Goal: Task Accomplishment & Management: Manage account settings

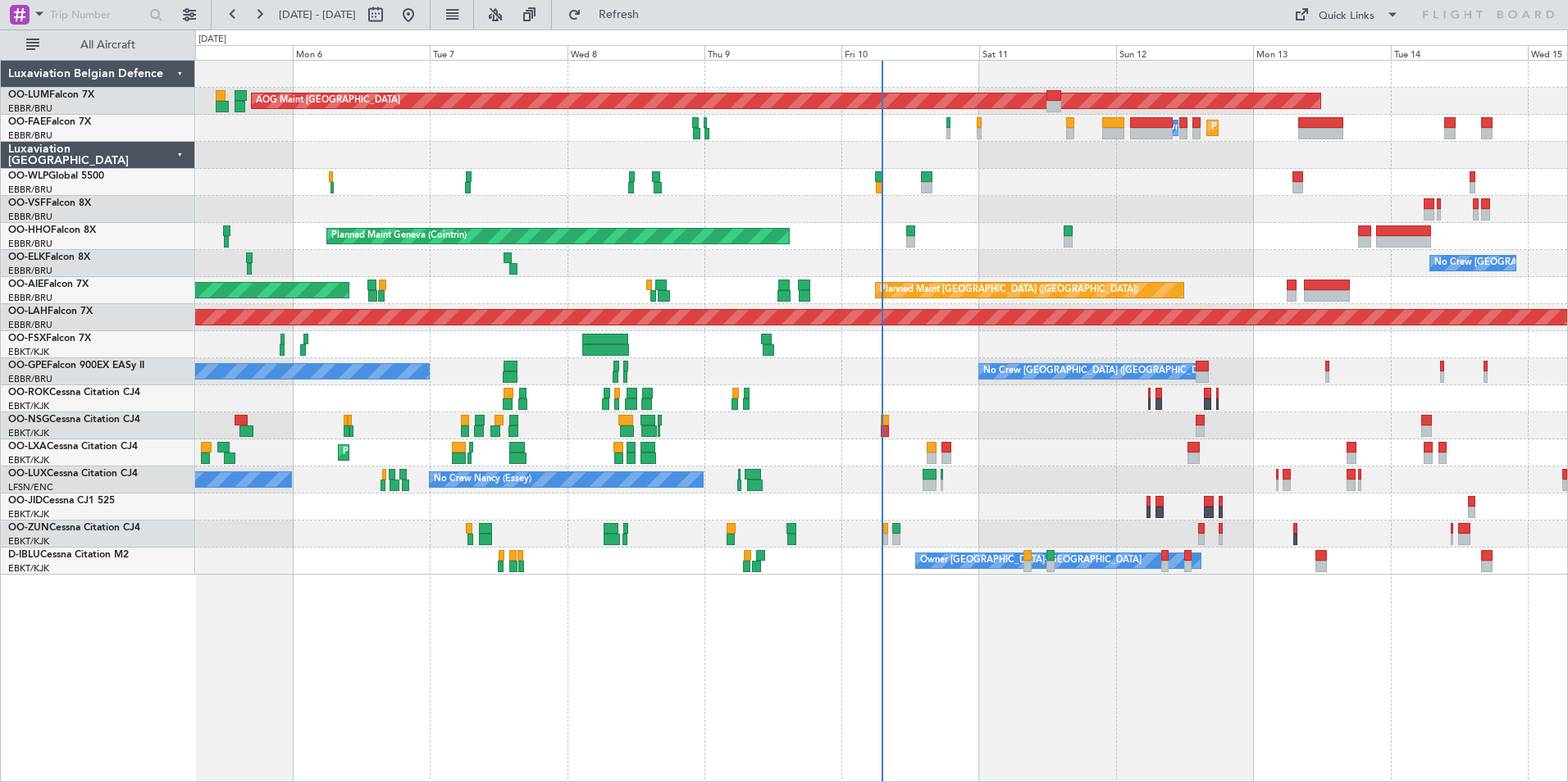
click at [592, 664] on div "Planned Maint [GEOGRAPHIC_DATA] ([GEOGRAPHIC_DATA] National) AOG Maint [GEOGRAP…" at bounding box center [881, 422] width 1373 height 723
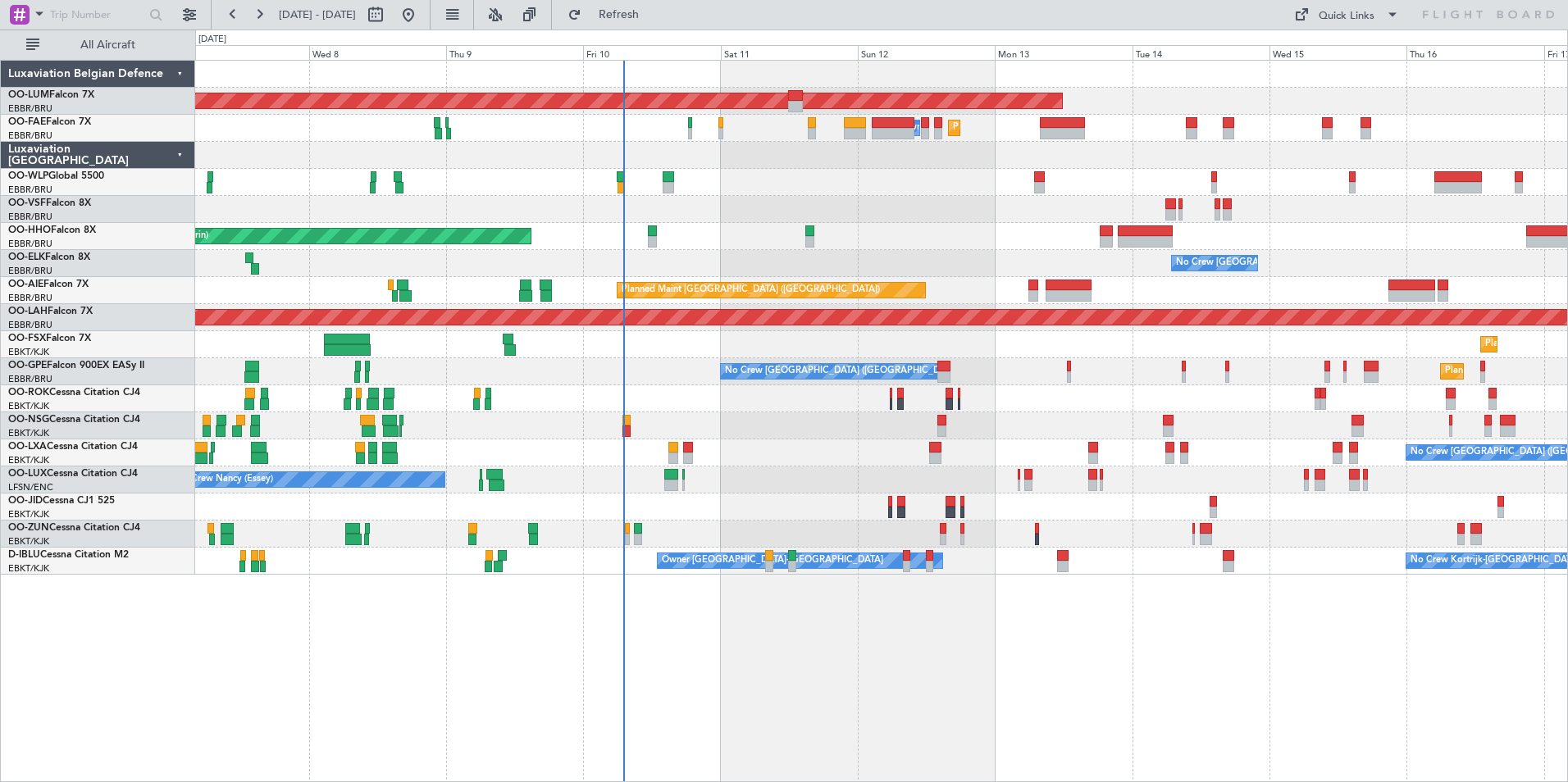
click at [418, 642] on div "Planned Maint [GEOGRAPHIC_DATA] ([GEOGRAPHIC_DATA] National) AOG Maint [GEOGRAP…" at bounding box center [881, 422] width 1373 height 723
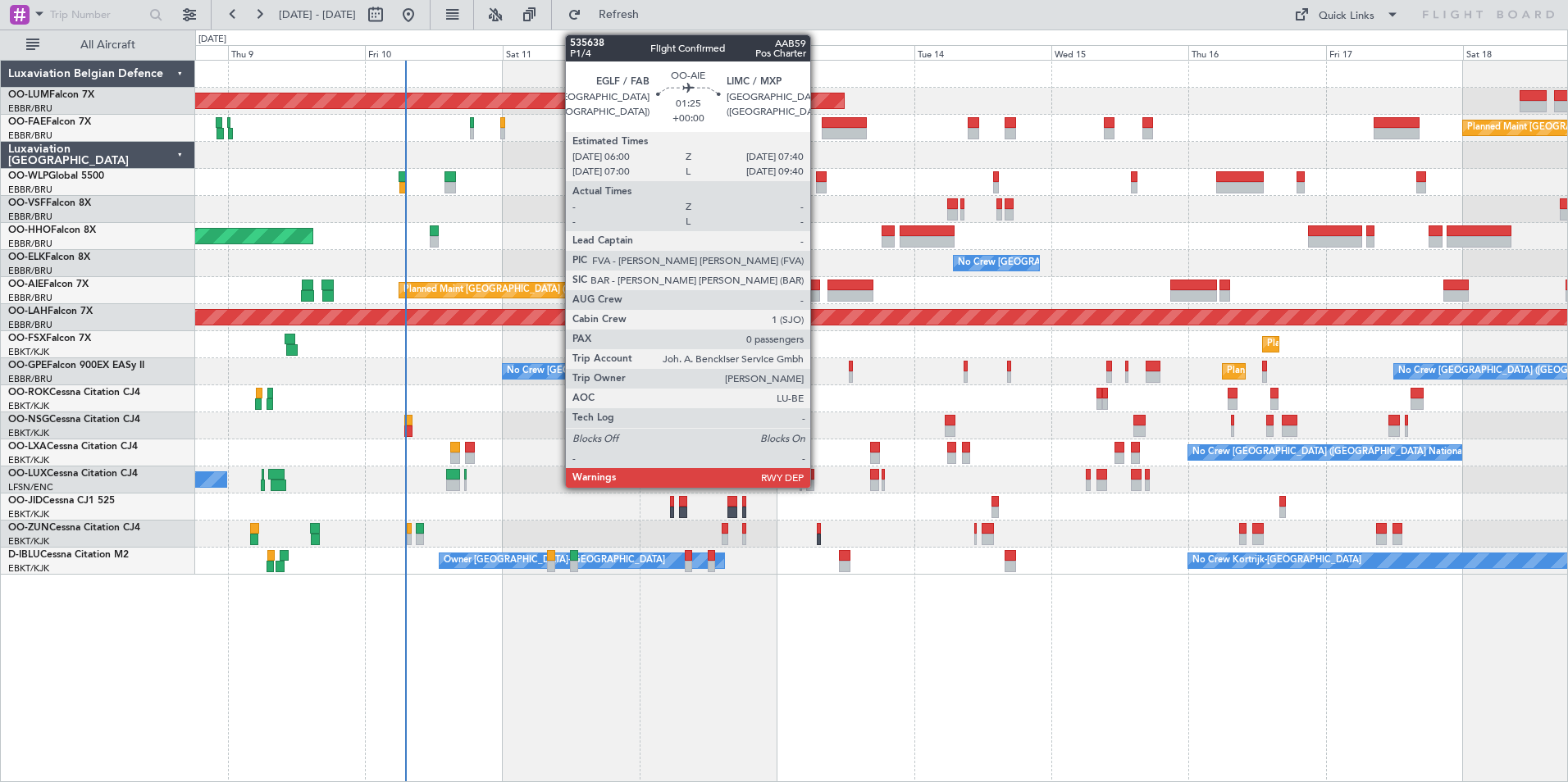
click at [817, 289] on div at bounding box center [815, 285] width 10 height 12
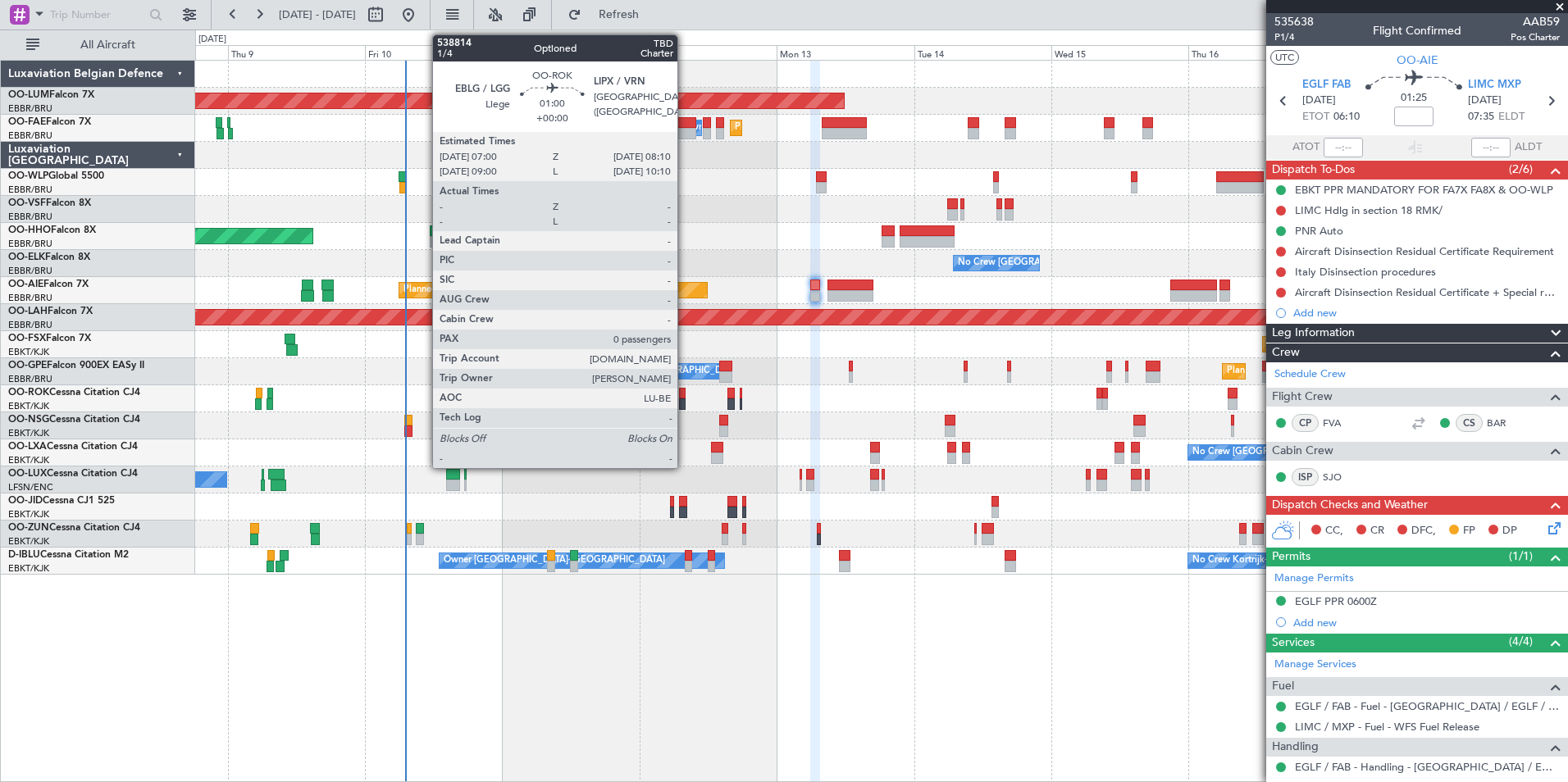
click at [685, 399] on div at bounding box center [682, 404] width 7 height 12
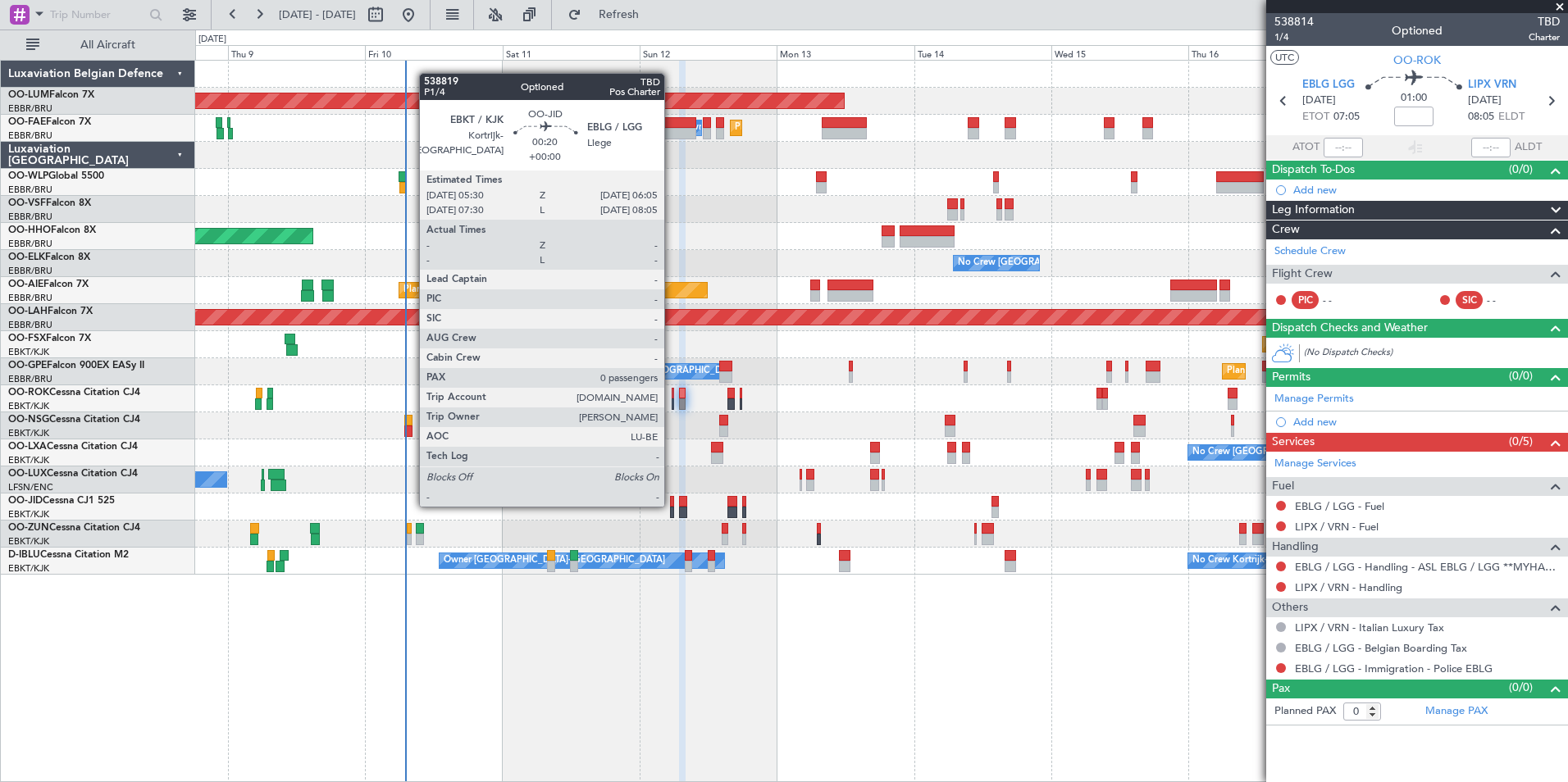
click at [672, 505] on div at bounding box center [672, 502] width 4 height 12
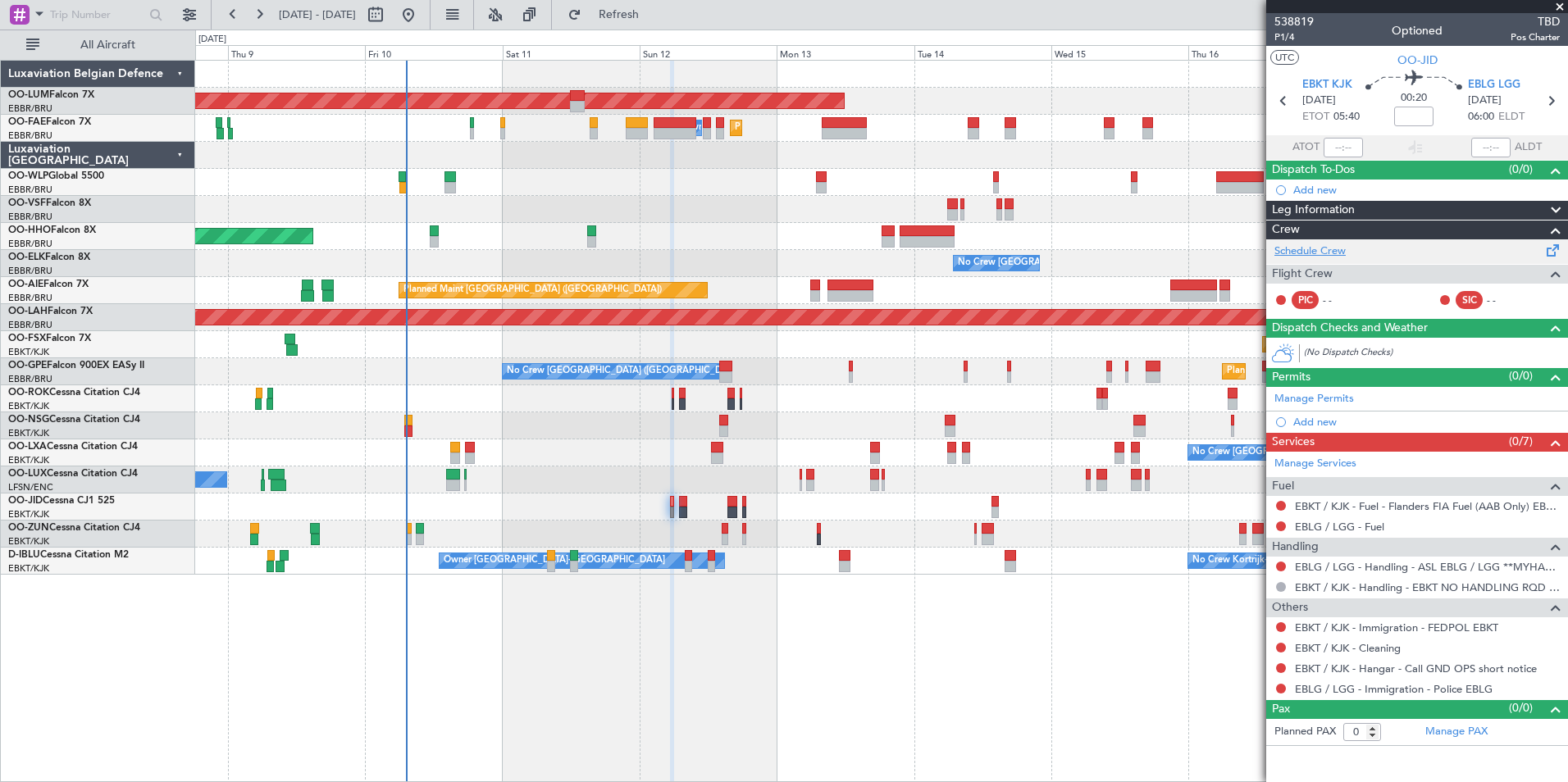
click at [1294, 258] on link "Schedule Crew" at bounding box center [1309, 252] width 71 height 16
click at [1313, 504] on link "EBKT / KJK - Fuel - Flanders FIA Fuel (AAB Only) EBKT / KJK" at bounding box center [1427, 506] width 265 height 14
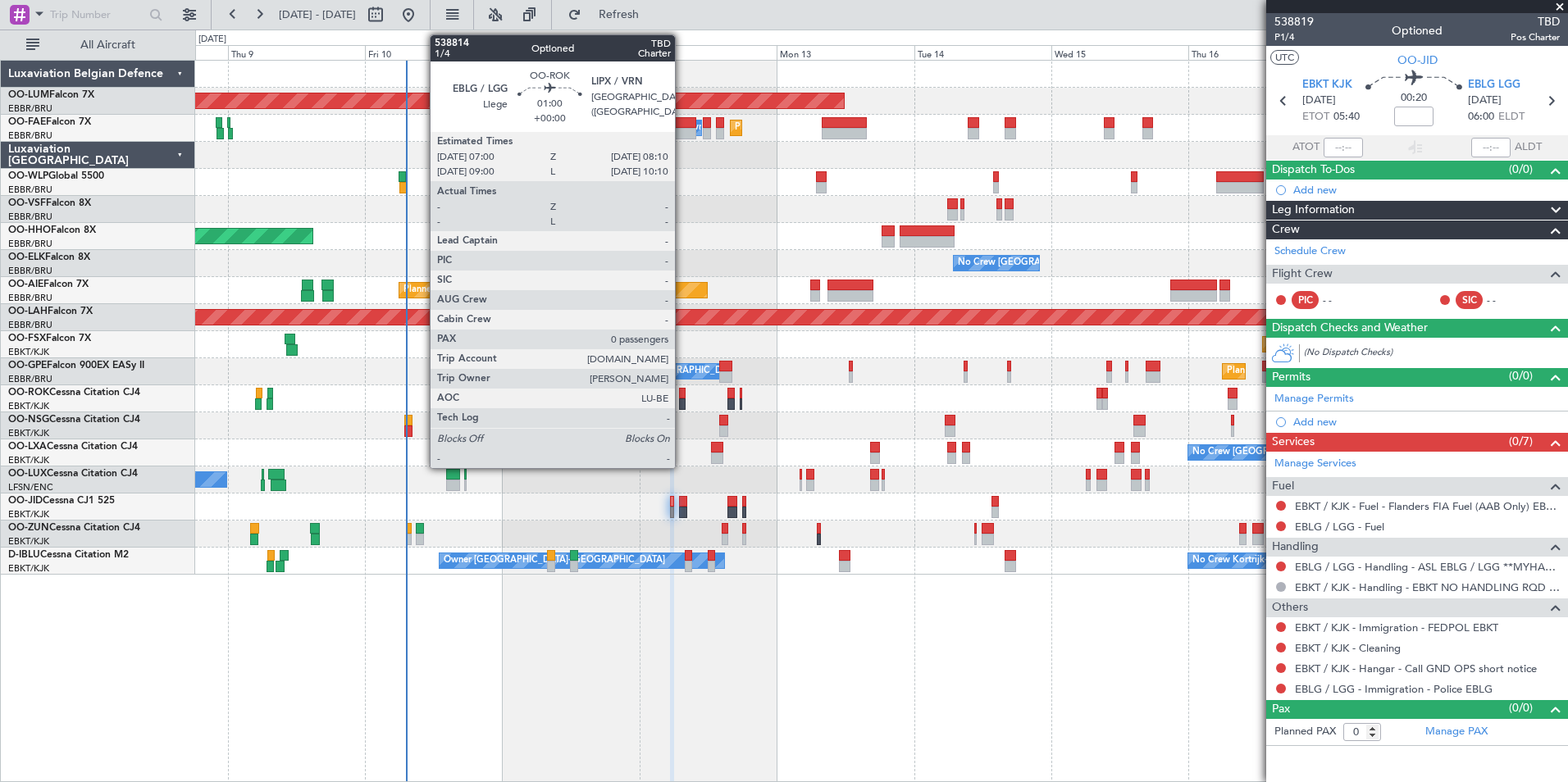
click at [682, 395] on div at bounding box center [682, 393] width 7 height 12
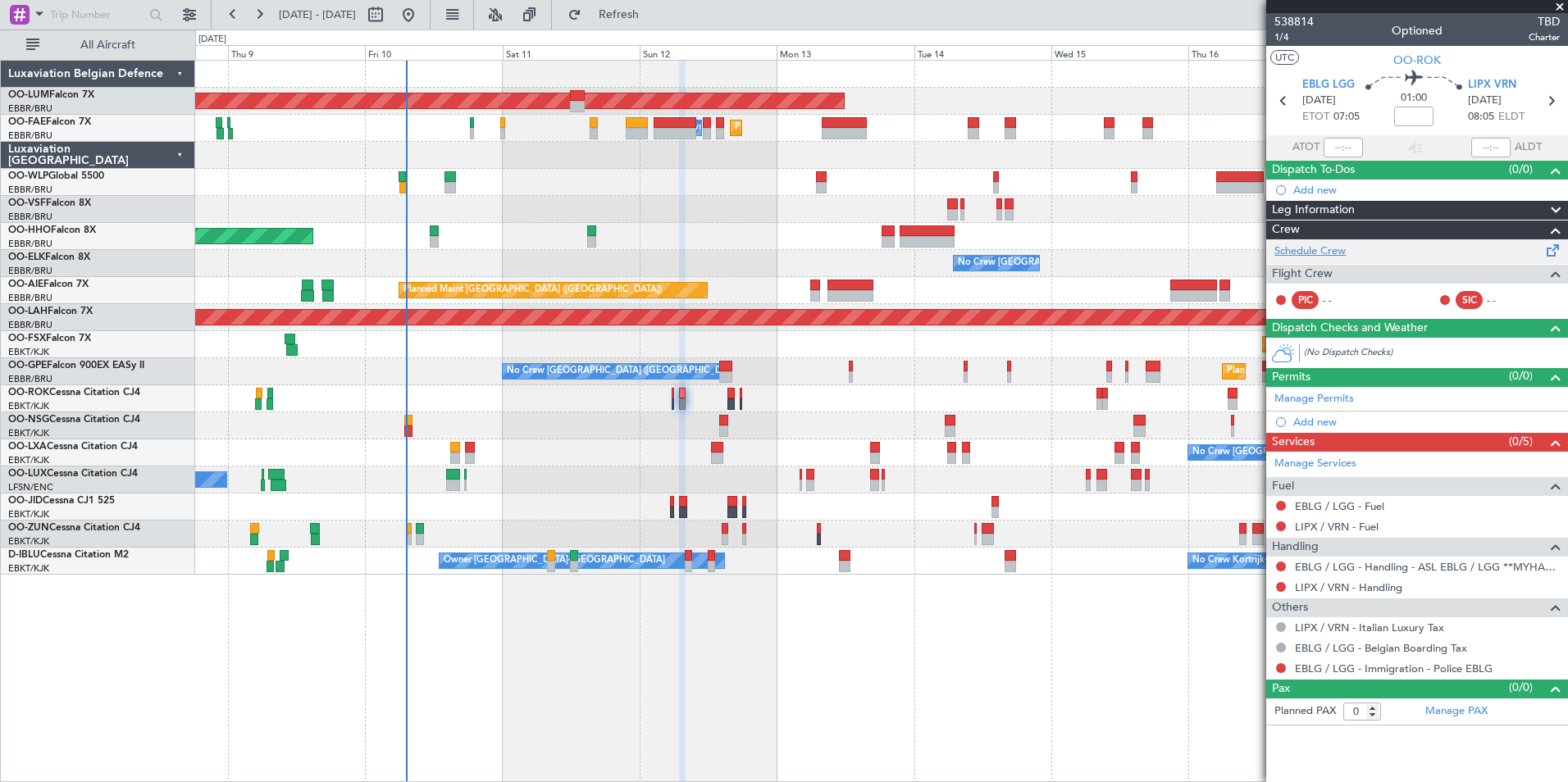
click at [1306, 248] on link "Schedule Crew" at bounding box center [1309, 252] width 71 height 16
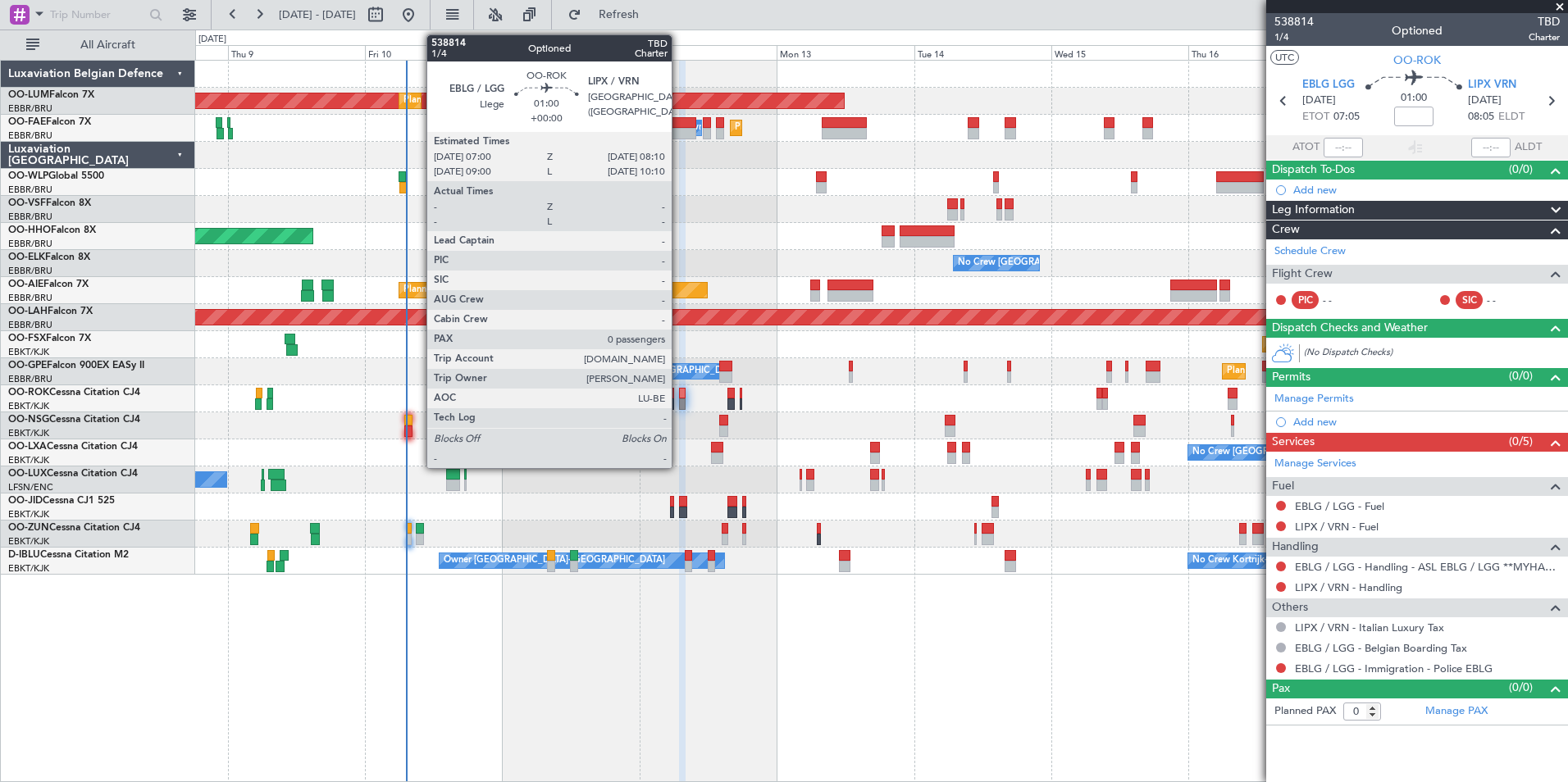
click at [679, 396] on div at bounding box center [682, 393] width 7 height 12
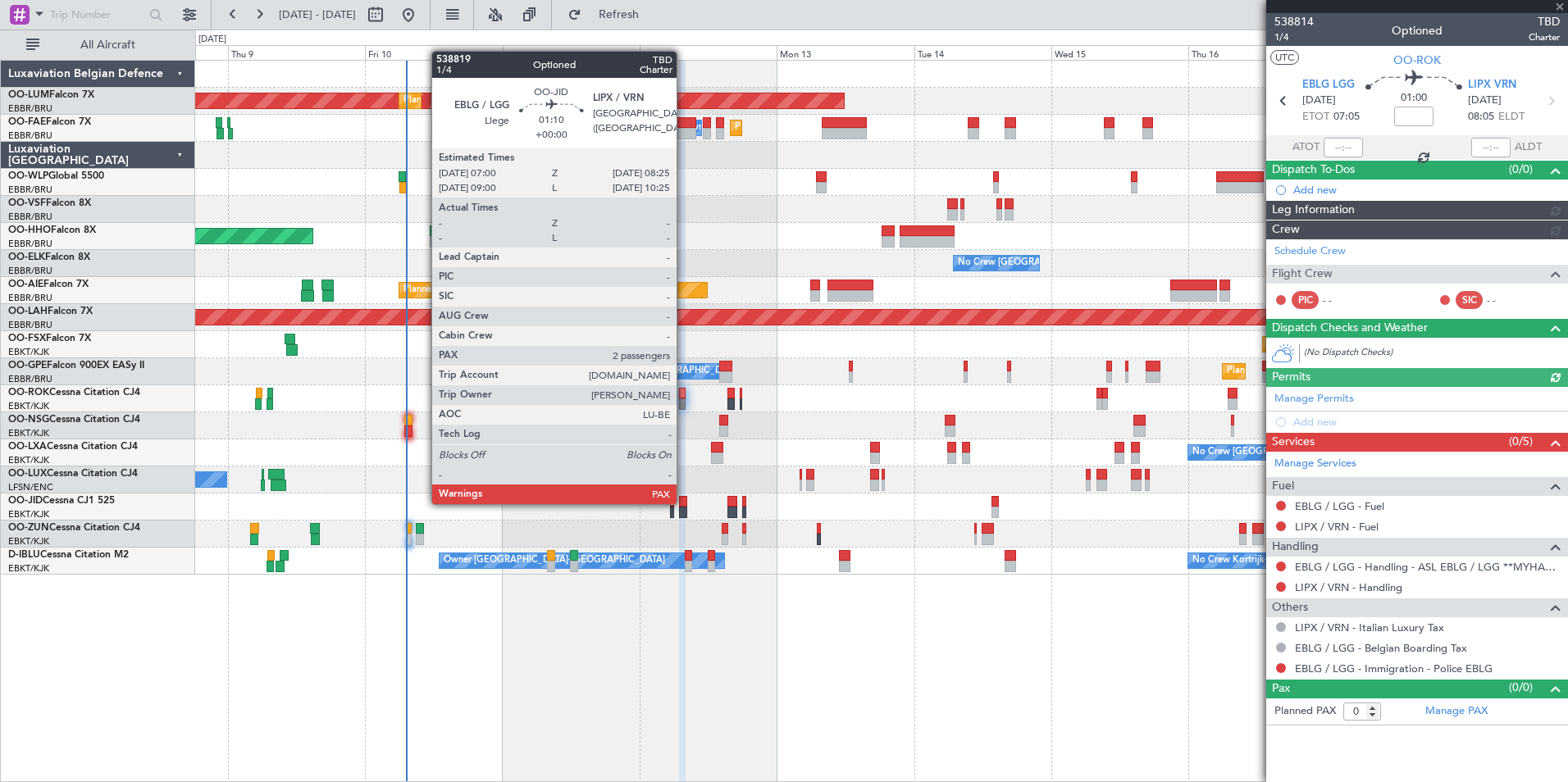
click at [684, 502] on div at bounding box center [682, 502] width 8 height 12
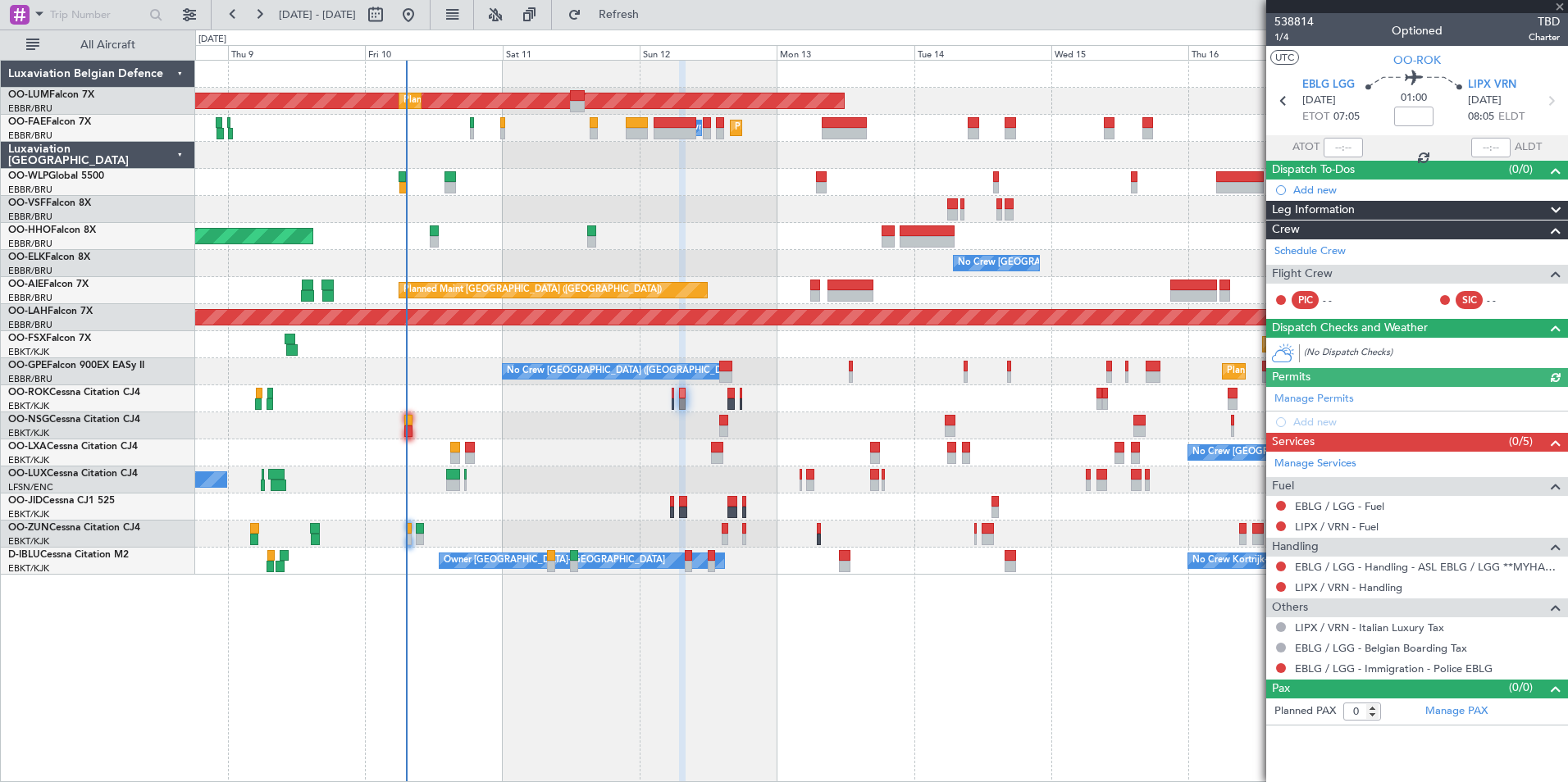
type input "2"
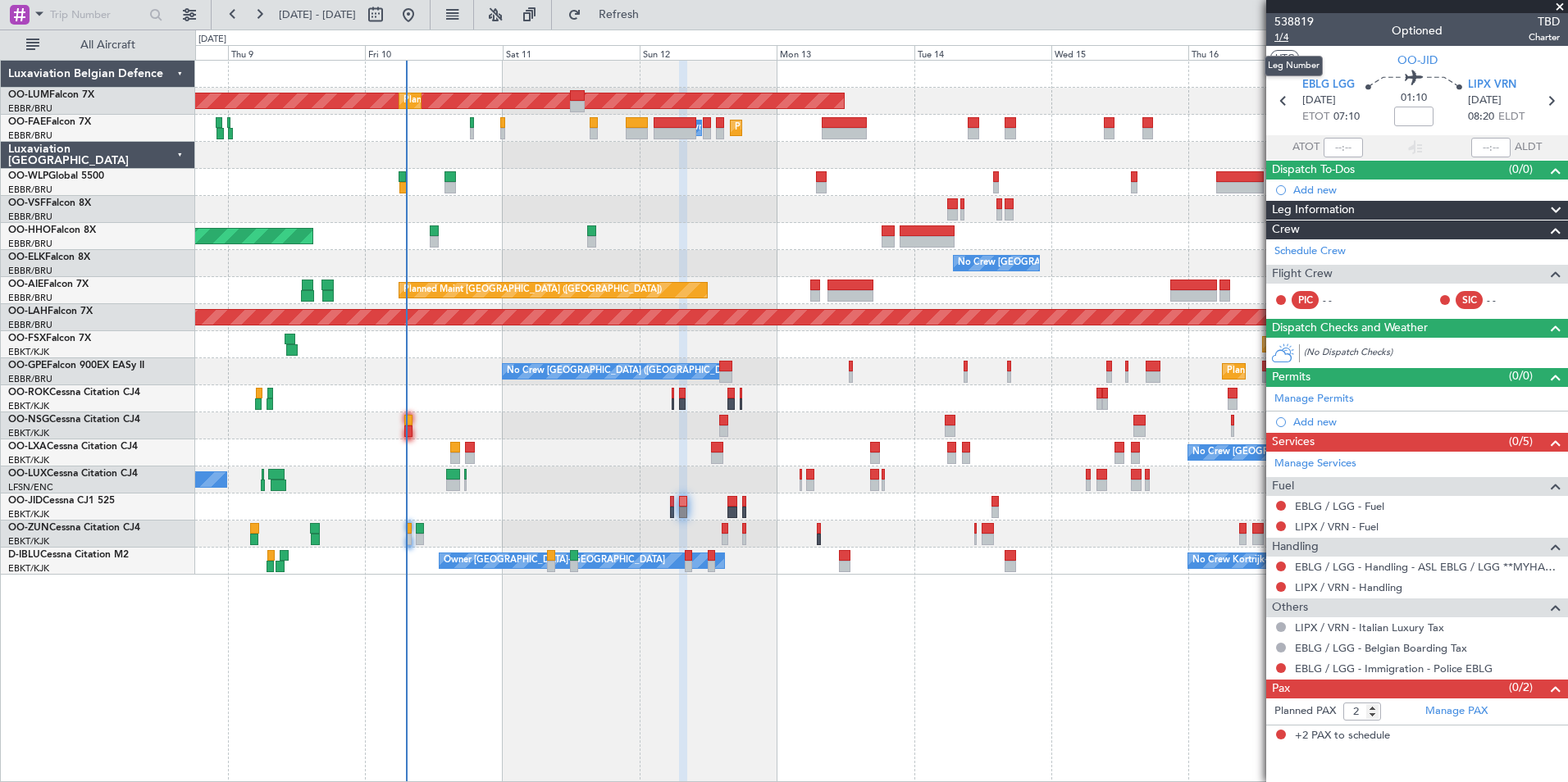
click at [1288, 36] on span "1/4" at bounding box center [1294, 38] width 40 height 14
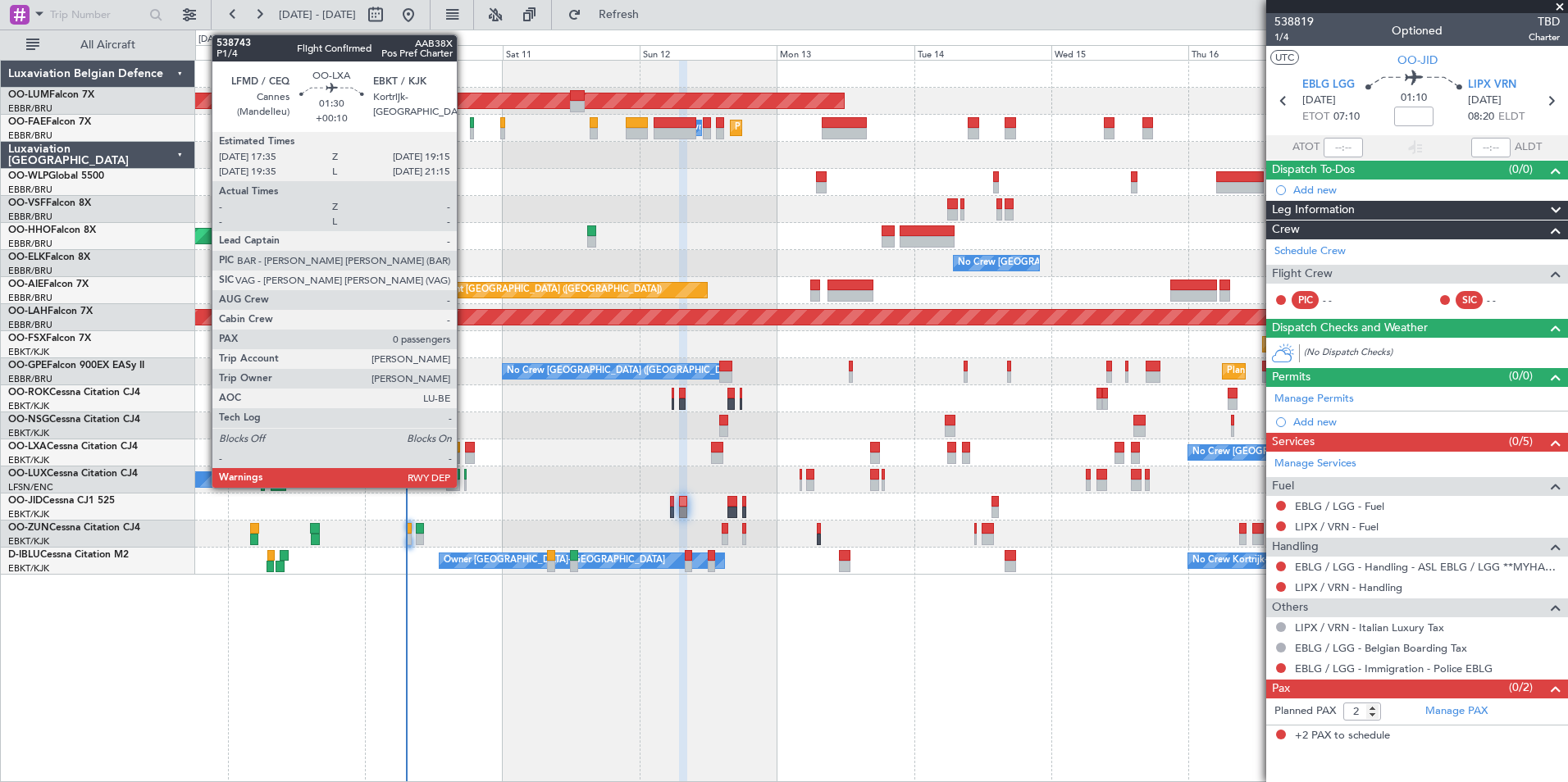
click at [465, 444] on div at bounding box center [469, 448] width 10 height 12
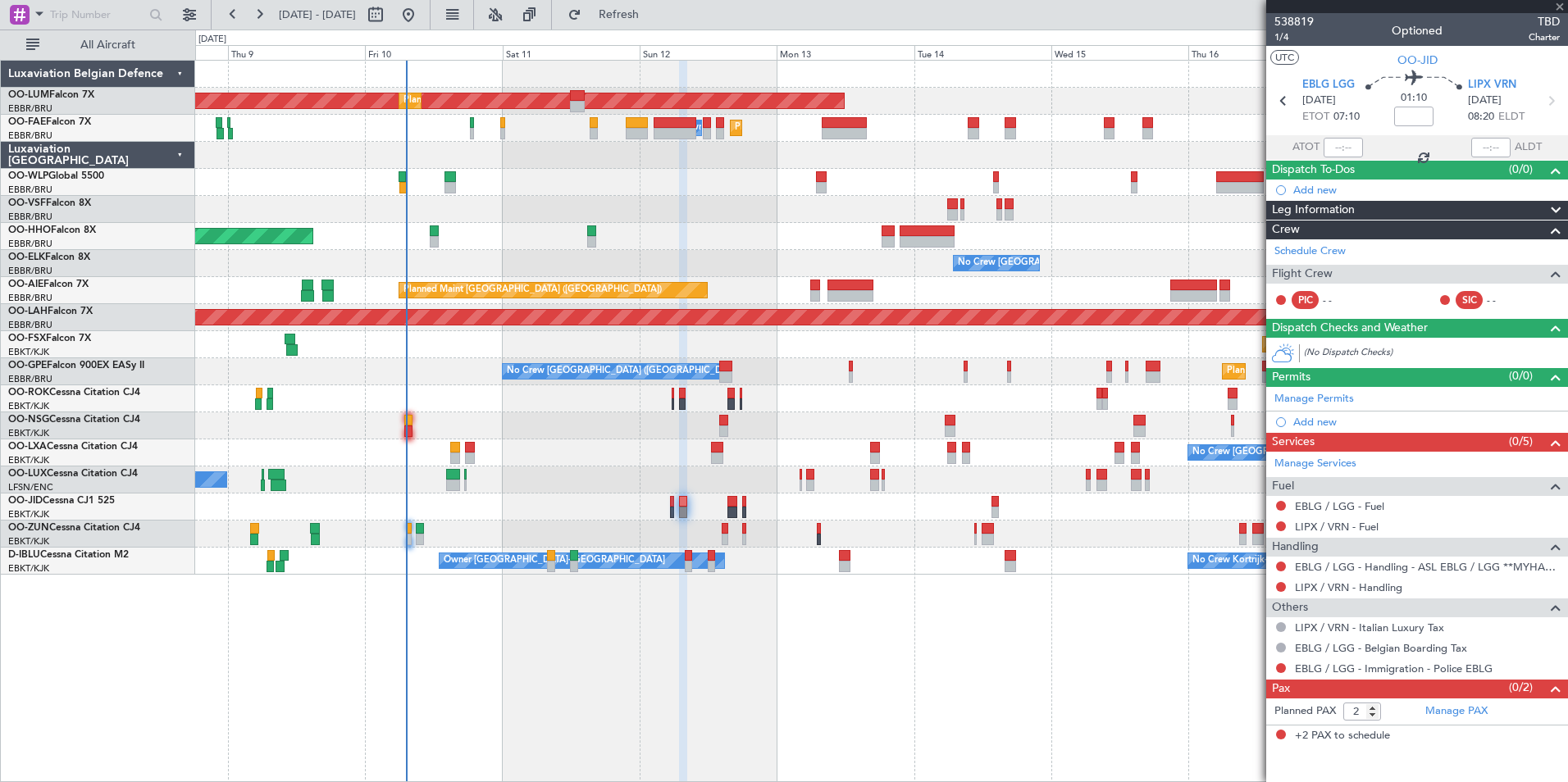
type input "+00:10"
type input "0"
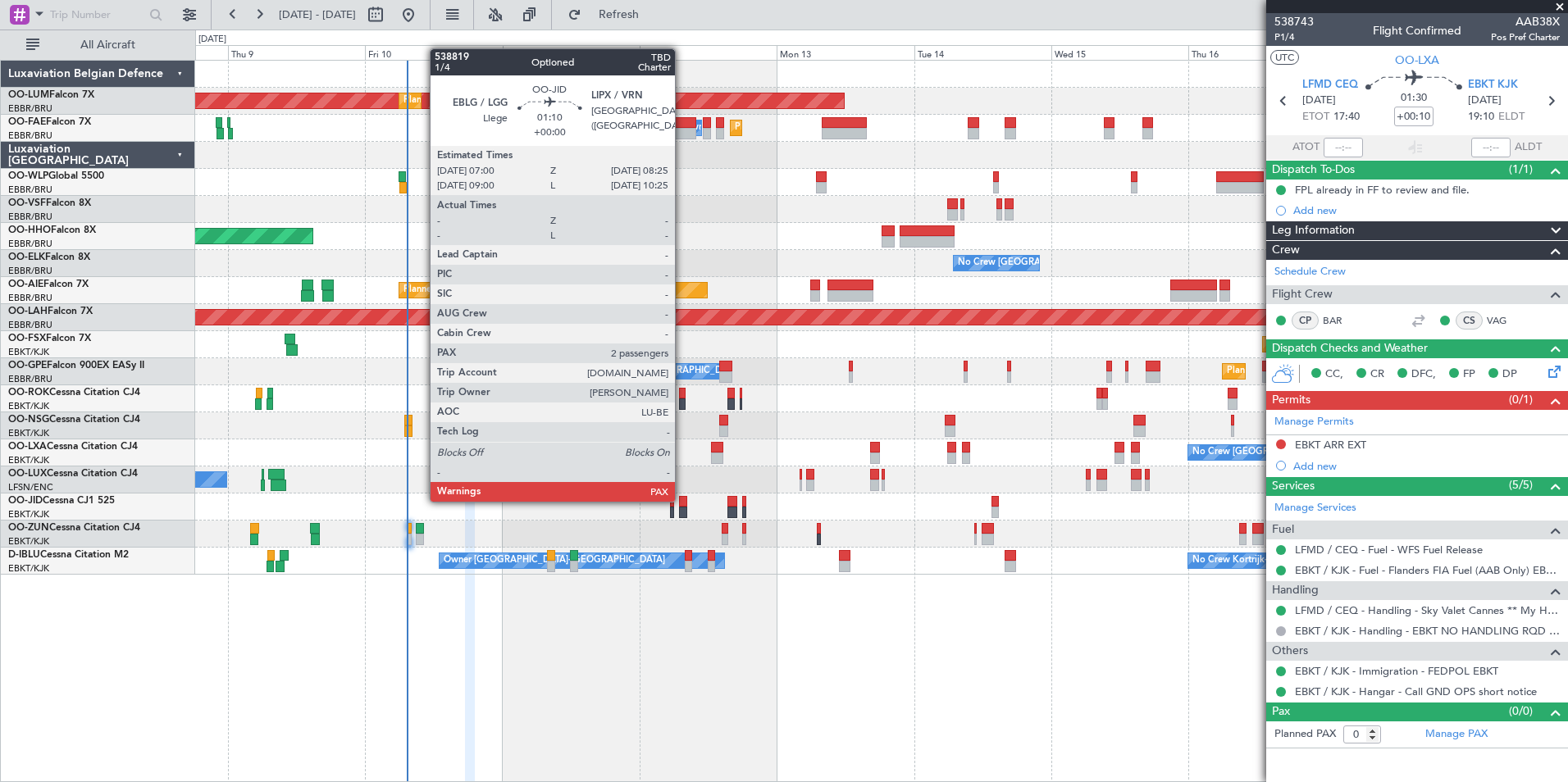
click at [682, 500] on div at bounding box center [682, 502] width 8 height 12
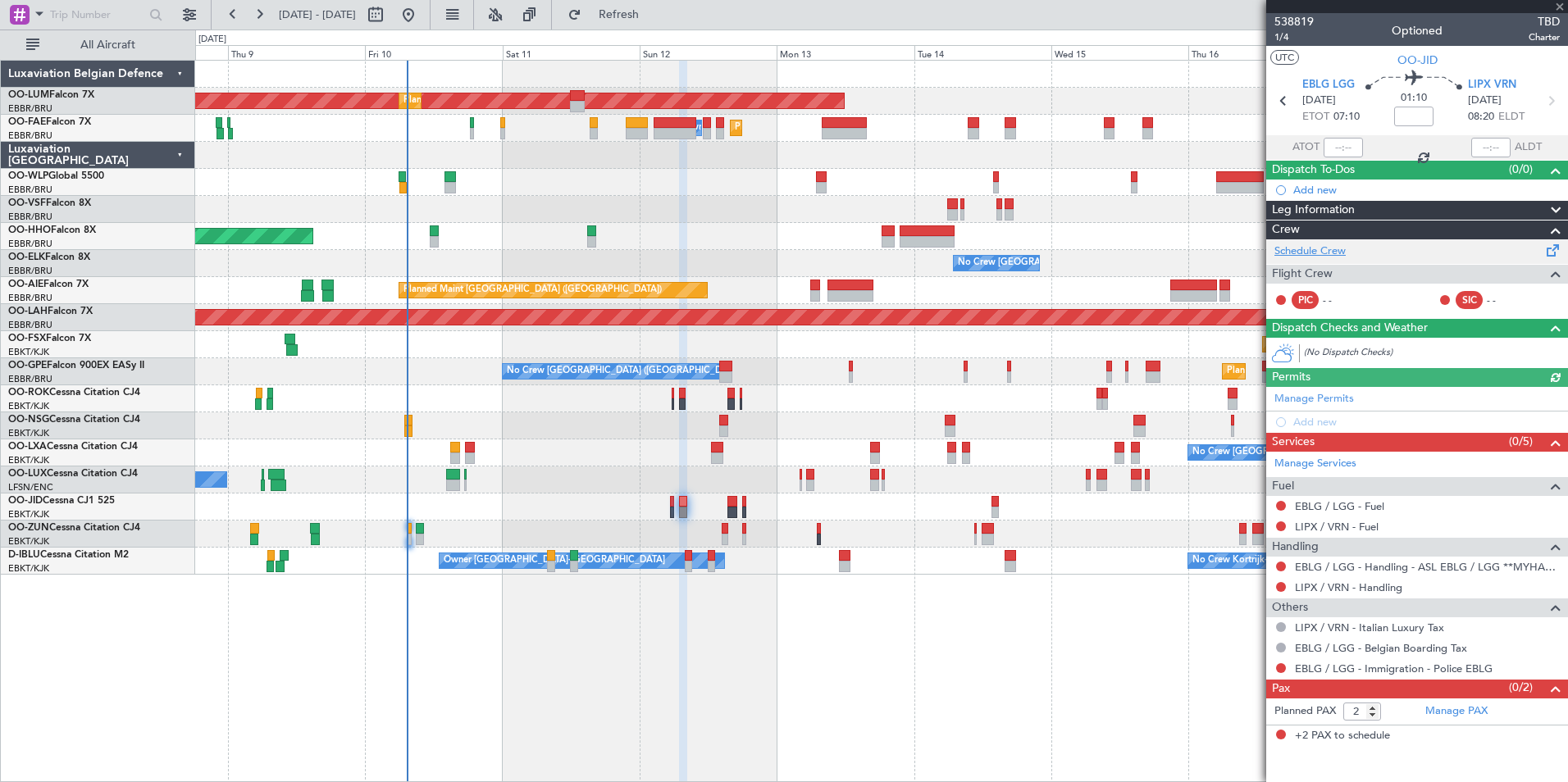
click at [1316, 245] on link "Schedule Crew" at bounding box center [1309, 252] width 71 height 16
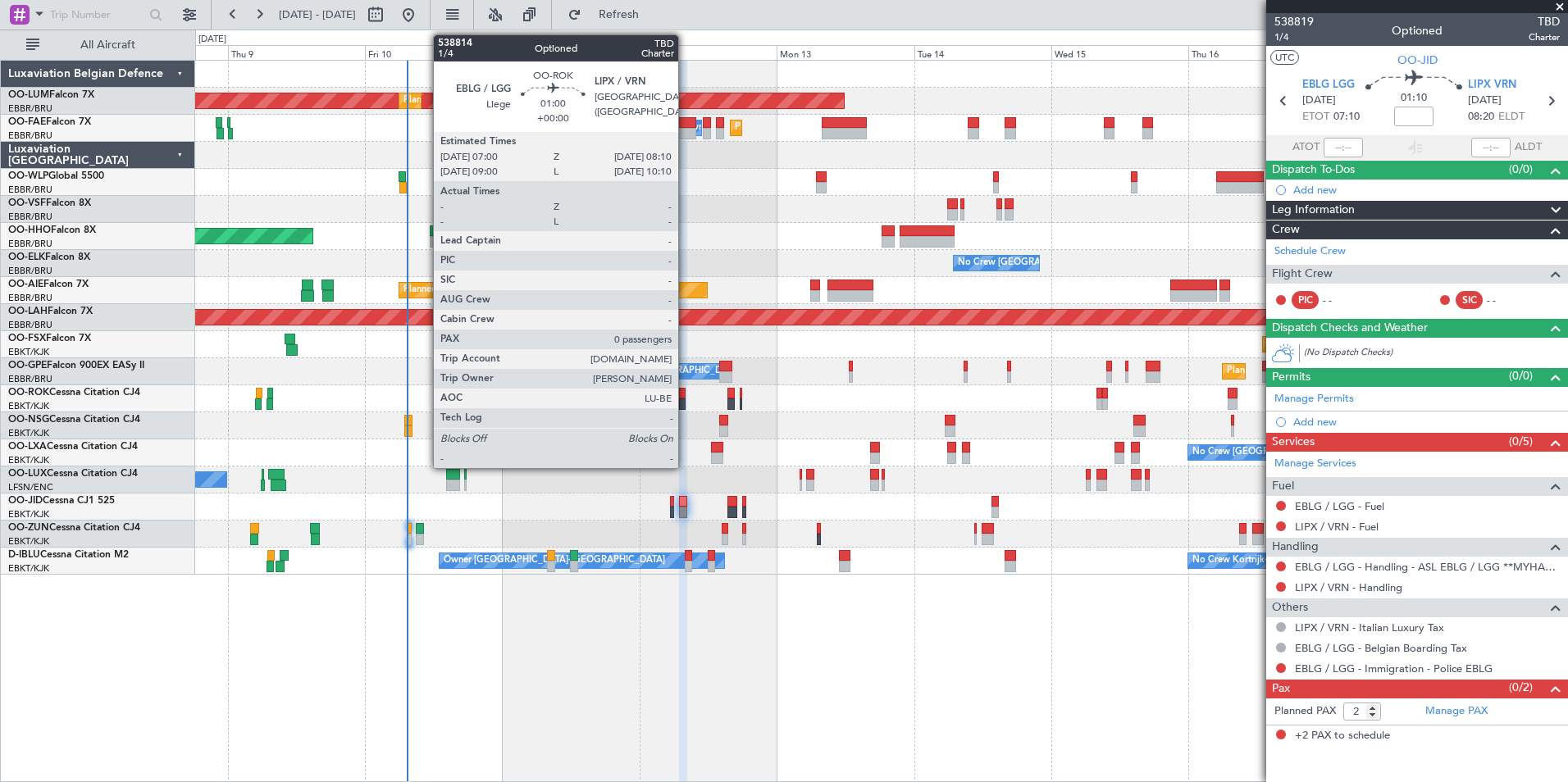
click at [682, 393] on div at bounding box center [682, 393] width 7 height 12
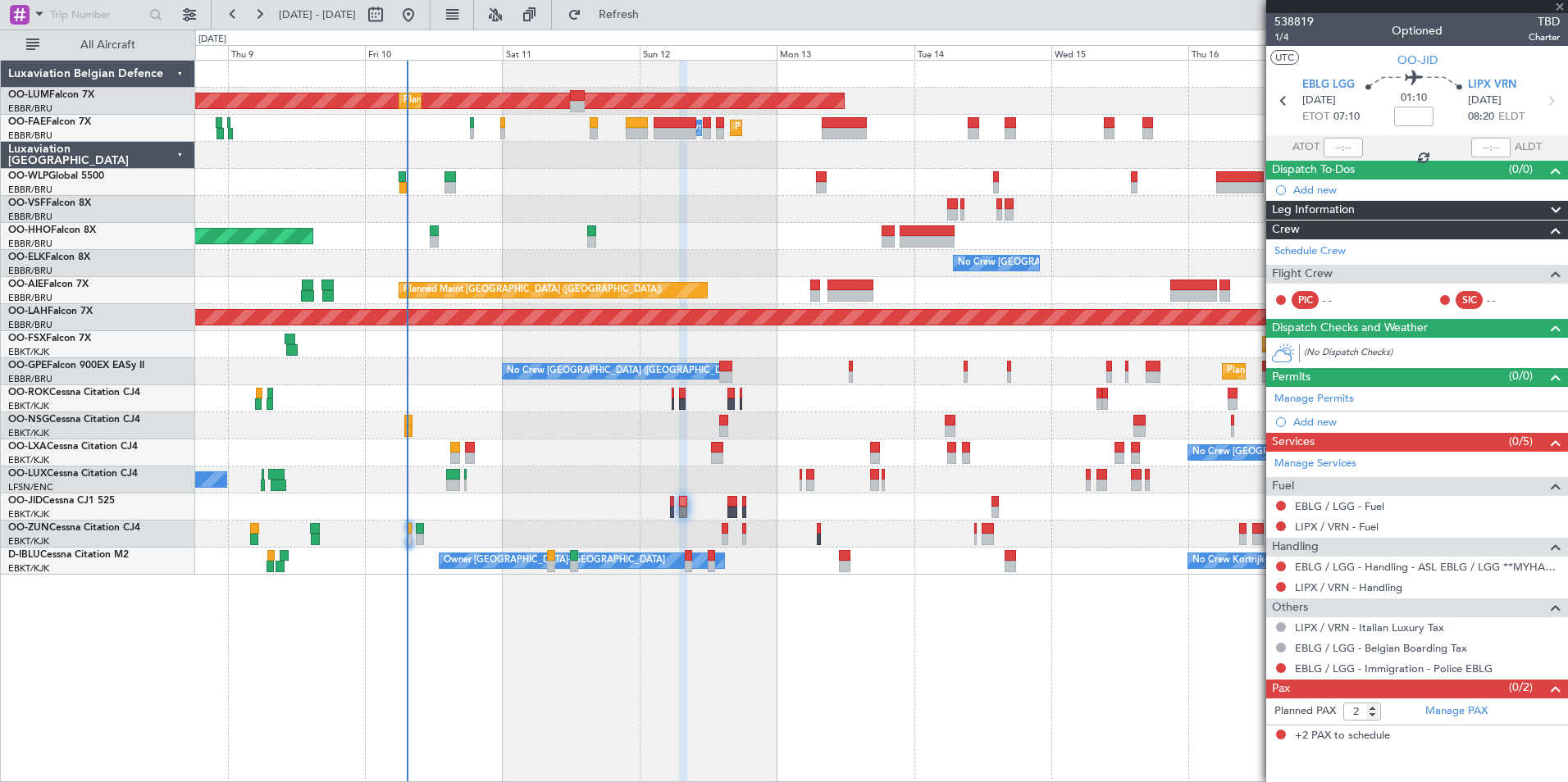
type input "0"
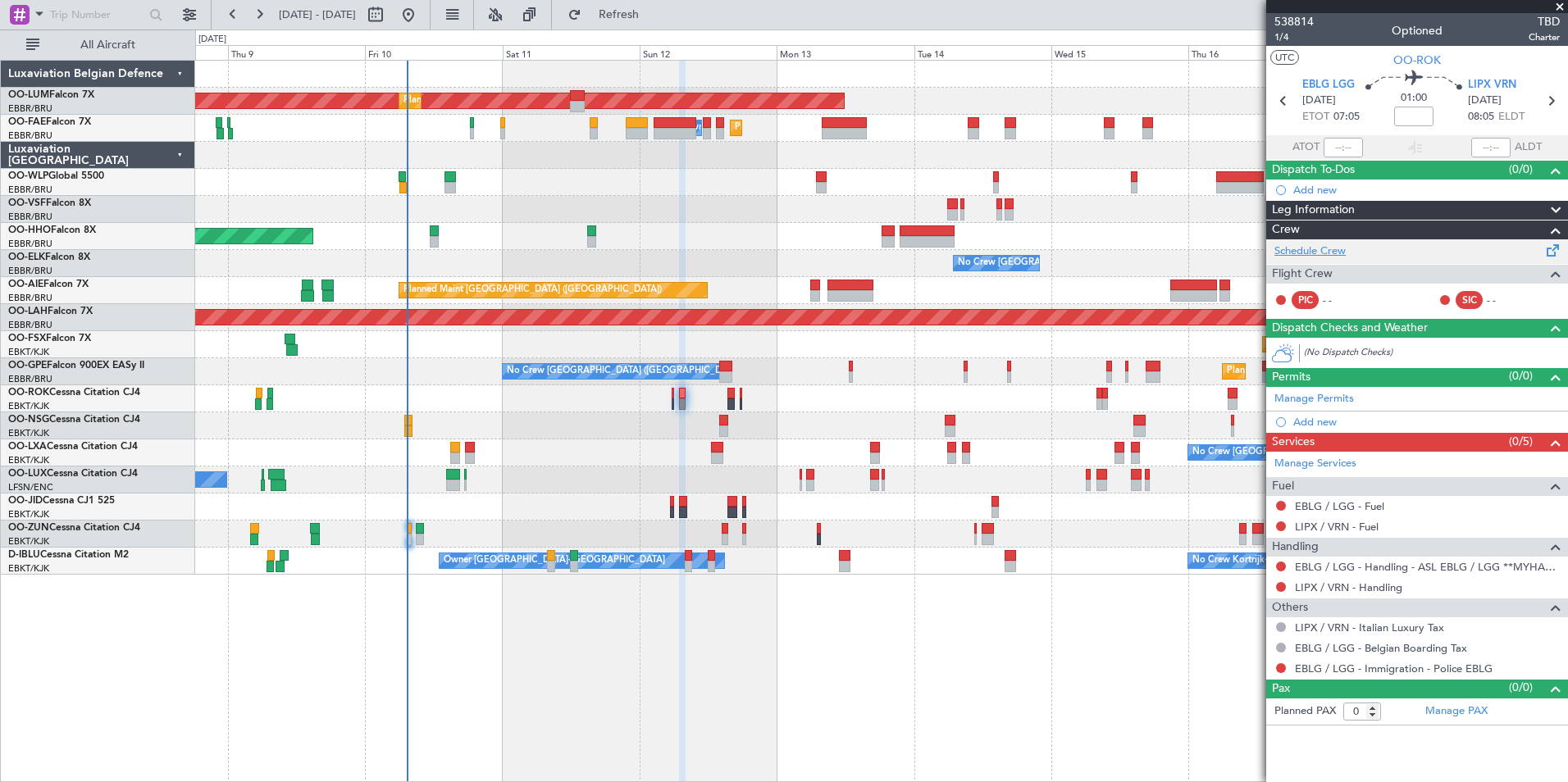
click at [1324, 246] on link "Schedule Crew" at bounding box center [1309, 252] width 71 height 16
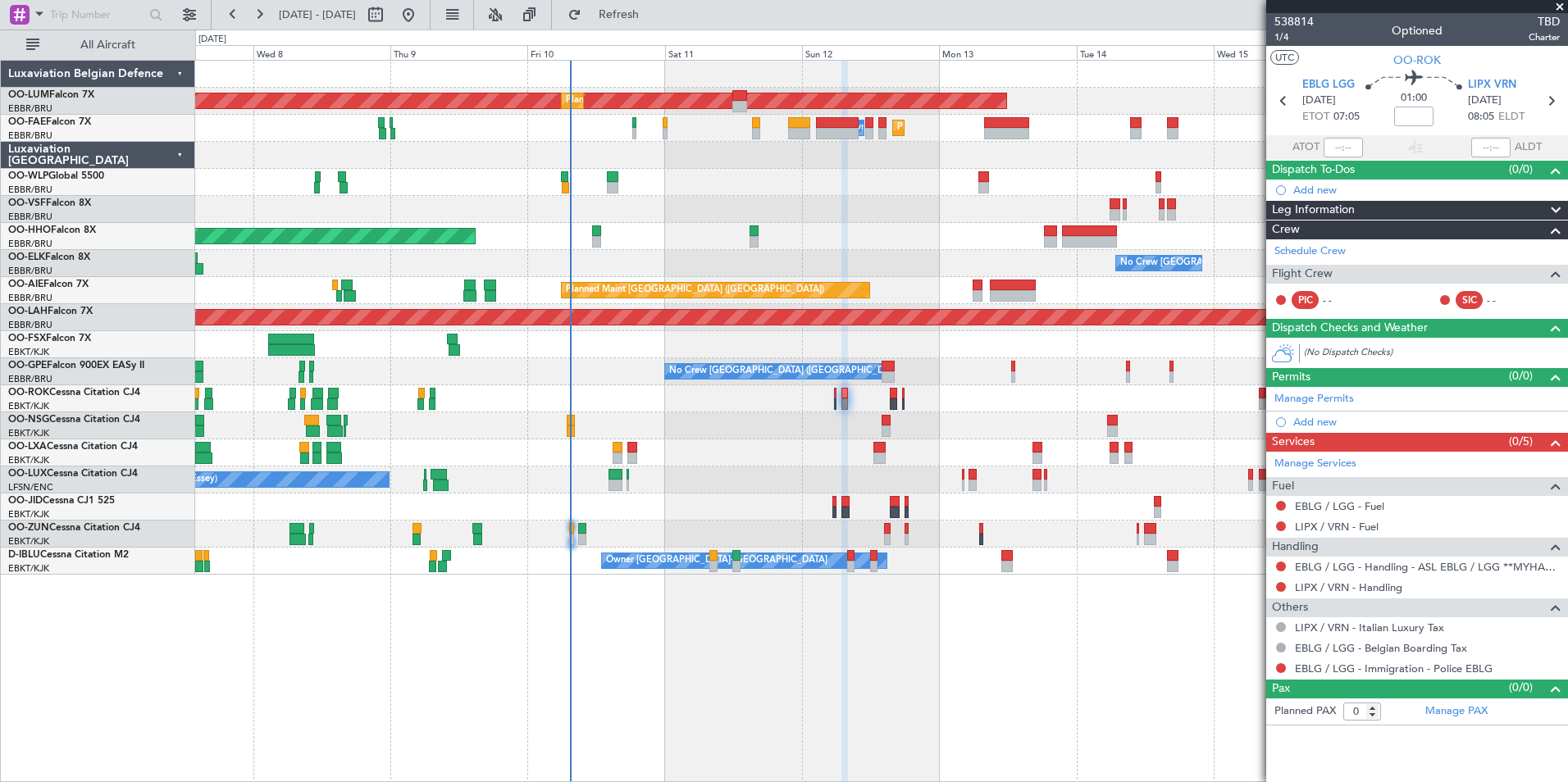
click at [762, 695] on div "AOG Maint Sibiu Planned Maint Brussels (Brussels National) Planned Maint Melsbr…" at bounding box center [881, 422] width 1373 height 723
click at [349, 685] on div "AOG Maint Sibiu Planned Maint Brussels (Brussels National) Planned Maint Melsbr…" at bounding box center [881, 422] width 1373 height 723
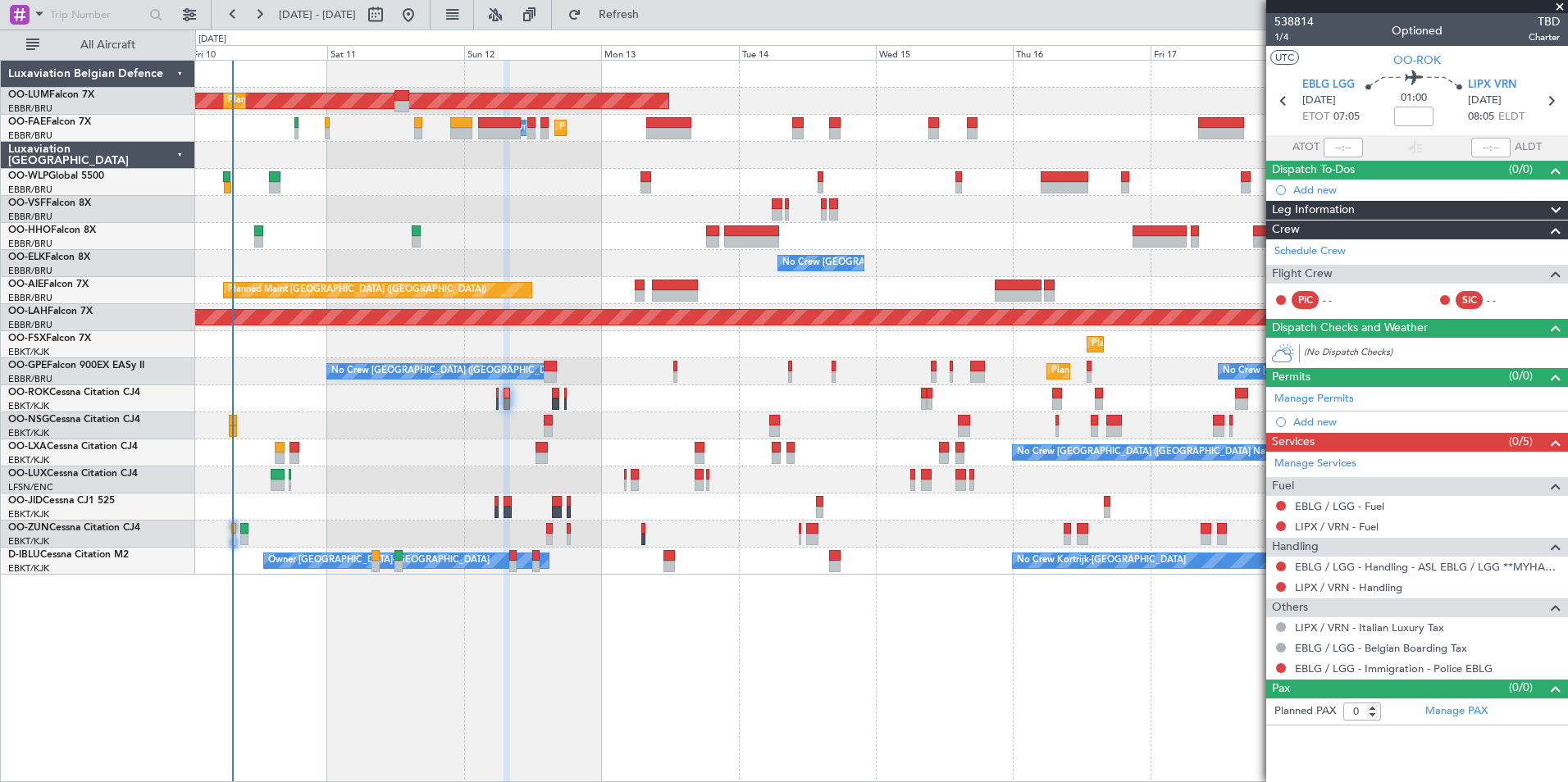
click at [522, 715] on div "AOG Maint Sibiu Planned Maint Brussels (Brussels National) Planned Maint Melsbr…" at bounding box center [881, 422] width 1373 height 723
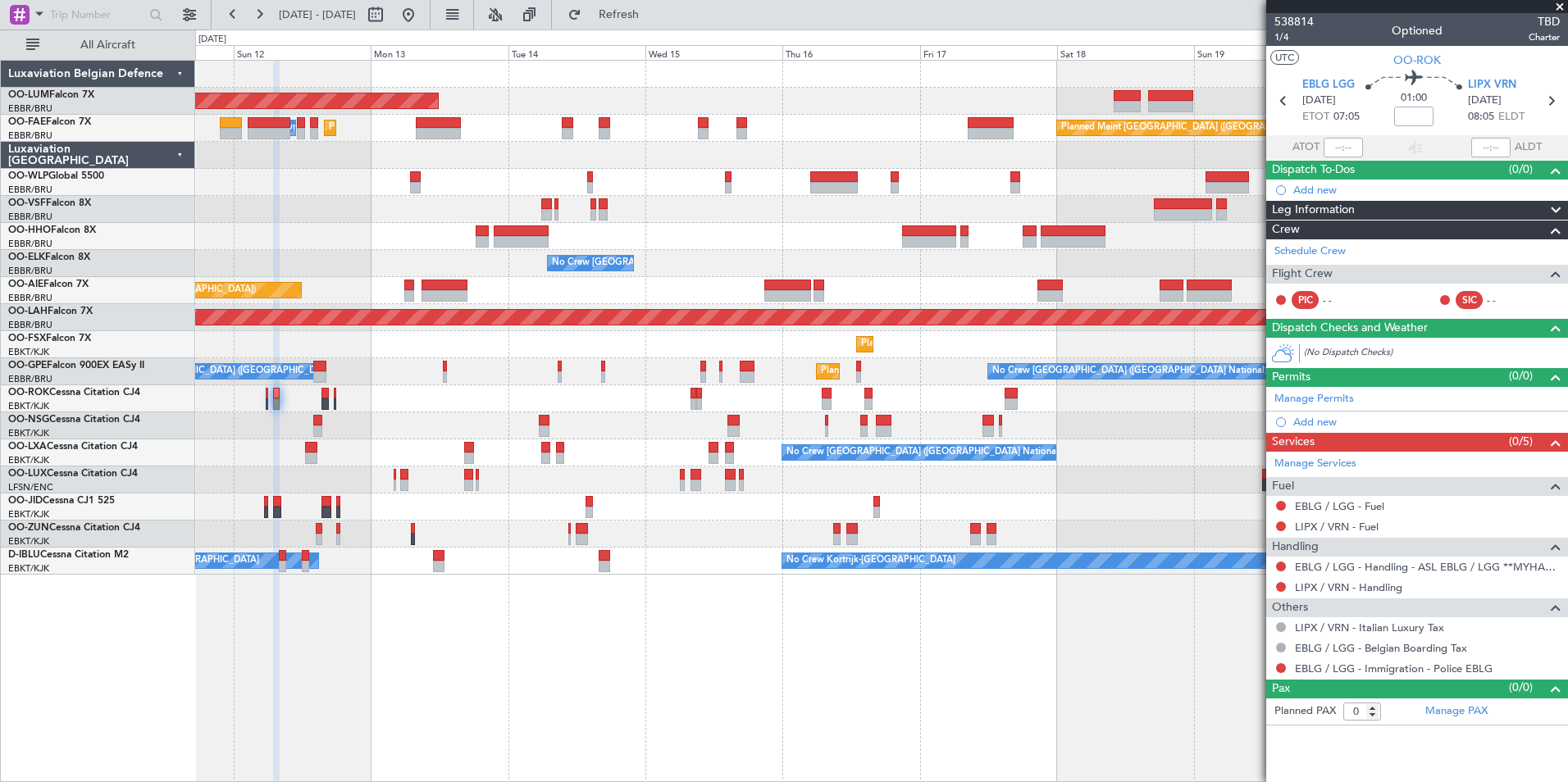
click at [394, 704] on div "AOG Maint Sibiu Planned Maint Brussels (Brussels National) Planned Maint Melsbr…" at bounding box center [881, 422] width 1373 height 723
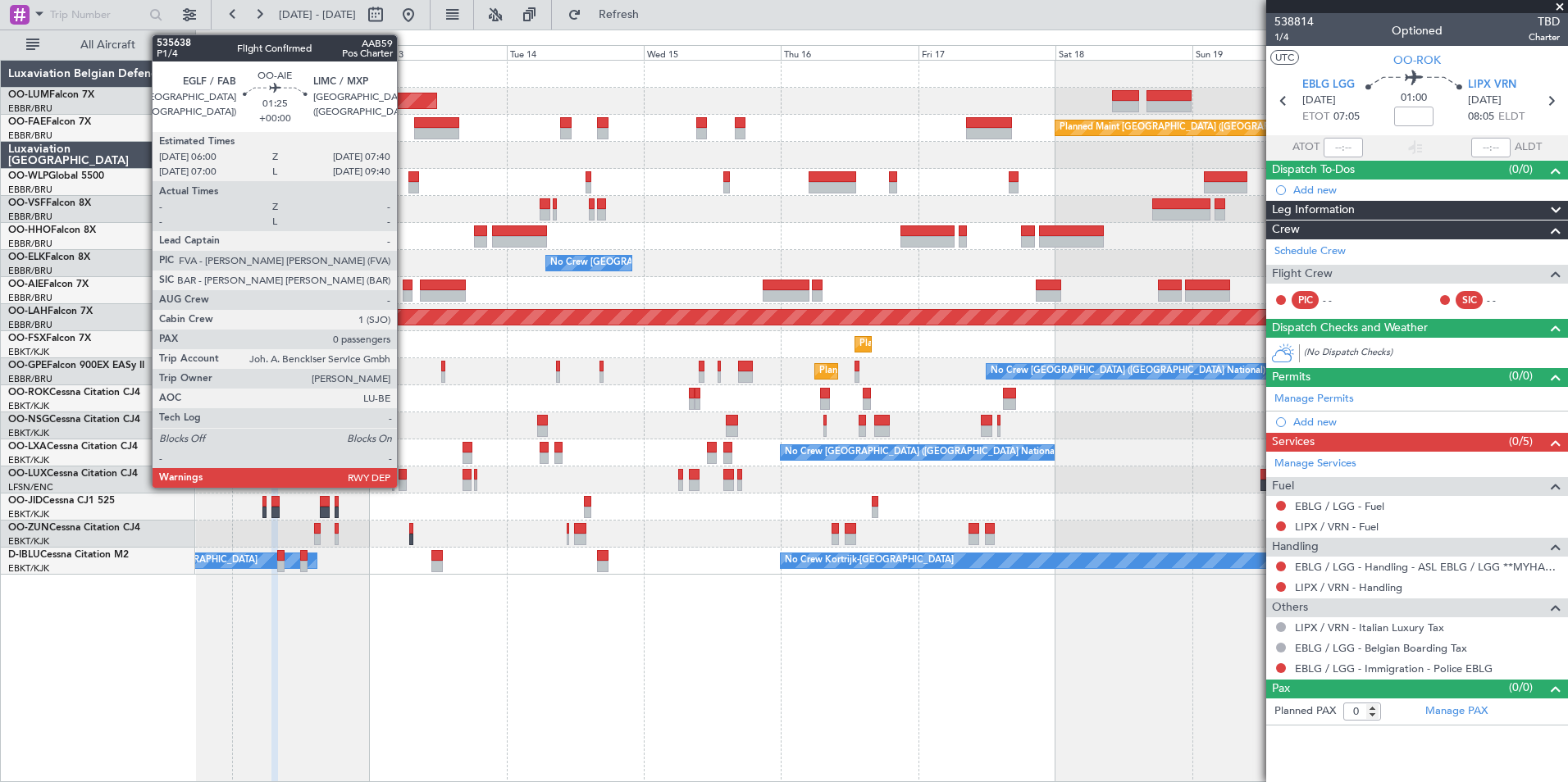
click at [405, 293] on div at bounding box center [407, 296] width 10 height 12
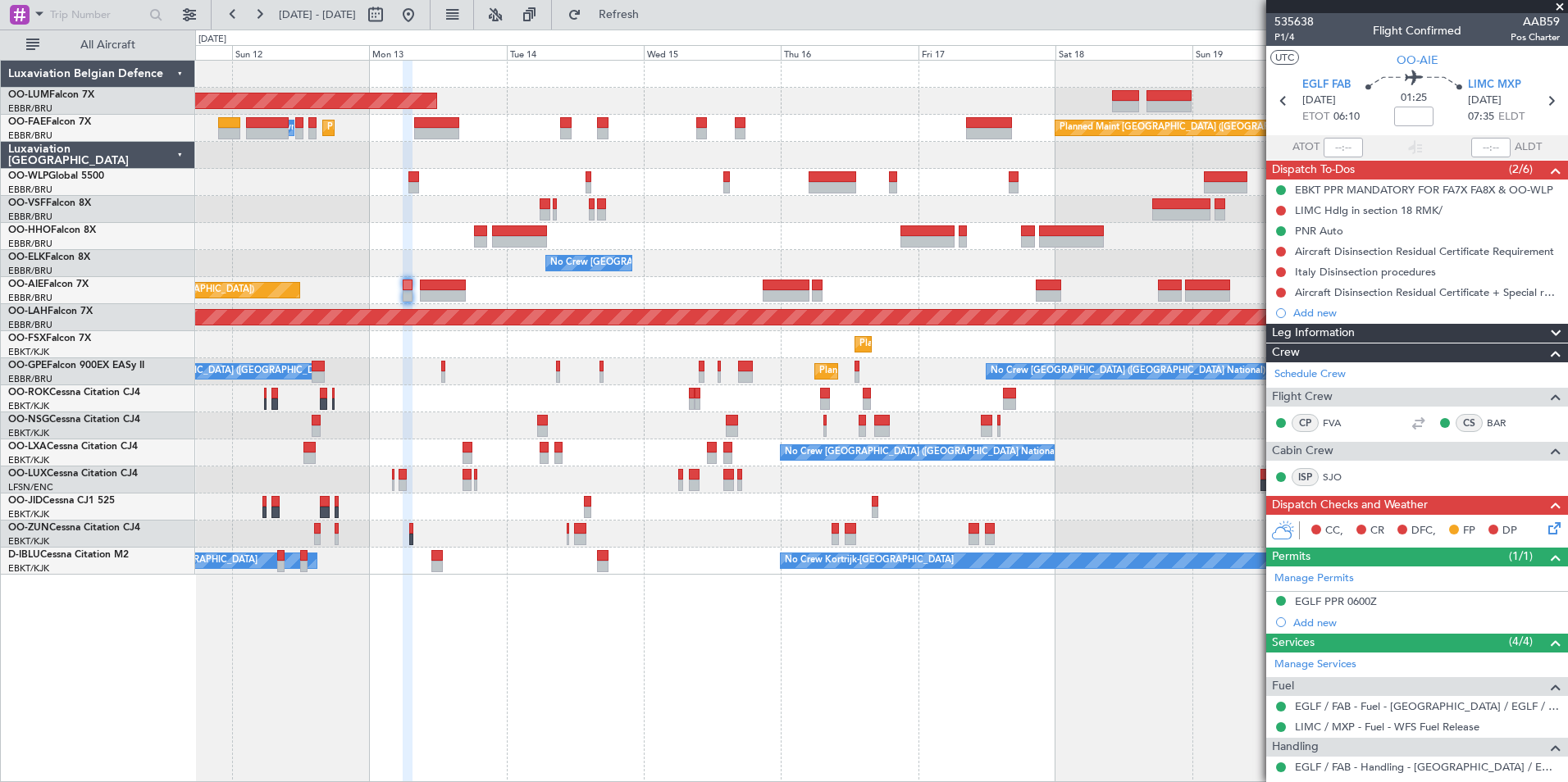
click at [343, 284] on div "Planned Maint [GEOGRAPHIC_DATA] ([GEOGRAPHIC_DATA])" at bounding box center [881, 290] width 1372 height 27
click at [666, 29] on fb-refresh-button "Refresh" at bounding box center [610, 14] width 115 height 30
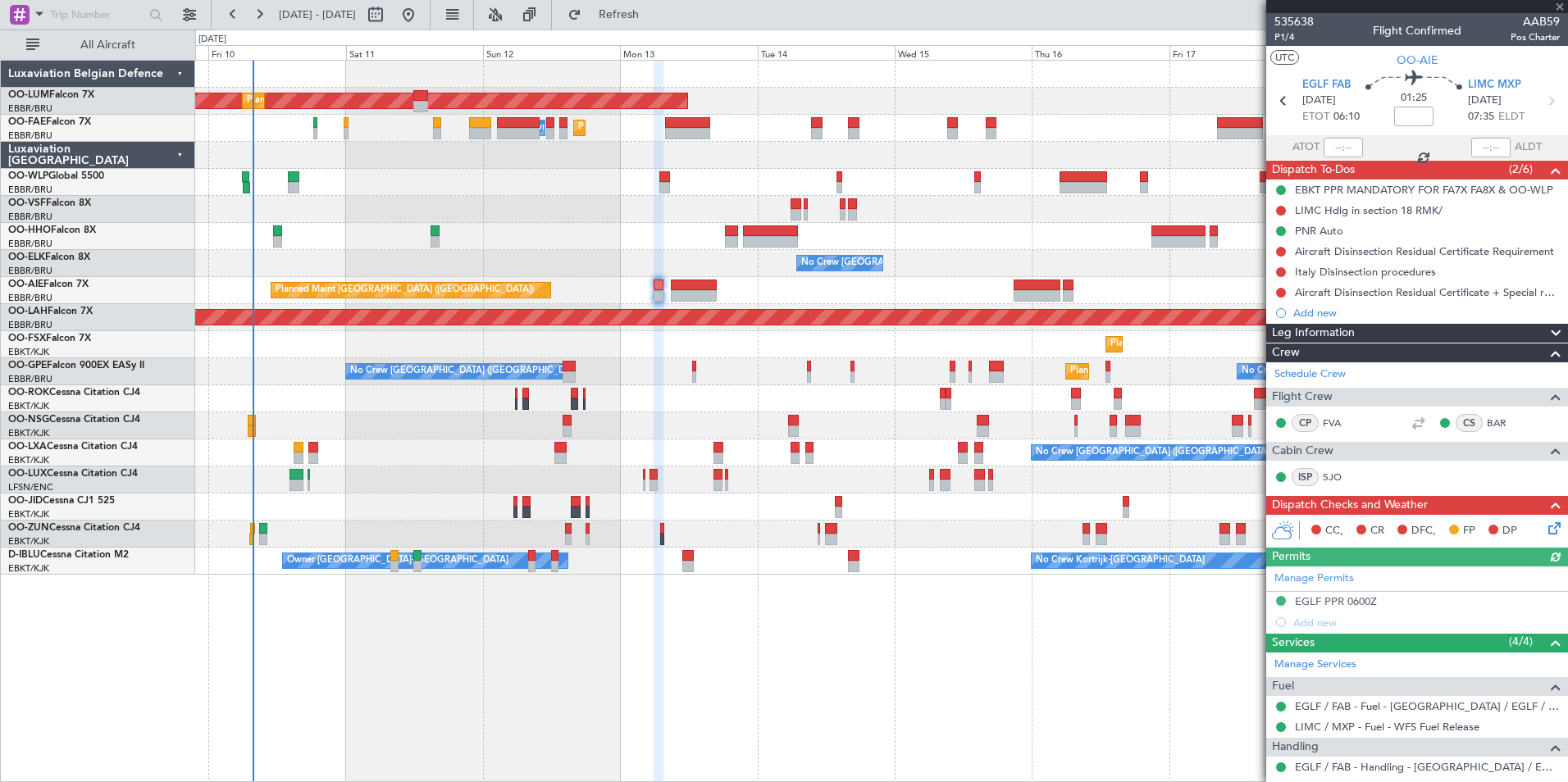
click at [618, 700] on div "AOG Maint Sibiu Planned Maint Brussels (Brussels National) Planned Maint Brusse…" at bounding box center [881, 422] width 1373 height 723
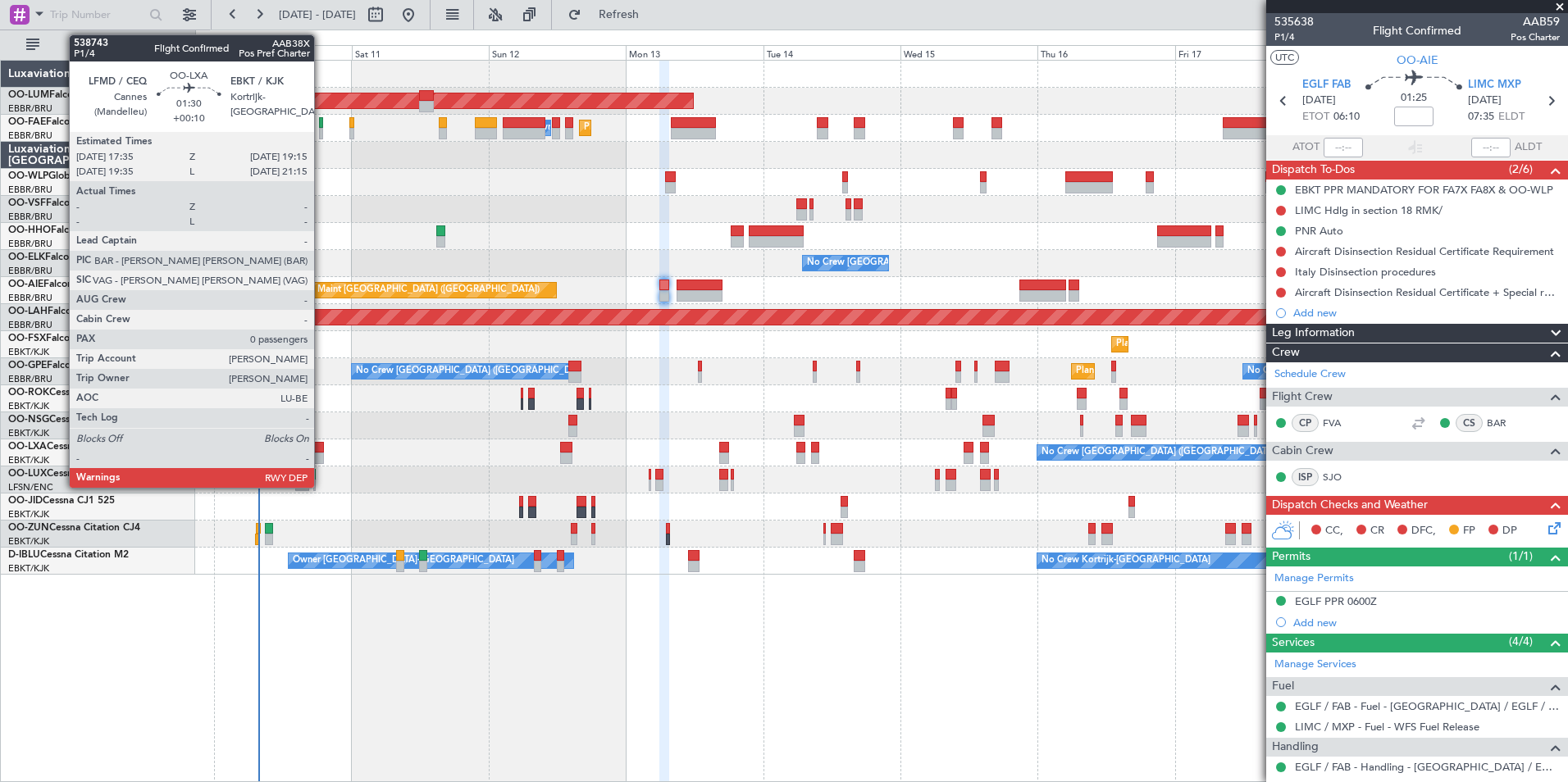
click at [322, 449] on div at bounding box center [318, 448] width 10 height 12
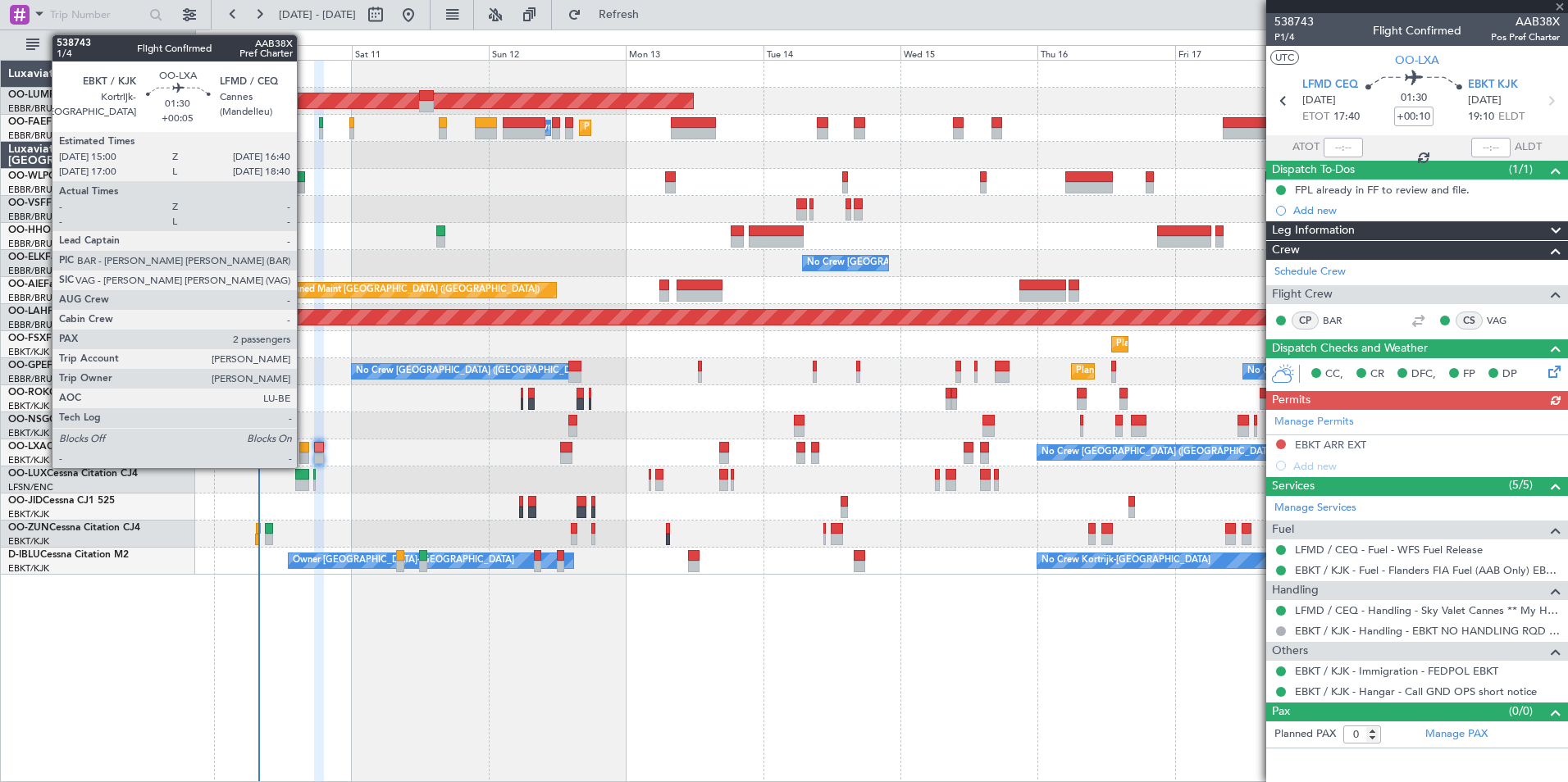
click at [304, 449] on div at bounding box center [304, 448] width 10 height 12
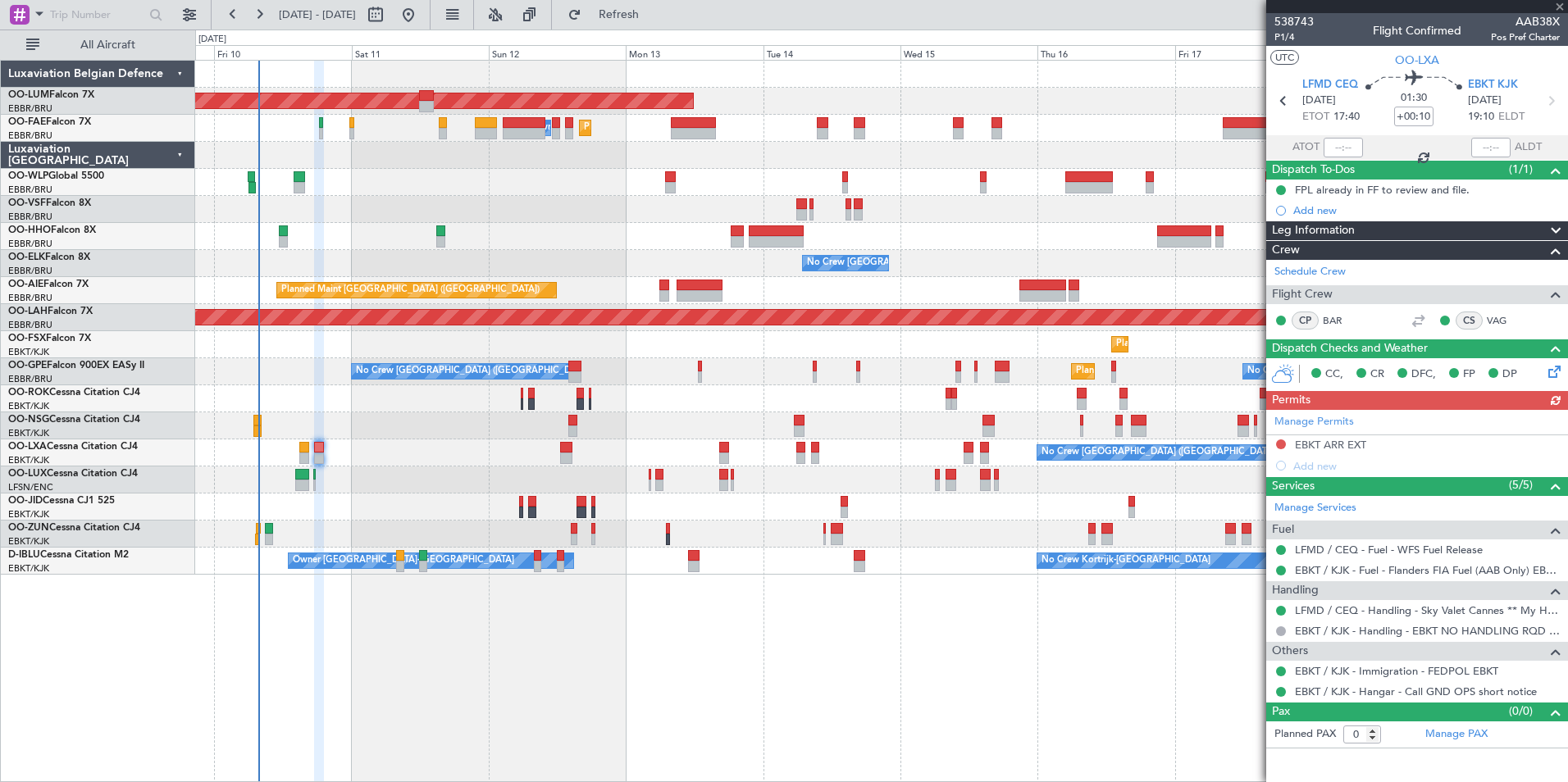
type input "+00:05"
type input "2"
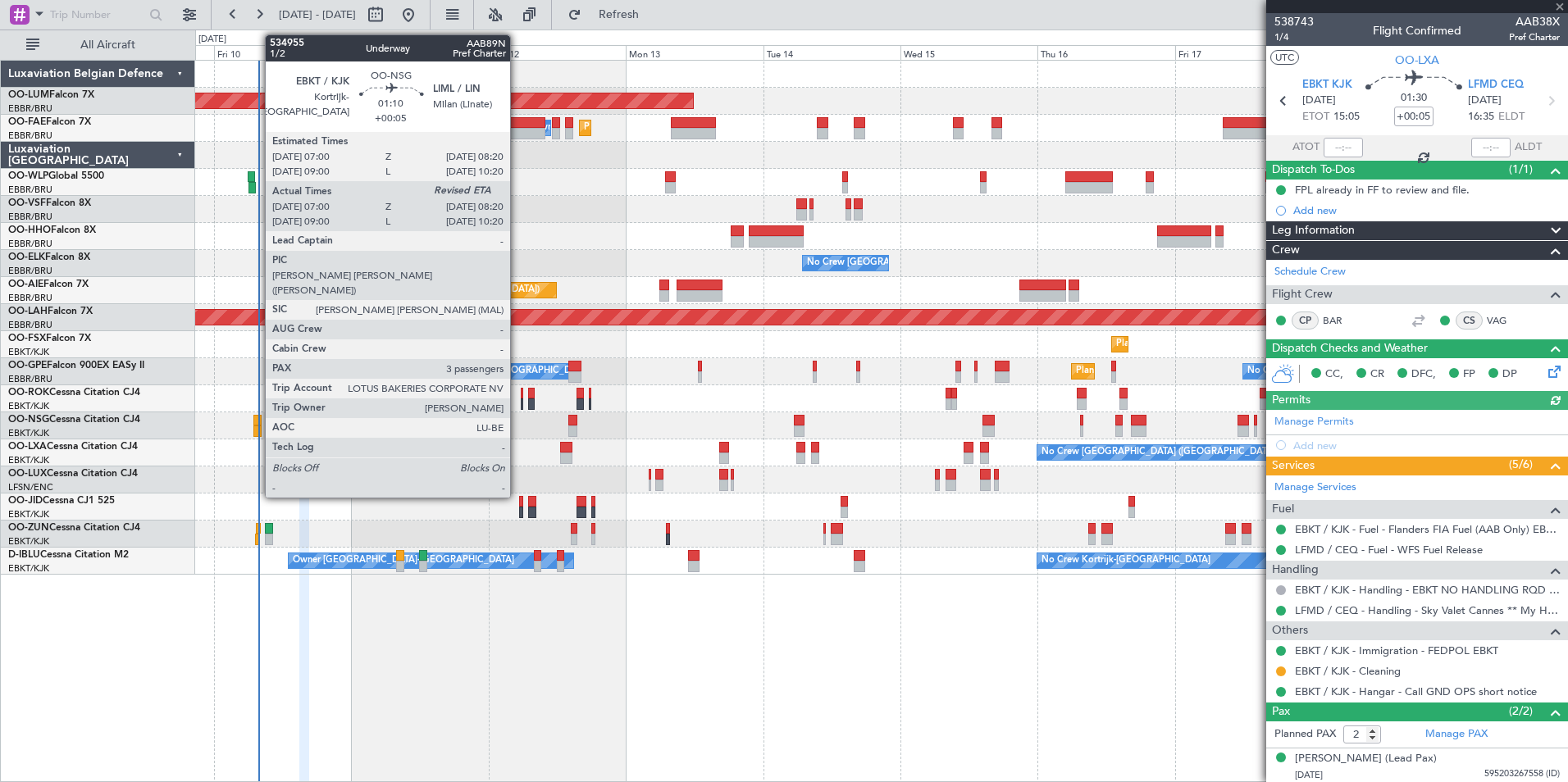
click at [256, 419] on div at bounding box center [257, 420] width 8 height 12
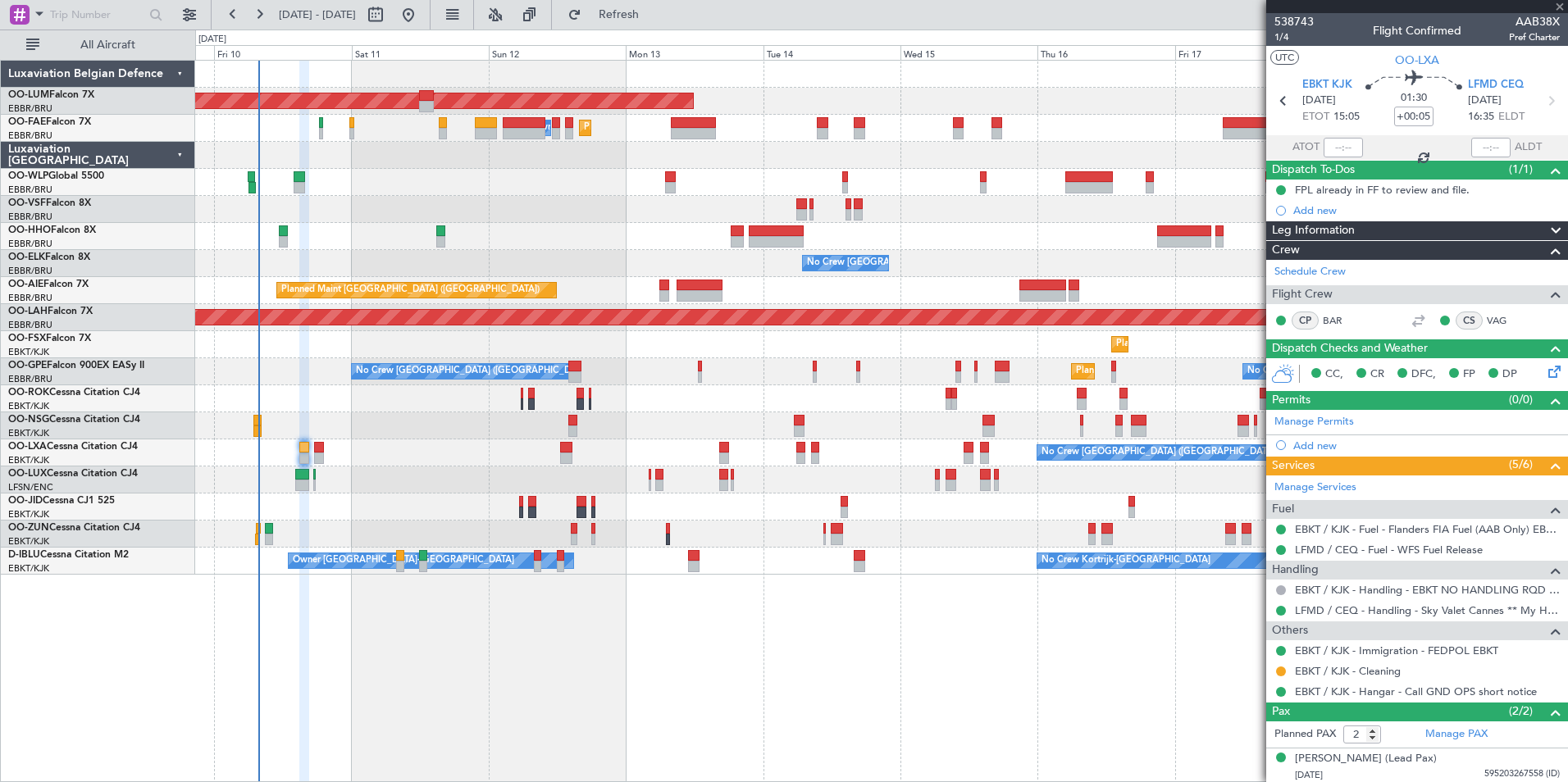
type input "07:05"
type input "3"
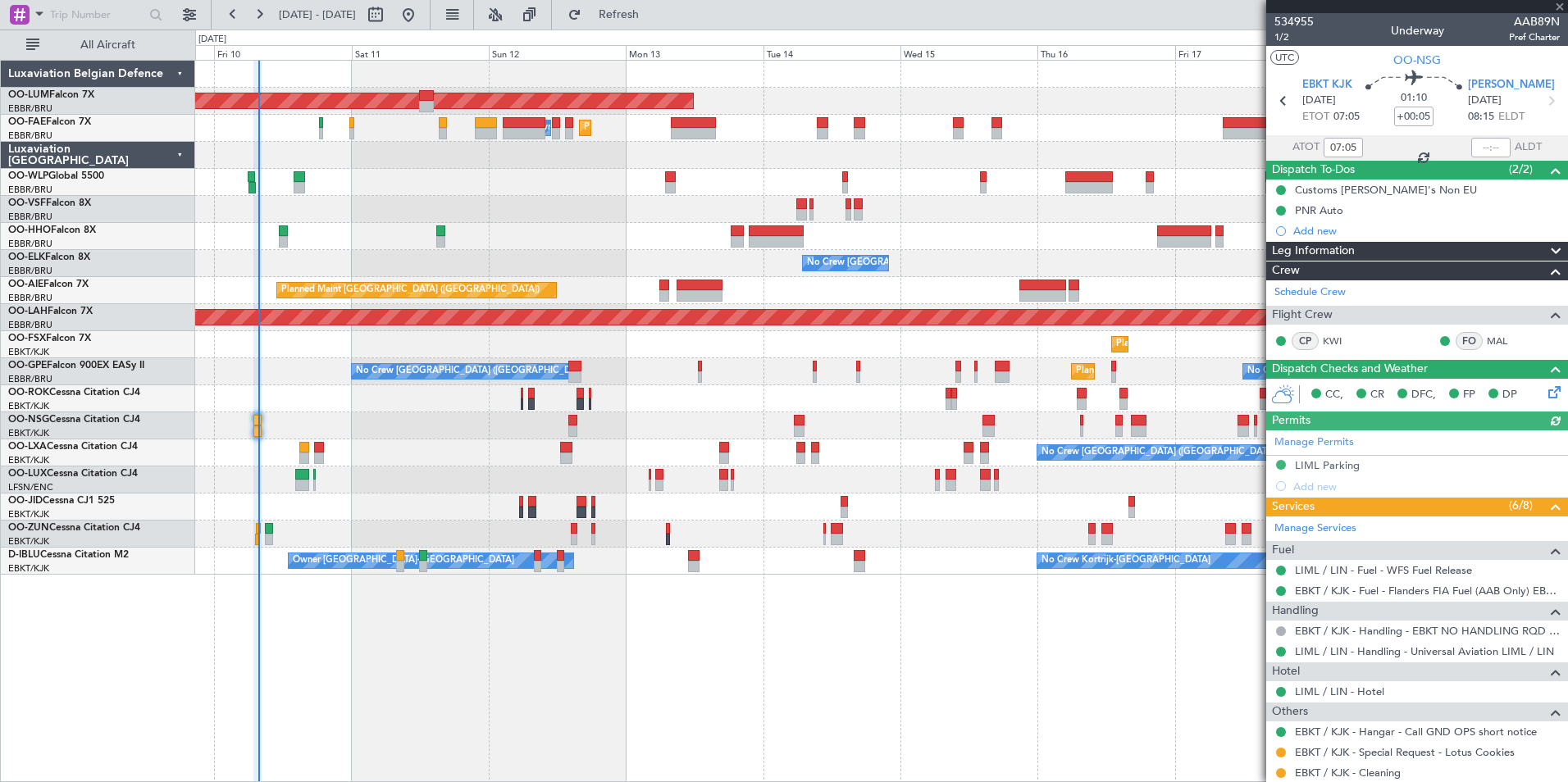
click at [294, 480] on div "No Crew Nancy (Essey)" at bounding box center [881, 480] width 1372 height 27
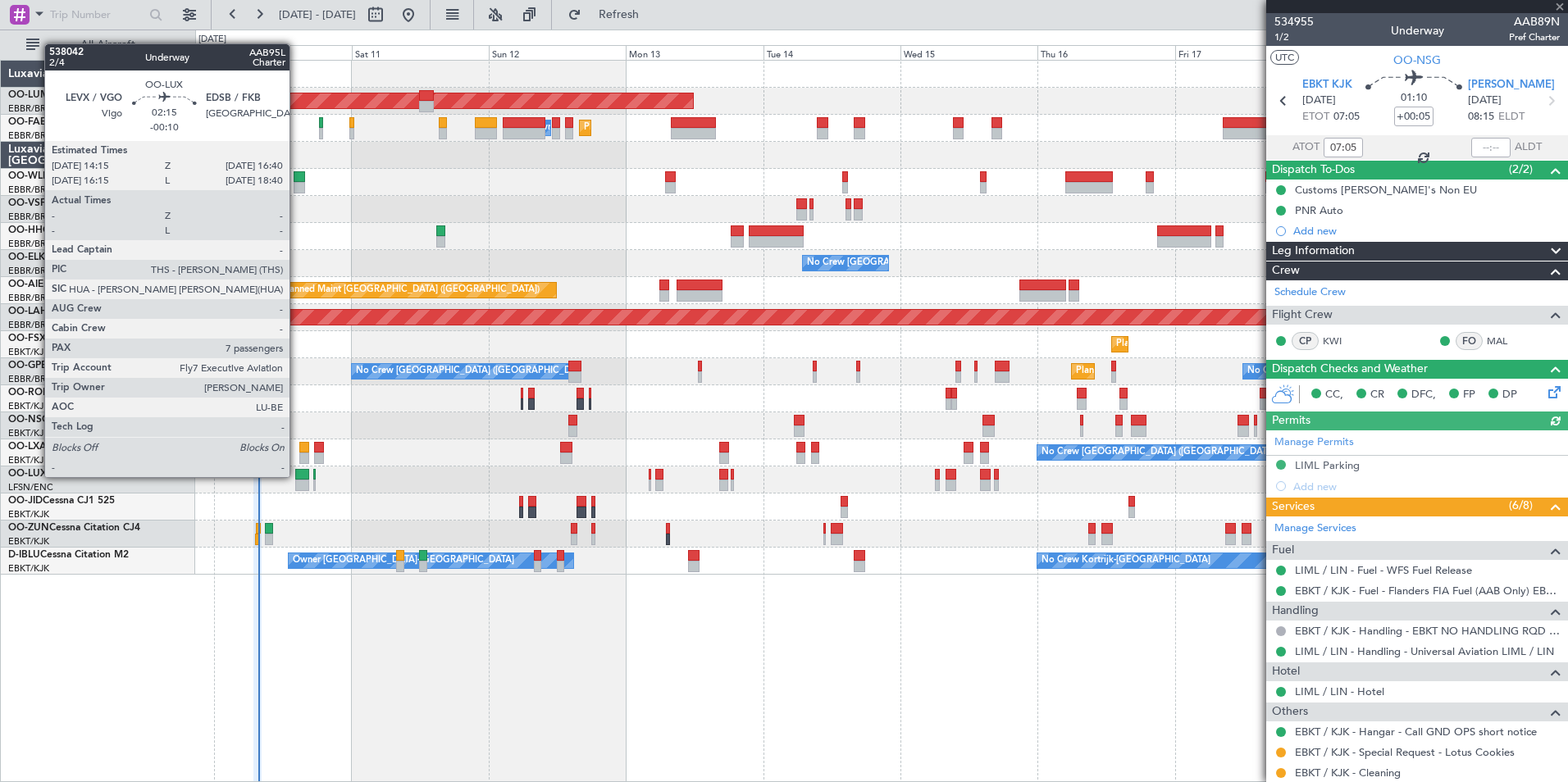
click at [298, 475] on div at bounding box center [302, 475] width 14 height 12
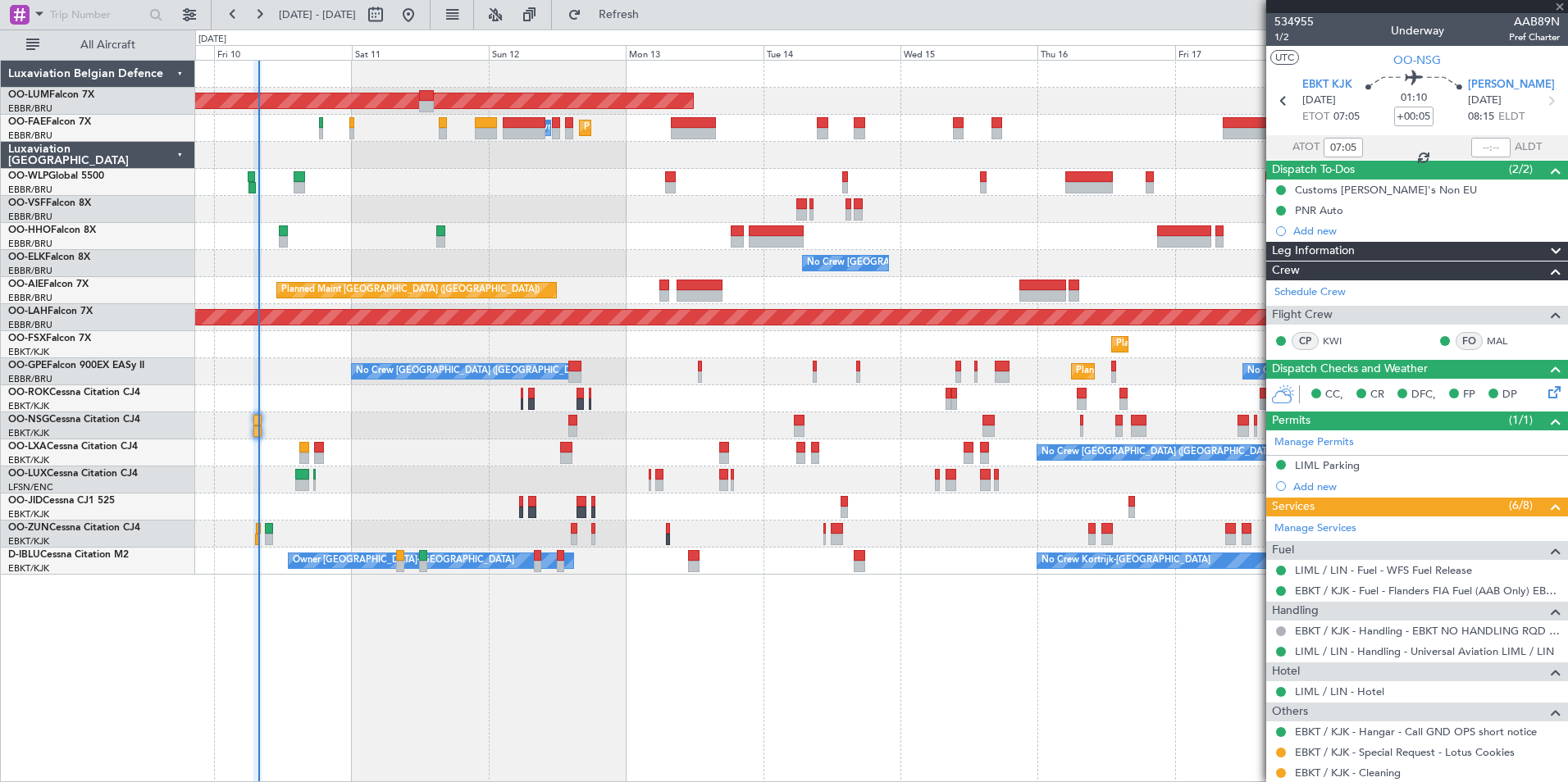
type input "-00:10"
type input "7"
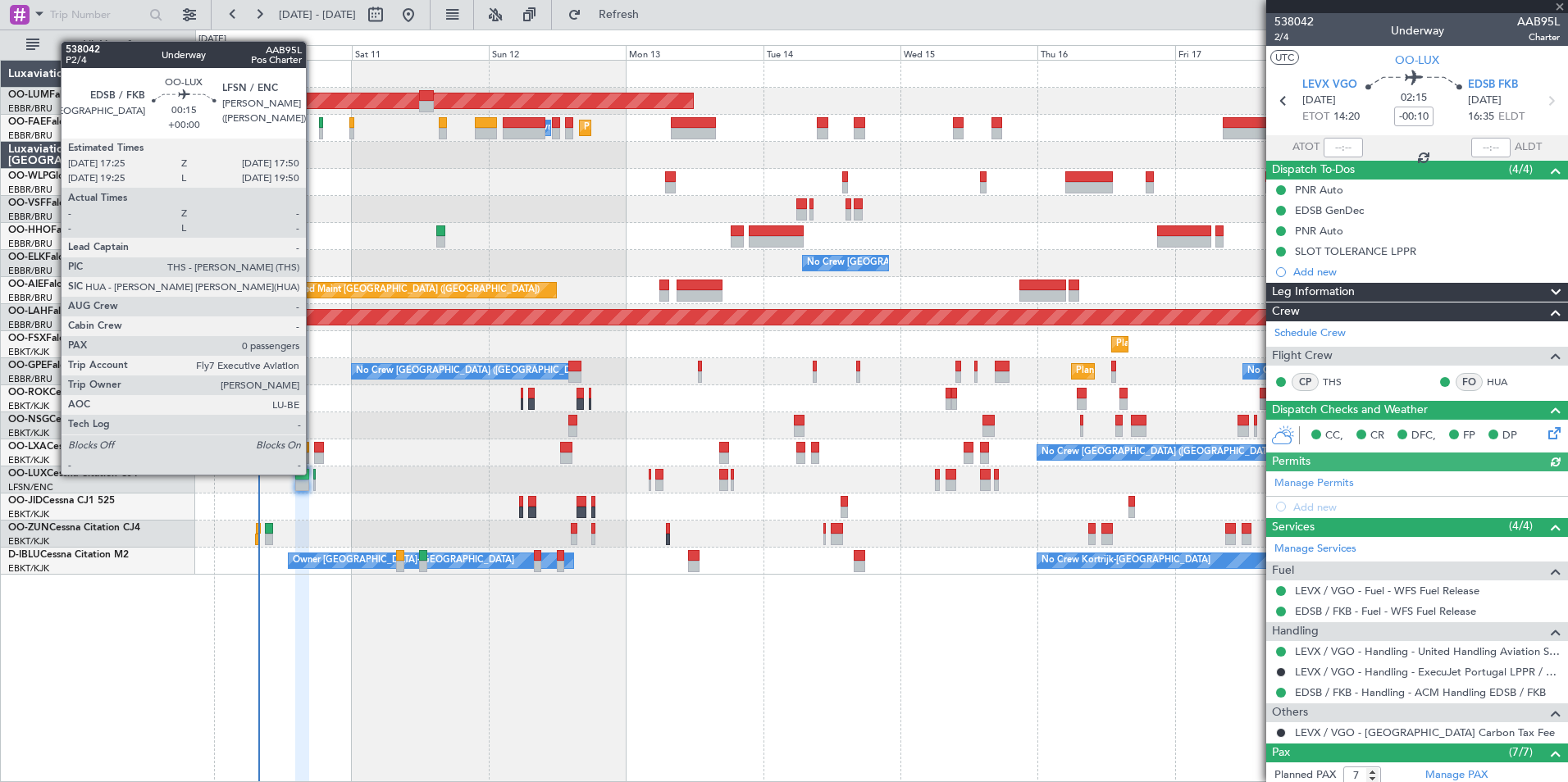
click at [313, 473] on div at bounding box center [314, 475] width 3 height 12
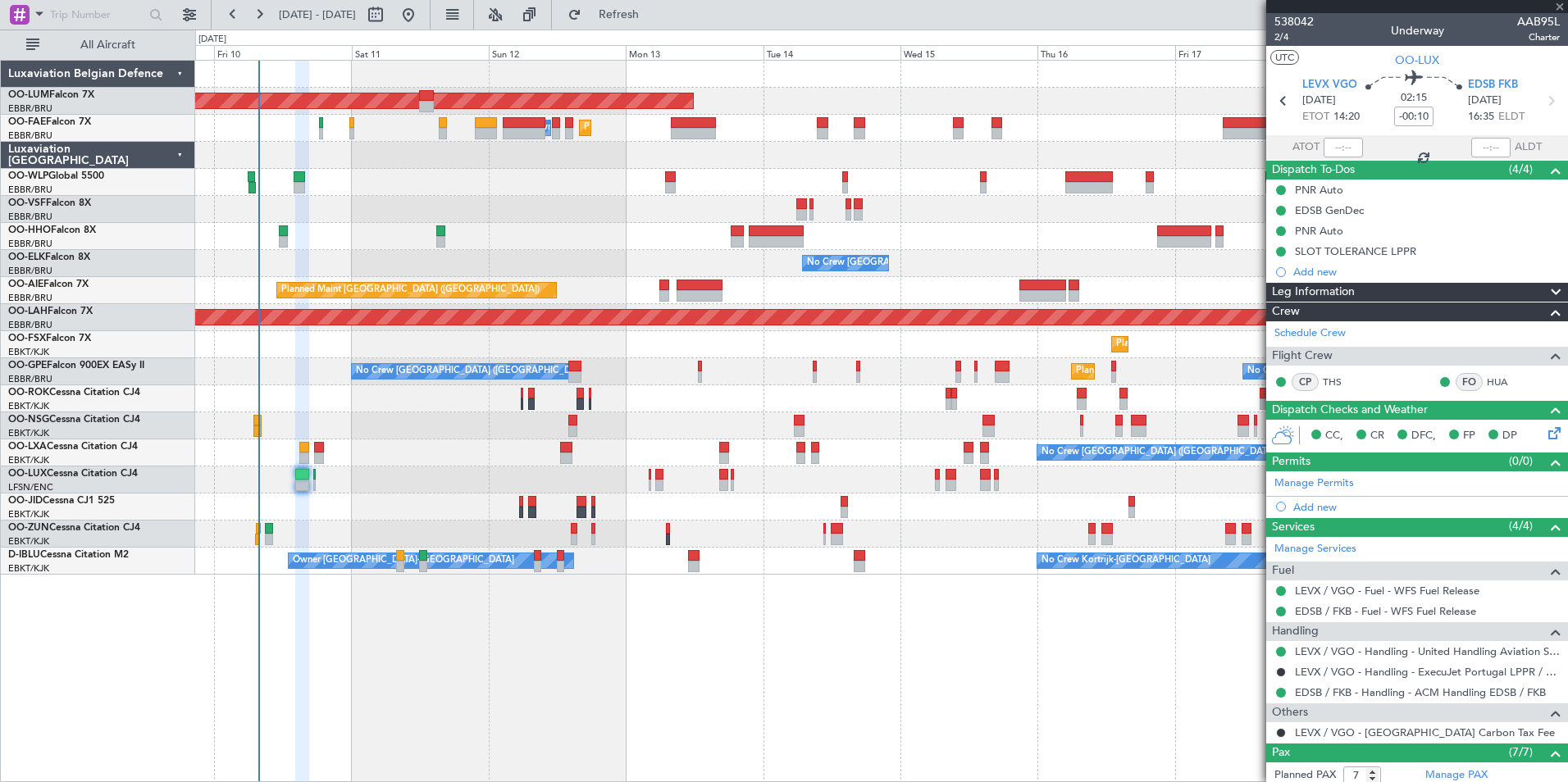
type input "0"
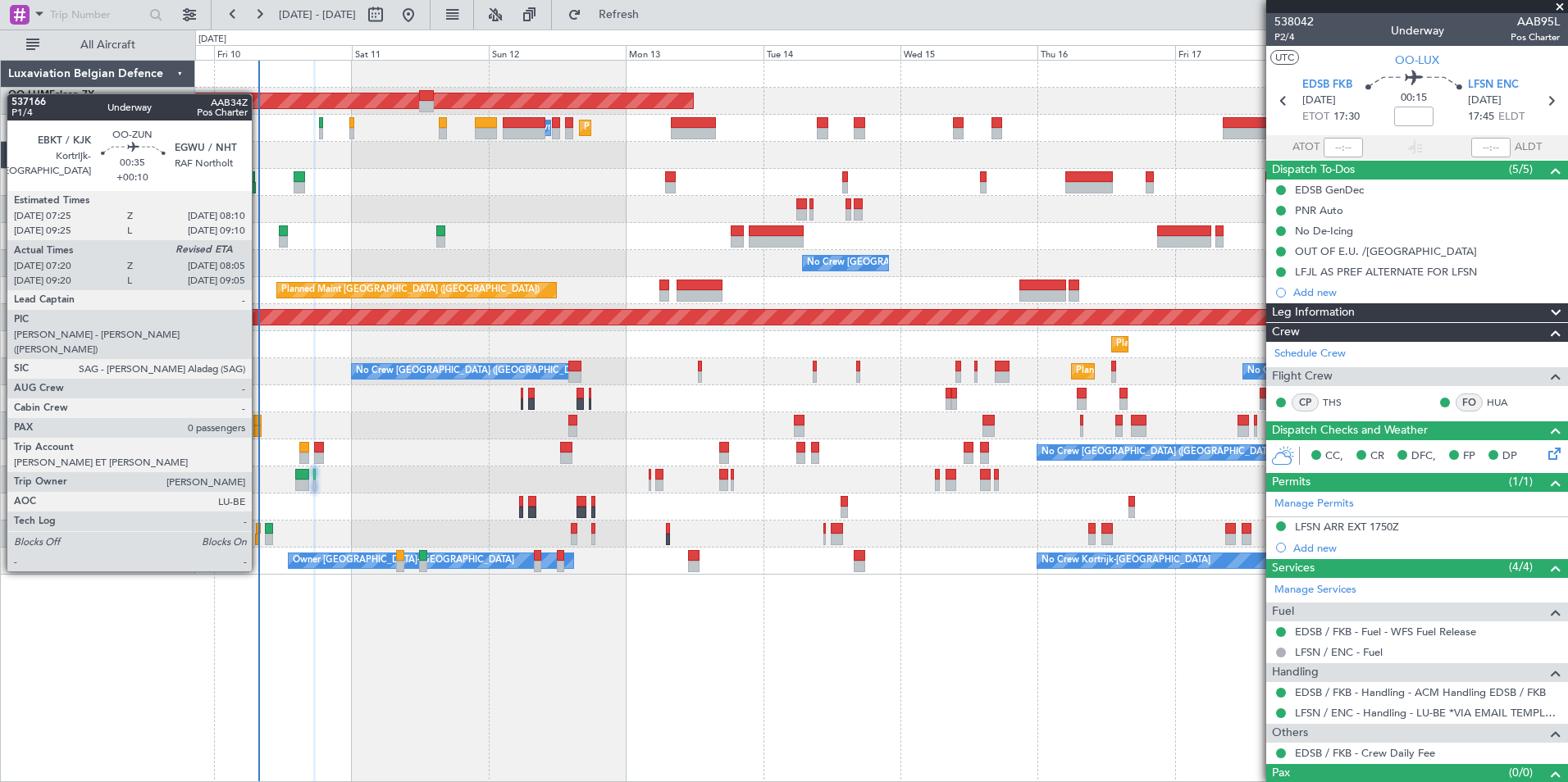
click at [259, 526] on div at bounding box center [258, 529] width 4 height 12
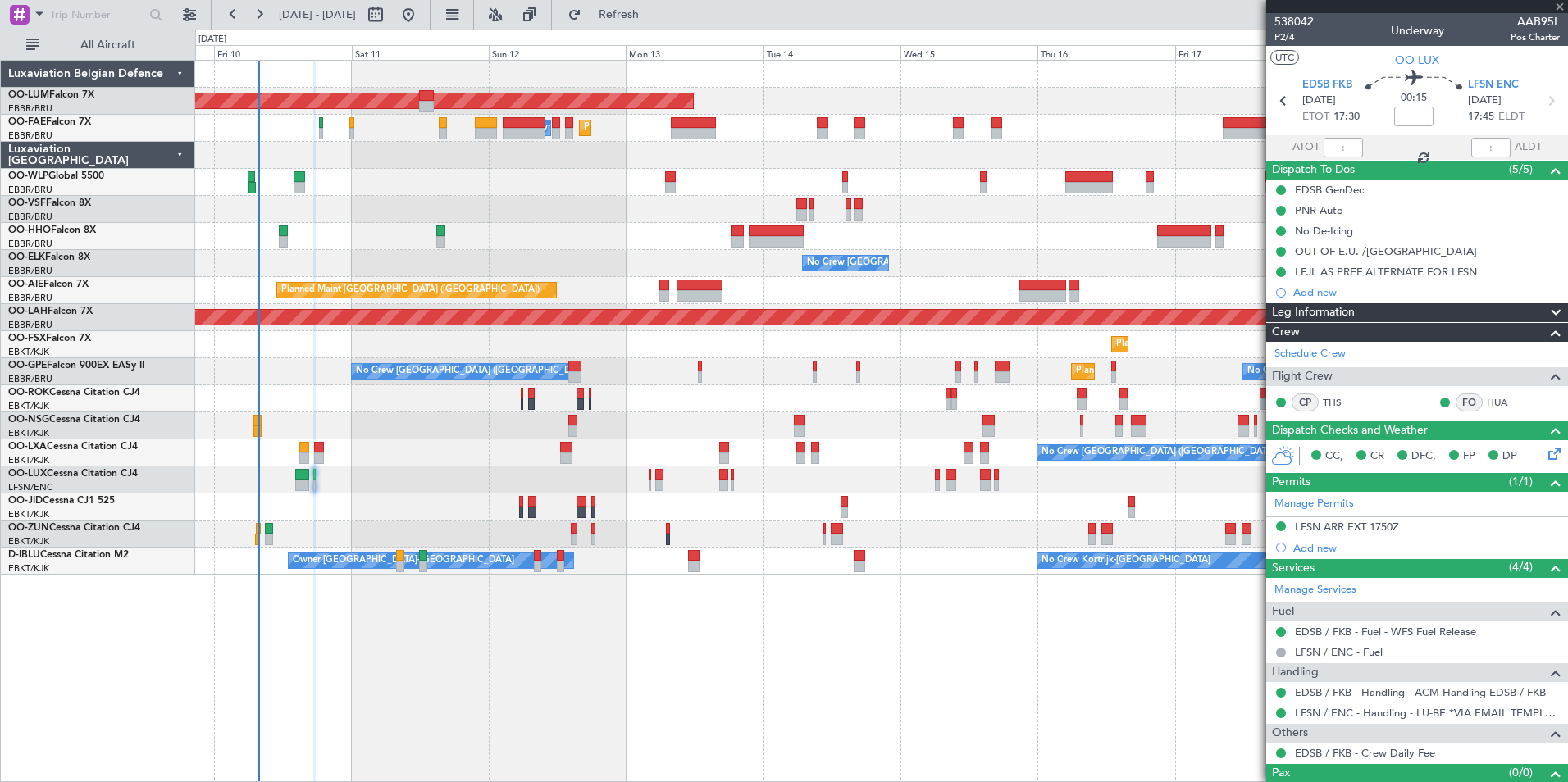
type input "+00:10"
type input "07:25"
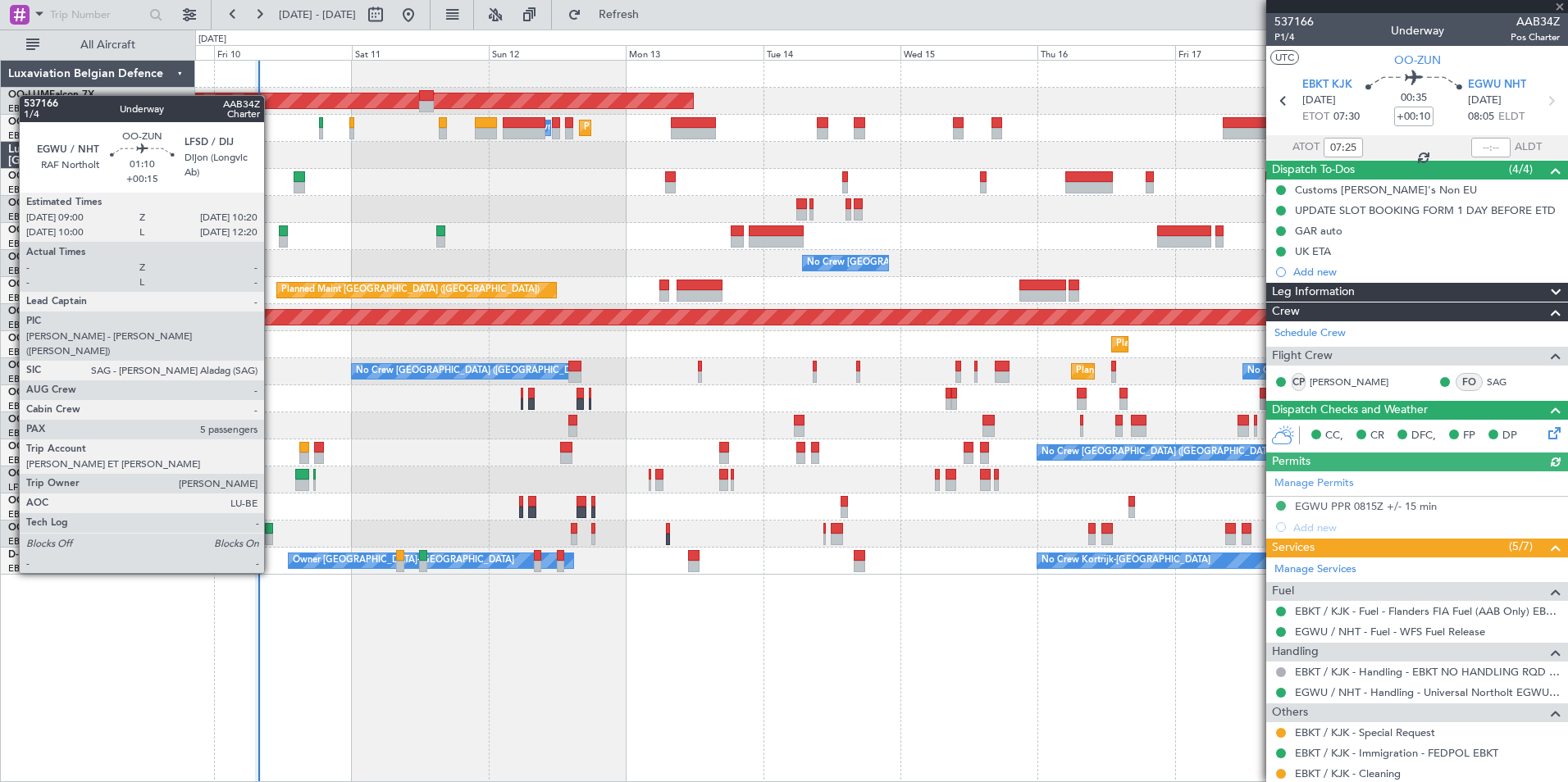
click at [272, 527] on div at bounding box center [269, 529] width 8 height 12
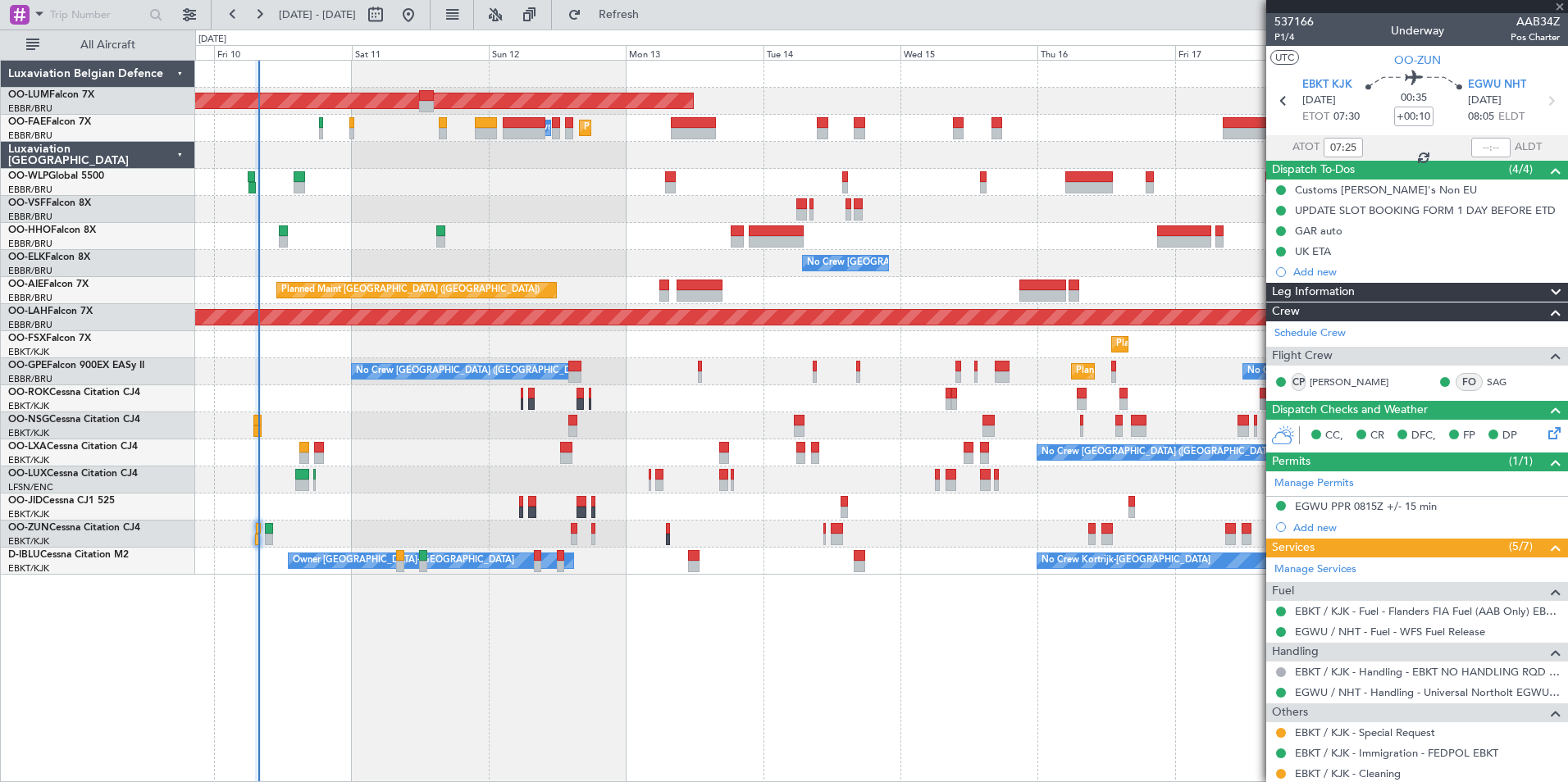
type input "+00:15"
type input "5"
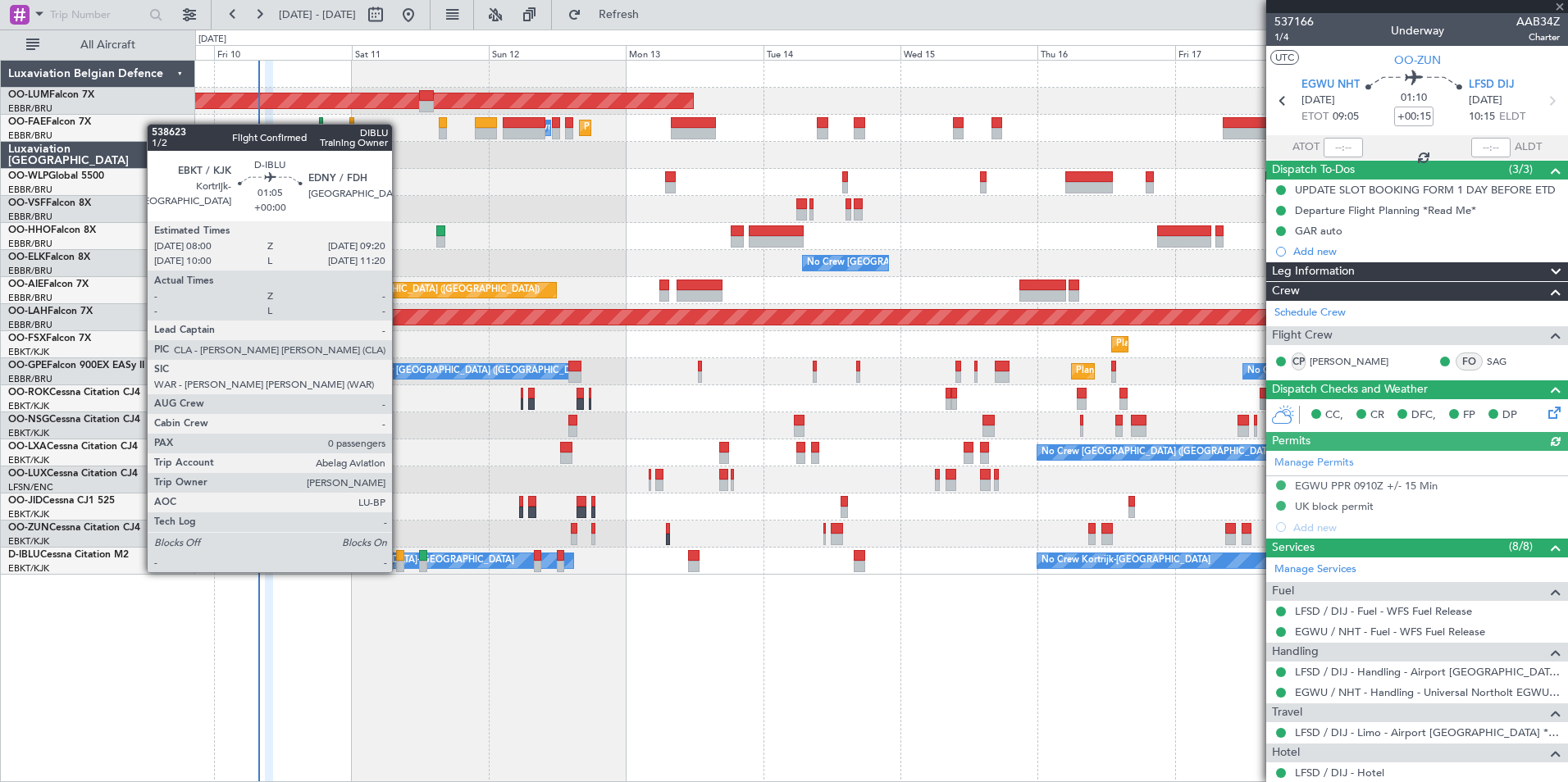
click at [399, 555] on div at bounding box center [400, 555] width 8 height 12
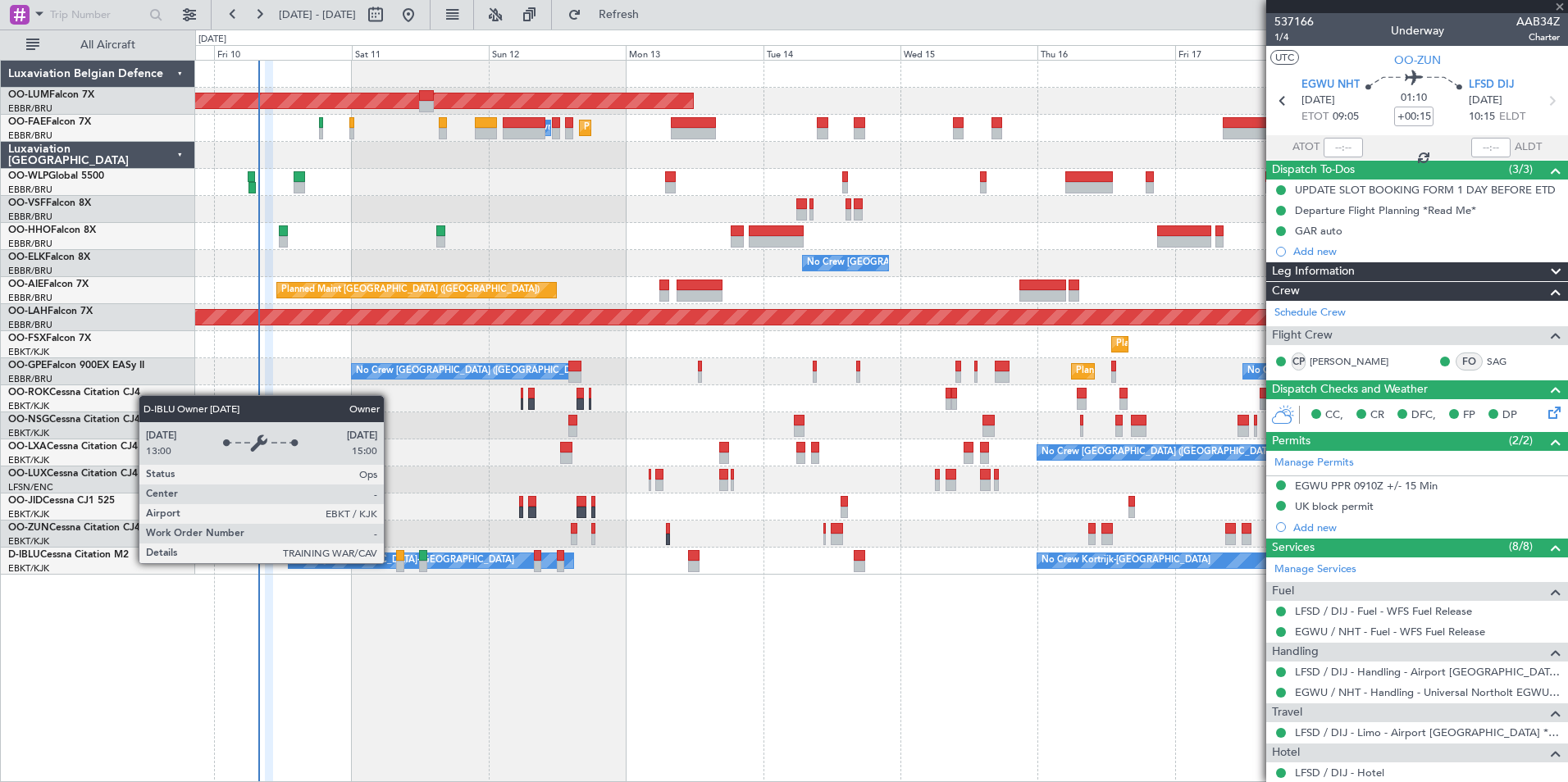
type input "0"
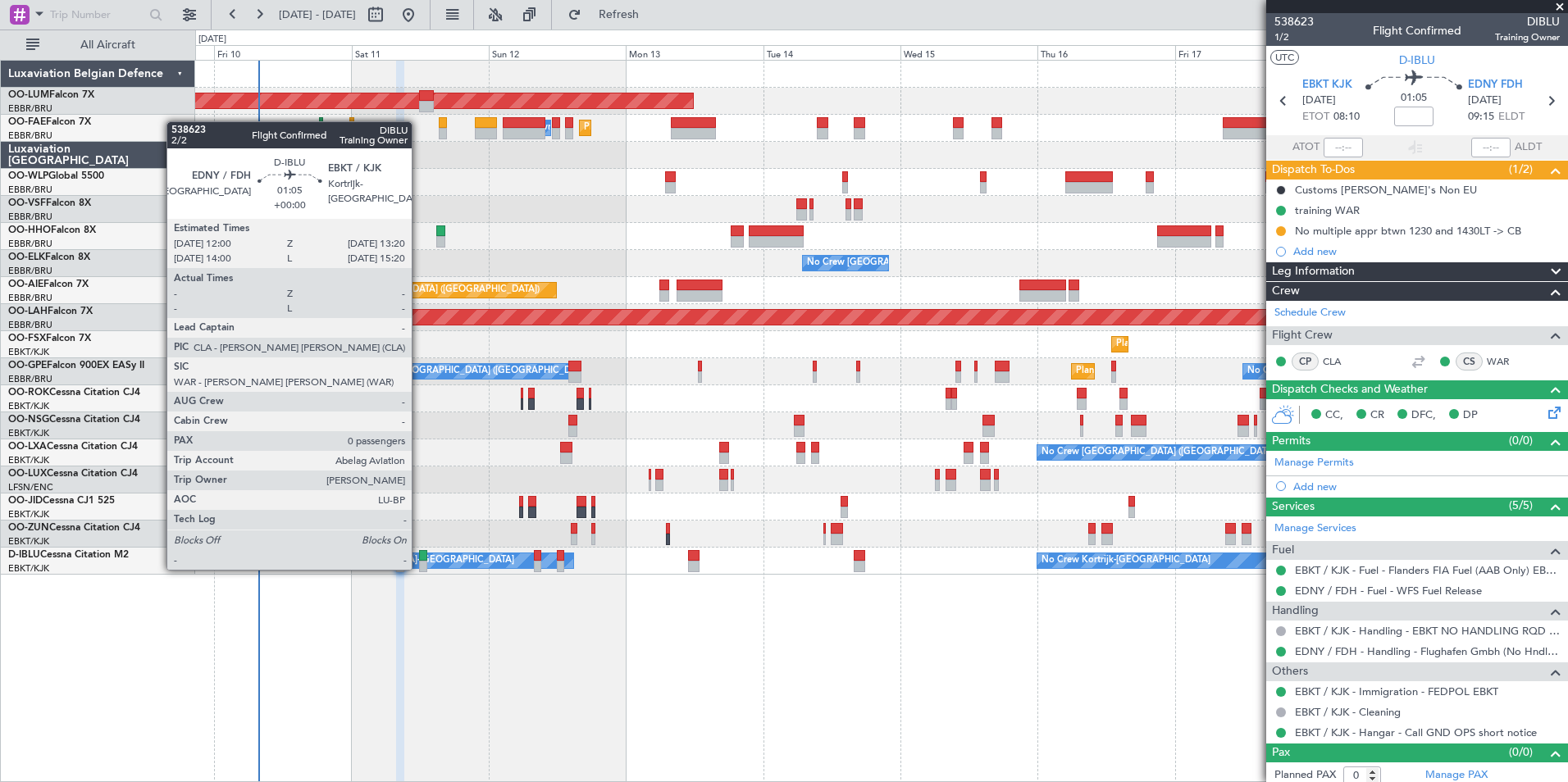
click at [419, 554] on div at bounding box center [423, 555] width 8 height 12
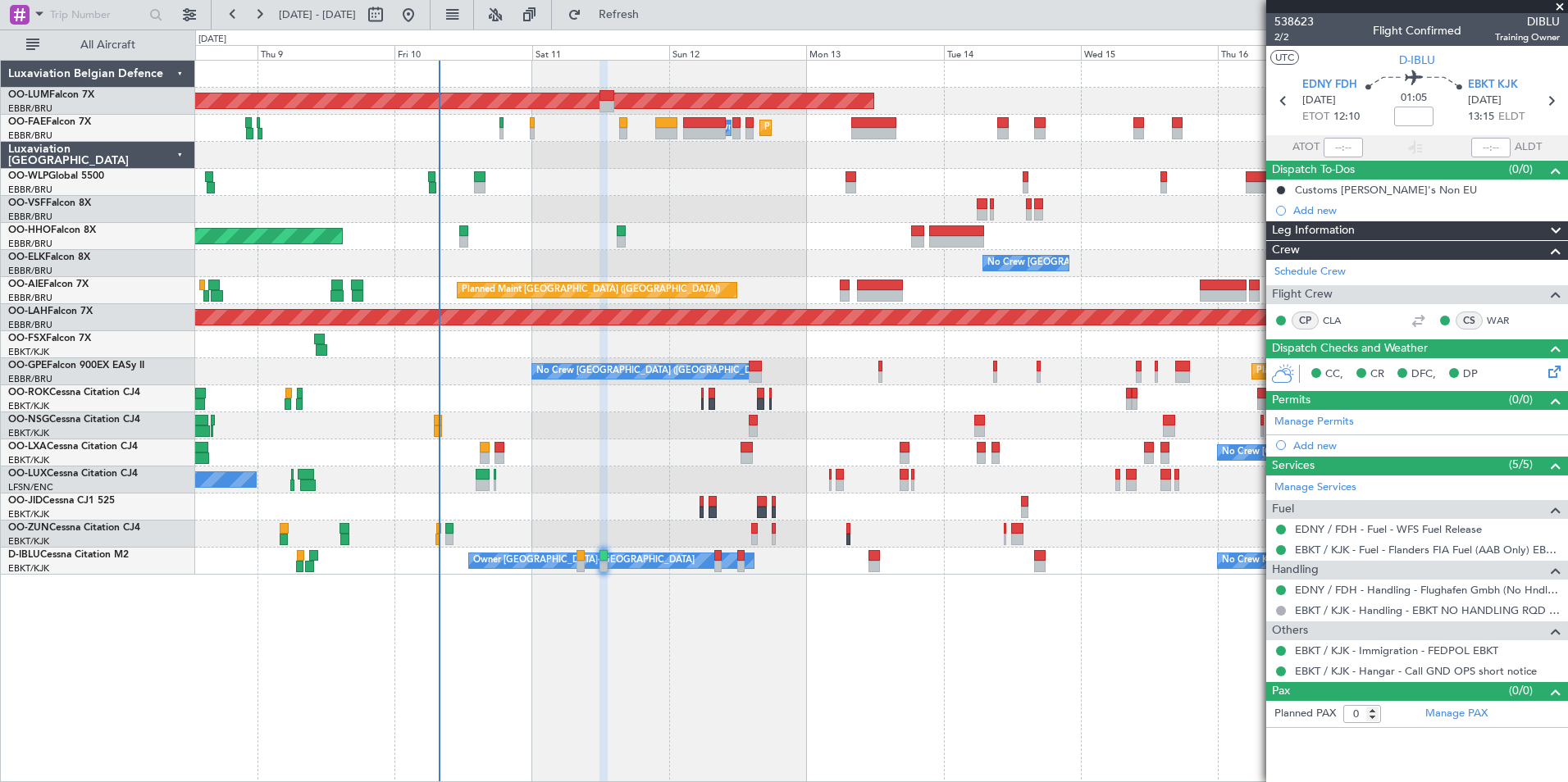
click at [637, 689] on div "Planned Maint Brussels (Brussels National) AOG Maint Sibiu Planned Maint Brusse…" at bounding box center [881, 422] width 1373 height 723
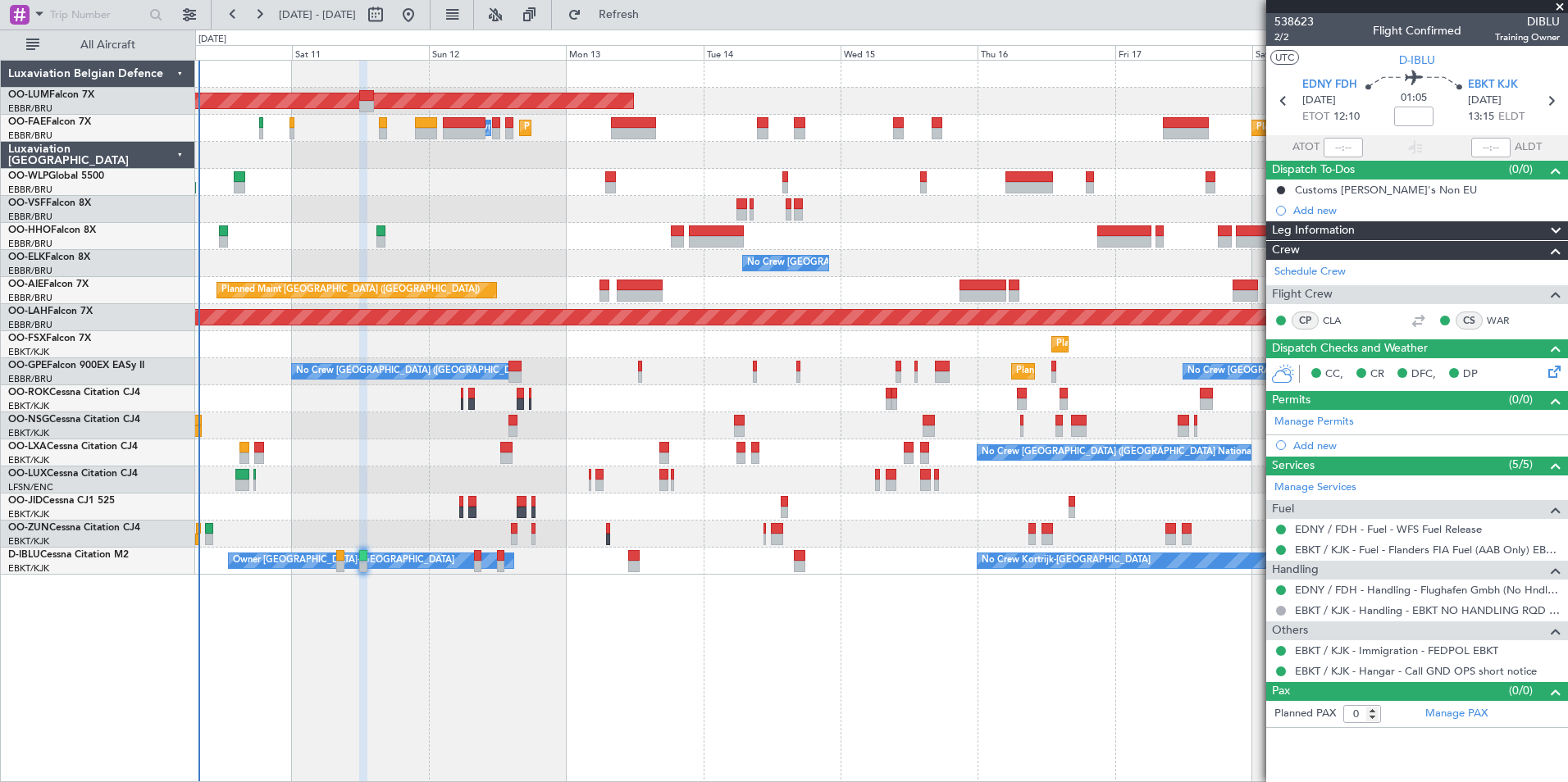
click at [225, 648] on div "Planned Maint Brussels (Brussels National) AOG Maint Sibiu Planned Maint Brusse…" at bounding box center [881, 422] width 1373 height 723
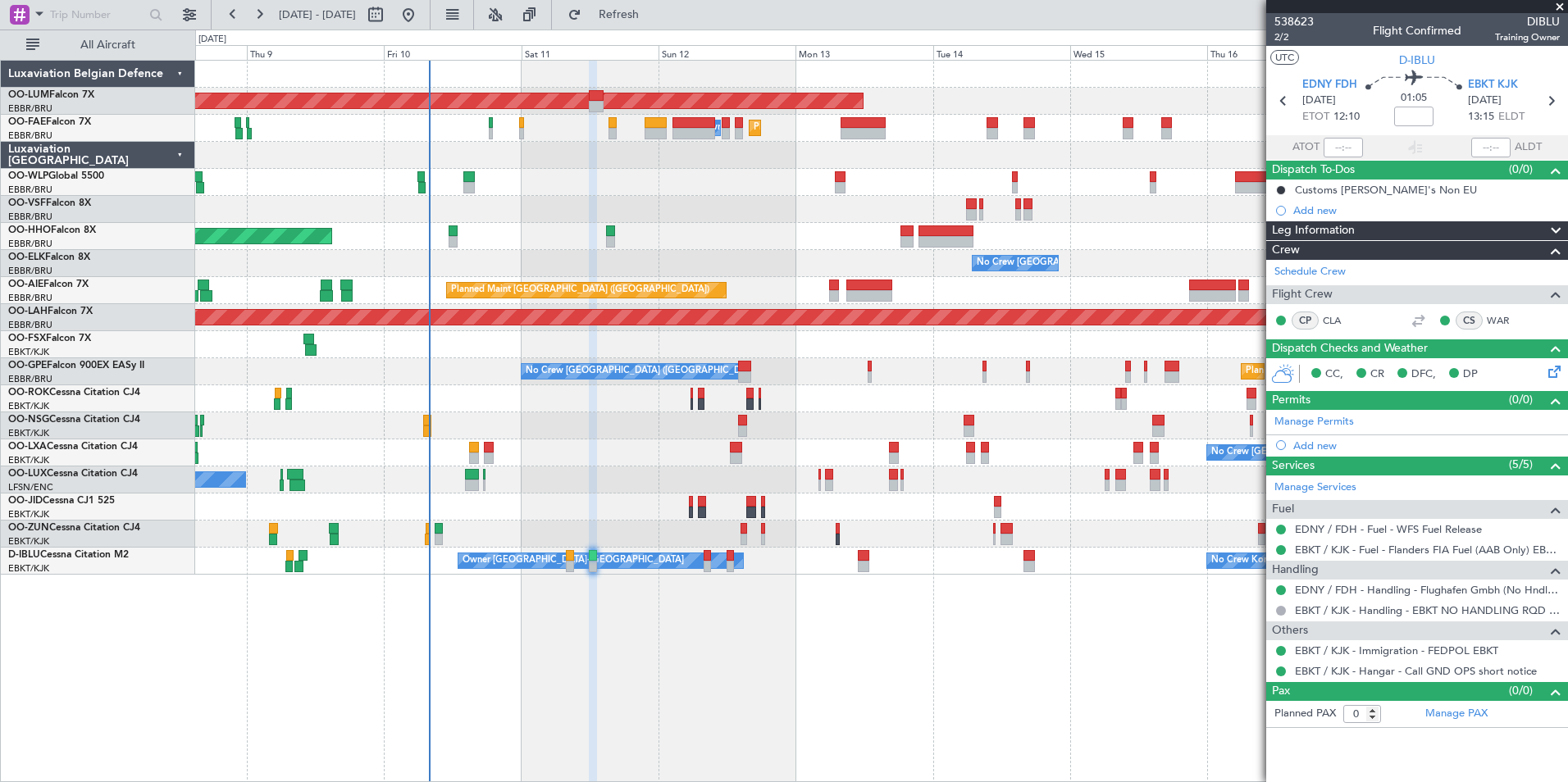
click at [778, 693] on div "AOG Maint Sibiu Planned Maint Brussels (Brussels National) Planned Maint Melsbr…" at bounding box center [881, 422] width 1373 height 723
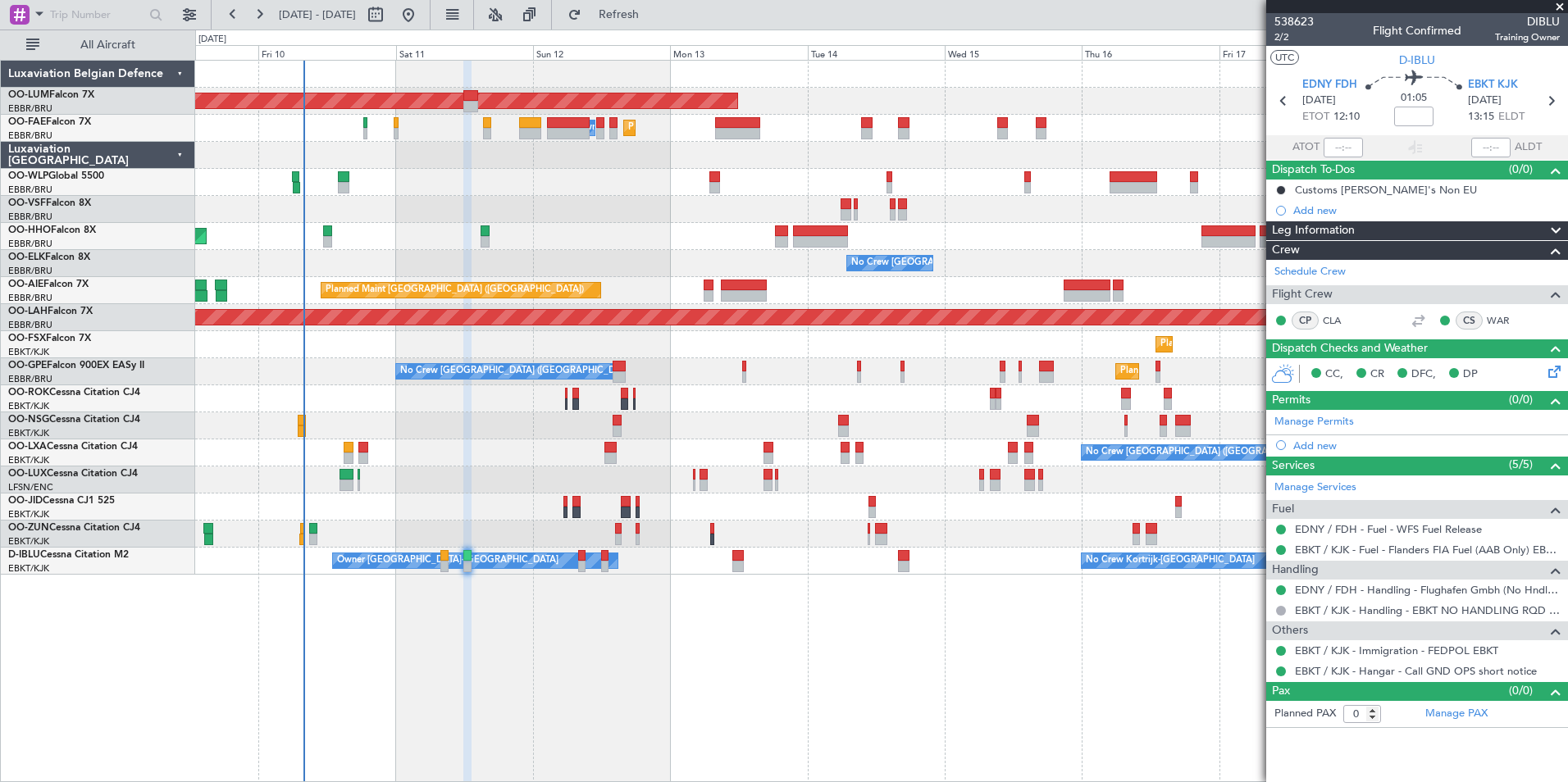
click at [756, 695] on div "AOG Maint Sibiu Planned Maint Brussels (Brussels National) Planned Maint Melsbr…" at bounding box center [881, 422] width 1373 height 723
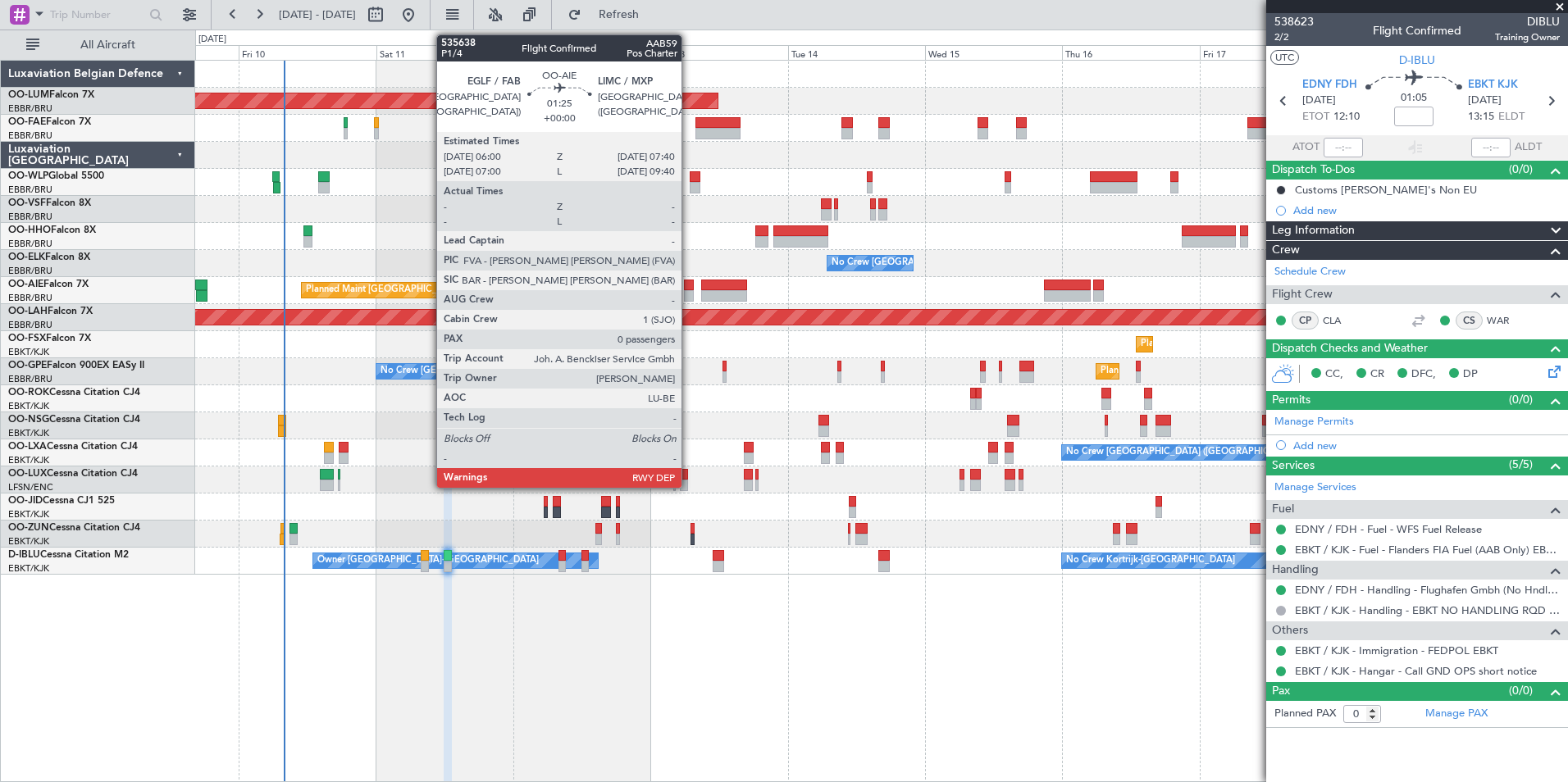
click at [689, 285] on div at bounding box center [689, 285] width 10 height 12
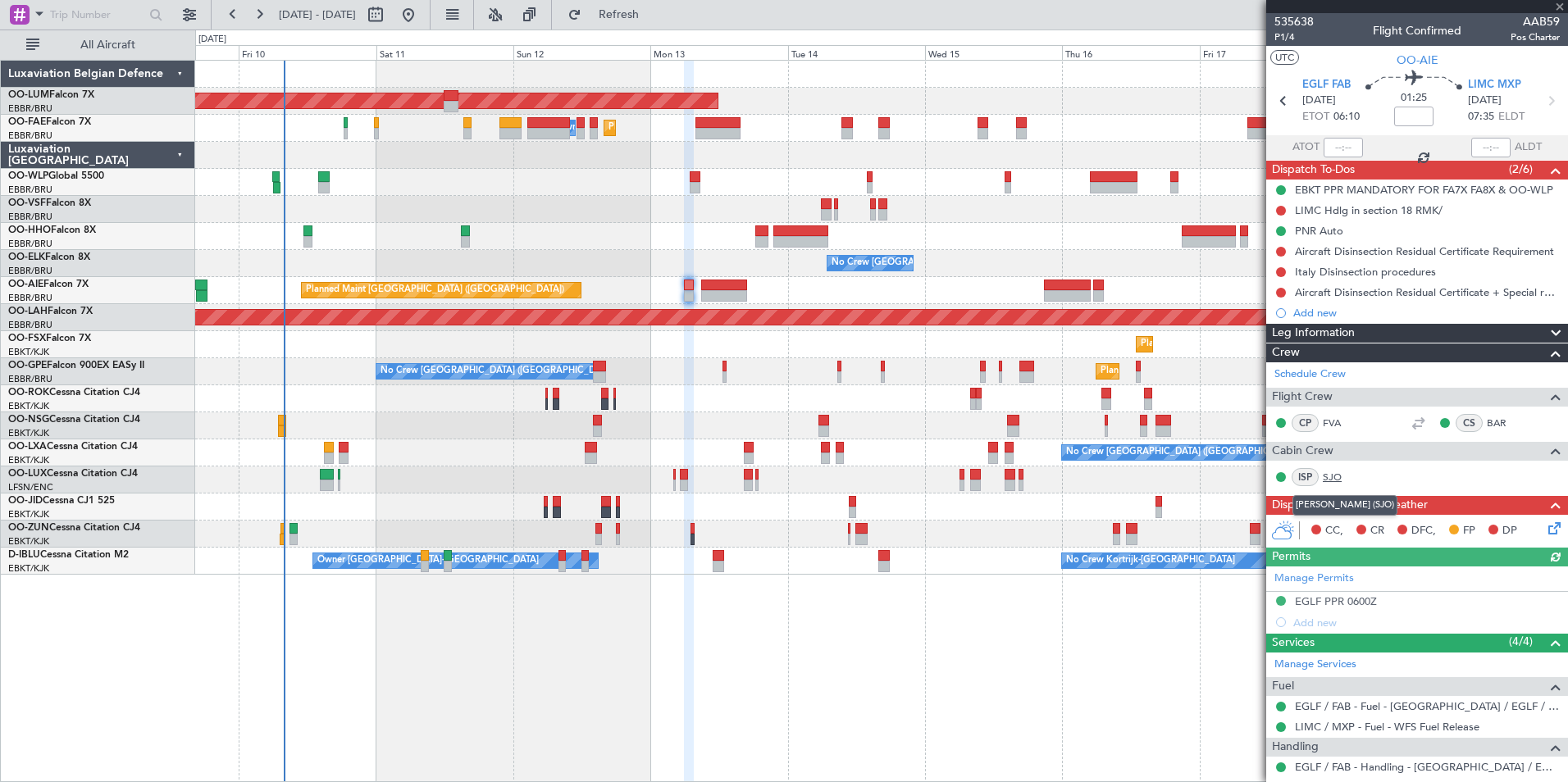
click at [1338, 479] on link "SJO" at bounding box center [1341, 477] width 37 height 14
click at [654, 12] on span "Refresh" at bounding box center [619, 14] width 69 height 12
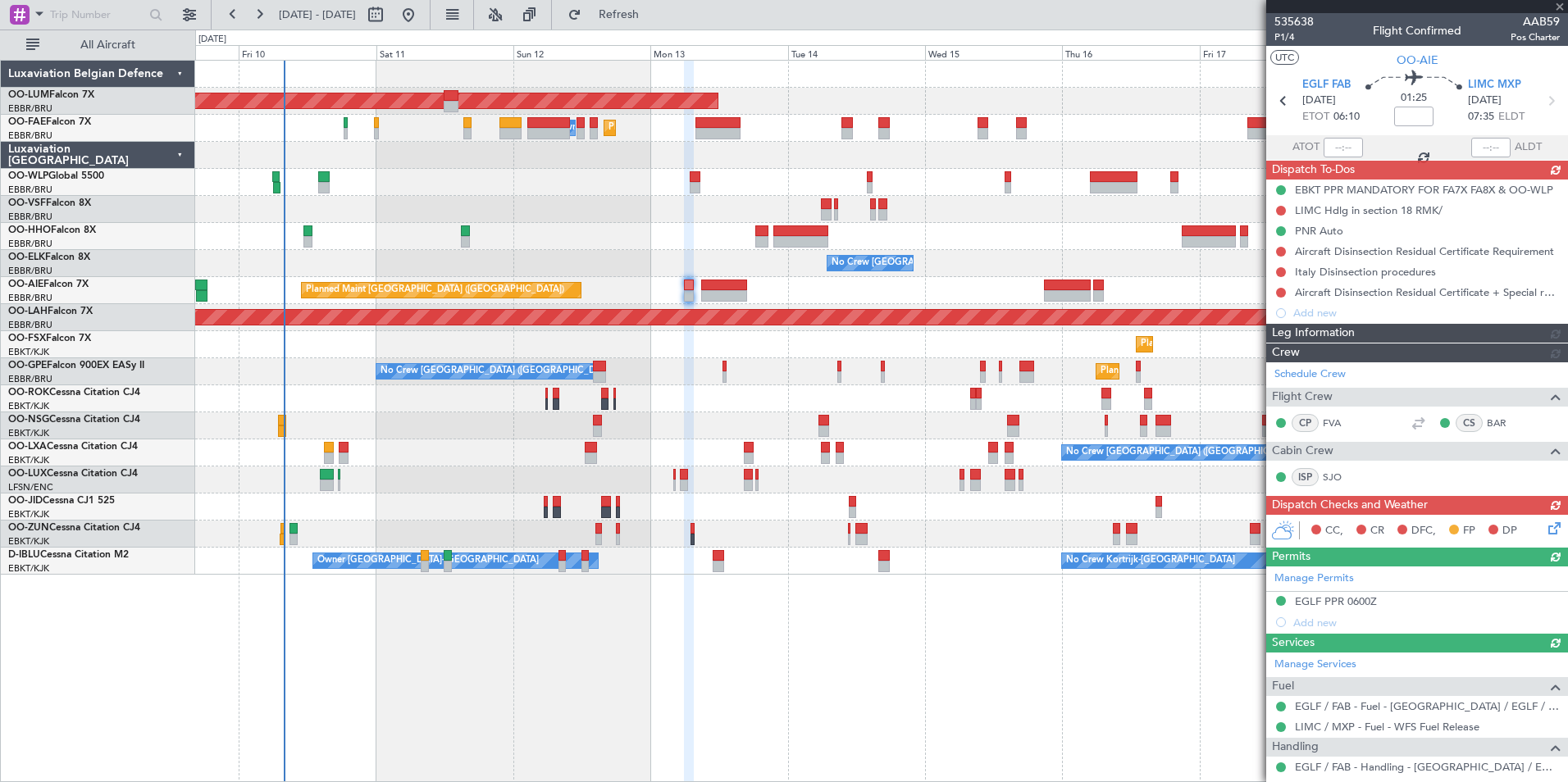
click at [564, 670] on div "AOG Maint Sibiu Planned Maint Brussels (Brussels National) Planned Maint Melsbr…" at bounding box center [881, 422] width 1373 height 723
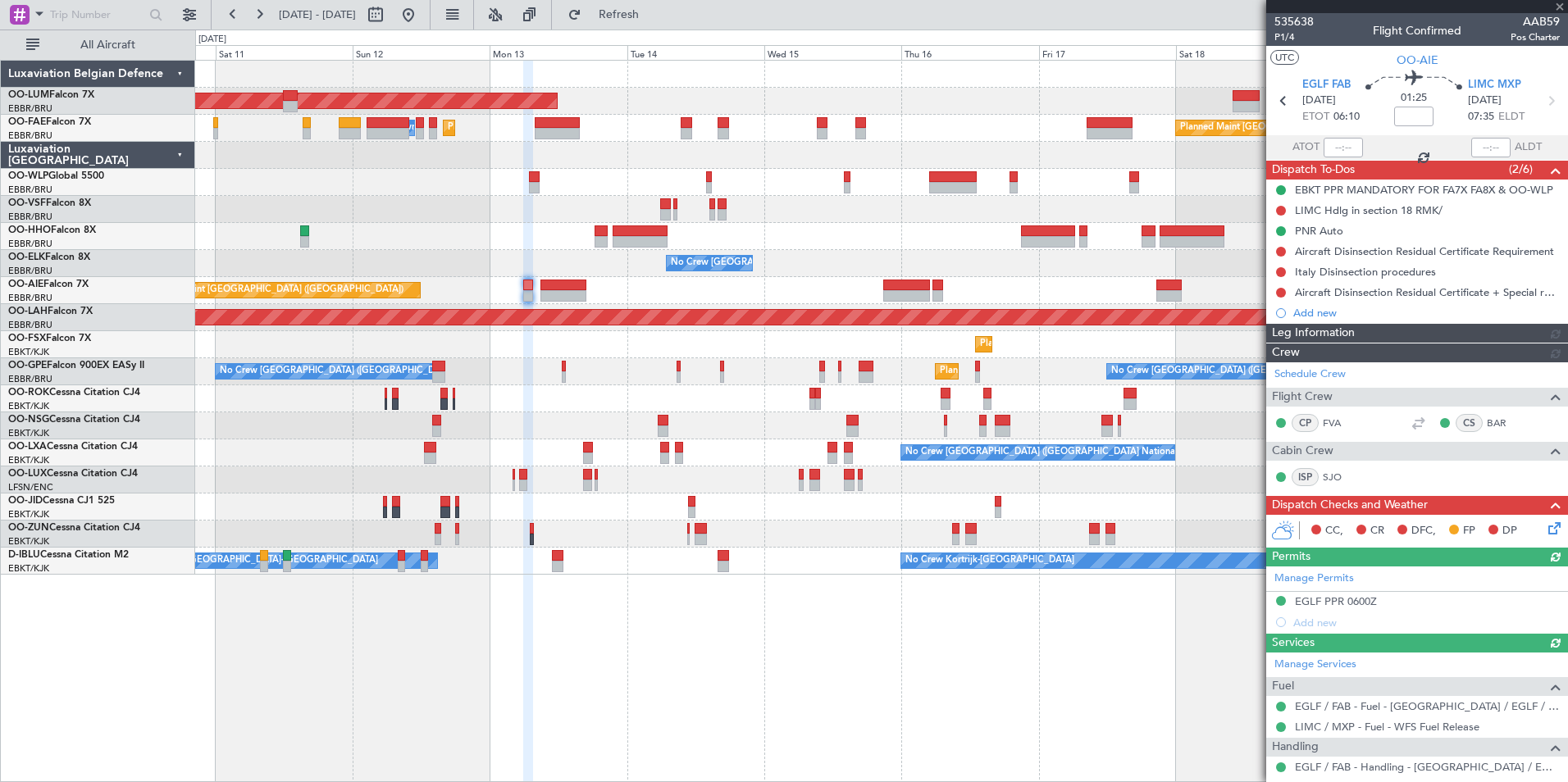
click at [418, 674] on div "AOG Maint Sibiu Planned Maint Brussels (Brussels National) Planned Maint Melsbr…" at bounding box center [881, 422] width 1373 height 723
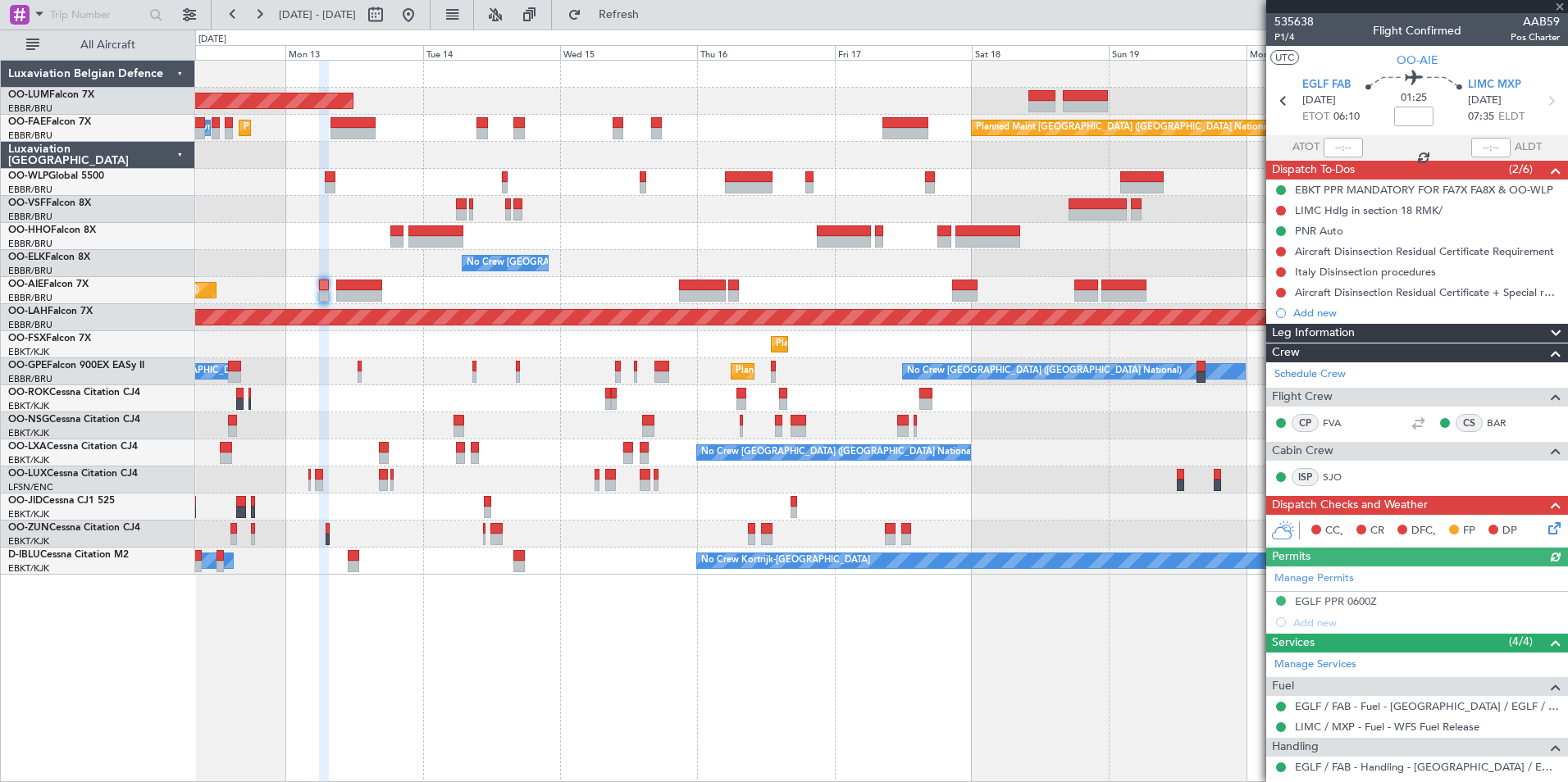
click at [506, 689] on div "AOG Maint Sibiu Planned Maint Brussels (Brussels National) Planned Maint Melsbr…" at bounding box center [881, 422] width 1373 height 723
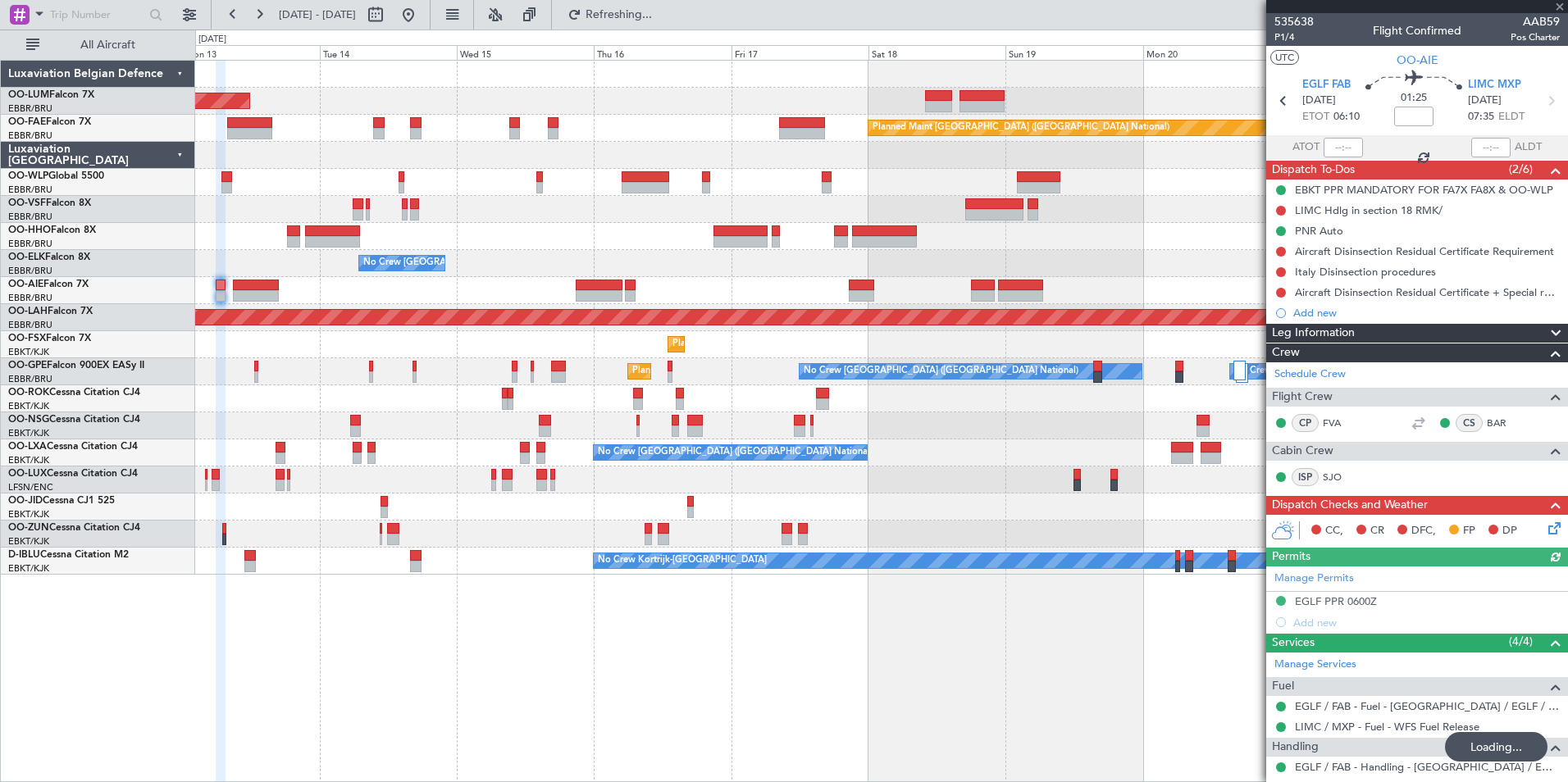
click at [582, 715] on div "AOG Maint Sibiu Planned Maint Brussels (Brussels National) Owner Melsbroek Air …" at bounding box center [881, 422] width 1373 height 723
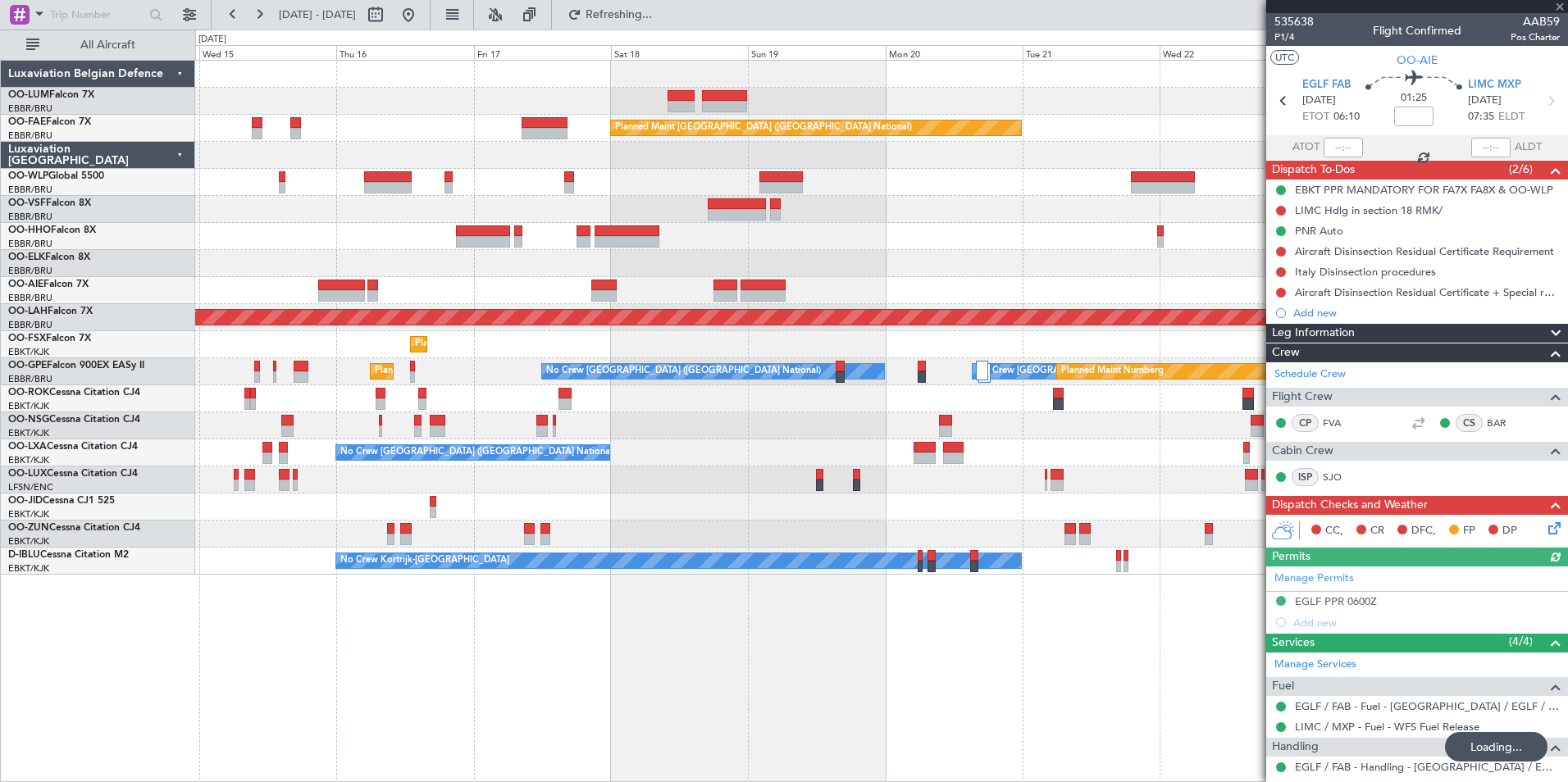
click at [411, 723] on div "Owner Melsbroek Air Base Planned Maint Kortrijk-Wevelgem AOG Maint Sibiu Planne…" at bounding box center [881, 422] width 1373 height 723
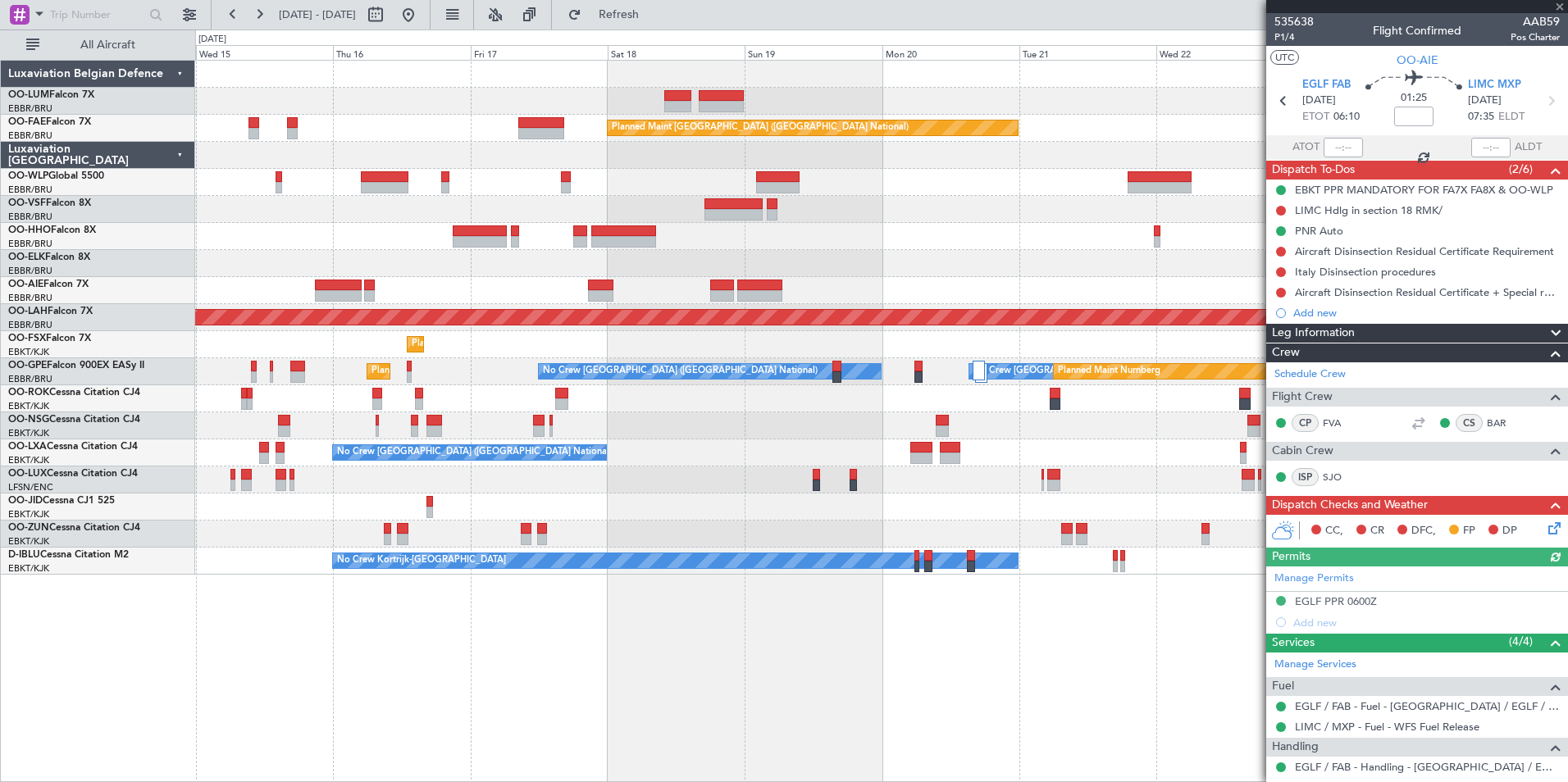
click at [386, 746] on div "Owner Melsbroek Air Base Planned Maint Kortrijk-Wevelgem AOG Maint Sibiu Planne…" at bounding box center [881, 422] width 1373 height 723
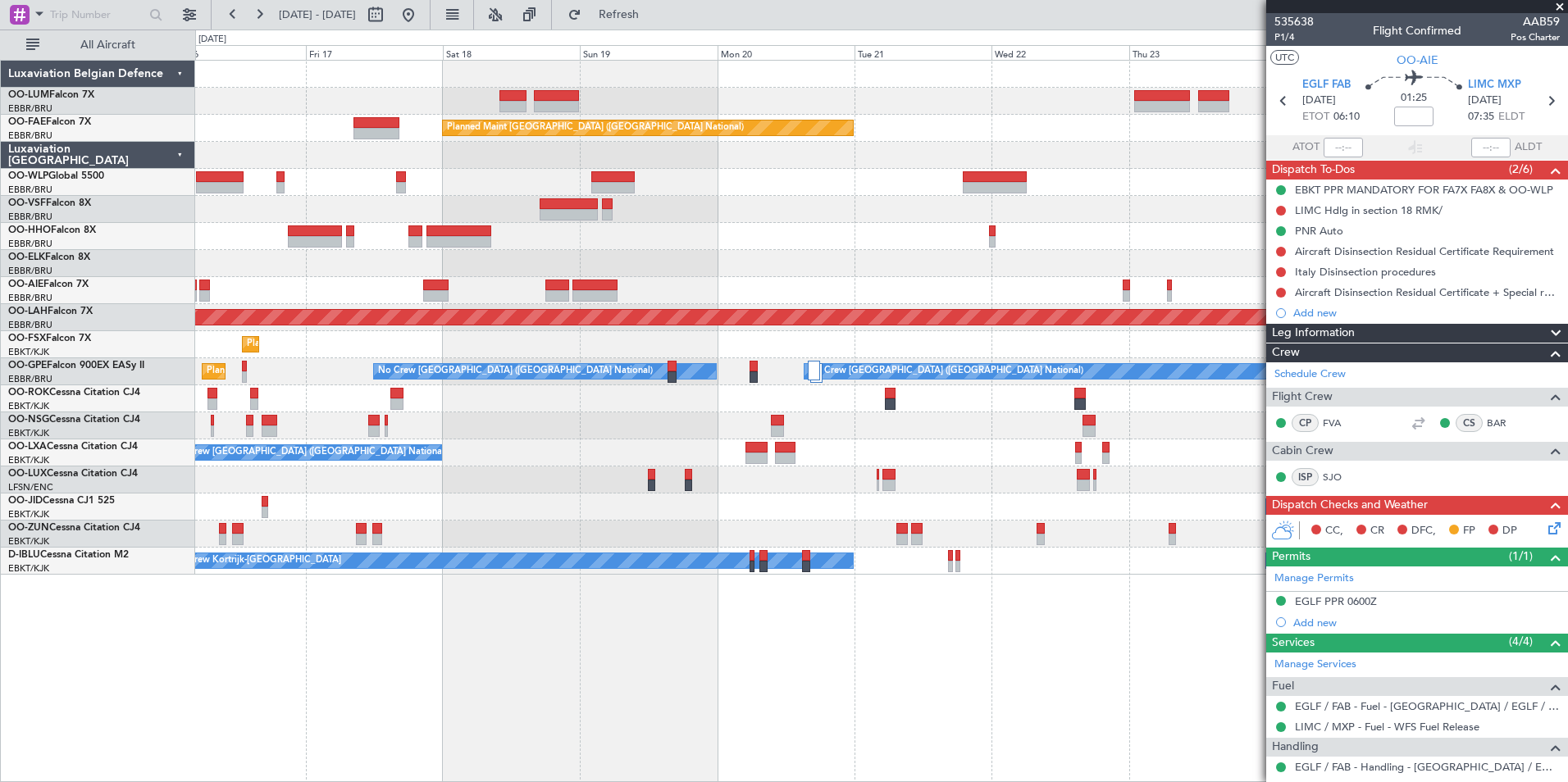
click at [396, 749] on div "Owner Melsbroek Air Base Planned Maint Kortrijk-Wevelgem Planned Maint Brussels…" at bounding box center [881, 422] width 1373 height 723
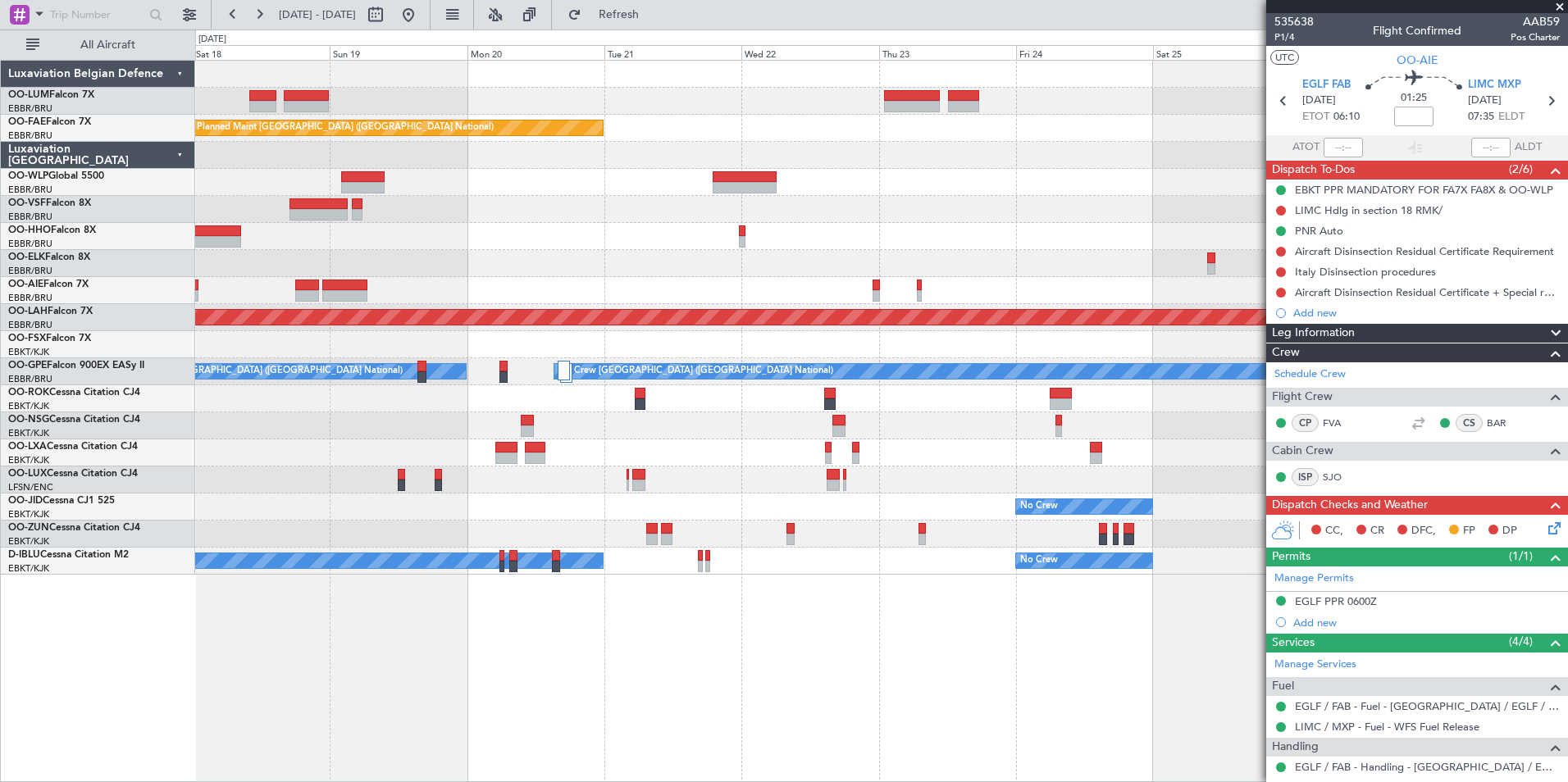
click at [673, 723] on div "Owner Melsbroek Air Base Planned Maint Kortrijk-Wevelgem Planned Maint Brussels…" at bounding box center [881, 422] width 1373 height 723
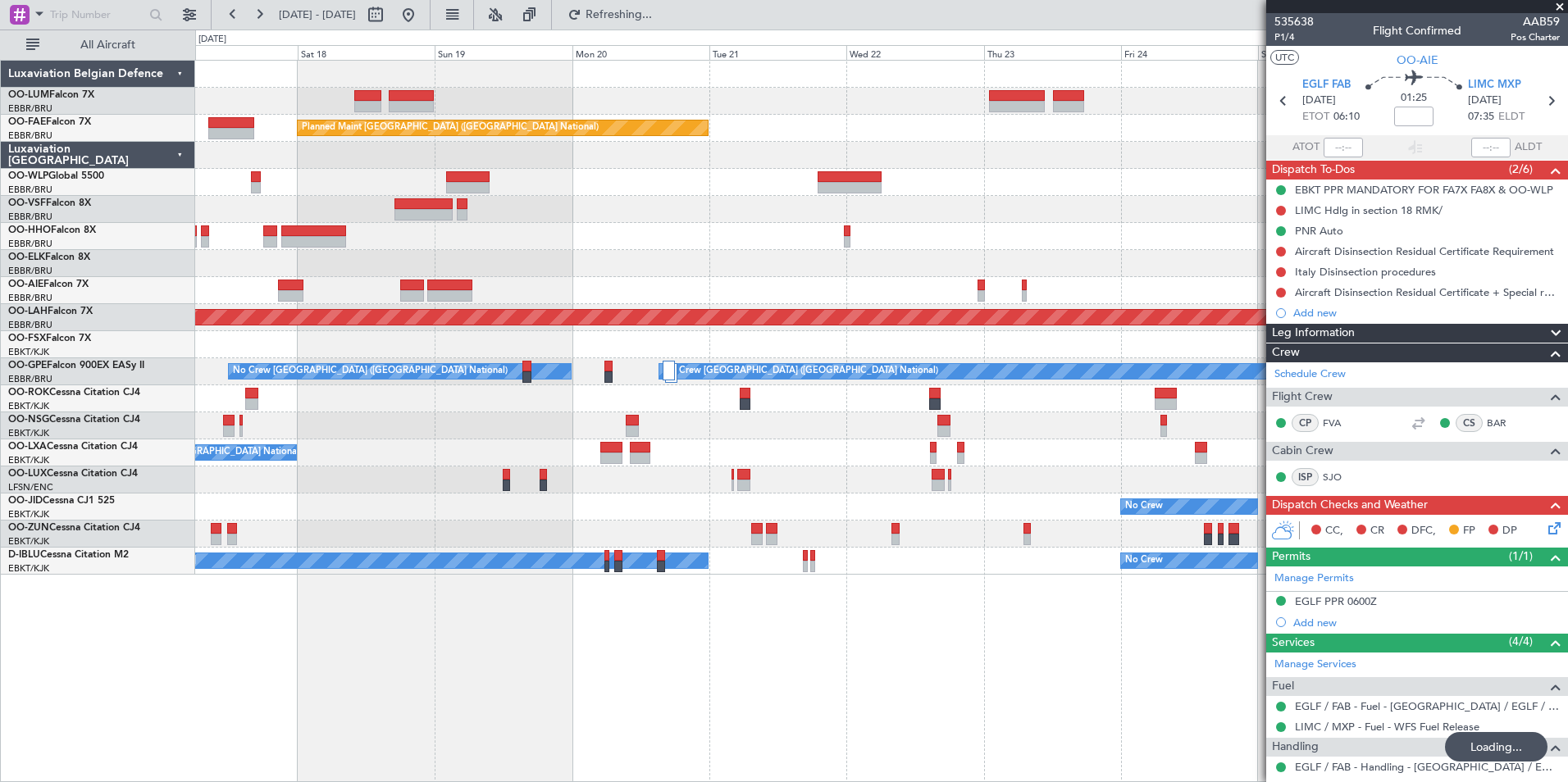
click at [715, 668] on div "Planned Maint Kortrijk-Wevelgem Owner Melsbroek Air Base Planned Maint Brussels…" at bounding box center [881, 422] width 1373 height 723
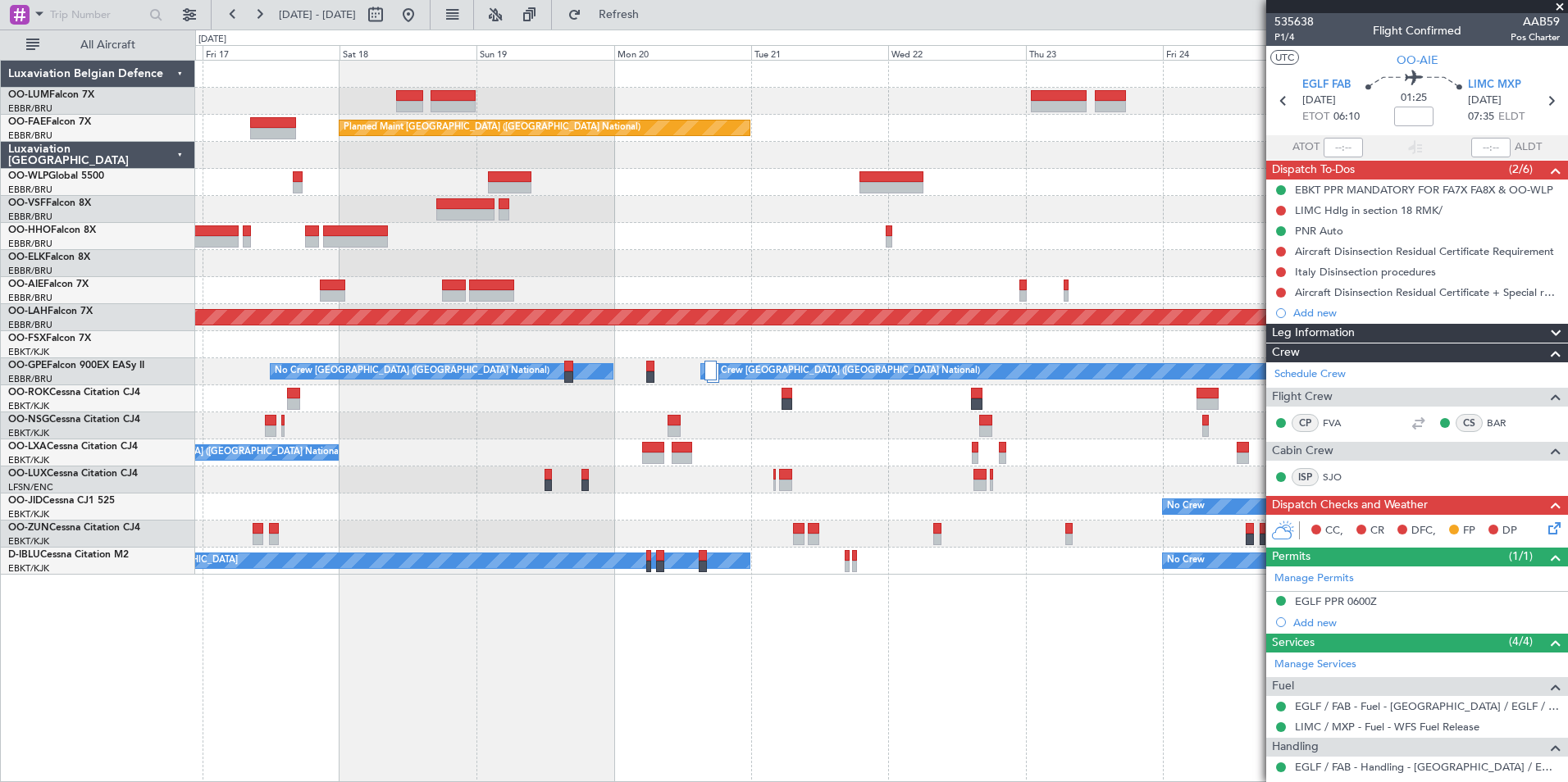
click at [738, 662] on div "Owner Melsbroek Air Base Planned Maint Kortrijk-Wevelgem Planned Maint Brussels…" at bounding box center [881, 422] width 1373 height 723
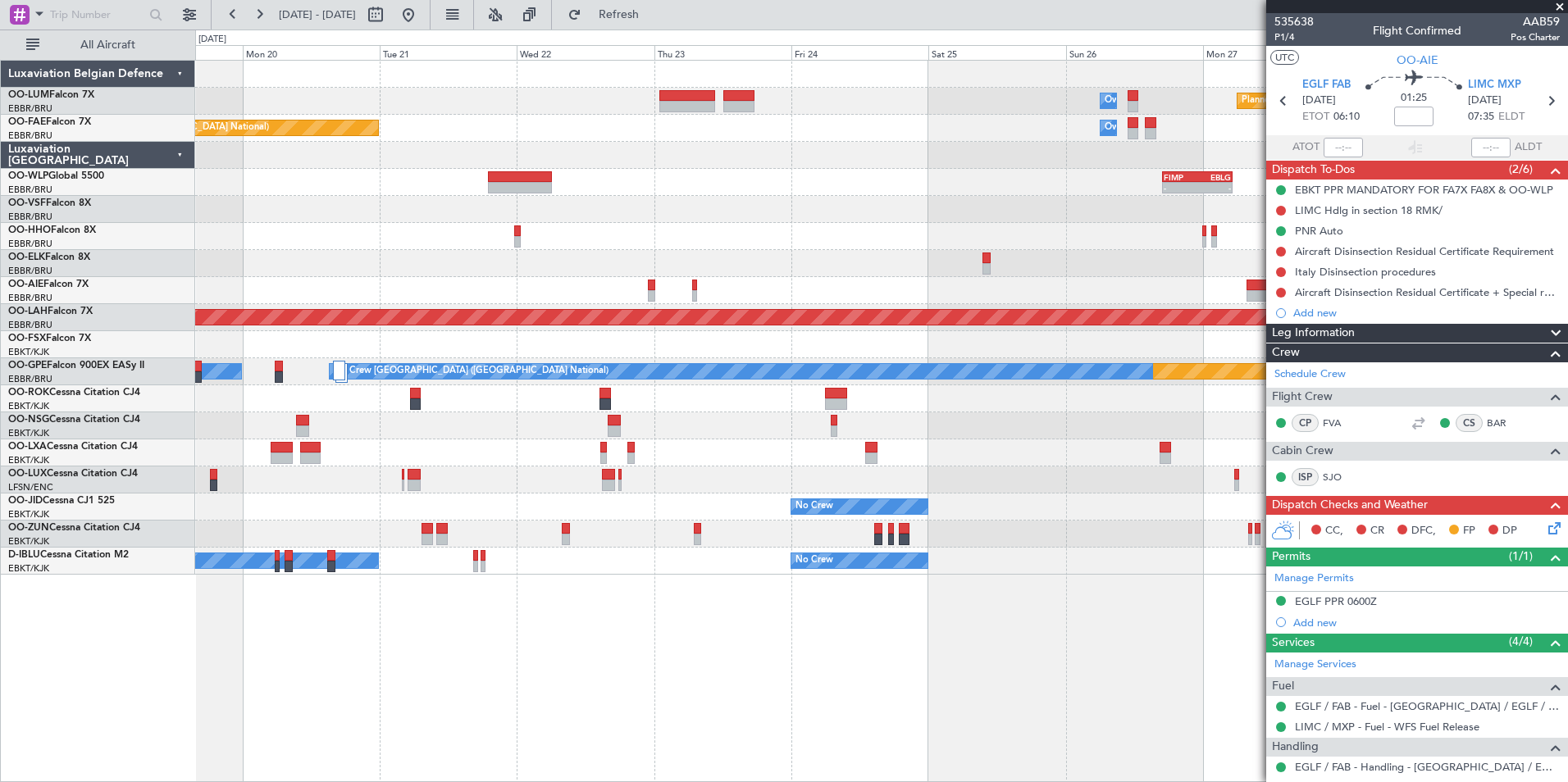
click at [651, 681] on div "Owner Melsbroek Air Base Planned Maint Kortrijk-Wevelgem Planned Maint Brussels…" at bounding box center [881, 422] width 1373 height 723
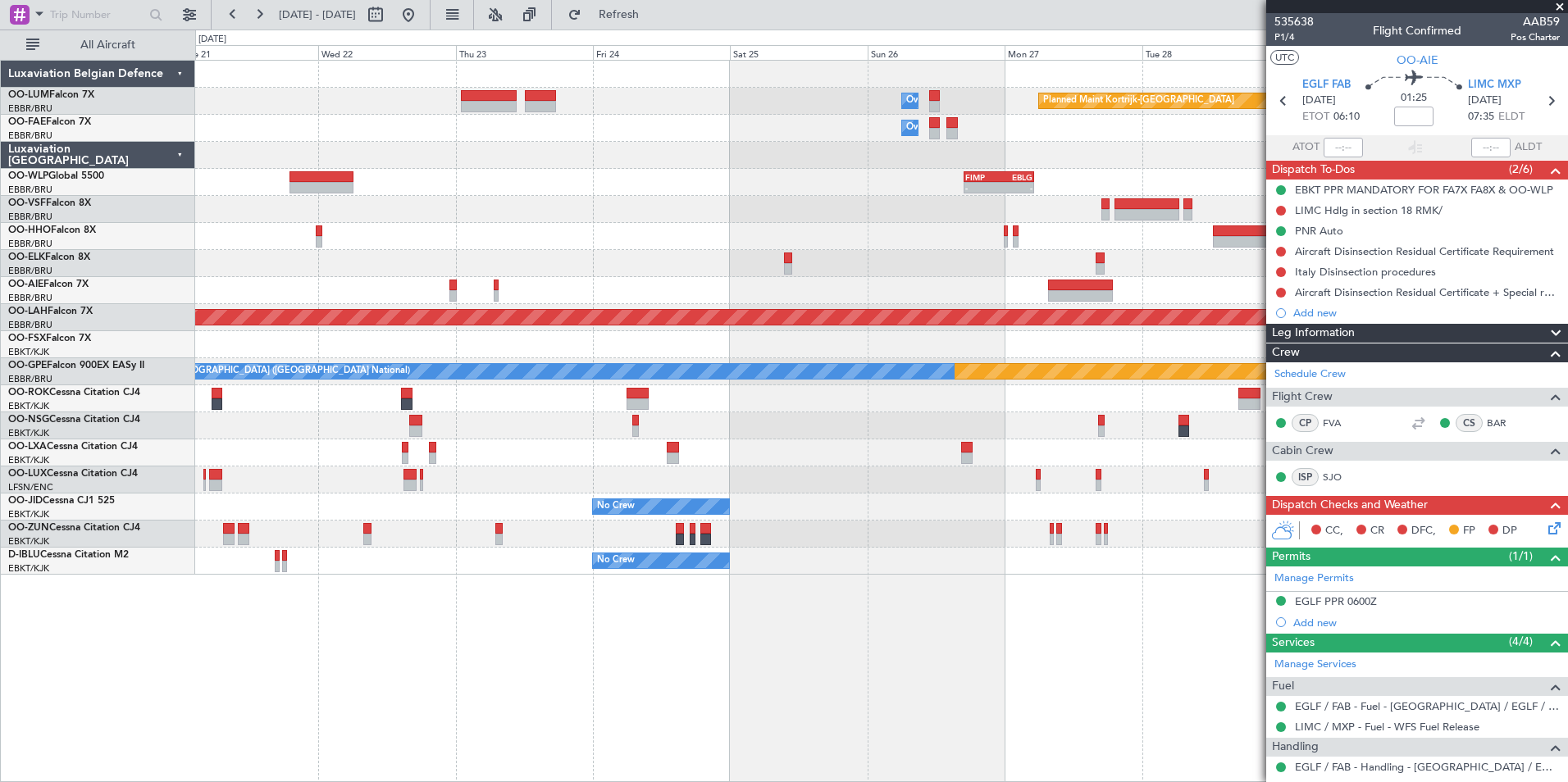
click at [648, 683] on div "Owner Melsbroek Air Base Planned Maint Kortrijk-Wevelgem Owner Melsbroek Air Ba…" at bounding box center [881, 422] width 1373 height 723
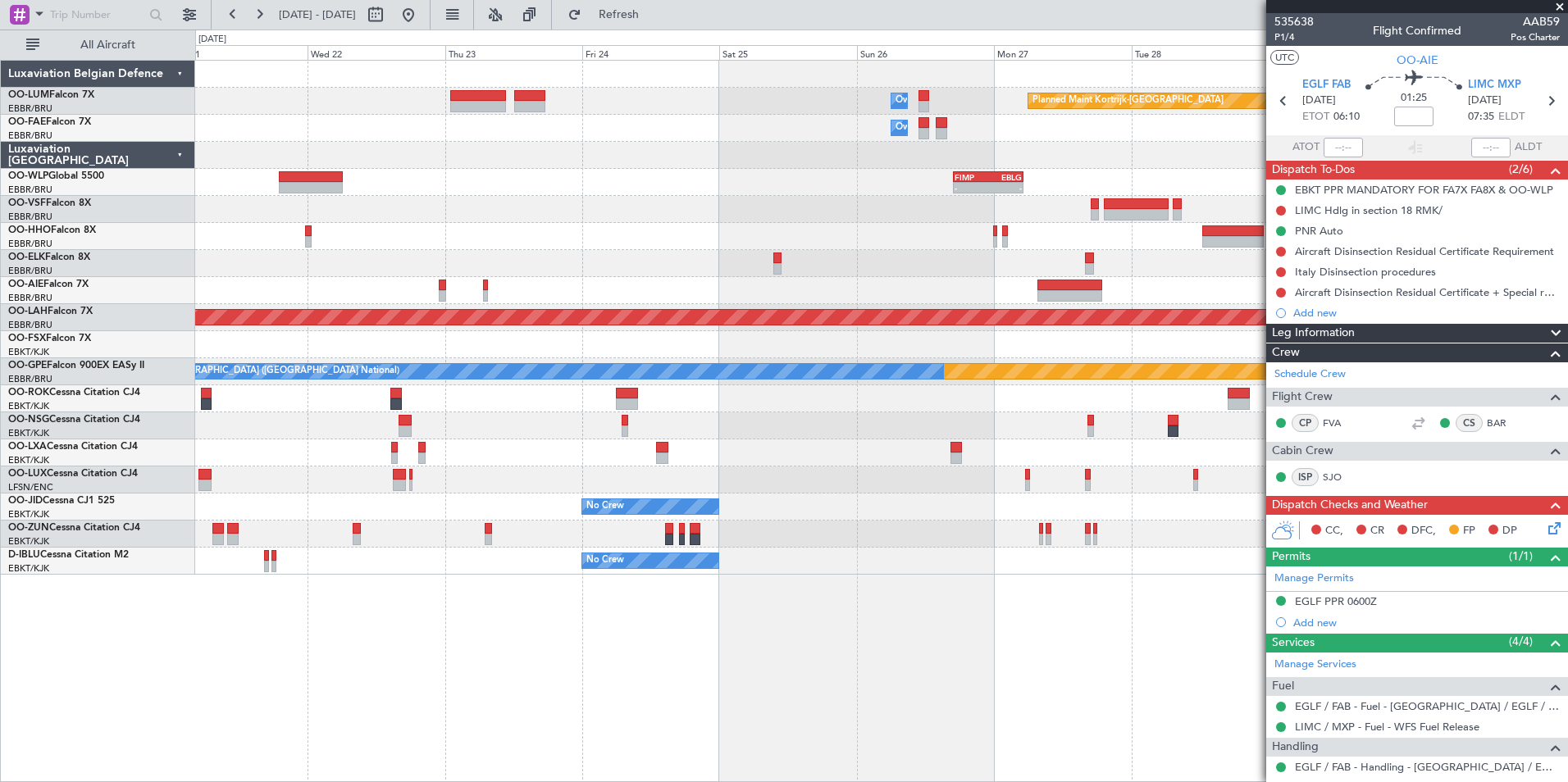
click at [839, 611] on div "Owner Melsbroek Air Base Planned Maint Kortrijk-Wevelgem Owner Melsbroek Air Ba…" at bounding box center [881, 422] width 1373 height 723
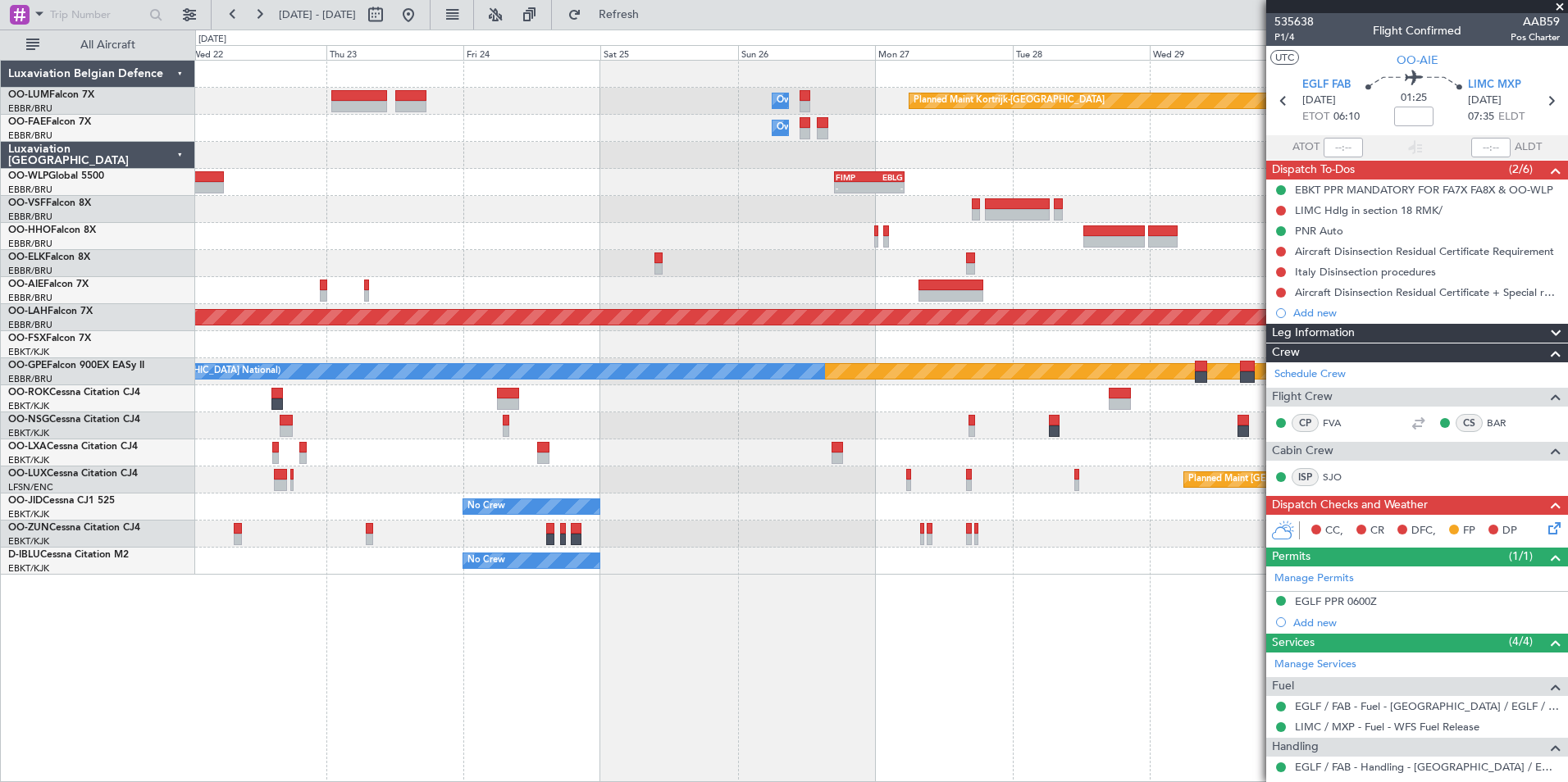
click at [951, 289] on div "Planned Maint Kortrijk-Wevelgem Owner Melsbroek Air Base Owner Melsbroek Air Ba…" at bounding box center [881, 317] width 1372 height 514
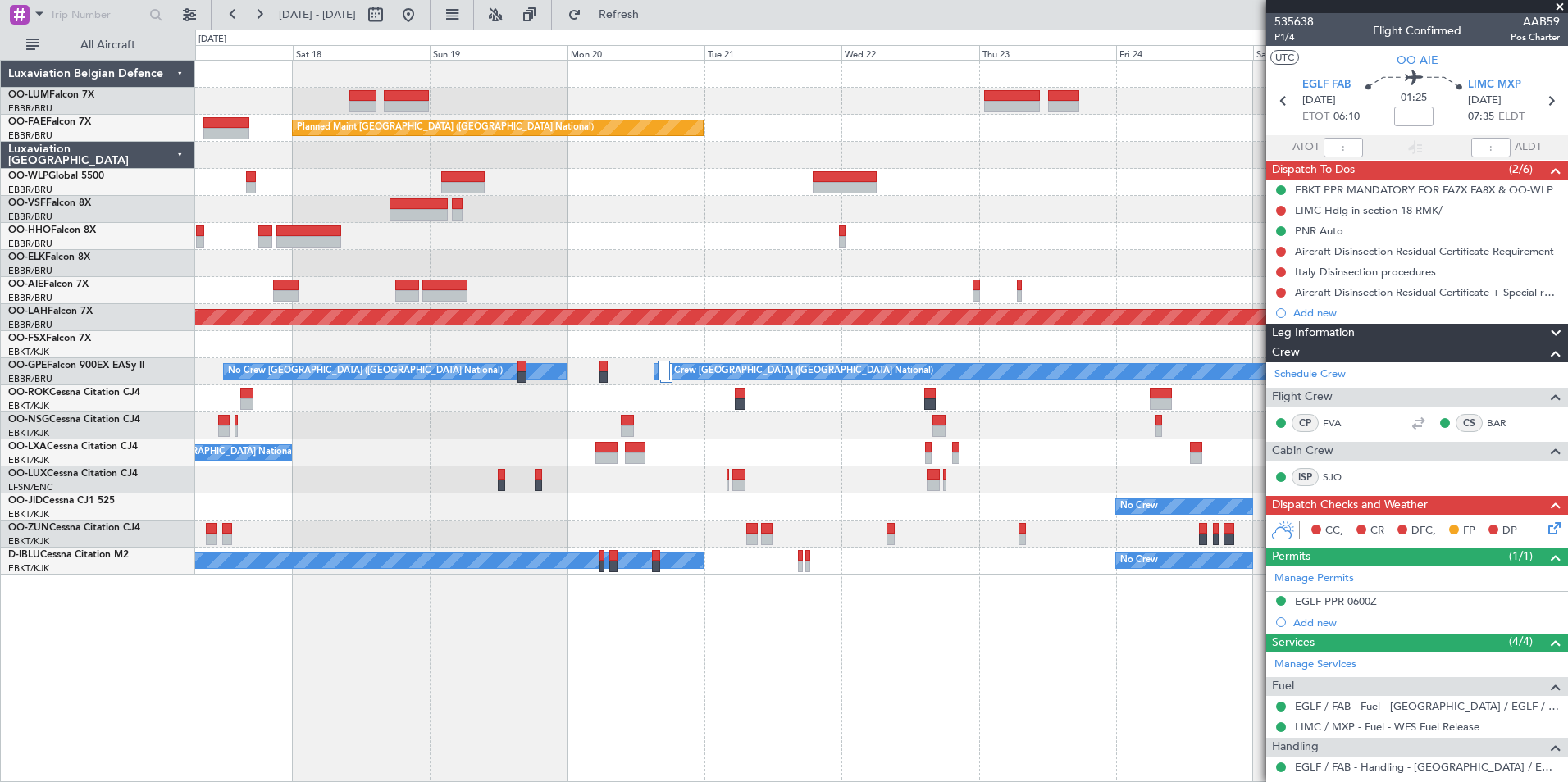
click at [788, 260] on div "No Crew [GEOGRAPHIC_DATA] ([GEOGRAPHIC_DATA] National)" at bounding box center [881, 263] width 1372 height 27
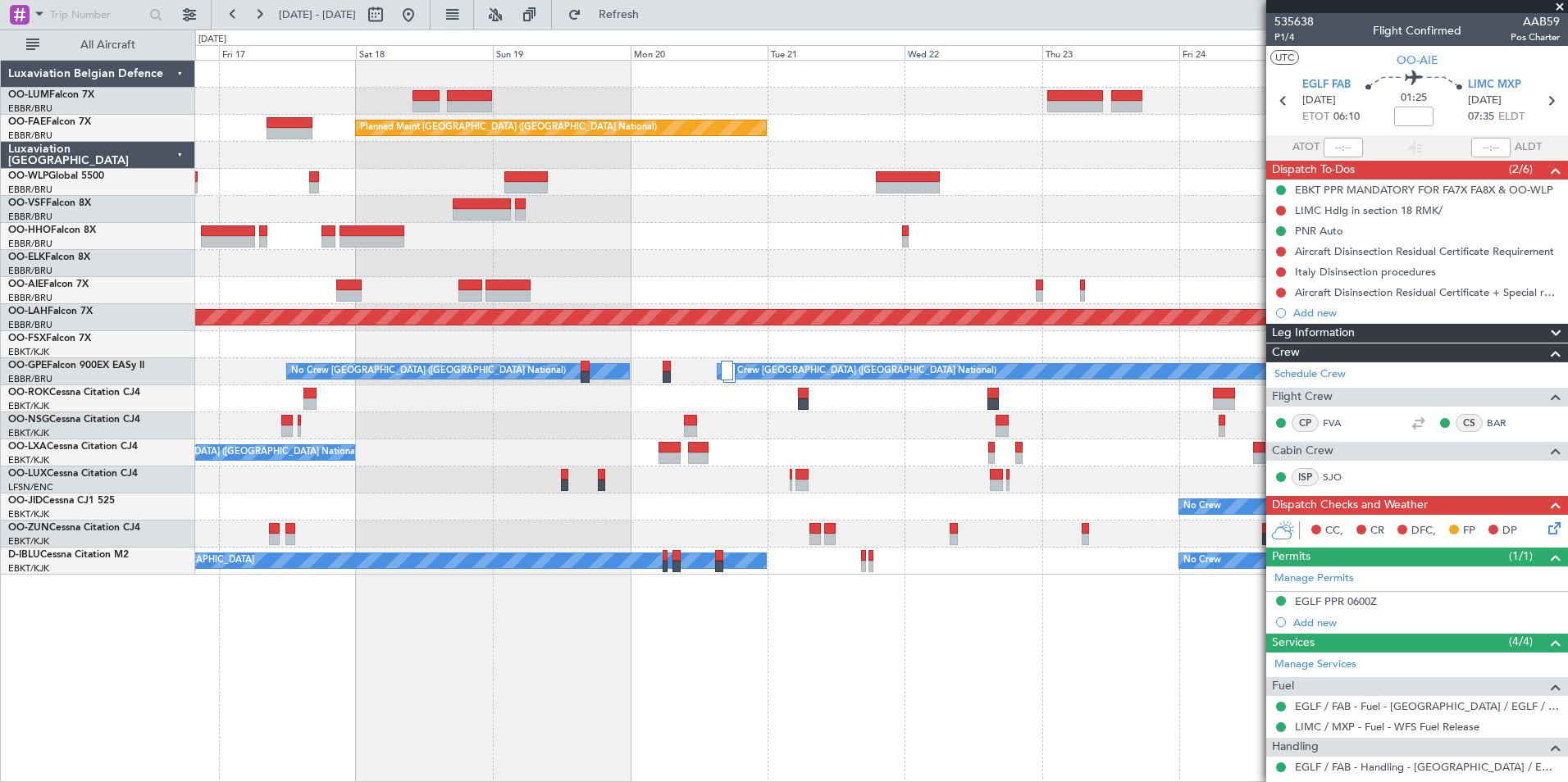
click at [749, 248] on div "Owner Melsbroek Air Base Planned Maint Kortrijk-Wevelgem Owner Melsbroek Air Ba…" at bounding box center [881, 317] width 1372 height 514
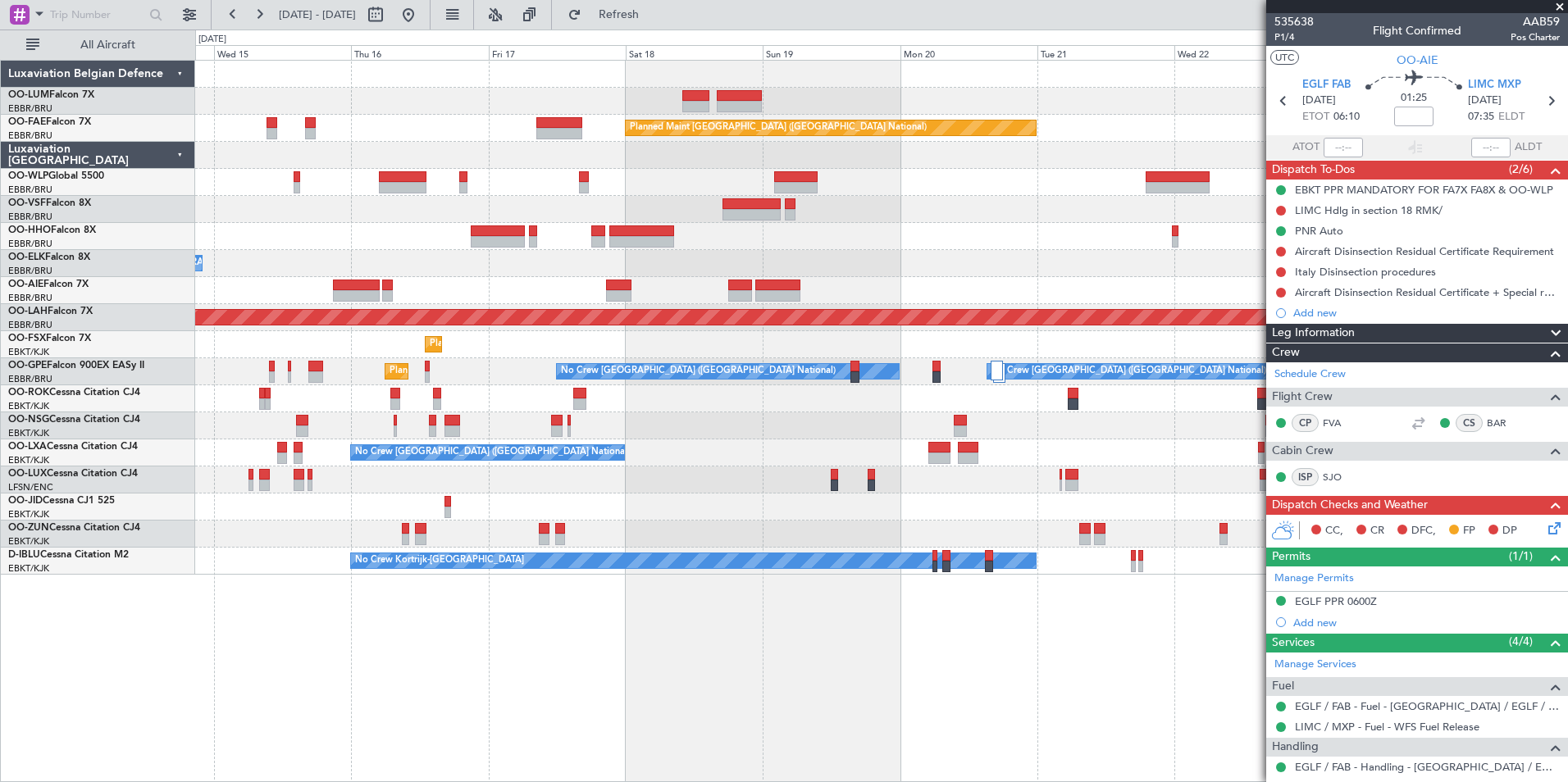
click at [461, 200] on div at bounding box center [881, 209] width 1372 height 27
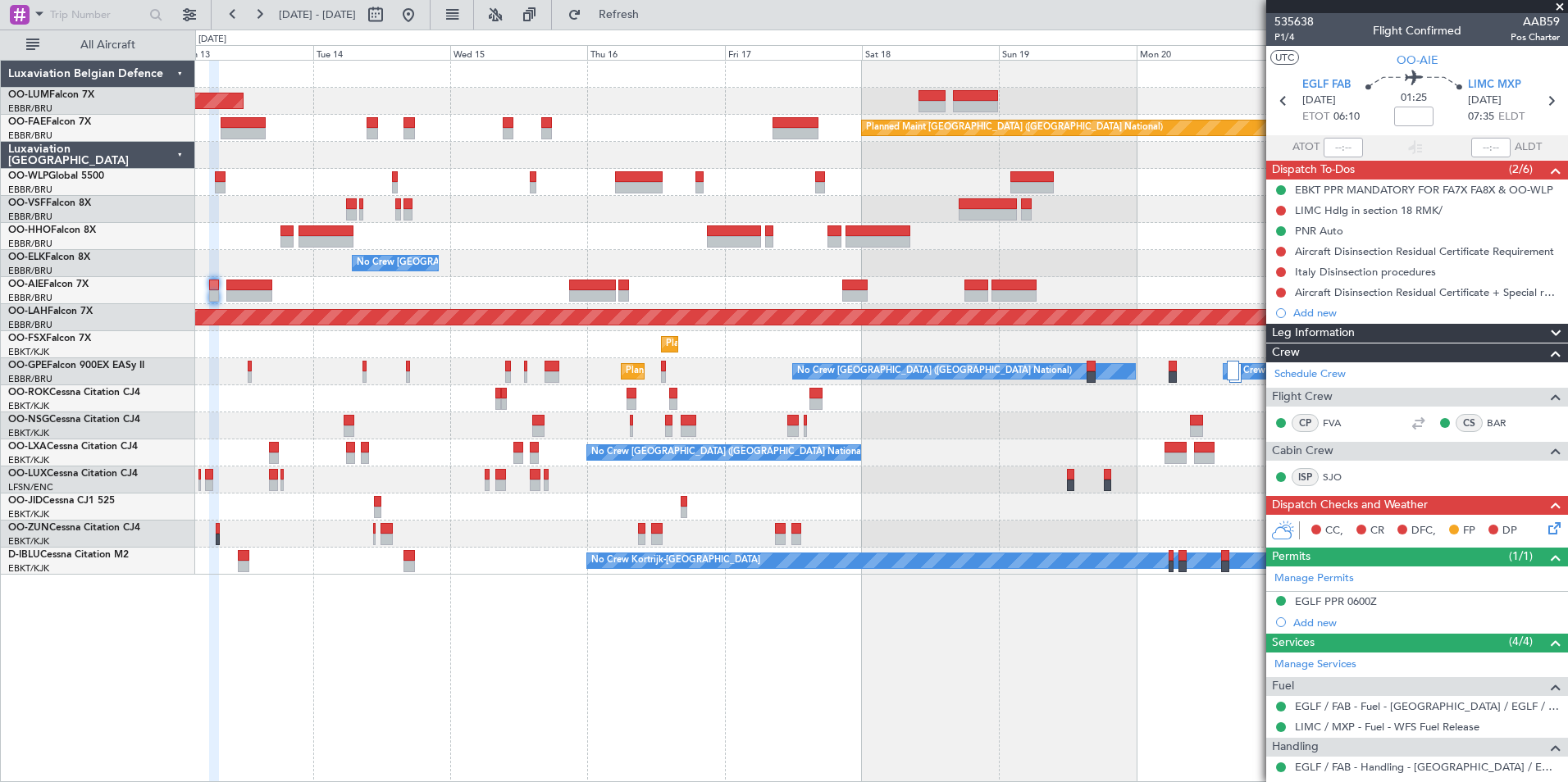
click at [498, 194] on div at bounding box center [881, 182] width 1372 height 27
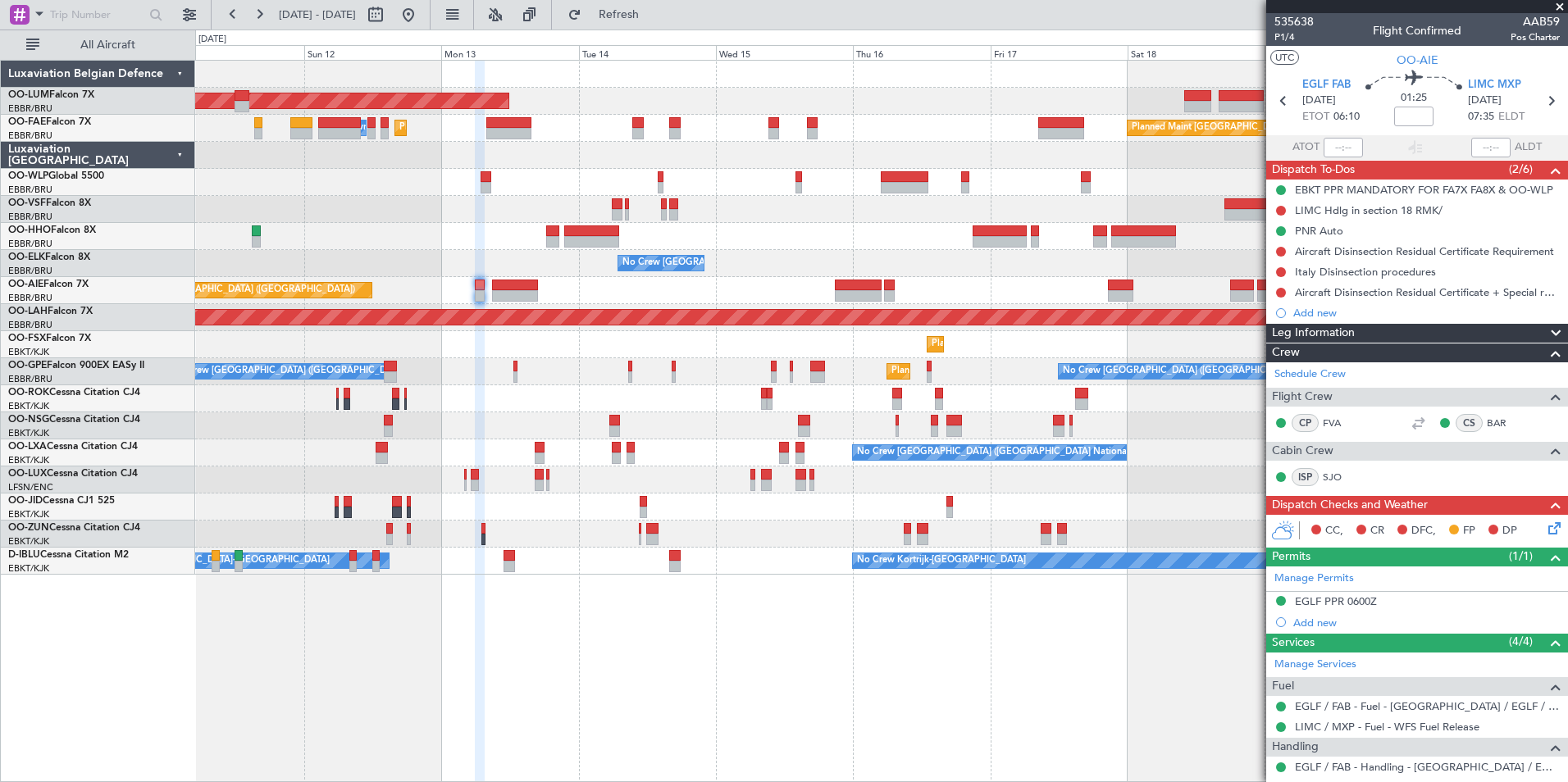
click at [676, 256] on div "AOG Maint Sibiu Planned Maint Brussels (Brussels National) Planned Maint Melsbr…" at bounding box center [881, 317] width 1372 height 514
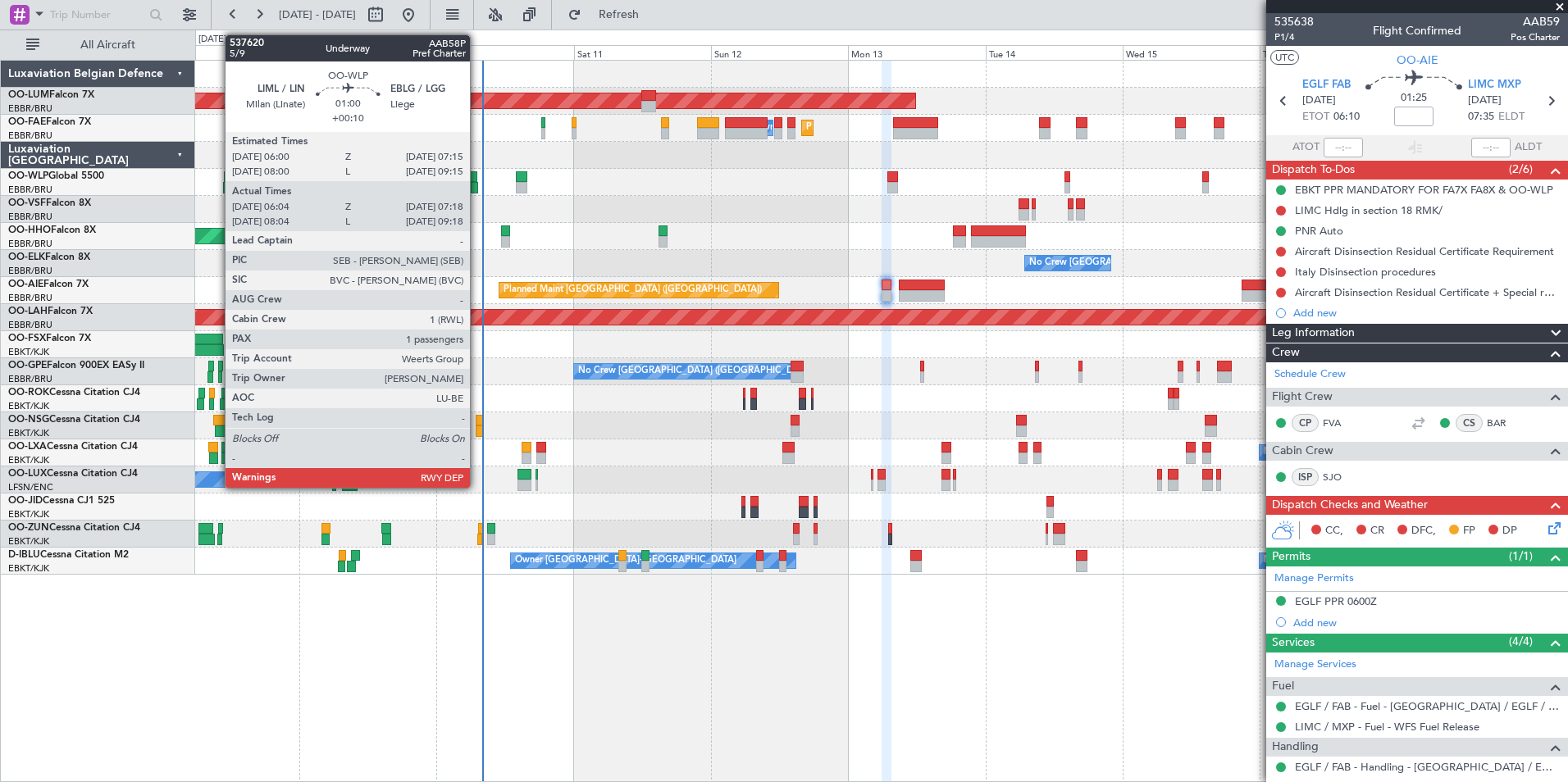
click at [477, 186] on div at bounding box center [475, 187] width 7 height 12
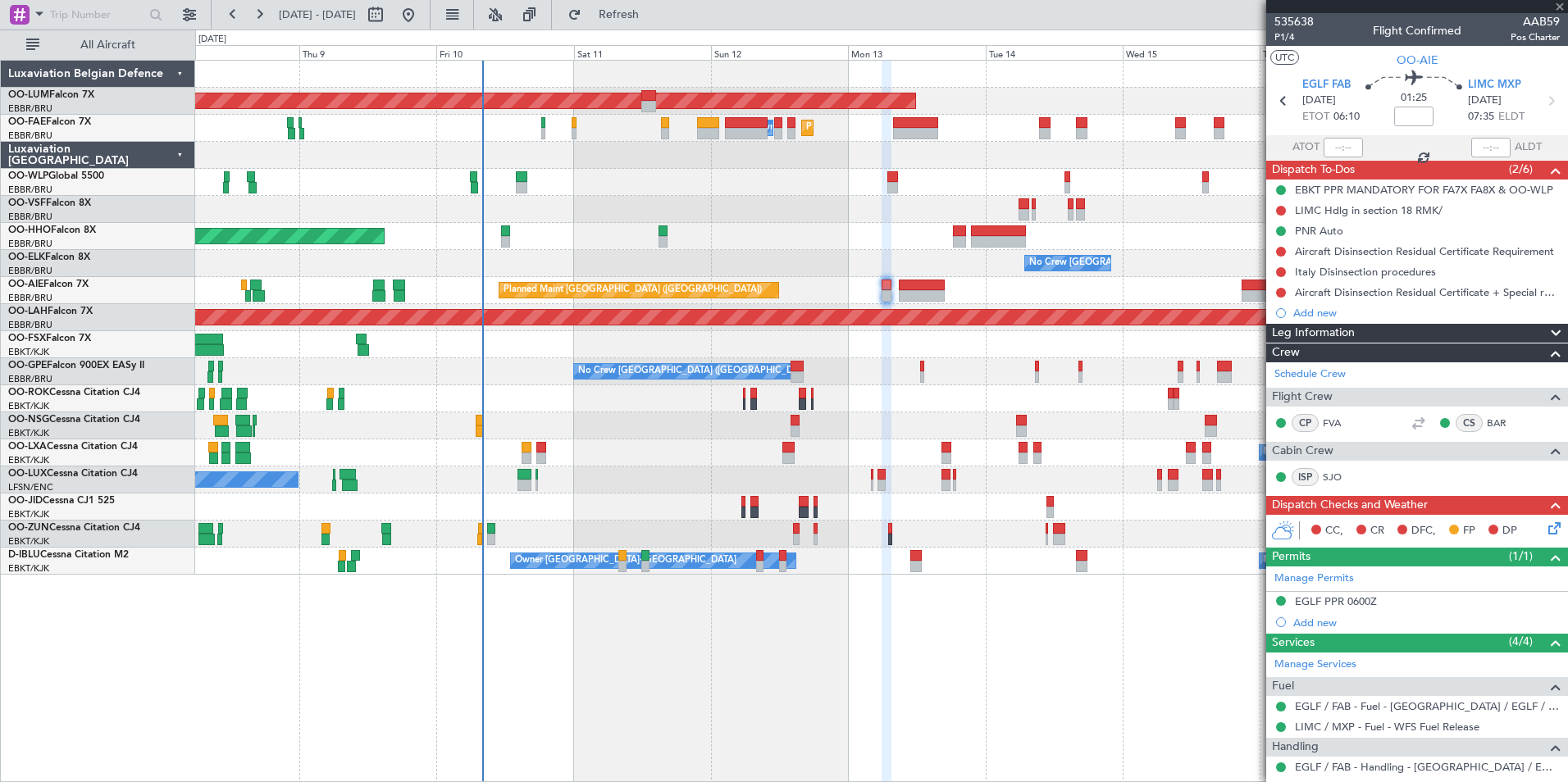
type input "+00:10"
type input "06:14"
type input "07:13"
type input "1"
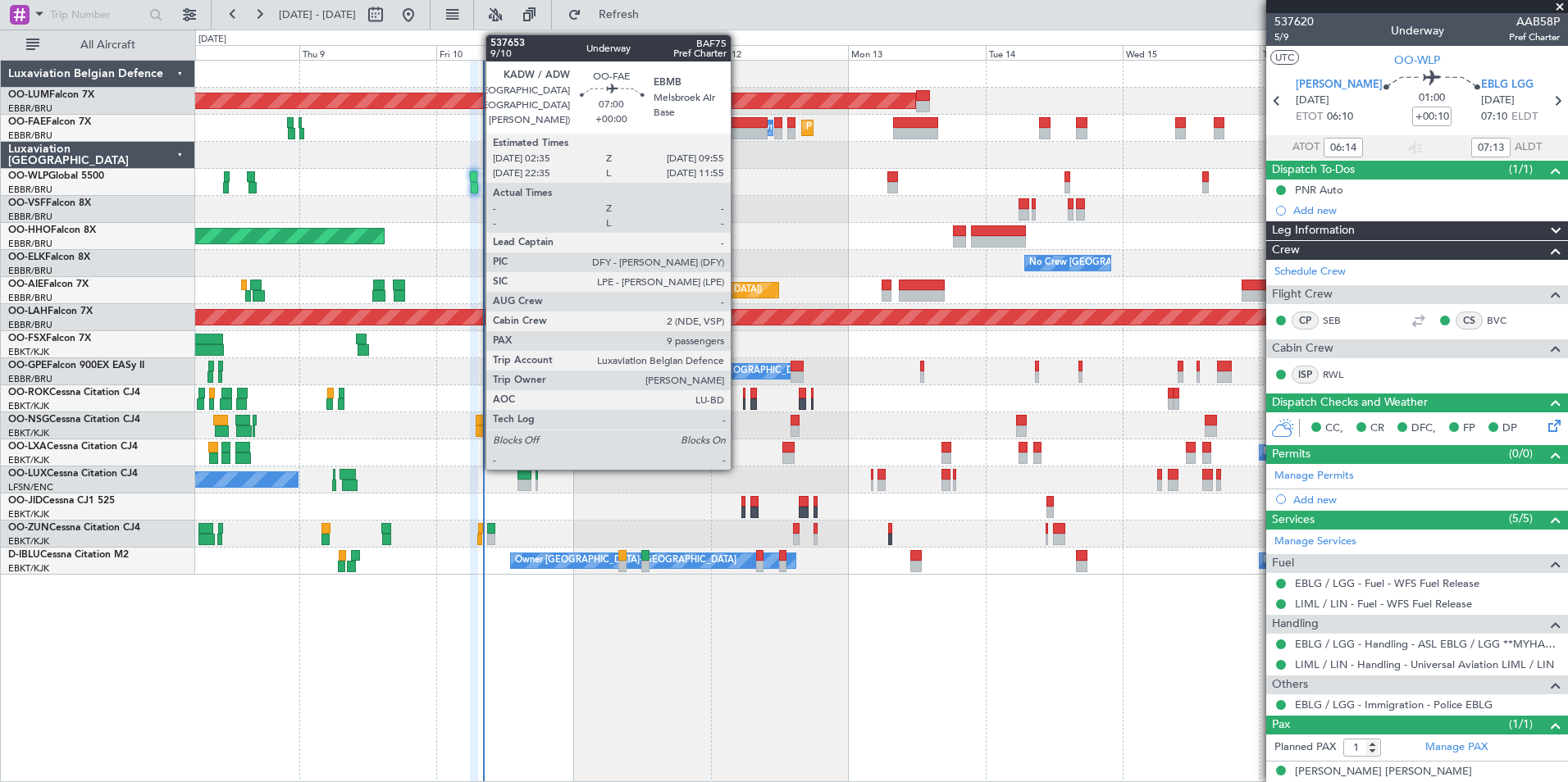
click at [738, 129] on div at bounding box center [745, 133] width 42 height 12
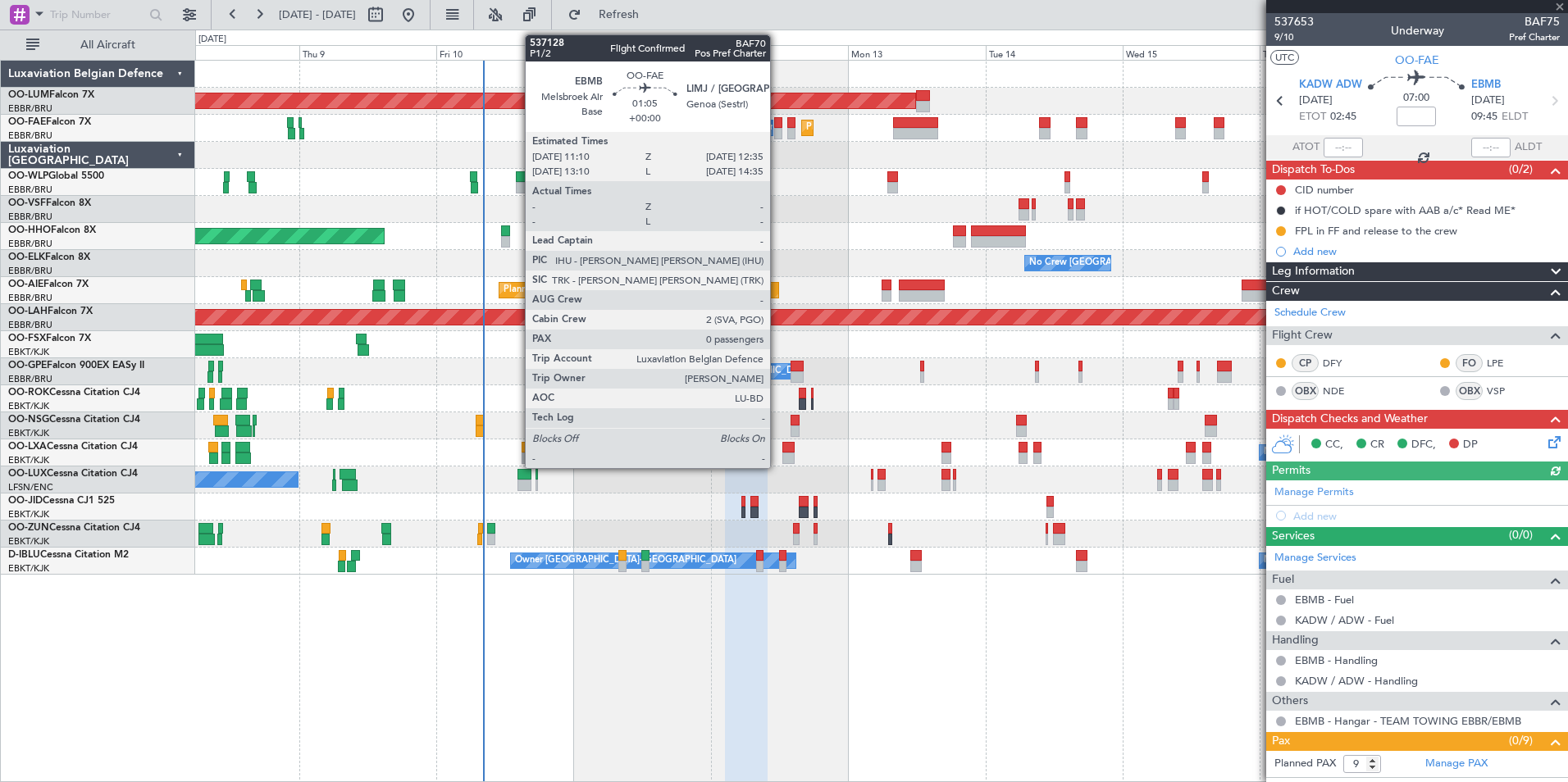
click at [778, 122] on div at bounding box center [778, 122] width 8 height 12
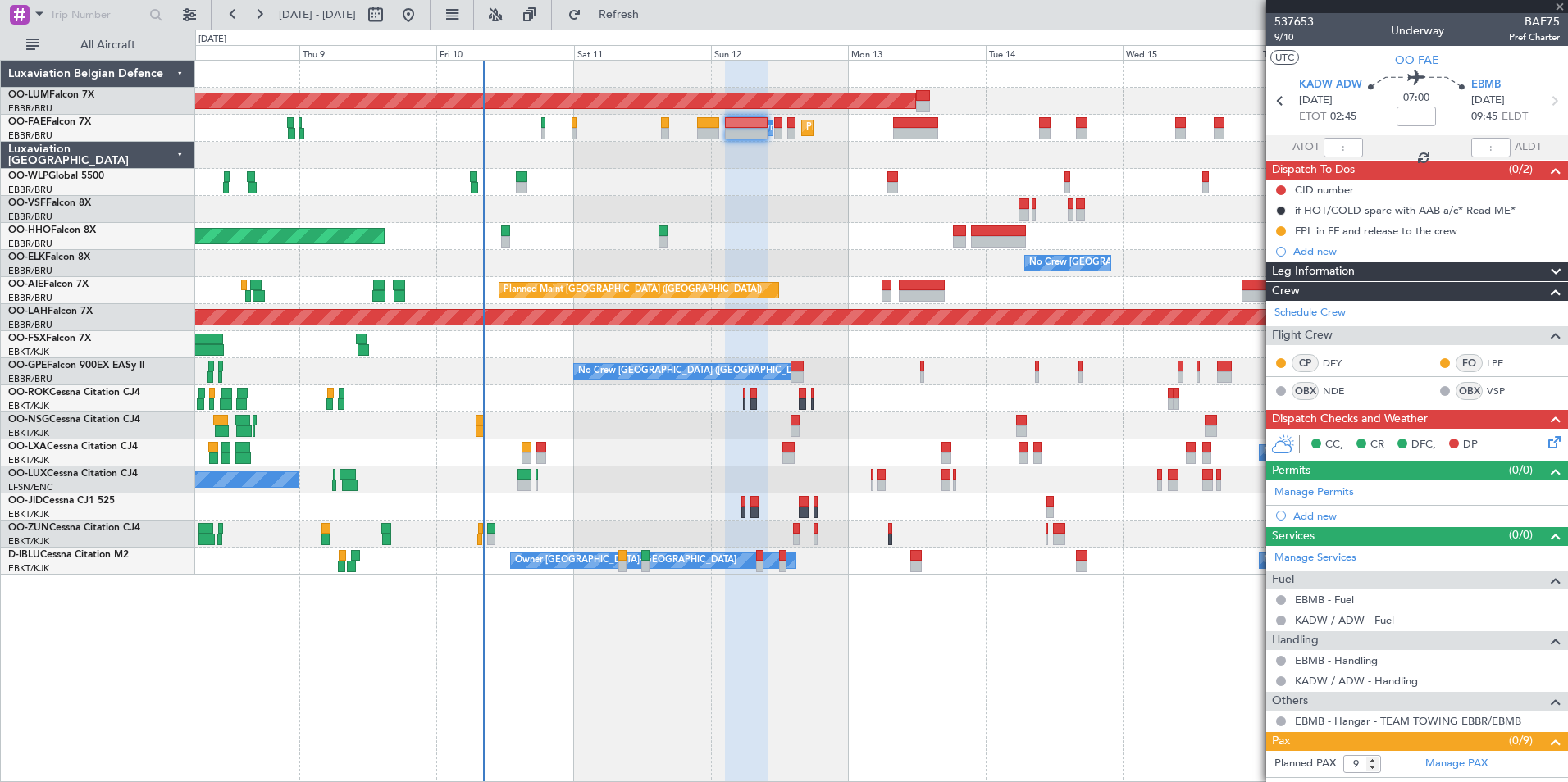
type input "0"
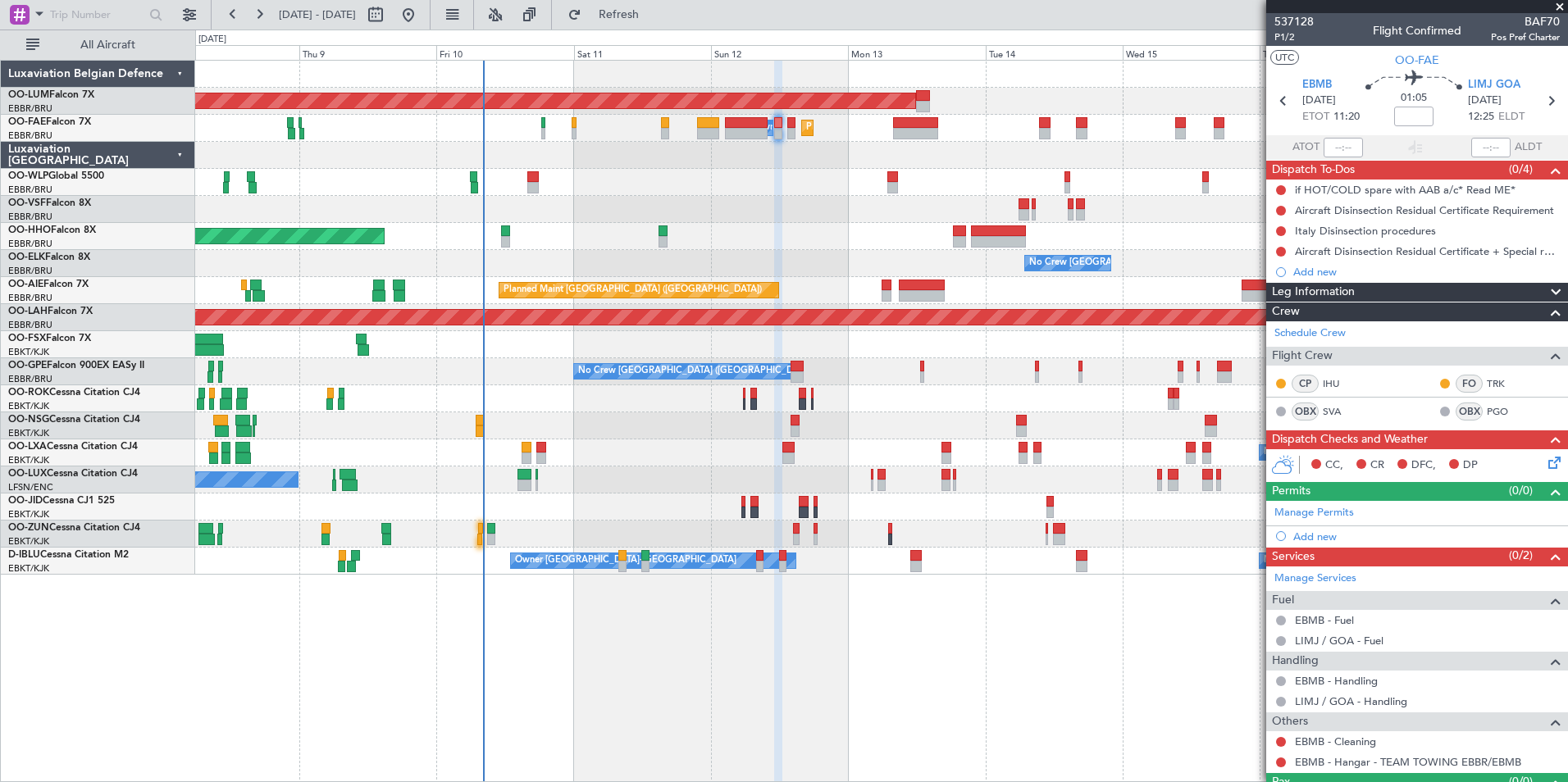
click at [300, 342] on div "Planned Maint Kortrijk-[GEOGRAPHIC_DATA]" at bounding box center [881, 344] width 1372 height 27
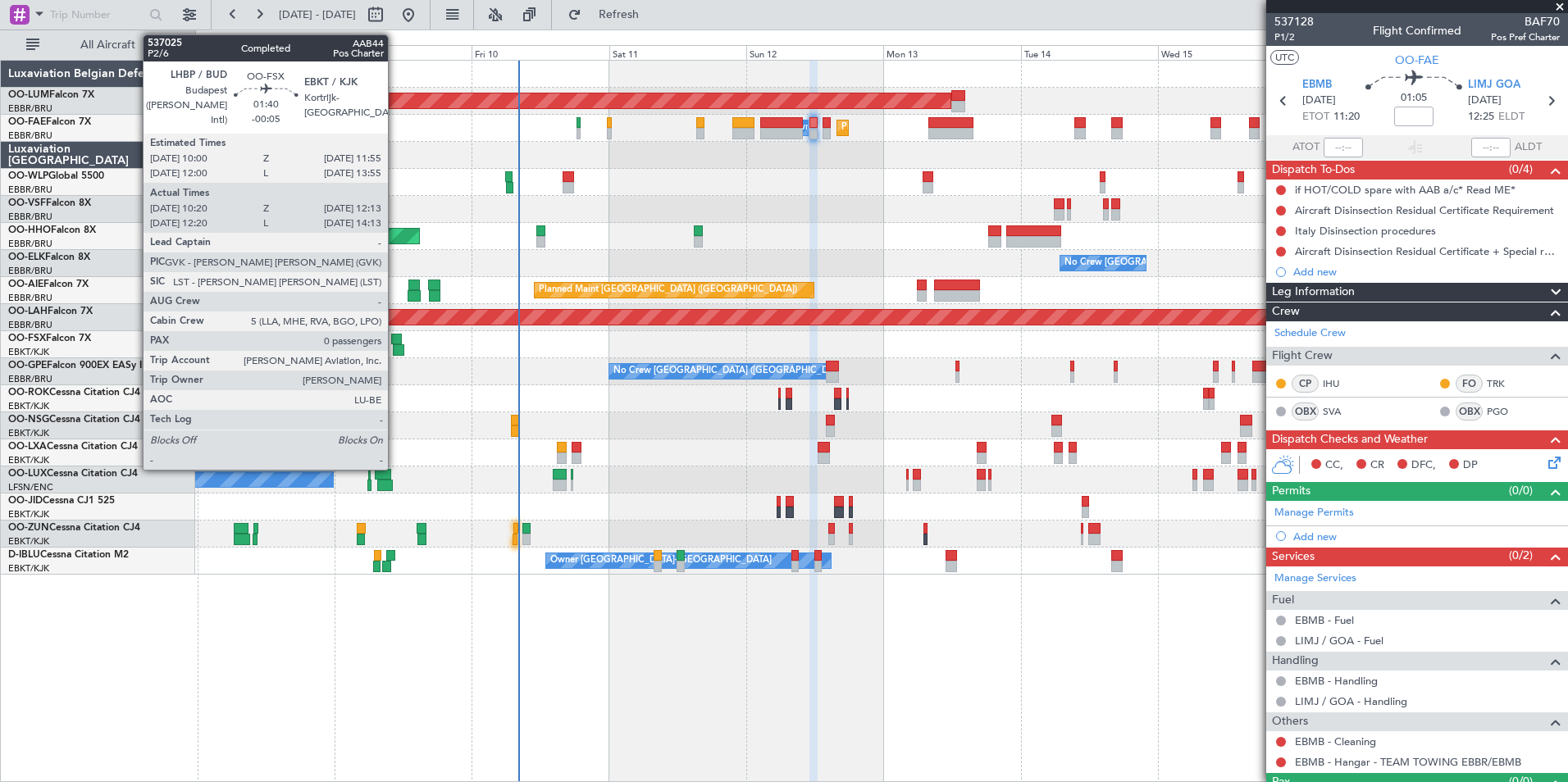
click at [396, 341] on div at bounding box center [396, 339] width 12 height 12
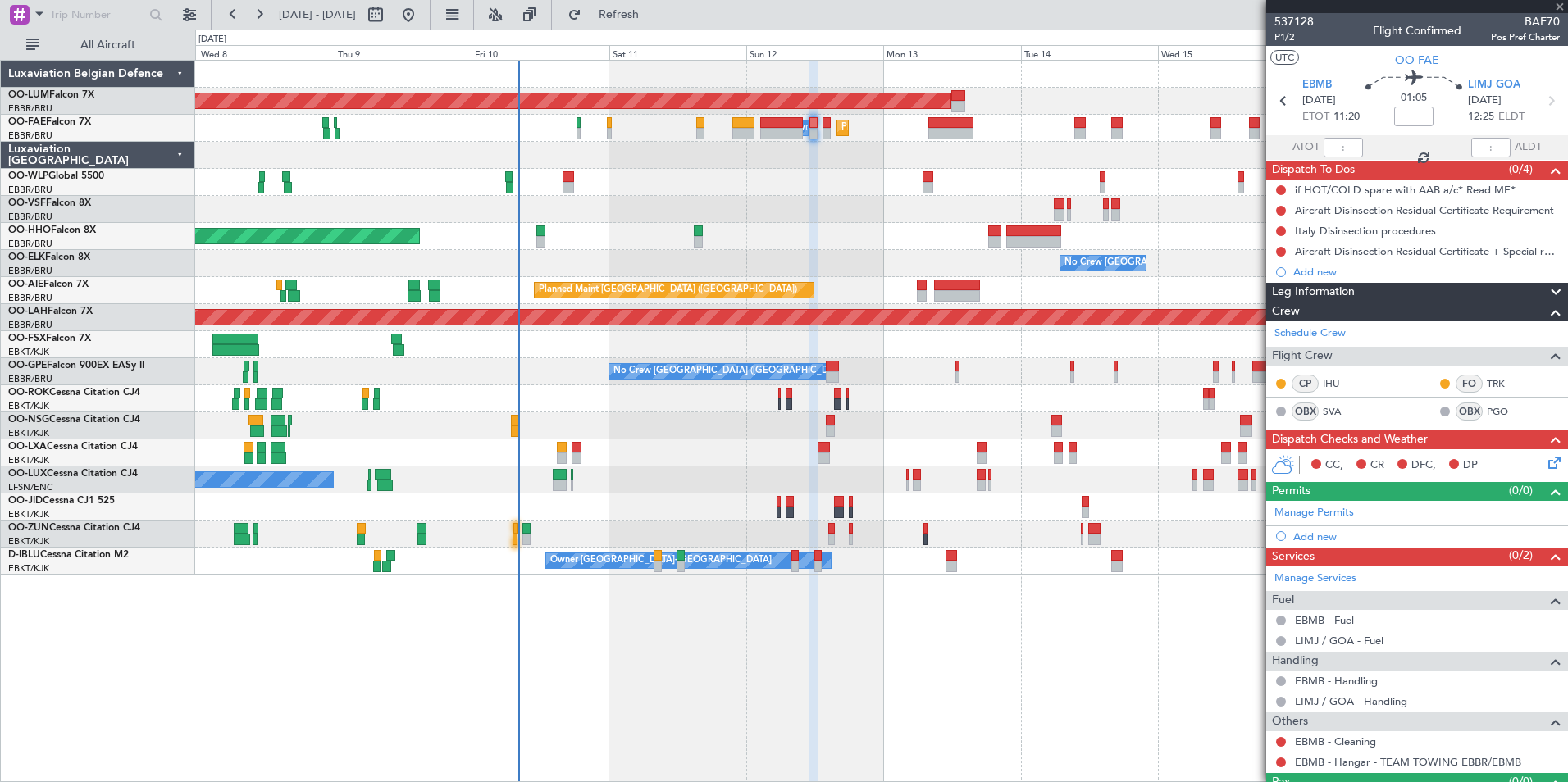
type input "-00:05"
type input "10:30"
type input "12:08"
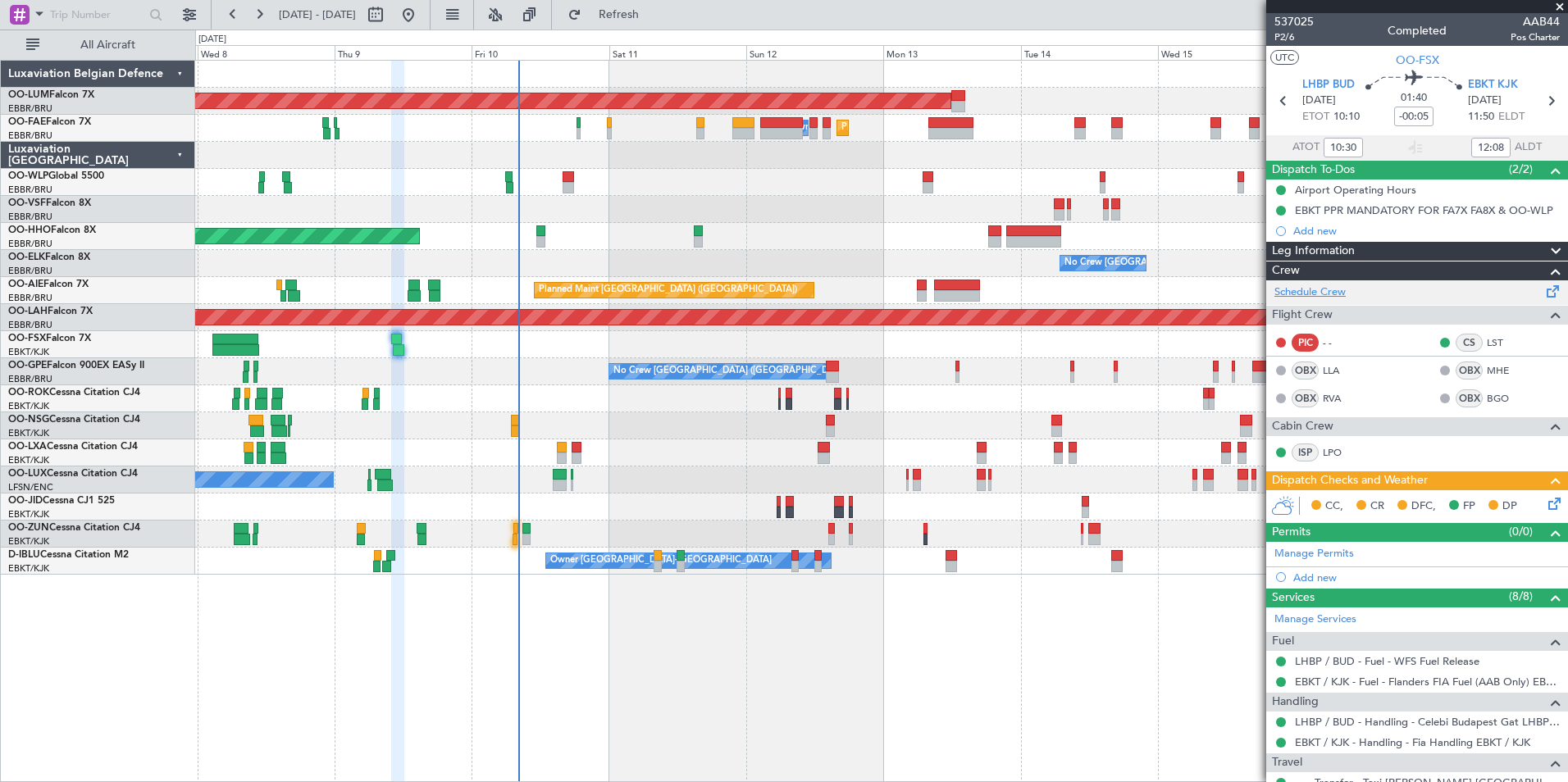
click at [1316, 296] on link "Schedule Crew" at bounding box center [1309, 292] width 71 height 16
click at [522, 655] on div "AOG Maint Sibiu Planned Maint Melsbroek Air Base Owner Melsbroek Air Base Plann…" at bounding box center [881, 422] width 1373 height 723
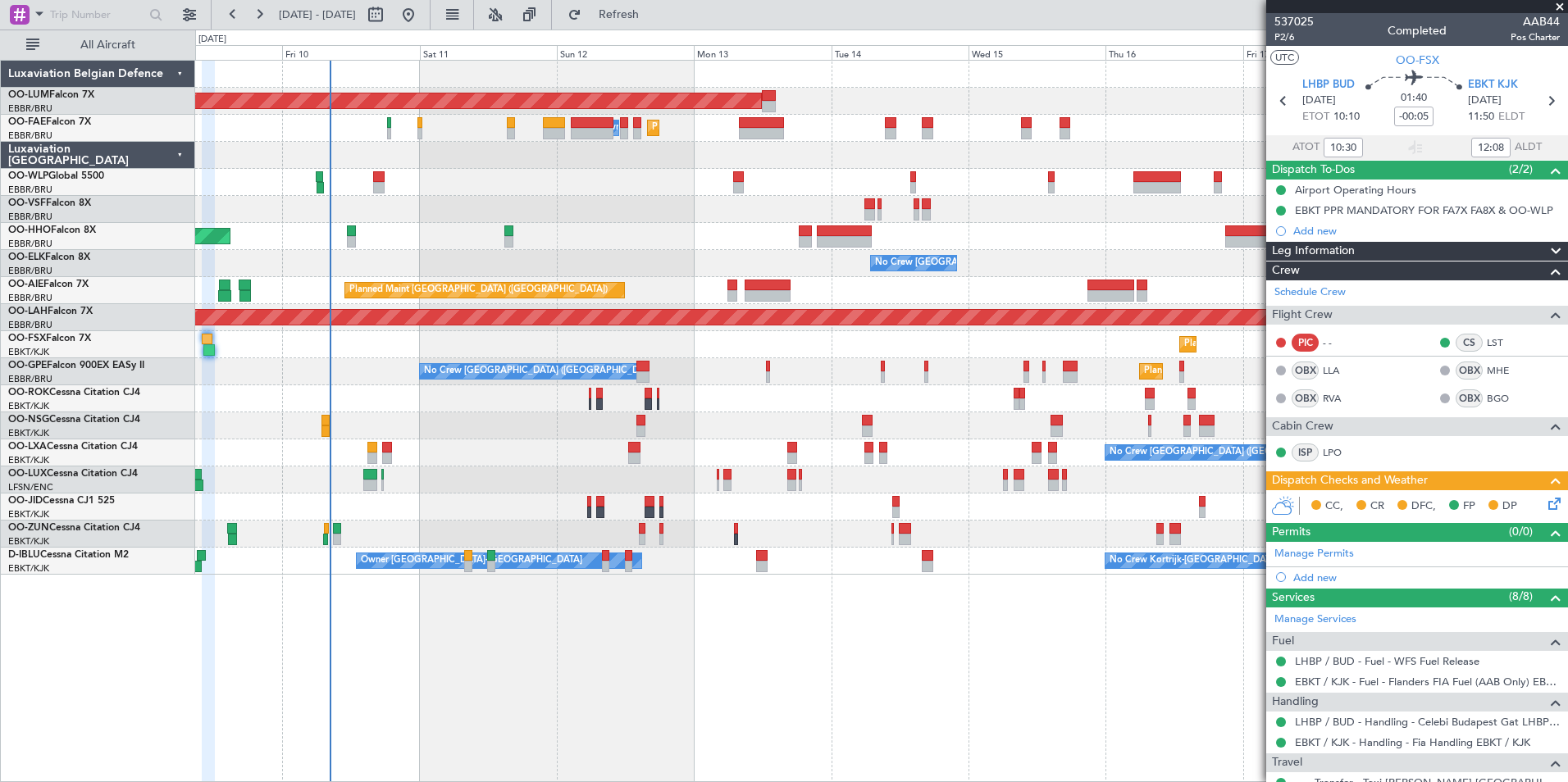
click at [584, 662] on div "AOG Maint Sibiu Planned Maint Melsbroek Air Base Owner Melsbroek Air Base Plann…" at bounding box center [881, 422] width 1373 height 723
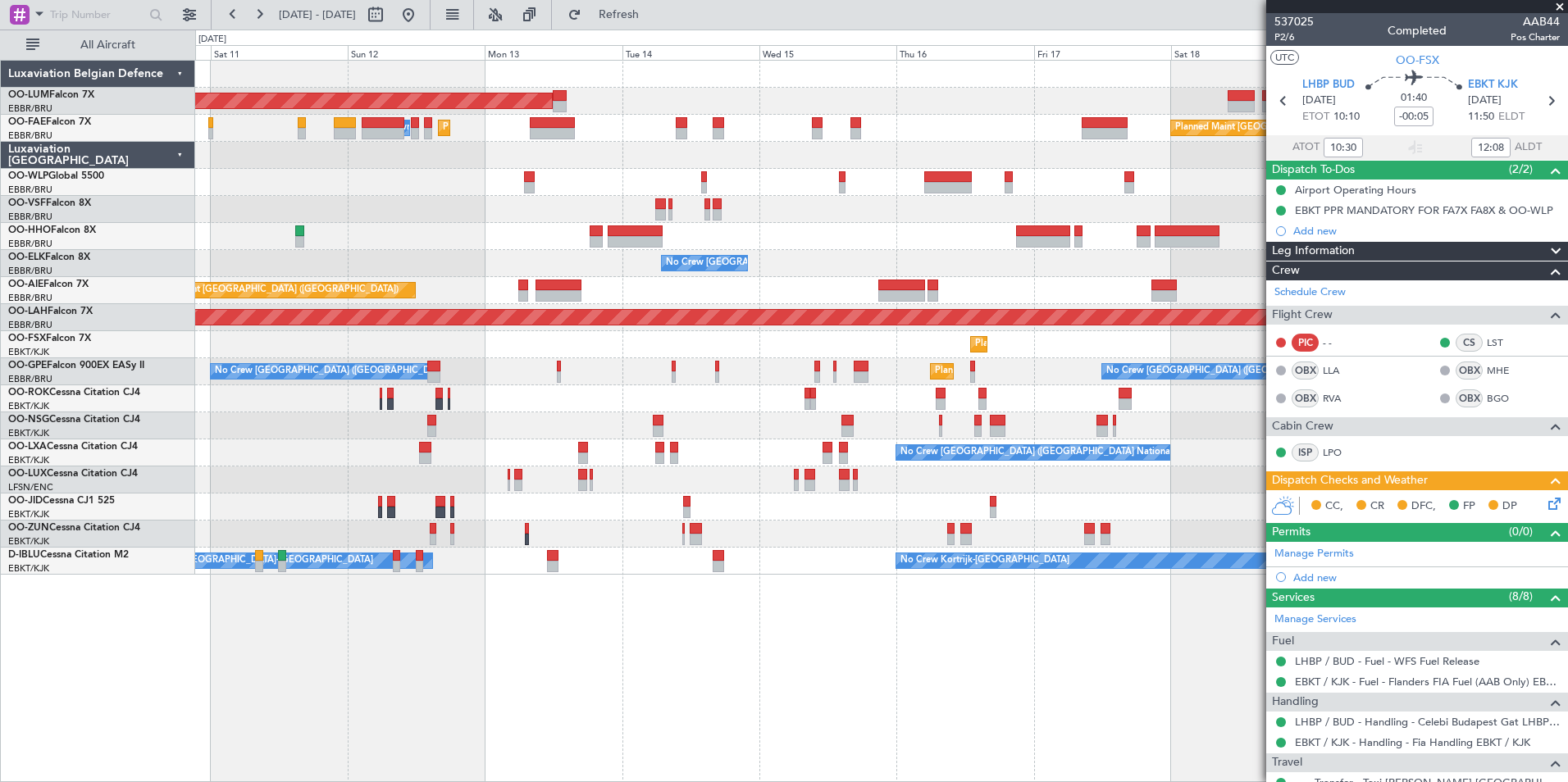
click at [546, 626] on div "AOG Maint Sibiu Planned Maint Melsbroek Air Base Owner Melsbroek Air Base Plann…" at bounding box center [881, 422] width 1373 height 723
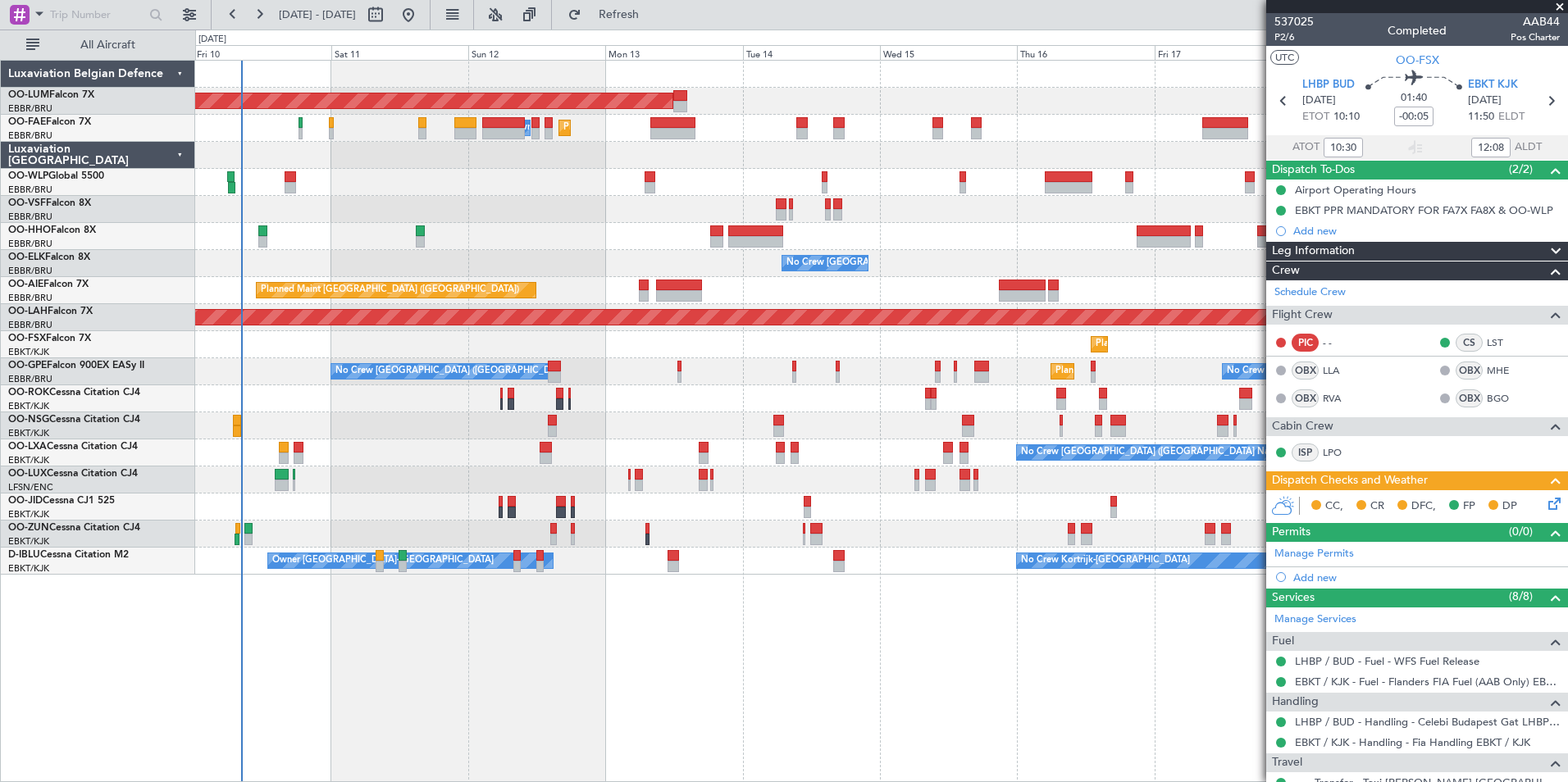
click at [706, 636] on div "AOG Maint Sibiu Planned Maint Melsbroek Air Base Owner Melsbroek Air Base Plann…" at bounding box center [881, 422] width 1373 height 723
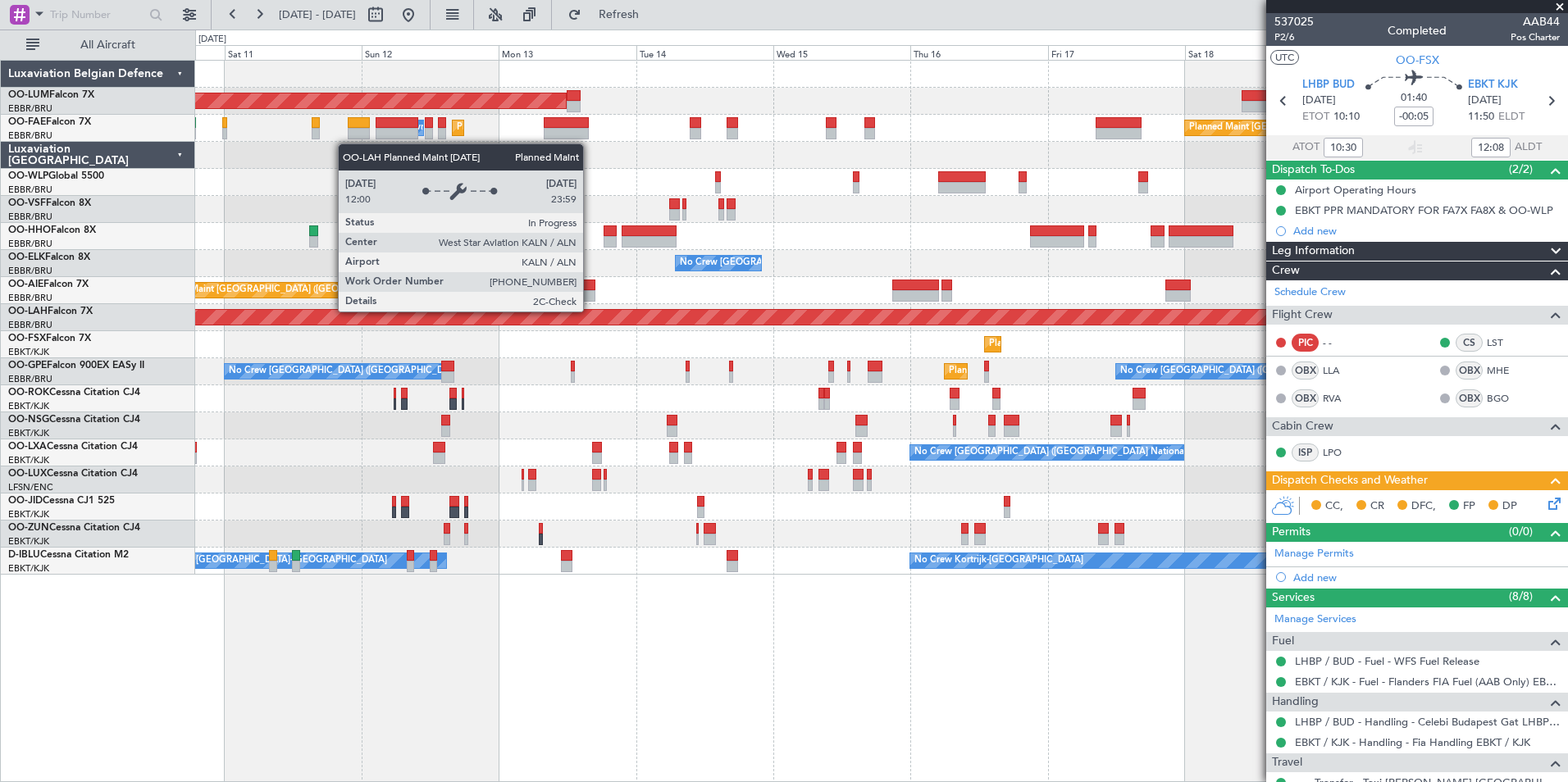
click at [478, 324] on div "Planned Maint [PERSON_NAME]-[GEOGRAPHIC_DATA][PERSON_NAME] ([GEOGRAPHIC_DATA][P…" at bounding box center [881, 317] width 4116 height 16
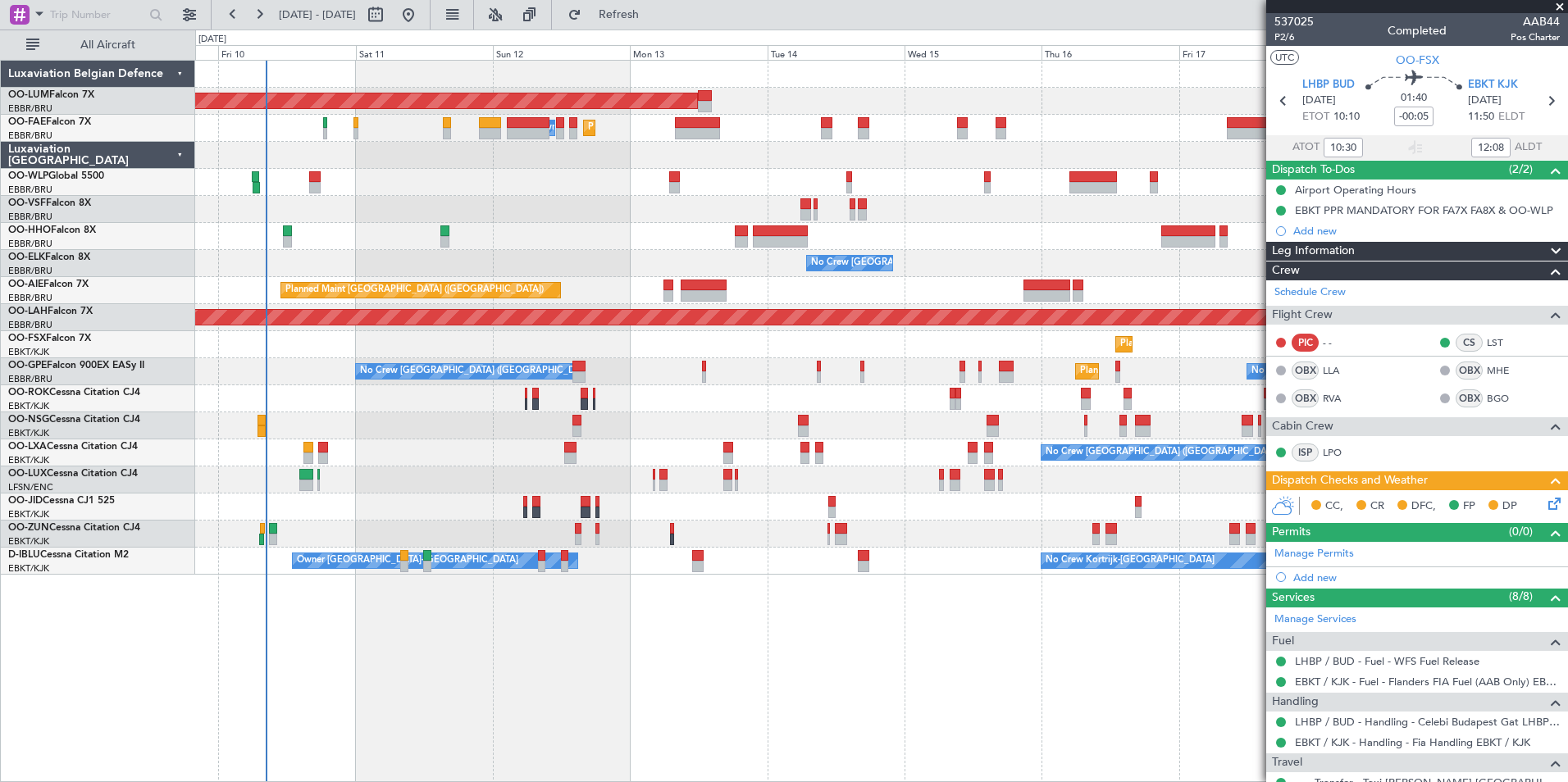
click at [629, 610] on div "AOG Maint Sibiu Planned Maint Melsbroek Air Base Owner Melsbroek Air Base Plann…" at bounding box center [881, 422] width 1373 height 723
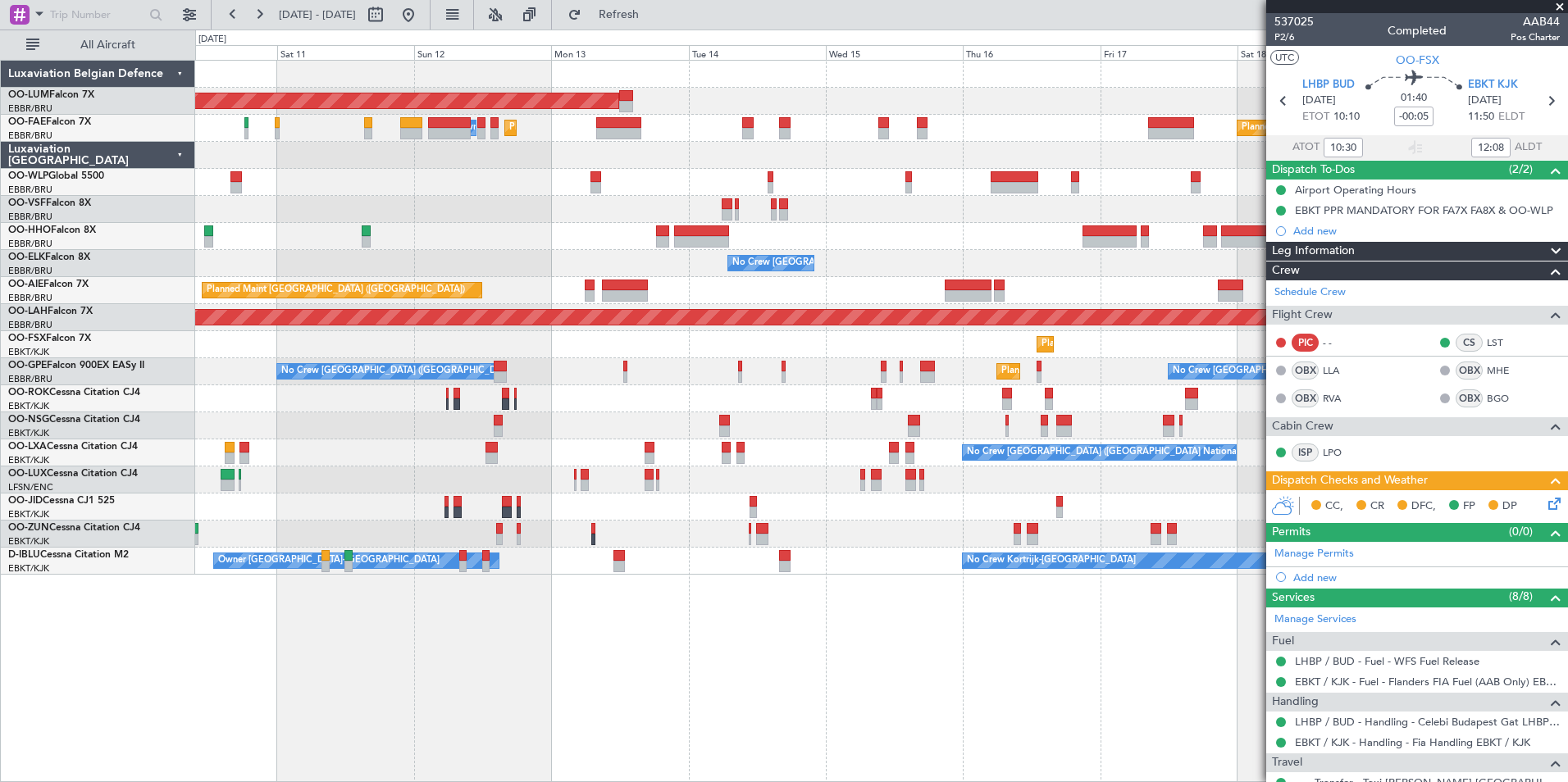
click at [894, 695] on div "AOG Maint Sibiu Planned Maint Melsbroek Air Base Owner Melsbroek Air Base Plann…" at bounding box center [881, 422] width 1373 height 723
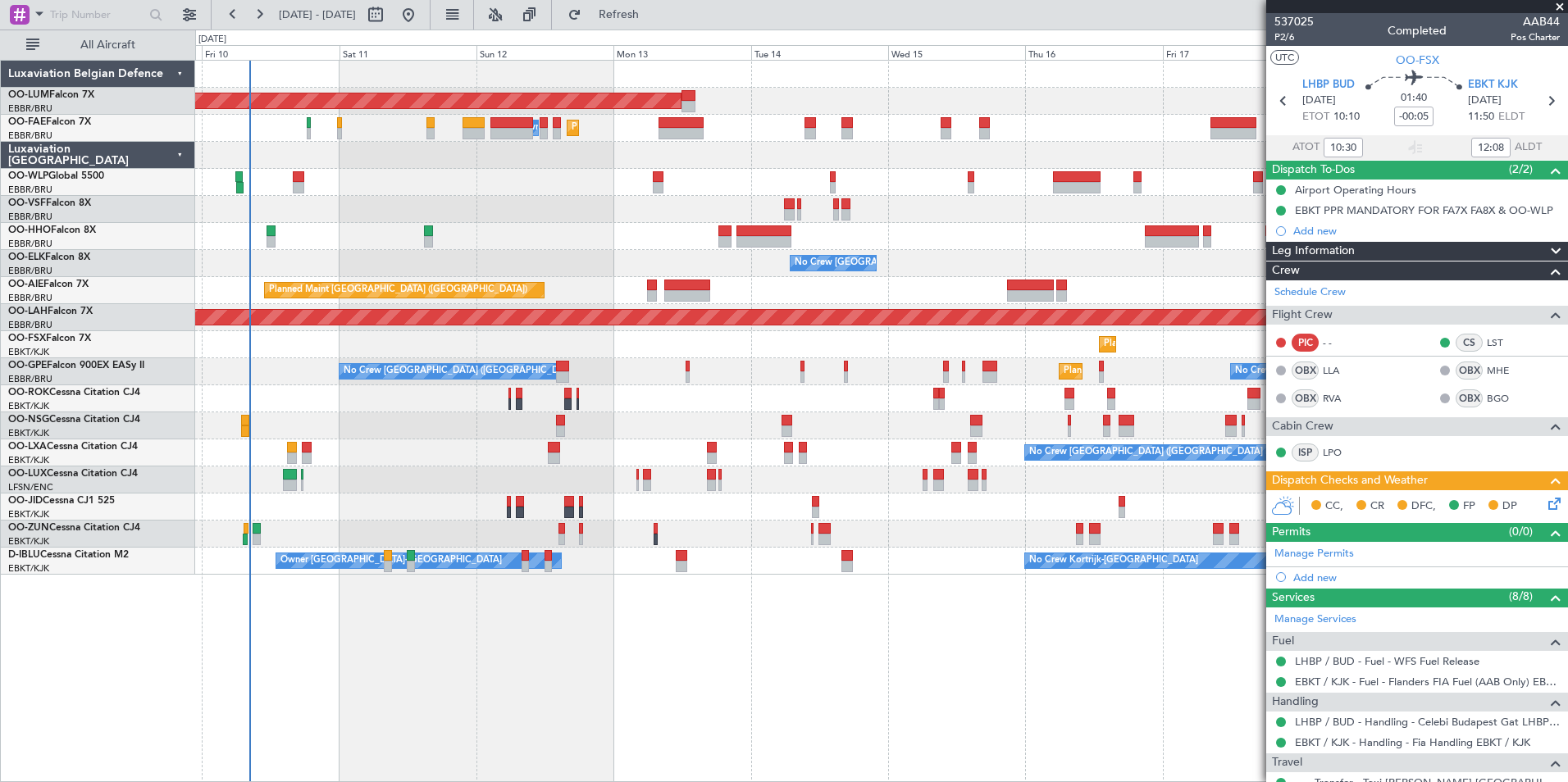
click at [977, 711] on div "AOG Maint Sibiu Planned Maint Melsbroek Air Base Owner Melsbroek Air Base Plann…" at bounding box center [881, 422] width 1373 height 723
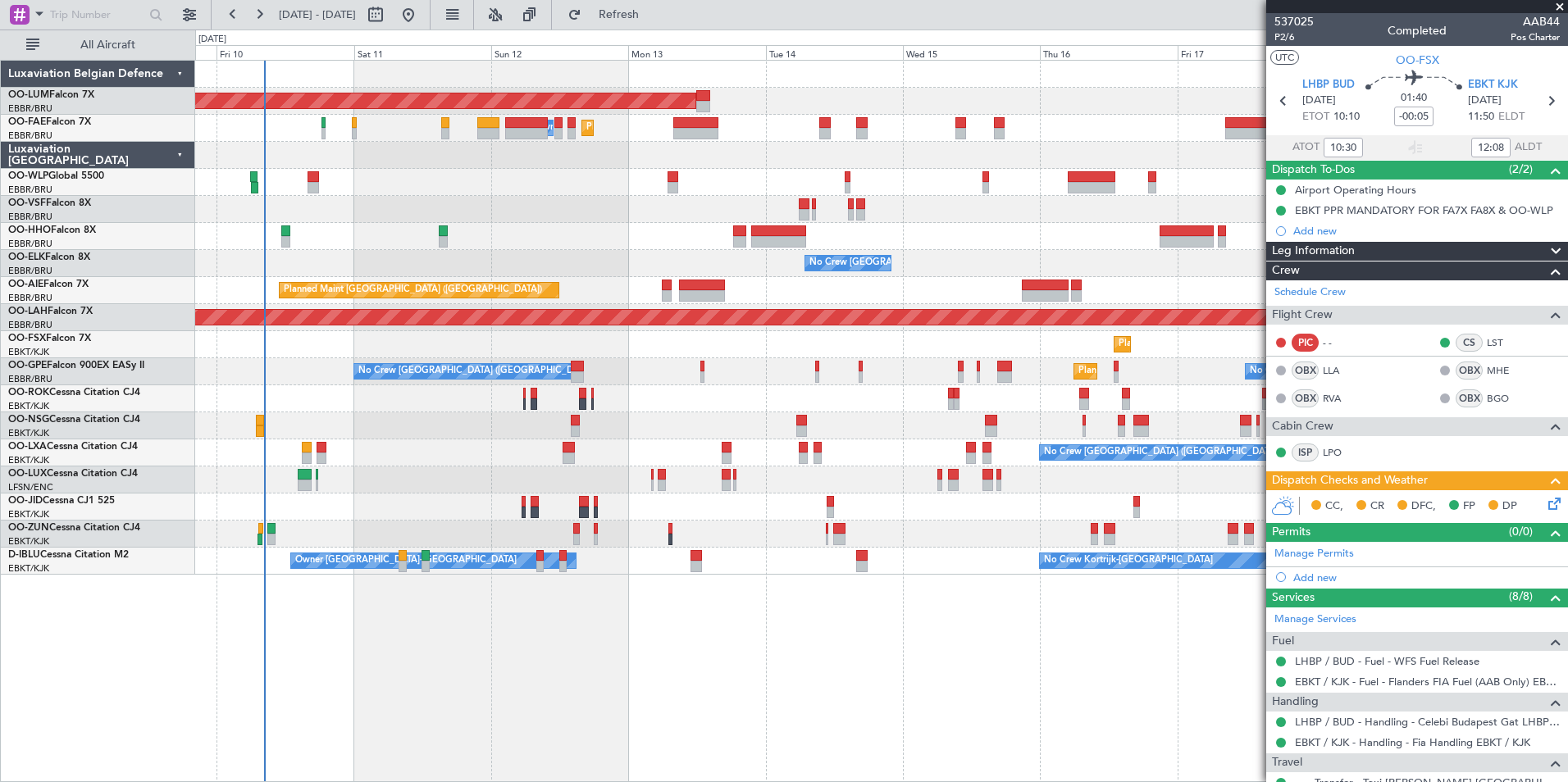
click at [759, 623] on div "AOG Maint Sibiu Planned Maint Melsbroek Air Base Owner Melsbroek Air Base Plann…" at bounding box center [881, 422] width 1373 height 723
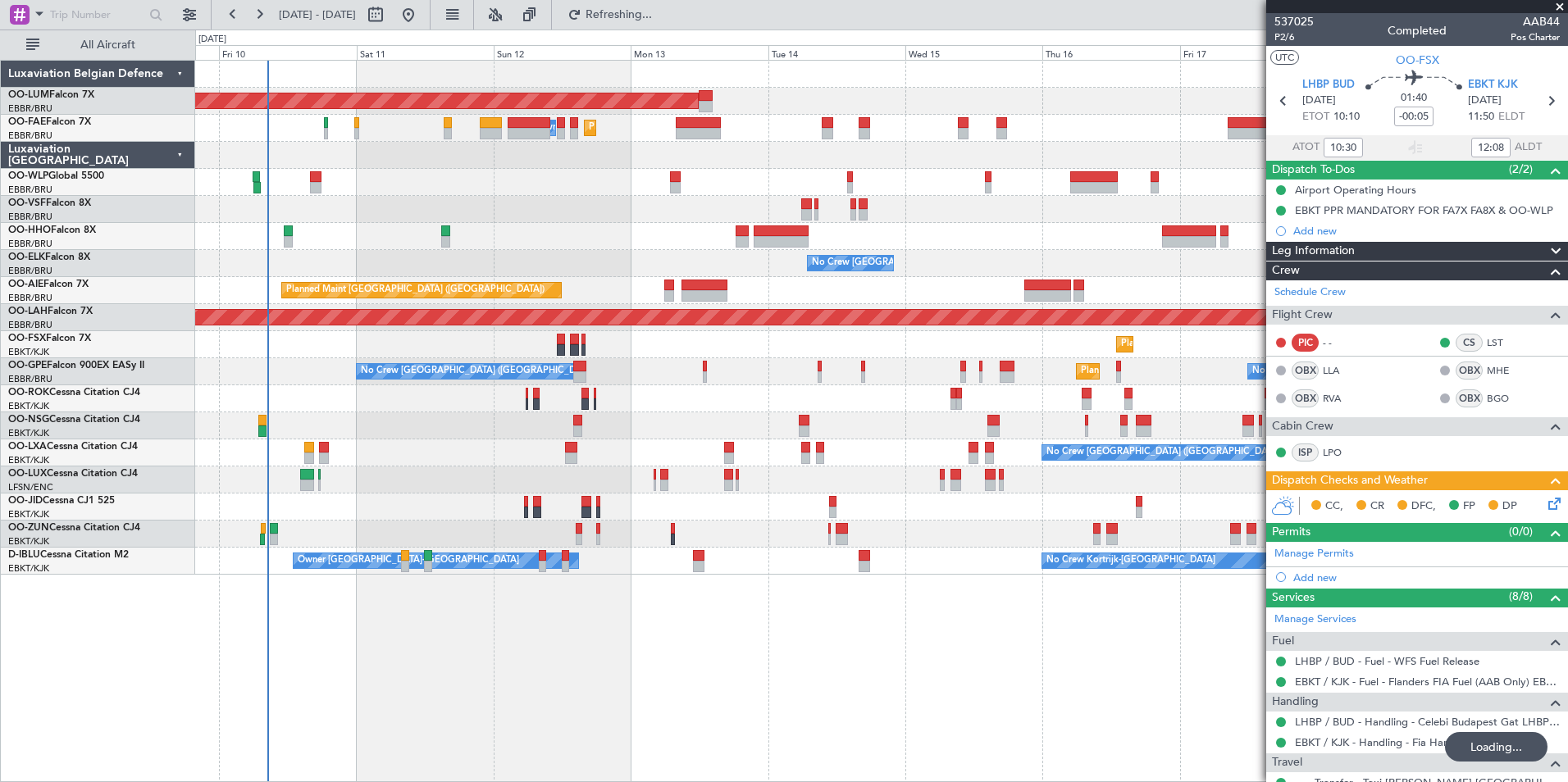
click at [961, 732] on div "AOG Maint Sibiu Planned Maint Brussels (Brussels National) Planned Maint Melsbr…" at bounding box center [881, 422] width 1373 height 723
click at [887, 730] on div "AOG Maint Sibiu Planned Maint Brussels (Brussels National) Planned Maint Melsbr…" at bounding box center [881, 422] width 1373 height 723
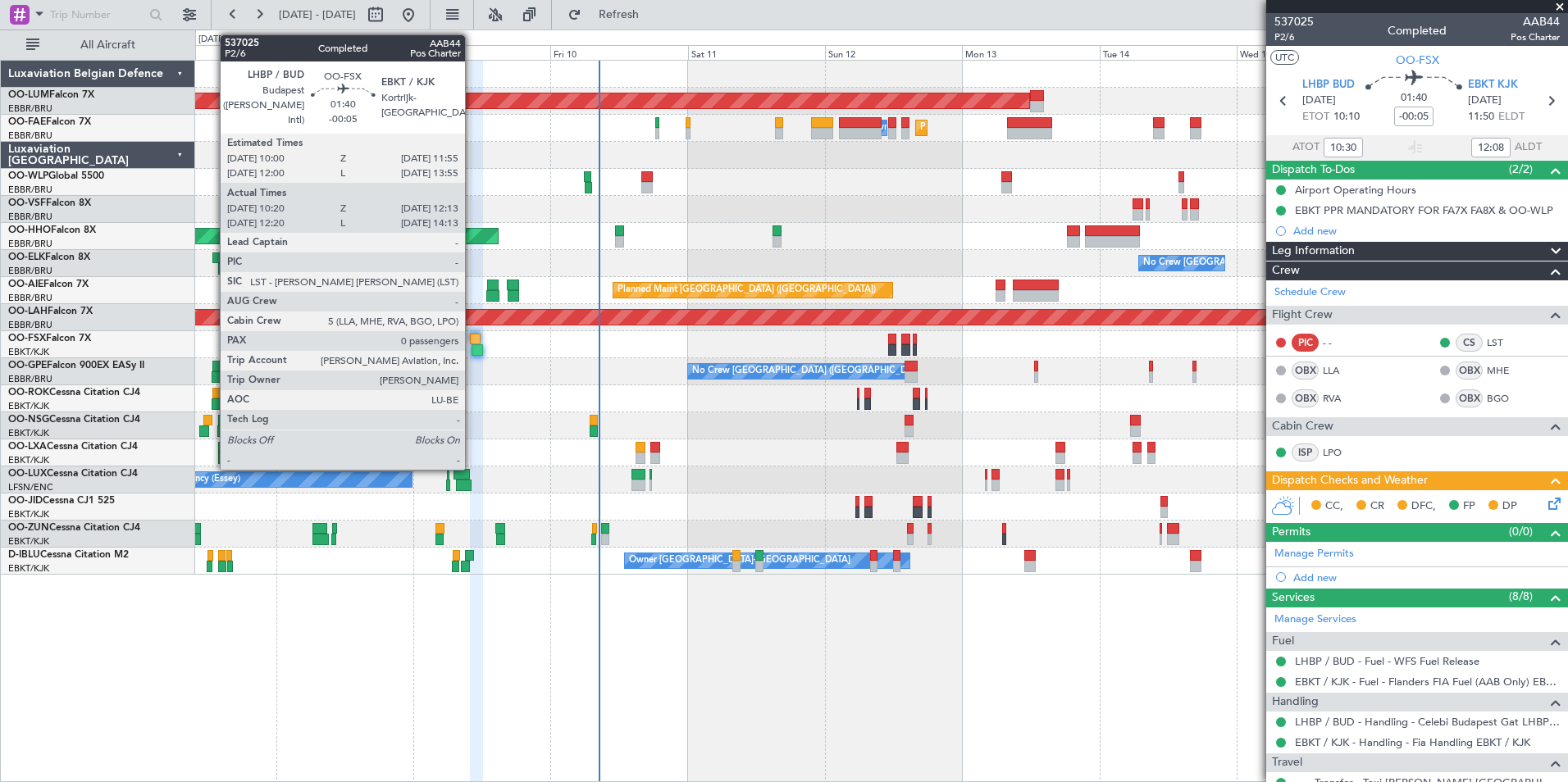
click at [473, 335] on div at bounding box center [476, 339] width 12 height 12
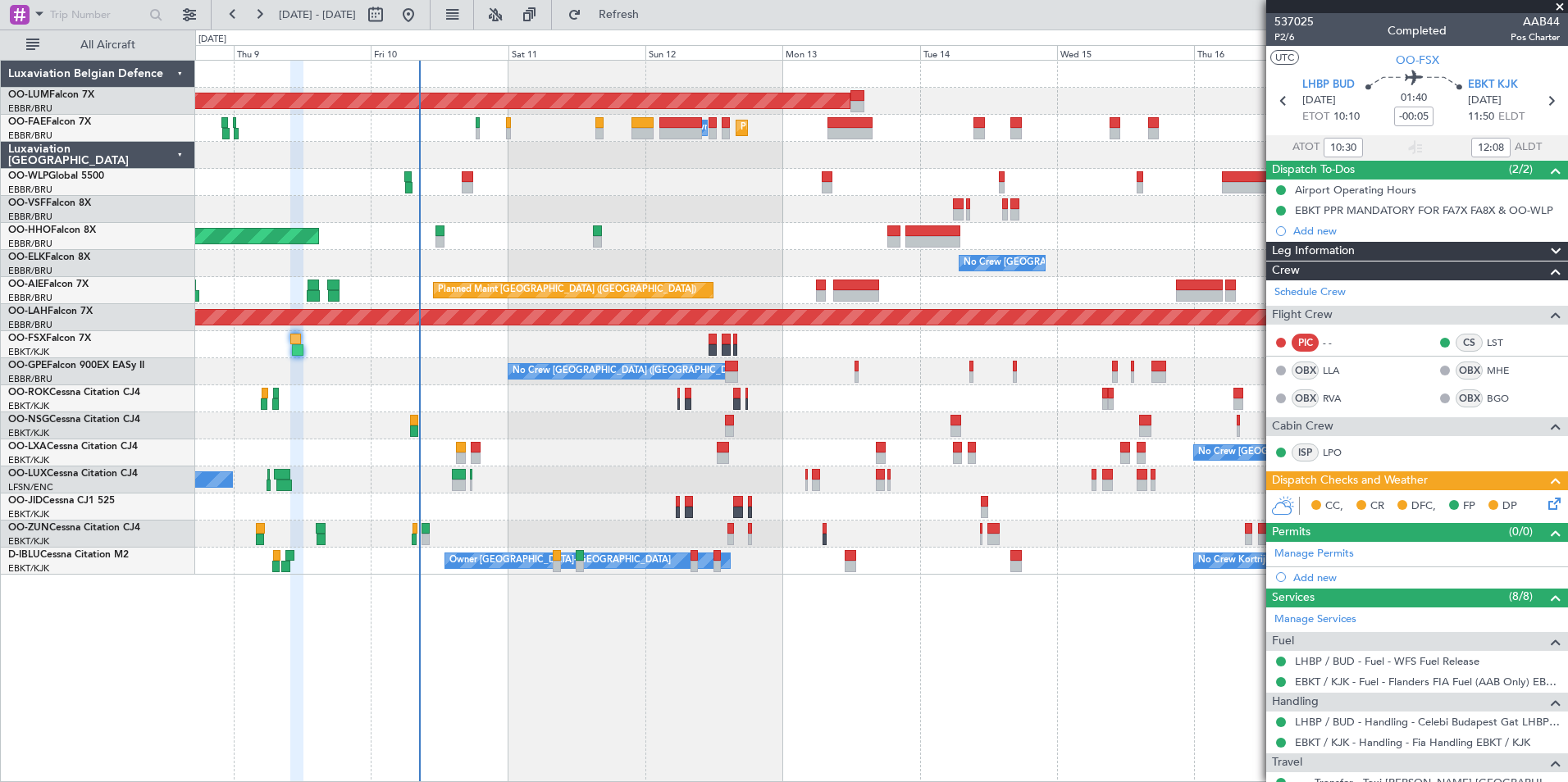
click at [607, 611] on div "AOG Maint Sibiu Planned Maint Melsbroek Air Base Owner Melsbroek Air Base Plann…" at bounding box center [881, 422] width 1373 height 723
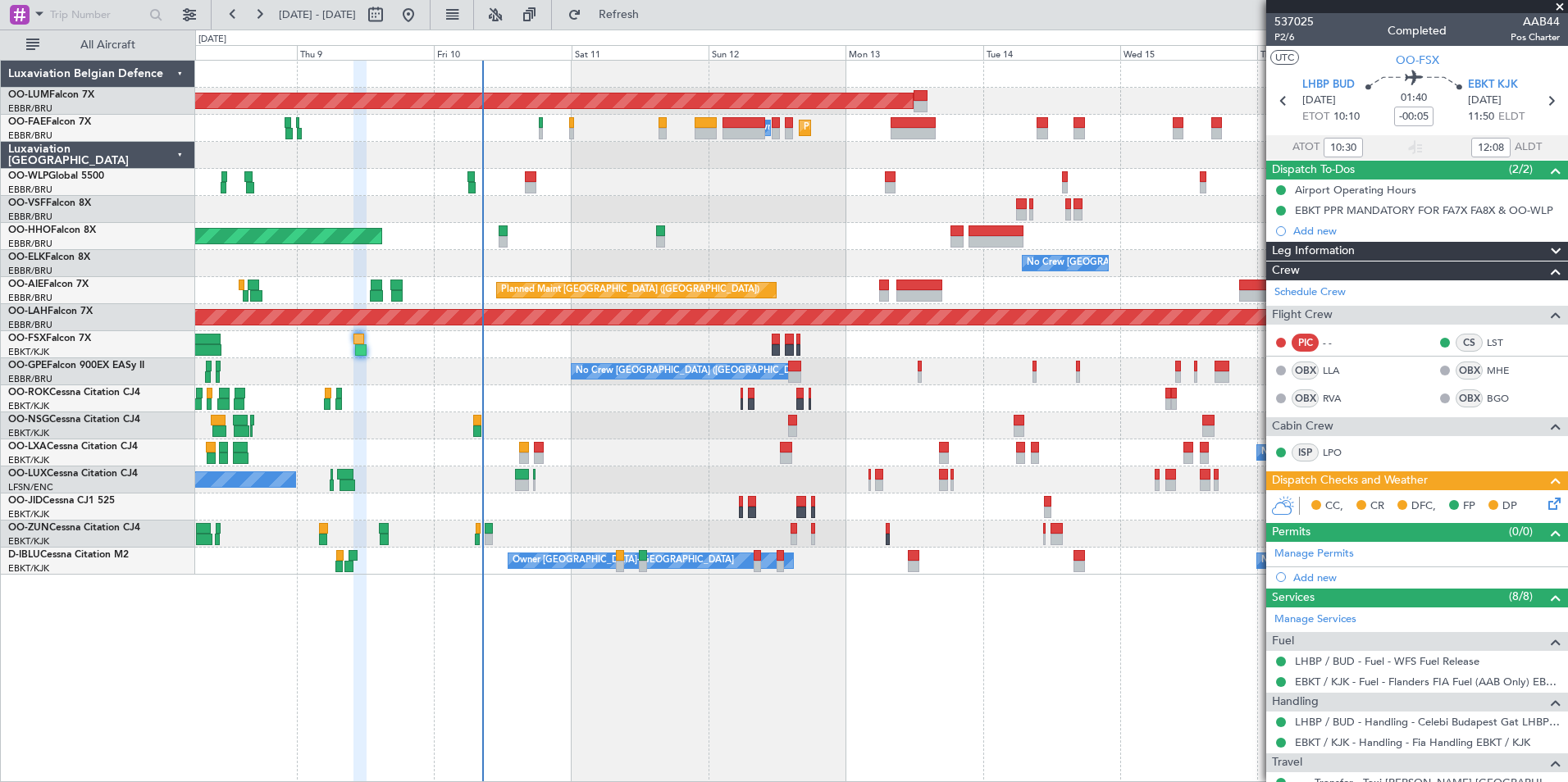
click at [682, 632] on div "AOG Maint Sibiu Planned Maint Melsbroek Air Base Owner Melsbroek Air Base Plann…" at bounding box center [881, 422] width 1373 height 723
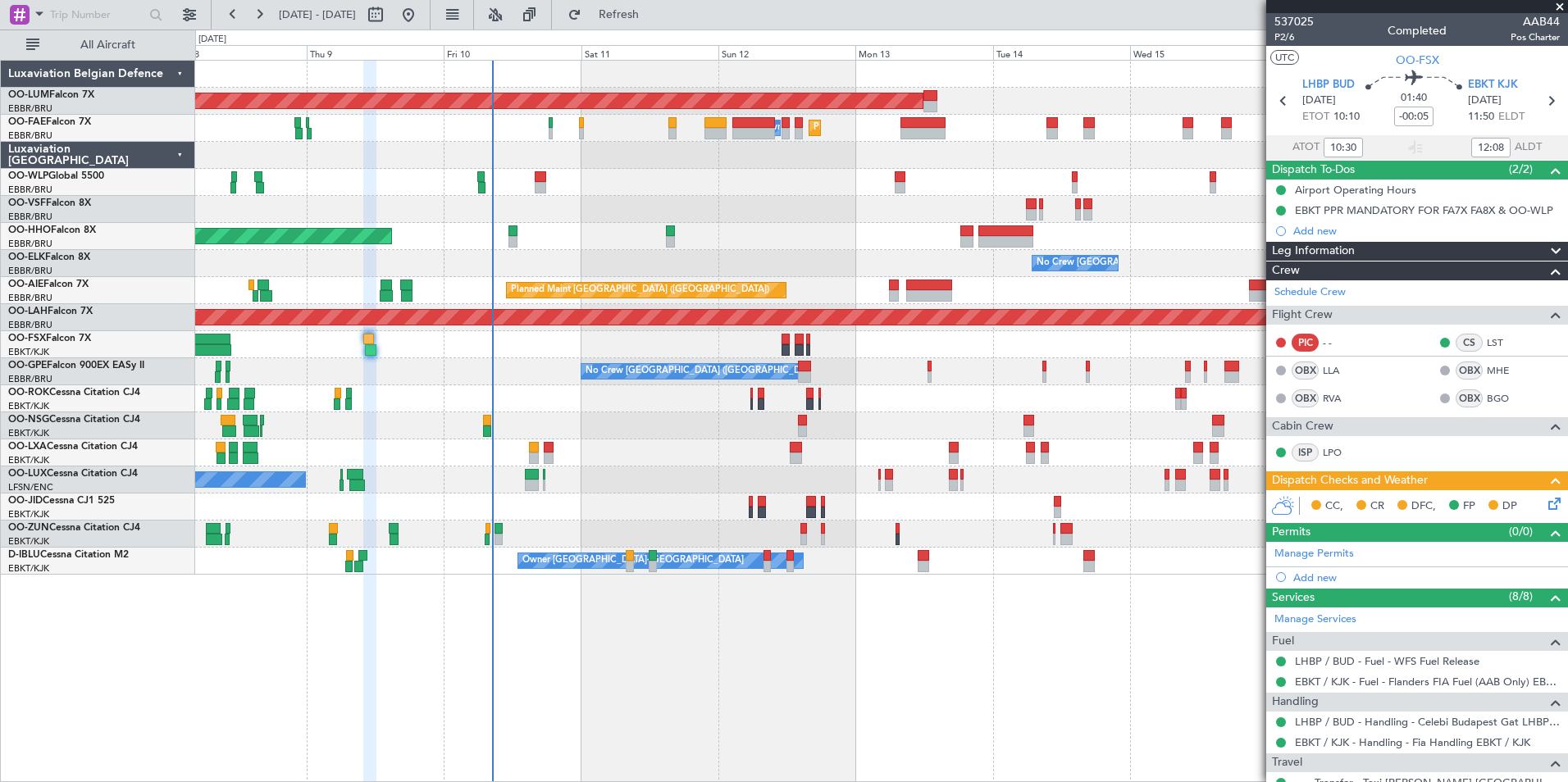
click at [372, 356] on div "Planned Maint Kortrijk-[GEOGRAPHIC_DATA]" at bounding box center [881, 344] width 1372 height 27
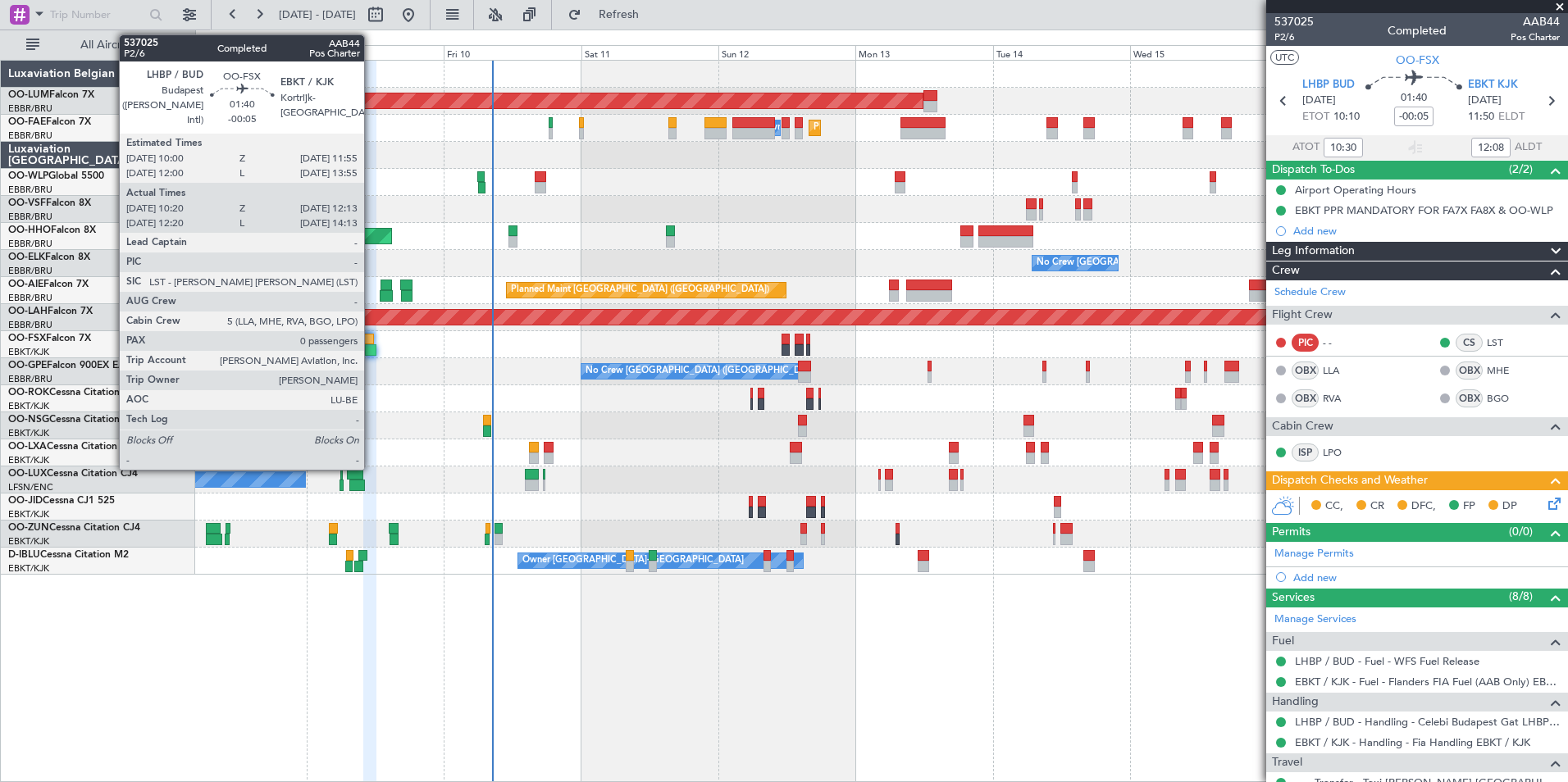
click at [371, 347] on div at bounding box center [370, 350] width 12 height 12
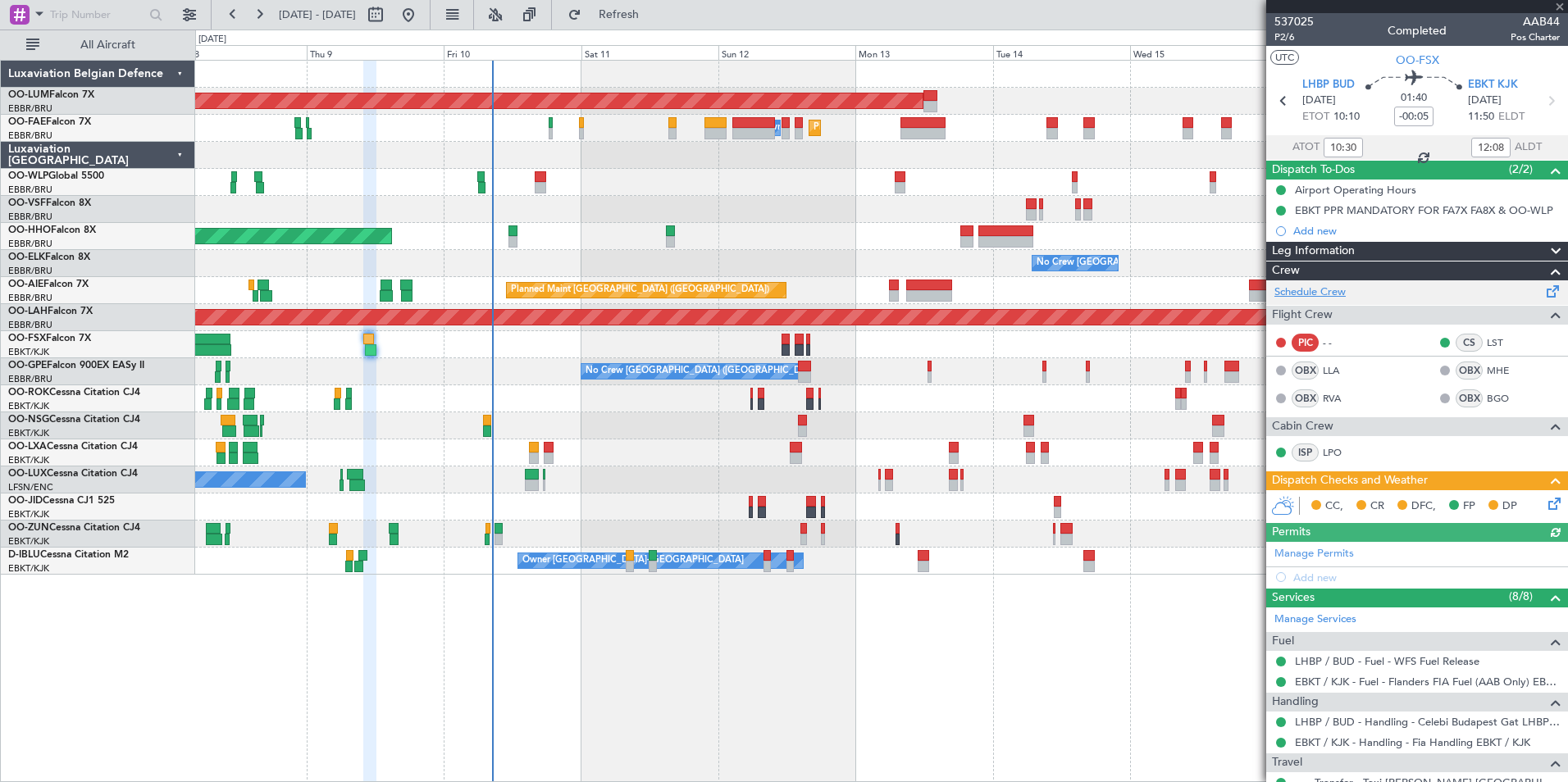
click at [1337, 299] on link "Schedule Crew" at bounding box center [1309, 292] width 71 height 16
click at [654, 11] on span "Refresh" at bounding box center [619, 14] width 69 height 12
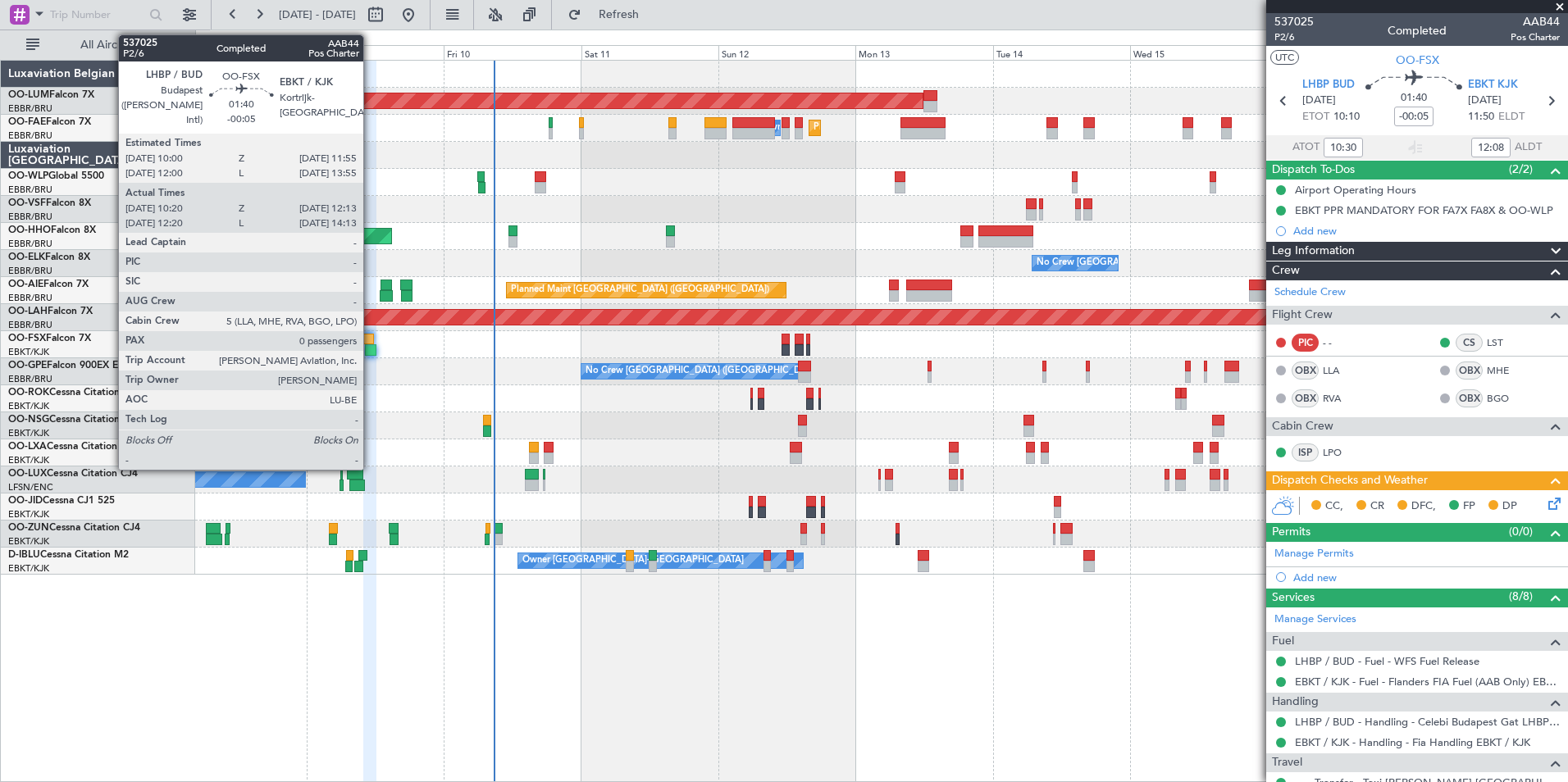
click at [370, 351] on div at bounding box center [370, 350] width 12 height 12
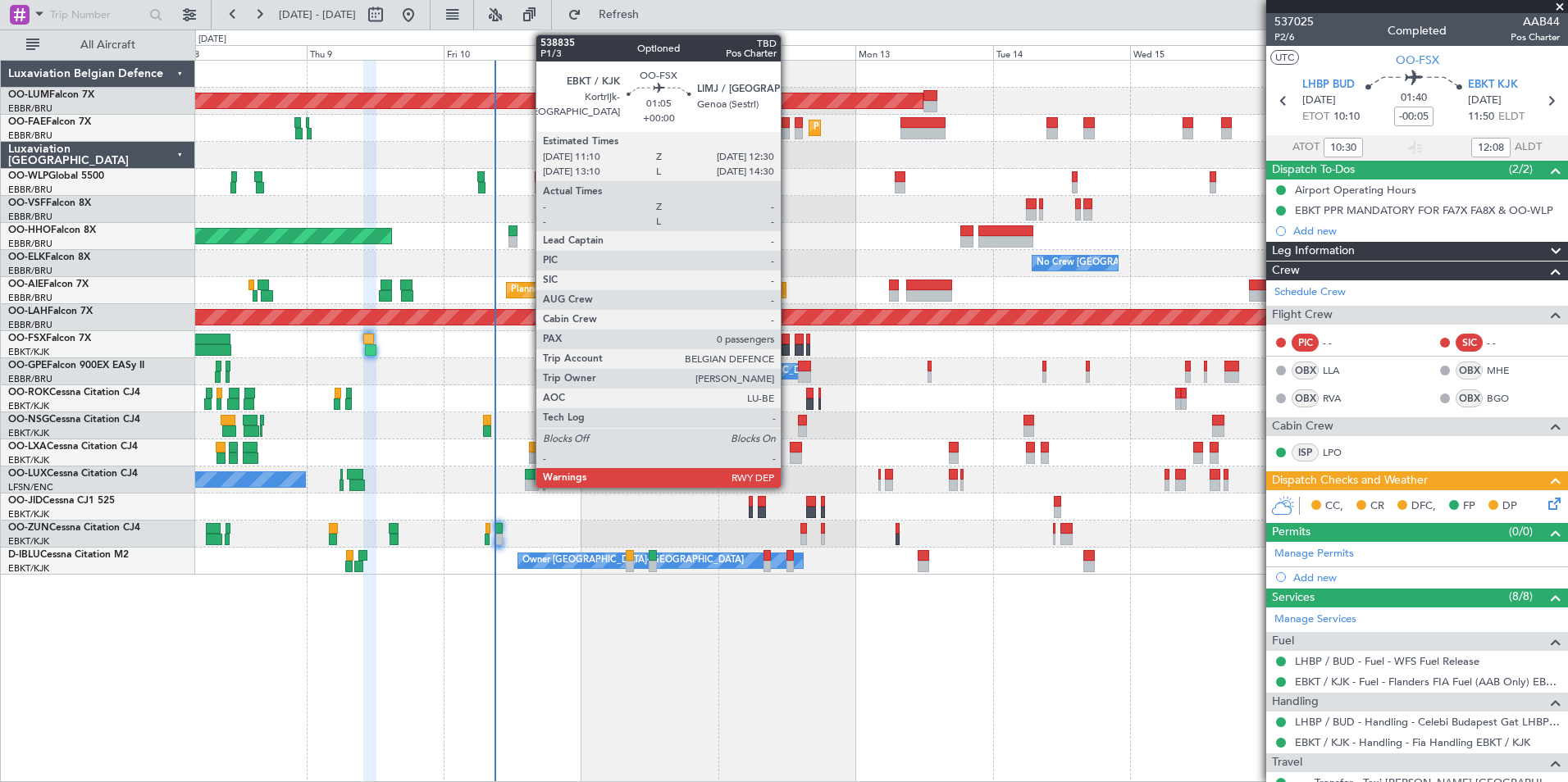
click at [788, 342] on div at bounding box center [785, 339] width 8 height 12
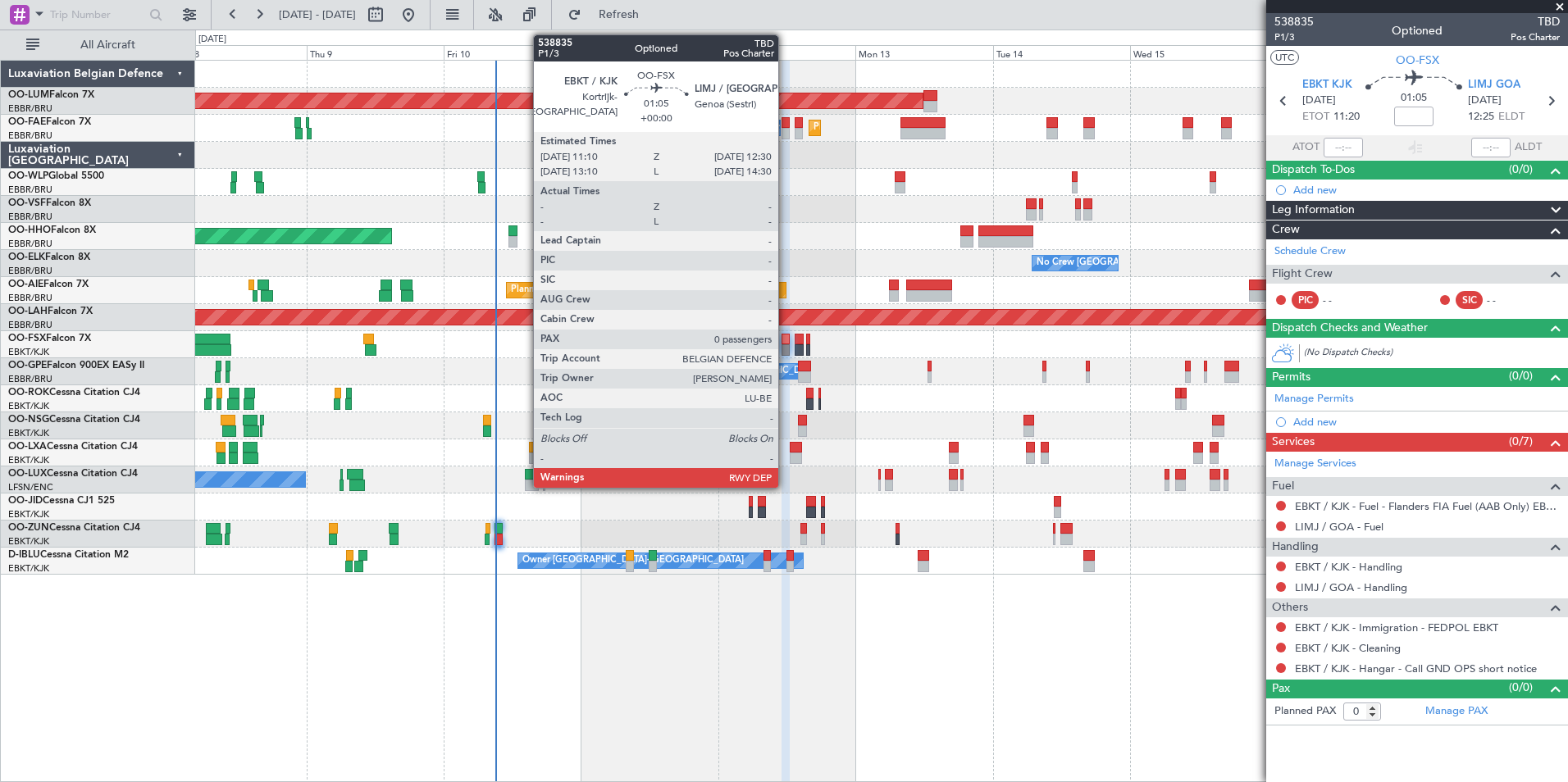
click at [785, 346] on div at bounding box center [785, 350] width 8 height 12
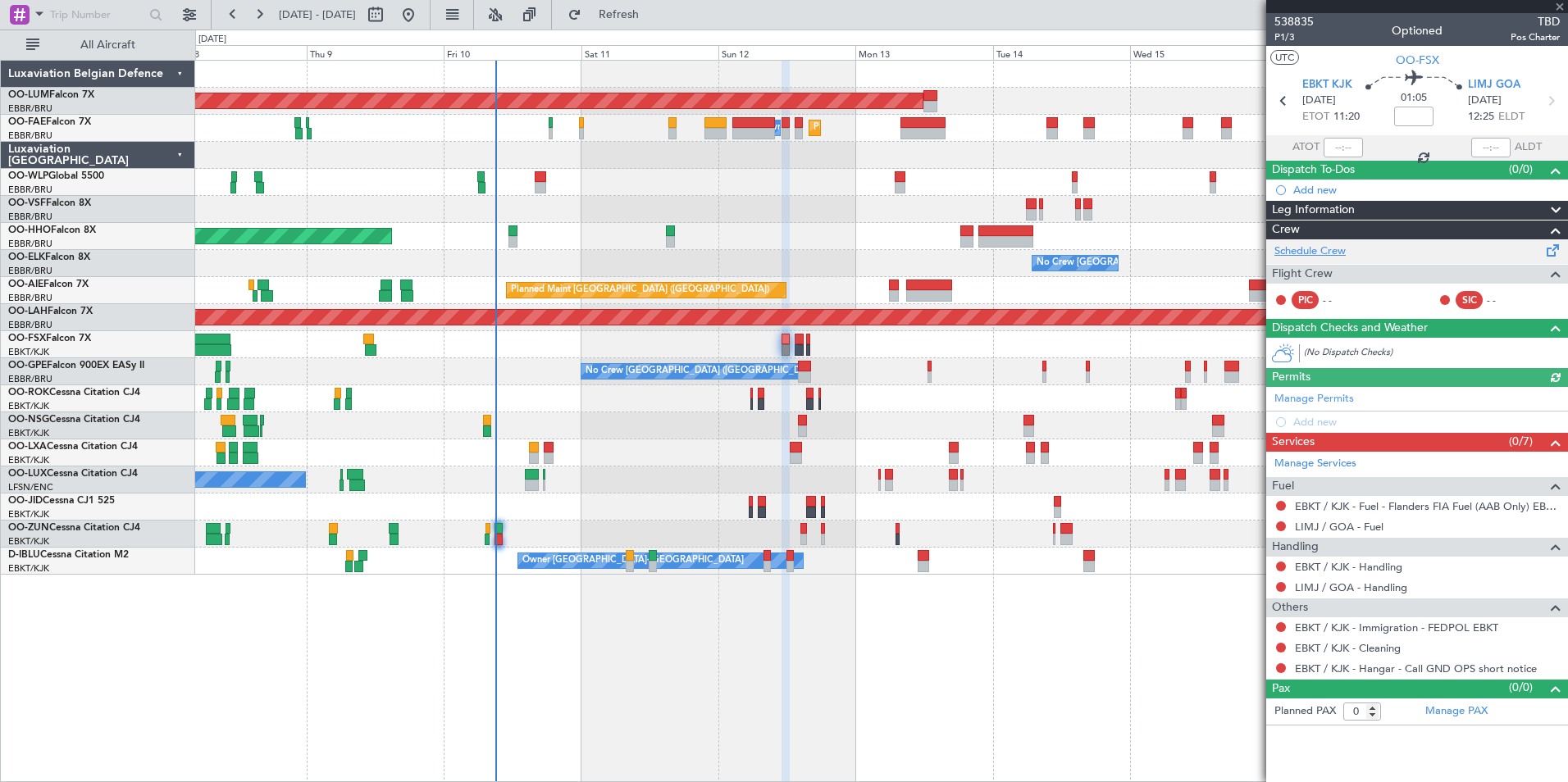
click at [1328, 250] on link "Schedule Crew" at bounding box center [1309, 252] width 71 height 16
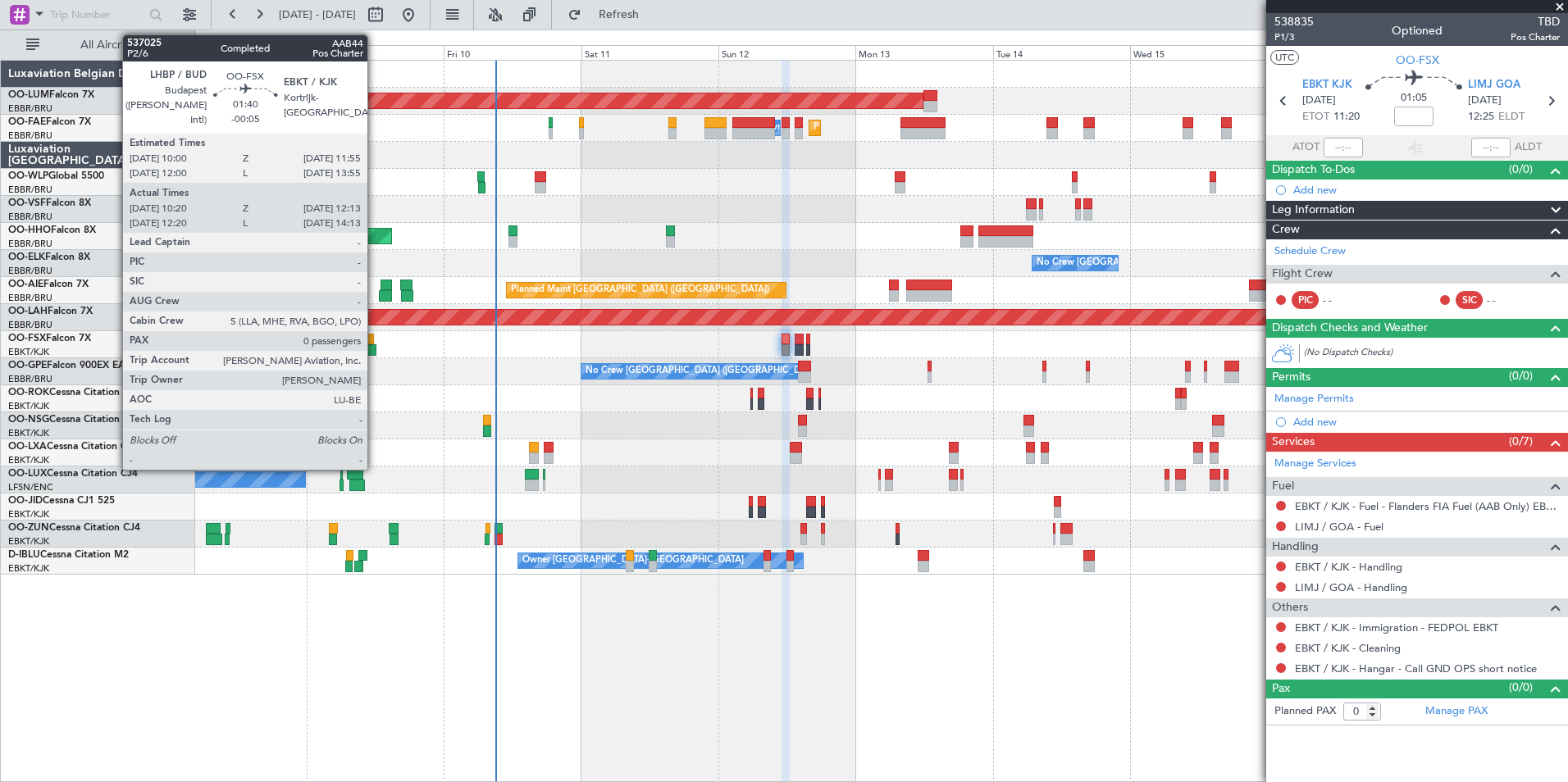
click at [375, 349] on div at bounding box center [370, 350] width 12 height 12
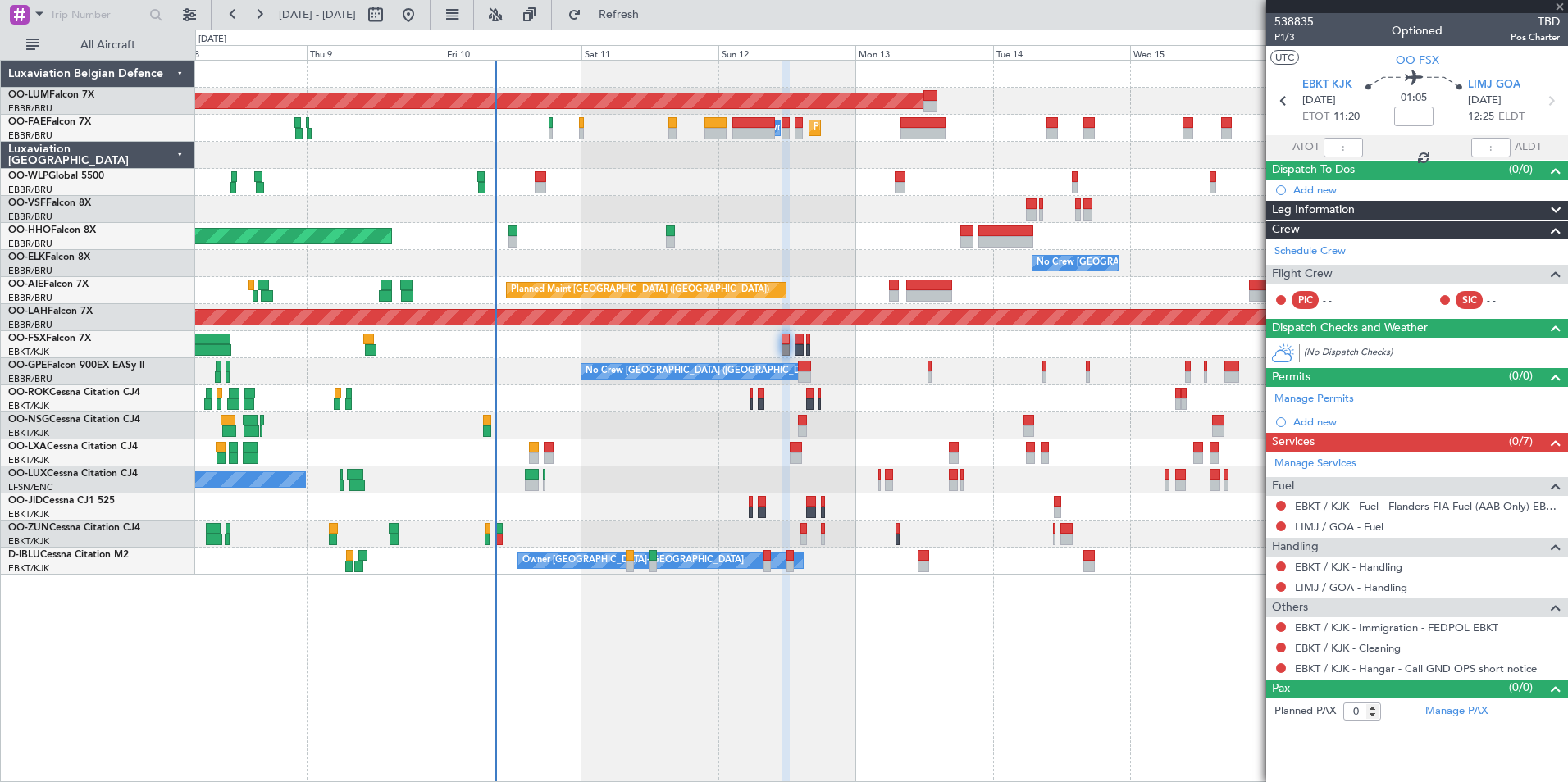
type input "-00:05"
type input "10:30"
type input "12:08"
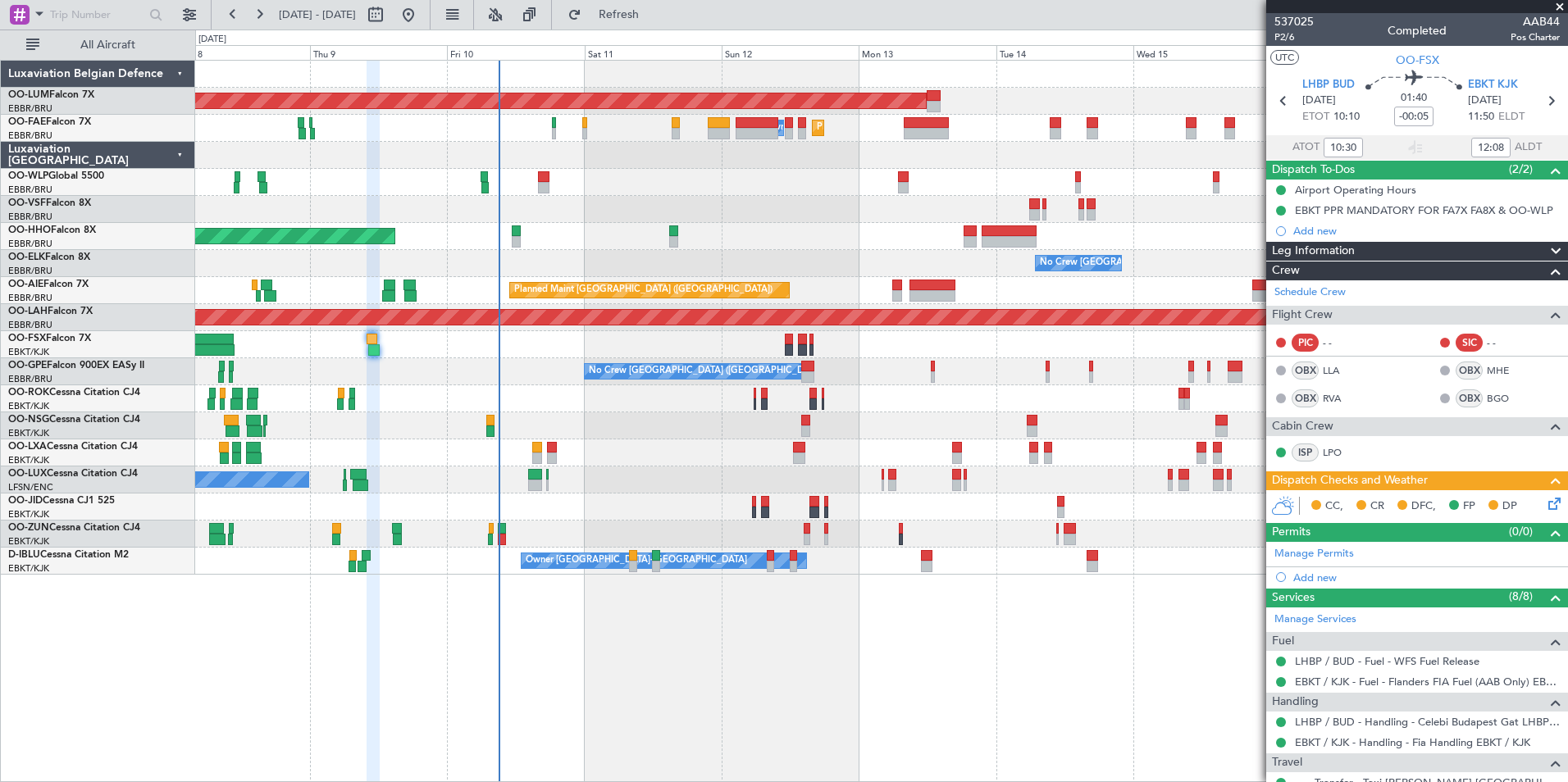
click at [275, 680] on div "AOG Maint Sibiu Planned Maint Melsbroek Air Base Owner Melsbroek Air Base Plann…" at bounding box center [881, 422] width 1373 height 723
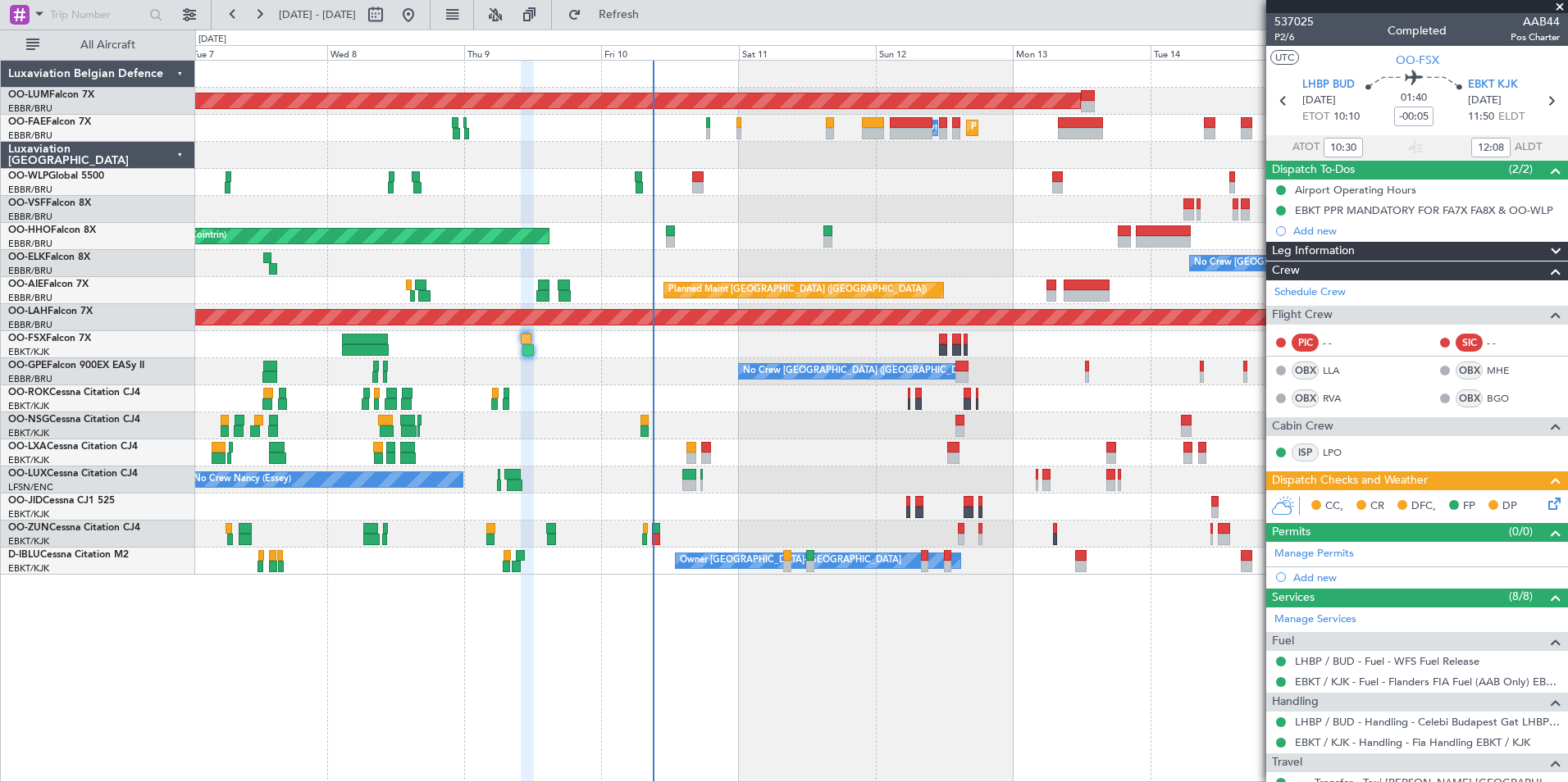
click at [539, 404] on div "AOG Maint Sibiu Planned Maint Brussels (Brussels National) Planned Maint Melsbr…" at bounding box center [881, 317] width 1372 height 514
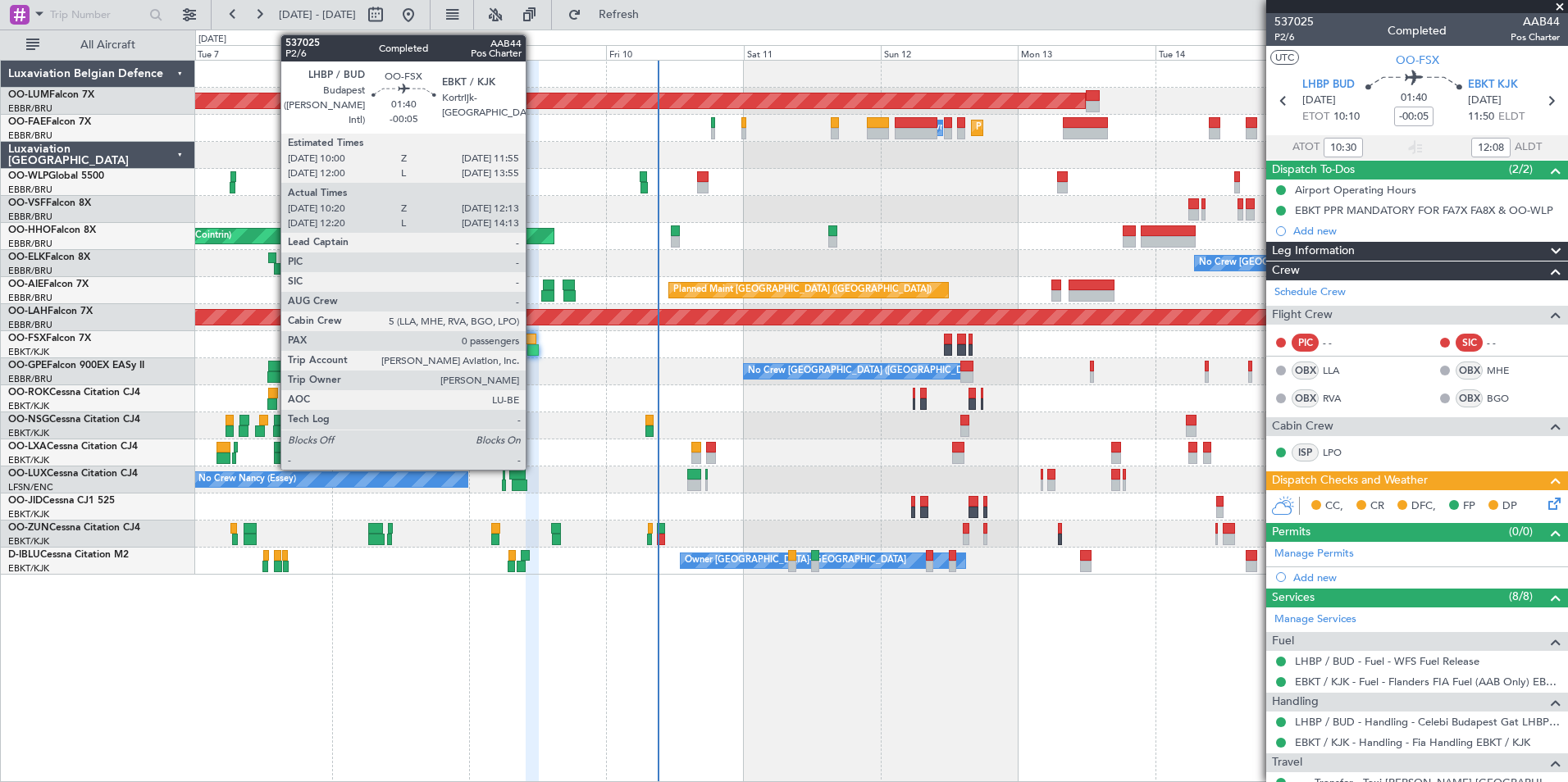
click at [533, 348] on div at bounding box center [532, 350] width 12 height 12
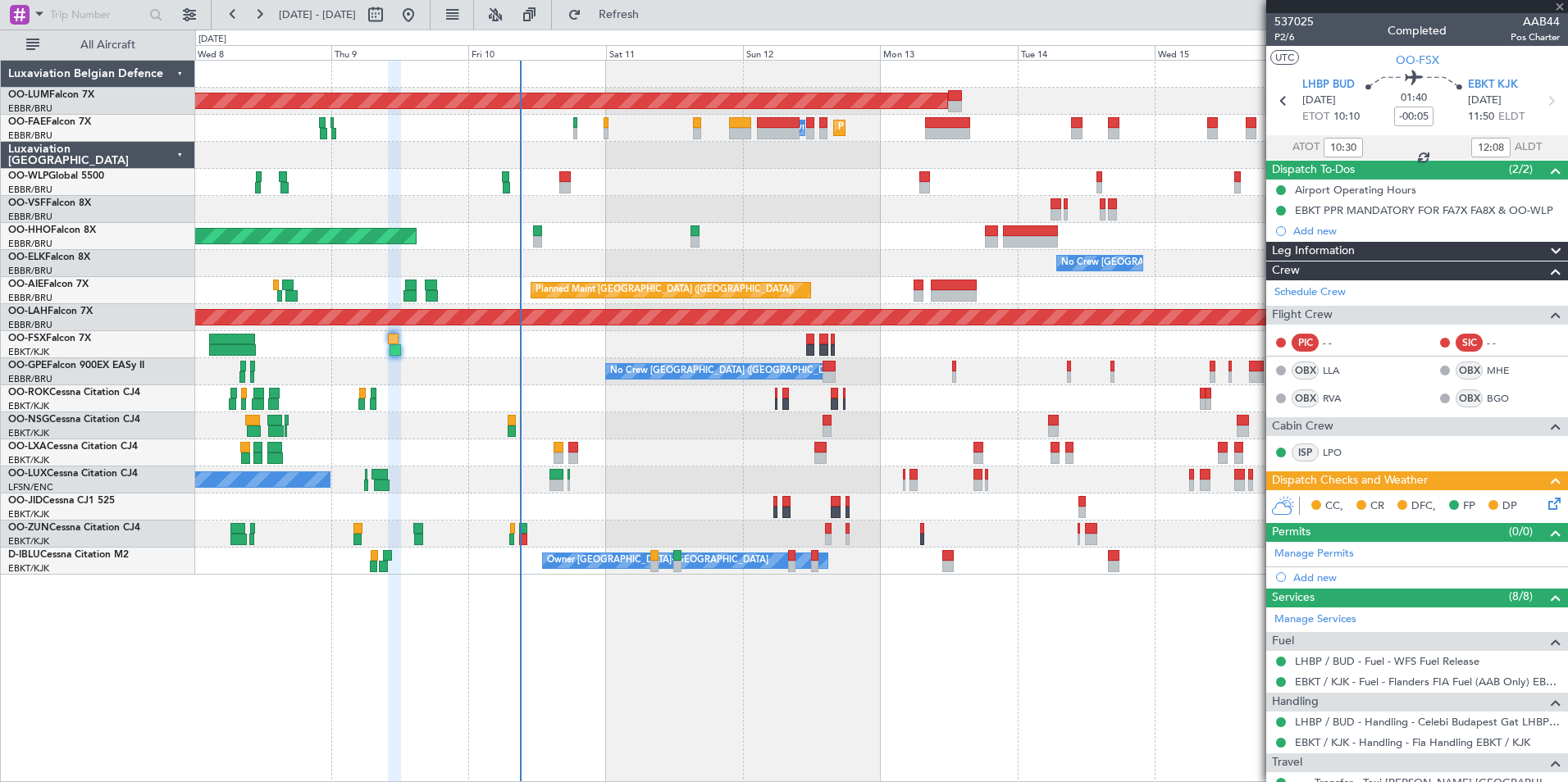
click at [369, 396] on div at bounding box center [881, 399] width 1372 height 27
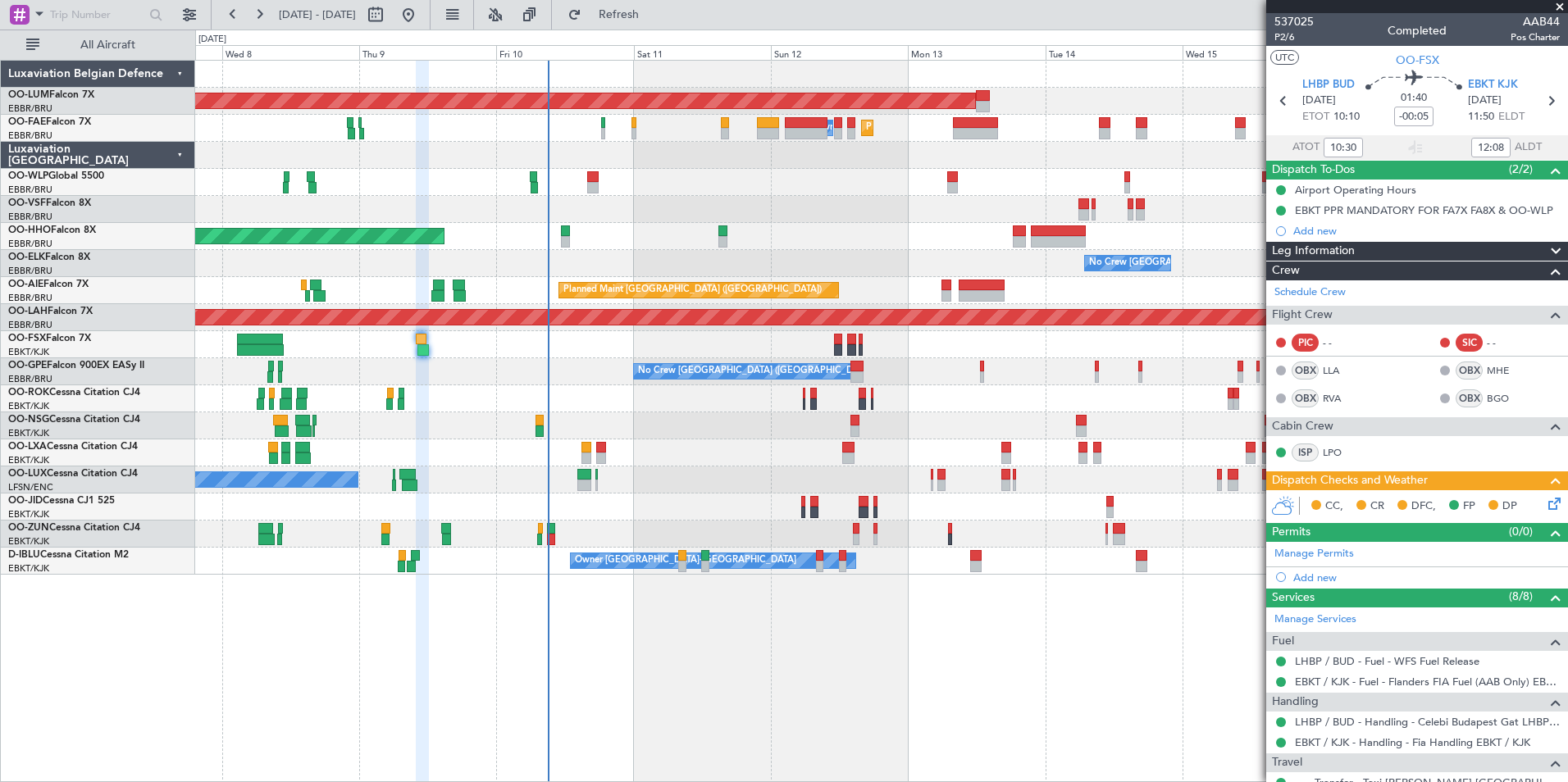
click at [336, 369] on div "No Crew Brussels (Brussels National) No Crew Brussels (Brussels National) No Cr…" at bounding box center [881, 372] width 1372 height 27
click at [429, 340] on div "Planned Maint Kortrijk-[GEOGRAPHIC_DATA]" at bounding box center [881, 344] width 1372 height 27
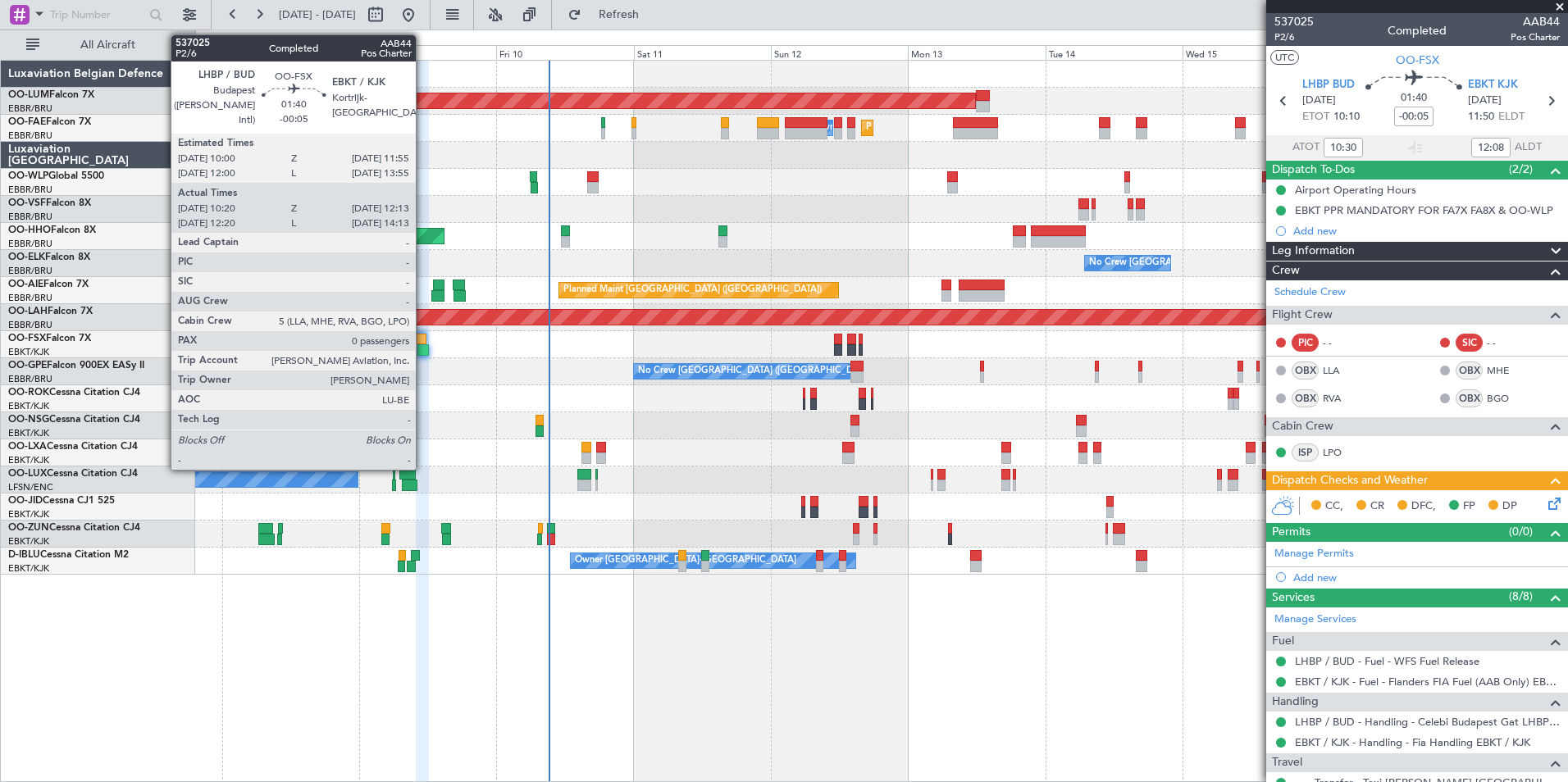
click at [423, 347] on div at bounding box center [423, 350] width 12 height 12
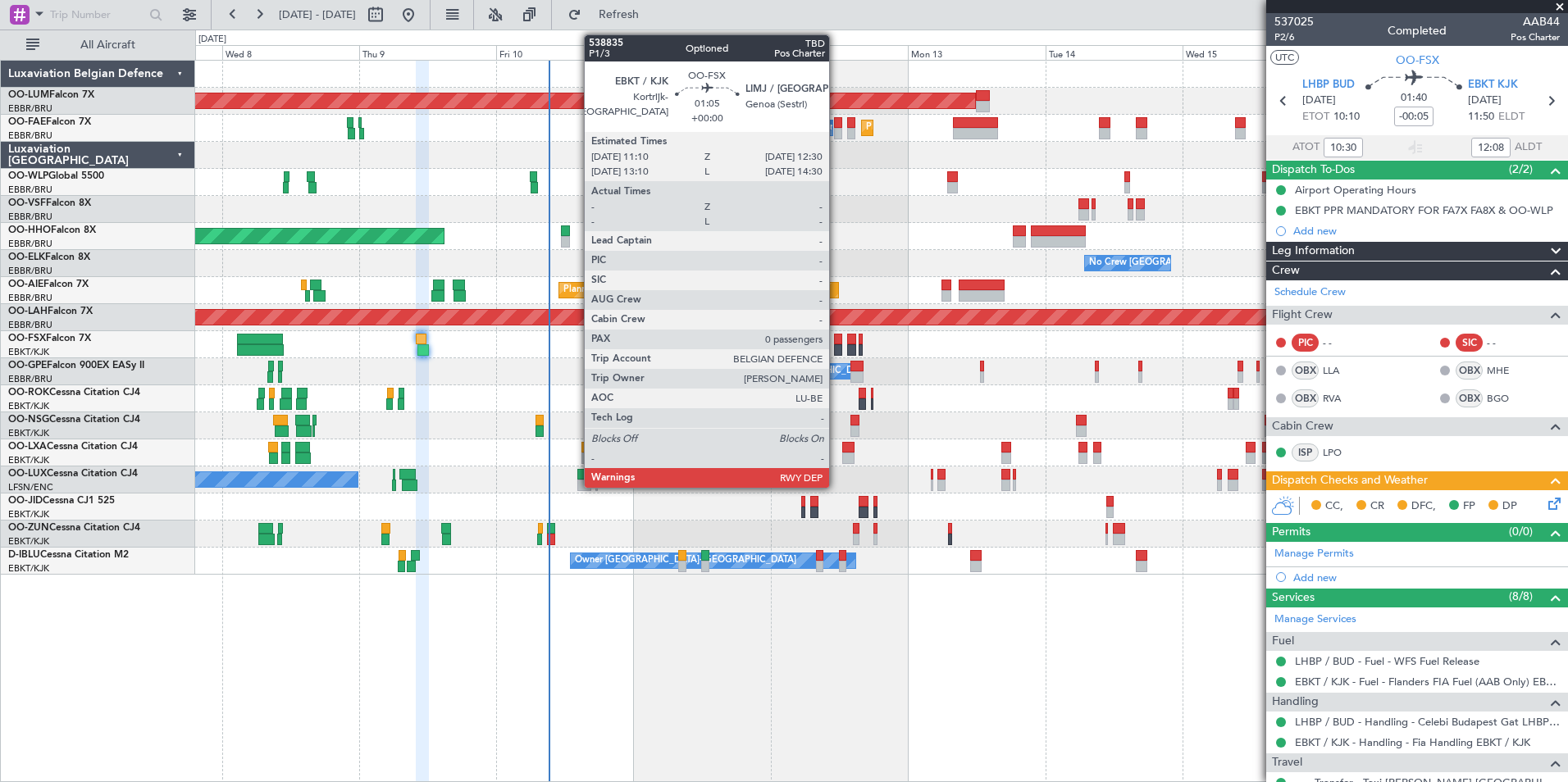
click at [836, 338] on div at bounding box center [838, 339] width 8 height 12
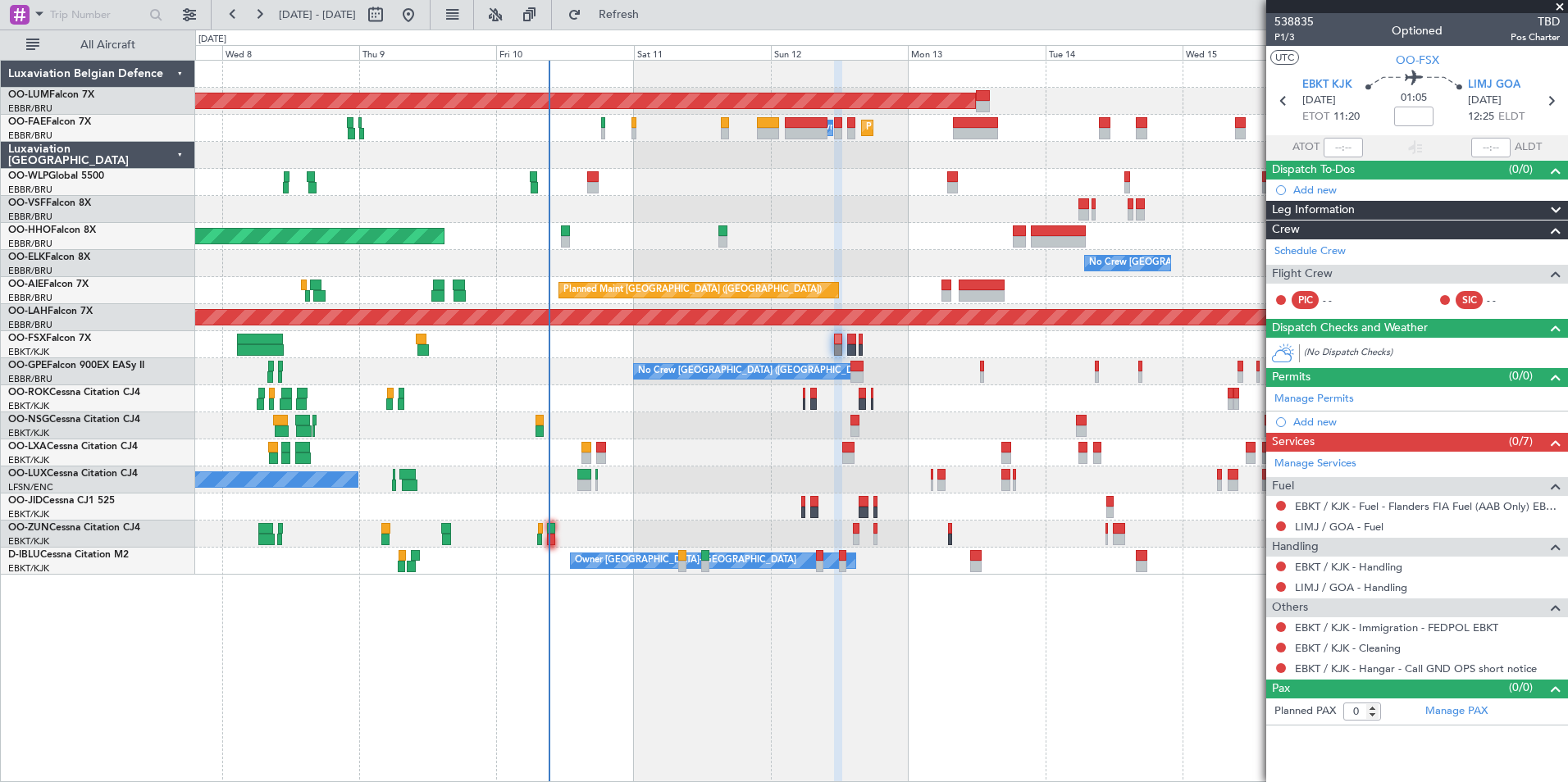
drag, startPoint x: 660, startPoint y: 5, endPoint x: 61, endPoint y: 374, distance: 703.5
click at [657, 6] on button "Refresh" at bounding box center [609, 14] width 98 height 26
click at [316, 664] on div "AOG Maint Sibiu Planned Maint Melsbroek Air Base Owner Melsbroek Air Base Plann…" at bounding box center [881, 422] width 1373 height 723
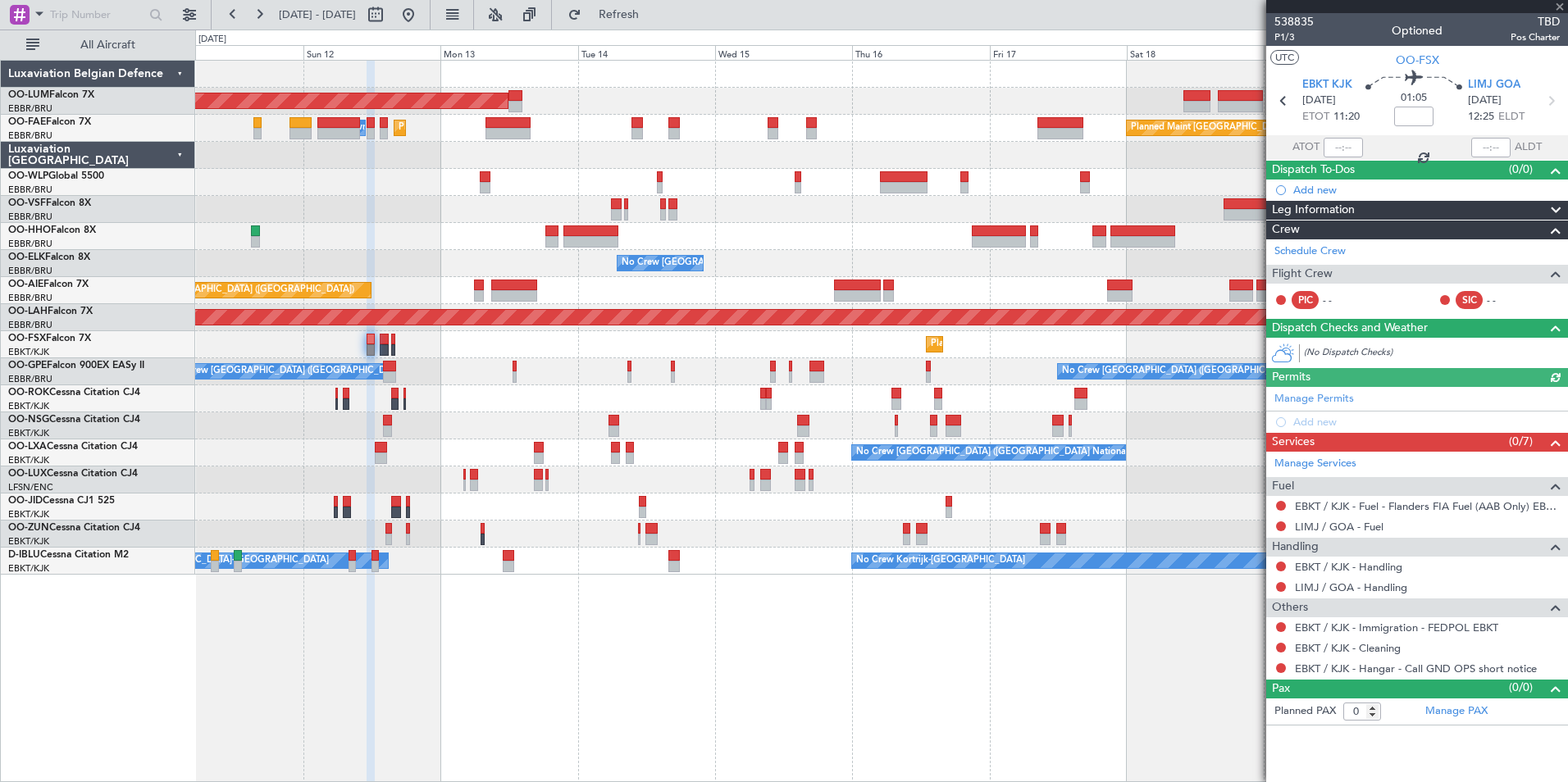
click at [411, 687] on div "AOG Maint Sibiu Planned Maint Brussels (Brussels National) Planned Maint Melsbr…" at bounding box center [881, 422] width 1373 height 723
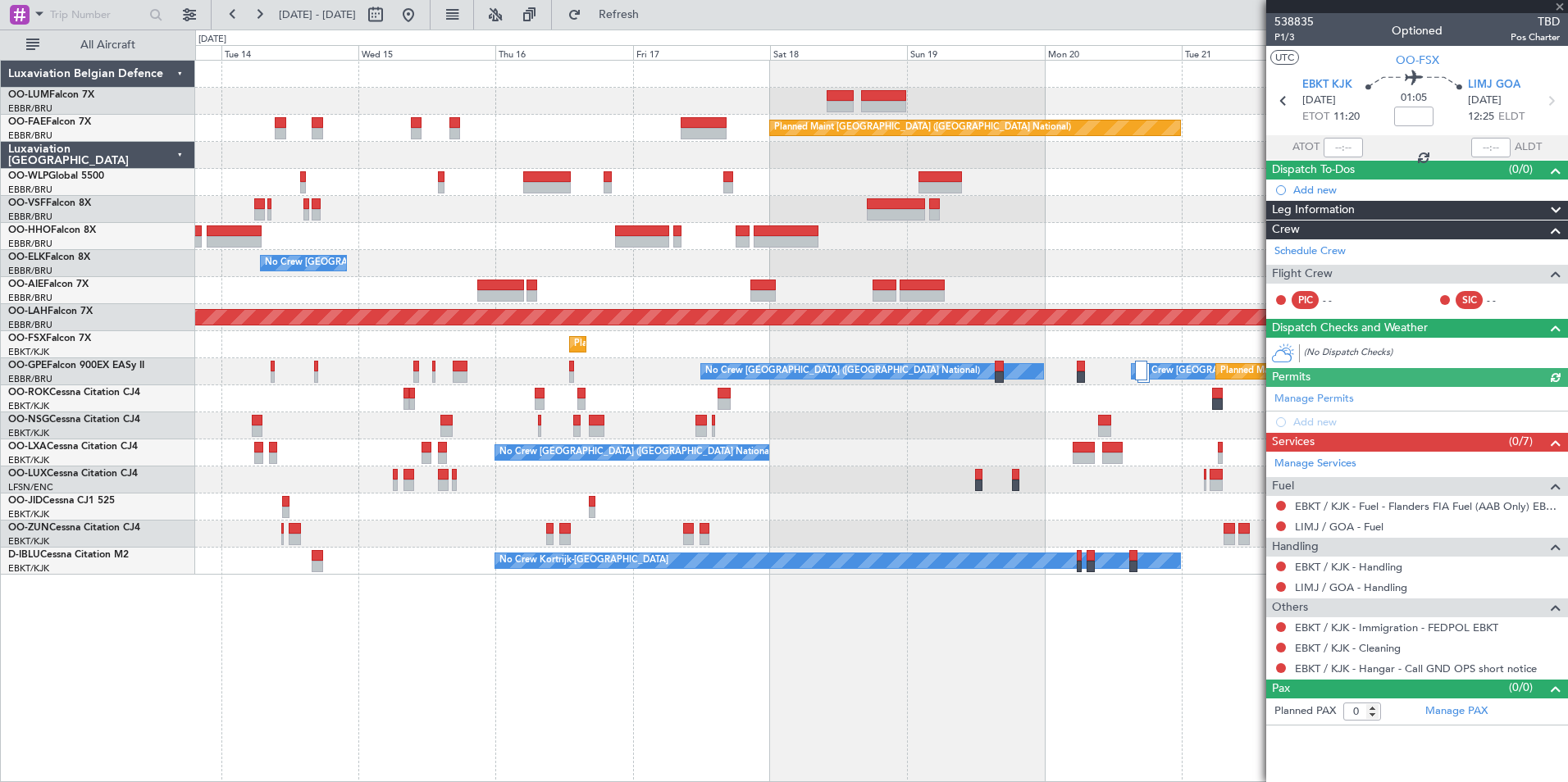
click at [395, 689] on div "Owner Melsbroek Air Base AOG Maint Sibiu Planned Maint Brussels (Brussels Natio…" at bounding box center [881, 422] width 1373 height 723
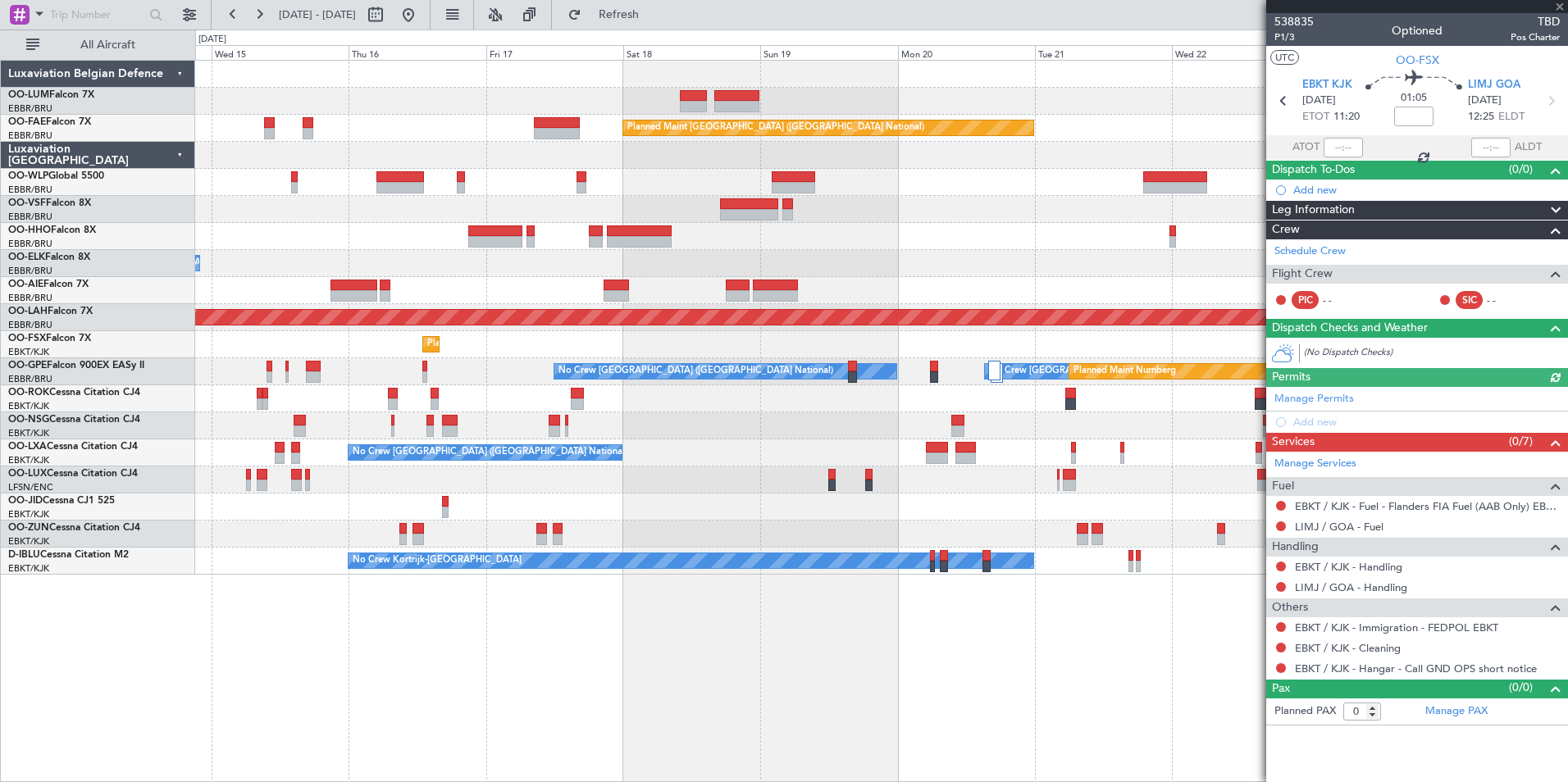
click at [315, 686] on div "Owner Melsbroek Air Base Planned Maint Kortrijk-Wevelgem AOG Maint Sibiu Planne…" at bounding box center [881, 422] width 1373 height 723
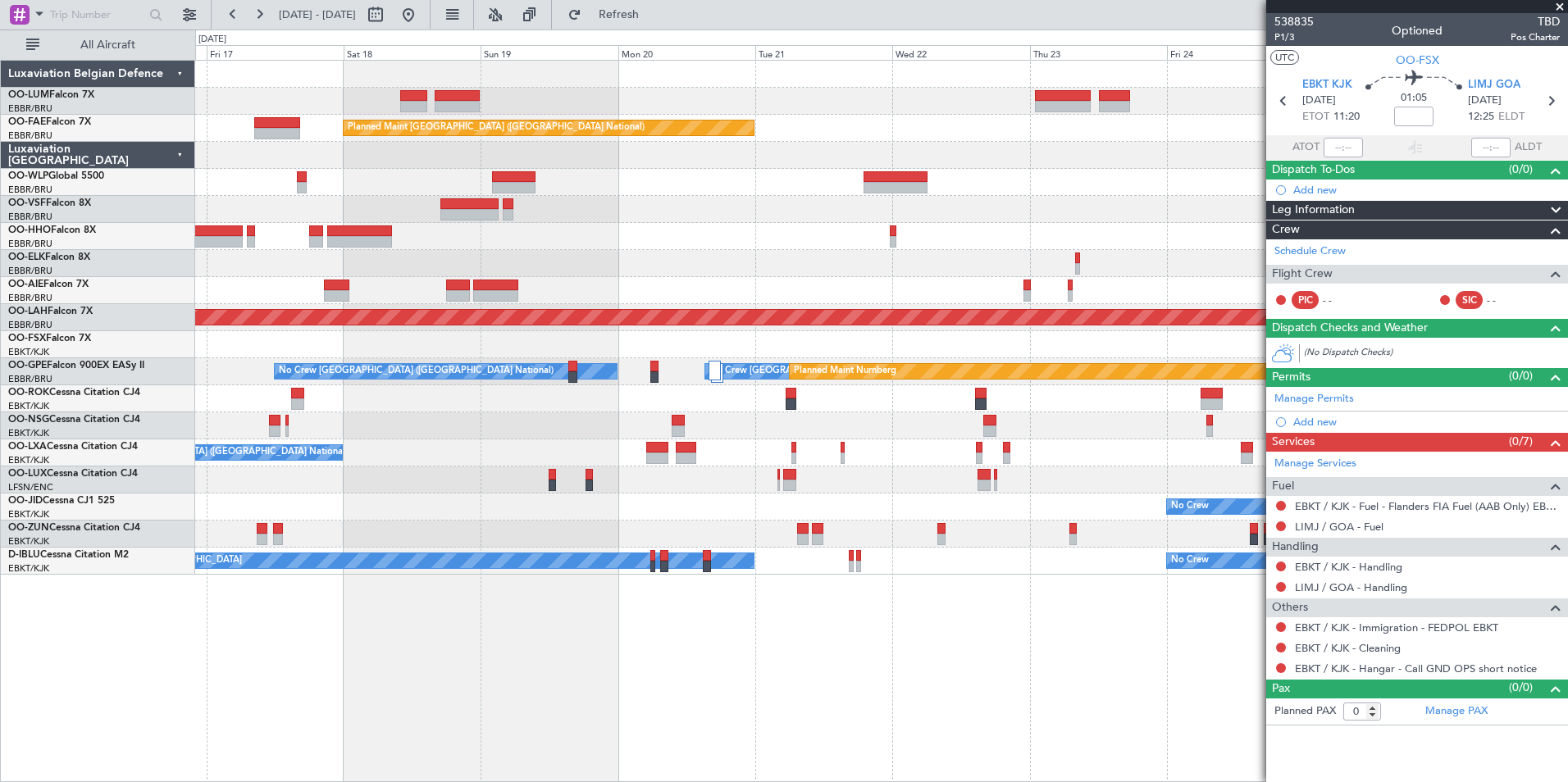
click at [392, 707] on div "Owner Melsbroek Air Base Planned Maint Kortrijk-Wevelgem Planned Maint Brussels…" at bounding box center [881, 422] width 1373 height 723
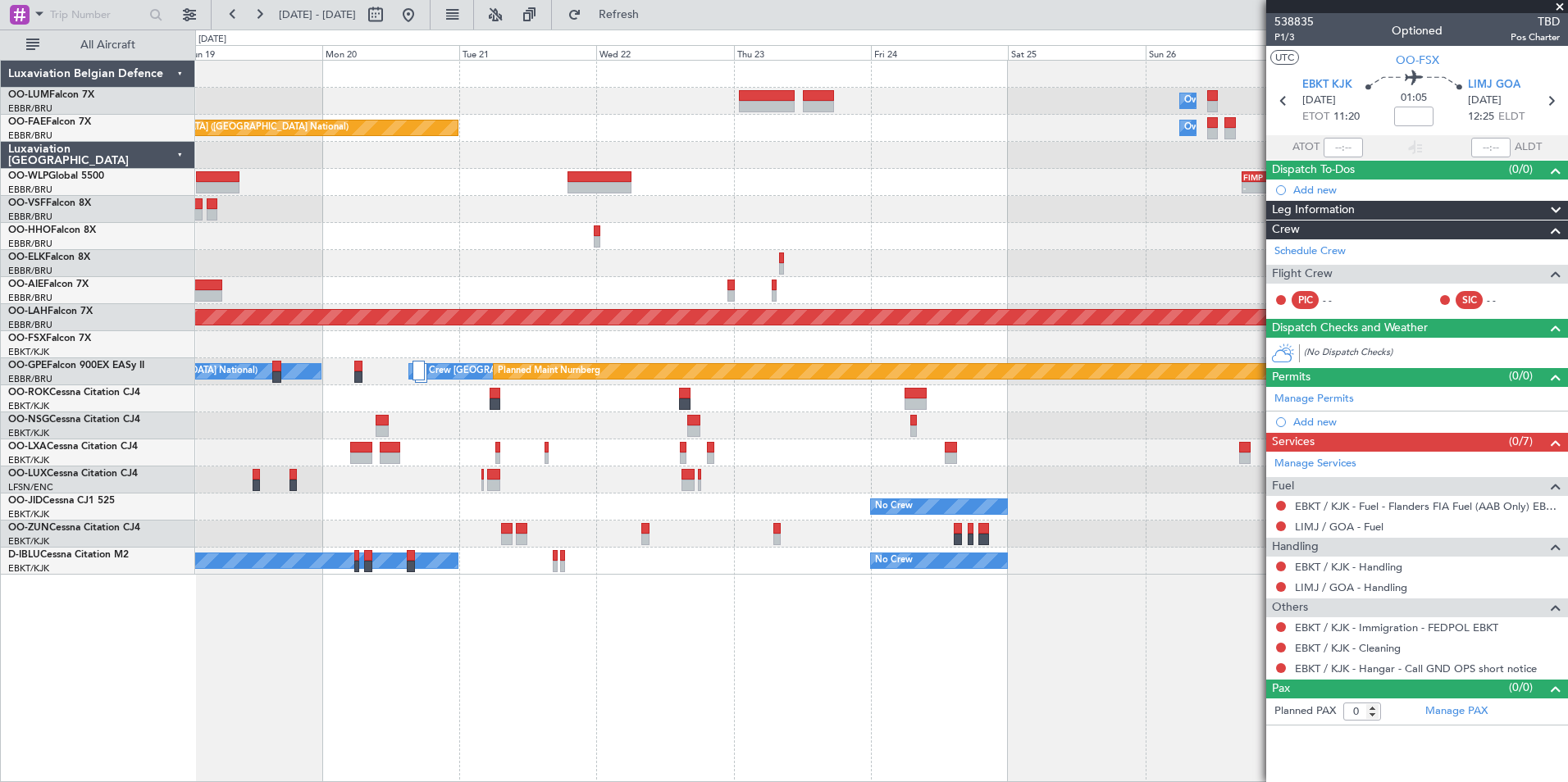
click at [442, 707] on div "Owner Melsbroek Air Base Planned Maint Kortrijk-Wevelgem Planned Maint Brussels…" at bounding box center [881, 422] width 1373 height 723
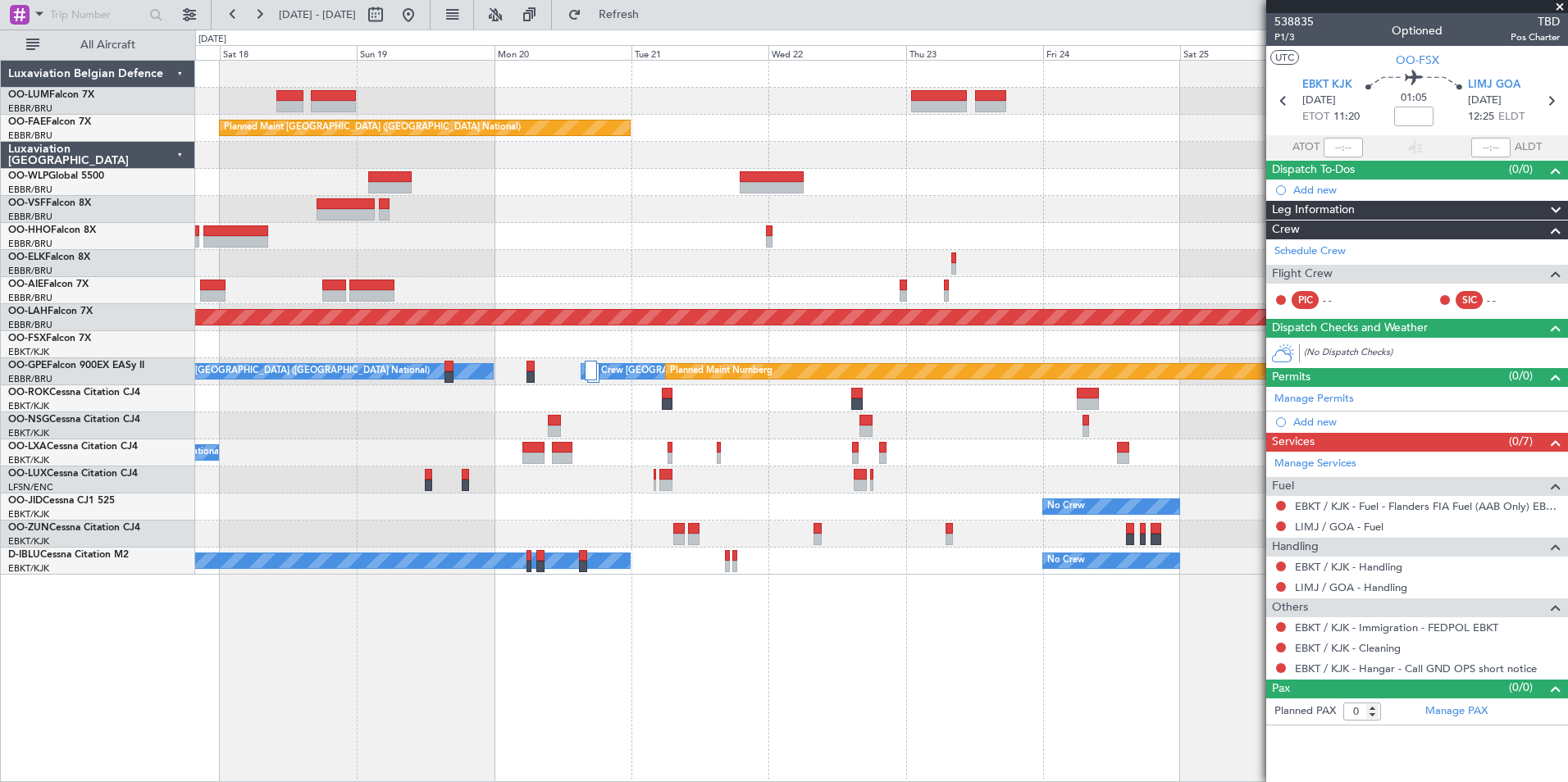
click at [694, 742] on div "Owner Melsbroek Air Base Planned Maint Kortrijk-Wevelgem Planned Maint Brussels…" at bounding box center [881, 422] width 1373 height 723
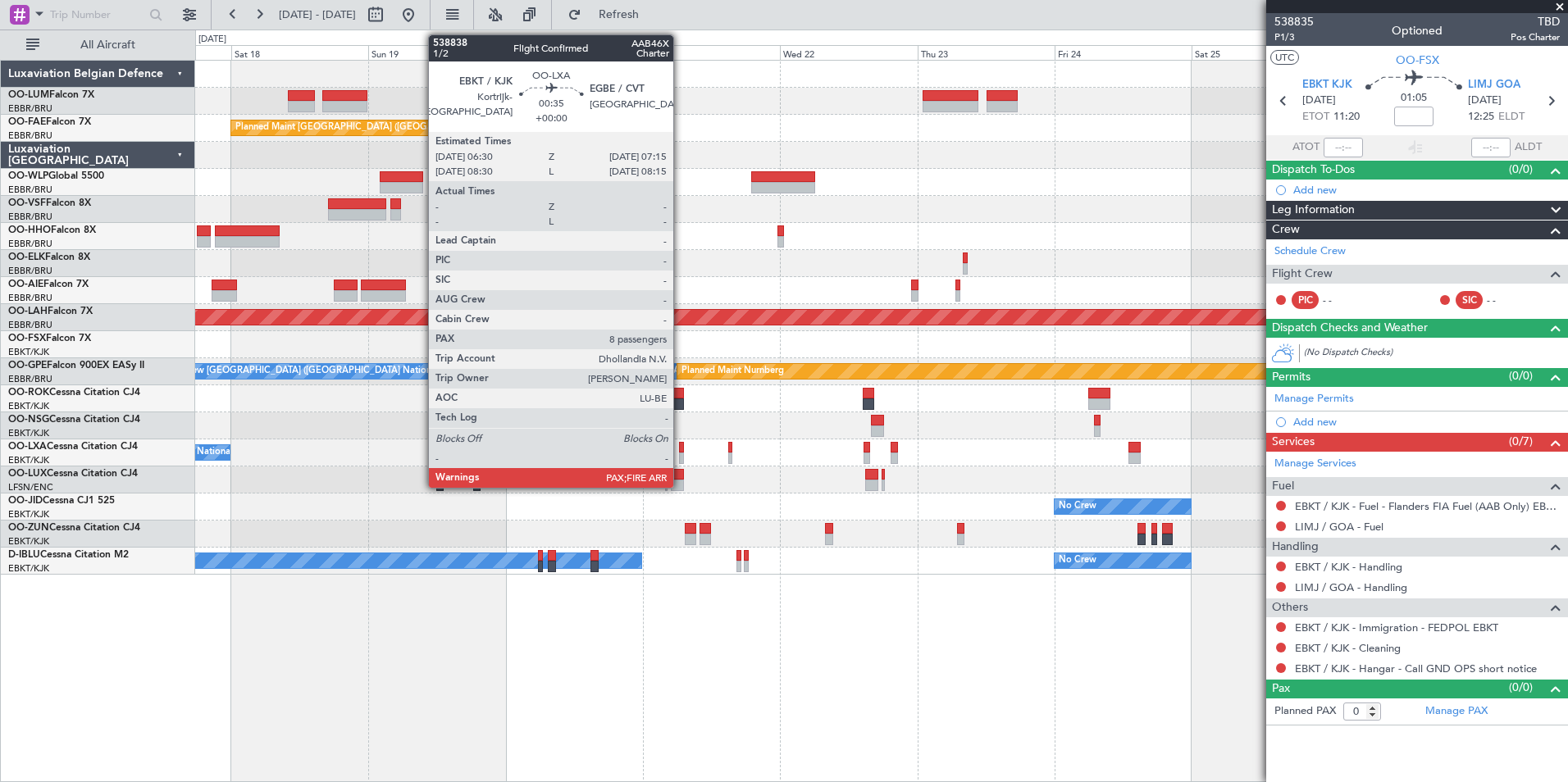
click at [681, 447] on div at bounding box center [681, 448] width 4 height 12
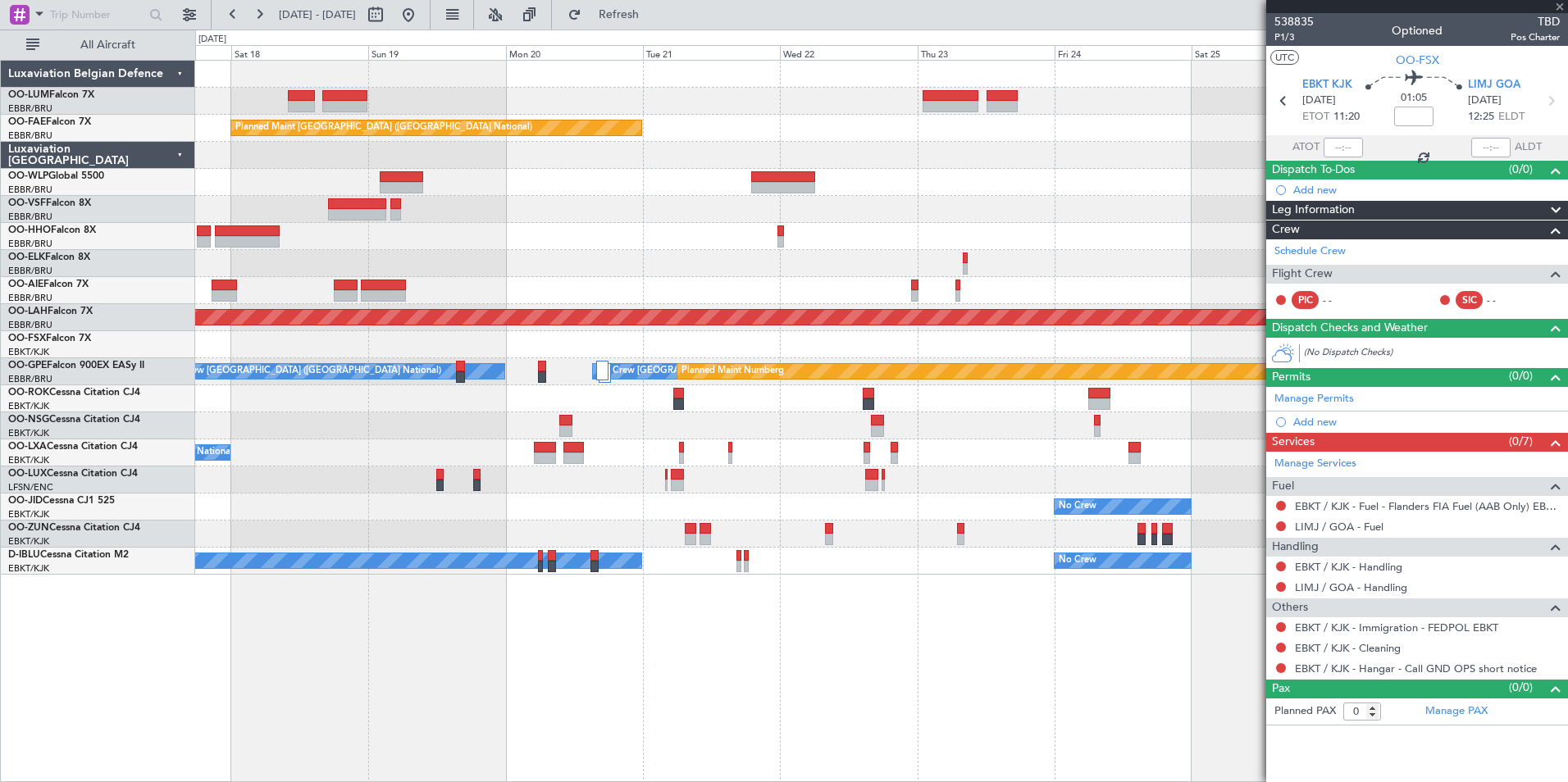
type input "8"
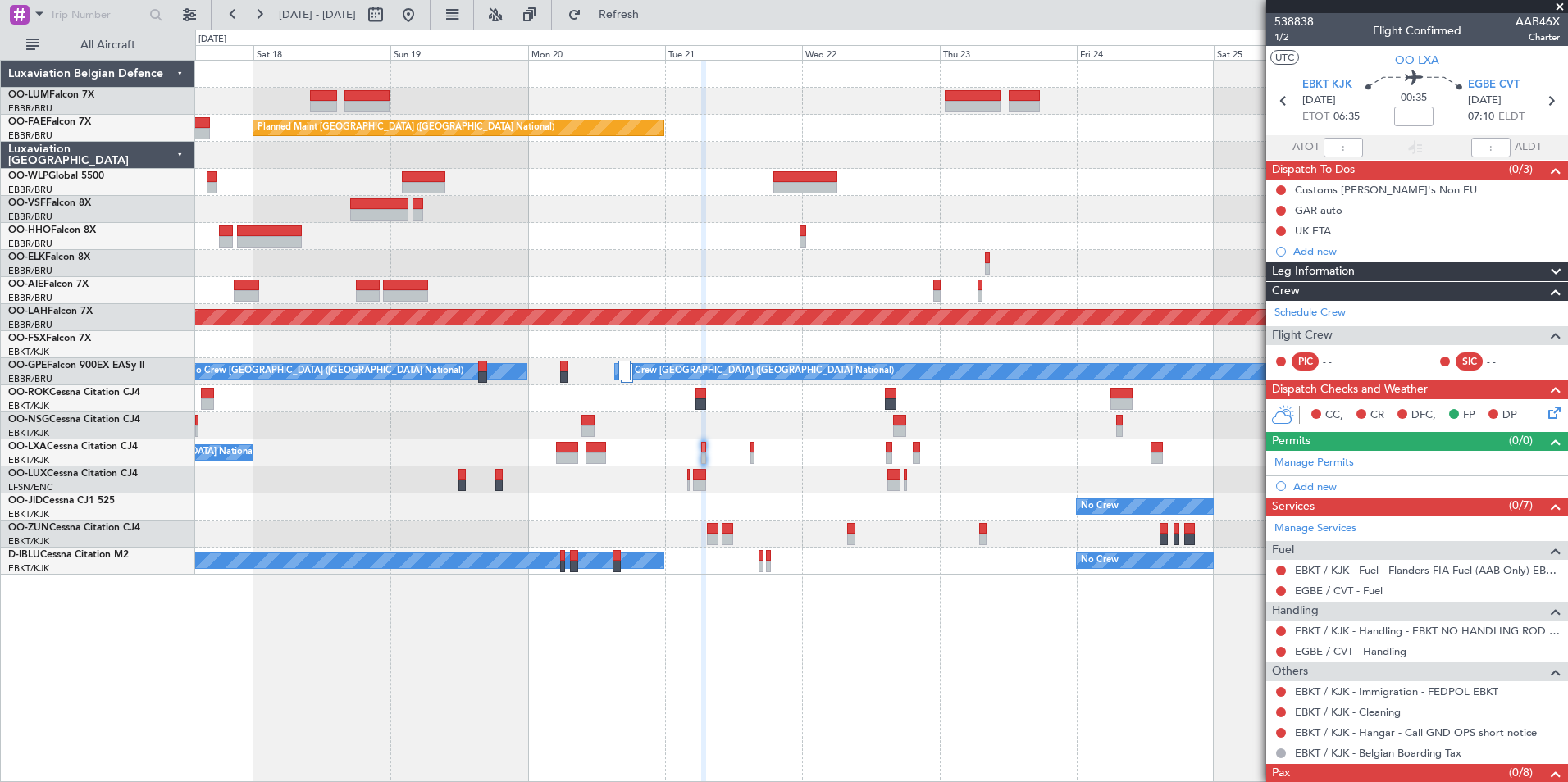
click at [760, 688] on div "Planned Maint Kortrijk-Wevelgem Owner Melsbroek Air Base Planned Maint Brussels…" at bounding box center [881, 422] width 1373 height 723
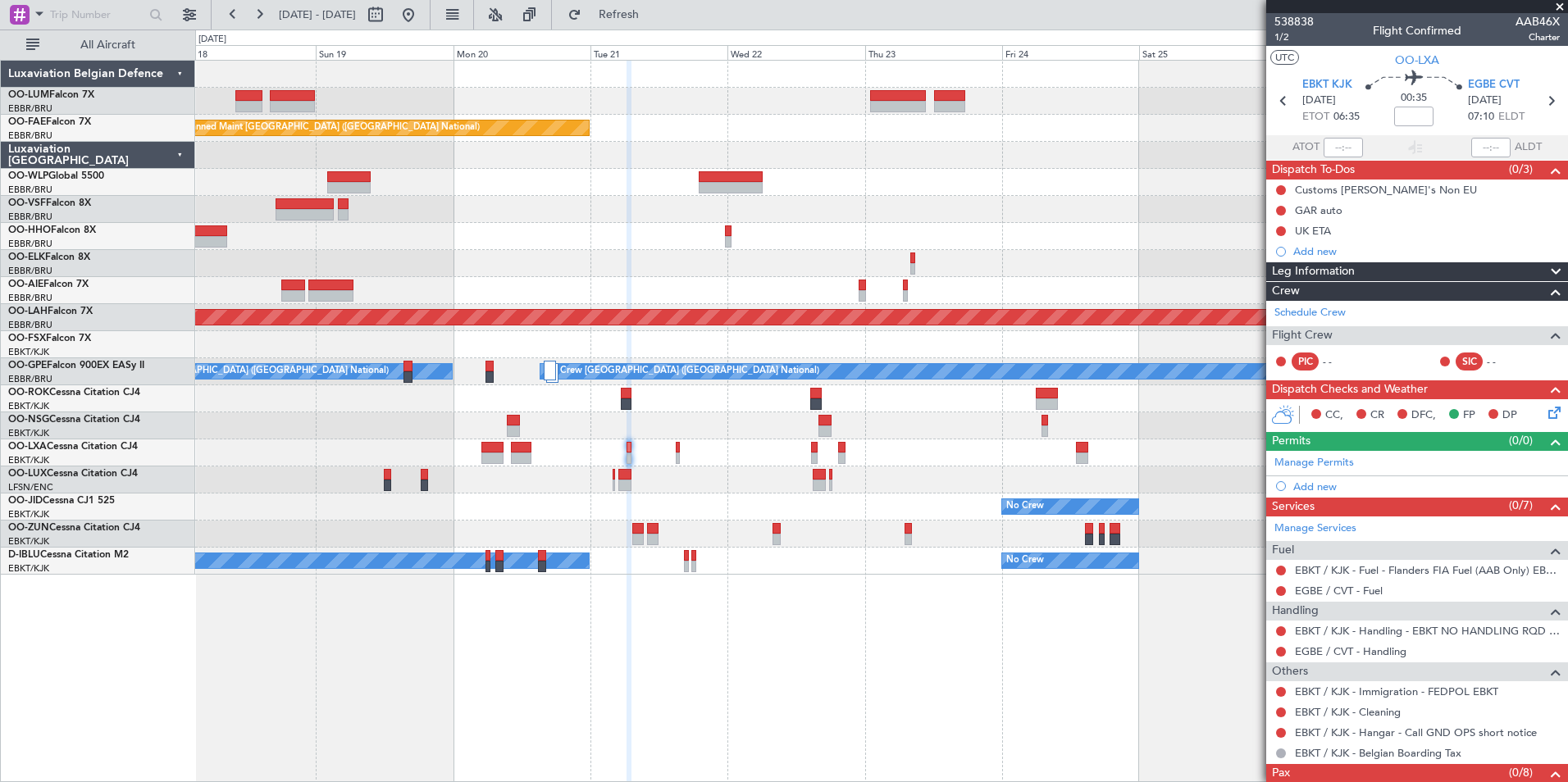
click at [694, 578] on div "Owner Melsbroek Air Base Planned Maint Kortrijk-Wevelgem Planned Maint Brussels…" at bounding box center [881, 422] width 1373 height 723
click at [1330, 315] on link "Schedule Crew" at bounding box center [1309, 313] width 71 height 16
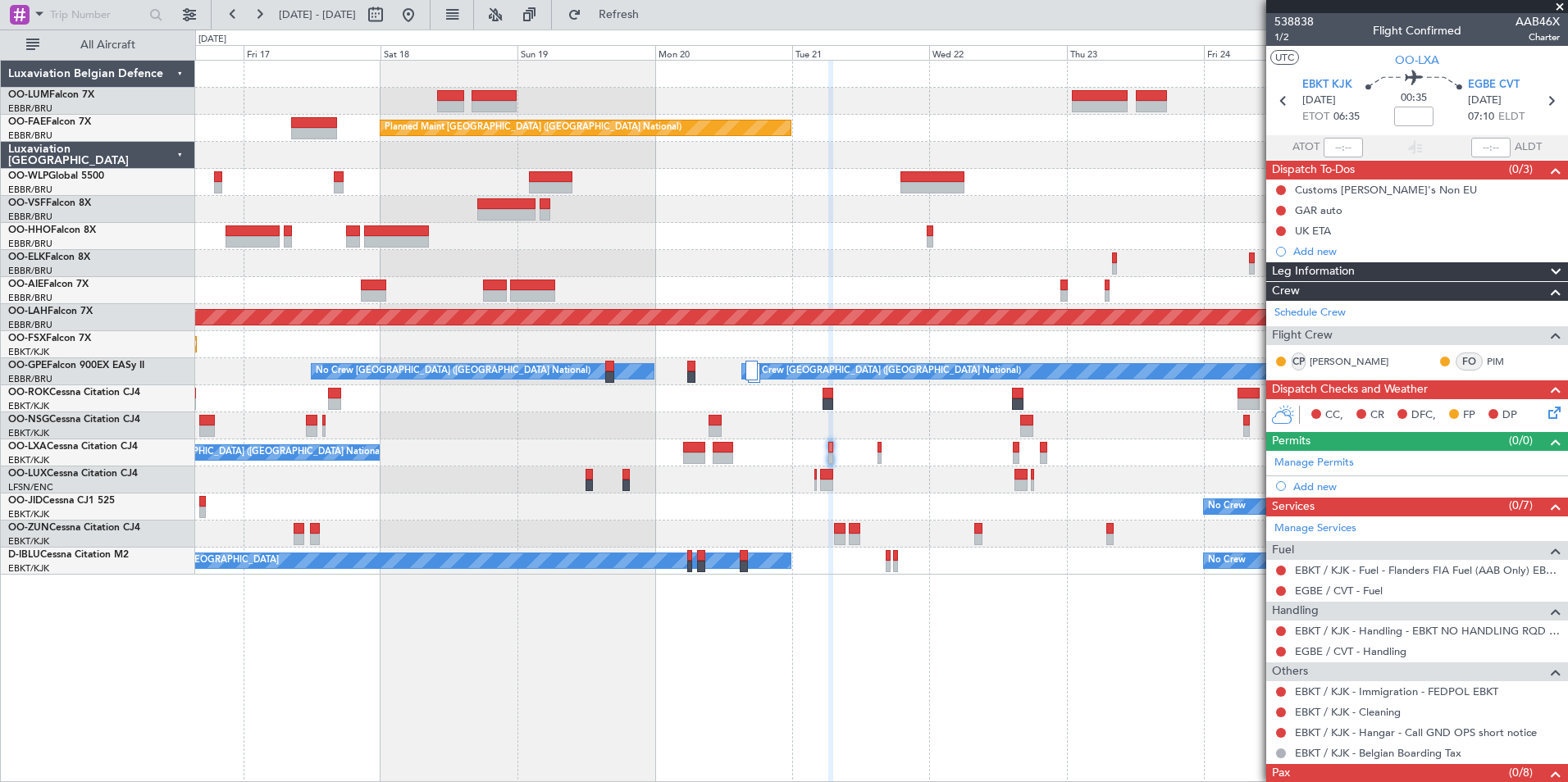
click at [772, 431] on div at bounding box center [881, 426] width 1372 height 27
click at [805, 714] on div "Owner Melsbroek Air Base Planned Maint [GEOGRAPHIC_DATA]-[GEOGRAPHIC_DATA] Owne…" at bounding box center [881, 422] width 1373 height 723
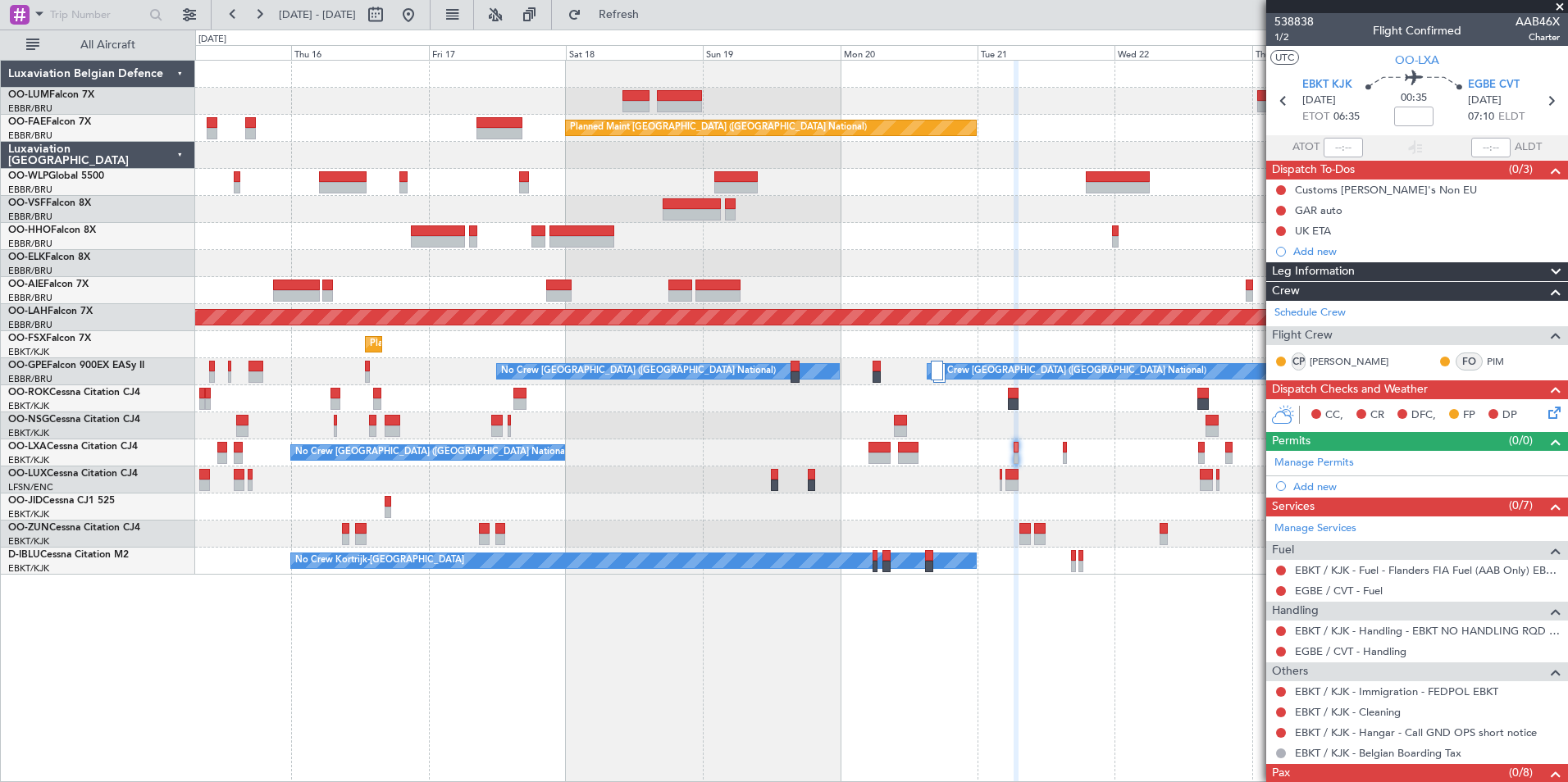
click at [797, 718] on div "Owner Melsbroek Air Base Planned Maint [GEOGRAPHIC_DATA]-[GEOGRAPHIC_DATA] AOG …" at bounding box center [881, 422] width 1373 height 723
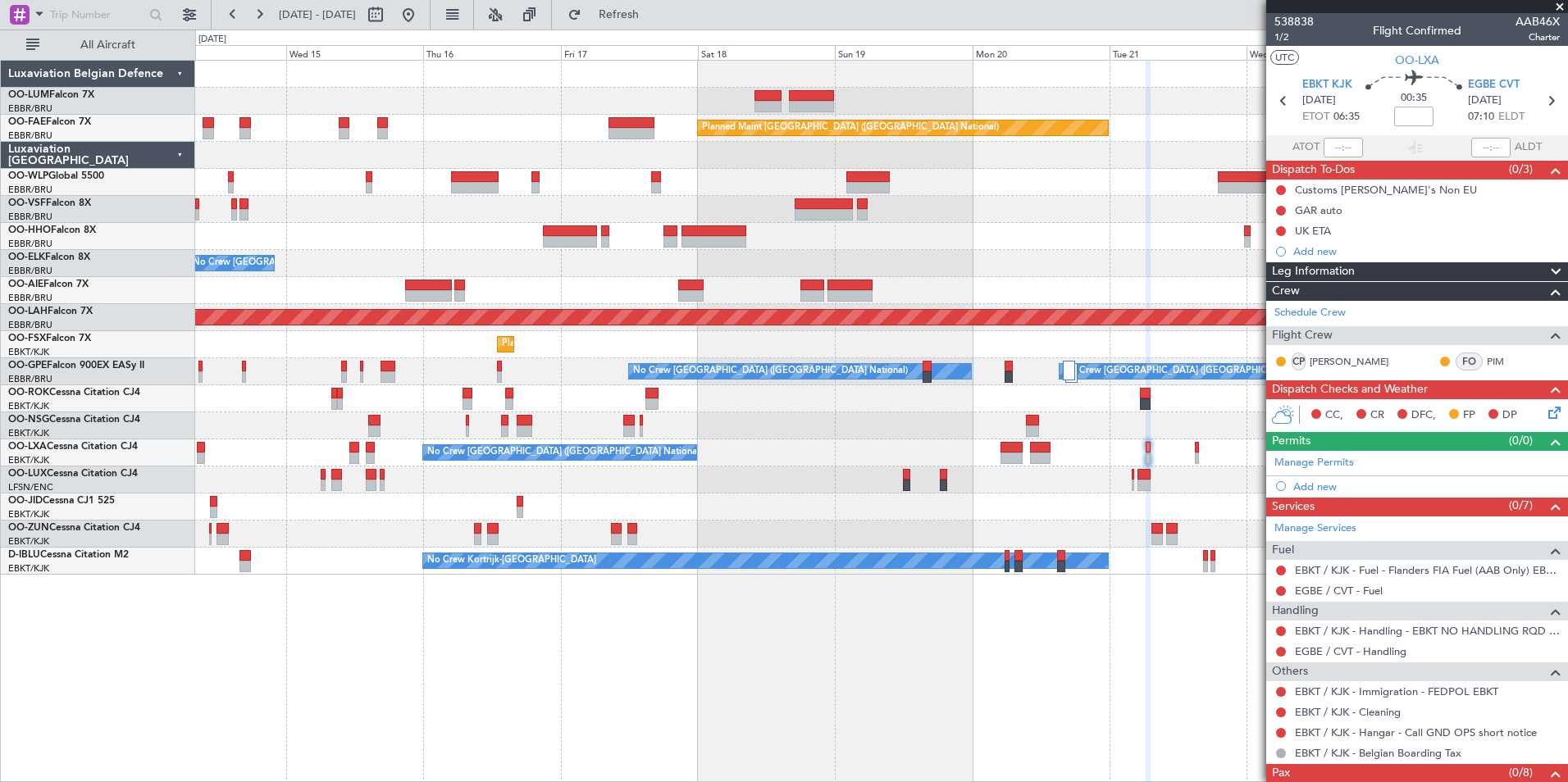
click at [761, 706] on div "Owner Melsbroek Air Base AOG Maint Sibiu Planned Maint Brussels (Brussels Natio…" at bounding box center [881, 422] width 1373 height 723
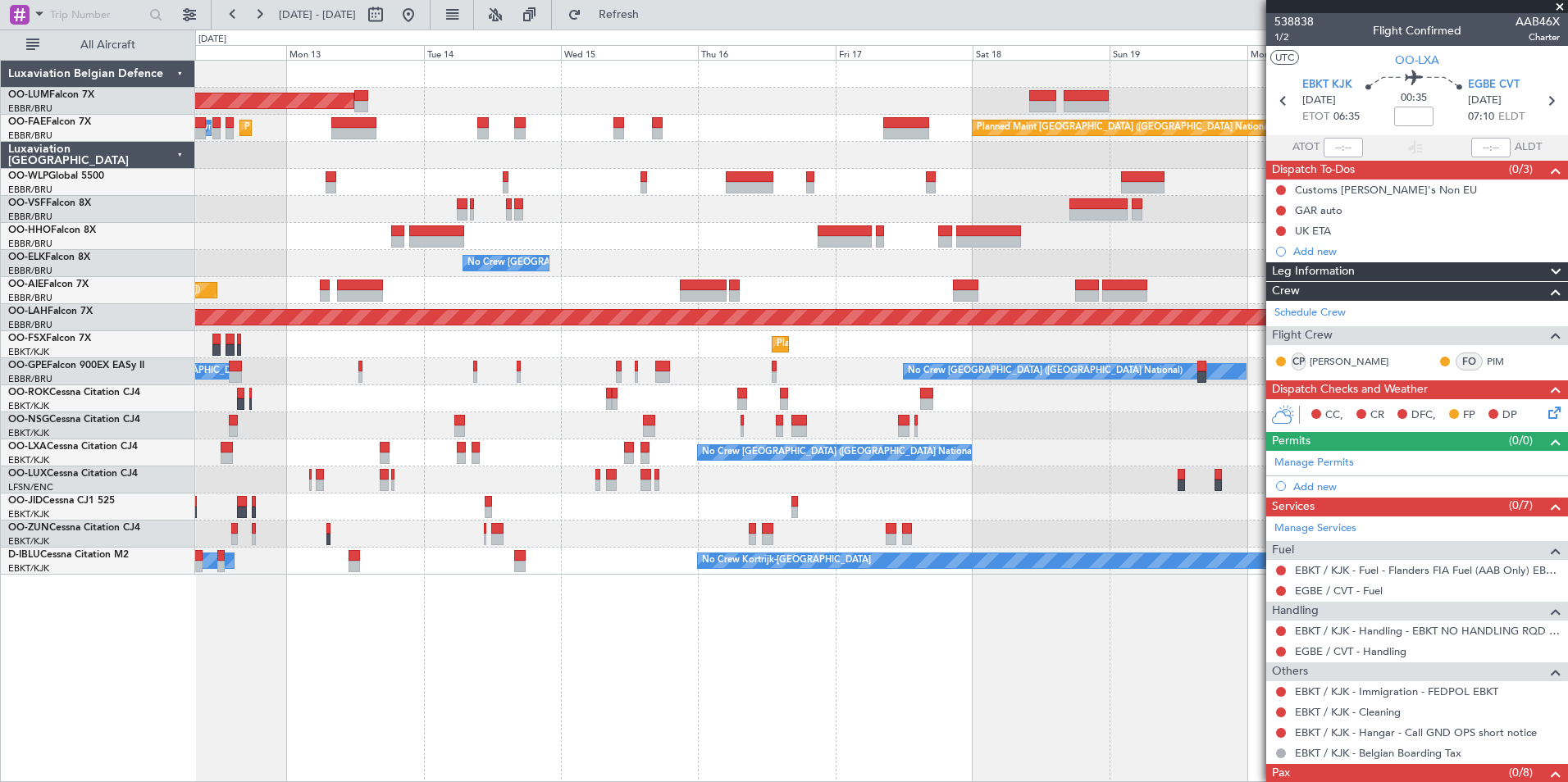
click at [860, 725] on div "AOG Maint Sibiu Planned Maint Brussels (Brussels National) Planned Maint Melsbr…" at bounding box center [881, 422] width 1373 height 723
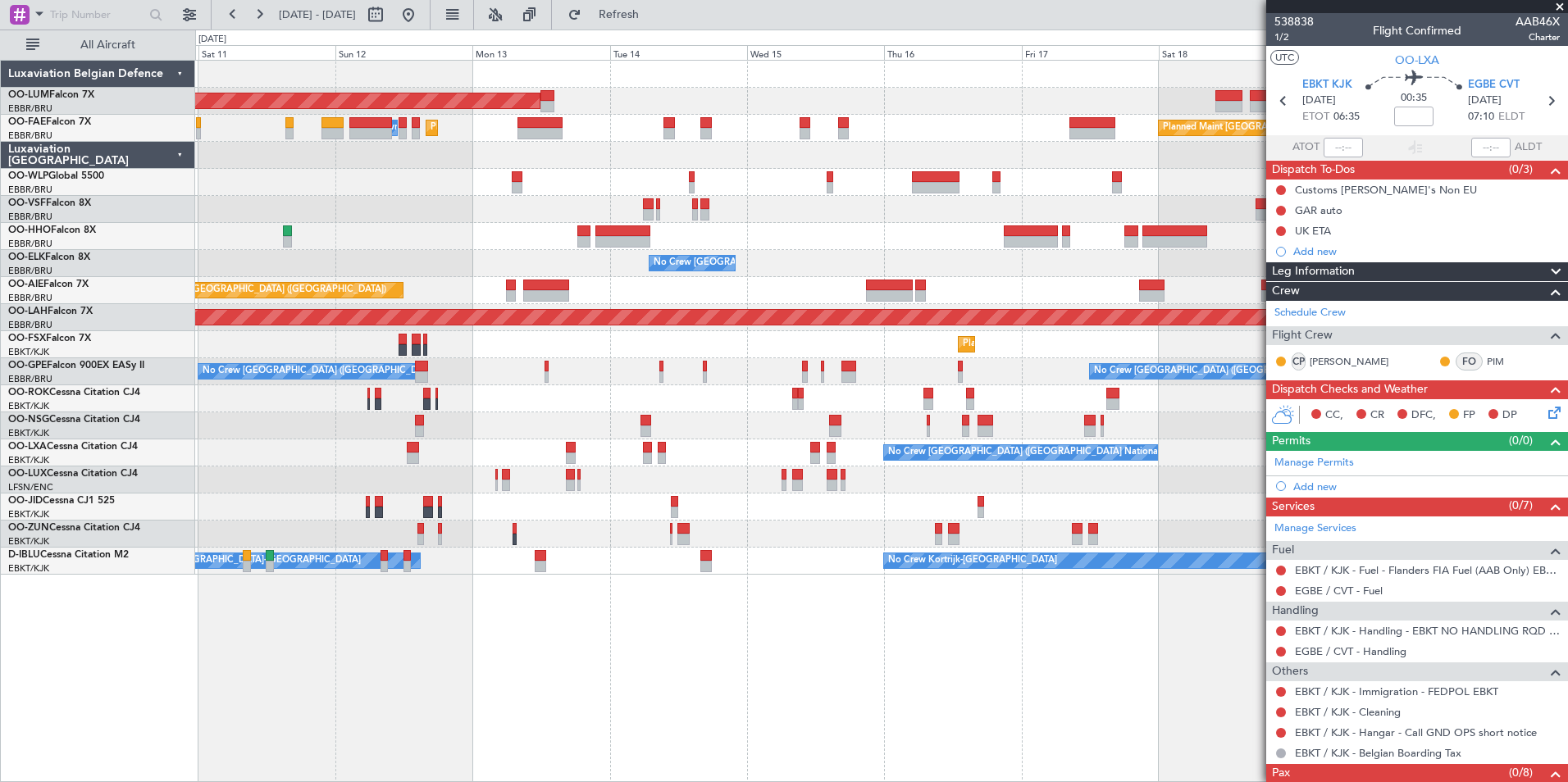
click at [943, 732] on div "AOG Maint Sibiu Planned Maint Brussels (Brussels National) Planned Maint Melsbr…" at bounding box center [881, 422] width 1373 height 723
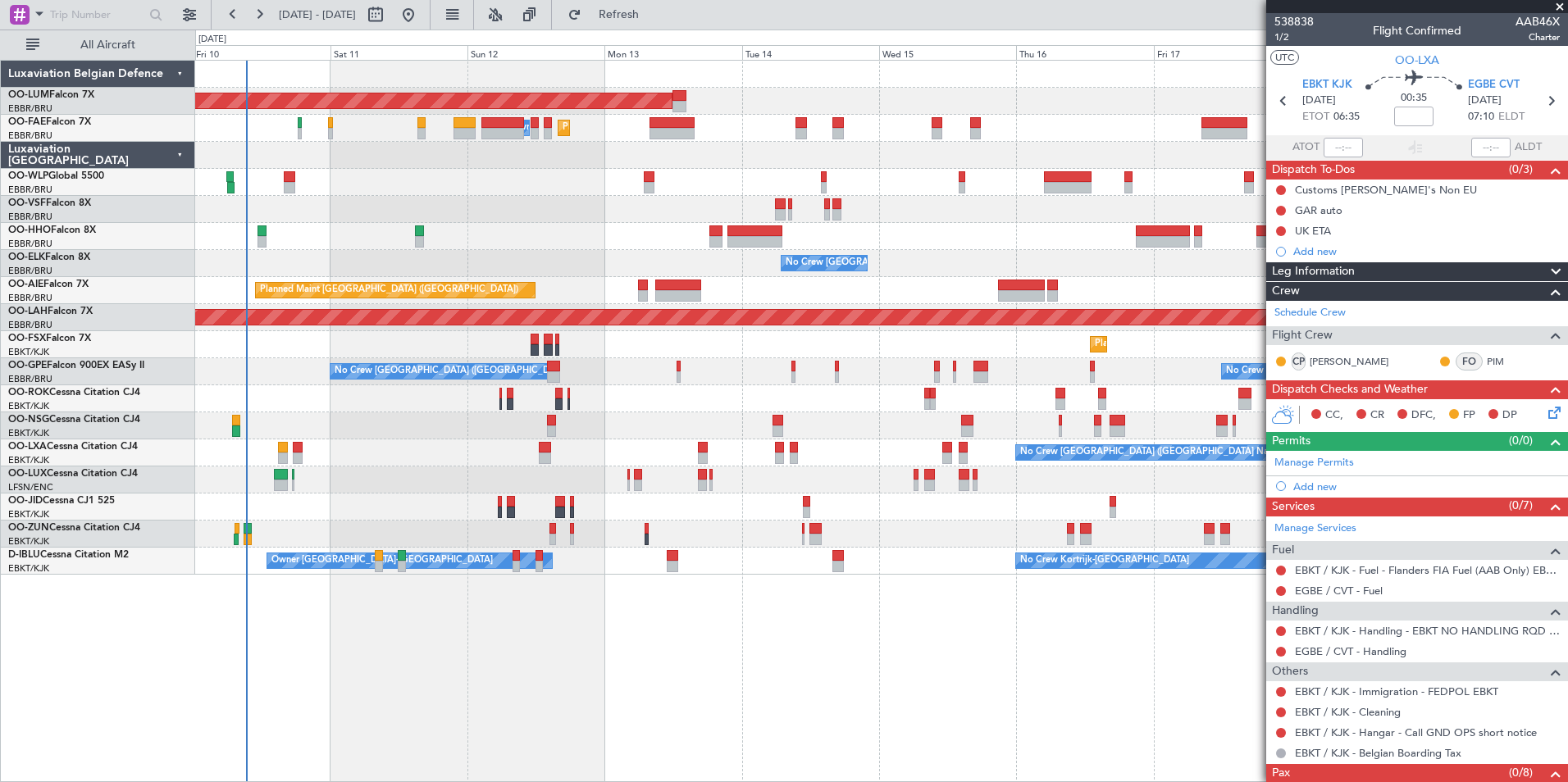
click at [865, 733] on div "AOG Maint Sibiu Planned Maint Brussels (Brussels National) Planned Maint Melsbr…" at bounding box center [881, 422] width 1373 height 723
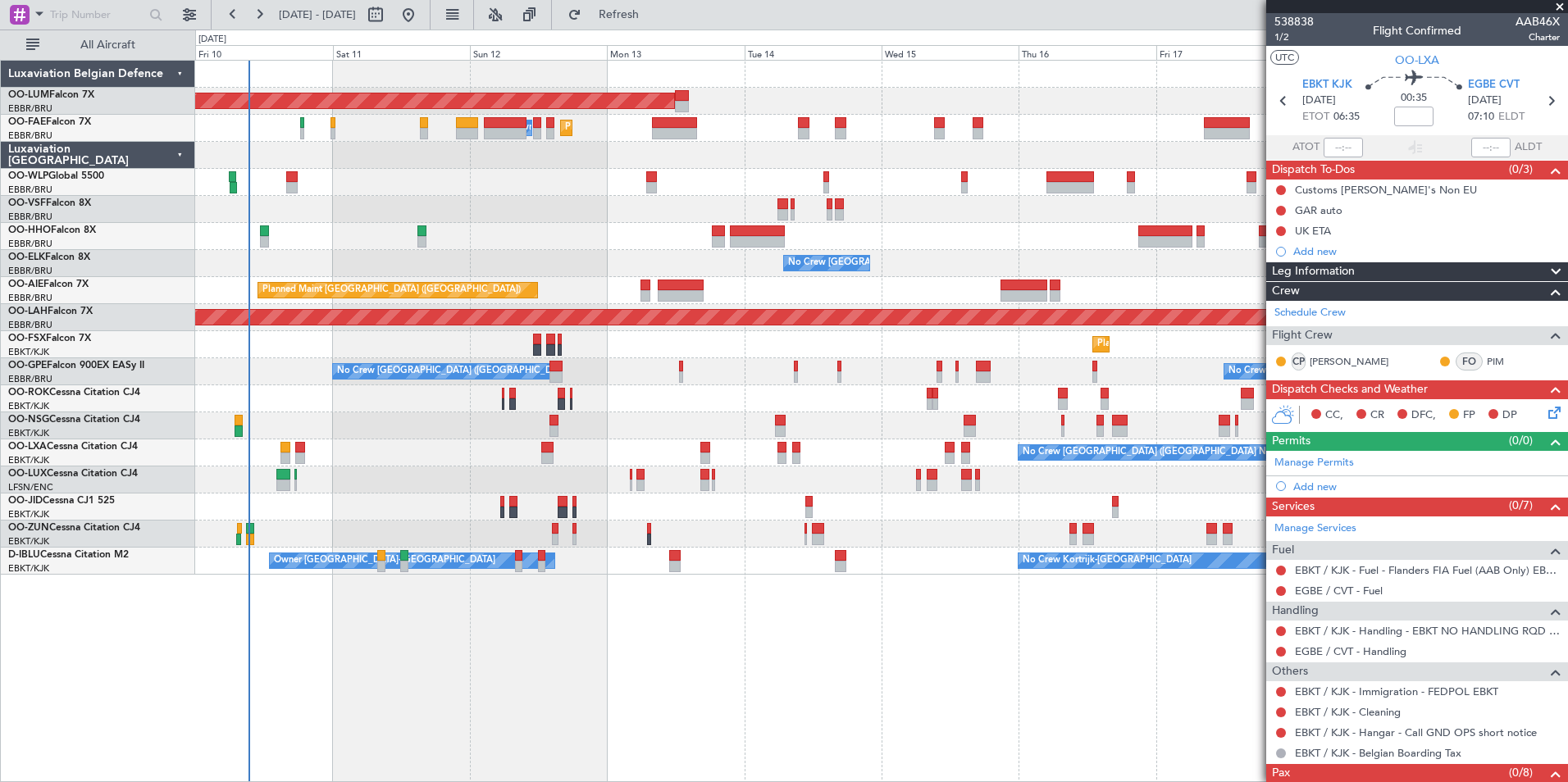
click at [298, 182] on div at bounding box center [881, 182] width 1372 height 27
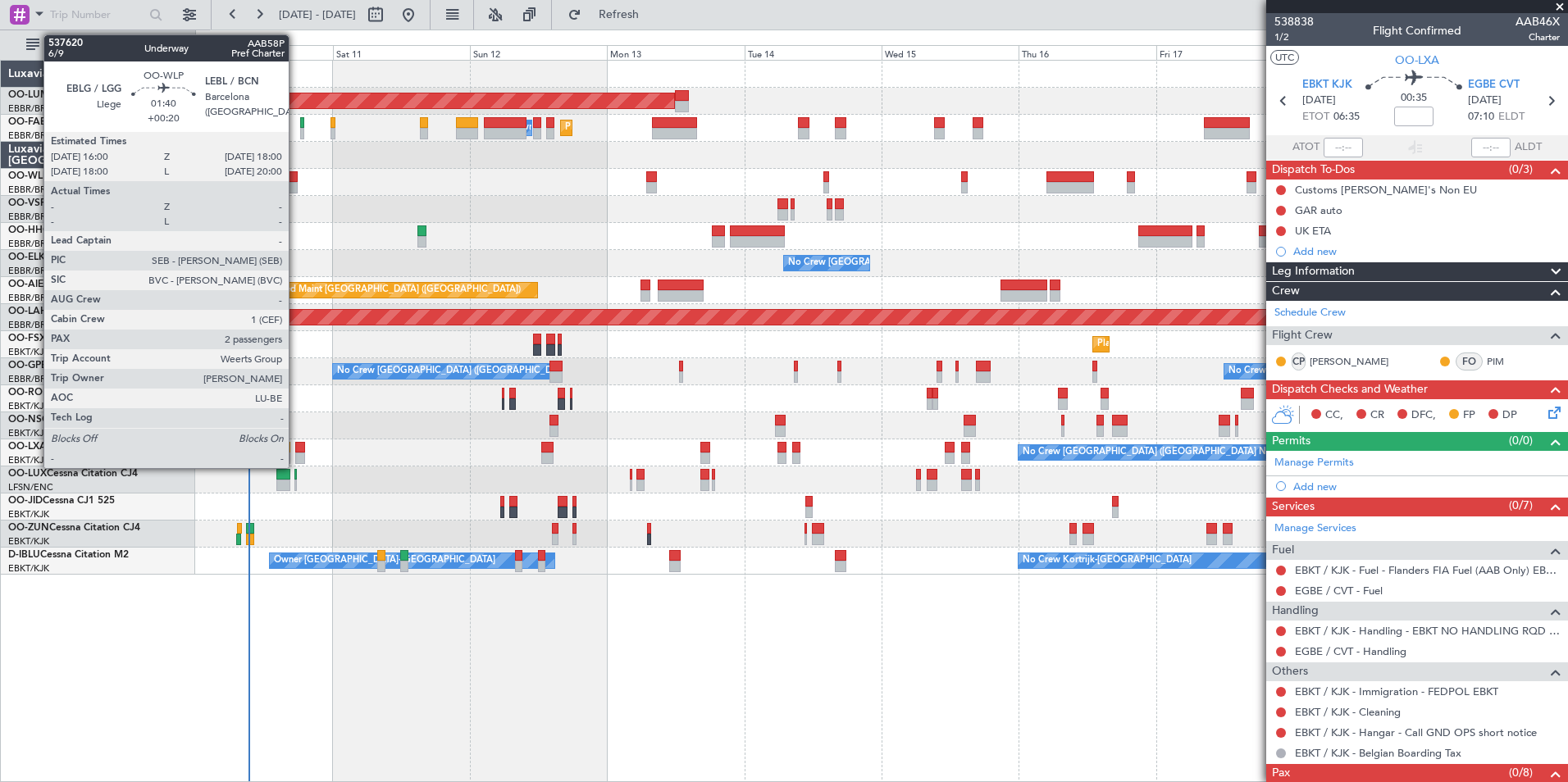
click at [296, 180] on div at bounding box center [291, 177] width 12 height 12
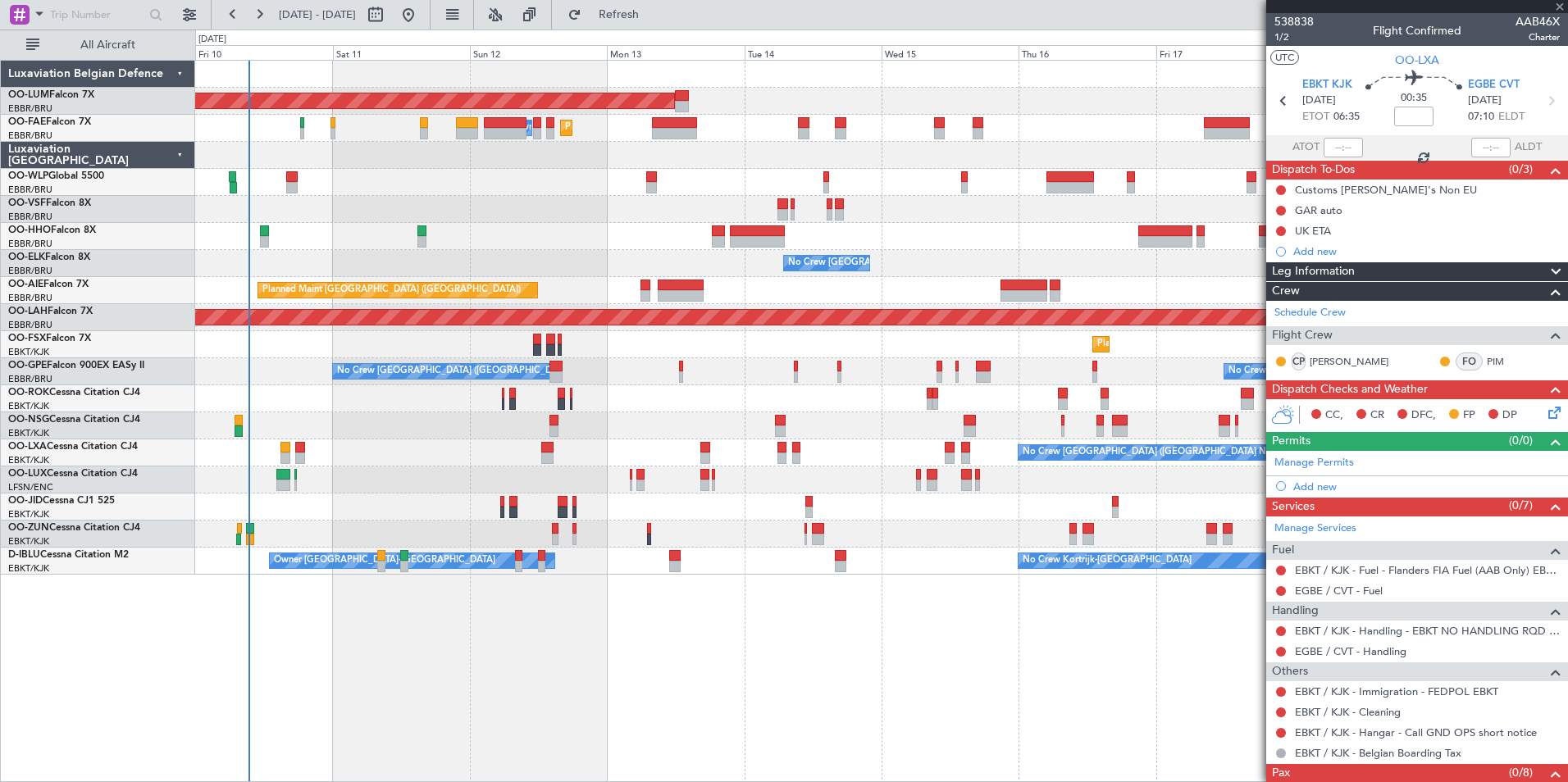
type input "+00:20"
type input "2"
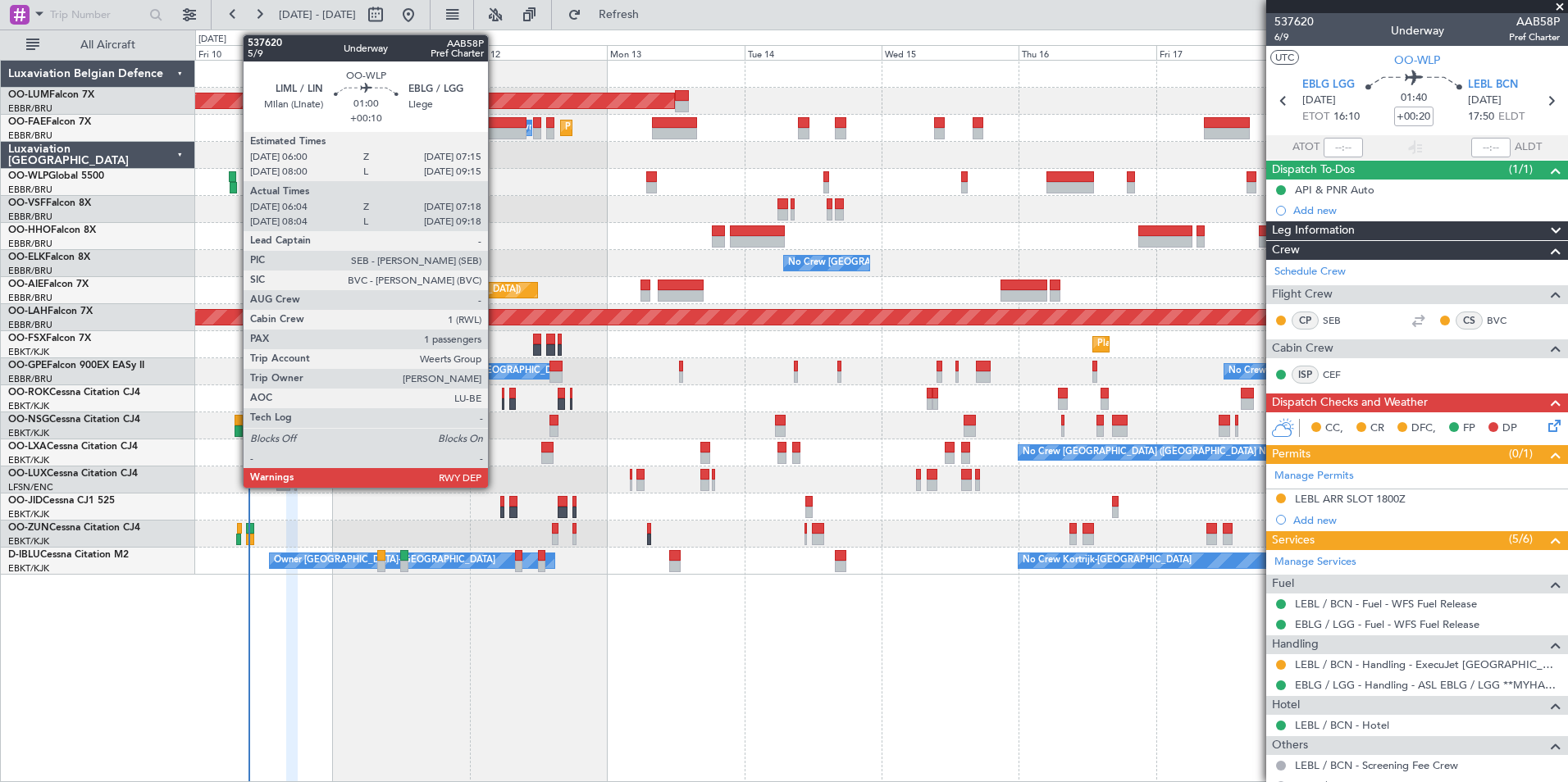
click at [235, 178] on div at bounding box center [232, 177] width 7 height 12
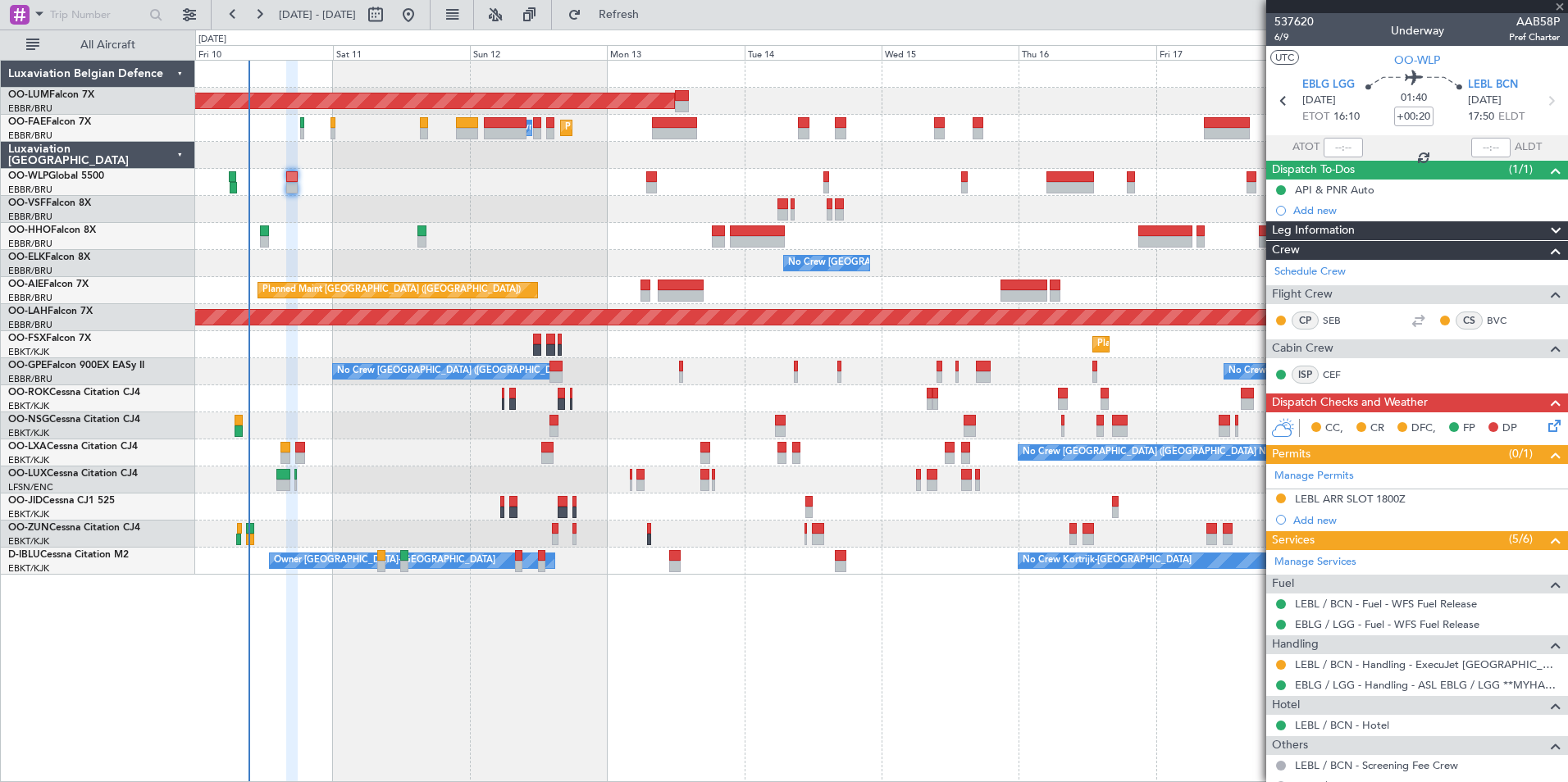
type input "+00:10"
type input "06:14"
type input "07:13"
type input "1"
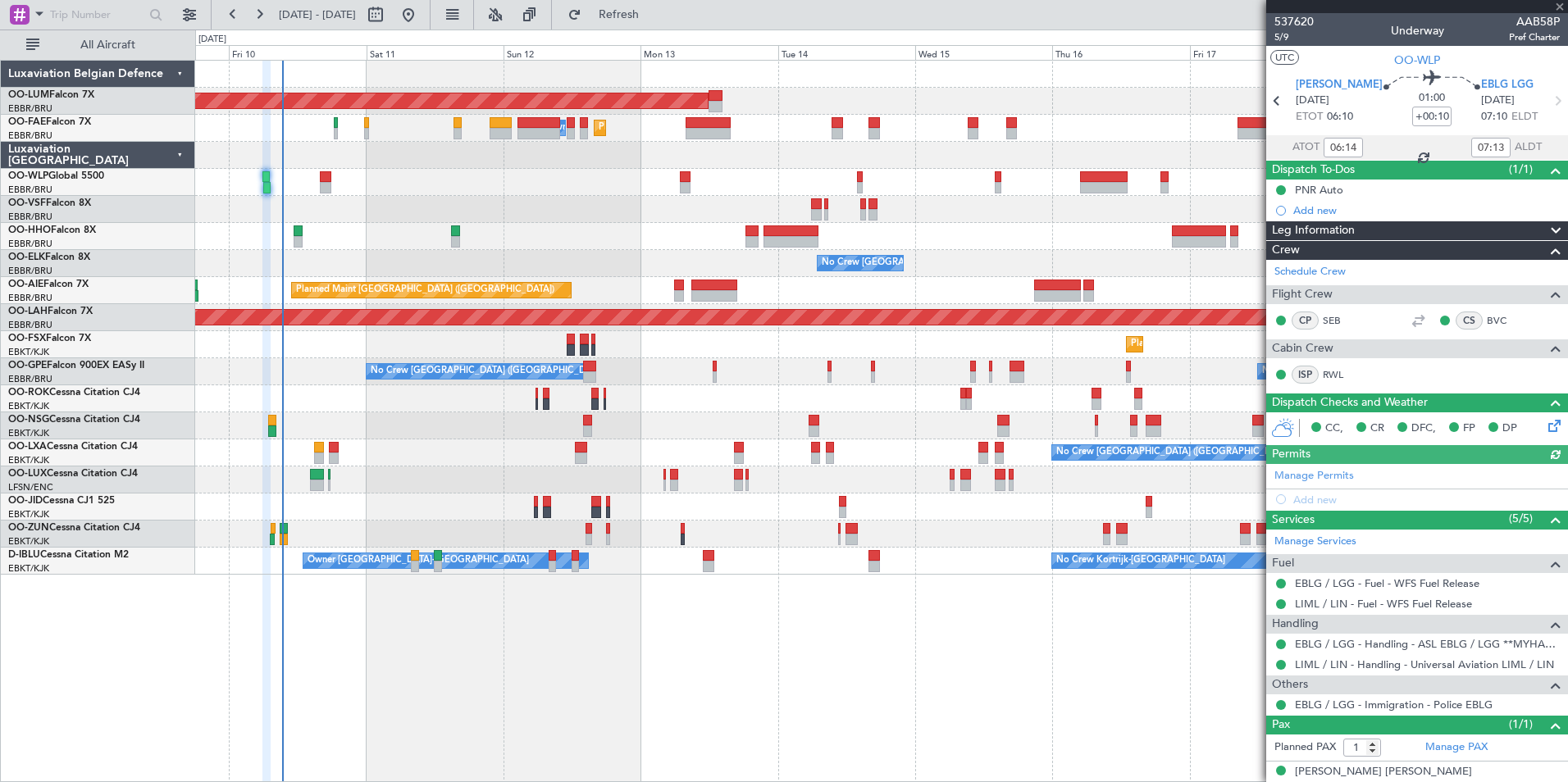
click at [578, 769] on div "AOG Maint Sibiu Planned Maint Brussels (Brussels National) Planned Maint Melsbr…" at bounding box center [881, 422] width 1373 height 723
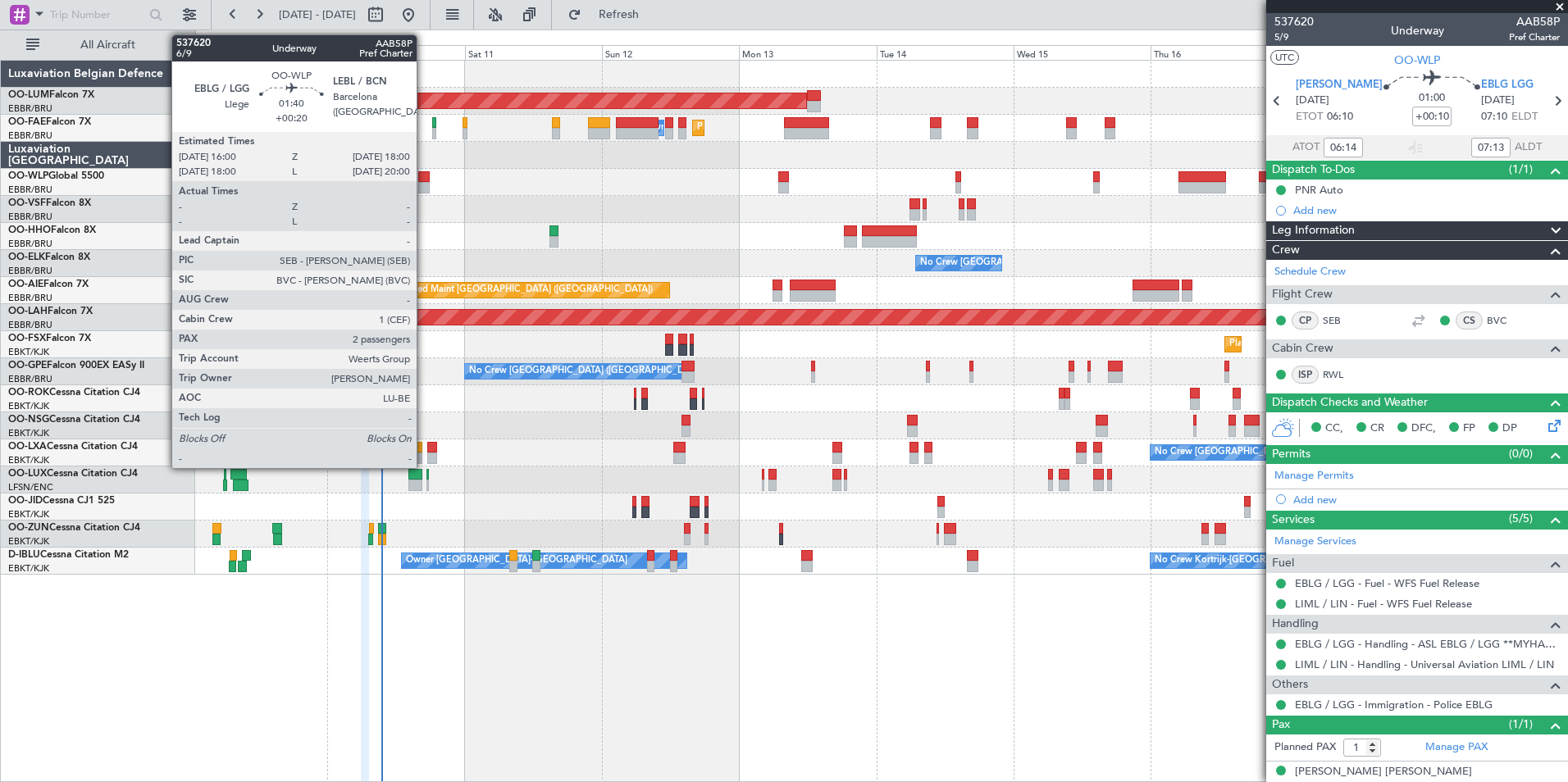
click at [425, 181] on div at bounding box center [423, 177] width 12 height 12
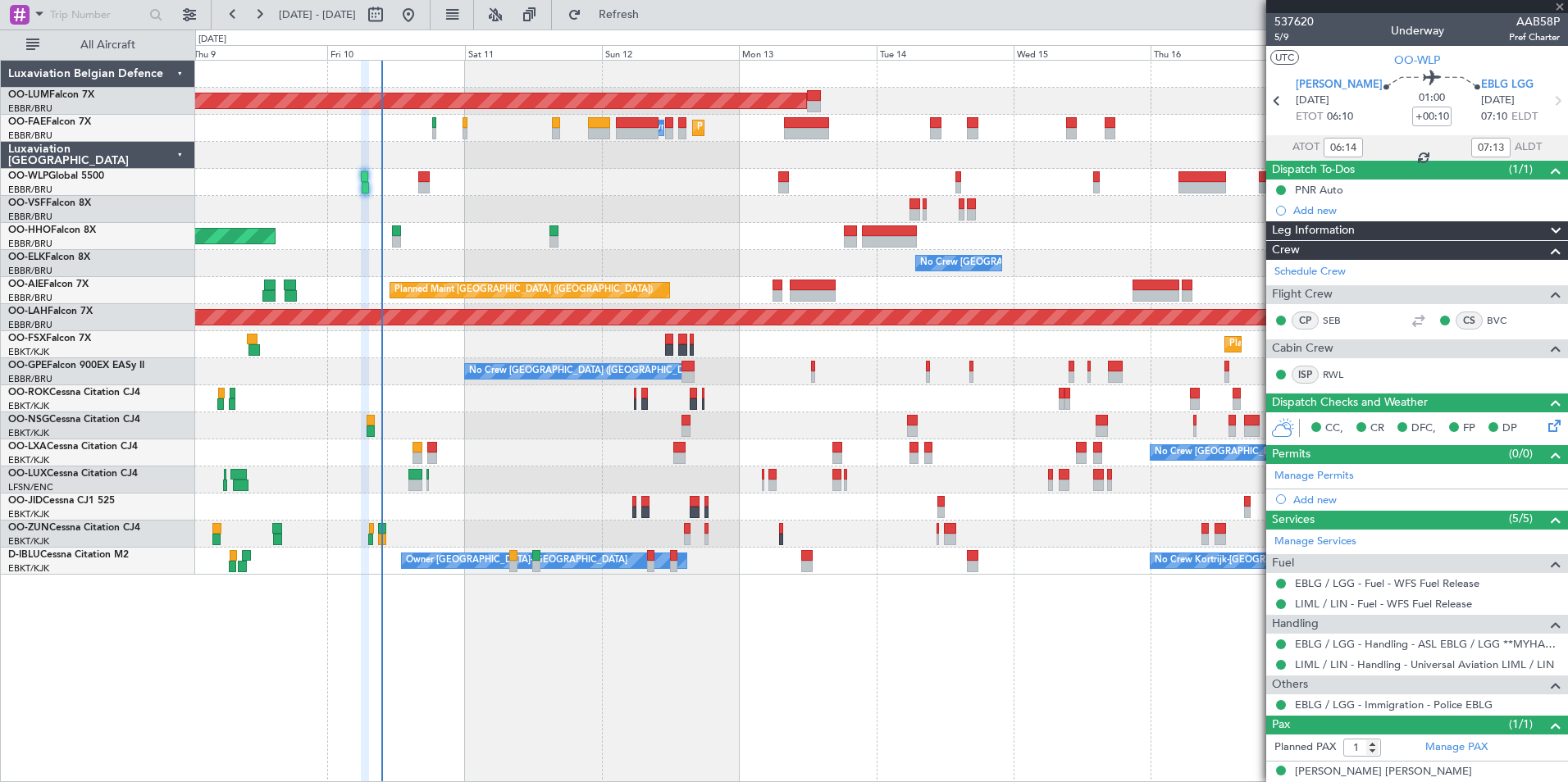
type input "+00:20"
type input "2"
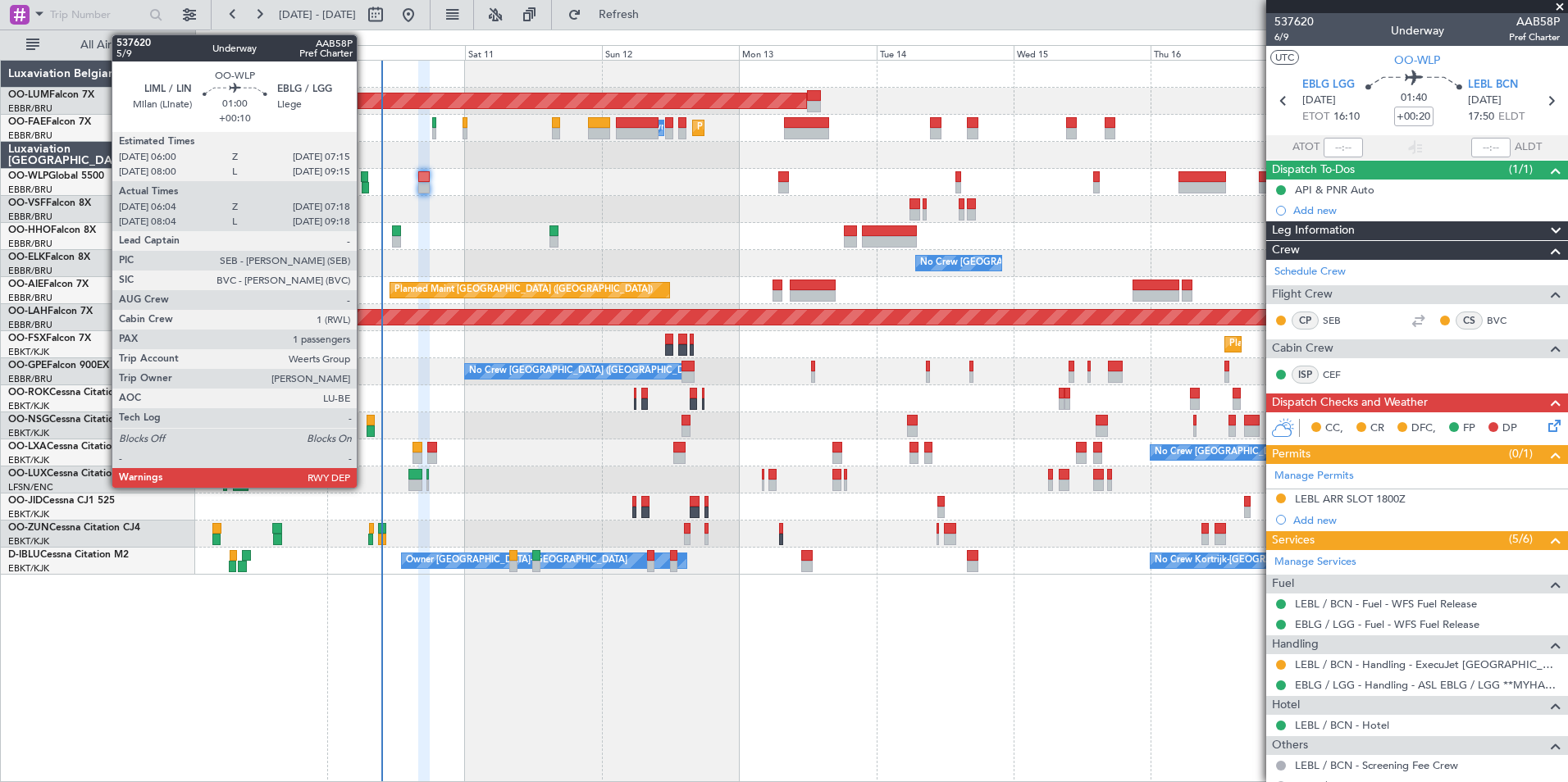
click at [364, 183] on div at bounding box center [365, 187] width 7 height 12
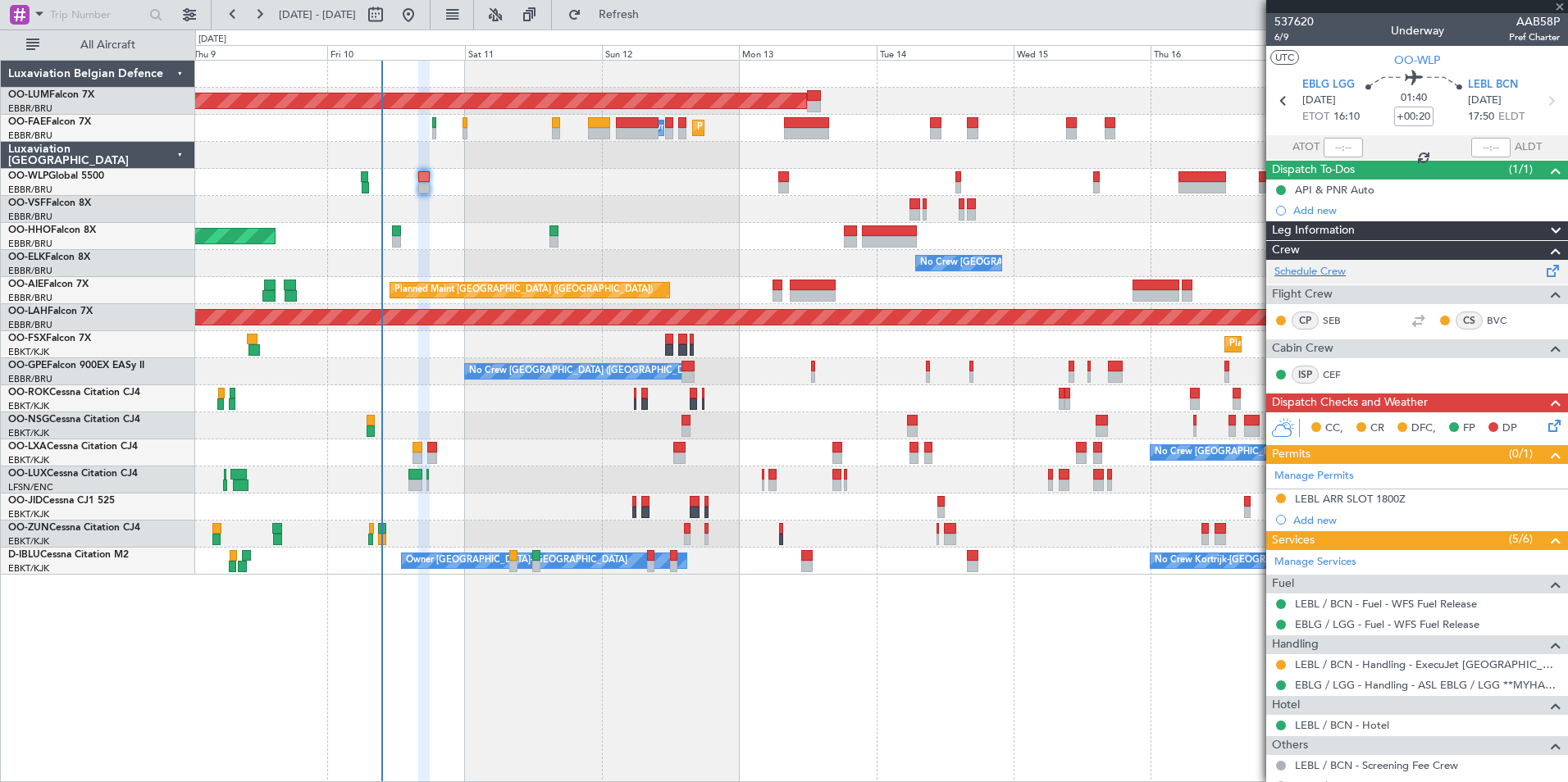
type input "+00:10"
type input "06:14"
type input "07:13"
type input "1"
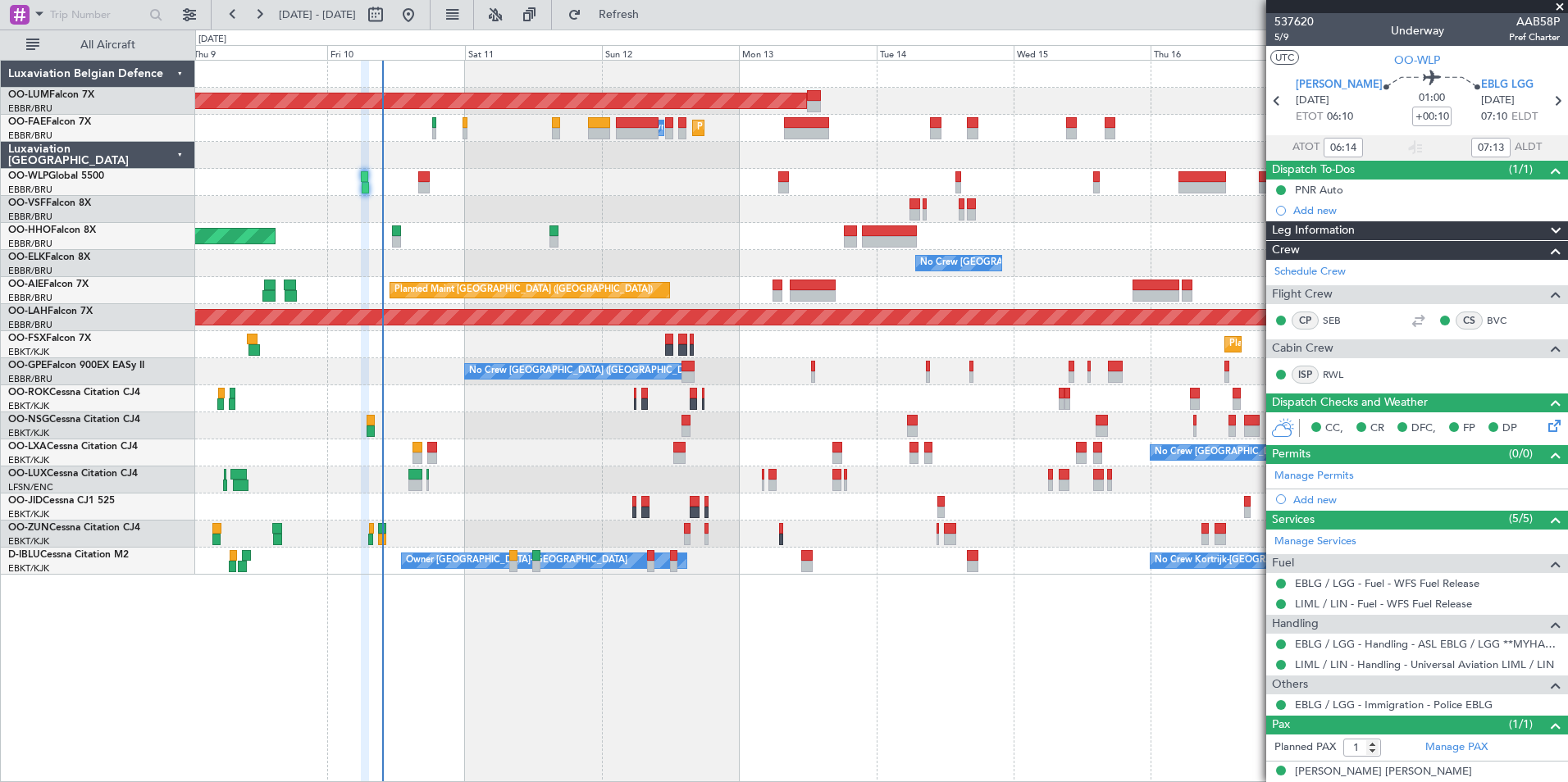
drag, startPoint x: 675, startPoint y: 22, endPoint x: 660, endPoint y: 68, distance: 48.4
click at [658, 24] on button "Refresh" at bounding box center [609, 14] width 98 height 26
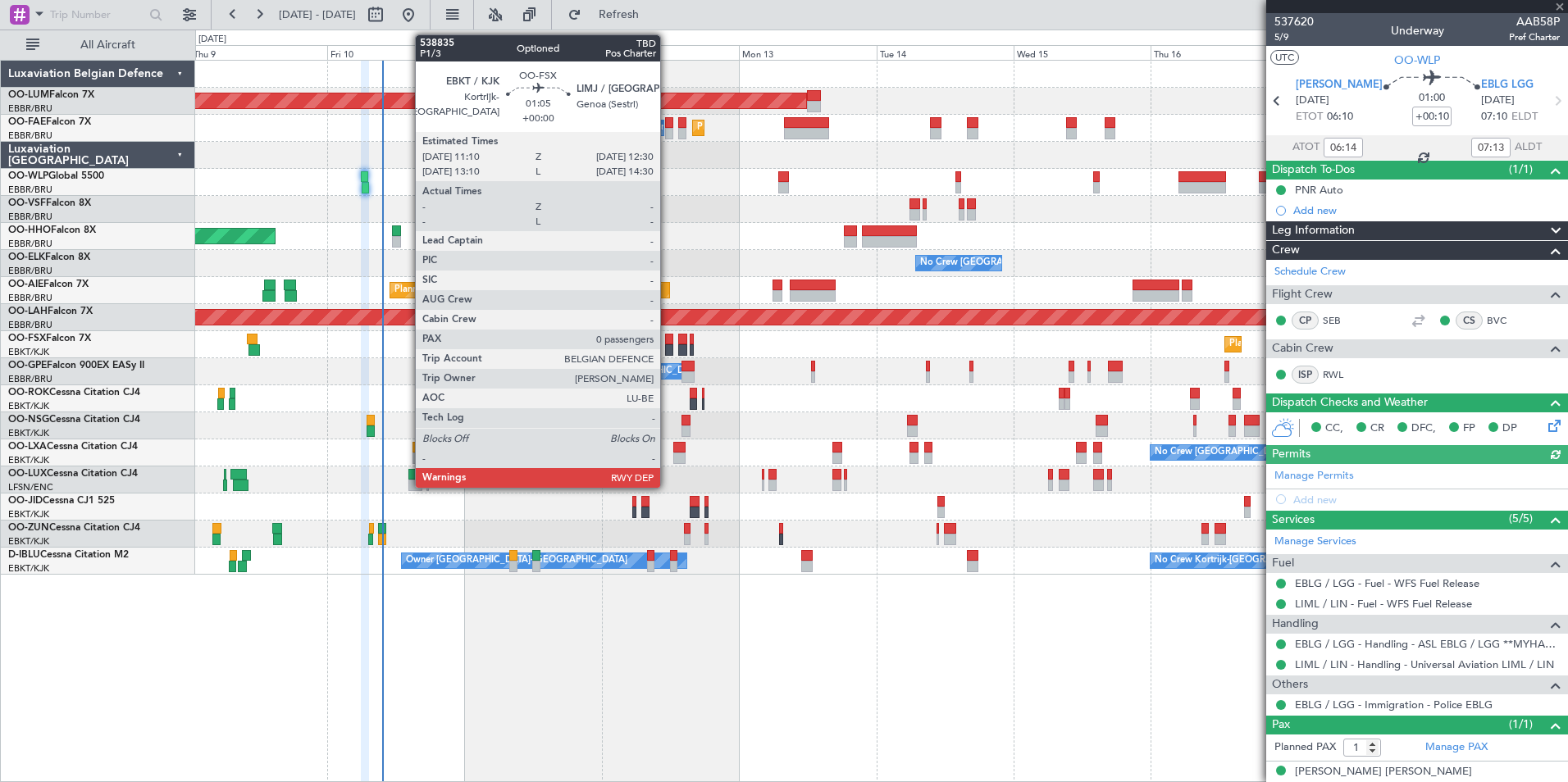
click at [667, 339] on div at bounding box center [669, 339] width 8 height 12
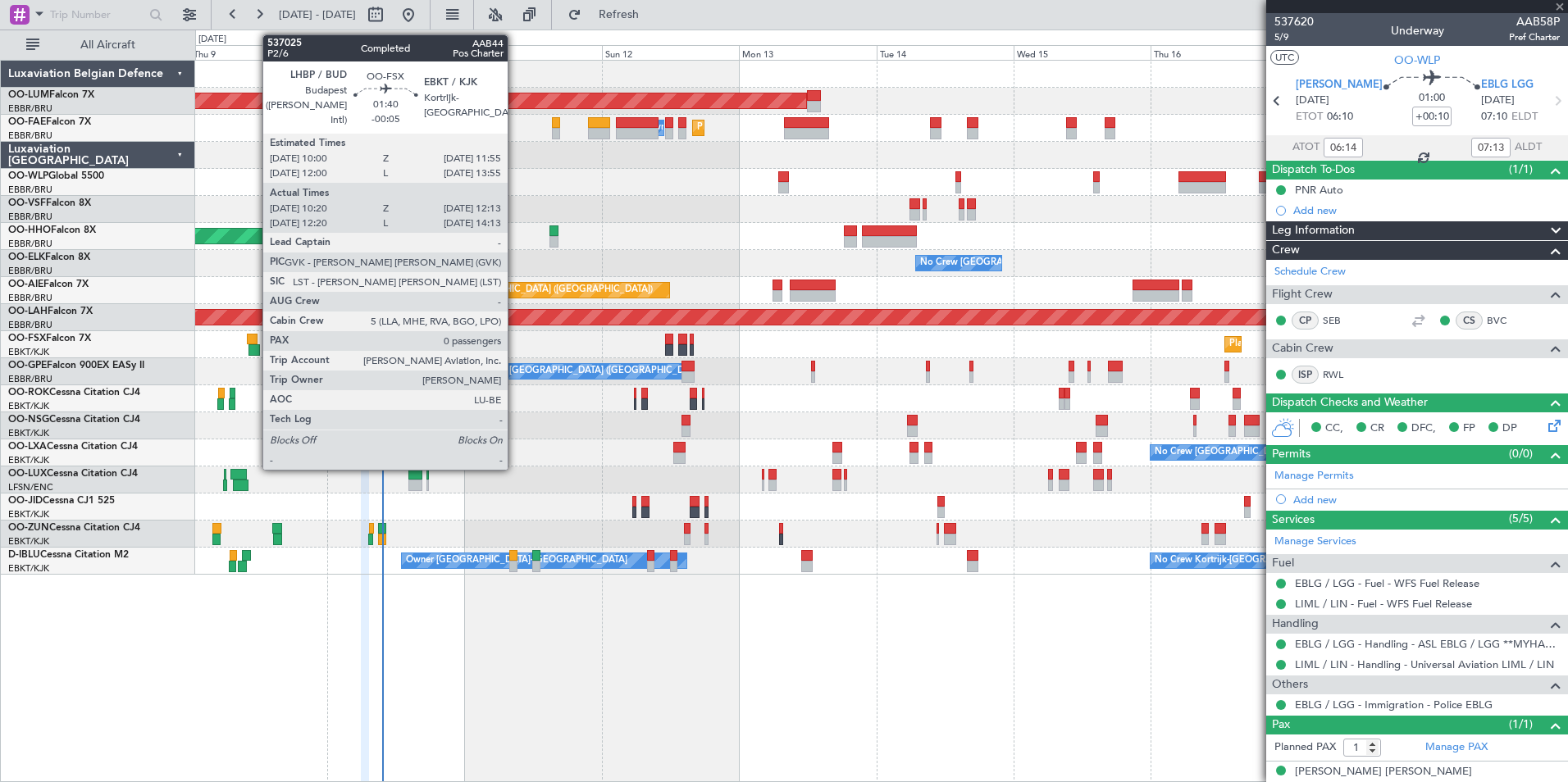
type input "0"
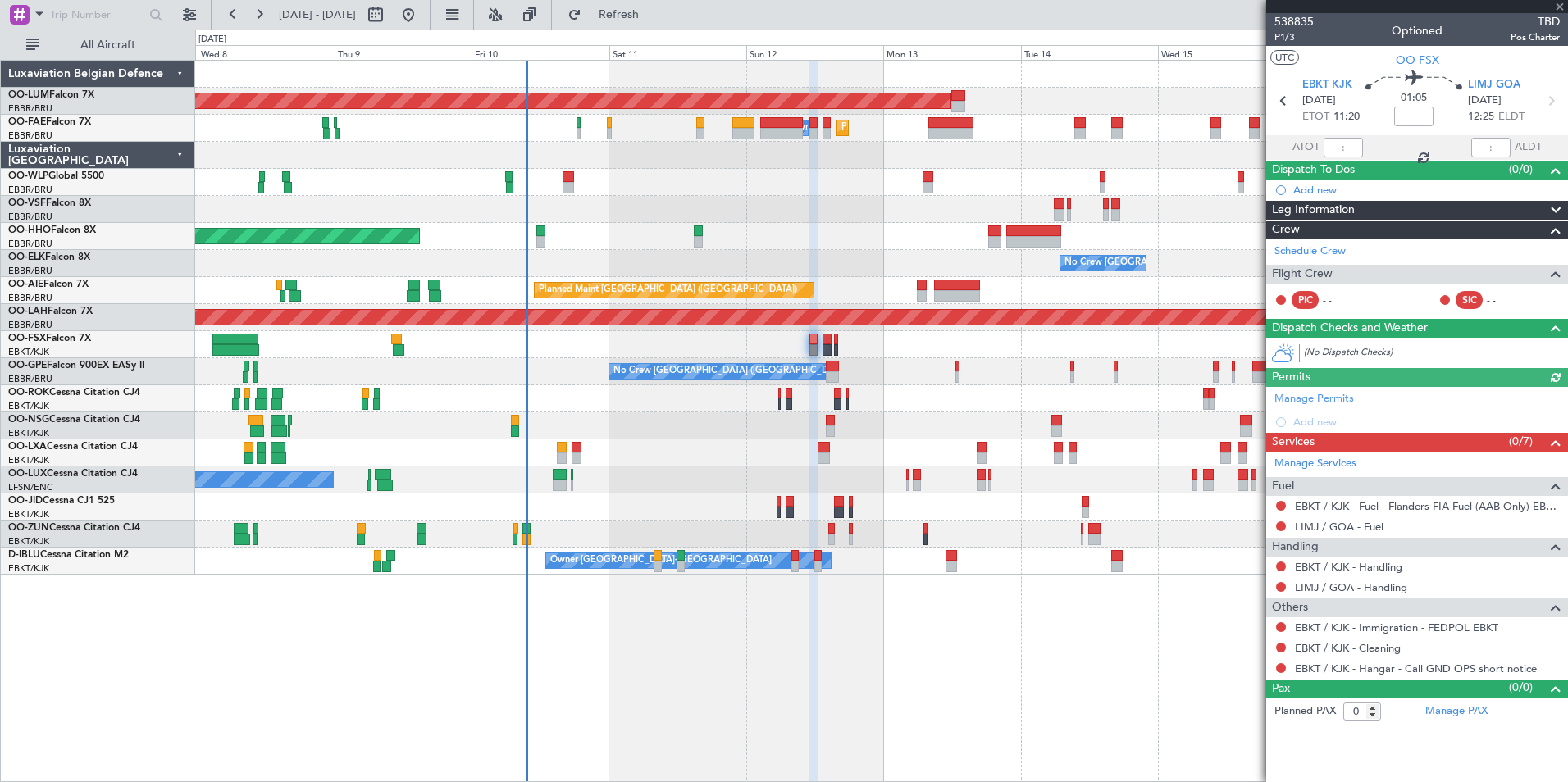
click at [417, 452] on div "No Crew Brussels (Brussels National) Planned Maint Kortrijk-Wevelgem" at bounding box center [881, 453] width 1372 height 27
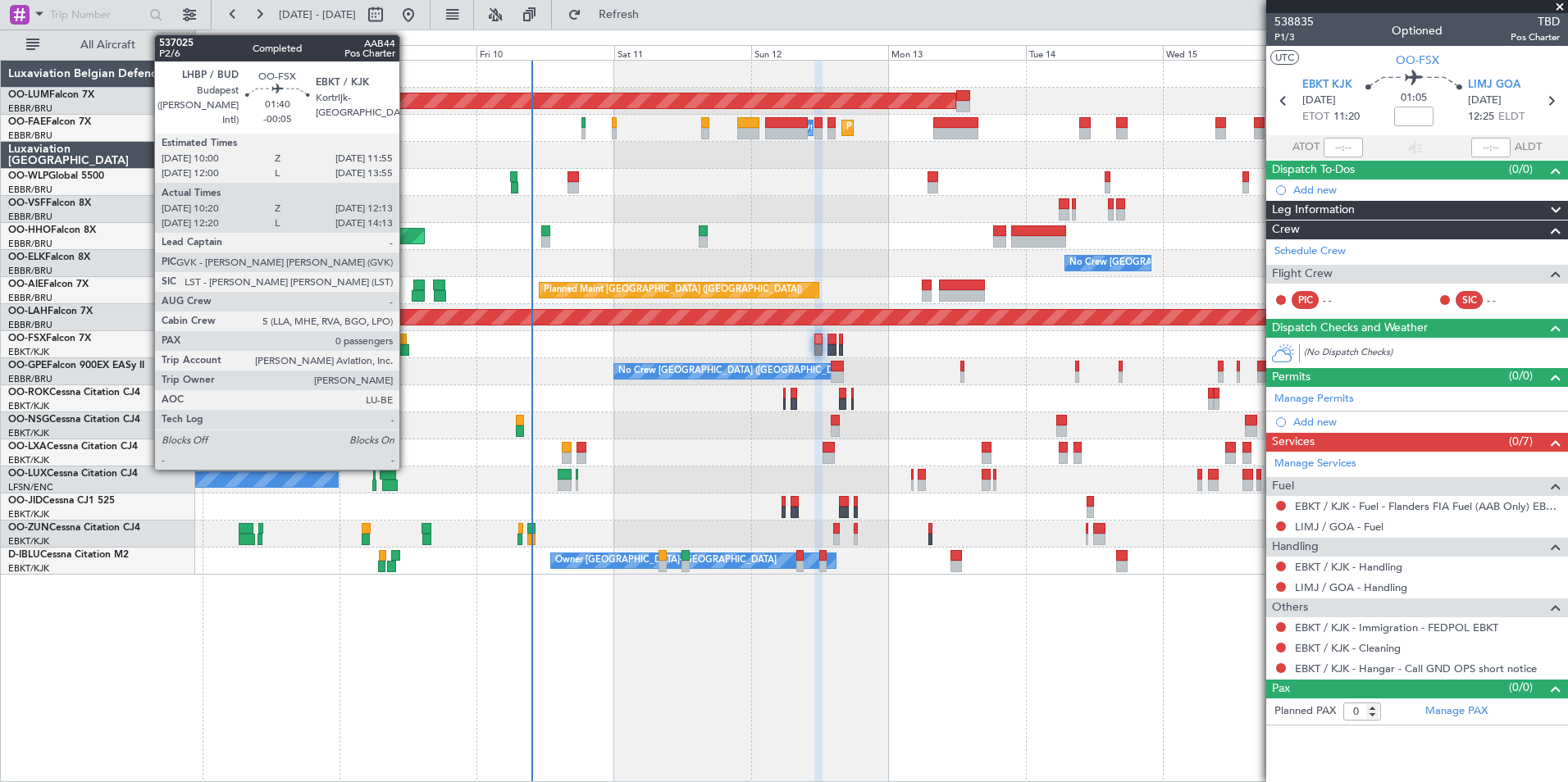
click at [406, 349] on div at bounding box center [403, 350] width 12 height 12
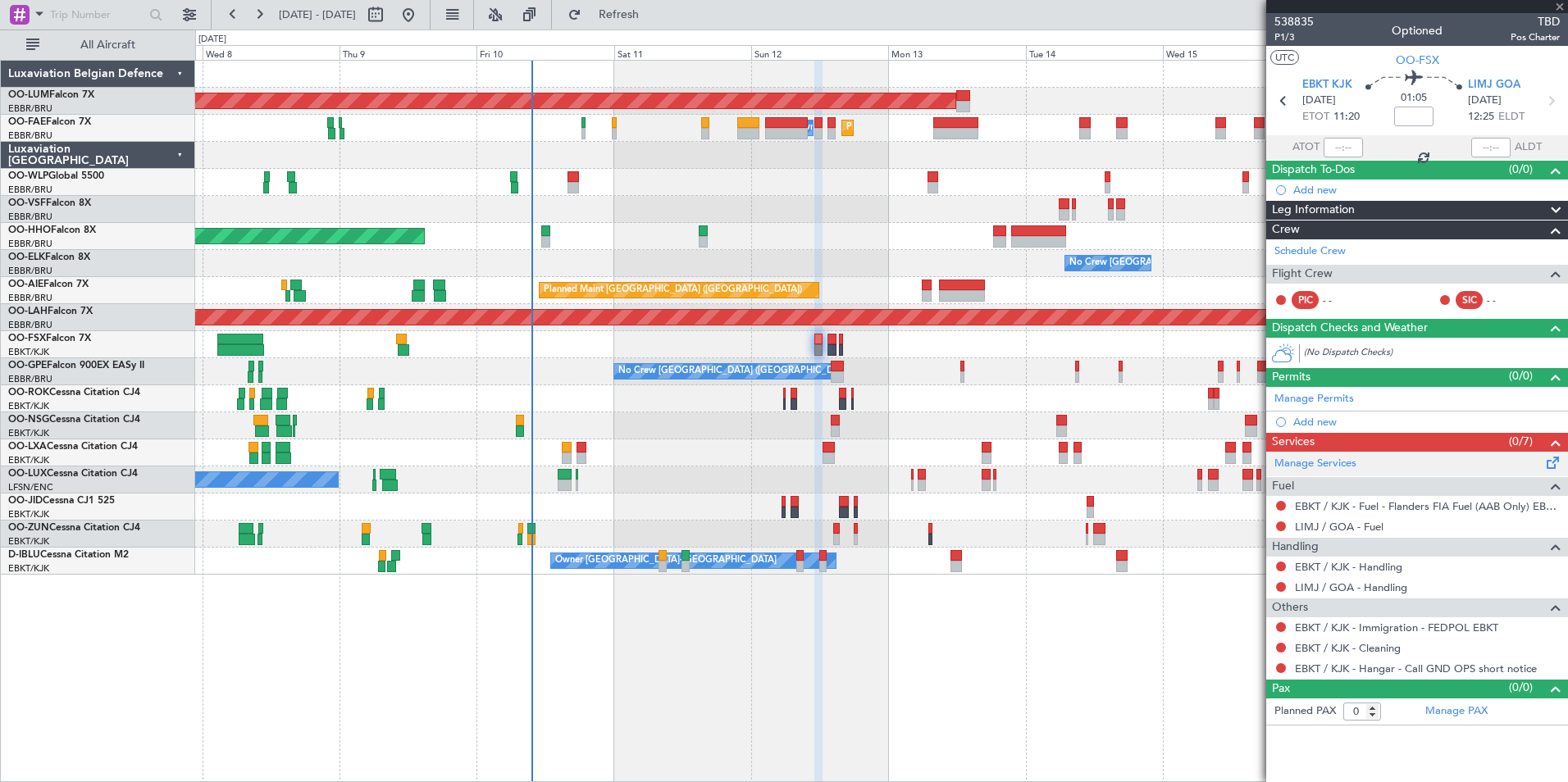
type input "-00:05"
type input "10:30"
type input "12:08"
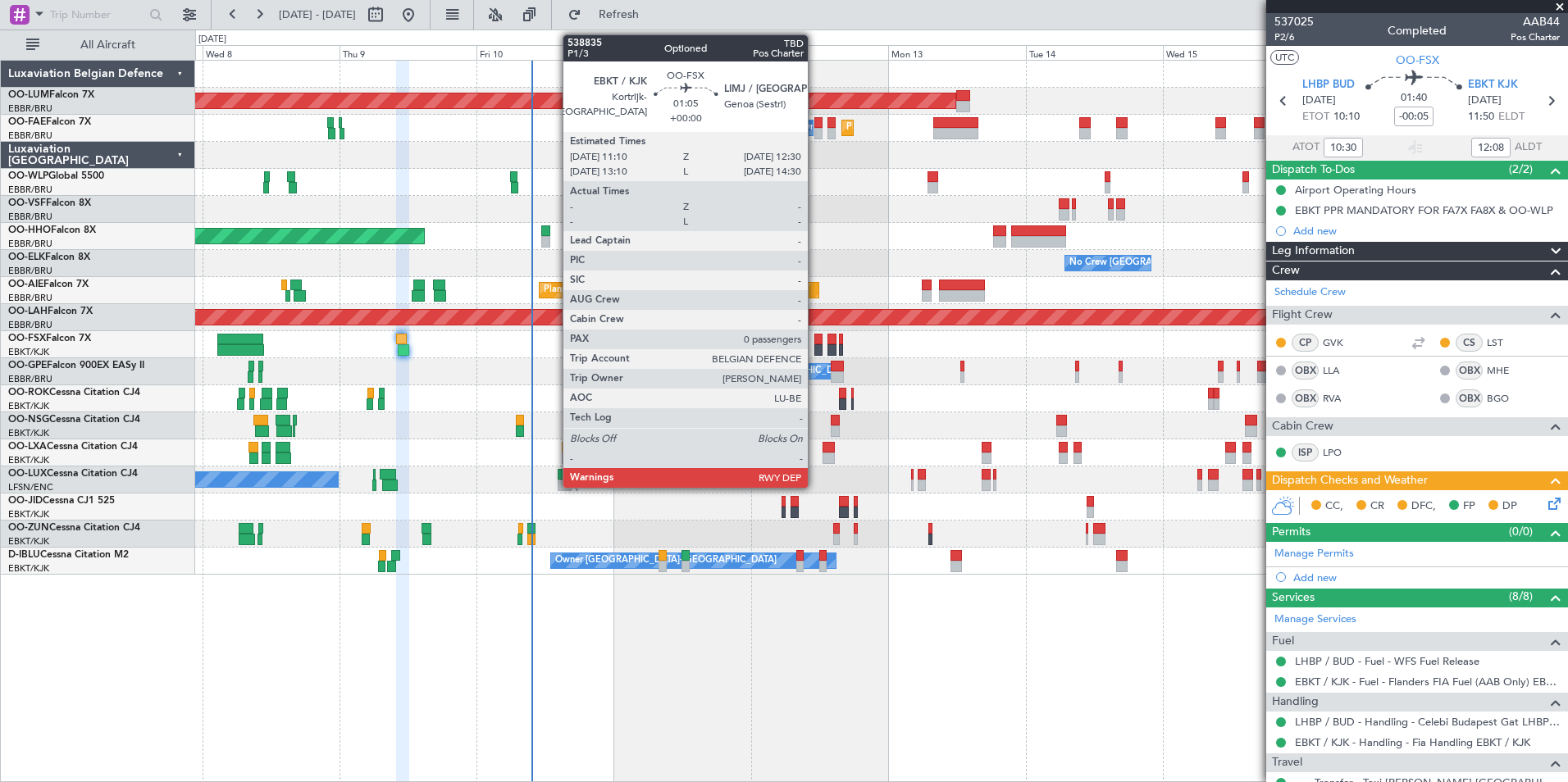
click at [815, 335] on div at bounding box center [818, 339] width 8 height 12
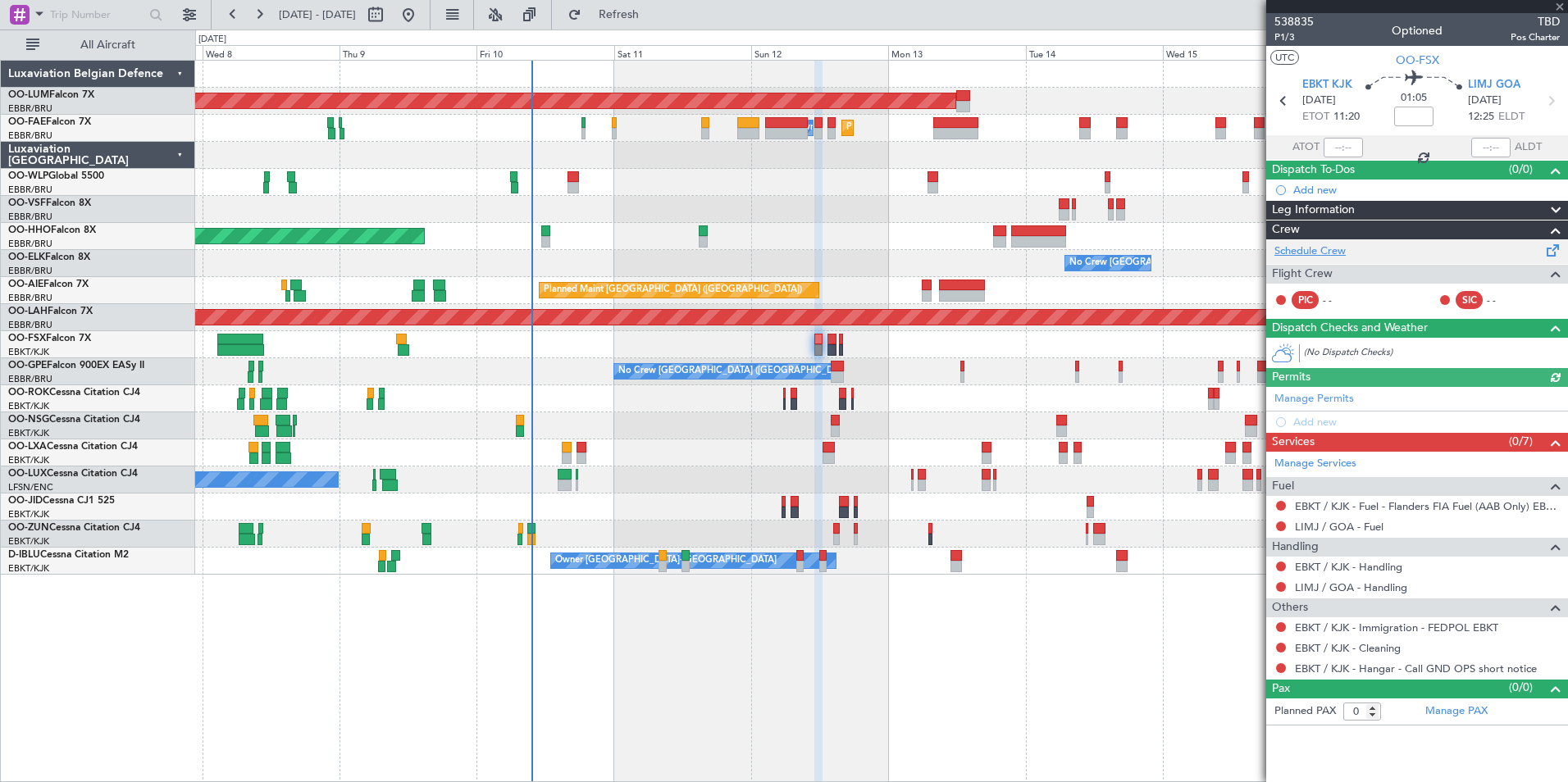
click at [1318, 251] on link "Schedule Crew" at bounding box center [1309, 252] width 71 height 16
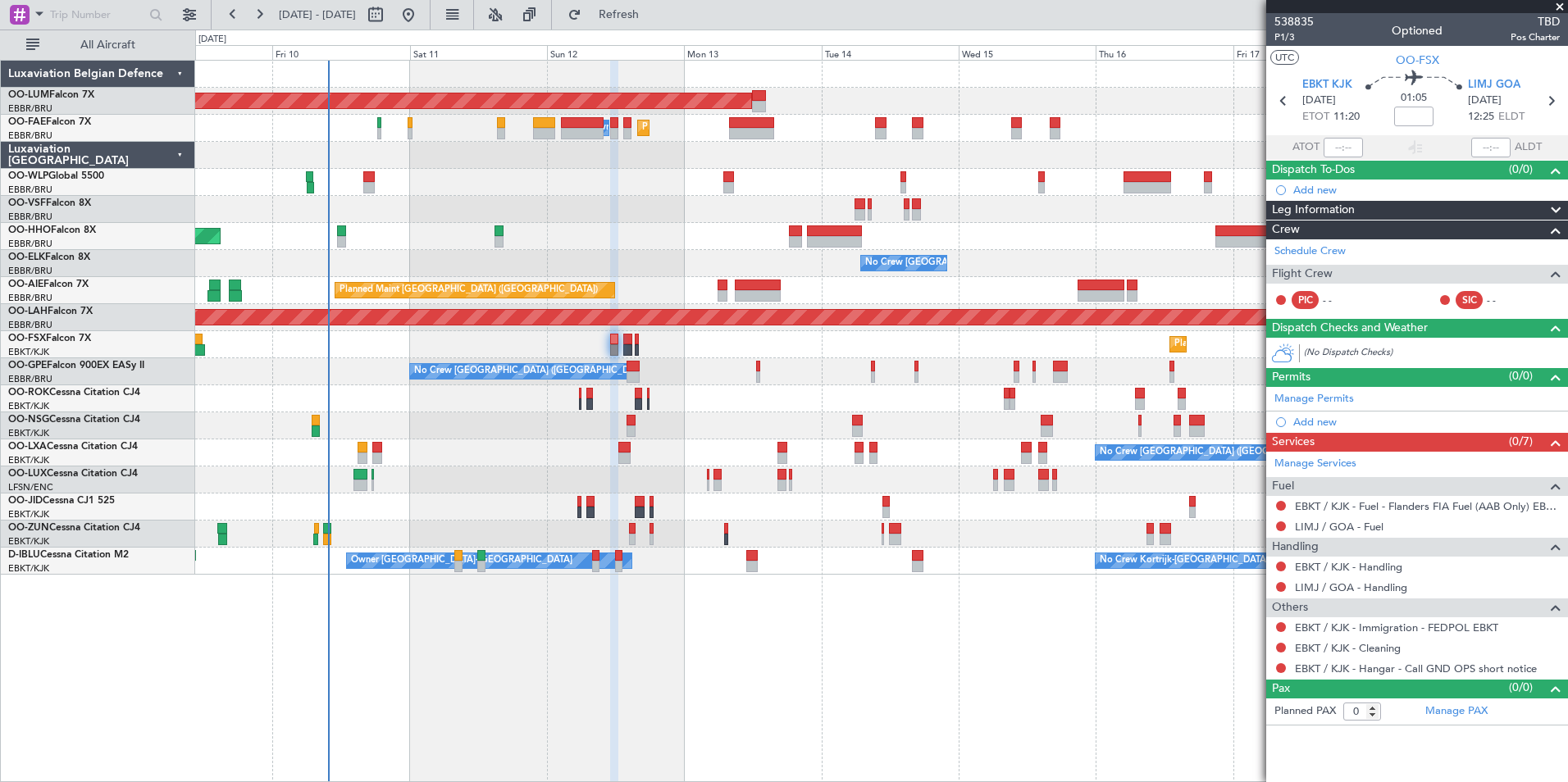
click at [594, 640] on div "AOG Maint Sibiu Planned Maint Melsbroek Air Base Owner Melsbroek Air Base Plann…" at bounding box center [881, 422] width 1373 height 723
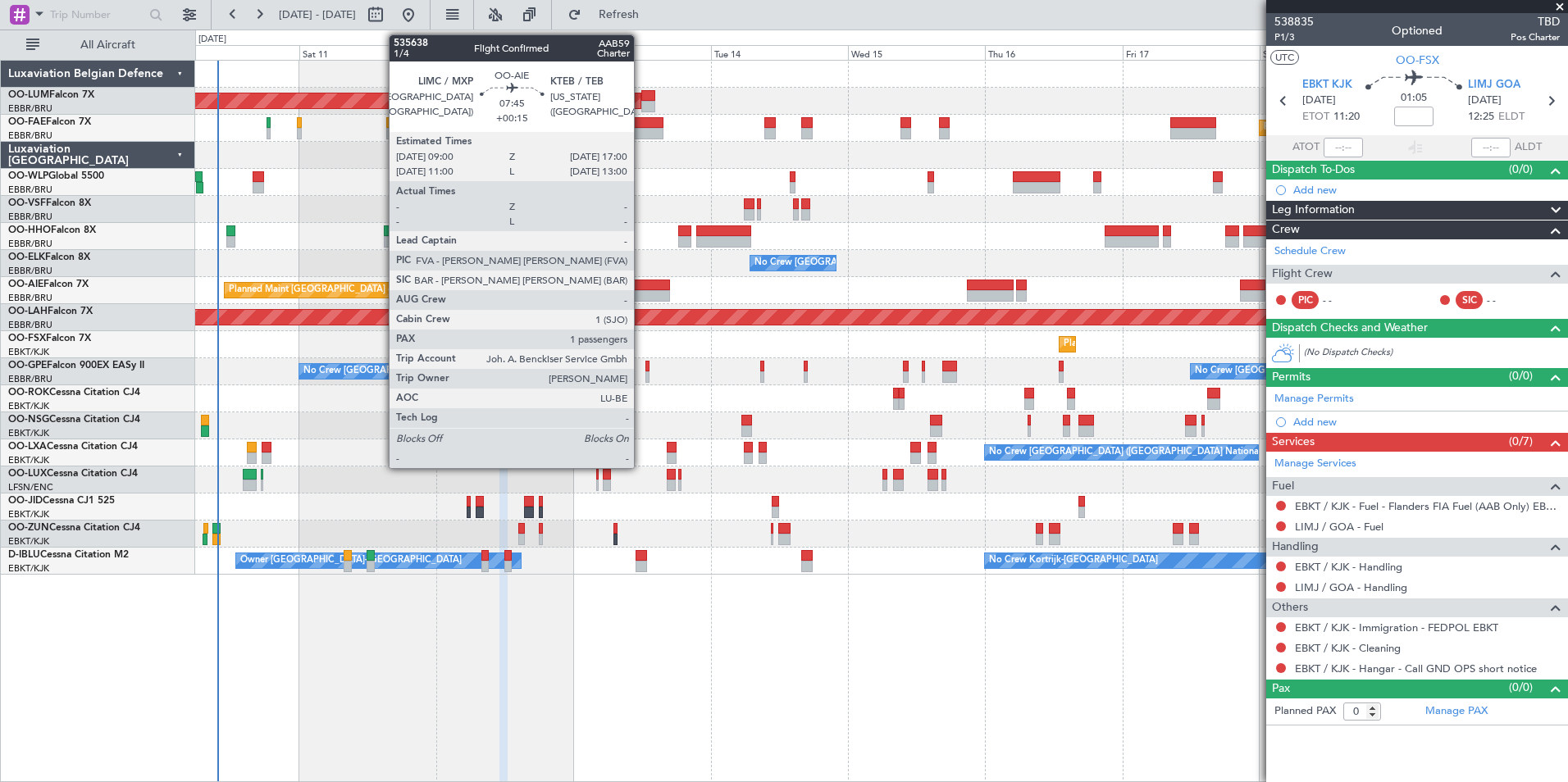
click at [641, 283] on div at bounding box center [646, 285] width 46 height 12
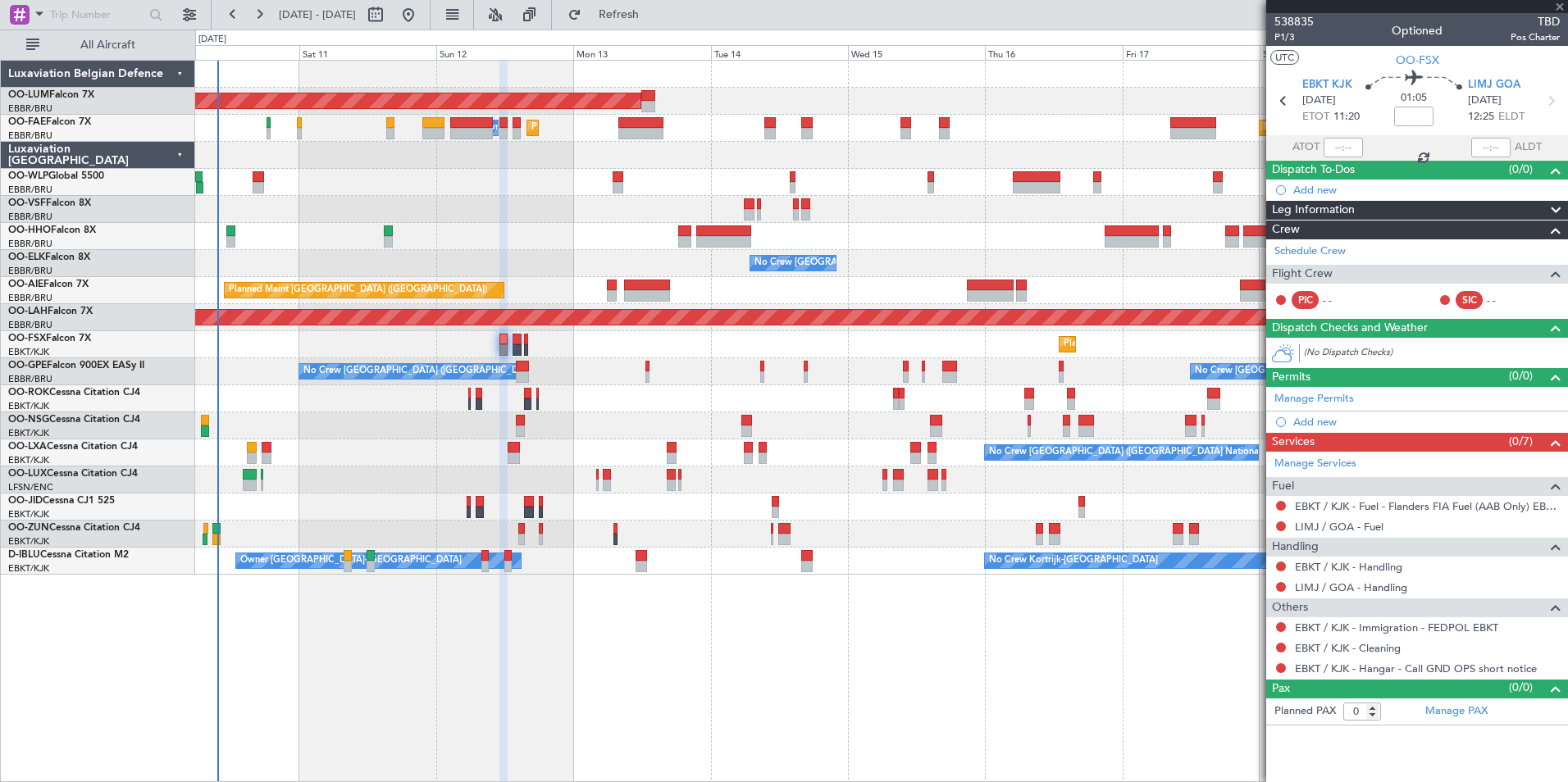
type input "+00:15"
type input "1"
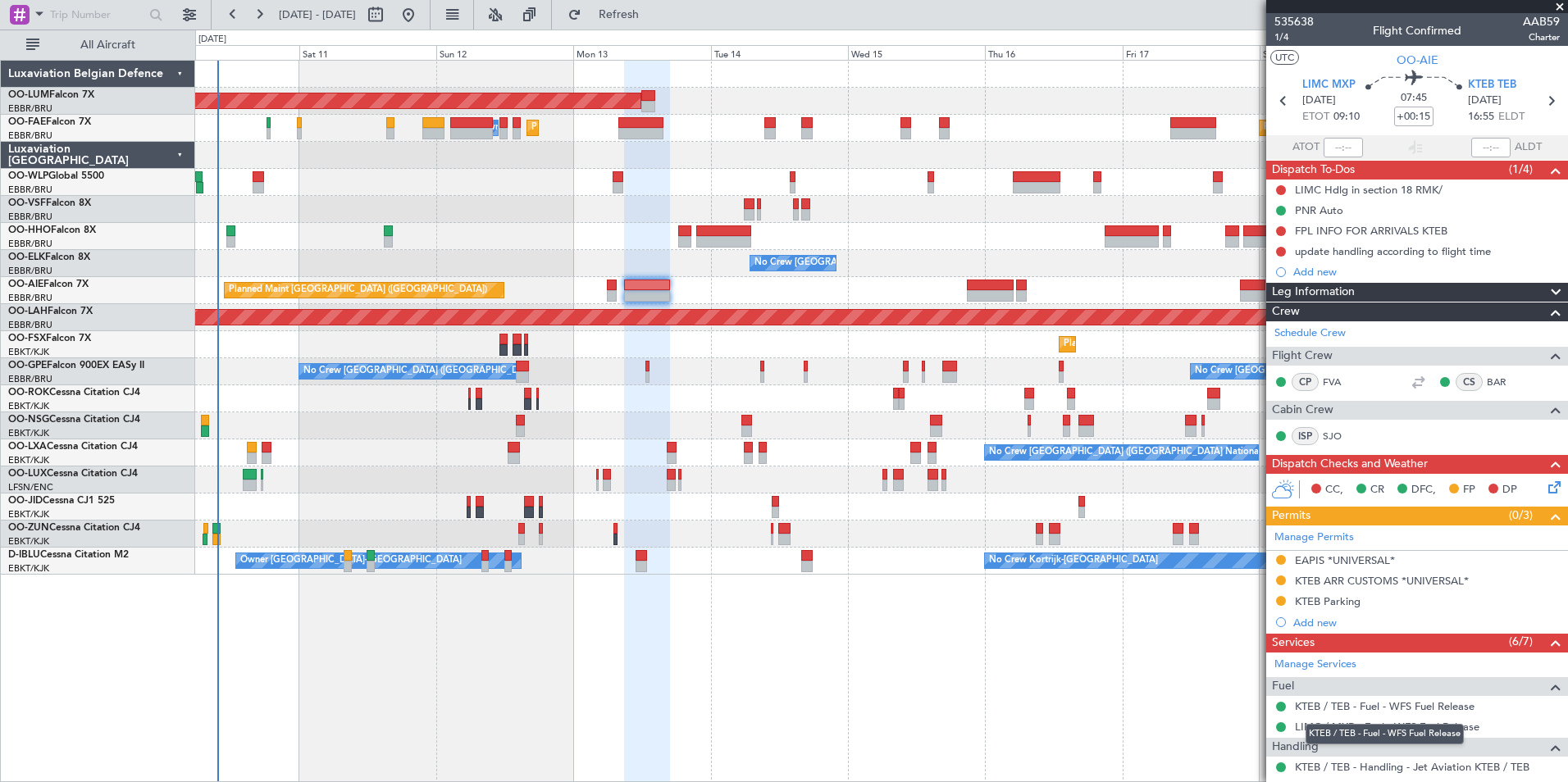
click at [1353, 723] on mat-tooltip-component "KTEB / TEB - Fuel - WFS Fuel Release" at bounding box center [1385, 734] width 182 height 43
click at [1328, 769] on link "KTEB / TEB - Handling - Jet Aviation KTEB / TEB" at bounding box center [1412, 767] width 235 height 14
click at [530, 676] on div "AOG Maint [GEOGRAPHIC_DATA] Planned Maint [GEOGRAPHIC_DATA] ([GEOGRAPHIC_DATA])…" at bounding box center [881, 422] width 1373 height 723
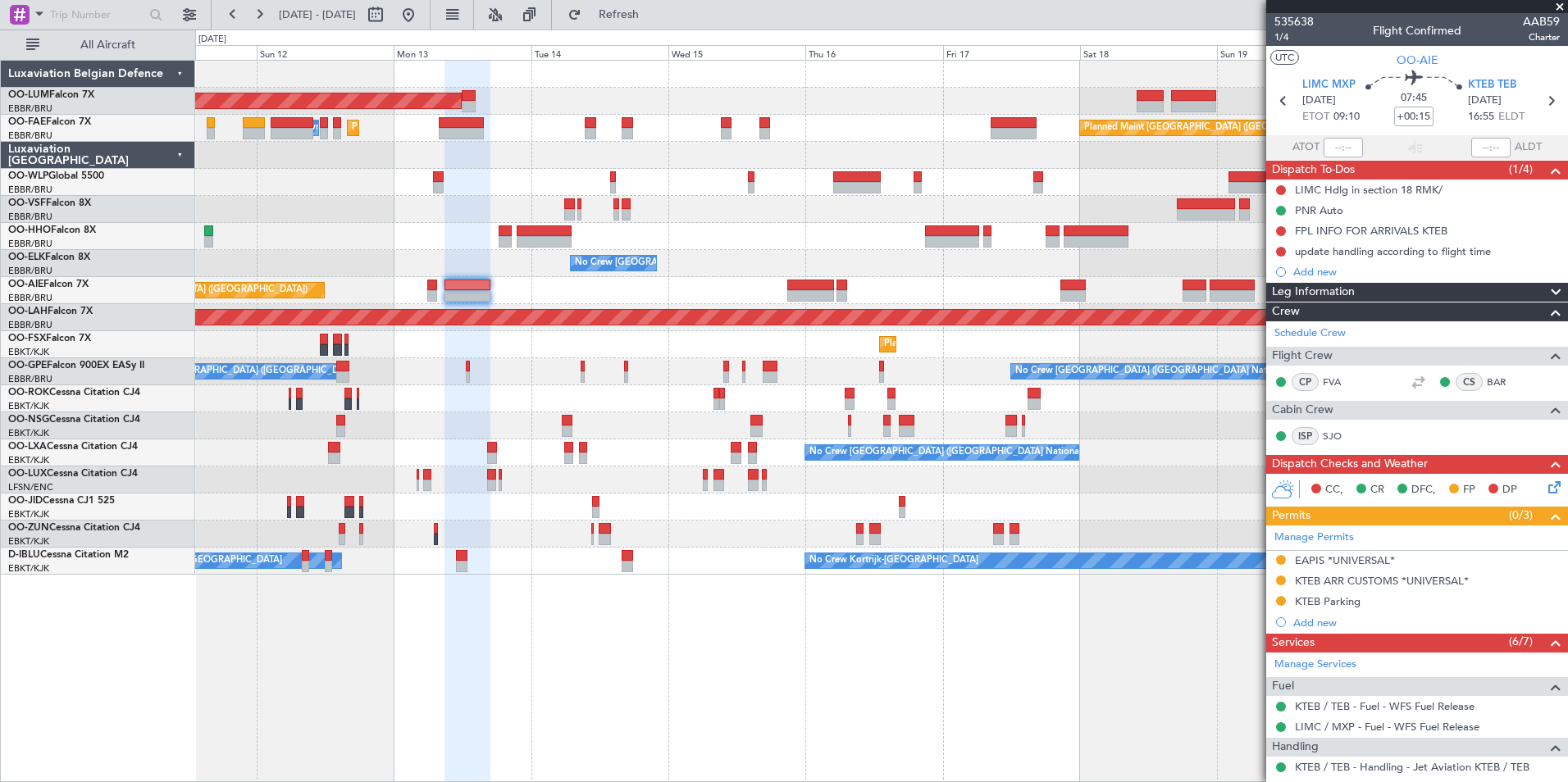
click at [601, 689] on div "AOG Maint [GEOGRAPHIC_DATA] Planned Maint [GEOGRAPHIC_DATA] ([GEOGRAPHIC_DATA])…" at bounding box center [881, 422] width 1373 height 723
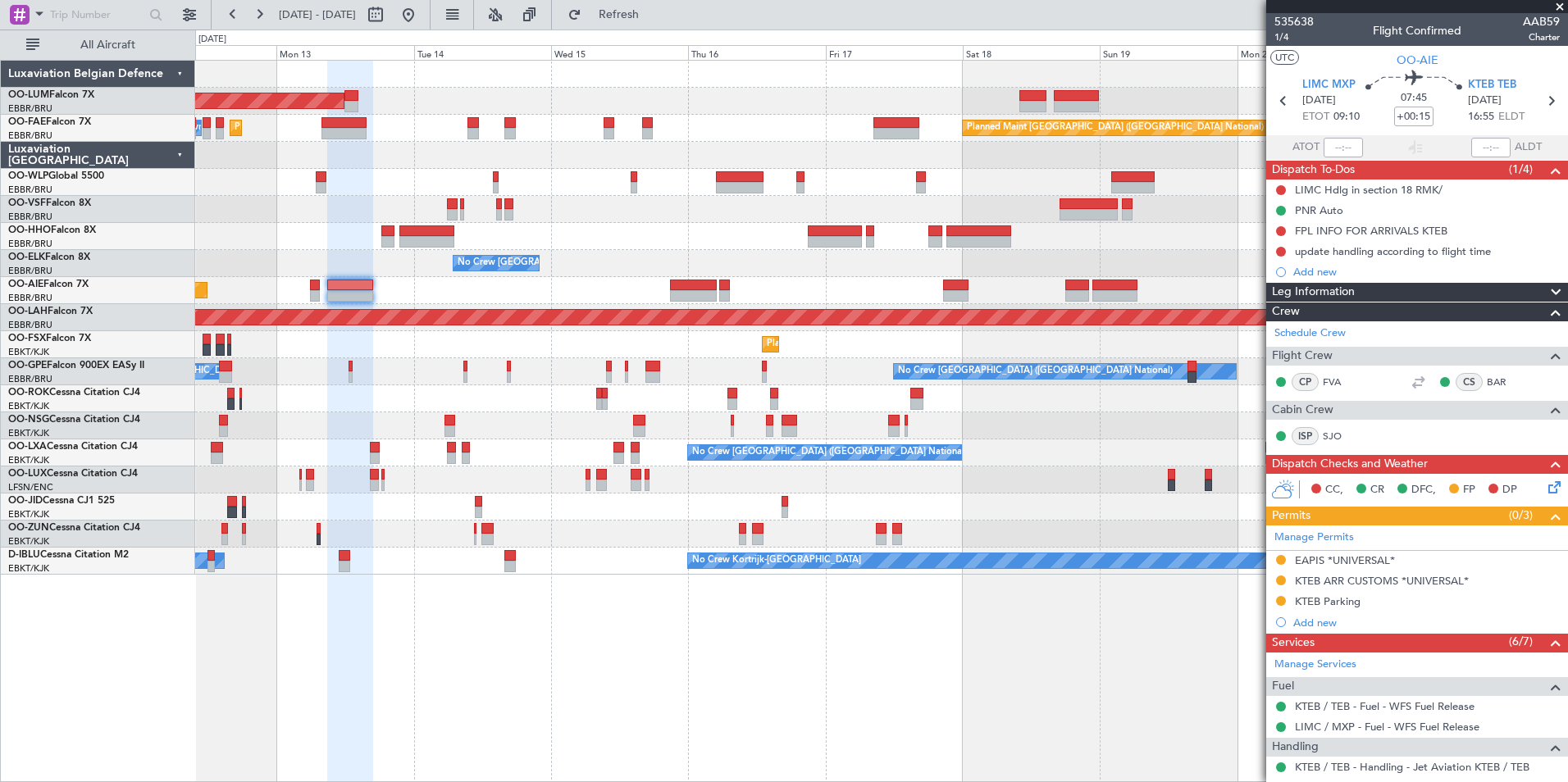
click at [616, 703] on div "AOG Maint Sibiu Planned Maint Brussels (Brussels National) Planned Maint Melsbr…" at bounding box center [881, 422] width 1373 height 723
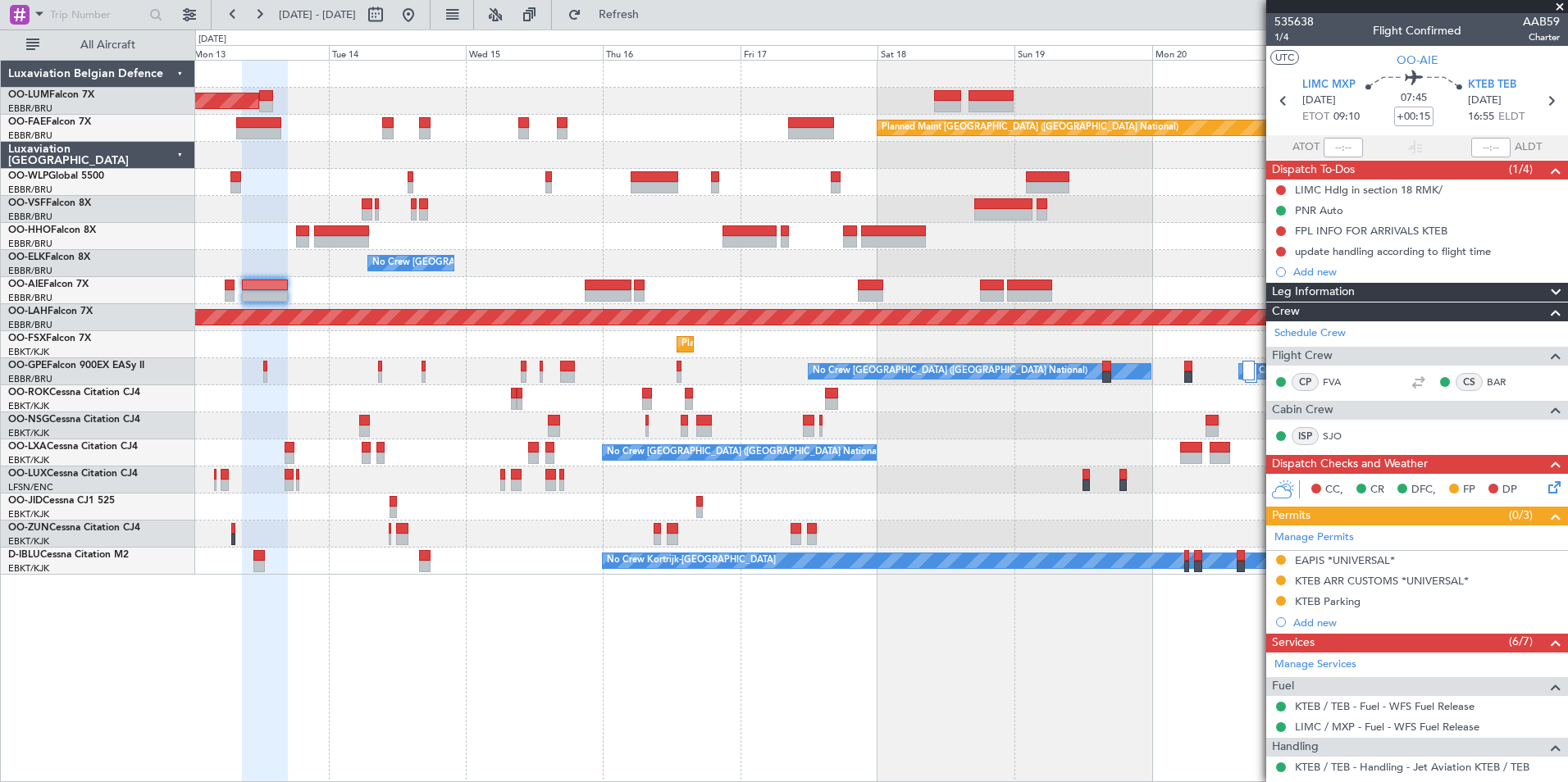
click at [620, 713] on div "AOG Maint Sibiu Planned Maint Brussels (Brussels National) Owner Melsbroek Air …" at bounding box center [881, 422] width 1373 height 723
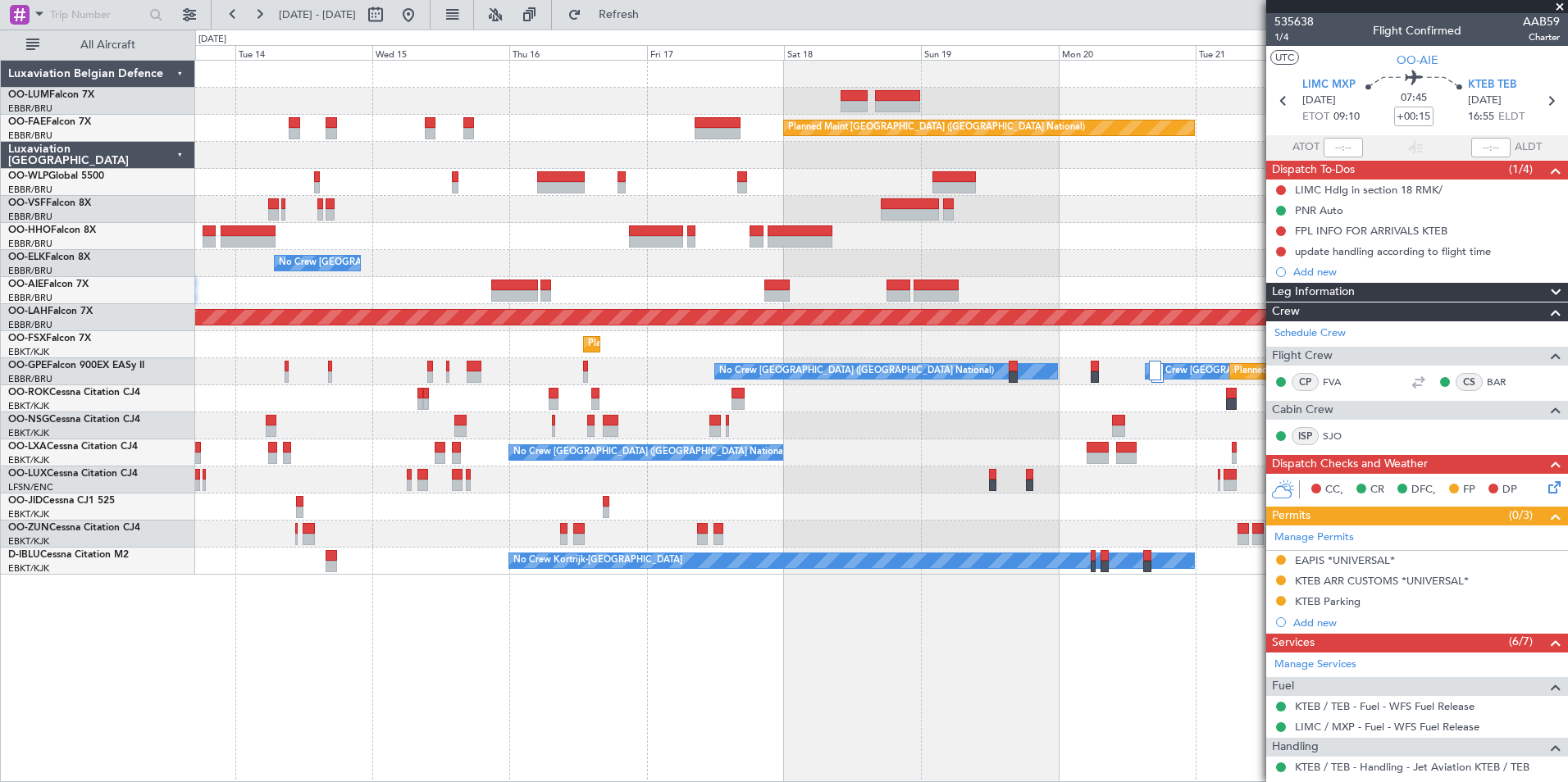
click at [609, 723] on div "AOG Maint [GEOGRAPHIC_DATA] Planned Maint [GEOGRAPHIC_DATA] ([GEOGRAPHIC_DATA])…" at bounding box center [881, 422] width 1373 height 723
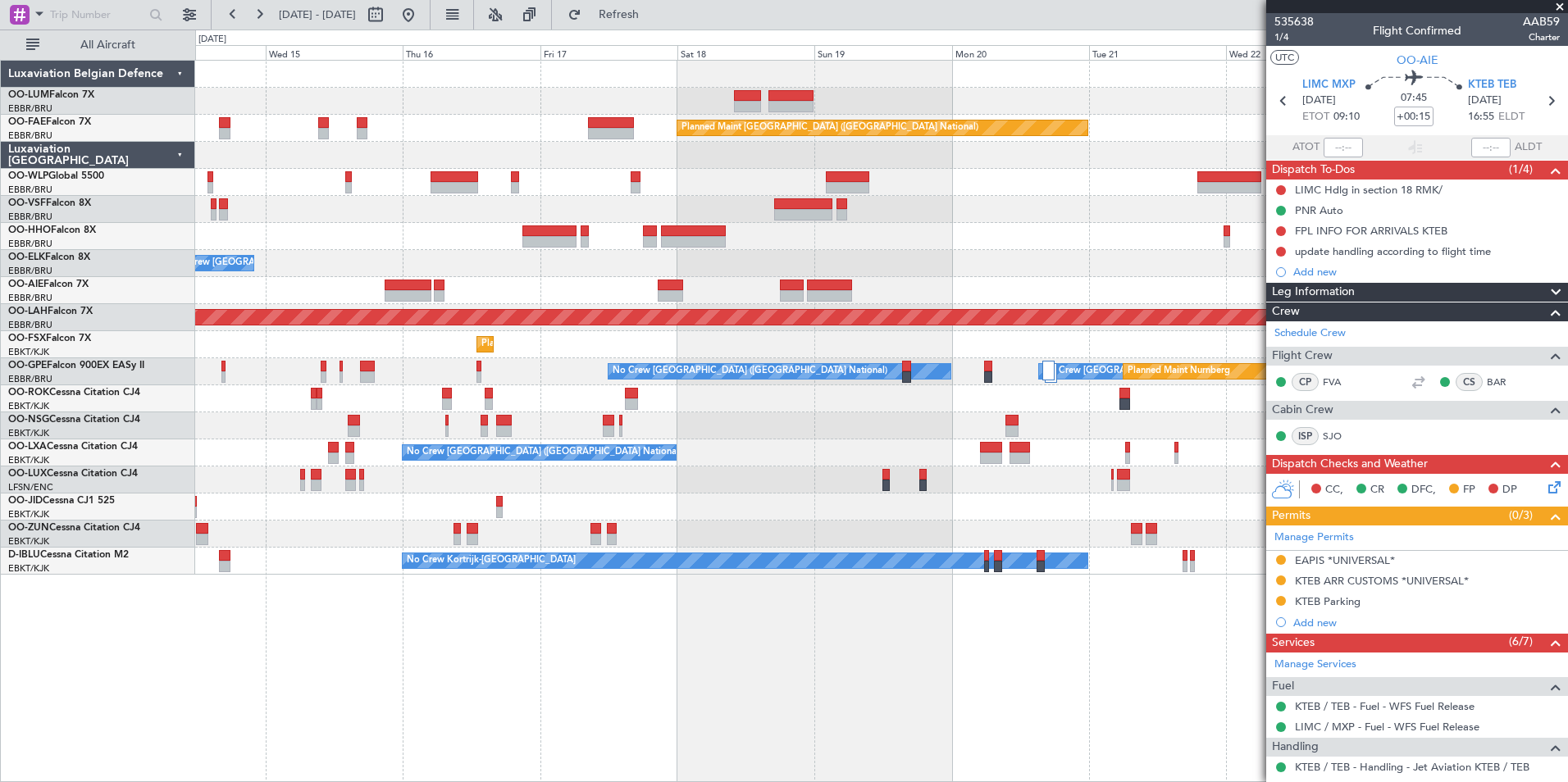
click at [567, 714] on div "Owner Melsbroek Air Base AOG Maint [GEOGRAPHIC_DATA] Planned Maint [GEOGRAPHIC_…" at bounding box center [881, 422] width 1373 height 723
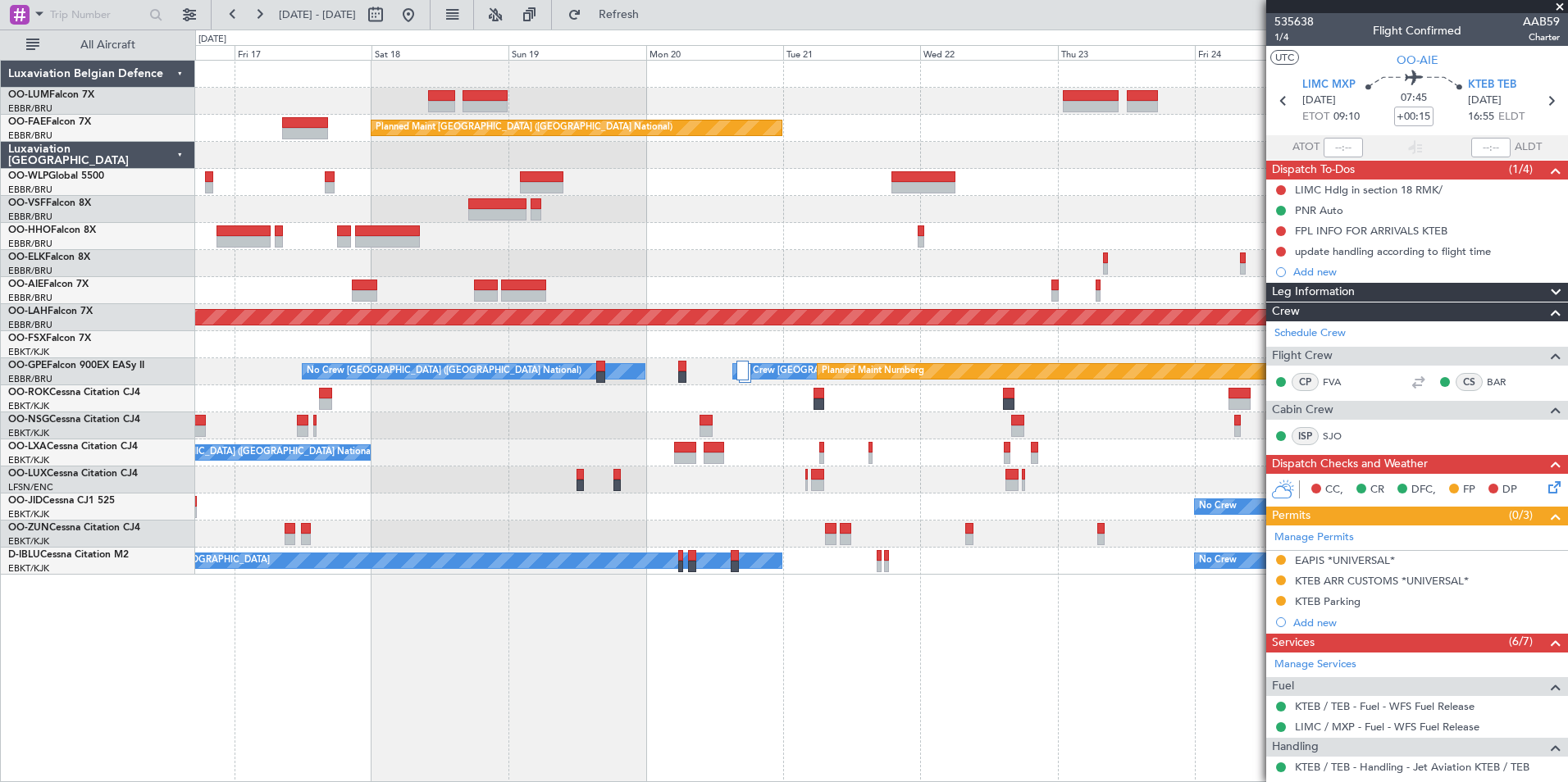
click at [618, 735] on div "Owner Melsbroek Air Base Planned Maint Kortrijk-Wevelgem Planned Maint Brussels…" at bounding box center [881, 422] width 1373 height 723
click at [601, 736] on div "Owner Melsbroek Air Base Planned Maint Kortrijk-Wevelgem Planned Maint Brussels…" at bounding box center [881, 422] width 1373 height 723
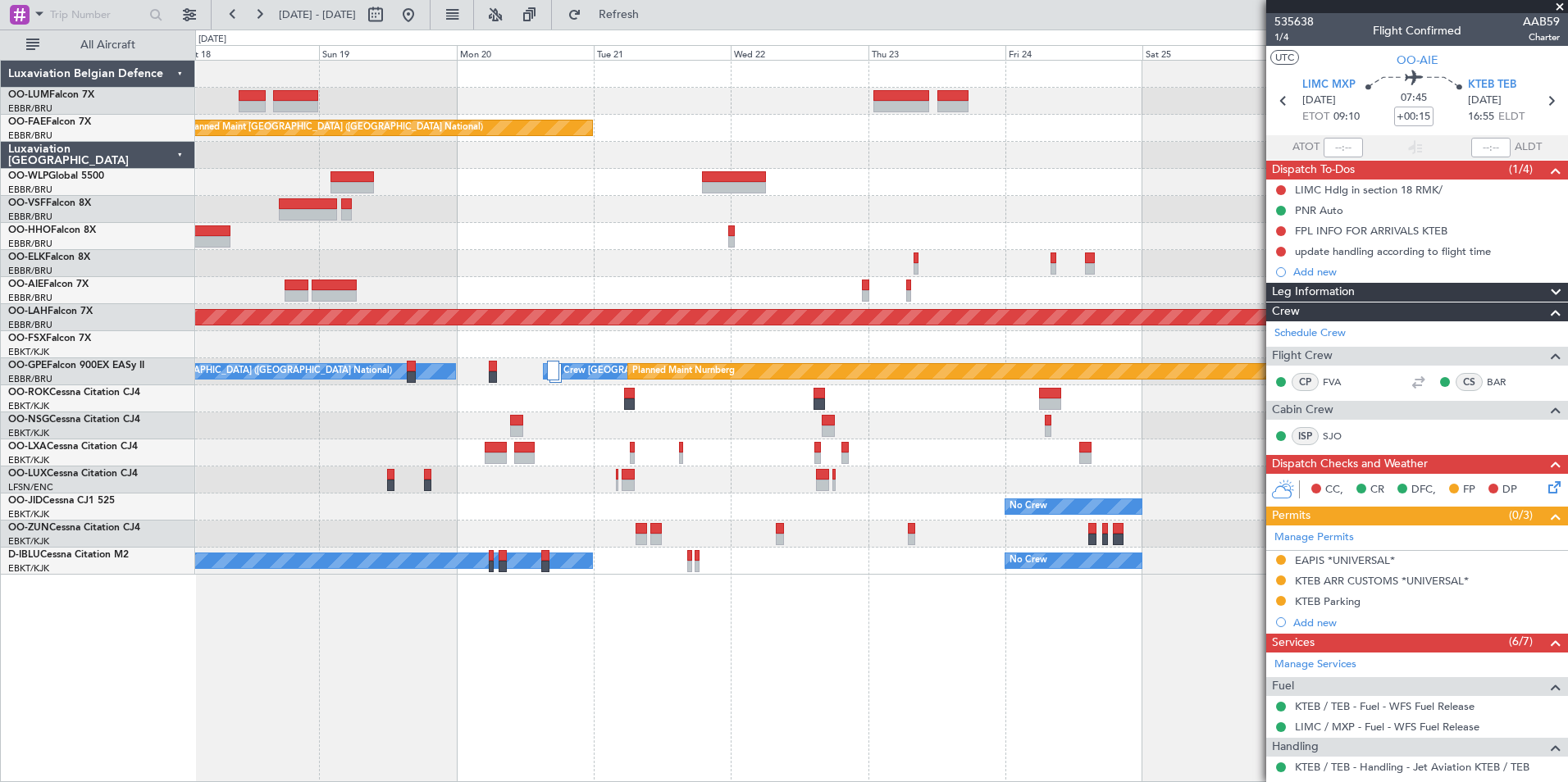
click at [673, 773] on div "Owner Melsbroek Air Base Planned Maint Kortrijk-Wevelgem Planned Maint Brussels…" at bounding box center [784, 405] width 1568 height 752
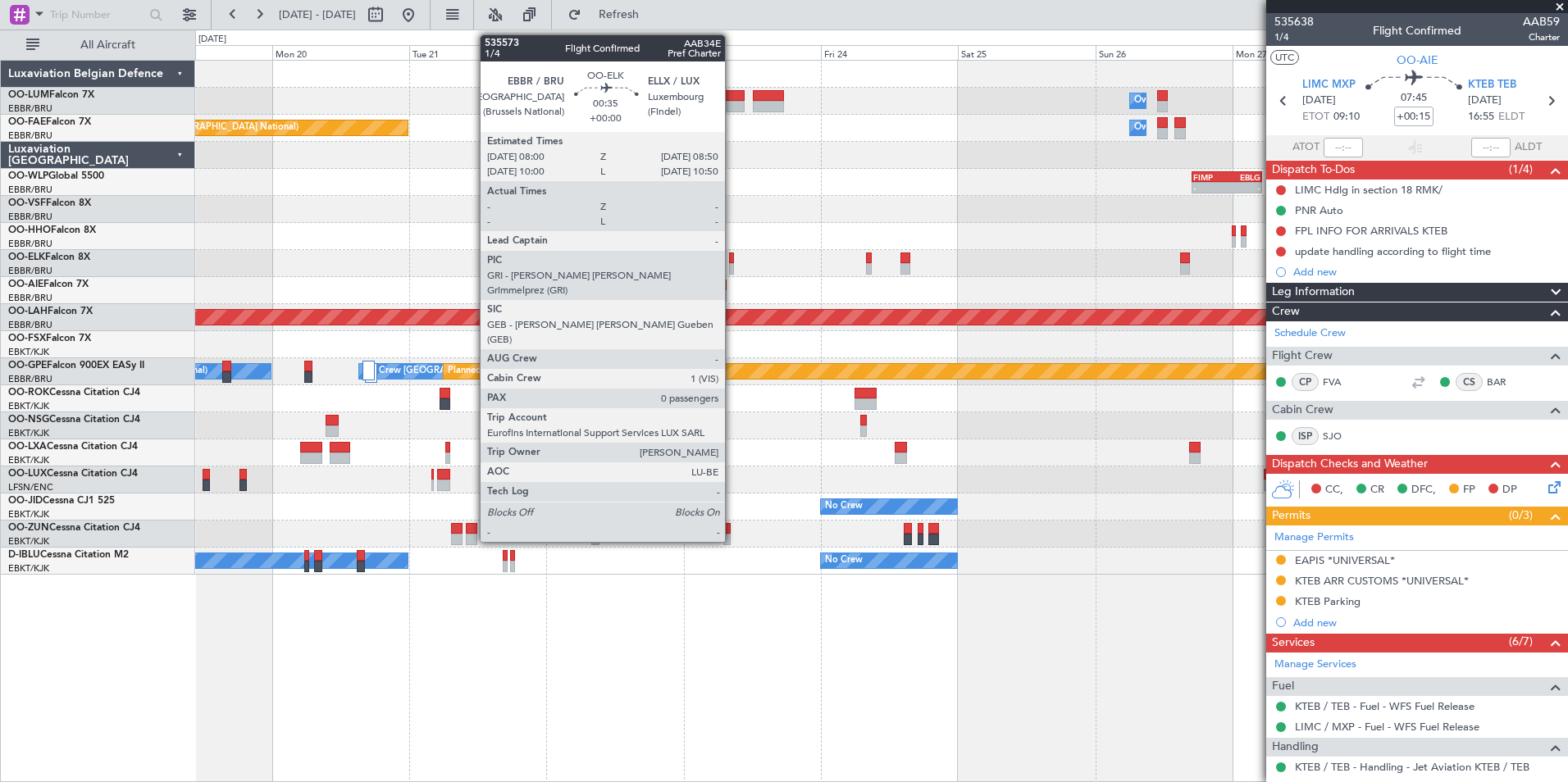
click at [732, 256] on div at bounding box center [731, 258] width 4 height 12
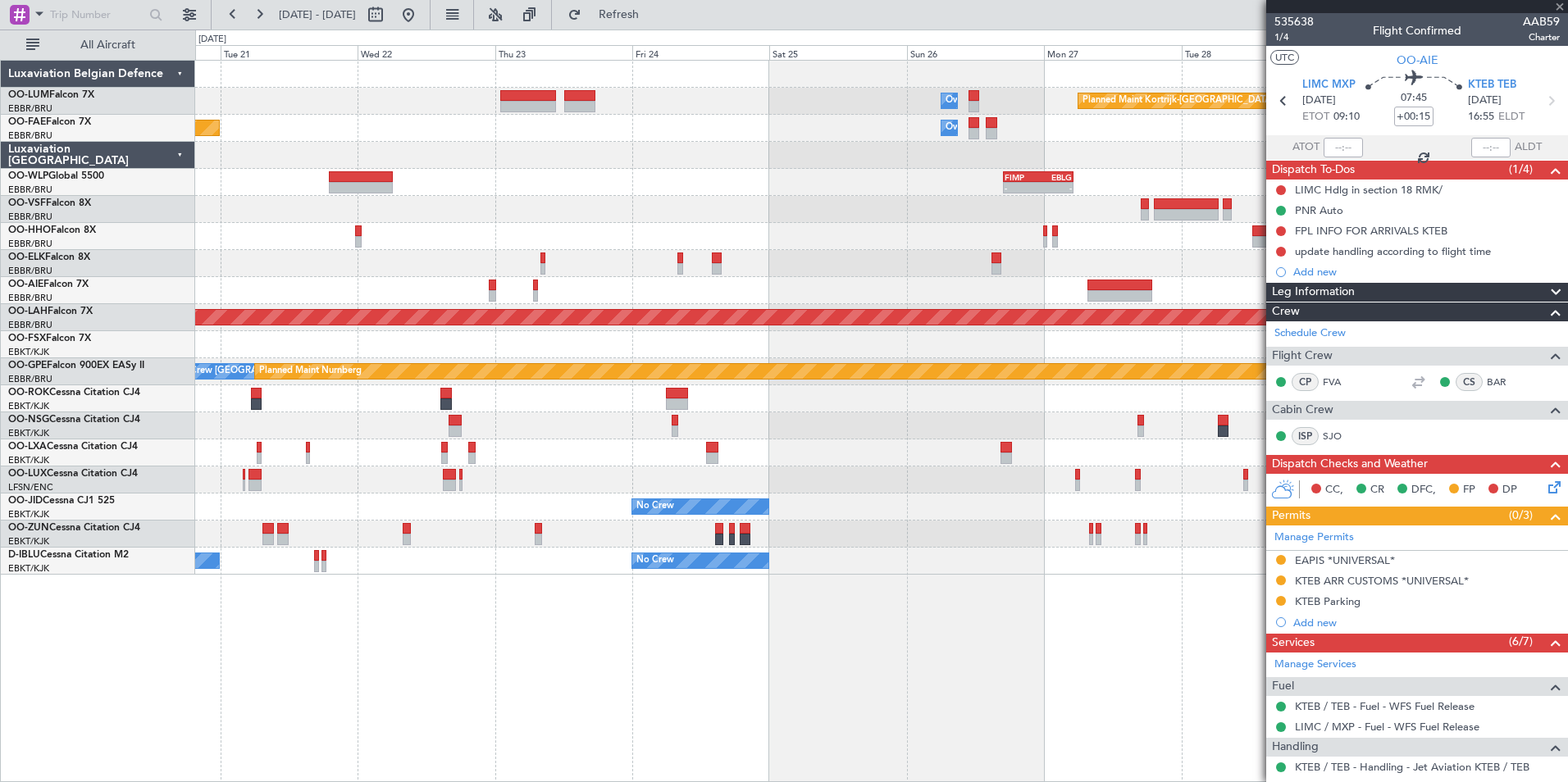
click at [602, 695] on div "Owner Melsbroek Air Base Planned Maint Kortrijk-Wevelgem Planned Maint Brussels…" at bounding box center [881, 422] width 1373 height 723
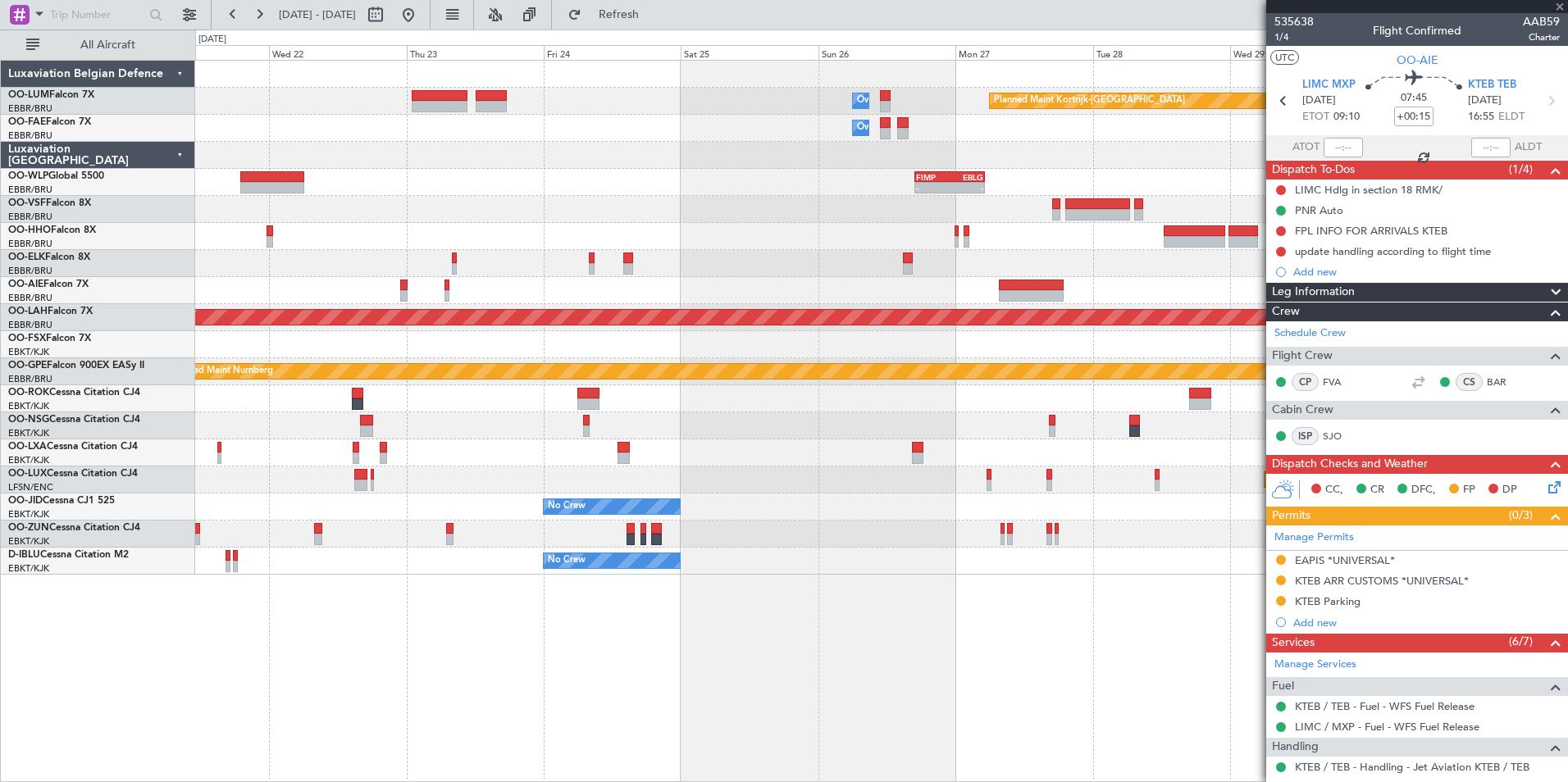
type input "0"
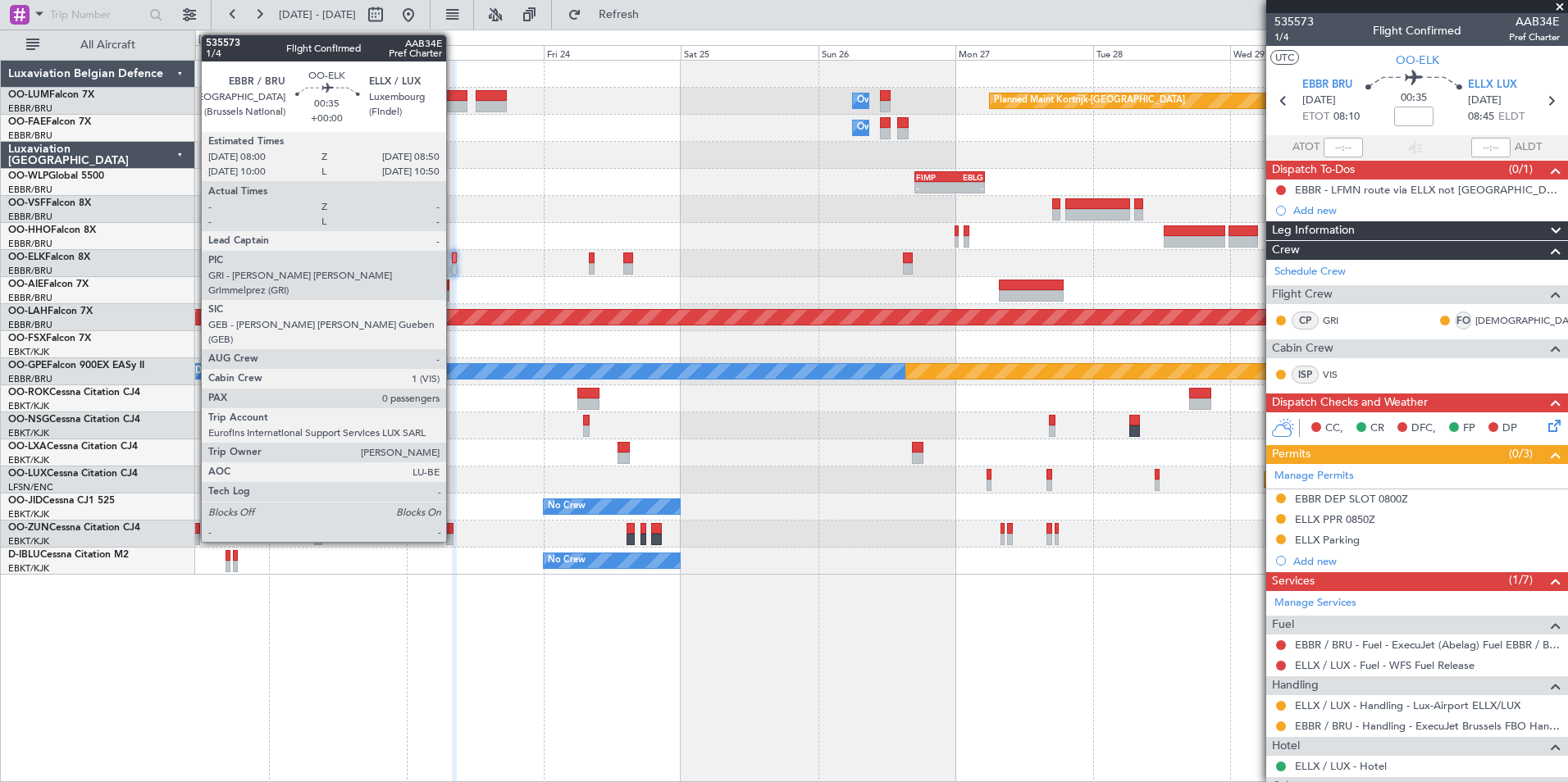
click at [453, 259] on div at bounding box center [454, 258] width 4 height 12
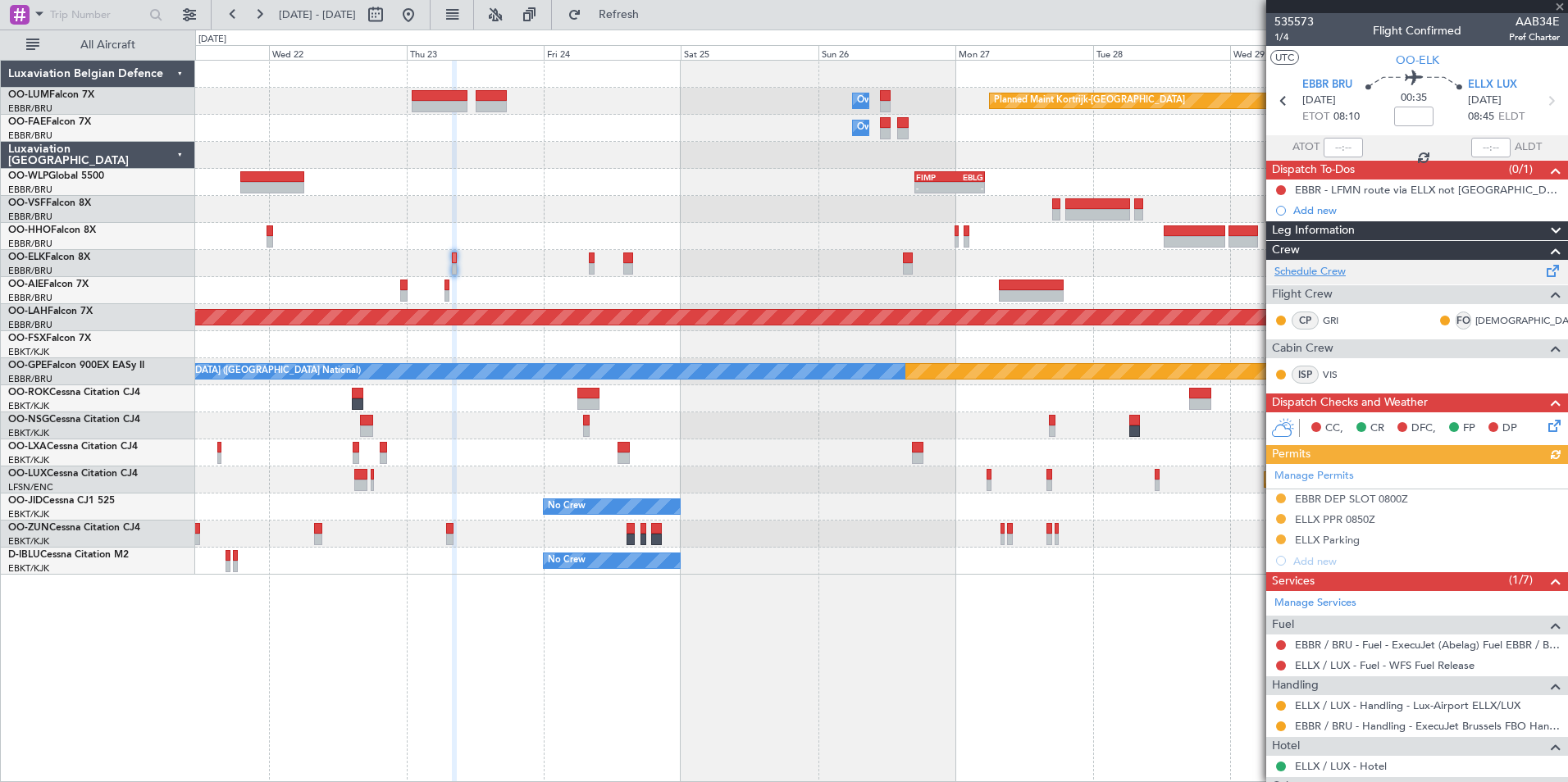
click at [1300, 272] on link "Schedule Crew" at bounding box center [1309, 272] width 71 height 16
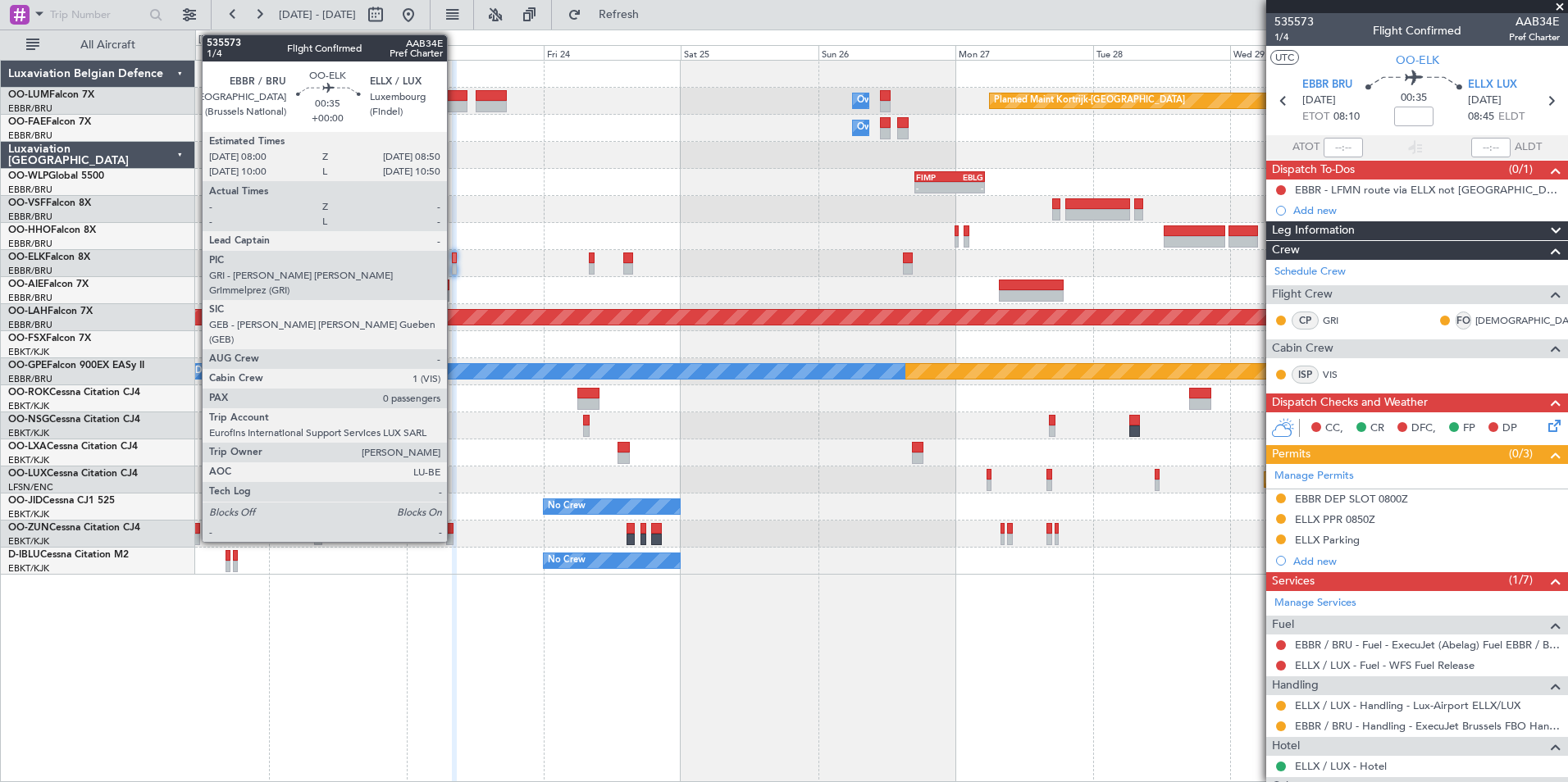
click at [454, 258] on div at bounding box center [454, 258] width 4 height 12
click at [454, 256] on div at bounding box center [454, 258] width 4 height 12
click at [452, 258] on div at bounding box center [454, 258] width 4 height 12
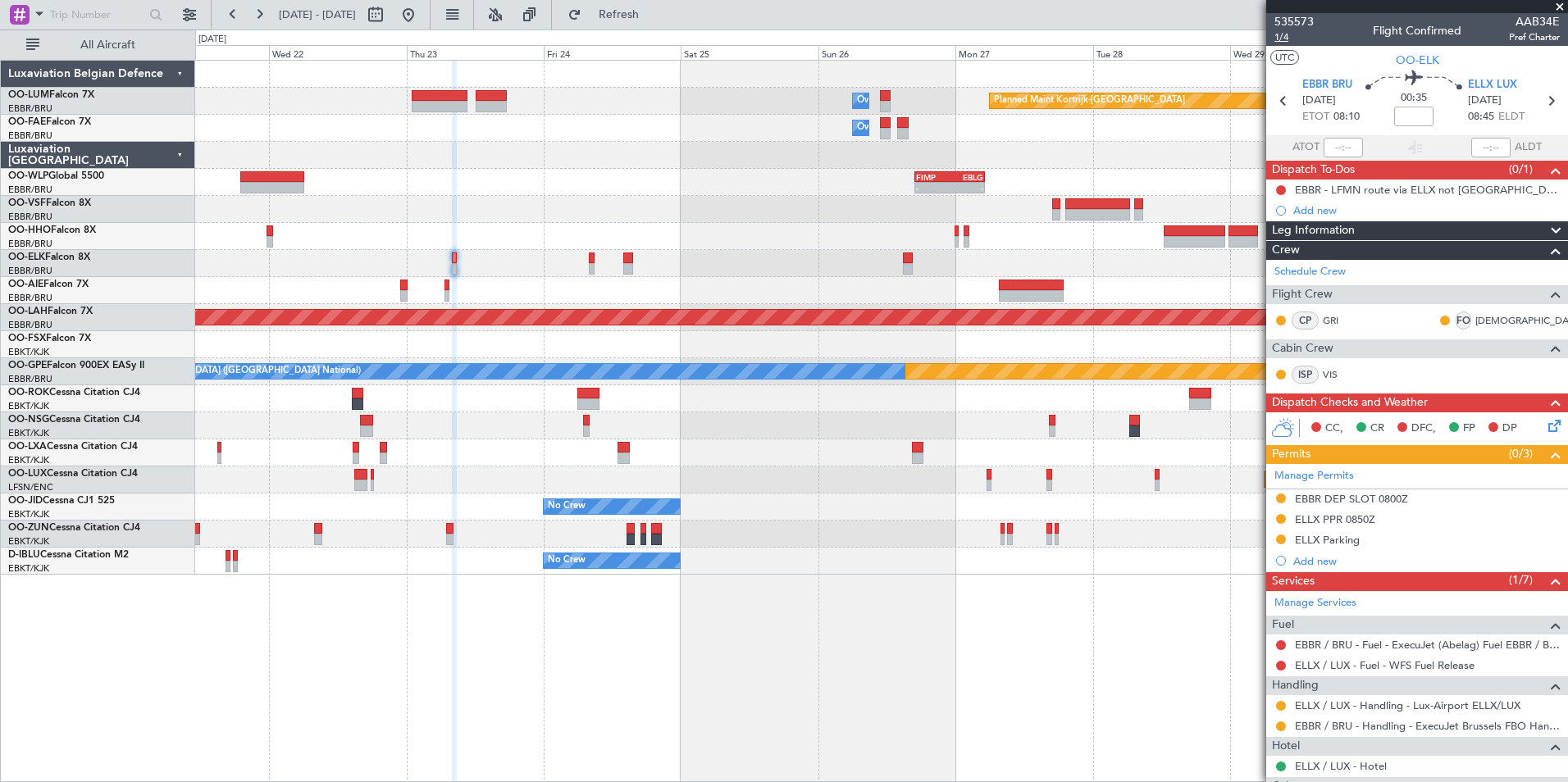
click at [1277, 35] on span "1/4" at bounding box center [1294, 38] width 40 height 14
click at [450, 258] on div at bounding box center [881, 263] width 1372 height 27
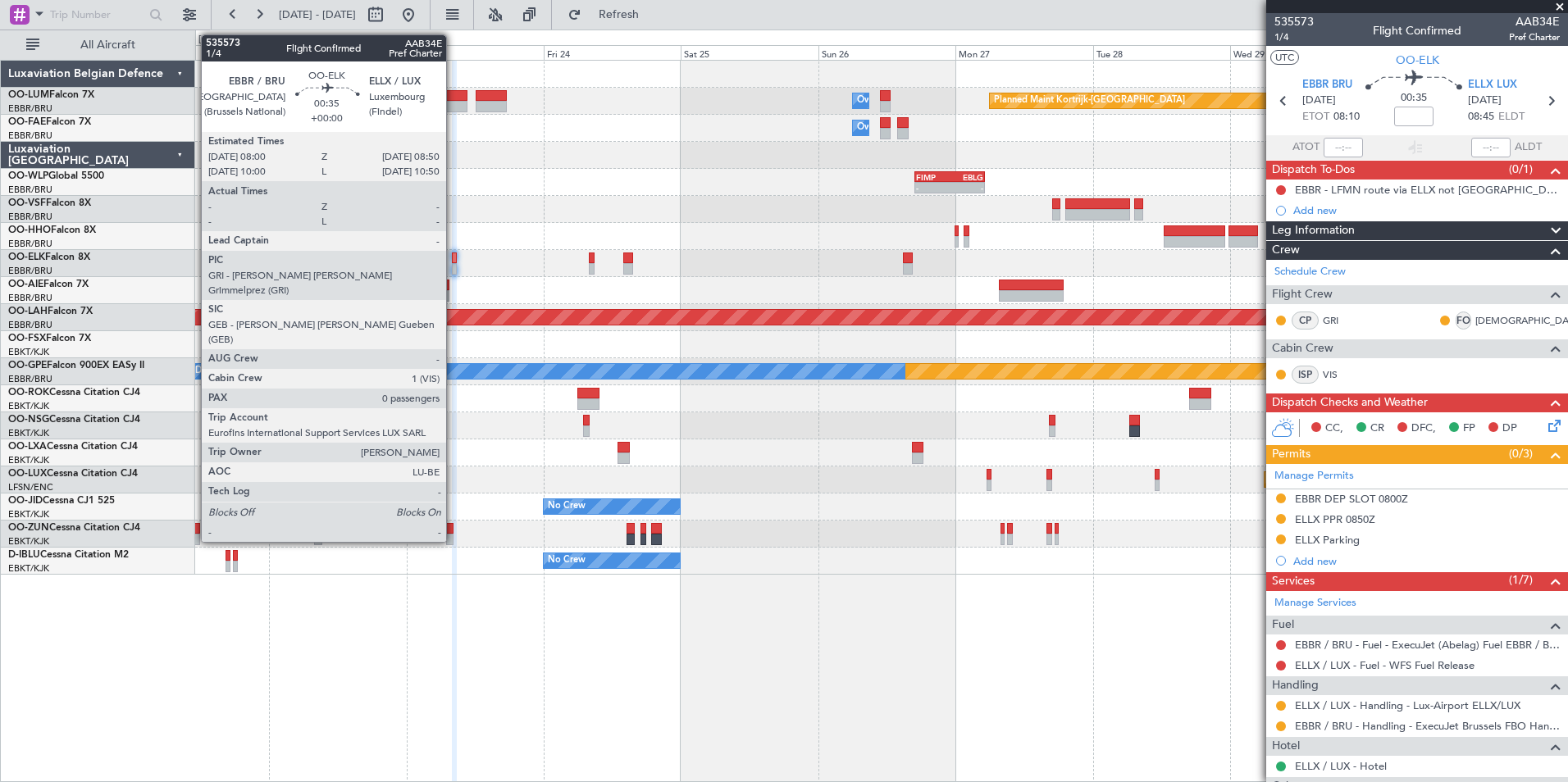
click at [453, 256] on div at bounding box center [454, 258] width 4 height 12
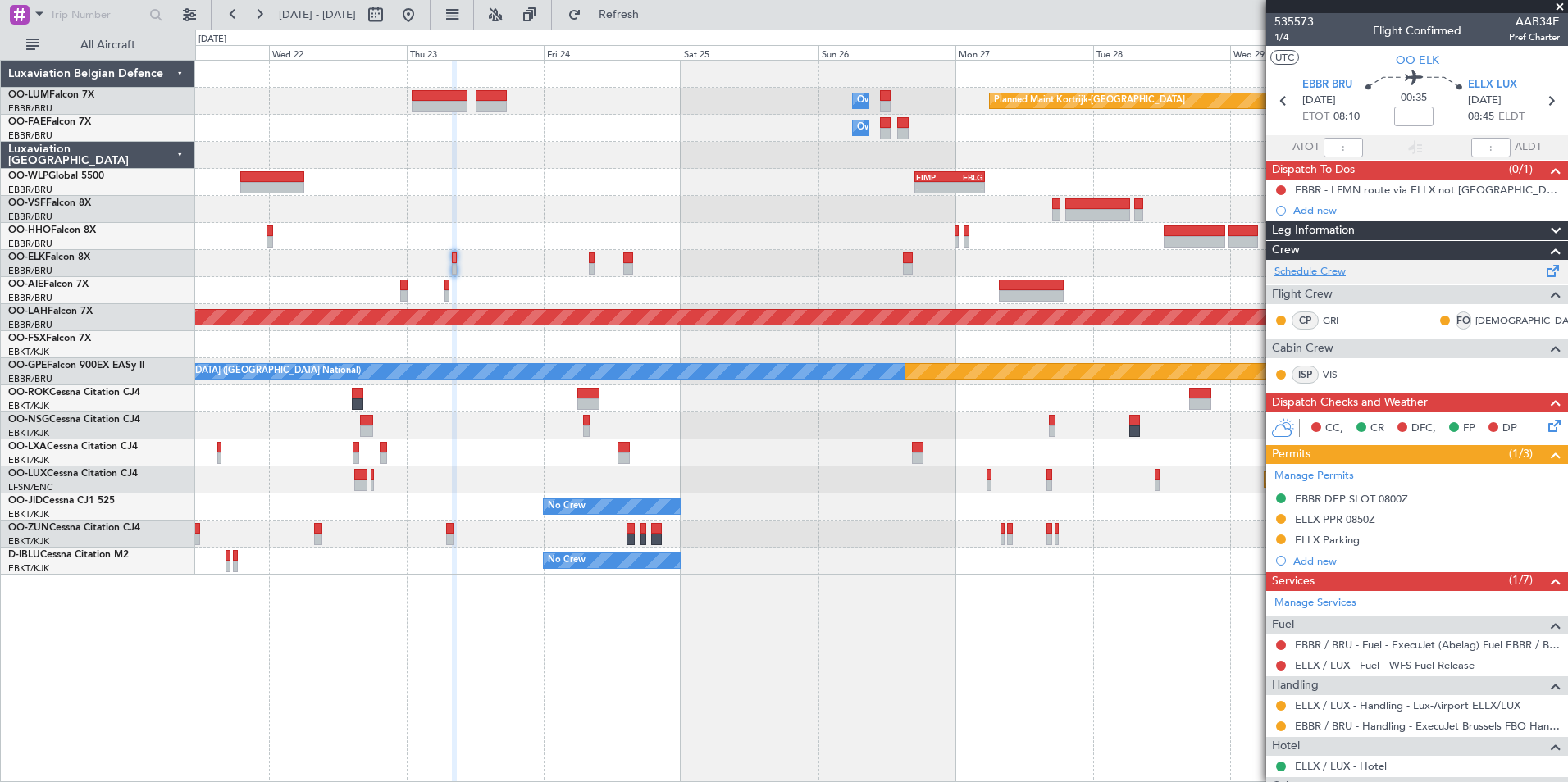
click at [1328, 270] on link "Schedule Crew" at bounding box center [1309, 272] width 71 height 16
click at [1286, 36] on span "1/4" at bounding box center [1294, 38] width 40 height 14
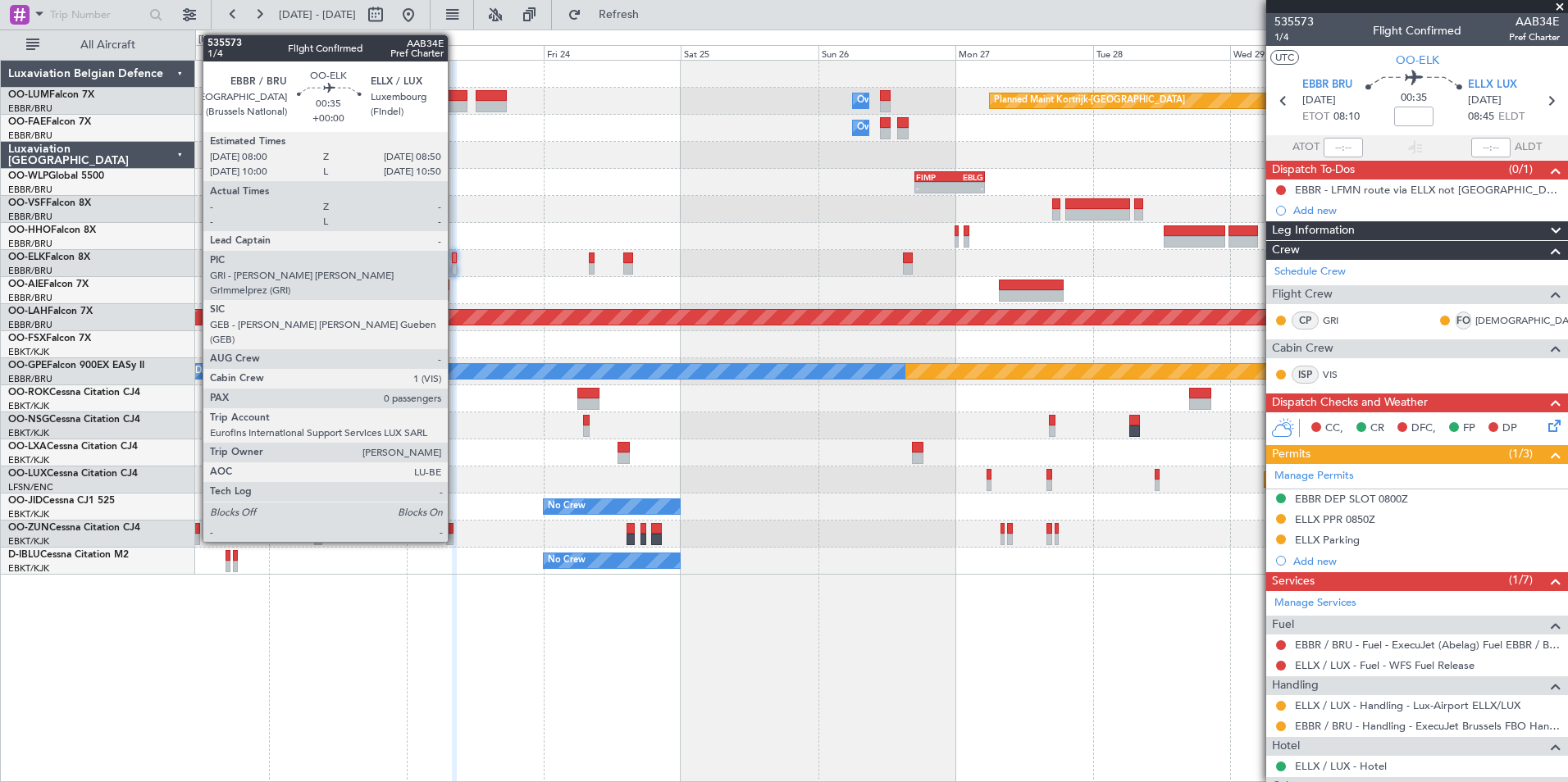
click at [455, 256] on div at bounding box center [454, 258] width 4 height 12
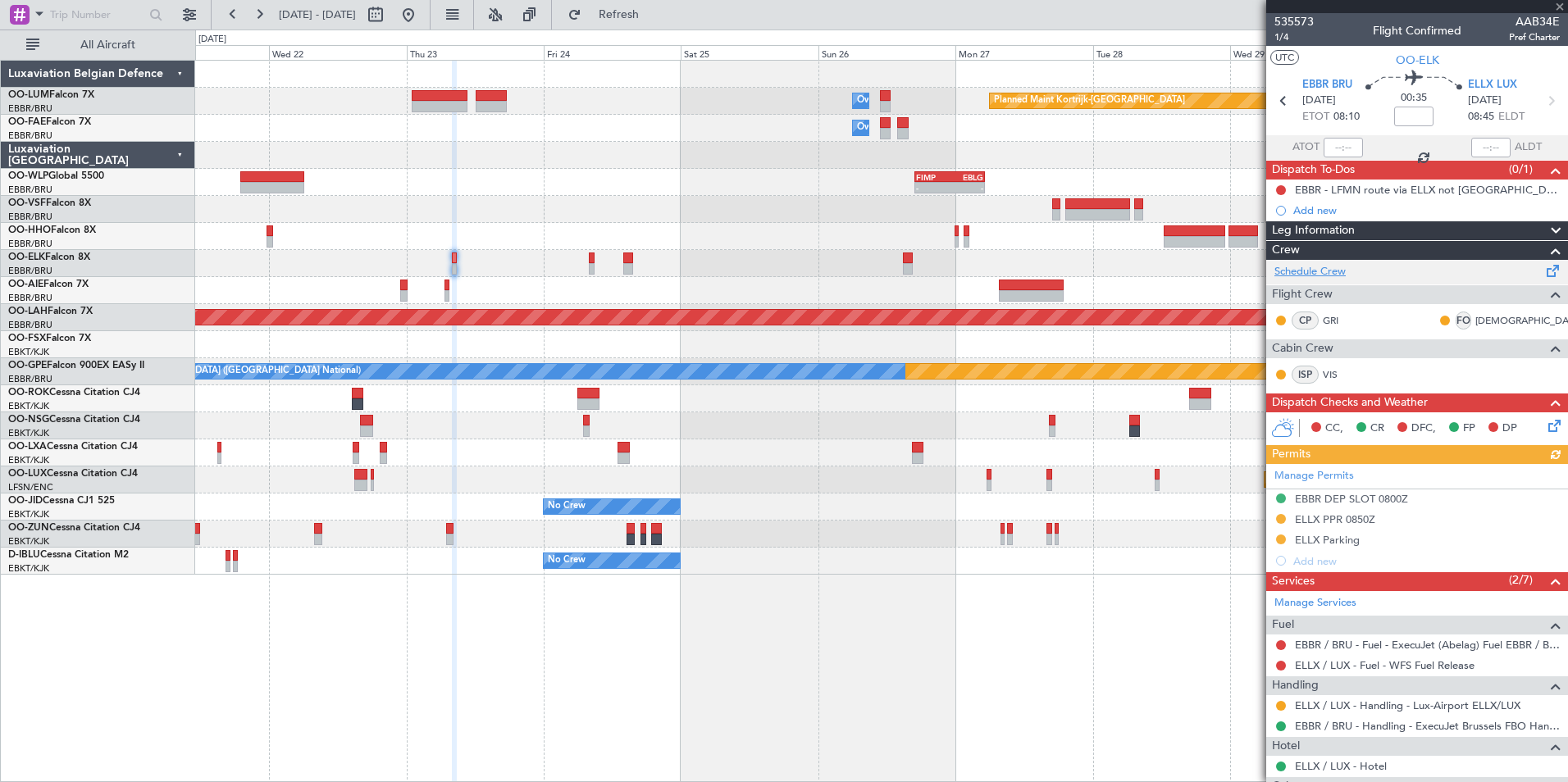
click at [1315, 271] on link "Schedule Crew" at bounding box center [1309, 272] width 71 height 16
drag, startPoint x: 679, startPoint y: 7, endPoint x: 723, endPoint y: 162, distance: 161.1
click at [654, 9] on span "Refresh" at bounding box center [619, 14] width 69 height 12
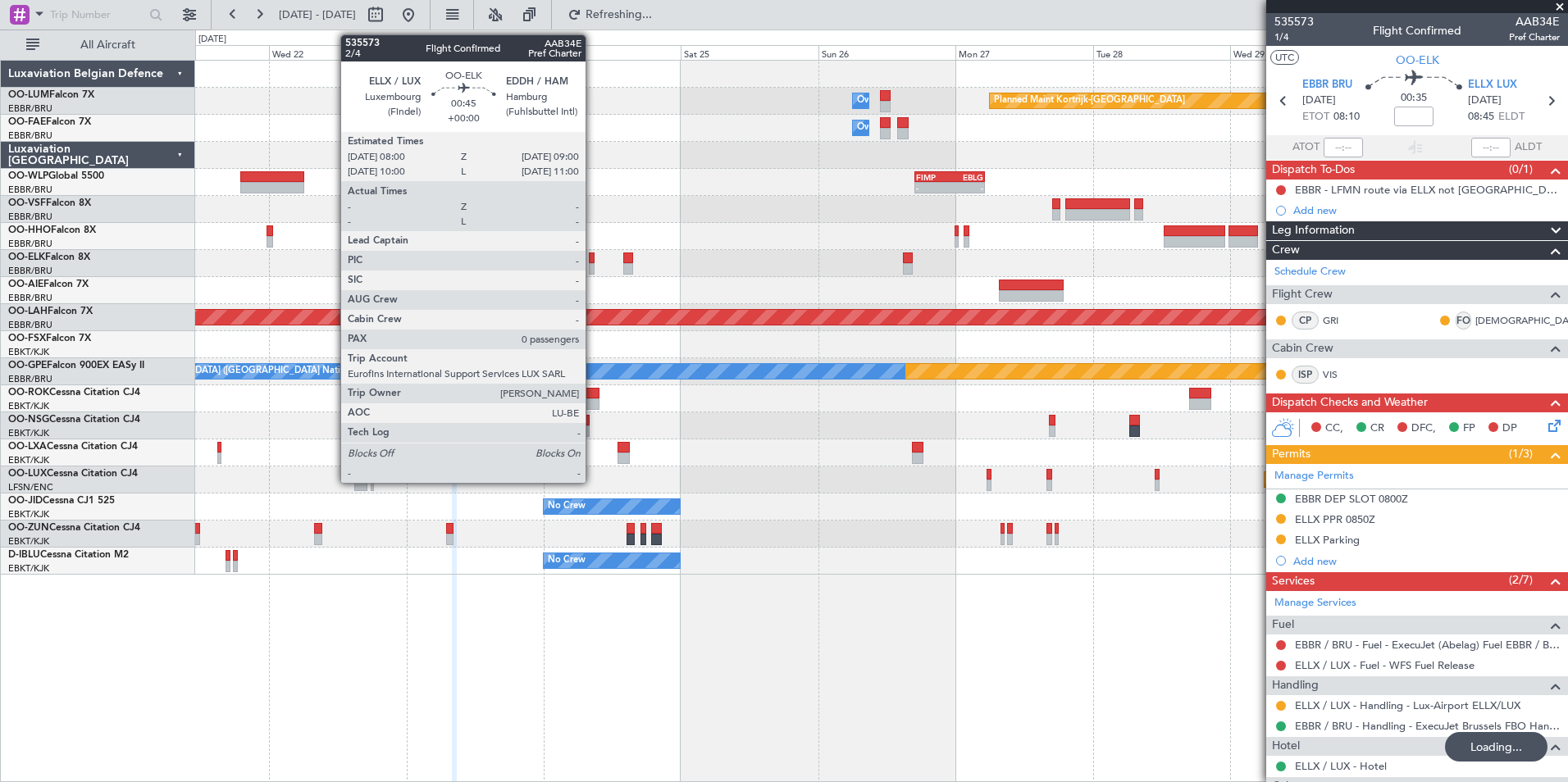
click at [592, 261] on div at bounding box center [592, 258] width 5 height 12
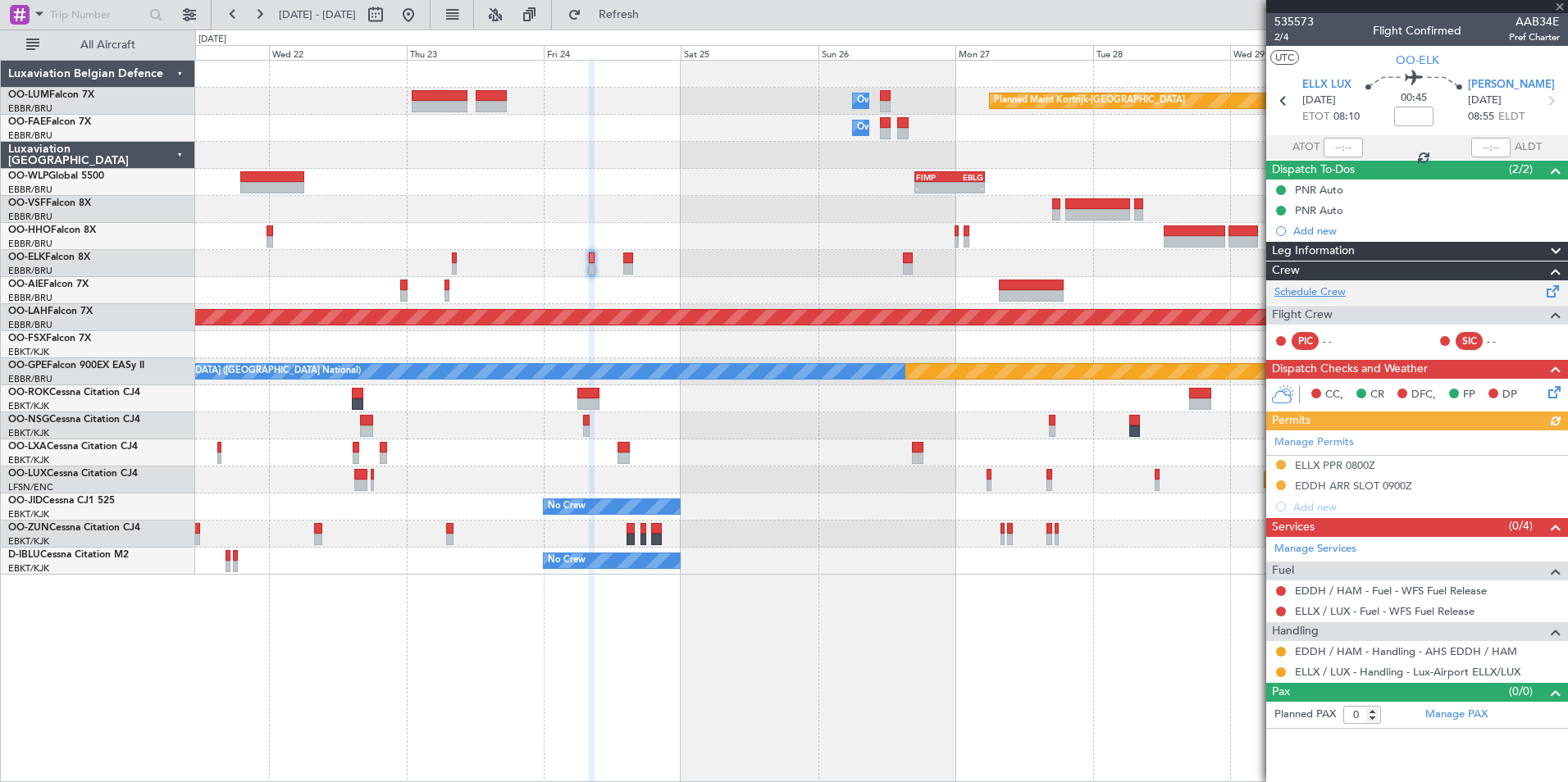
click at [1323, 289] on link "Schedule Crew" at bounding box center [1309, 292] width 71 height 16
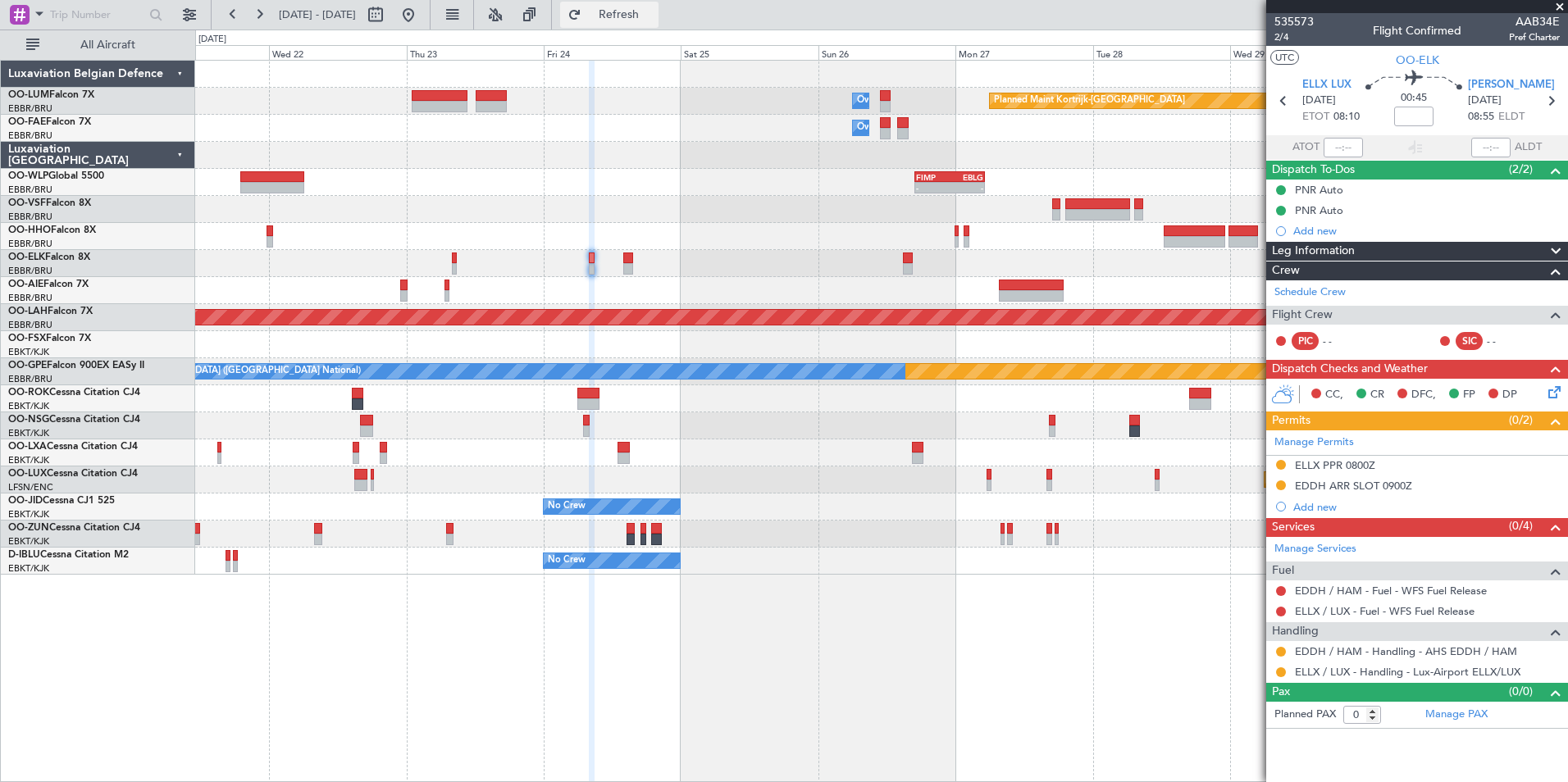
click at [654, 16] on span "Refresh" at bounding box center [619, 14] width 69 height 12
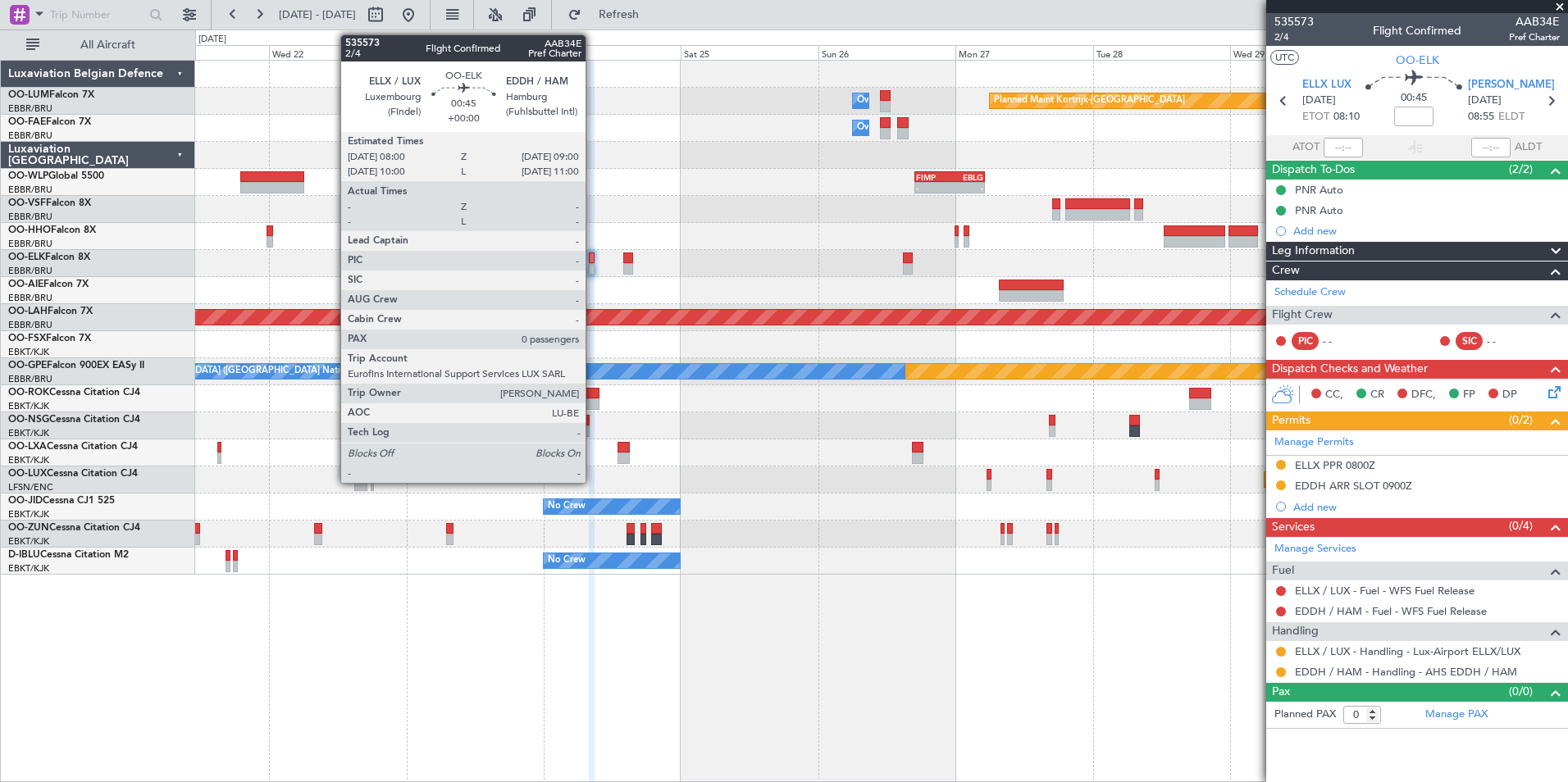
click at [592, 258] on div at bounding box center [592, 258] width 5 height 12
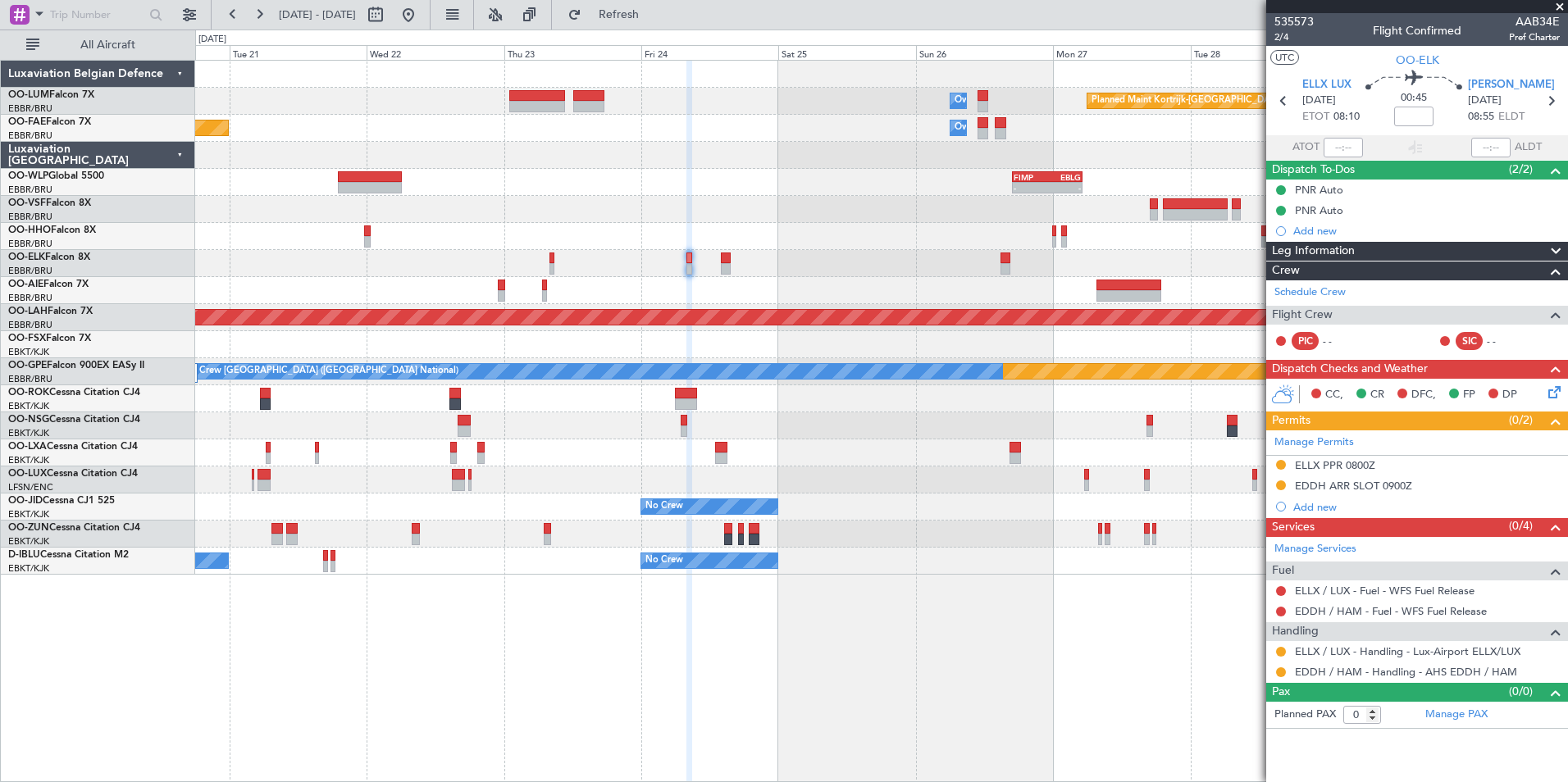
click at [854, 663] on div "Planned Maint Kortrijk-Wevelgem Owner Melsbroek Air Base Owner Melsbroek Air Ba…" at bounding box center [881, 422] width 1373 height 723
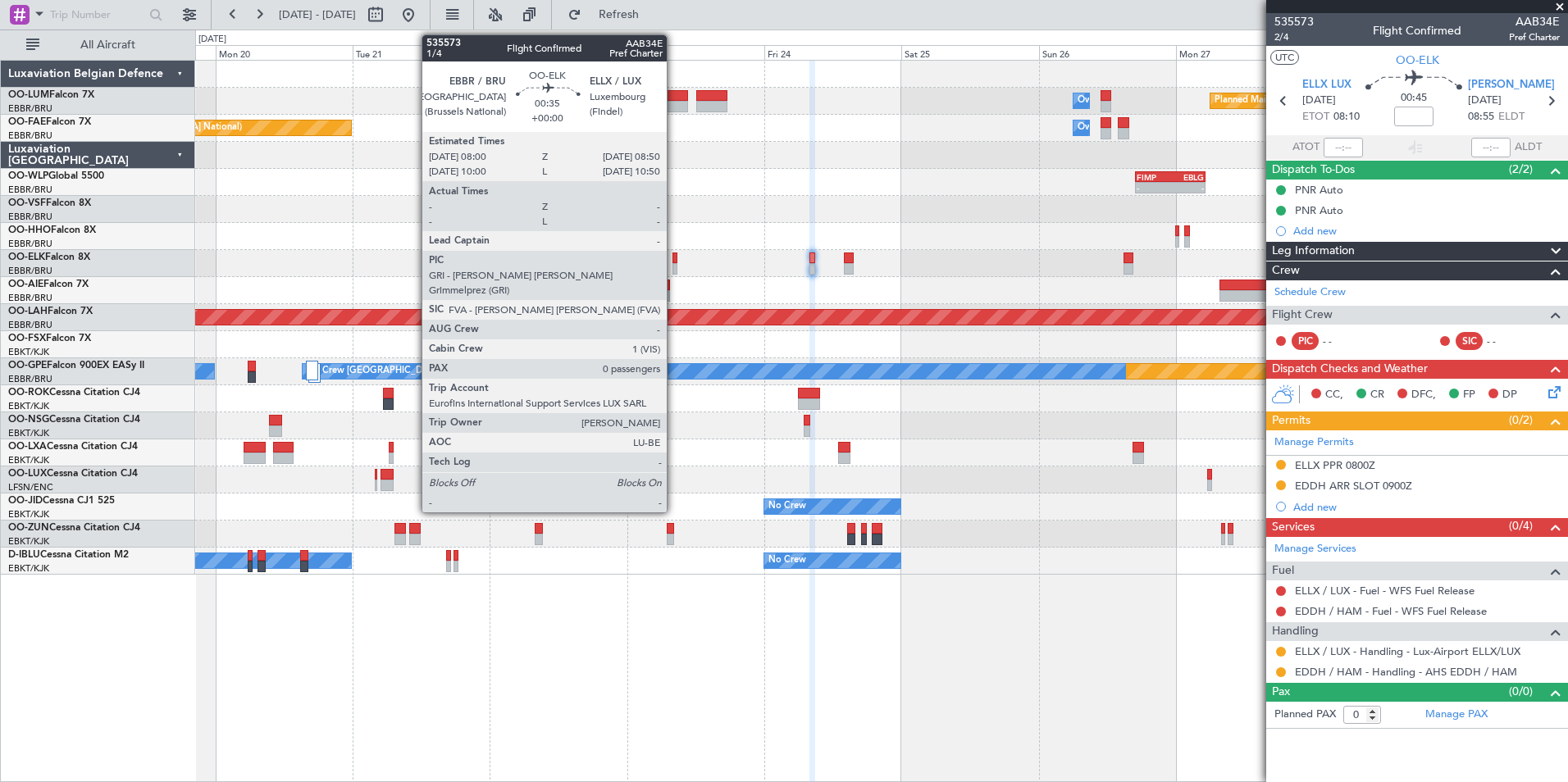
click at [674, 259] on div at bounding box center [674, 258] width 4 height 12
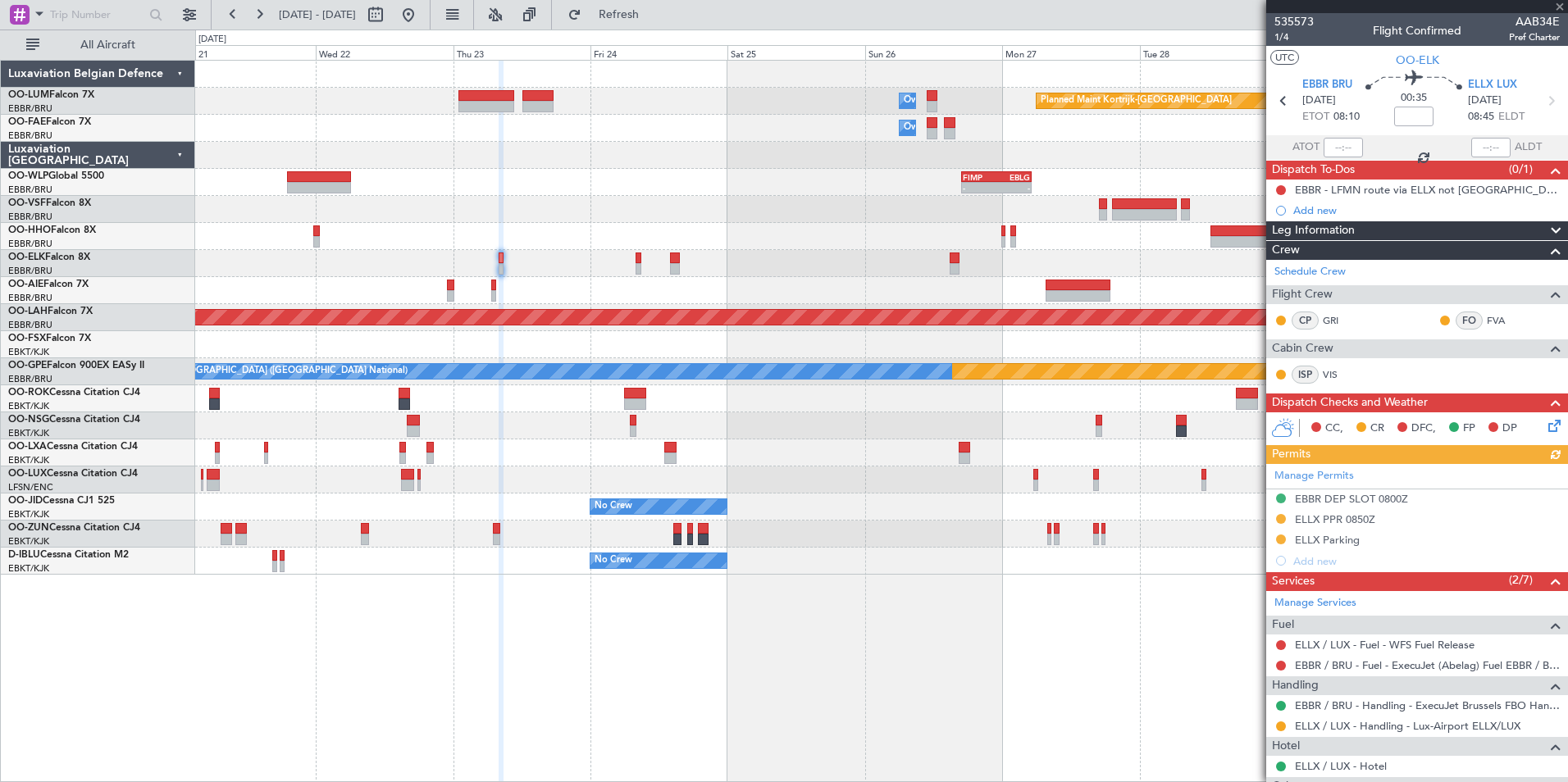
click at [780, 538] on div "Planned Maint Kortrijk-Wevelgem Owner Melsbroek Air Base Owner Melsbroek Air Ba…" at bounding box center [881, 317] width 1372 height 514
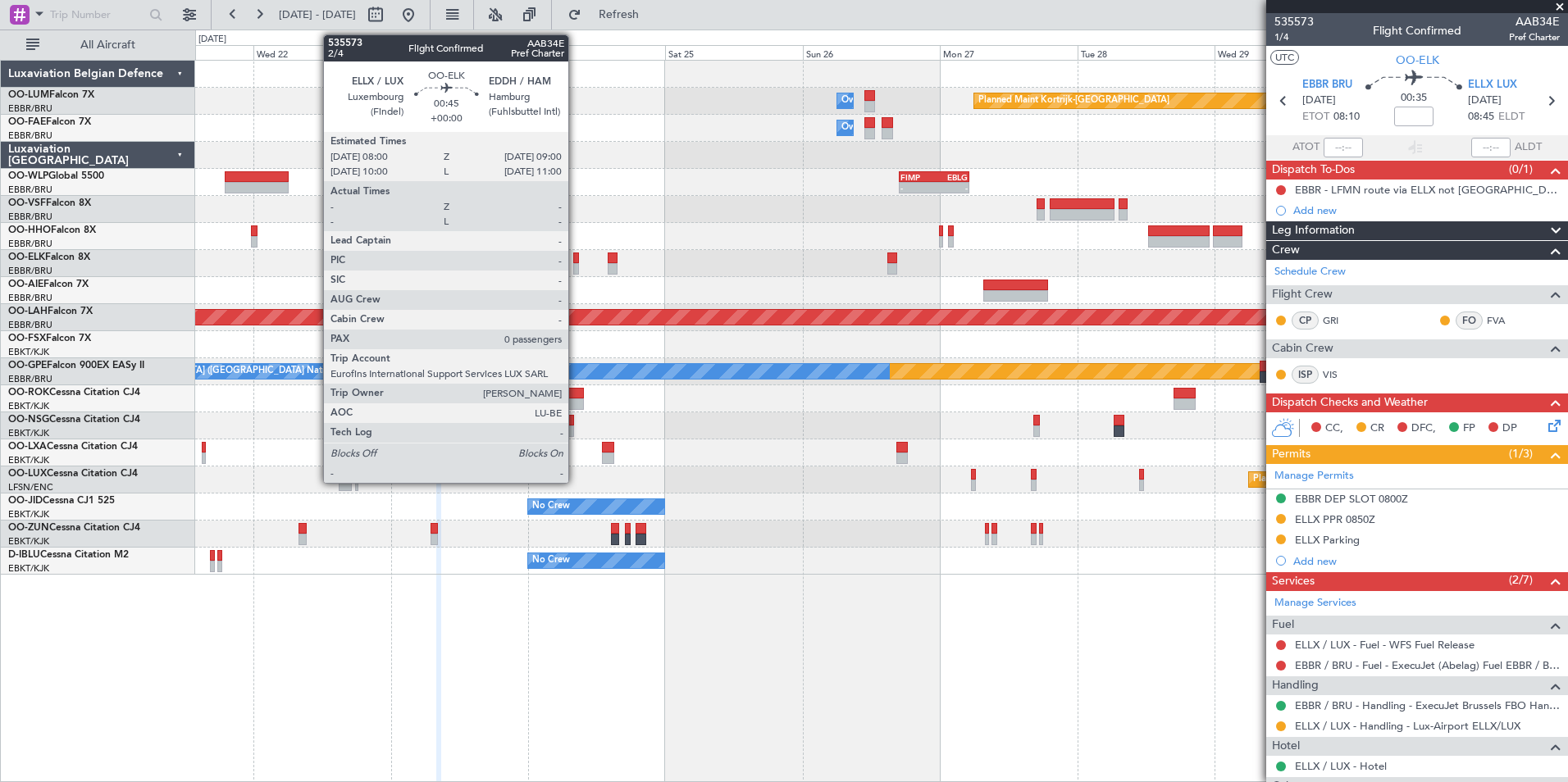
click at [575, 256] on div at bounding box center [576, 258] width 5 height 12
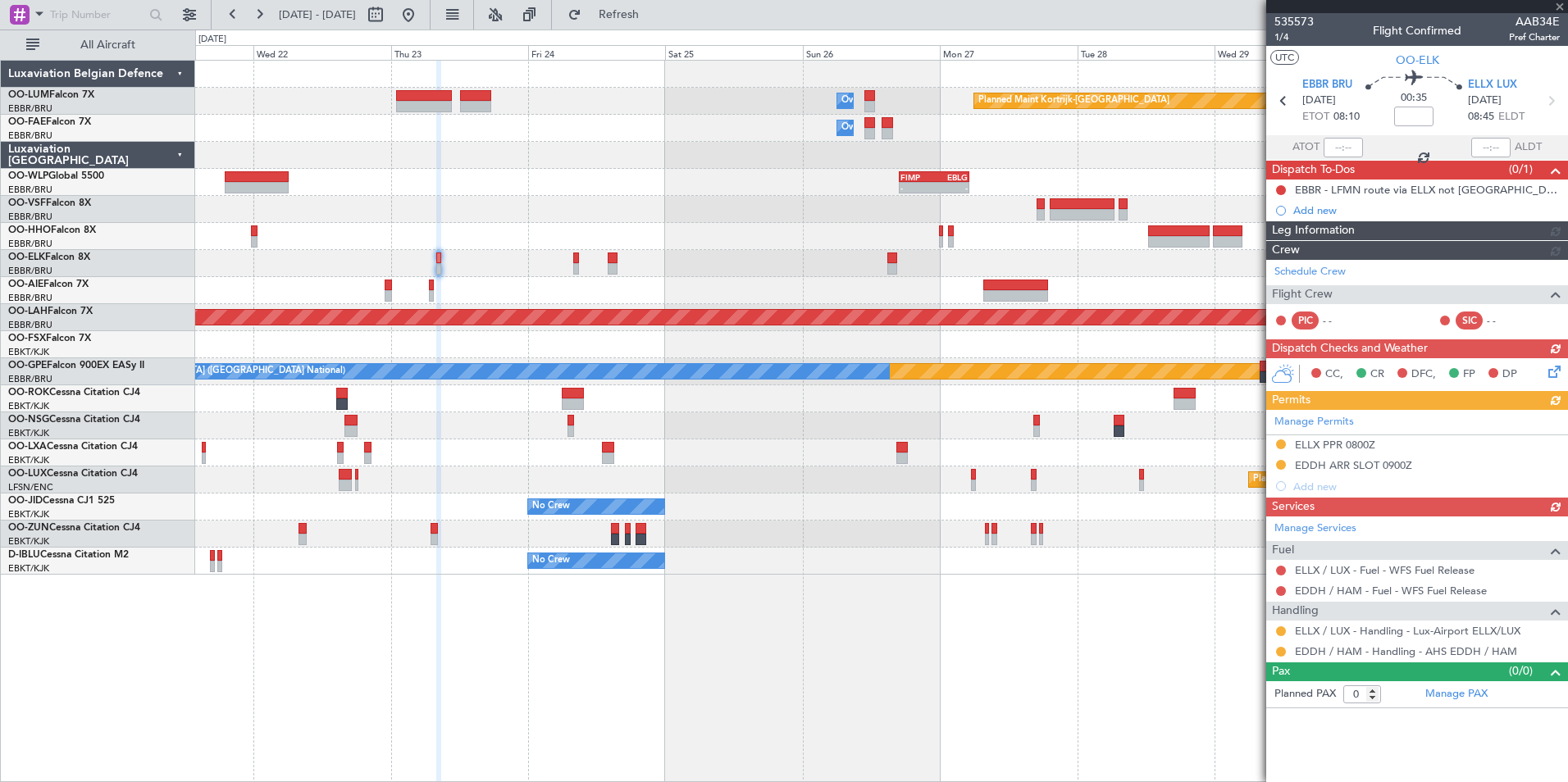
click at [1340, 295] on div "Schedule Crew Flight Crew PIC - - SIC - -" at bounding box center [1417, 299] width 302 height 79
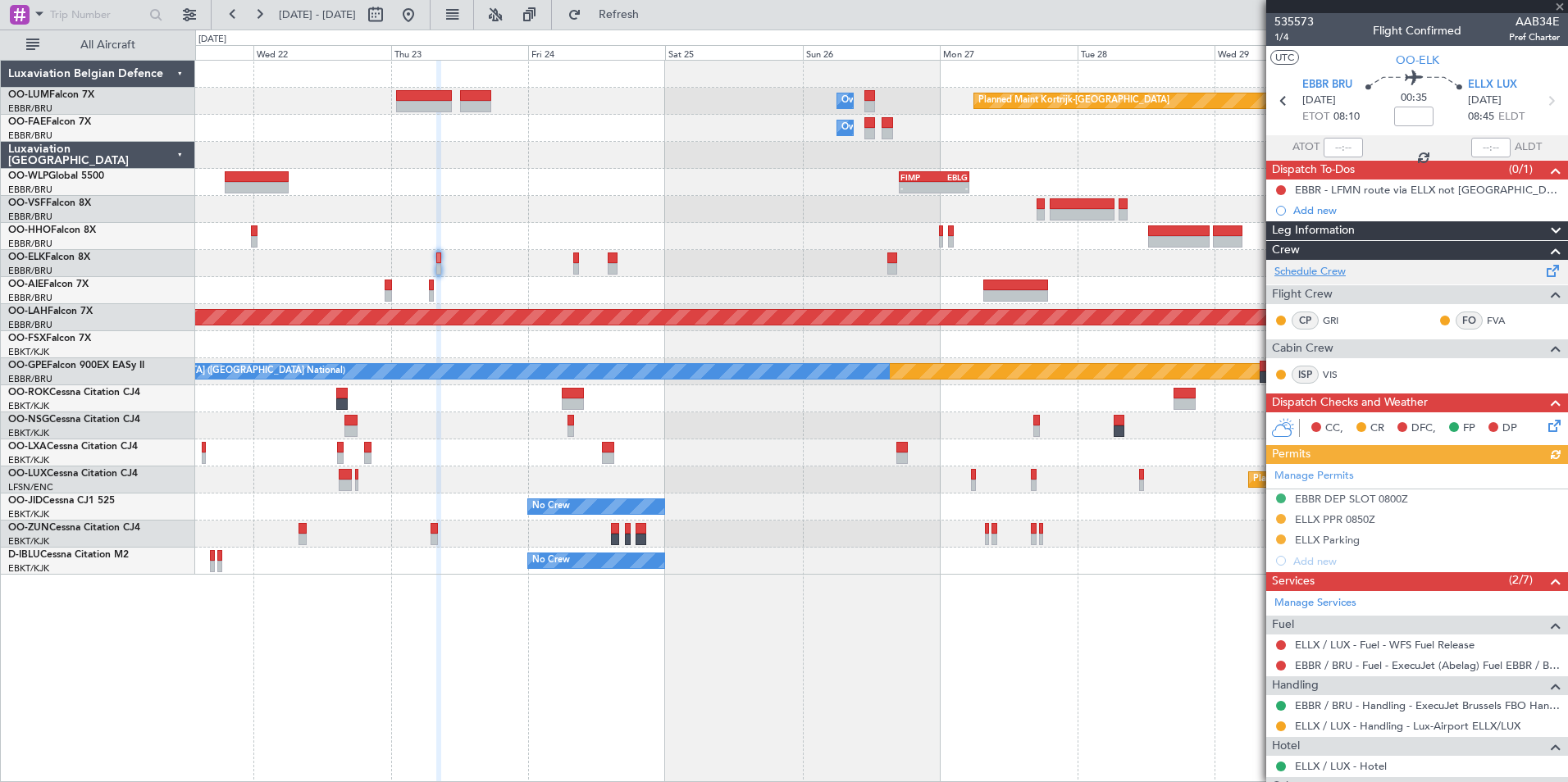
click at [1332, 269] on link "Schedule Crew" at bounding box center [1309, 272] width 71 height 16
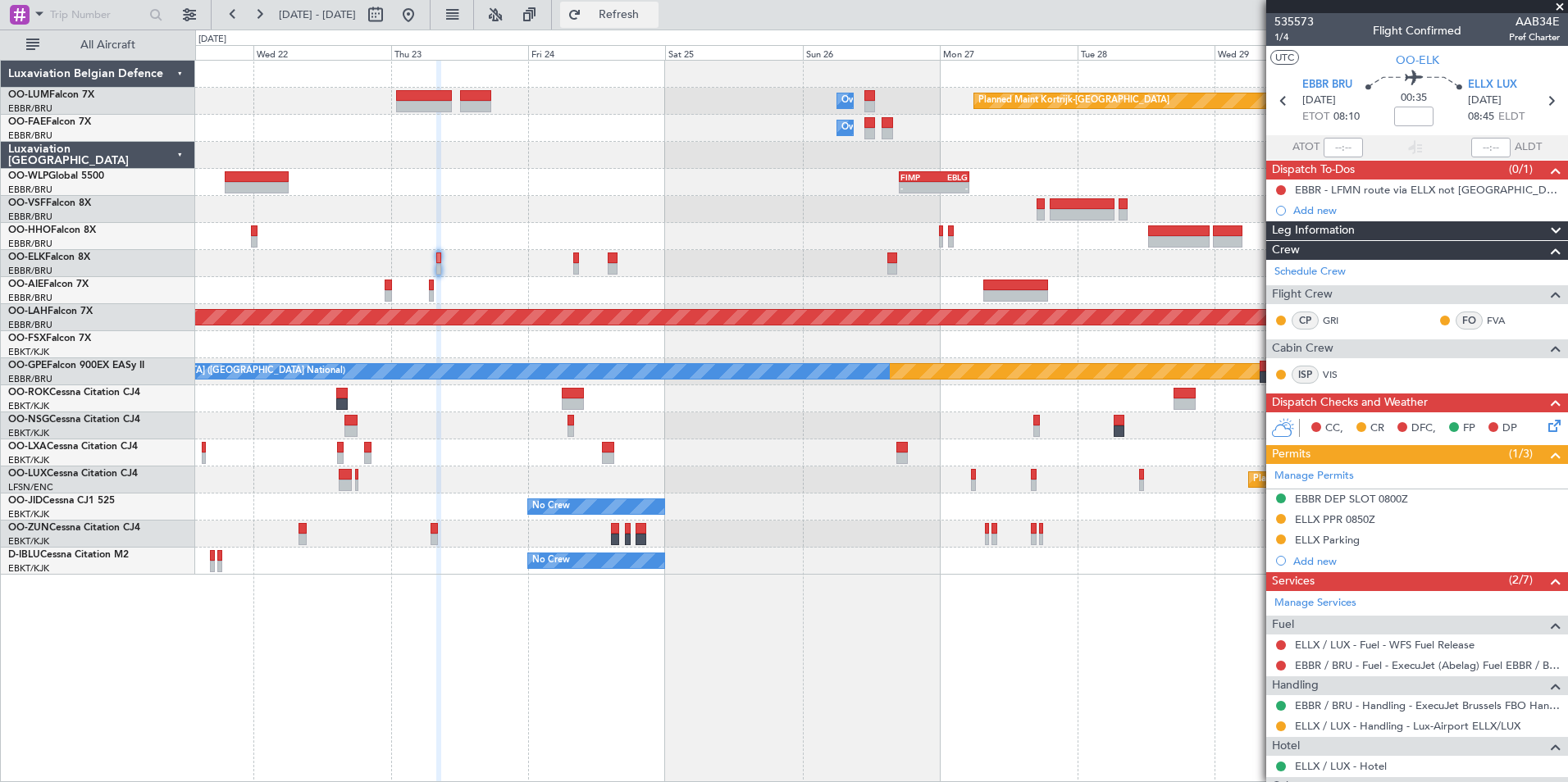
click at [654, 17] on span "Refresh" at bounding box center [619, 14] width 69 height 12
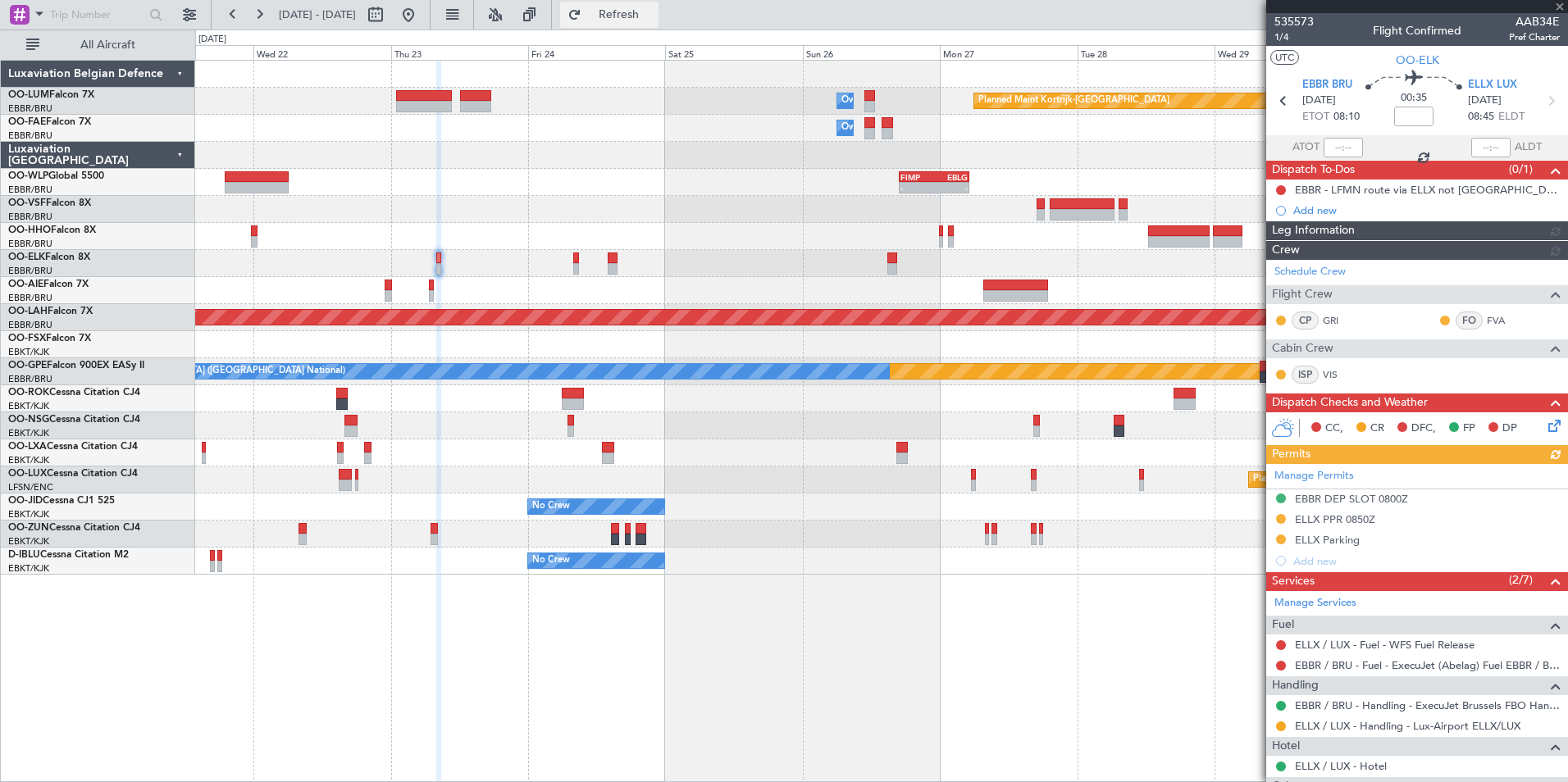
click at [654, 21] on span "Refresh" at bounding box center [619, 14] width 69 height 12
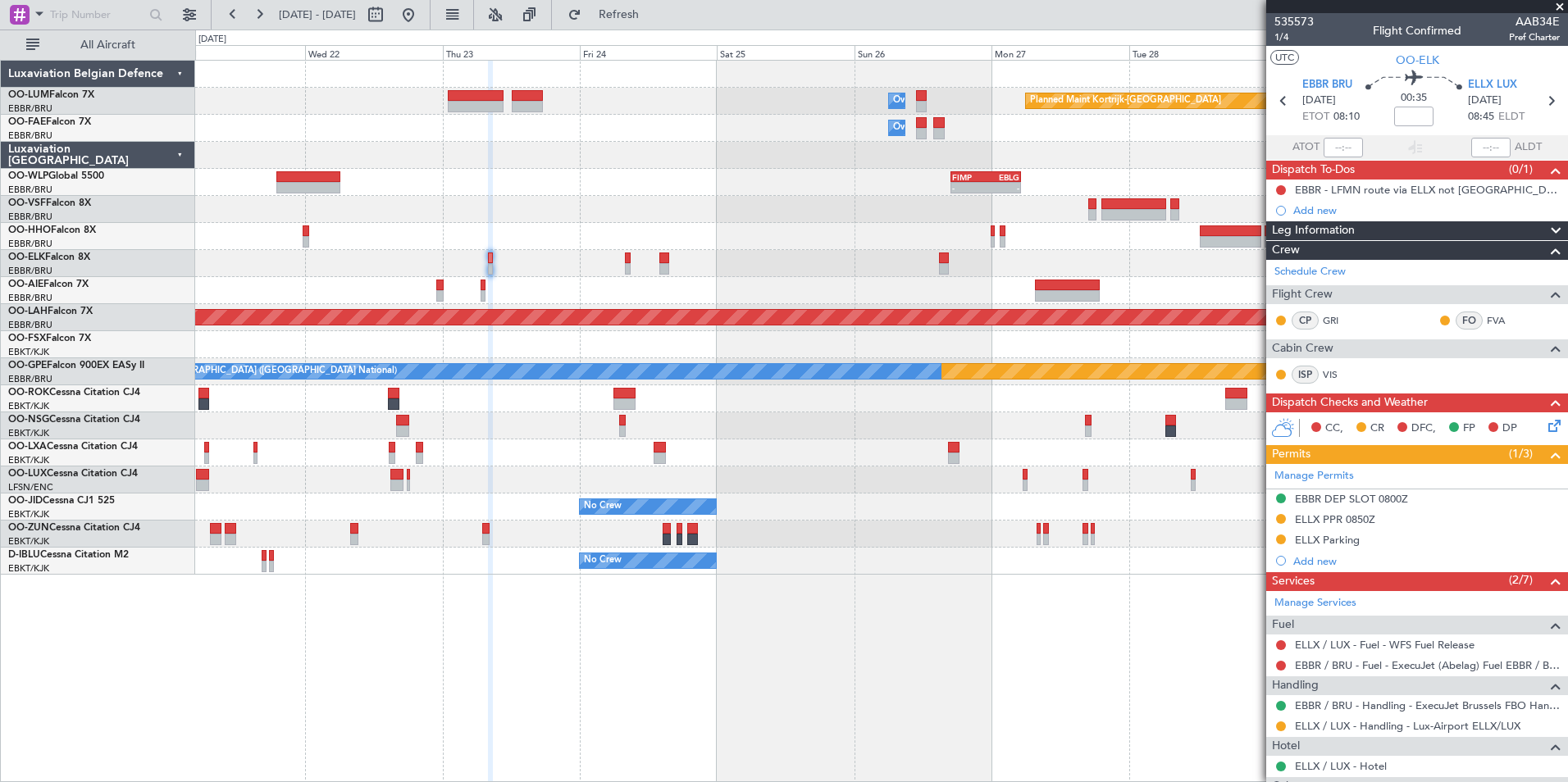
click at [538, 573] on div "Planned Maint Kortrijk-Wevelgem Owner Melsbroek Air Base Owner Melsbroek Air Ba…" at bounding box center [881, 422] width 1373 height 723
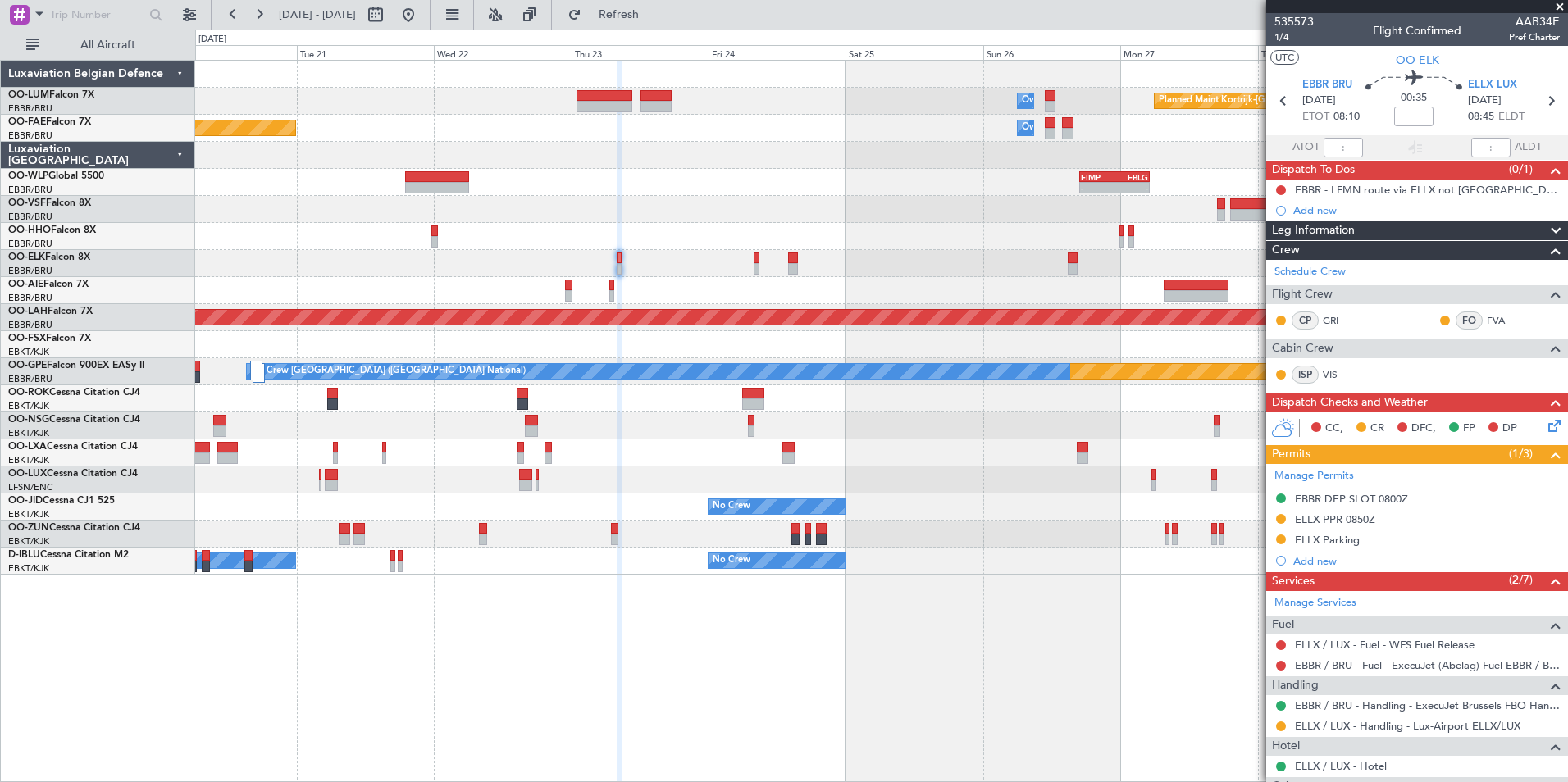
click at [607, 629] on div "Planned Maint Kortrijk-Wevelgem Owner Melsbroek Air Base Owner Melsbroek Air Ba…" at bounding box center [881, 422] width 1373 height 723
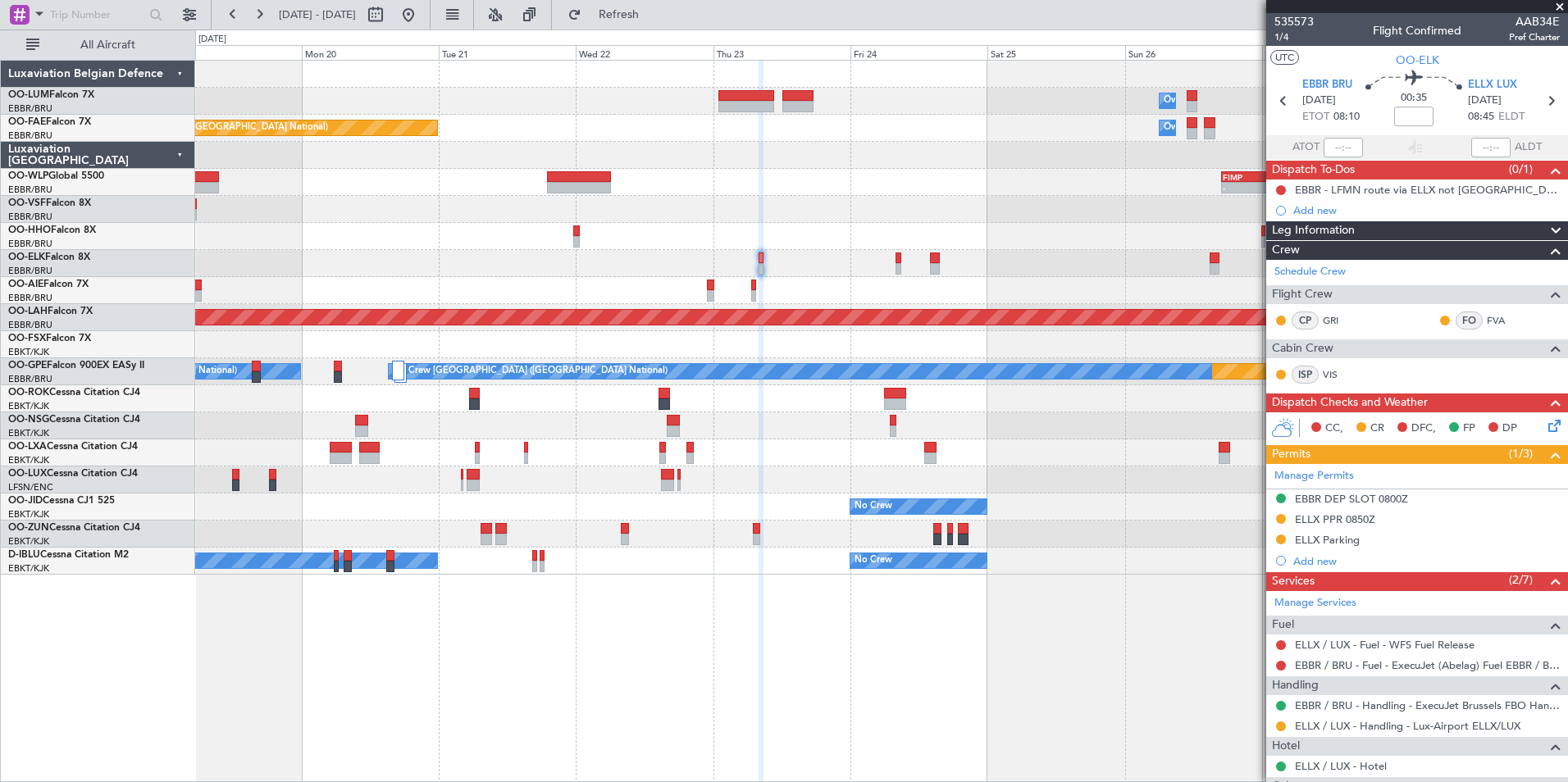
click at [646, 649] on div "Planned Maint Kortrijk-Wevelgem Owner Melsbroek Air Base Owner Melsbroek Air Ba…" at bounding box center [881, 422] width 1373 height 723
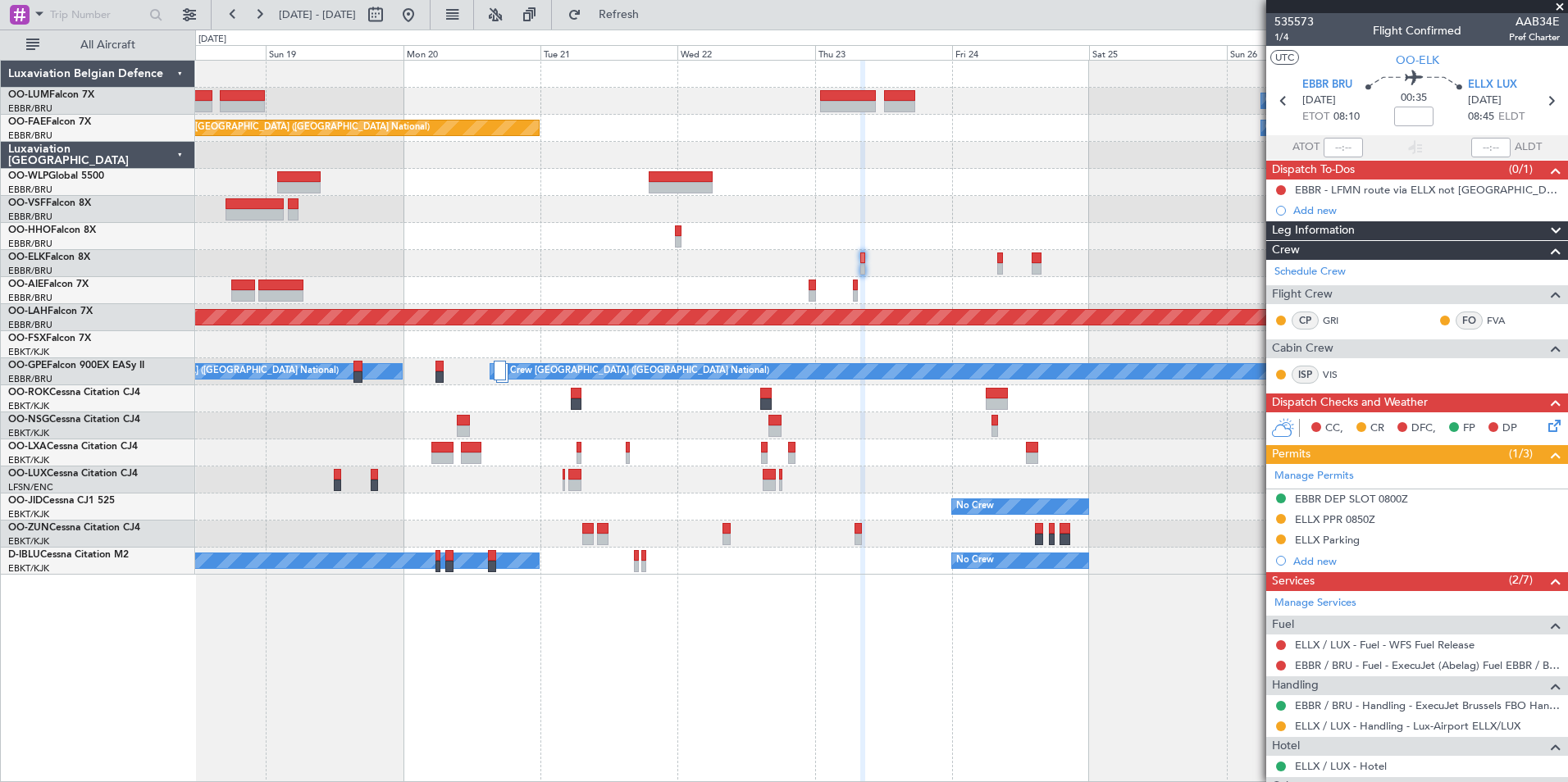
click at [681, 659] on div "Planned Maint Kortrijk-Wevelgem Owner Melsbroek Air Base Owner Melsbroek Air Ba…" at bounding box center [881, 422] width 1373 height 723
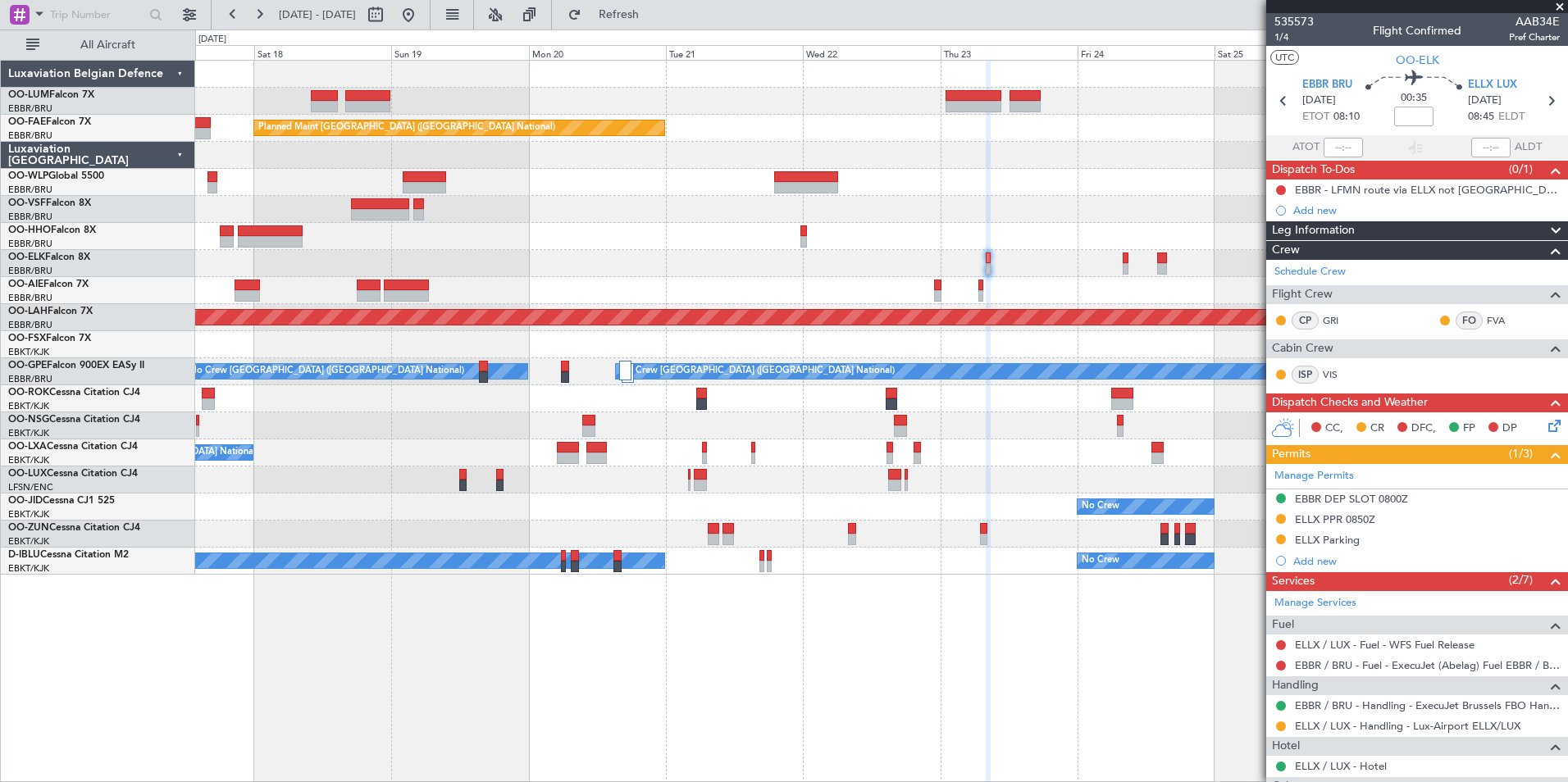
click at [698, 665] on div "Planned Maint Kortrijk-Wevelgem Owner Melsbroek Air Base Owner Melsbroek Air Ba…" at bounding box center [881, 422] width 1373 height 723
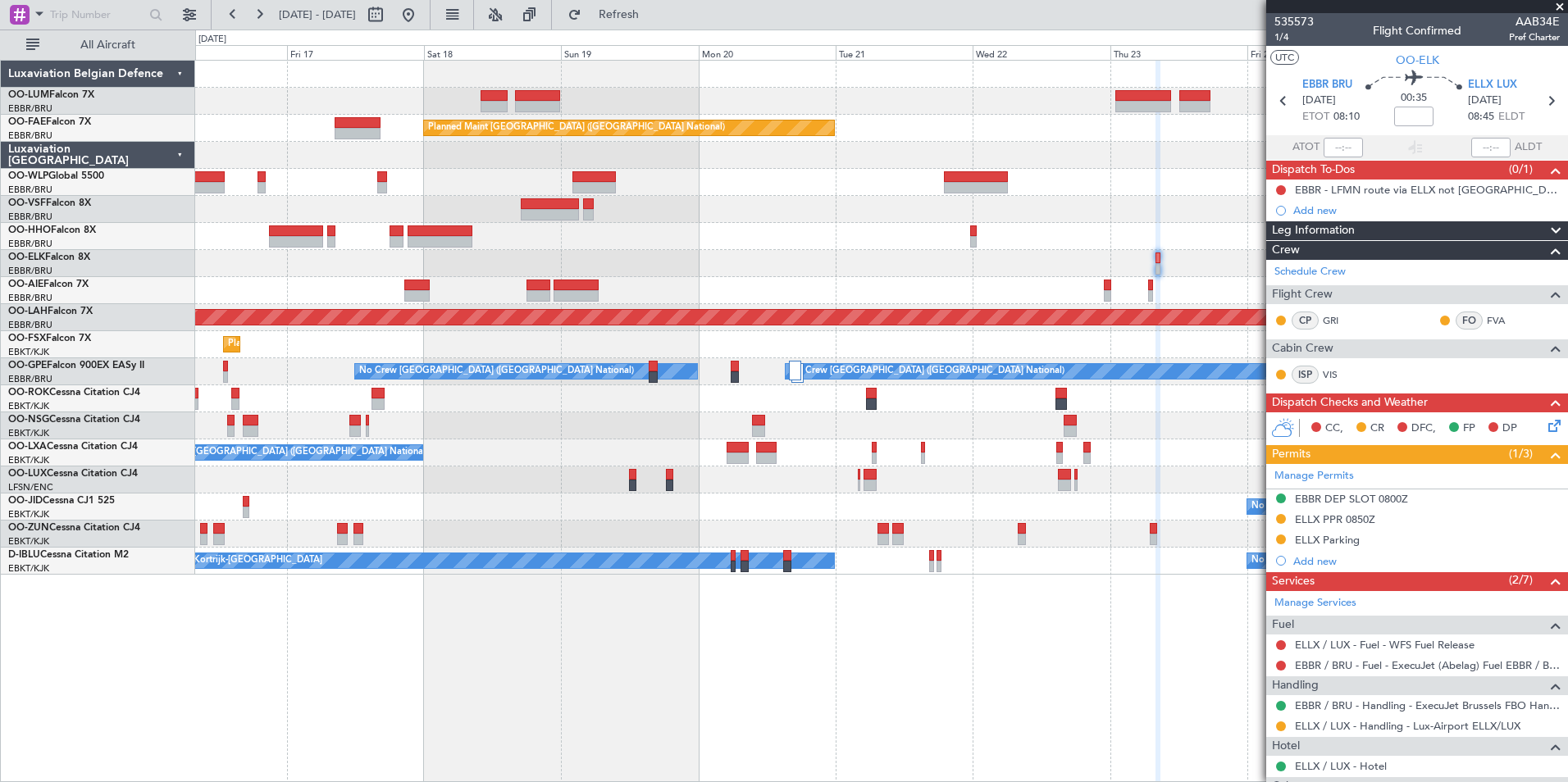
click at [742, 666] on div "Owner Melsbroek Air Base Planned Maint Kortrijk-Wevelgem Owner Melsbroek Air Ba…" at bounding box center [881, 422] width 1373 height 723
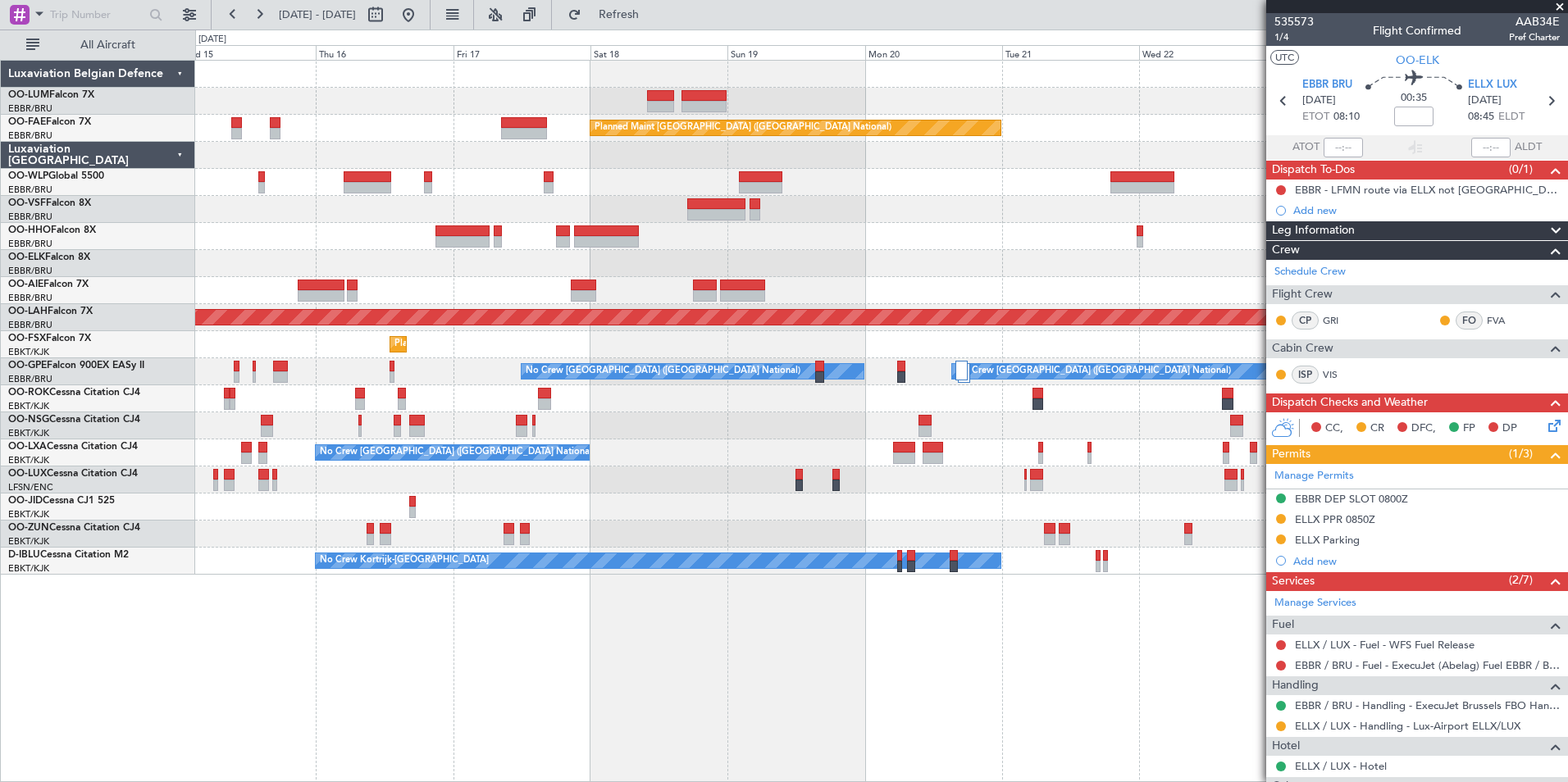
click at [701, 667] on div "Owner Melsbroek Air Base Planned Maint Kortrijk-Wevelgem AOG Maint Sibiu Planne…" at bounding box center [881, 422] width 1373 height 723
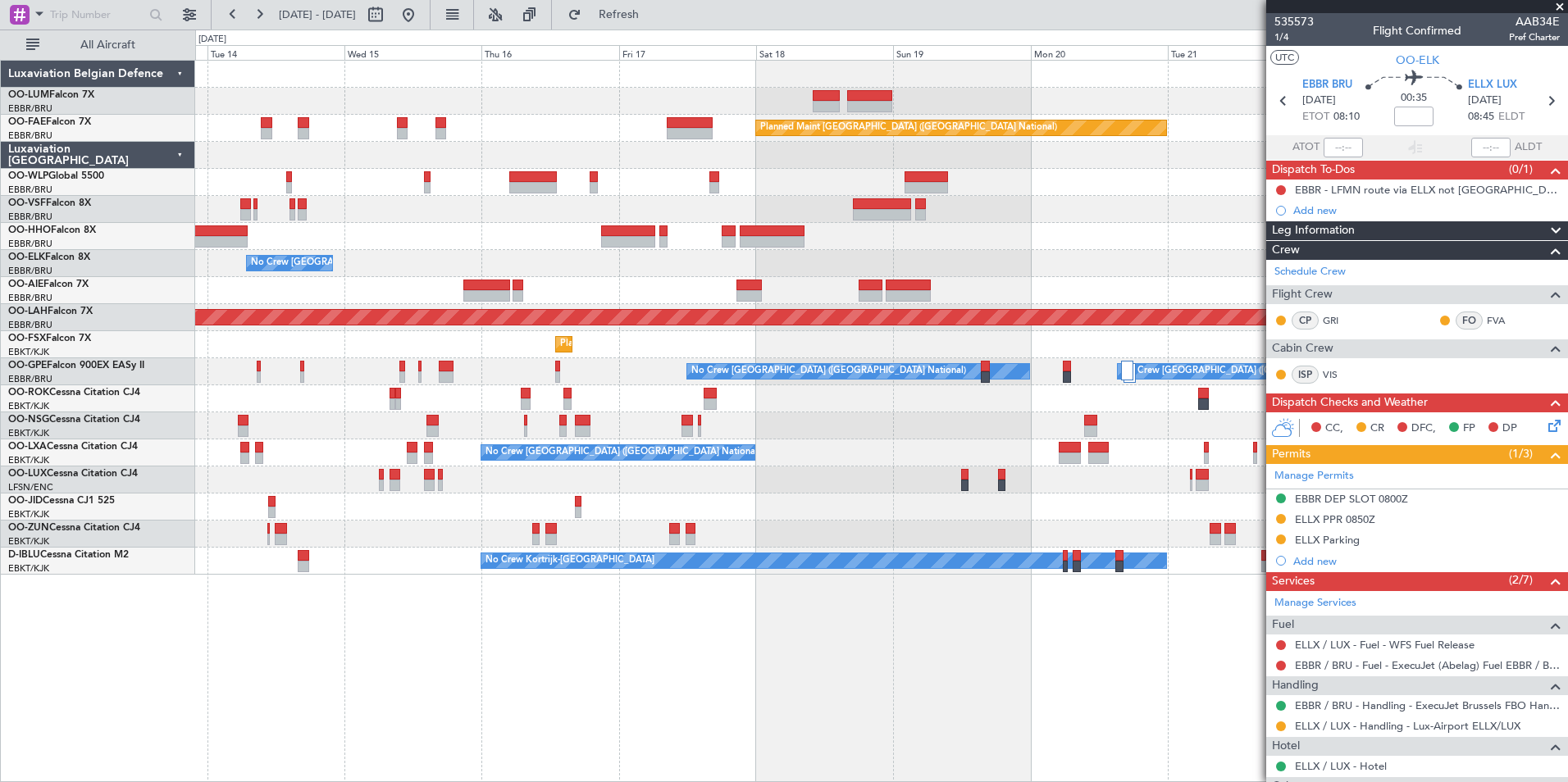
click at [628, 684] on div "Owner Melsbroek Air Base AOG Maint Sibiu Planned Maint Brussels (Brussels Natio…" at bounding box center [881, 422] width 1373 height 723
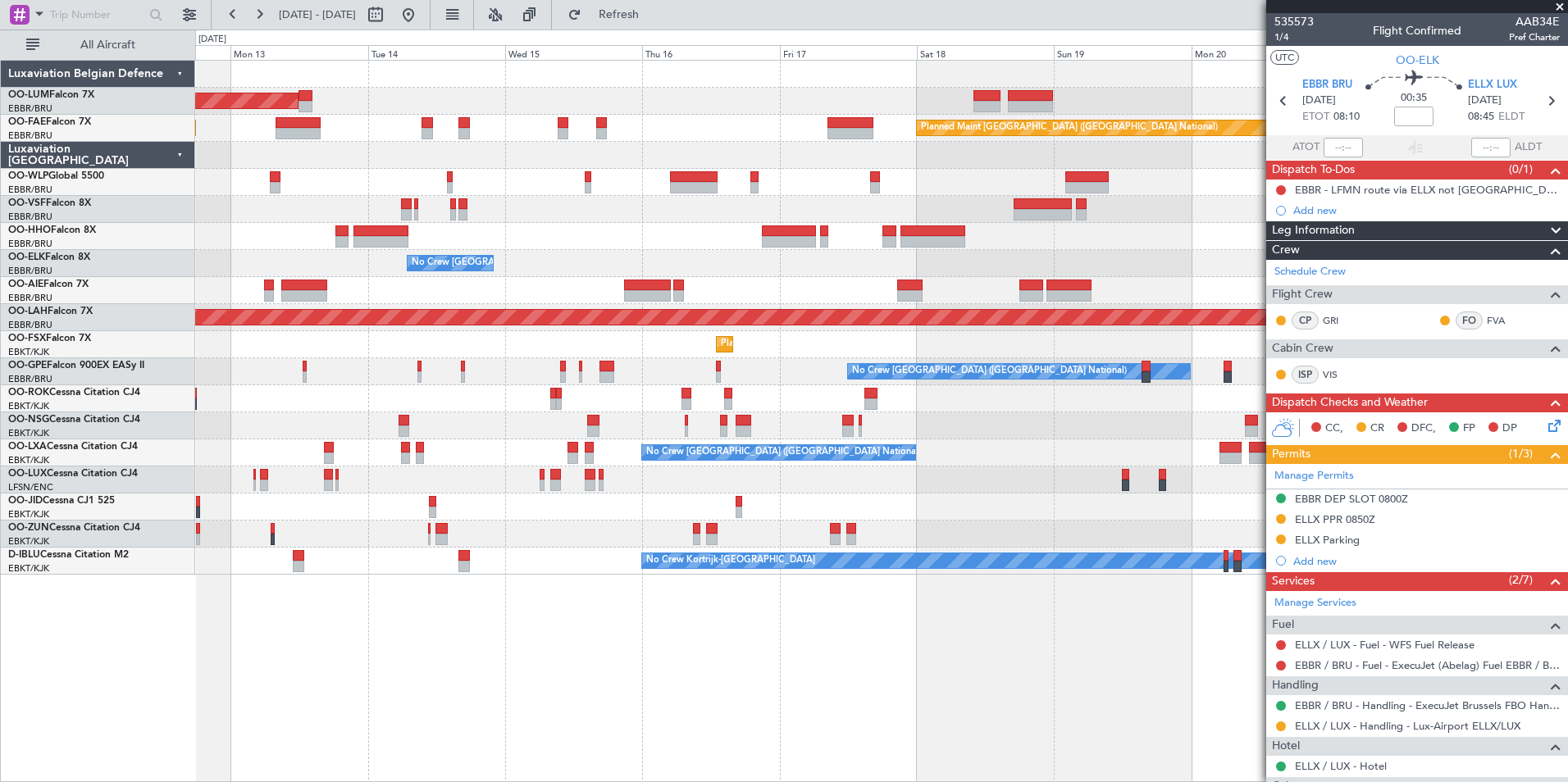
click at [618, 702] on div "AOG Maint Sibiu Planned Maint Brussels (Brussels National) Planned Maint Melsbr…" at bounding box center [881, 422] width 1373 height 723
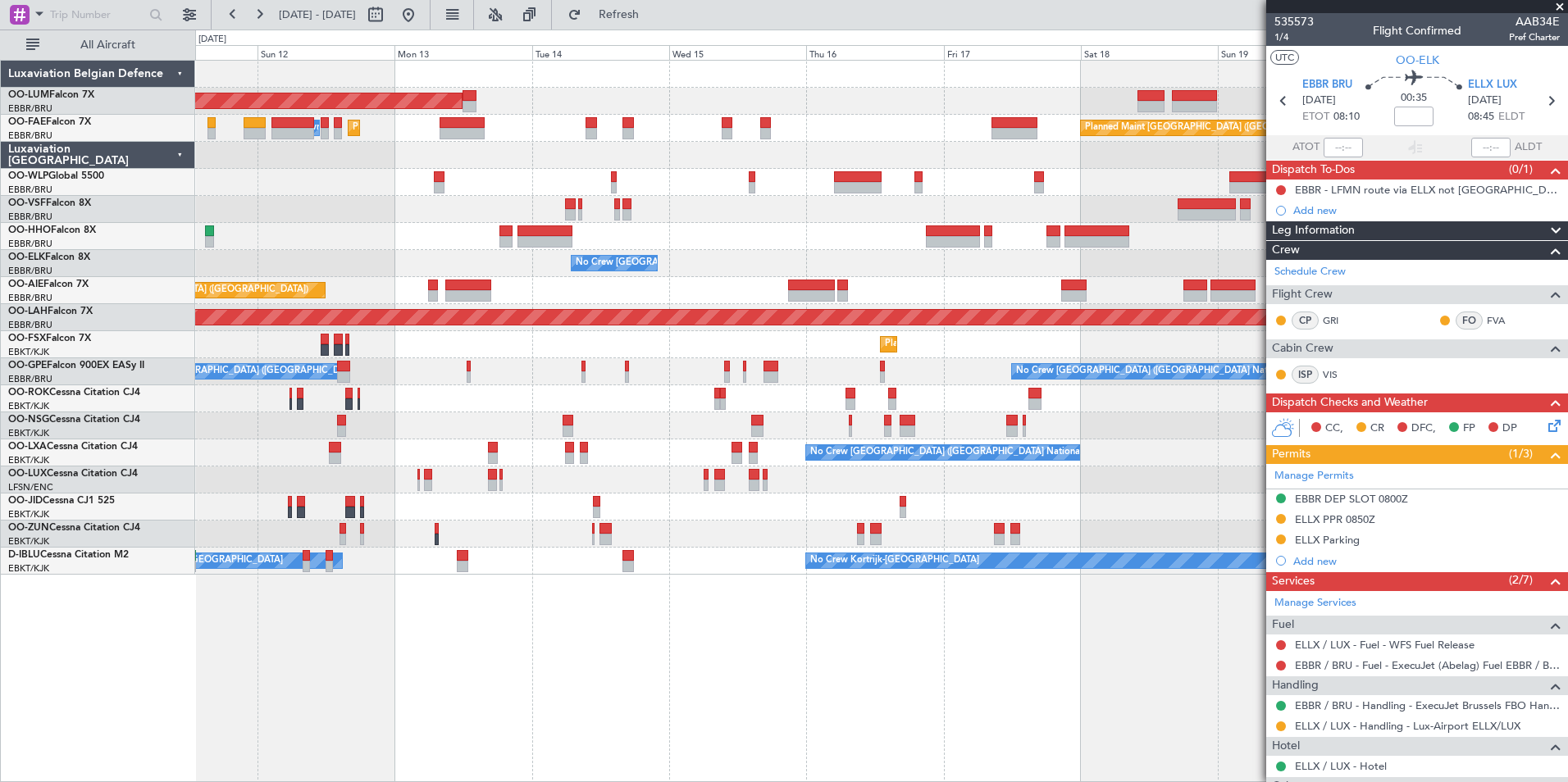
click at [624, 696] on div "AOG Maint Sibiu Planned Maint Brussels (Brussels National) Planned Maint Melsbr…" at bounding box center [881, 422] width 1373 height 723
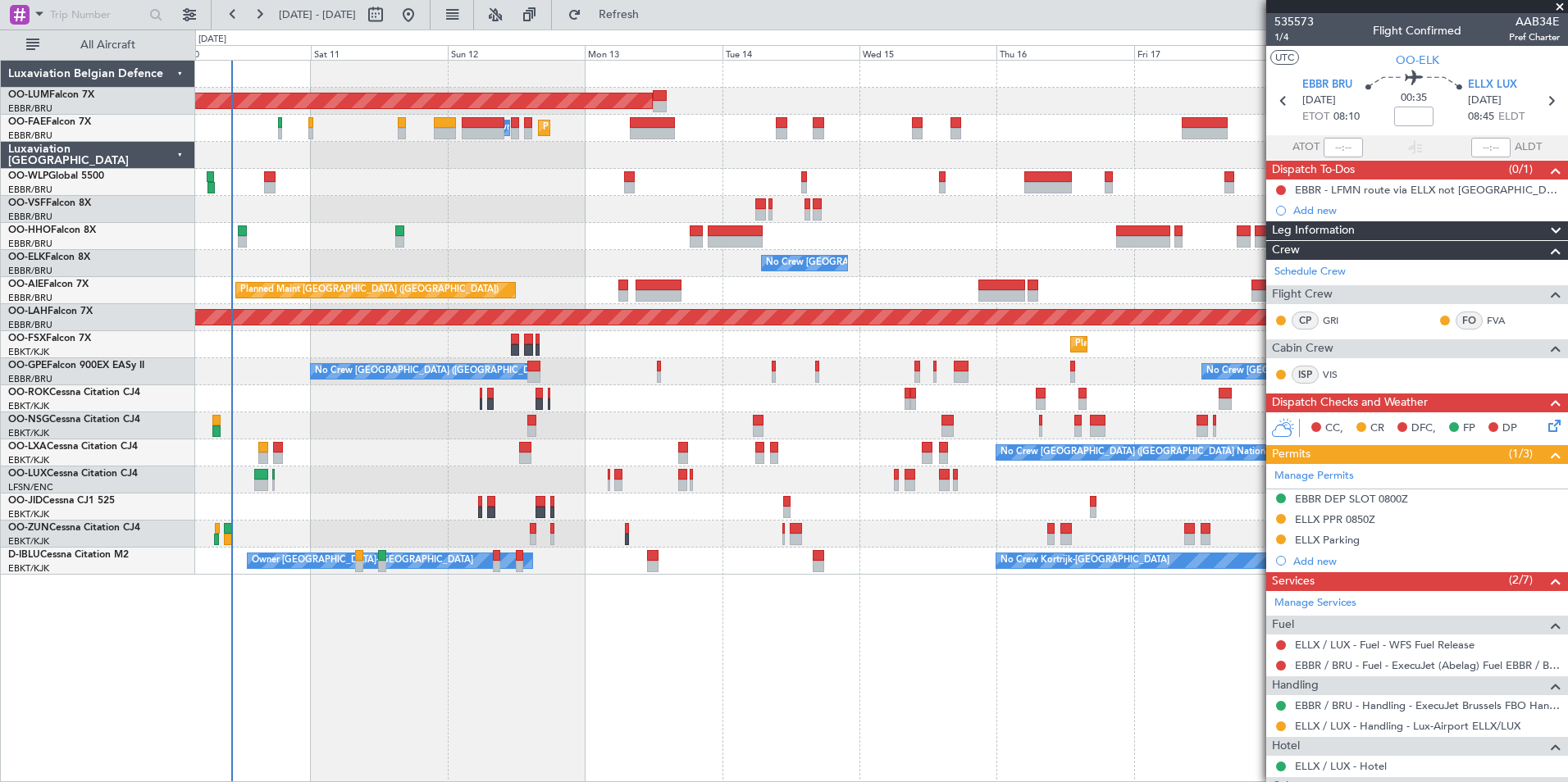
click at [577, 684] on div "AOG Maint Sibiu Planned Maint Brussels (Brussels National) Planned Maint Melsbr…" at bounding box center [881, 422] width 1373 height 723
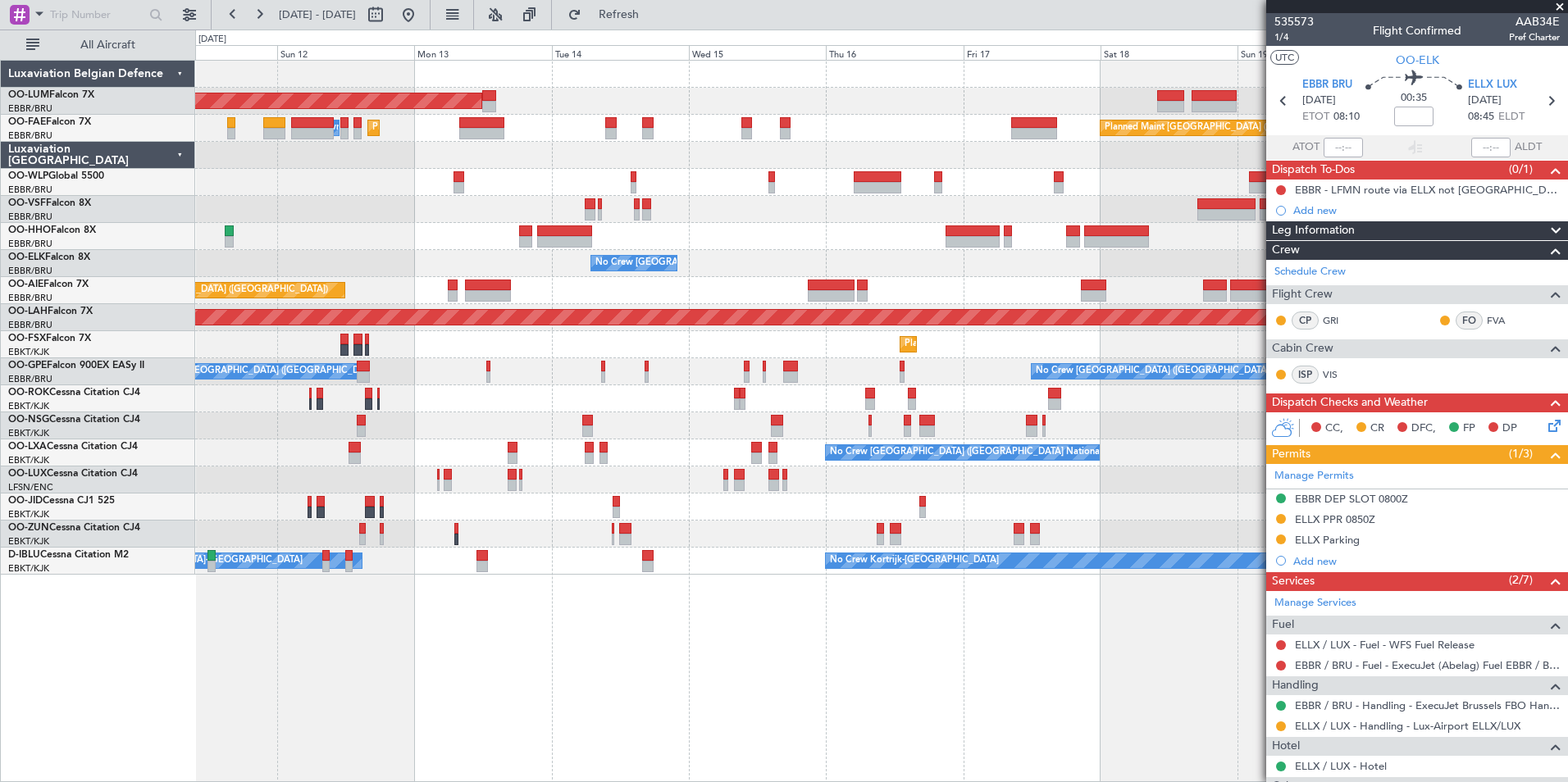
click at [298, 699] on div "AOG Maint [GEOGRAPHIC_DATA] Planned Maint [GEOGRAPHIC_DATA] ([GEOGRAPHIC_DATA])…" at bounding box center [881, 422] width 1373 height 723
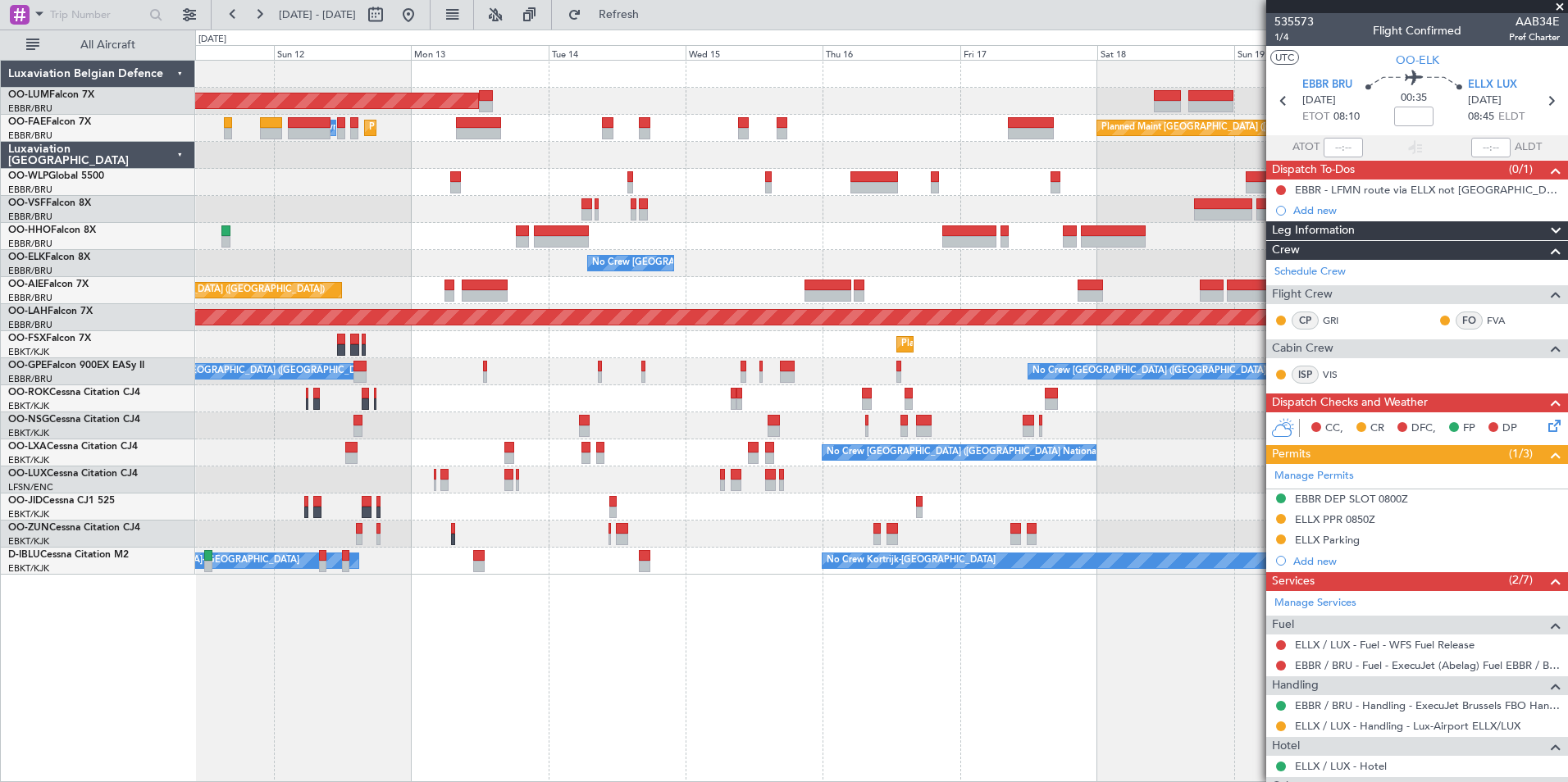
click at [678, 660] on div "AOG Maint [GEOGRAPHIC_DATA] Planned Maint [GEOGRAPHIC_DATA] ([GEOGRAPHIC_DATA])…" at bounding box center [881, 422] width 1373 height 723
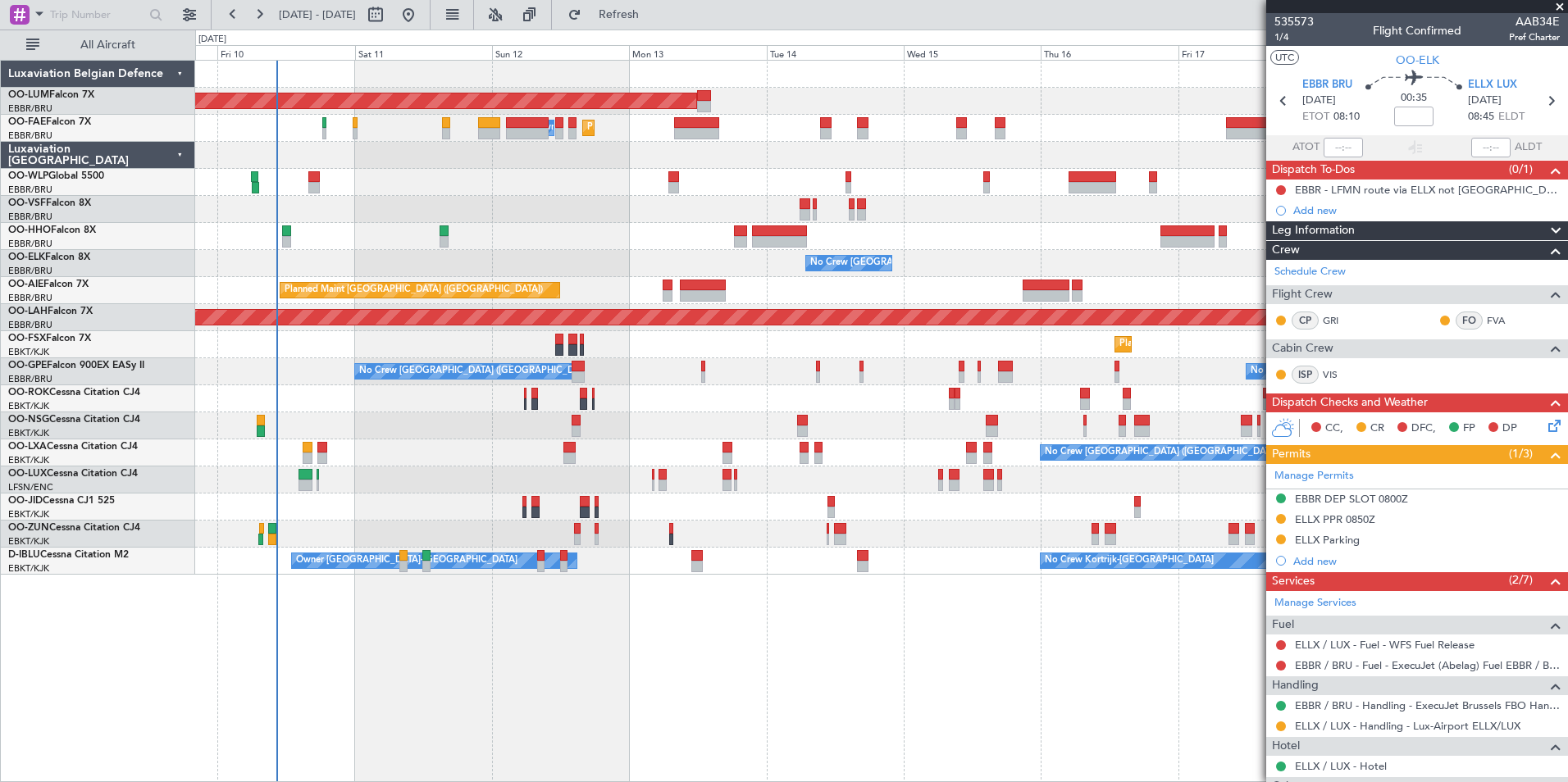
click at [677, 672] on div "AOG Maint [GEOGRAPHIC_DATA] Planned Maint [GEOGRAPHIC_DATA] ([GEOGRAPHIC_DATA])…" at bounding box center [881, 422] width 1373 height 723
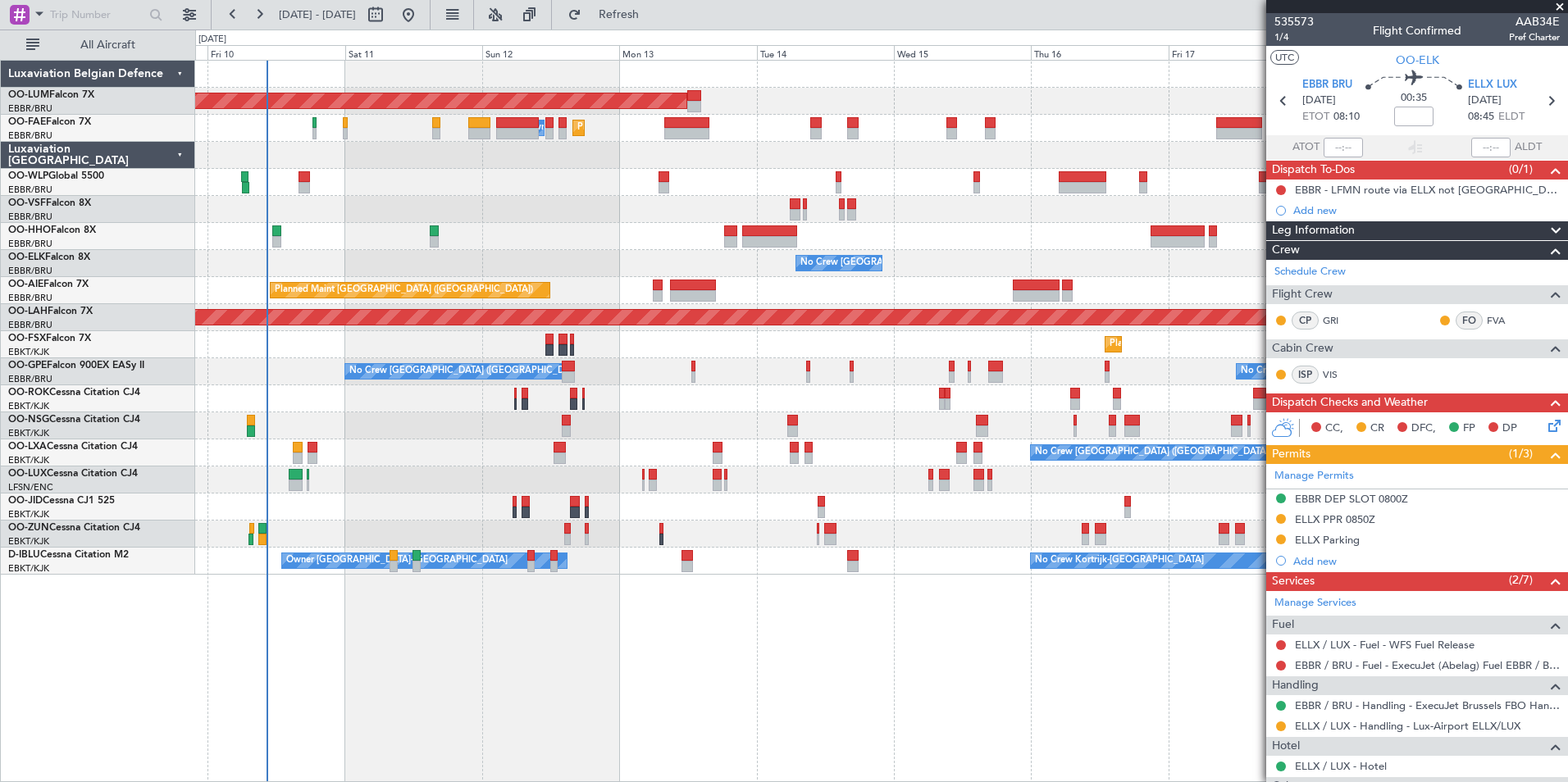
click at [491, 685] on div "AOG Maint [GEOGRAPHIC_DATA] Planned Maint [GEOGRAPHIC_DATA] ([GEOGRAPHIC_DATA])…" at bounding box center [881, 422] width 1373 height 723
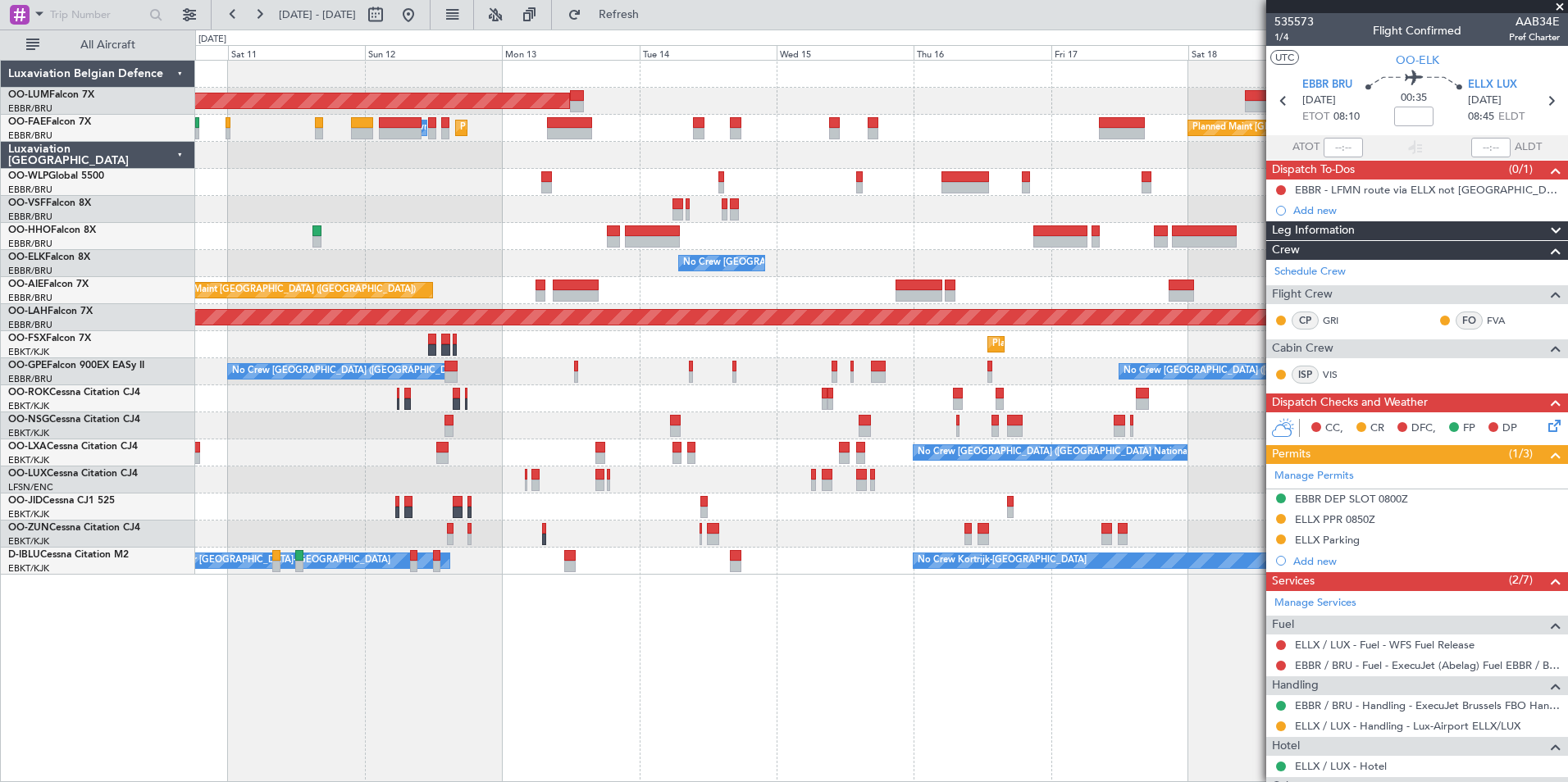
click at [325, 615] on div "AOG Maint [GEOGRAPHIC_DATA] Planned Maint [GEOGRAPHIC_DATA] ([GEOGRAPHIC_DATA])…" at bounding box center [881, 422] width 1373 height 723
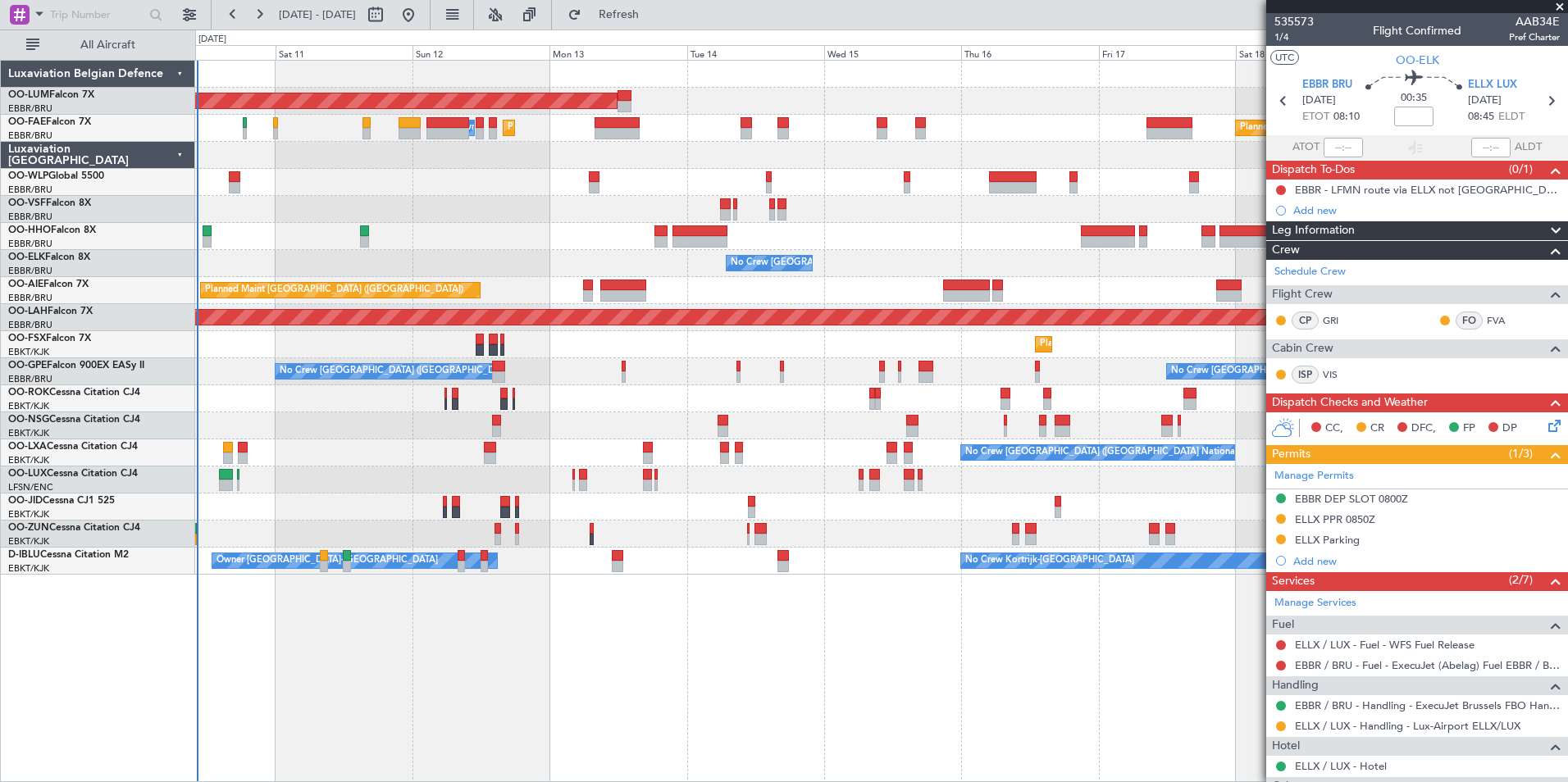
click at [592, 622] on div "AOG Maint [GEOGRAPHIC_DATA] Planned Maint [GEOGRAPHIC_DATA] ([GEOGRAPHIC_DATA])…" at bounding box center [881, 422] width 1373 height 723
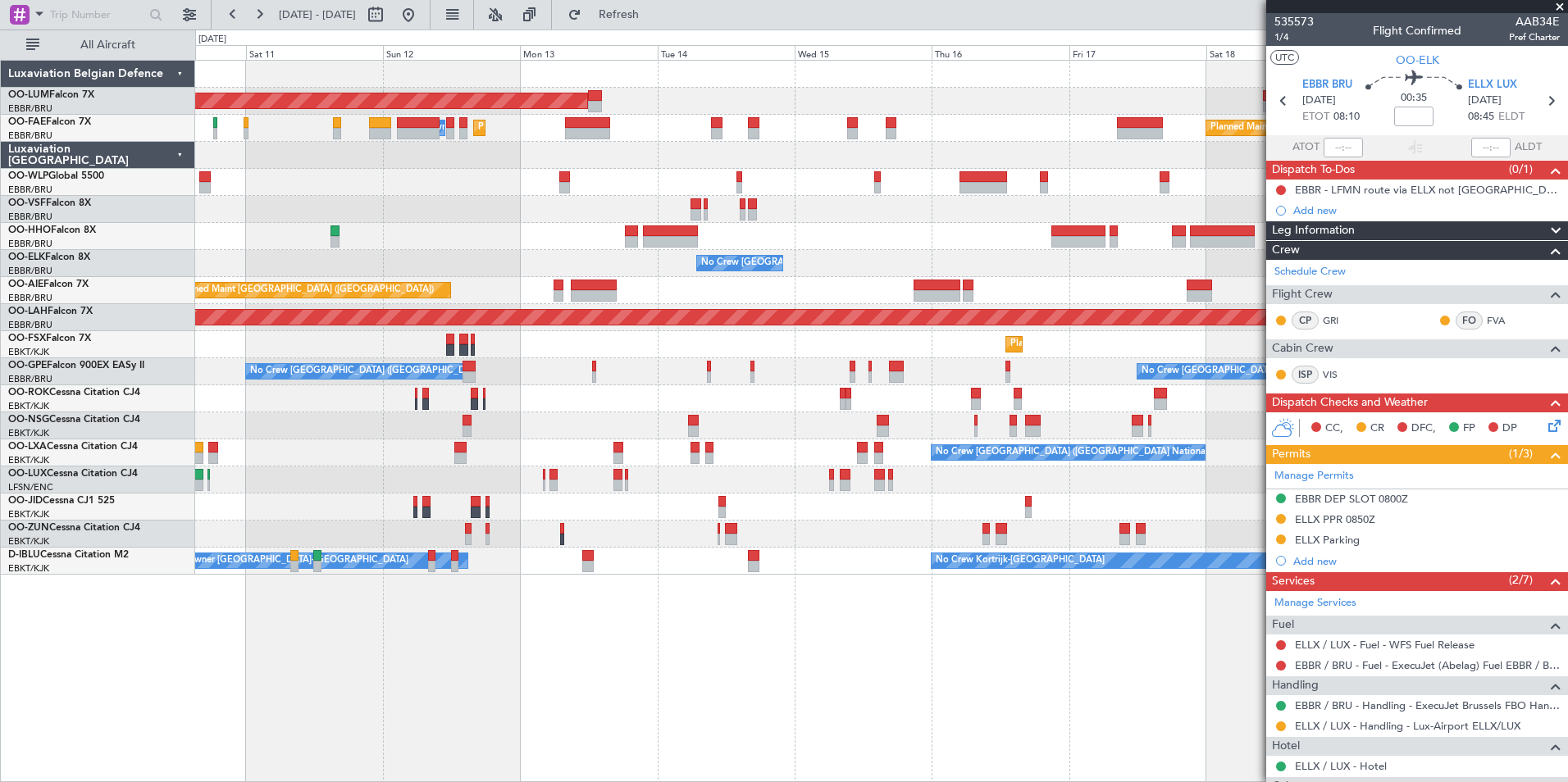
click at [465, 709] on div "AOG Maint [GEOGRAPHIC_DATA] Planned Maint [GEOGRAPHIC_DATA] ([GEOGRAPHIC_DATA])…" at bounding box center [881, 422] width 1373 height 723
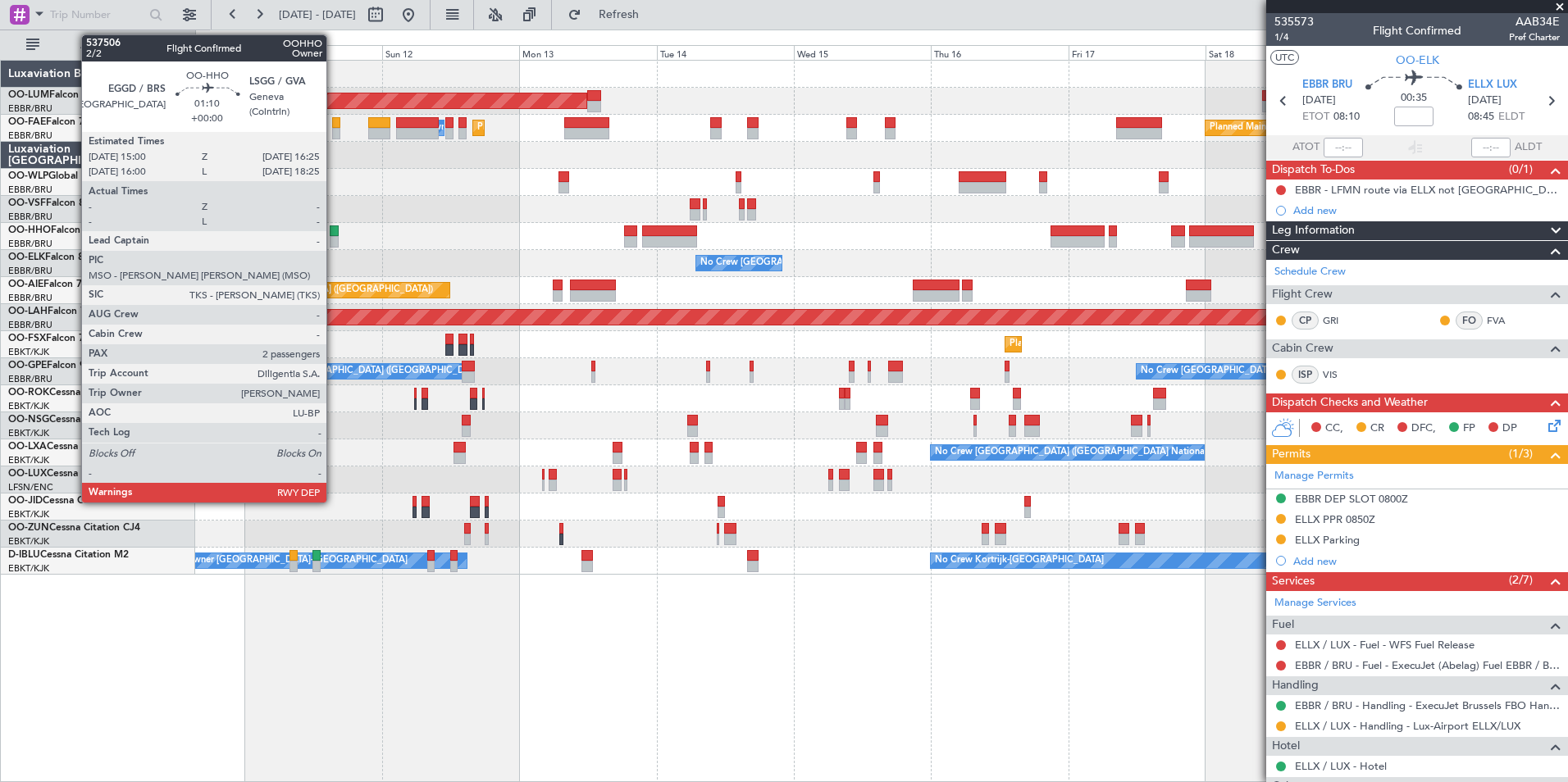
click at [334, 235] on div at bounding box center [334, 231] width 8 height 12
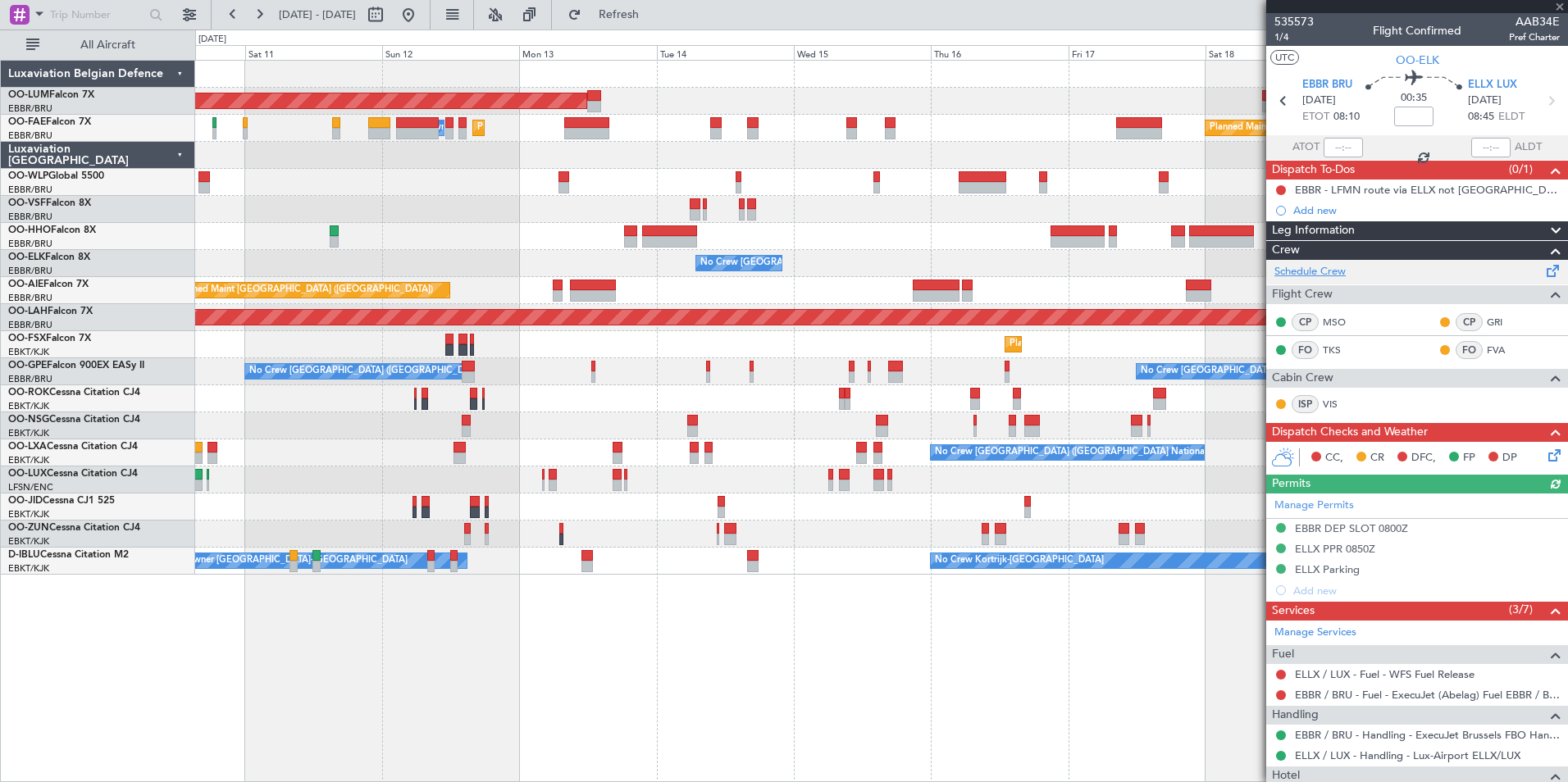
click at [1335, 270] on link "Schedule Crew" at bounding box center [1309, 272] width 71 height 16
click at [645, 28] on fb-refresh-button "Refresh" at bounding box center [610, 14] width 115 height 30
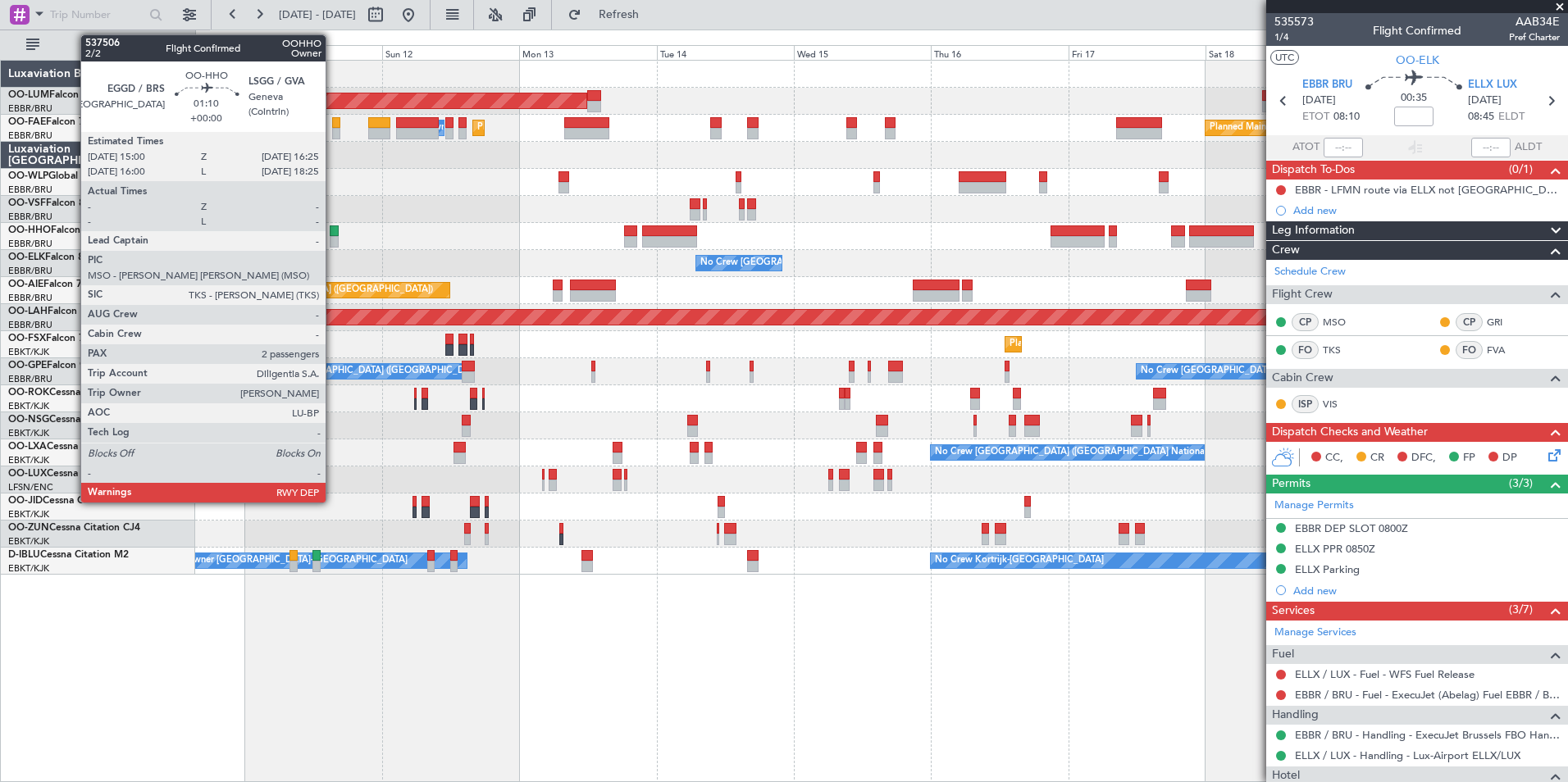
click at [333, 235] on div at bounding box center [334, 231] width 8 height 12
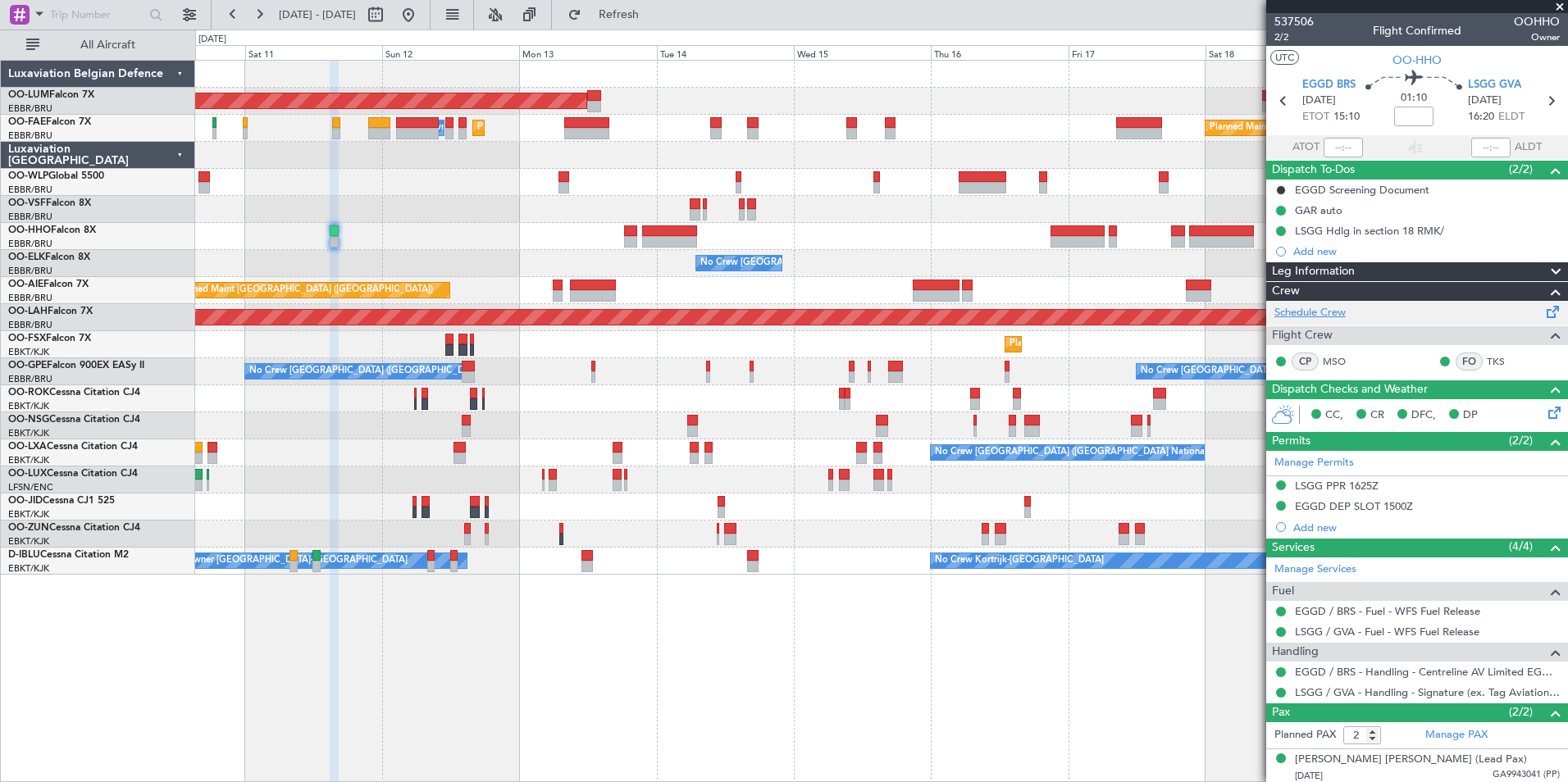
click at [1298, 306] on link "Schedule Crew" at bounding box center [1309, 313] width 71 height 16
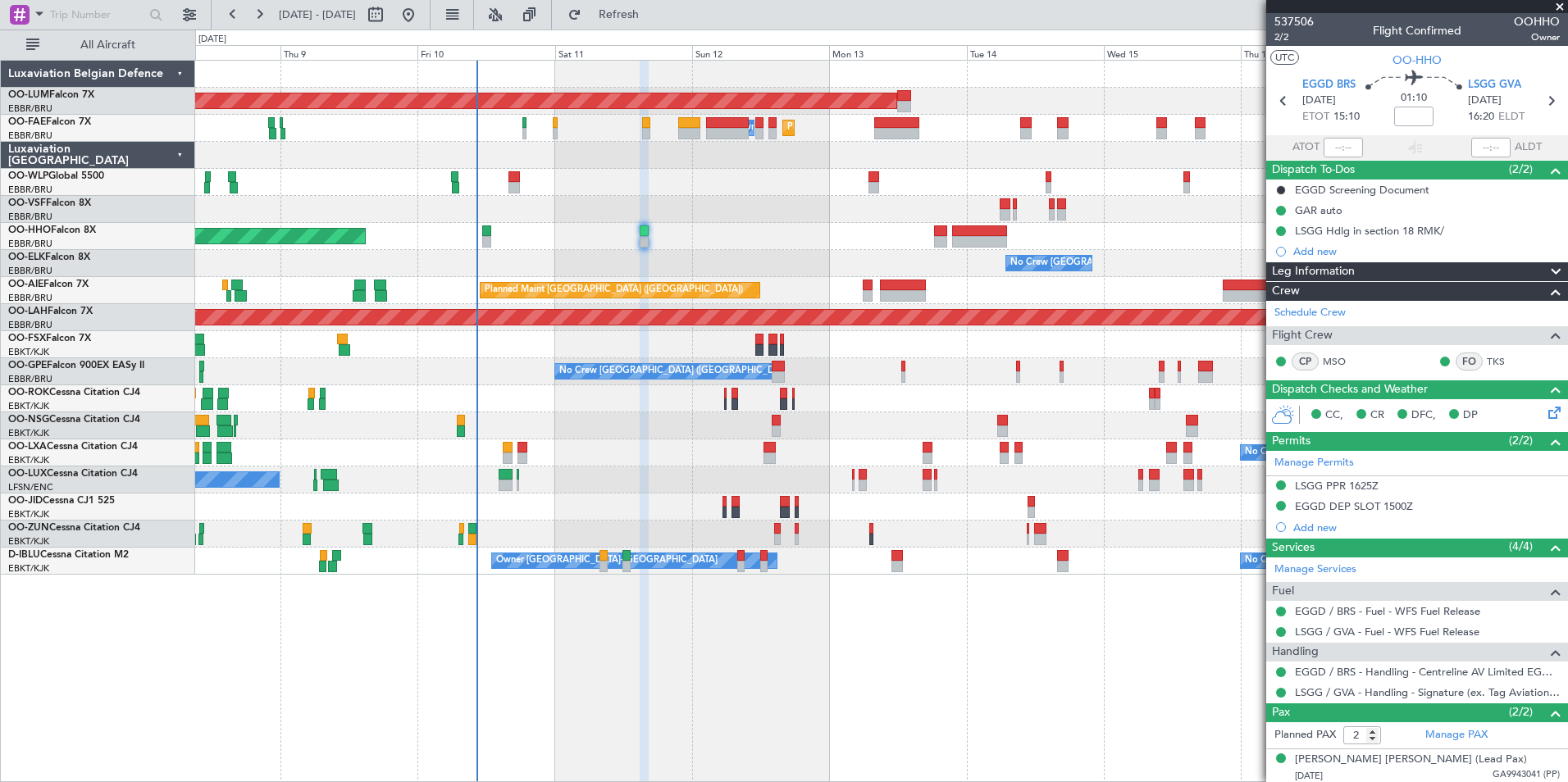
click at [564, 661] on div "AOG Maint Sibiu Planned Maint Brussels (Brussels National) Planned Maint Melsbr…" at bounding box center [881, 422] width 1373 height 723
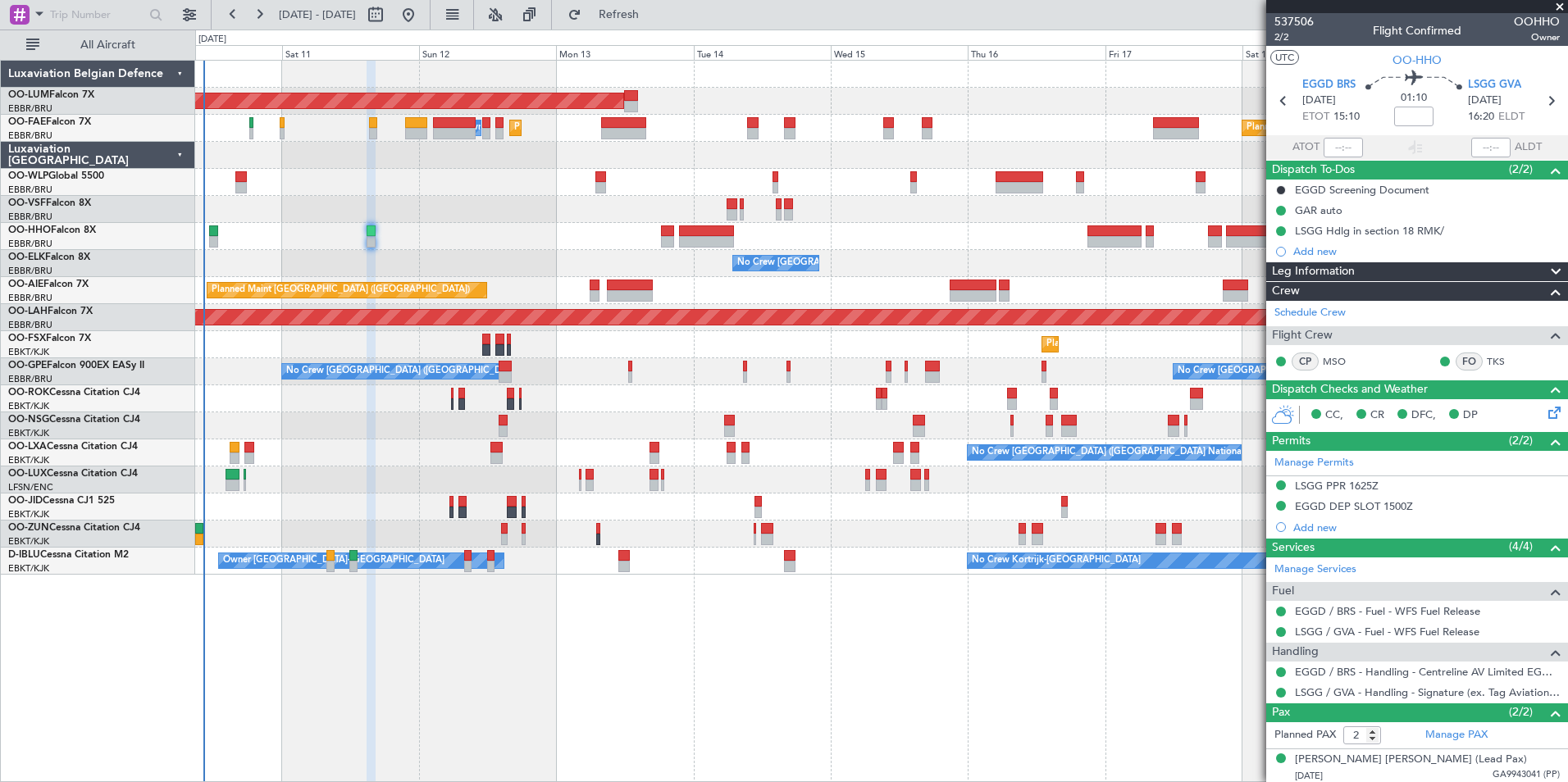
click at [440, 663] on div "AOG Maint [GEOGRAPHIC_DATA] Planned Maint [GEOGRAPHIC_DATA] ([GEOGRAPHIC_DATA])…" at bounding box center [881, 422] width 1373 height 723
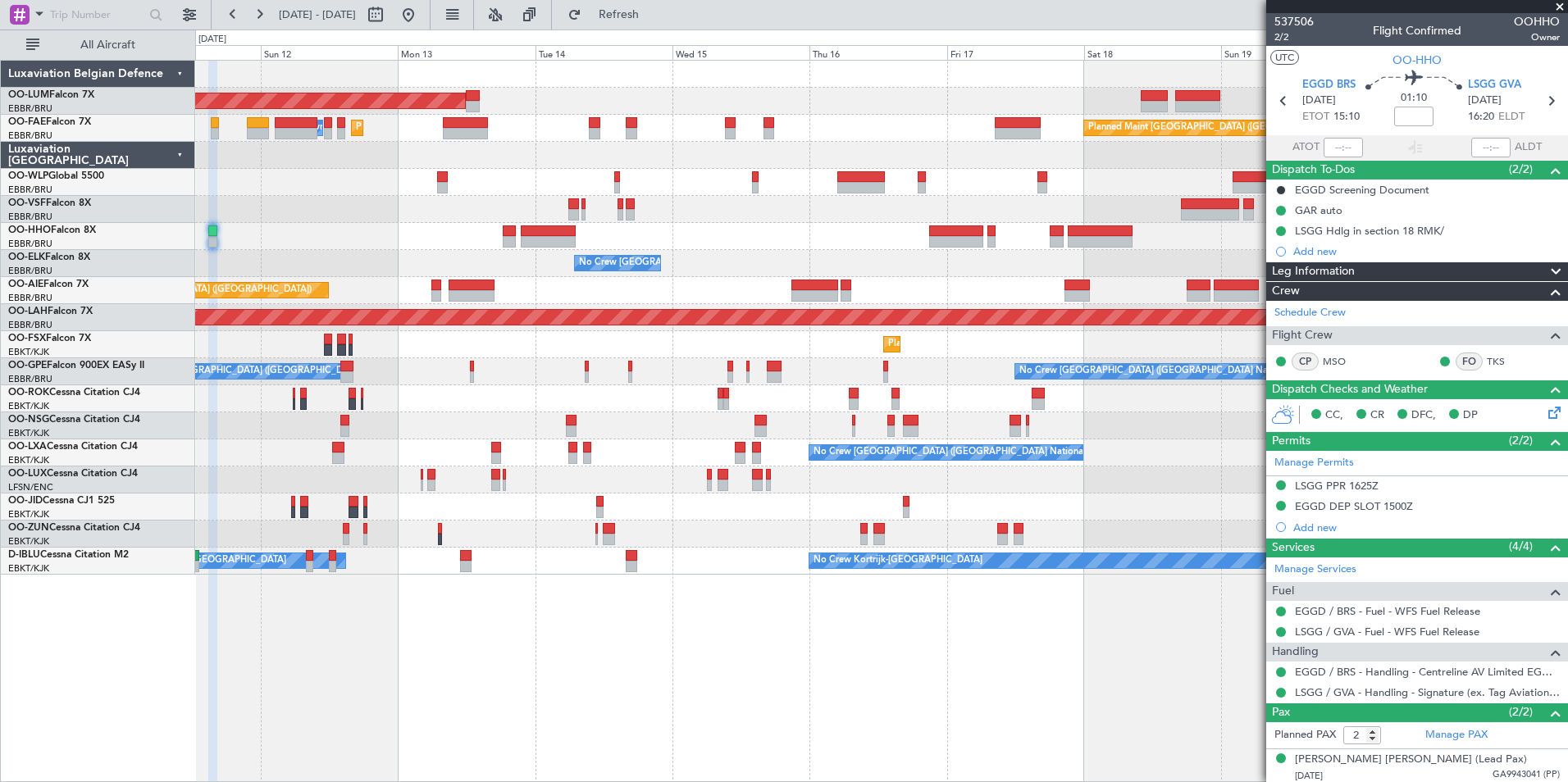
click at [327, 670] on div "AOG Maint Sibiu Planned Maint Brussels (Brussels National) Planned Maint Melsbr…" at bounding box center [881, 422] width 1373 height 723
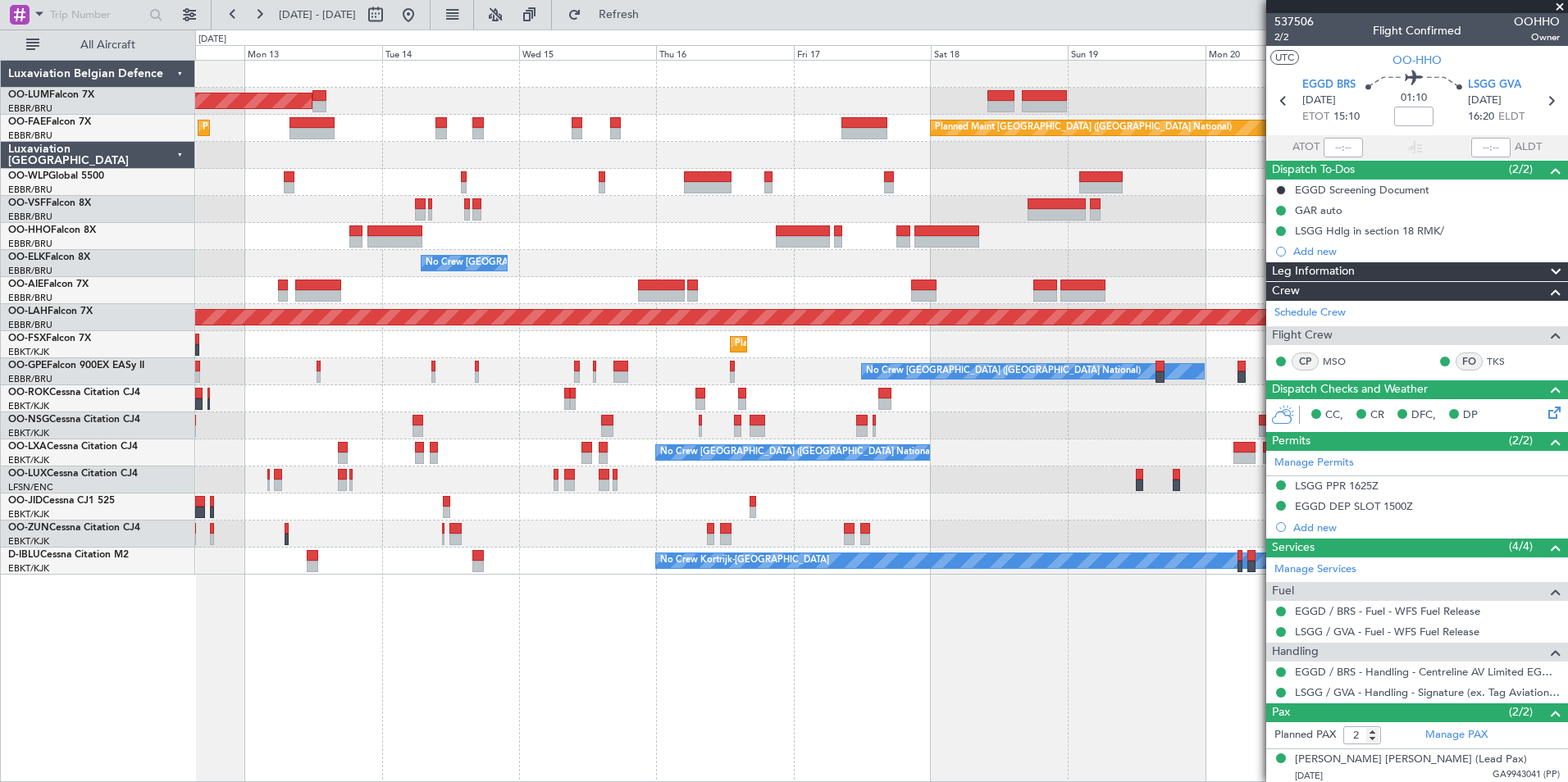
click at [322, 620] on div "AOG Maint Sibiu Planned Maint Brussels (Brussels National) Planned Maint Melsbr…" at bounding box center [881, 422] width 1373 height 723
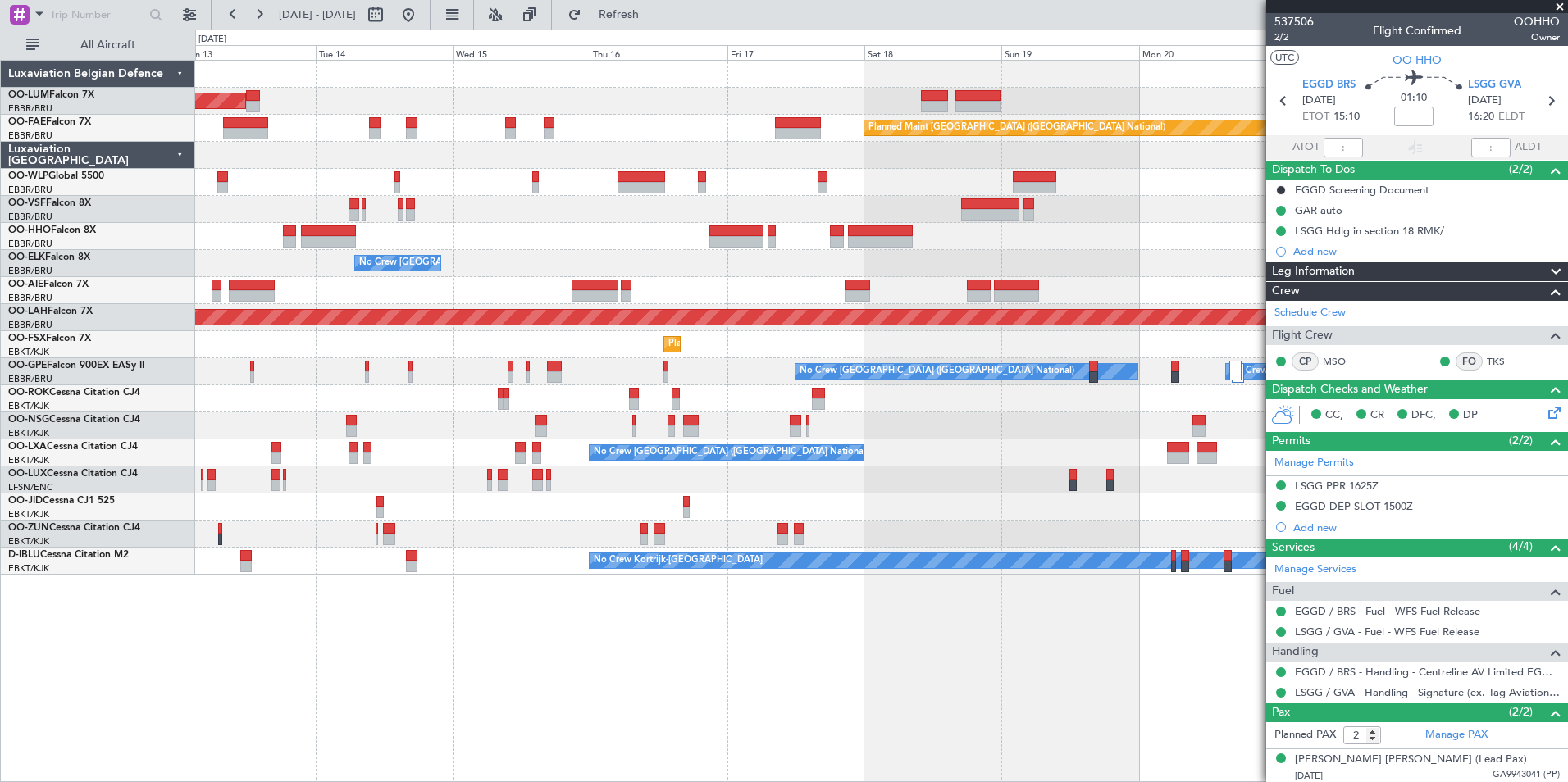
click at [459, 612] on div "AOG Maint Sibiu Planned Maint Brussels (Brussels National) Owner Melsbroek Air …" at bounding box center [881, 422] width 1373 height 723
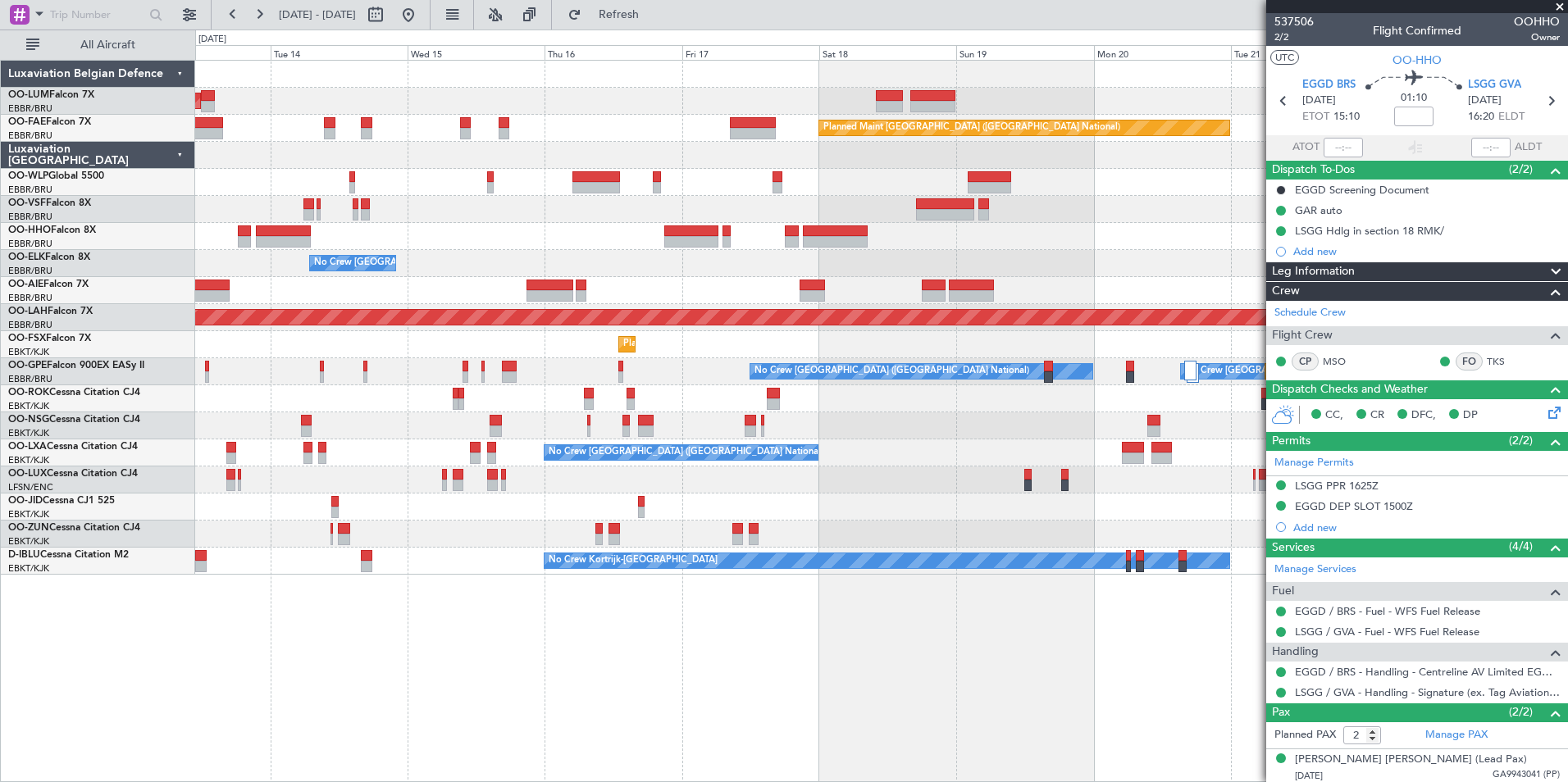
click at [355, 303] on div "AOG Maint [GEOGRAPHIC_DATA] Planned Maint [GEOGRAPHIC_DATA] ([GEOGRAPHIC_DATA])…" at bounding box center [881, 317] width 1372 height 514
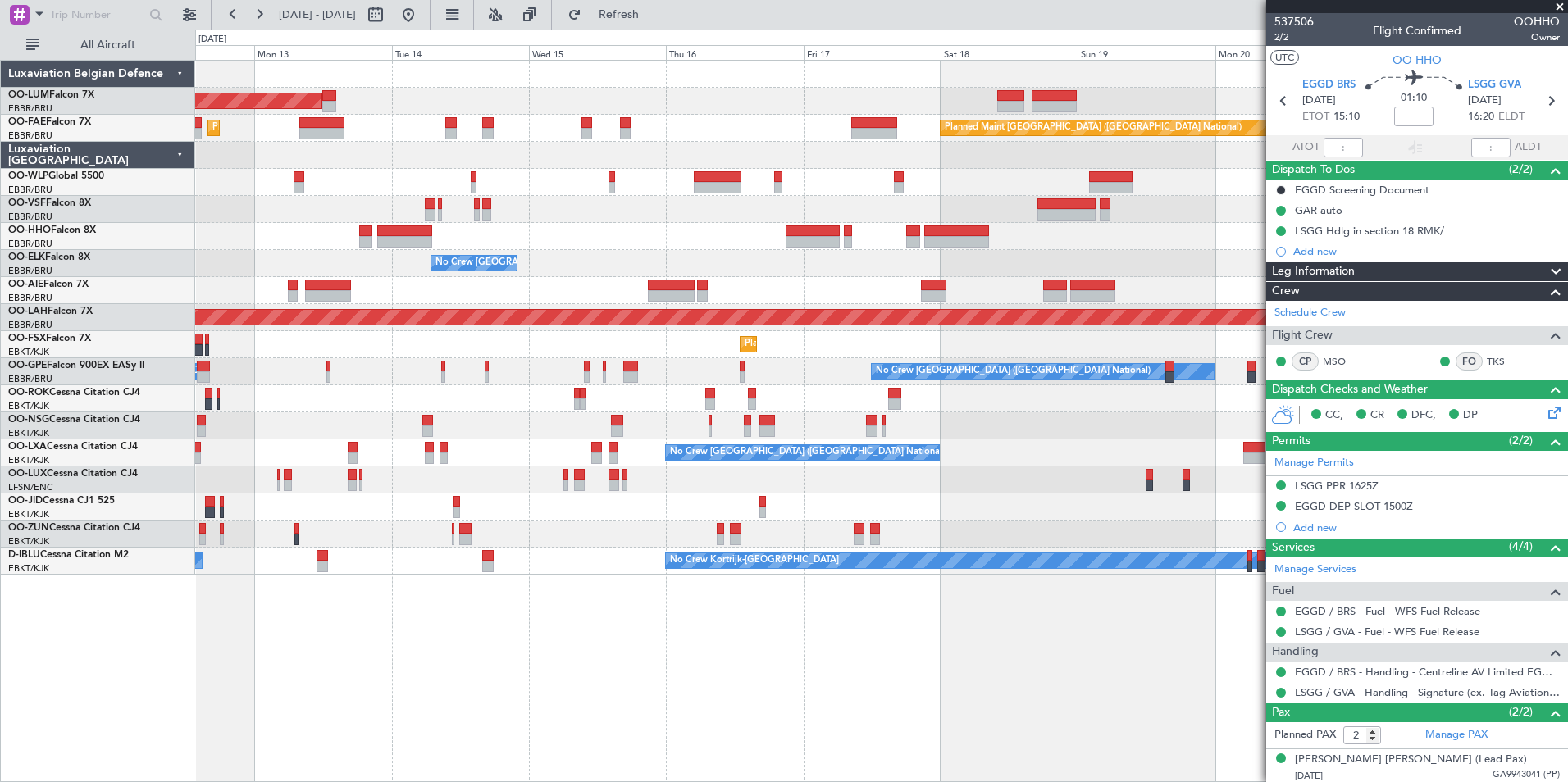
click at [431, 664] on div "AOG Maint Sibiu Planned Maint Brussels (Brussels National) Planned Maint Melsbr…" at bounding box center [881, 422] width 1373 height 723
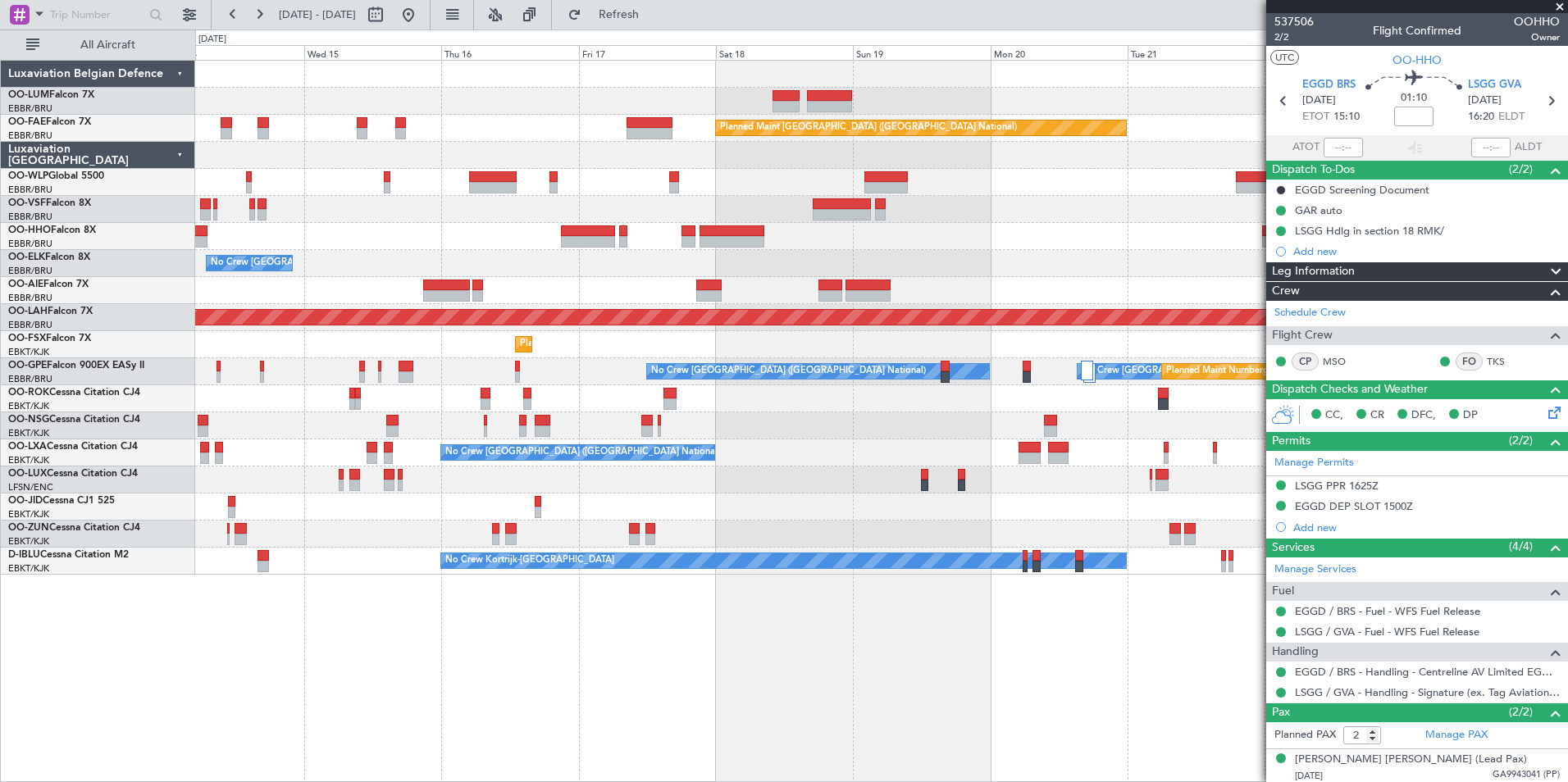
click at [338, 672] on div "Owner Melsbroek Air Base AOG Maint Sibiu Planned Maint Brussels (Brussels Natio…" at bounding box center [881, 422] width 1373 height 723
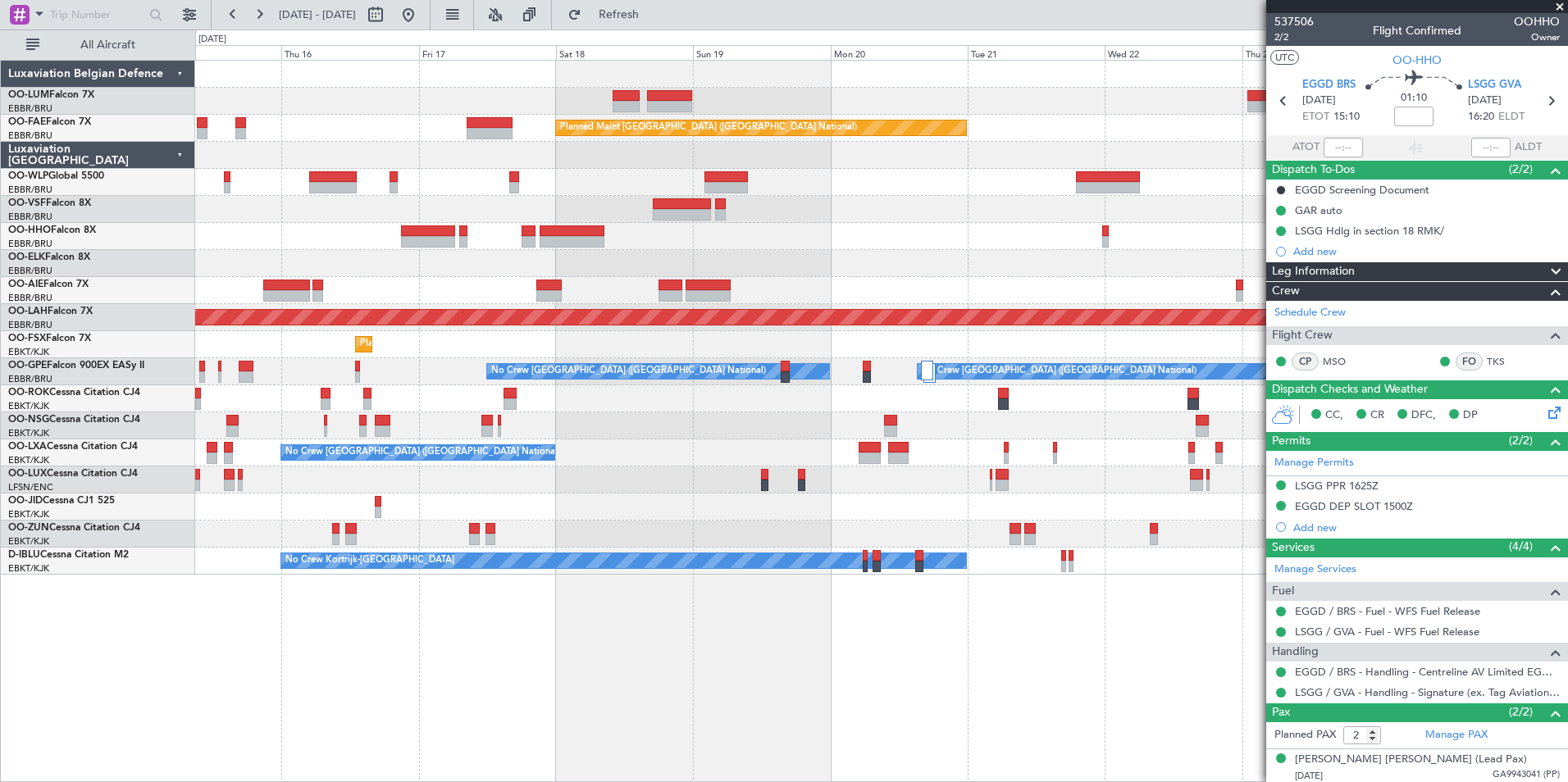
click at [403, 632] on div "Owner Melsbroek Air Base Planned Maint Kortrijk-Wevelgem AOG Maint Sibiu Planne…" at bounding box center [881, 422] width 1373 height 723
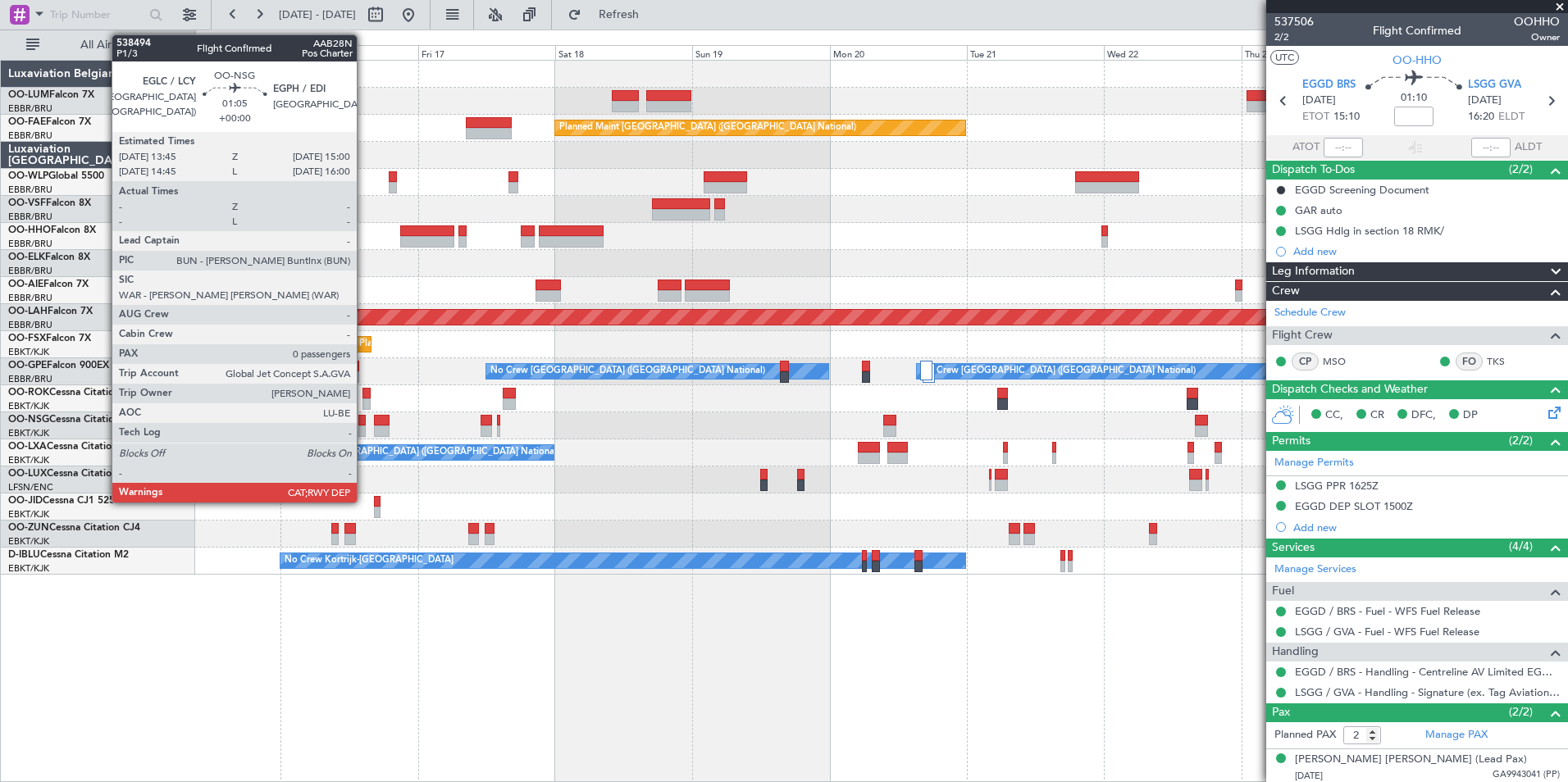
click at [364, 420] on div at bounding box center [362, 420] width 7 height 12
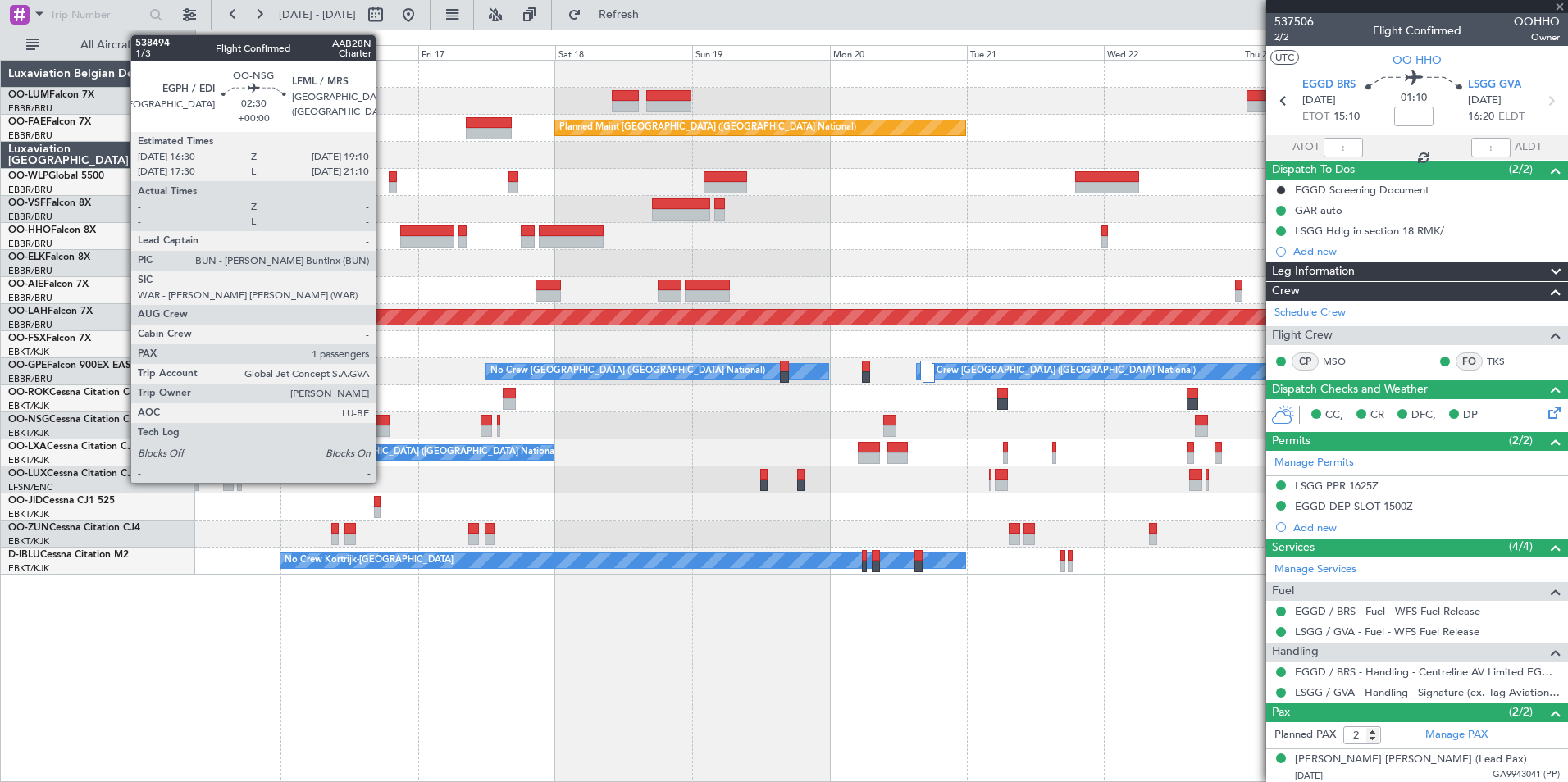
type input "0"
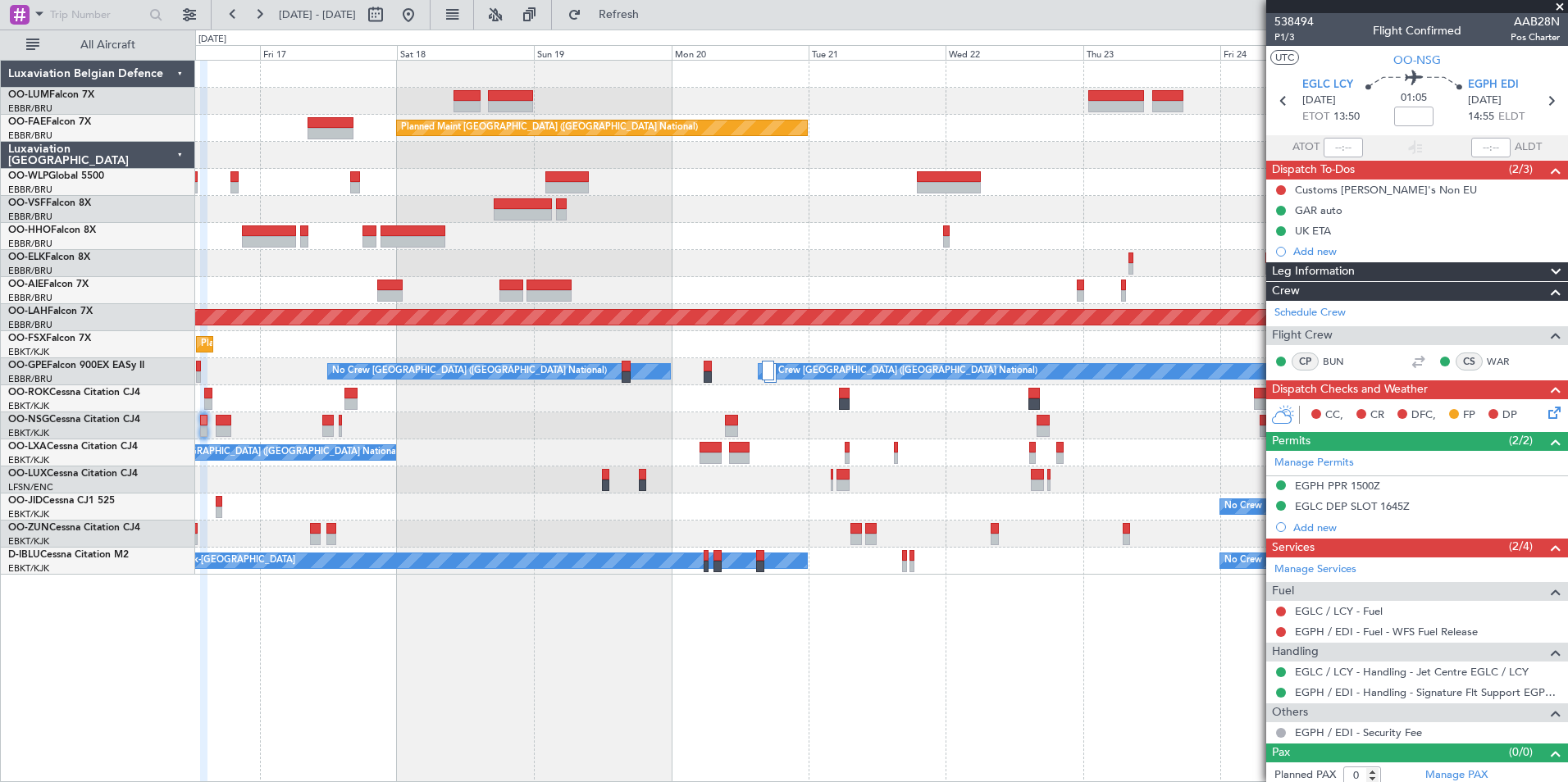
click at [357, 732] on div "Owner Melsbroek Air Base Planned Maint Kortrijk-Wevelgem Planned Maint Brussels…" at bounding box center [881, 422] width 1373 height 723
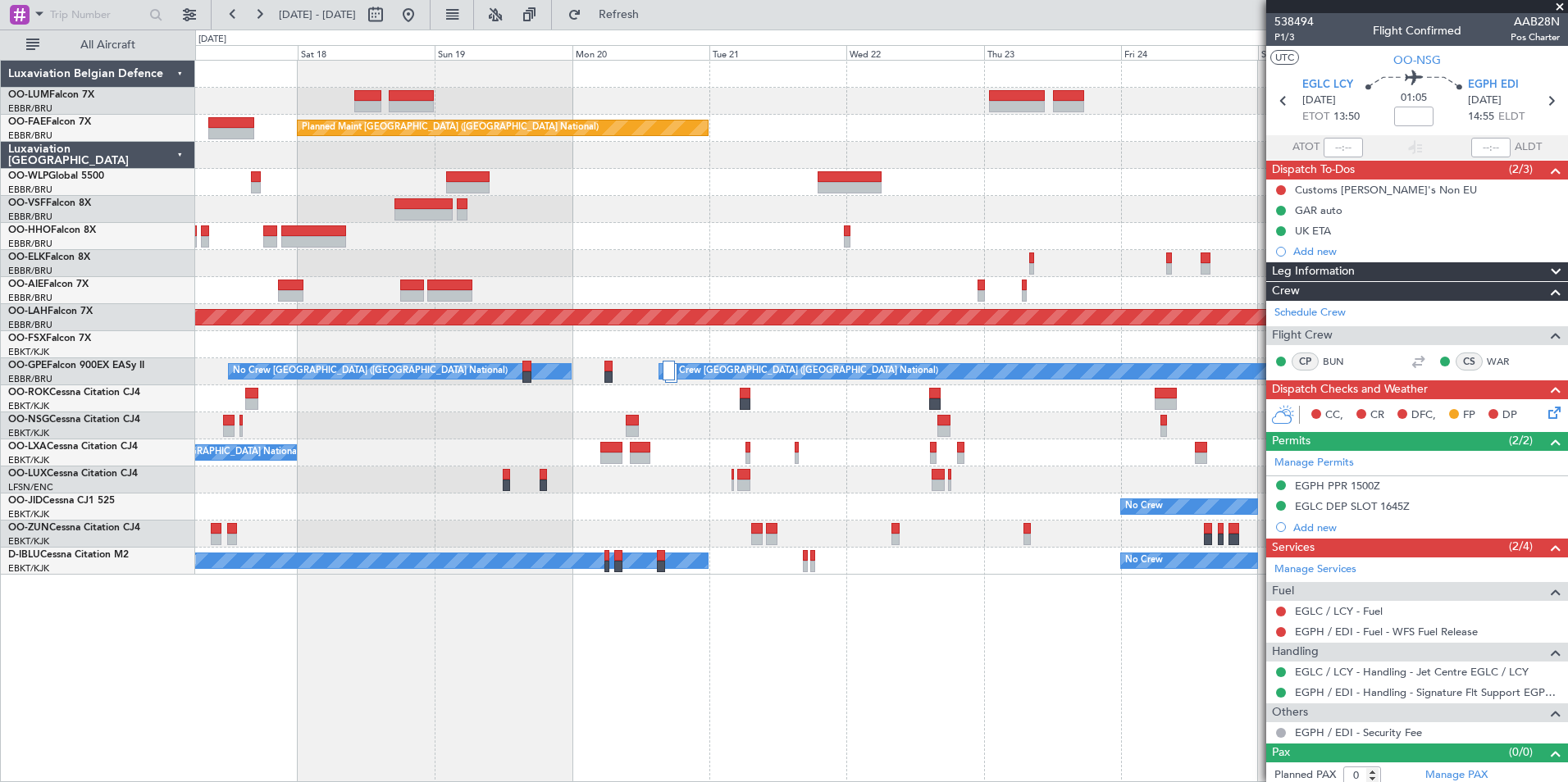
click at [243, 624] on div "Owner Melsbroek Air Base Planned Maint Kortrijk-Wevelgem Planned Maint Brussels…" at bounding box center [881, 422] width 1373 height 723
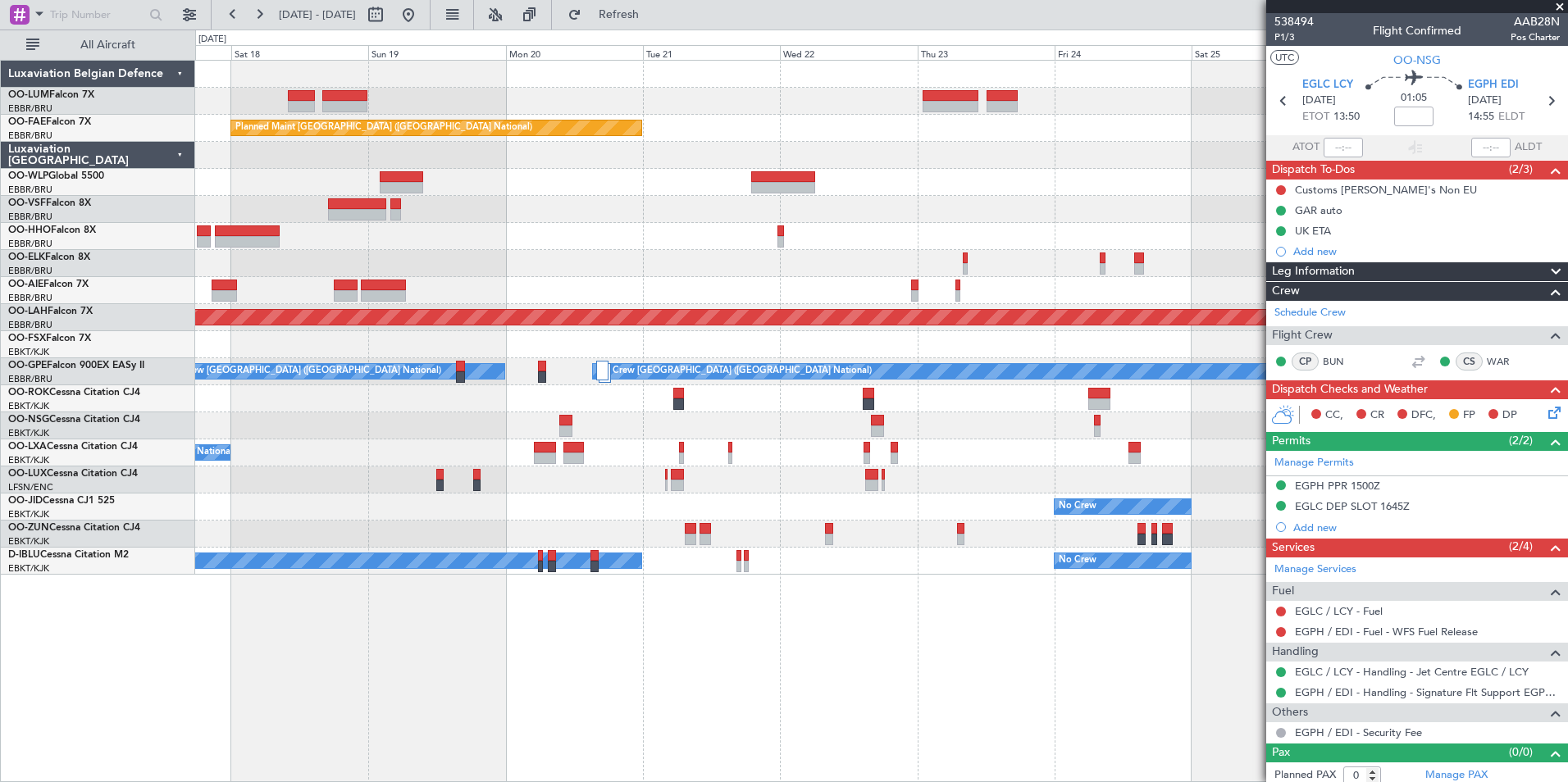
click at [908, 680] on div "Owner Melsbroek Air Base Planned Maint Kortrijk-Wevelgem Planned Maint Brussels…" at bounding box center [881, 422] width 1373 height 723
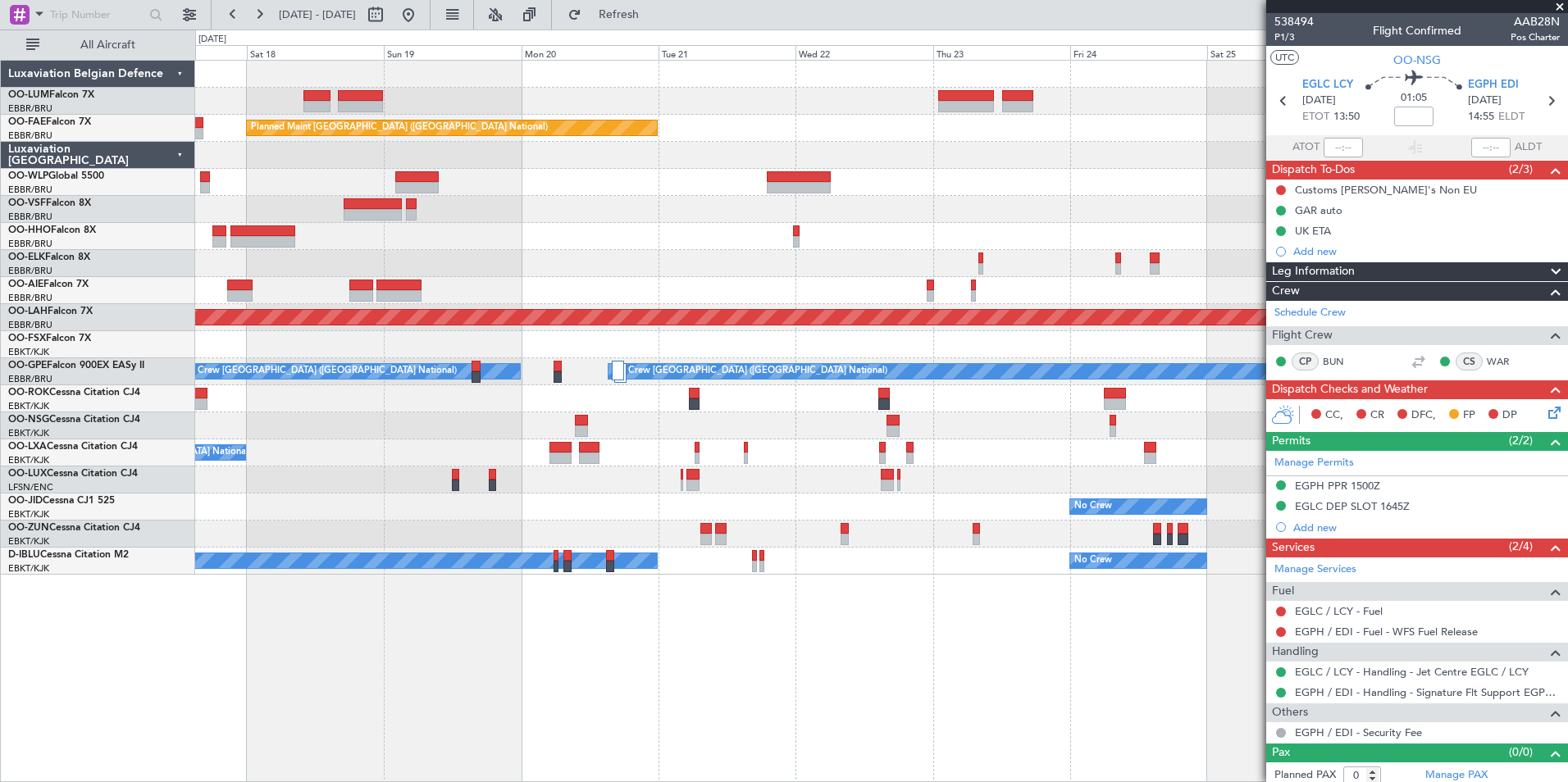
click at [944, 707] on div "Owner Melsbroek Air Base Planned Maint Kortrijk-Wevelgem Planned Maint Brussels…" at bounding box center [881, 422] width 1373 height 723
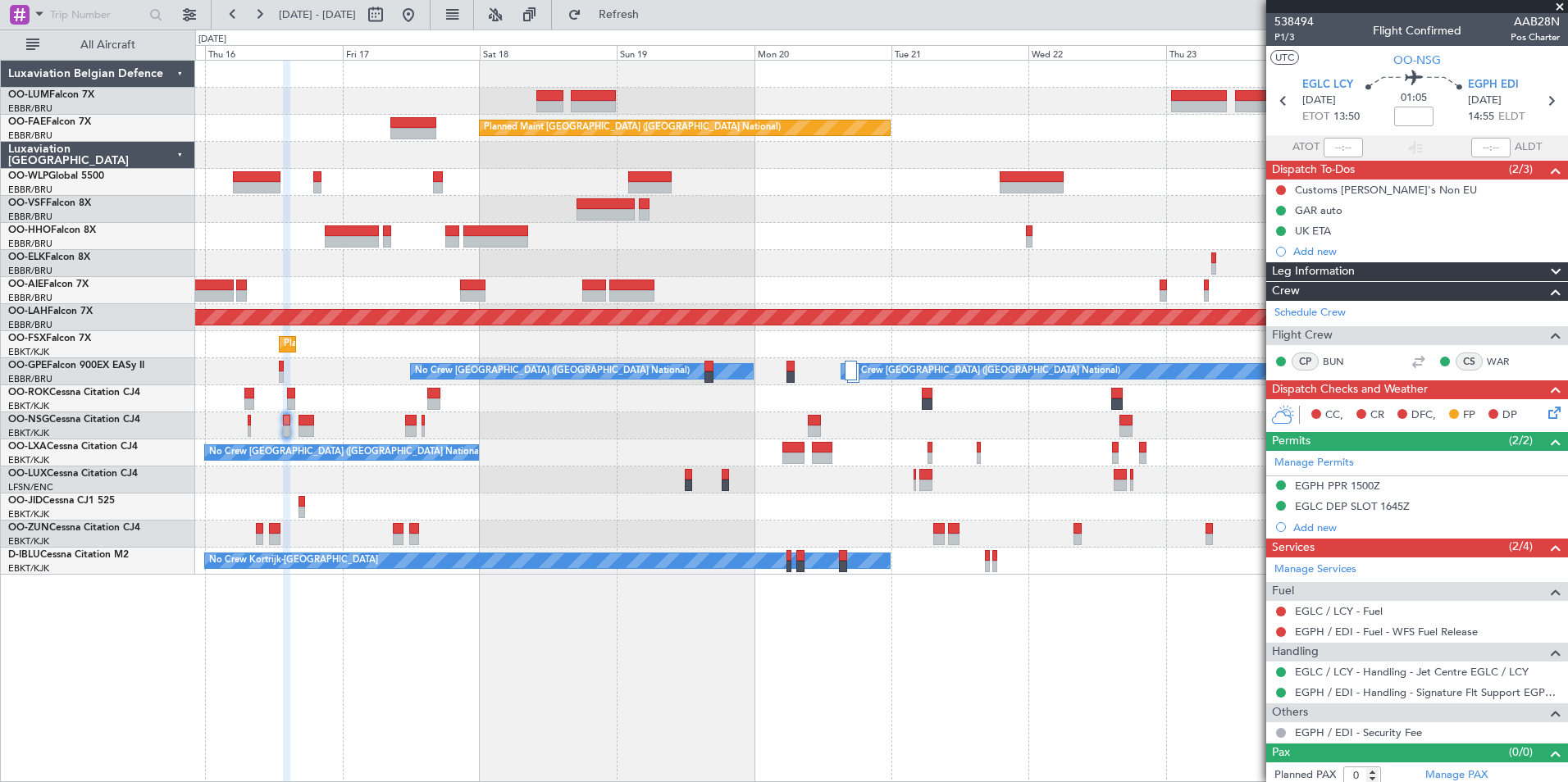
click at [797, 713] on div "Owner Melsbroek Air Base Planned Maint Kortrijk-Wevelgem AOG Maint Sibiu Planne…" at bounding box center [881, 422] width 1373 height 723
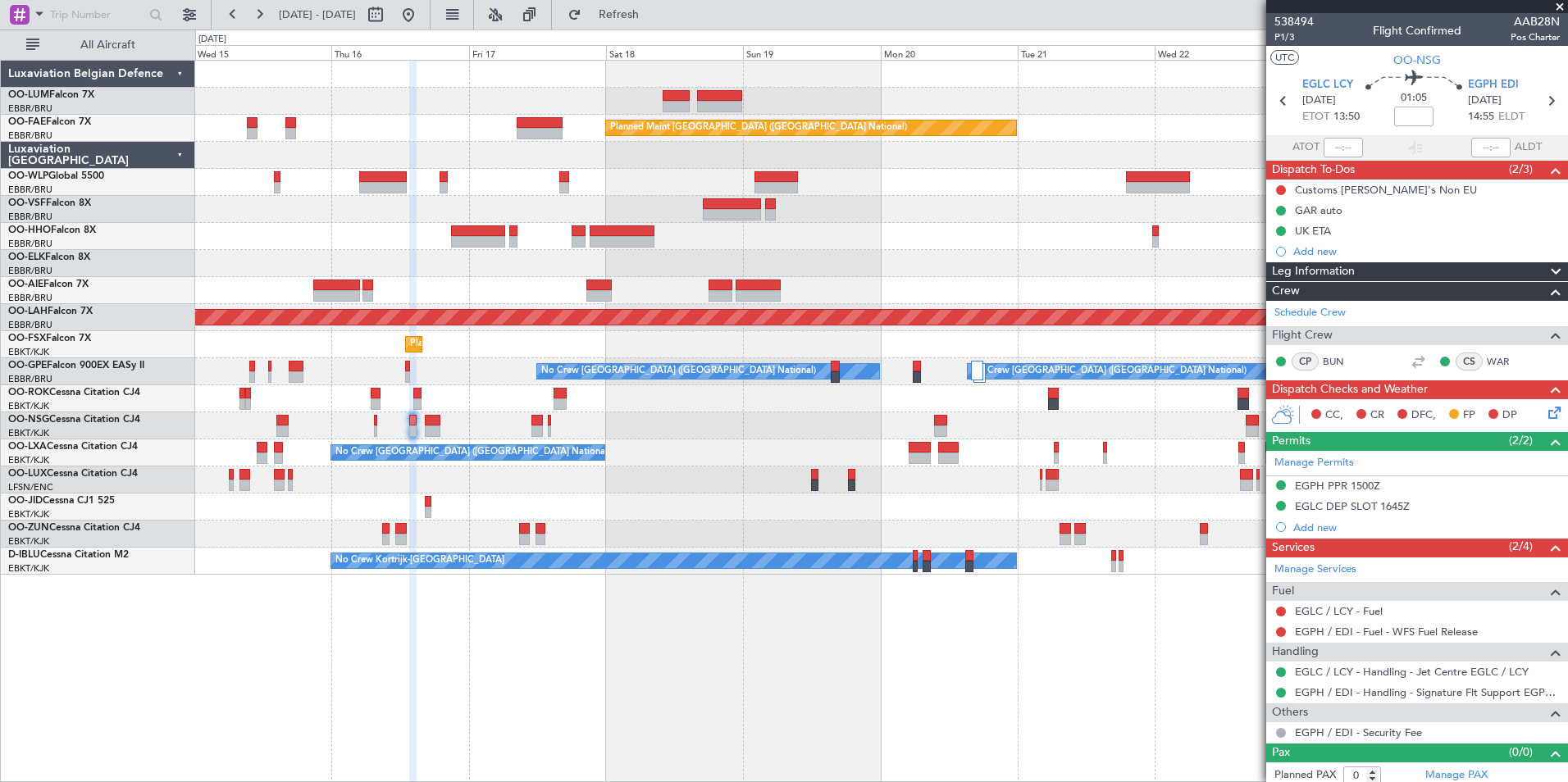
click at [768, 706] on div "Owner Melsbroek Air Base Planned Maint Kortrijk-Wevelgem AOG Maint Sibiu Planne…" at bounding box center [881, 422] width 1373 height 723
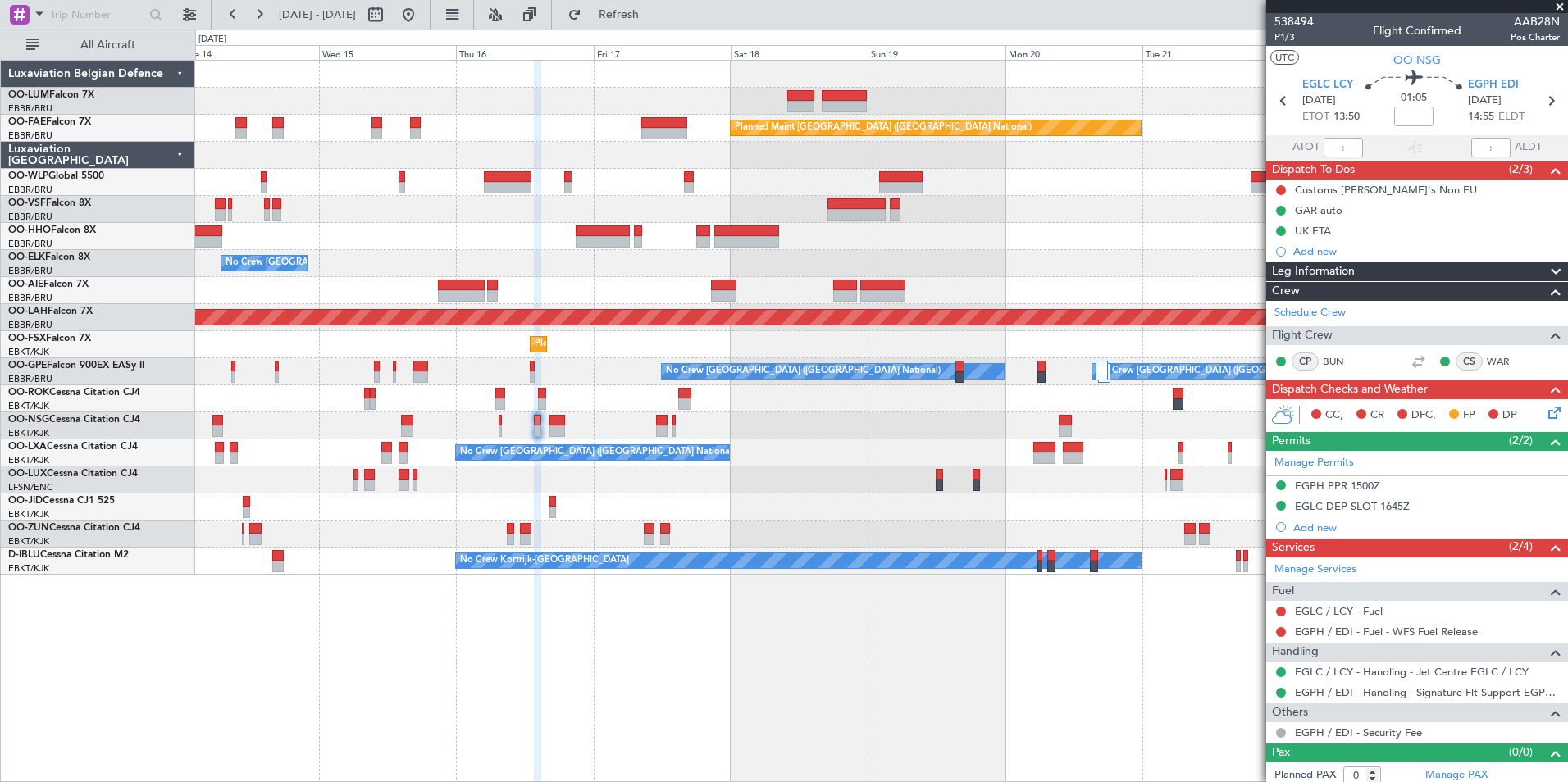
click at [704, 699] on div "Owner Melsbroek Air Base AOG Maint Sibiu Planned Maint Brussels (Brussels Natio…" at bounding box center [881, 422] width 1373 height 723
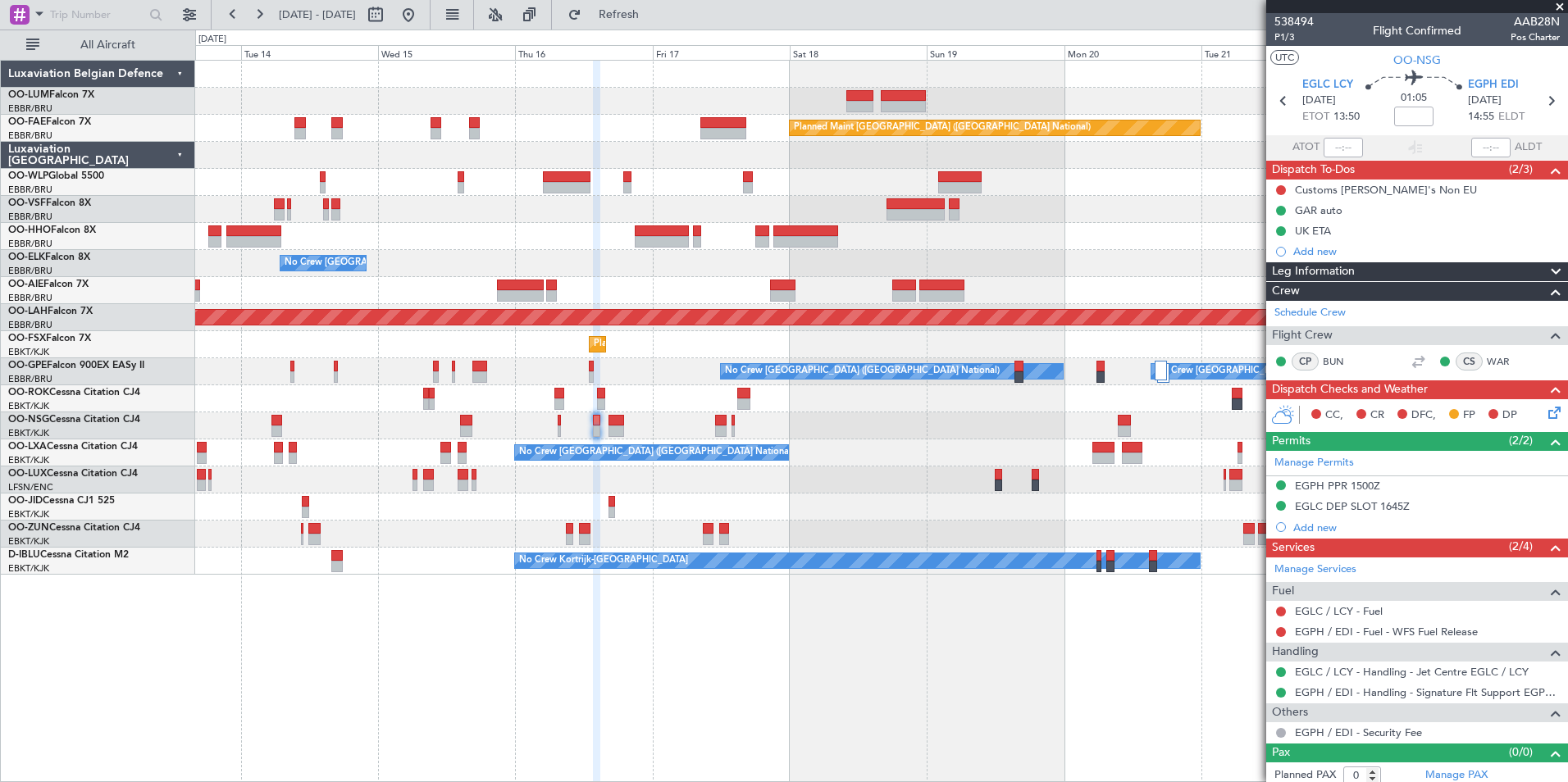
click at [574, 685] on div "AOG Maint Sibiu Planned Maint Brussels (Brussels National) Owner Melsbroek Air …" at bounding box center [881, 422] width 1373 height 723
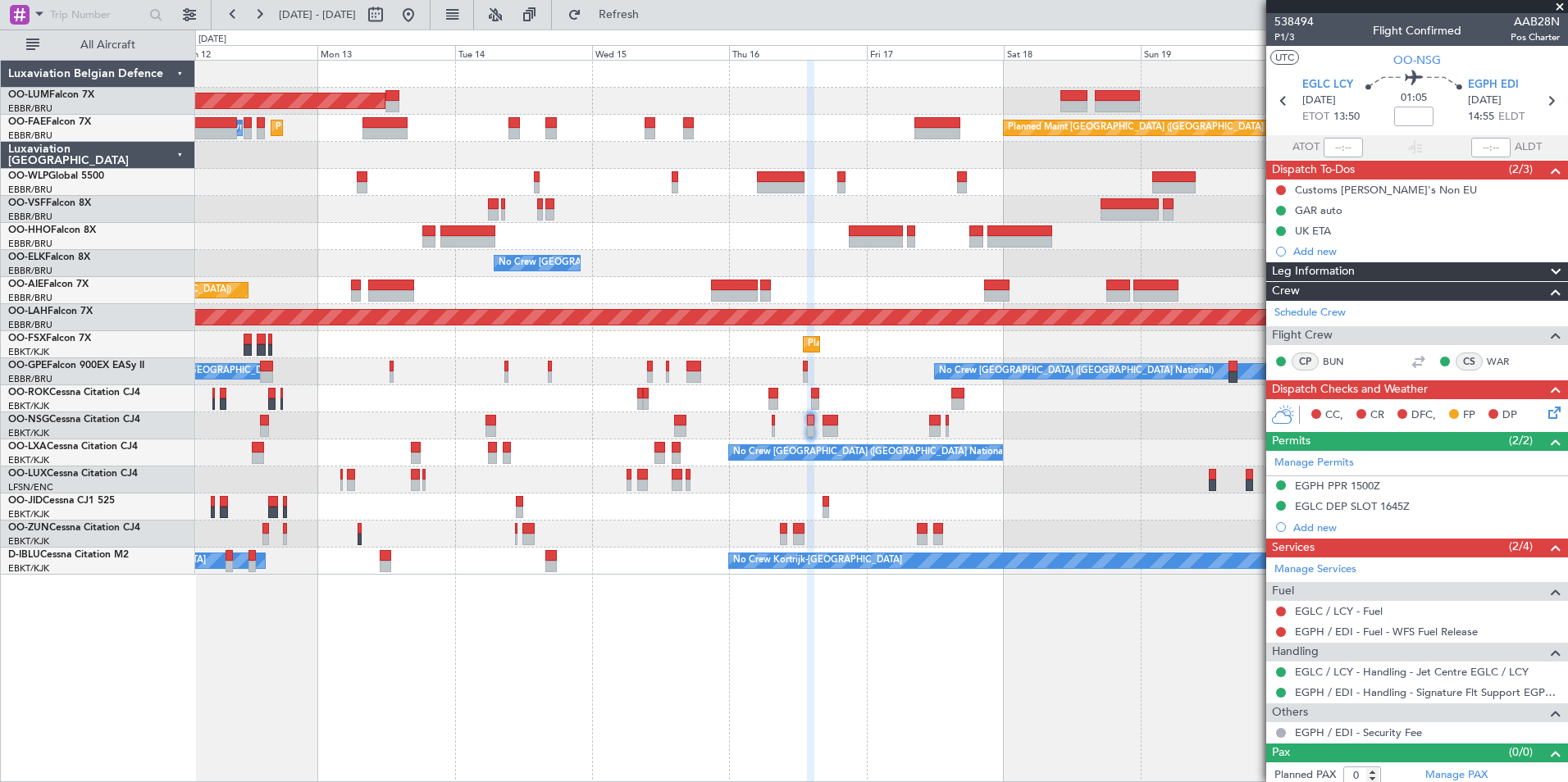
click at [422, 661] on div "AOG Maint Sibiu Planned Maint Brussels (Brussels National) Planned Maint Melsbr…" at bounding box center [881, 422] width 1373 height 723
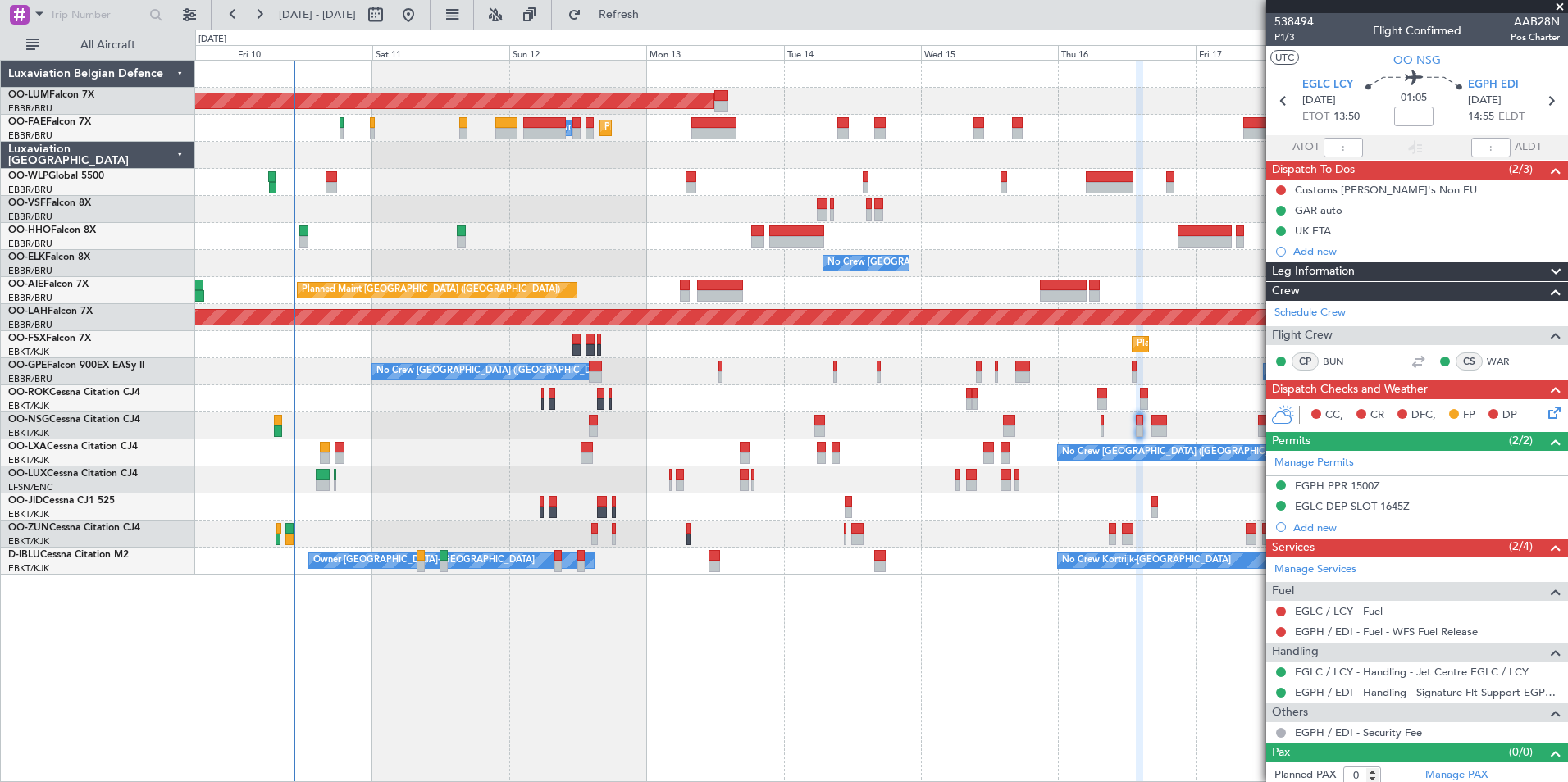
click at [569, 668] on div "AOG Maint Sibiu Planned Maint Brussels (Brussels National) Planned Maint Melsbr…" at bounding box center [881, 422] width 1373 height 723
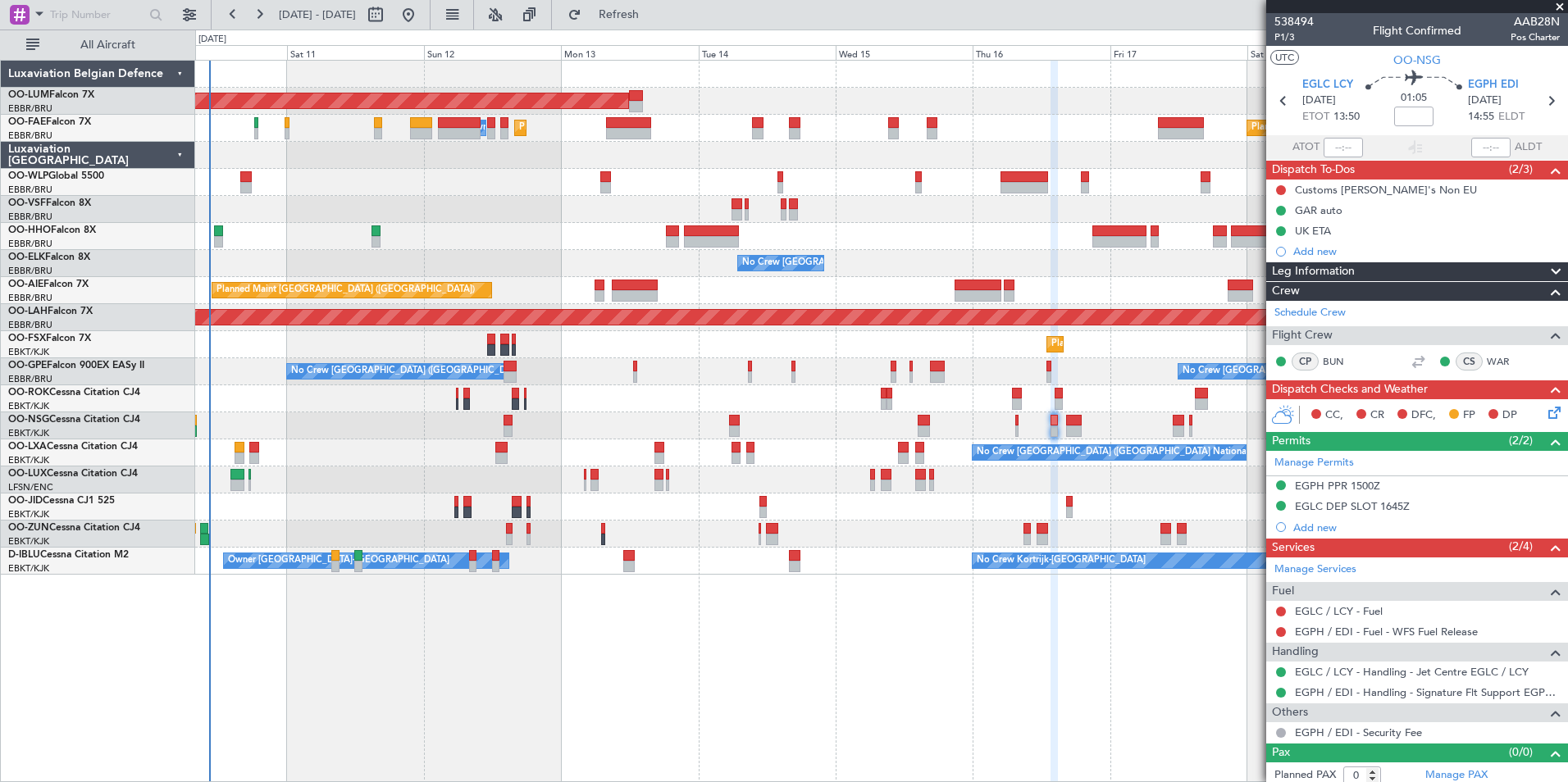
click at [364, 582] on div "AOG Maint Sibiu Planned Maint Brussels (Brussels National) Planned Maint Melsbr…" at bounding box center [881, 422] width 1373 height 723
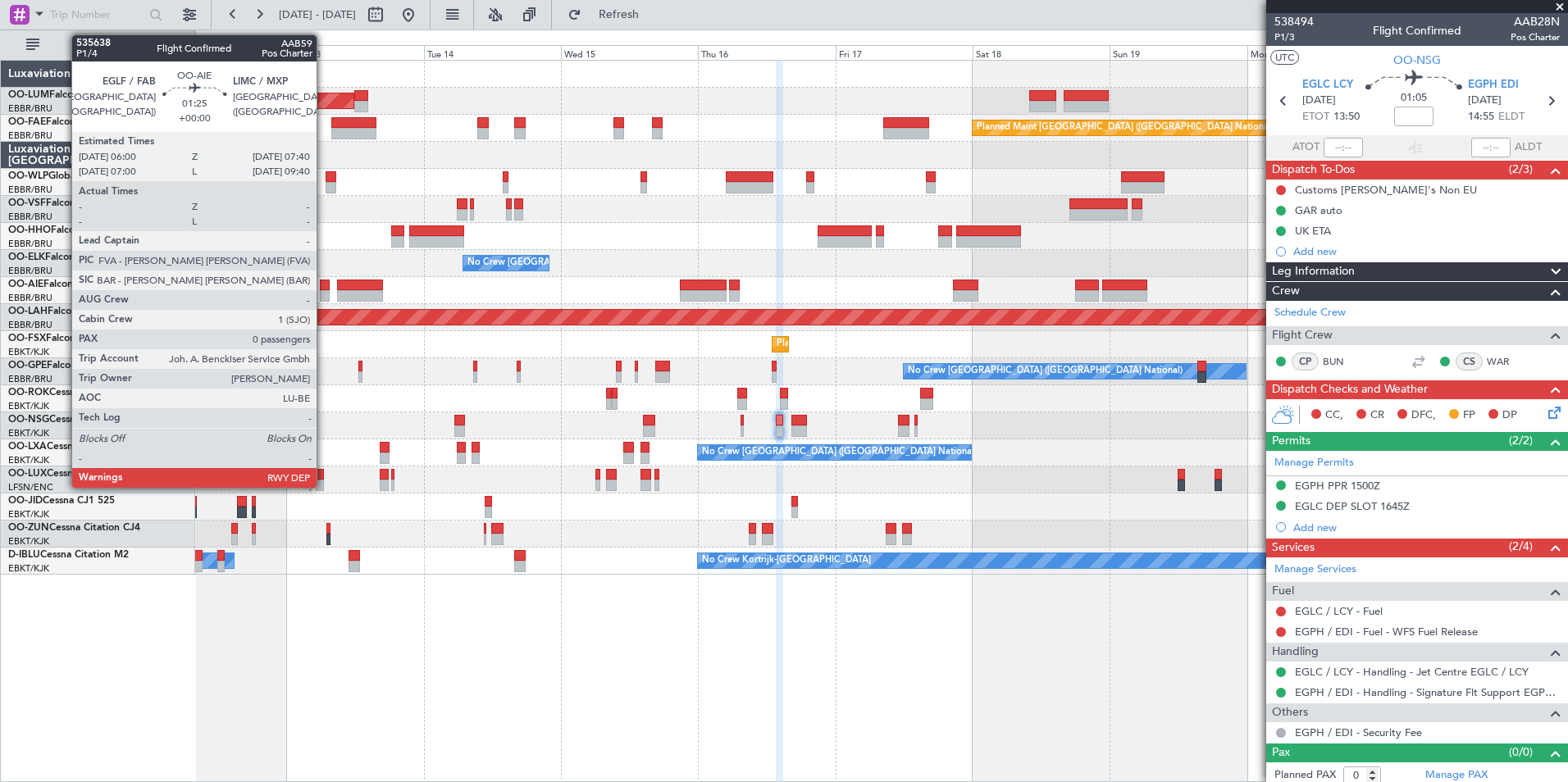
click at [324, 289] on div at bounding box center [325, 285] width 10 height 12
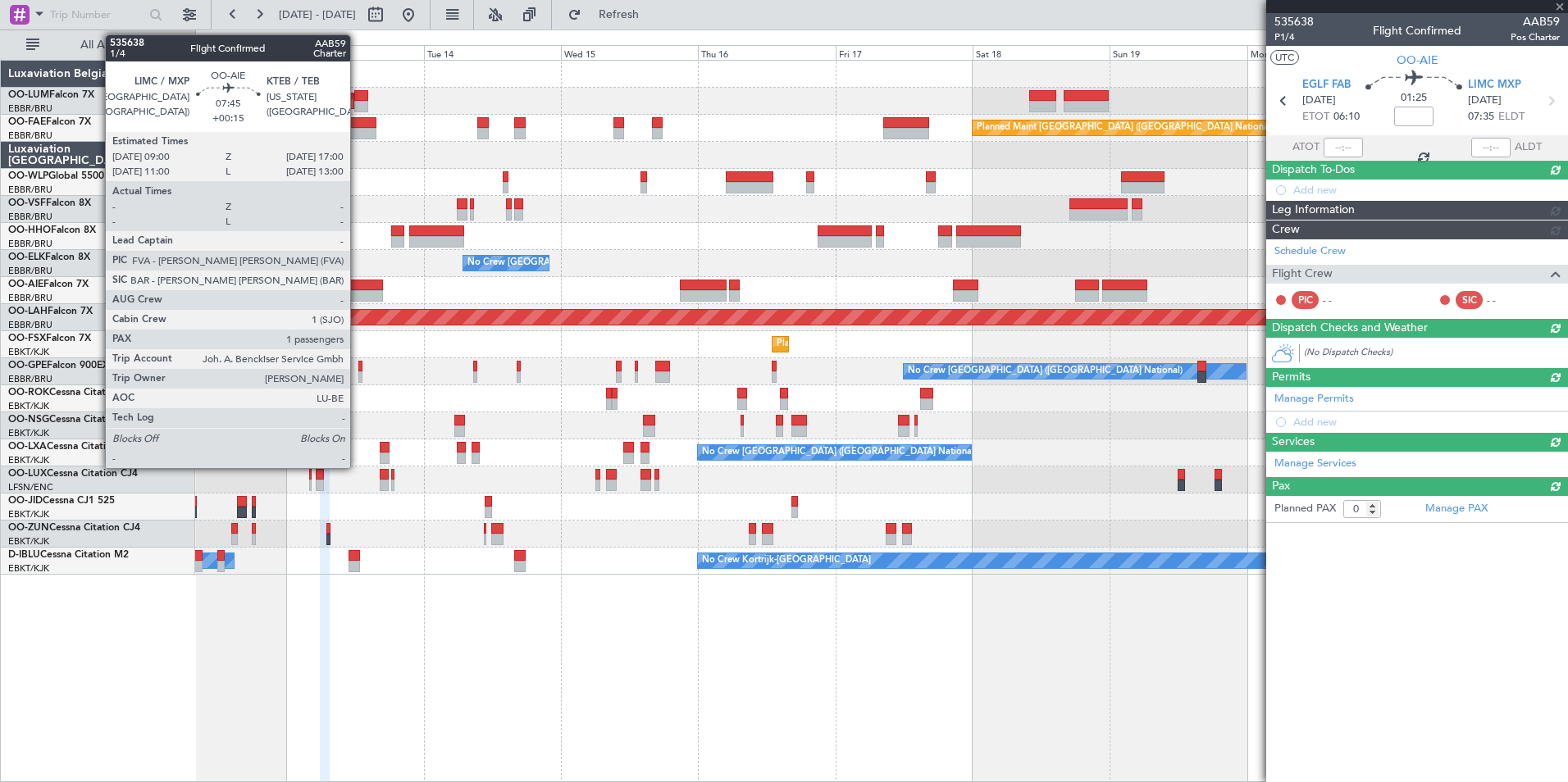
click at [358, 289] on div at bounding box center [360, 285] width 46 height 12
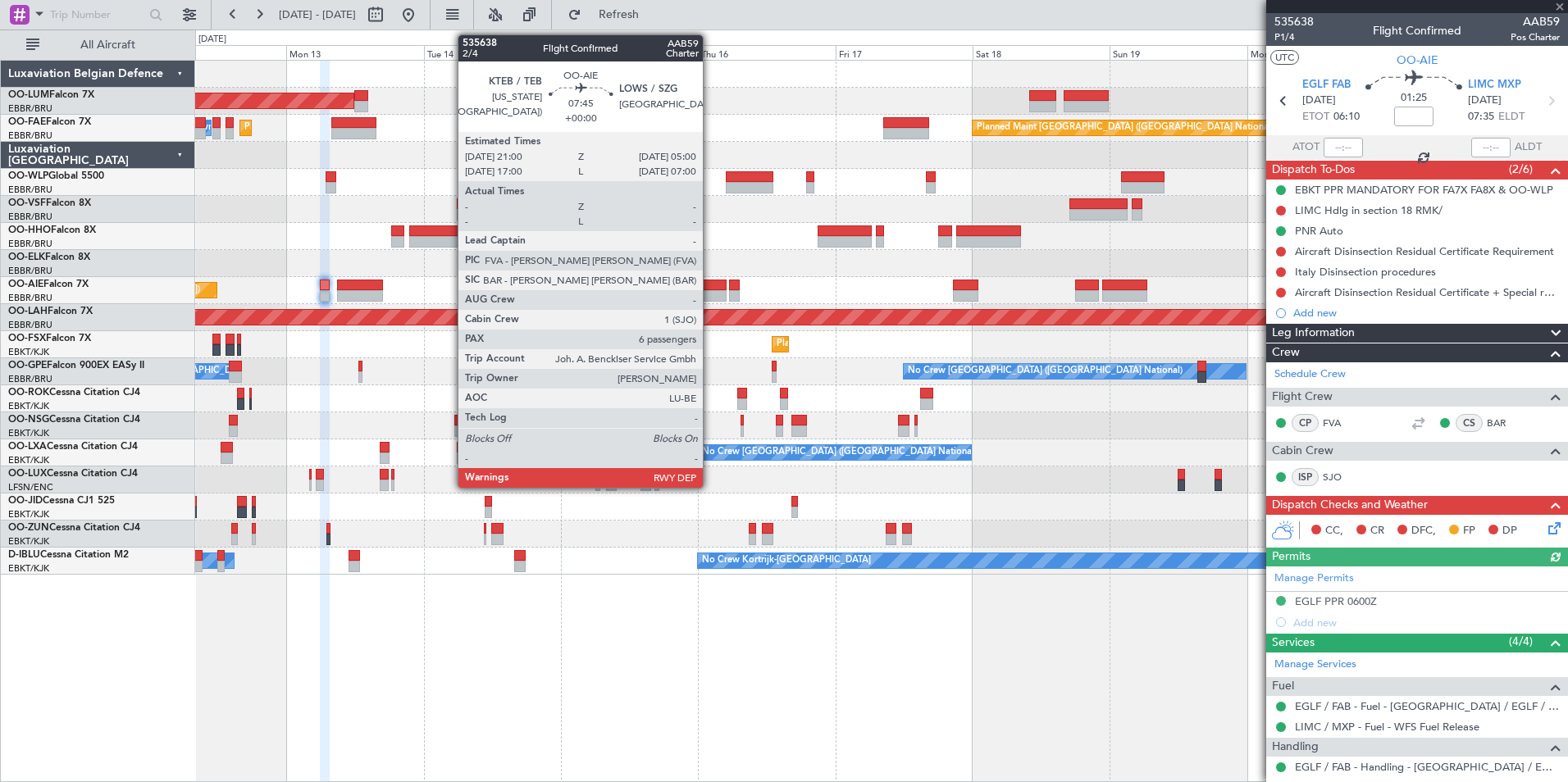
type input "+00:15"
type input "1"
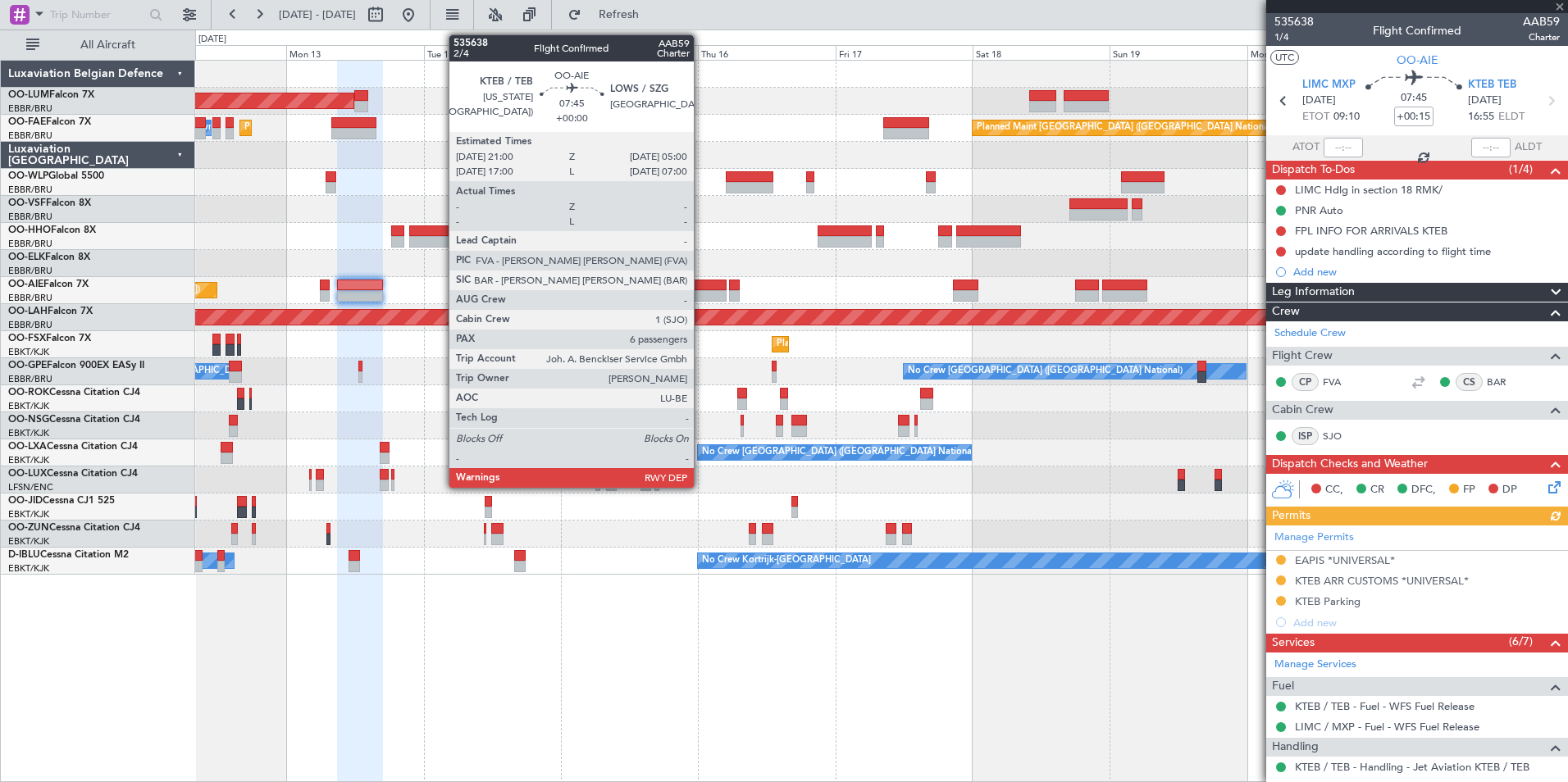
click at [701, 288] on div at bounding box center [702, 285] width 46 height 12
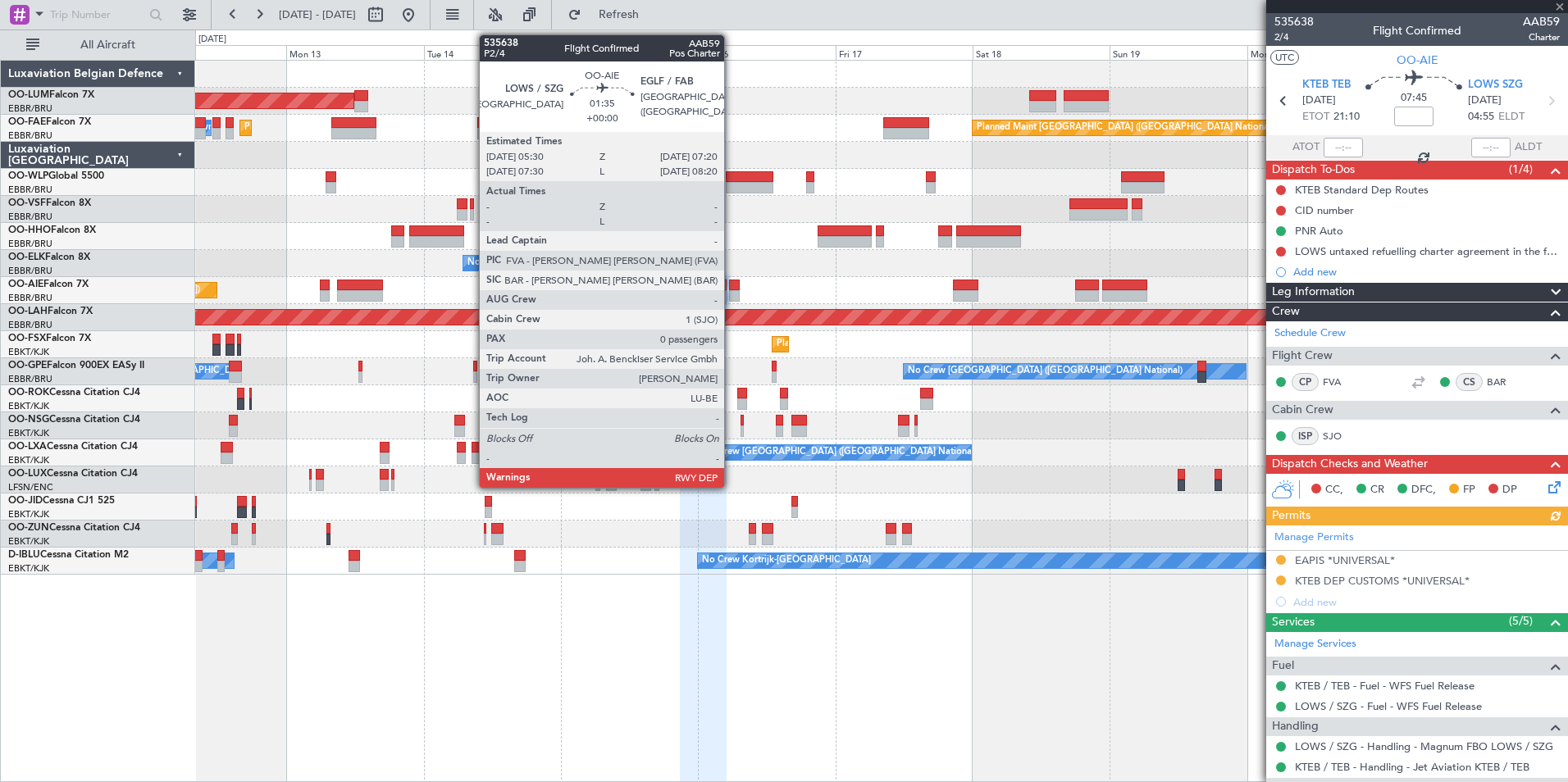
click at [732, 289] on div at bounding box center [735, 285] width 11 height 12
type input "0"
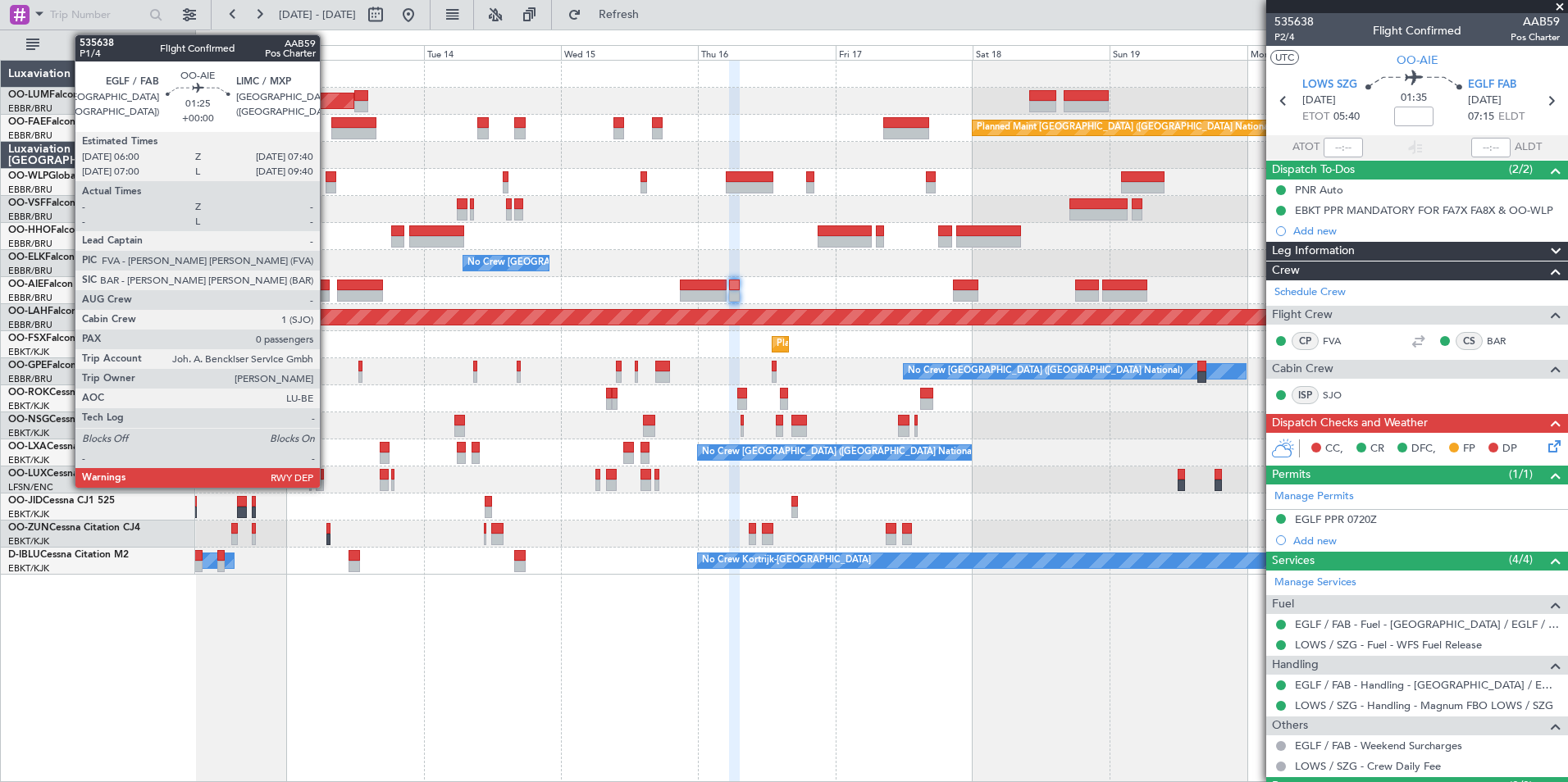
click at [328, 283] on div at bounding box center [325, 285] width 10 height 12
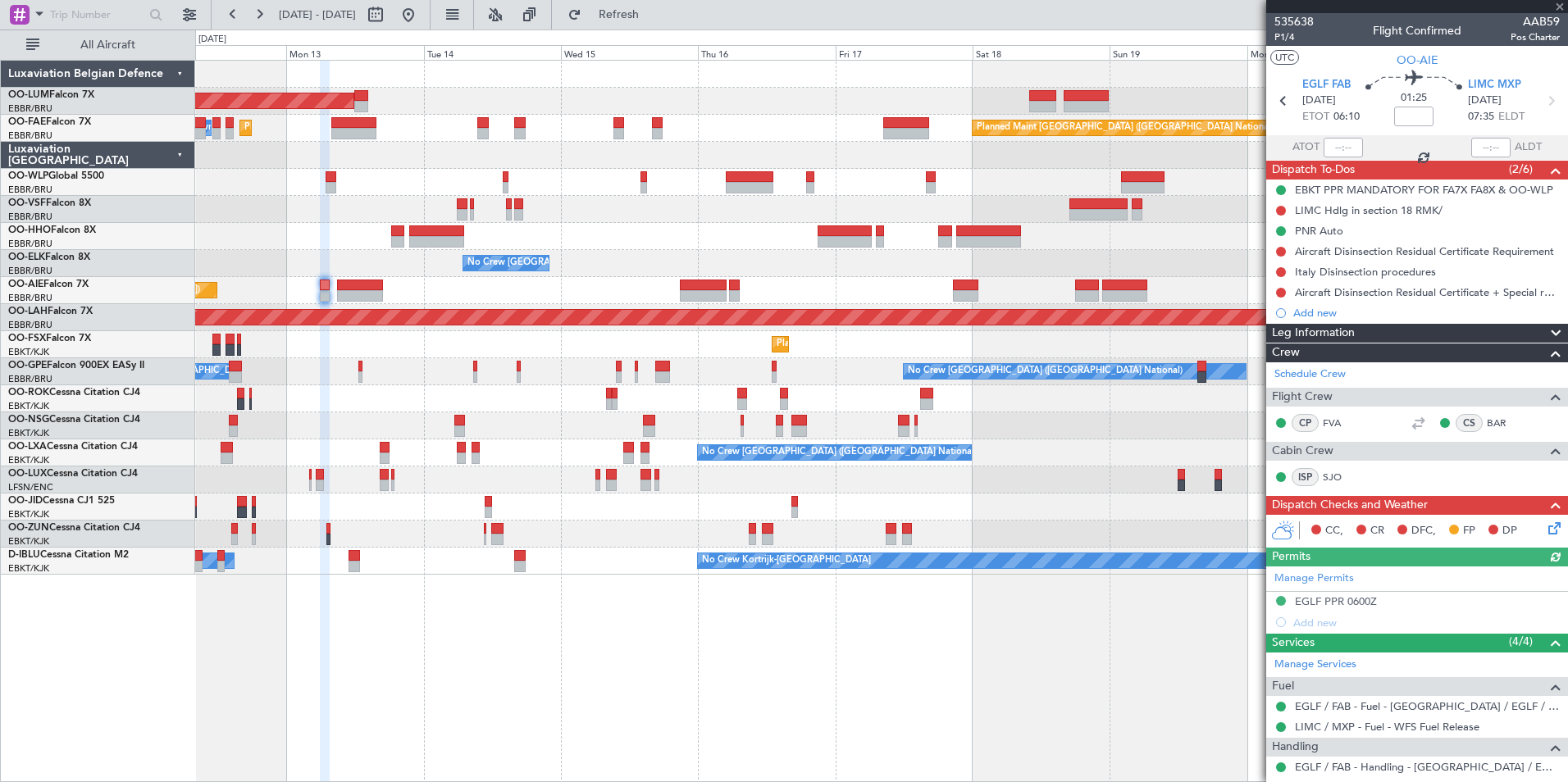
click at [262, 289] on div "Planned Maint [GEOGRAPHIC_DATA] ([GEOGRAPHIC_DATA])" at bounding box center [881, 290] width 1372 height 27
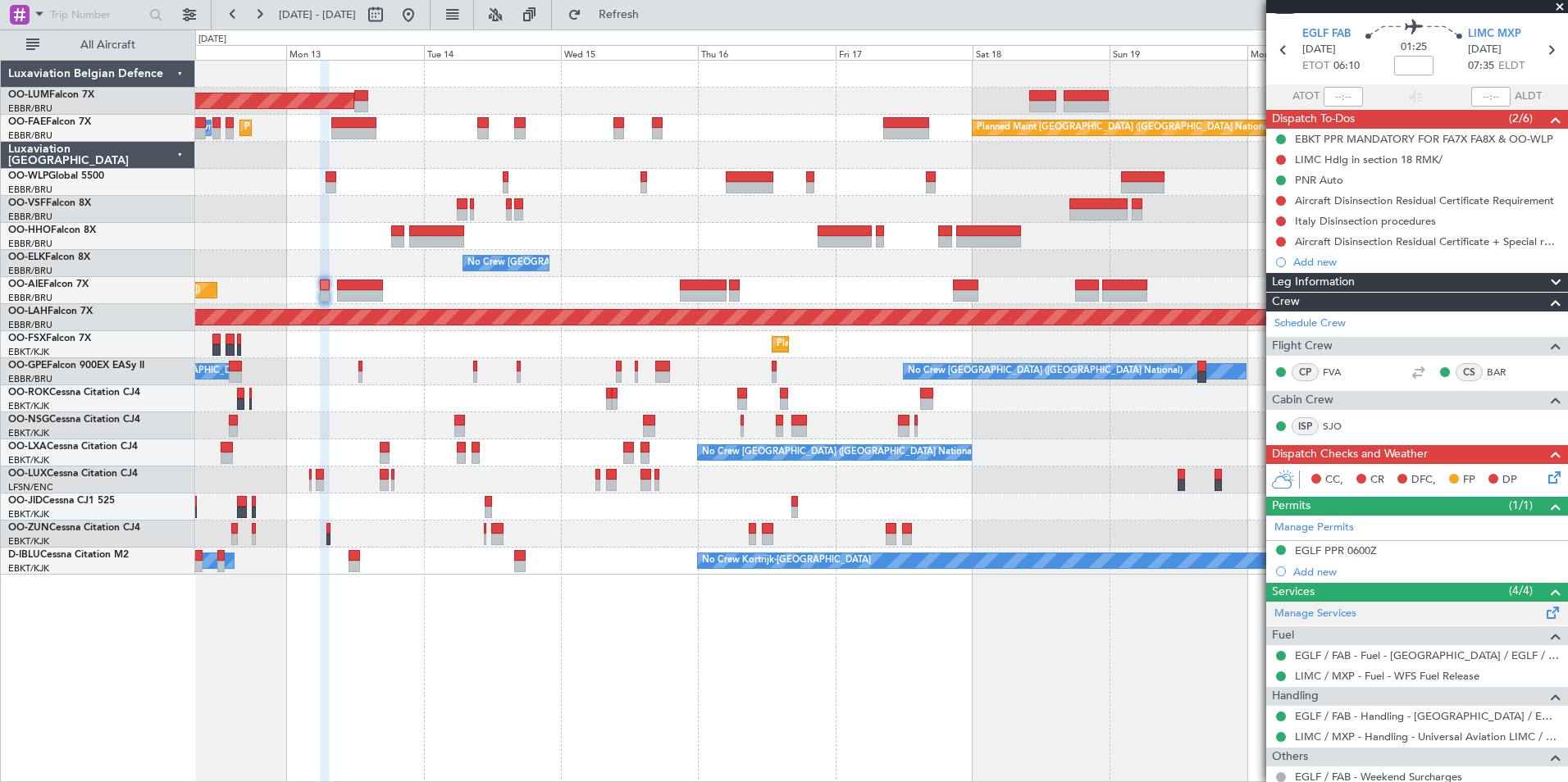
scroll to position [102, 0]
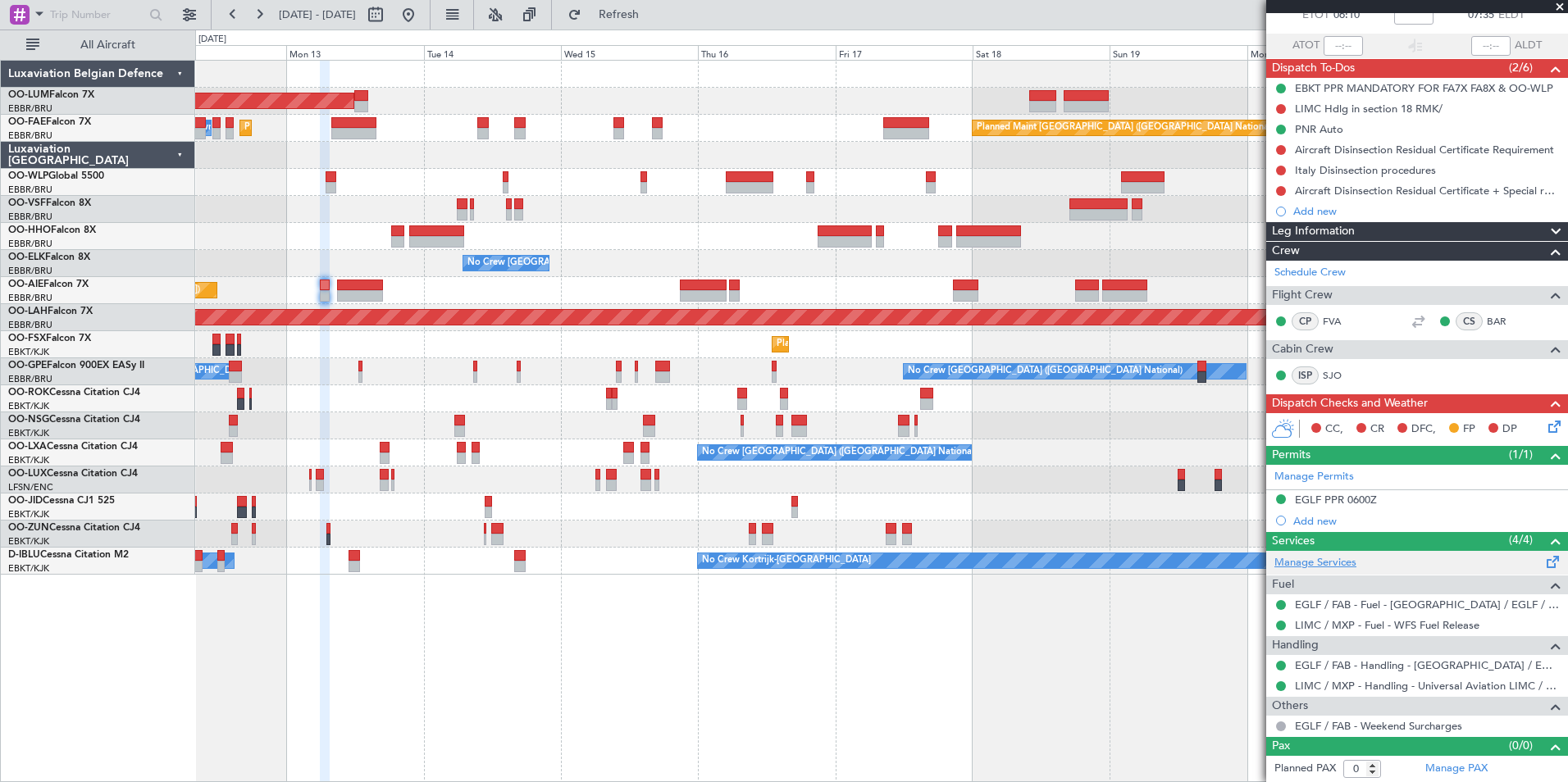
click at [1326, 563] on link "Manage Services" at bounding box center [1314, 563] width 82 height 16
click at [654, 15] on span "Refresh" at bounding box center [619, 14] width 69 height 12
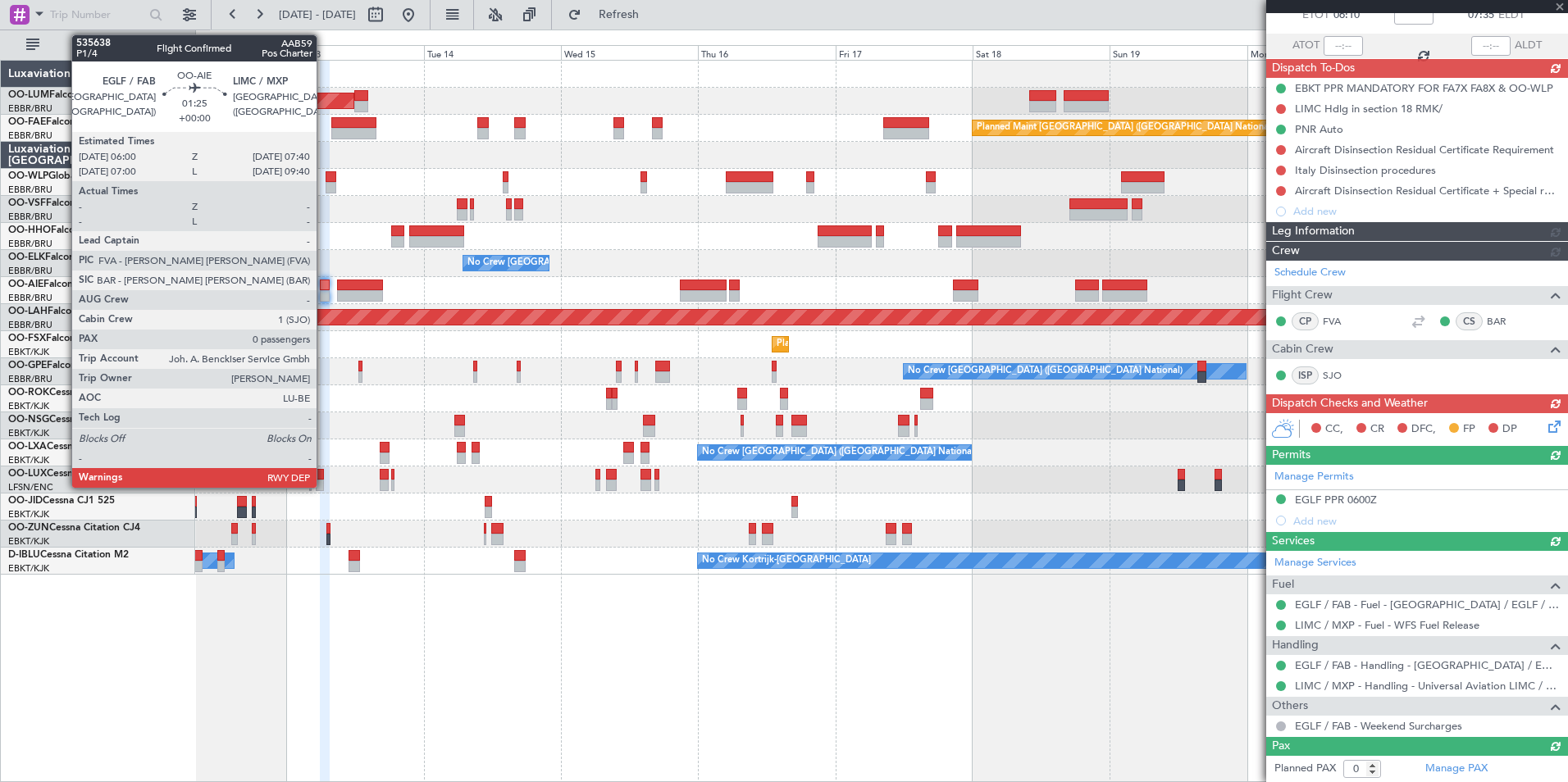
click at [324, 292] on div at bounding box center [325, 296] width 10 height 12
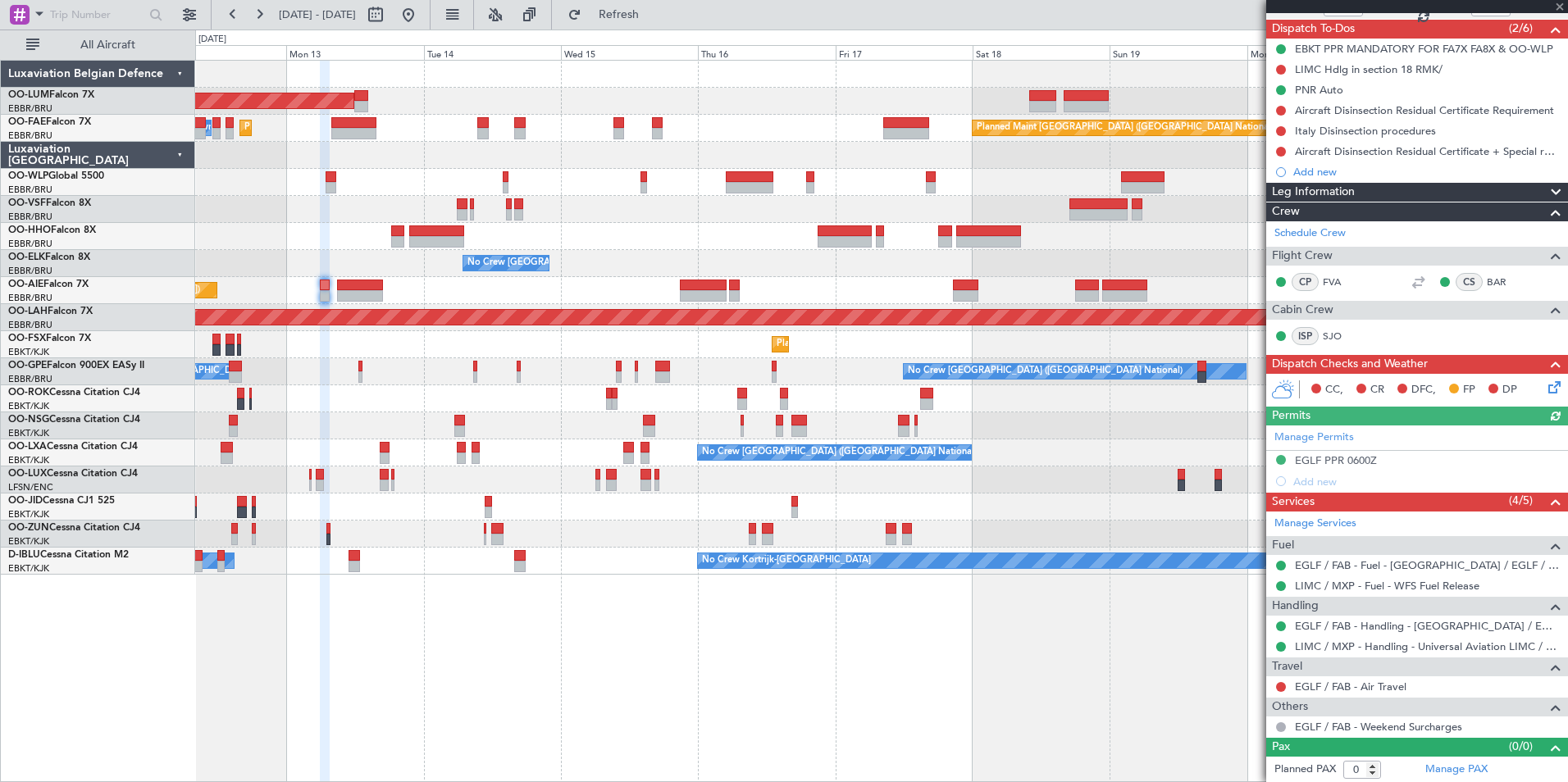
scroll to position [142, 0]
click at [1370, 688] on link "EGLF / FAB - Air Travel" at bounding box center [1350, 686] width 111 height 14
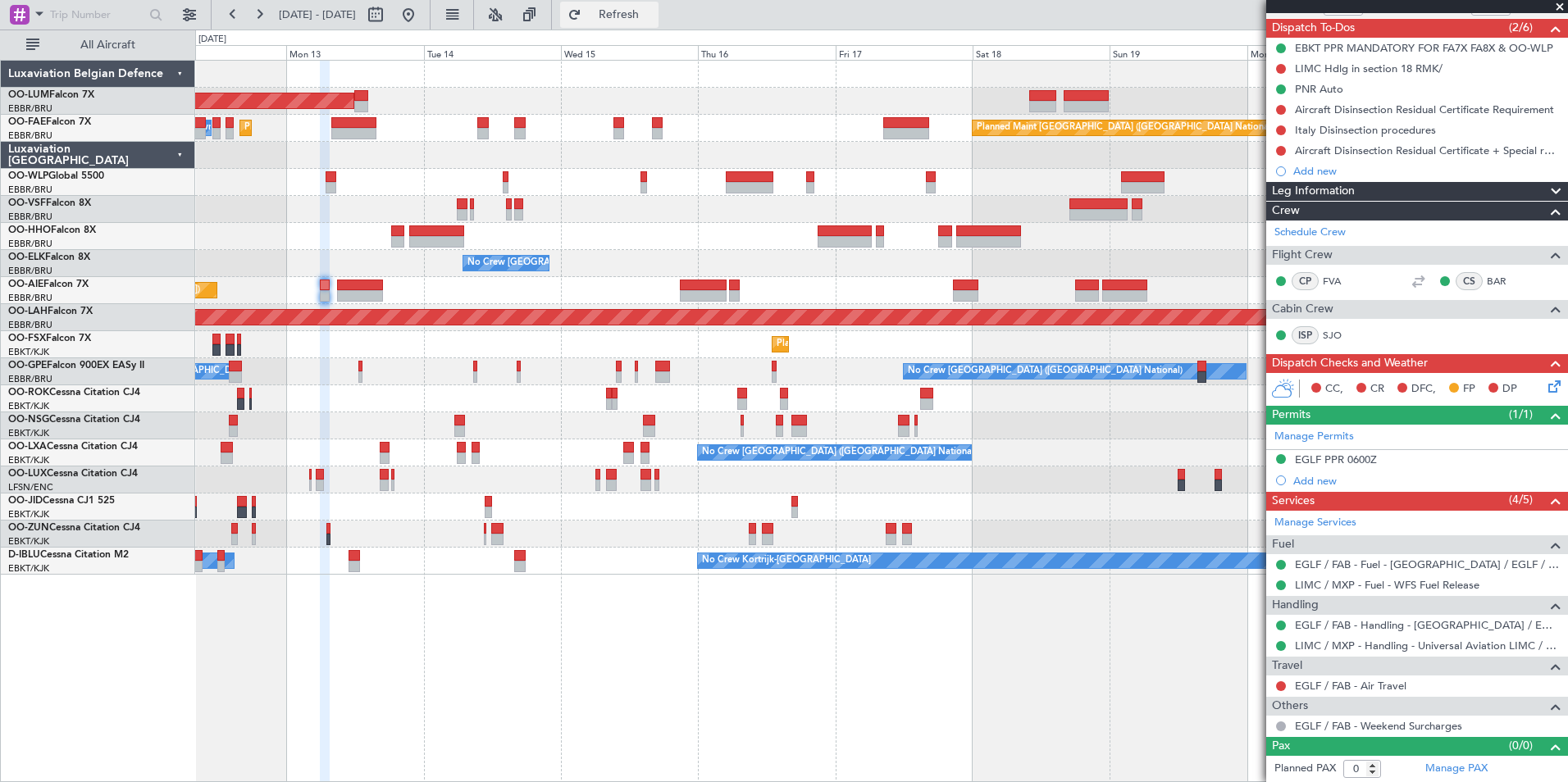
click at [654, 9] on span "Refresh" at bounding box center [619, 14] width 69 height 12
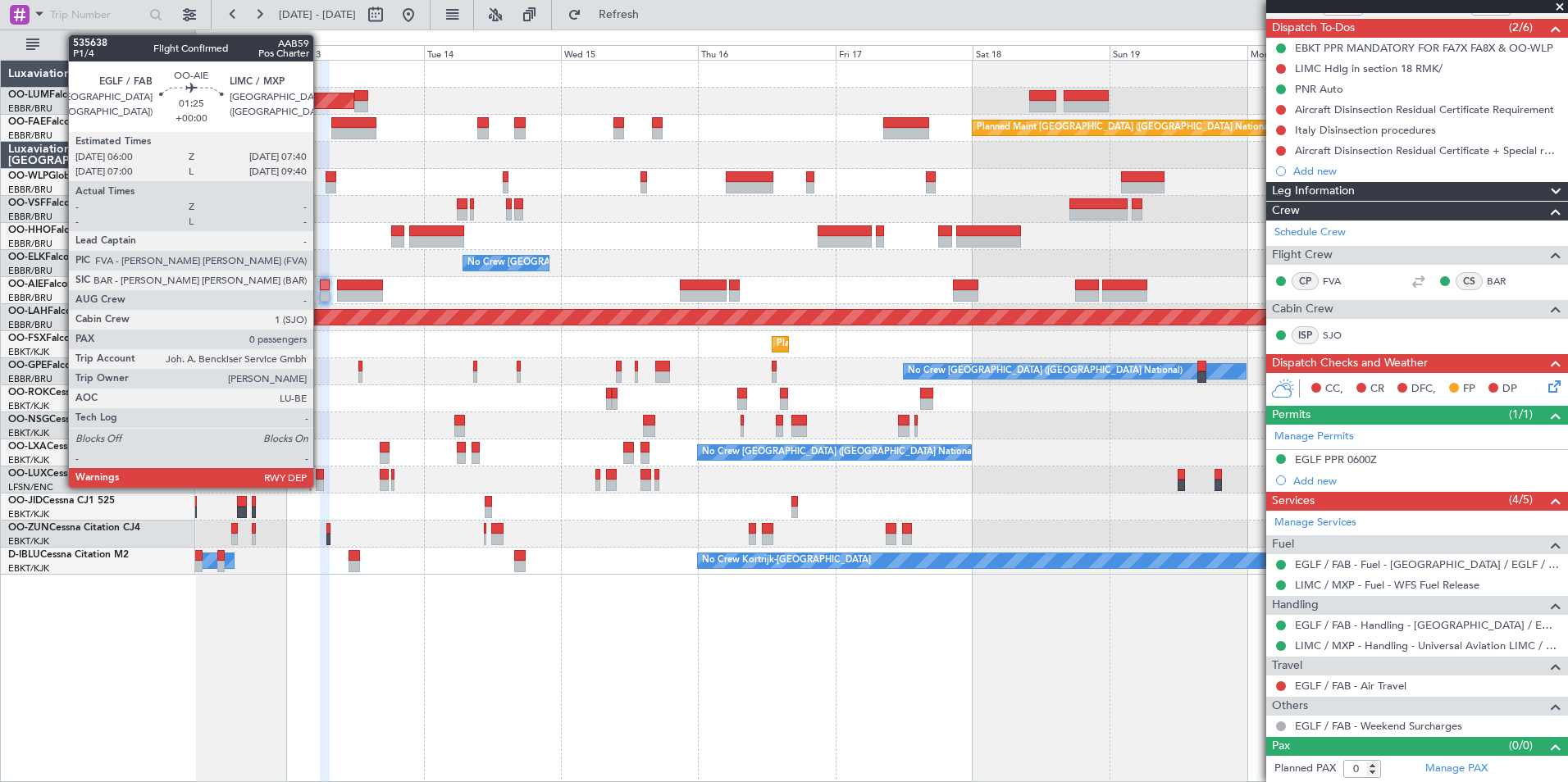
click at [321, 290] on div at bounding box center [325, 296] width 10 height 12
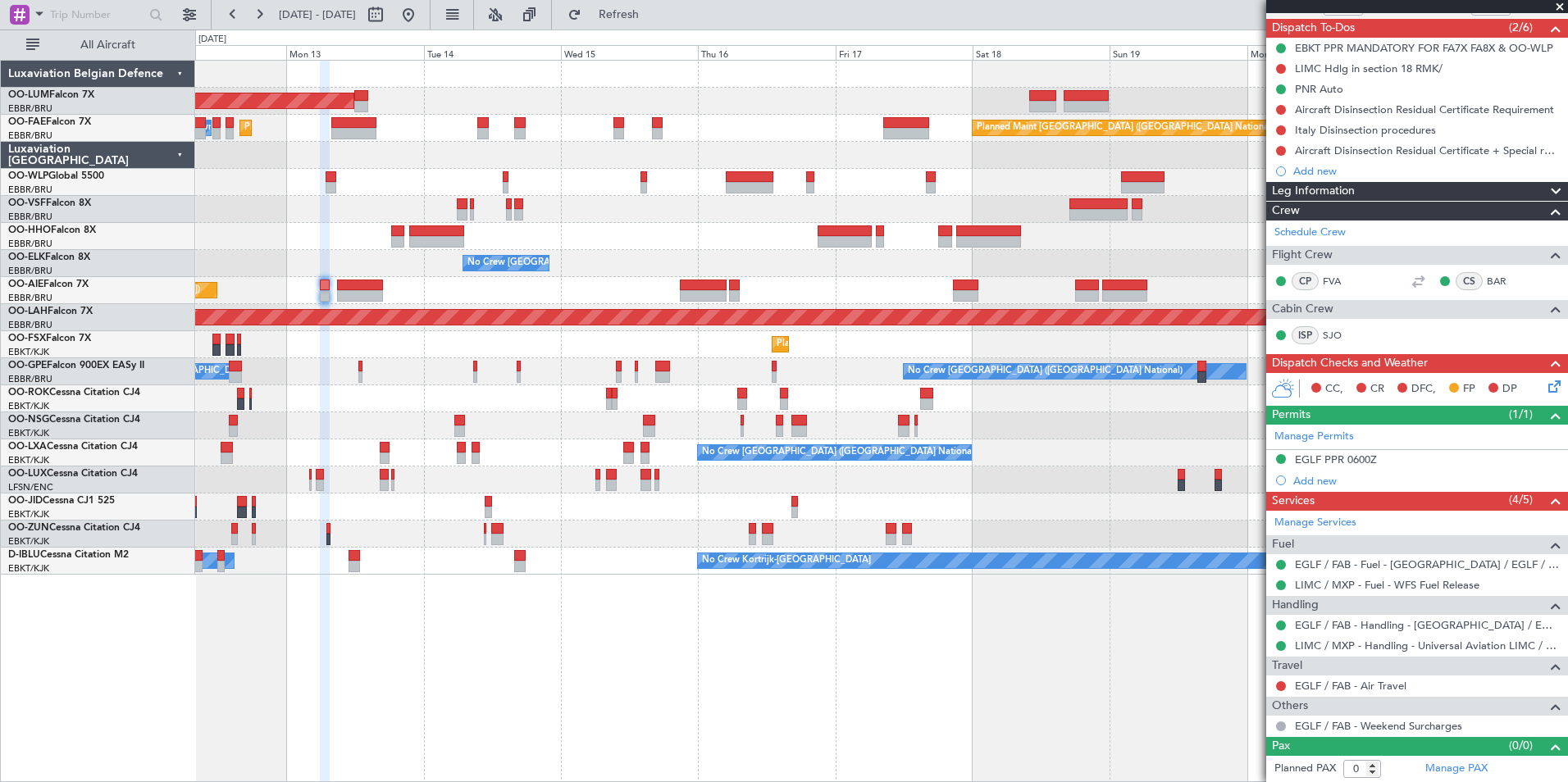
scroll to position [0, 0]
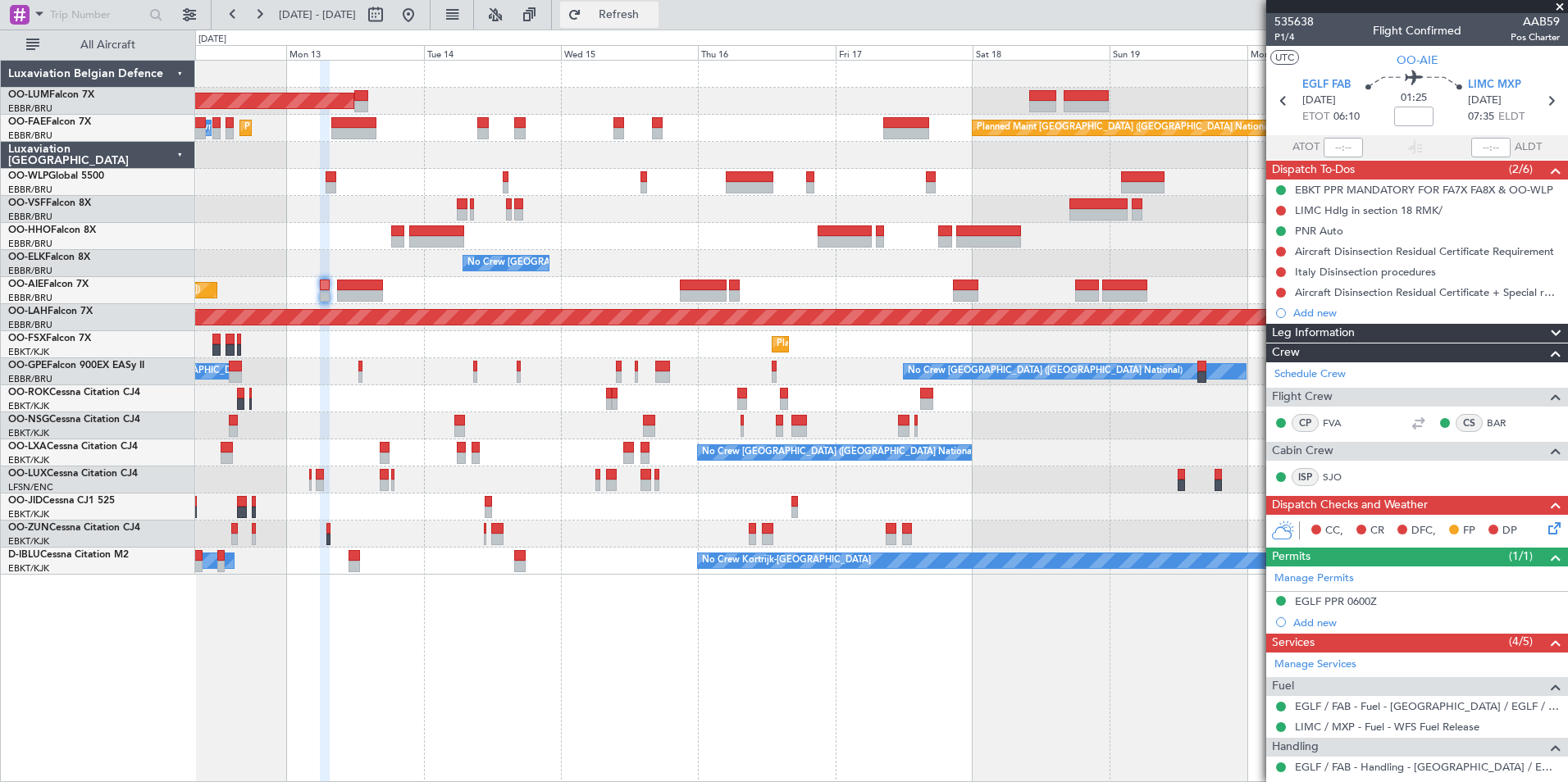
click at [654, 14] on span "Refresh" at bounding box center [619, 14] width 69 height 12
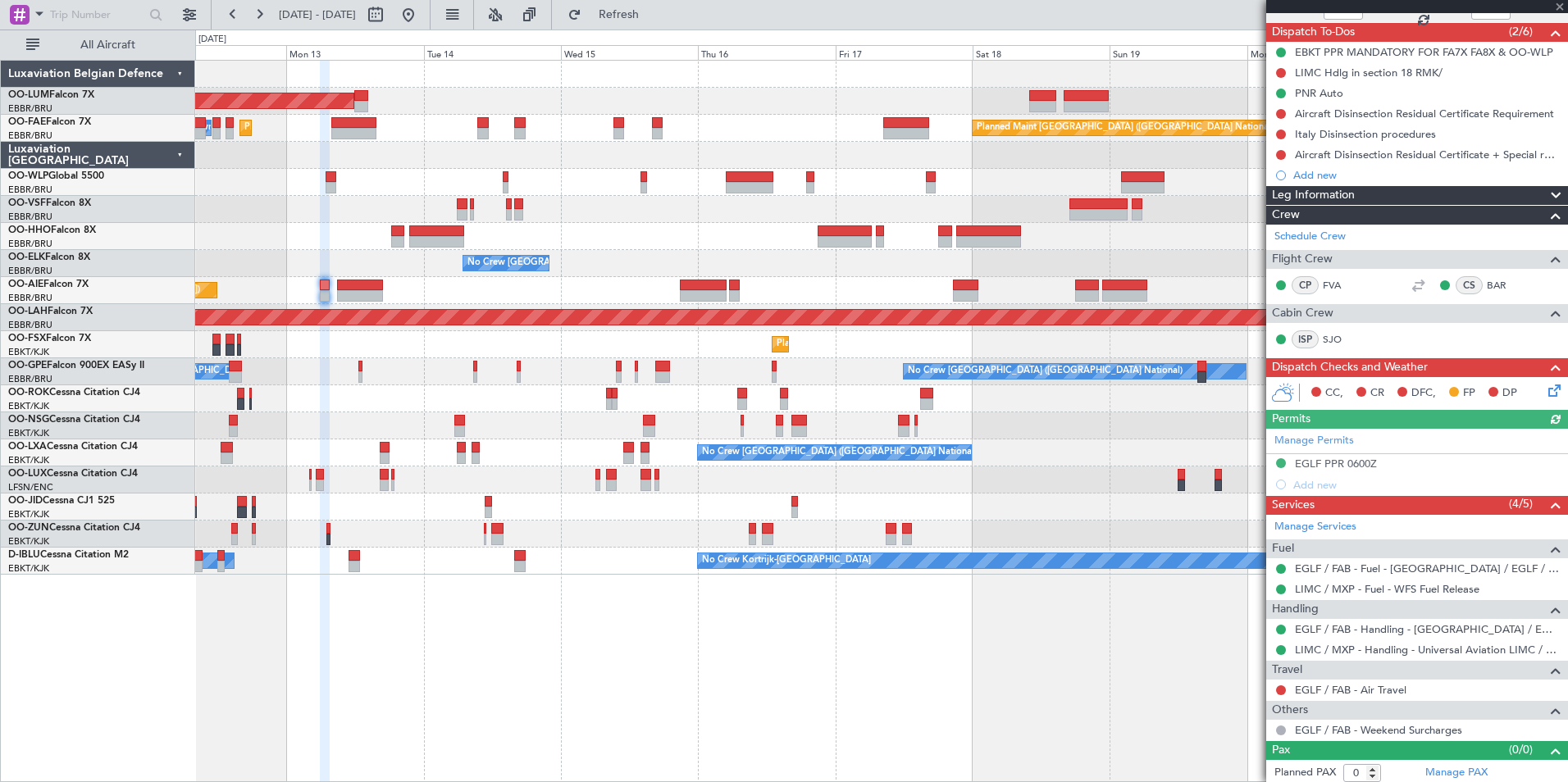
scroll to position [142, 0]
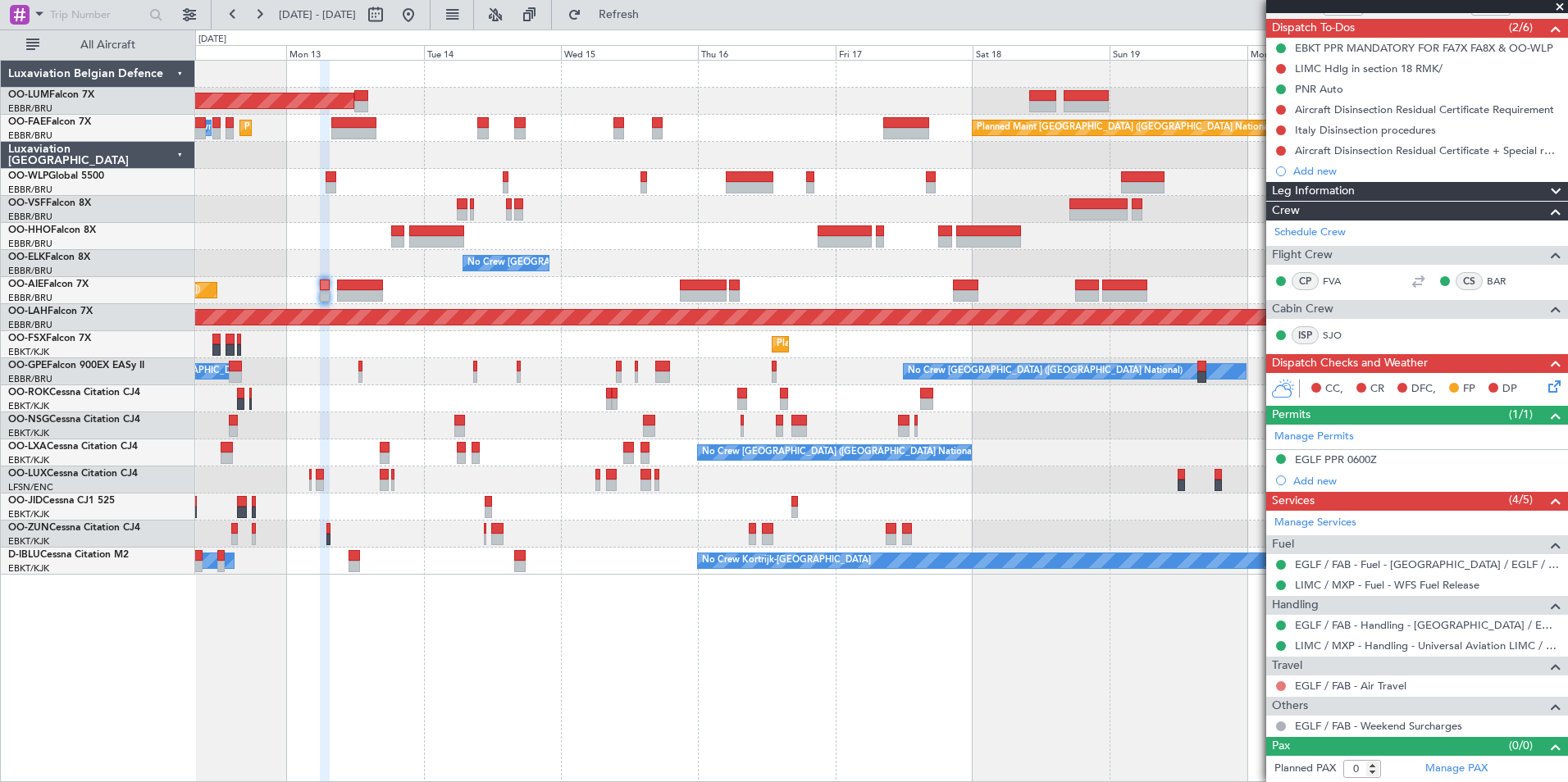
click at [1282, 683] on button at bounding box center [1280, 686] width 10 height 10
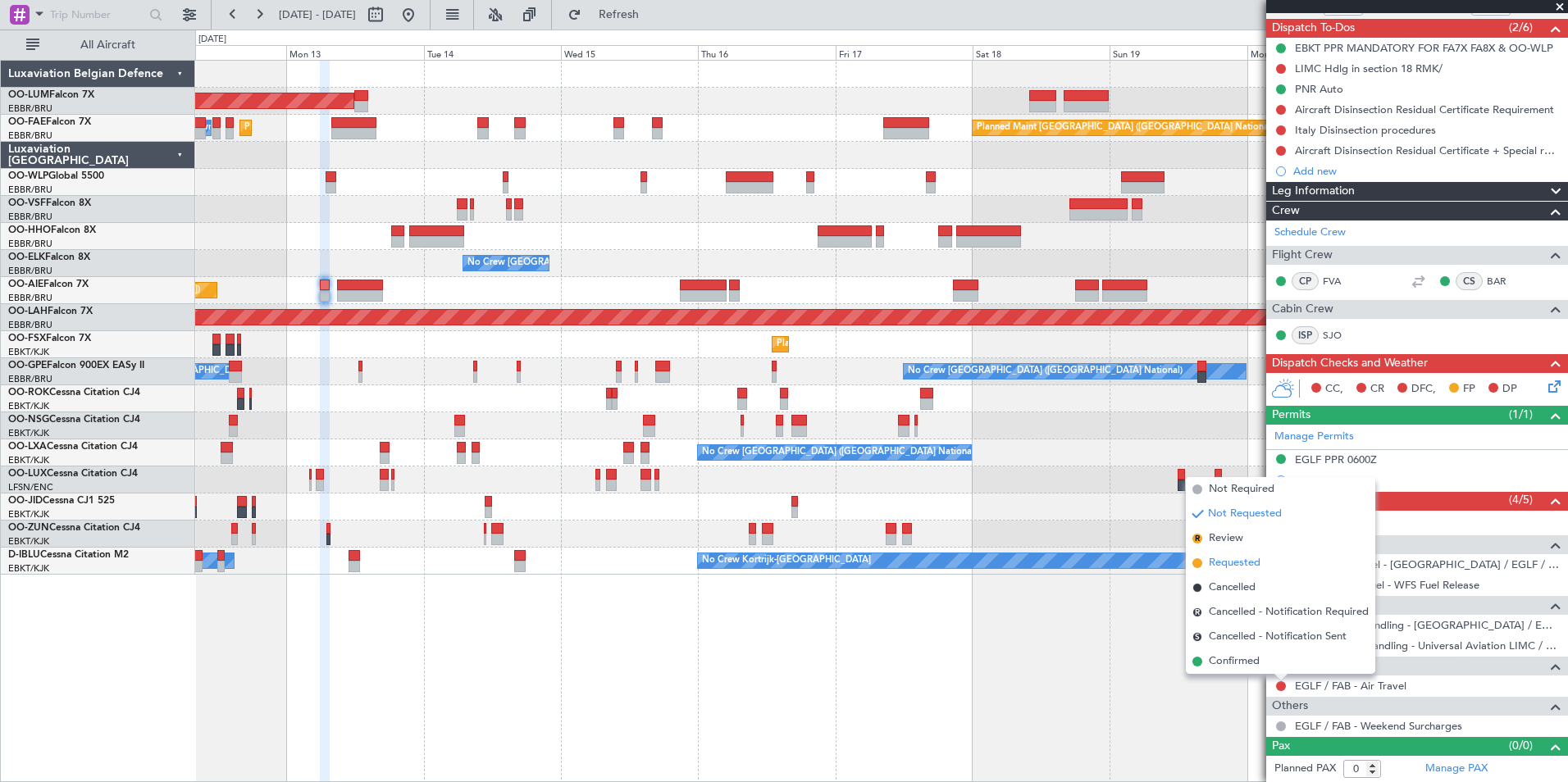
click at [1225, 569] on span "Requested" at bounding box center [1234, 563] width 51 height 16
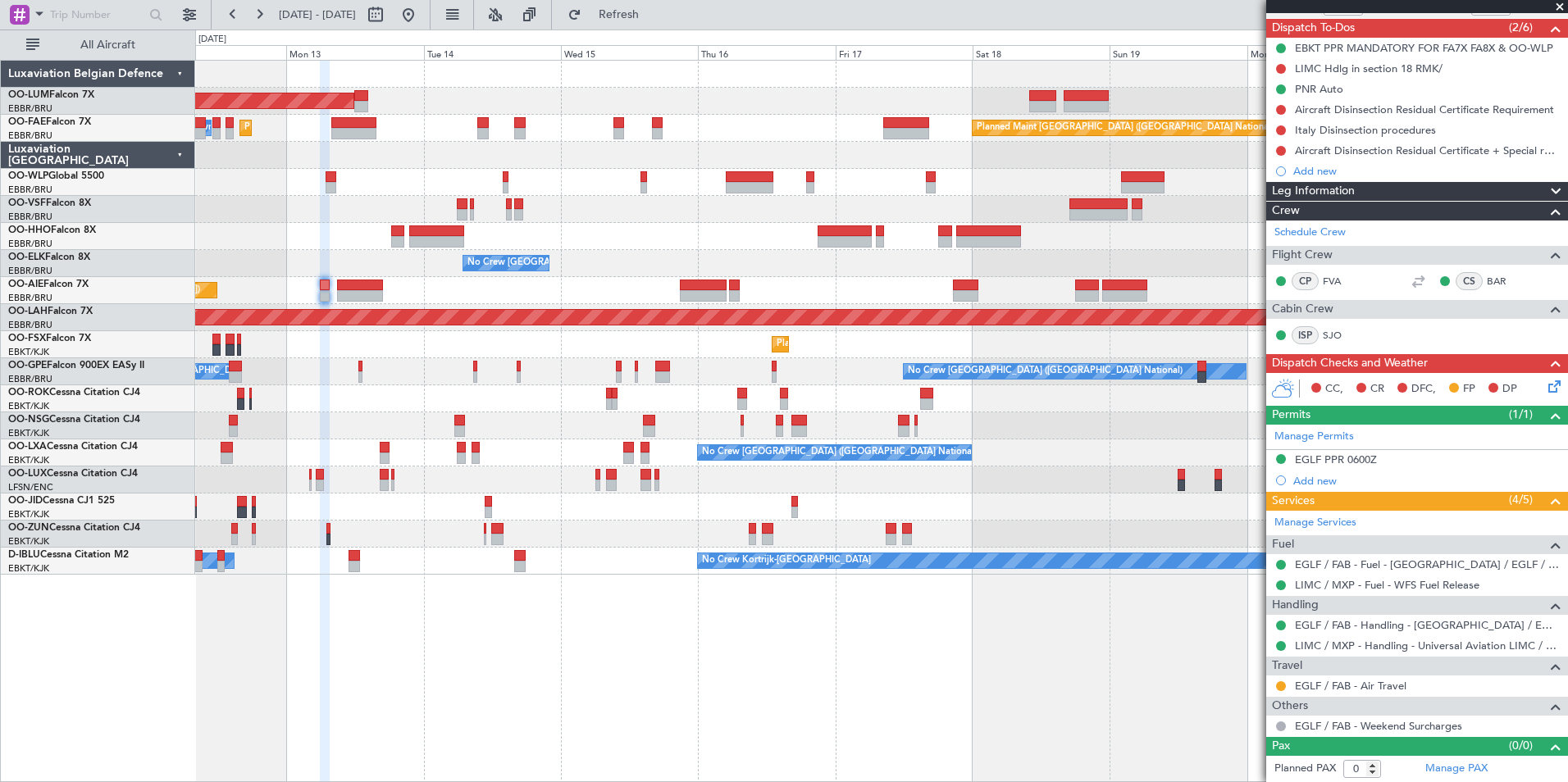
click at [1359, 685] on mat-tooltip-component "LIMC / MXP - Handling - Universal Aviation LIMC / MXP" at bounding box center [1422, 673] width 261 height 43
click at [1318, 688] on link "EGLF / FAB - Air Travel" at bounding box center [1350, 686] width 111 height 14
click at [661, 29] on fb-refresh-button "Refresh" at bounding box center [610, 14] width 115 height 30
click at [788, 644] on div "AOG Maint Sibiu Planned Maint Brussels (Brussels National) Planned Maint Melsbr…" at bounding box center [881, 422] width 1373 height 723
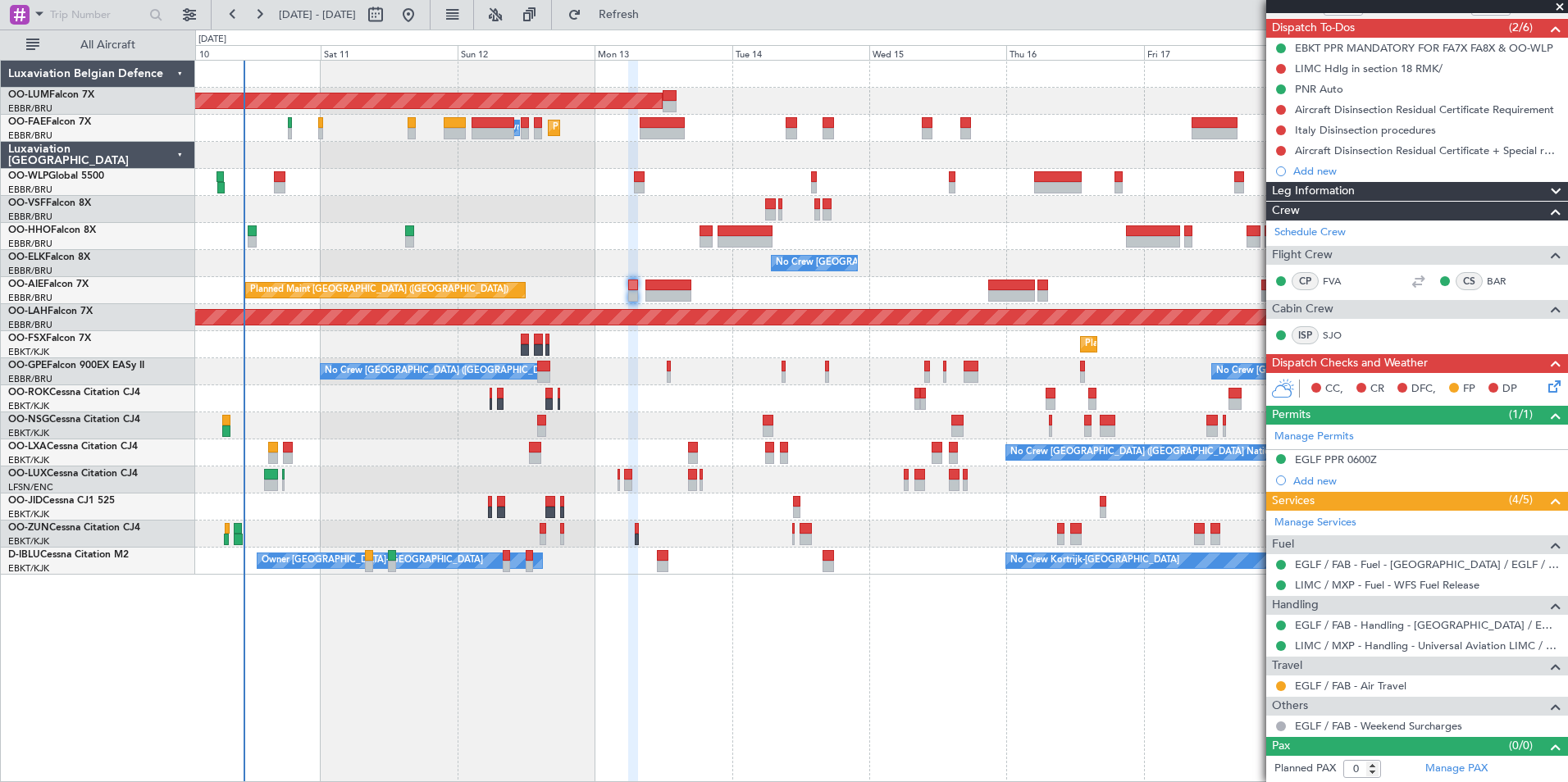
click at [823, 653] on div "AOG Maint Sibiu Planned Maint Brussels (Brussels National) Planned Maint Melsbr…" at bounding box center [881, 422] width 1373 height 723
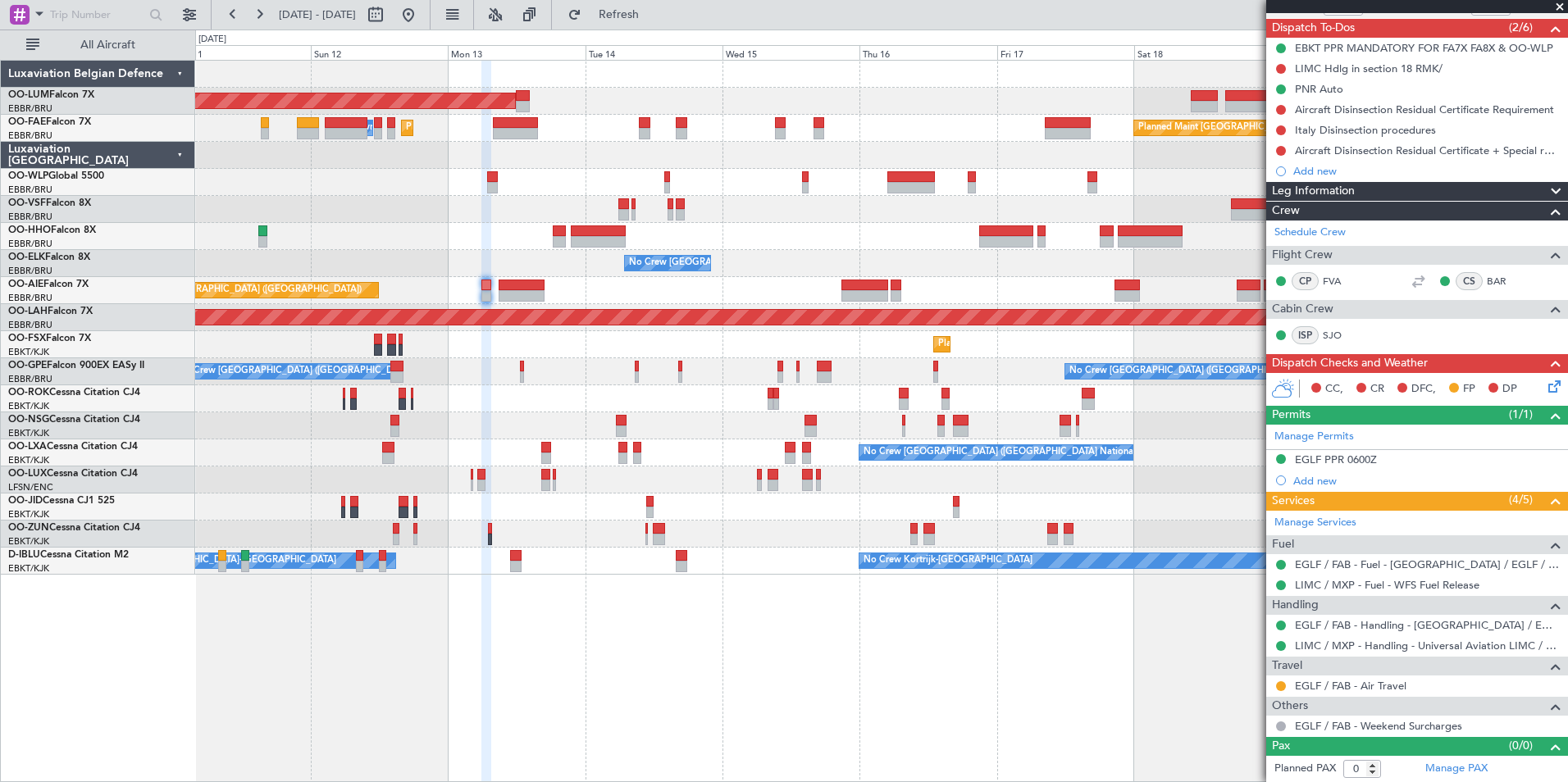
click at [678, 640] on div "AOG Maint Sibiu Planned Maint Brussels (Brussels National) Planned Maint Melsbr…" at bounding box center [881, 422] width 1373 height 723
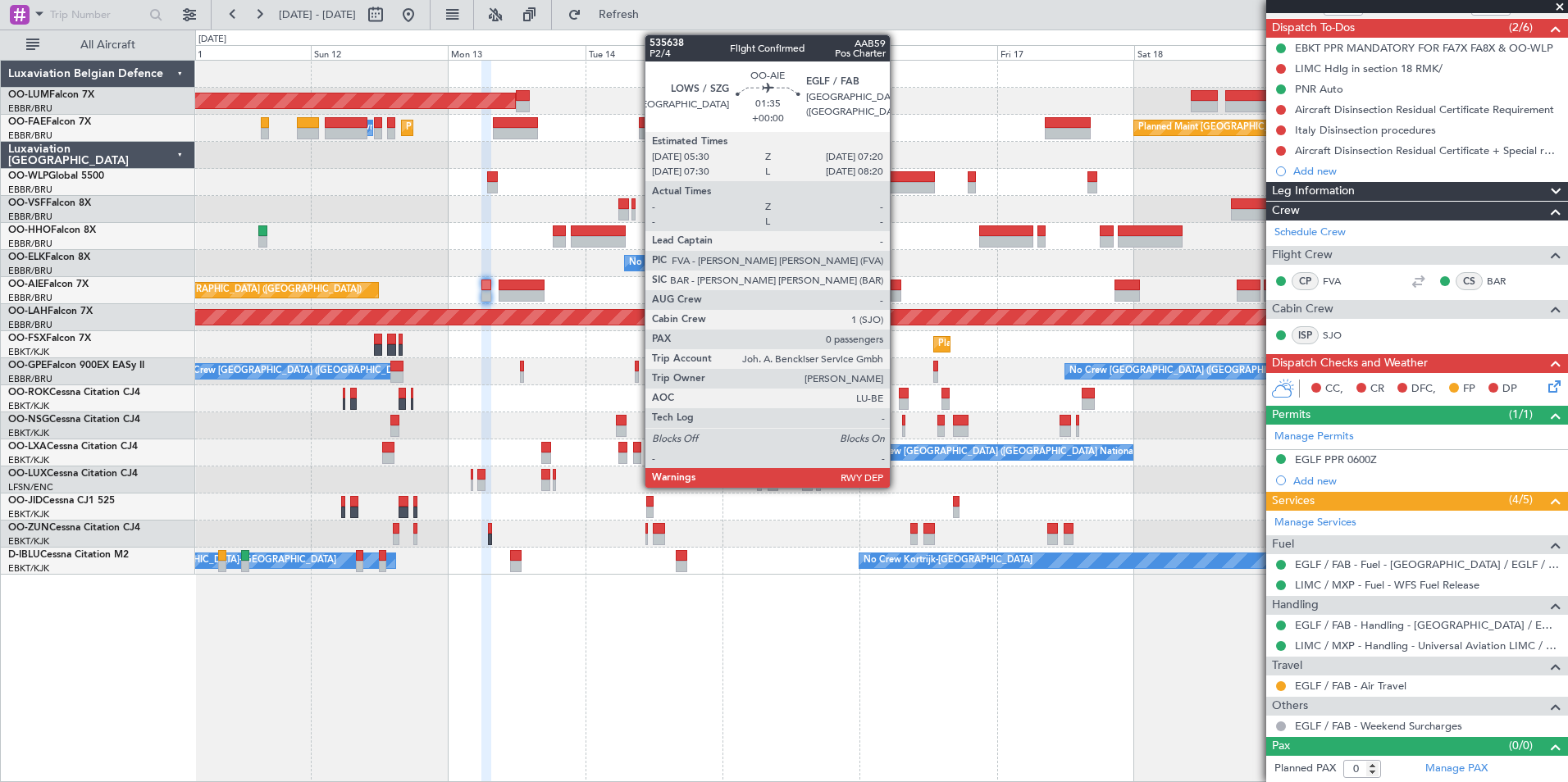
click at [897, 288] on div at bounding box center [895, 285] width 11 height 12
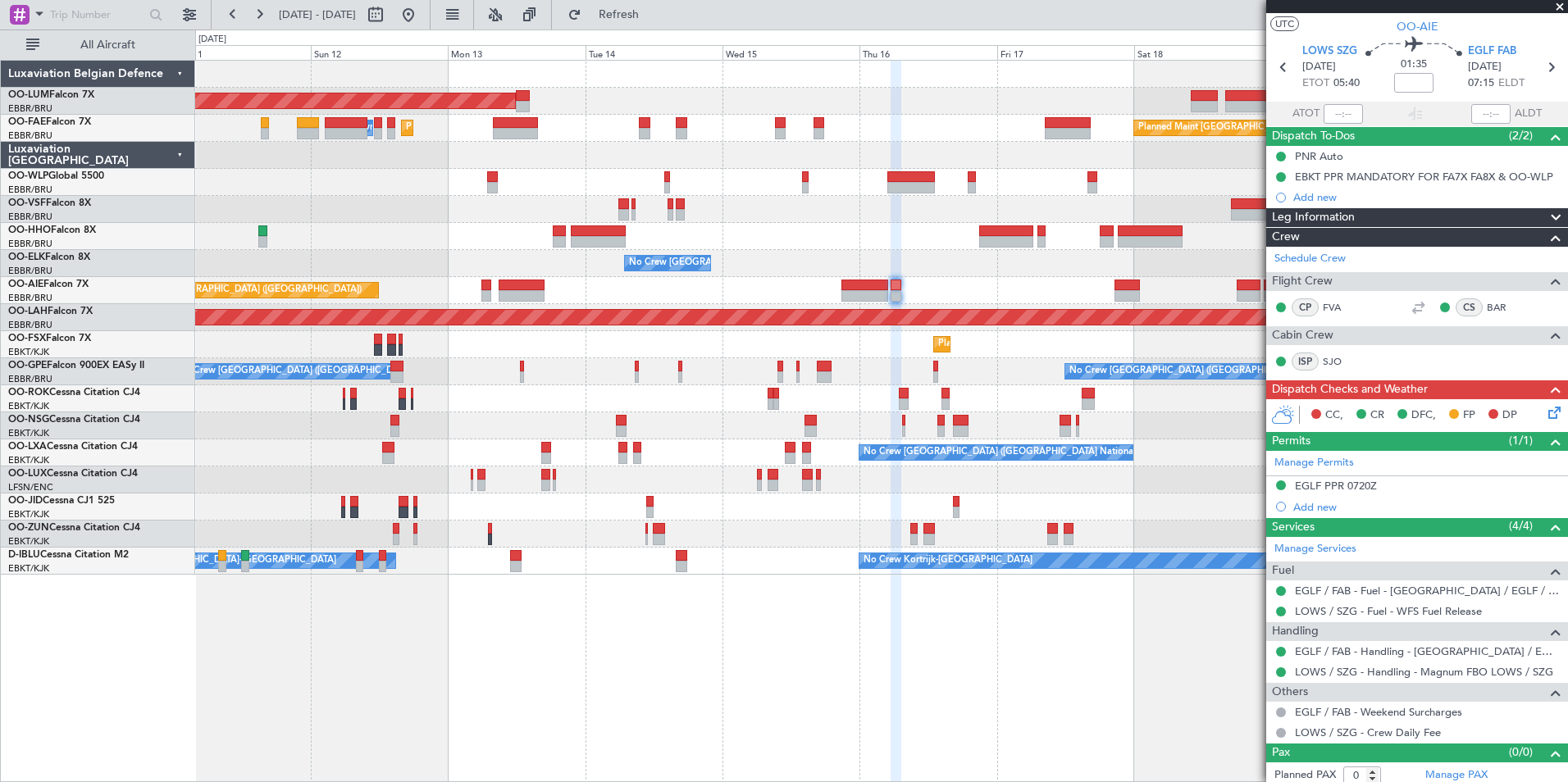
scroll to position [40, 0]
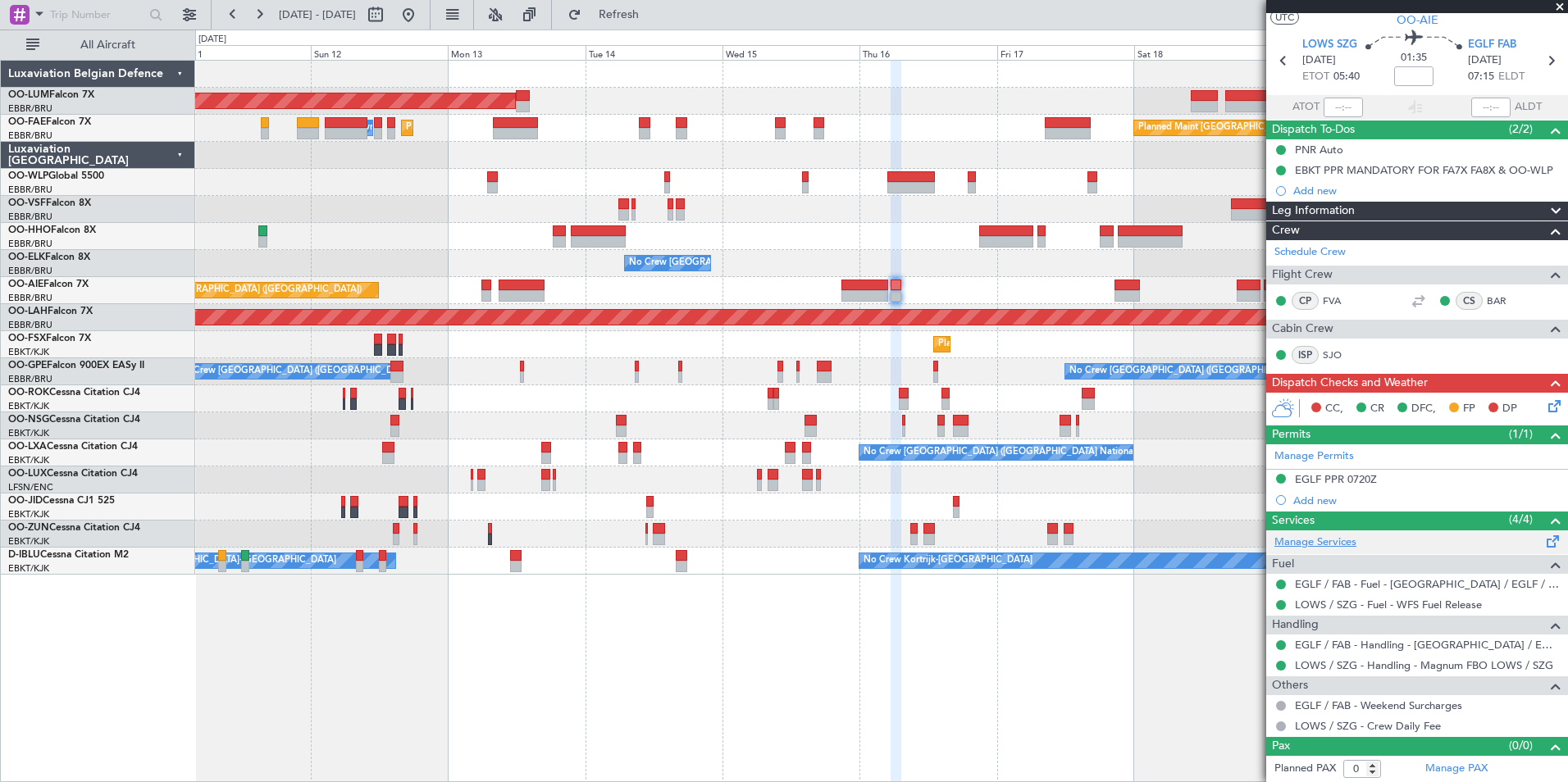
click at [1341, 543] on link "Manage Services" at bounding box center [1314, 543] width 82 height 16
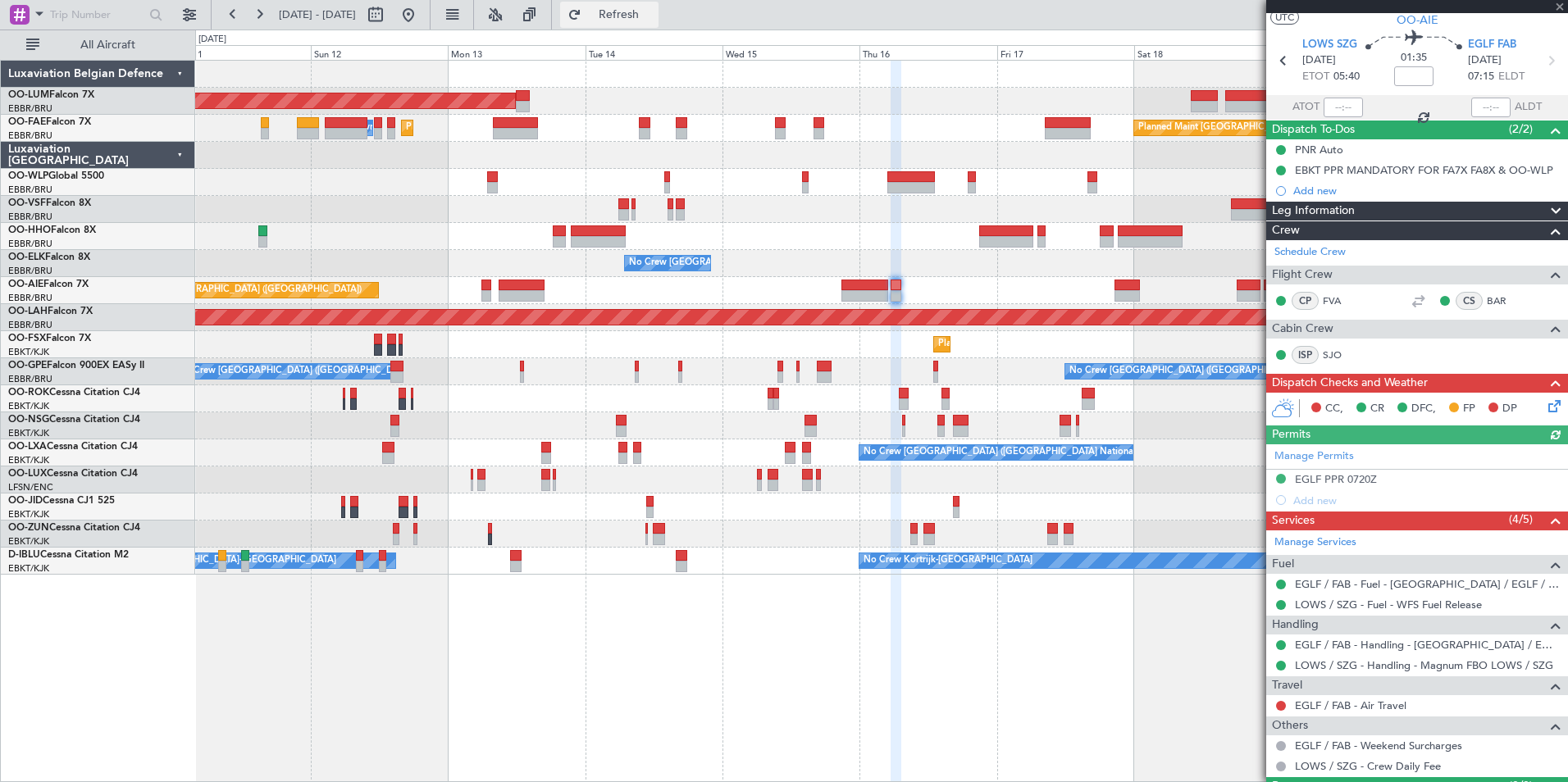
click at [654, 21] on span "Refresh" at bounding box center [619, 14] width 69 height 12
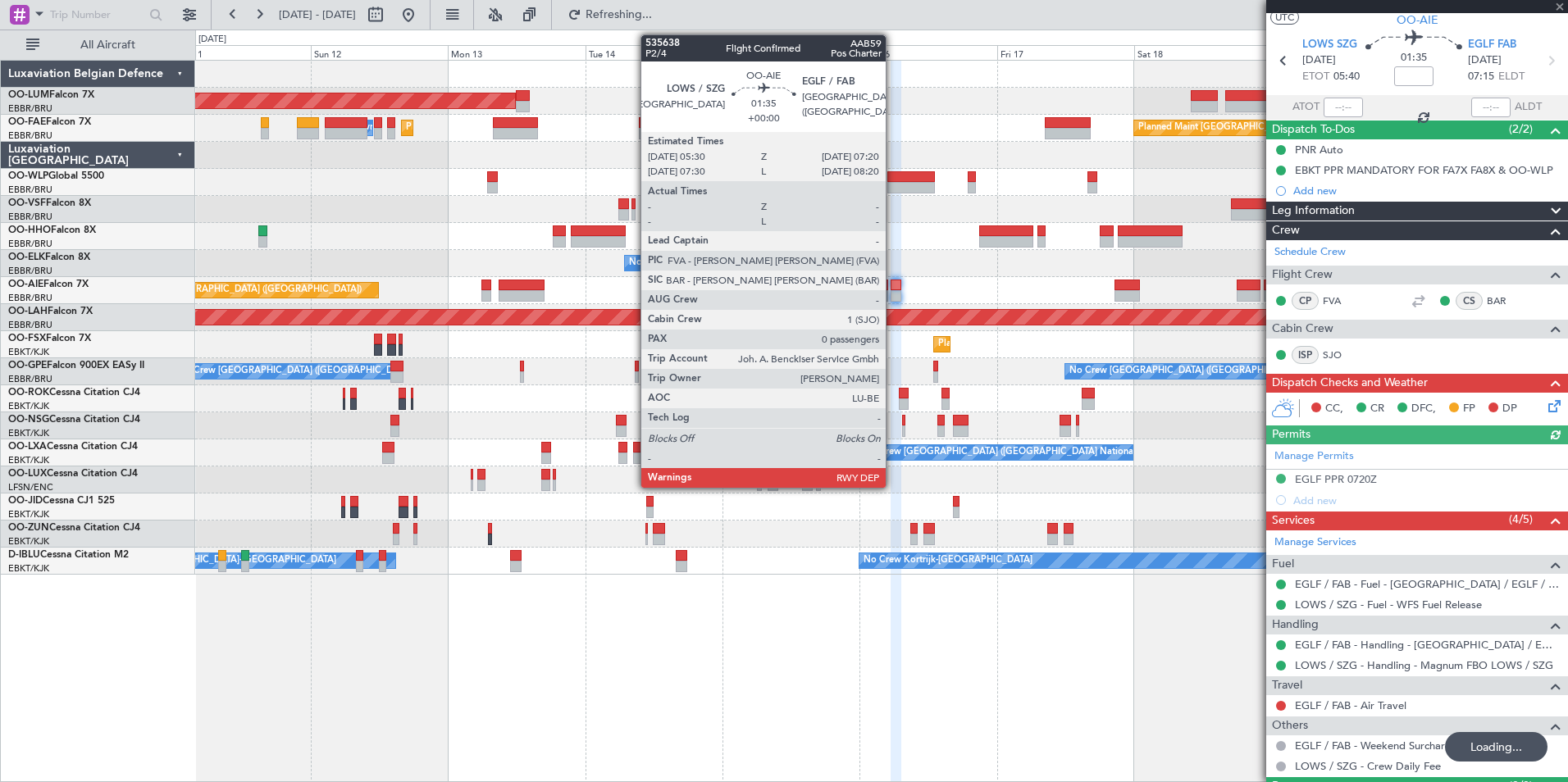
click at [893, 285] on div at bounding box center [895, 285] width 11 height 12
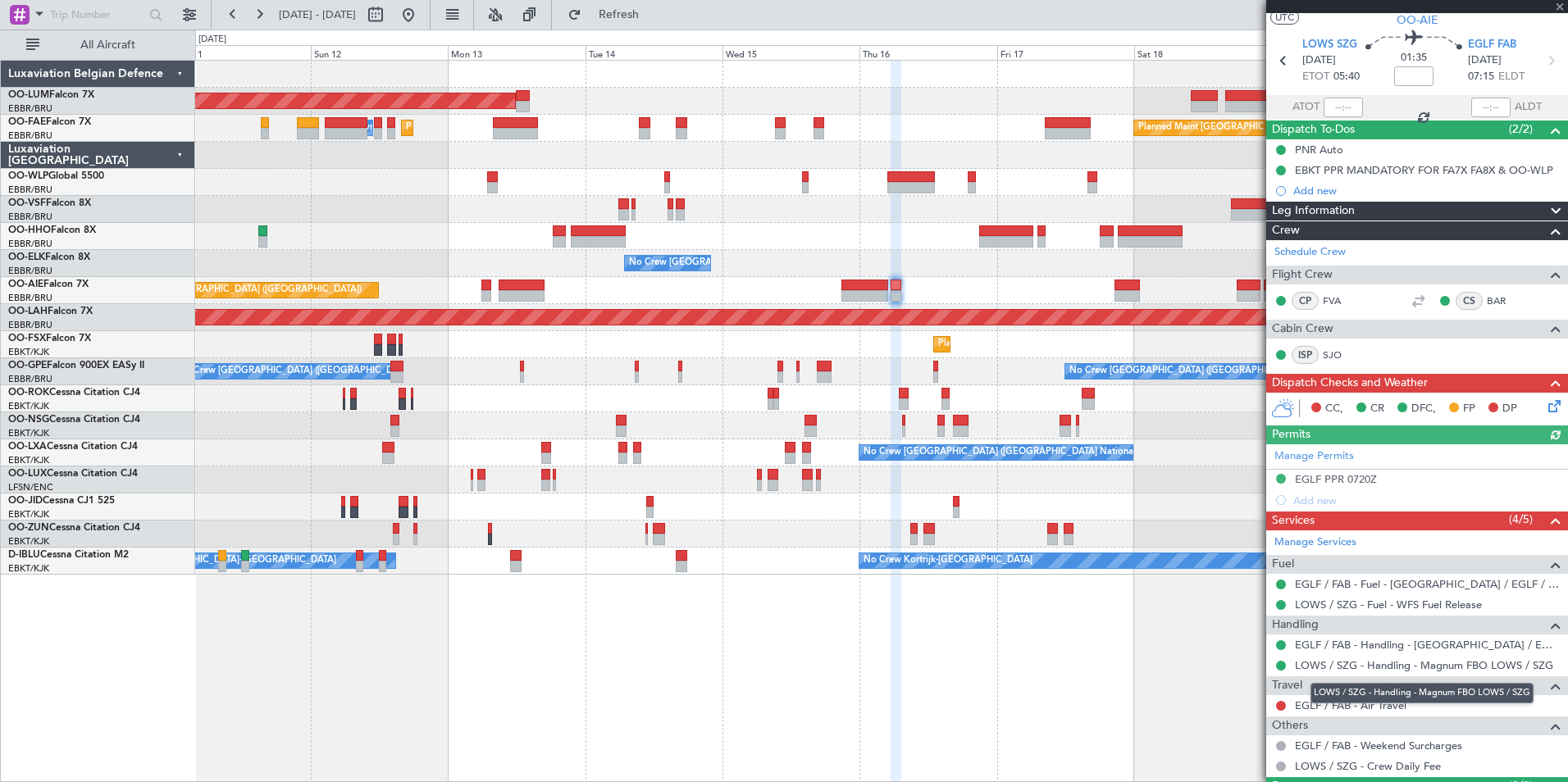
scroll to position [0, 0]
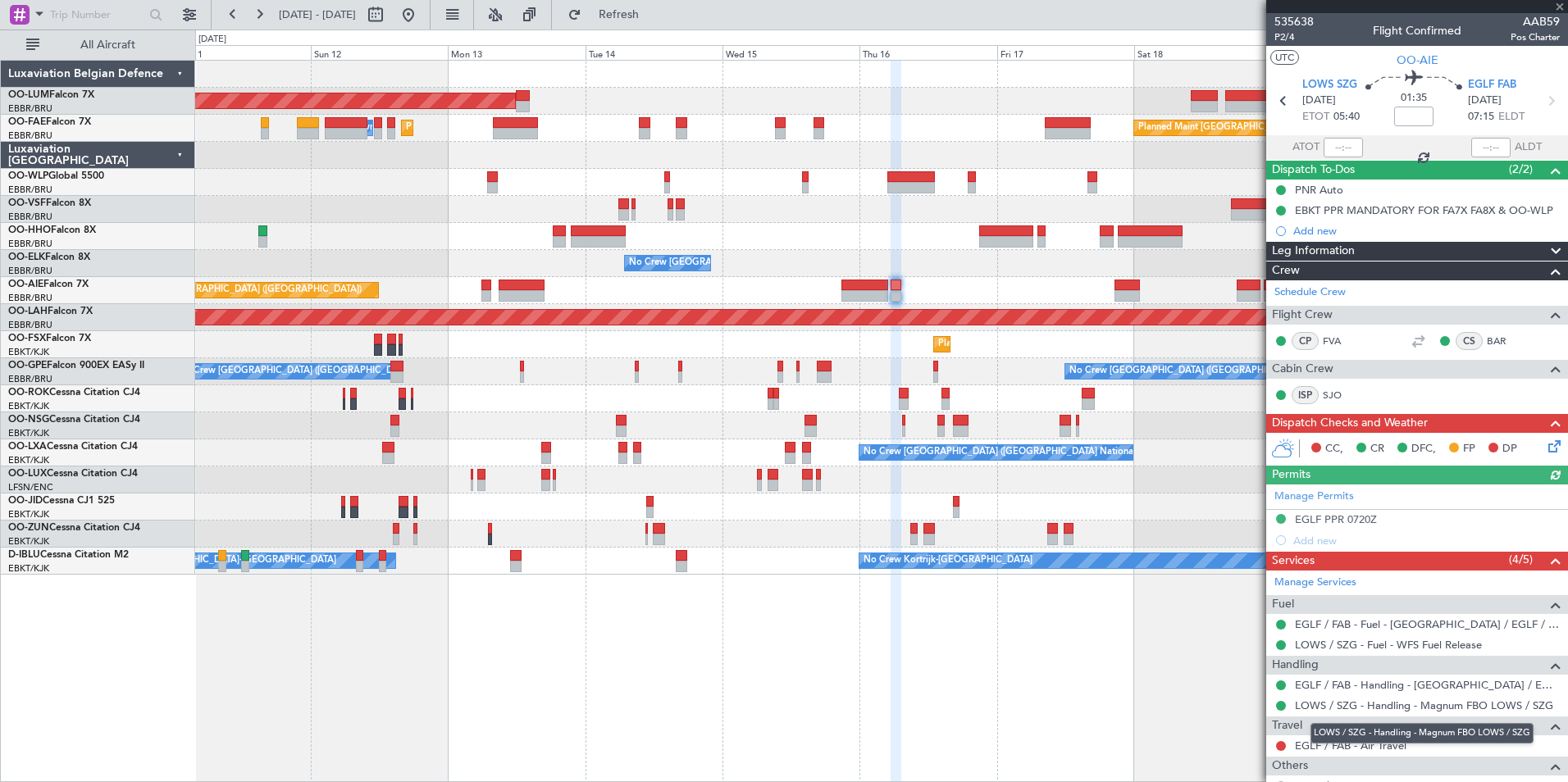
click at [1352, 747] on mat-tooltip-component "LOWS / SZG - Handling - Magnum FBO LOWS / SZG" at bounding box center [1422, 733] width 246 height 43
click at [1332, 741] on link "EGLF / FAB - Air Travel" at bounding box center [1350, 746] width 111 height 14
click at [647, 18] on span "Refresh" at bounding box center [619, 14] width 69 height 12
click at [1284, 743] on button at bounding box center [1280, 745] width 10 height 10
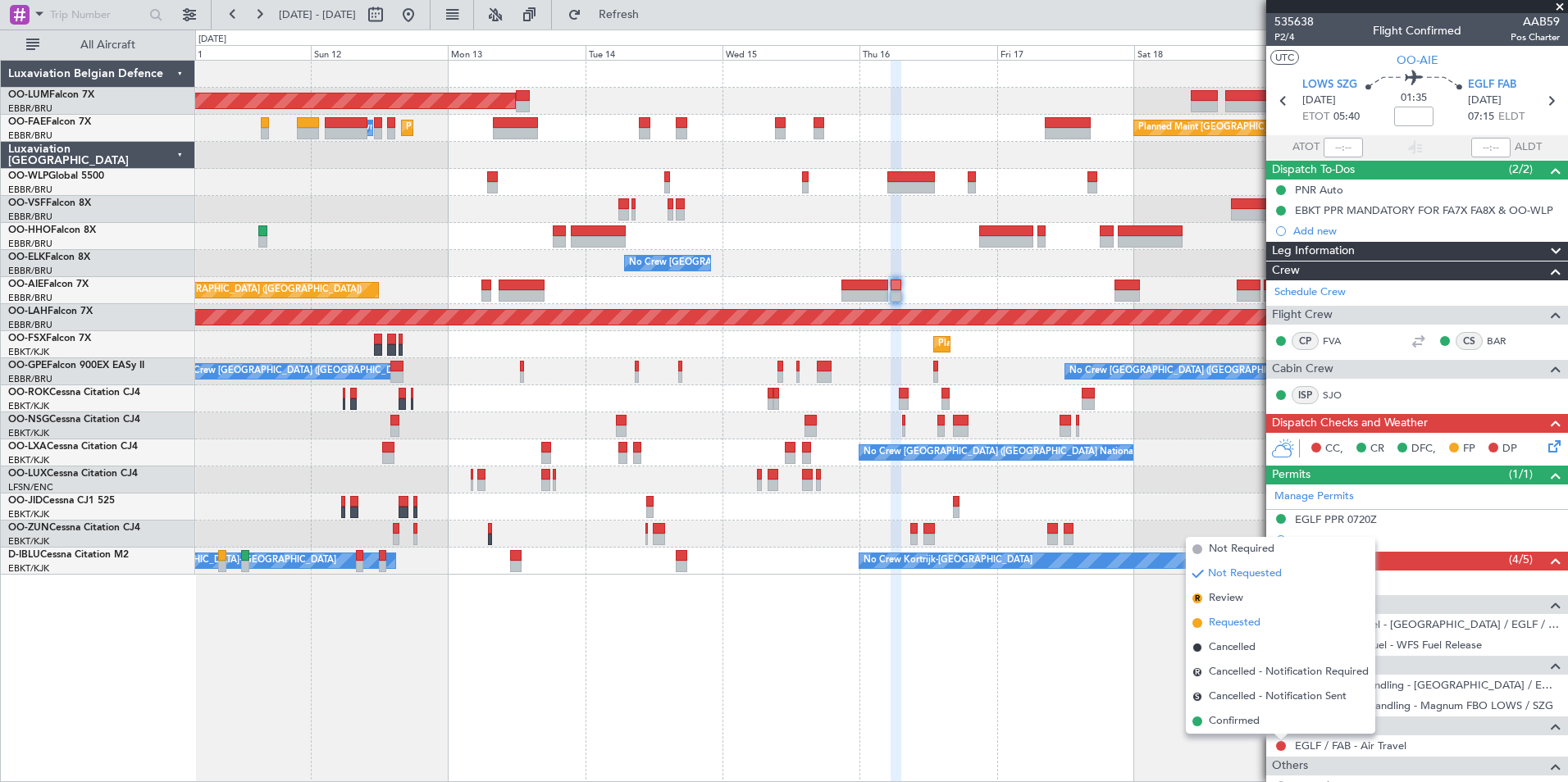
click at [1241, 626] on span "Requested" at bounding box center [1234, 623] width 51 height 16
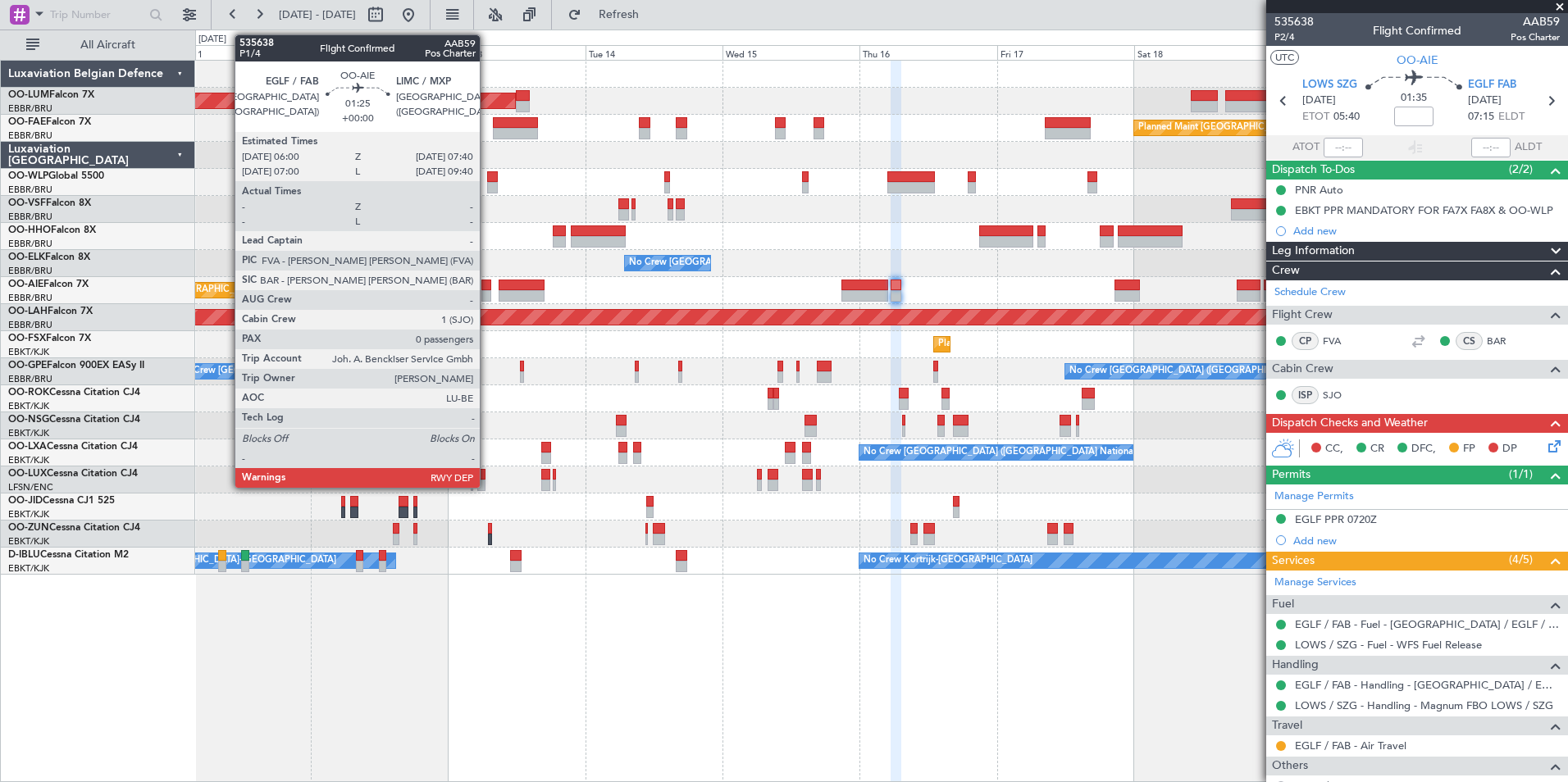
click at [487, 290] on div at bounding box center [486, 296] width 10 height 12
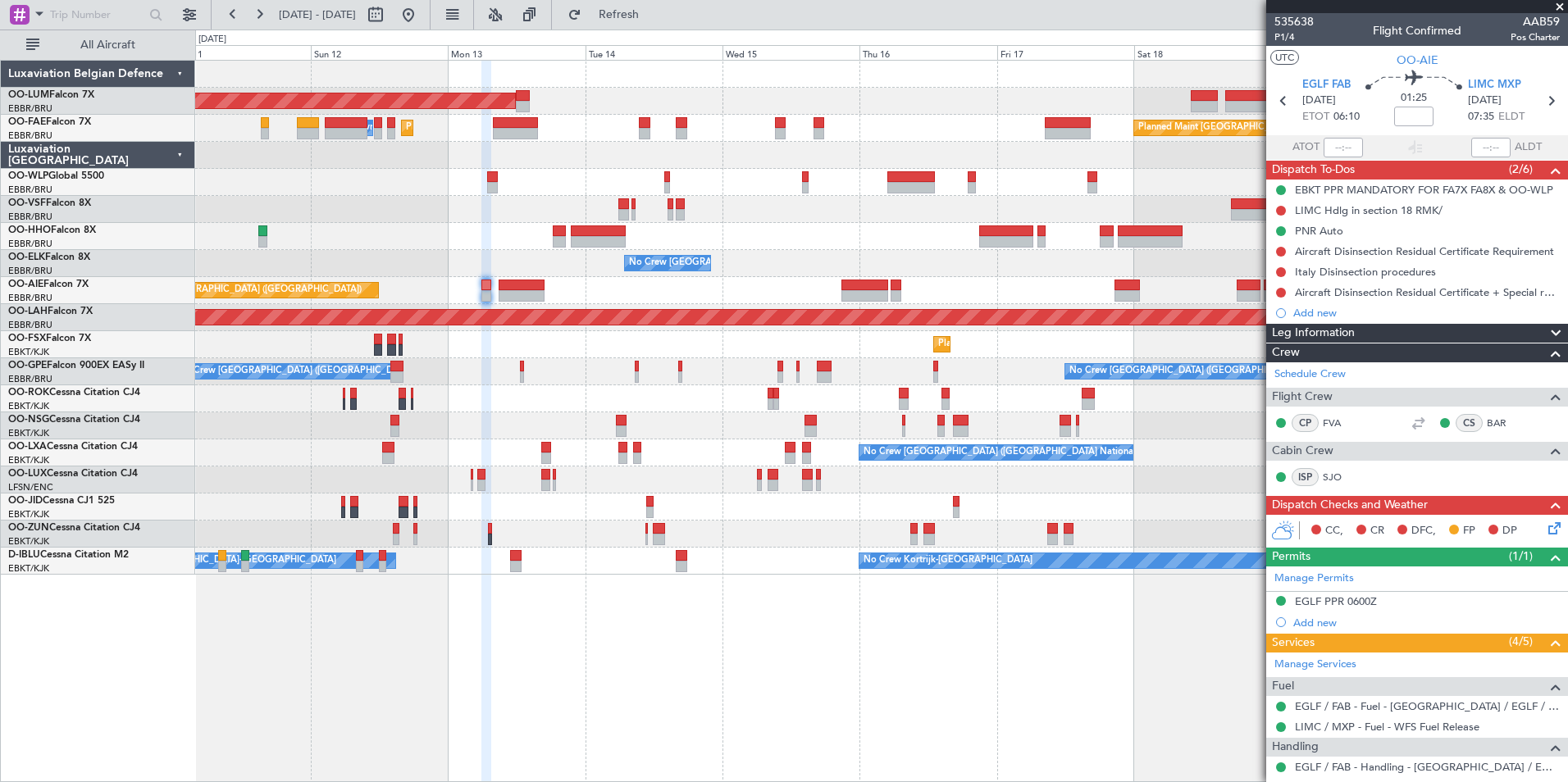
scroll to position [142, 0]
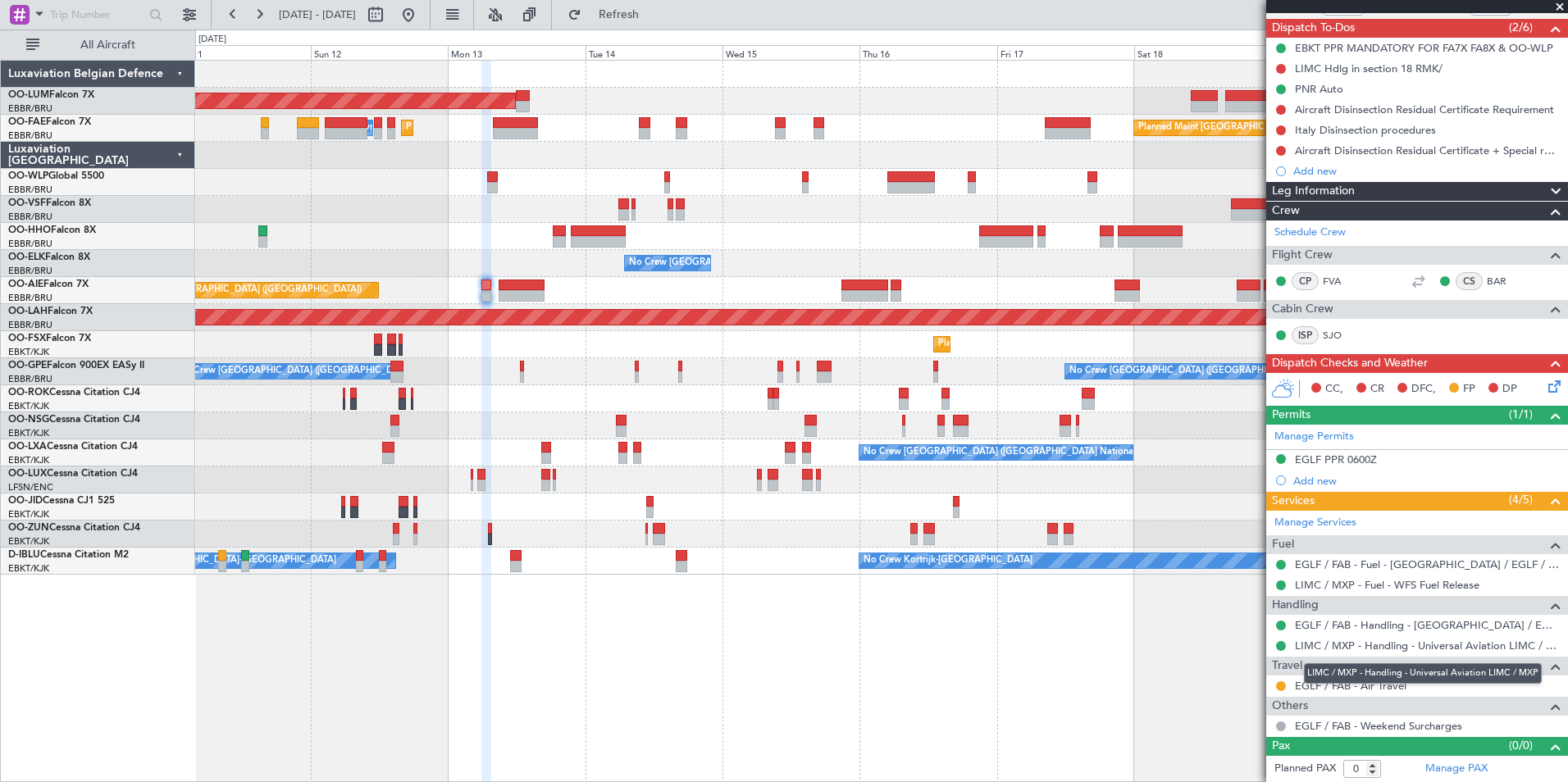
click at [1332, 686] on mat-tooltip-component "LIMC / MXP - Handling - Universal Aviation LIMC / MXP" at bounding box center [1422, 673] width 261 height 43
click at [654, 9] on span "Refresh" at bounding box center [619, 14] width 69 height 12
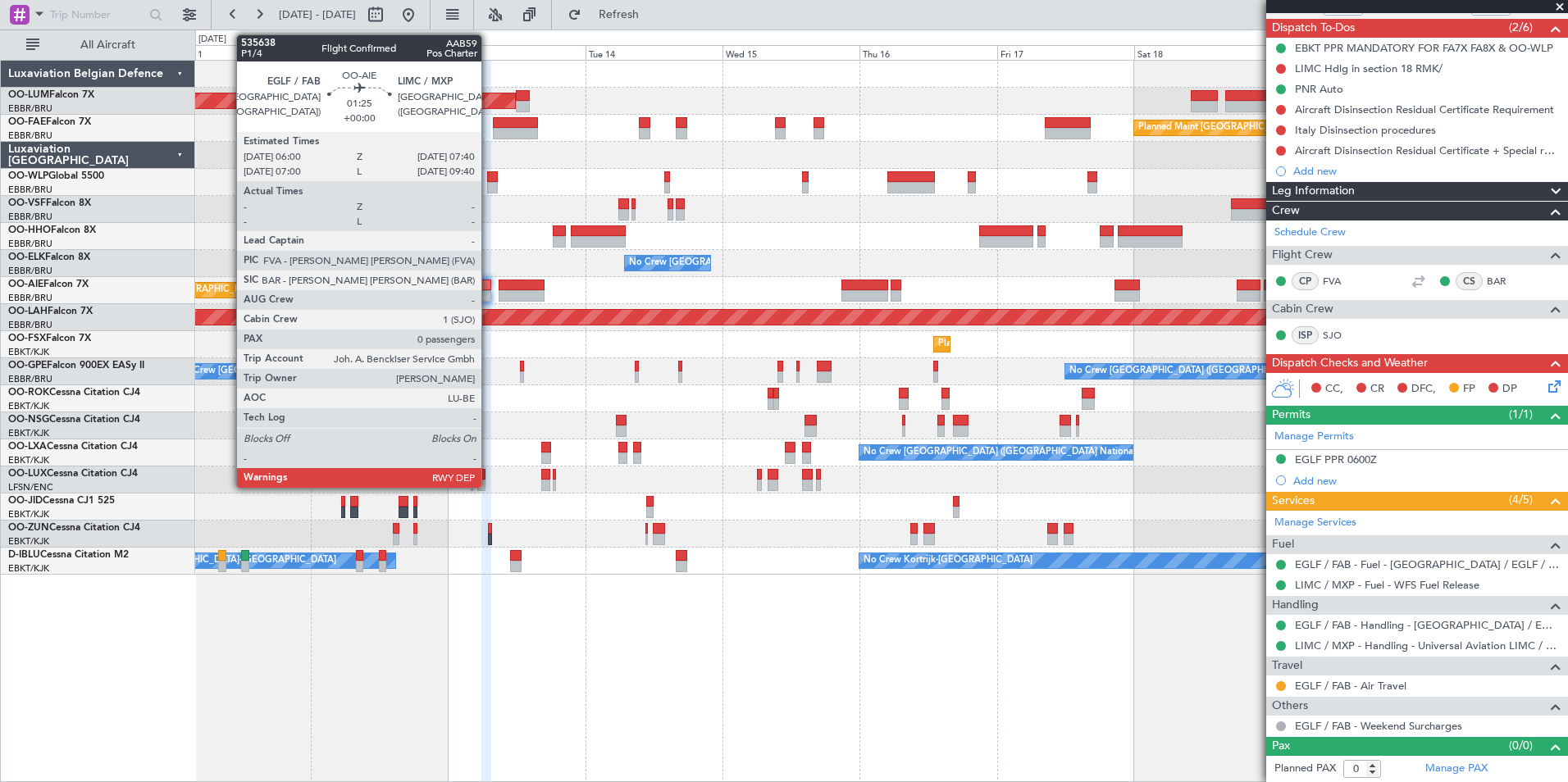
click at [489, 287] on div at bounding box center [486, 285] width 10 height 12
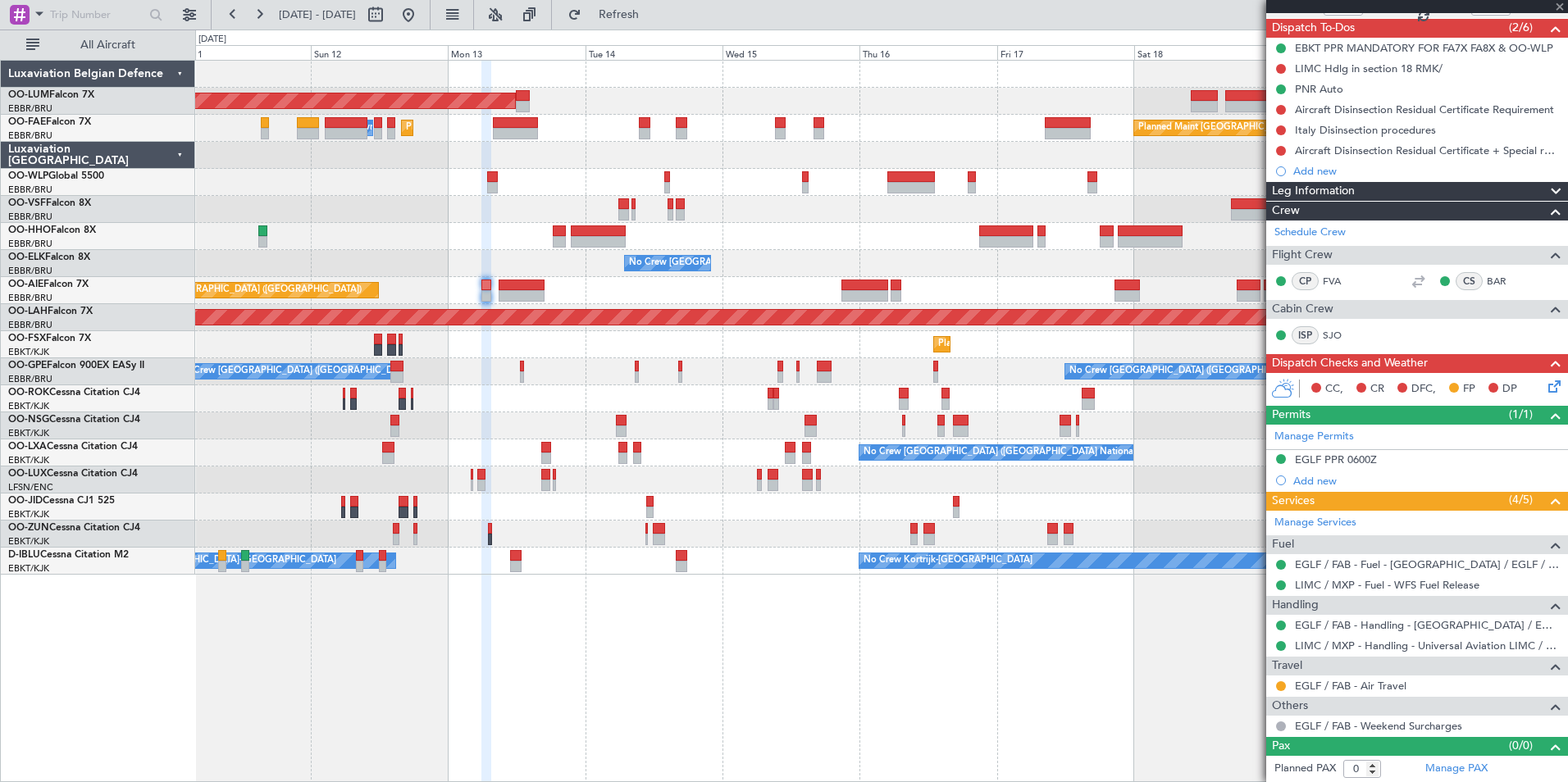
scroll to position [0, 0]
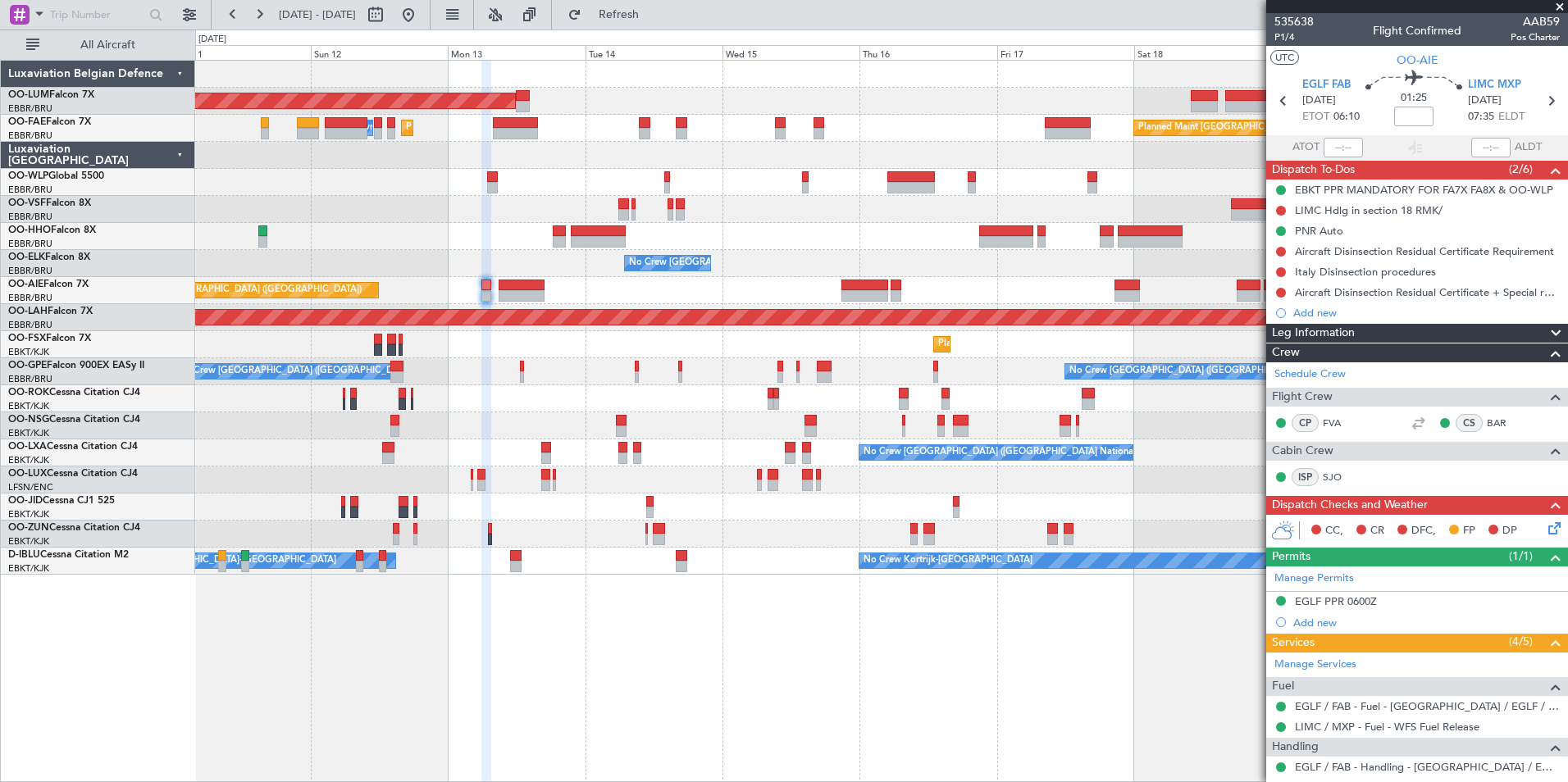
click at [493, 292] on div "Planned Maint [GEOGRAPHIC_DATA] ([GEOGRAPHIC_DATA])" at bounding box center [881, 290] width 1372 height 27
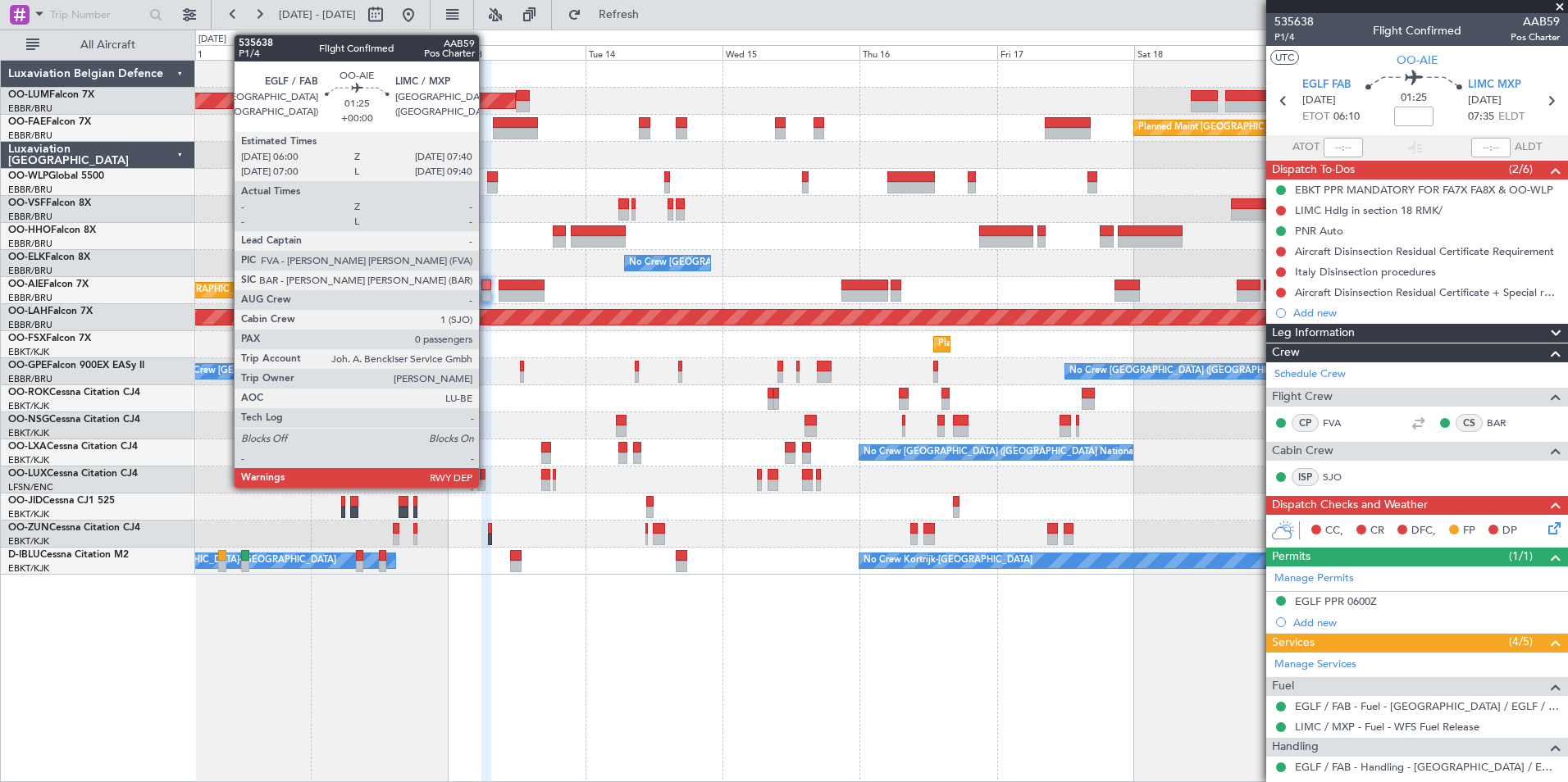
click at [486, 288] on div at bounding box center [486, 285] width 10 height 12
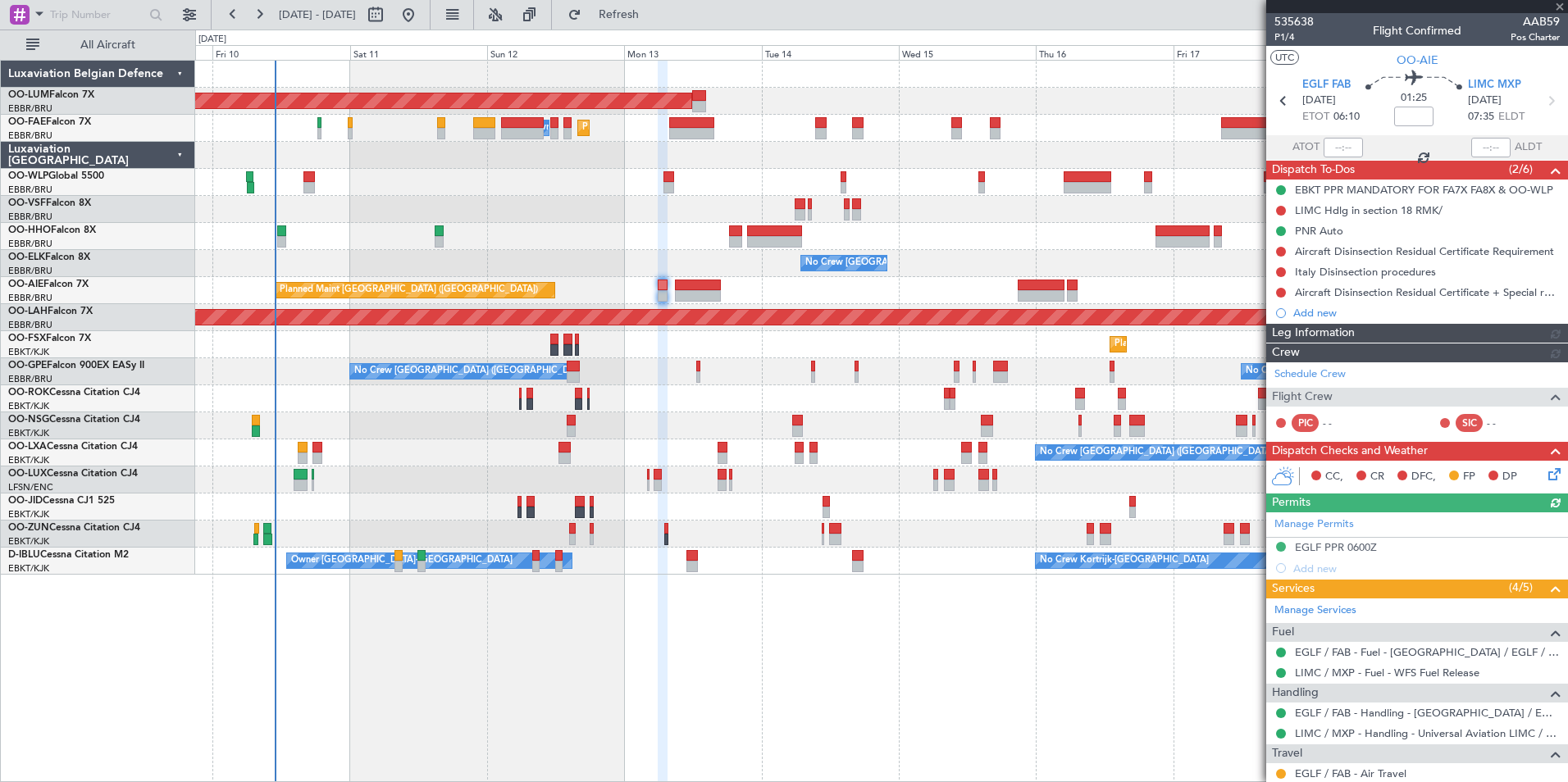
click at [649, 643] on div "AOG Maint [GEOGRAPHIC_DATA] Planned Maint [GEOGRAPHIC_DATA] ([GEOGRAPHIC_DATA])…" at bounding box center [881, 422] width 1373 height 723
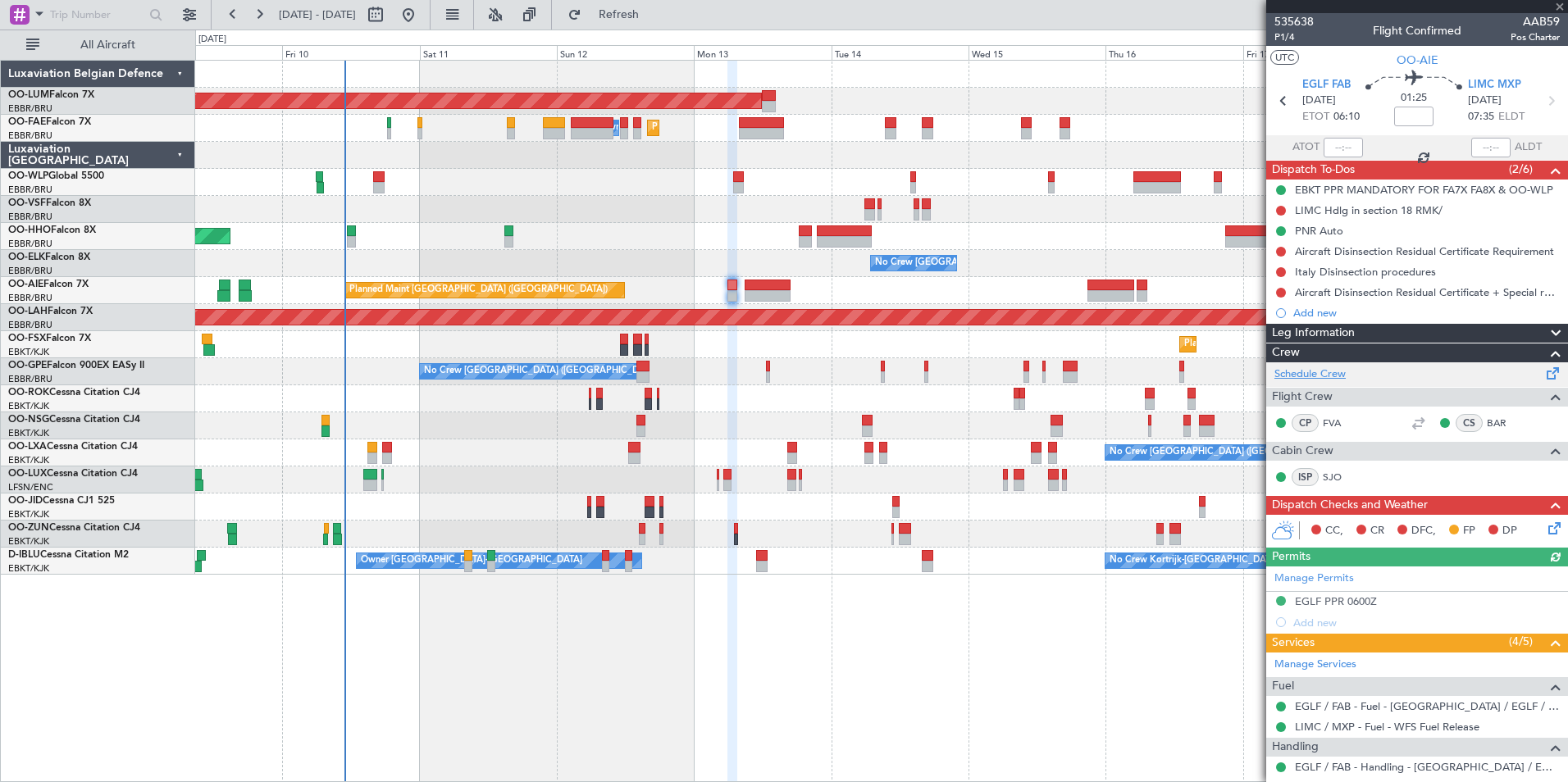
click at [1341, 369] on link "Schedule Crew" at bounding box center [1309, 375] width 71 height 16
click at [1337, 81] on span "EGLF FAB" at bounding box center [1326, 85] width 49 height 16
click at [507, 749] on div "AOG Maint [GEOGRAPHIC_DATA] Planned Maint [GEOGRAPHIC_DATA] Owner [GEOGRAPHIC_D…" at bounding box center [881, 422] width 1373 height 723
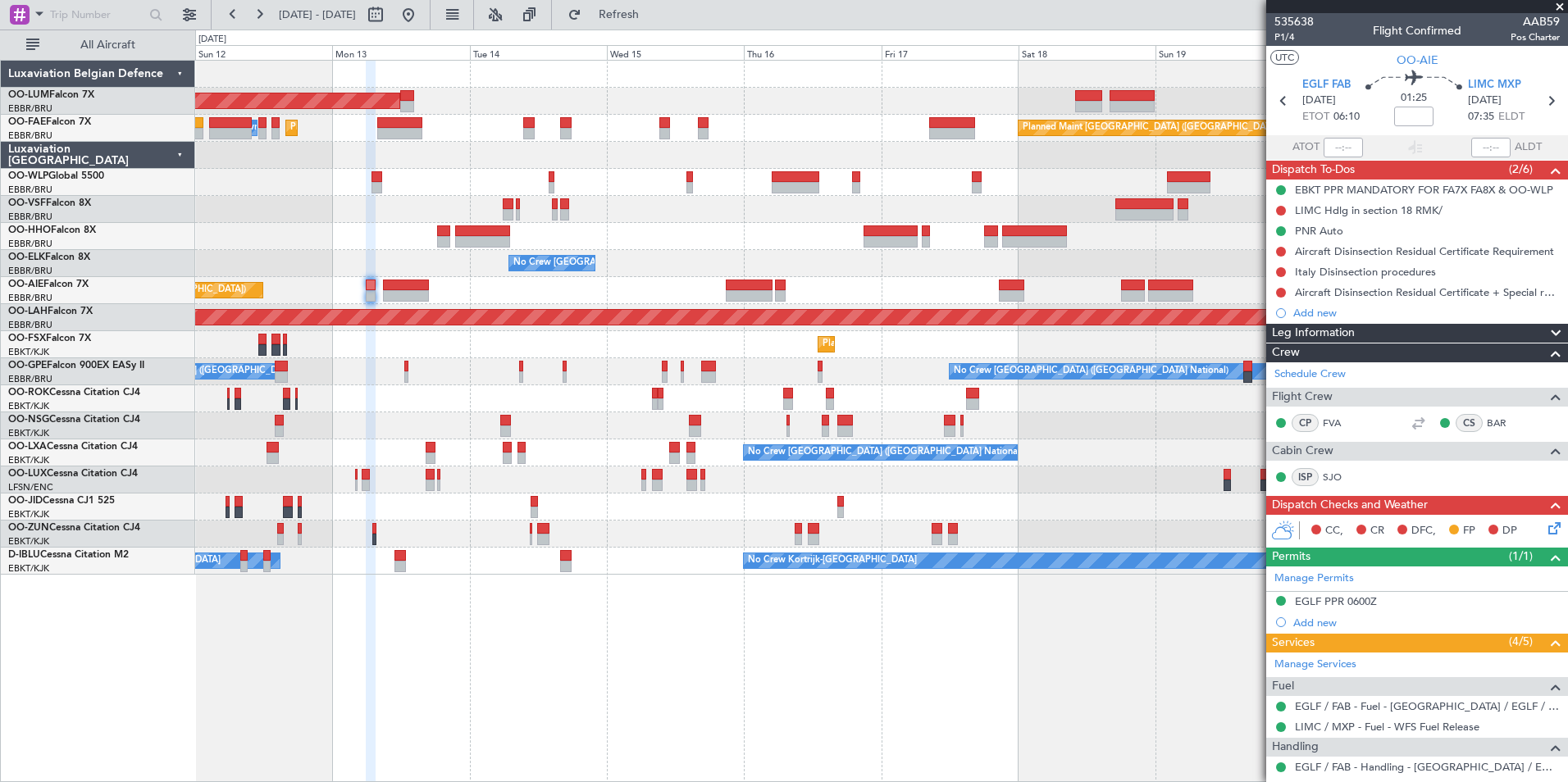
click at [486, 734] on div "AOG Maint Sibiu Planned Maint Melsbroek Air Base Owner Melsbroek Air Base Plann…" at bounding box center [881, 422] width 1373 height 723
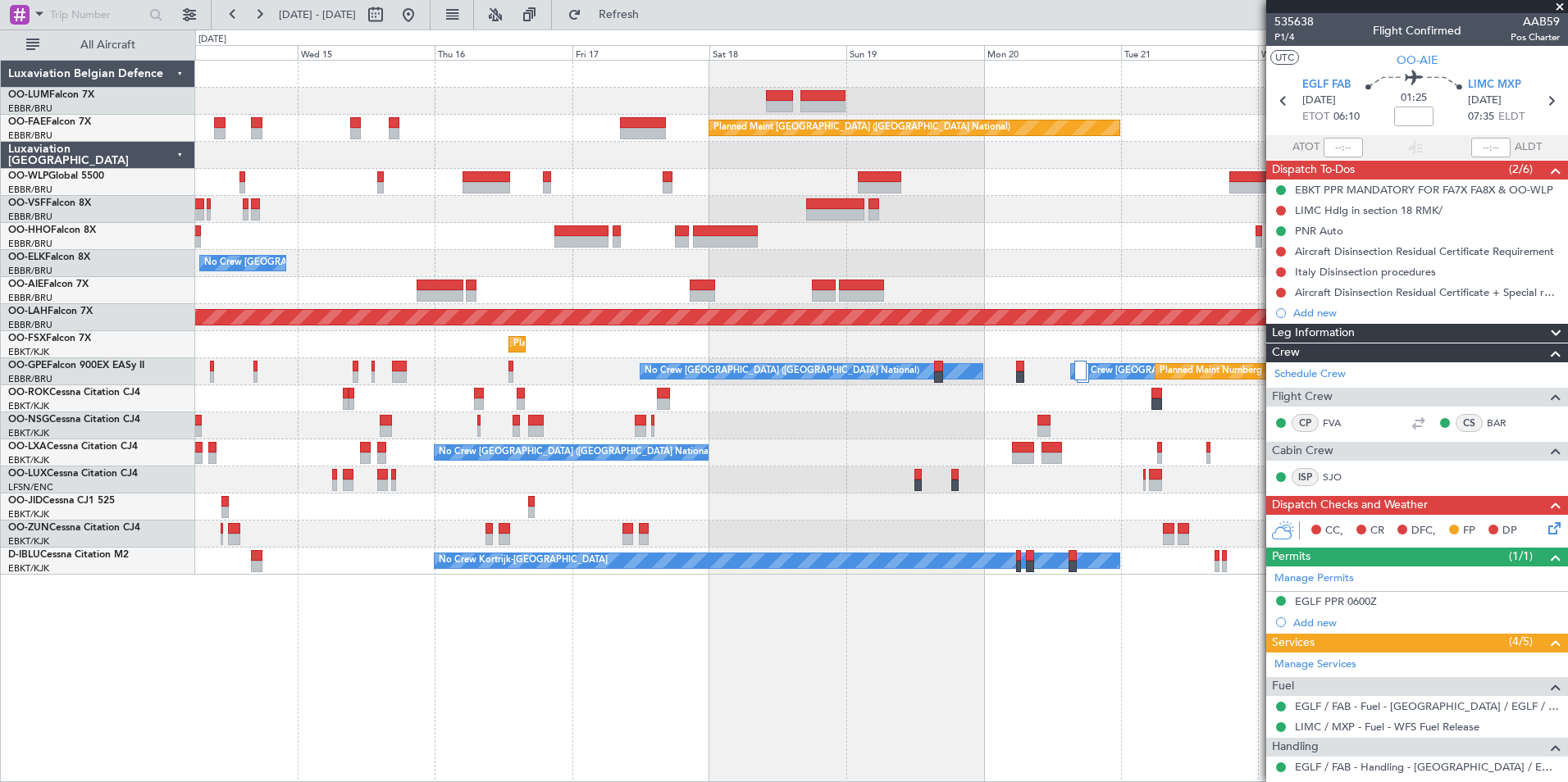
click at [661, 597] on div "Owner Melsbroek Air Base AOG Maint Sibiu Planned Maint Brussels (Brussels Natio…" at bounding box center [881, 422] width 1373 height 723
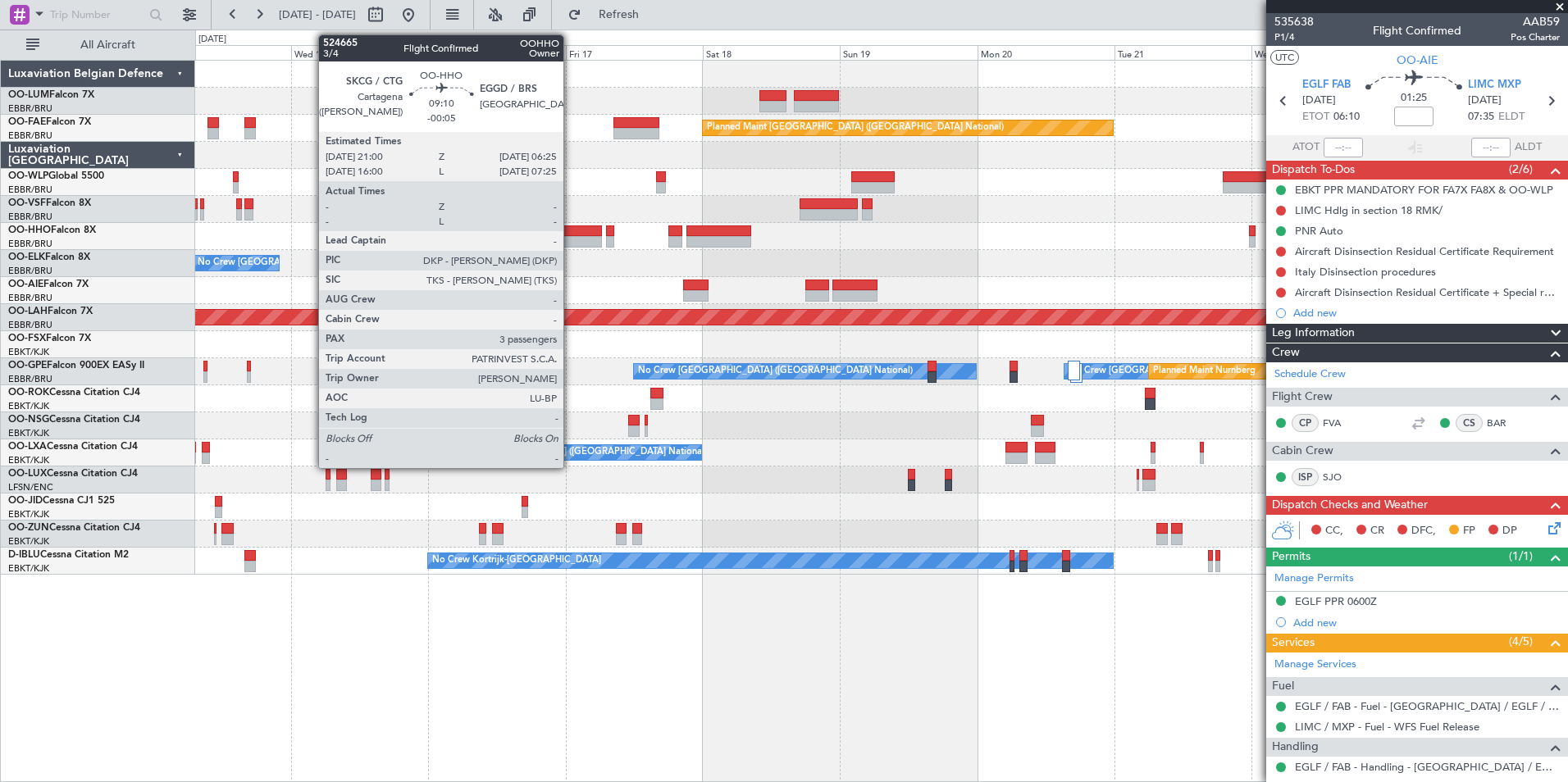
click at [571, 234] on div at bounding box center [575, 231] width 54 height 12
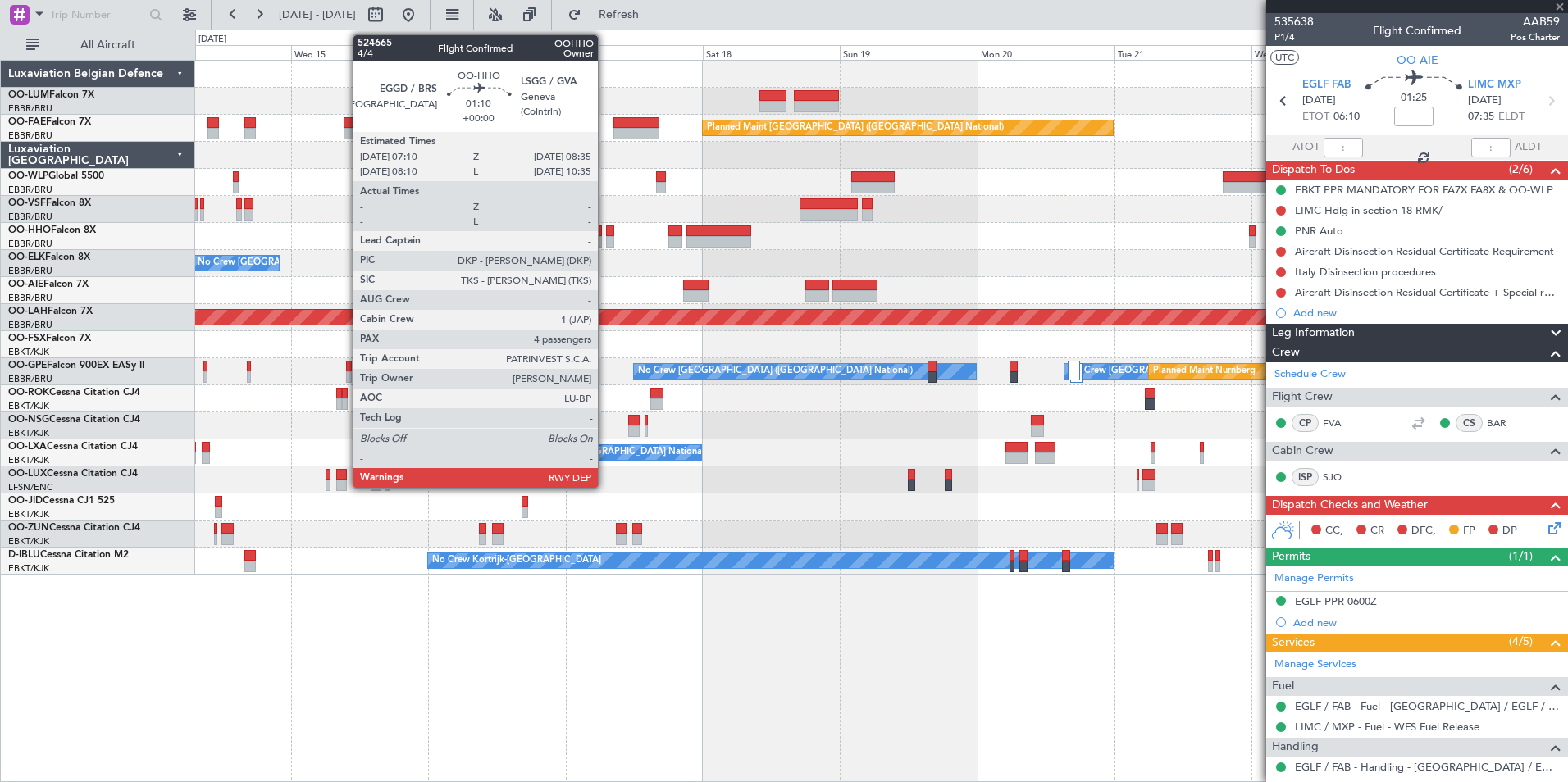
type input "-00:05"
type input "3"
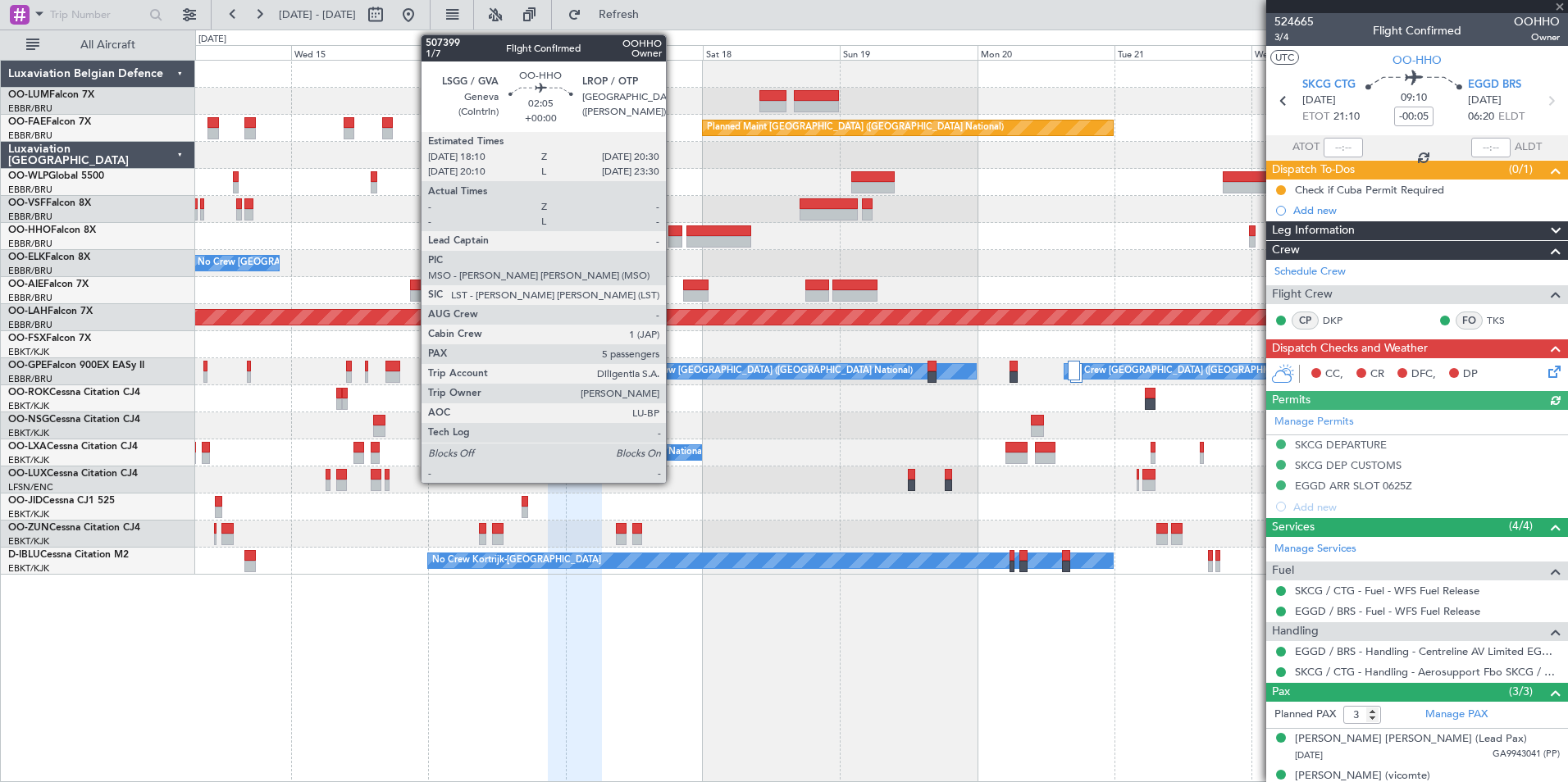
click at [673, 228] on div at bounding box center [675, 231] width 14 height 12
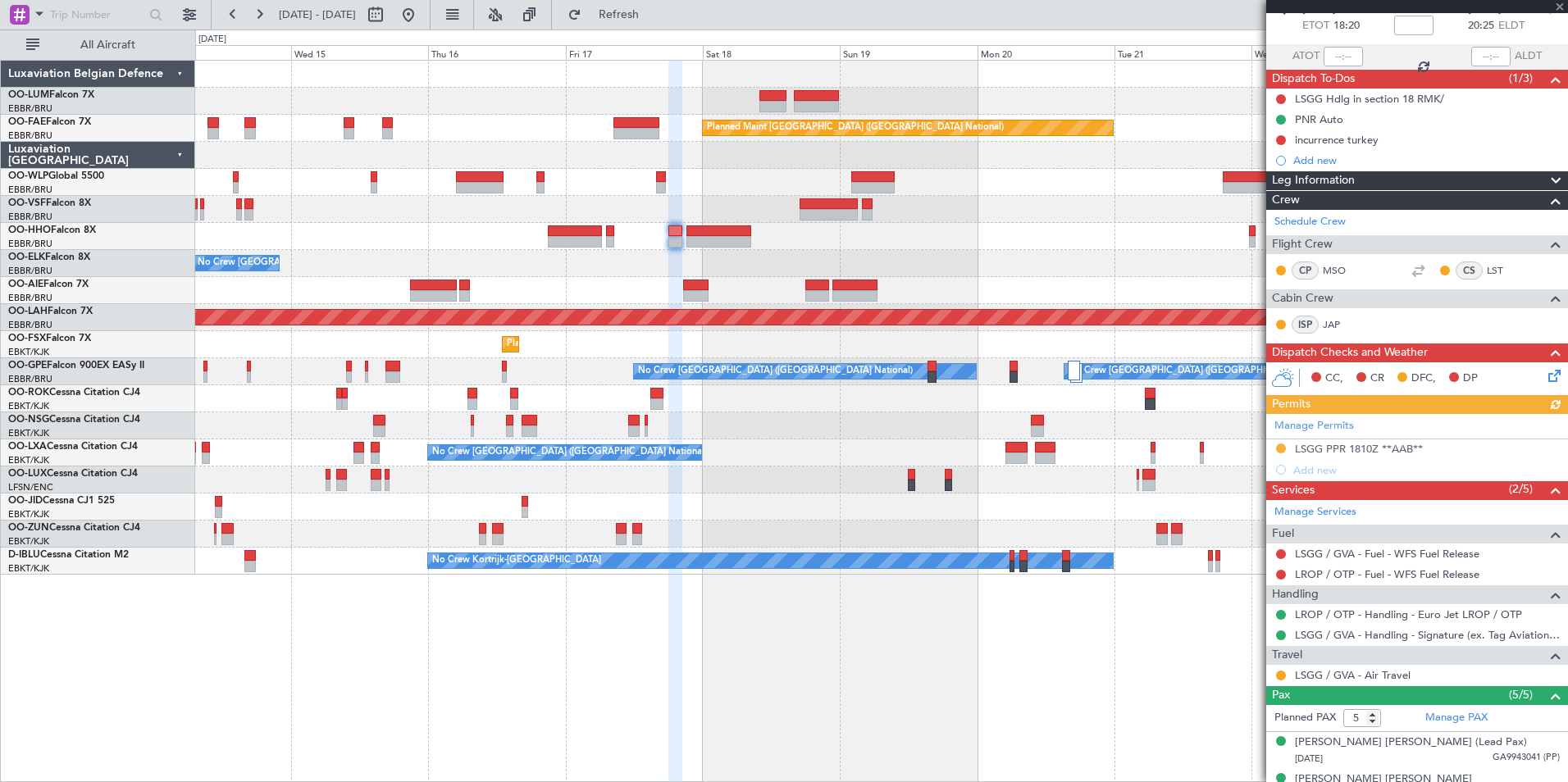
scroll to position [225, 0]
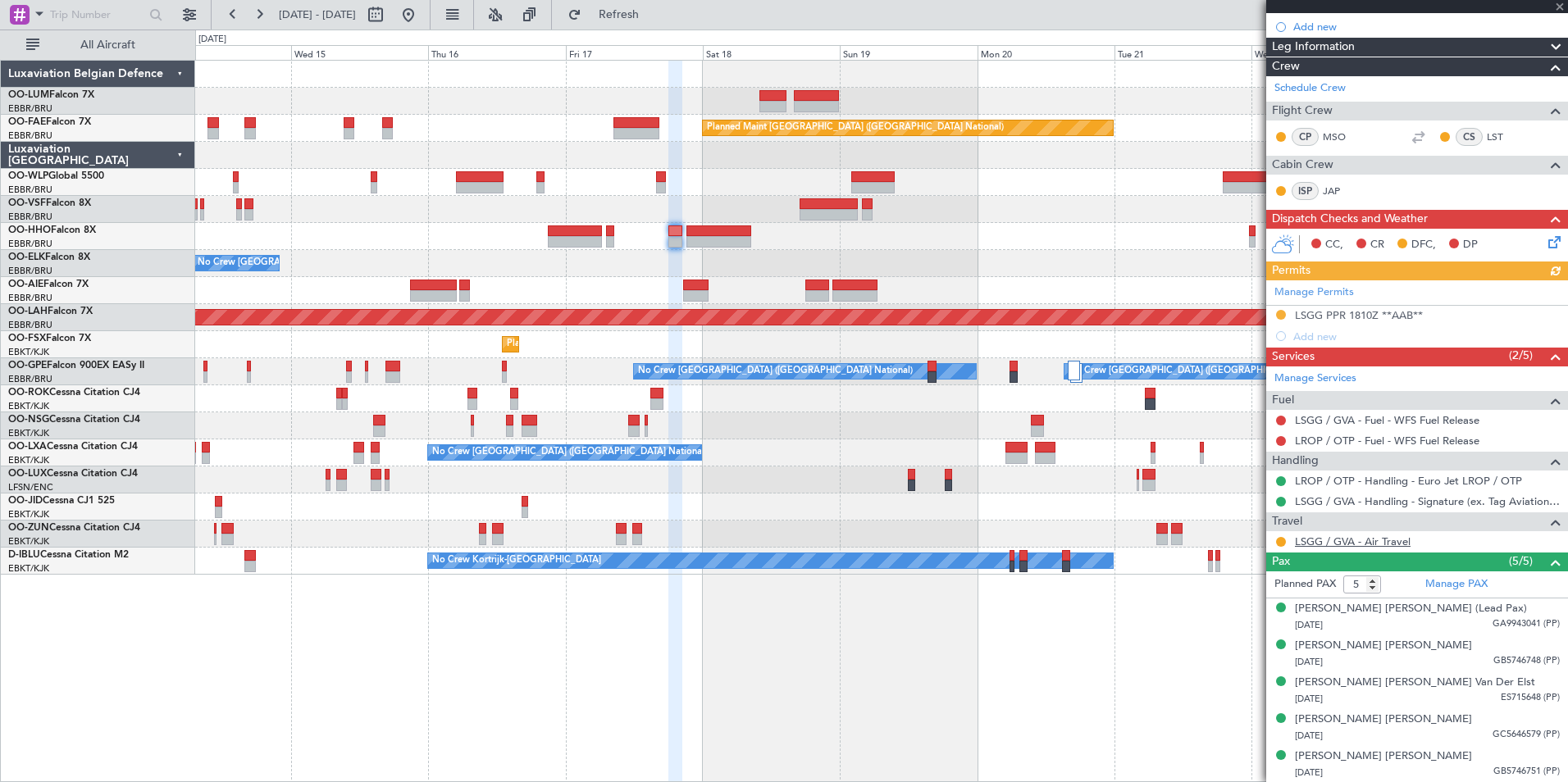
click at [1349, 538] on link "LSGG / GVA - Air Travel" at bounding box center [1352, 542] width 116 height 14
click at [658, 23] on button "Refresh" at bounding box center [609, 14] width 98 height 26
click at [1400, 538] on link "LSGG / GVA - Air Travel" at bounding box center [1352, 542] width 116 height 14
drag, startPoint x: 677, startPoint y: 26, endPoint x: 674, endPoint y: 40, distance: 14.3
click at [658, 27] on button "Refresh" at bounding box center [609, 14] width 98 height 26
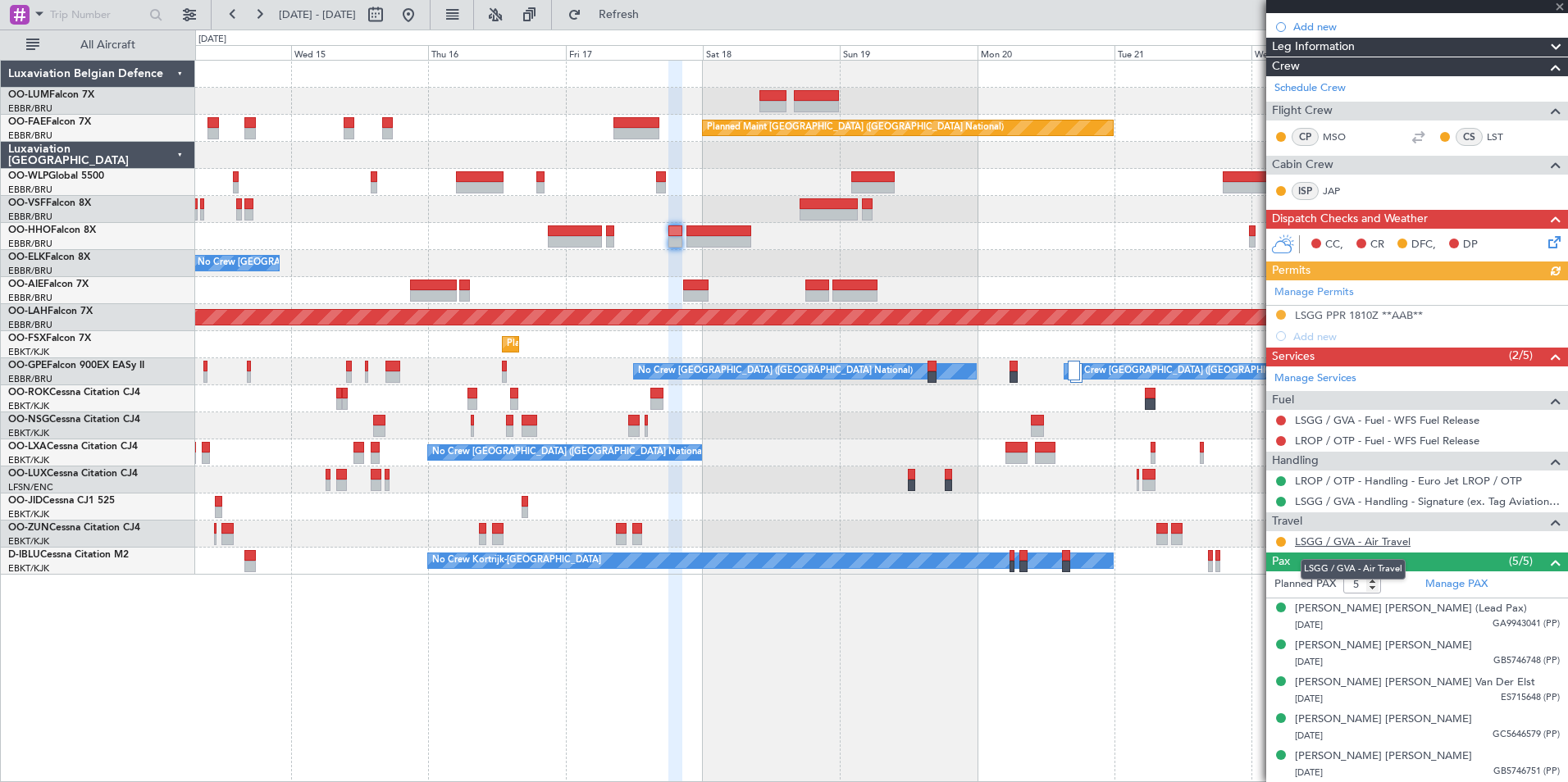
click at [1385, 540] on link "LSGG / GVA - Air Travel" at bounding box center [1352, 542] width 116 height 14
click at [658, 23] on button "Refresh" at bounding box center [609, 14] width 98 height 26
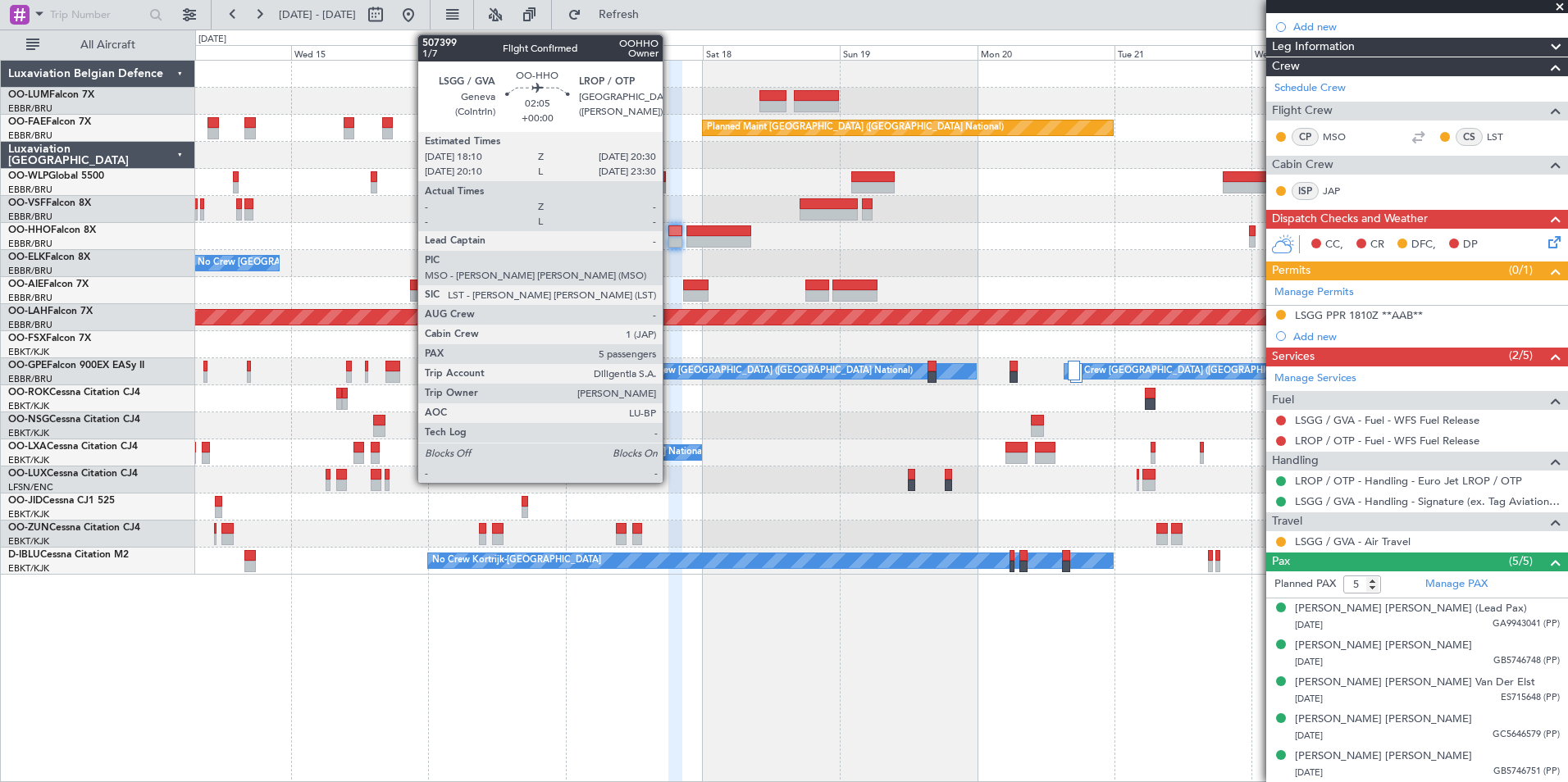
click at [670, 230] on div at bounding box center [675, 231] width 14 height 12
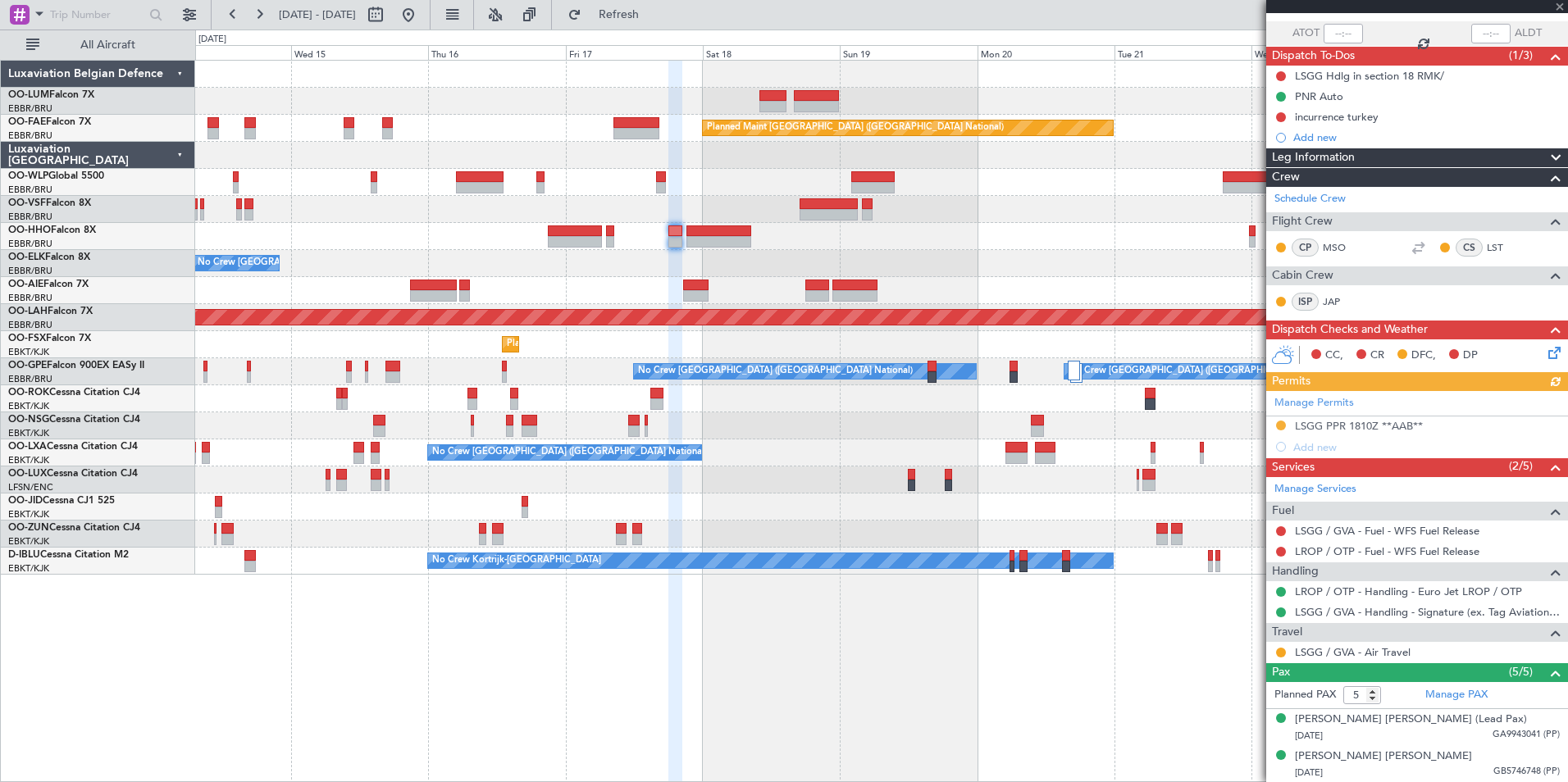
scroll to position [0, 0]
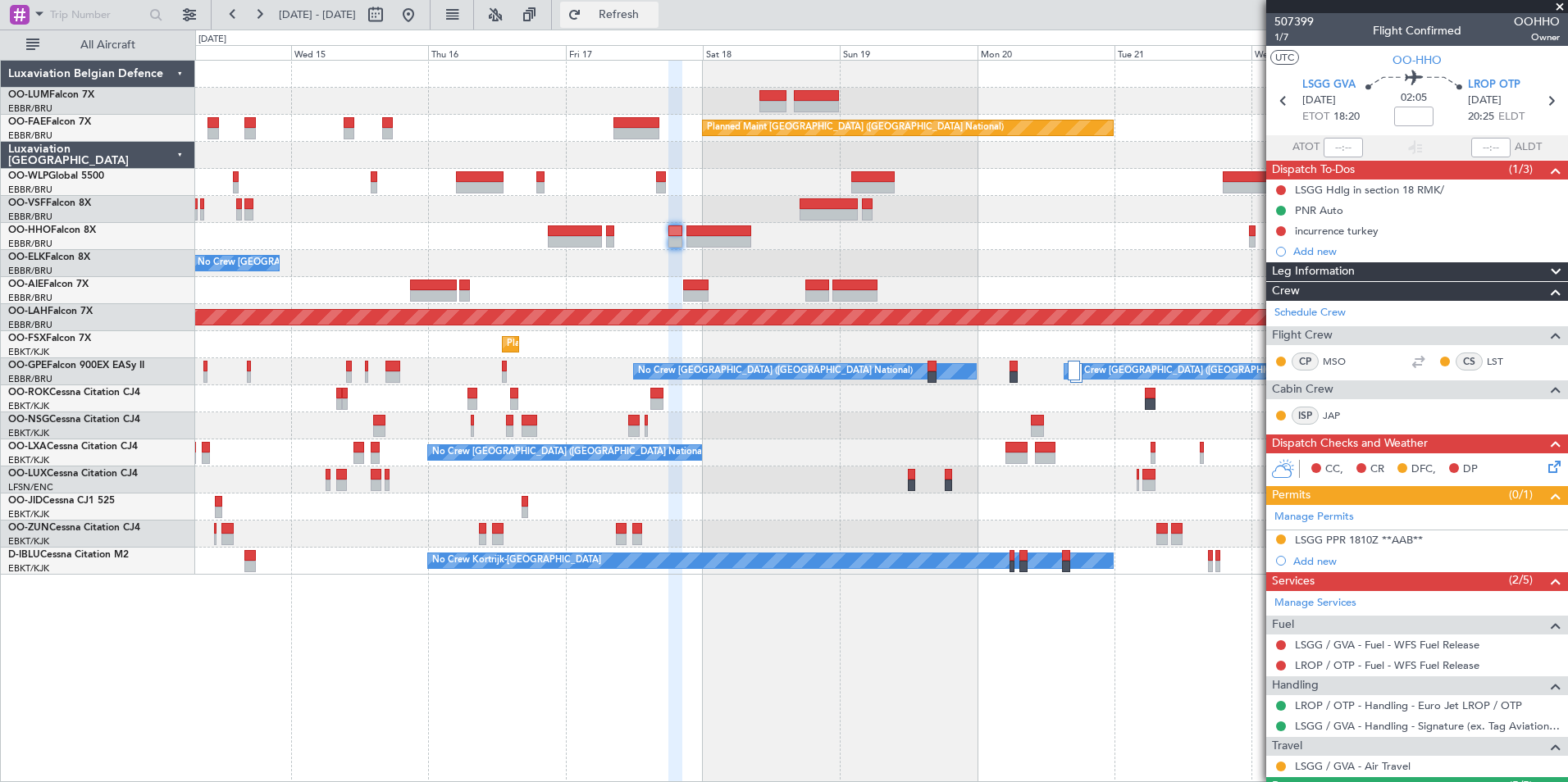
click at [648, 22] on button "Refresh" at bounding box center [609, 14] width 98 height 26
click at [654, 12] on span "Refresh" at bounding box center [619, 14] width 69 height 12
click at [751, 632] on div "Owner Melsbroek Air Base AOG Maint Sibiu Planned Maint Brussels (Brussels Natio…" at bounding box center [881, 422] width 1373 height 723
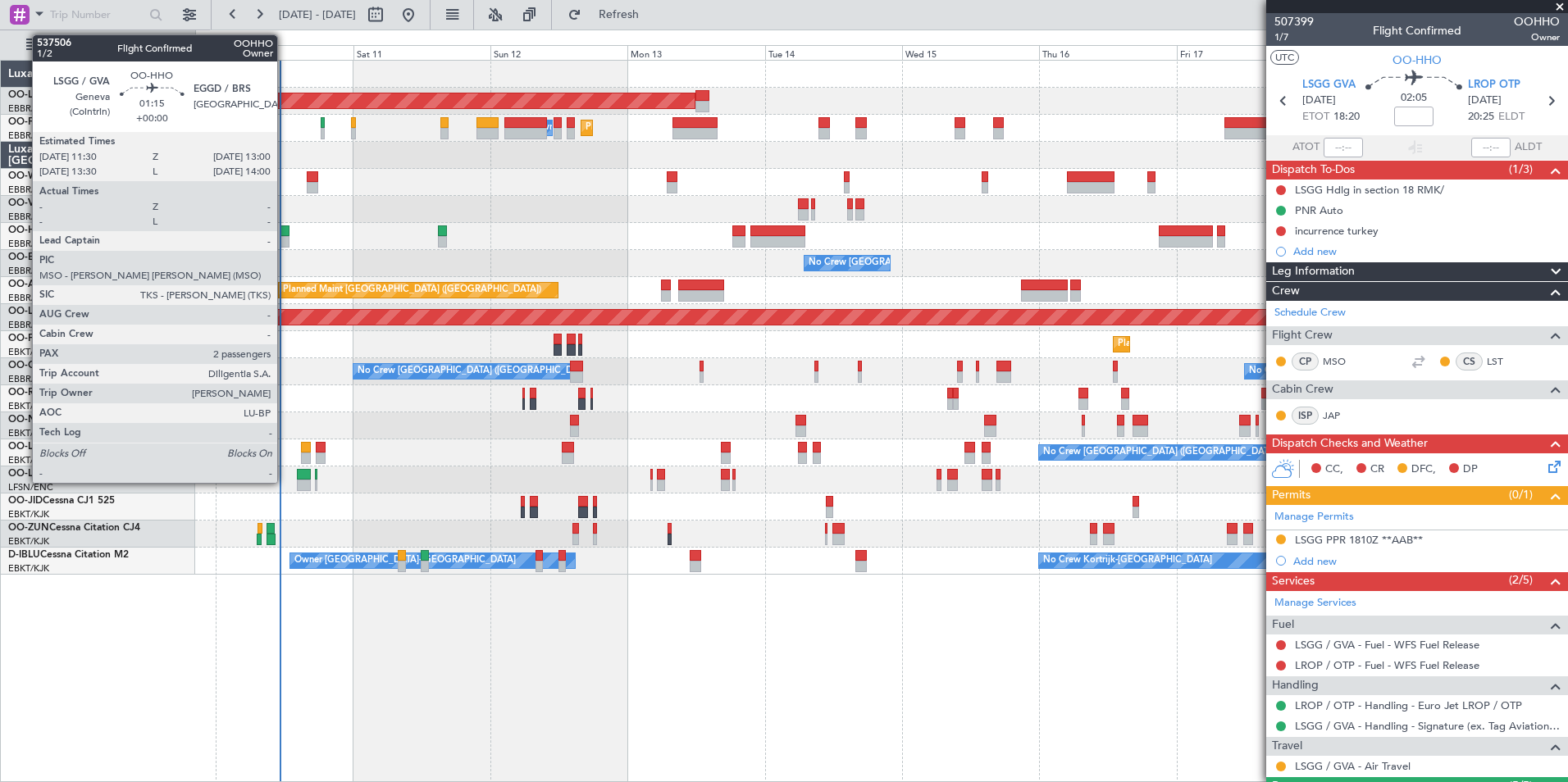
click at [284, 235] on div at bounding box center [285, 231] width 9 height 12
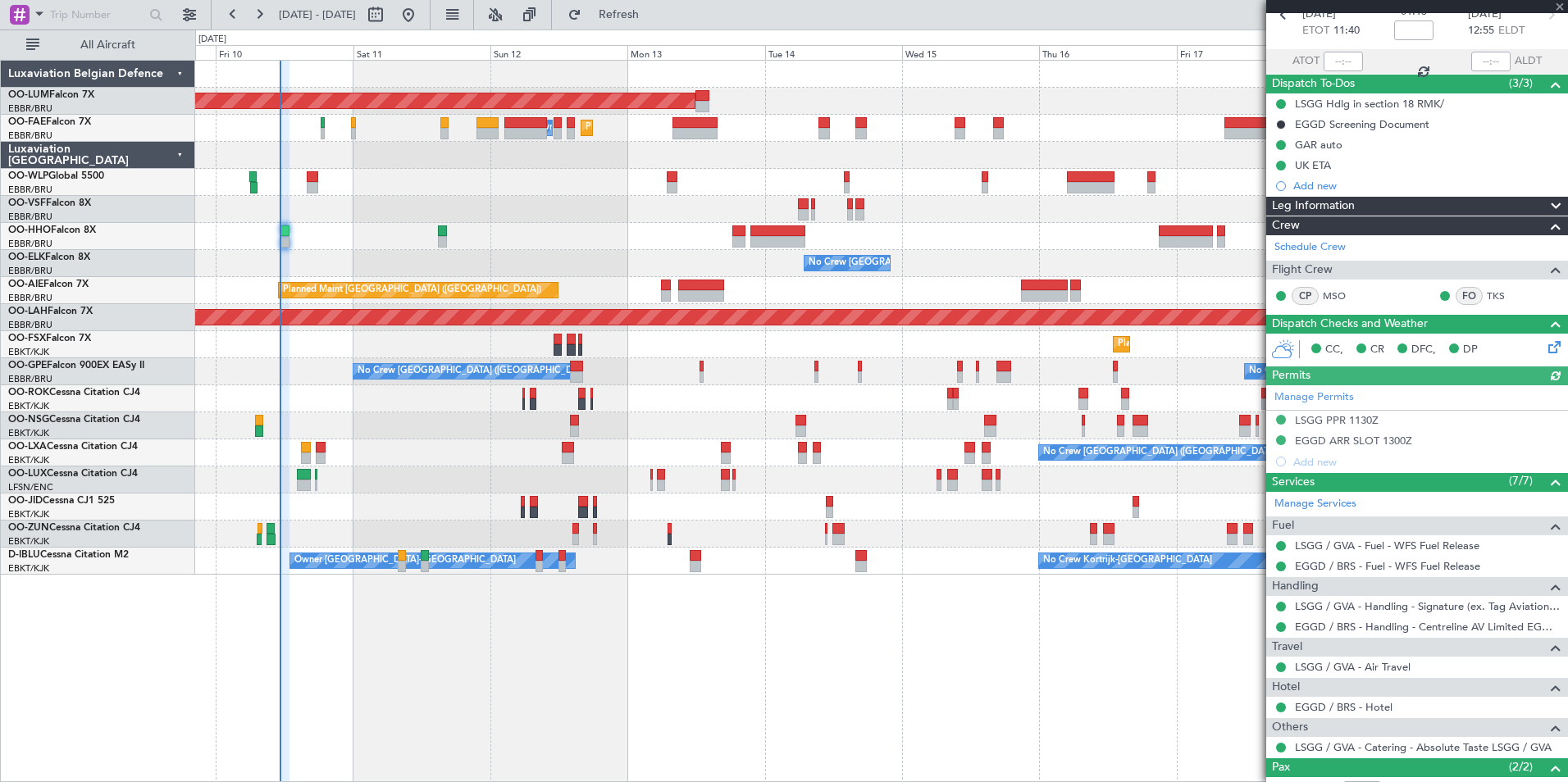
scroll to position [164, 0]
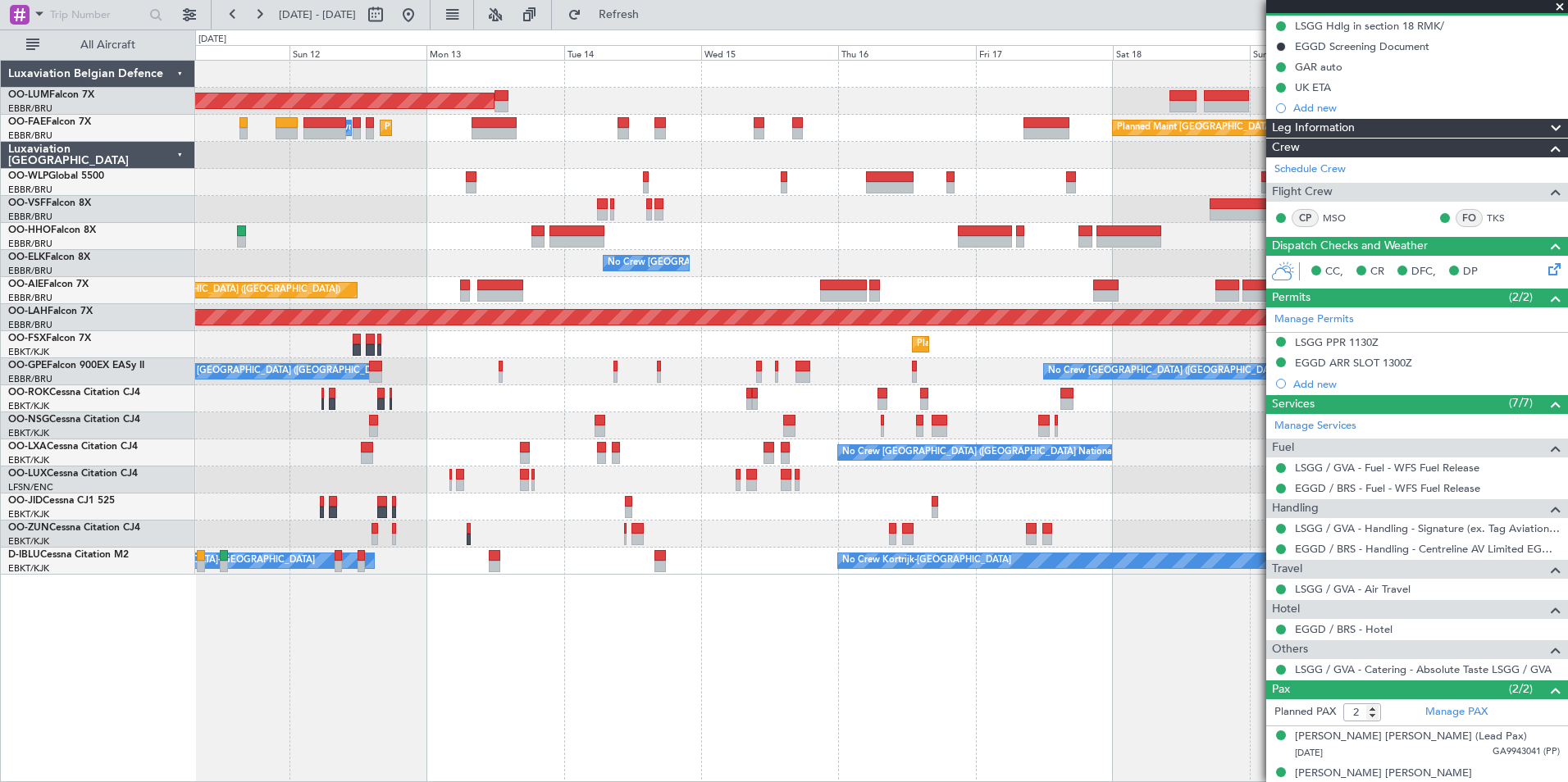
click at [904, 671] on div "AOG Maint Sibiu Planned Maint Brussels (Brussels National) Planned Maint Melsbr…" at bounding box center [881, 422] width 1373 height 723
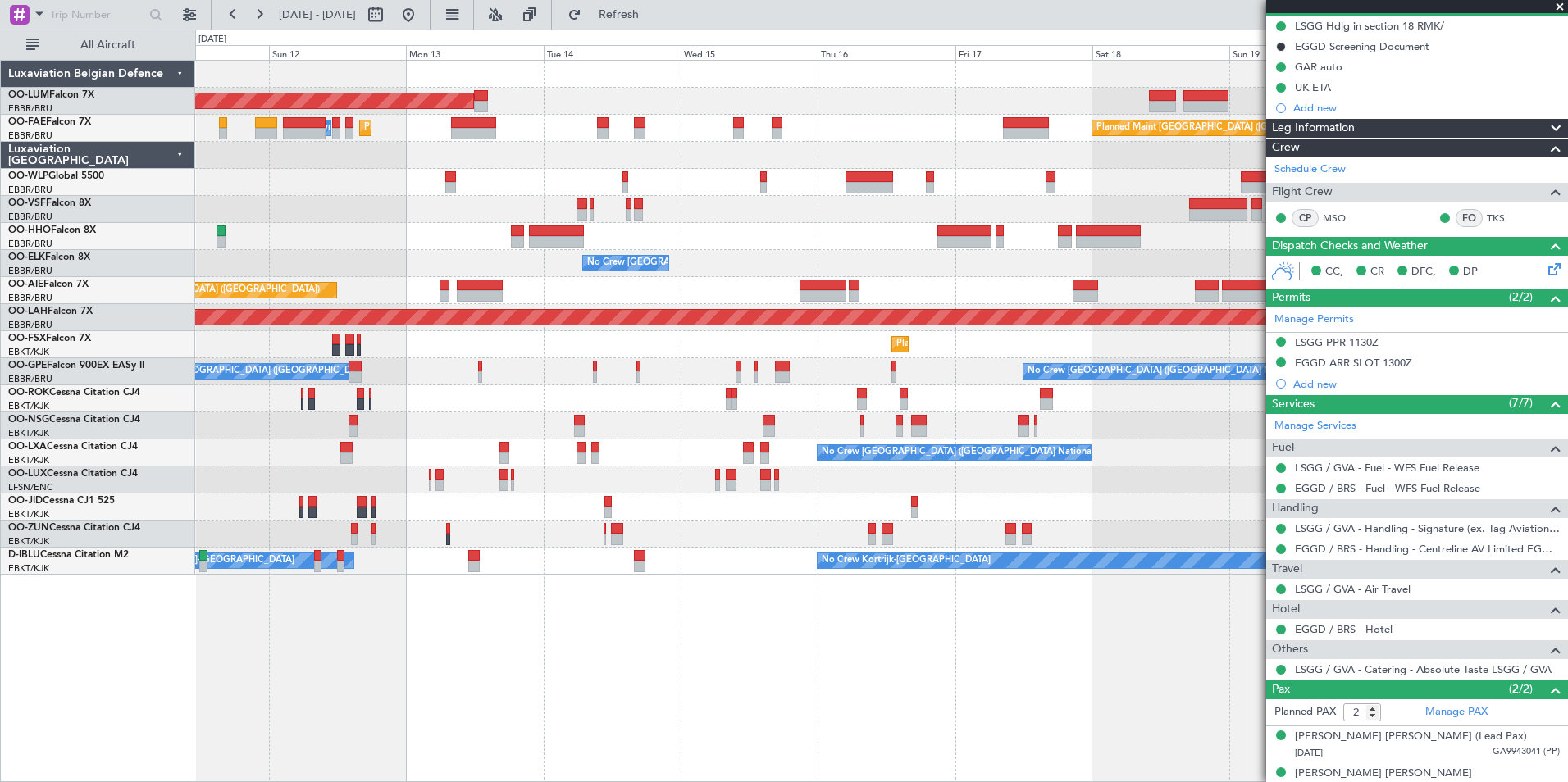
click at [311, 240] on div "Planned Maint Geneva (Cointrin)" at bounding box center [881, 236] width 1372 height 27
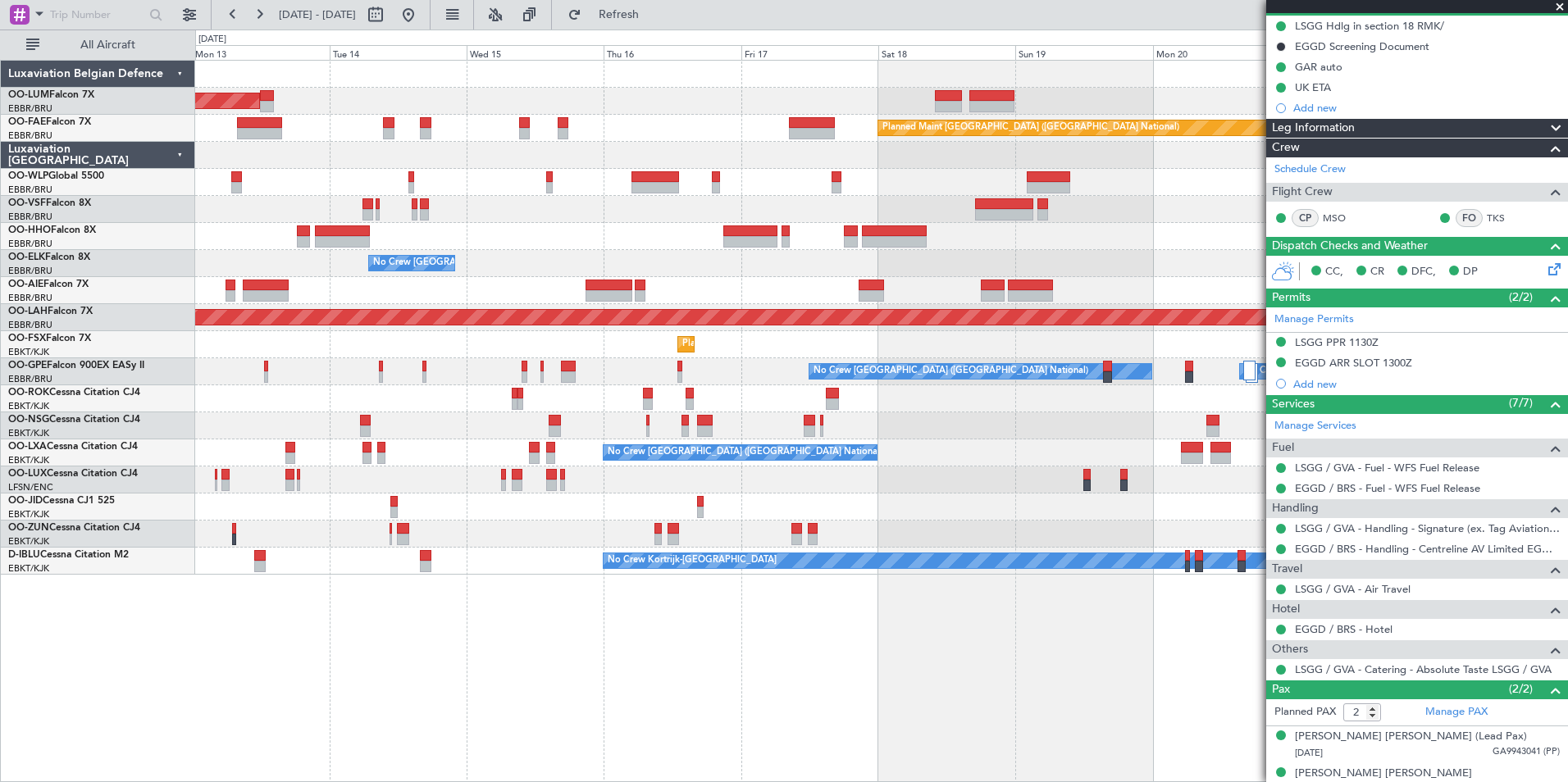
click at [551, 256] on div "AOG Maint Sibiu Planned Maint Brussels (Brussels National) Owner Melsbroek Air …" at bounding box center [881, 317] width 1372 height 514
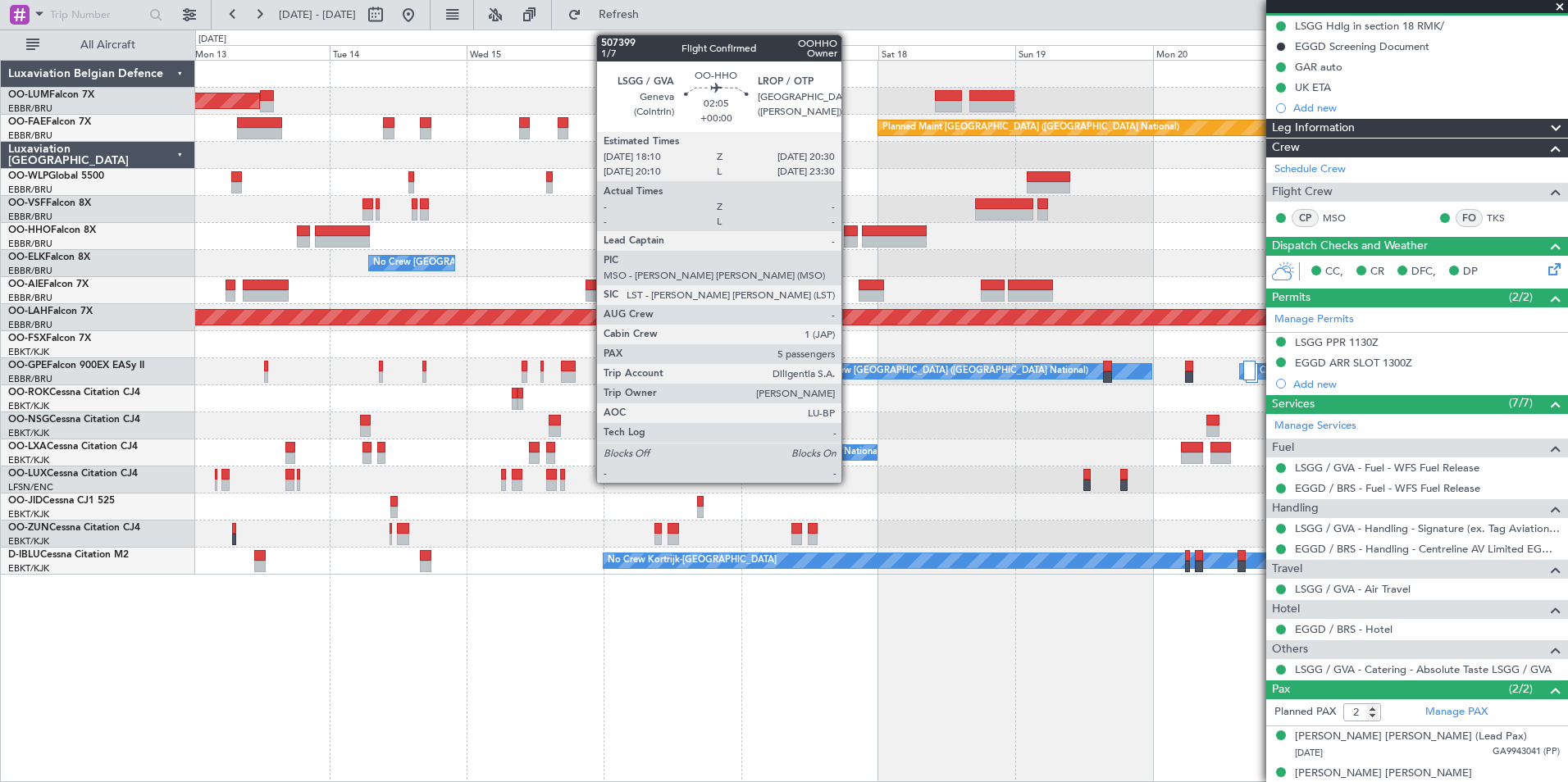
click at [849, 230] on div at bounding box center [851, 231] width 14 height 12
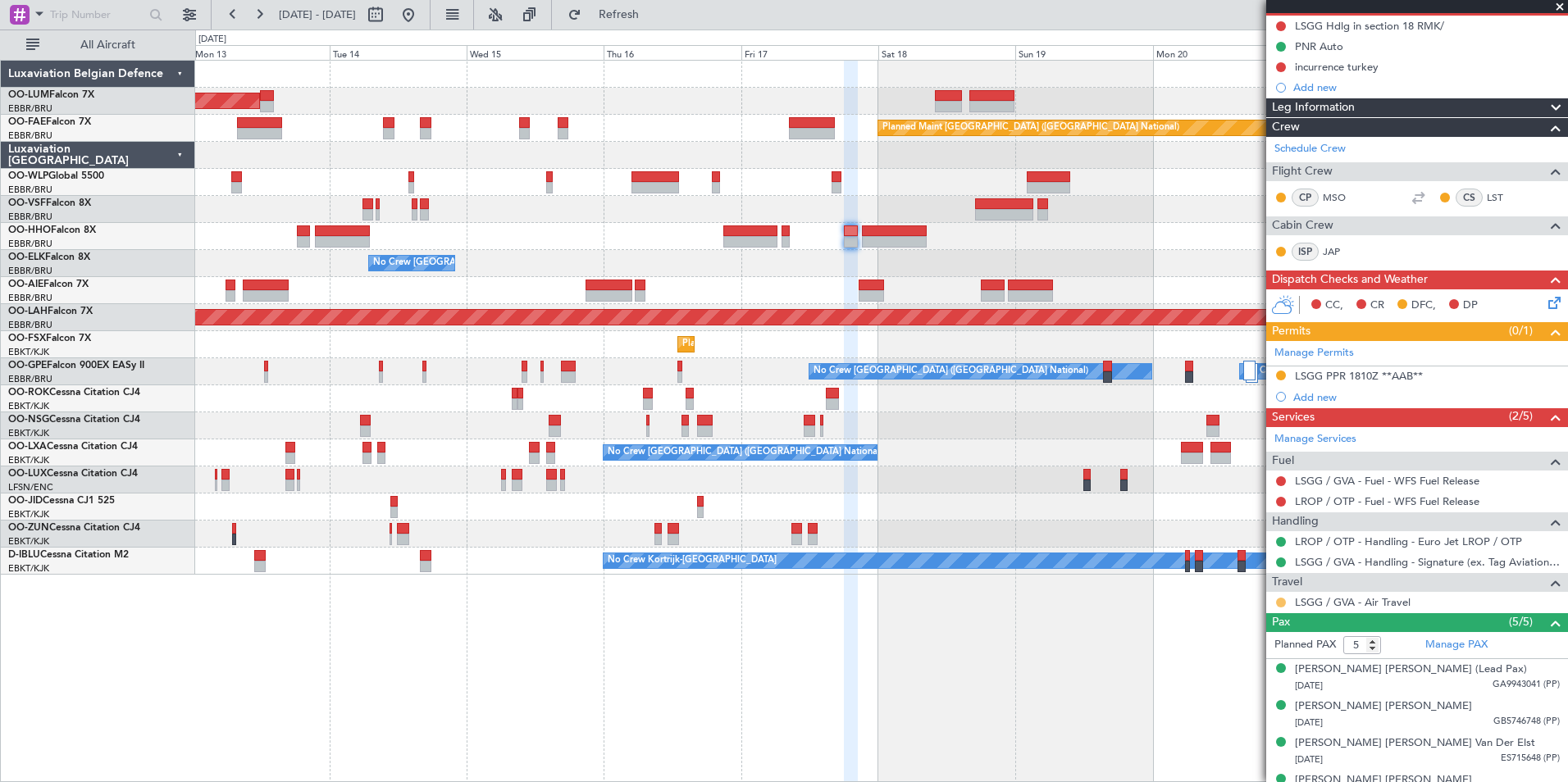
click at [1280, 601] on button at bounding box center [1280, 602] width 10 height 10
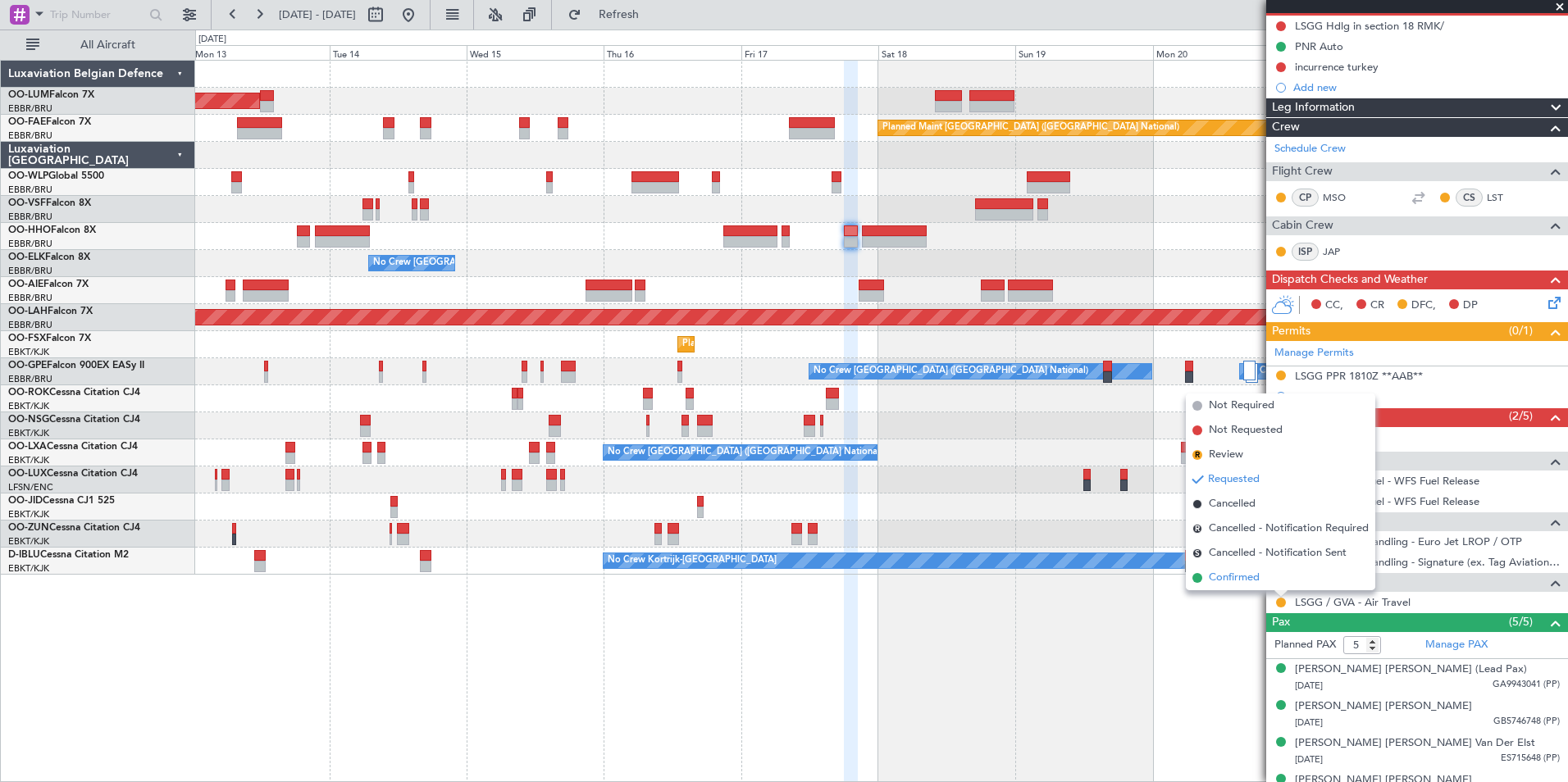
click at [1237, 579] on span "Confirmed" at bounding box center [1234, 578] width 51 height 16
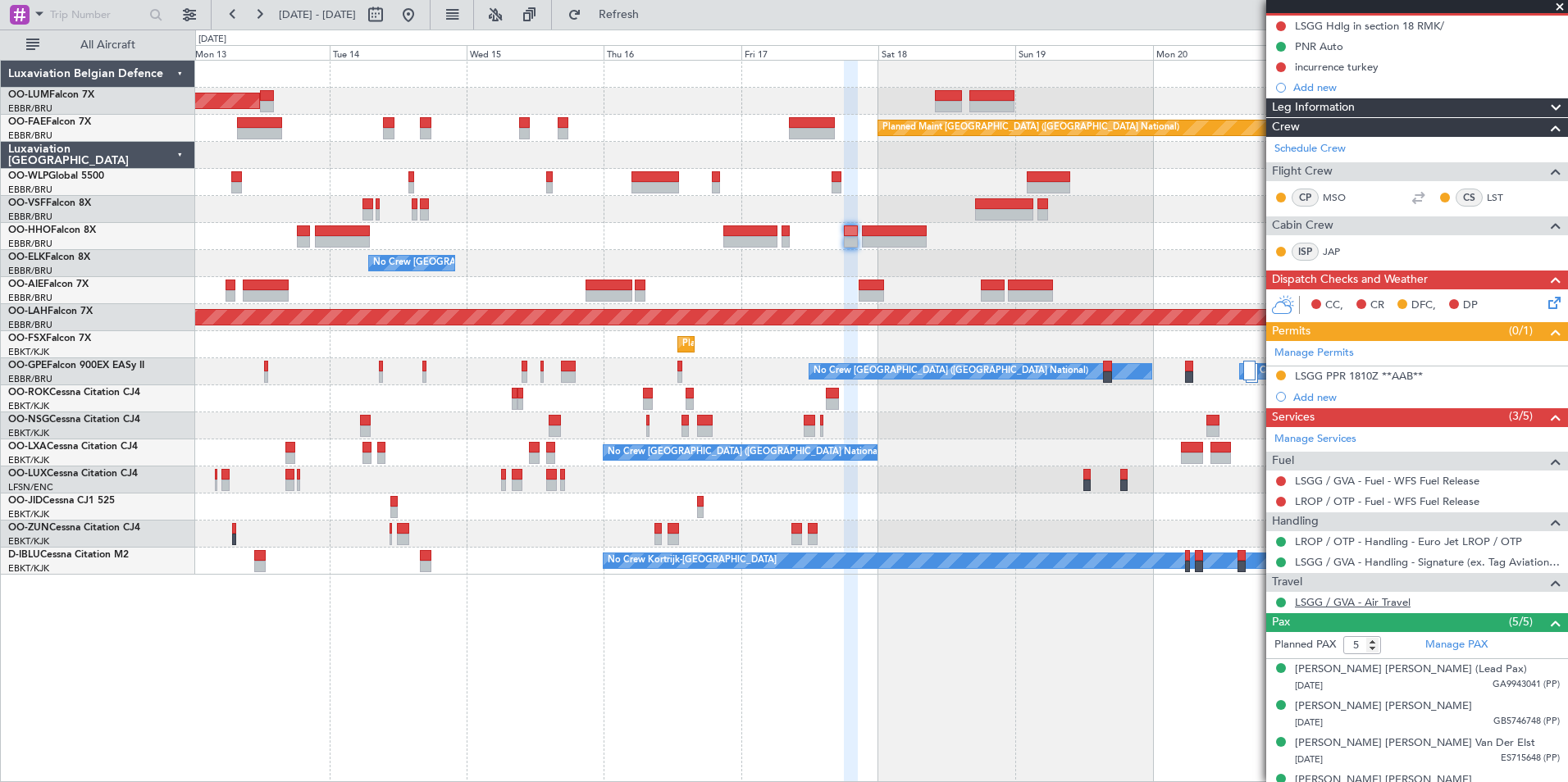
click at [1347, 601] on link "LSGG / GVA - Air Travel" at bounding box center [1352, 602] width 116 height 14
click at [658, 23] on button "Refresh" at bounding box center [609, 14] width 98 height 26
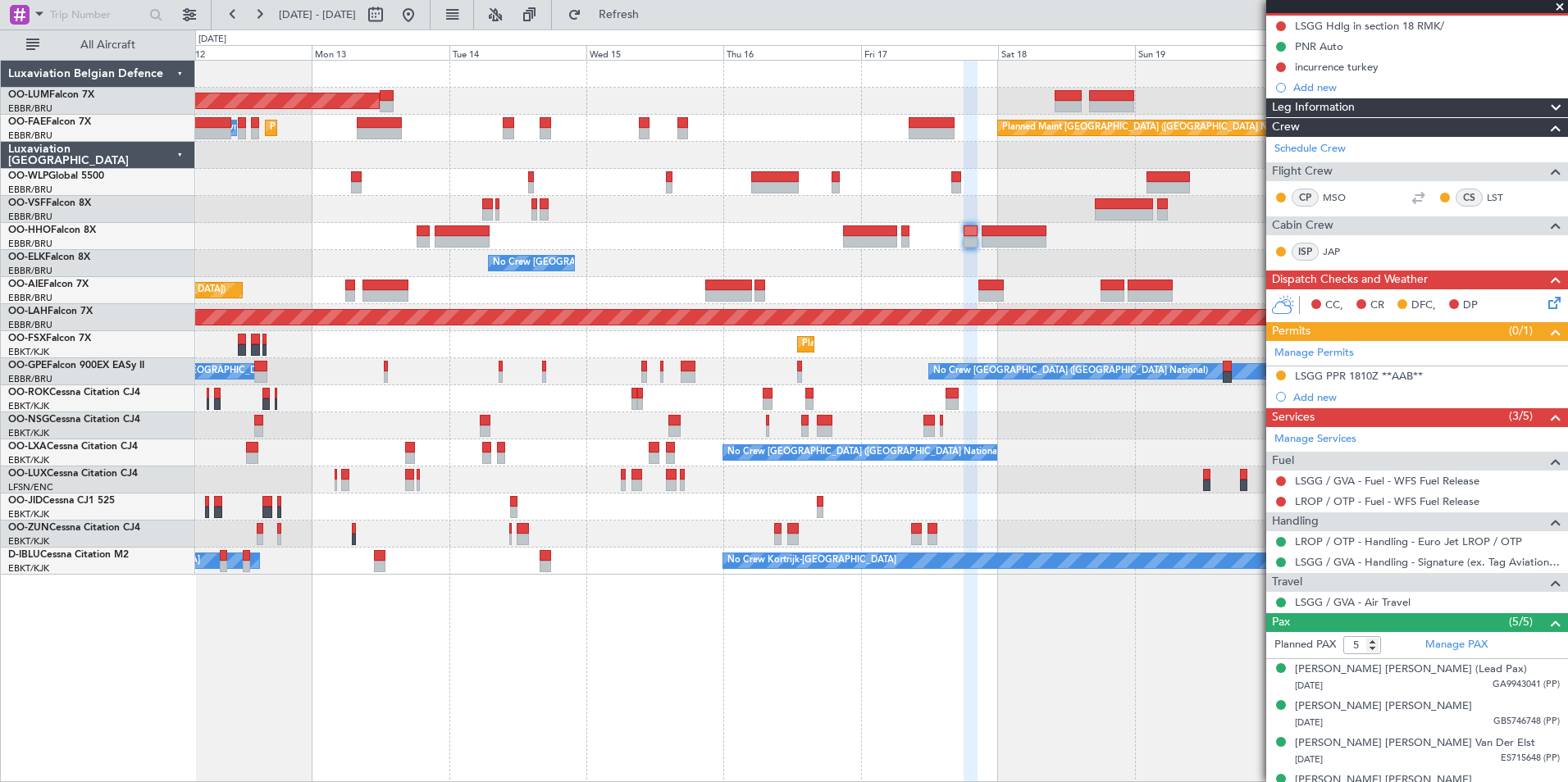
click at [1063, 664] on div "AOG Maint Sibiu Planned Maint Brussels (Brussels National) Planned Maint Melsbr…" at bounding box center [881, 422] width 1373 height 723
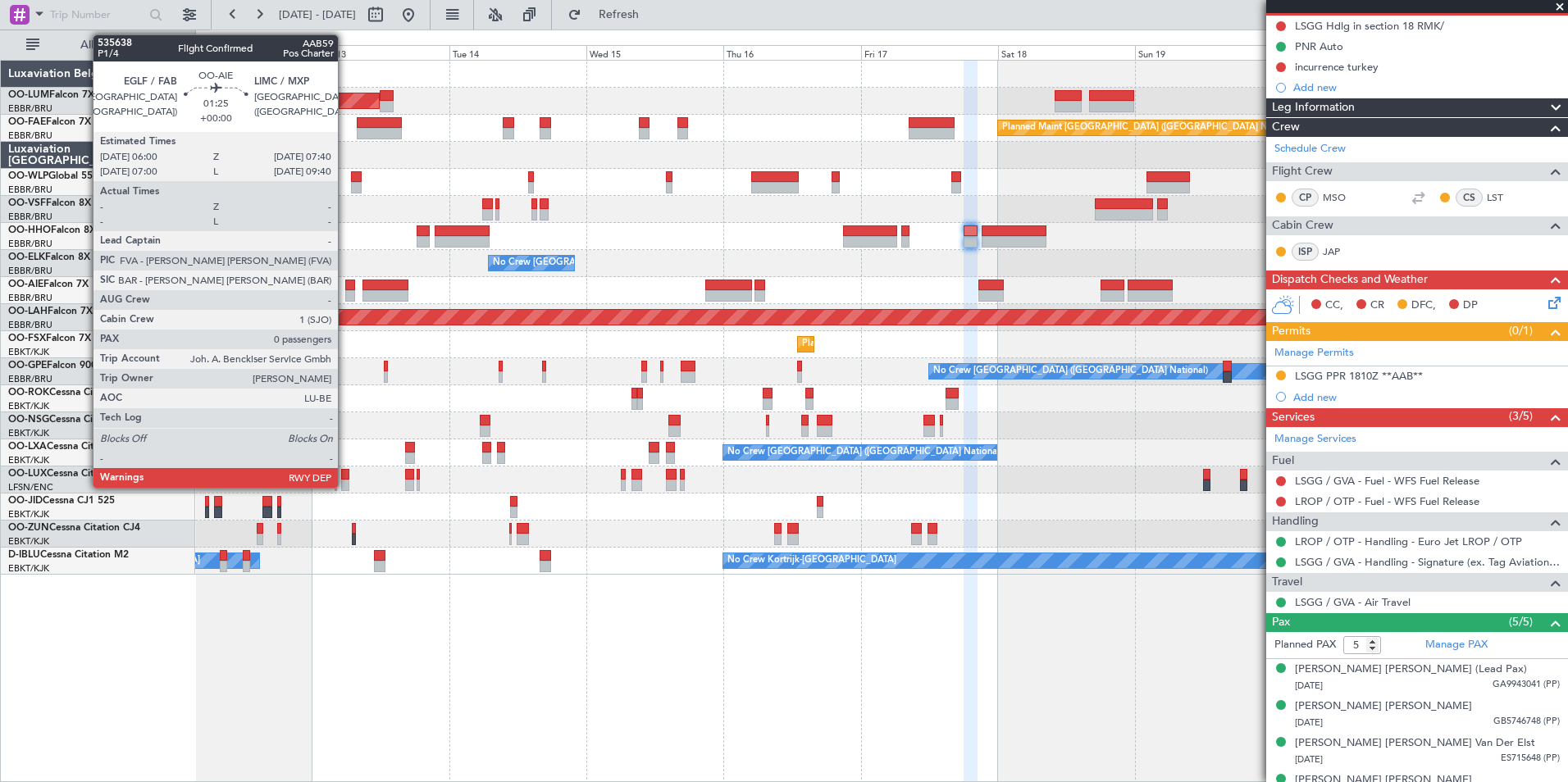
click at [346, 285] on div at bounding box center [350, 285] width 10 height 12
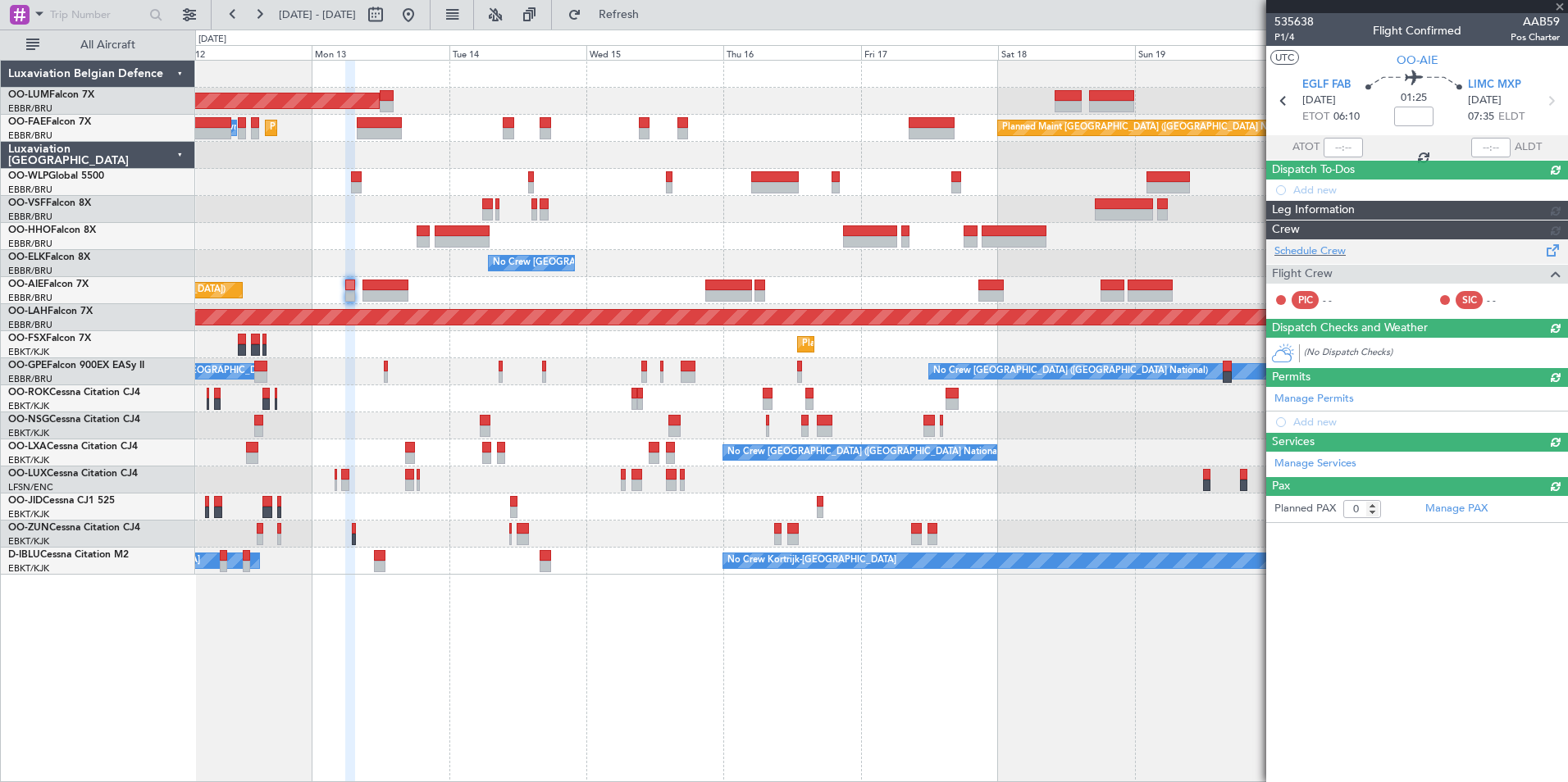
scroll to position [0, 0]
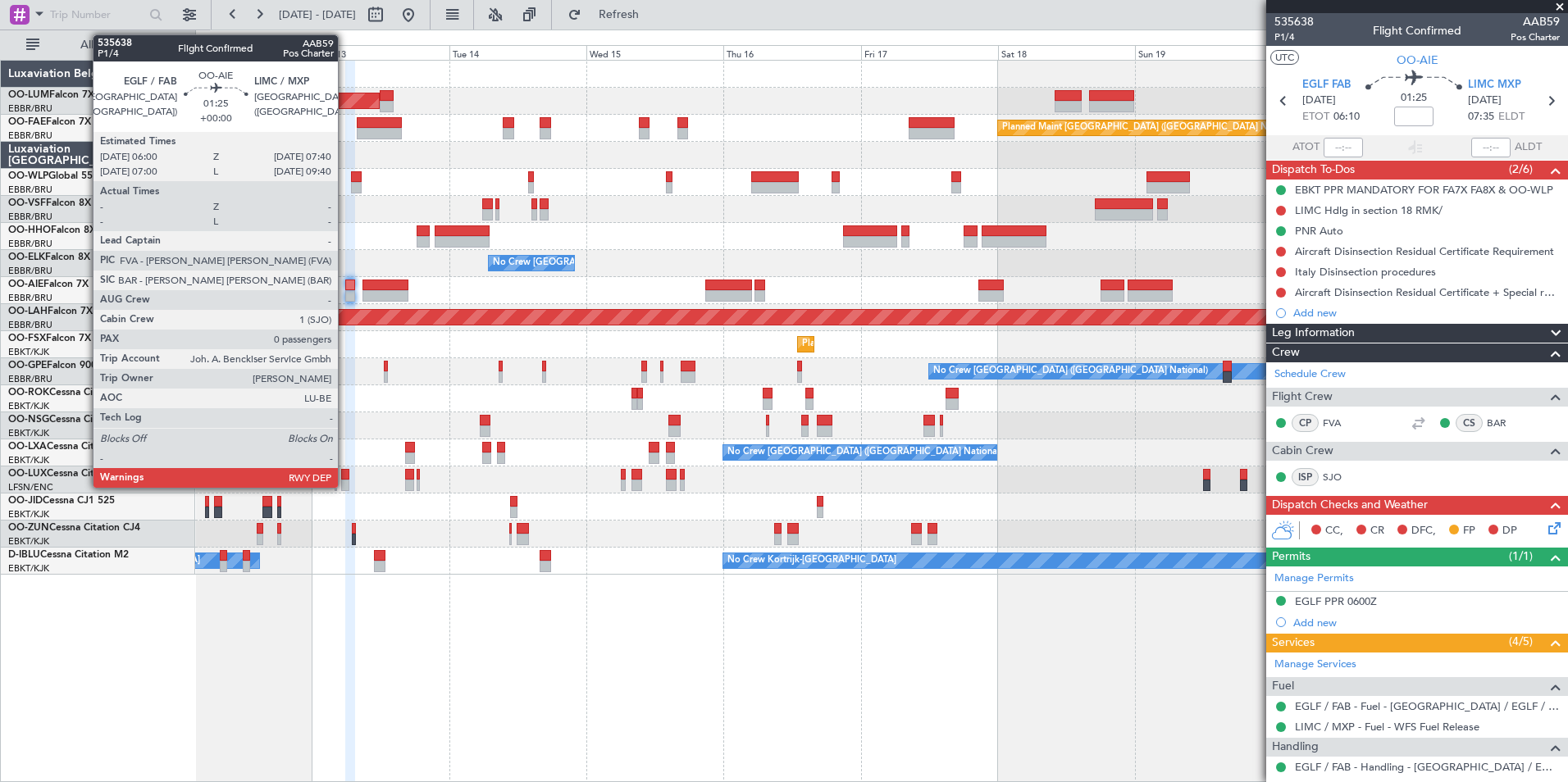
click at [345, 285] on div at bounding box center [350, 285] width 10 height 12
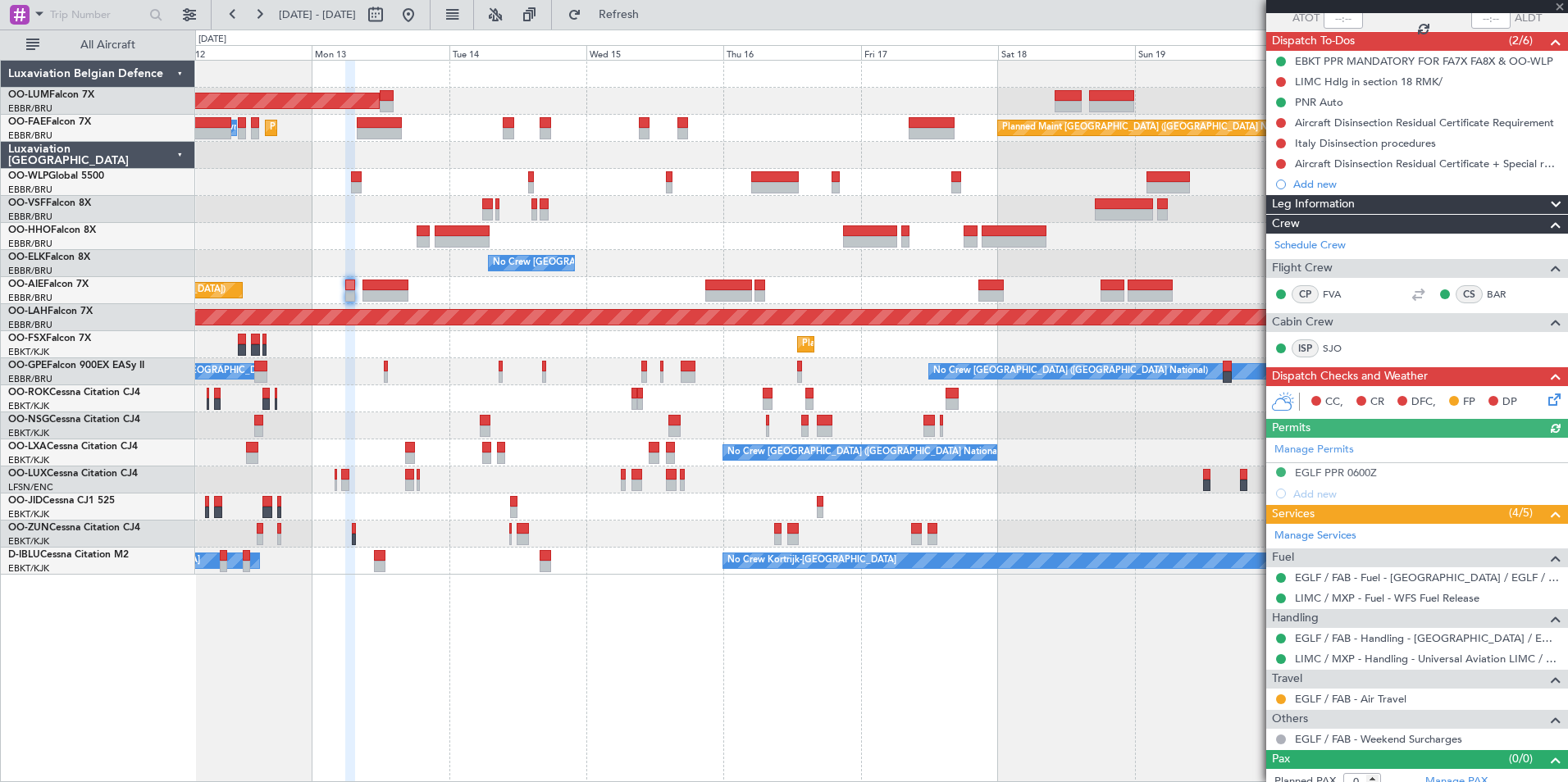
scroll to position [142, 0]
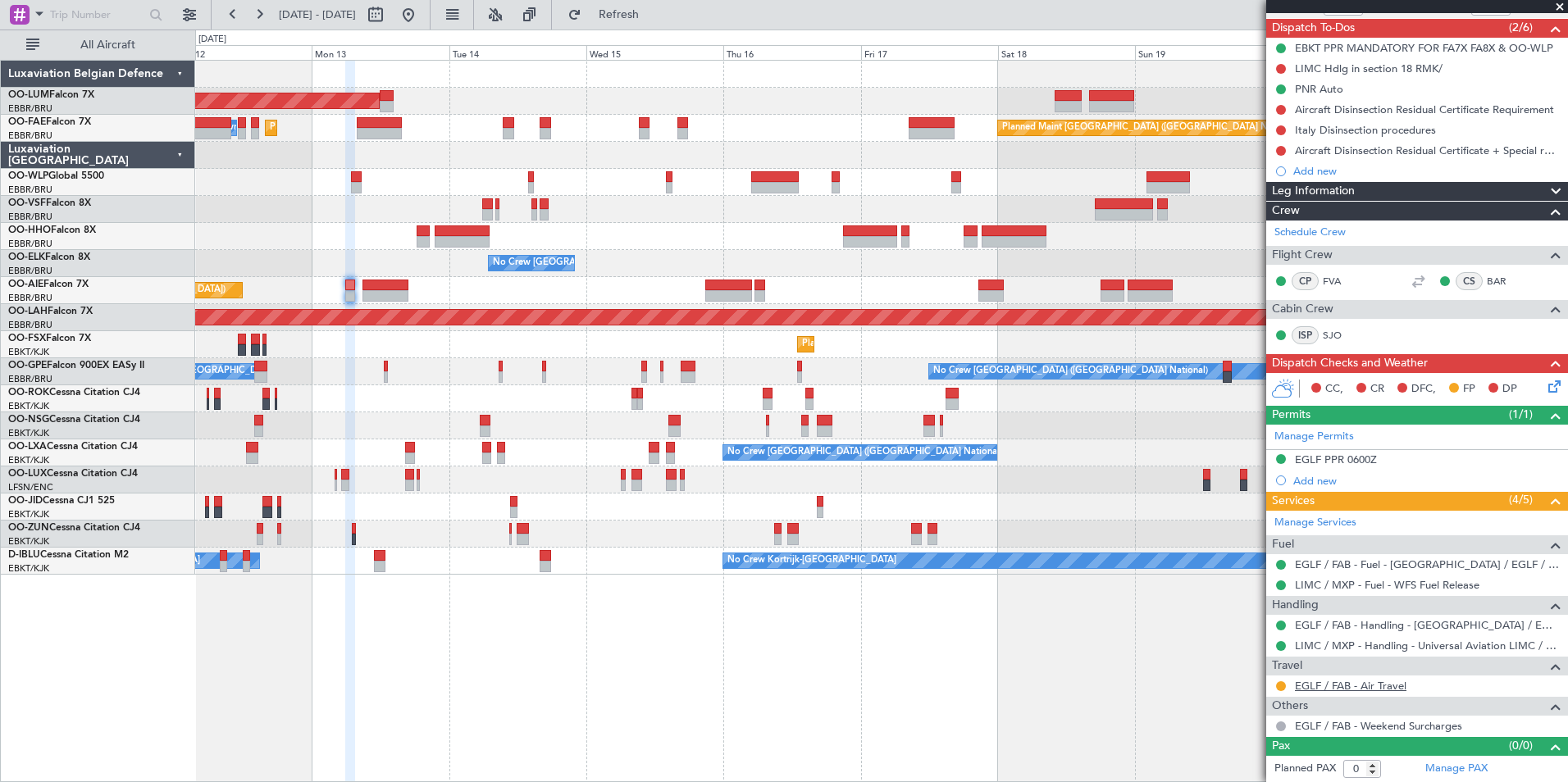
click at [1345, 682] on link "EGLF / FAB - Air Travel" at bounding box center [1350, 686] width 111 height 14
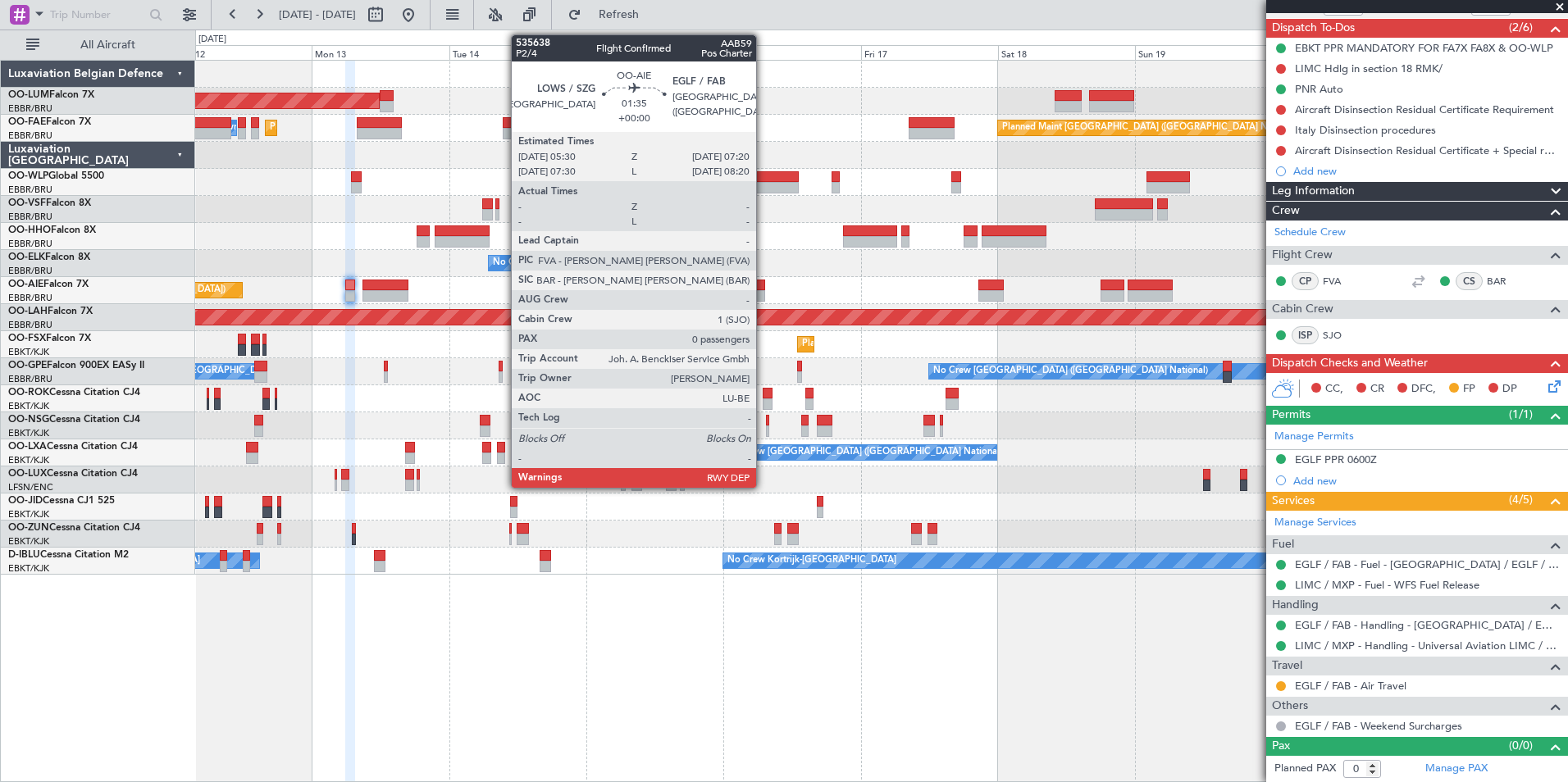
click at [763, 284] on div at bounding box center [760, 285] width 11 height 12
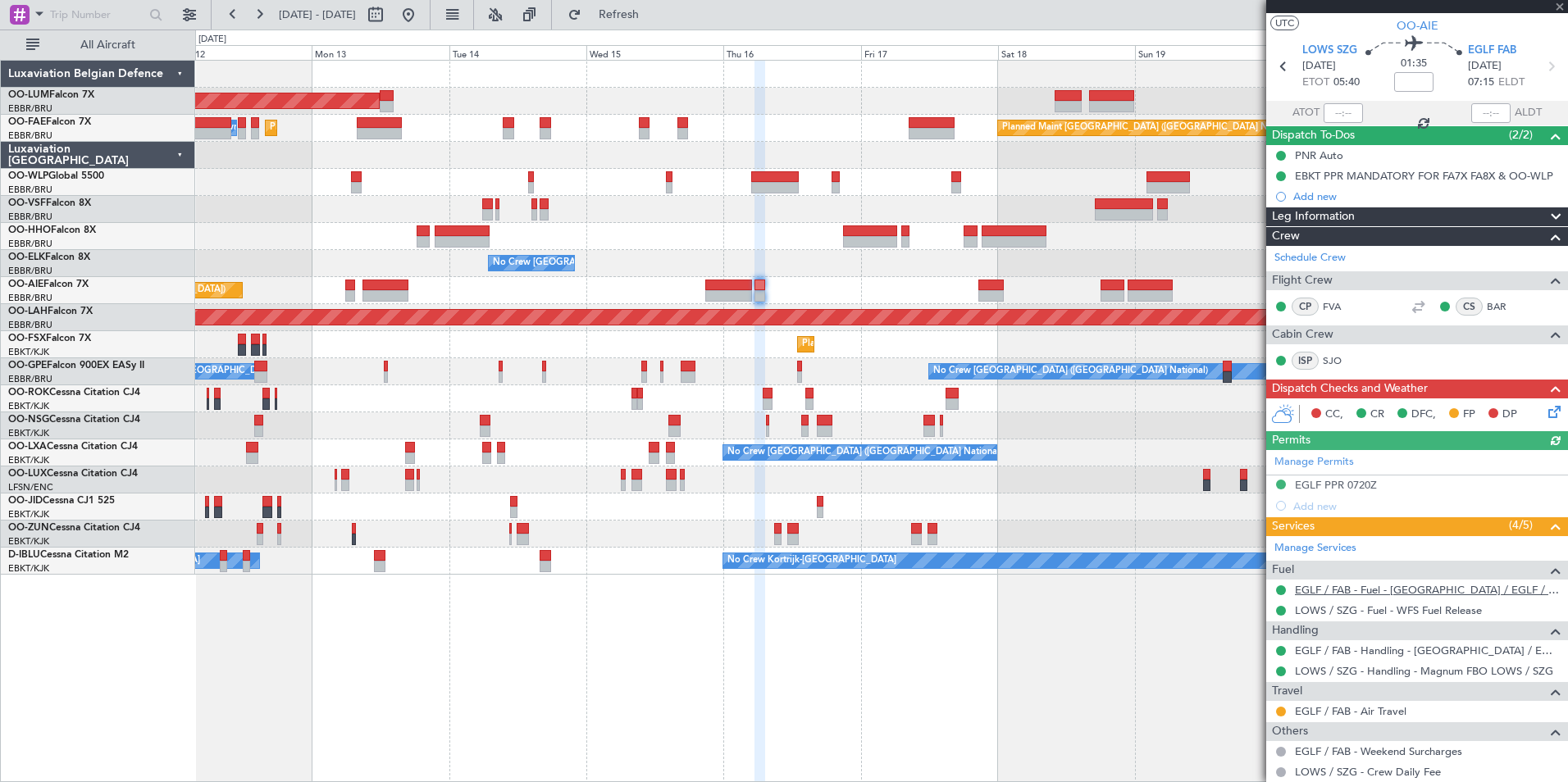
scroll to position [80, 0]
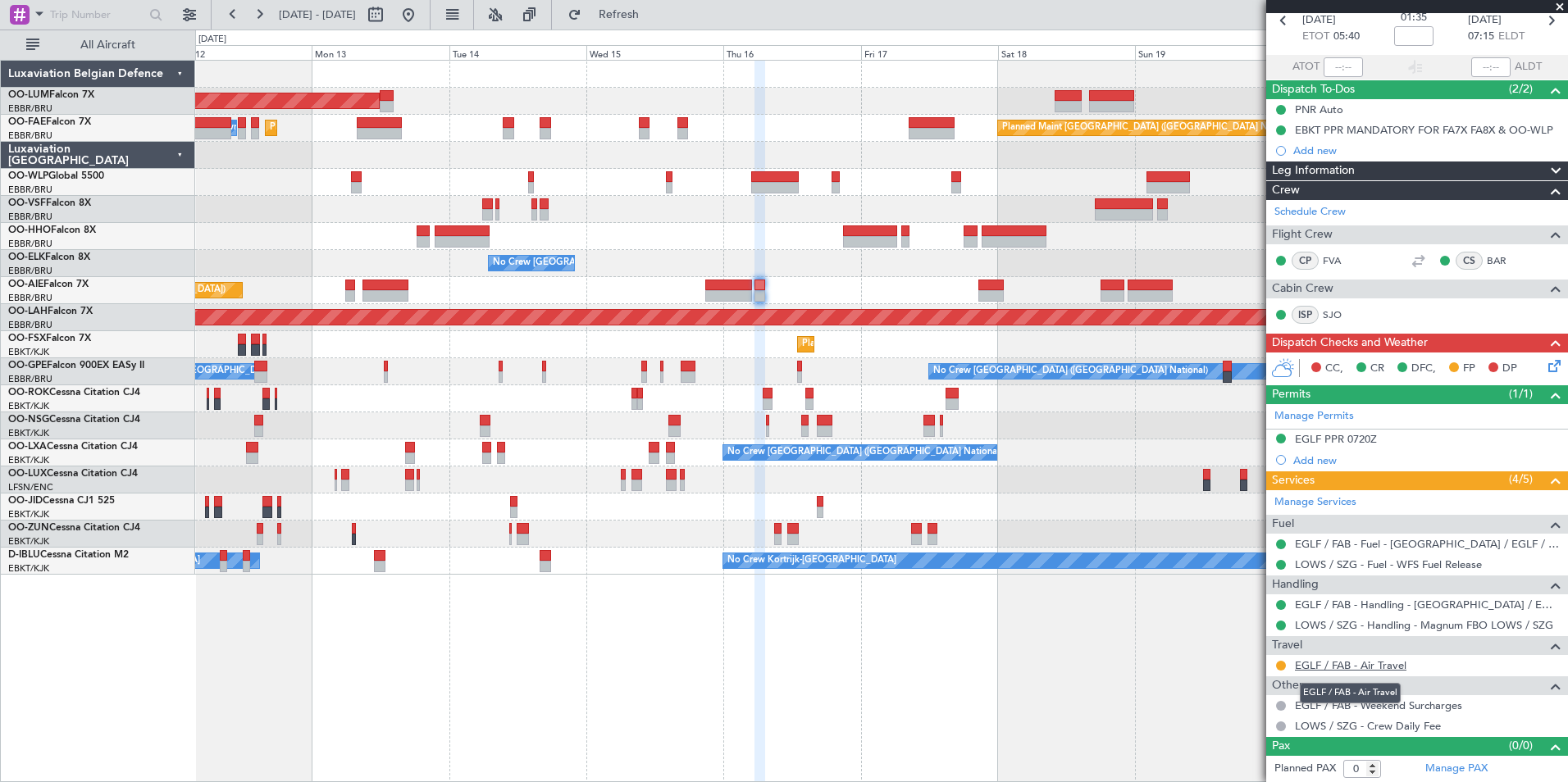
click at [1337, 667] on link "EGLF / FAB - Air Travel" at bounding box center [1350, 665] width 111 height 14
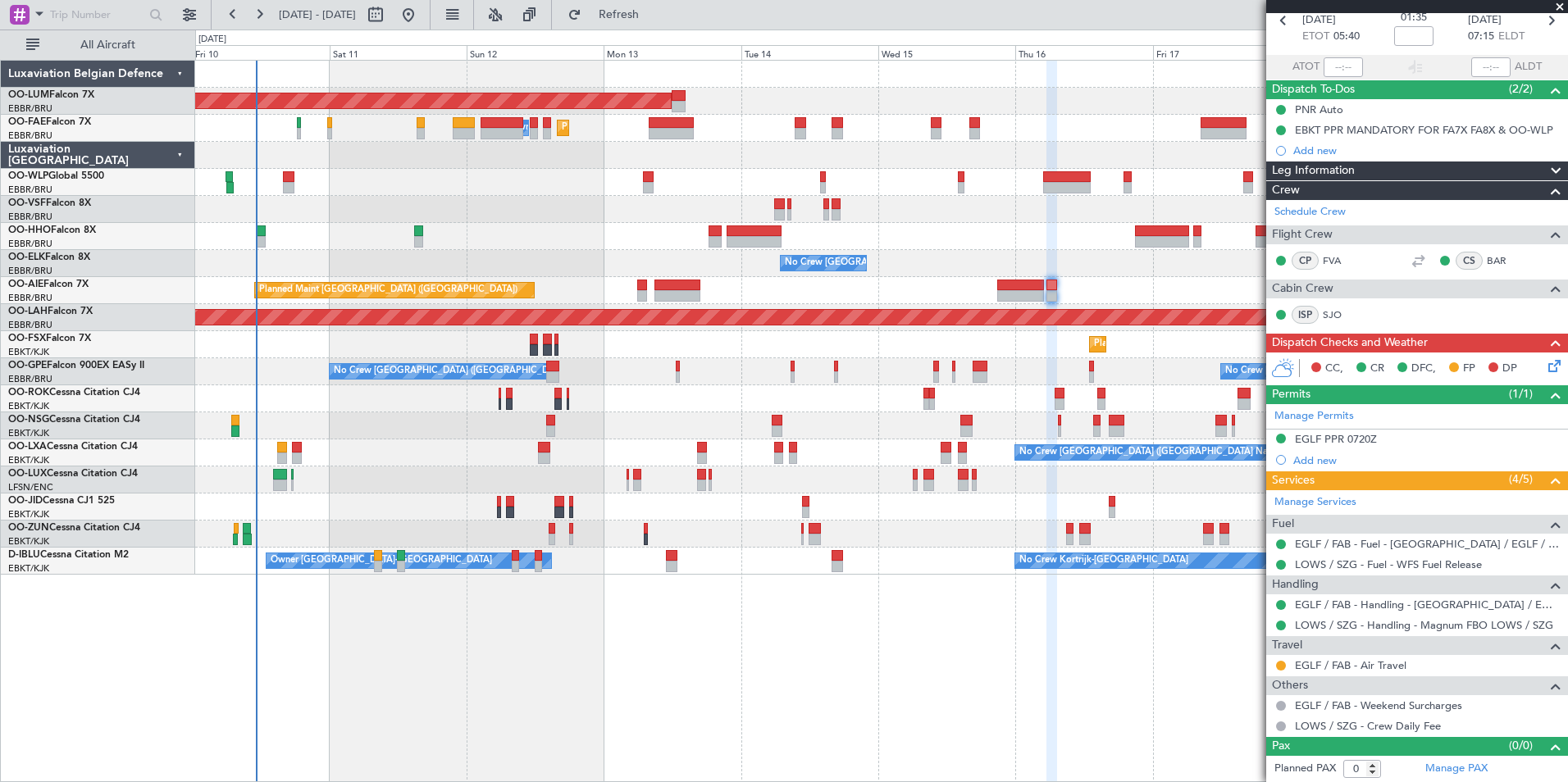
click at [873, 685] on div "AOG Maint Sibiu Planned Maint Melsbroek Air Base Owner Melsbroek Air Base Plann…" at bounding box center [881, 422] width 1373 height 723
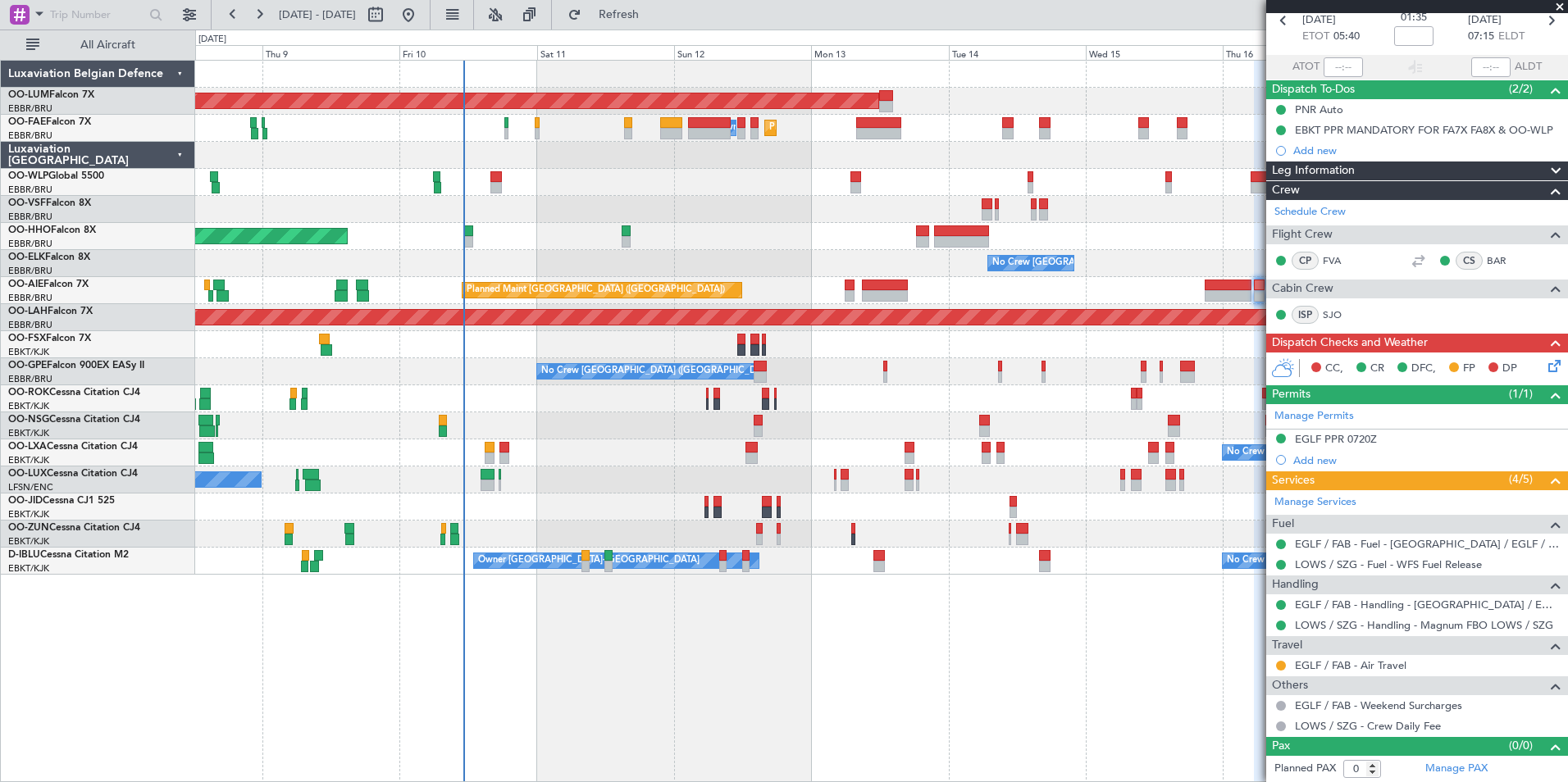
click at [955, 704] on div "AOG Maint Sibiu Planned Maint Melsbroek Air Base Owner Melsbroek Air Base Plann…" at bounding box center [881, 422] width 1373 height 723
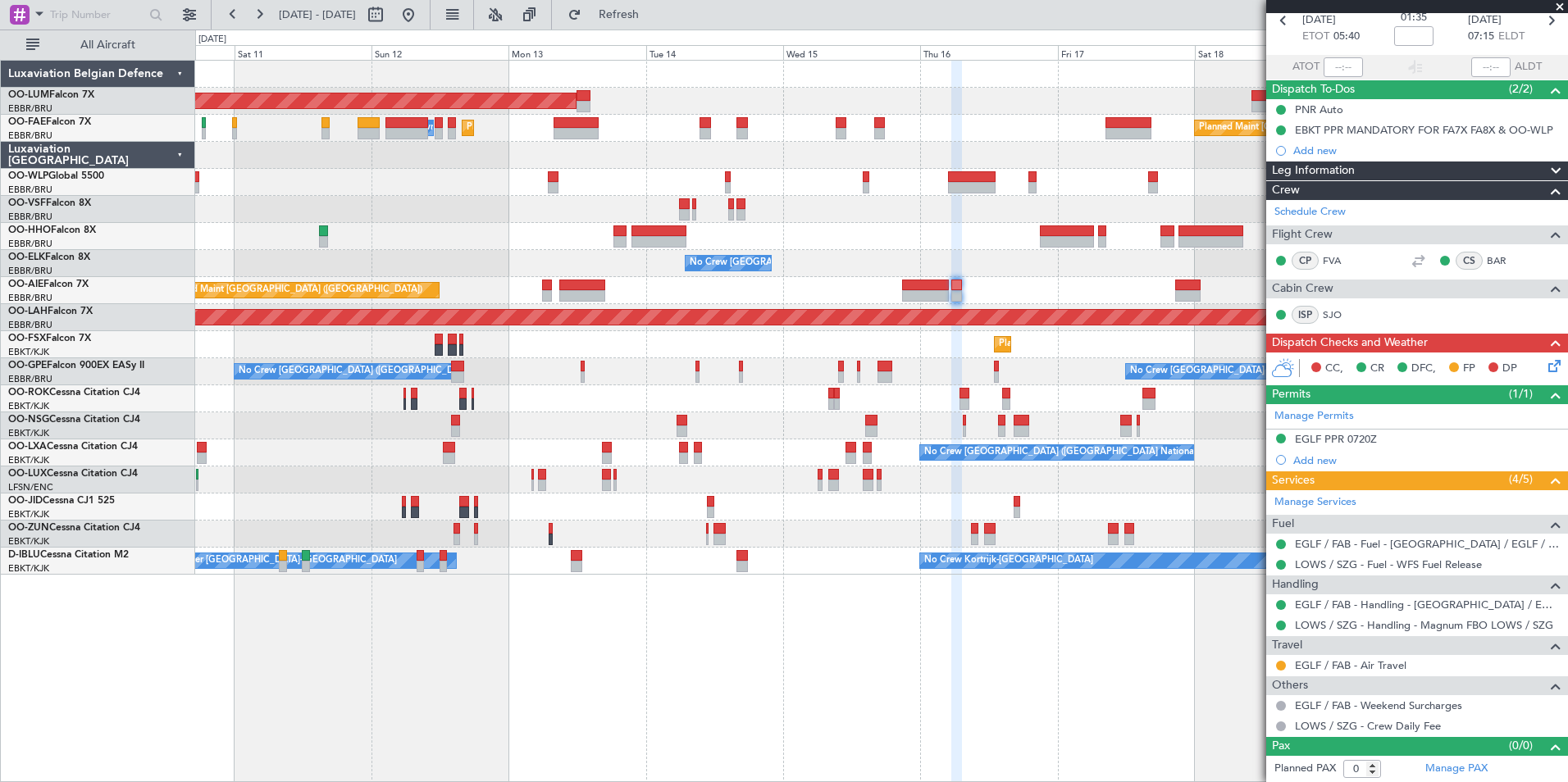
click at [601, 644] on div "AOG Maint Sibiu Planned Maint Melsbroek Air Base Owner Melsbroek Air Base Plann…" at bounding box center [881, 422] width 1373 height 723
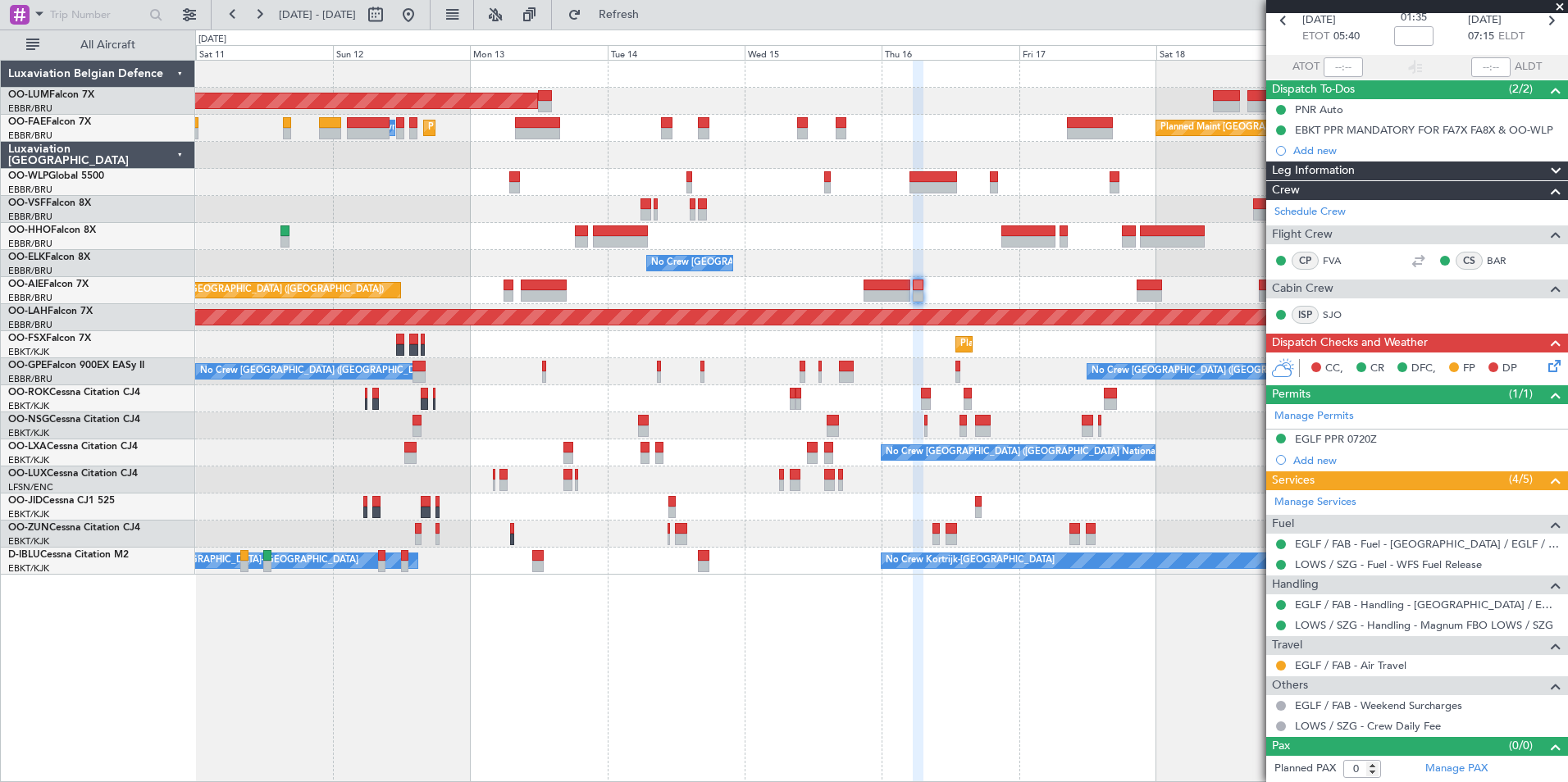
click at [560, 649] on div "AOG Maint Sibiu Planned Maint Melsbroek Air Base Owner Melsbroek Air Base Plann…" at bounding box center [881, 422] width 1373 height 723
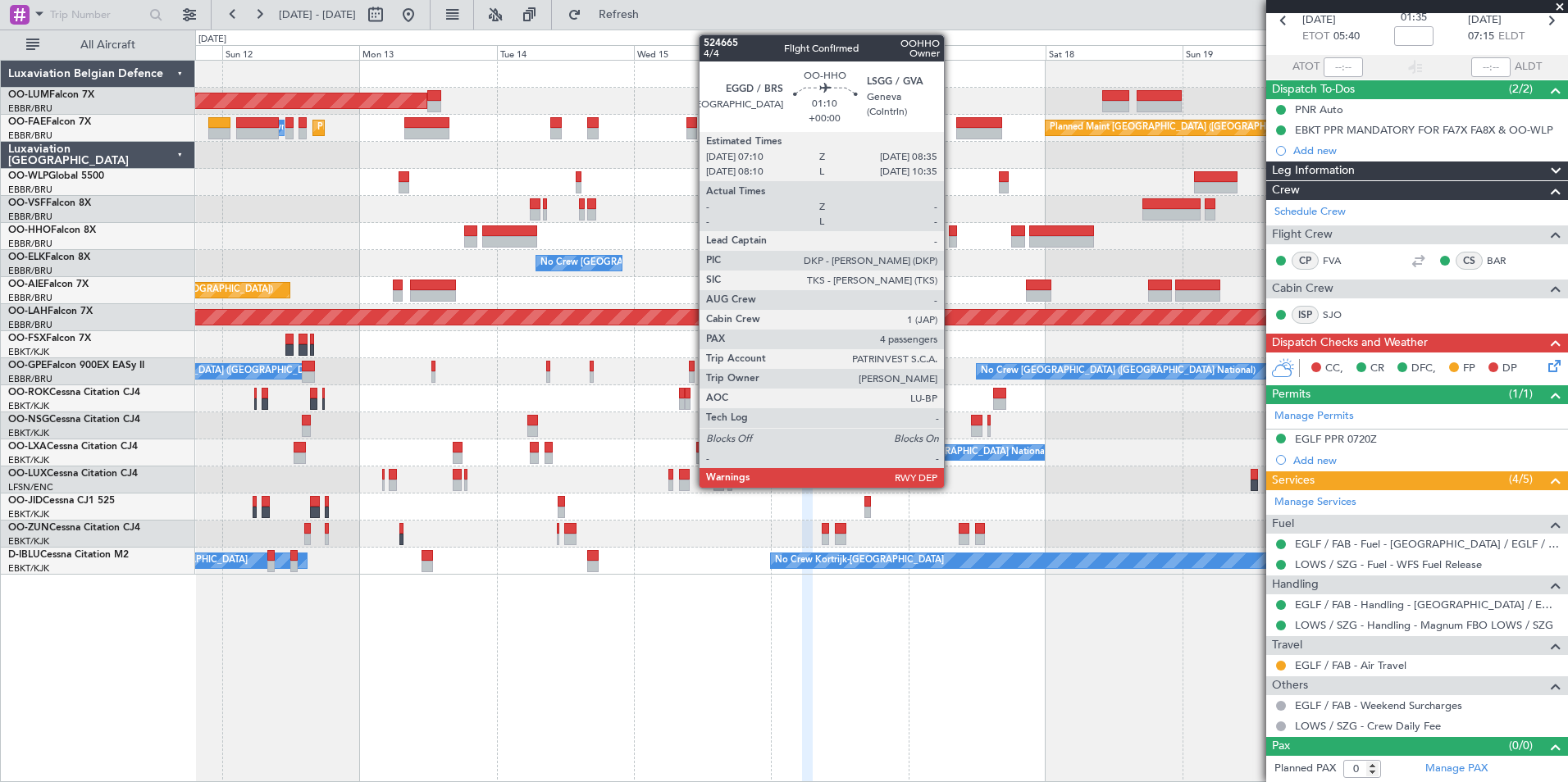
click at [951, 229] on div at bounding box center [952, 231] width 8 height 12
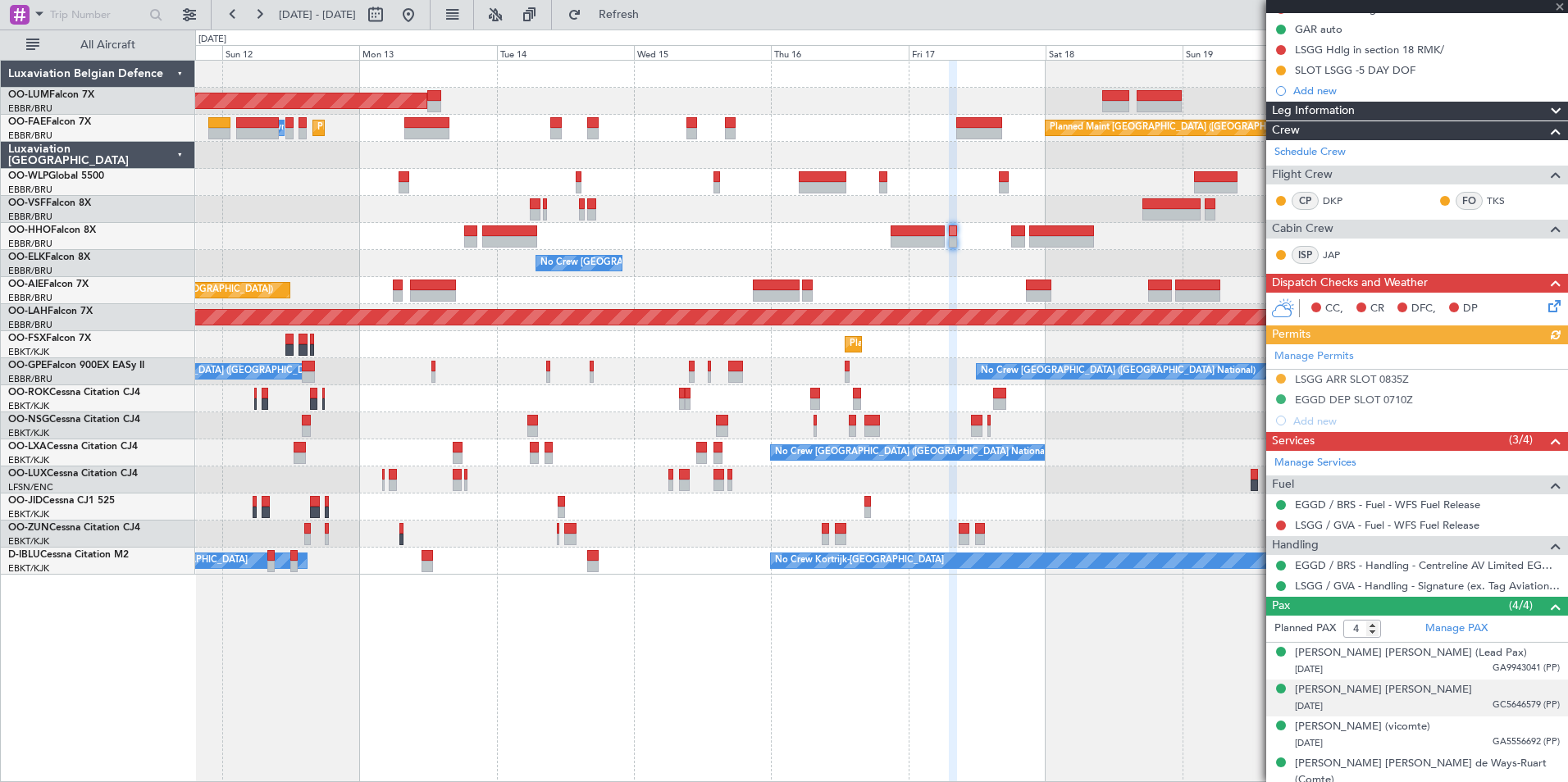
scroll to position [189, 0]
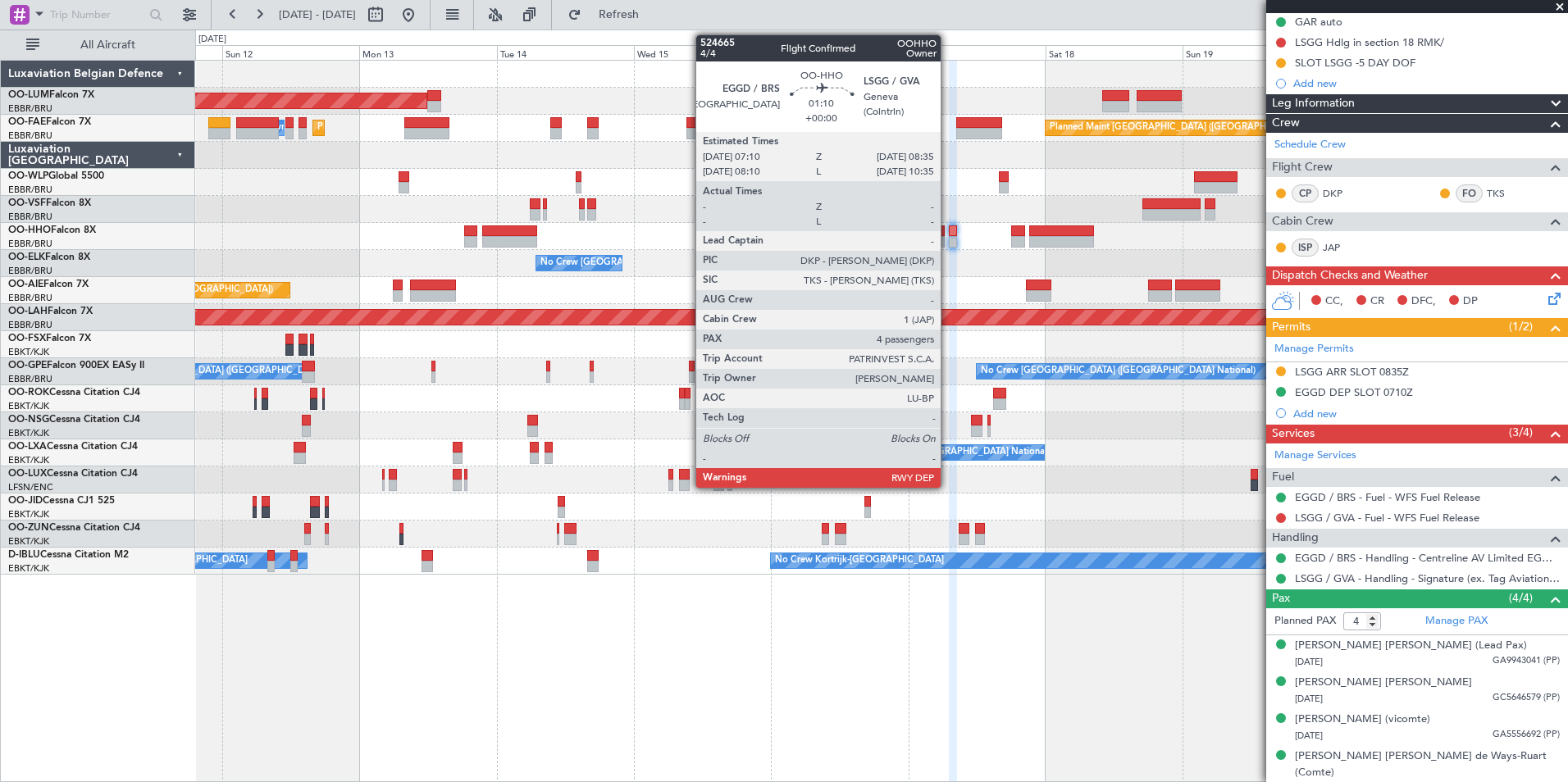
click at [949, 233] on div at bounding box center [952, 231] width 8 height 12
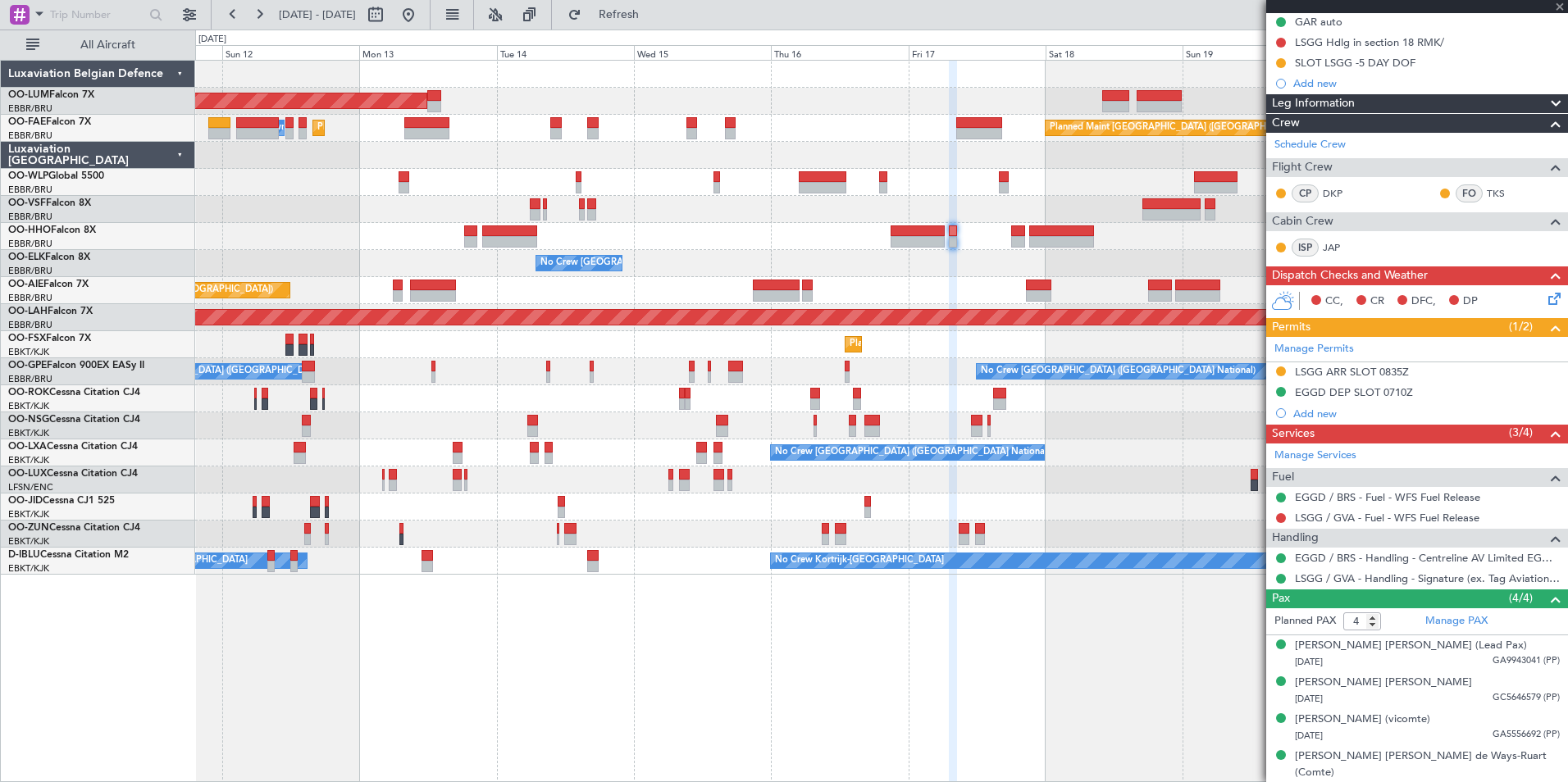
scroll to position [0, 0]
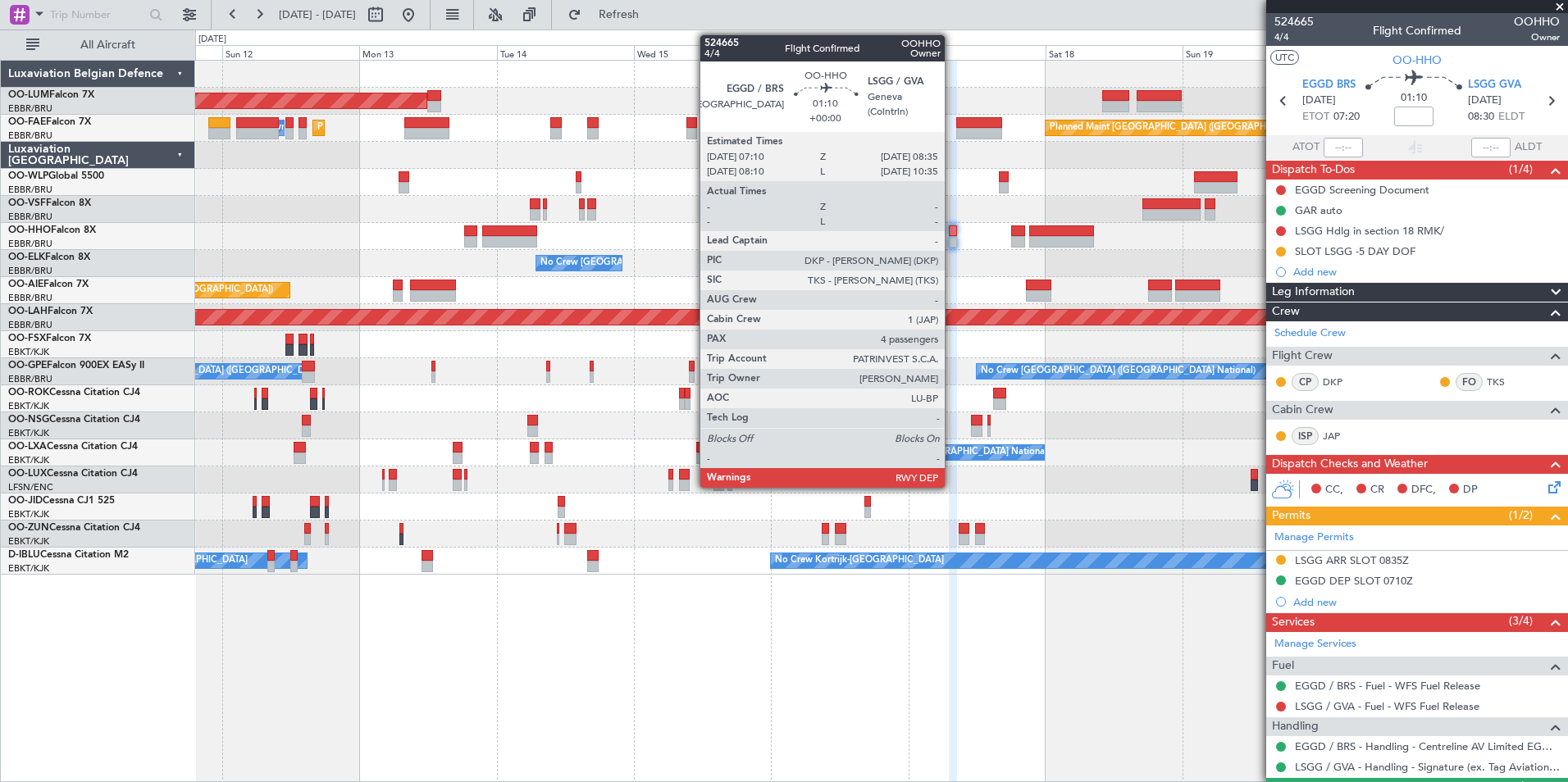
click at [952, 228] on div at bounding box center [952, 231] width 8 height 12
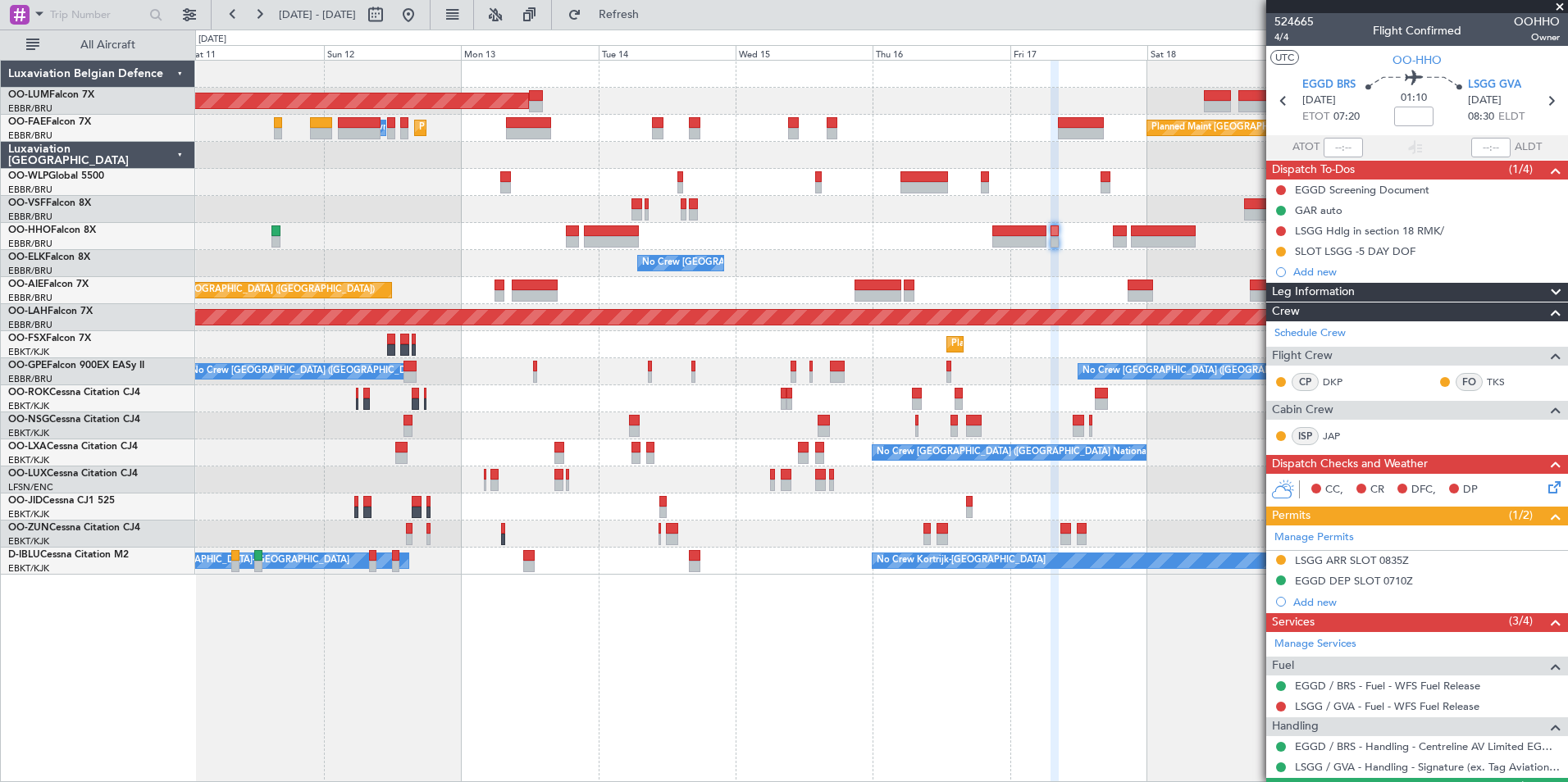
click at [757, 255] on div "No Crew [GEOGRAPHIC_DATA] ([GEOGRAPHIC_DATA] National)" at bounding box center [881, 263] width 1372 height 27
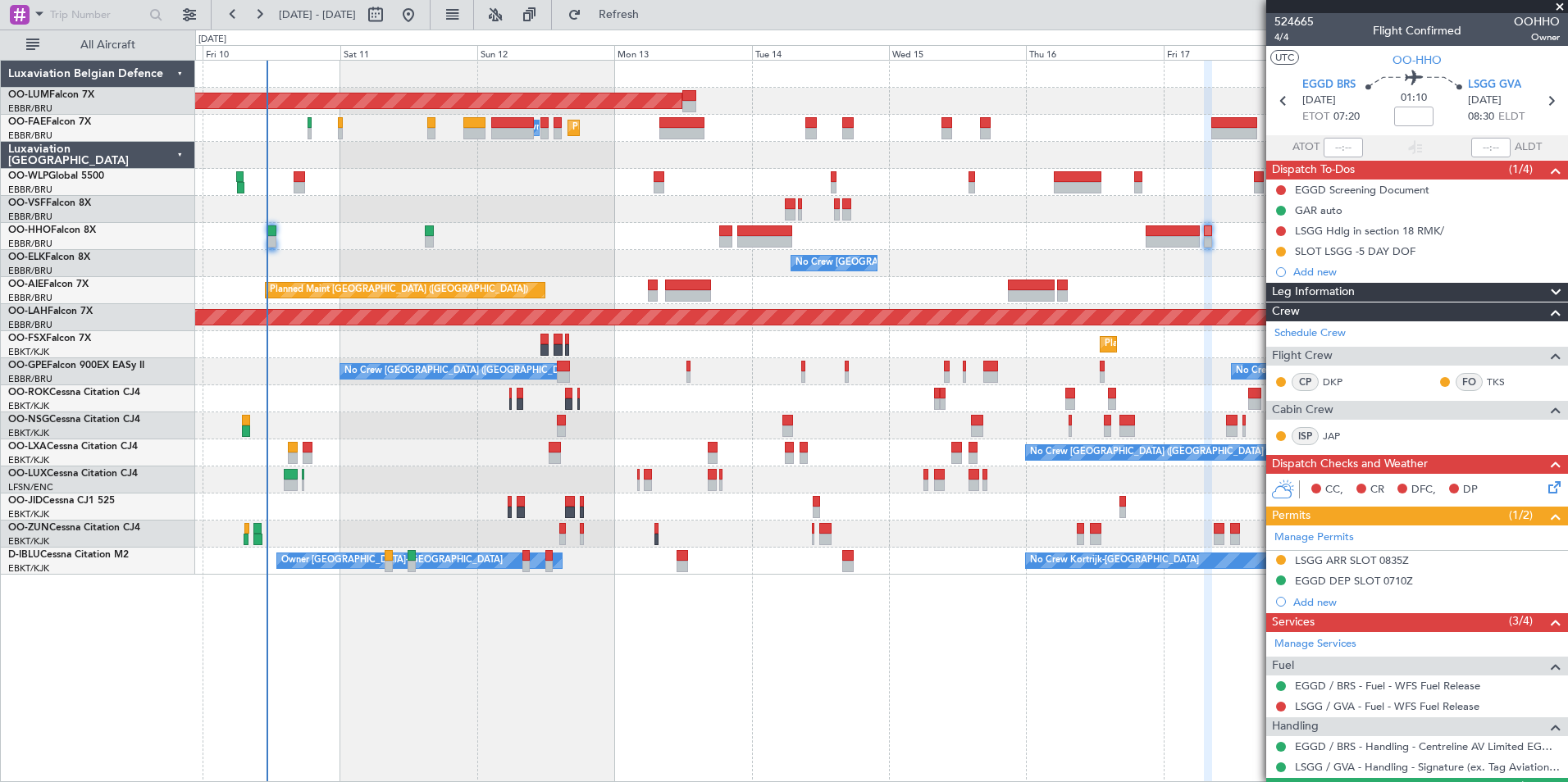
click at [583, 241] on div "Planned Maint Geneva (Cointrin)" at bounding box center [881, 236] width 1372 height 27
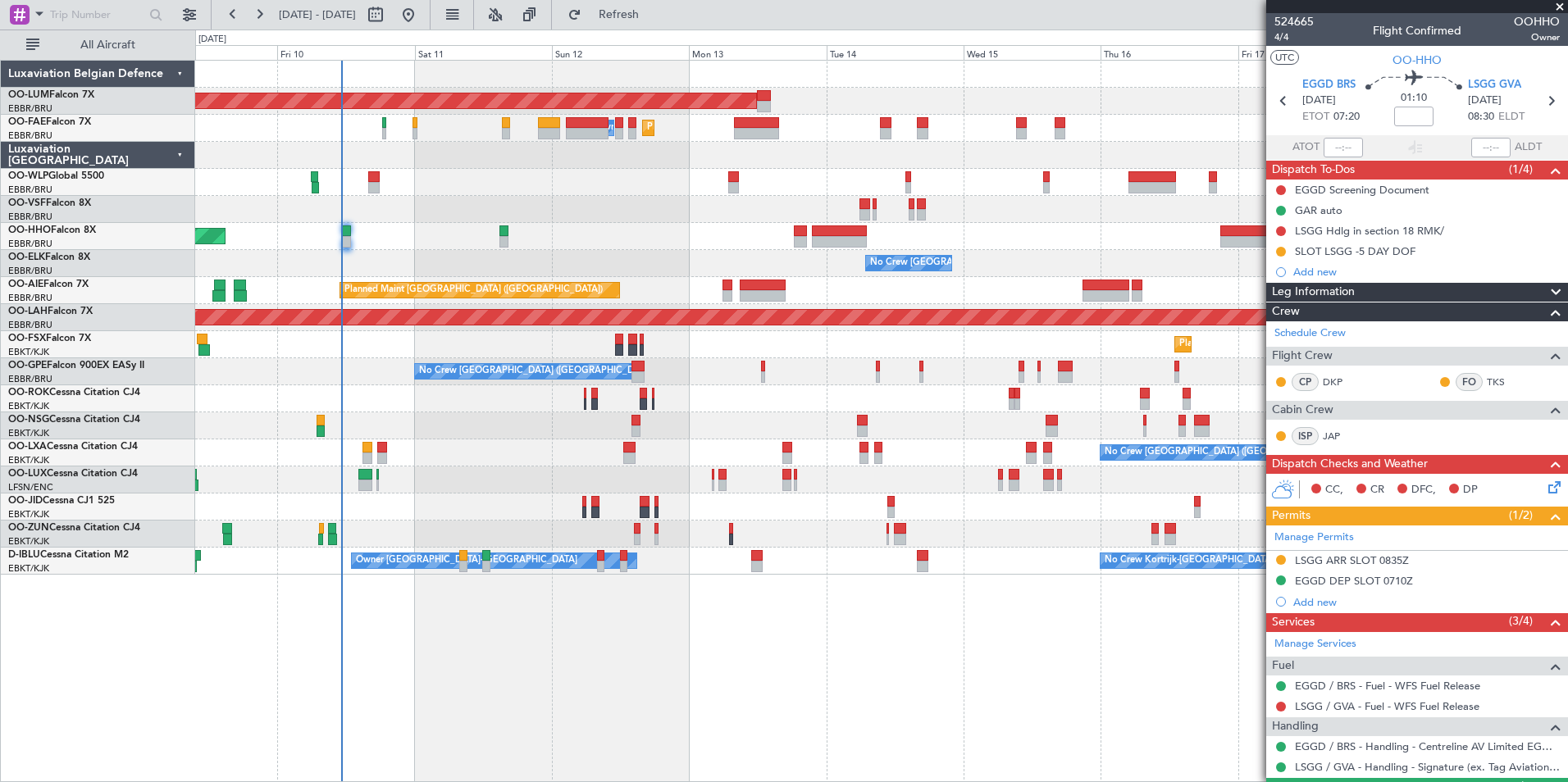
click at [449, 239] on div "Planned Maint Geneva (Cointrin)" at bounding box center [881, 236] width 1372 height 27
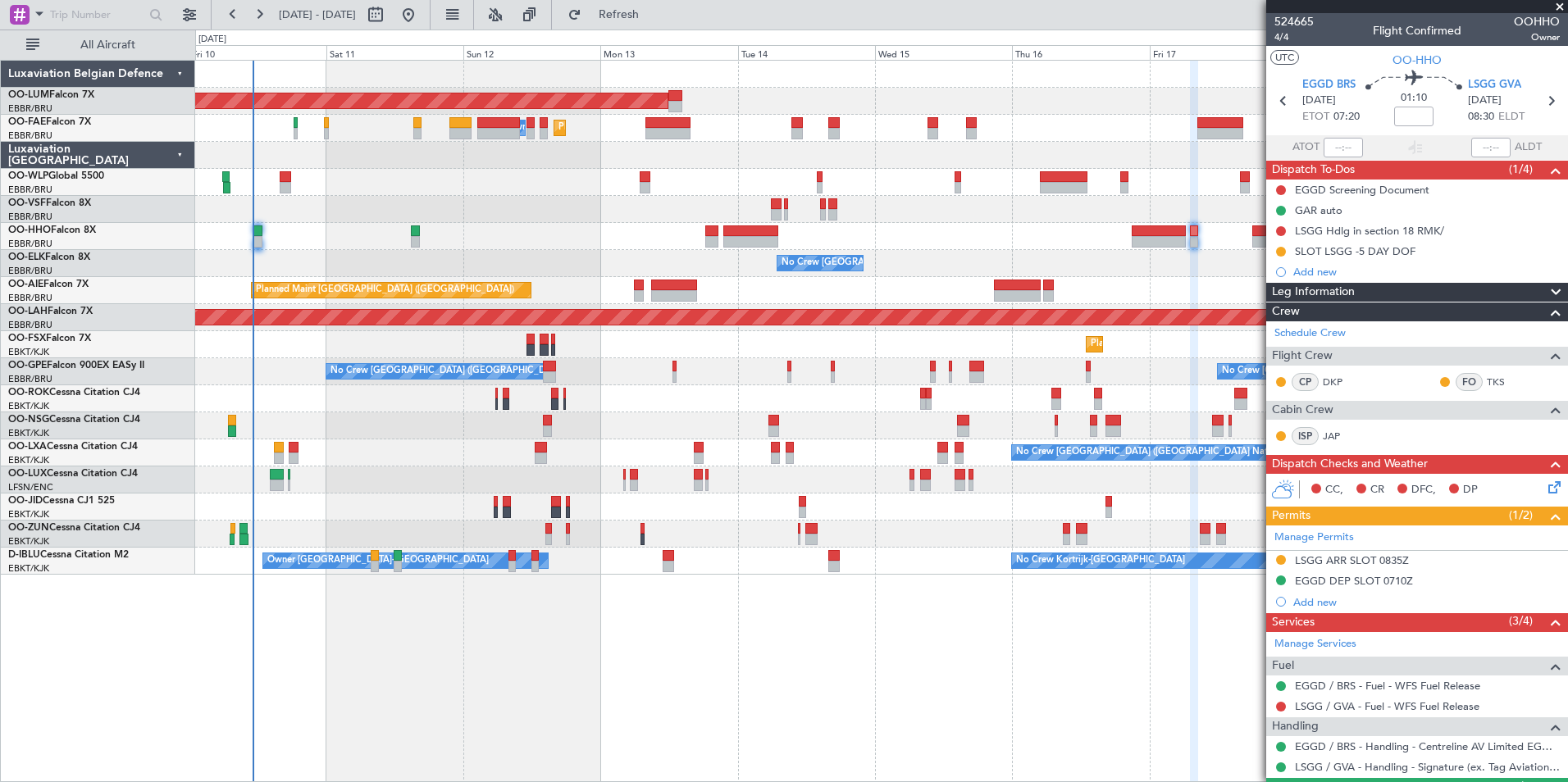
click at [431, 657] on div "AOG Maint Sibiu Planned Maint Melsbroek Air Base Owner Melsbroek Air Base Plann…" at bounding box center [881, 422] width 1373 height 723
click at [654, 19] on span "Refresh" at bounding box center [619, 14] width 69 height 12
click at [1326, 77] on span "EGGD BRS" at bounding box center [1328, 85] width 53 height 16
drag, startPoint x: 638, startPoint y: 11, endPoint x: 632, endPoint y: 79, distance: 68.3
click at [638, 14] on span "Refresh" at bounding box center [619, 14] width 69 height 12
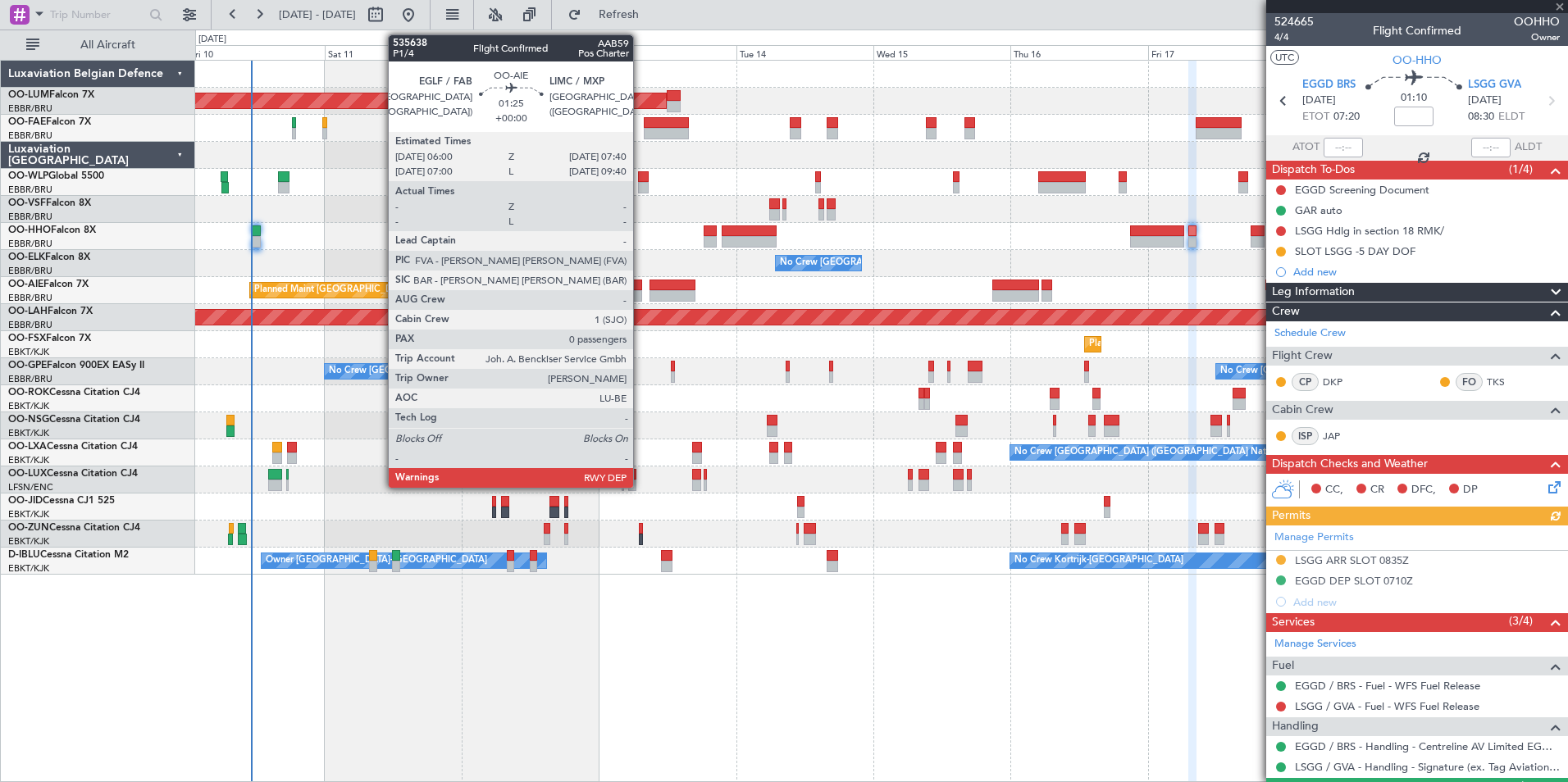
click at [640, 289] on div at bounding box center [637, 285] width 10 height 12
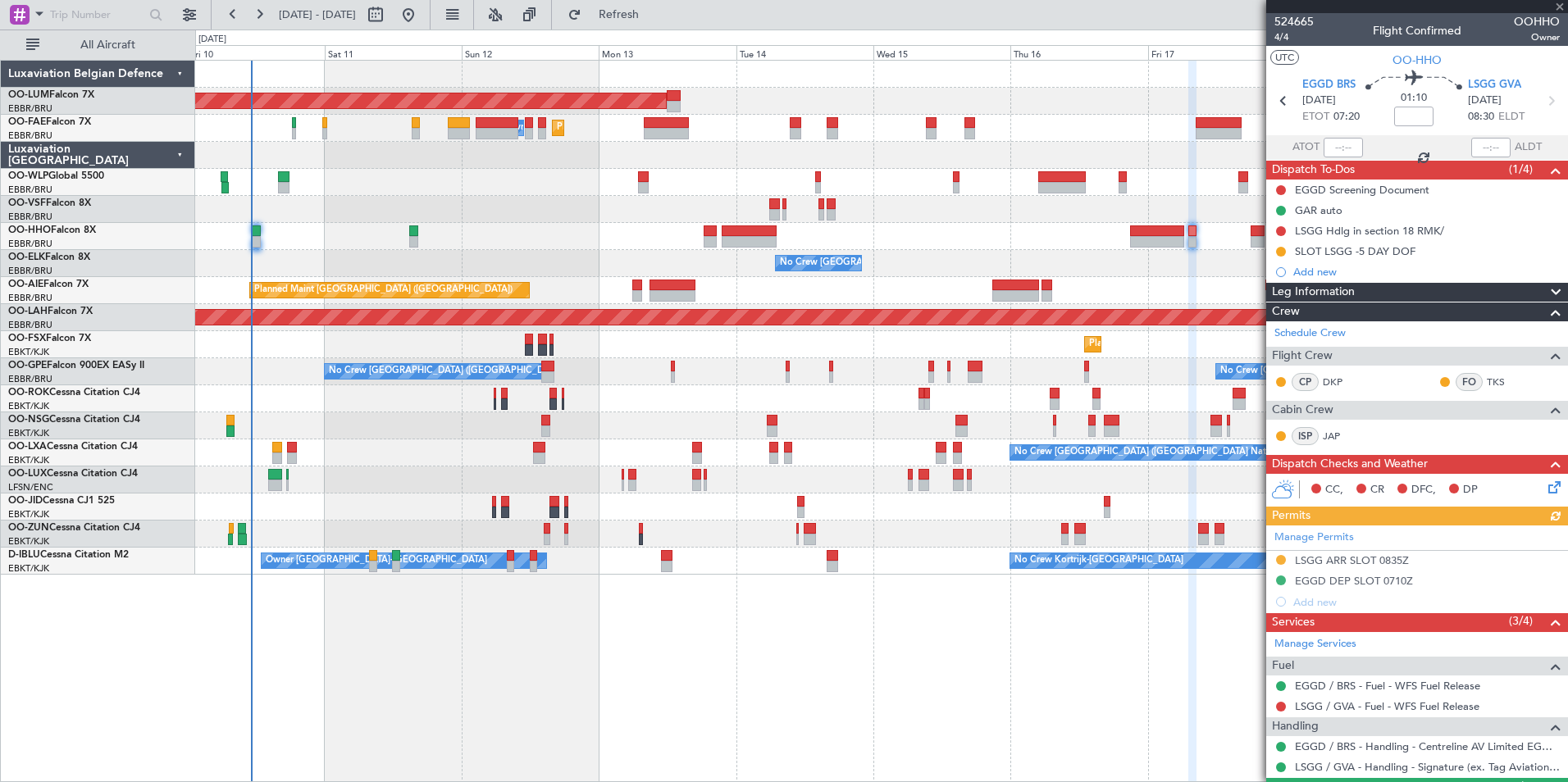
type input "0"
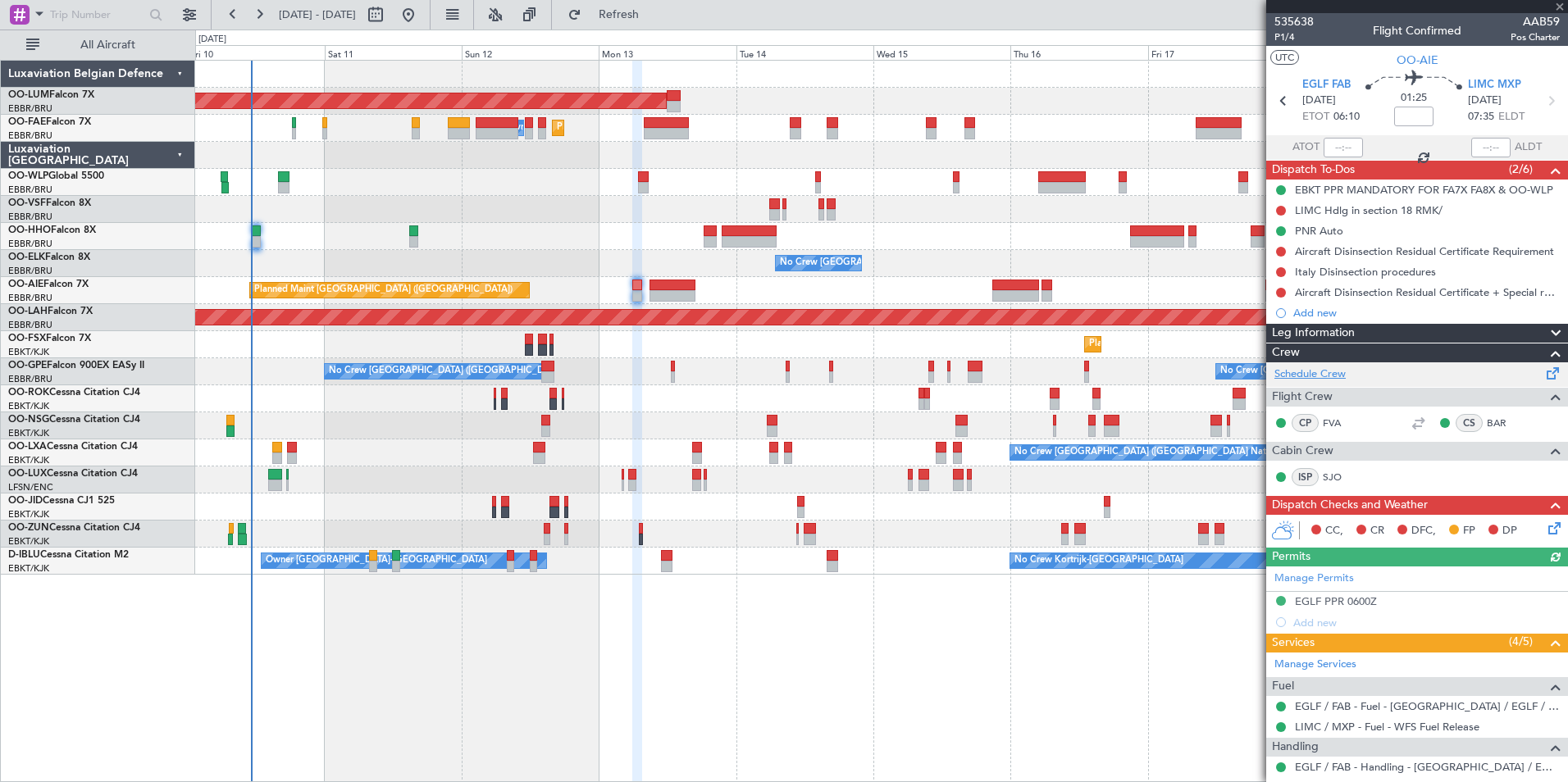
click at [1334, 370] on link "Schedule Crew" at bounding box center [1309, 375] width 71 height 16
drag, startPoint x: 675, startPoint y: 25, endPoint x: 639, endPoint y: 395, distance: 371.7
click at [672, 31] on fb-flight-board "10 Oct 2025 - 20 Oct 2025 Refresh Quick Links All Aircraft AOG Maint Sibiu Plan…" at bounding box center [784, 397] width 1568 height 769
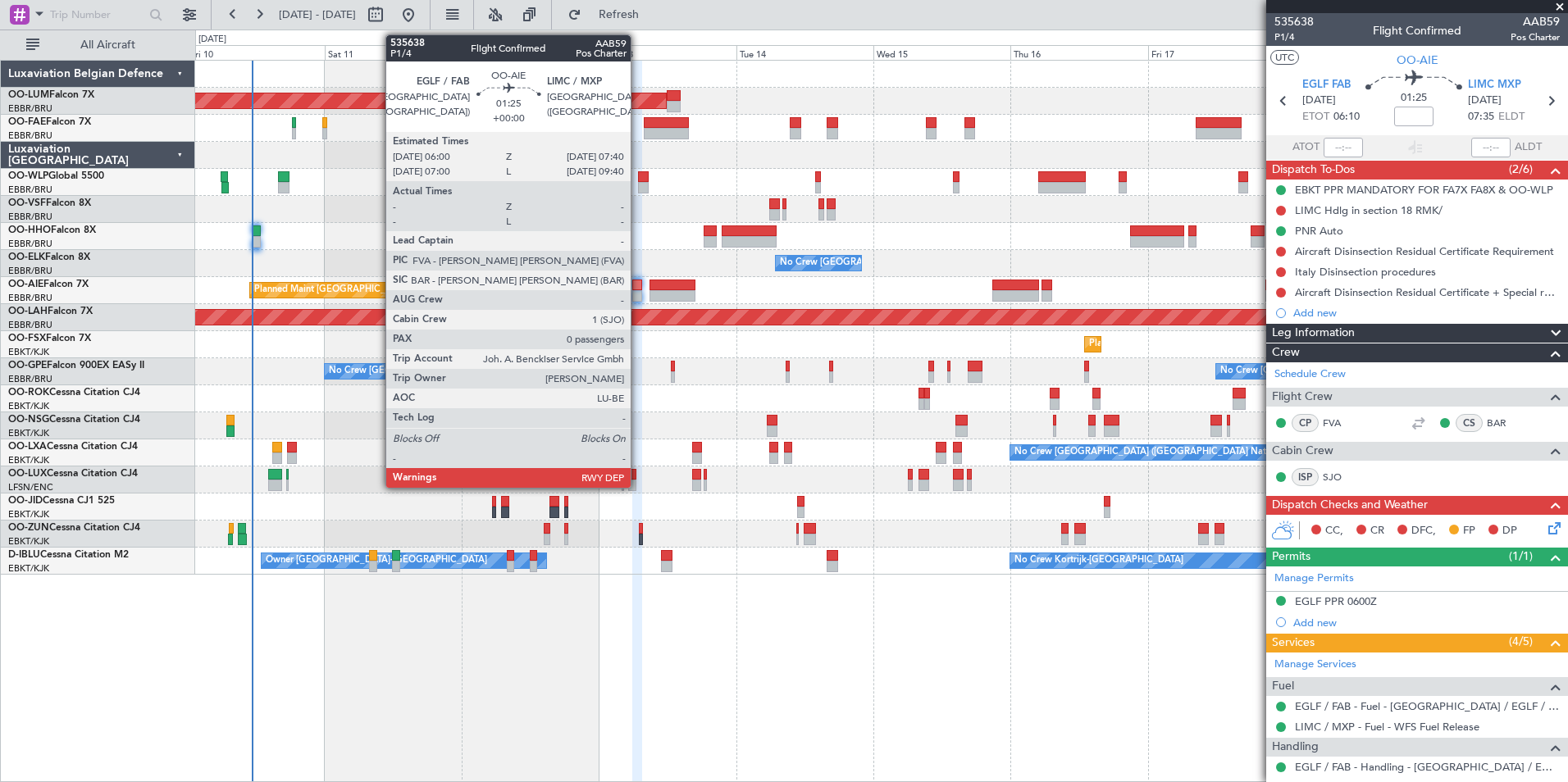
click at [638, 286] on div at bounding box center [637, 285] width 10 height 12
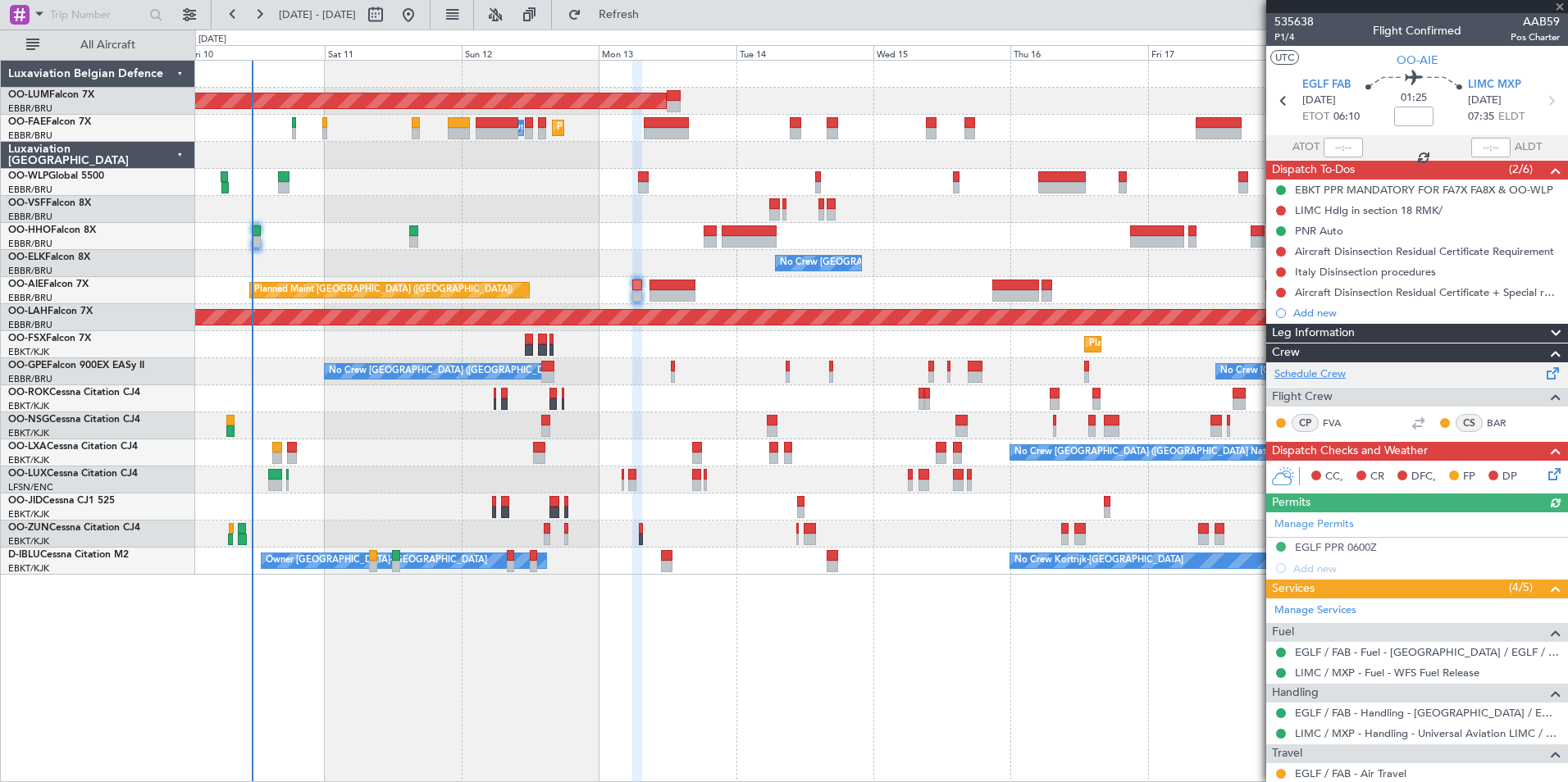
click at [1297, 369] on link "Schedule Crew" at bounding box center [1309, 375] width 71 height 16
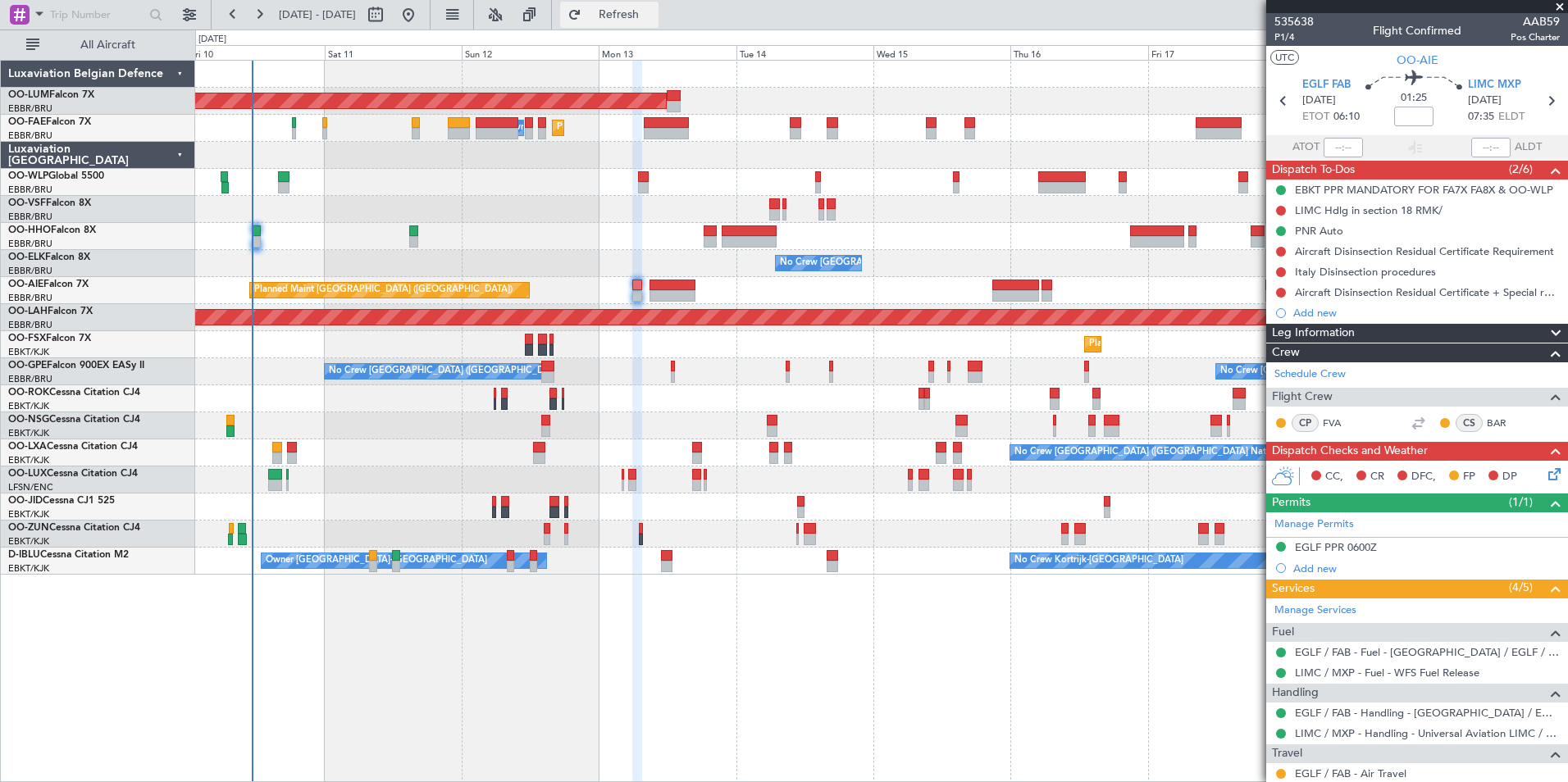
click at [644, 16] on span "Refresh" at bounding box center [619, 14] width 69 height 12
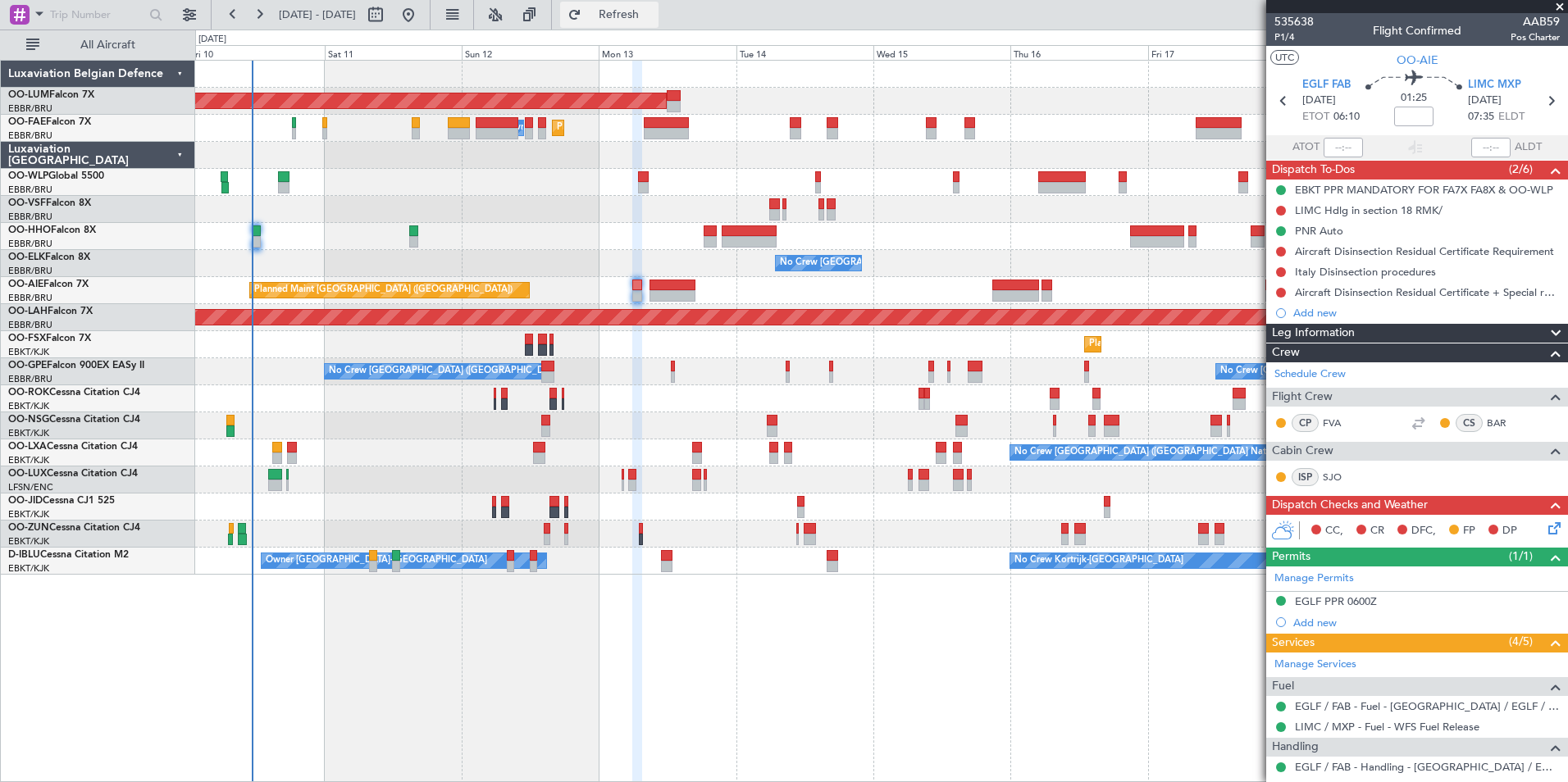
click at [654, 18] on span "Refresh" at bounding box center [619, 14] width 69 height 12
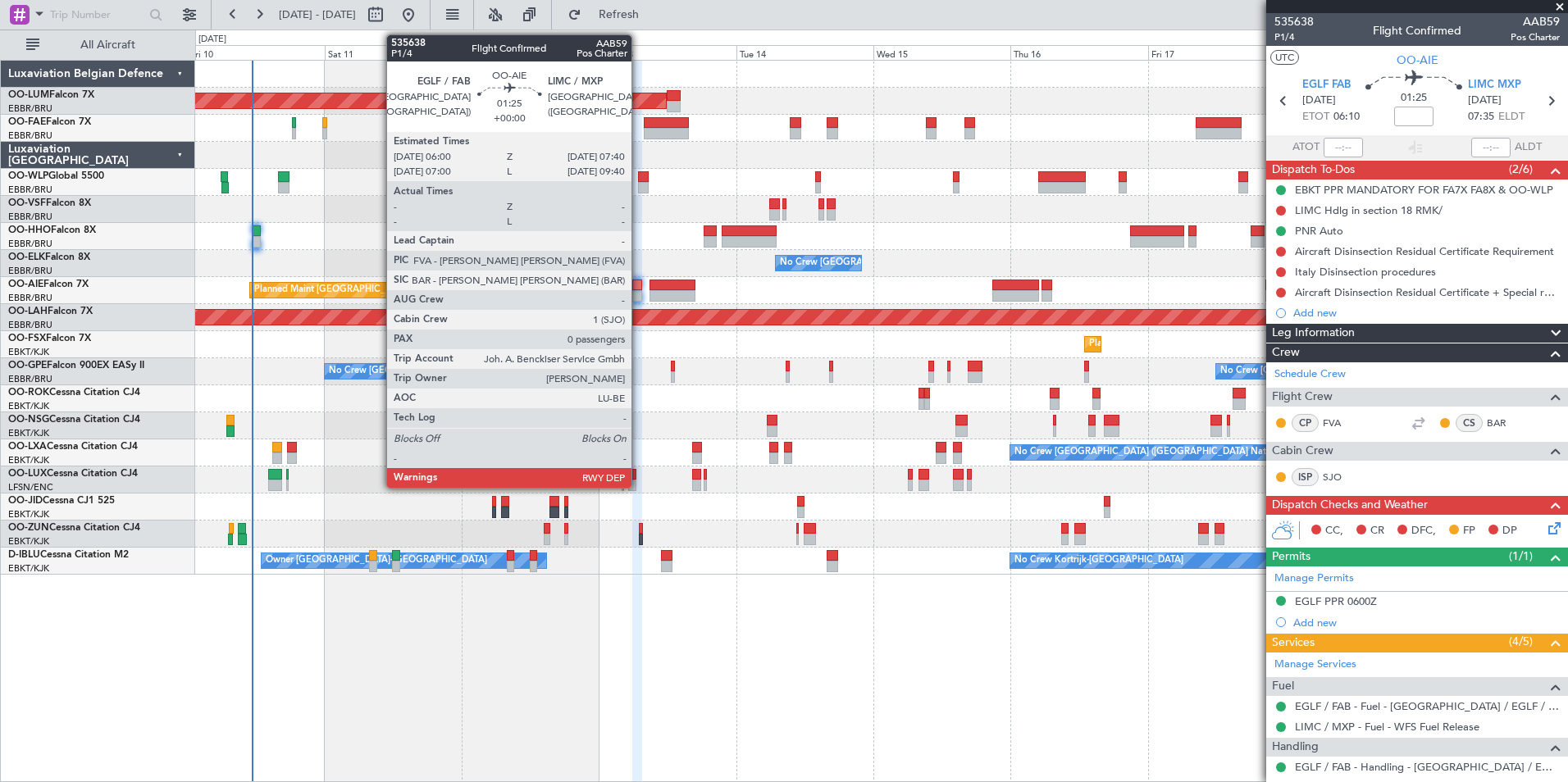
click at [638, 287] on div at bounding box center [637, 285] width 10 height 12
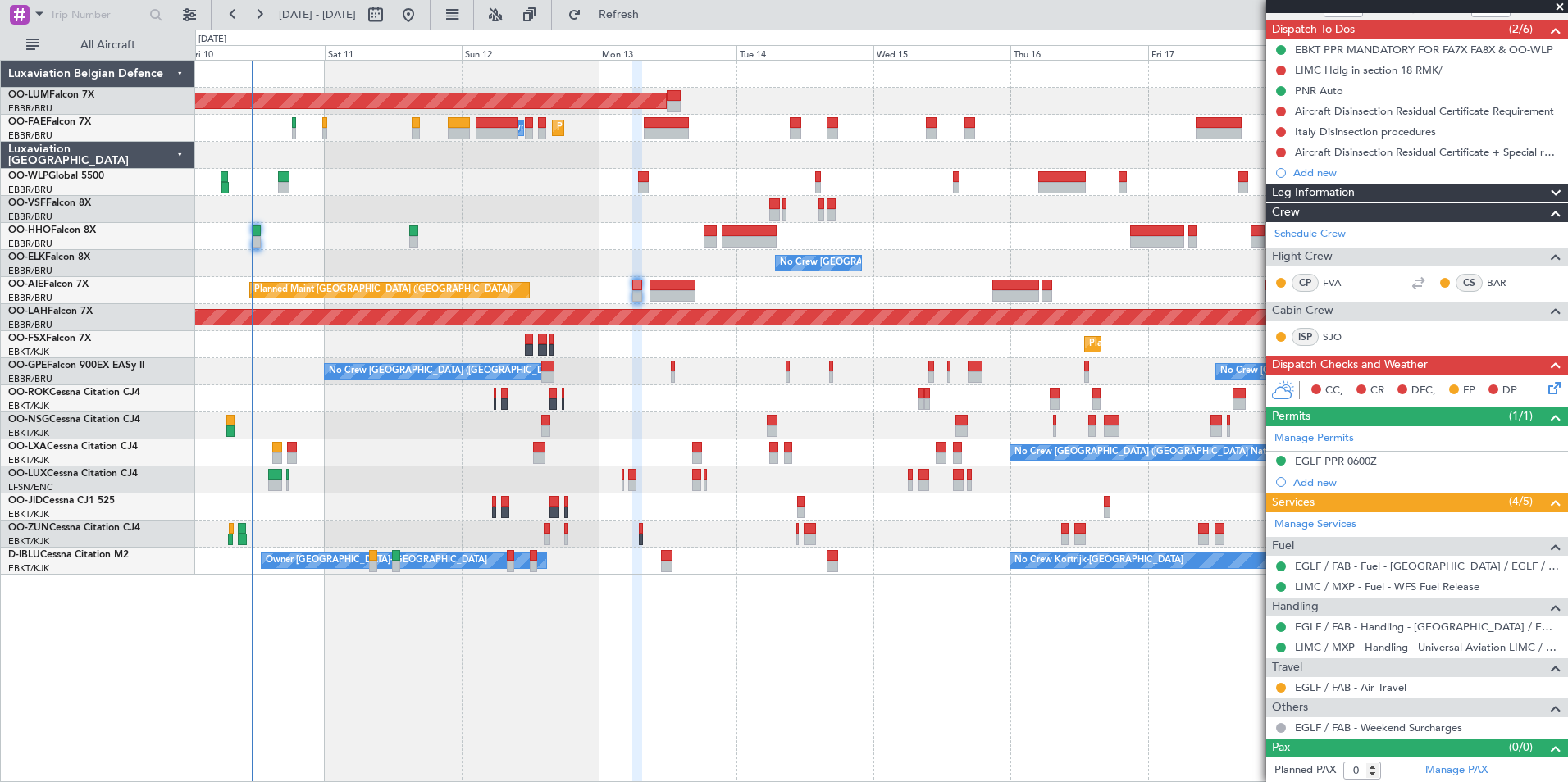
scroll to position [142, 0]
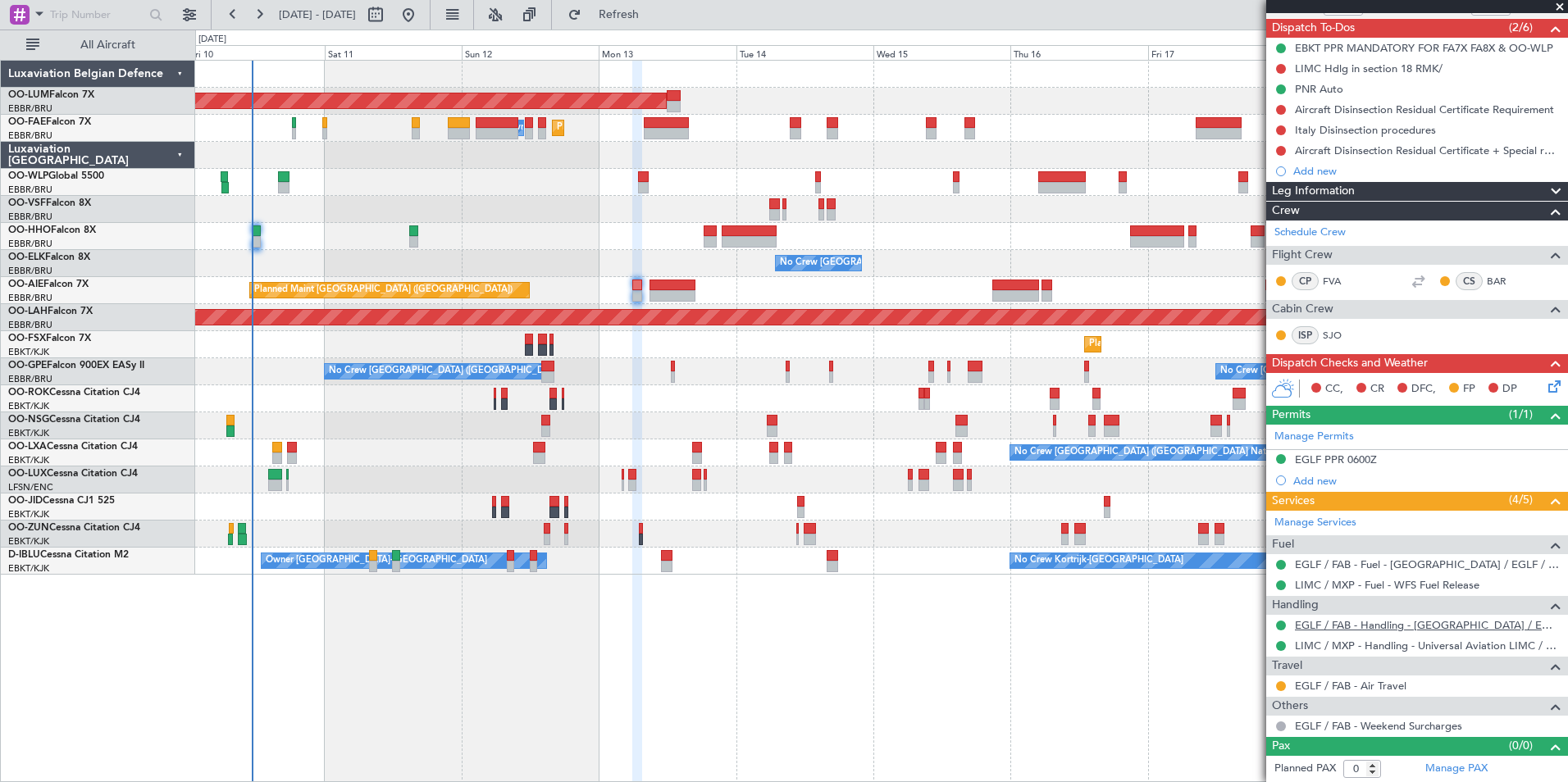
click at [1481, 626] on link "EGLF / FAB - Handling - Farnborough Airport / EGLF / FAB" at bounding box center [1427, 626] width 265 height 14
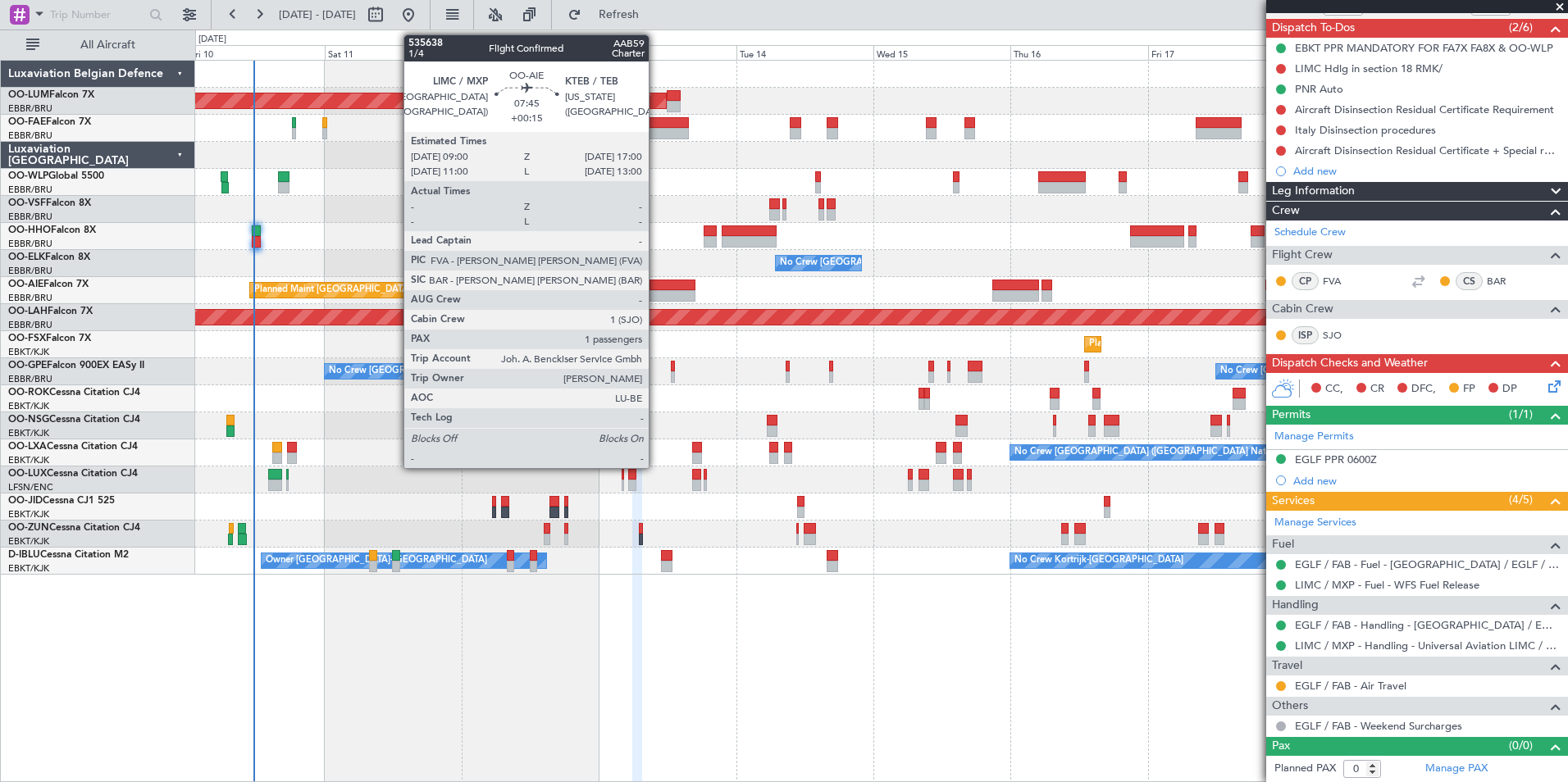
click at [656, 283] on div at bounding box center [672, 285] width 46 height 12
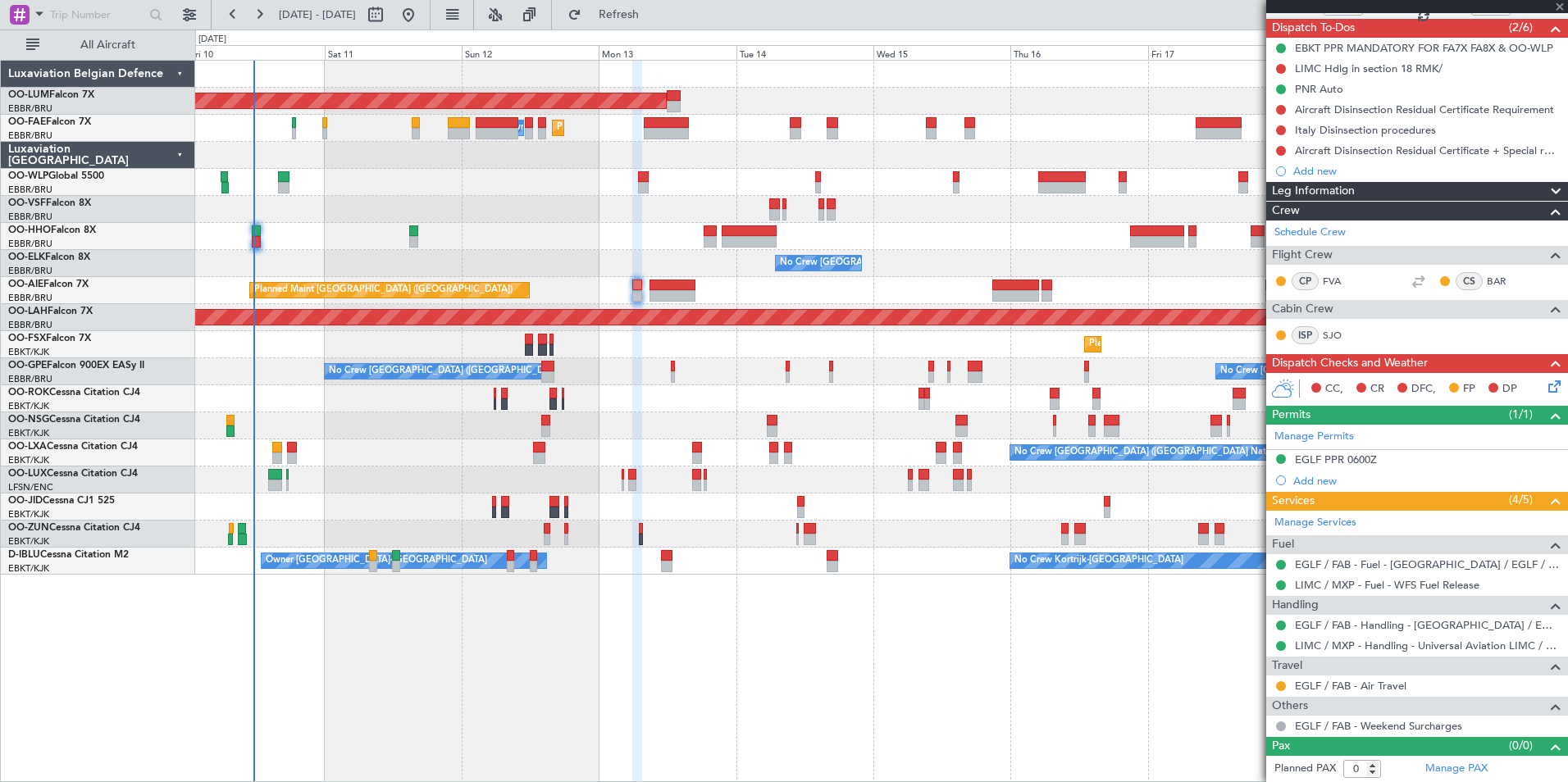
type input "+00:15"
type input "1"
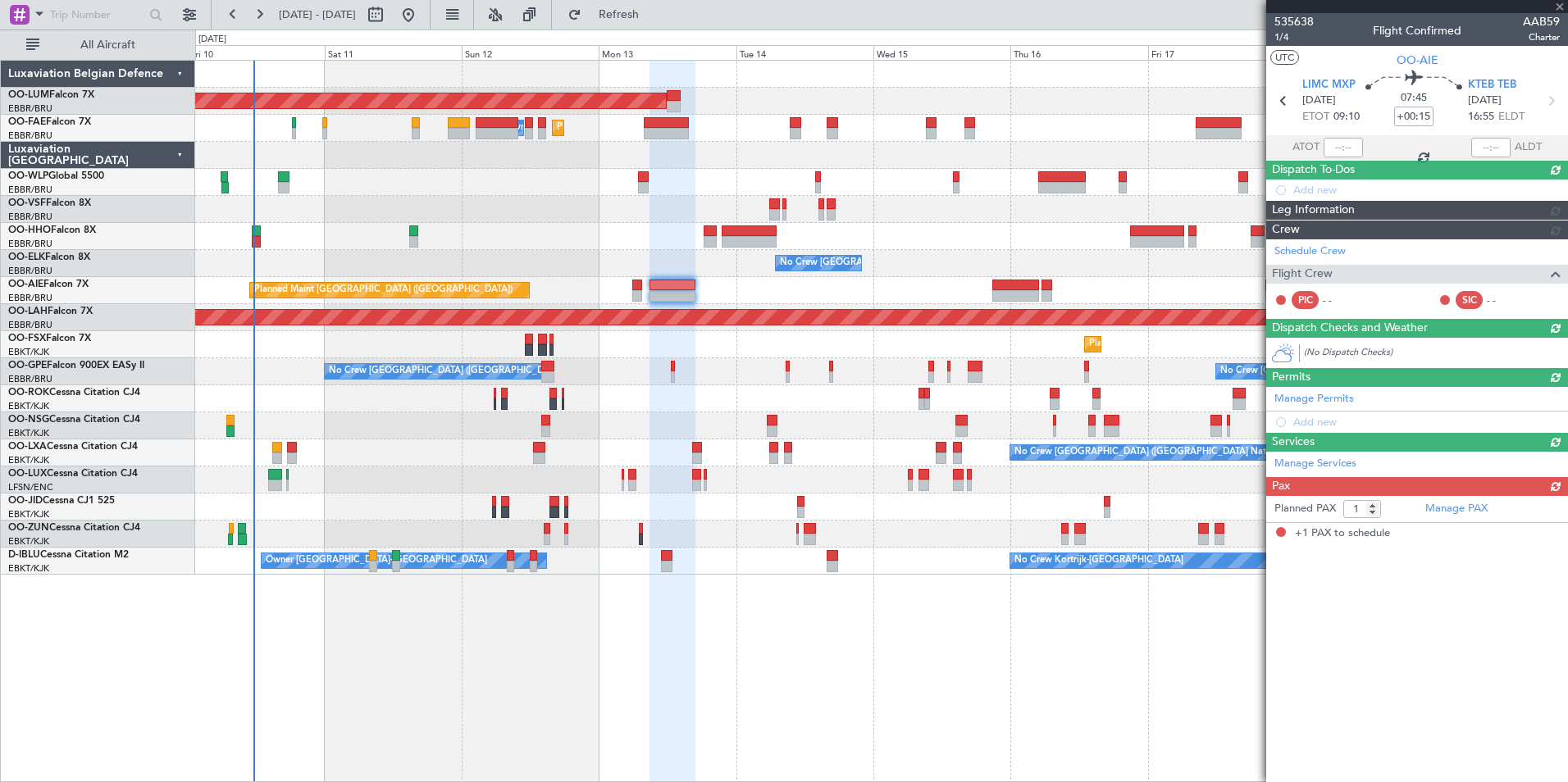
scroll to position [0, 0]
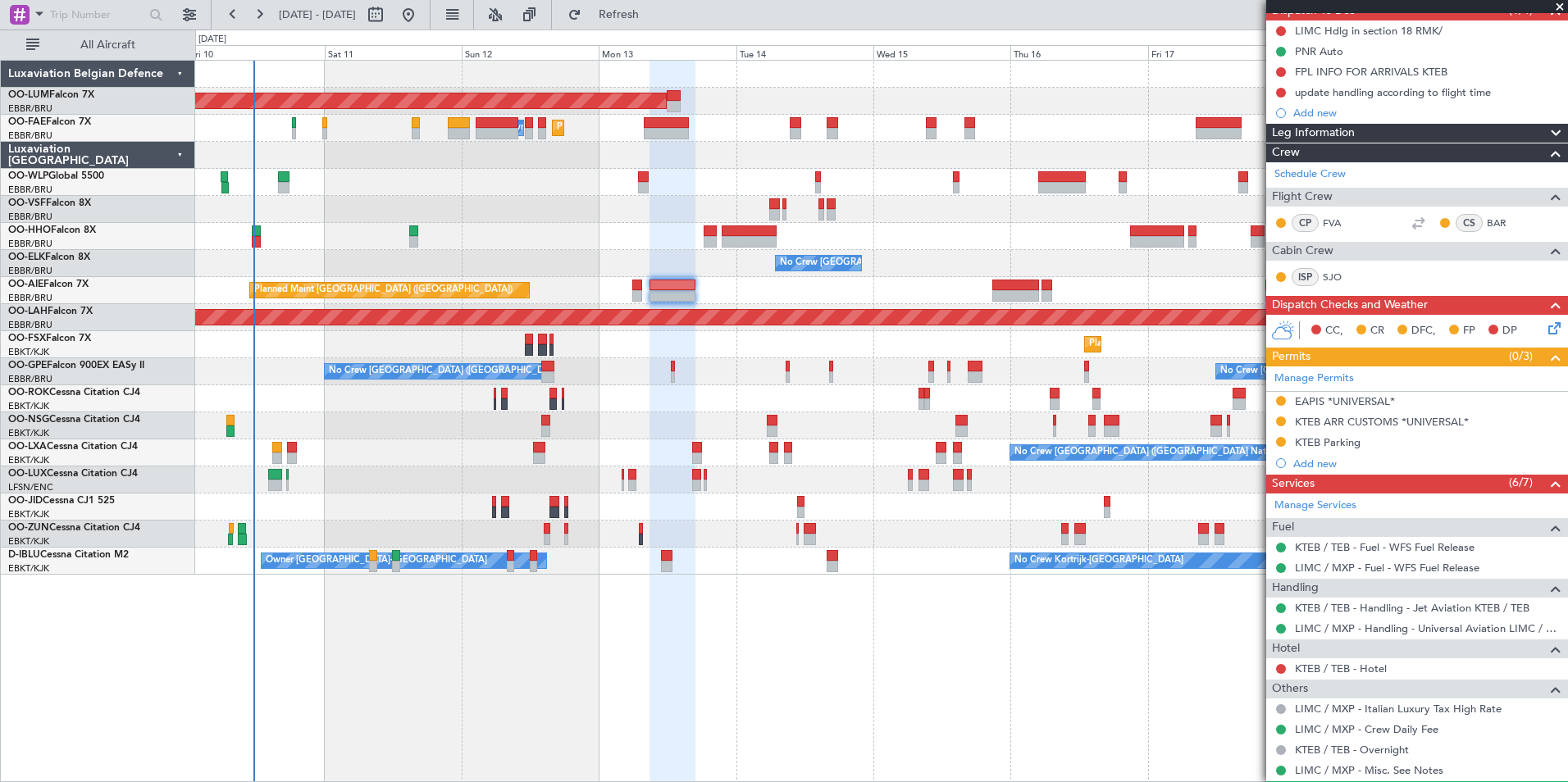
scroll to position [240, 0]
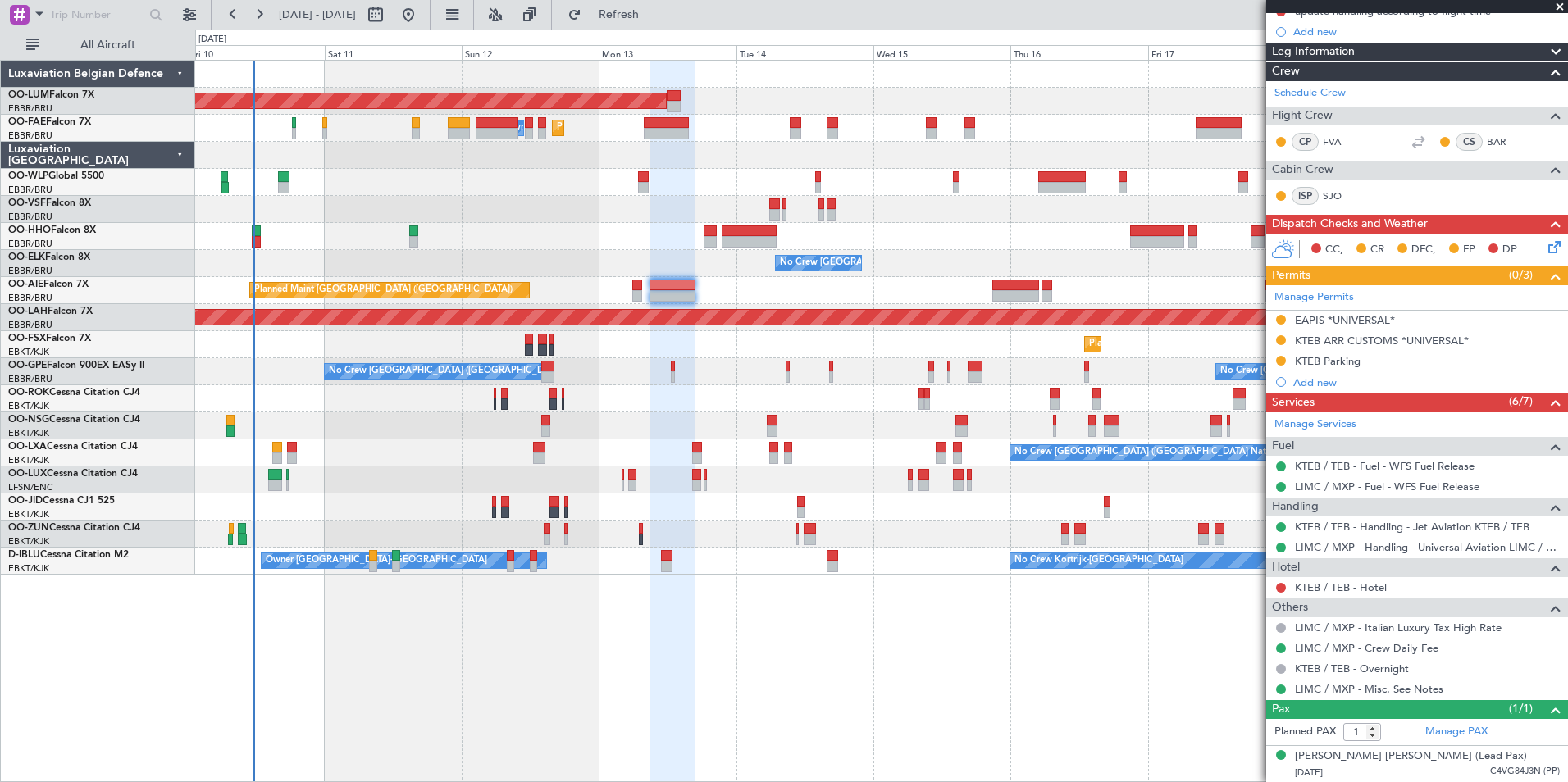
click at [1411, 547] on link "LIMC / MXP - Handling - Universal Aviation LIMC / MXP" at bounding box center [1427, 547] width 265 height 14
click at [1416, 529] on link "KTEB / TEB - Handling - Jet Aviation KTEB / TEB" at bounding box center [1412, 527] width 235 height 14
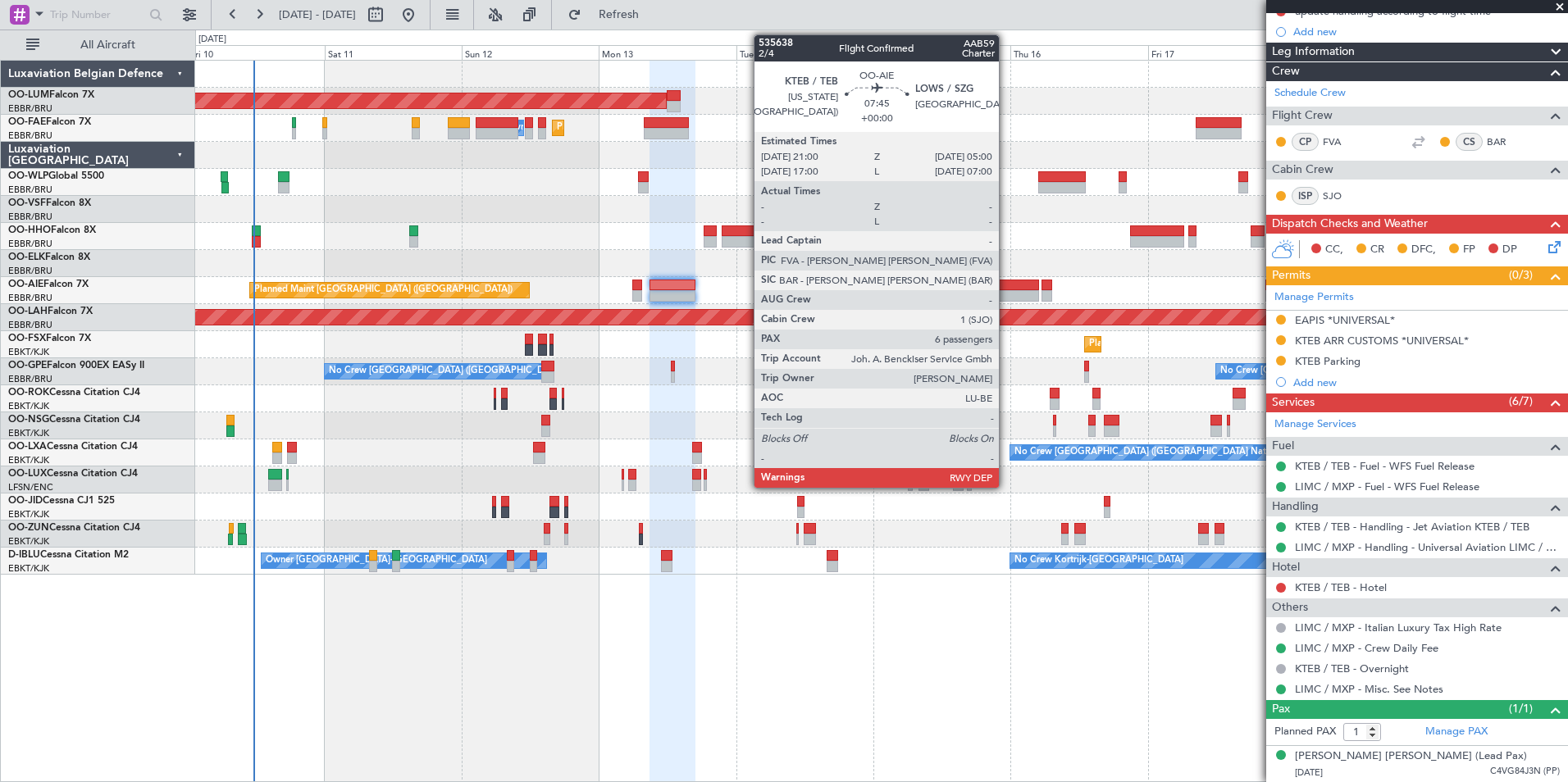
click at [1006, 280] on div at bounding box center [1015, 285] width 46 height 12
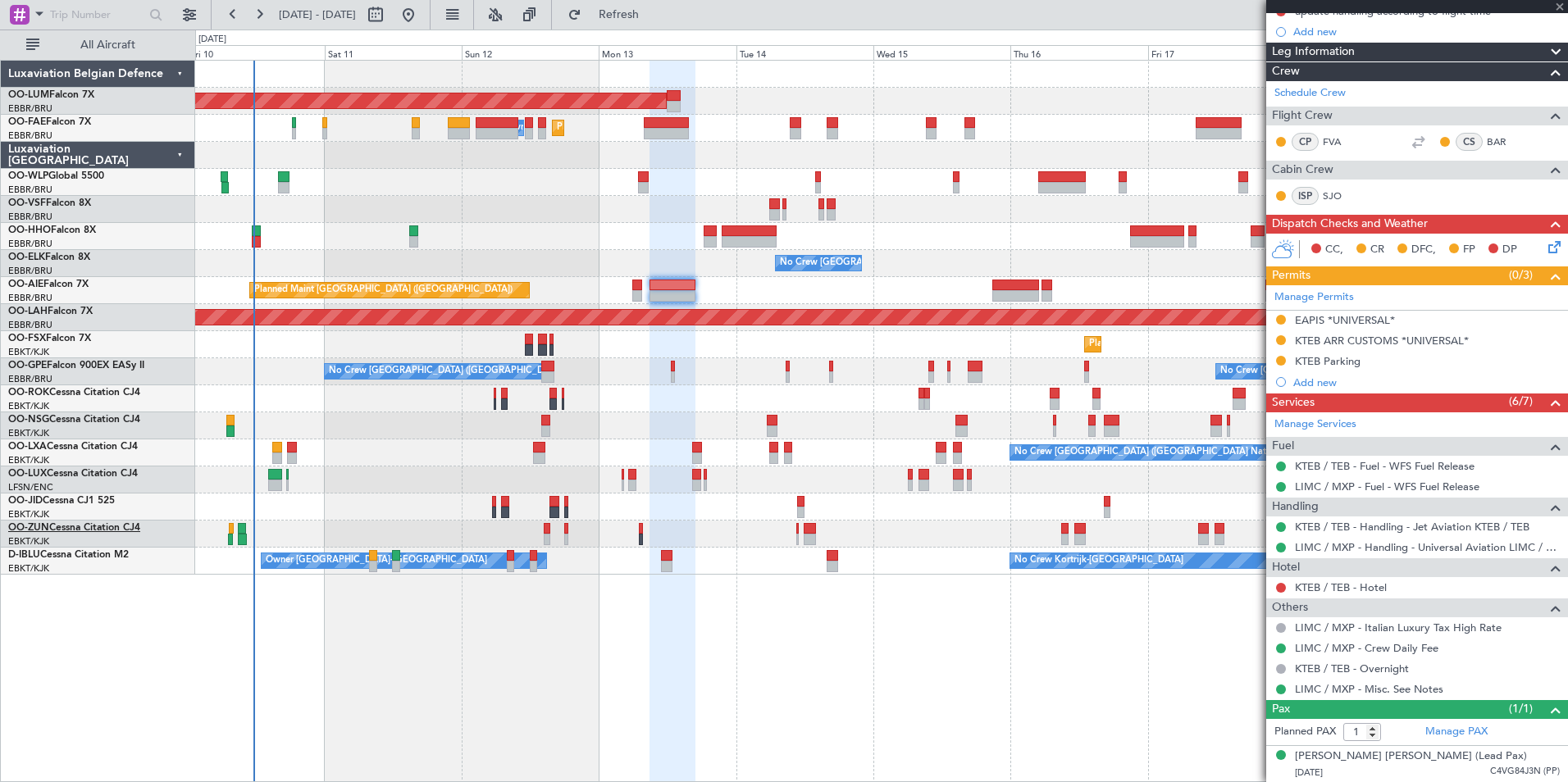
type input "6"
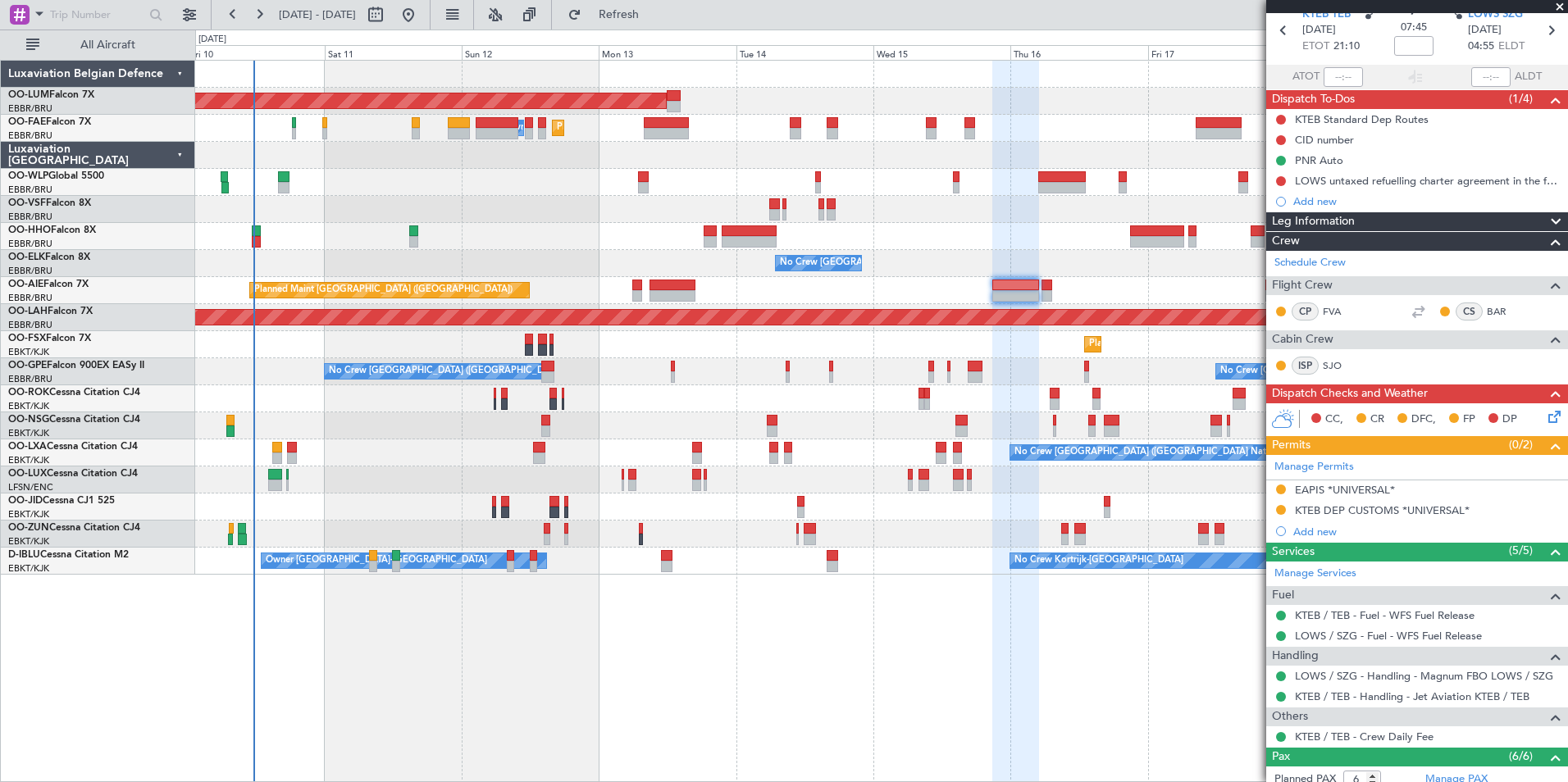
scroll to position [164, 0]
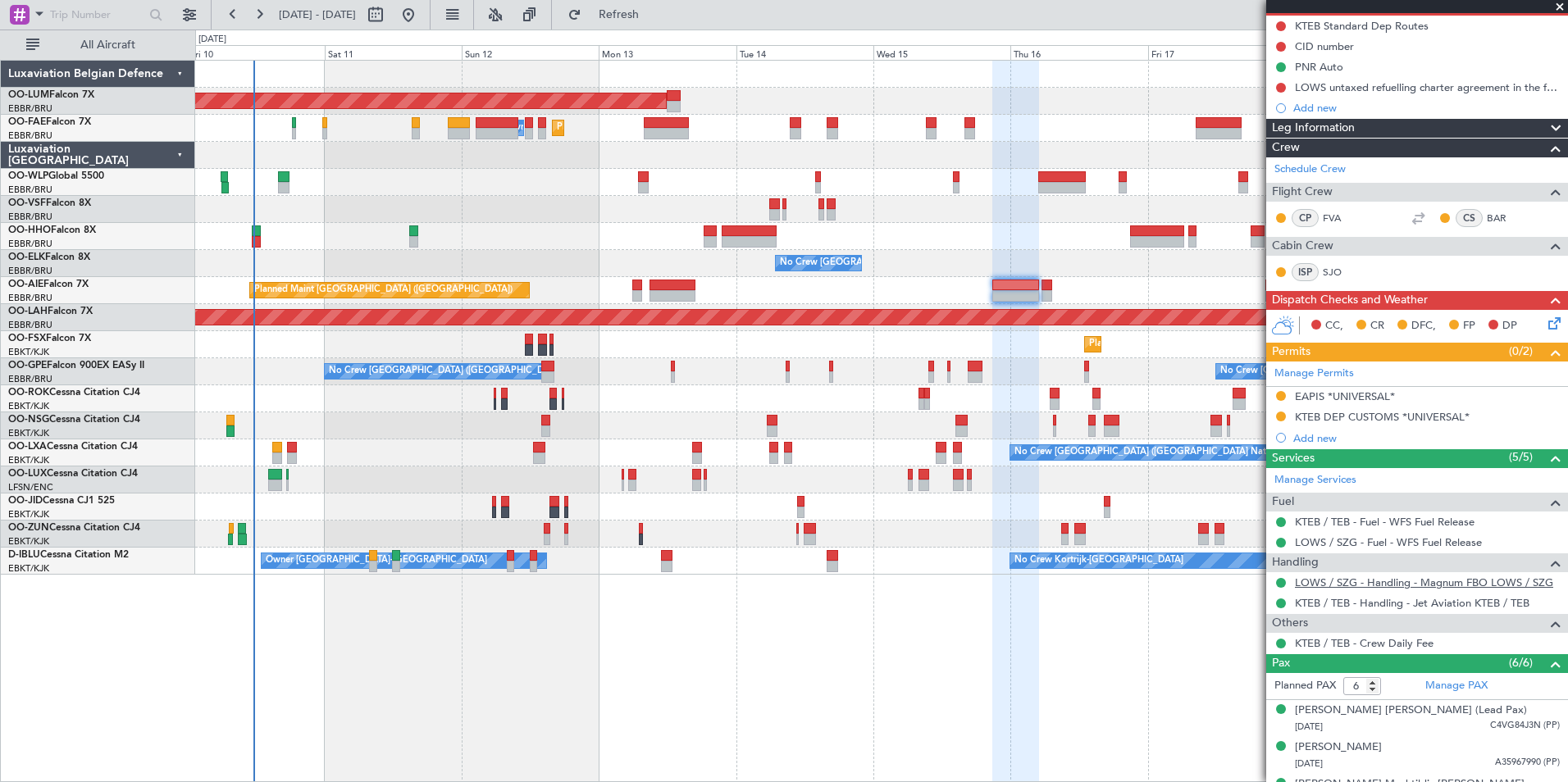
click at [1367, 581] on link "LOWS / SZG - Handling - Magnum FBO LOWS / SZG" at bounding box center [1423, 582] width 258 height 14
click at [493, 653] on div "AOG Maint [GEOGRAPHIC_DATA] Planned Maint [GEOGRAPHIC_DATA] Owner [GEOGRAPHIC_D…" at bounding box center [881, 422] width 1373 height 723
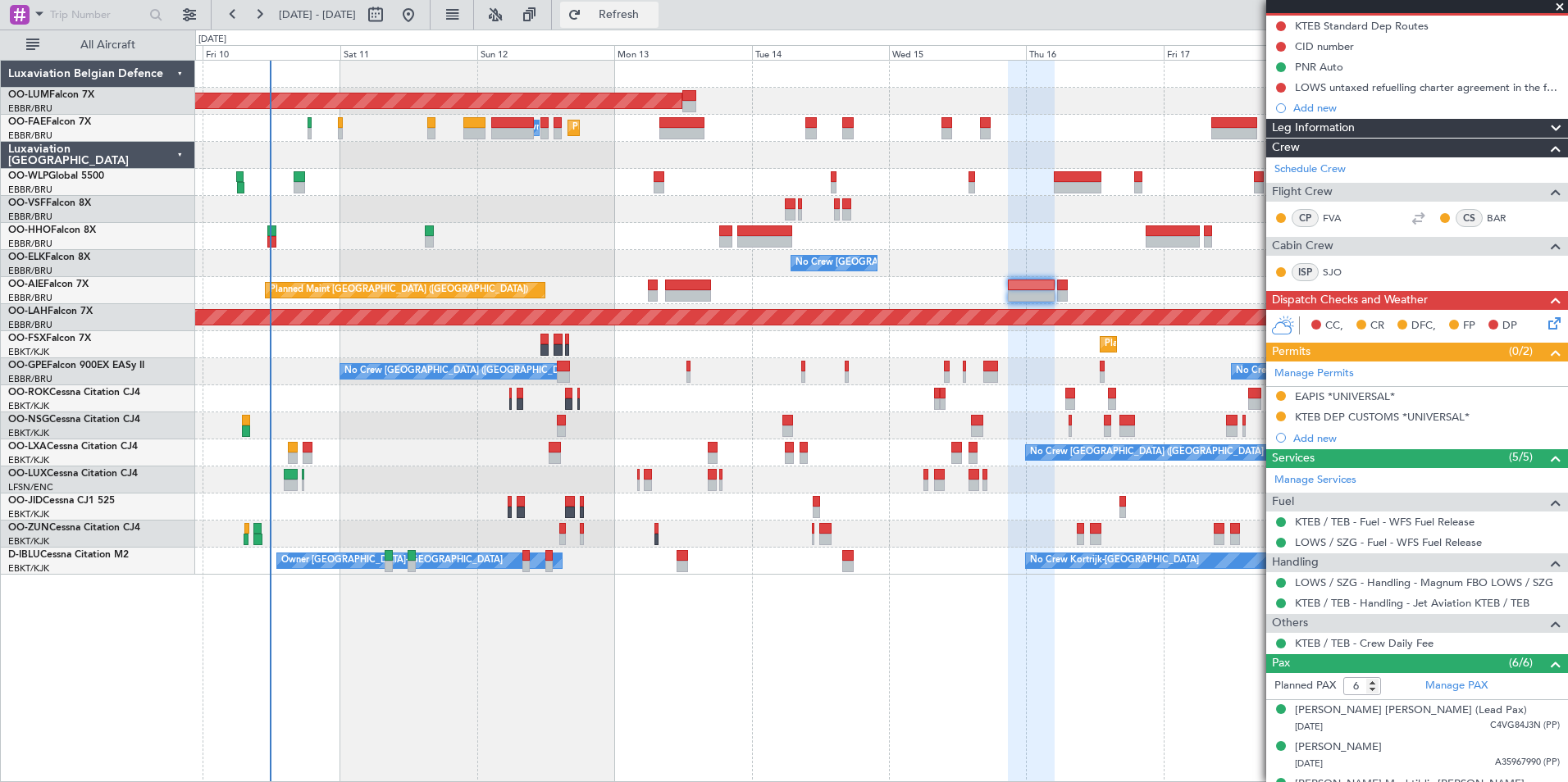
click at [644, 21] on button "Refresh" at bounding box center [609, 14] width 98 height 26
click at [654, 18] on span "Refresh" at bounding box center [619, 14] width 69 height 12
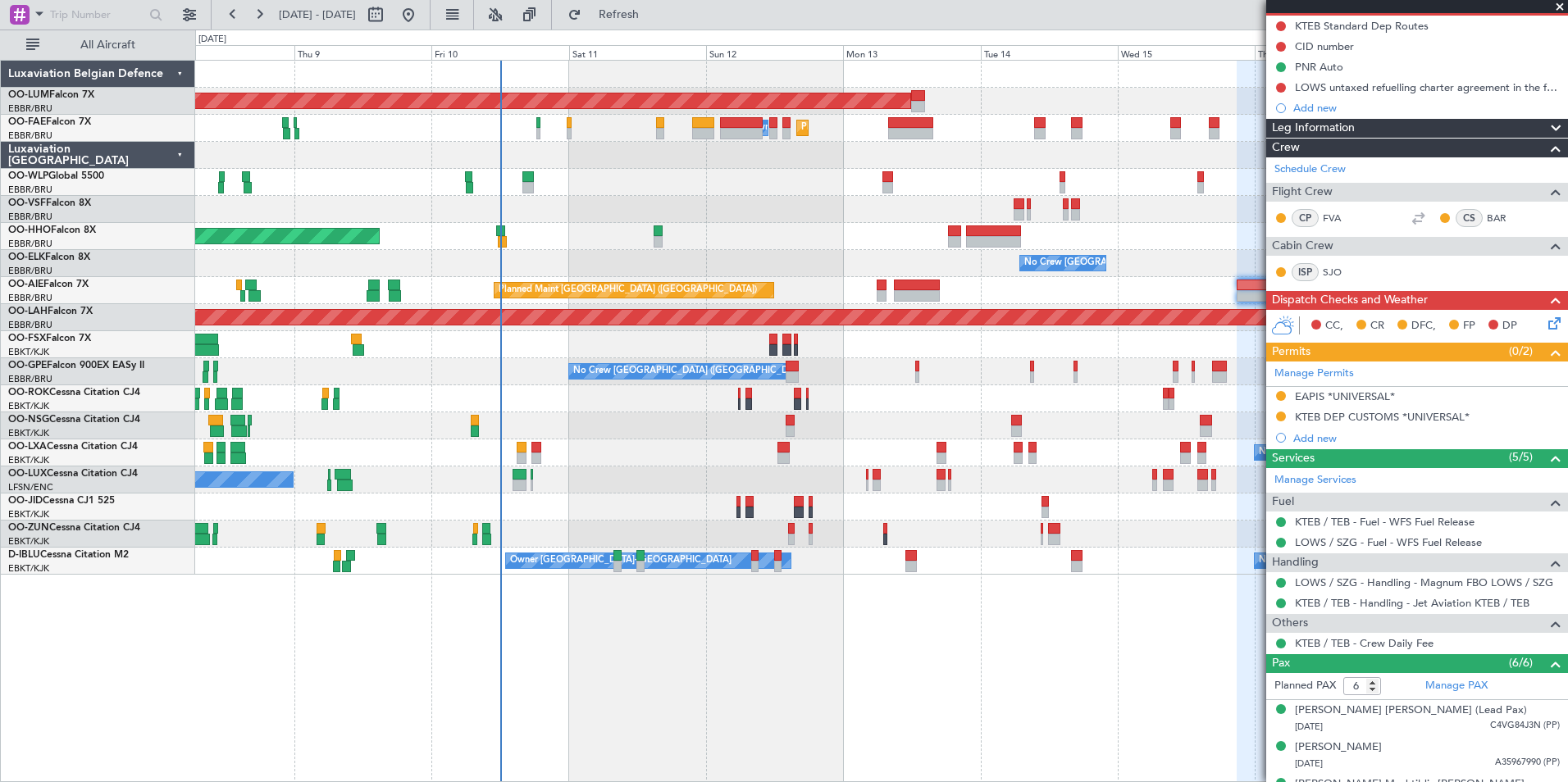
click at [655, 726] on div "AOG Maint [GEOGRAPHIC_DATA] Planned Maint [GEOGRAPHIC_DATA] ([GEOGRAPHIC_DATA])…" at bounding box center [881, 422] width 1373 height 723
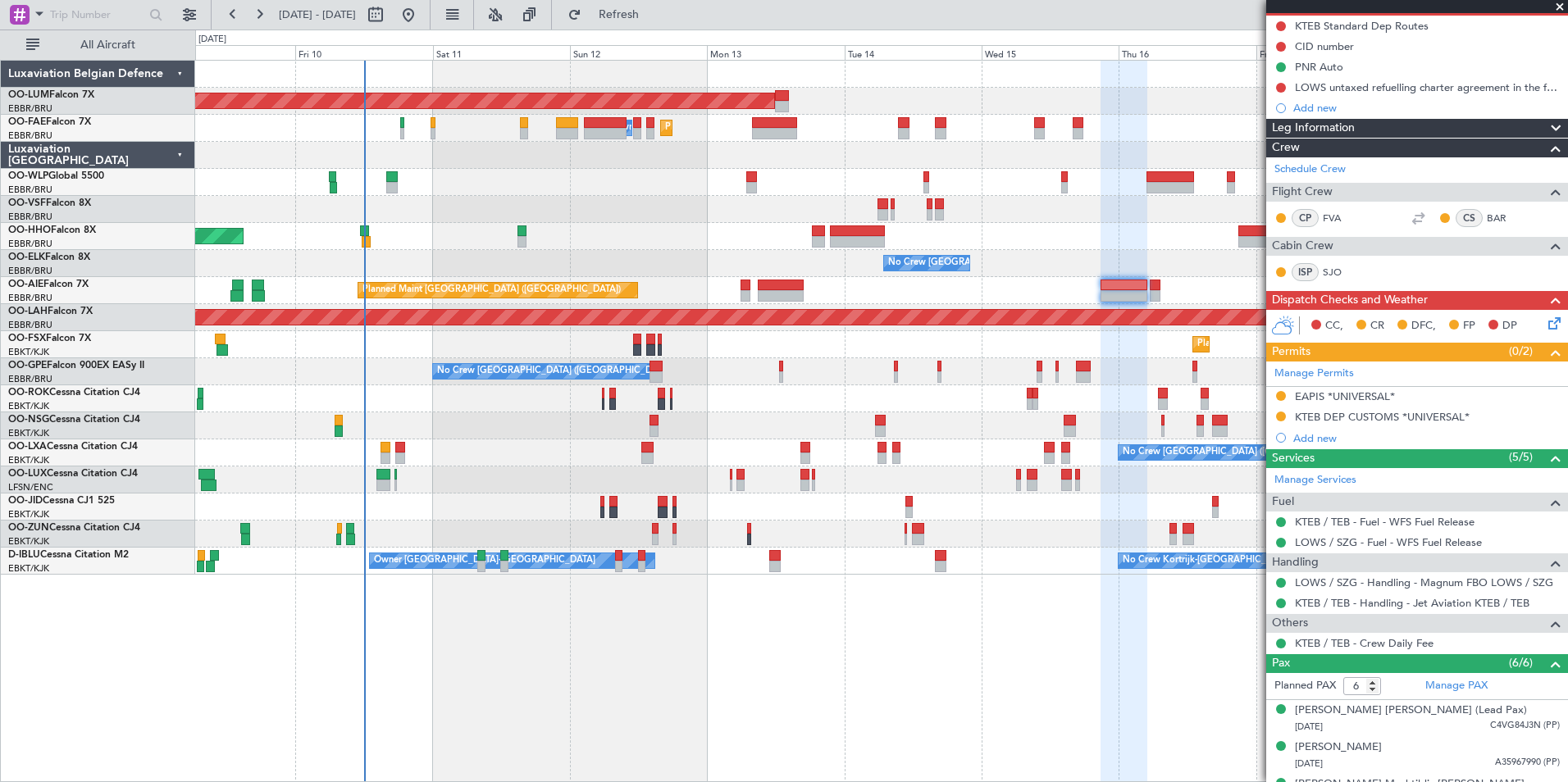
click at [631, 750] on div "AOG Maint [GEOGRAPHIC_DATA] Planned Maint [GEOGRAPHIC_DATA] ([GEOGRAPHIC_DATA])…" at bounding box center [881, 422] width 1373 height 723
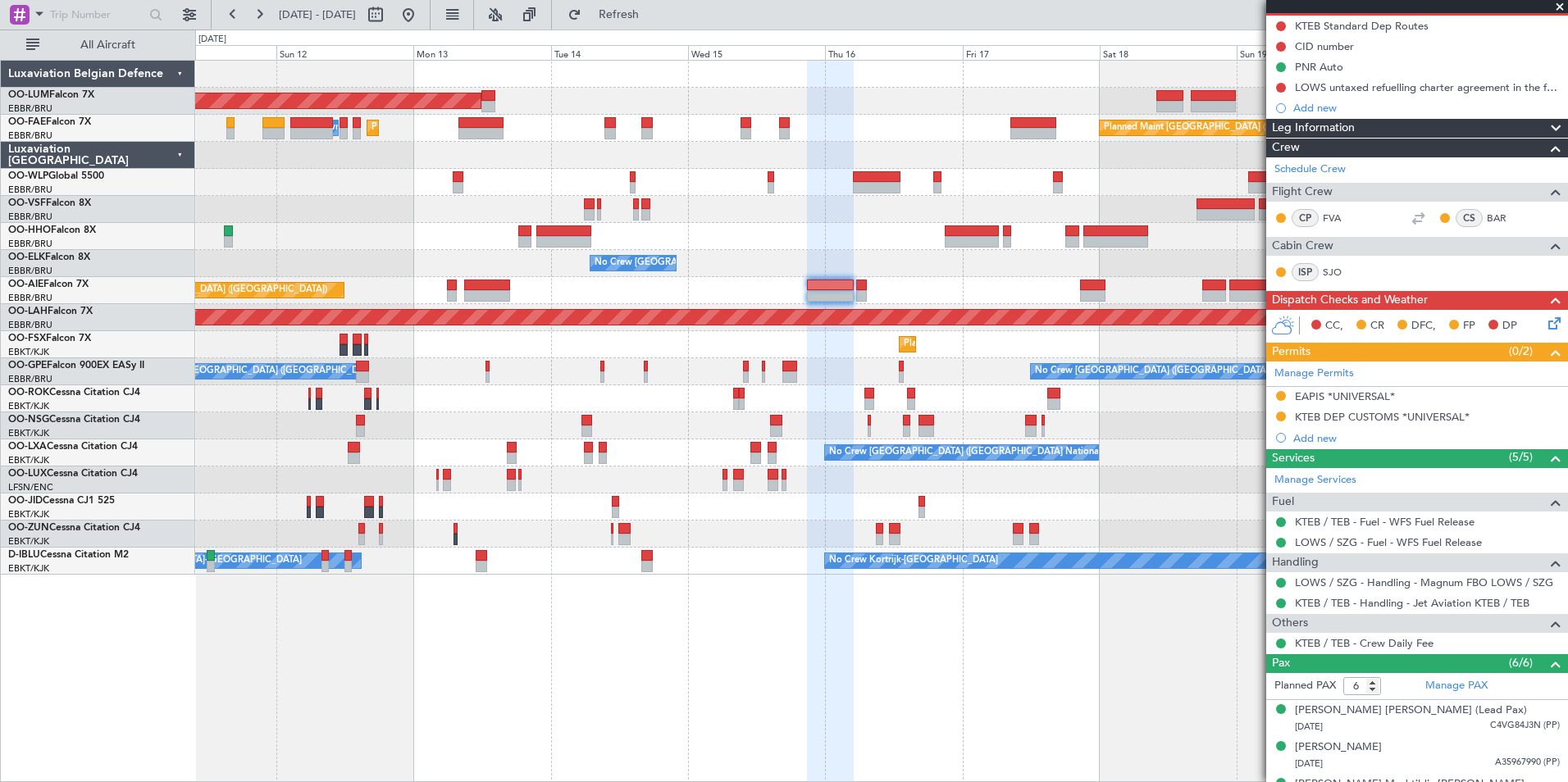
click at [592, 751] on div "AOG Maint [GEOGRAPHIC_DATA] Planned Maint [GEOGRAPHIC_DATA] ([GEOGRAPHIC_DATA])…" at bounding box center [881, 422] width 1373 height 723
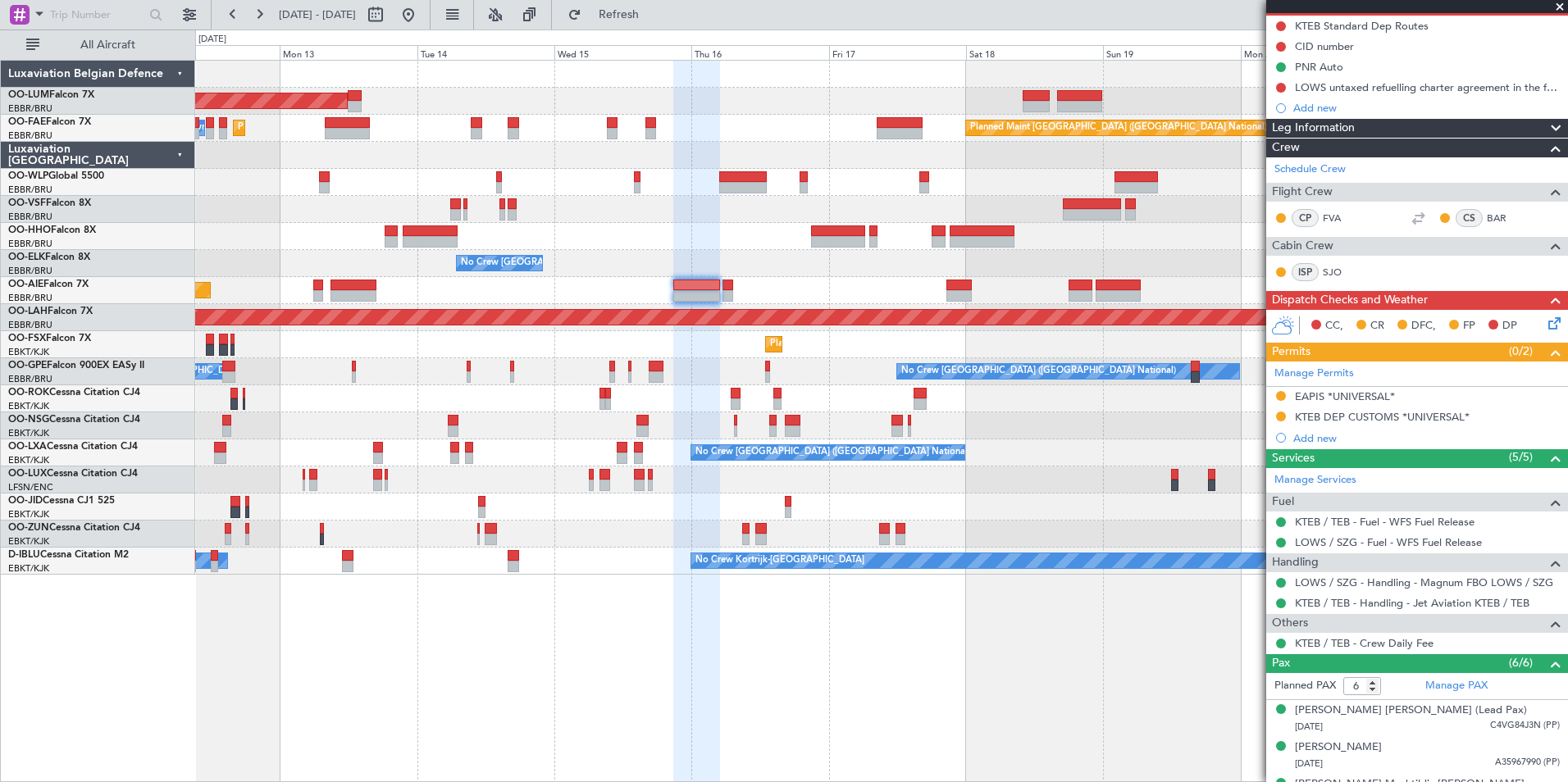
click at [704, 759] on div "AOG Maint [GEOGRAPHIC_DATA] Planned Maint [GEOGRAPHIC_DATA] ([GEOGRAPHIC_DATA])…" at bounding box center [881, 422] width 1373 height 723
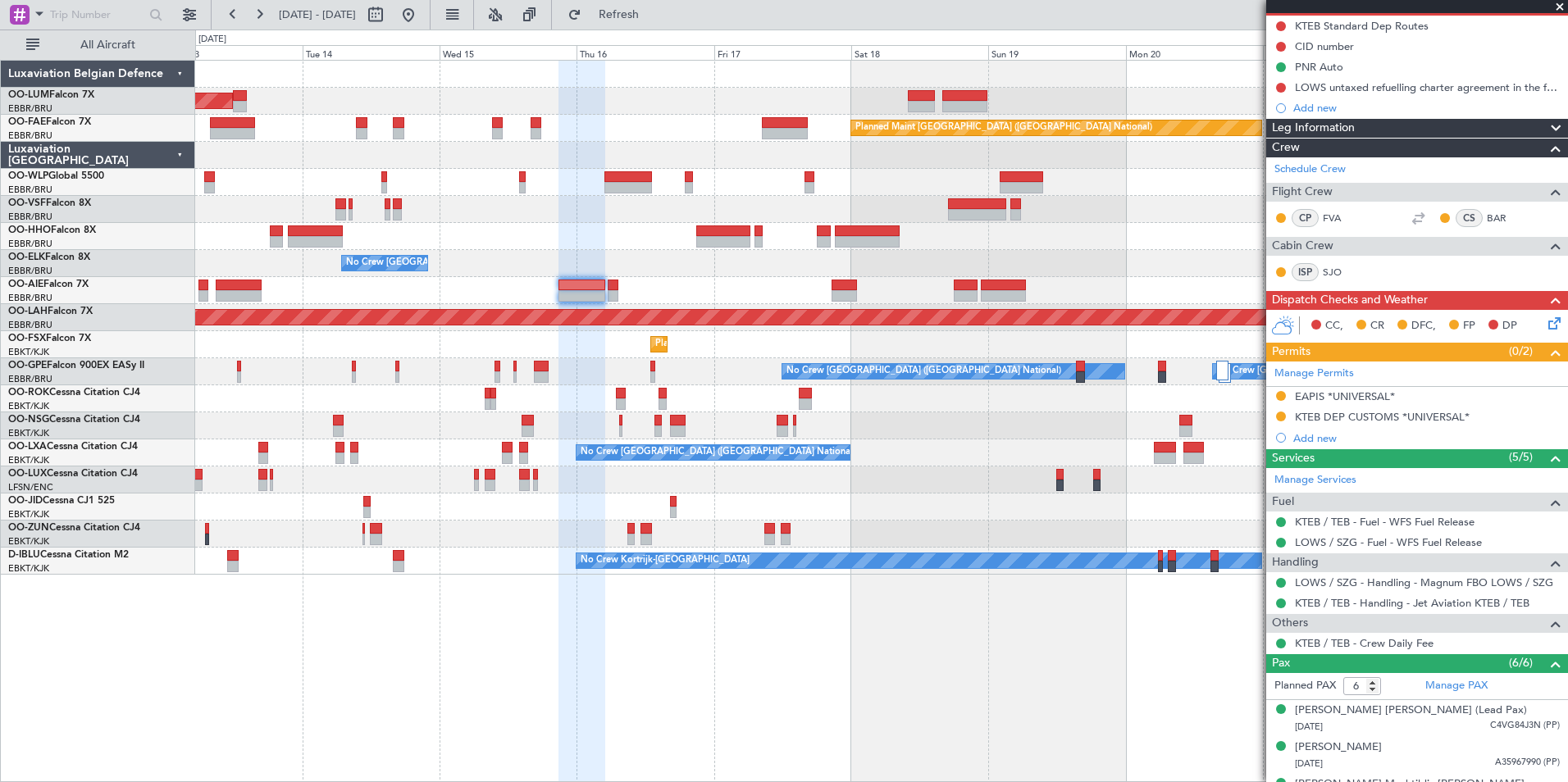
click at [412, 588] on div "AOG Maint [GEOGRAPHIC_DATA] Planned Maint [GEOGRAPHIC_DATA] ([GEOGRAPHIC_DATA])…" at bounding box center [881, 422] width 1373 height 723
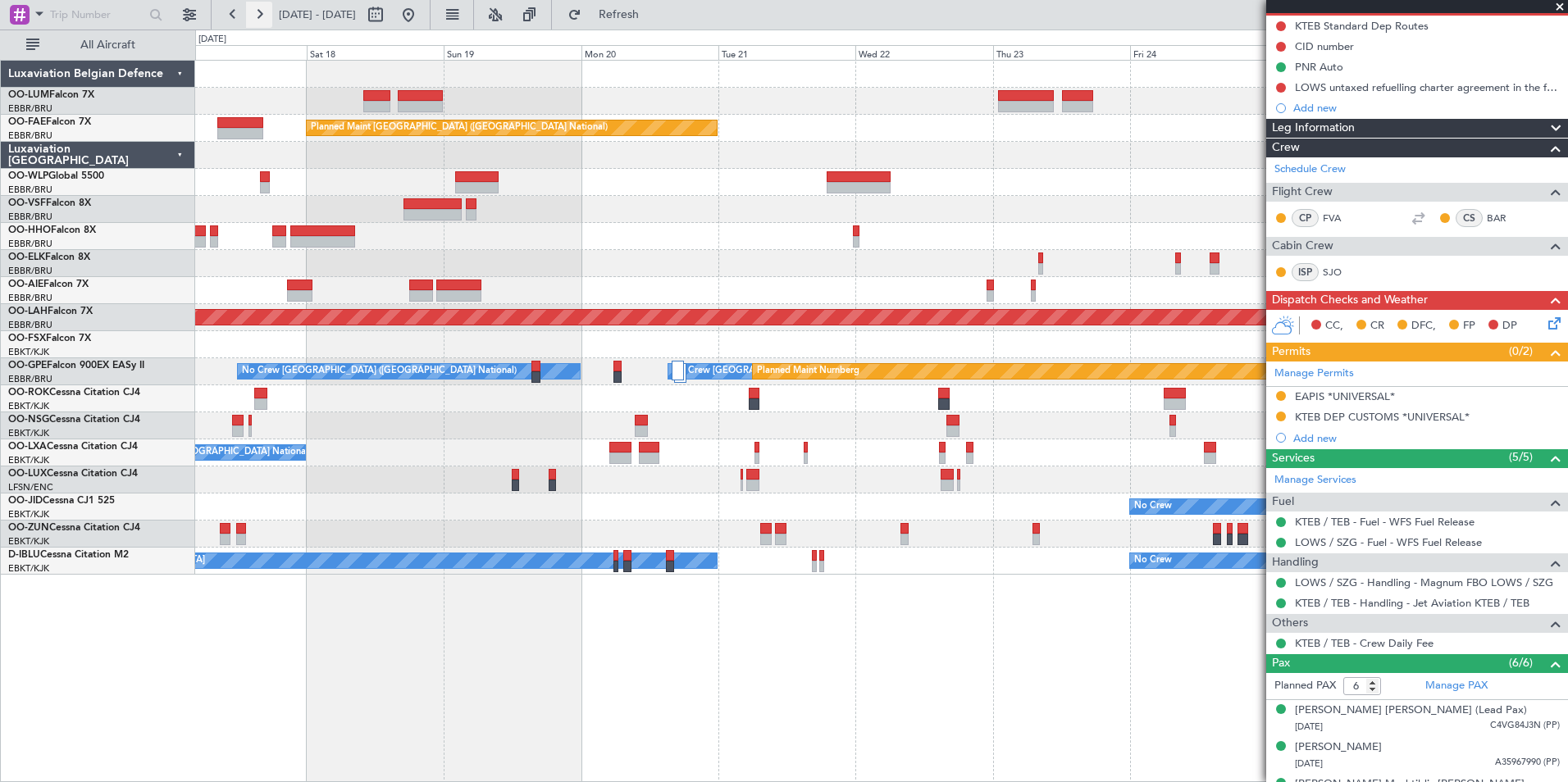
click at [256, 15] on button at bounding box center [259, 14] width 26 height 26
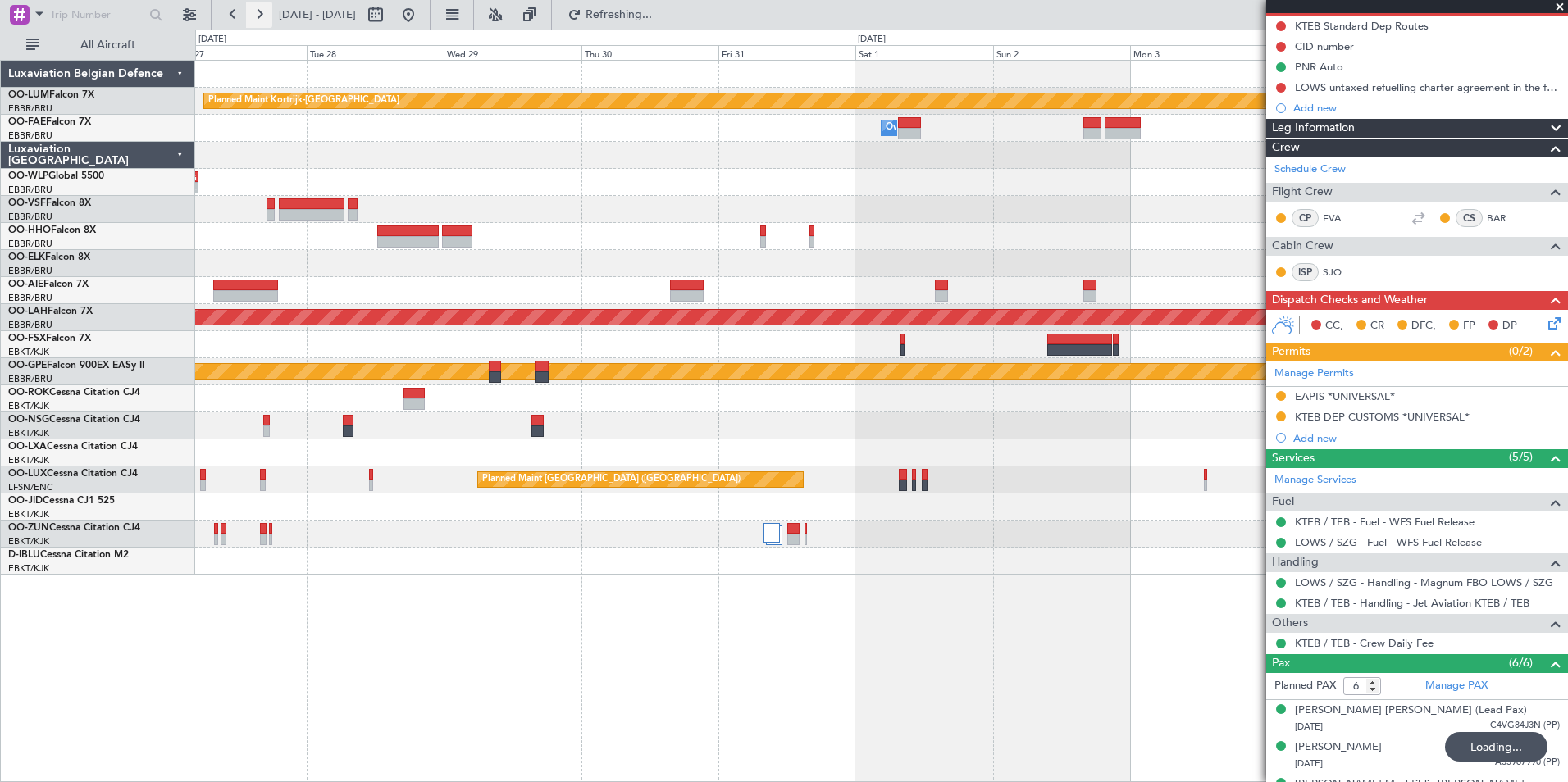
click at [257, 23] on button at bounding box center [259, 14] width 26 height 26
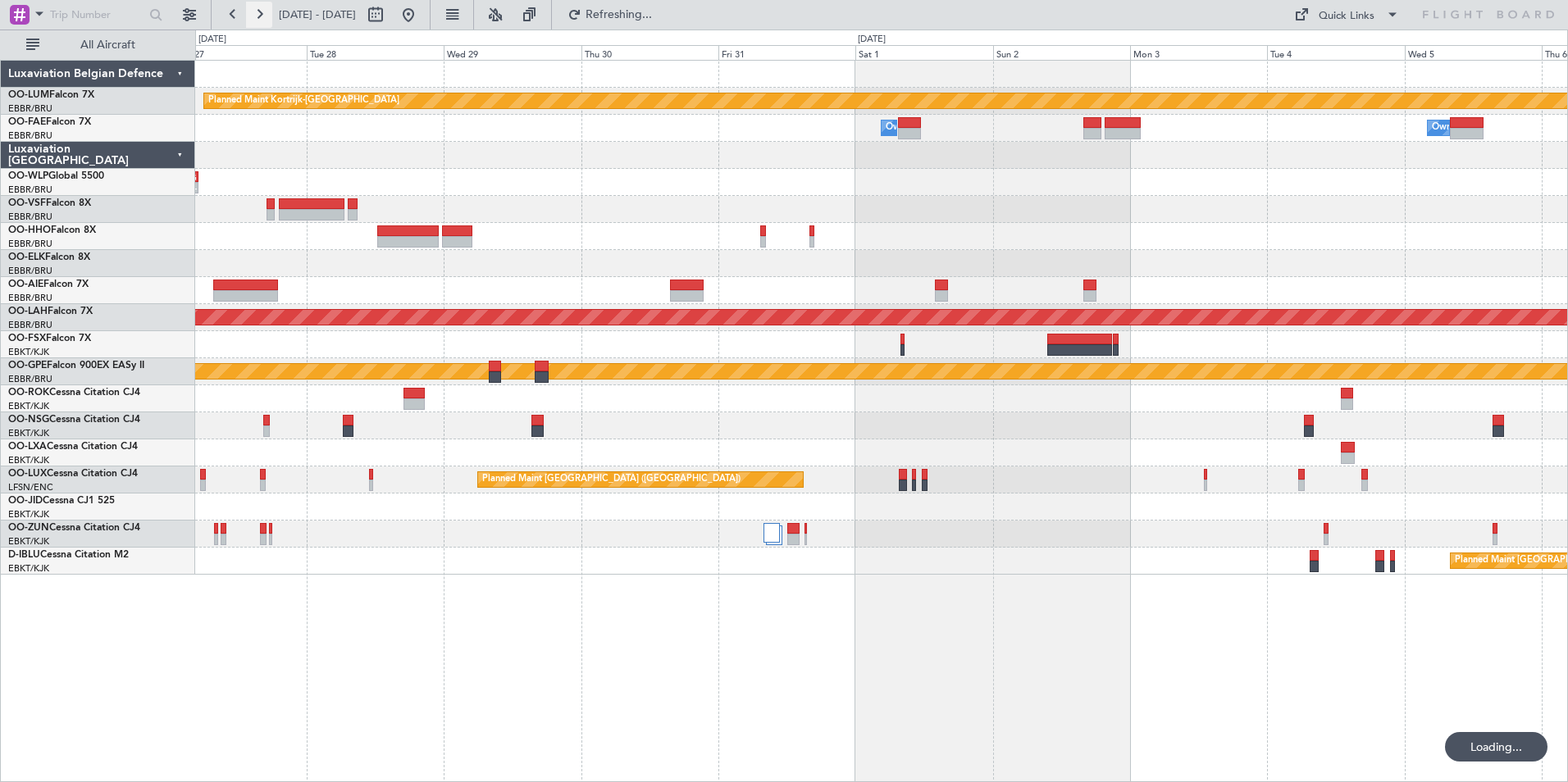
scroll to position [0, 0]
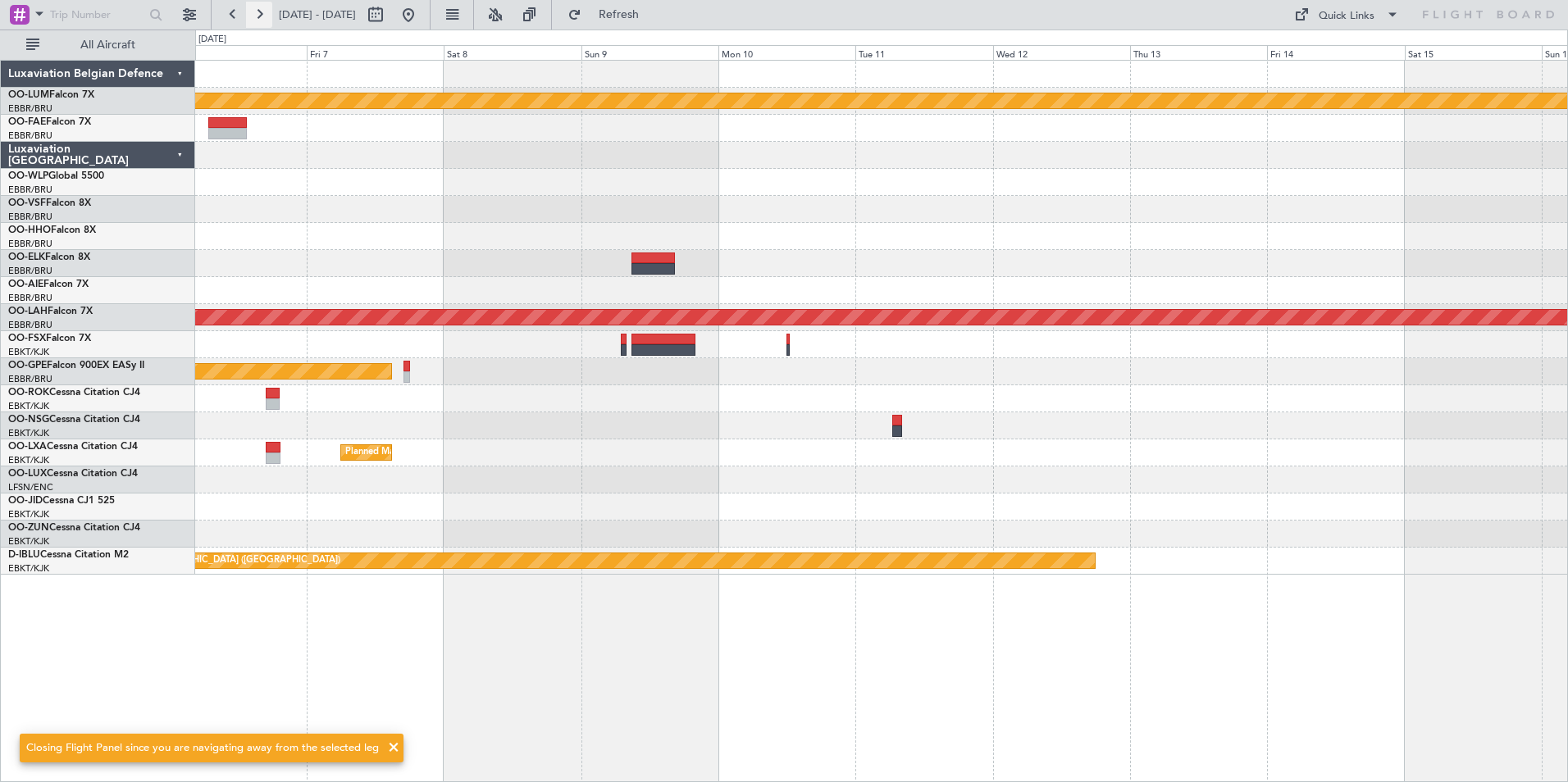
click at [257, 23] on button at bounding box center [259, 14] width 26 height 26
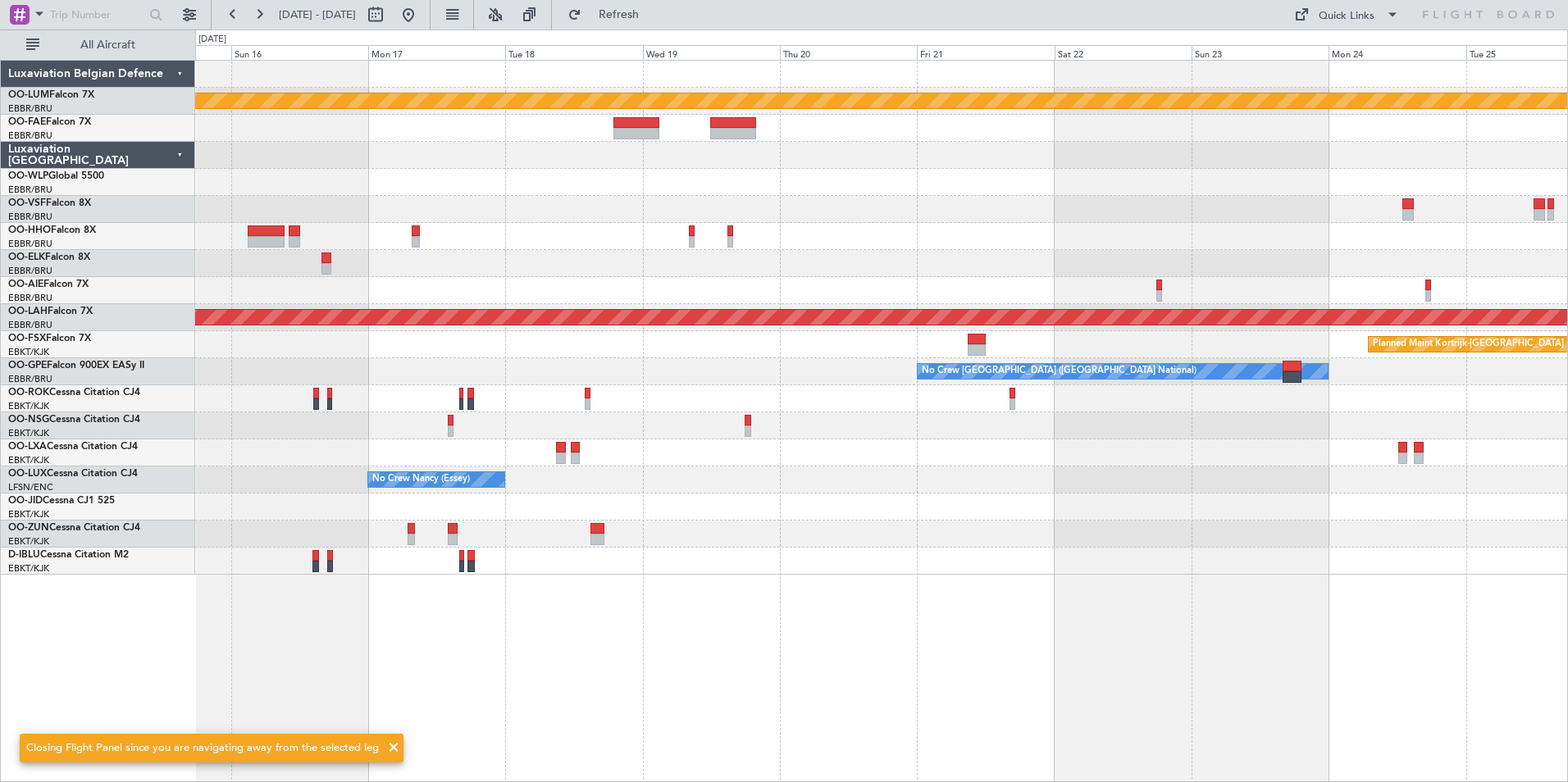
click at [821, 711] on div "Planned Maint Kortrijk-[GEOGRAPHIC_DATA] Planned Maint Geneva ([GEOGRAPHIC_DATA…" at bounding box center [881, 422] width 1373 height 723
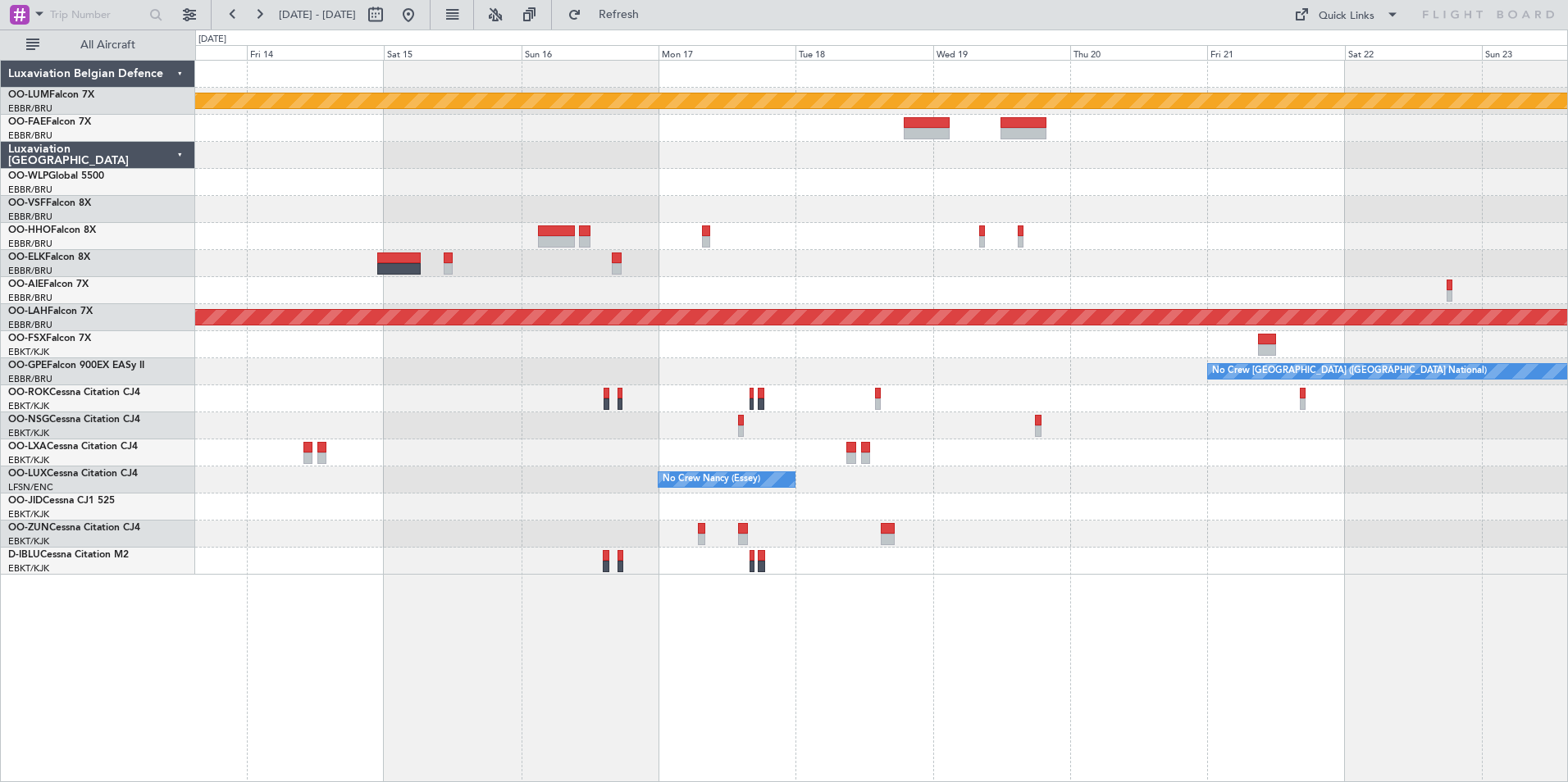
drag, startPoint x: 689, startPoint y: 17, endPoint x: 666, endPoint y: 79, distance: 66.1
click at [658, 23] on button "Refresh" at bounding box center [609, 14] width 98 height 26
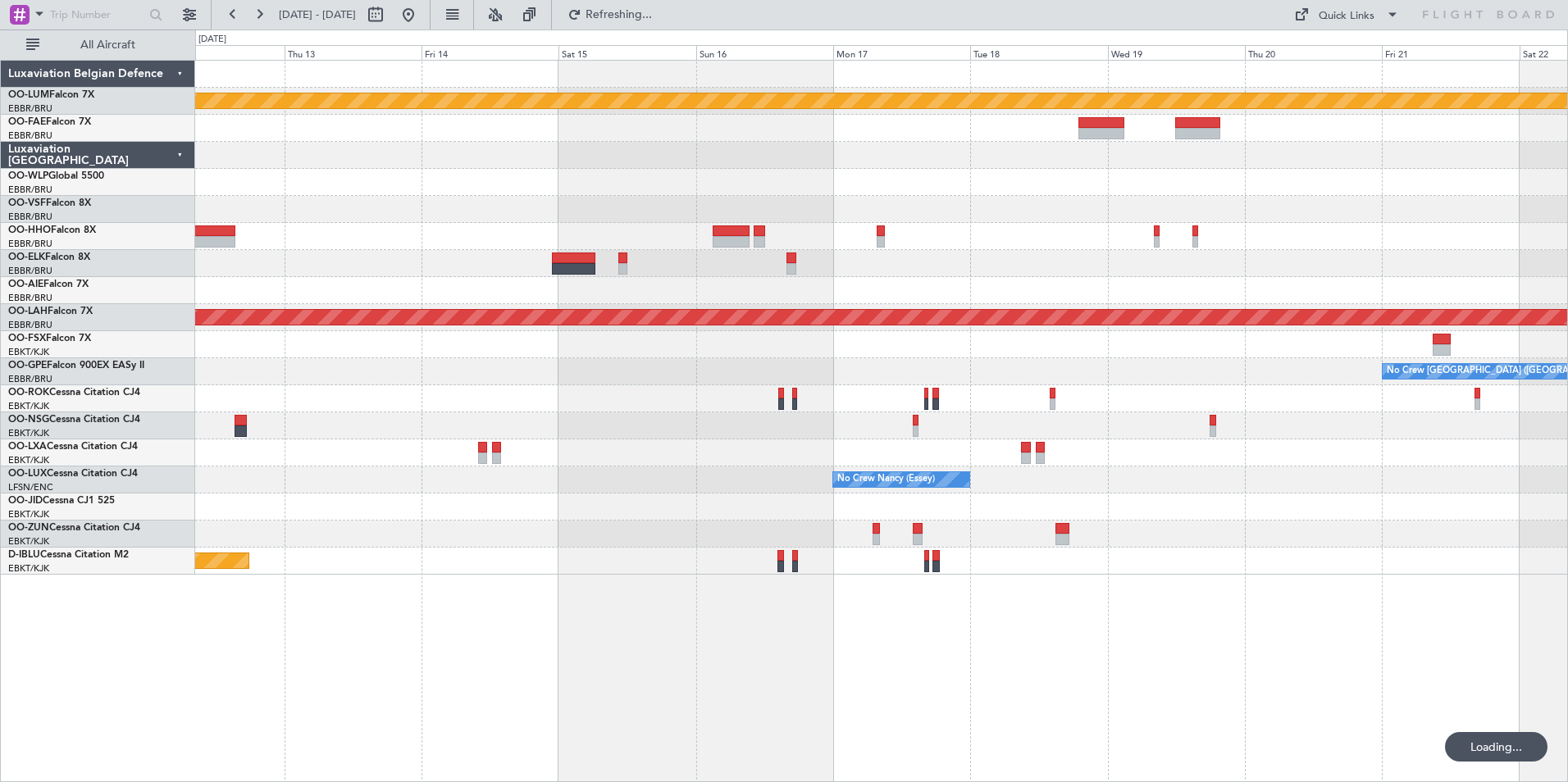
click at [705, 566] on div "Planned Maint Kortrijk-[GEOGRAPHIC_DATA] Planned [GEOGRAPHIC_DATA][PERSON_NAME]…" at bounding box center [881, 317] width 1372 height 514
click at [732, 608] on div "Planned Maint Kortrijk-[GEOGRAPHIC_DATA] Planned [GEOGRAPHIC_DATA][PERSON_NAME]…" at bounding box center [881, 422] width 1373 height 723
click at [762, 627] on div "Planned Maint Kortrijk-[GEOGRAPHIC_DATA] Planned [GEOGRAPHIC_DATA][PERSON_NAME]…" at bounding box center [881, 422] width 1373 height 723
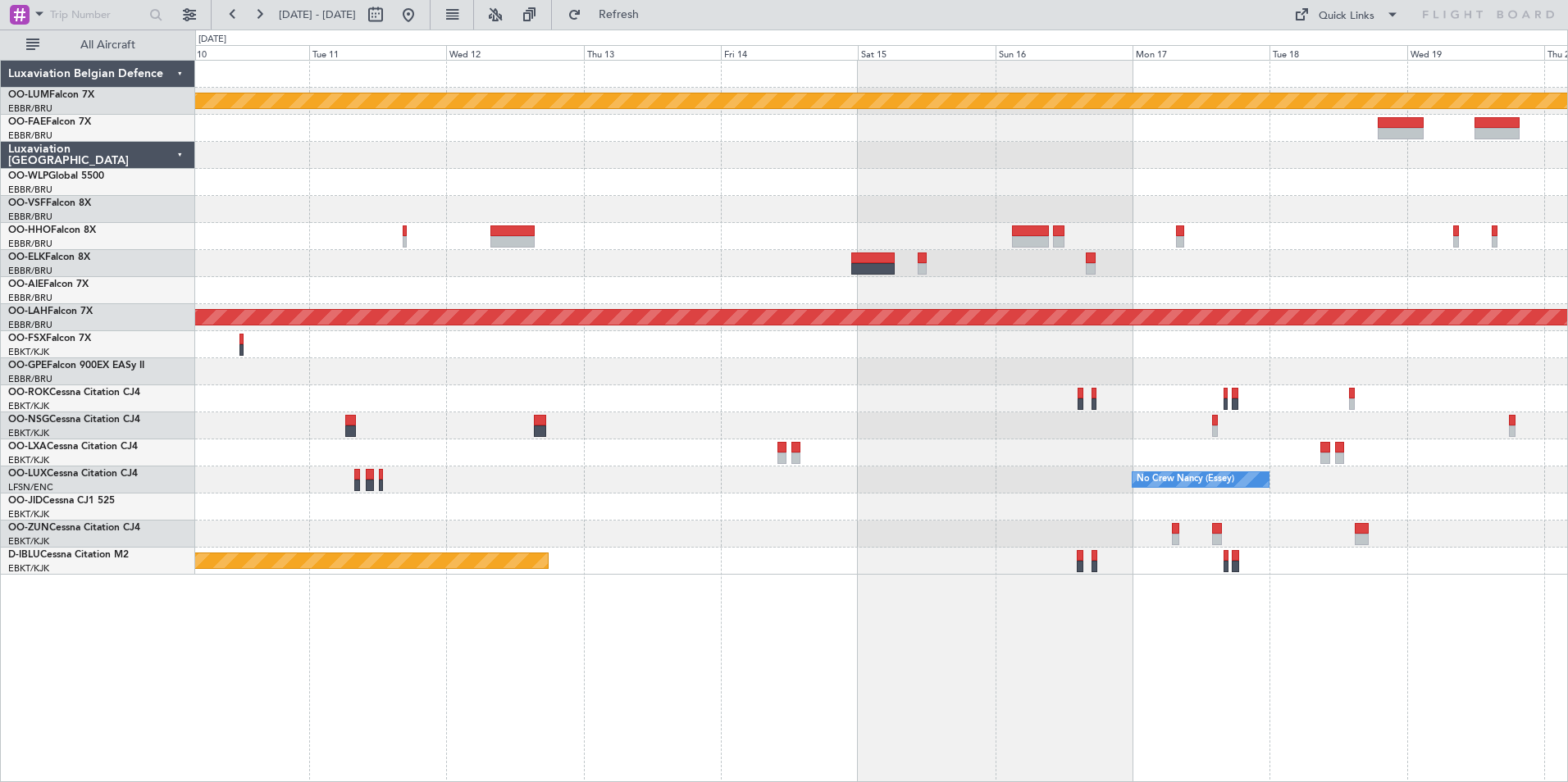
click at [806, 638] on div "Planned Maint Kortrijk-[GEOGRAPHIC_DATA] Planned [GEOGRAPHIC_DATA][PERSON_NAME]…" at bounding box center [881, 422] width 1373 height 723
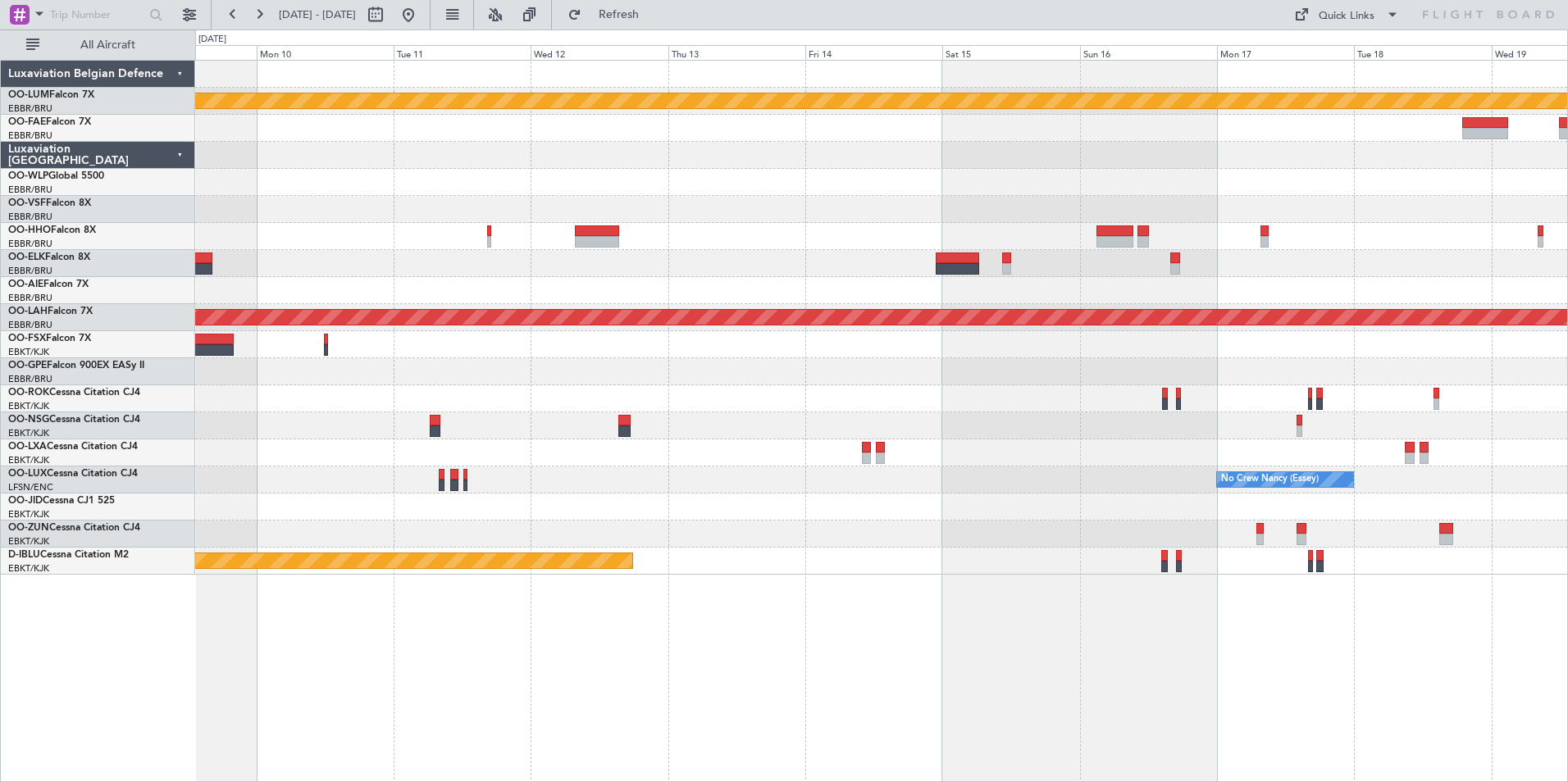
click at [864, 650] on div "Planned Maint Kortrijk-[GEOGRAPHIC_DATA] Planned [GEOGRAPHIC_DATA][PERSON_NAME]…" at bounding box center [881, 422] width 1373 height 723
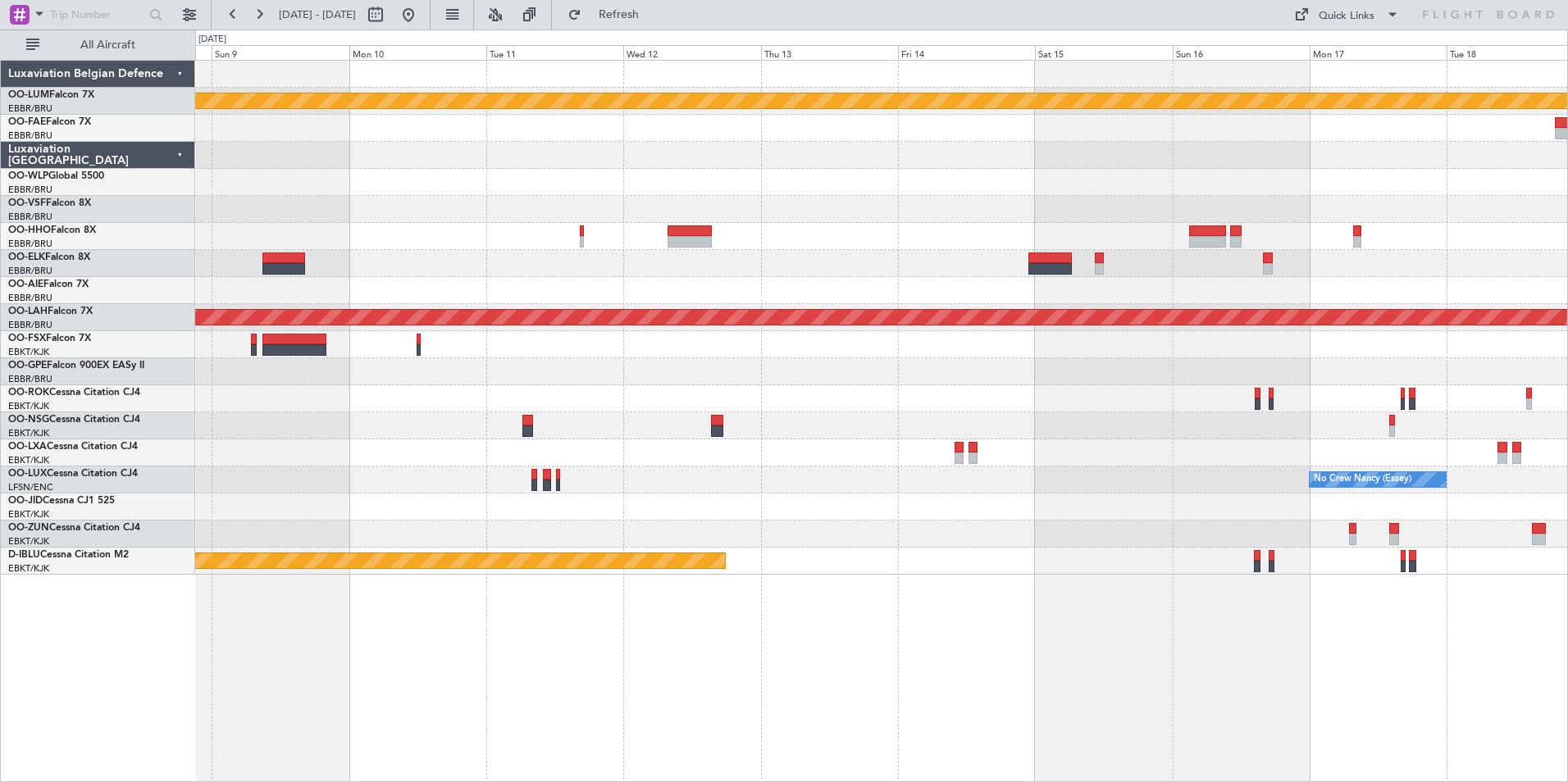
click at [871, 673] on div "Planned Maint Kortrijk-[GEOGRAPHIC_DATA] Planned [GEOGRAPHIC_DATA][PERSON_NAME]…" at bounding box center [881, 422] width 1373 height 723
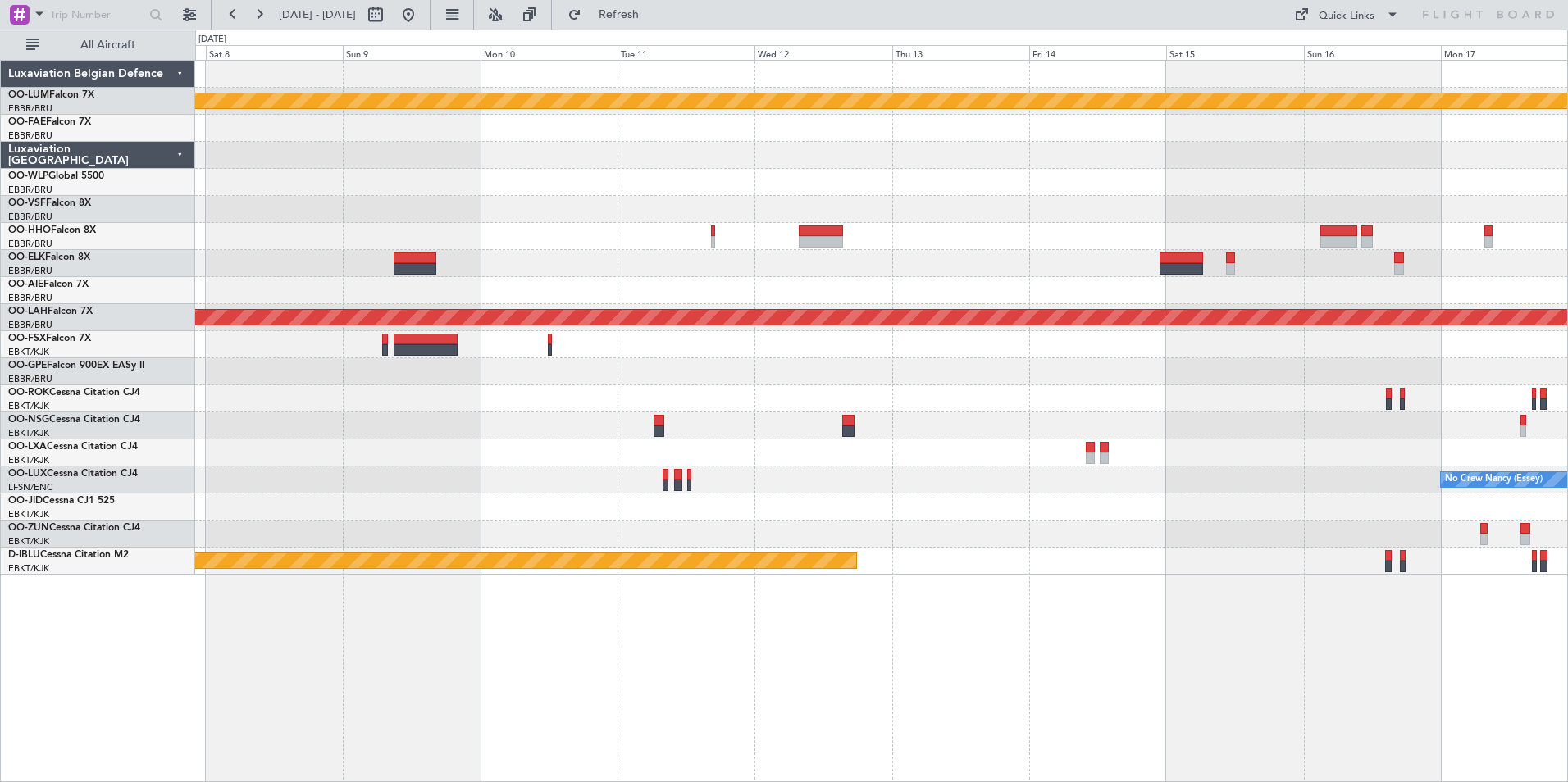
click at [861, 689] on div "Planned Maint Kortrijk-Wevelgem Planned Maint Alton-st Louis (St Louis Regl) Pl…" at bounding box center [881, 422] width 1373 height 723
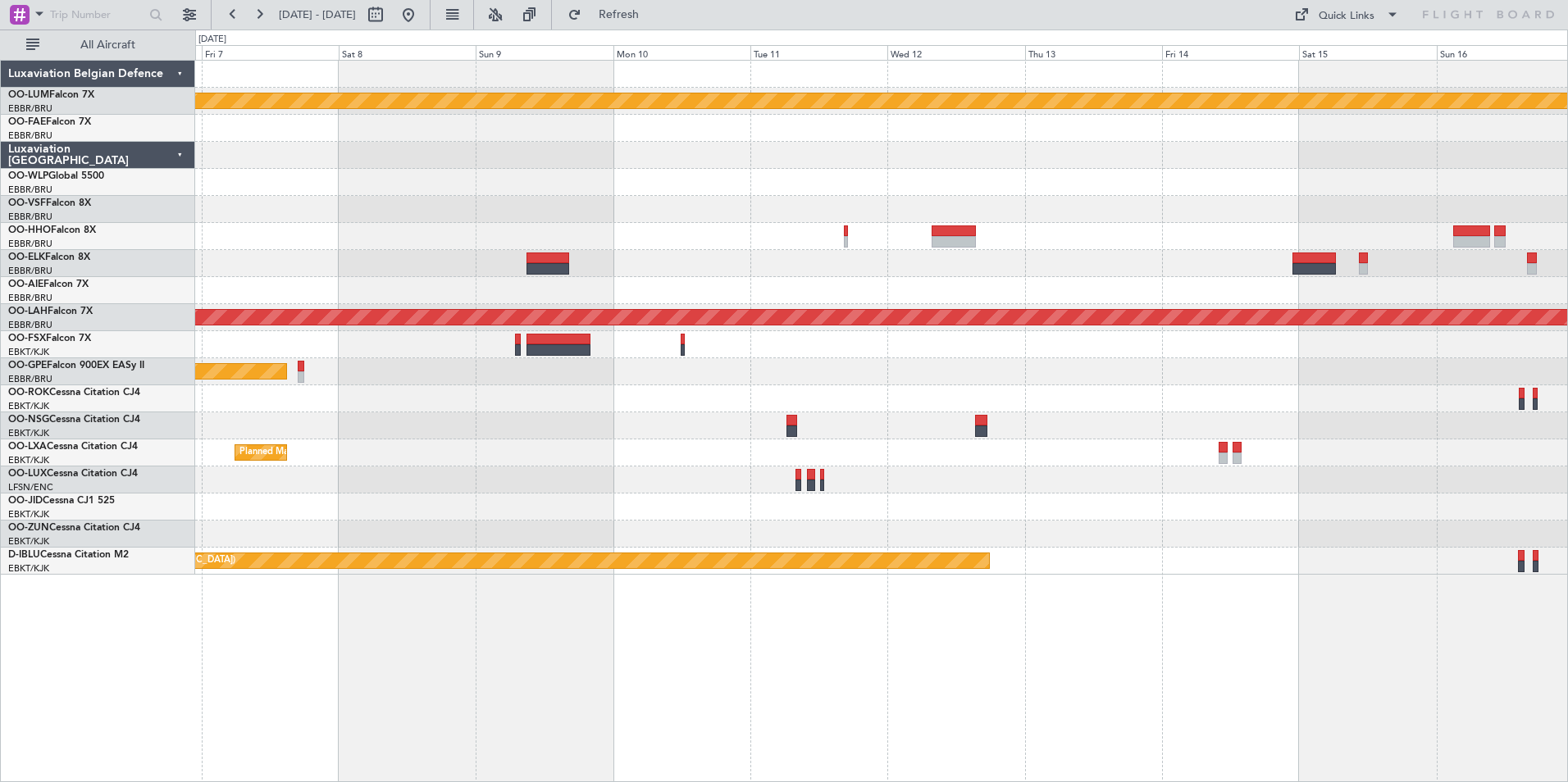
click at [793, 681] on div "Planned Maint Kortrijk-Wevelgem Owner Melsbroek Air Base Planned Maint Alton-st…" at bounding box center [881, 422] width 1373 height 723
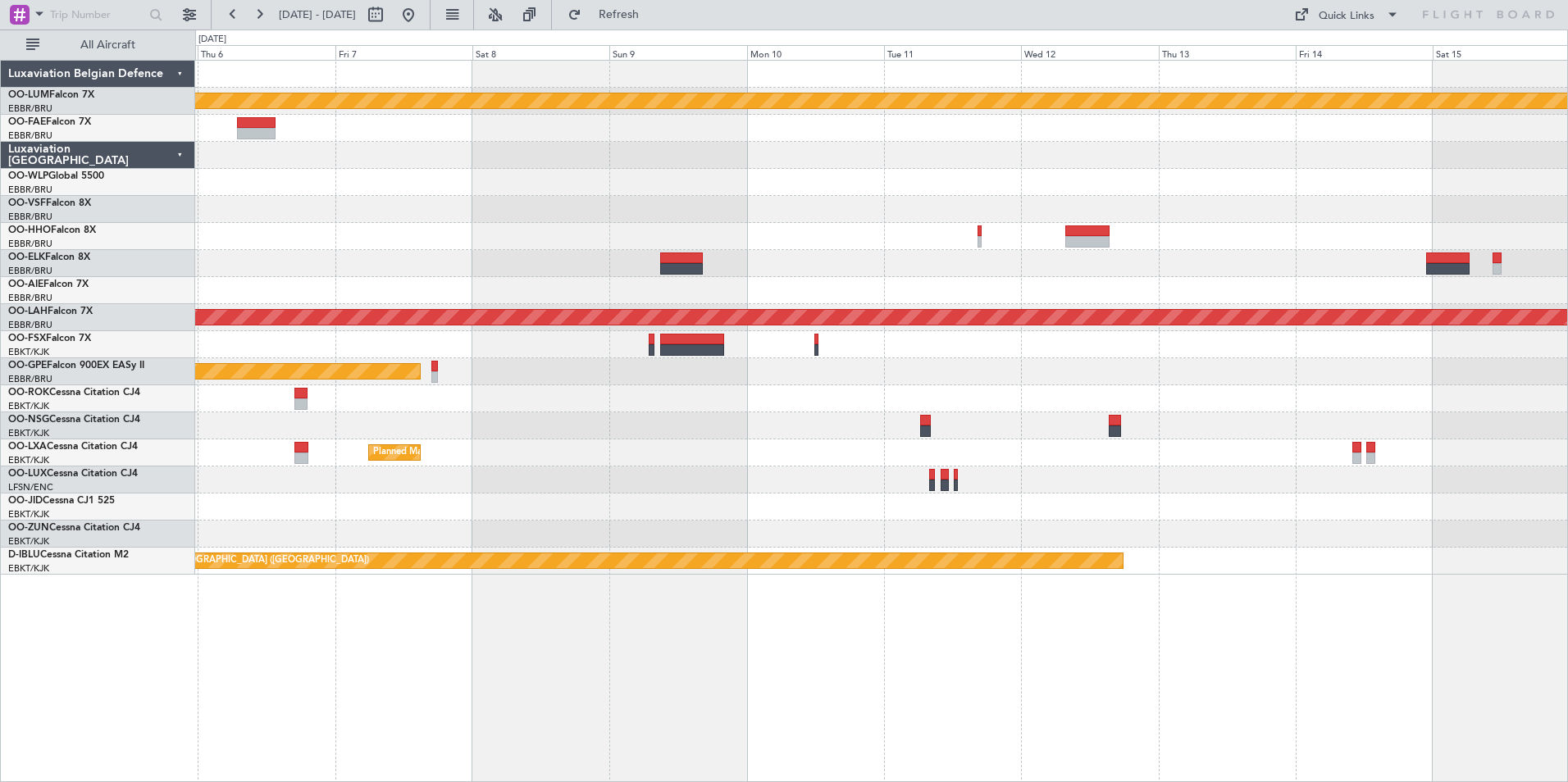
click at [799, 681] on div "Planned Maint Kortrijk-Wevelgem Owner Melsbroek Air Base Planned Maint Alton-st…" at bounding box center [881, 422] width 1373 height 723
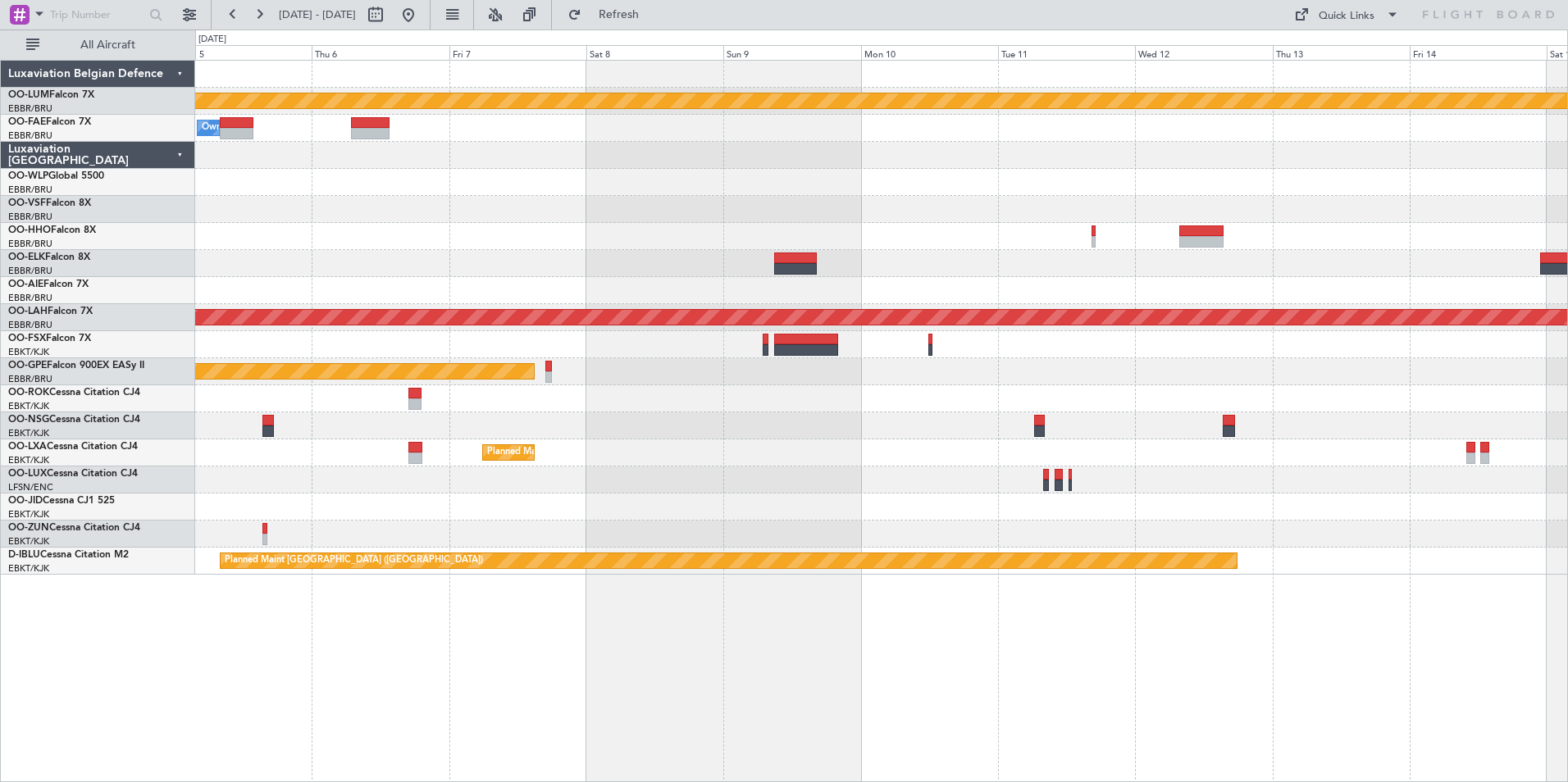
click at [918, 674] on div "Planned Maint Kortrijk-Wevelgem Owner Melsbroek Air Base Planned Maint Alton-st…" at bounding box center [881, 422] width 1373 height 723
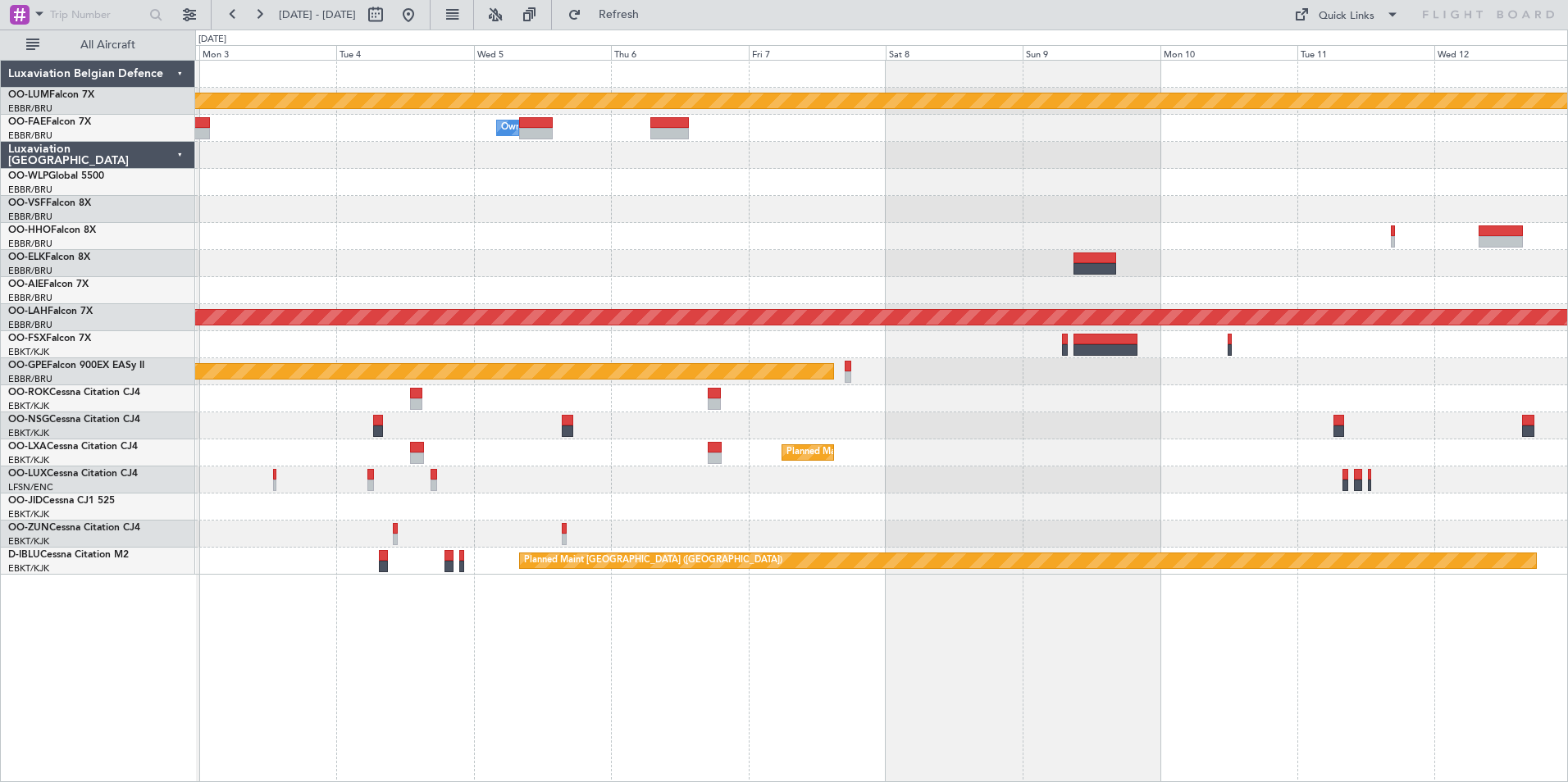
click at [880, 723] on div "Planned Maint Kortrijk-Wevelgem Owner Melsbroek Air Base Owner Melsbroek Air Ba…" at bounding box center [881, 422] width 1373 height 723
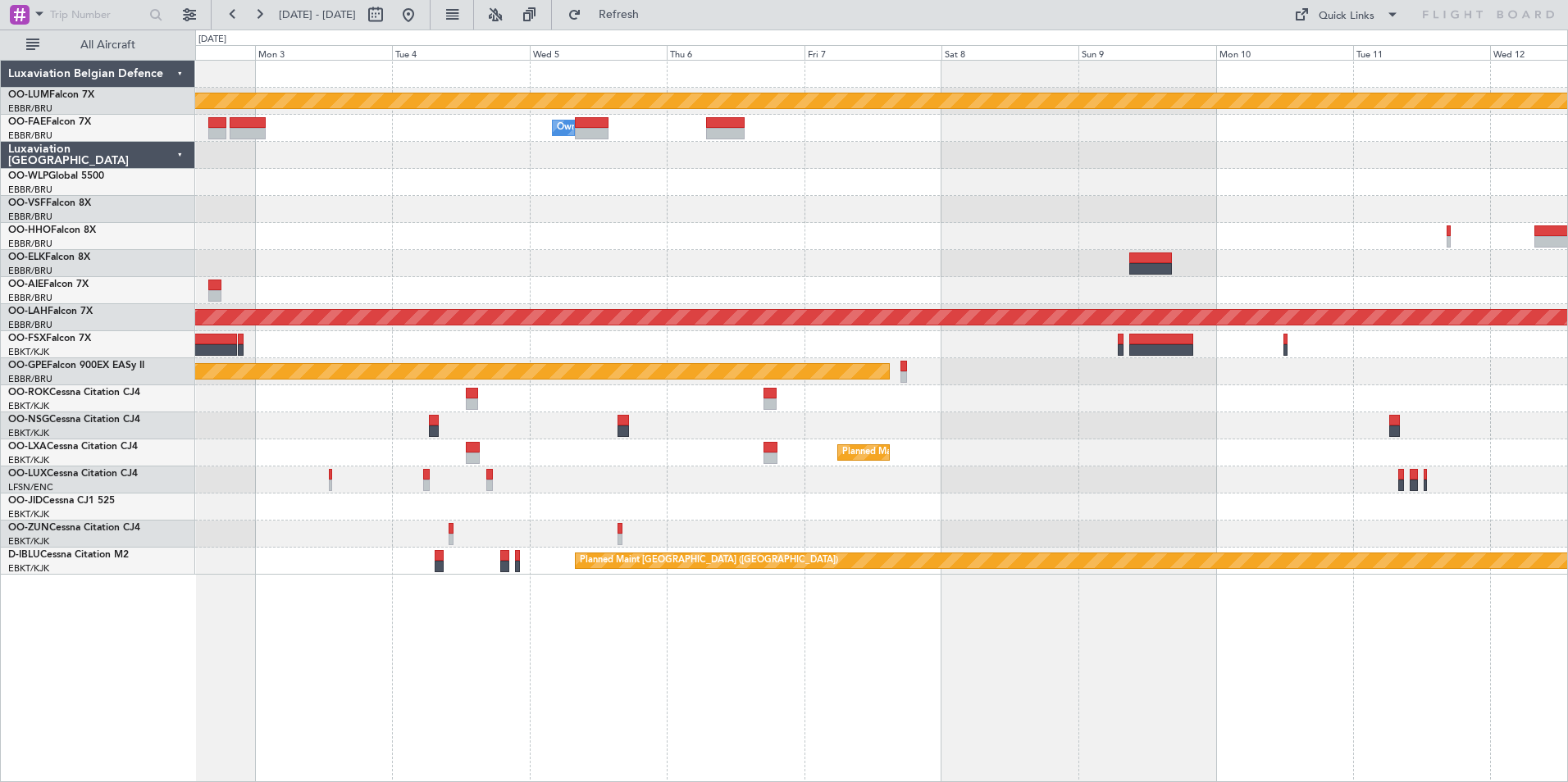
click at [659, 726] on div "Planned Maint Kortrijk-Wevelgem Owner Melsbroek Air Base Owner Melsbroek Air Ba…" at bounding box center [881, 422] width 1373 height 723
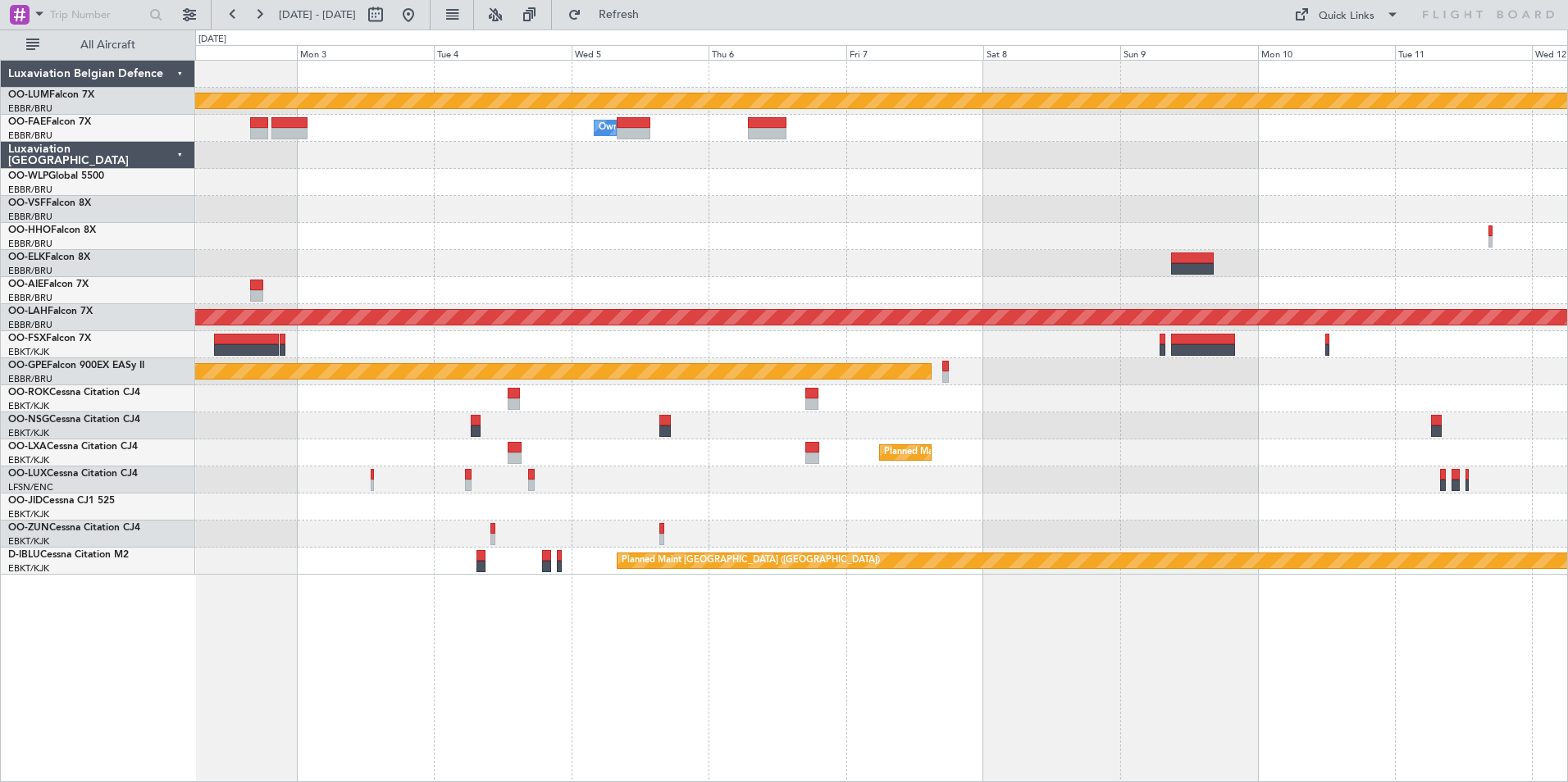
click at [620, 730] on div "Planned Maint Kortrijk-Wevelgem Owner Melsbroek Air Base Owner Melsbroek Air Ba…" at bounding box center [881, 422] width 1373 height 723
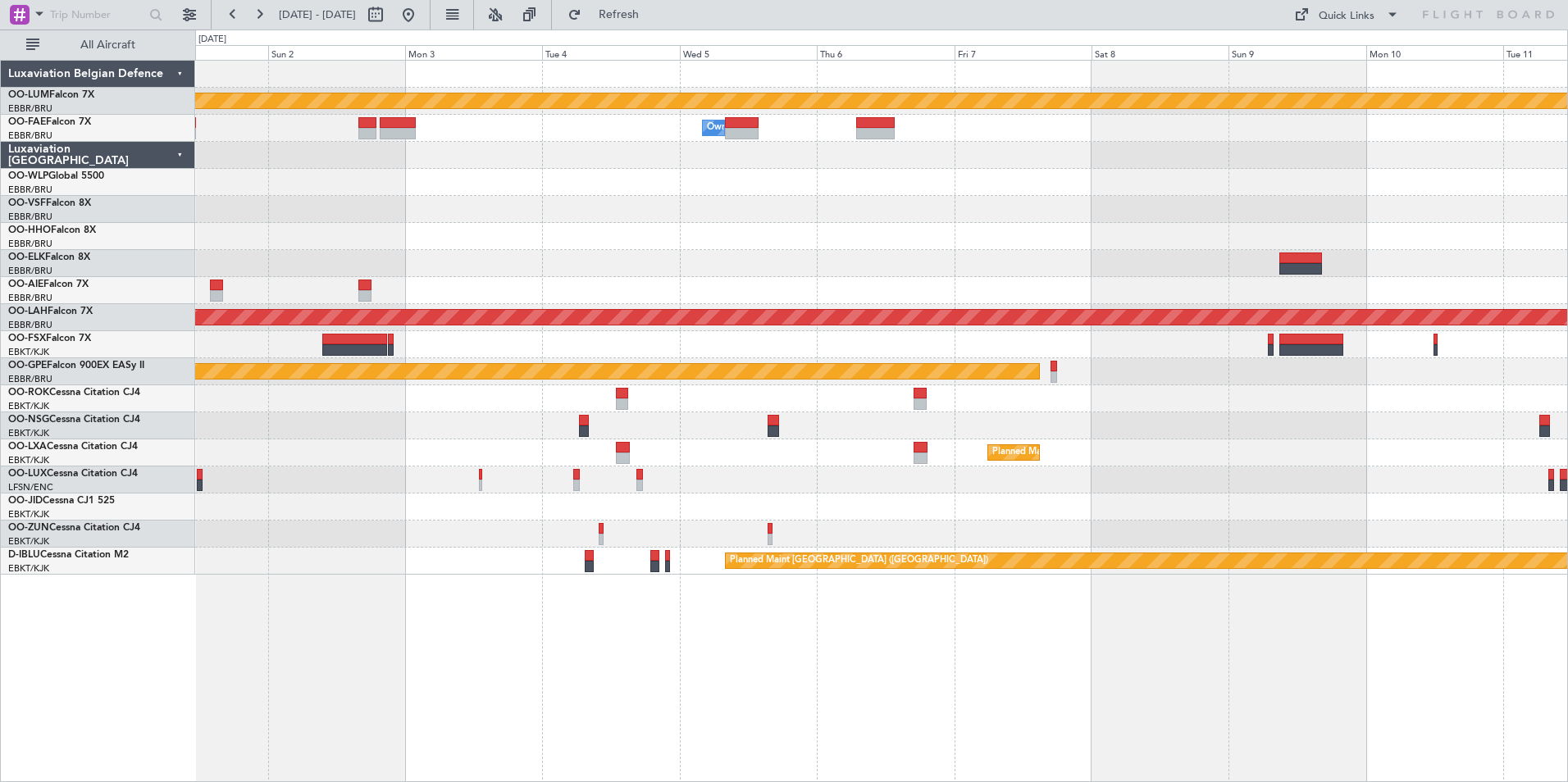
click at [515, 705] on div "Planned Maint Kortrijk-Wevelgem Owner Melsbroek Air Base Owner Melsbroek Air Ba…" at bounding box center [881, 422] width 1373 height 723
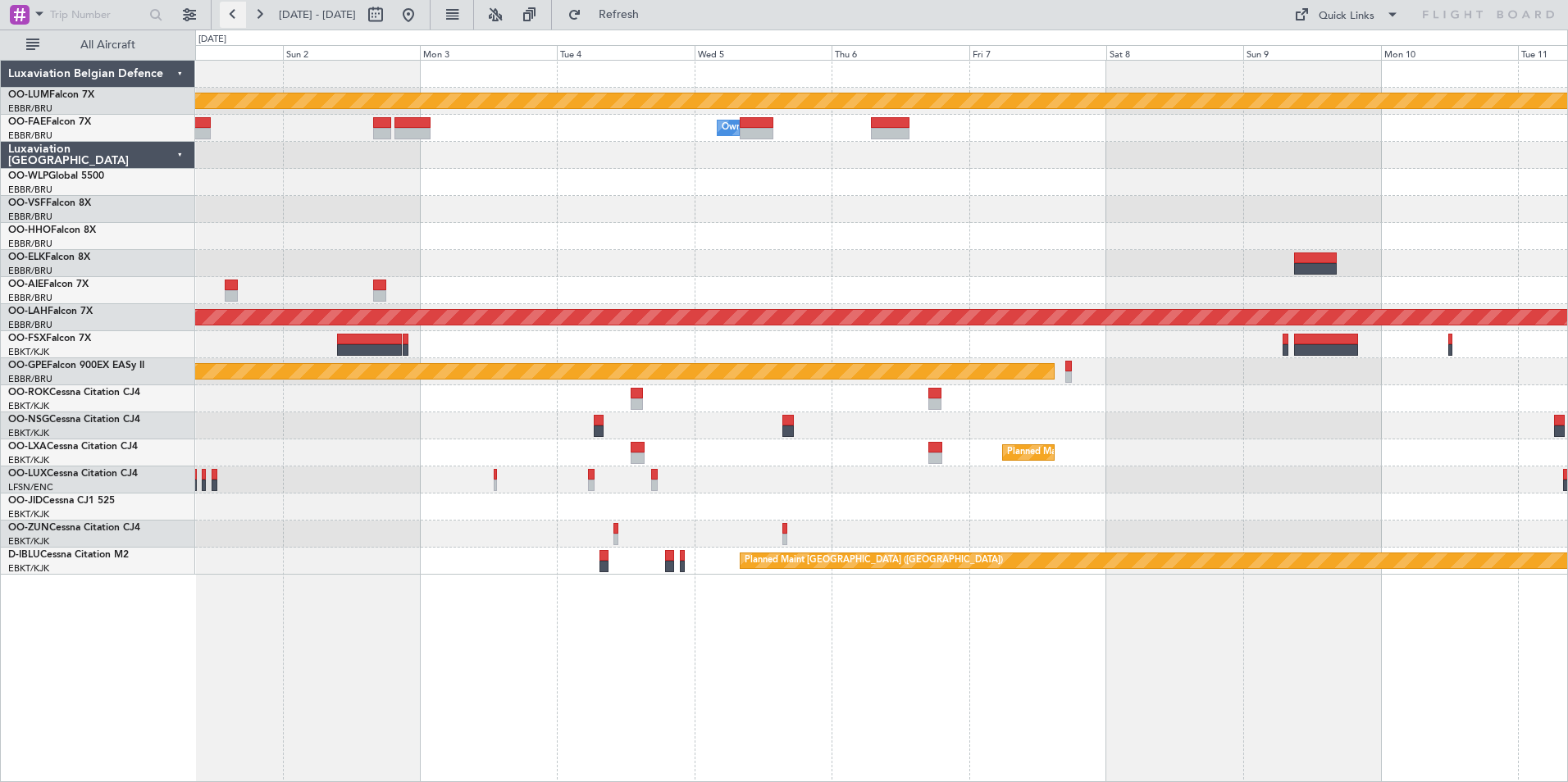
click at [231, 13] on button at bounding box center [232, 14] width 26 height 26
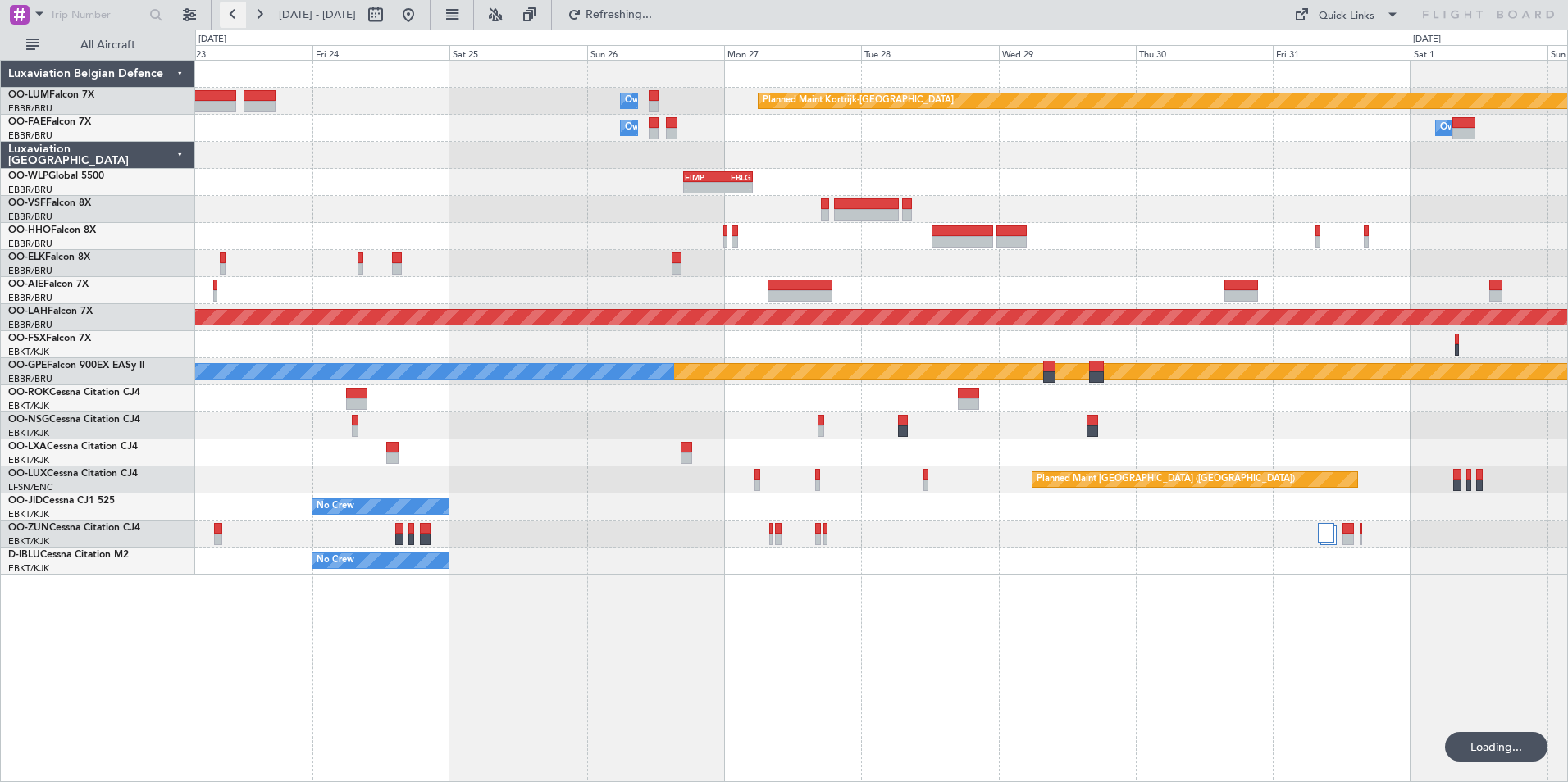
click at [231, 13] on button at bounding box center [232, 14] width 26 height 26
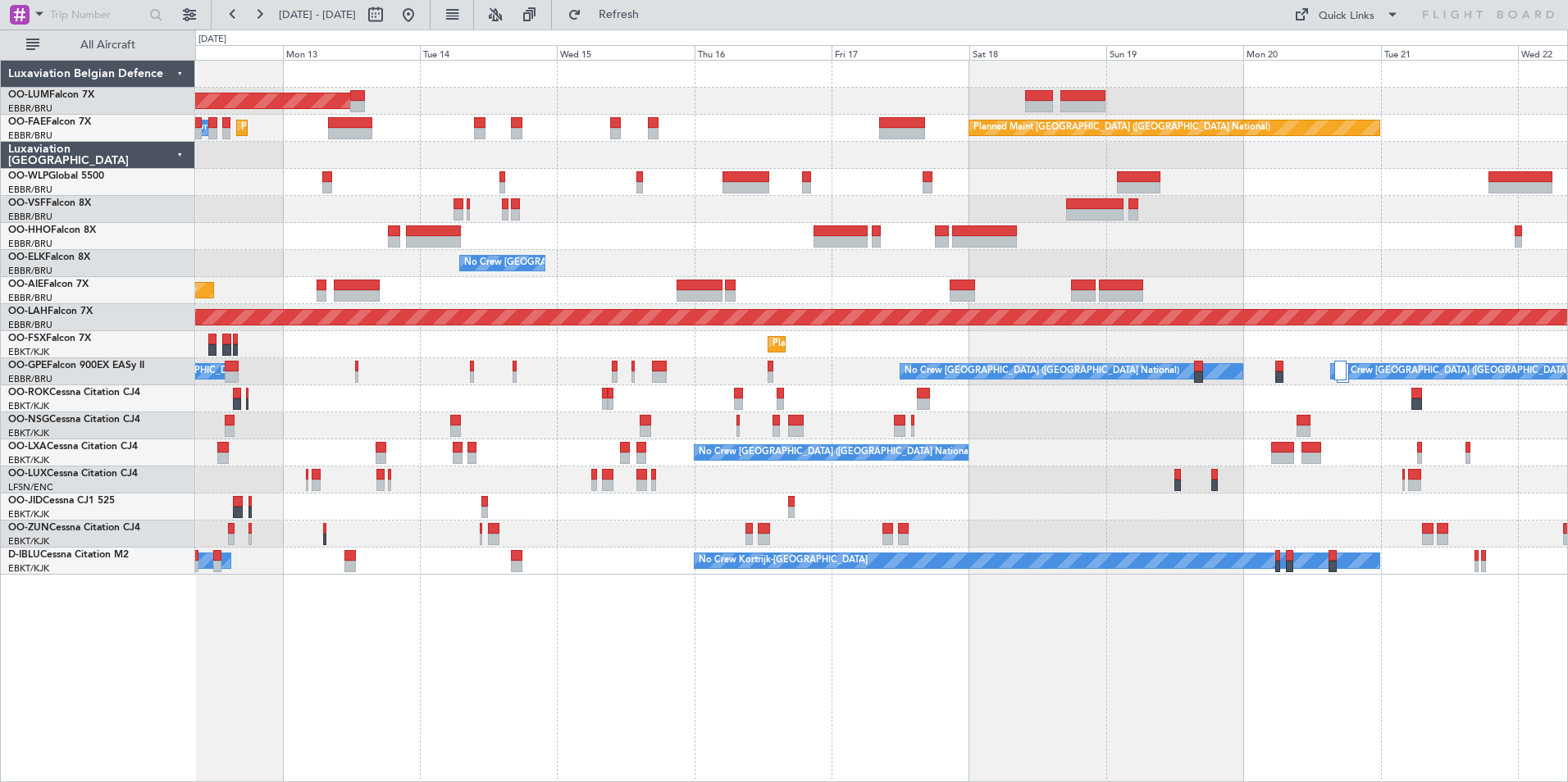
click at [958, 689] on div "AOG Maint Sibiu Owner Melsbroek Air Base Planned Maint Brussels (Brussels Natio…" at bounding box center [881, 422] width 1373 height 723
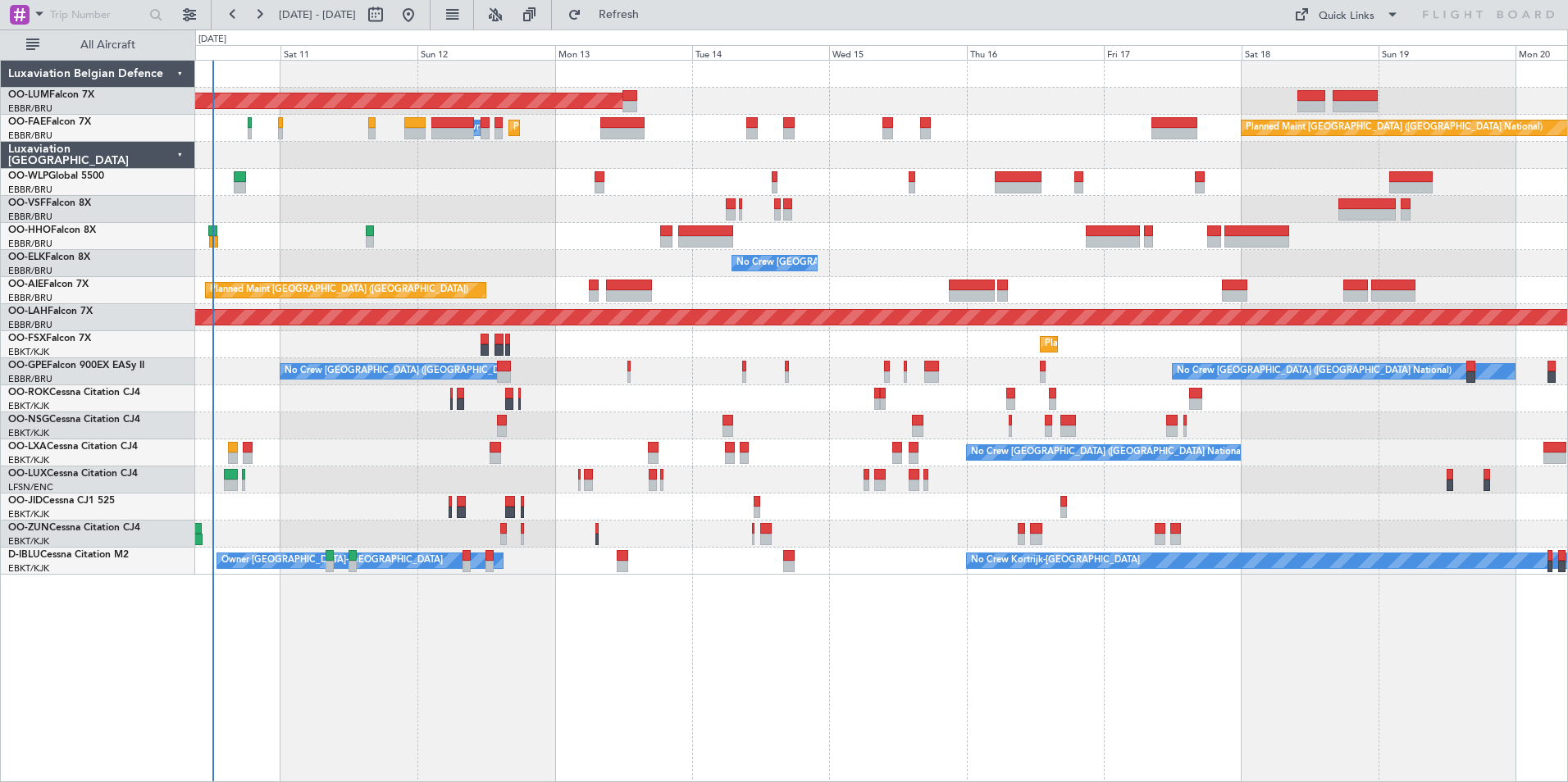
click at [939, 713] on div "AOG Maint Sibiu Owner Melsbroek Air Base Planned Maint Brussels (Brussels Natio…" at bounding box center [881, 422] width 1373 height 723
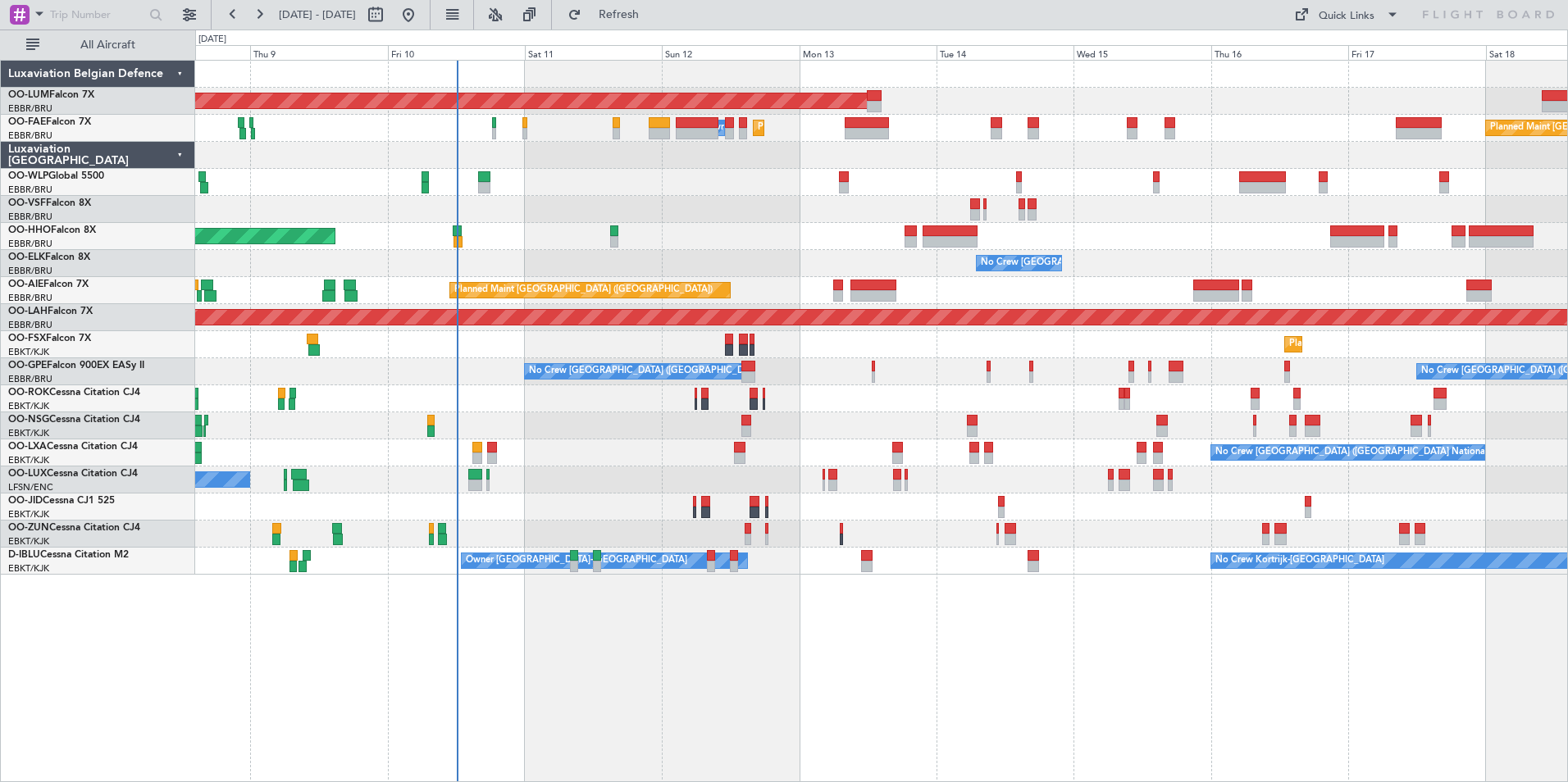
click at [575, 688] on div "AOG Maint Sibiu Owner Melsbroek Air Base Planned Maint Brussels (Brussels Natio…" at bounding box center [881, 422] width 1373 height 723
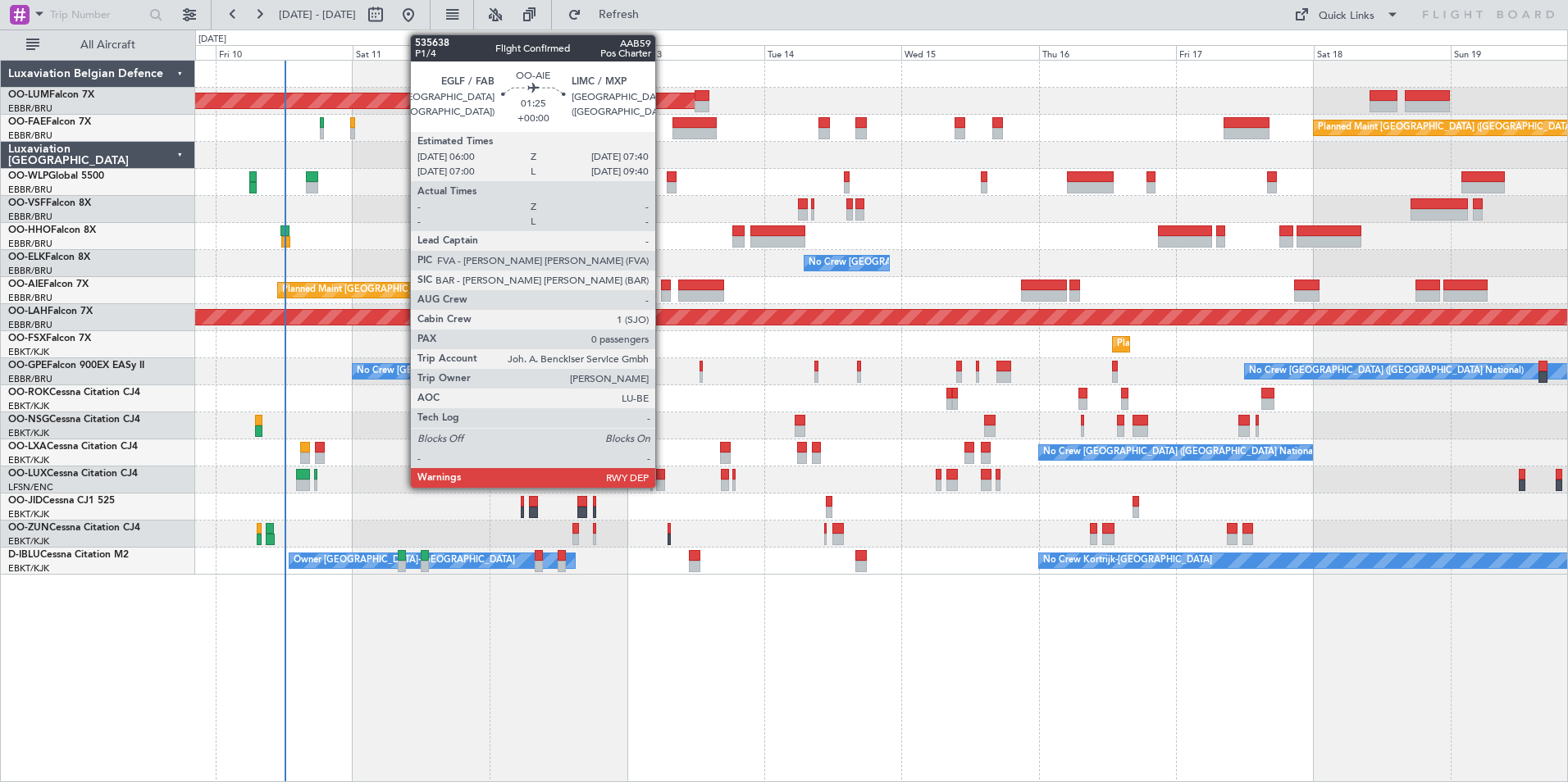
click at [663, 289] on div at bounding box center [665, 285] width 10 height 12
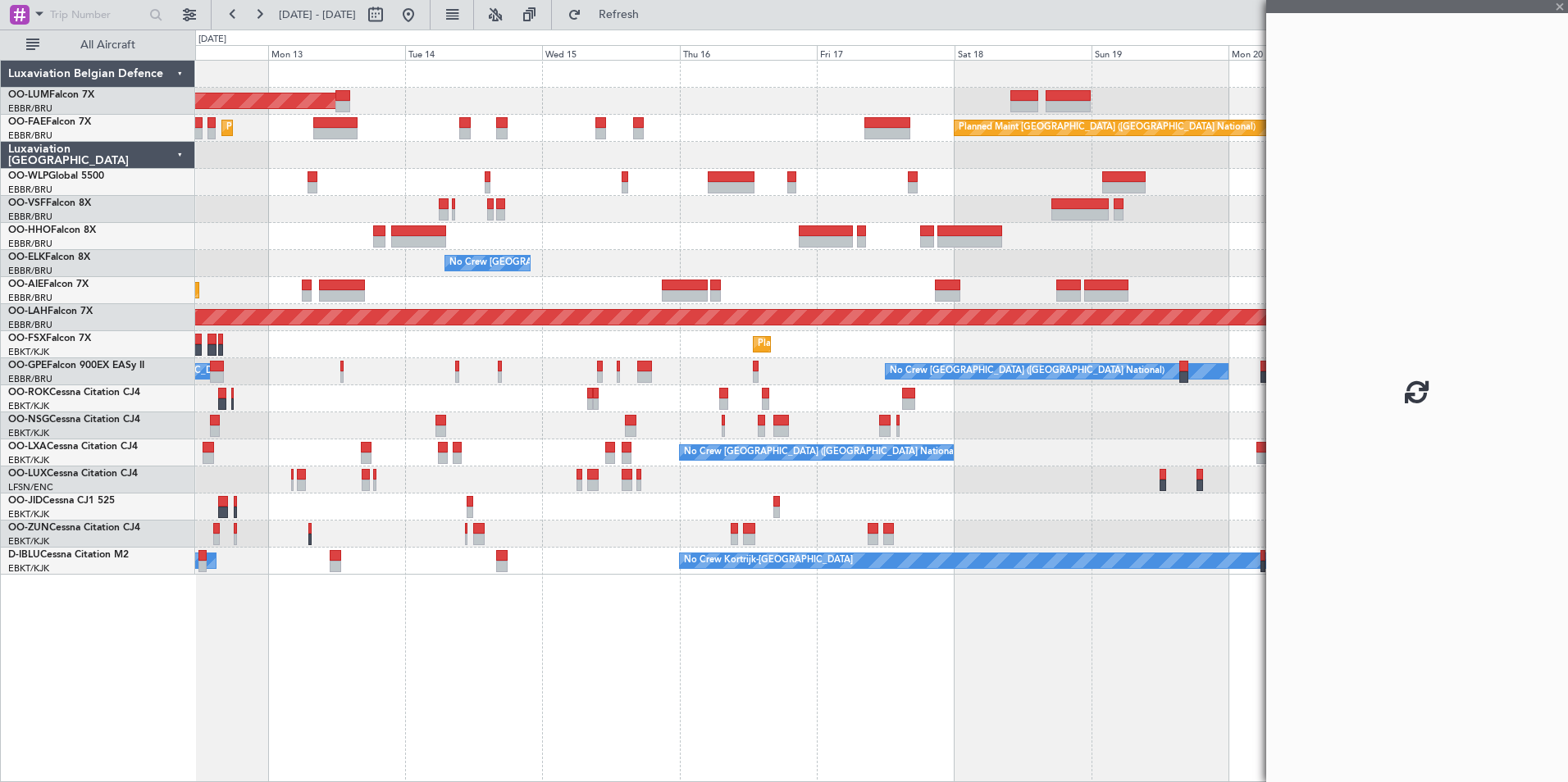
click at [677, 665] on div "AOG Maint Sibiu Planned Maint Brussels (Brussels National) Planned Maint Melsbr…" at bounding box center [881, 422] width 1373 height 723
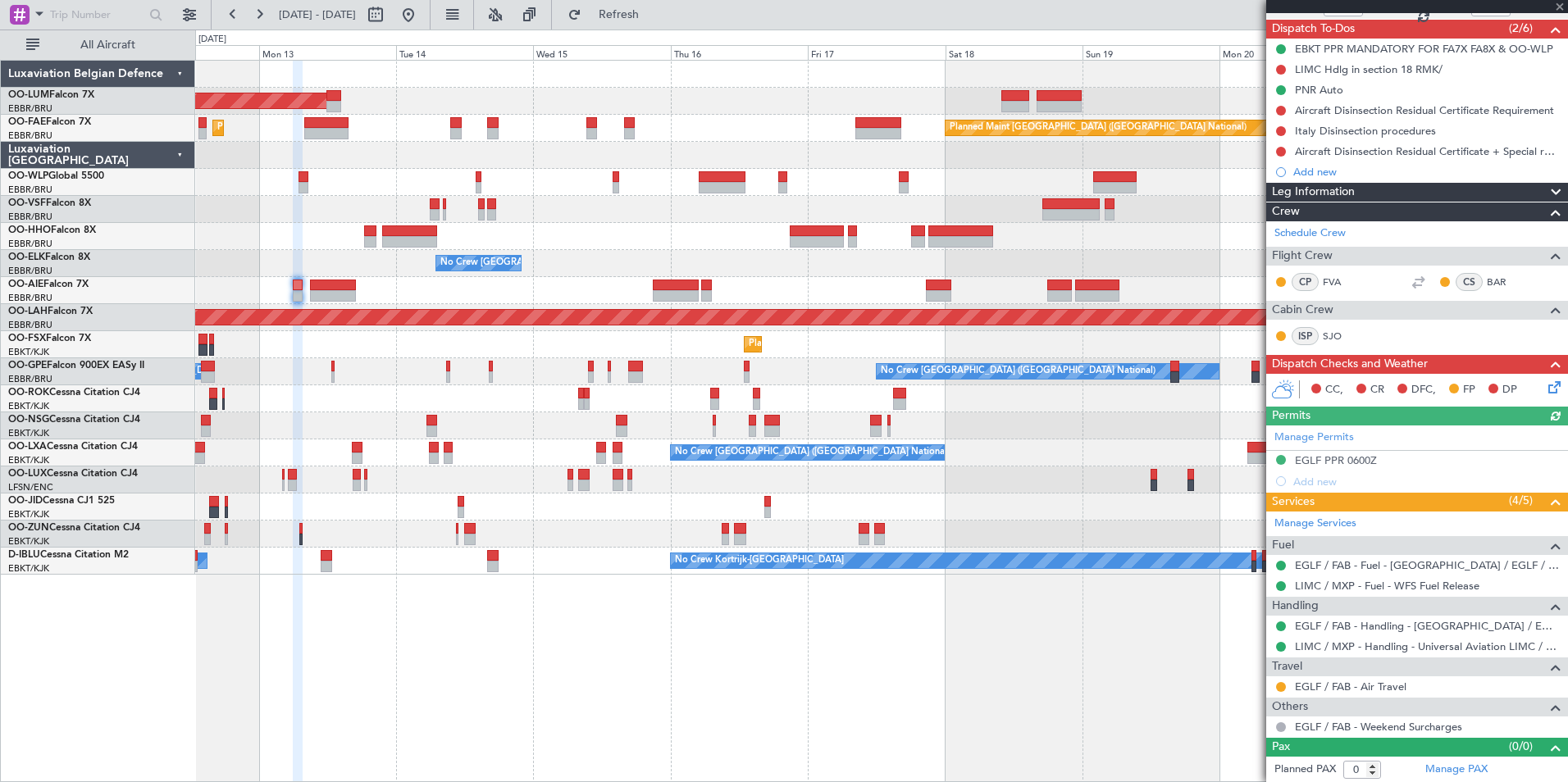
scroll to position [142, 0]
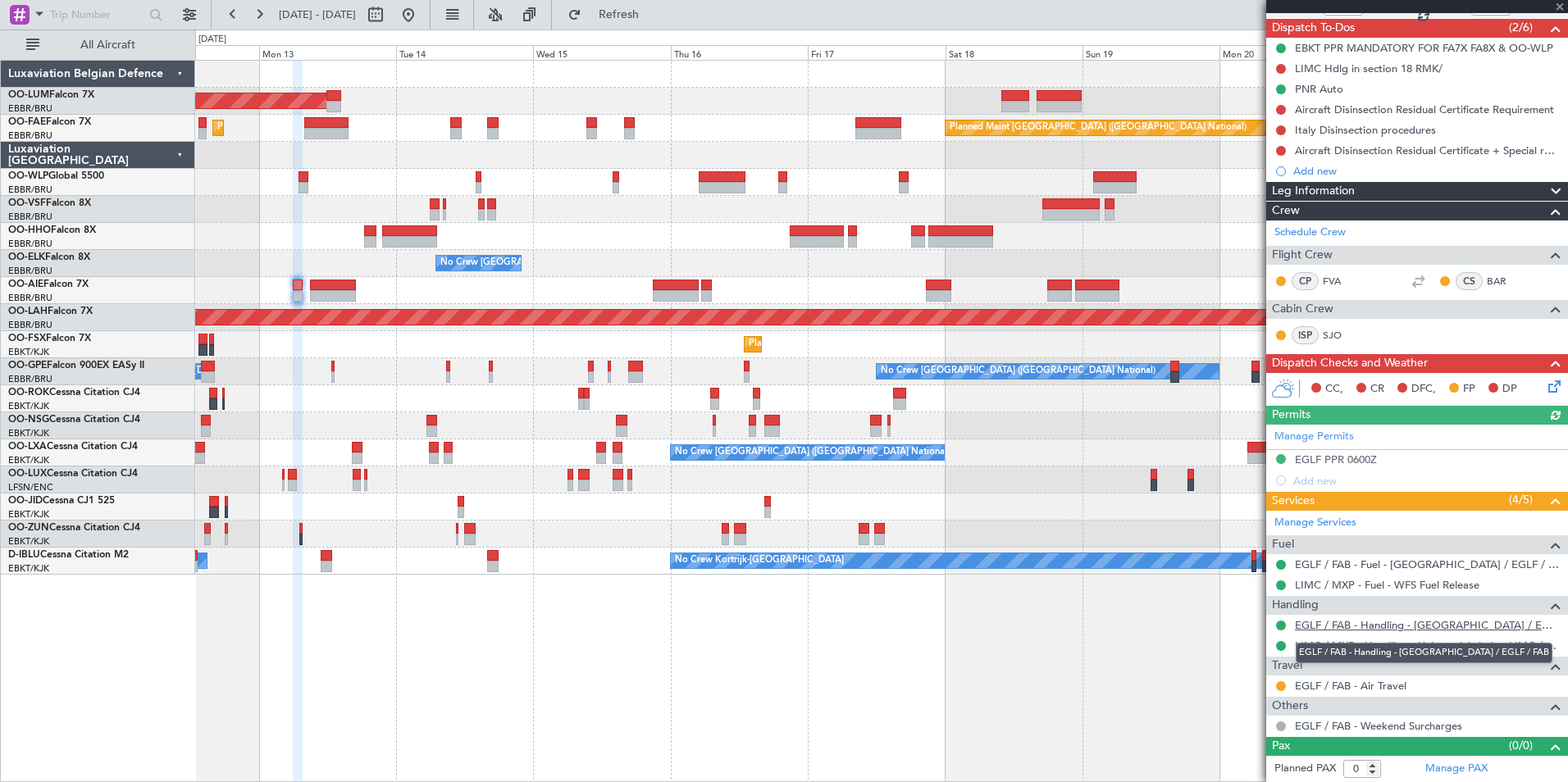
click at [1373, 629] on link "EGLF / FAB - Handling - [GEOGRAPHIC_DATA] / EGLF / FAB" at bounding box center [1427, 626] width 265 height 14
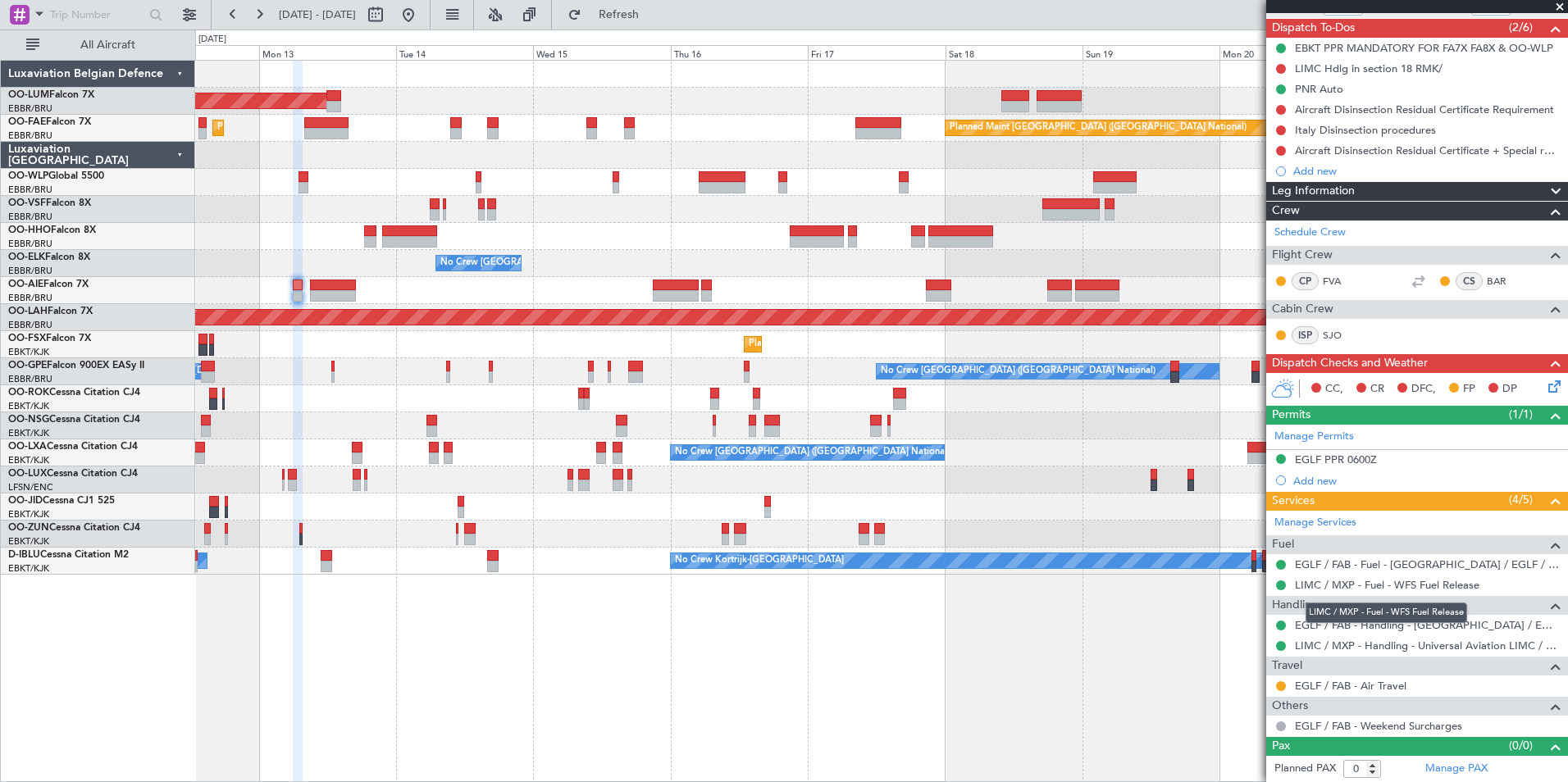
click at [1366, 626] on mat-tooltip-component "LIMC / MXP - Fuel - WFS Fuel Release" at bounding box center [1385, 613] width 184 height 43
click at [1348, 620] on link "EGLF / FAB - Handling - [GEOGRAPHIC_DATA] / EGLF / FAB" at bounding box center [1427, 626] width 265 height 14
click at [610, 686] on div "AOG Maint Sibiu Planned Maint Brussels (Brussels National) Planned Maint Melsbr…" at bounding box center [881, 422] width 1373 height 723
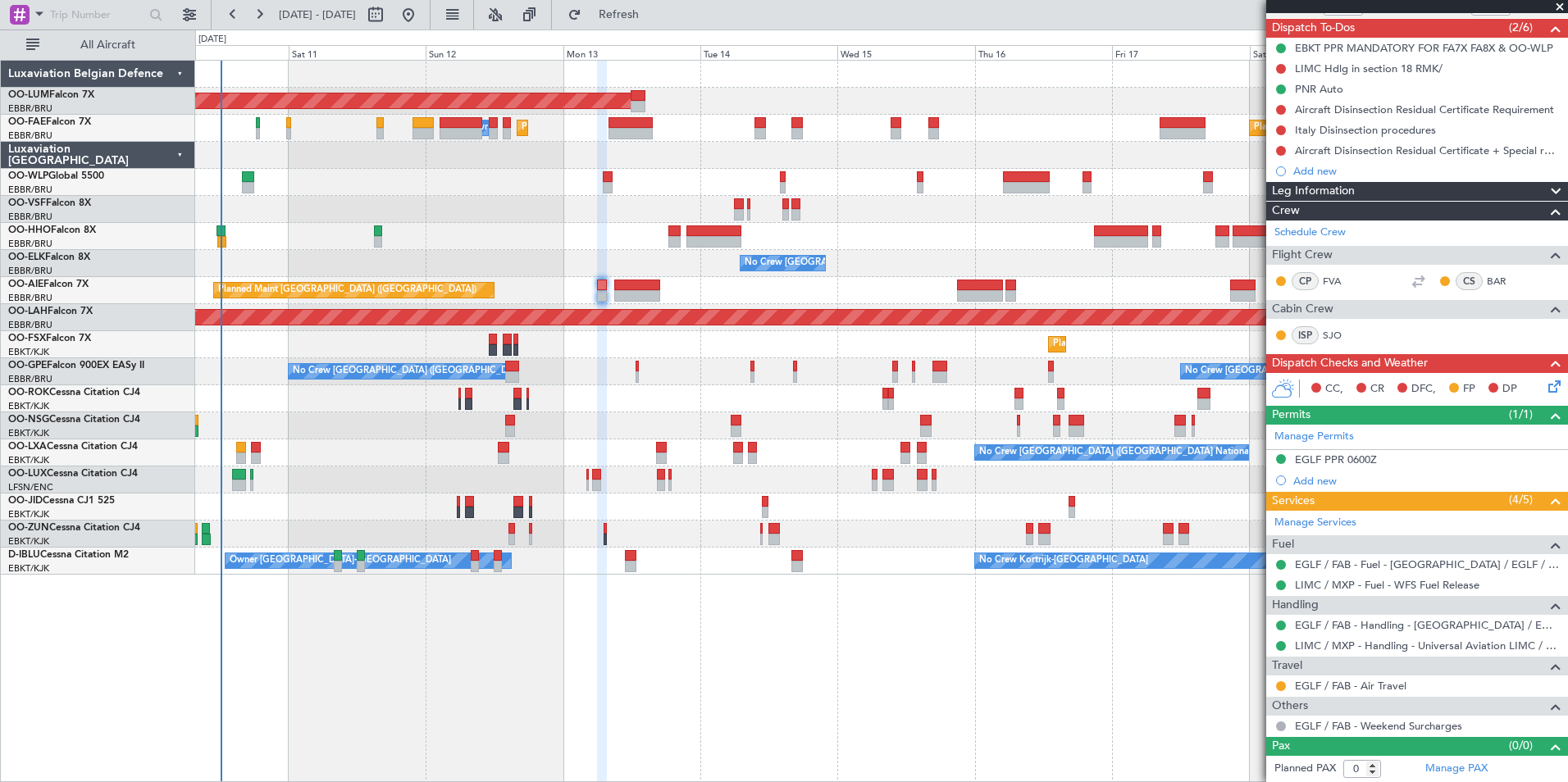
click at [557, 655] on div "AOG Maint Sibiu Planned Maint Brussels (Brussels National) Planned Maint Melsbr…" at bounding box center [881, 422] width 1373 height 723
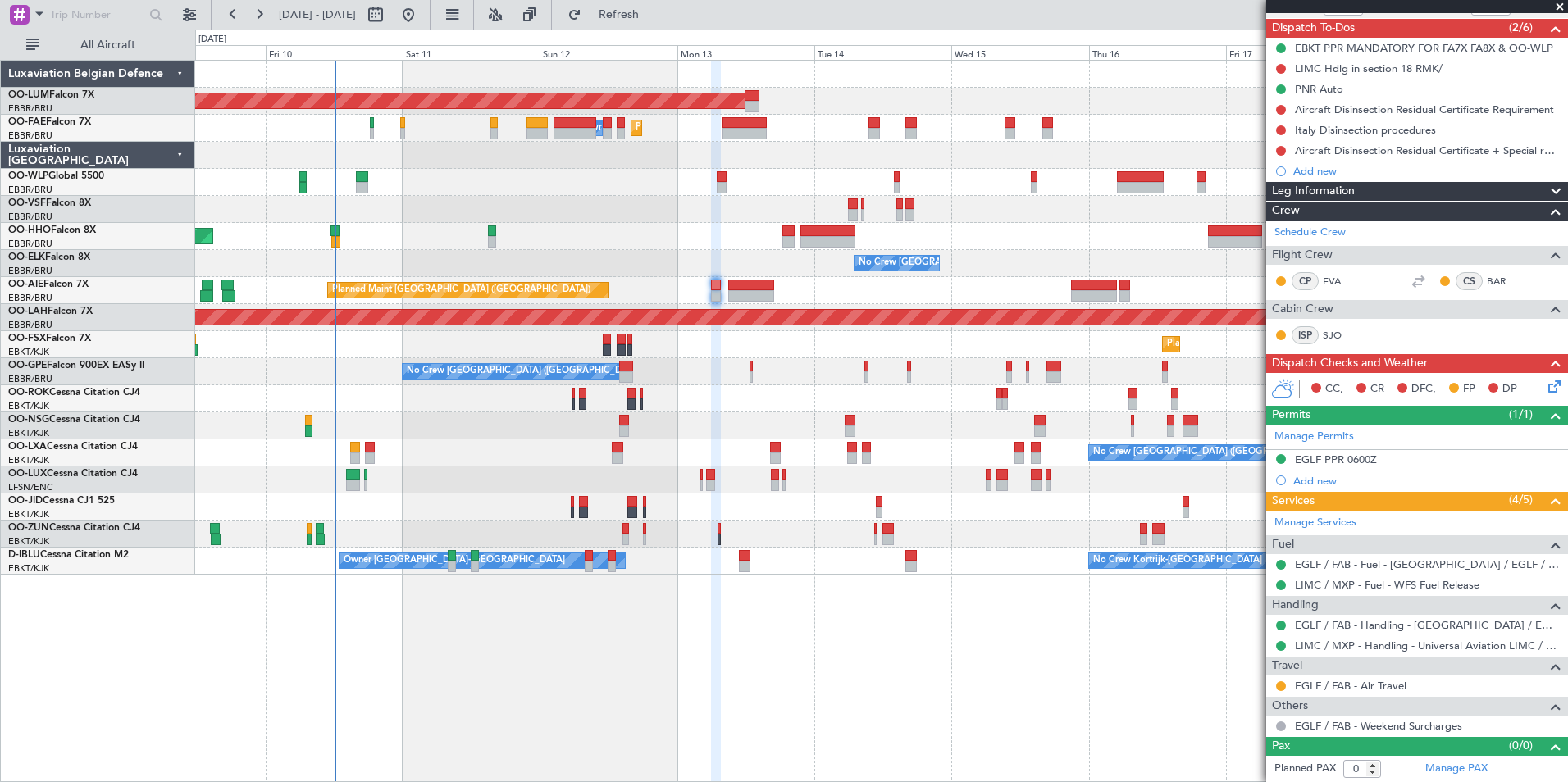
click at [606, 652] on div "AOG Maint [GEOGRAPHIC_DATA] Planned Maint [GEOGRAPHIC_DATA] ([GEOGRAPHIC_DATA])…" at bounding box center [881, 422] width 1373 height 723
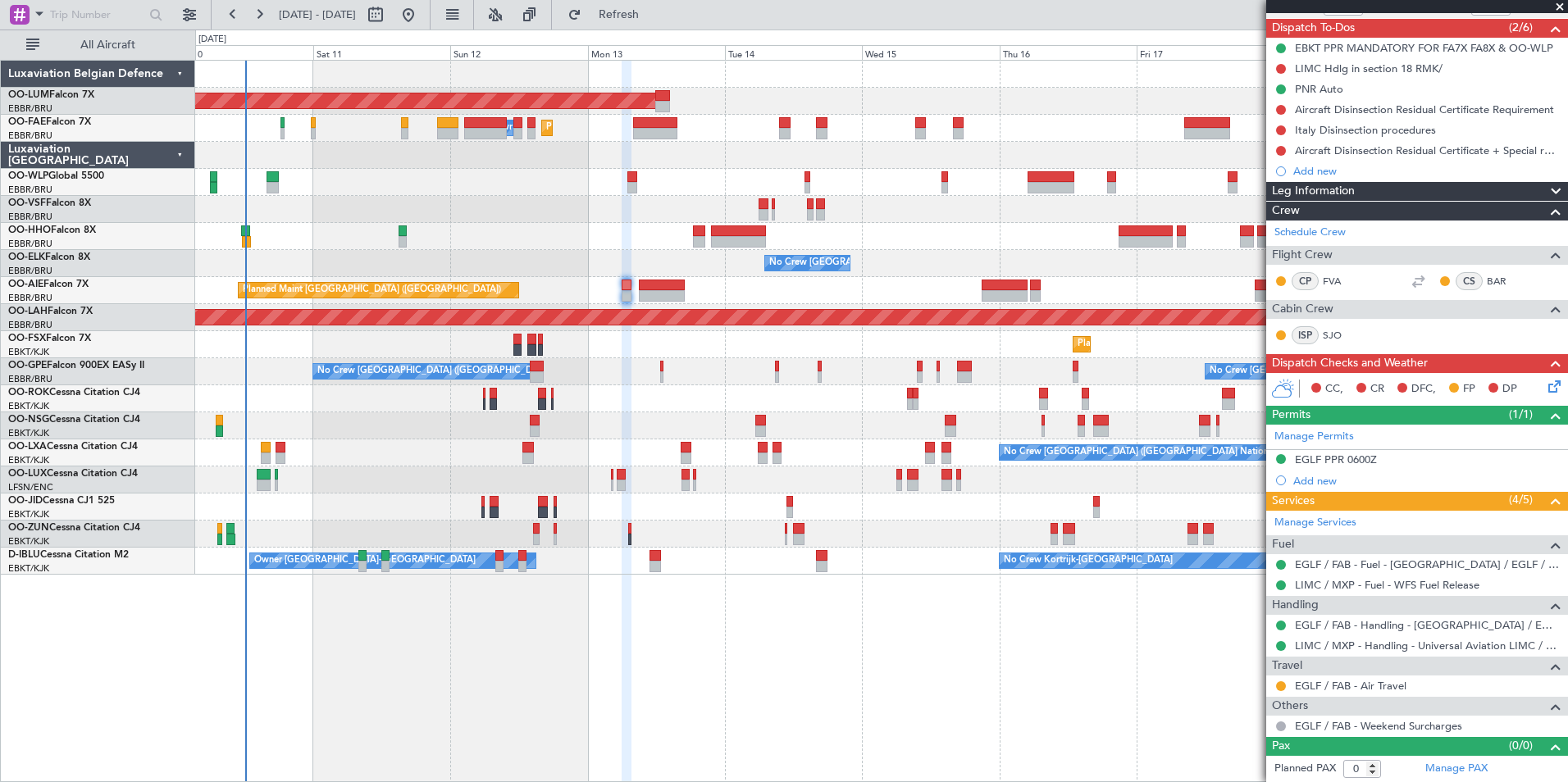
click at [405, 781] on html "08 Oct 2025 - 18 Oct 2025 Refresh Quick Links All Aircraft AOG Maint Sibiu Plan…" at bounding box center [784, 391] width 1568 height 782
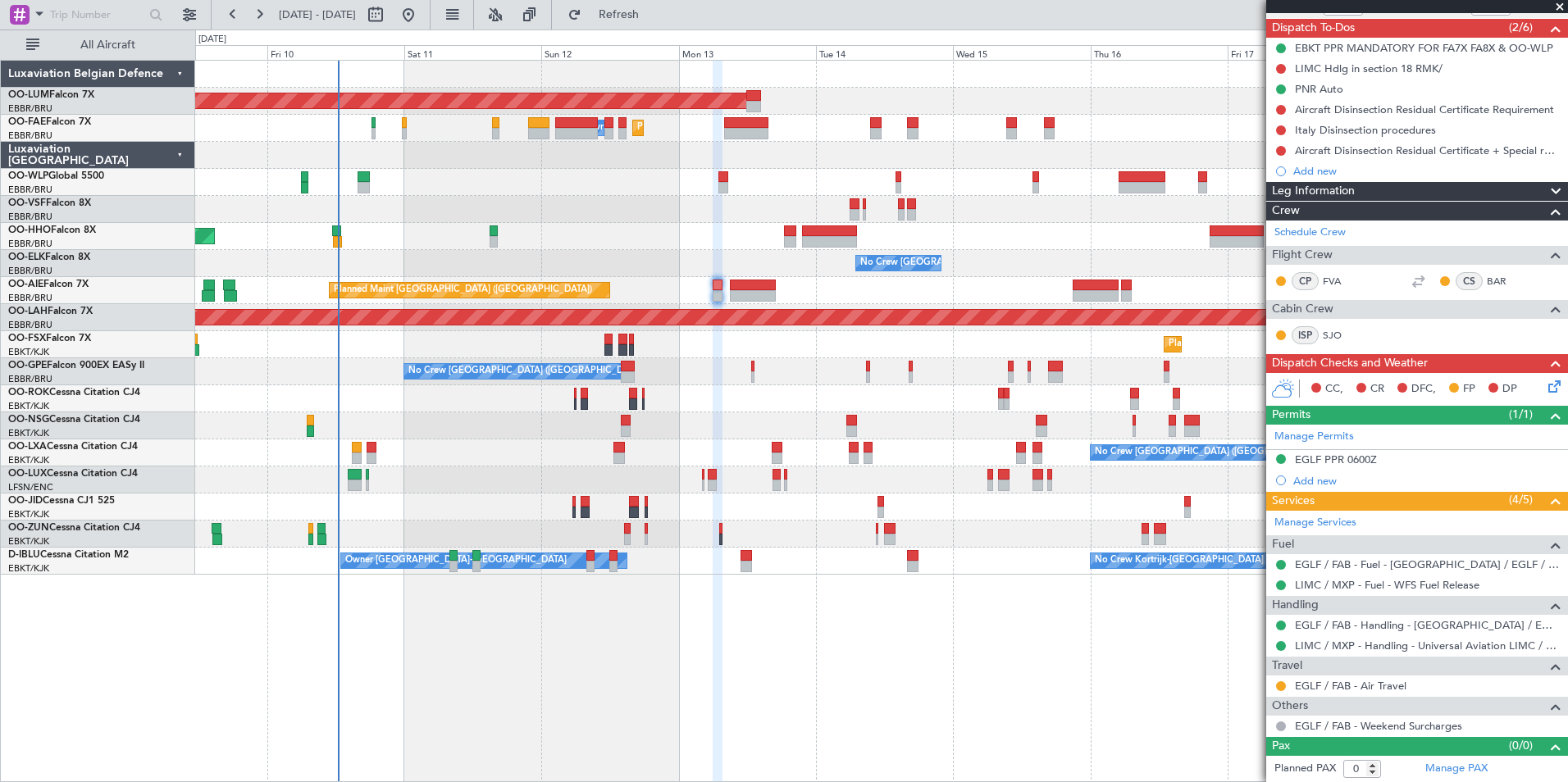
click at [635, 661] on div "AOG Maint [GEOGRAPHIC_DATA] Planned Maint [GEOGRAPHIC_DATA] ([GEOGRAPHIC_DATA])…" at bounding box center [881, 422] width 1373 height 723
click at [1322, 333] on div "ISP SJO" at bounding box center [1316, 335] width 85 height 18
click at [1332, 330] on link "SJO" at bounding box center [1341, 335] width 37 height 14
click at [658, 21] on button "Refresh" at bounding box center [609, 14] width 98 height 26
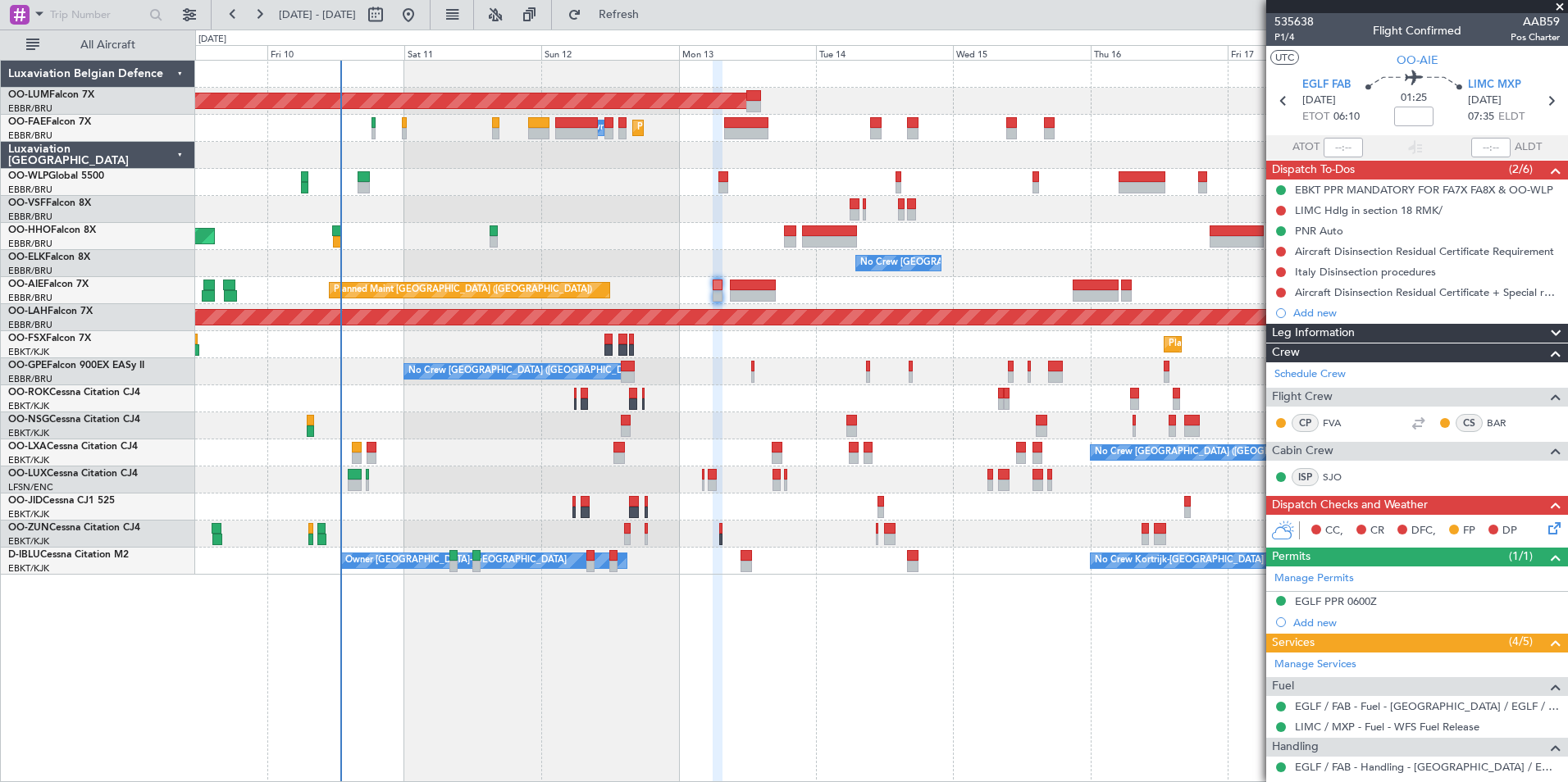
scroll to position [142, 0]
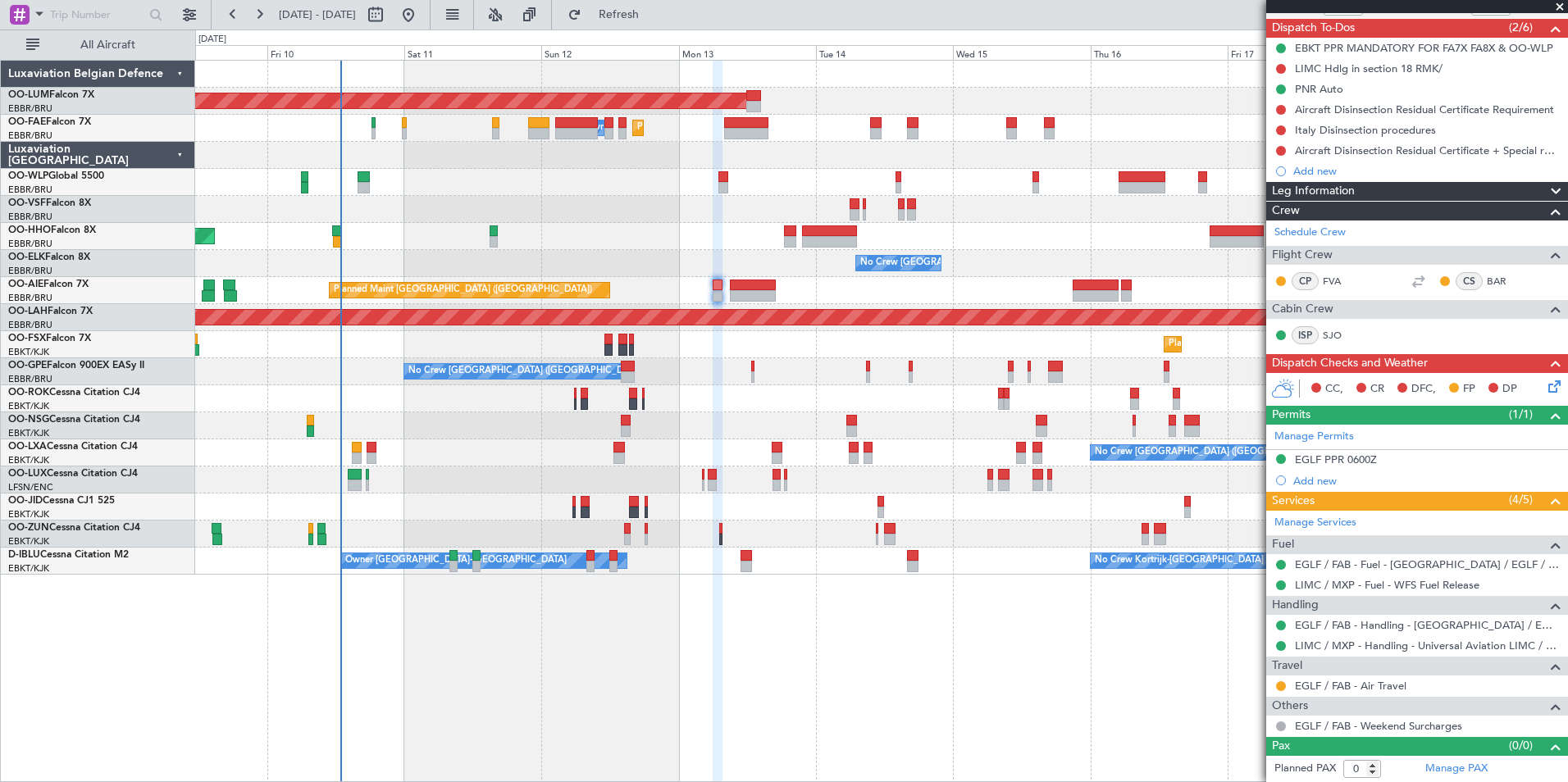
click at [572, 728] on div "AOG Maint Sibiu Planned Maint Brussels (Brussels National) Planned Maint Melsbr…" at bounding box center [881, 422] width 1373 height 723
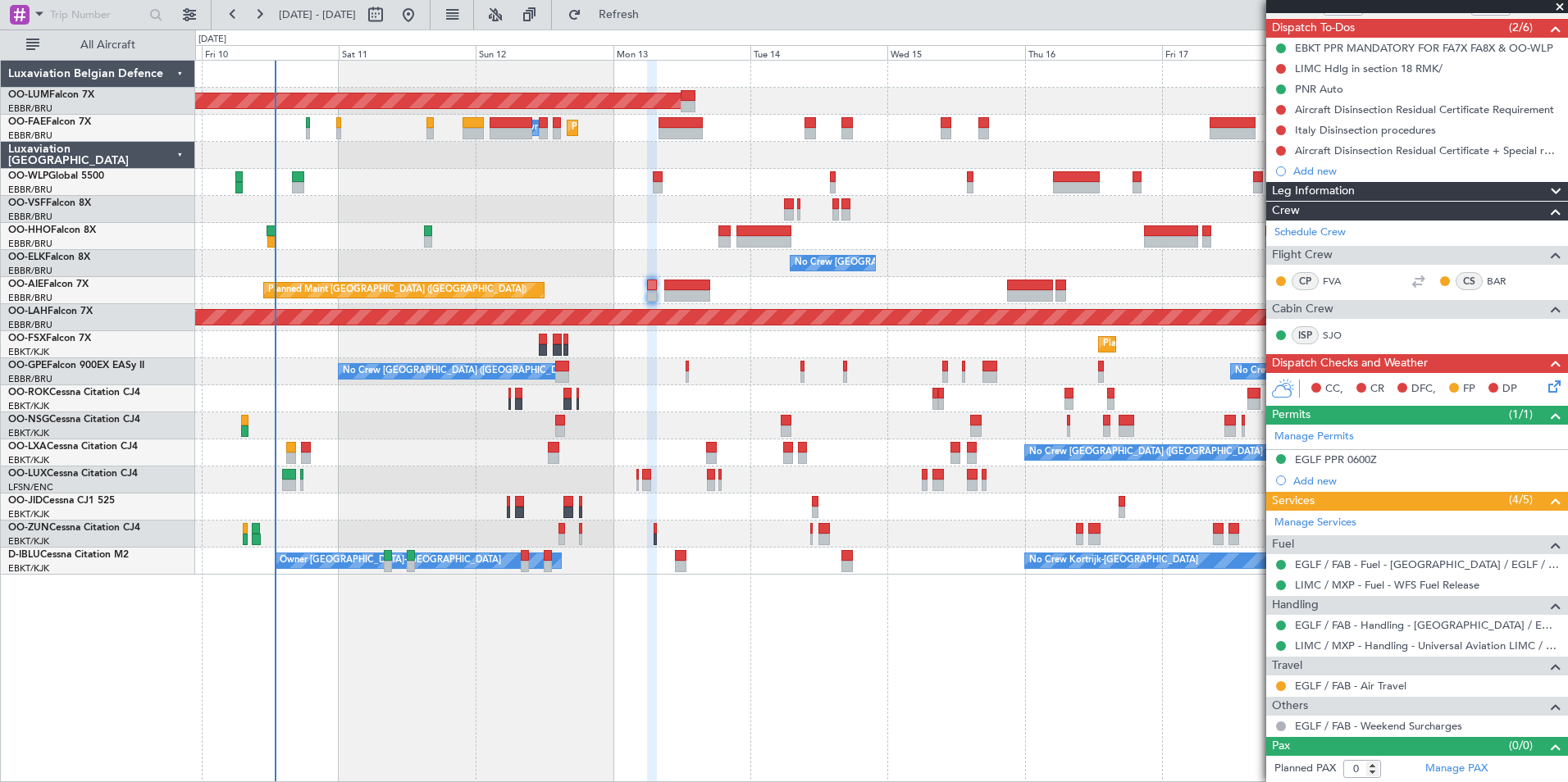
click at [629, 728] on div "AOG Maint Sibiu Planned Maint Brussels (Brussels National) Planned Maint Melsbr…" at bounding box center [881, 422] width 1373 height 723
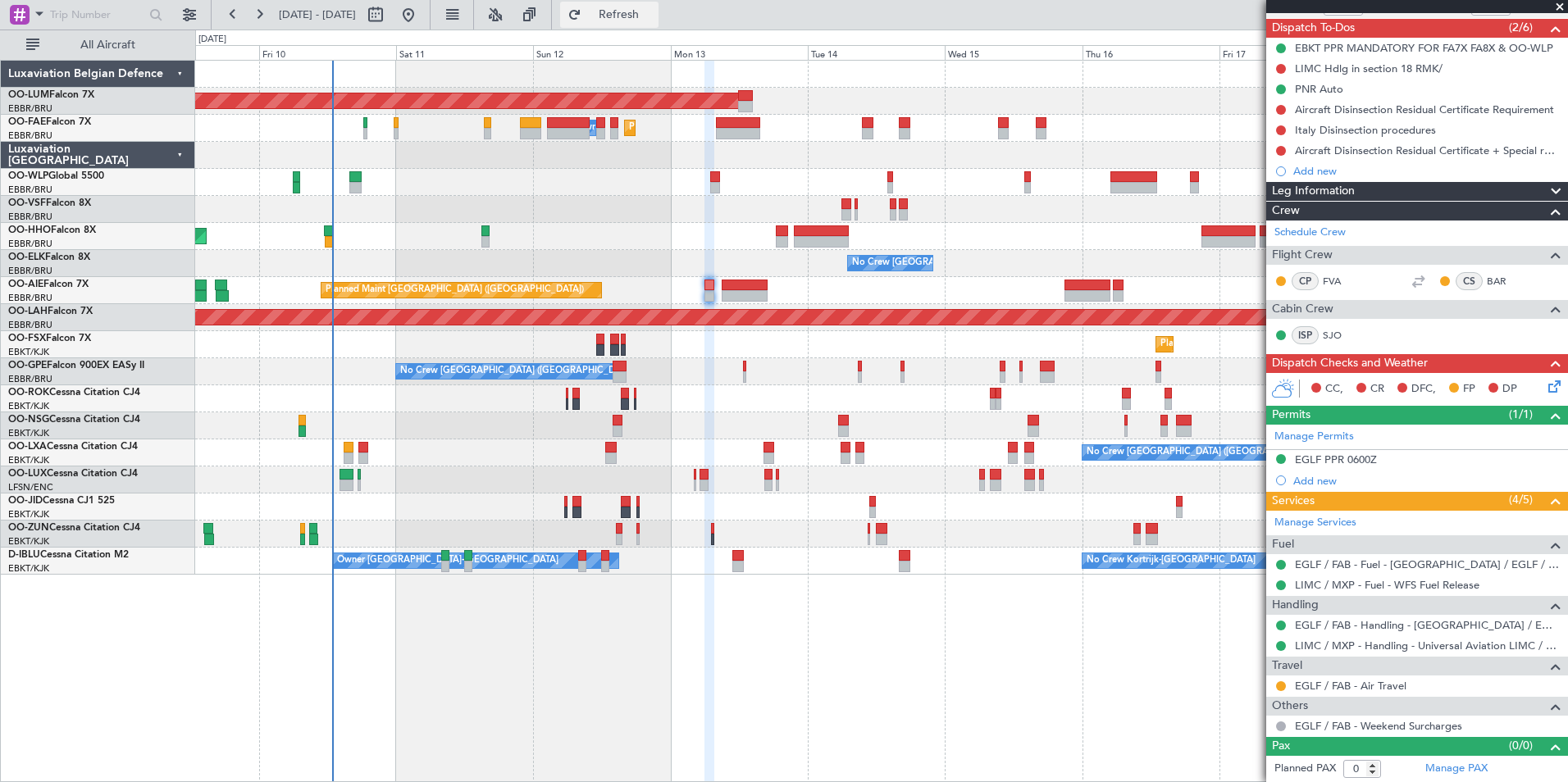
click at [649, 19] on span "Refresh" at bounding box center [619, 14] width 69 height 12
click at [648, 23] on button "Refresh" at bounding box center [609, 14] width 98 height 26
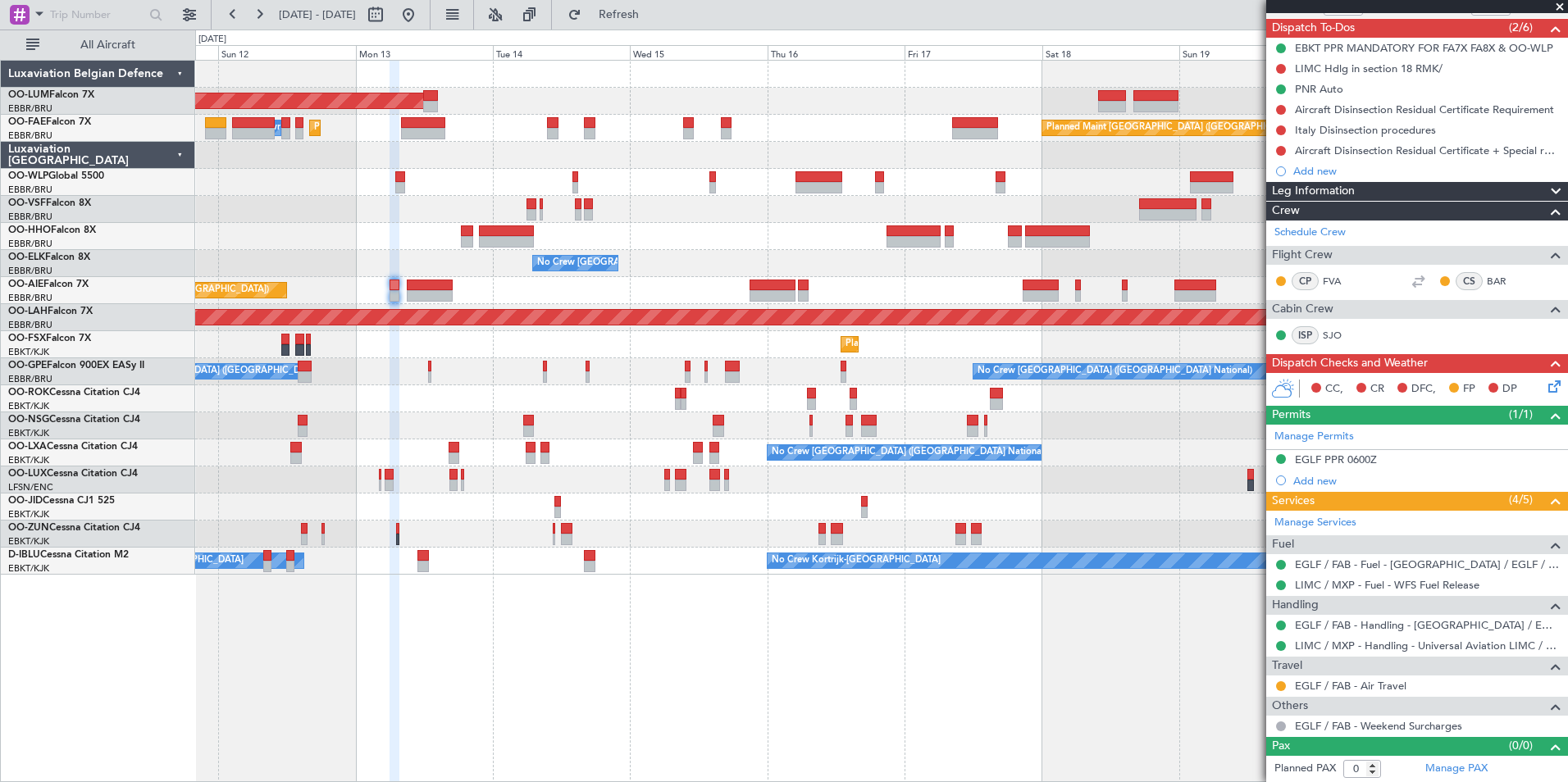
click at [293, 732] on div "AOG Maint Sibiu Planned Maint Brussels (Brussels National) Planned Maint Melsbr…" at bounding box center [881, 422] width 1373 height 723
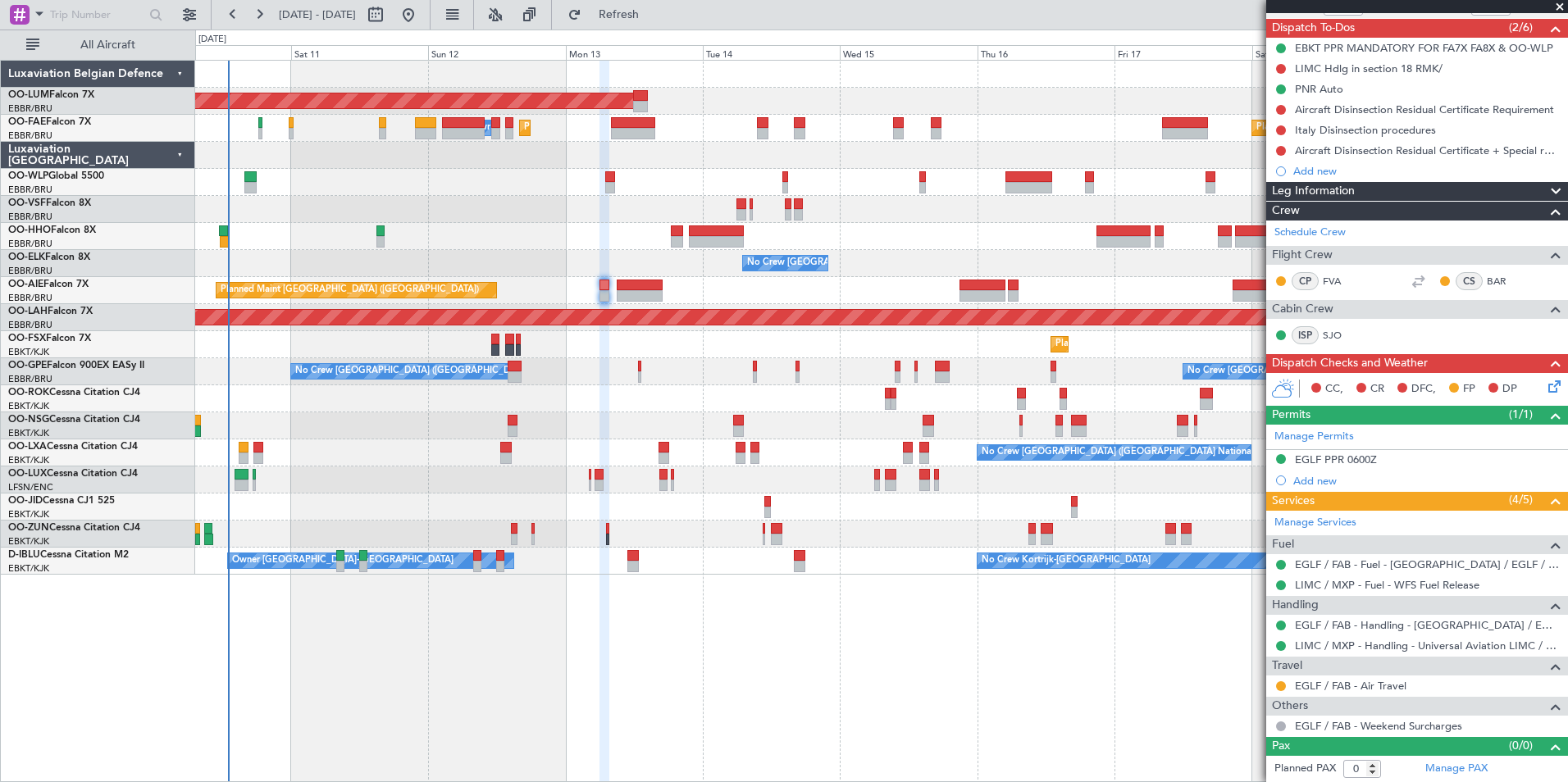
click at [788, 624] on div "AOG Maint Sibiu Planned Maint Brussels (Brussels National) Planned Maint Melsbr…" at bounding box center [881, 422] width 1373 height 723
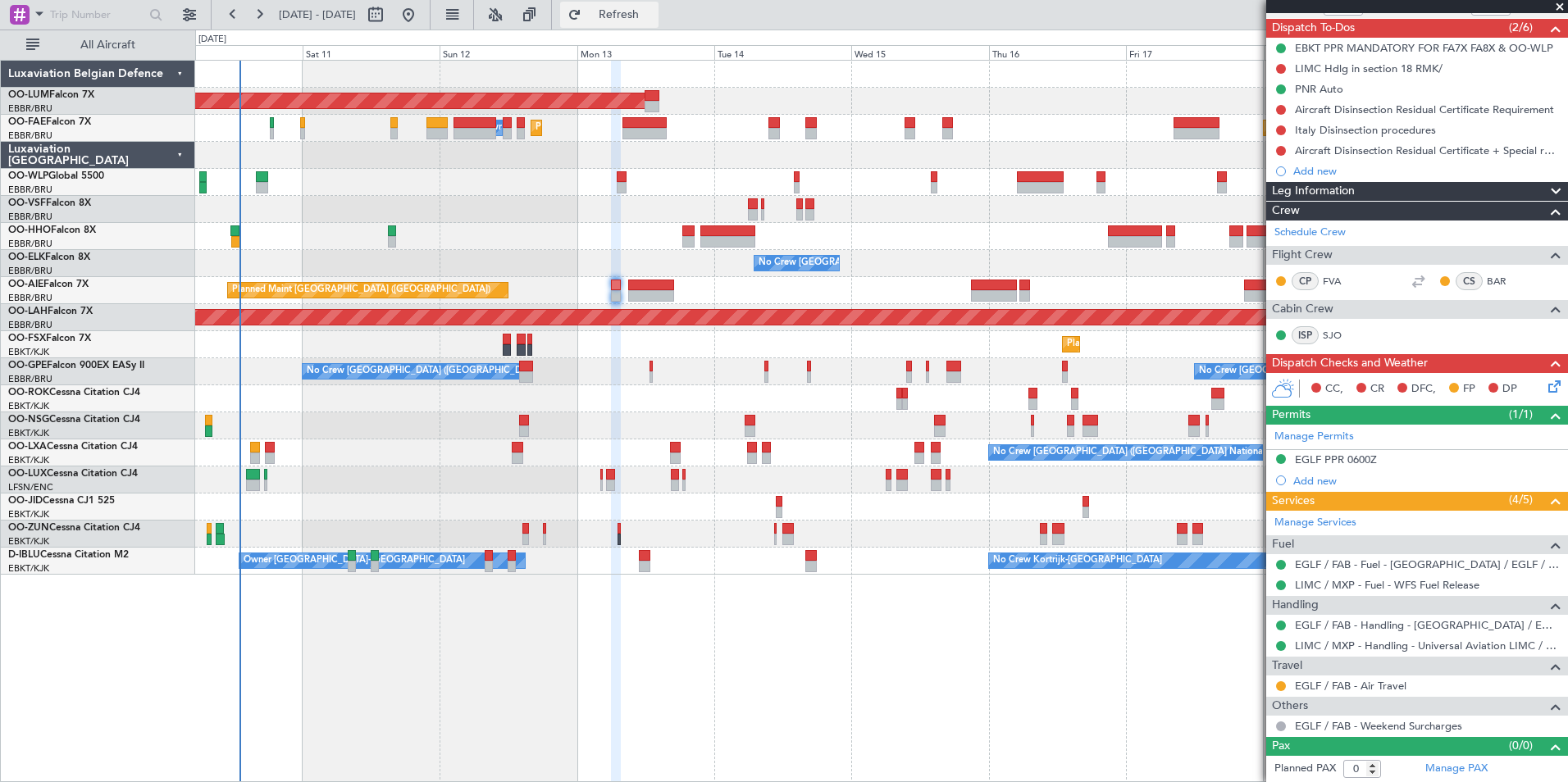
click at [654, 18] on span "Refresh" at bounding box center [619, 14] width 69 height 12
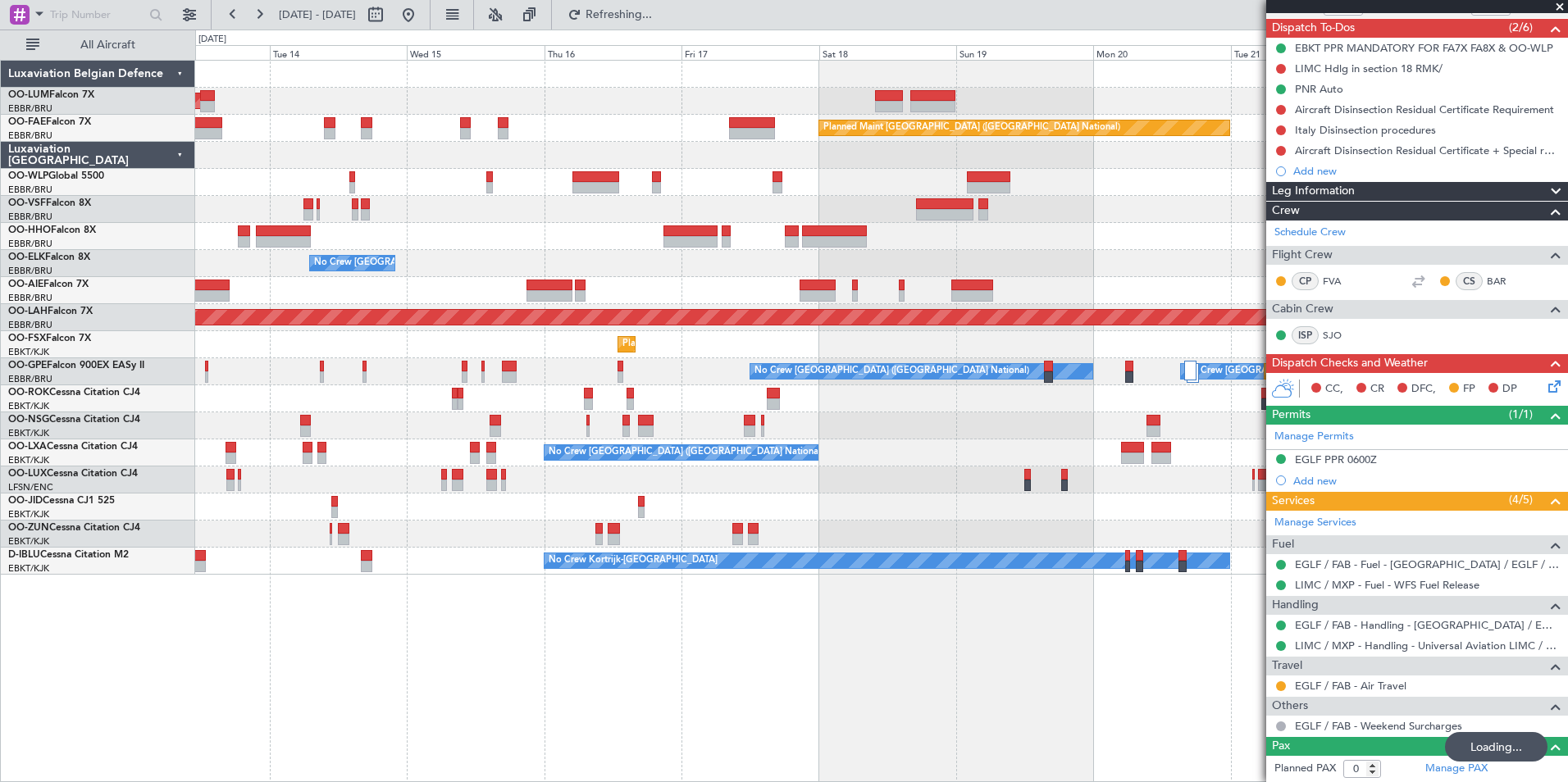
click at [306, 659] on div "AOG Maint Sibiu Planned Maint Brussels (Brussels National) Owner Melsbroek Air …" at bounding box center [881, 422] width 1373 height 723
click at [993, 669] on div "AOG Maint Sibiu Planned Maint Brussels (Brussels National) Owner Melsbroek Air …" at bounding box center [881, 422] width 1373 height 723
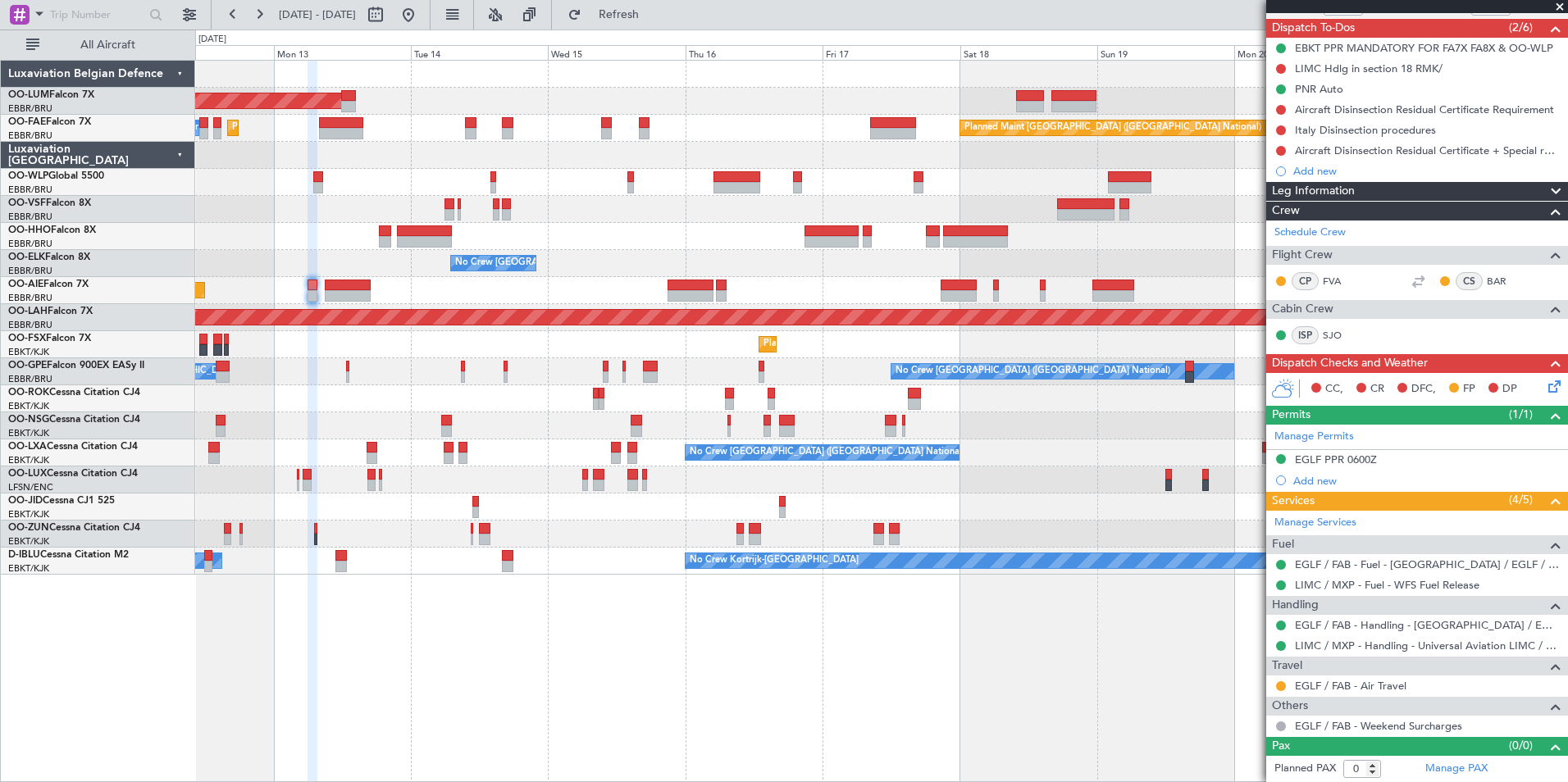
click at [478, 730] on div "AOG Maint Sibiu Planned Maint Brussels (Brussels National) Planned Maint Melsbr…" at bounding box center [881, 422] width 1373 height 723
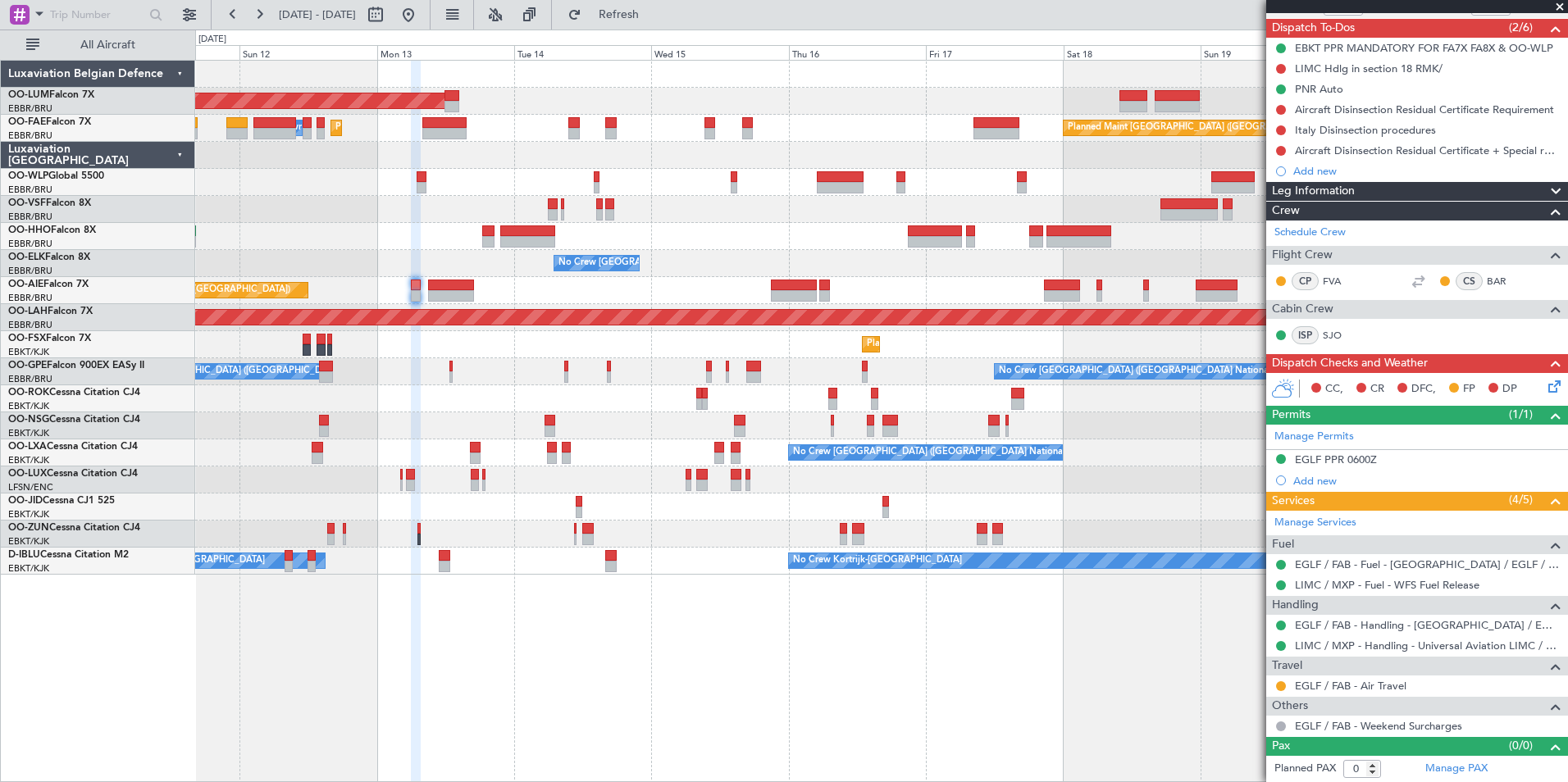
click at [732, 761] on div "AOG Maint Sibiu Planned Maint Brussels (Brussels National) Planned Maint Melsbr…" at bounding box center [881, 422] width 1373 height 723
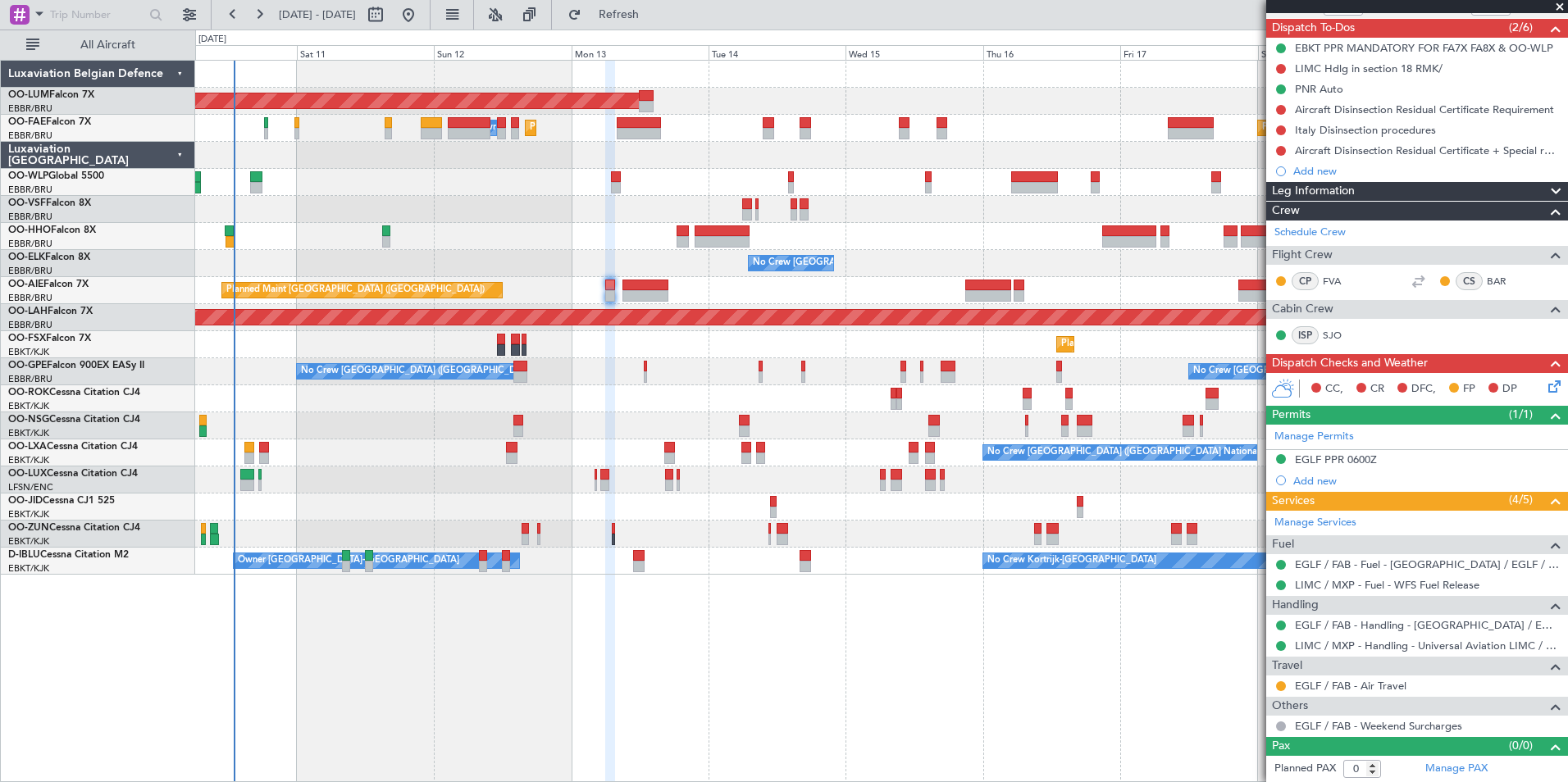
click at [513, 723] on div "AOG Maint Sibiu Planned Maint Brussels (Brussels National) Planned Maint Melsbr…" at bounding box center [881, 422] width 1373 height 723
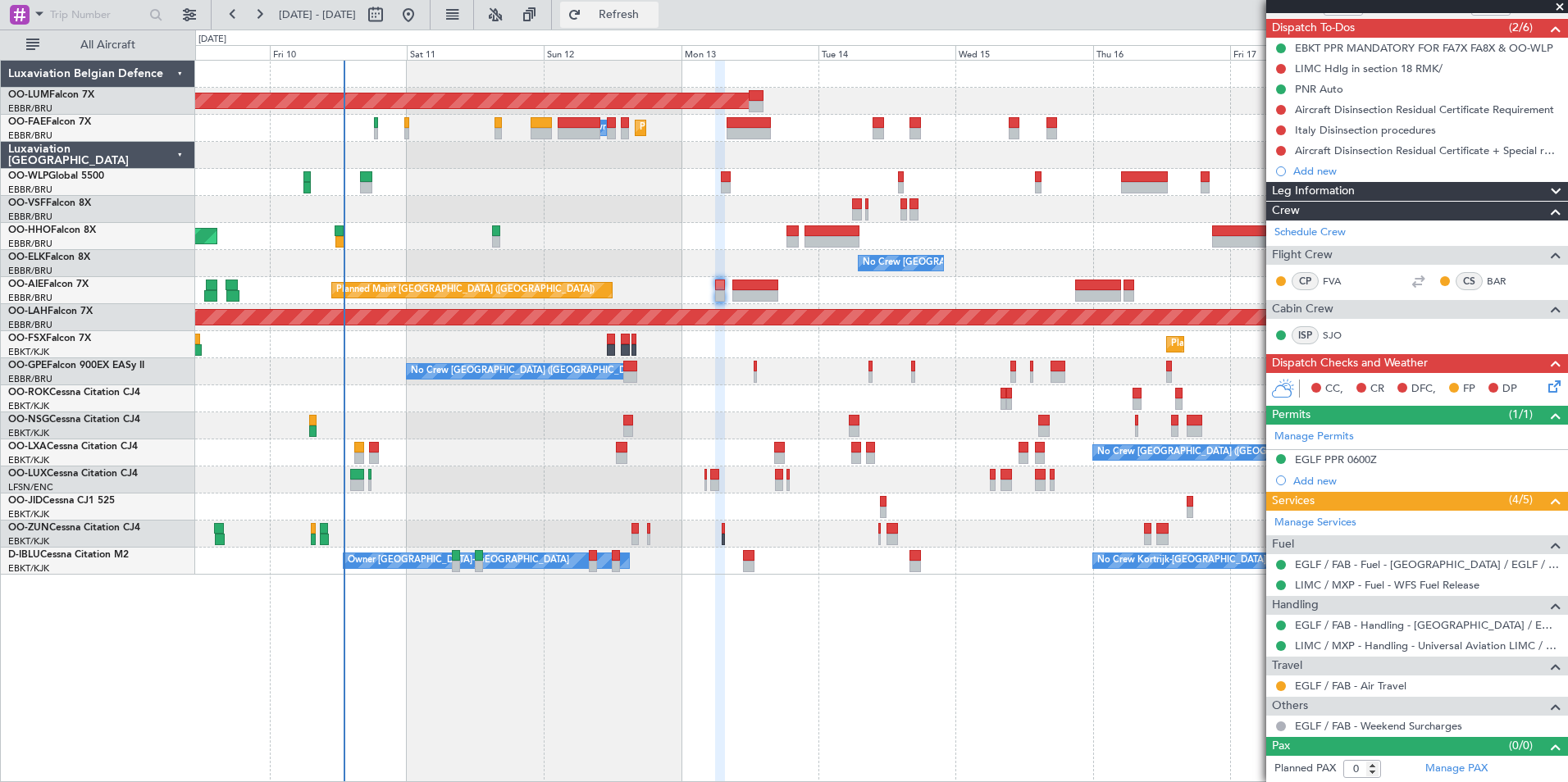
click at [654, 17] on span "Refresh" at bounding box center [619, 14] width 69 height 12
click at [658, 23] on button "Refresh" at bounding box center [609, 14] width 98 height 26
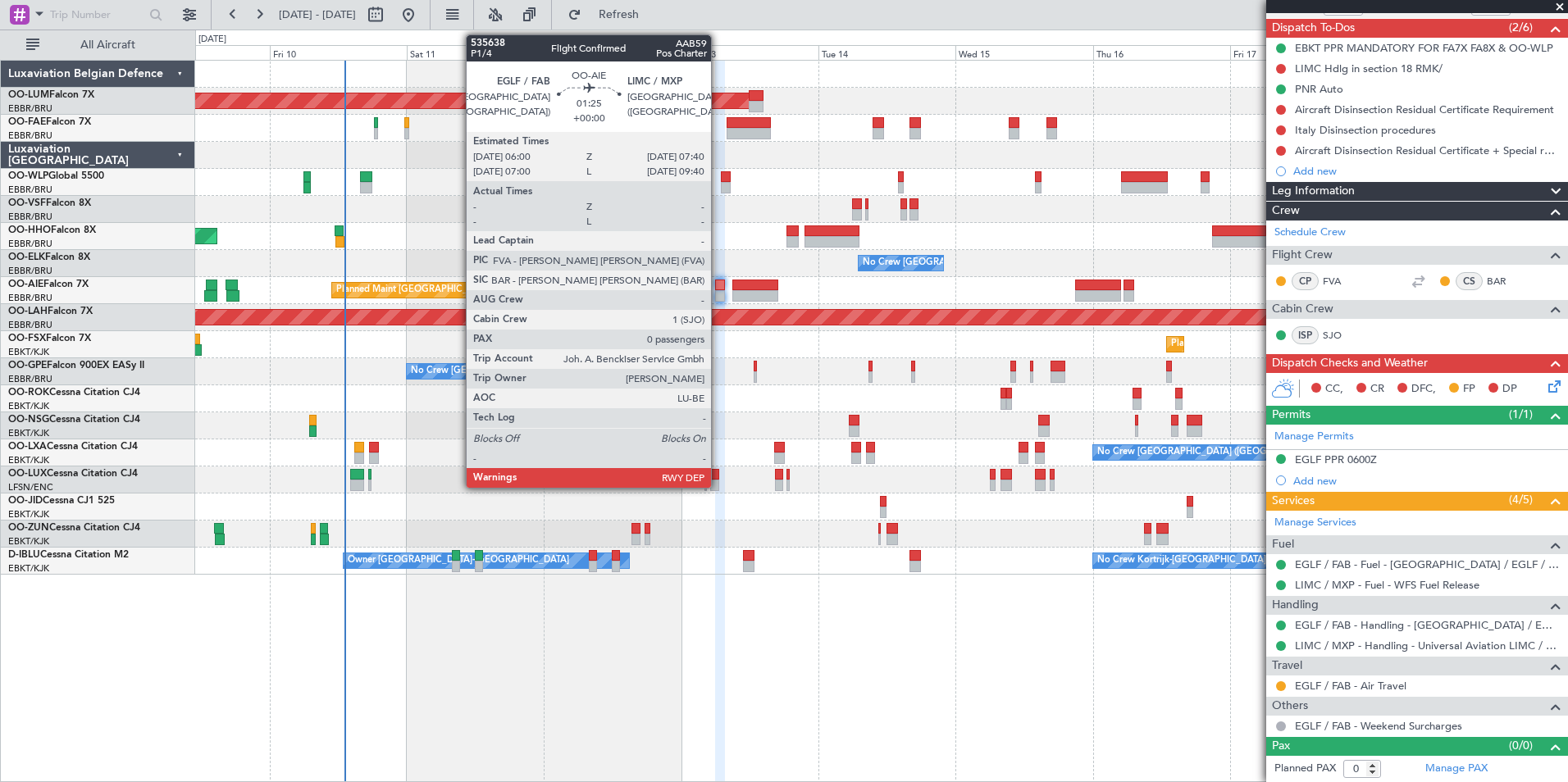
click at [718, 286] on div at bounding box center [719, 285] width 10 height 12
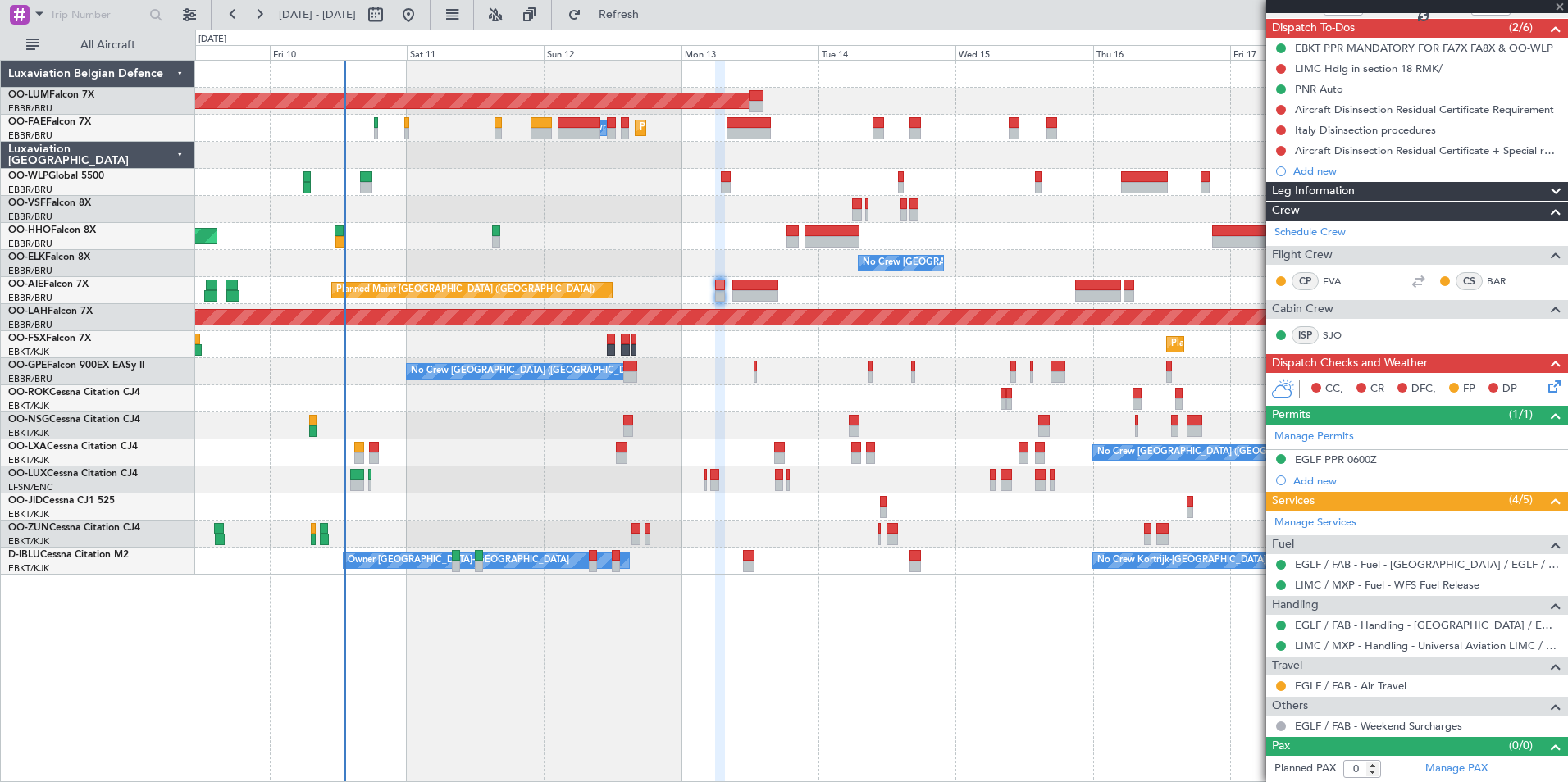
scroll to position [0, 0]
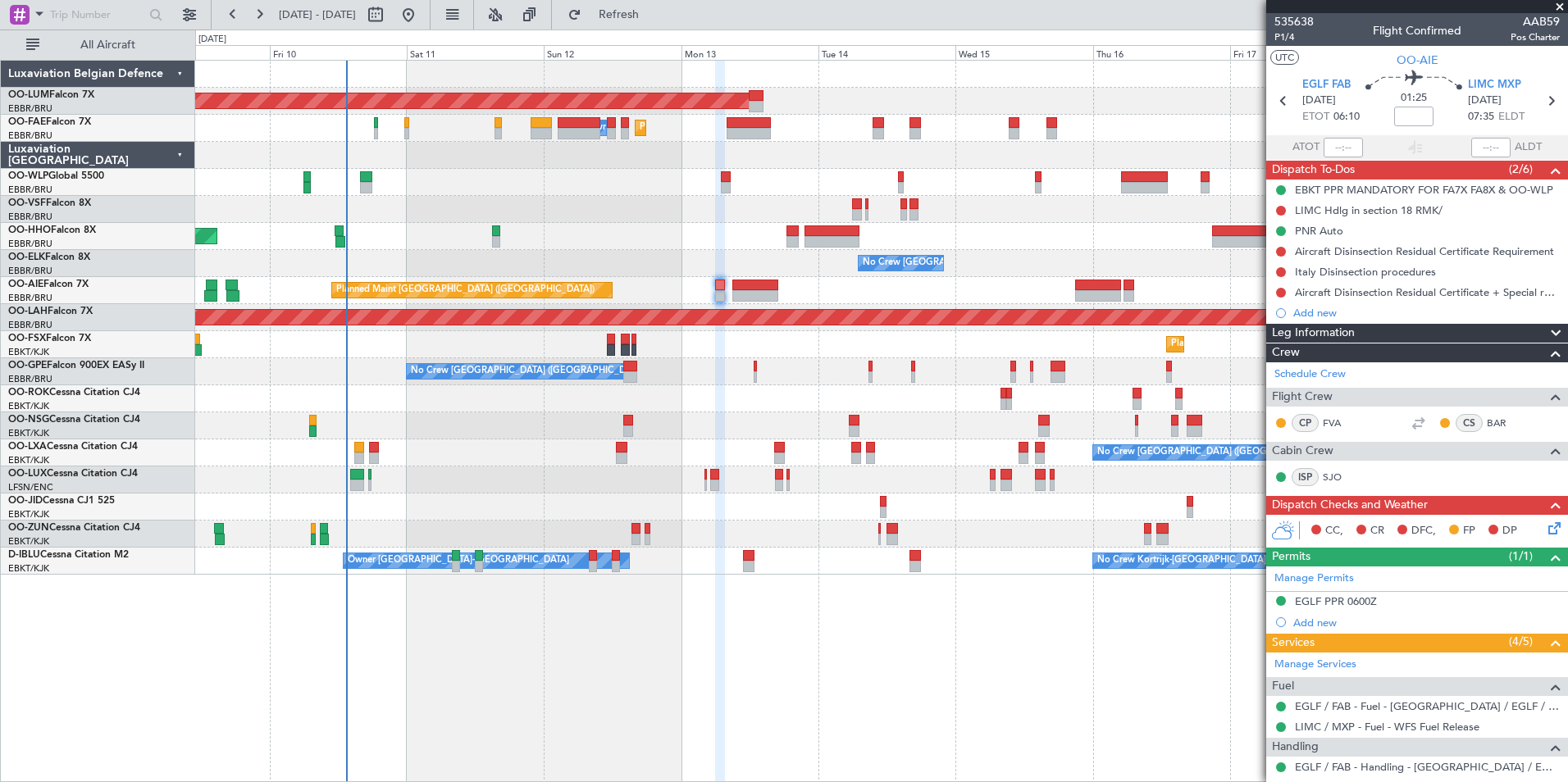
drag, startPoint x: 669, startPoint y: 12, endPoint x: 849, endPoint y: 663, distance: 675.4
click at [654, 12] on span "Refresh" at bounding box center [619, 14] width 69 height 12
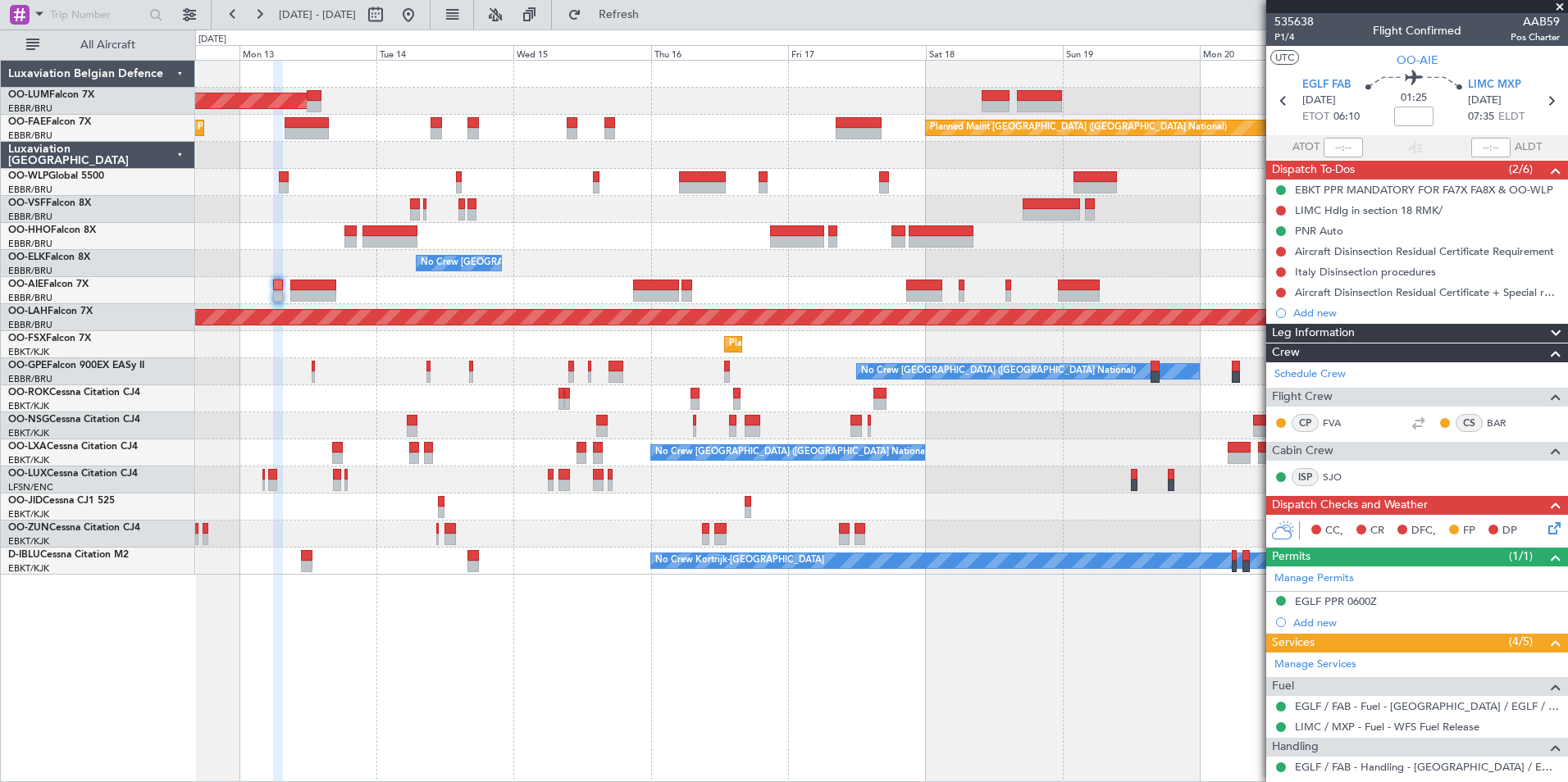
click at [420, 637] on div "AOG Maint Sibiu Planned Maint Brussels (Brussels National) Planned Maint Melsbr…" at bounding box center [881, 422] width 1373 height 723
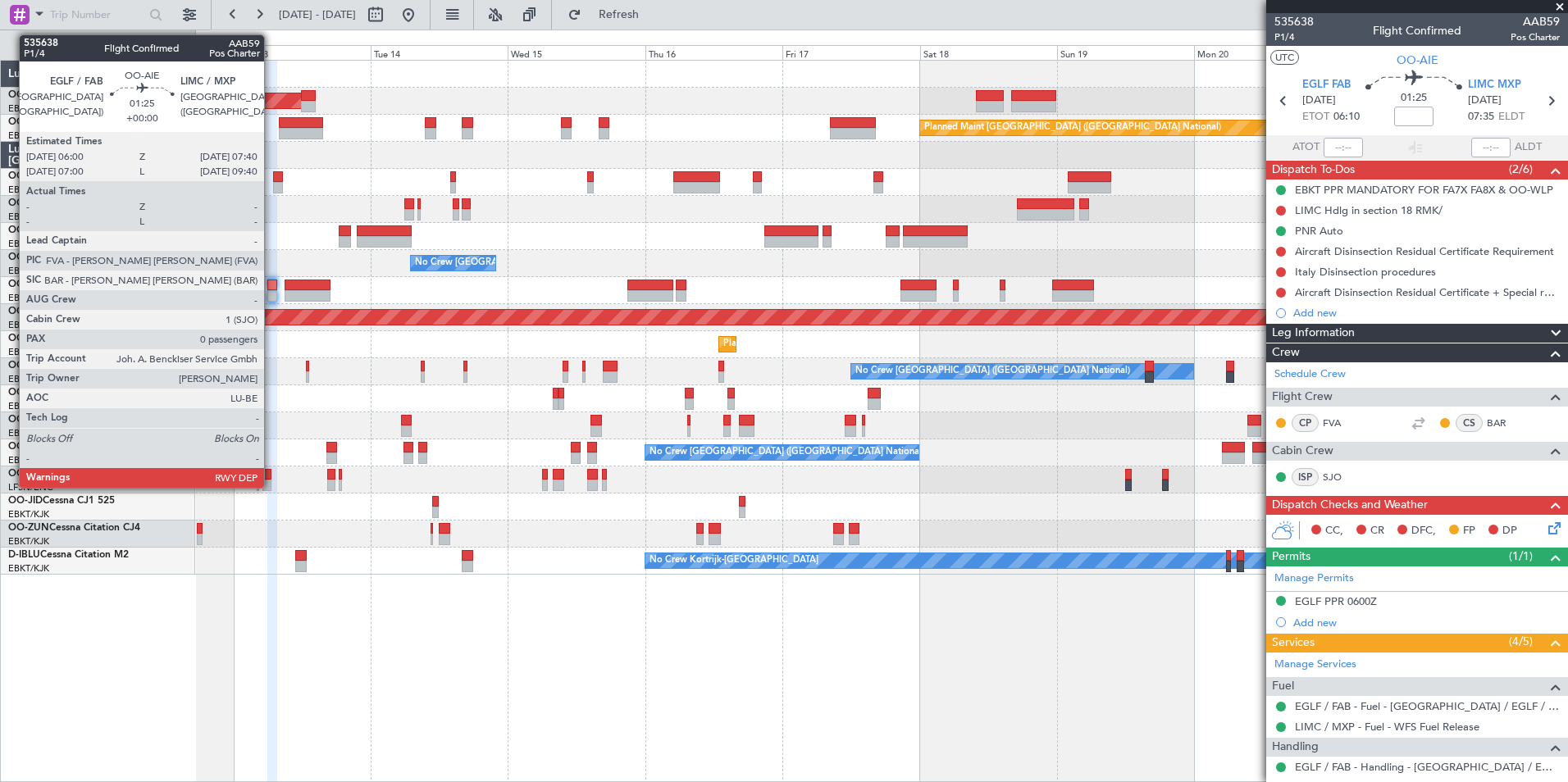
click at [272, 282] on div at bounding box center [272, 285] width 10 height 12
click at [273, 289] on div at bounding box center [272, 285] width 10 height 12
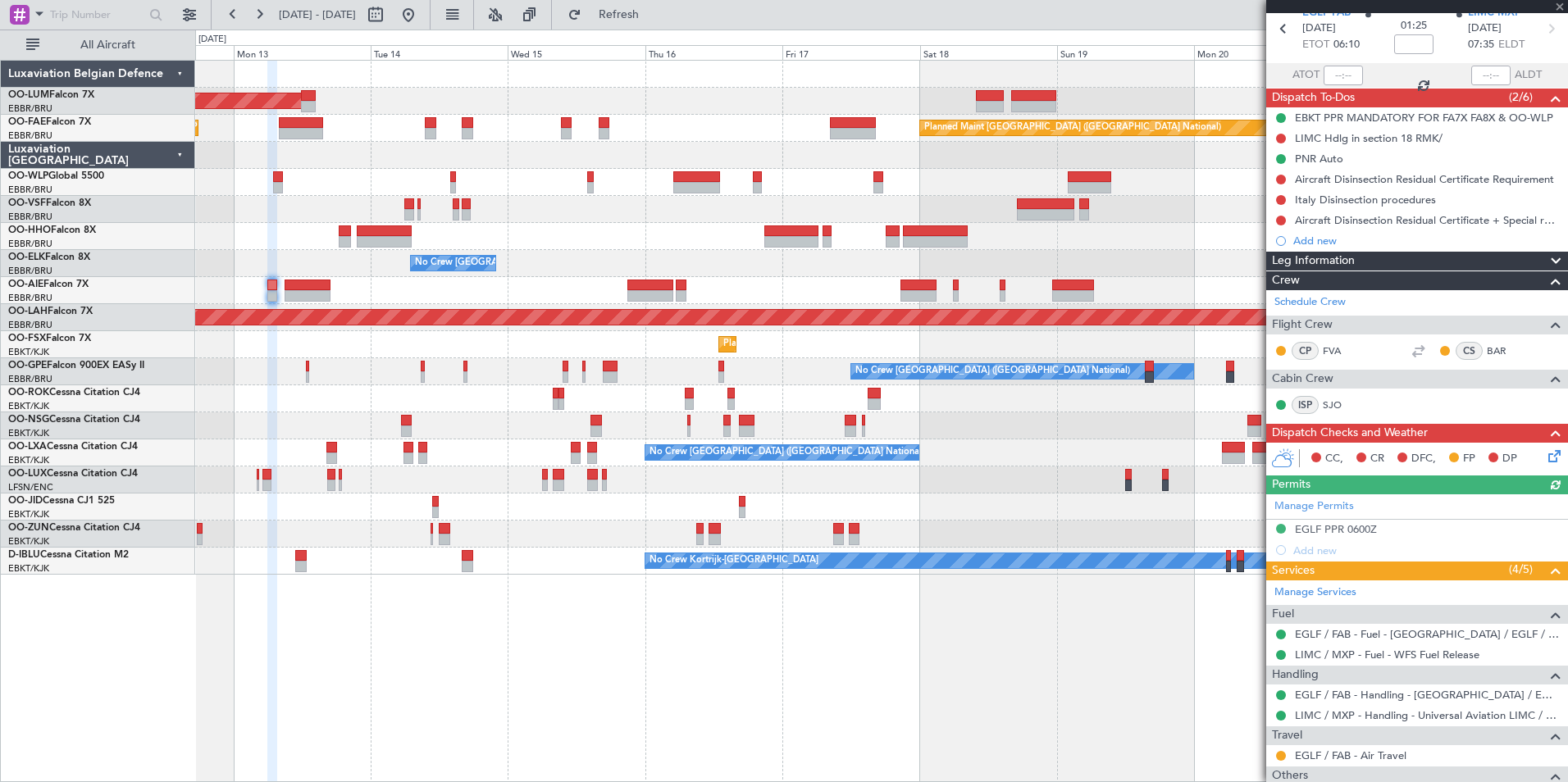
scroll to position [142, 0]
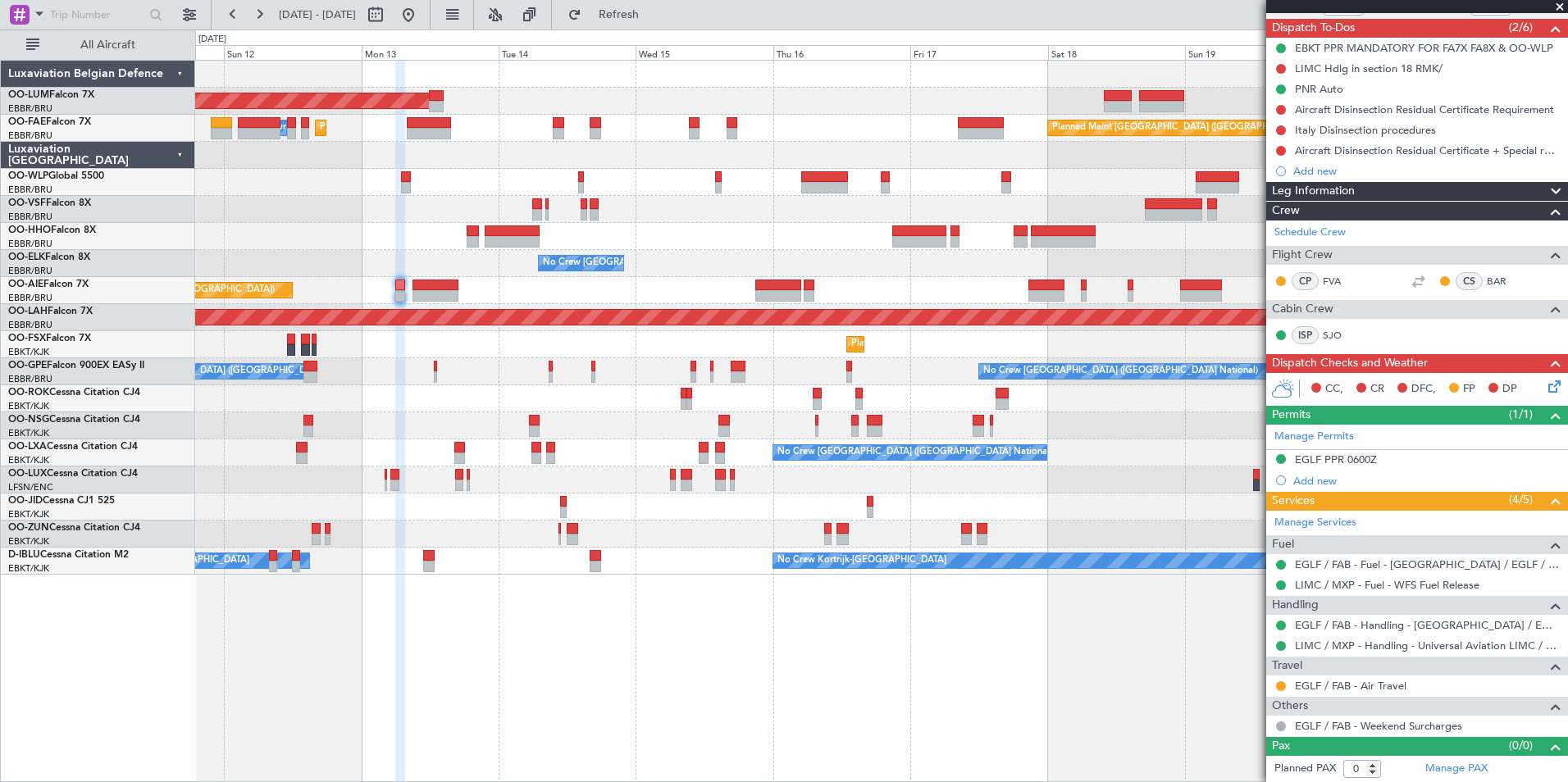
click at [612, 698] on div "AOG Maint Sibiu Planned Maint Brussels (Brussels National) Planned Maint Melsbr…" at bounding box center [881, 422] width 1373 height 723
click at [654, 20] on span "Refresh" at bounding box center [619, 14] width 69 height 12
click at [654, 10] on span "Refresh" at bounding box center [619, 14] width 69 height 12
click at [624, 18] on button "Refresh" at bounding box center [609, 14] width 98 height 26
click at [840, 636] on div "AOG Maint Sibiu Planned Maint Brussels (Brussels National) Planned Maint Melsbr…" at bounding box center [881, 422] width 1373 height 723
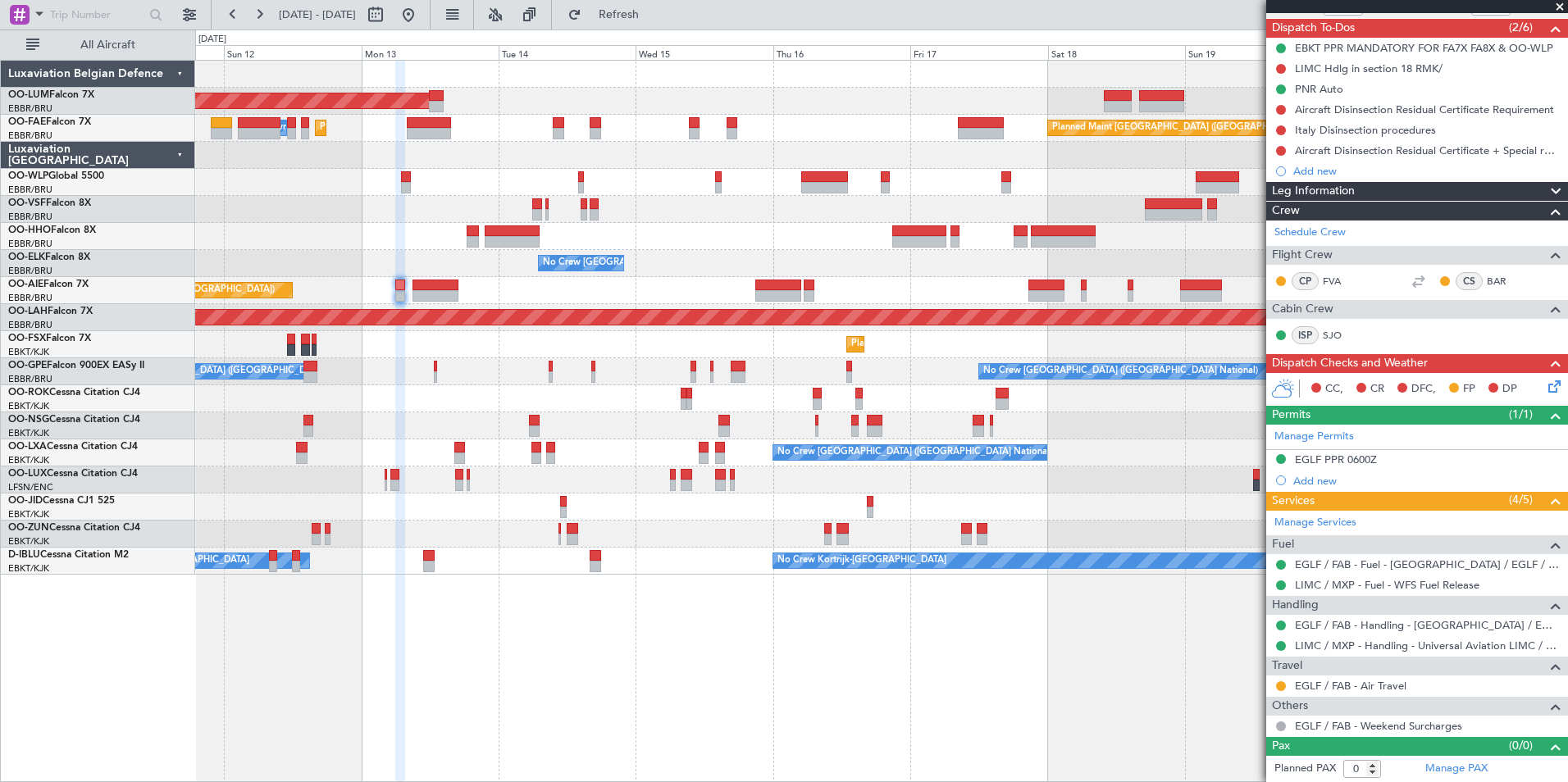
click at [1252, 689] on div "AOG Maint Sibiu Planned Maint Brussels (Brussels National) Planned Maint Melsbr…" at bounding box center [881, 422] width 1373 height 723
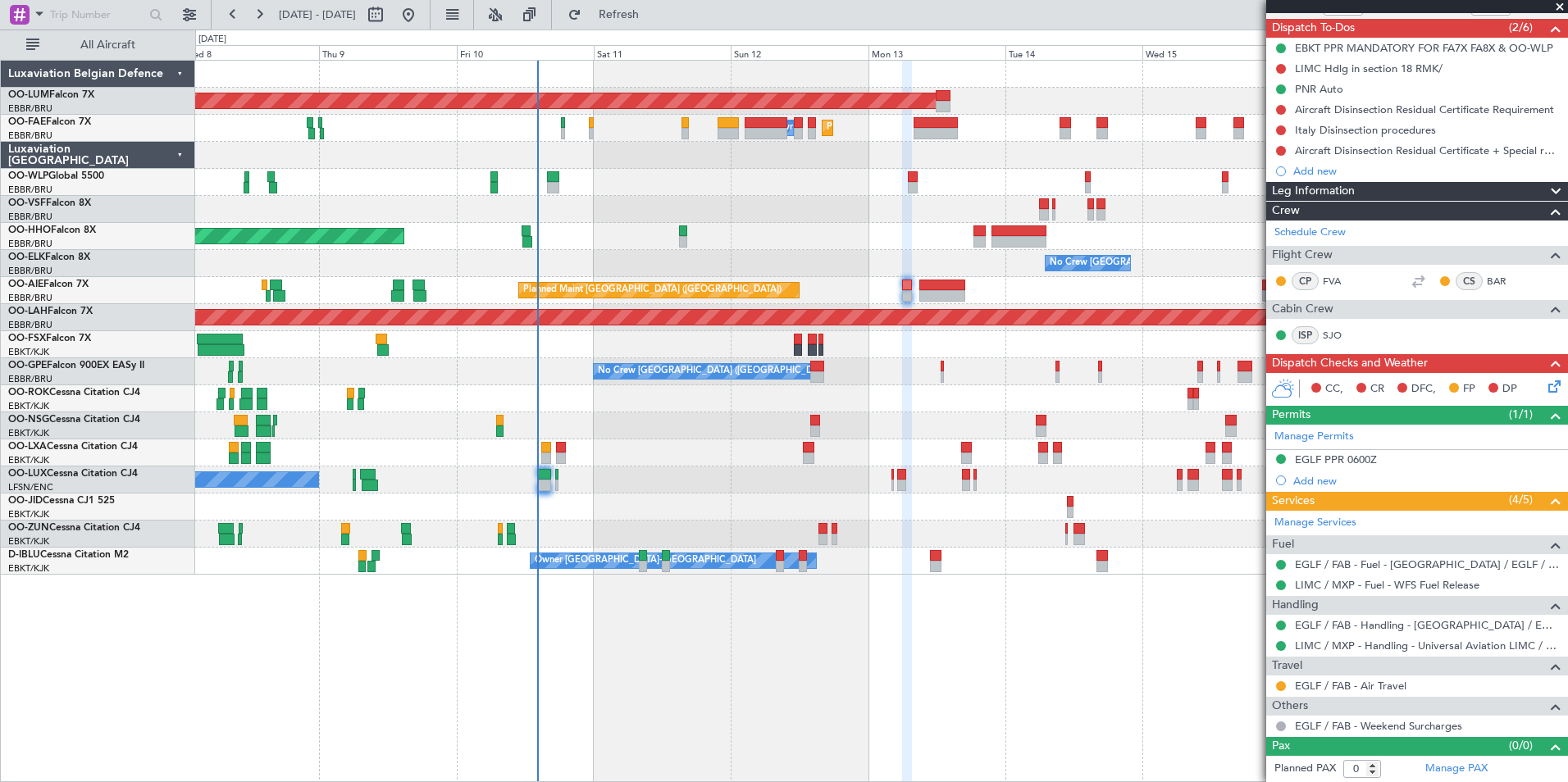
click at [1017, 697] on div "AOG Maint Sibiu Planned Maint Brussels (Brussels National) Planned Maint Melsbr…" at bounding box center [881, 422] width 1373 height 723
click at [965, 694] on div "AOG Maint Sibiu Planned Maint Brussels (Brussels National) Planned Maint Melsbr…" at bounding box center [881, 422] width 1373 height 723
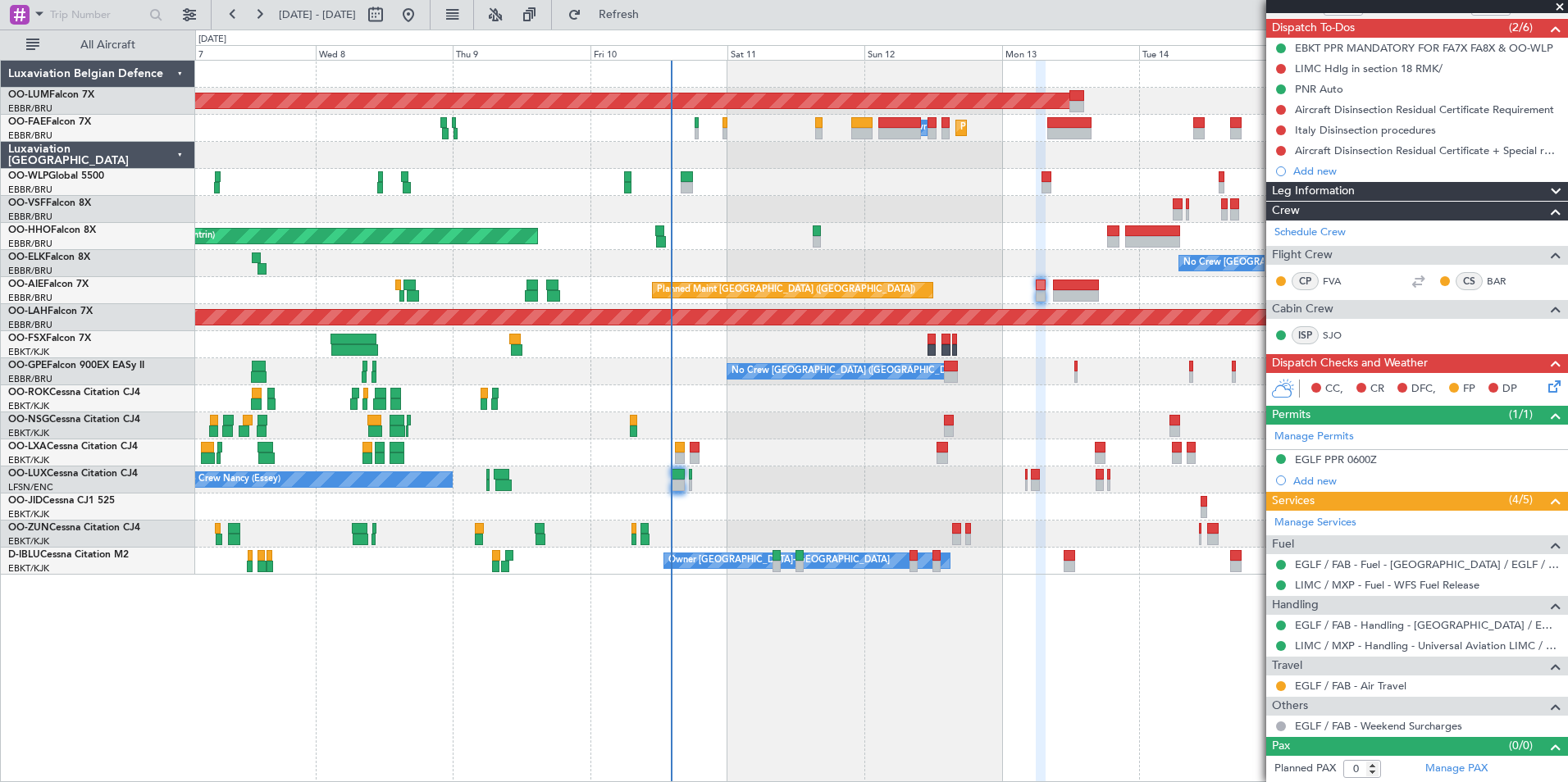
click at [713, 630] on div "AOG Maint Sibiu Planned Maint Melsbroek Air Base Owner Melsbroek Air Base Plann…" at bounding box center [881, 422] width 1373 height 723
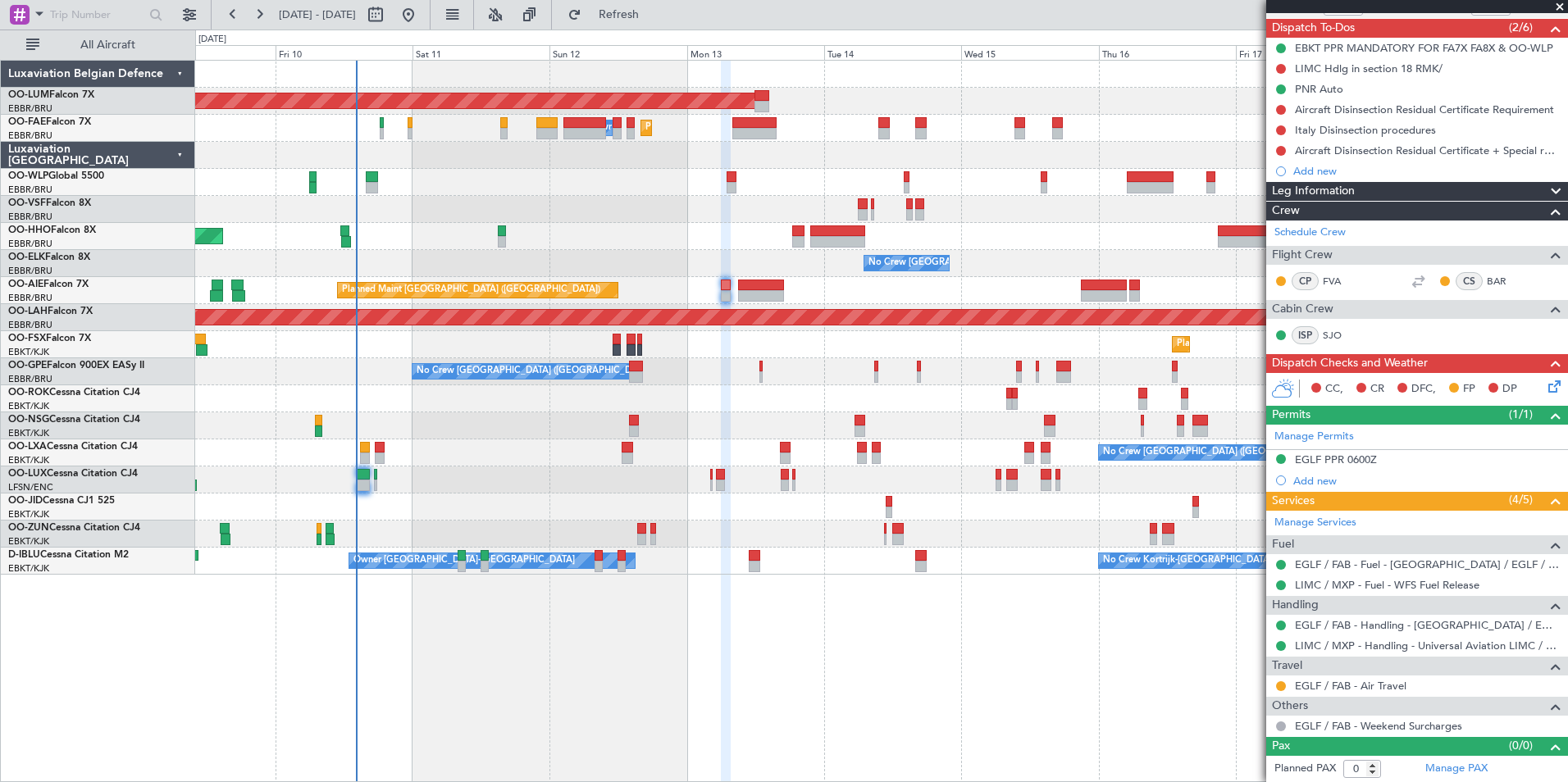
click at [640, 612] on div "AOG Maint Sibiu Planned Maint Melsbroek Air Base Owner Melsbroek Air Base Plann…" at bounding box center [881, 422] width 1373 height 723
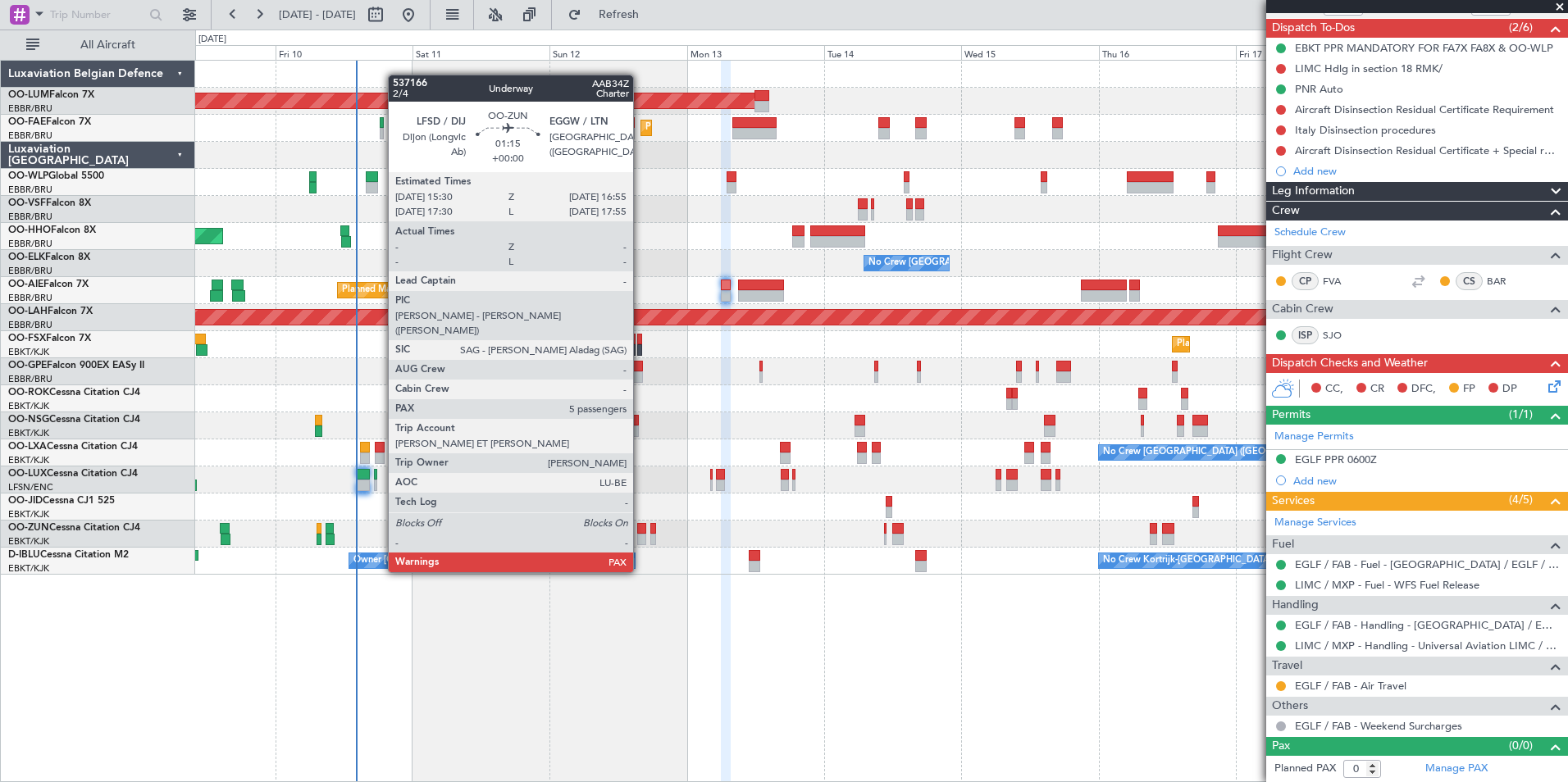
click at [640, 527] on div at bounding box center [641, 529] width 8 height 12
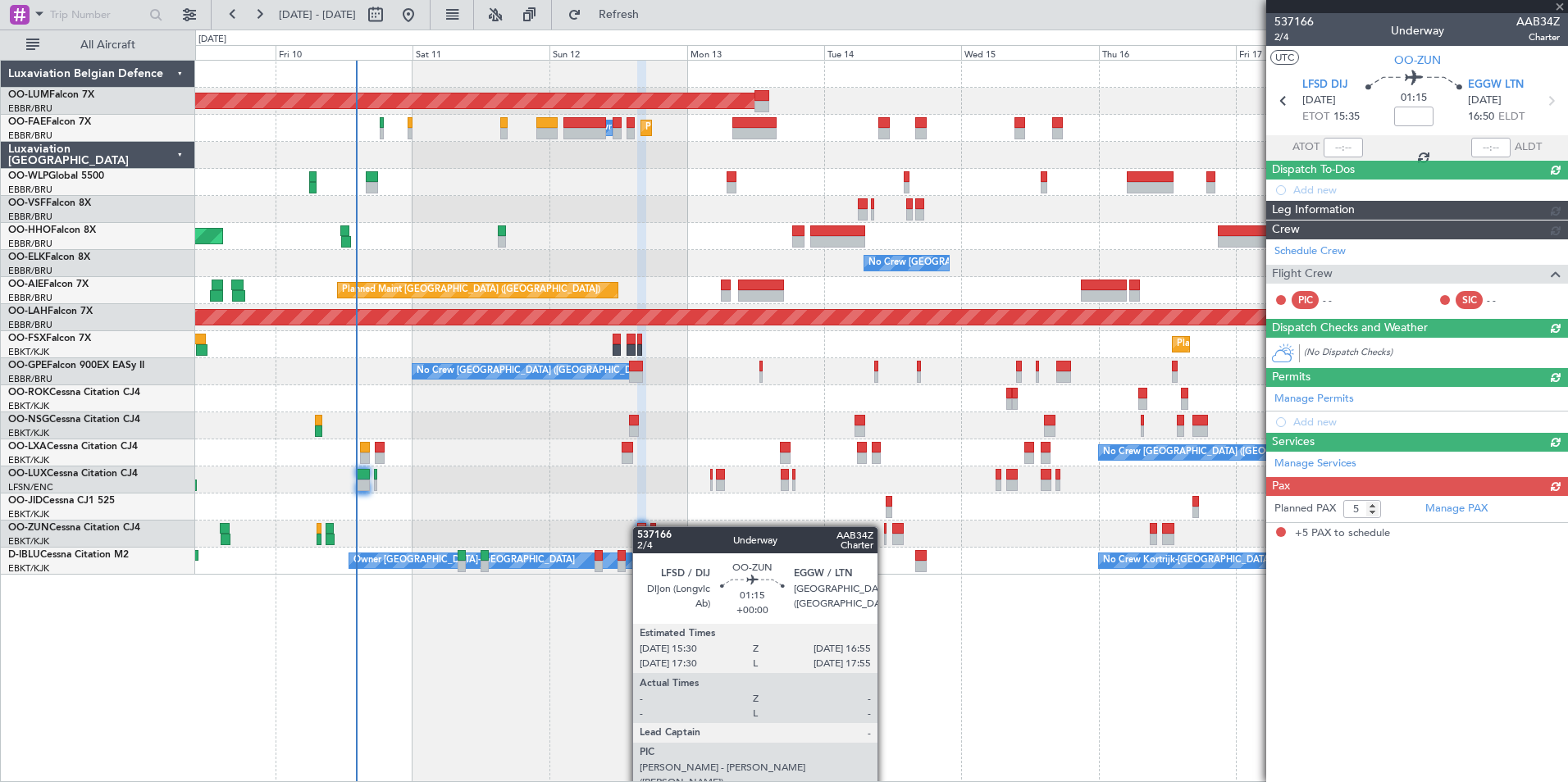
scroll to position [0, 0]
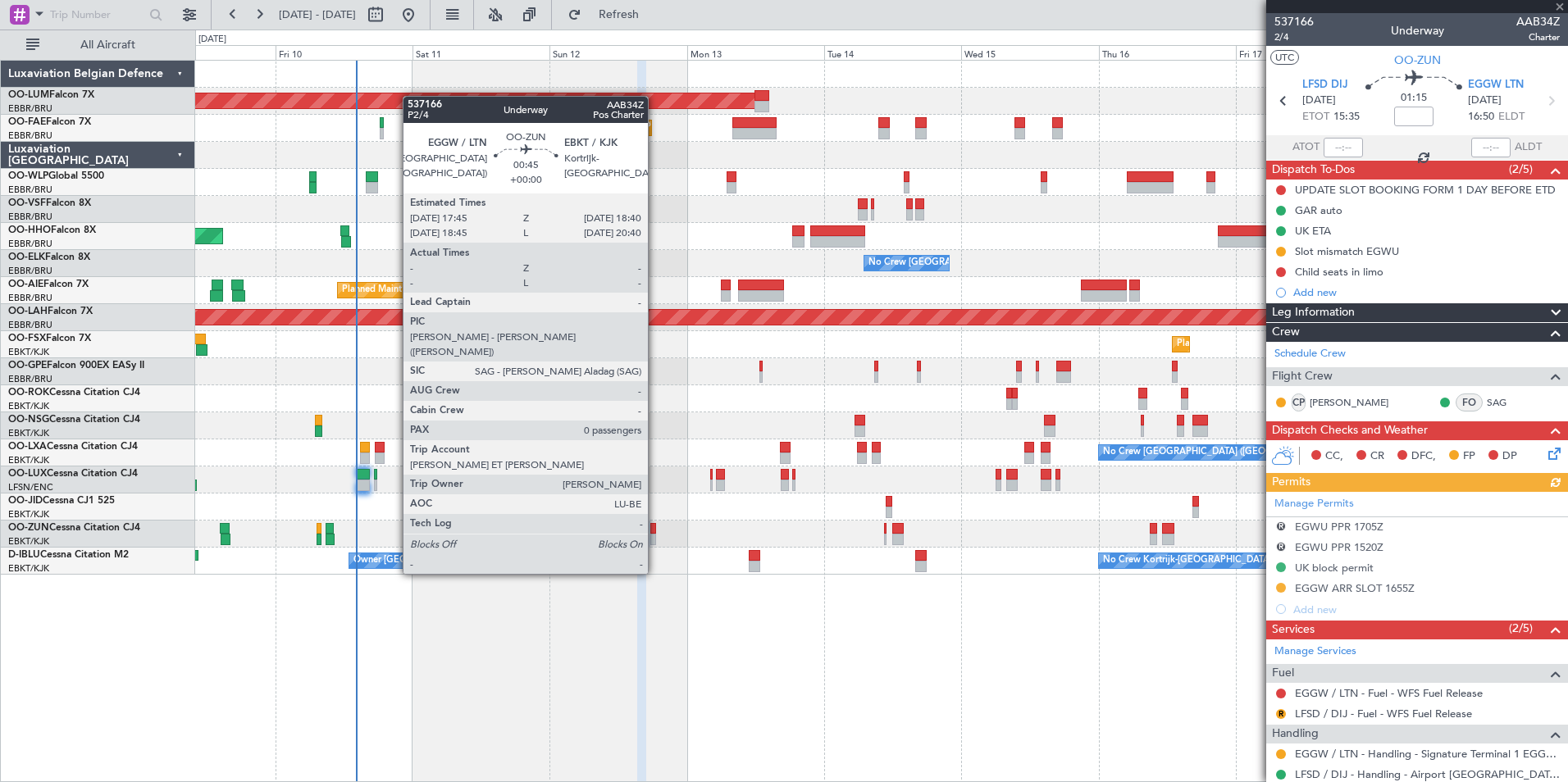
click at [655, 528] on div at bounding box center [653, 529] width 5 height 12
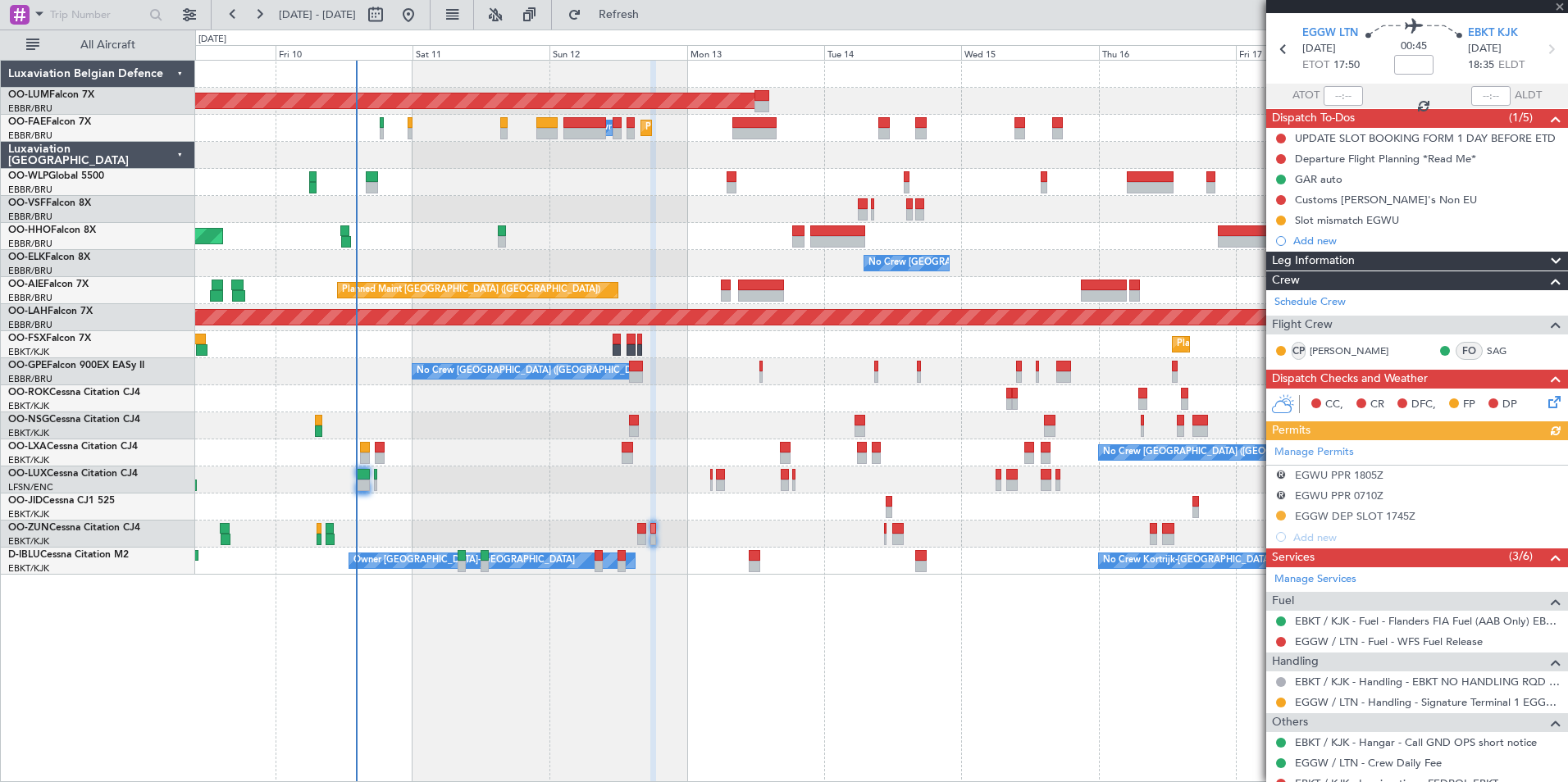
scroll to position [109, 0]
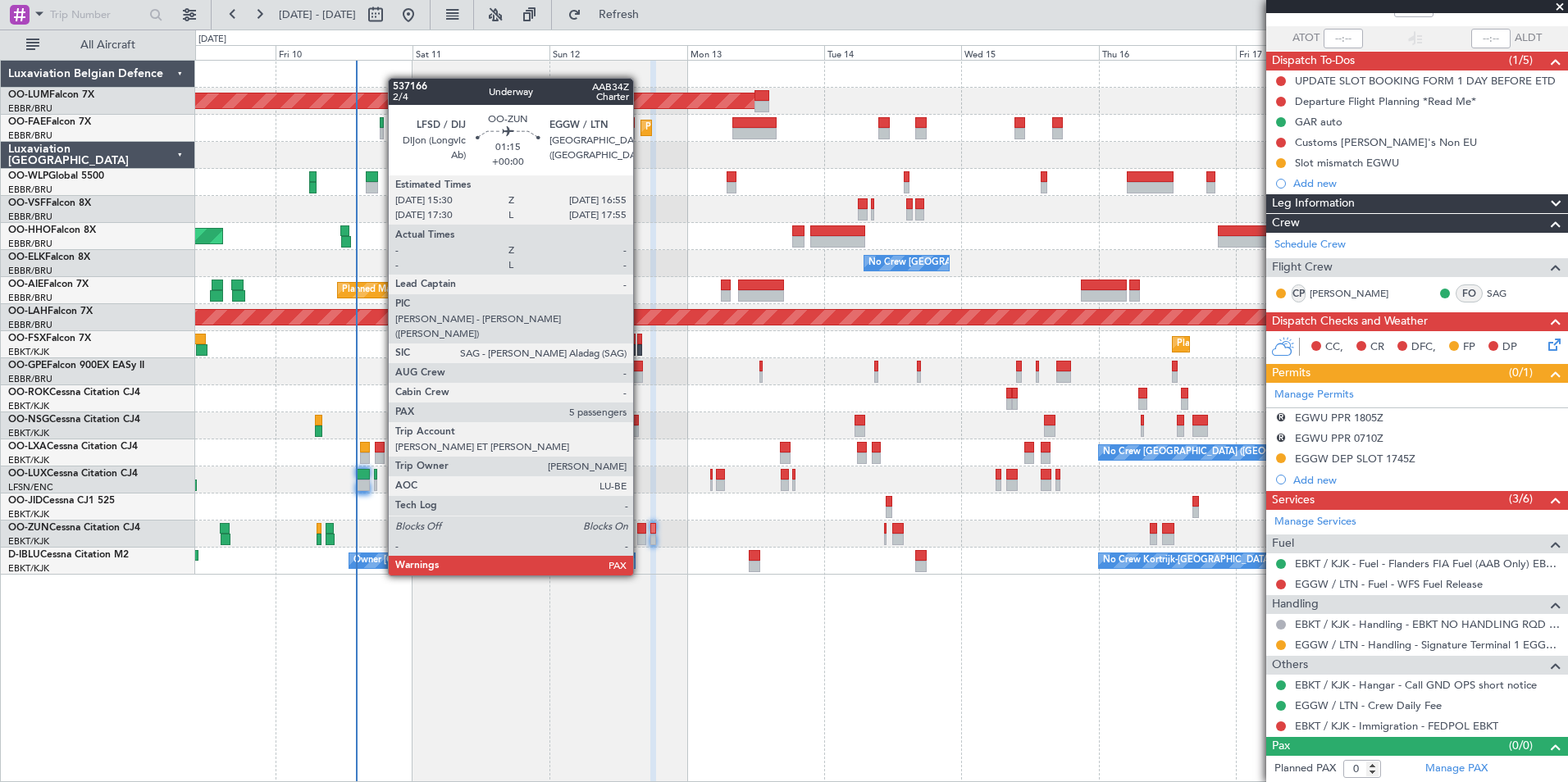
click at [640, 529] on div at bounding box center [641, 529] width 8 height 12
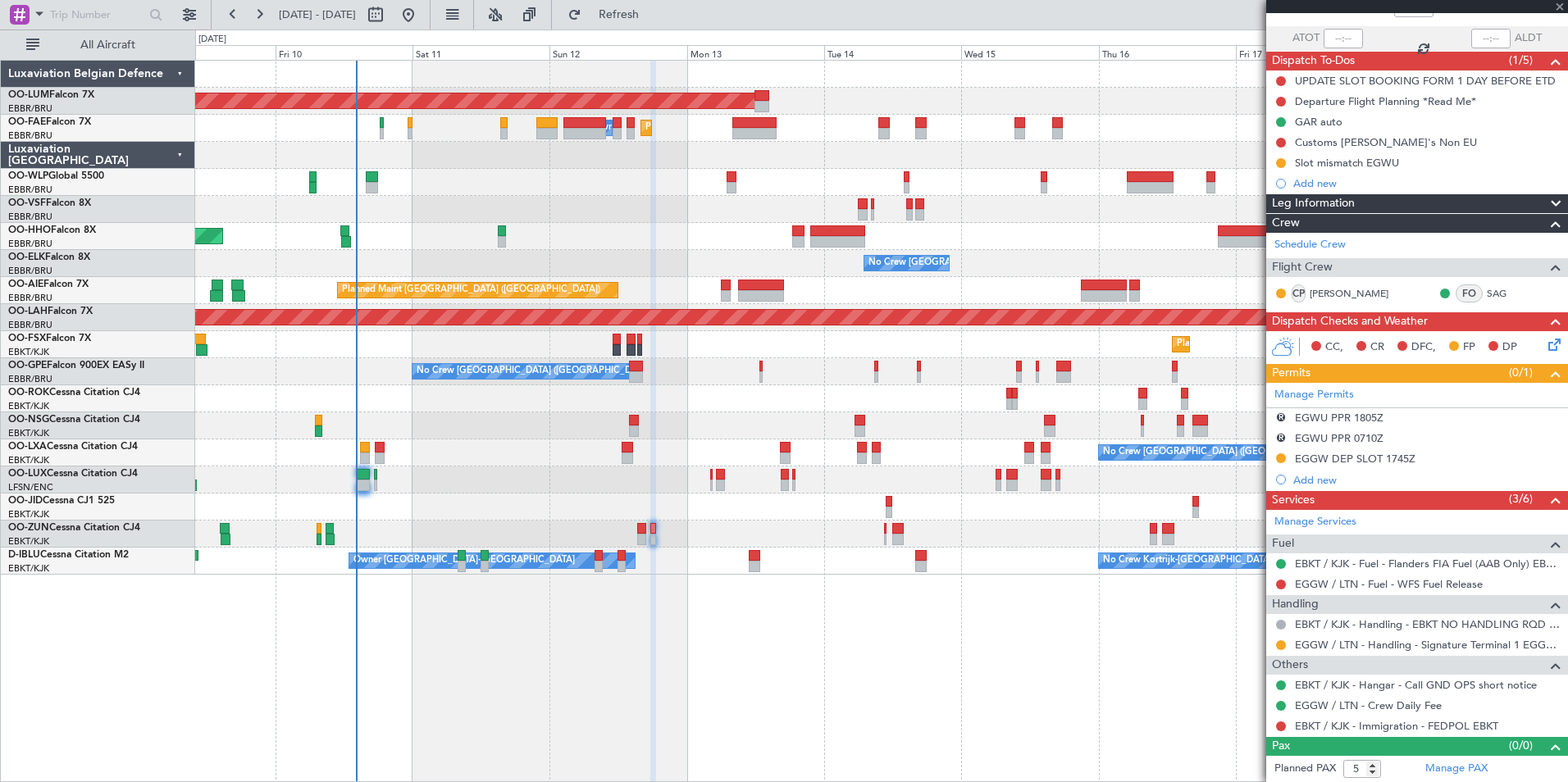
scroll to position [0, 0]
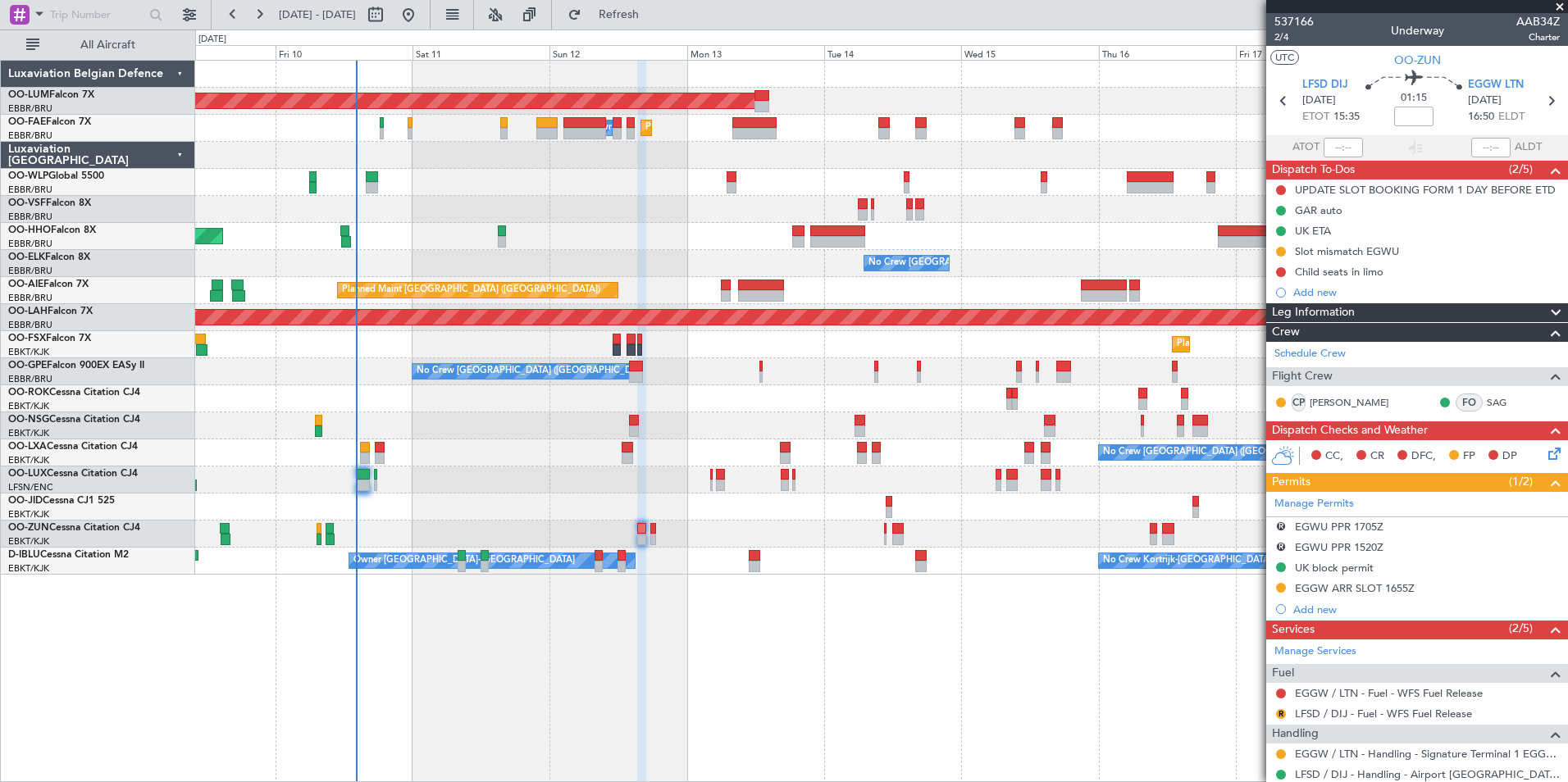
click at [577, 698] on div "AOG Maint Sibiu Planned Maint Brussels (Brussels National) Planned Maint Melsbr…" at bounding box center [881, 422] width 1373 height 723
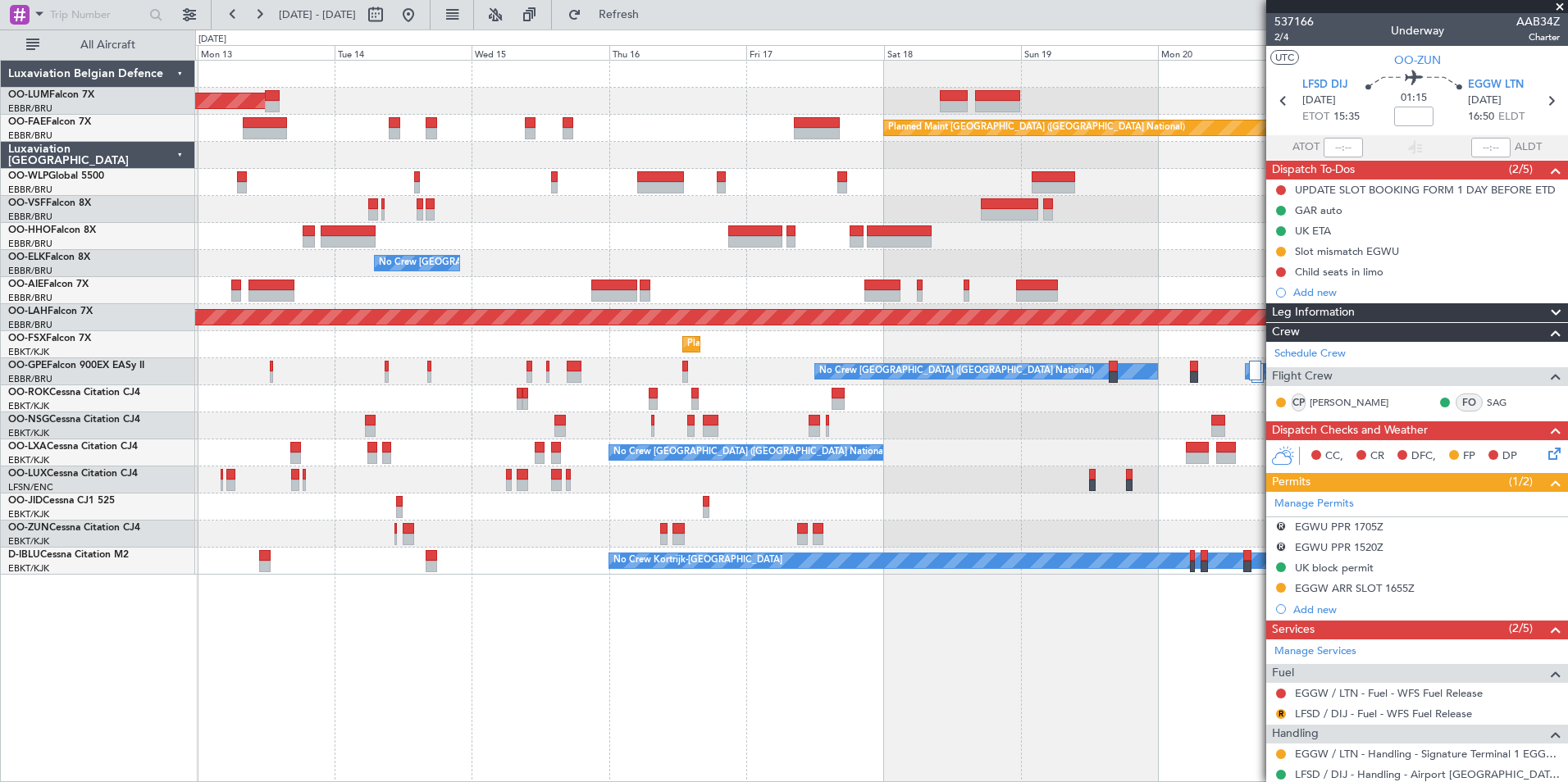
click at [732, 733] on div "AOG Maint Sibiu Planned Maint Brussels (Brussels National) Owner Melsbroek Air …" at bounding box center [881, 422] width 1373 height 723
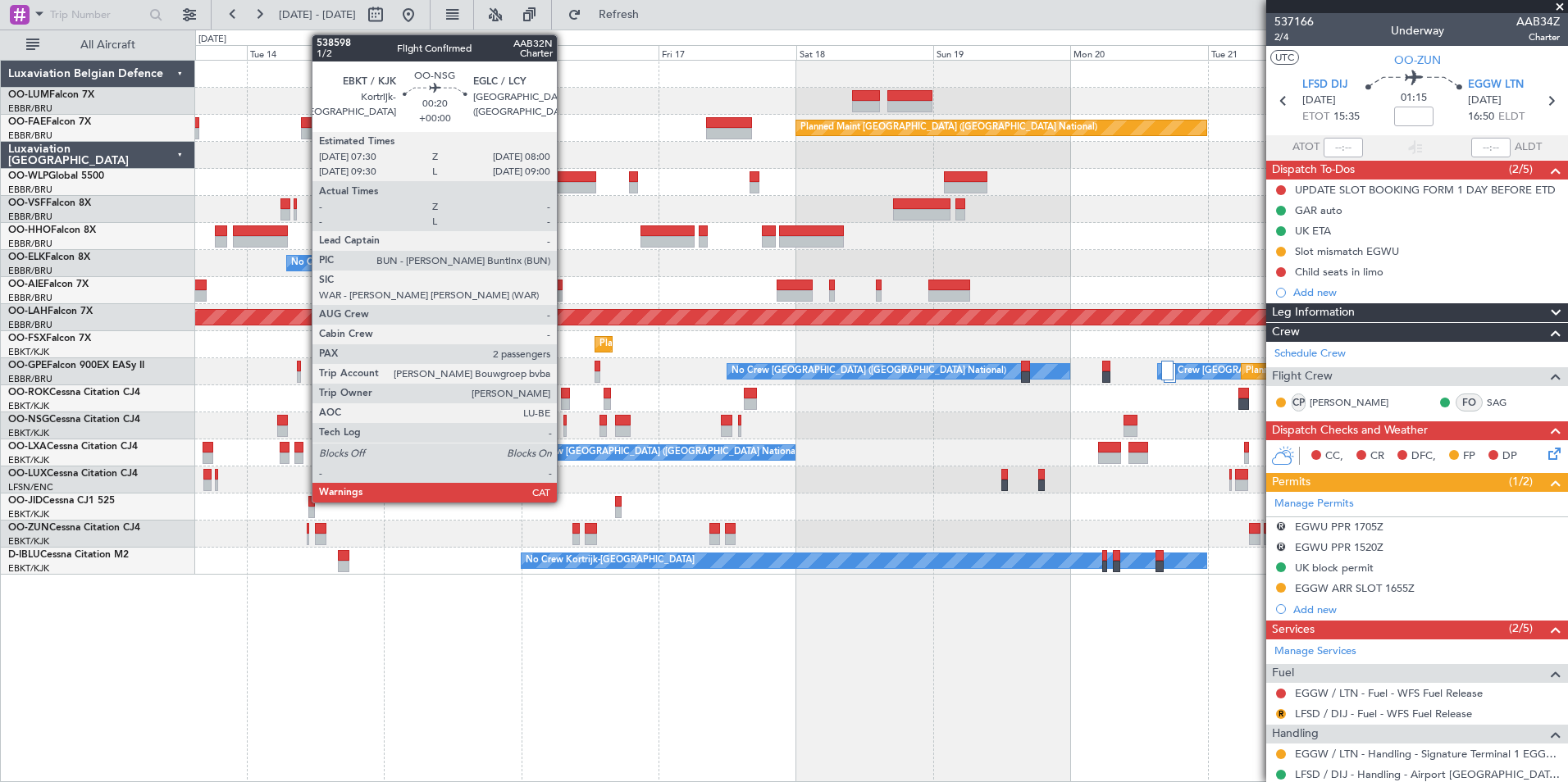
click at [564, 423] on div at bounding box center [566, 420] width 4 height 12
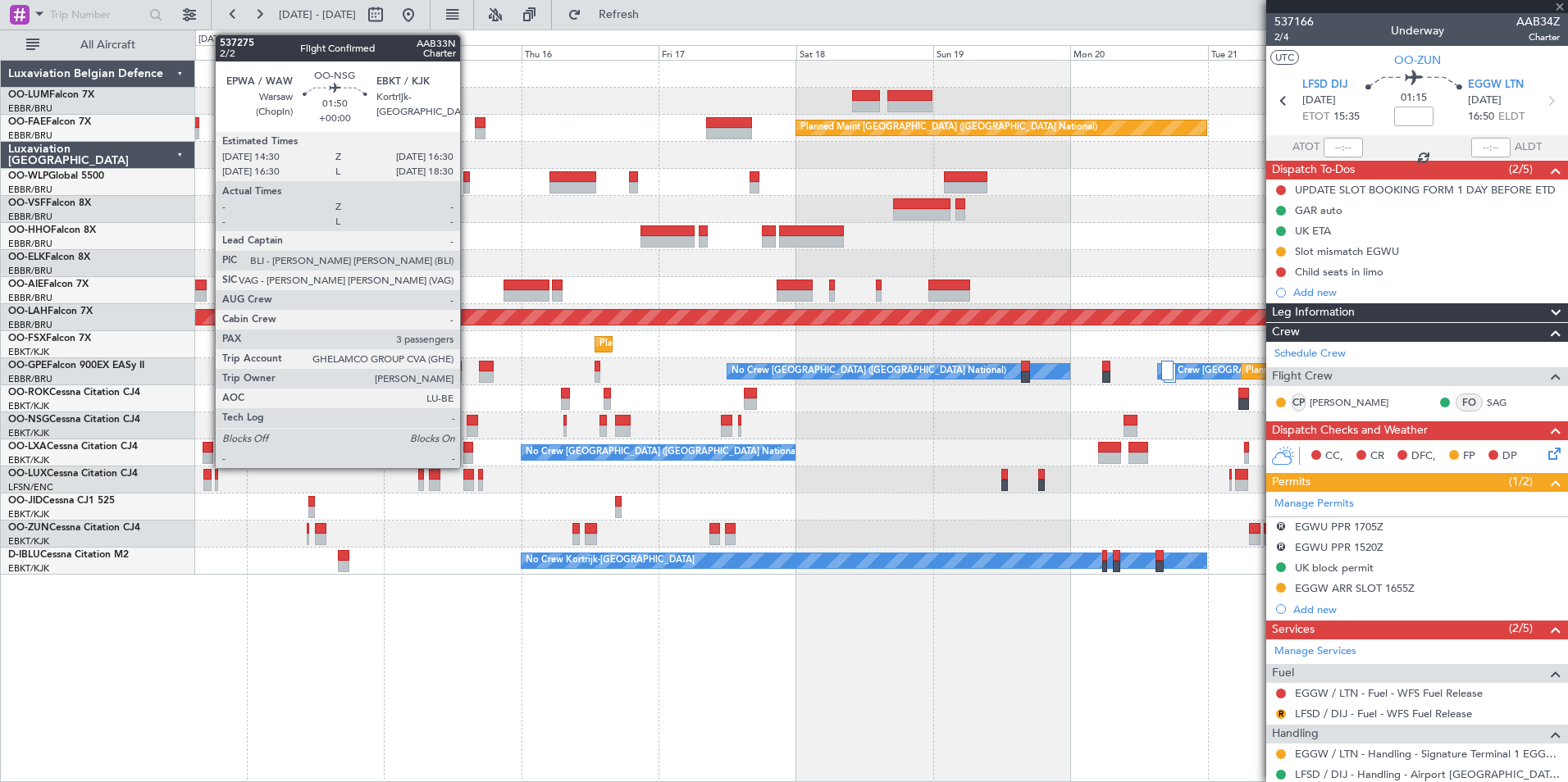
type input "2"
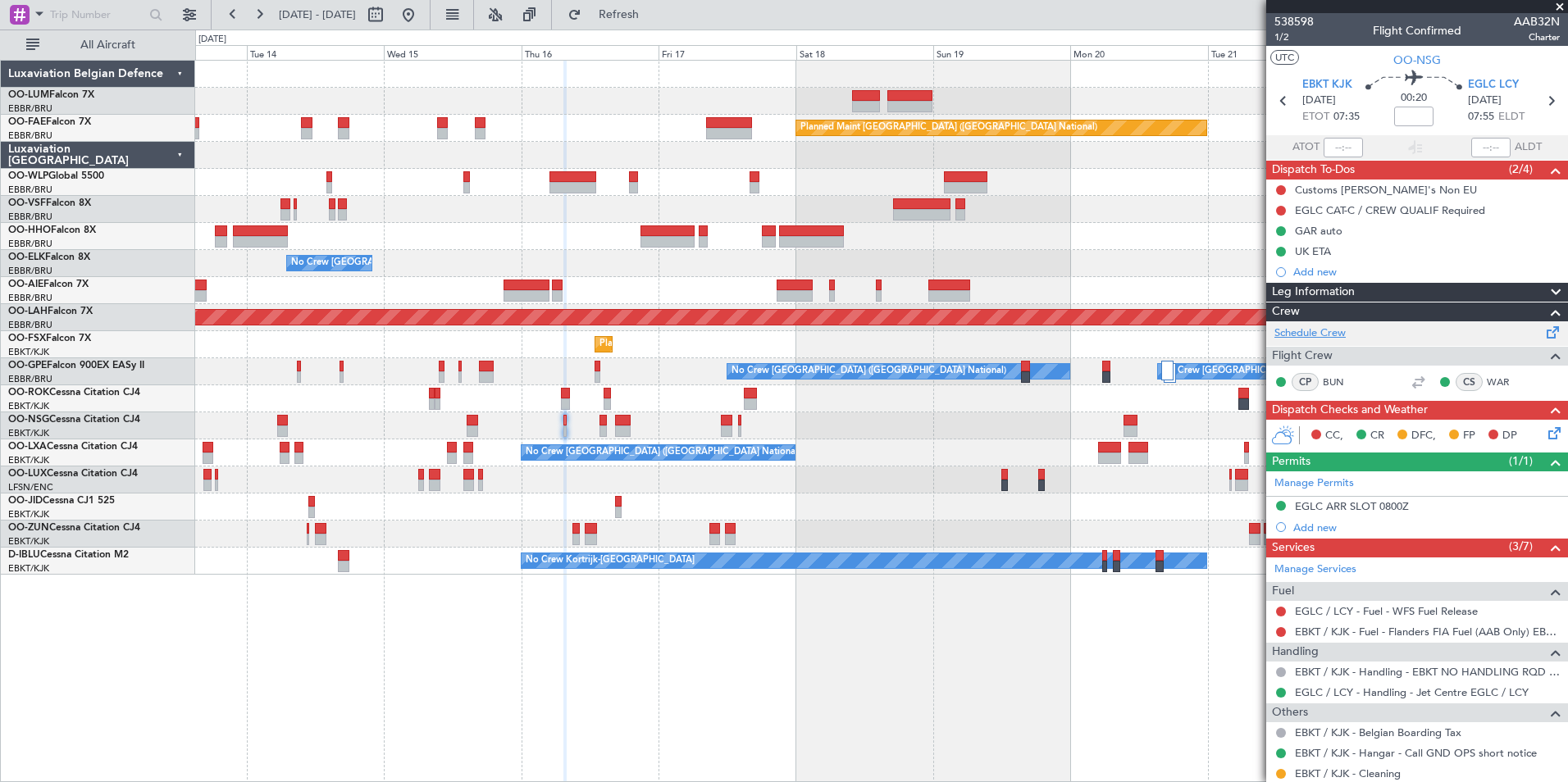
click at [1323, 338] on link "Schedule Crew" at bounding box center [1309, 333] width 71 height 16
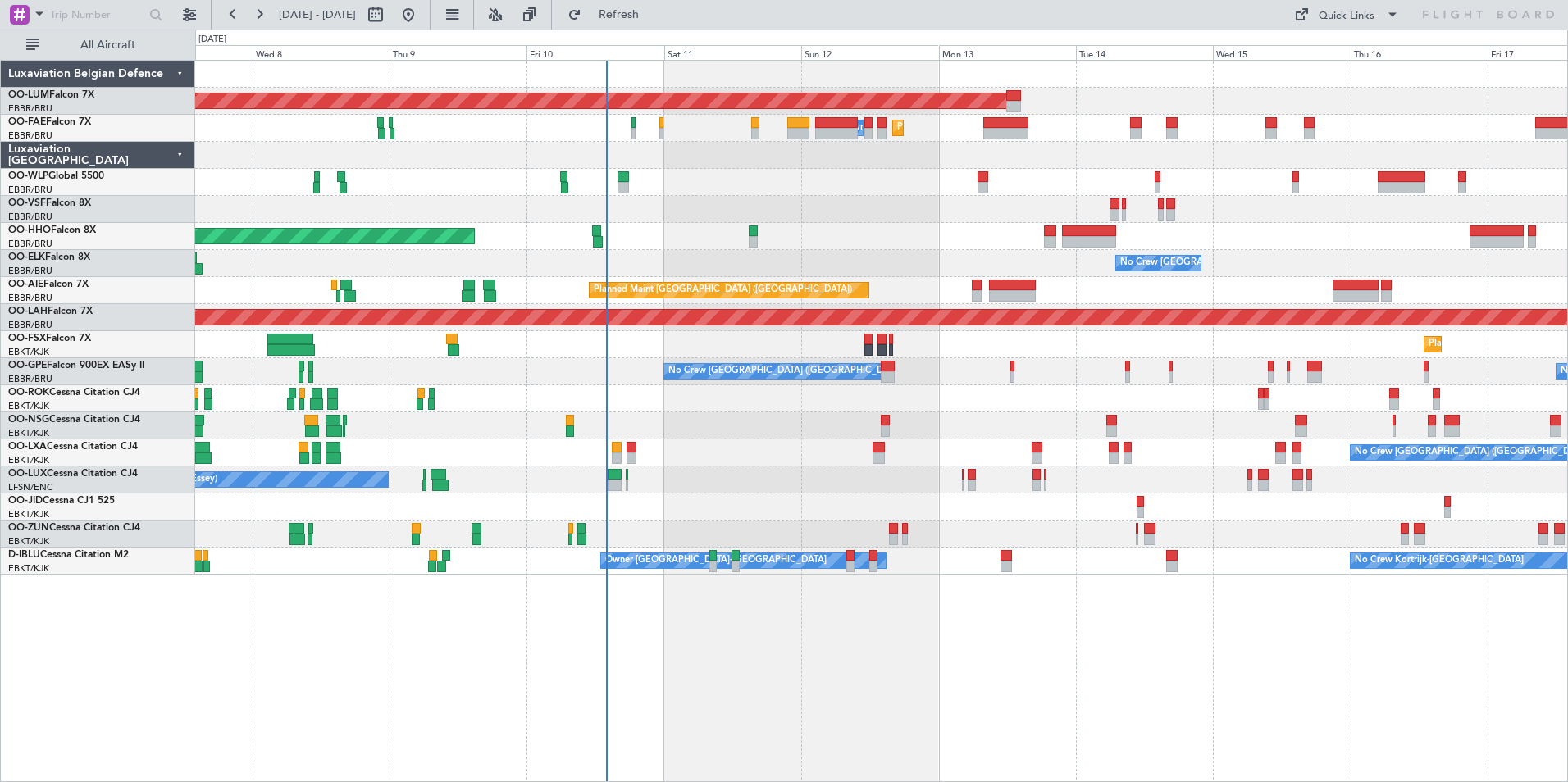
click at [452, 689] on div "AOG Maint [GEOGRAPHIC_DATA] Planned Maint [GEOGRAPHIC_DATA] Owner [GEOGRAPHIC_D…" at bounding box center [881, 422] width 1373 height 723
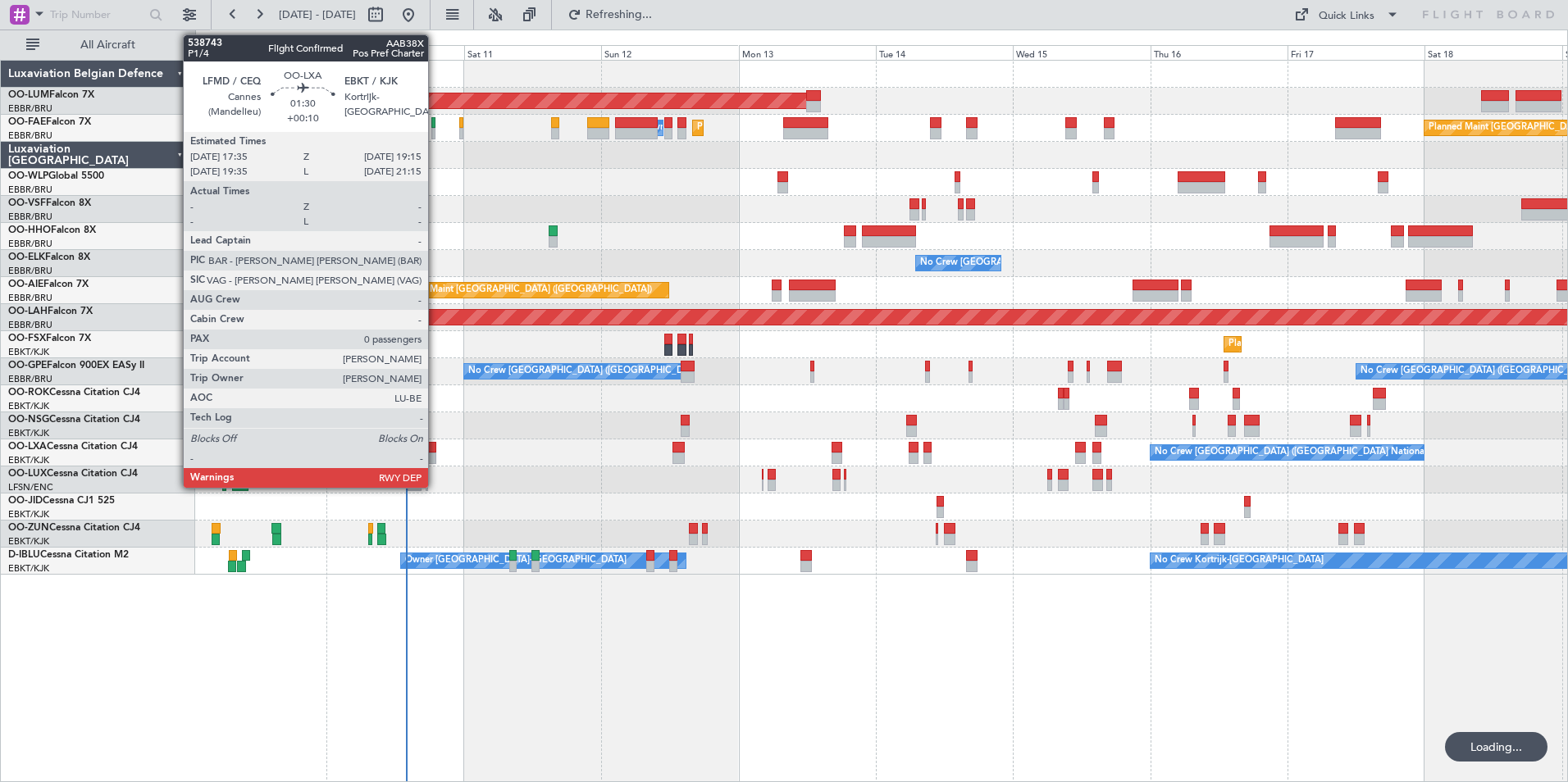
click at [433, 449] on div at bounding box center [431, 448] width 10 height 12
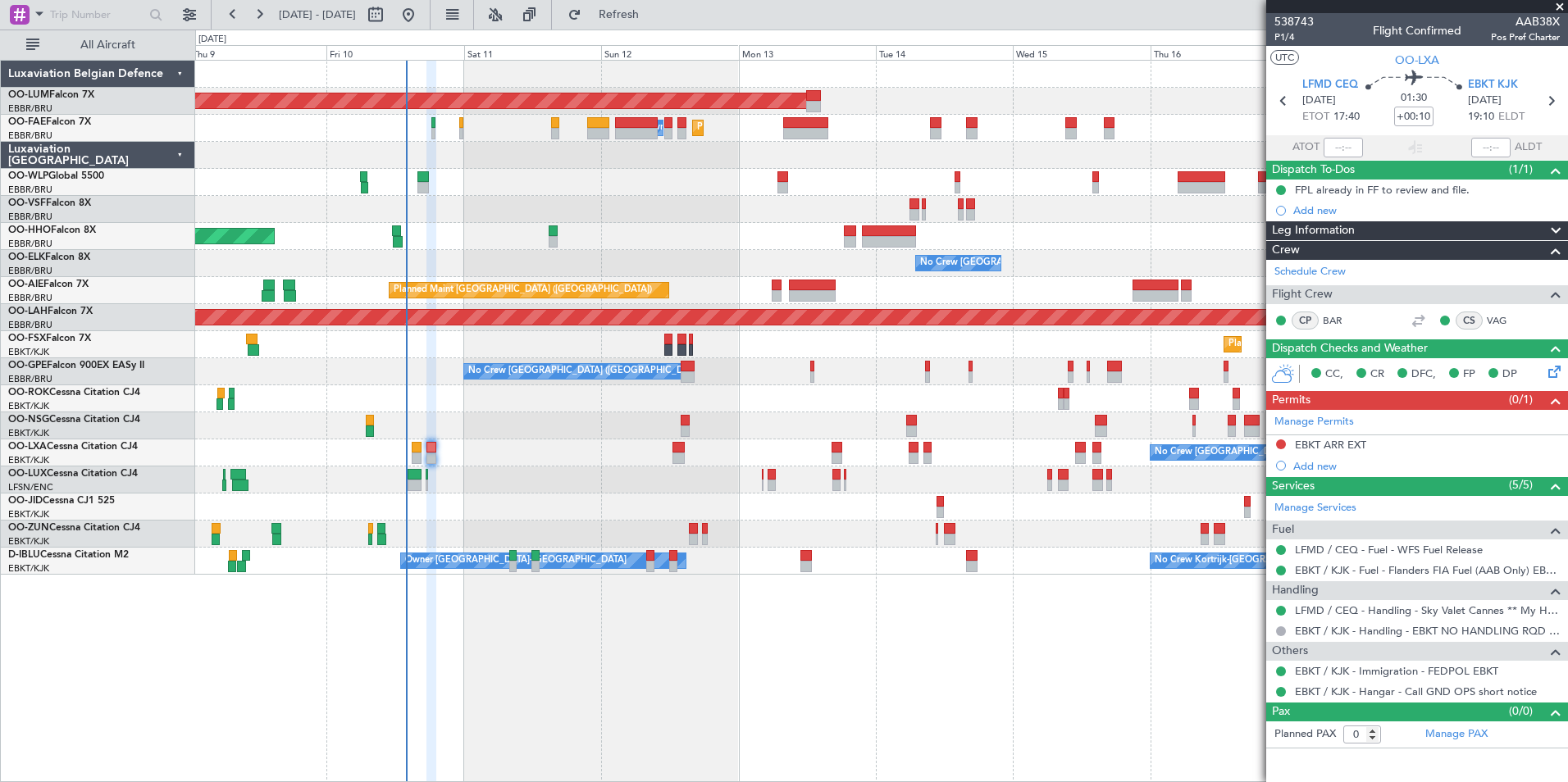
drag, startPoint x: 679, startPoint y: 22, endPoint x: 610, endPoint y: 312, distance: 298.1
click at [654, 21] on span "Refresh" at bounding box center [619, 14] width 69 height 12
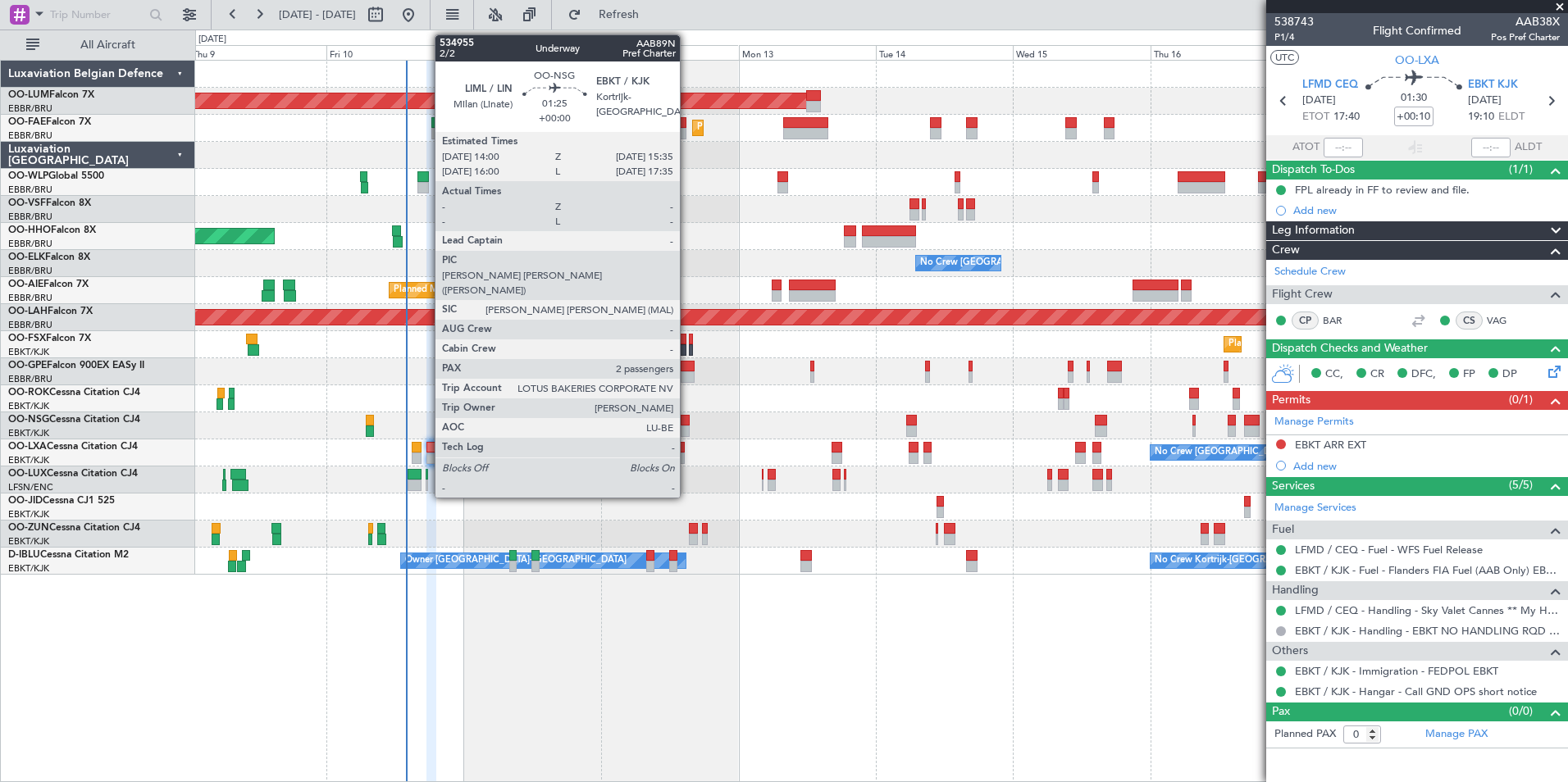
click at [687, 423] on div at bounding box center [685, 420] width 10 height 12
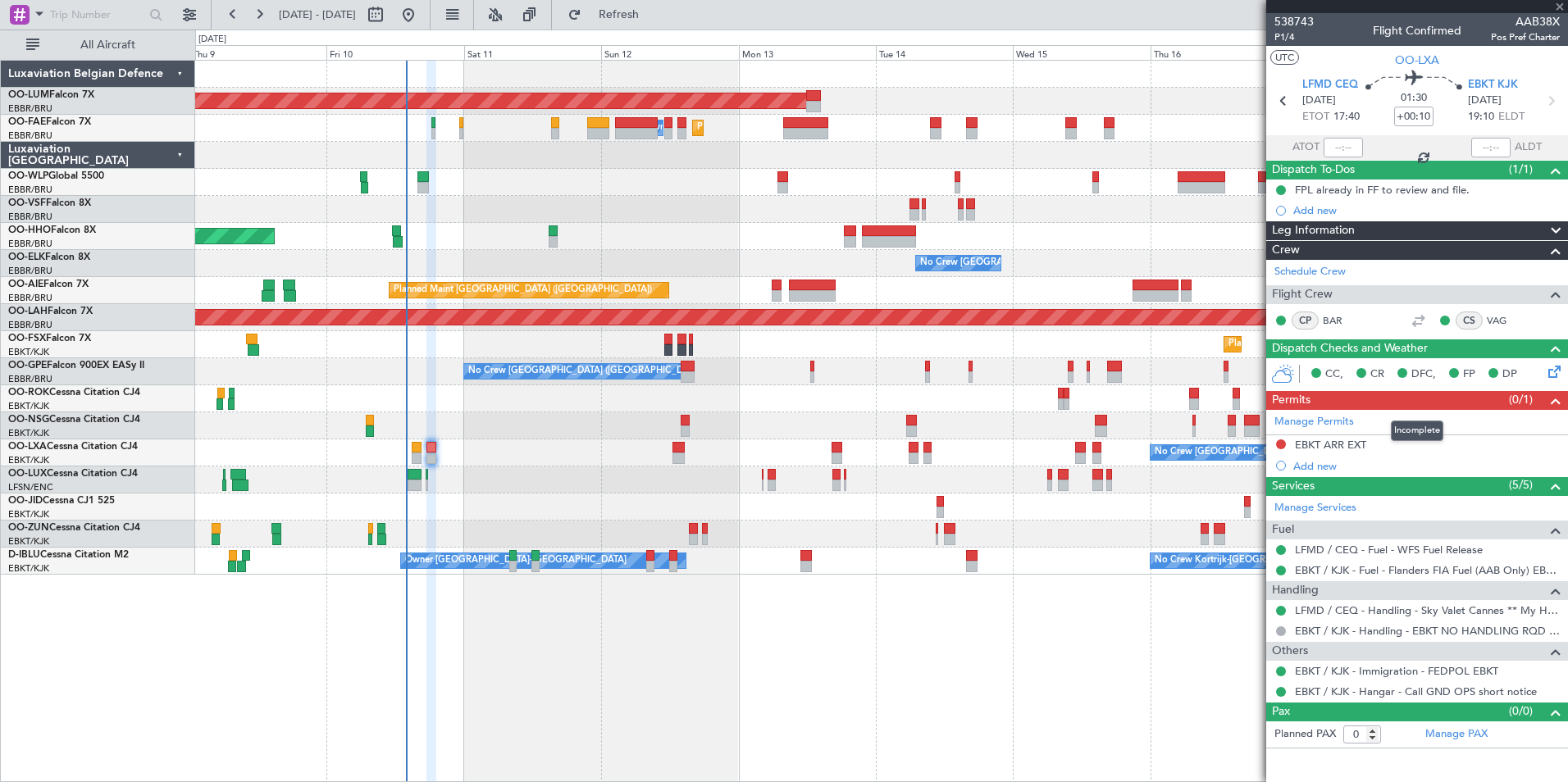
type input "2"
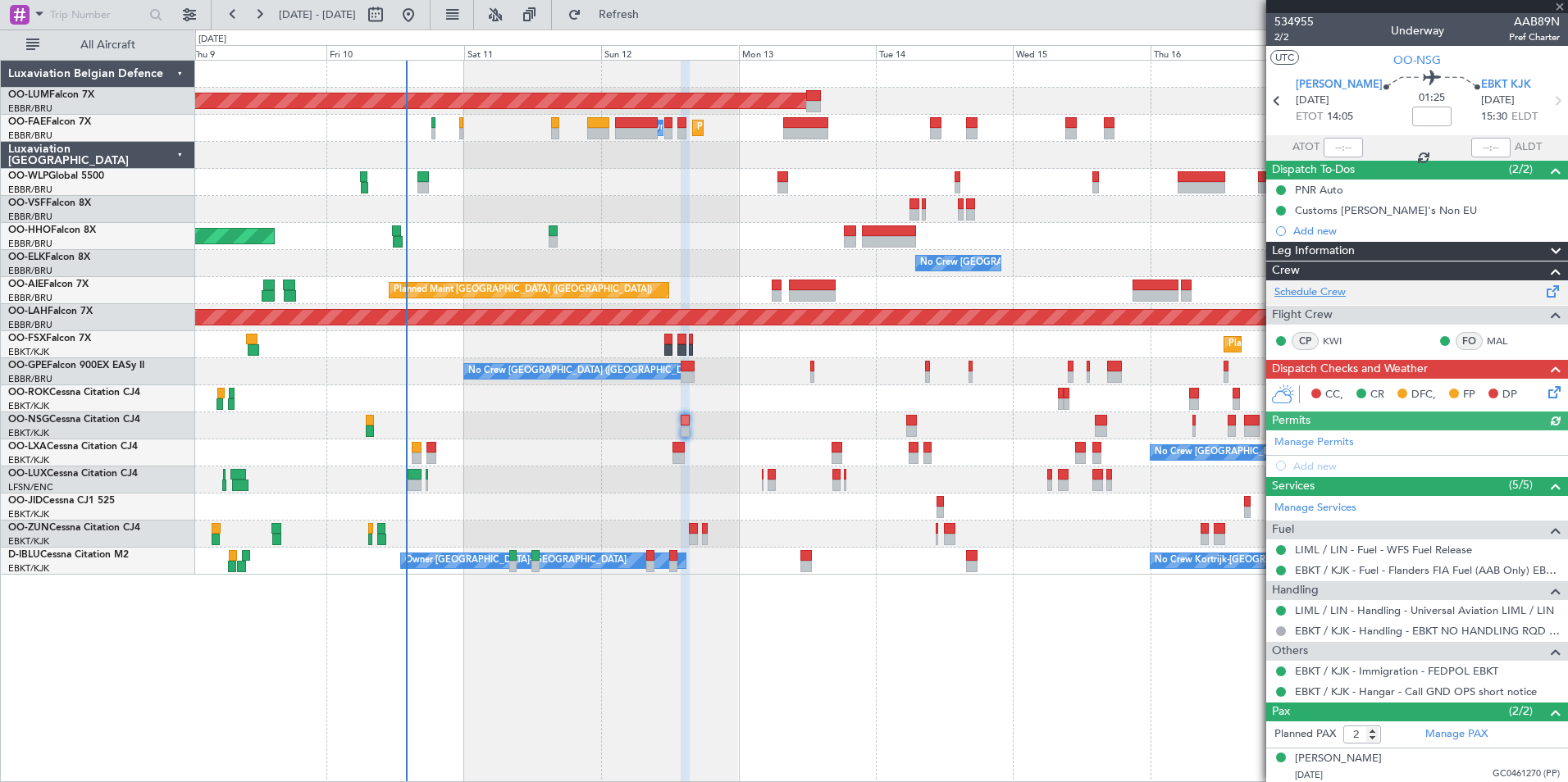
click at [1313, 298] on link "Schedule Crew" at bounding box center [1309, 292] width 71 height 16
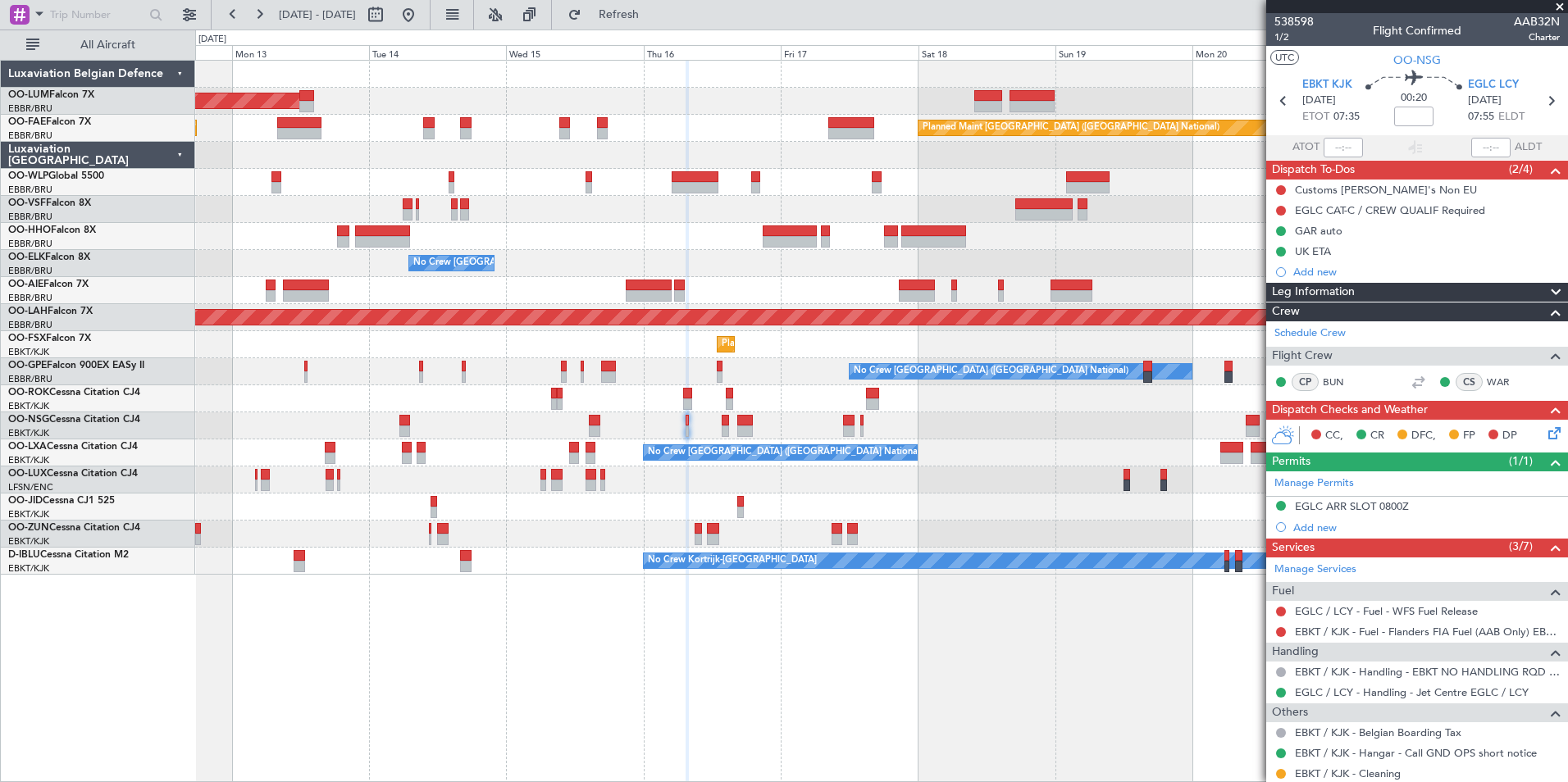
click at [666, 591] on div "AOG Maint [GEOGRAPHIC_DATA] Planned Maint [GEOGRAPHIC_DATA] ([GEOGRAPHIC_DATA])…" at bounding box center [881, 422] width 1373 height 723
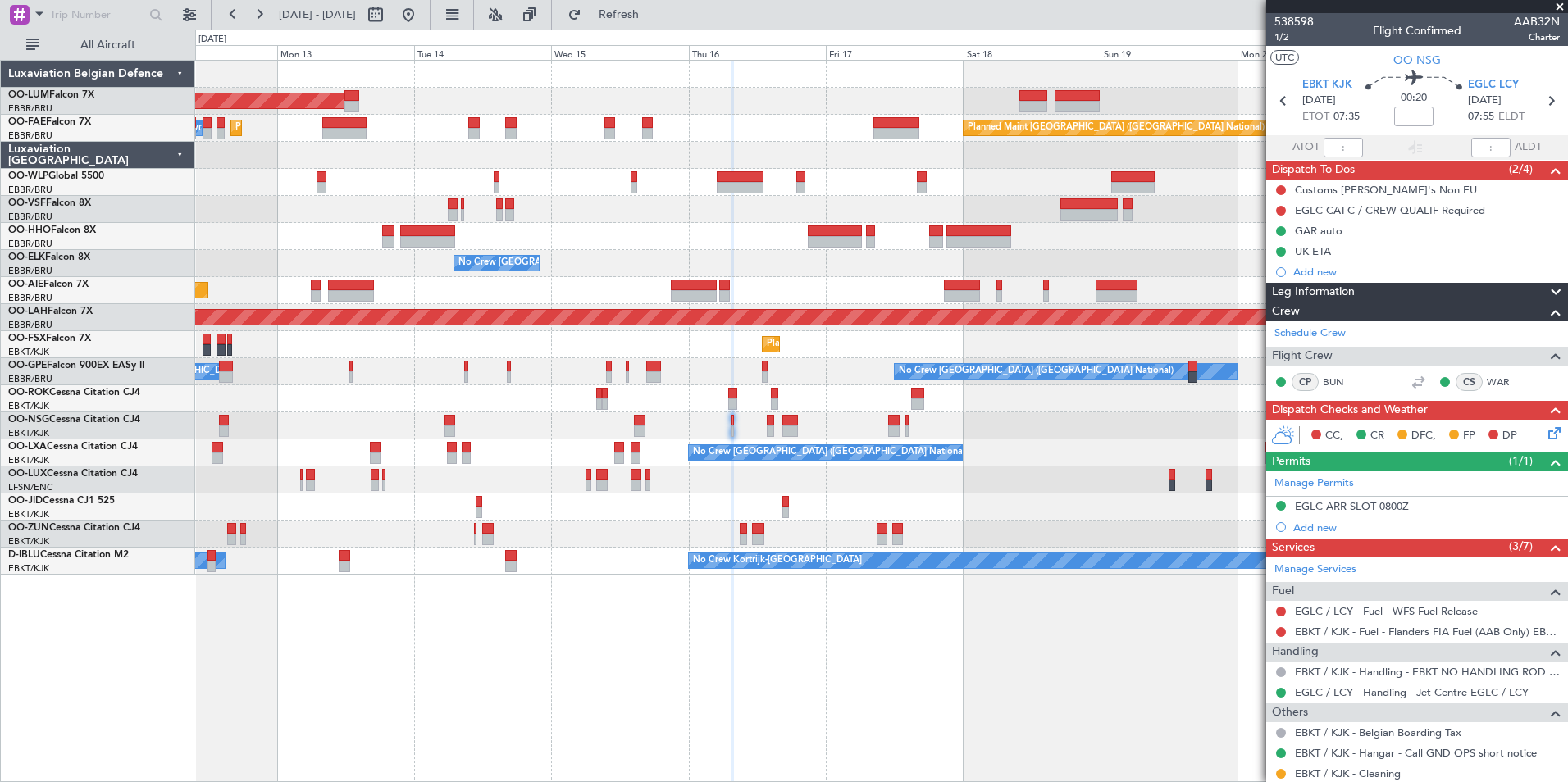
click at [648, 598] on div "AOG Maint [GEOGRAPHIC_DATA] Planned Maint [GEOGRAPHIC_DATA] ([GEOGRAPHIC_DATA])…" at bounding box center [881, 422] width 1373 height 723
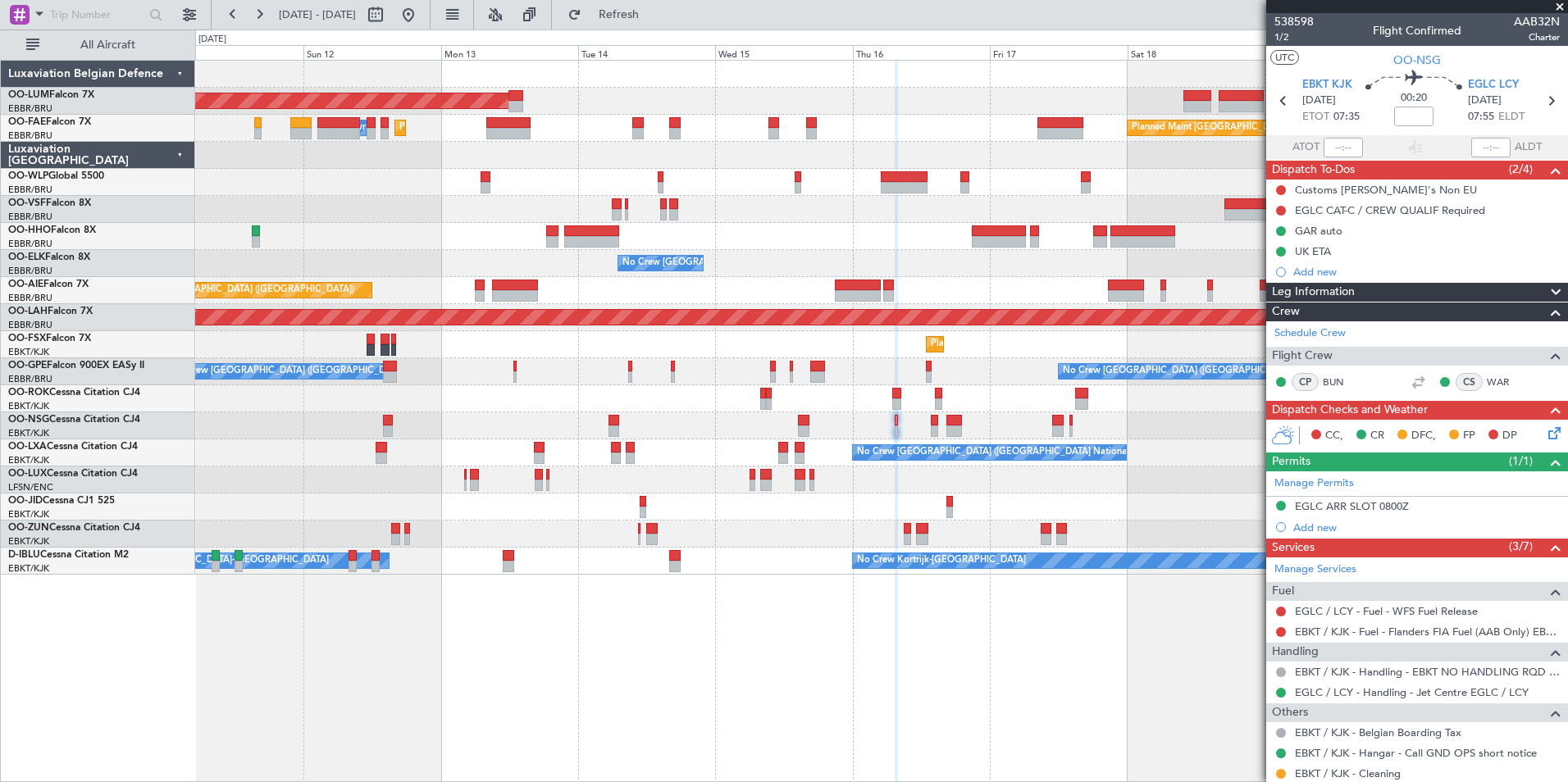
click at [780, 663] on div "AOG Maint [GEOGRAPHIC_DATA] Planned Maint [GEOGRAPHIC_DATA] ([GEOGRAPHIC_DATA])…" at bounding box center [881, 422] width 1373 height 723
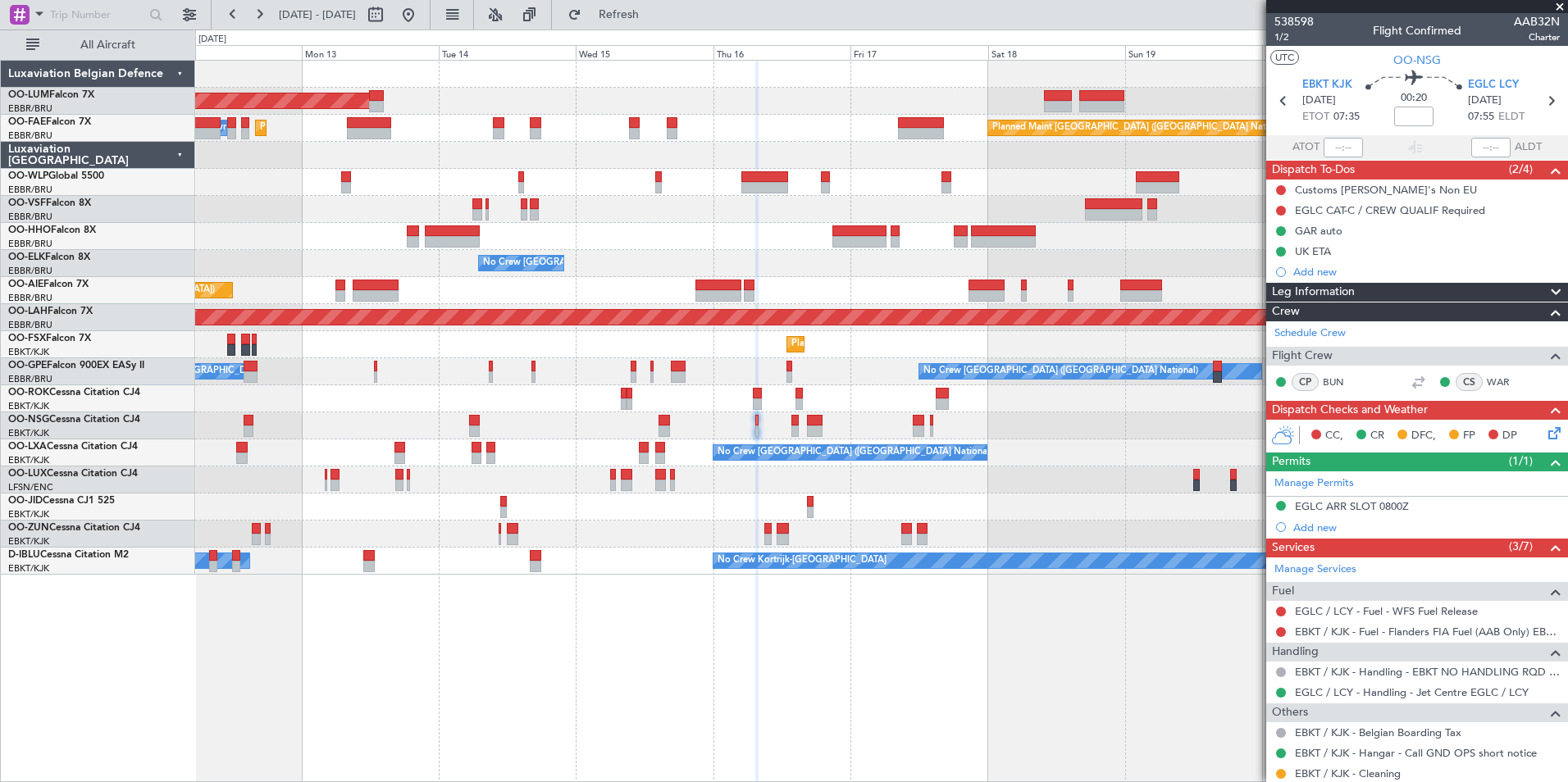
click at [548, 638] on div "AOG Maint [GEOGRAPHIC_DATA] Planned Maint [GEOGRAPHIC_DATA] ([GEOGRAPHIC_DATA])…" at bounding box center [881, 422] width 1373 height 723
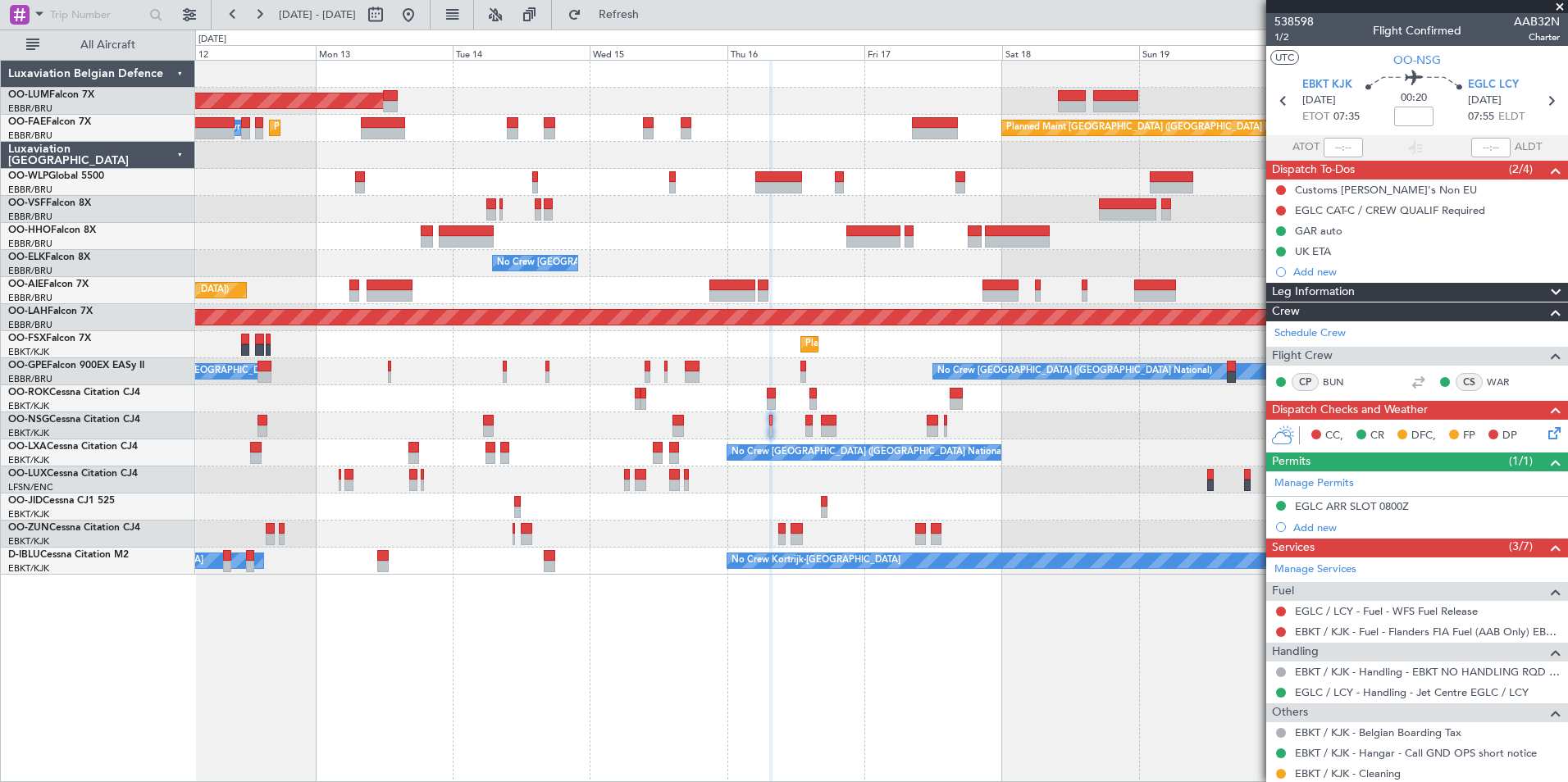
click at [426, 334] on div "Planned Maint Kortrijk-[GEOGRAPHIC_DATA]" at bounding box center [881, 344] width 1372 height 27
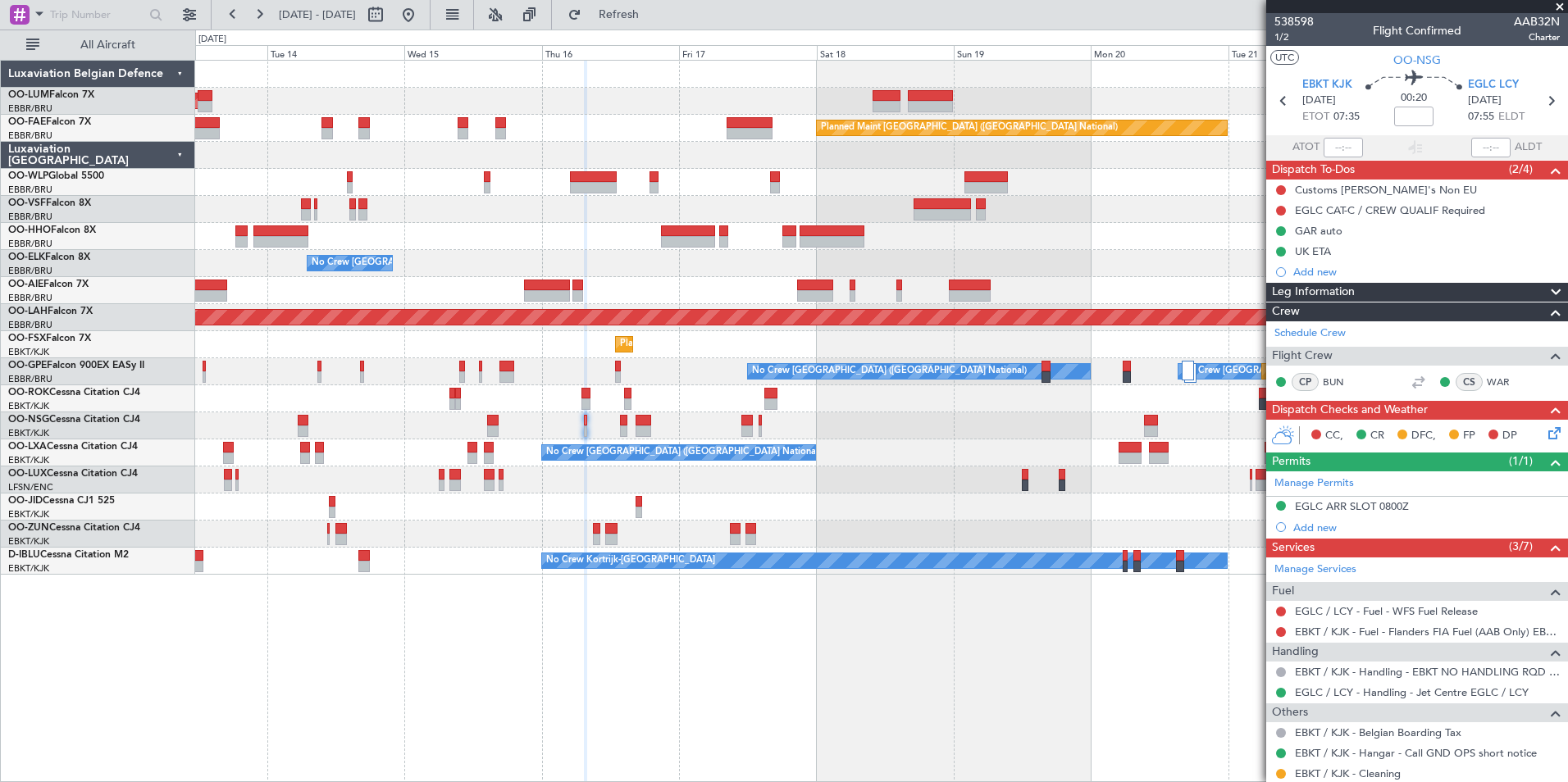
click at [644, 679] on div "AOG Maint [GEOGRAPHIC_DATA] Planned Maint [GEOGRAPHIC_DATA] ([GEOGRAPHIC_DATA])…" at bounding box center [881, 422] width 1373 height 723
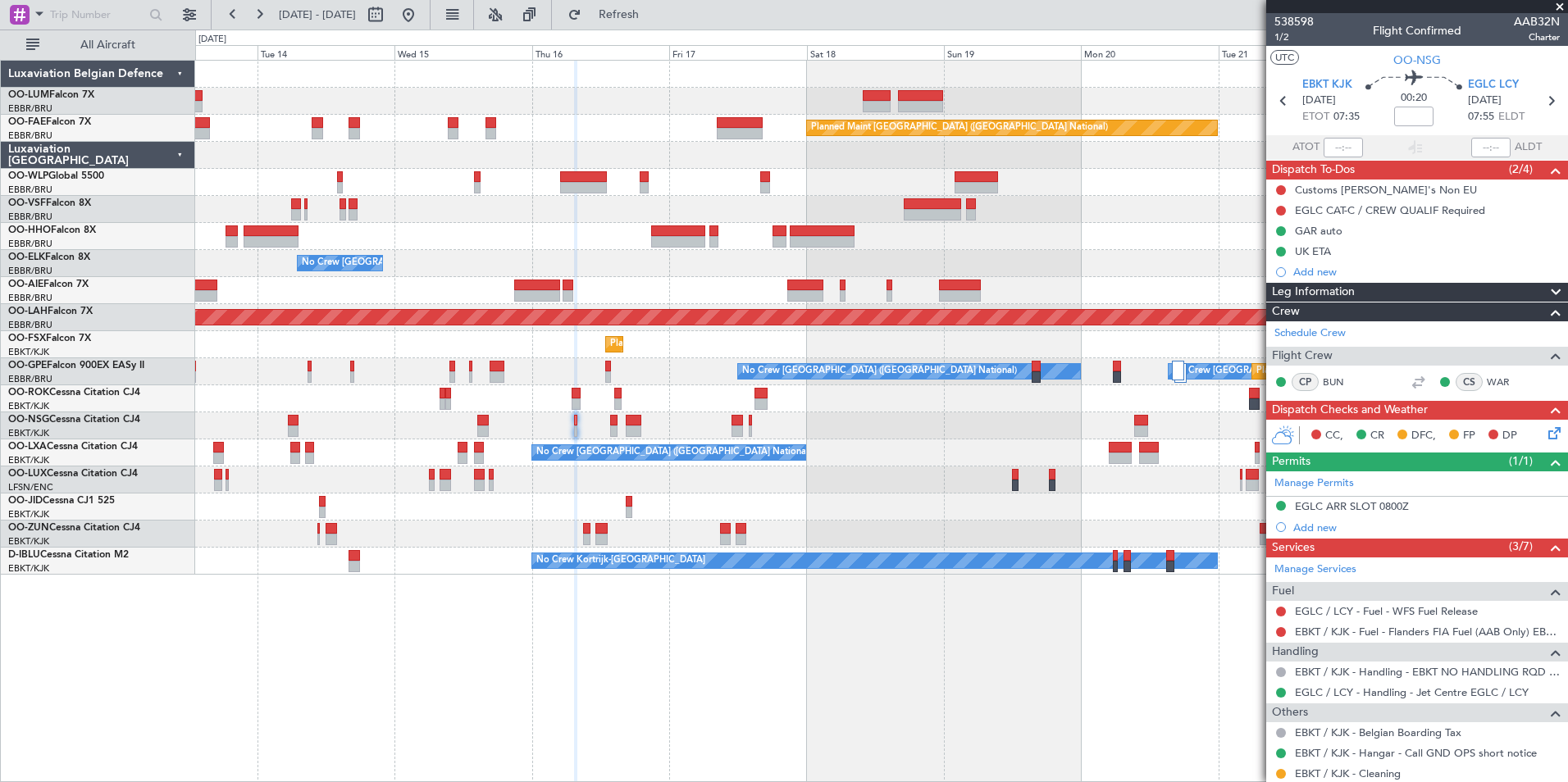
click at [628, 683] on div "AOG Maint [GEOGRAPHIC_DATA] Planned Maint [GEOGRAPHIC_DATA] ([GEOGRAPHIC_DATA])…" at bounding box center [881, 422] width 1373 height 723
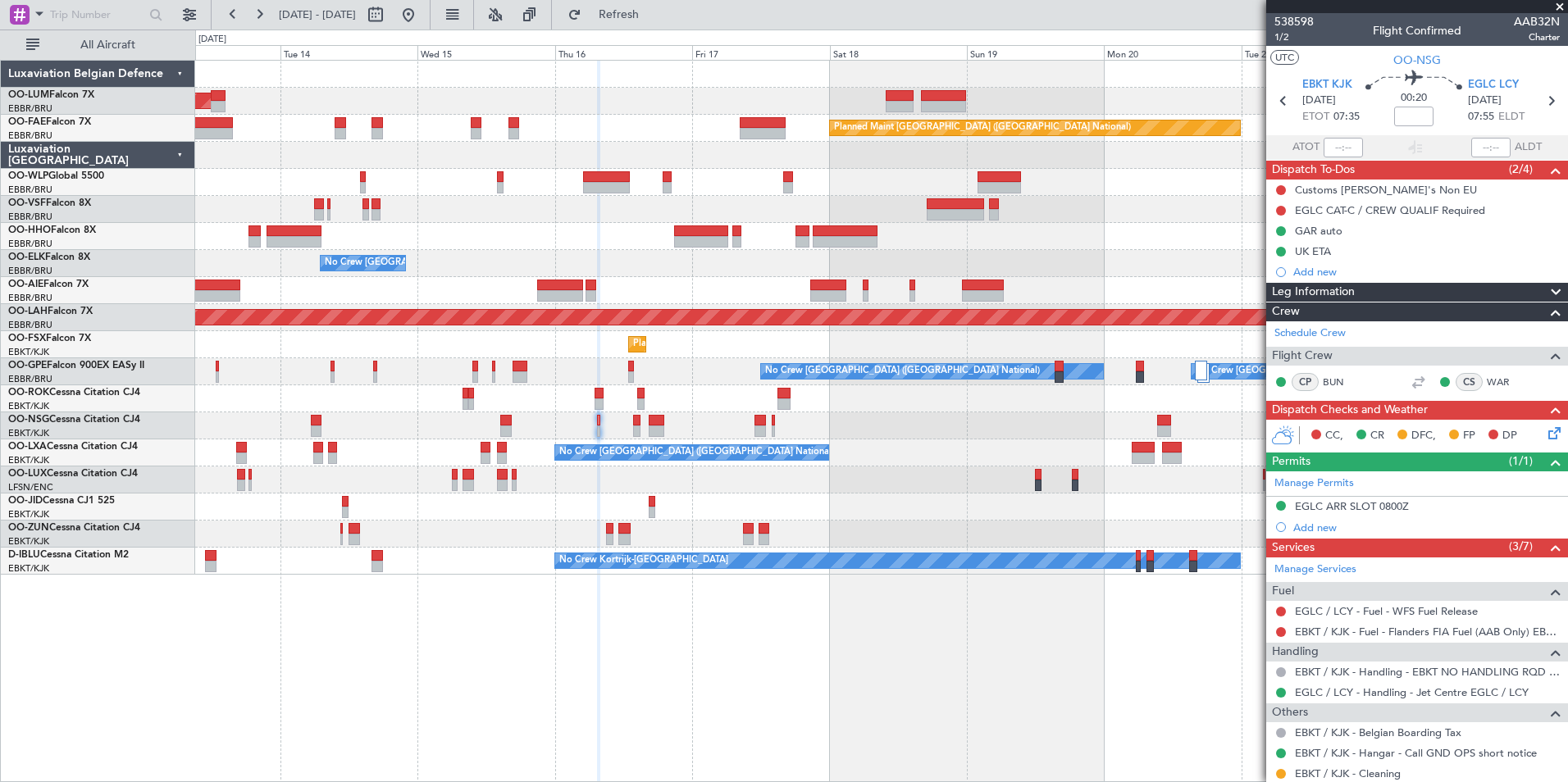
click at [741, 745] on div "AOG Maint [GEOGRAPHIC_DATA] Planned Maint [GEOGRAPHIC_DATA] ([GEOGRAPHIC_DATA])…" at bounding box center [881, 422] width 1373 height 723
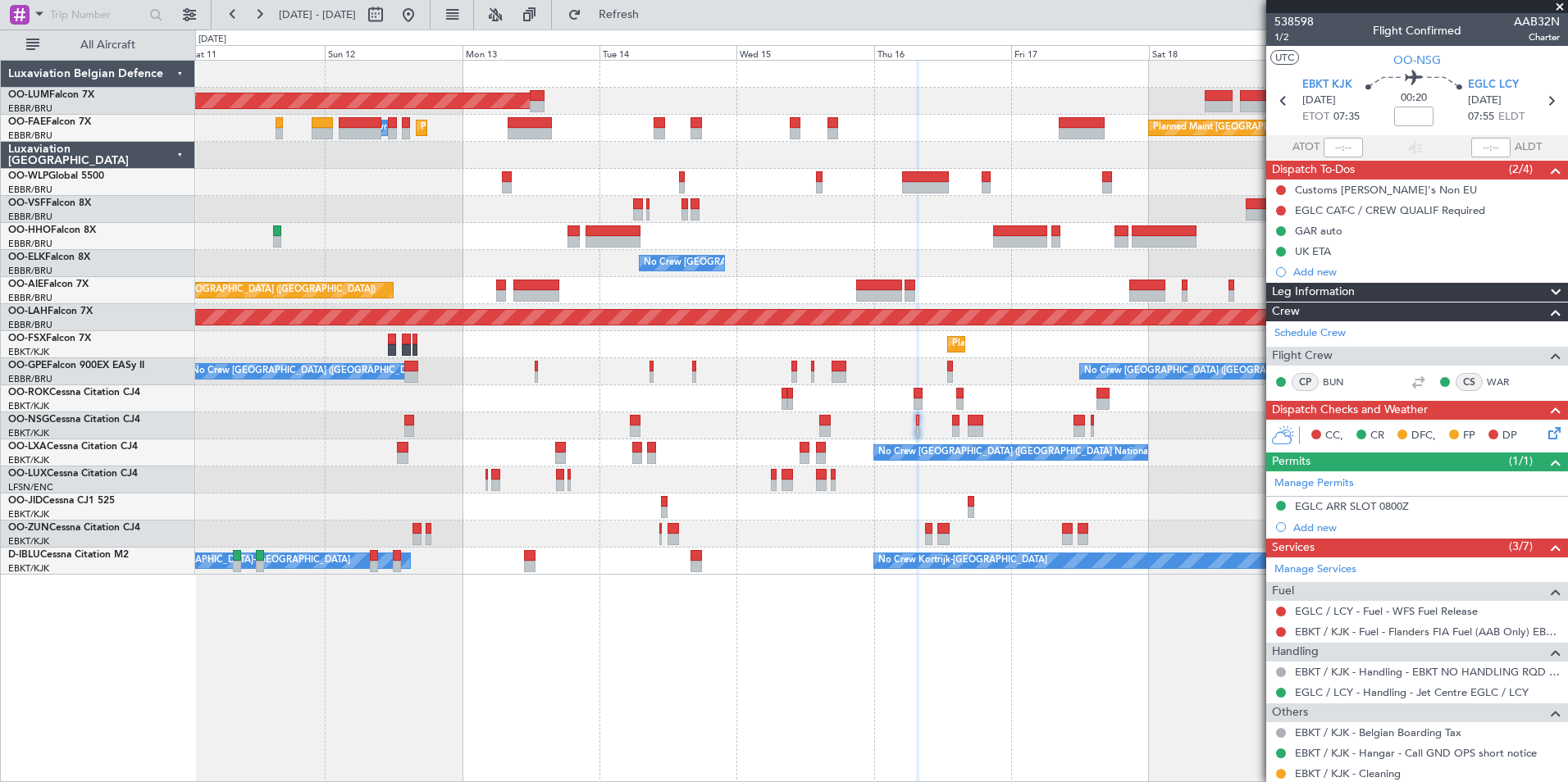
click at [633, 739] on div "AOG Maint [GEOGRAPHIC_DATA] Planned Maint [GEOGRAPHIC_DATA] ([GEOGRAPHIC_DATA])…" at bounding box center [881, 422] width 1373 height 723
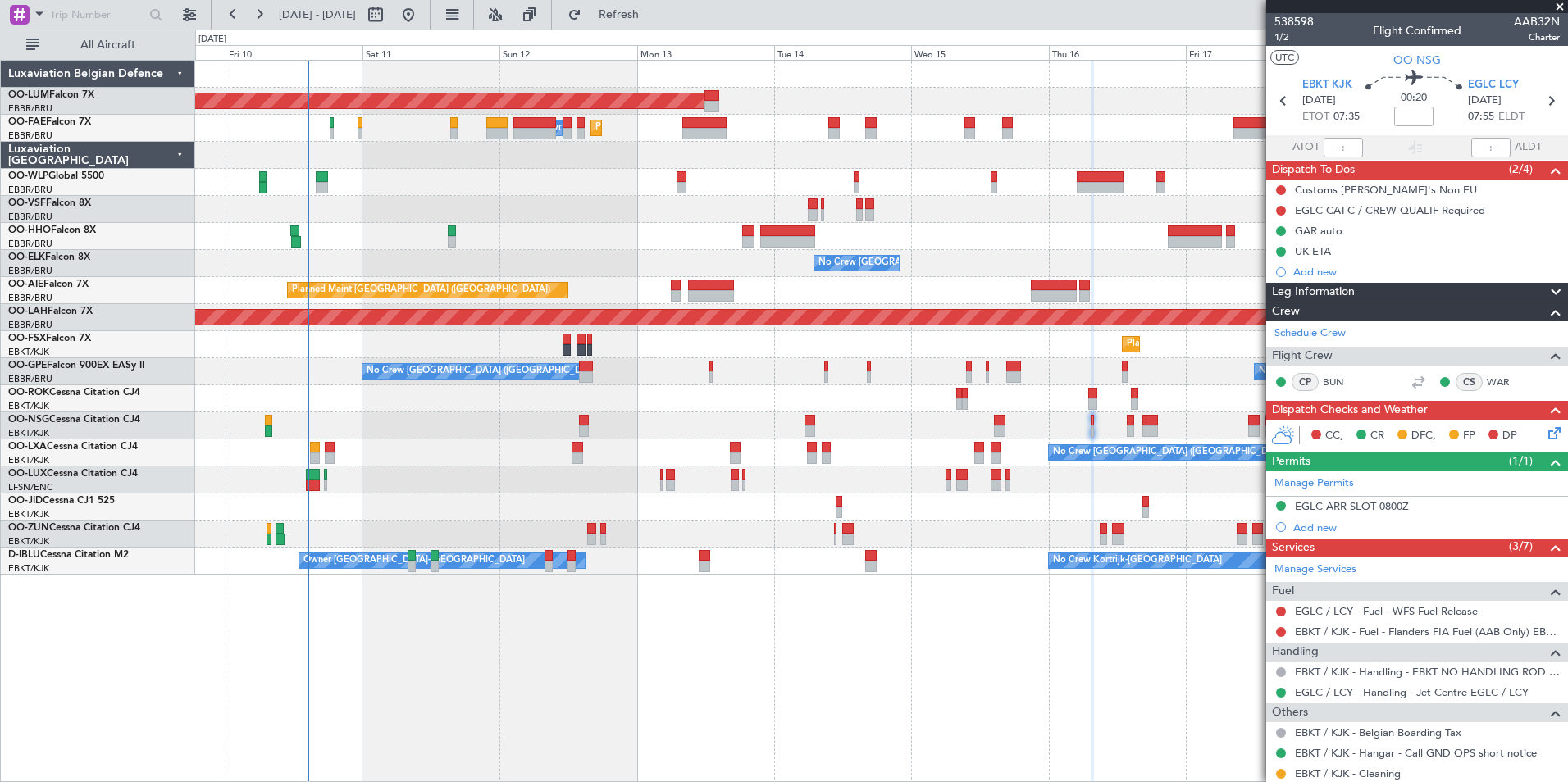
click at [621, 756] on div "AOG Maint [GEOGRAPHIC_DATA] Planned Maint [GEOGRAPHIC_DATA] ([GEOGRAPHIC_DATA])…" at bounding box center [881, 422] width 1373 height 723
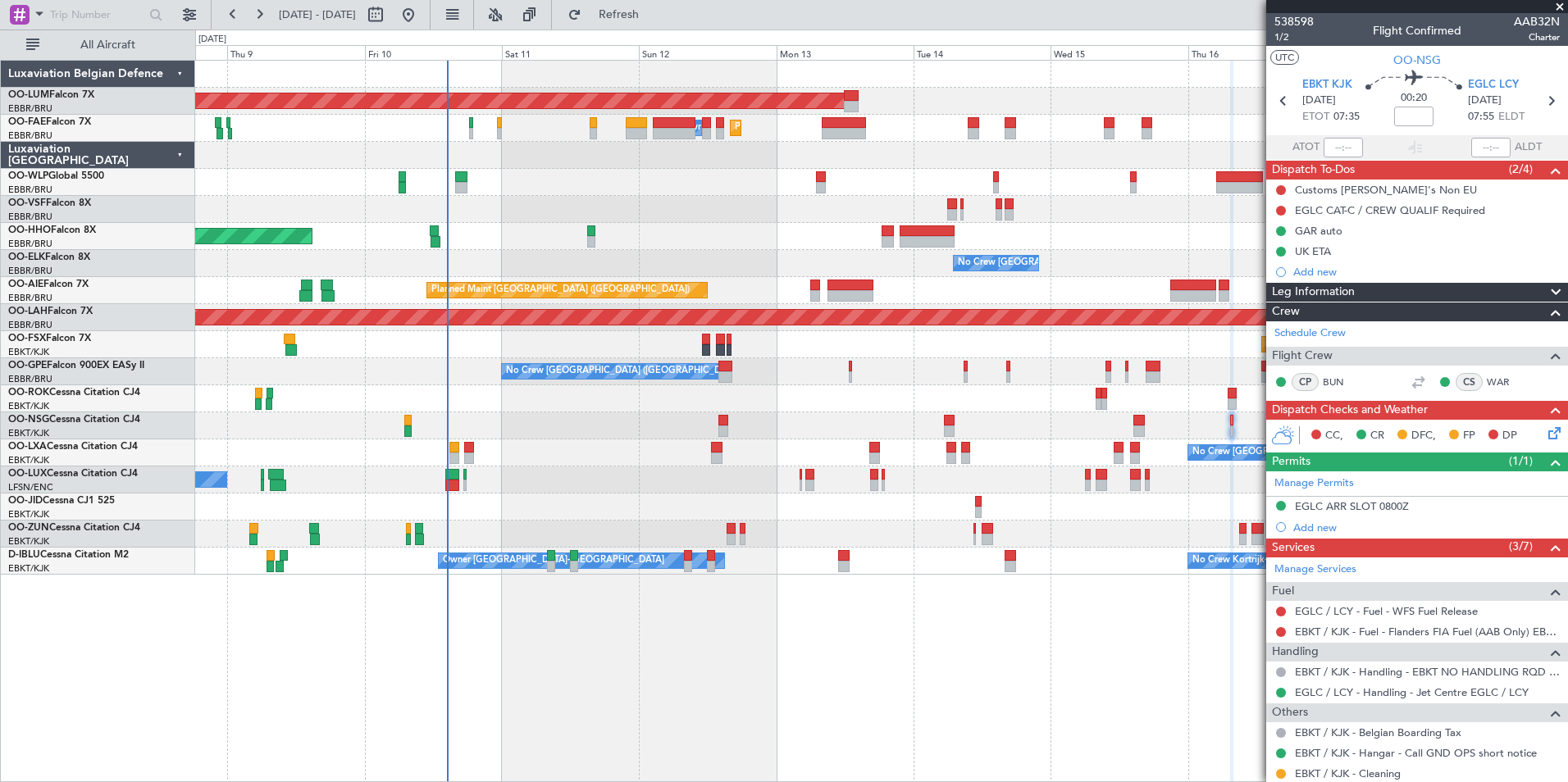
click at [413, 656] on div "AOG Maint [GEOGRAPHIC_DATA] Planned Maint [GEOGRAPHIC_DATA] ([GEOGRAPHIC_DATA])…" at bounding box center [881, 422] width 1373 height 723
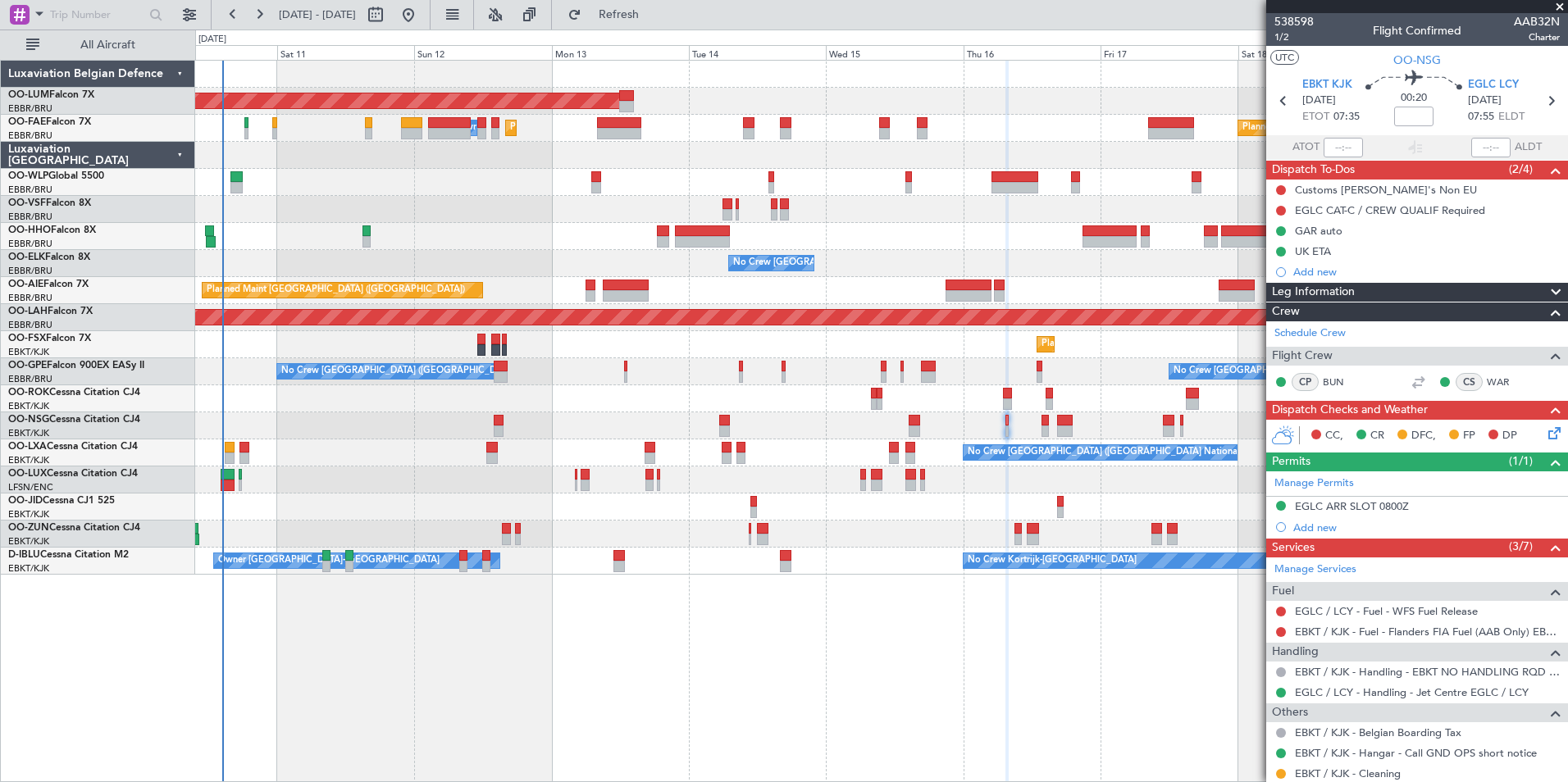
click at [369, 631] on div "AOG Maint [GEOGRAPHIC_DATA] Planned Maint [GEOGRAPHIC_DATA] ([GEOGRAPHIC_DATA])…" at bounding box center [881, 422] width 1373 height 723
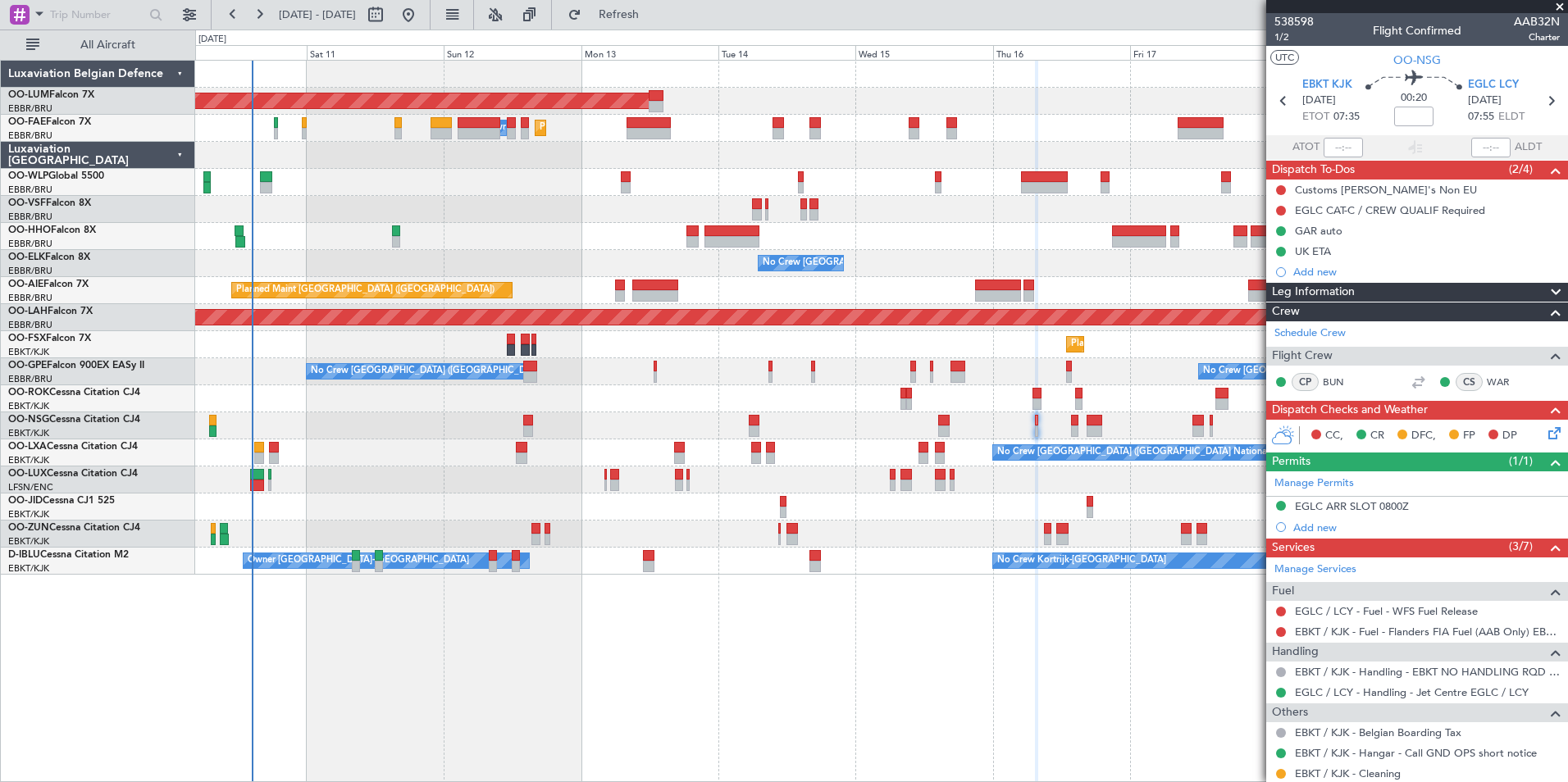
click at [459, 663] on div "AOG Maint [GEOGRAPHIC_DATA] Planned Maint [GEOGRAPHIC_DATA] ([GEOGRAPHIC_DATA])…" at bounding box center [881, 422] width 1373 height 723
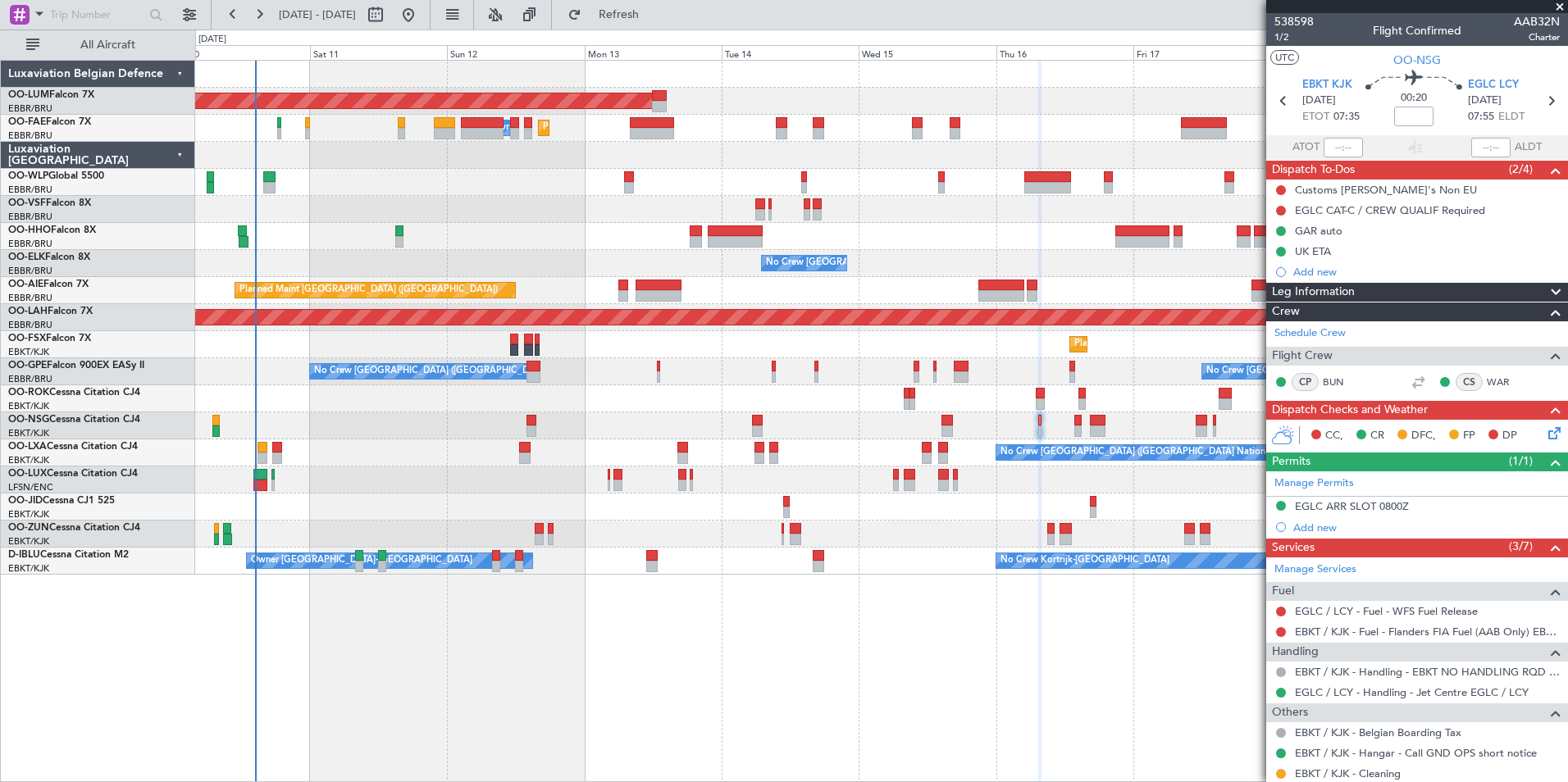
click at [517, 667] on div "AOG Maint [GEOGRAPHIC_DATA] Planned Maint [GEOGRAPHIC_DATA] ([GEOGRAPHIC_DATA])…" at bounding box center [881, 422] width 1373 height 723
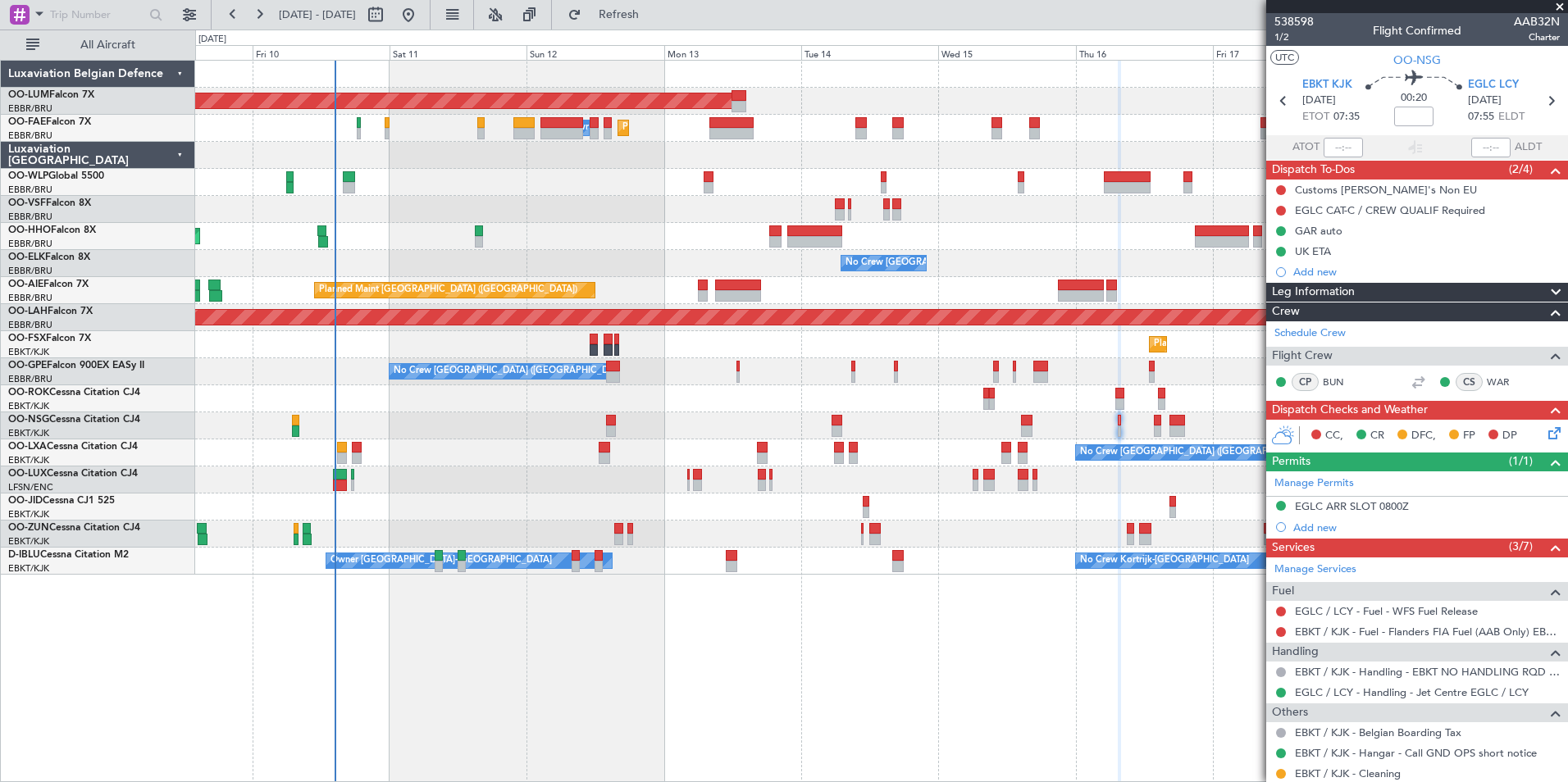
click at [527, 655] on div "AOG Maint [GEOGRAPHIC_DATA] Planned Maint [GEOGRAPHIC_DATA] ([GEOGRAPHIC_DATA])…" at bounding box center [881, 422] width 1373 height 723
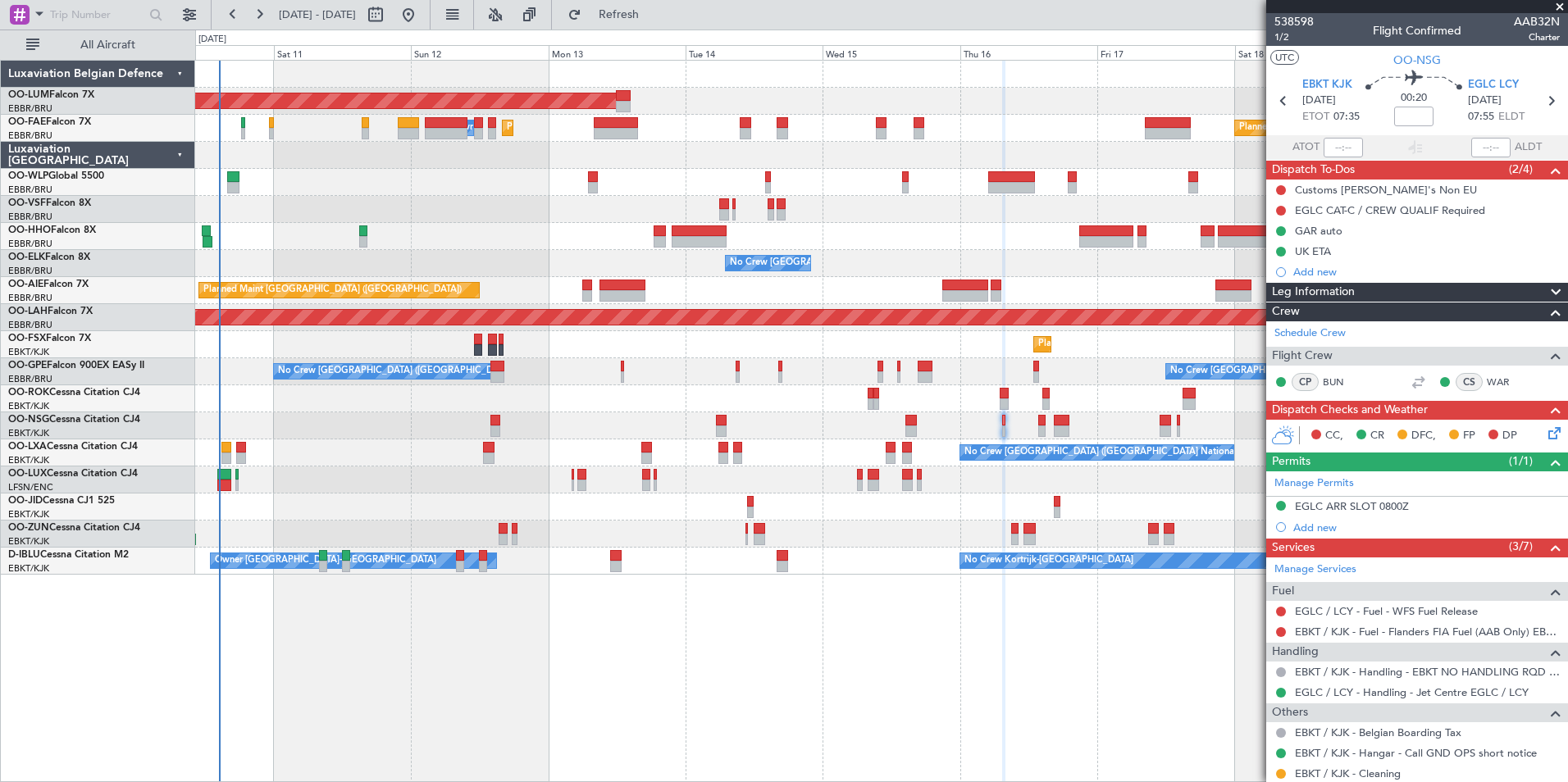
click at [679, 633] on div "AOG Maint [GEOGRAPHIC_DATA] Planned Maint [GEOGRAPHIC_DATA] ([GEOGRAPHIC_DATA])…" at bounding box center [881, 422] width 1373 height 723
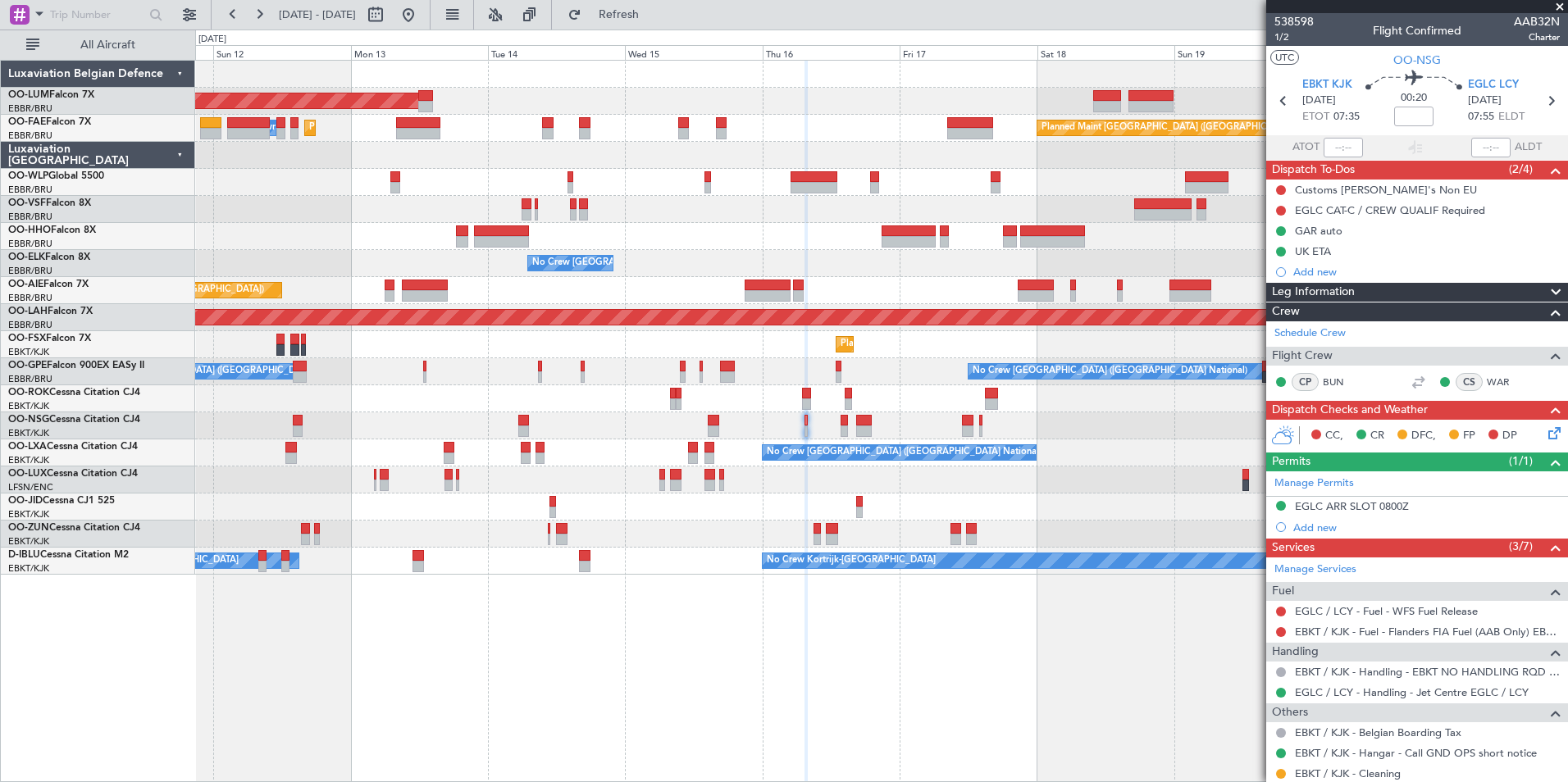
click at [732, 691] on div "AOG Maint [GEOGRAPHIC_DATA] Planned Maint [GEOGRAPHIC_DATA] ([GEOGRAPHIC_DATA])…" at bounding box center [881, 422] width 1373 height 723
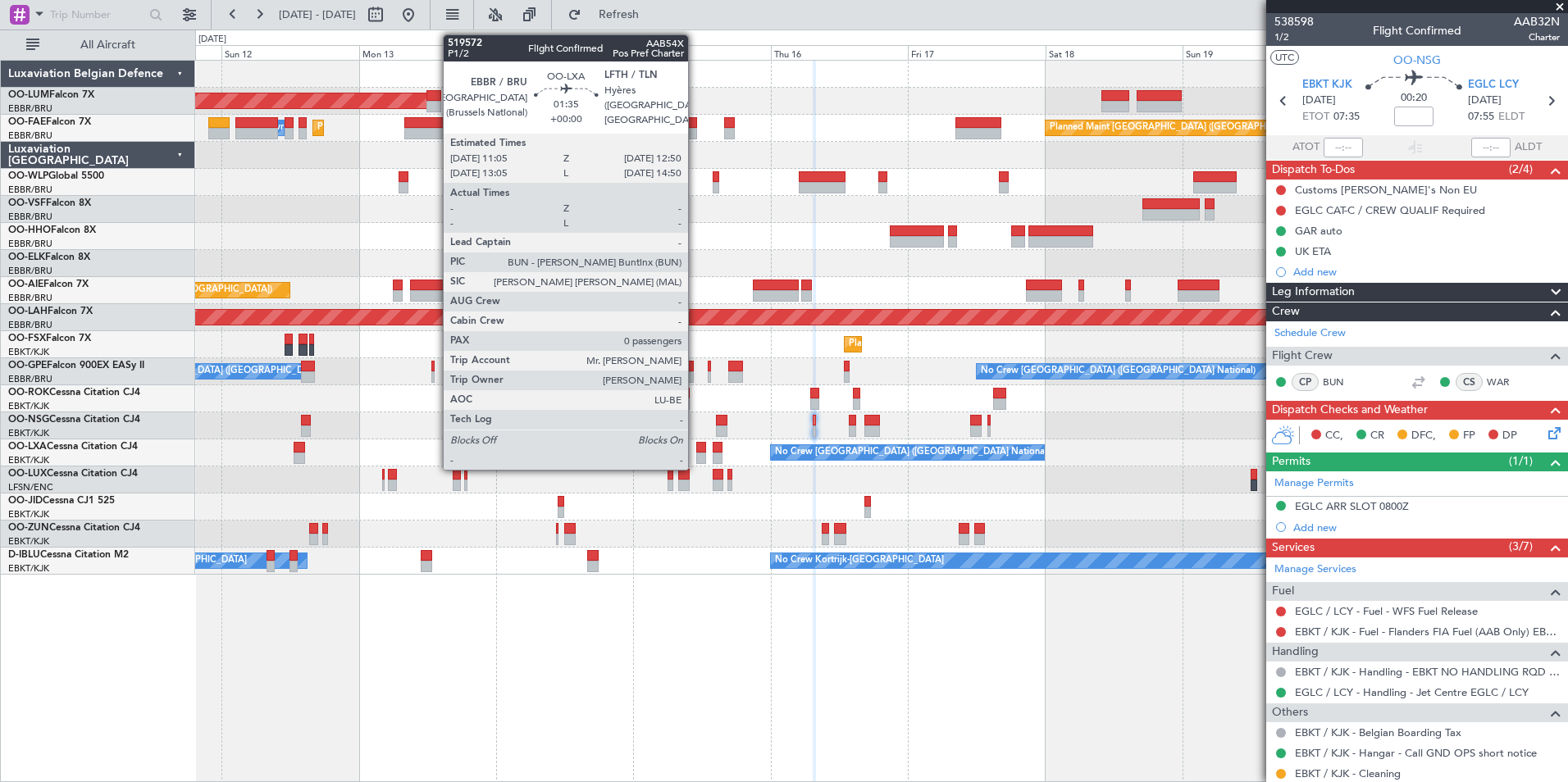
click at [696, 454] on div at bounding box center [701, 458] width 11 height 12
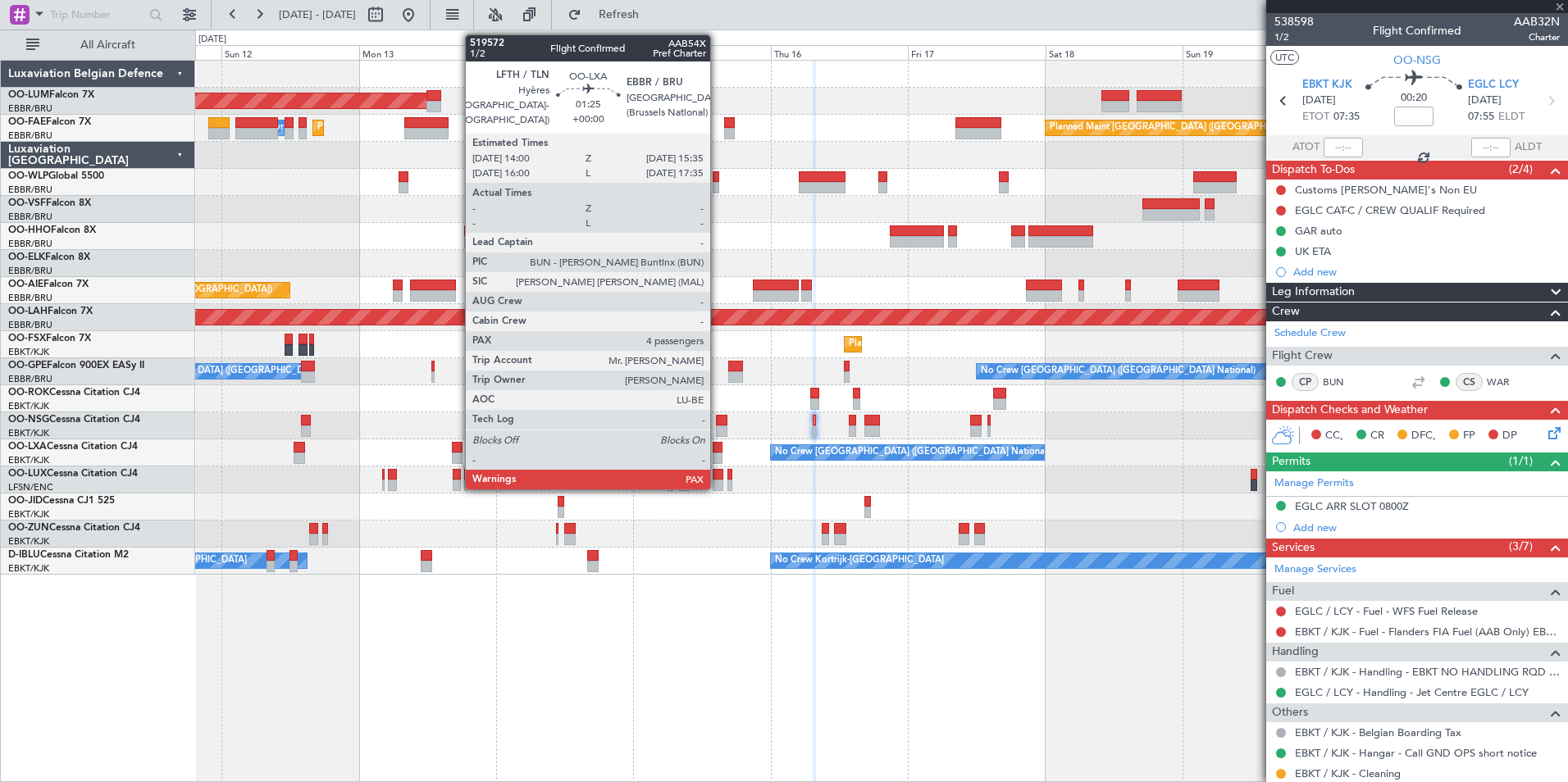
click at [717, 452] on div at bounding box center [717, 458] width 10 height 12
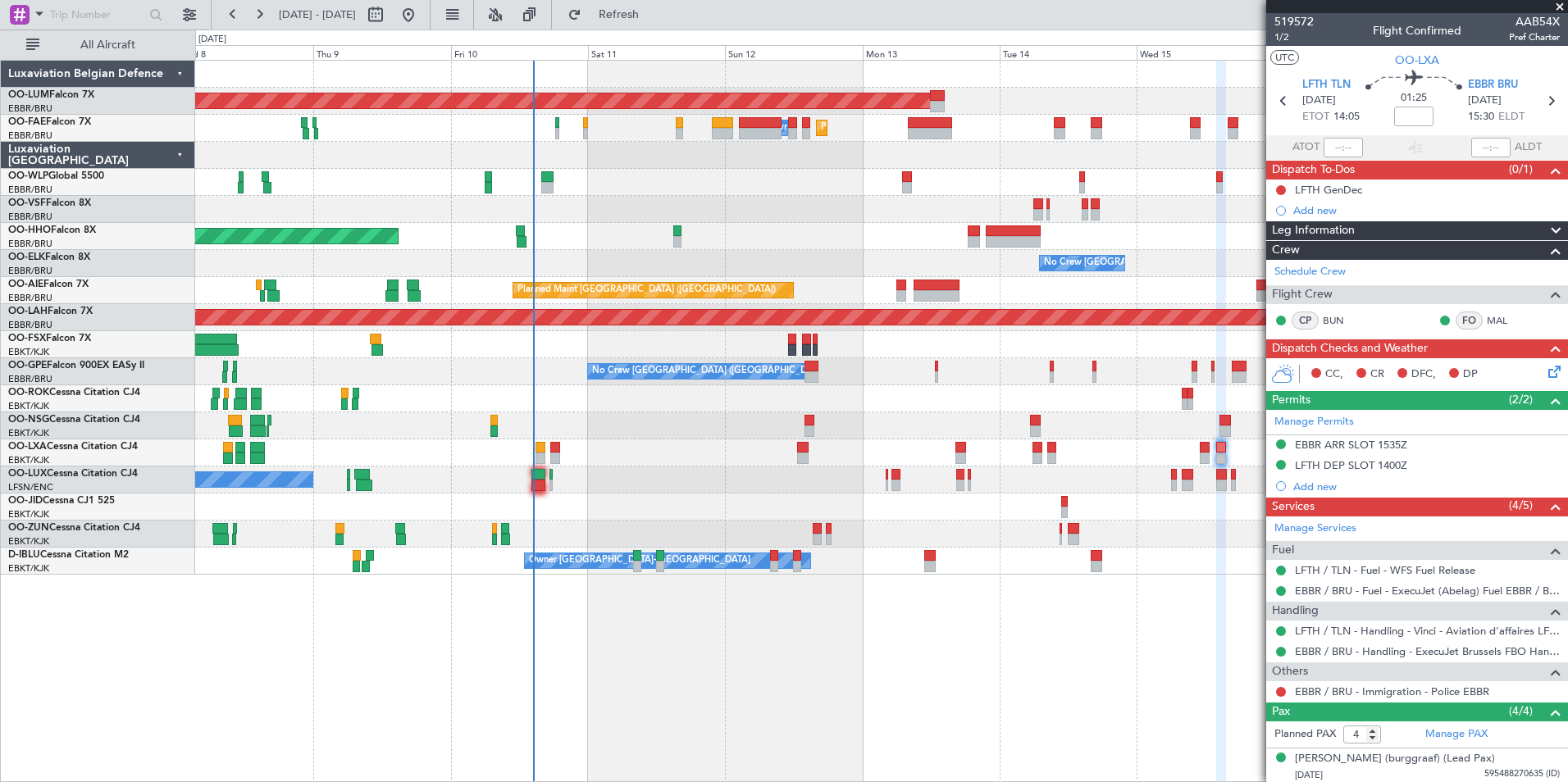
click at [858, 726] on div "AOG Maint [GEOGRAPHIC_DATA] Planned Maint [GEOGRAPHIC_DATA] Owner [GEOGRAPHIC_D…" at bounding box center [881, 422] width 1373 height 723
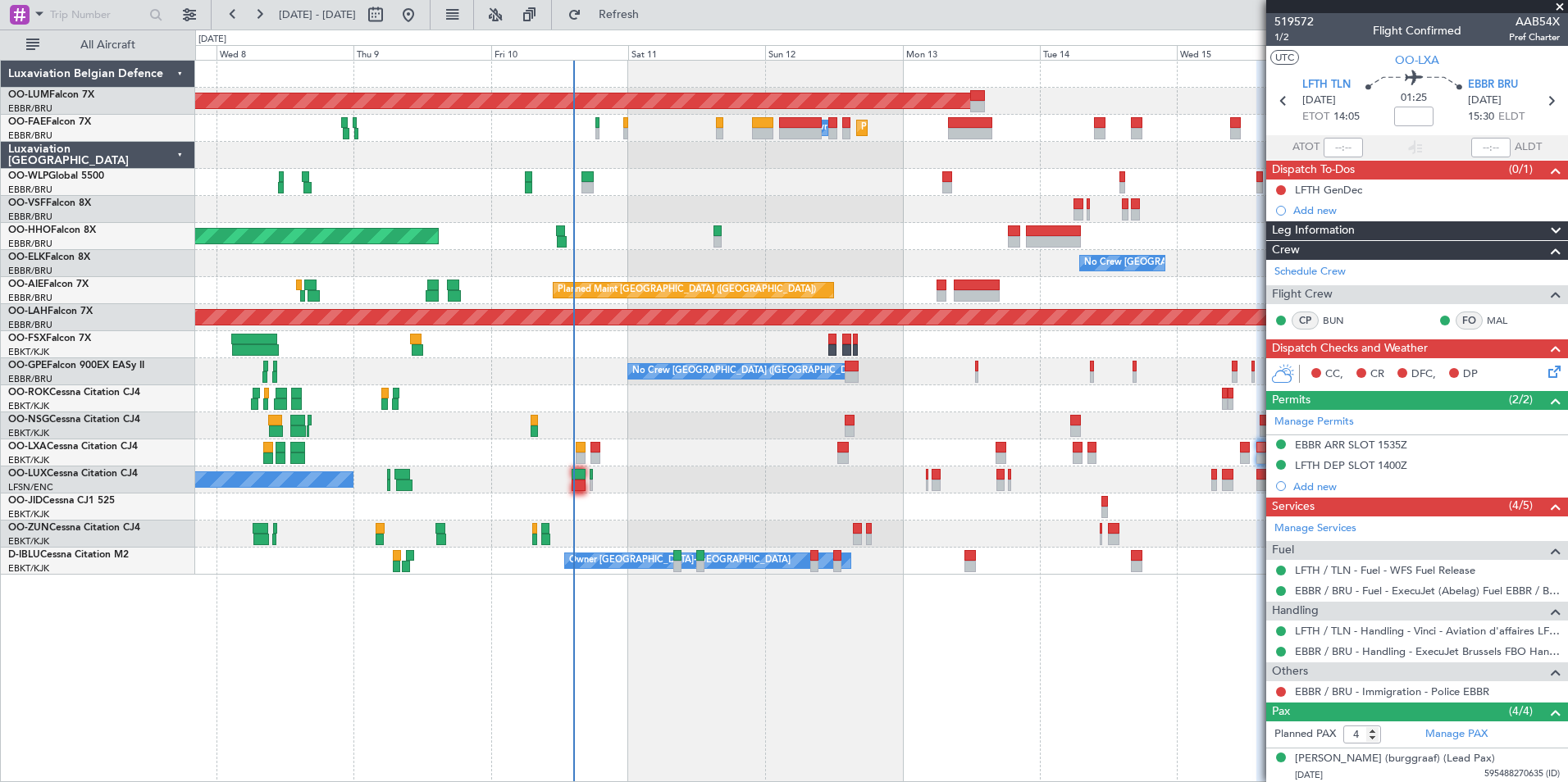
click at [756, 720] on div "AOG Maint [GEOGRAPHIC_DATA] Planned Maint [GEOGRAPHIC_DATA] Owner [GEOGRAPHIC_D…" at bounding box center [881, 422] width 1373 height 723
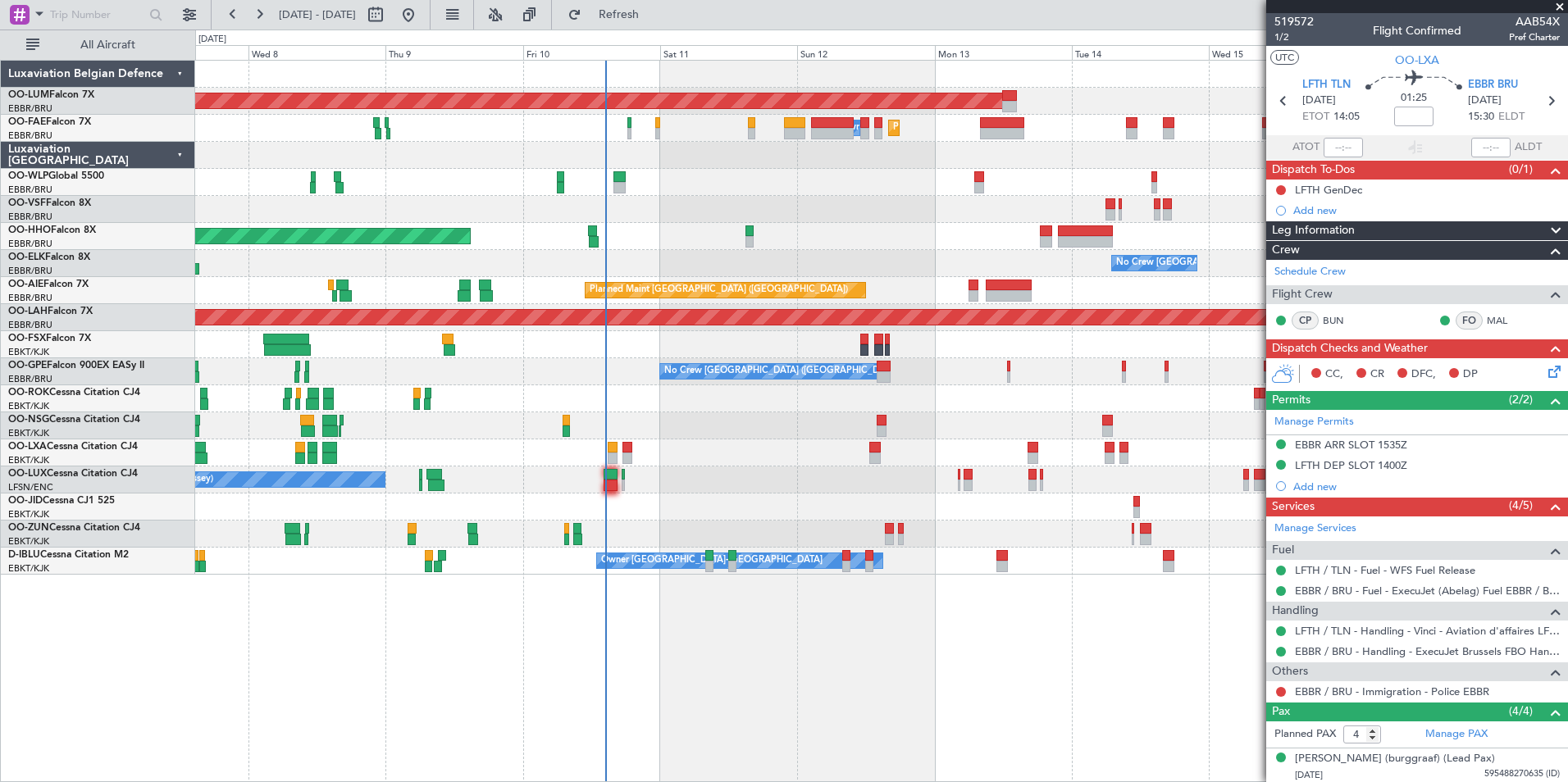
click at [716, 781] on html "[DATE] - [DATE] Refresh Quick Links All Aircraft AOG Maint [GEOGRAPHIC_DATA] Pl…" at bounding box center [784, 391] width 1568 height 782
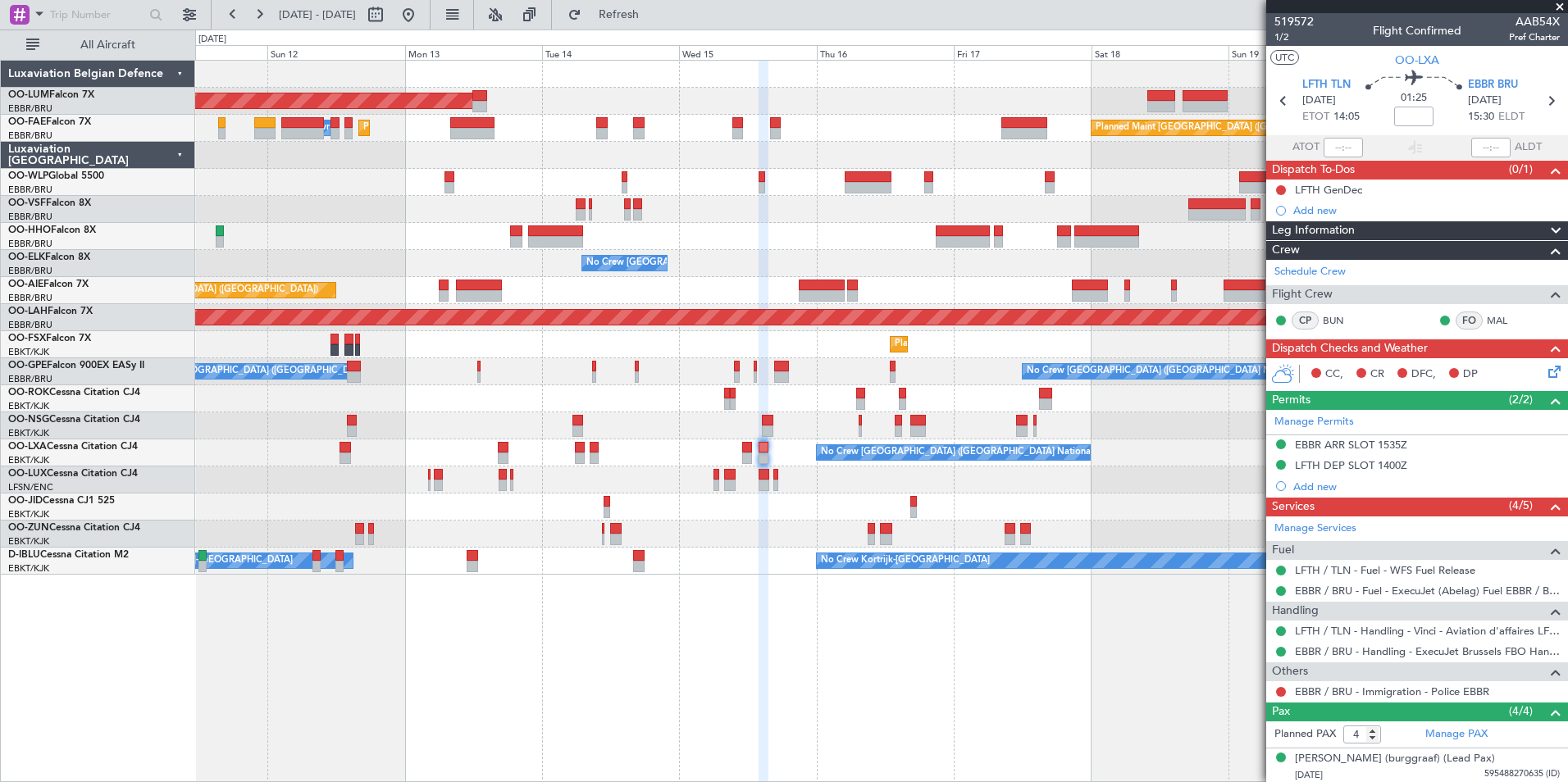
click at [532, 680] on div "AOG Maint [GEOGRAPHIC_DATA] Planned Maint [GEOGRAPHIC_DATA] Owner [GEOGRAPHIC_D…" at bounding box center [881, 422] width 1373 height 723
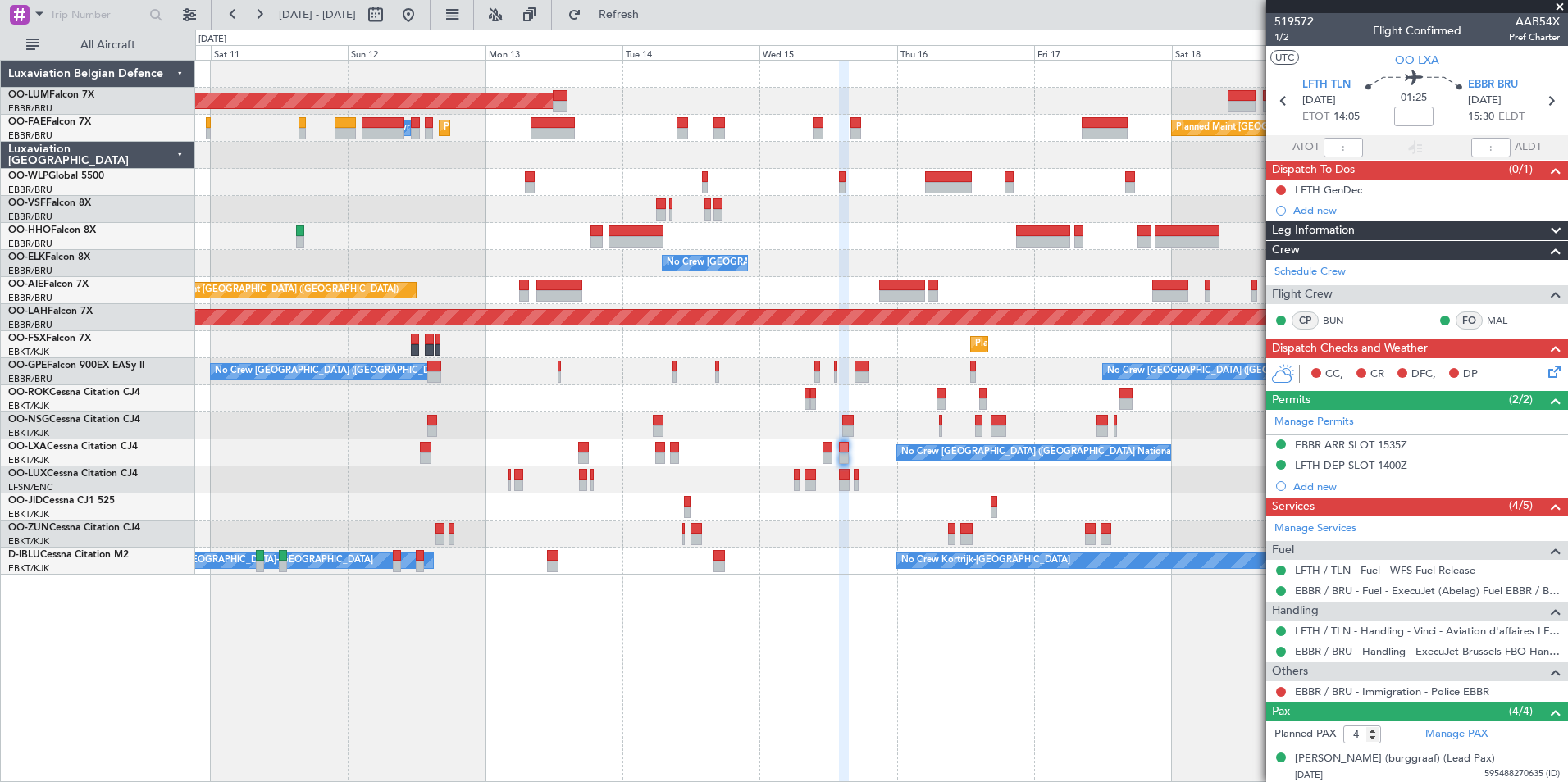
click at [887, 717] on div "AOG Maint [GEOGRAPHIC_DATA] Planned Maint [GEOGRAPHIC_DATA] ([GEOGRAPHIC_DATA])…" at bounding box center [881, 422] width 1373 height 723
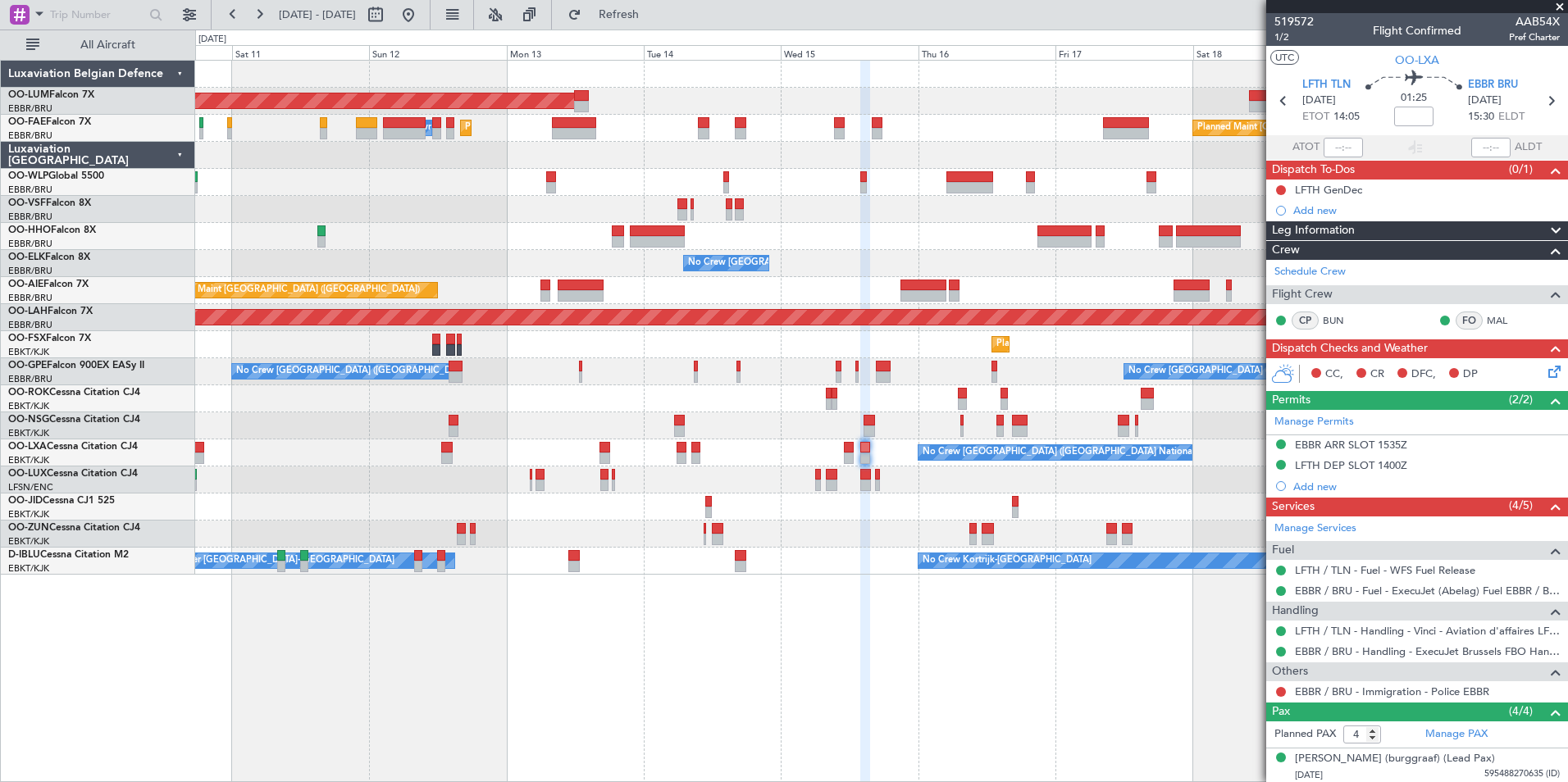
click at [788, 648] on div "AOG Maint [GEOGRAPHIC_DATA] Planned Maint [GEOGRAPHIC_DATA] ([GEOGRAPHIC_DATA])…" at bounding box center [881, 422] width 1373 height 723
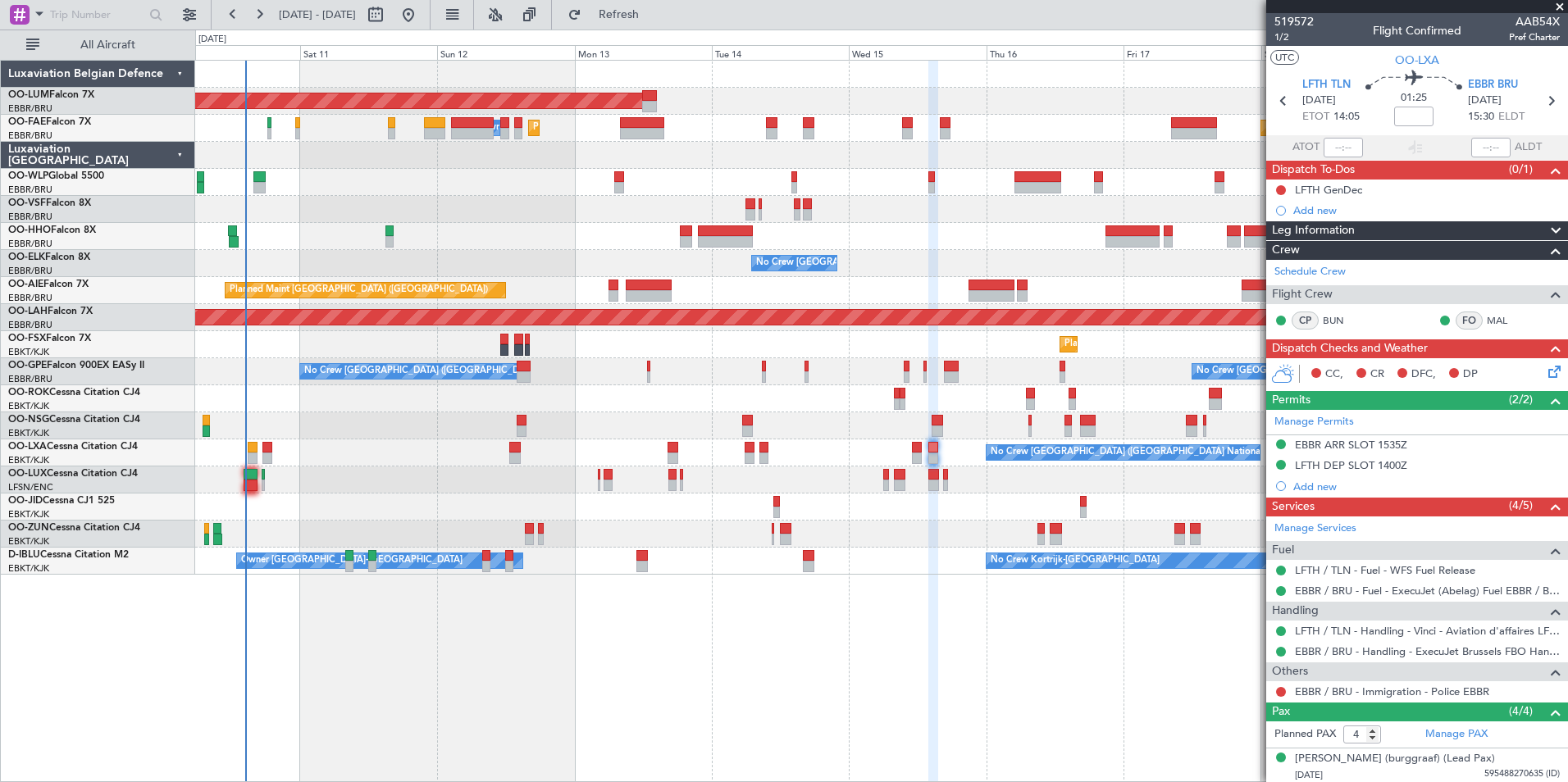
click at [741, 654] on div "AOG Maint [GEOGRAPHIC_DATA] Planned Maint [GEOGRAPHIC_DATA] ([GEOGRAPHIC_DATA])…" at bounding box center [881, 422] width 1373 height 723
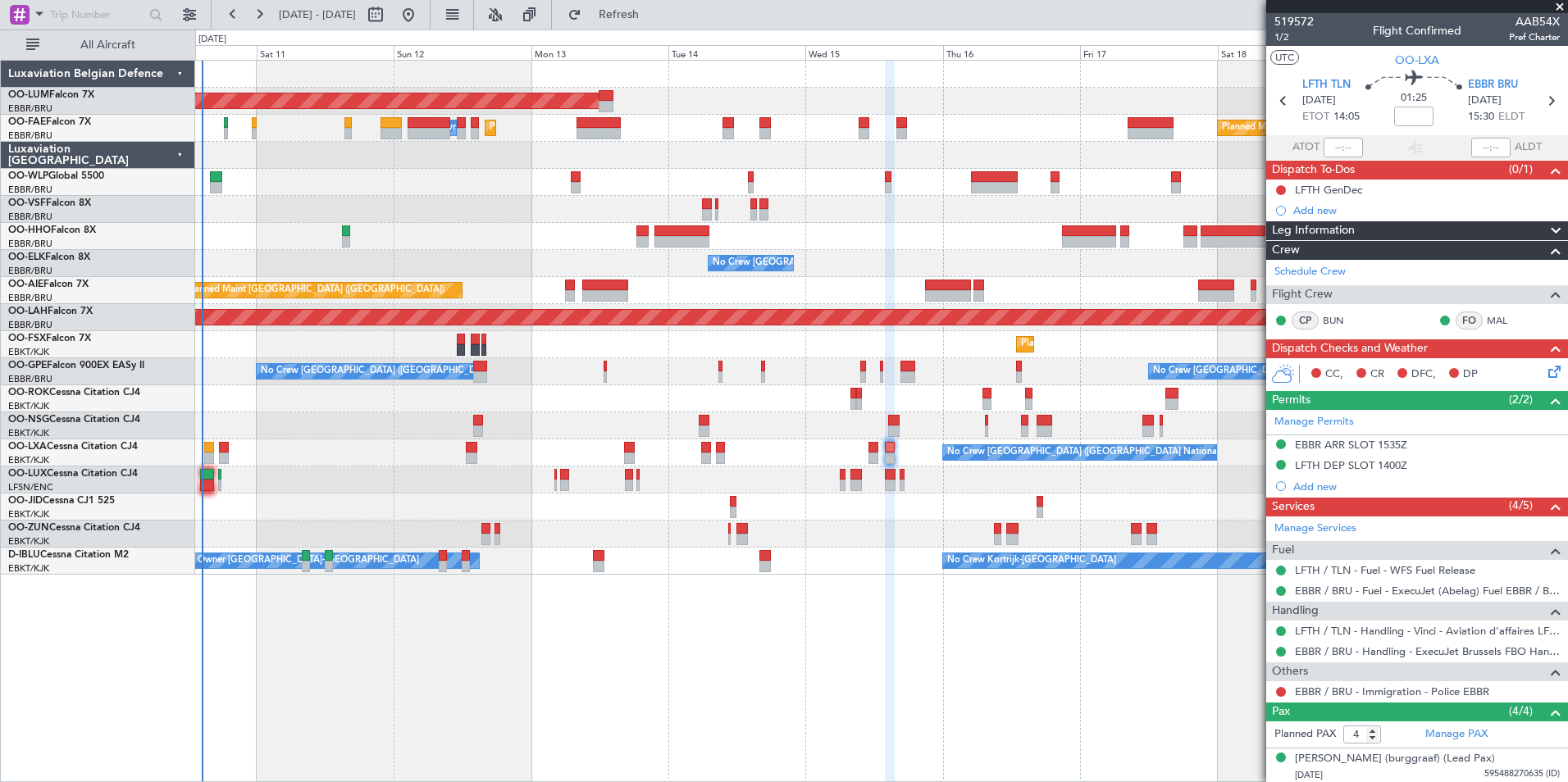
click at [653, 659] on div "AOG Maint [GEOGRAPHIC_DATA] Planned Maint [GEOGRAPHIC_DATA] ([GEOGRAPHIC_DATA])…" at bounding box center [881, 422] width 1373 height 723
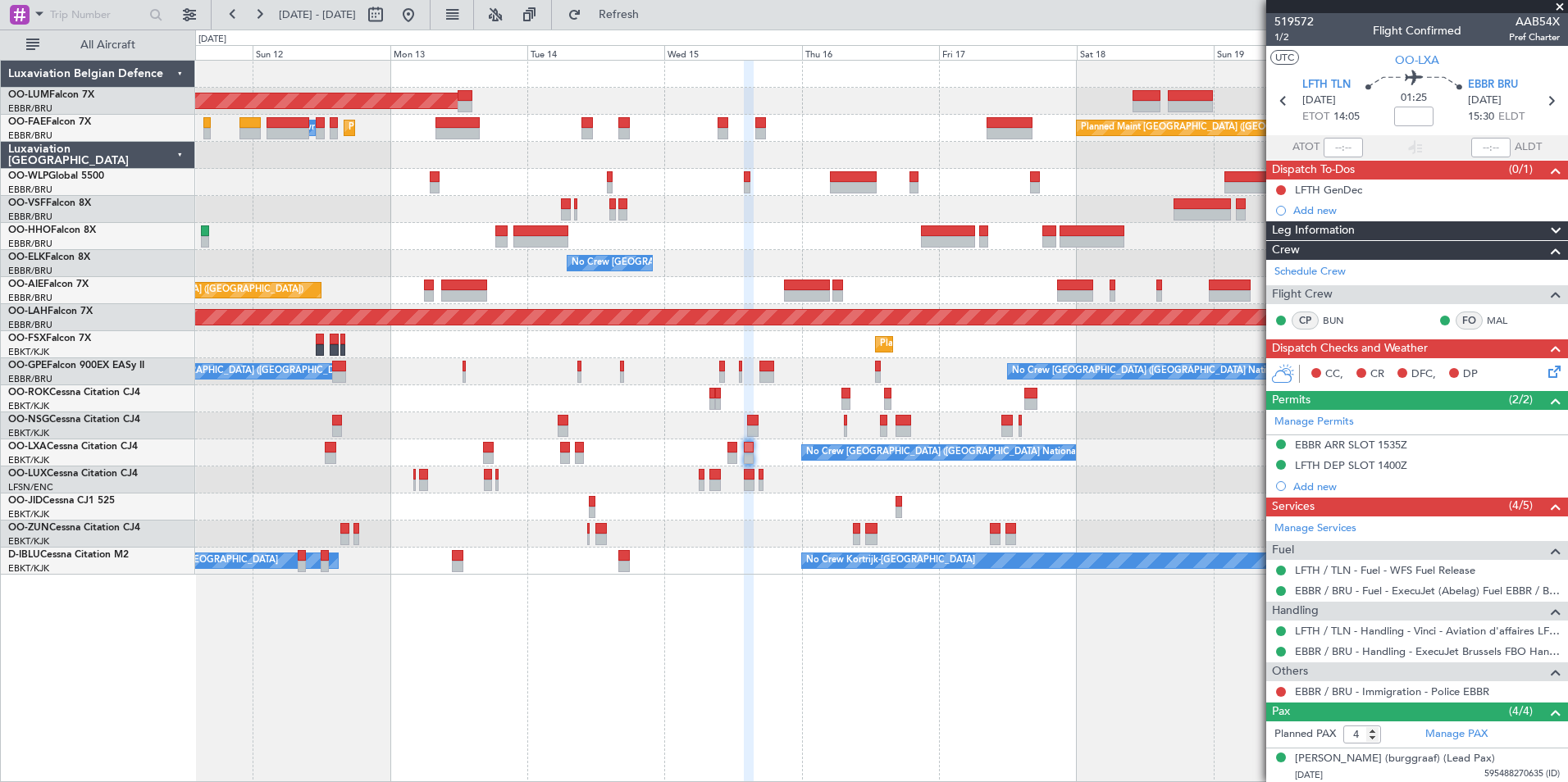
click at [697, 718] on div "AOG Maint [GEOGRAPHIC_DATA] Planned Maint [GEOGRAPHIC_DATA] ([GEOGRAPHIC_DATA])…" at bounding box center [881, 422] width 1373 height 723
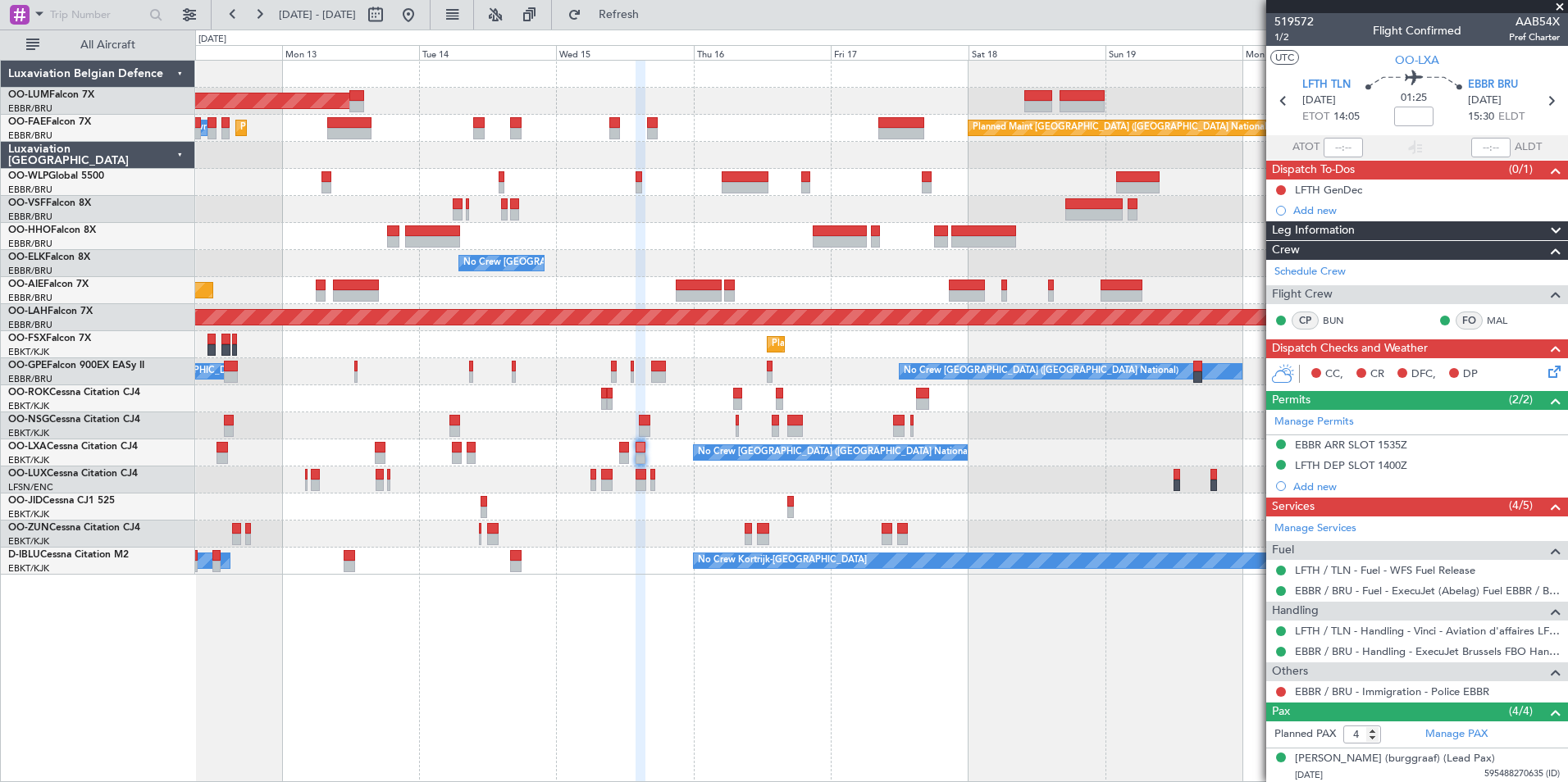
click at [666, 633] on div "AOG Maint [GEOGRAPHIC_DATA] Planned Maint [GEOGRAPHIC_DATA] ([GEOGRAPHIC_DATA])…" at bounding box center [881, 422] width 1373 height 723
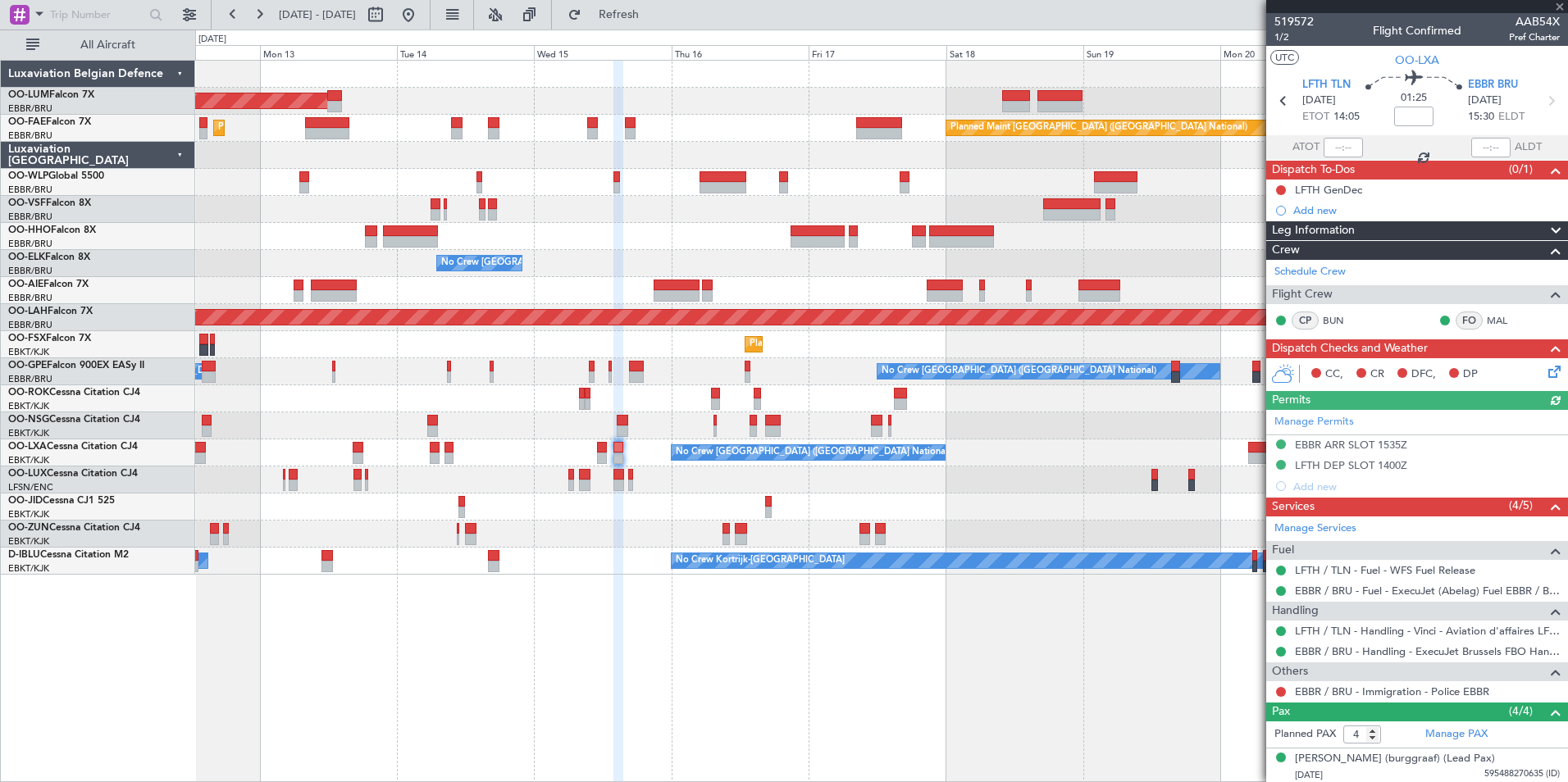
click at [623, 641] on div "AOG Maint [GEOGRAPHIC_DATA] Planned Maint [GEOGRAPHIC_DATA] ([GEOGRAPHIC_DATA])…" at bounding box center [881, 422] width 1373 height 723
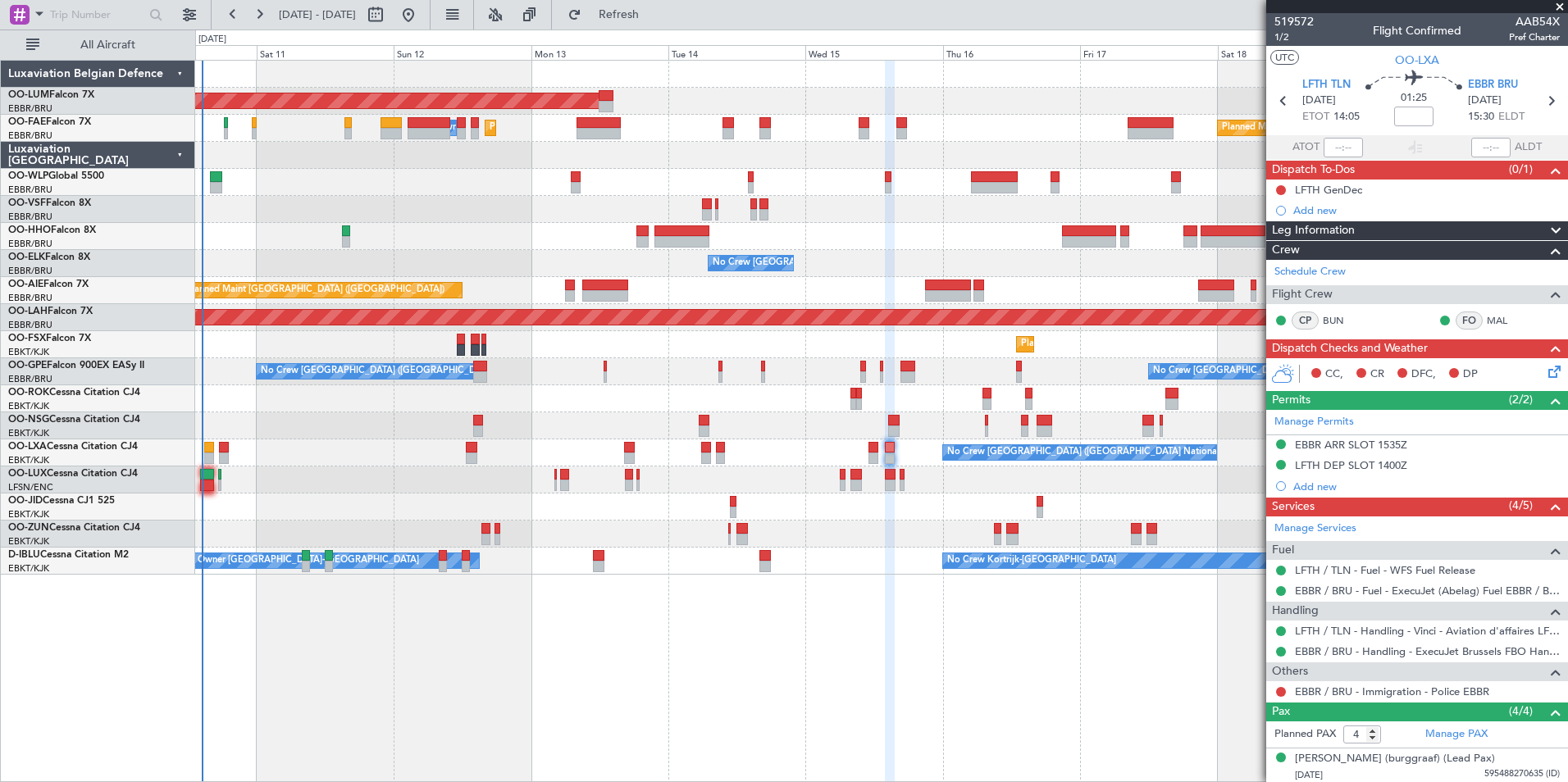
click at [729, 680] on div "AOG Maint [GEOGRAPHIC_DATA] Planned Maint [GEOGRAPHIC_DATA] ([GEOGRAPHIC_DATA])…" at bounding box center [881, 422] width 1373 height 723
click at [788, 703] on div "AOG Maint [GEOGRAPHIC_DATA] Planned Maint [GEOGRAPHIC_DATA] ([GEOGRAPHIC_DATA])…" at bounding box center [881, 422] width 1373 height 723
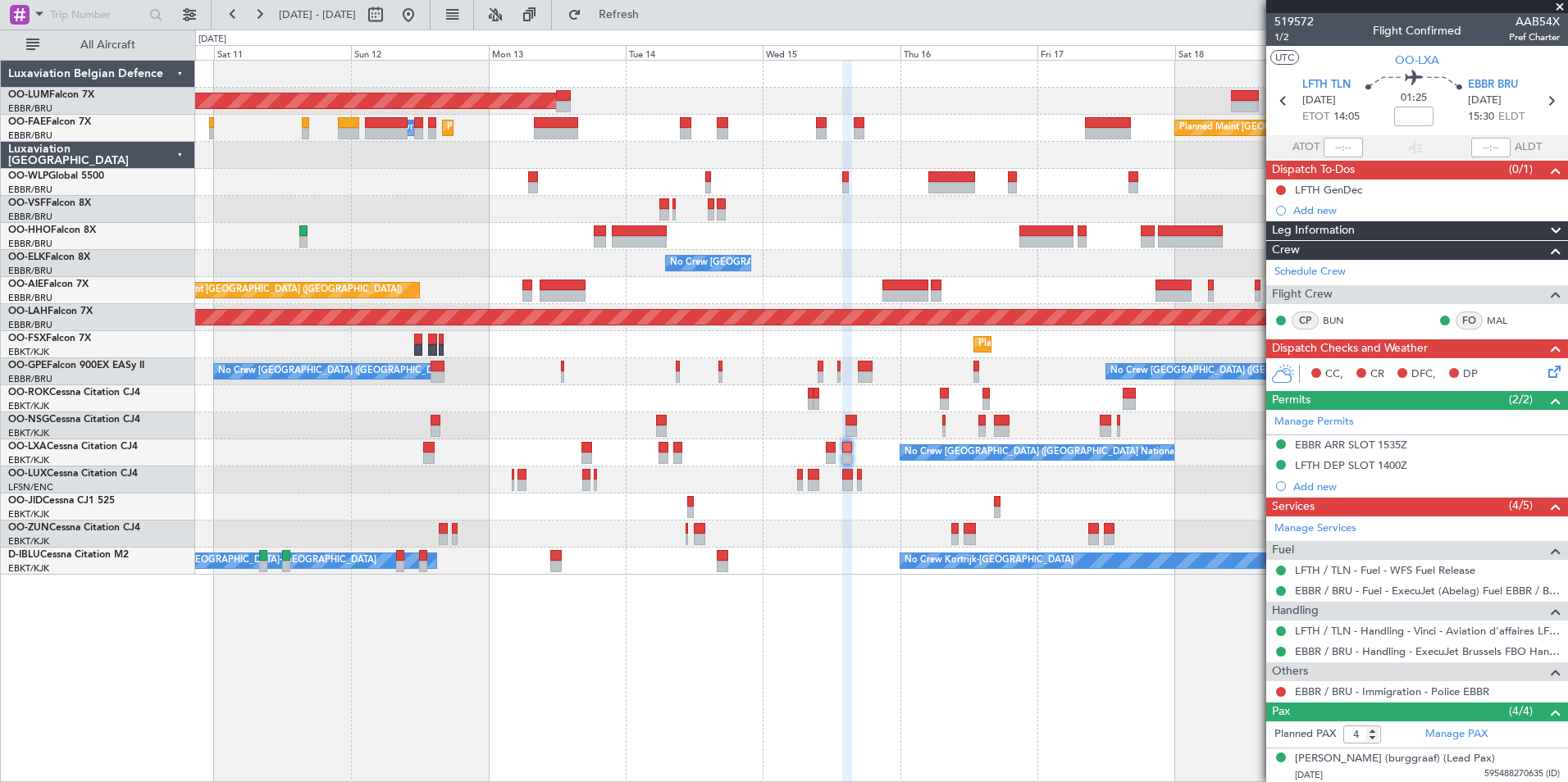
click at [608, 668] on div "AOG Maint [GEOGRAPHIC_DATA] Planned Maint [GEOGRAPHIC_DATA] ([GEOGRAPHIC_DATA])…" at bounding box center [881, 422] width 1373 height 723
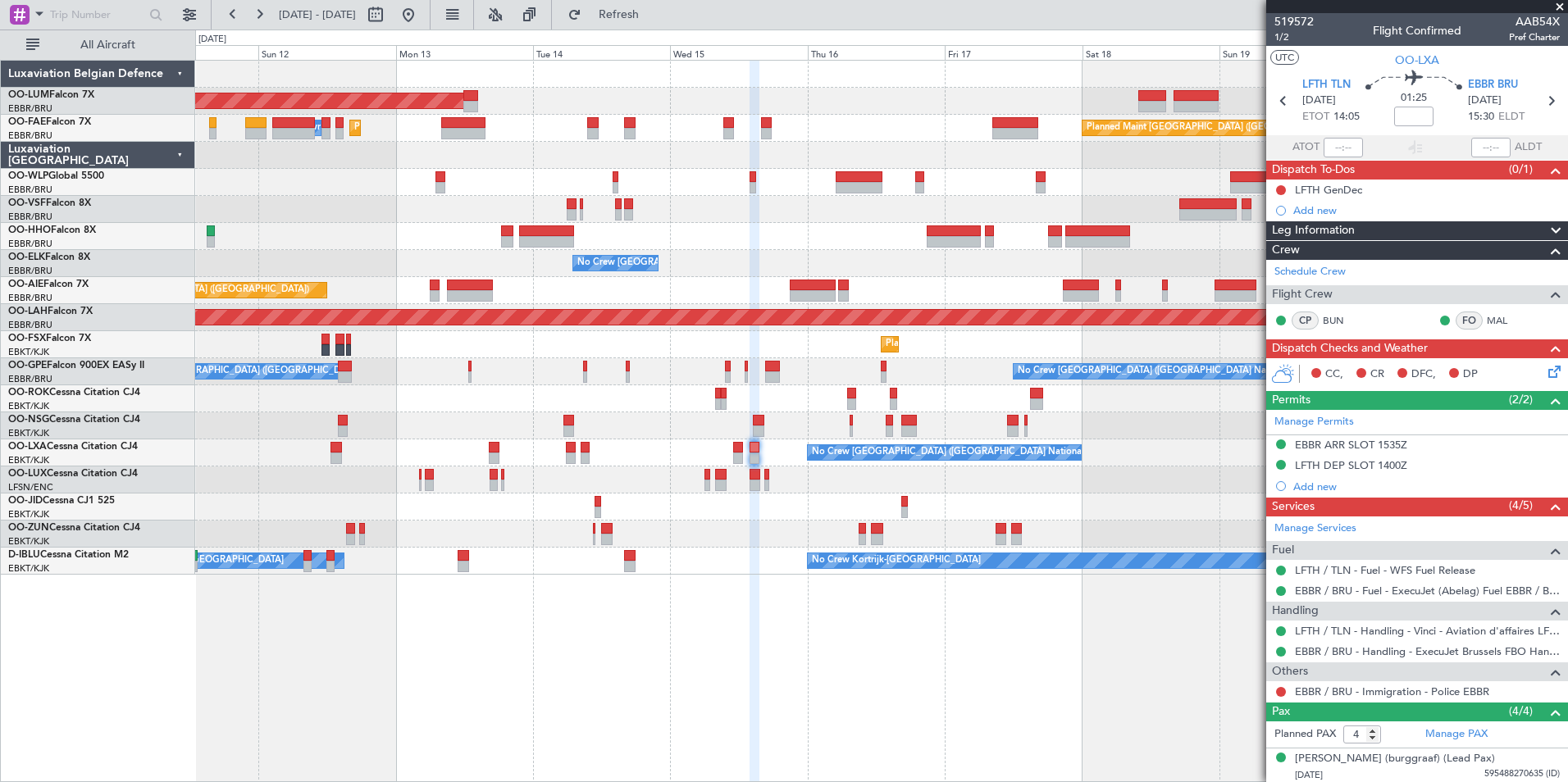
click at [853, 699] on div "AOG Maint [GEOGRAPHIC_DATA] Planned Maint [GEOGRAPHIC_DATA] ([GEOGRAPHIC_DATA])…" at bounding box center [881, 422] width 1373 height 723
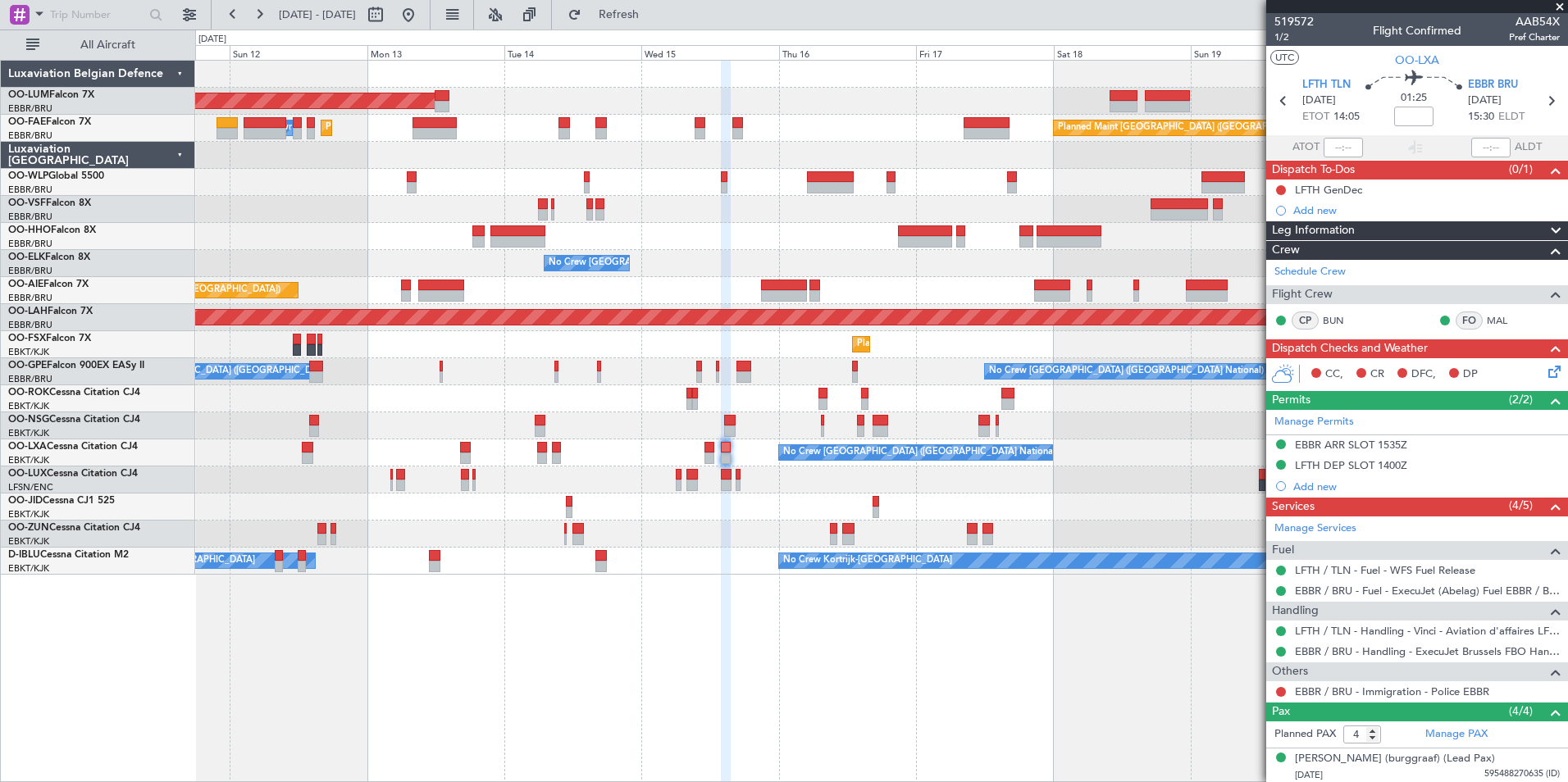
click at [687, 622] on div "AOG Maint [GEOGRAPHIC_DATA] Planned Maint [GEOGRAPHIC_DATA] ([GEOGRAPHIC_DATA])…" at bounding box center [881, 422] width 1373 height 723
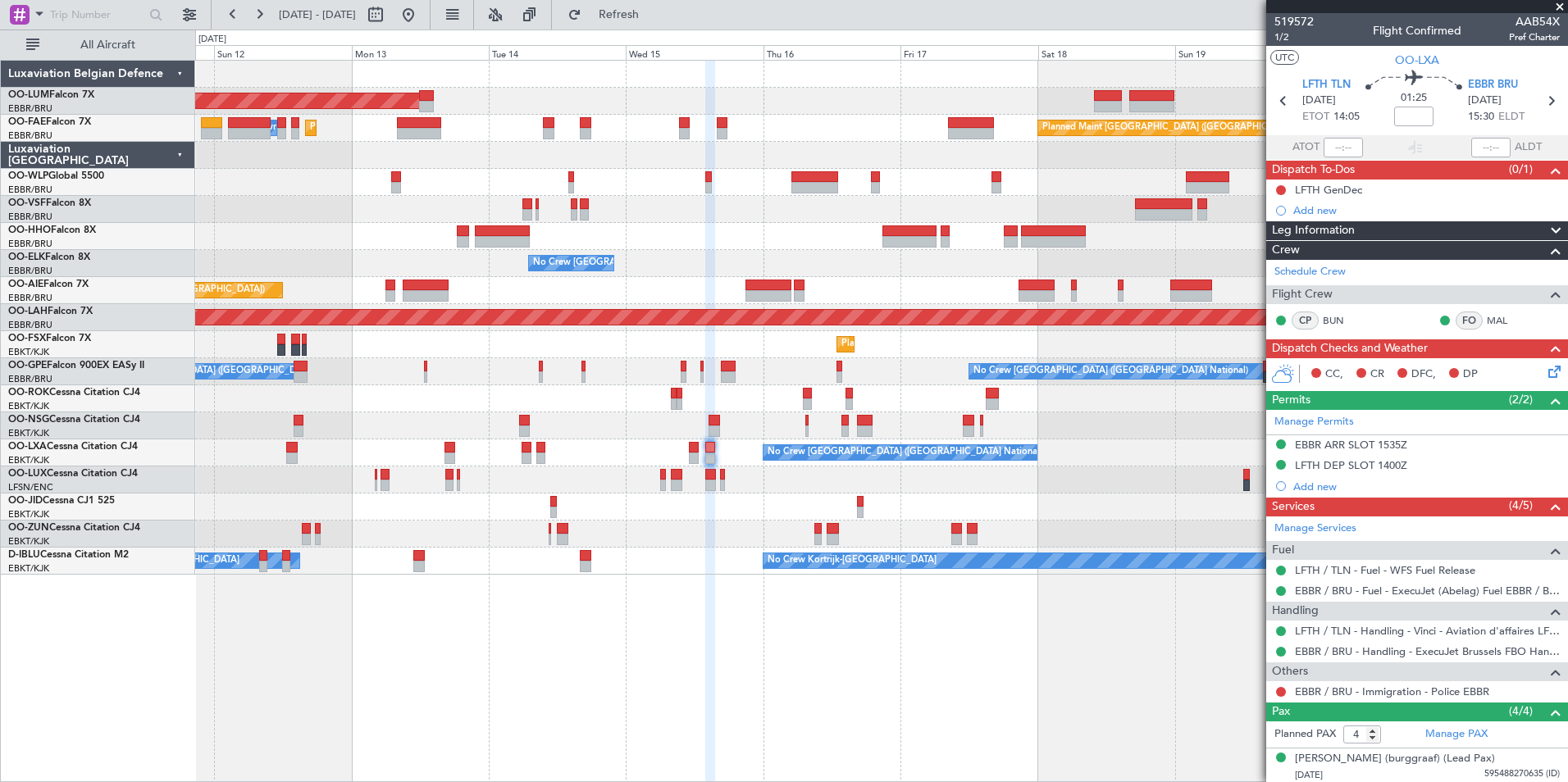
click at [715, 607] on div "AOG Maint [GEOGRAPHIC_DATA] Planned Maint [GEOGRAPHIC_DATA] ([GEOGRAPHIC_DATA])…" at bounding box center [881, 422] width 1373 height 723
click at [683, 711] on div "AOG Maint [GEOGRAPHIC_DATA] Planned Maint [GEOGRAPHIC_DATA] ([GEOGRAPHIC_DATA])…" at bounding box center [881, 422] width 1373 height 723
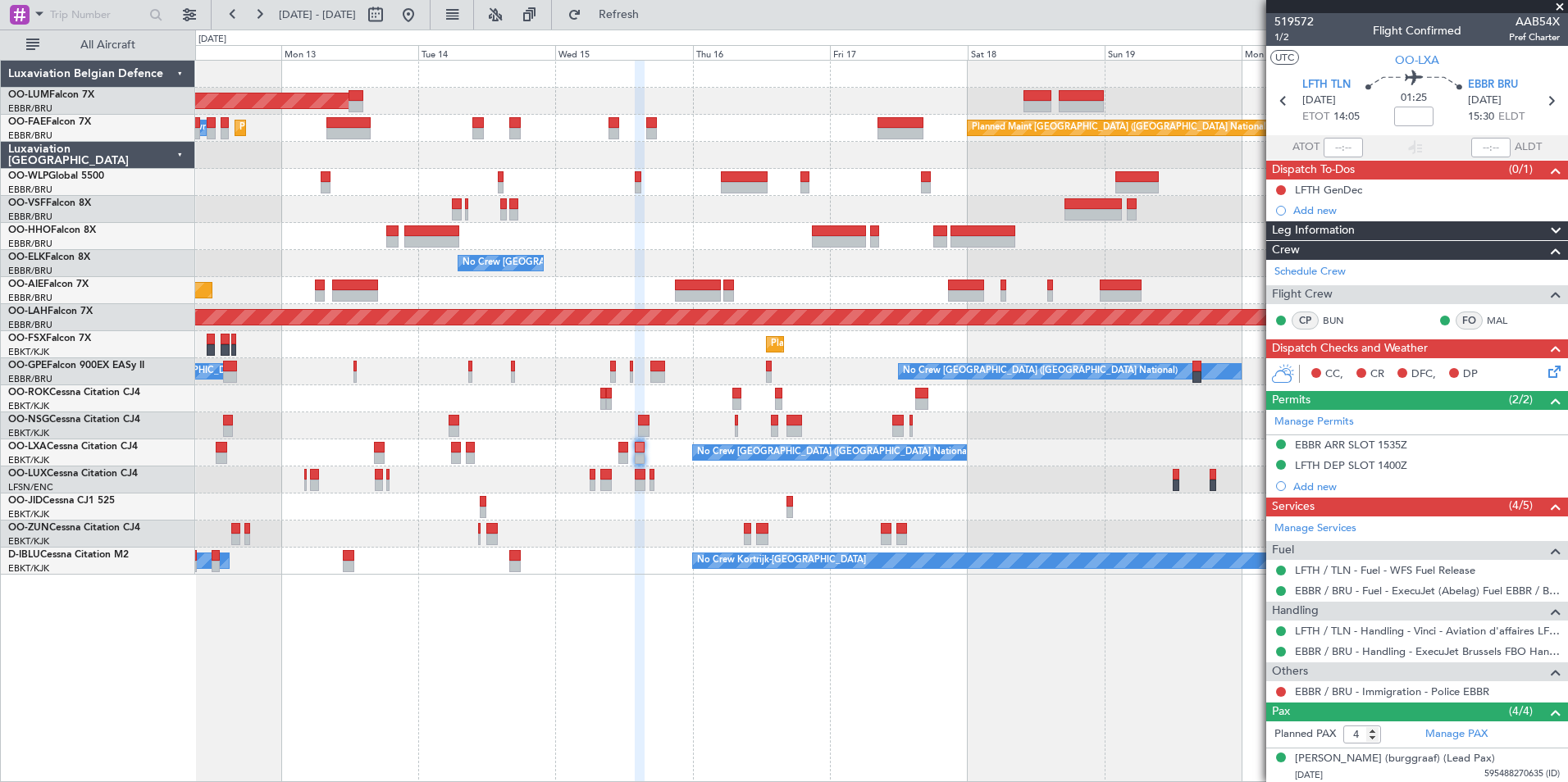
click at [672, 638] on div "AOG Maint [GEOGRAPHIC_DATA] Planned Maint [GEOGRAPHIC_DATA] ([GEOGRAPHIC_DATA])…" at bounding box center [881, 422] width 1373 height 723
click at [635, 630] on div at bounding box center [639, 422] width 10 height 723
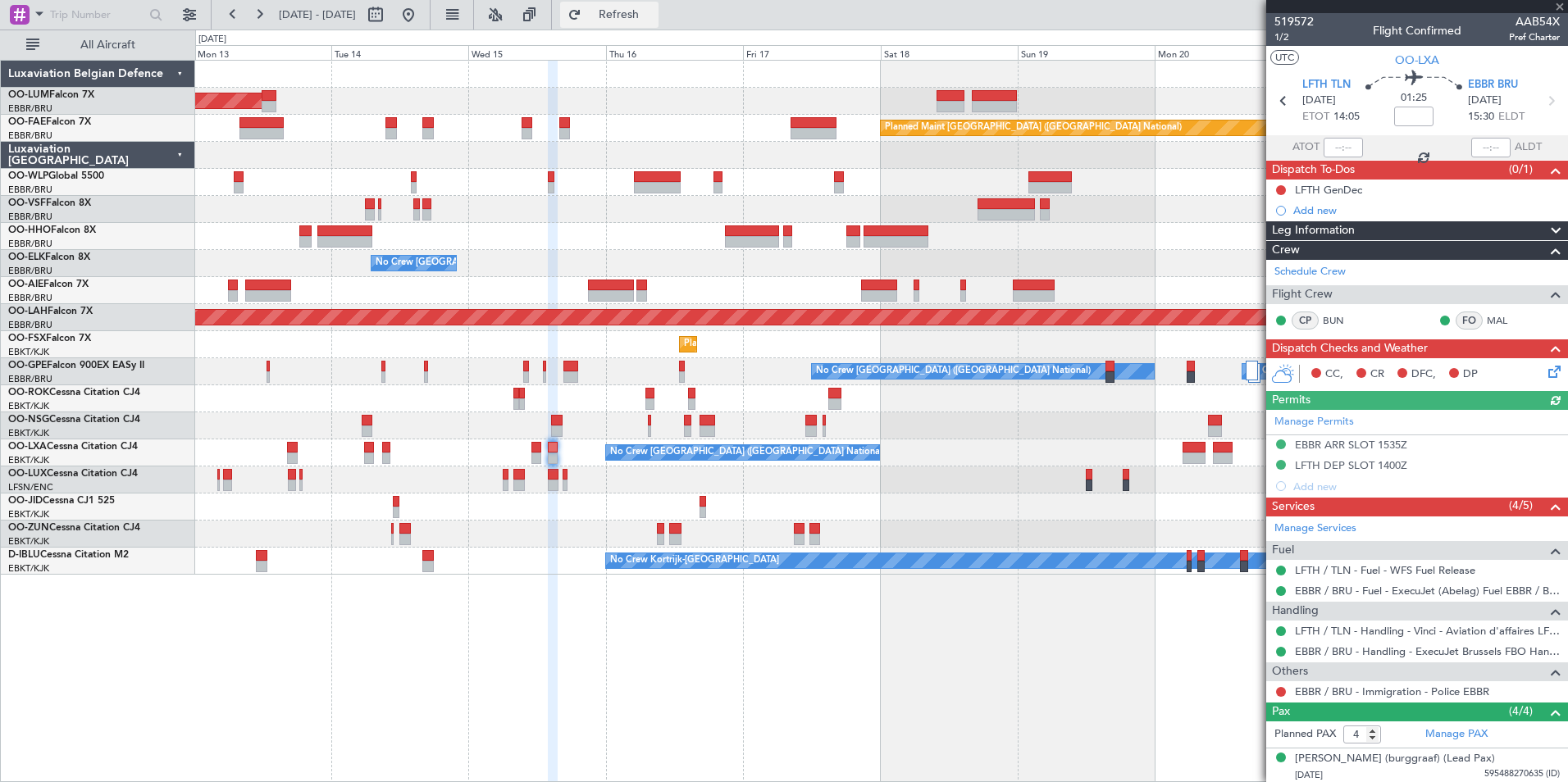
click at [654, 21] on span "Refresh" at bounding box center [619, 14] width 69 height 12
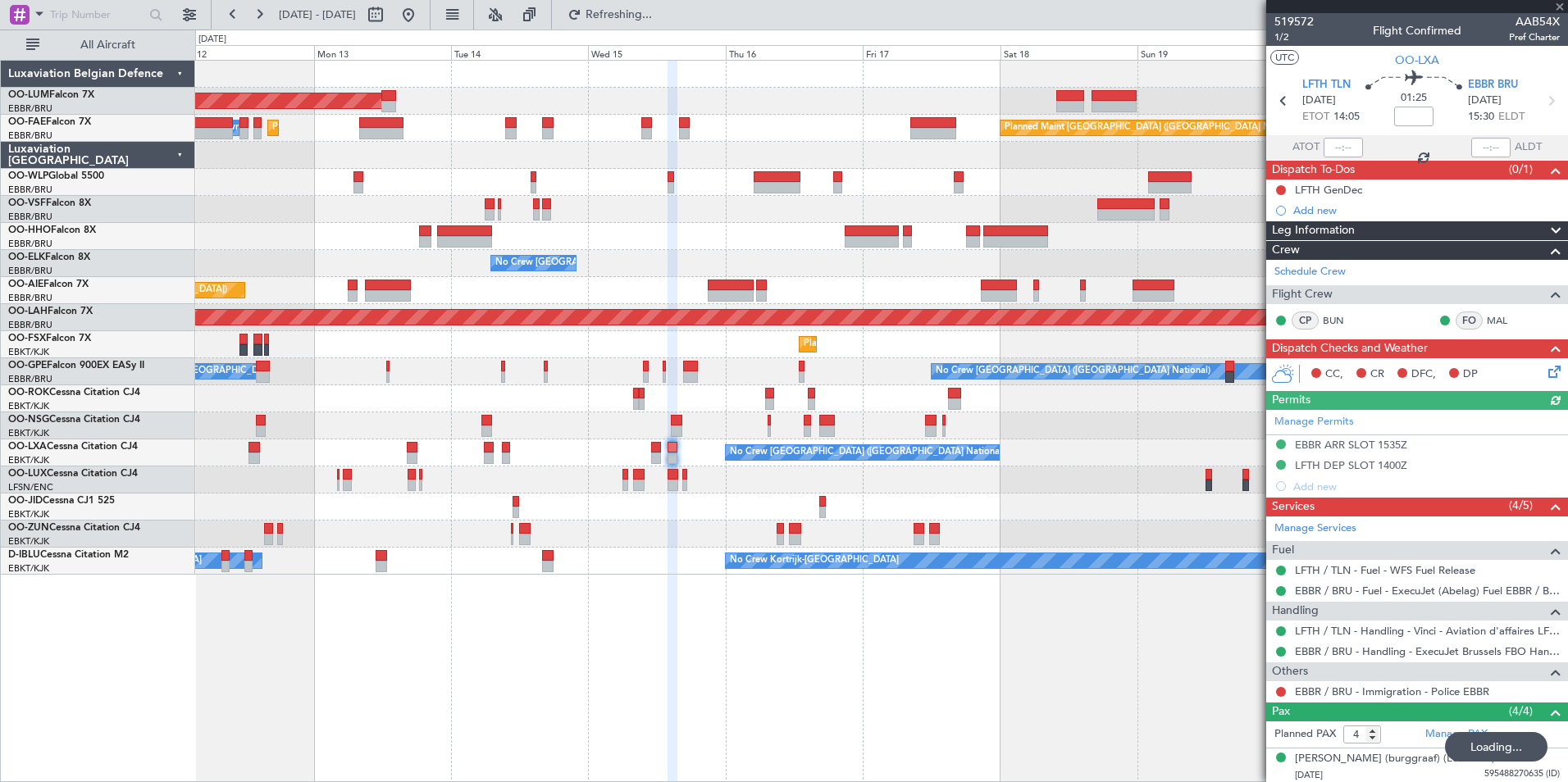
click at [601, 596] on div "AOG Maint [GEOGRAPHIC_DATA] Planned Maint [GEOGRAPHIC_DATA] ([GEOGRAPHIC_DATA])…" at bounding box center [881, 422] width 1373 height 723
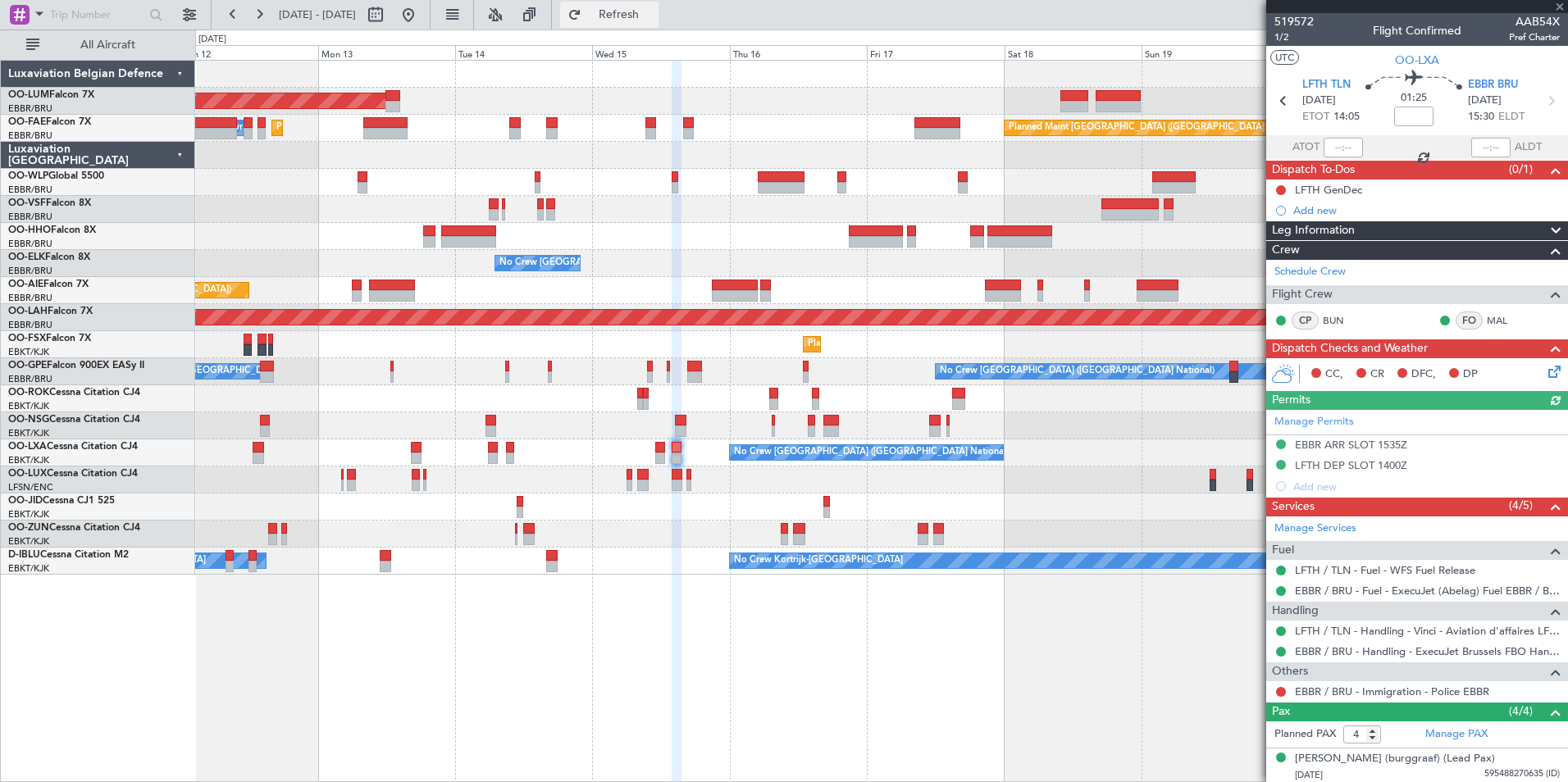
click at [623, 13] on button "Refresh" at bounding box center [609, 14] width 98 height 26
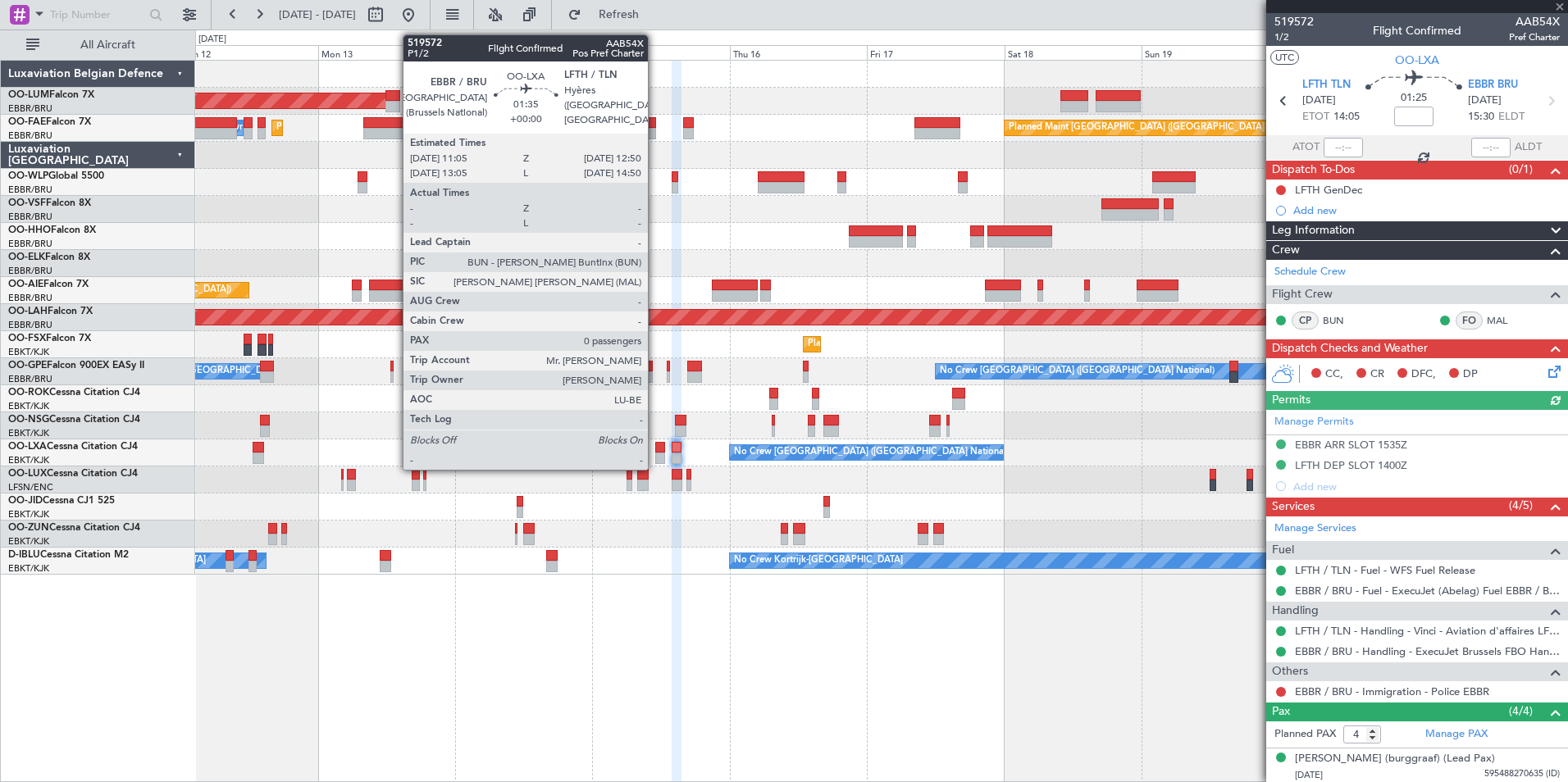
click at [655, 454] on div at bounding box center [661, 458] width 11 height 12
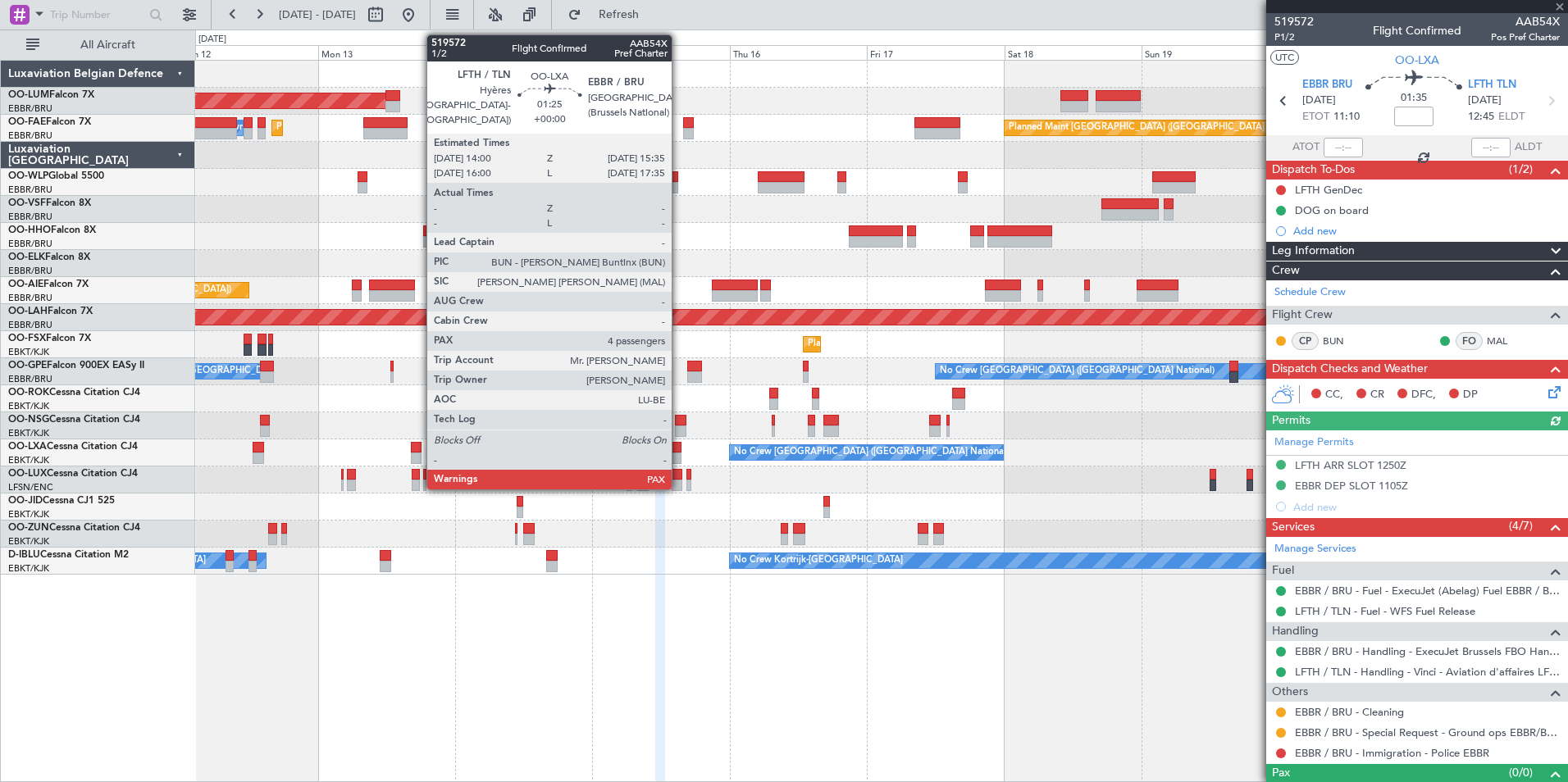
click at [679, 451] on div at bounding box center [676, 448] width 10 height 12
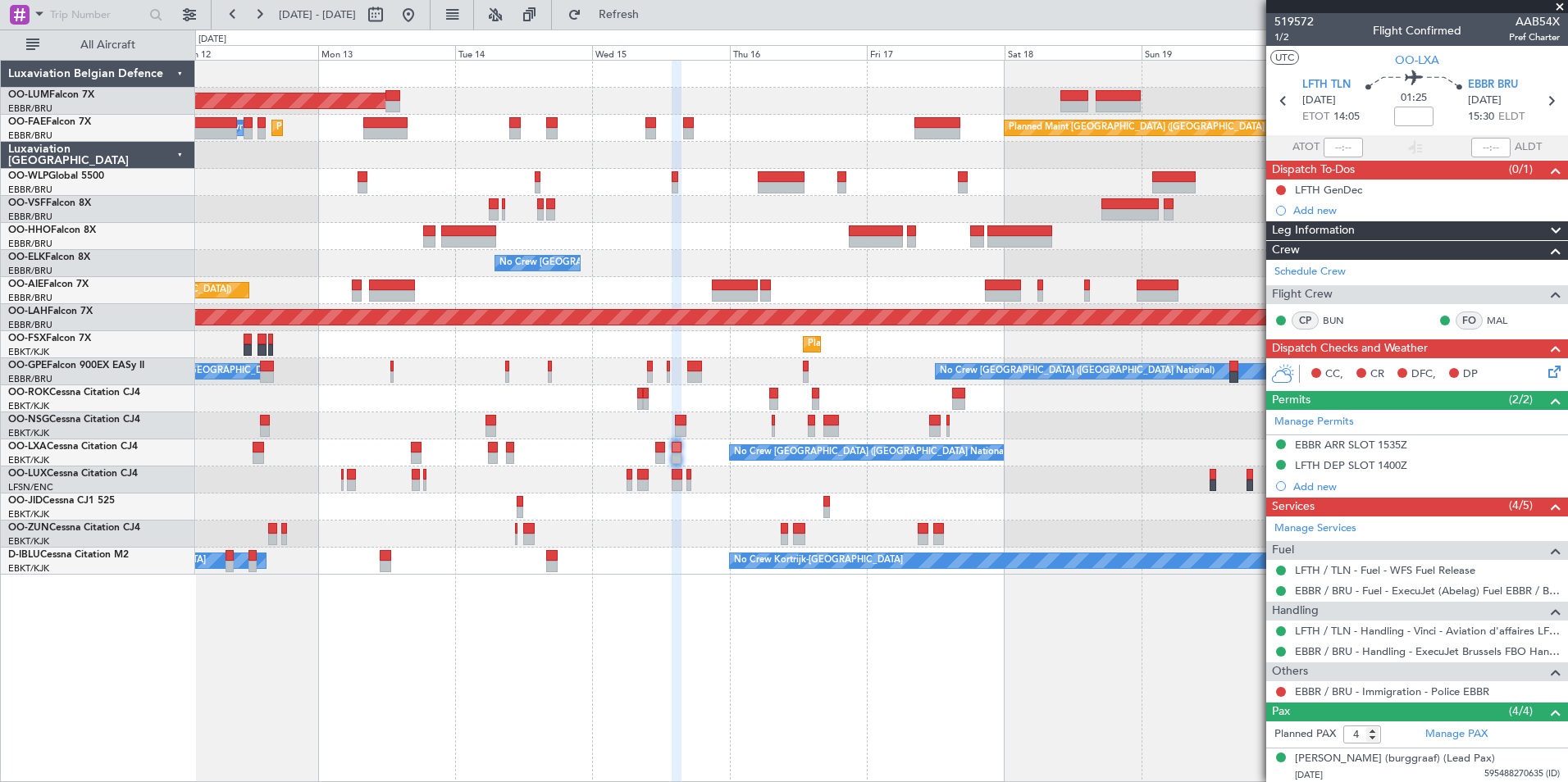
click at [423, 685] on div "AOG Maint [GEOGRAPHIC_DATA] Planned Maint [GEOGRAPHIC_DATA] ([GEOGRAPHIC_DATA])…" at bounding box center [881, 422] width 1373 height 723
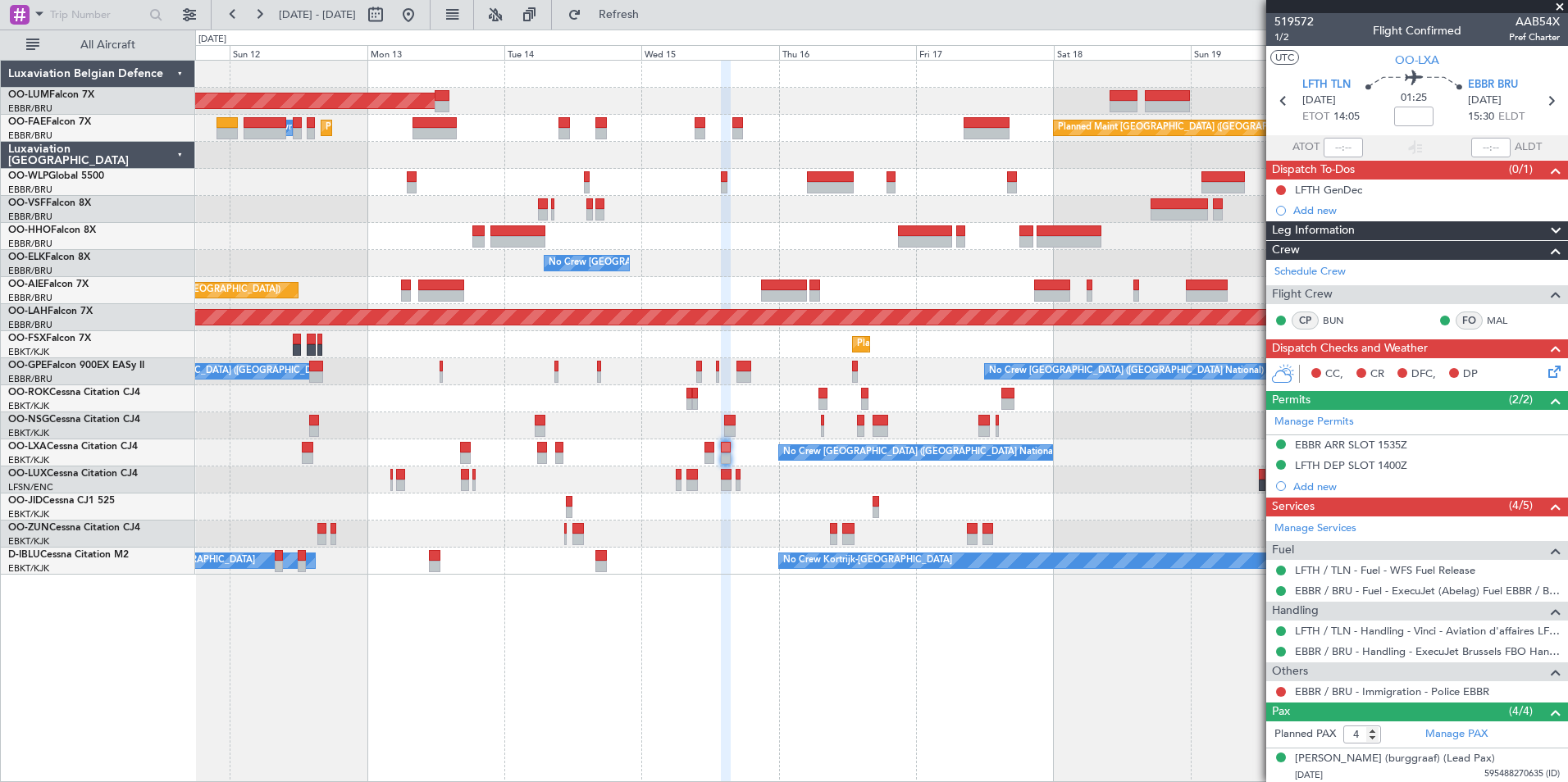
click at [681, 666] on div "AOG Maint [GEOGRAPHIC_DATA] Planned Maint [GEOGRAPHIC_DATA] ([GEOGRAPHIC_DATA])…" at bounding box center [881, 422] width 1373 height 723
click at [639, 23] on button "Refresh" at bounding box center [609, 14] width 98 height 26
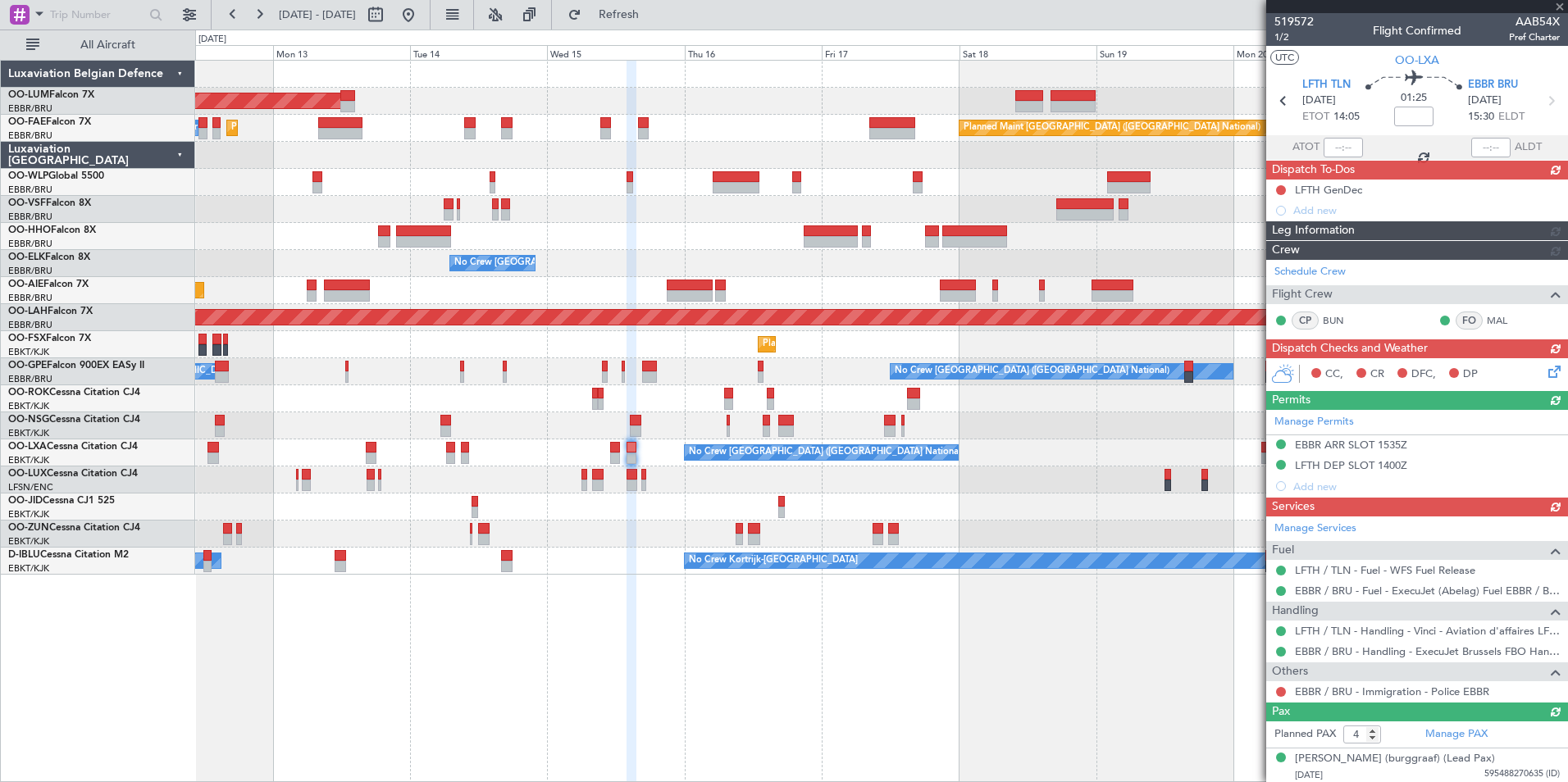
click at [613, 621] on div "AOG Maint [GEOGRAPHIC_DATA] Planned Maint [GEOGRAPHIC_DATA] ([GEOGRAPHIC_DATA])…" at bounding box center [881, 422] width 1373 height 723
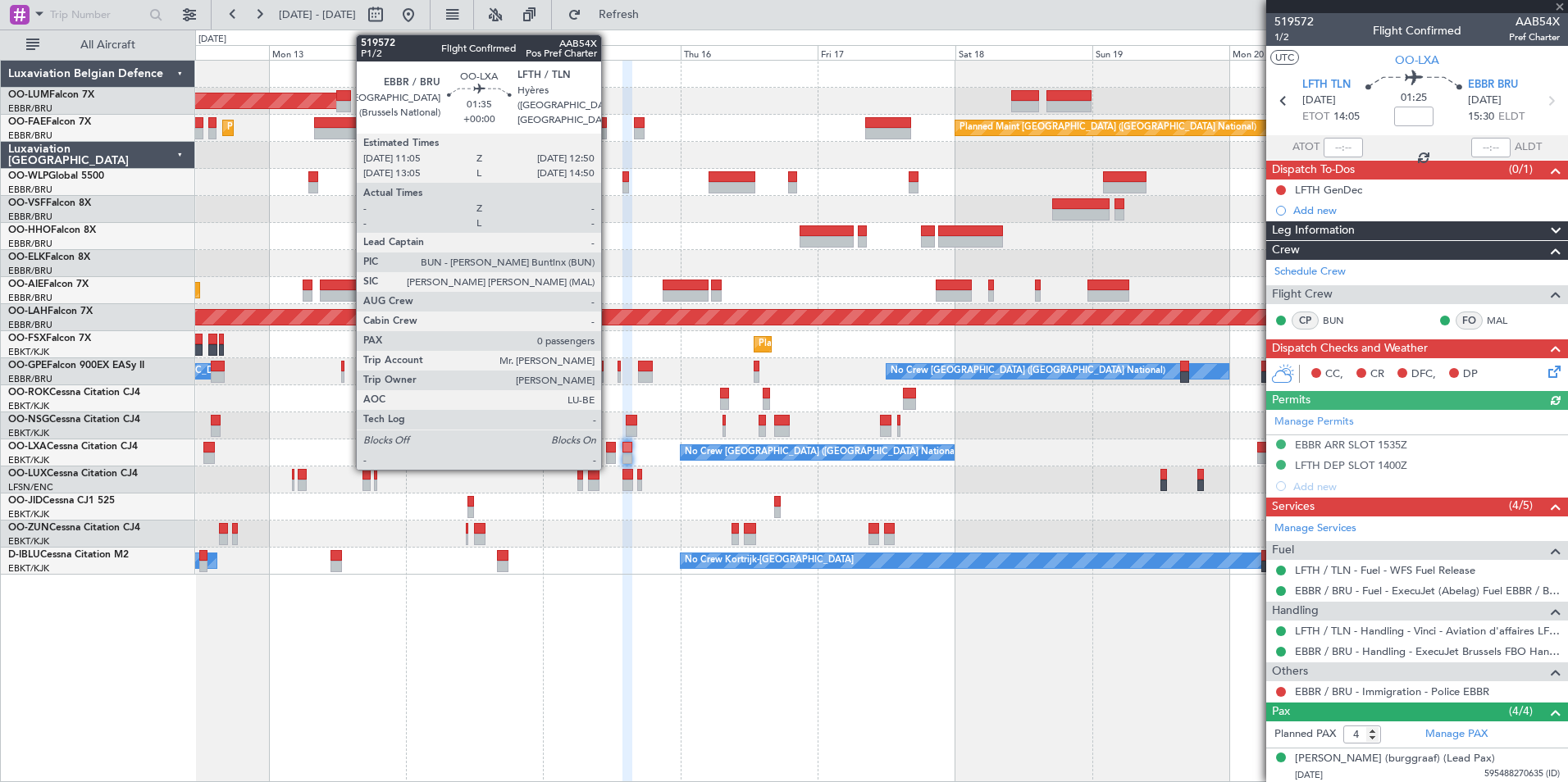
click at [609, 450] on div at bounding box center [611, 448] width 11 height 12
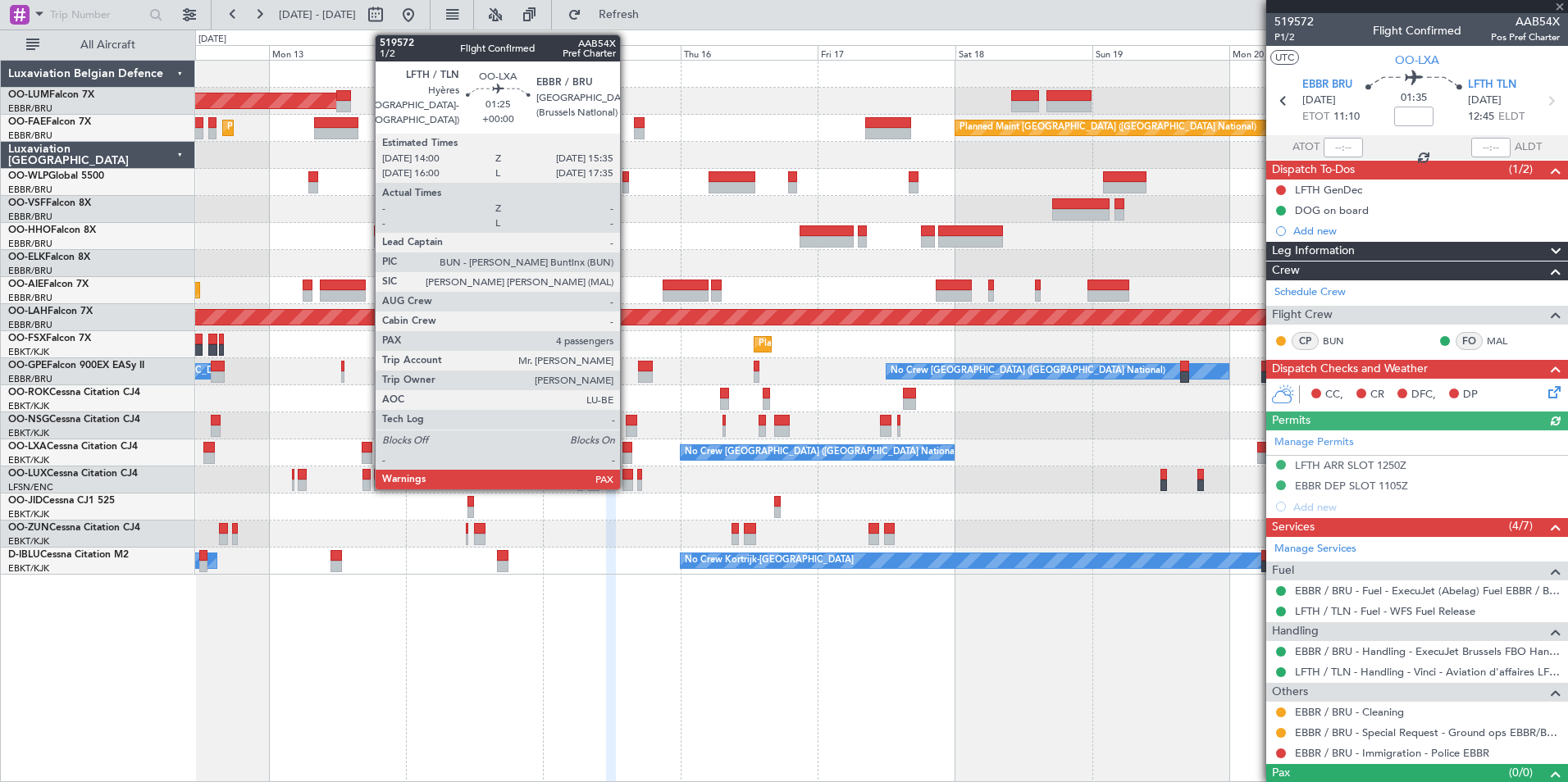
click at [628, 452] on div at bounding box center [627, 458] width 10 height 12
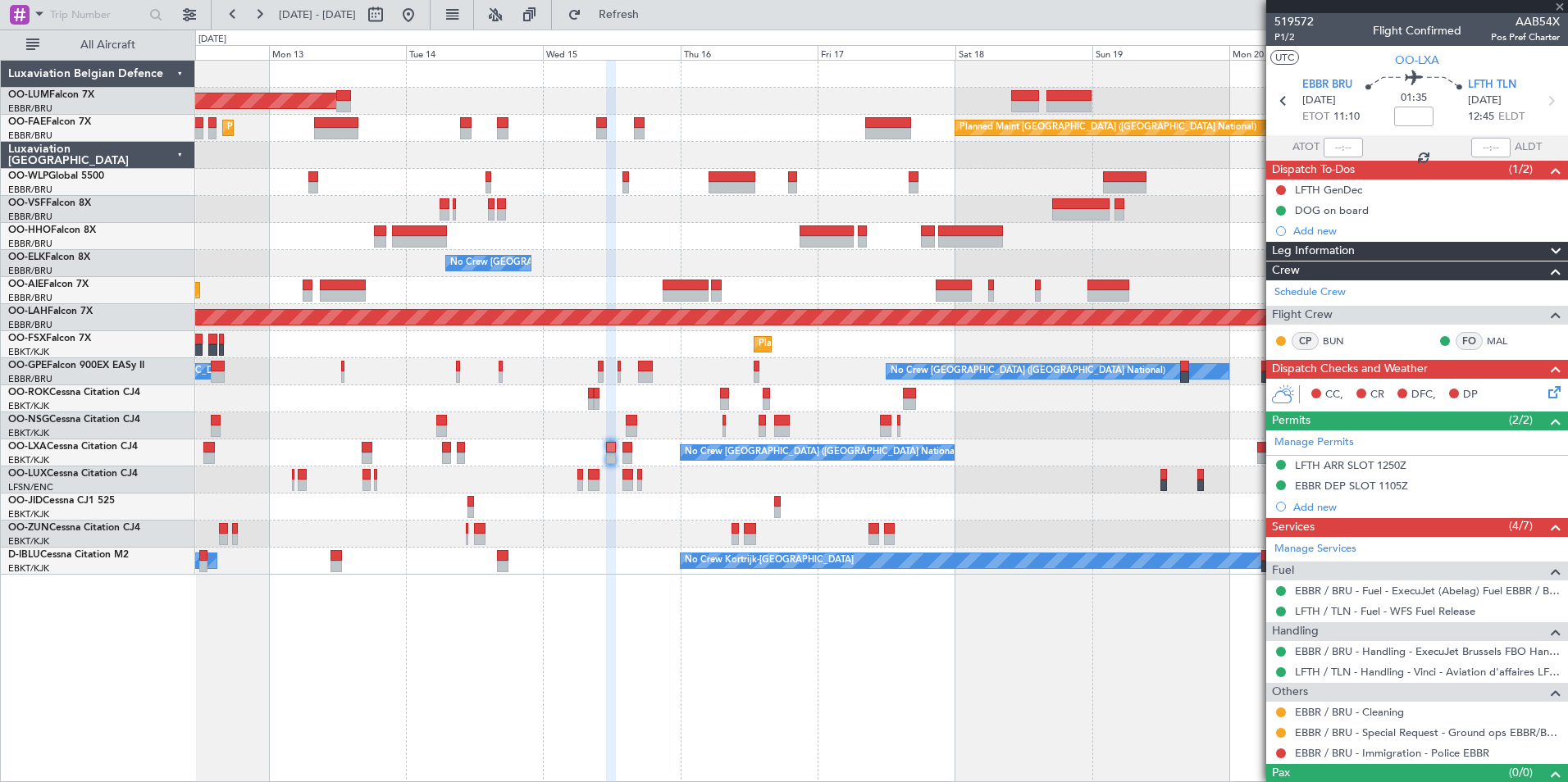
type input "4"
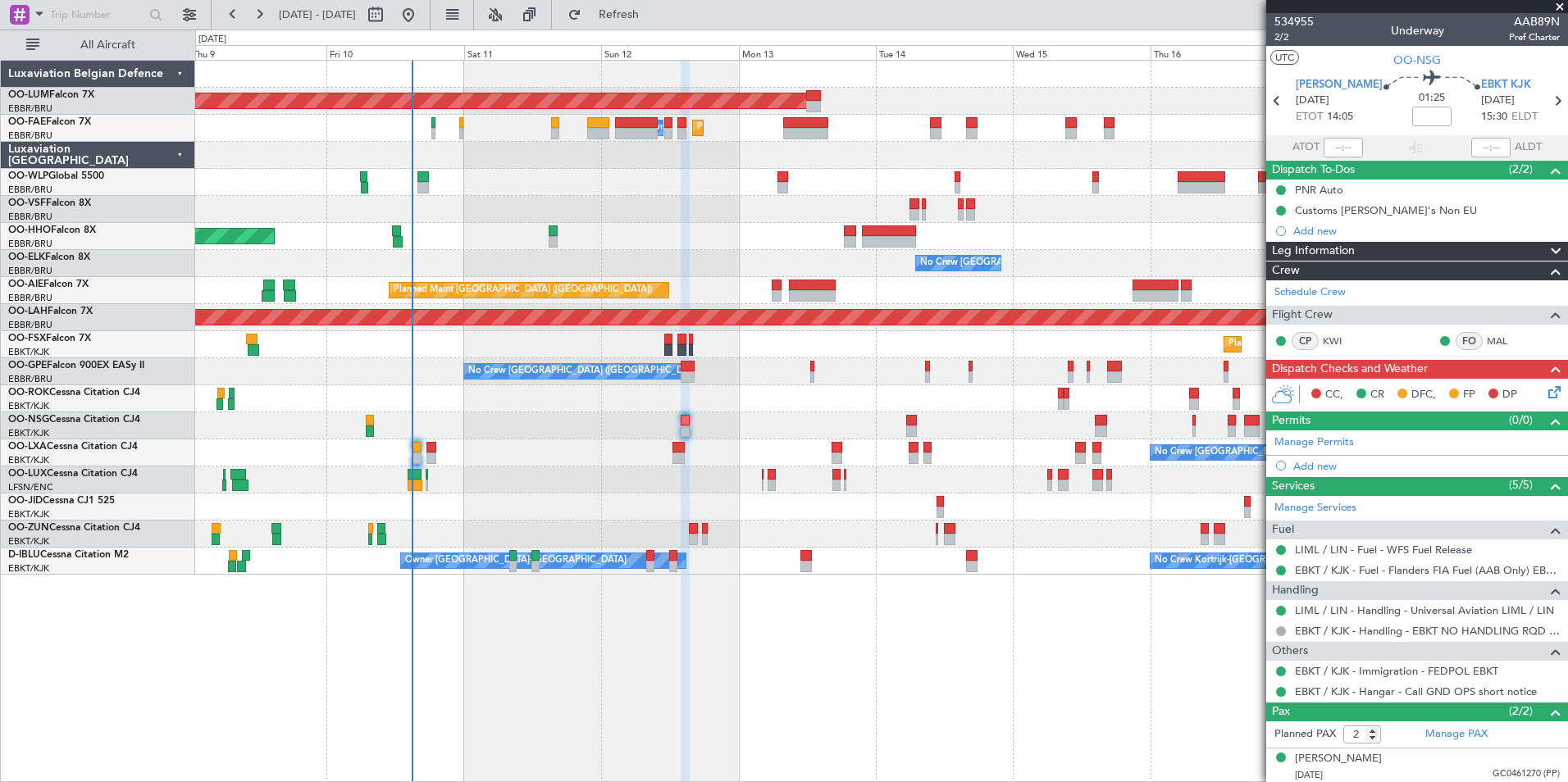
click at [558, 627] on div "AOG Maint [GEOGRAPHIC_DATA] Planned Maint [GEOGRAPHIC_DATA] ([GEOGRAPHIC_DATA])…" at bounding box center [881, 422] width 1373 height 723
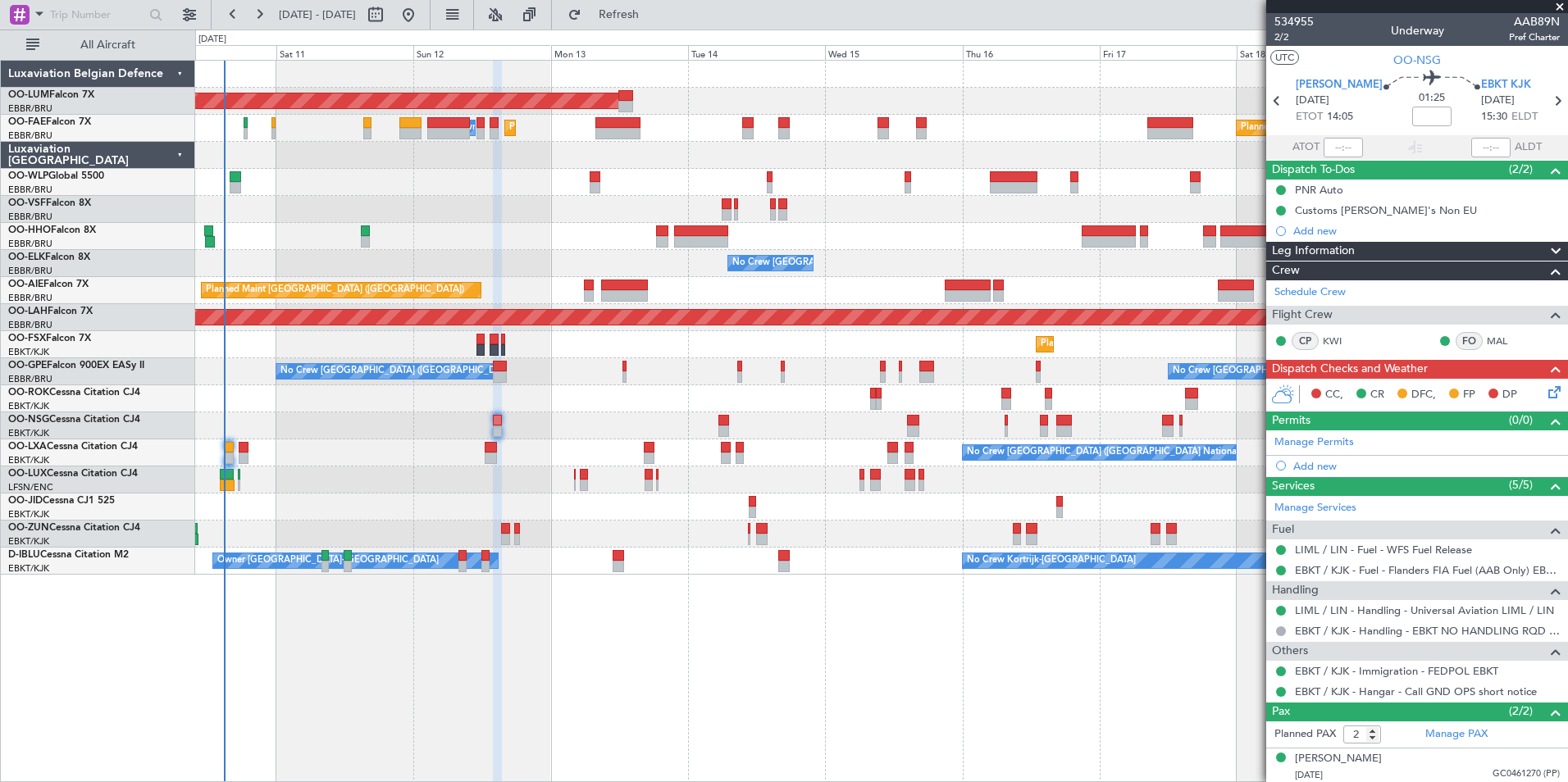
click at [556, 642] on div "AOG Maint [GEOGRAPHIC_DATA] Planned Maint [GEOGRAPHIC_DATA] ([GEOGRAPHIC_DATA])…" at bounding box center [881, 422] width 1373 height 723
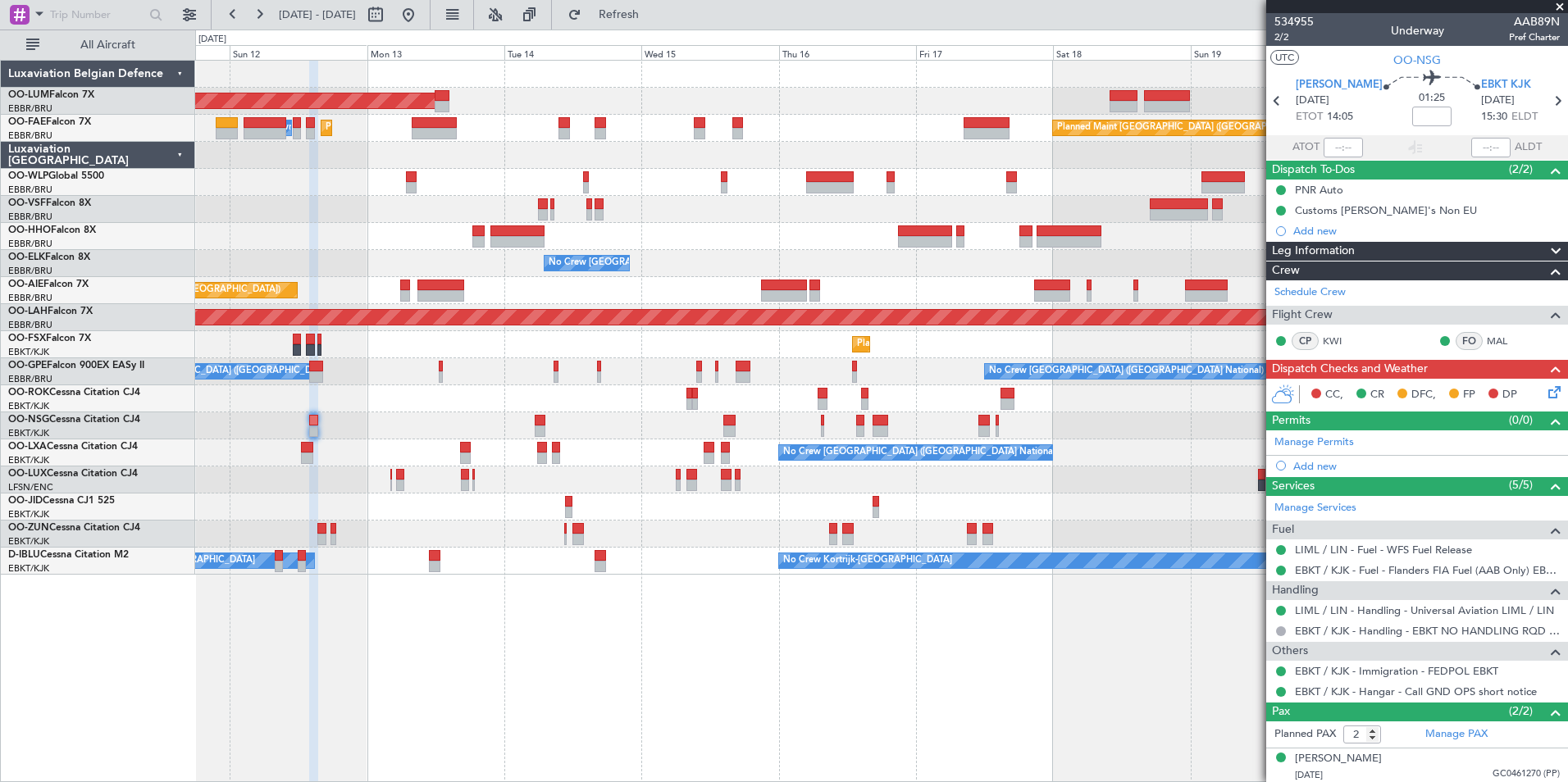
click at [554, 781] on html "[DATE] - [DATE] Refresh Quick Links All Aircraft AOG Maint [GEOGRAPHIC_DATA] Pl…" at bounding box center [784, 391] width 1568 height 782
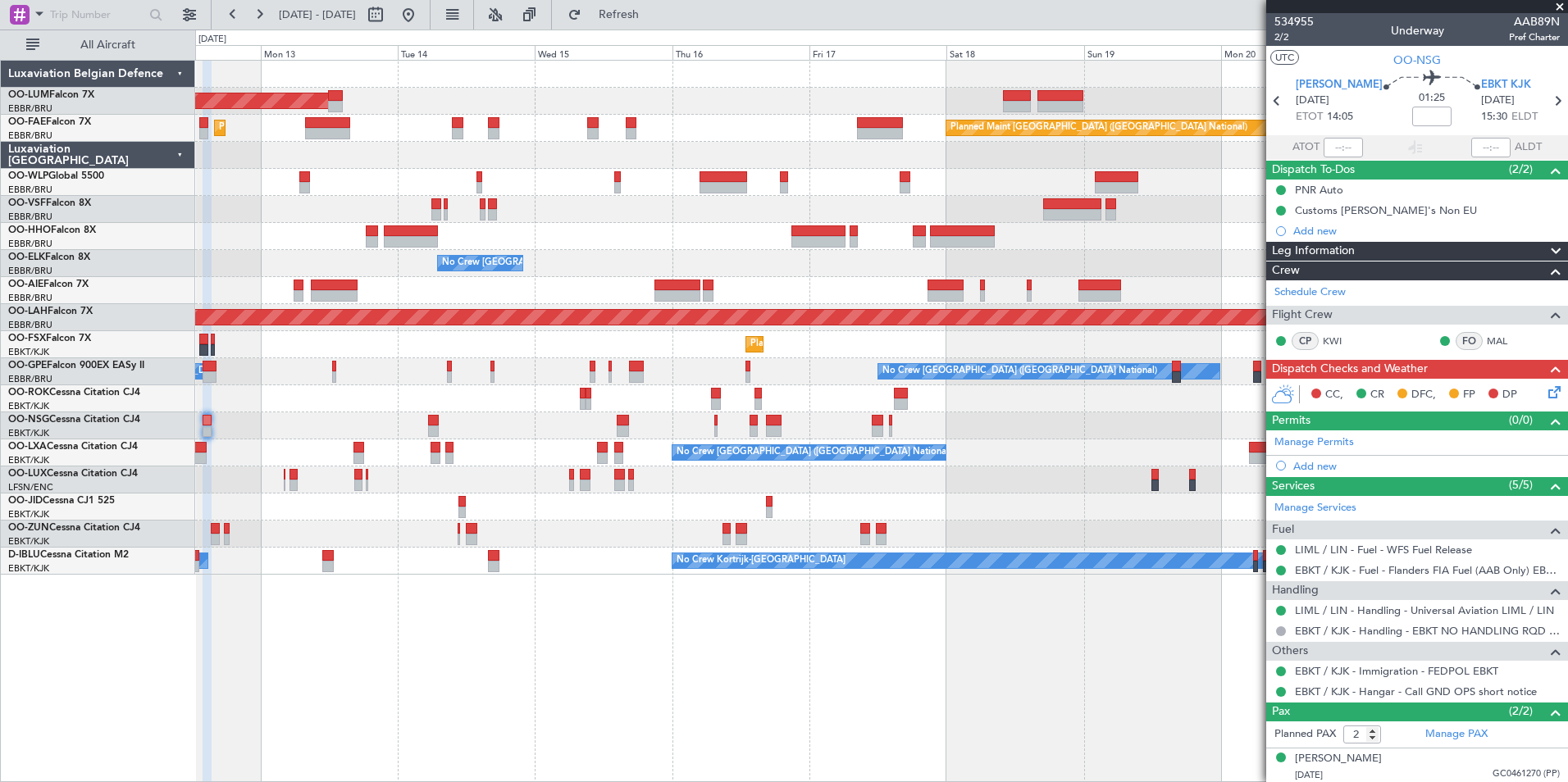
click at [694, 738] on div "AOG Maint [GEOGRAPHIC_DATA] Planned Maint [GEOGRAPHIC_DATA] ([GEOGRAPHIC_DATA])…" at bounding box center [881, 422] width 1373 height 723
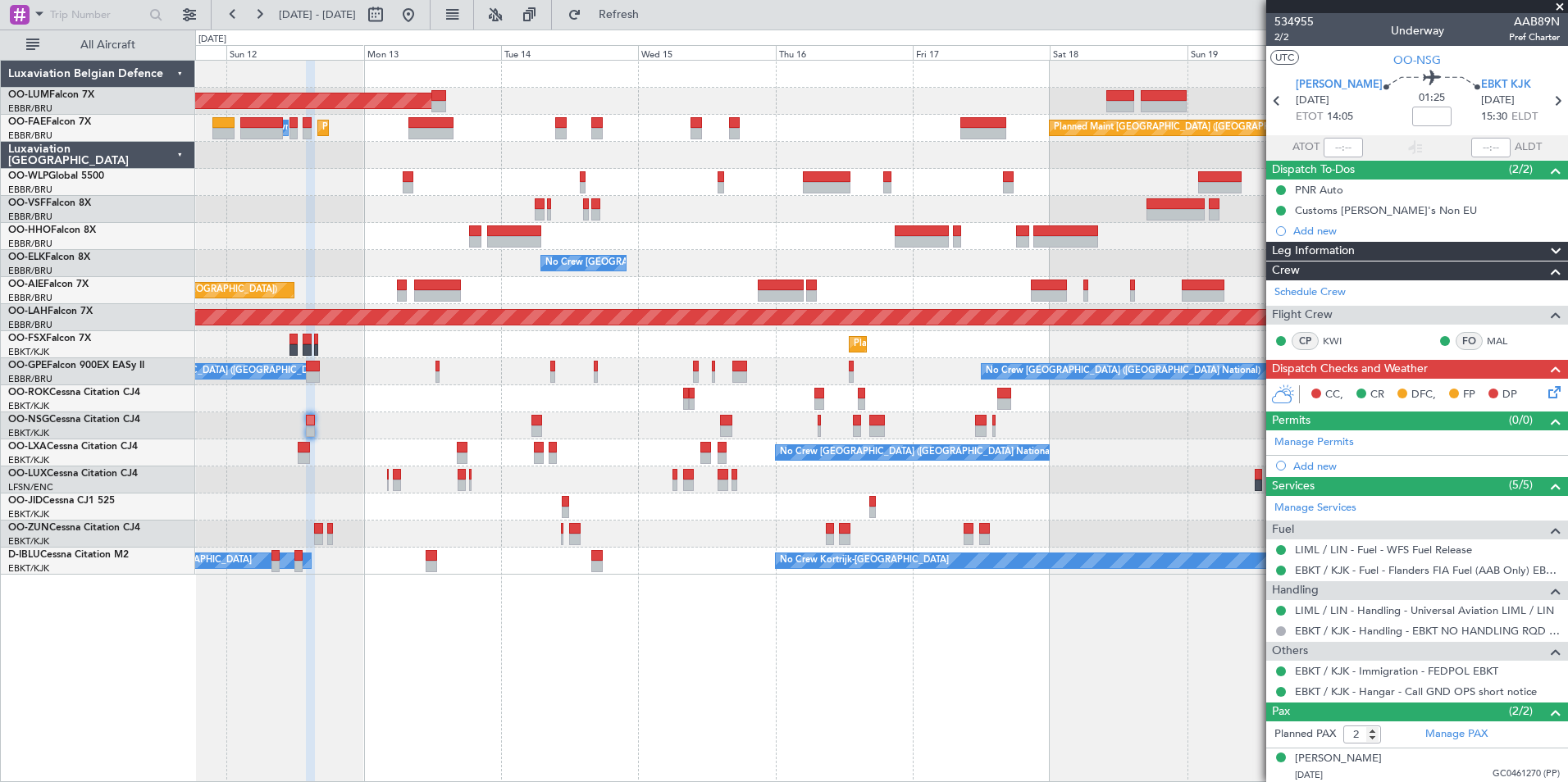
click at [522, 640] on div "AOG Maint [GEOGRAPHIC_DATA] Planned Maint [GEOGRAPHIC_DATA] ([GEOGRAPHIC_DATA])…" at bounding box center [881, 422] width 1373 height 723
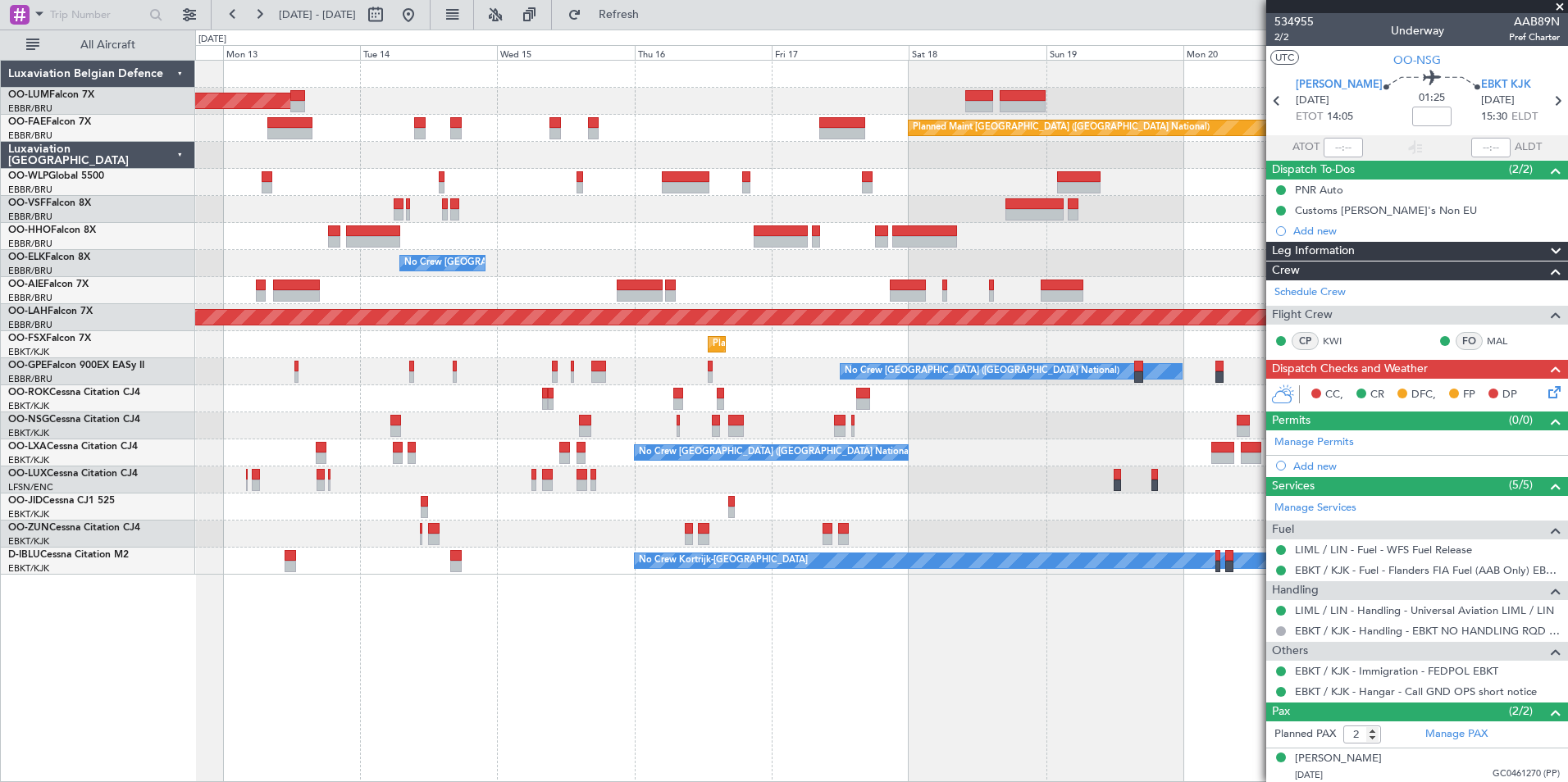
click at [545, 636] on div "AOG Maint [GEOGRAPHIC_DATA] Planned Maint [GEOGRAPHIC_DATA] ([GEOGRAPHIC_DATA])…" at bounding box center [881, 422] width 1373 height 723
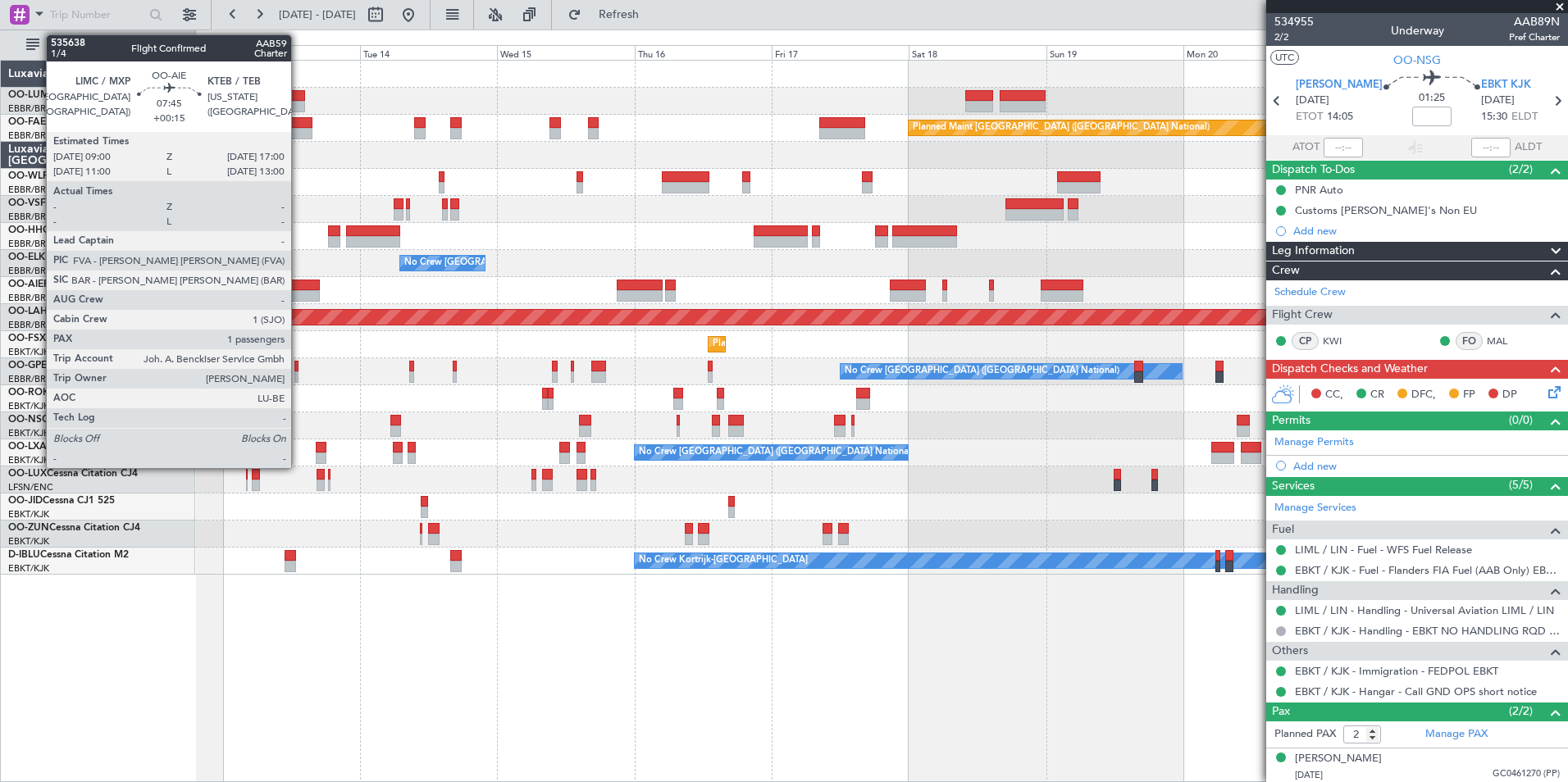
click at [291, 281] on div at bounding box center [296, 285] width 46 height 12
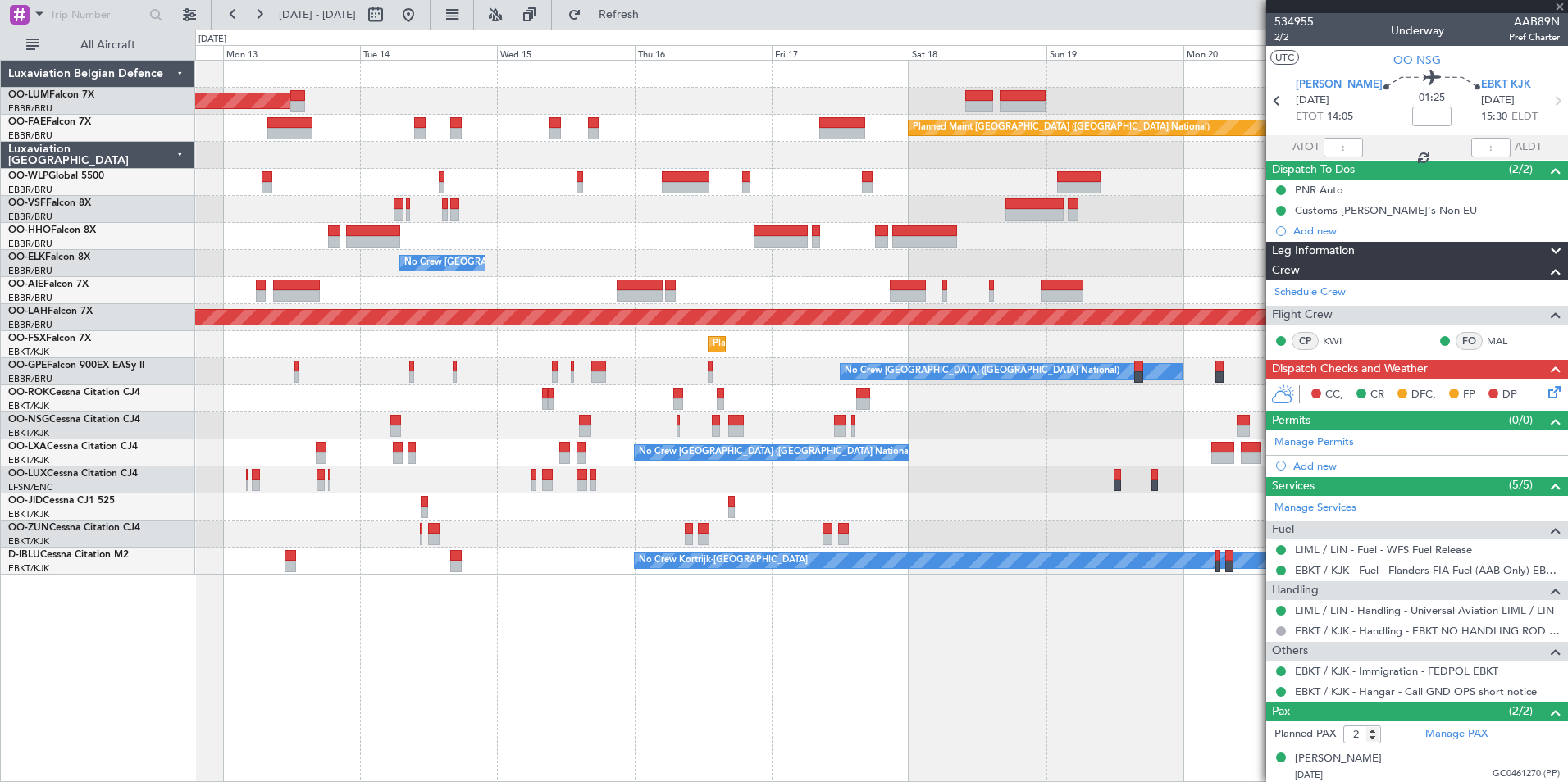
type input "+00:15"
type input "1"
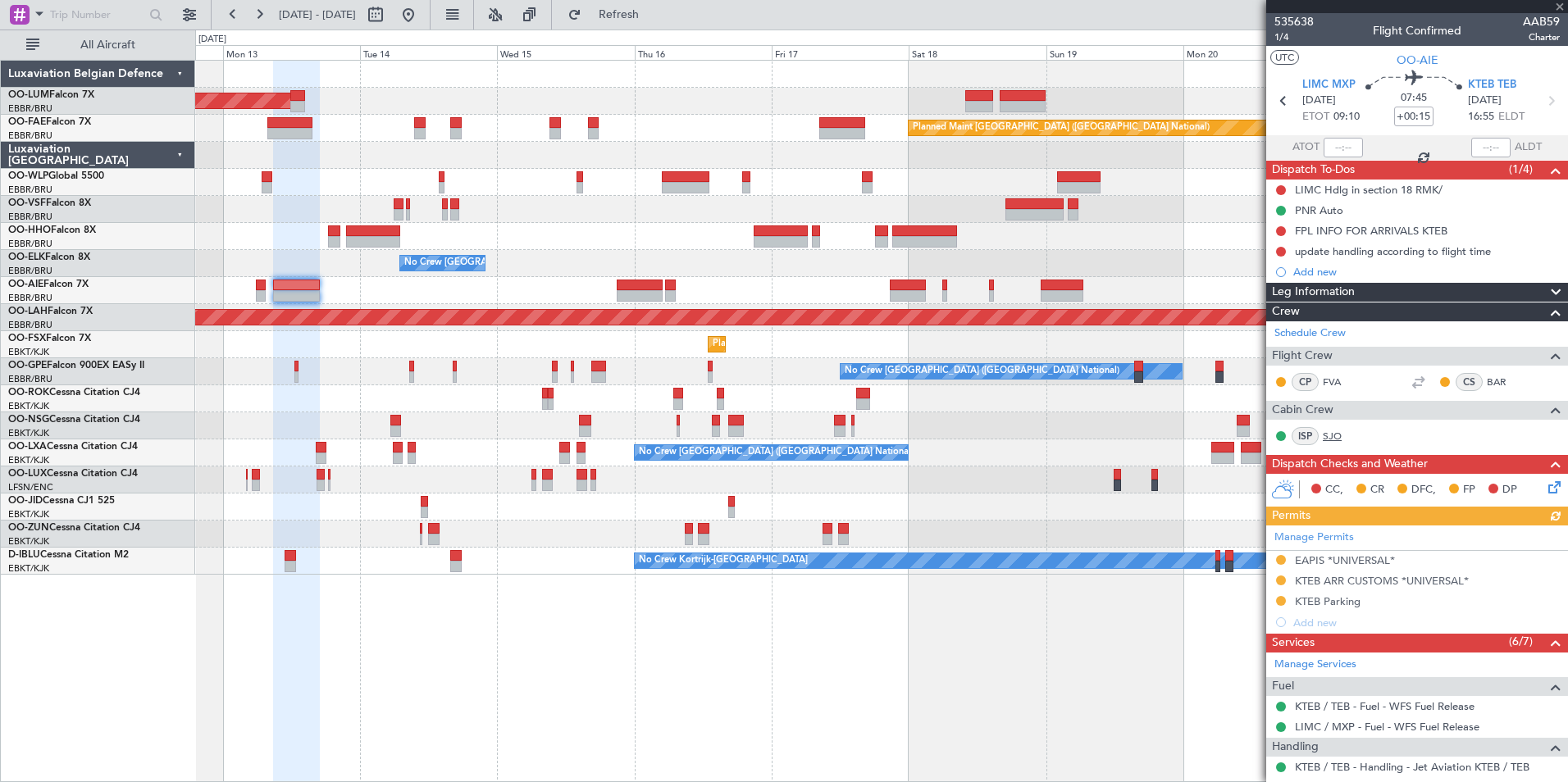
click at [1333, 437] on link "SJO" at bounding box center [1341, 436] width 37 height 14
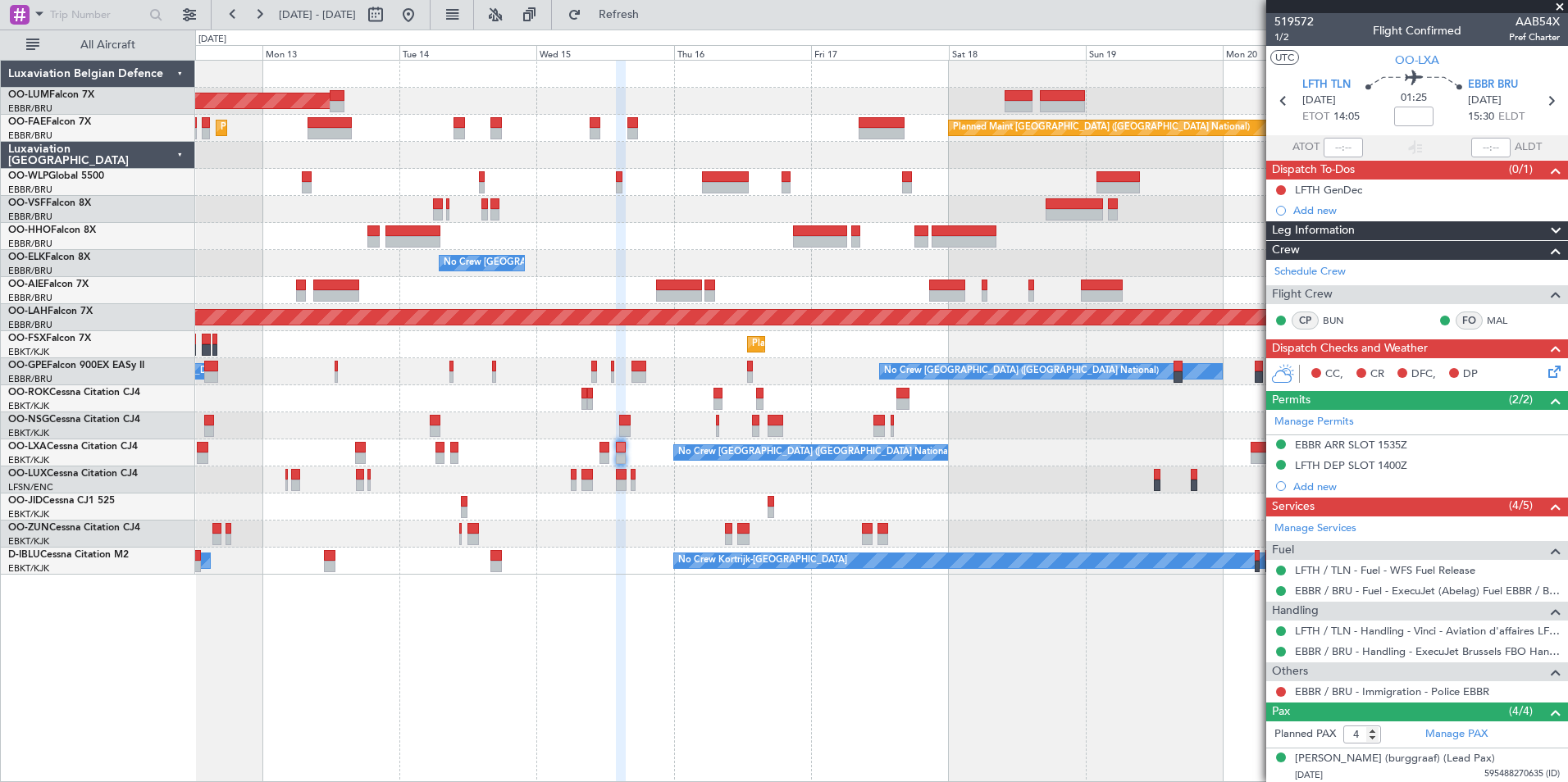
click at [978, 673] on div "AOG Maint [GEOGRAPHIC_DATA] Planned Maint [GEOGRAPHIC_DATA] ([GEOGRAPHIC_DATA])…" at bounding box center [881, 422] width 1373 height 723
click at [674, 715] on div "AOG Maint [GEOGRAPHIC_DATA] Planned Maint [GEOGRAPHIC_DATA] ([GEOGRAPHIC_DATA])…" at bounding box center [881, 422] width 1373 height 723
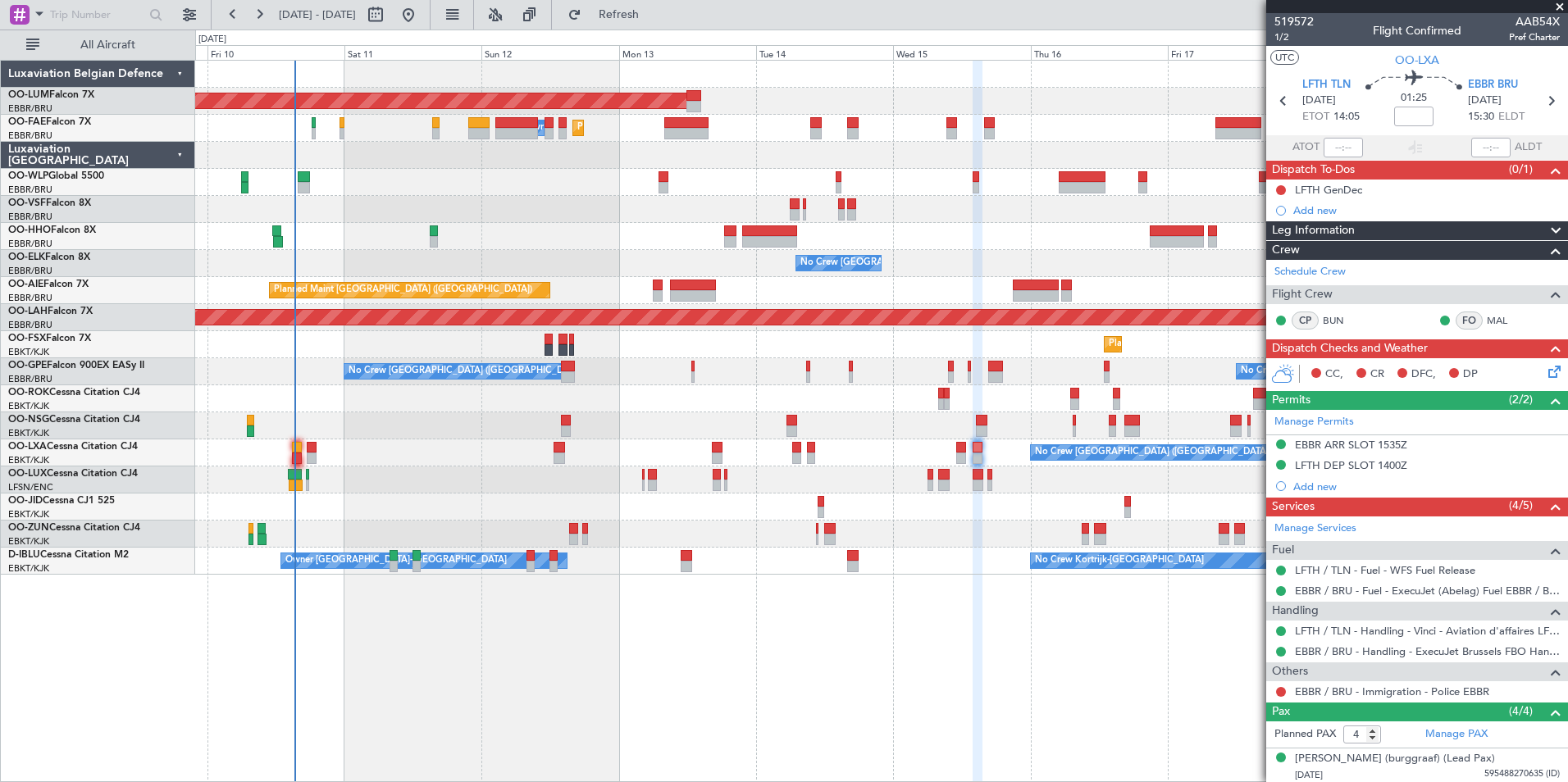
click at [456, 636] on div "AOG Maint [GEOGRAPHIC_DATA] Planned Maint [GEOGRAPHIC_DATA] ([GEOGRAPHIC_DATA])…" at bounding box center [881, 422] width 1373 height 723
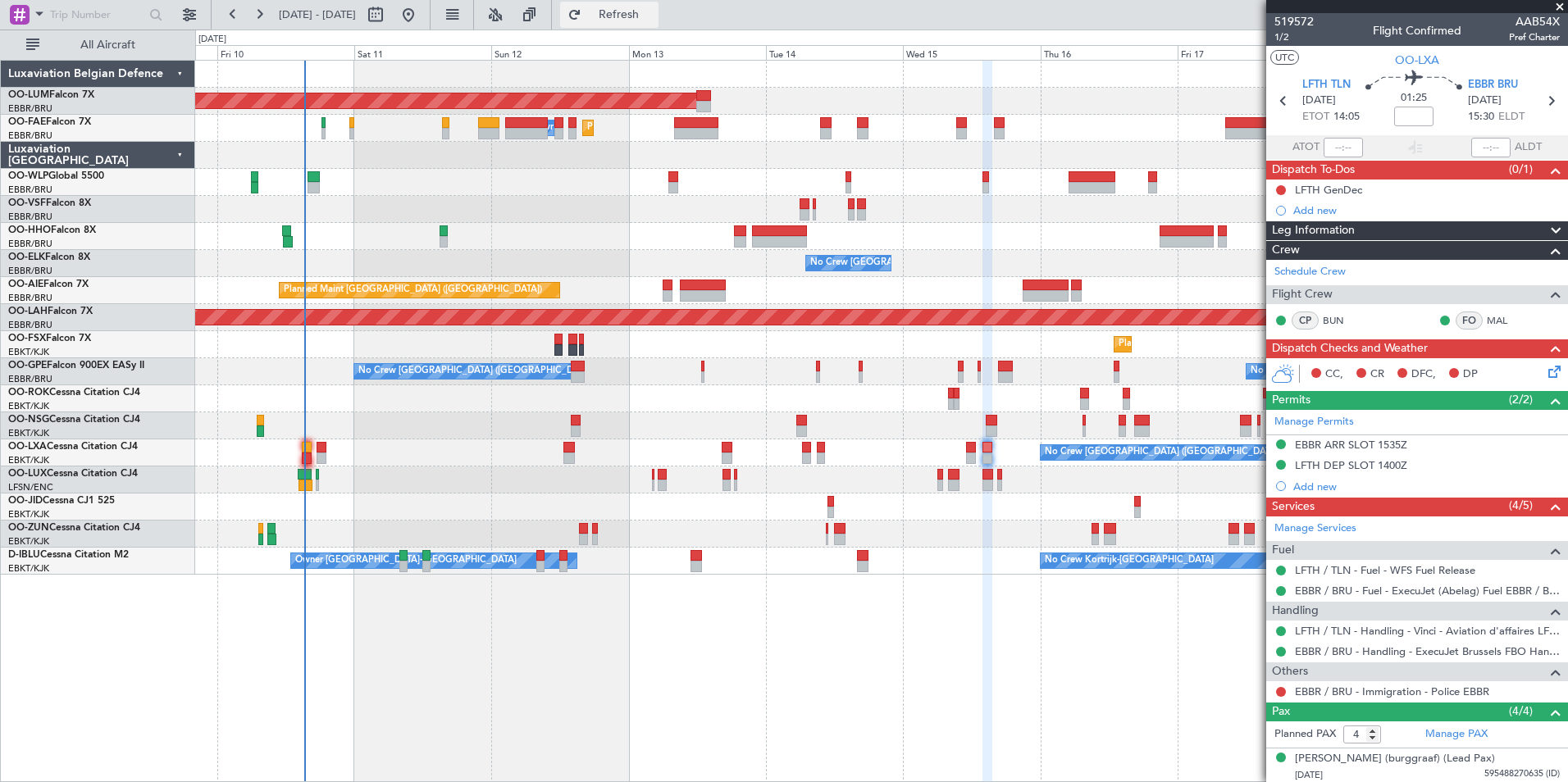
click at [654, 19] on span "Refresh" at bounding box center [619, 14] width 69 height 12
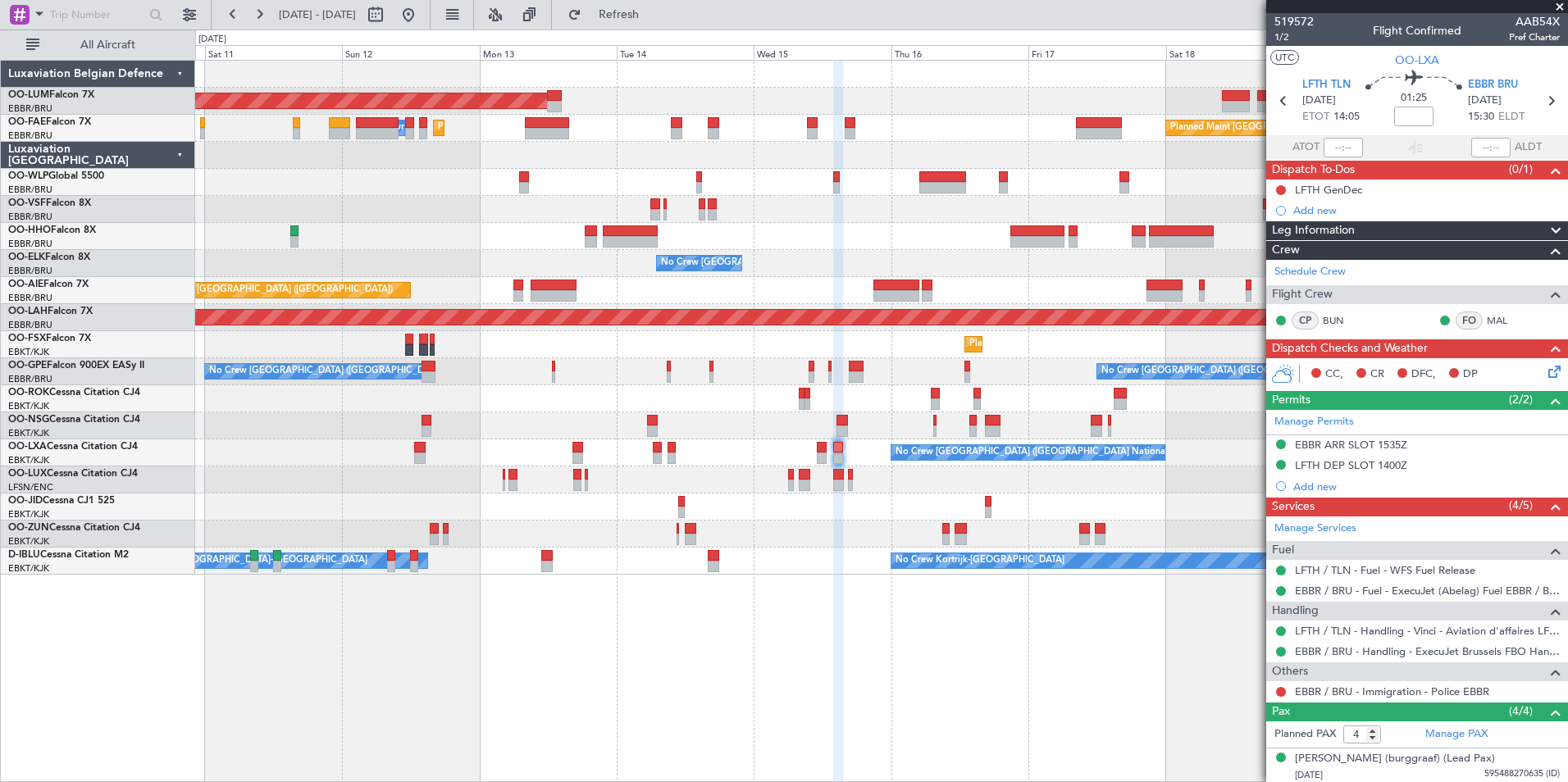
click at [515, 348] on div "Planned Maint Kortrijk-[GEOGRAPHIC_DATA]" at bounding box center [881, 344] width 1372 height 27
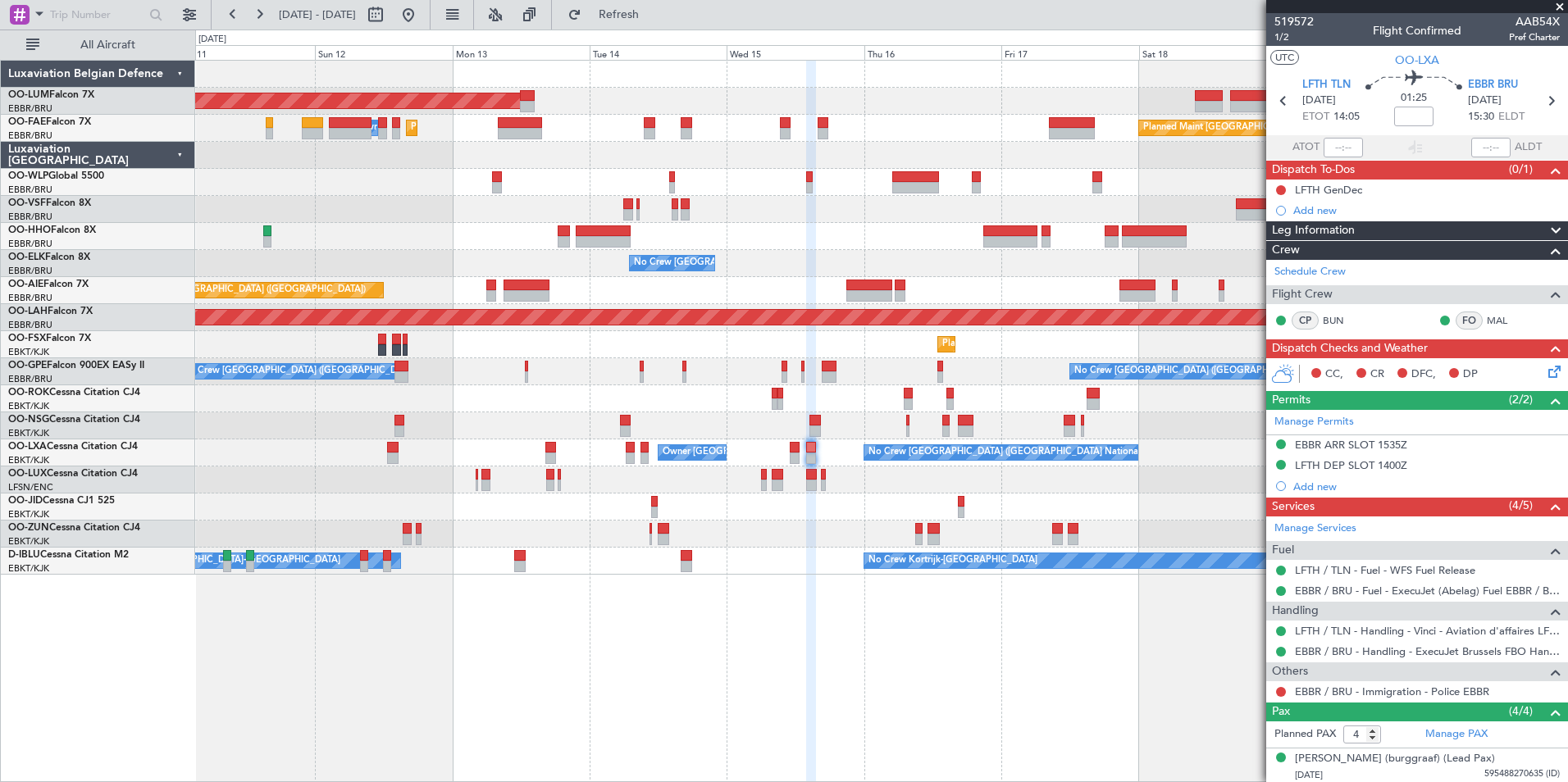
click at [563, 654] on div "AOG Maint [GEOGRAPHIC_DATA] Planned Maint [GEOGRAPHIC_DATA] ([GEOGRAPHIC_DATA])…" at bounding box center [881, 422] width 1373 height 723
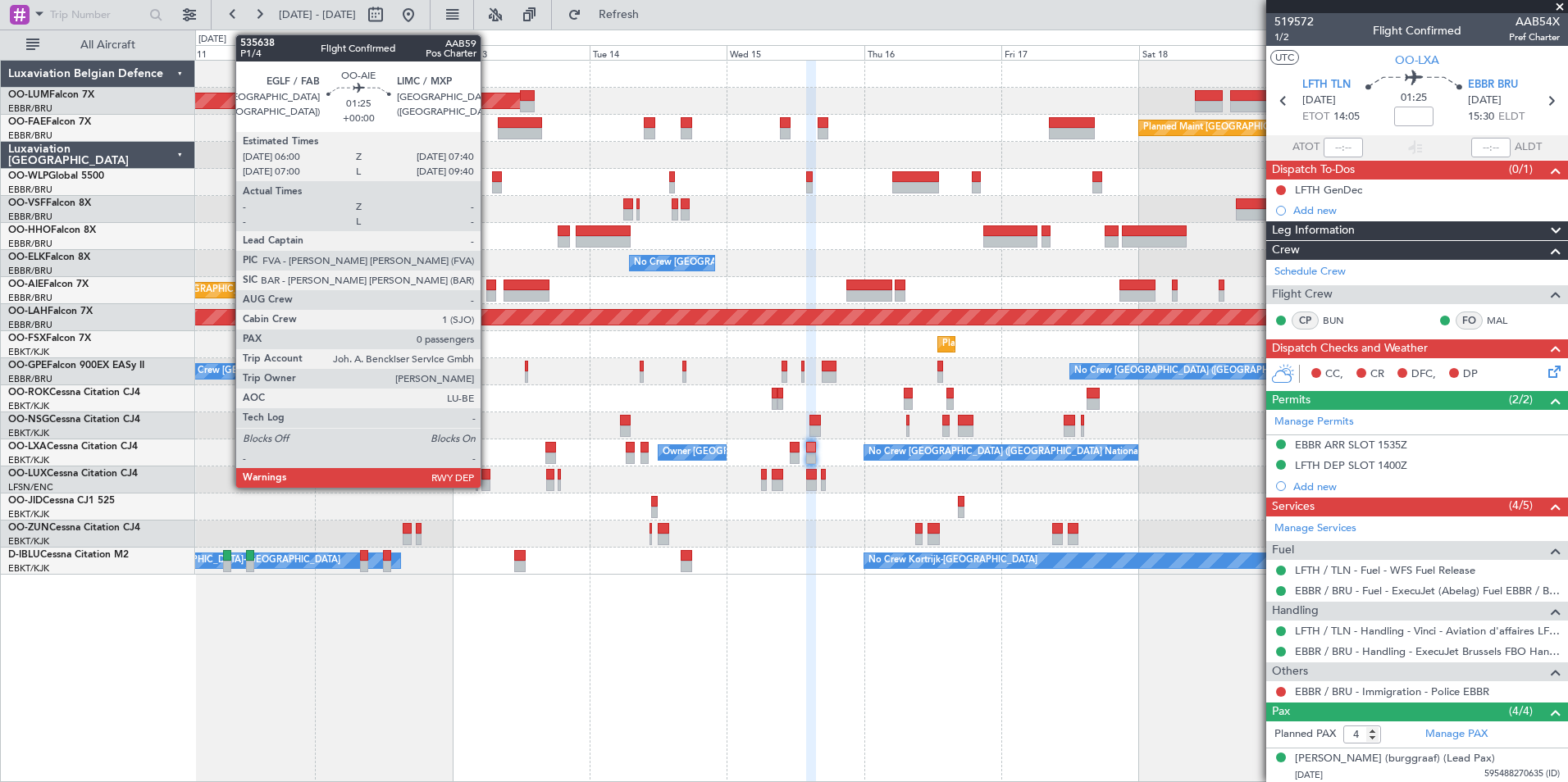
click at [488, 286] on div at bounding box center [491, 285] width 10 height 12
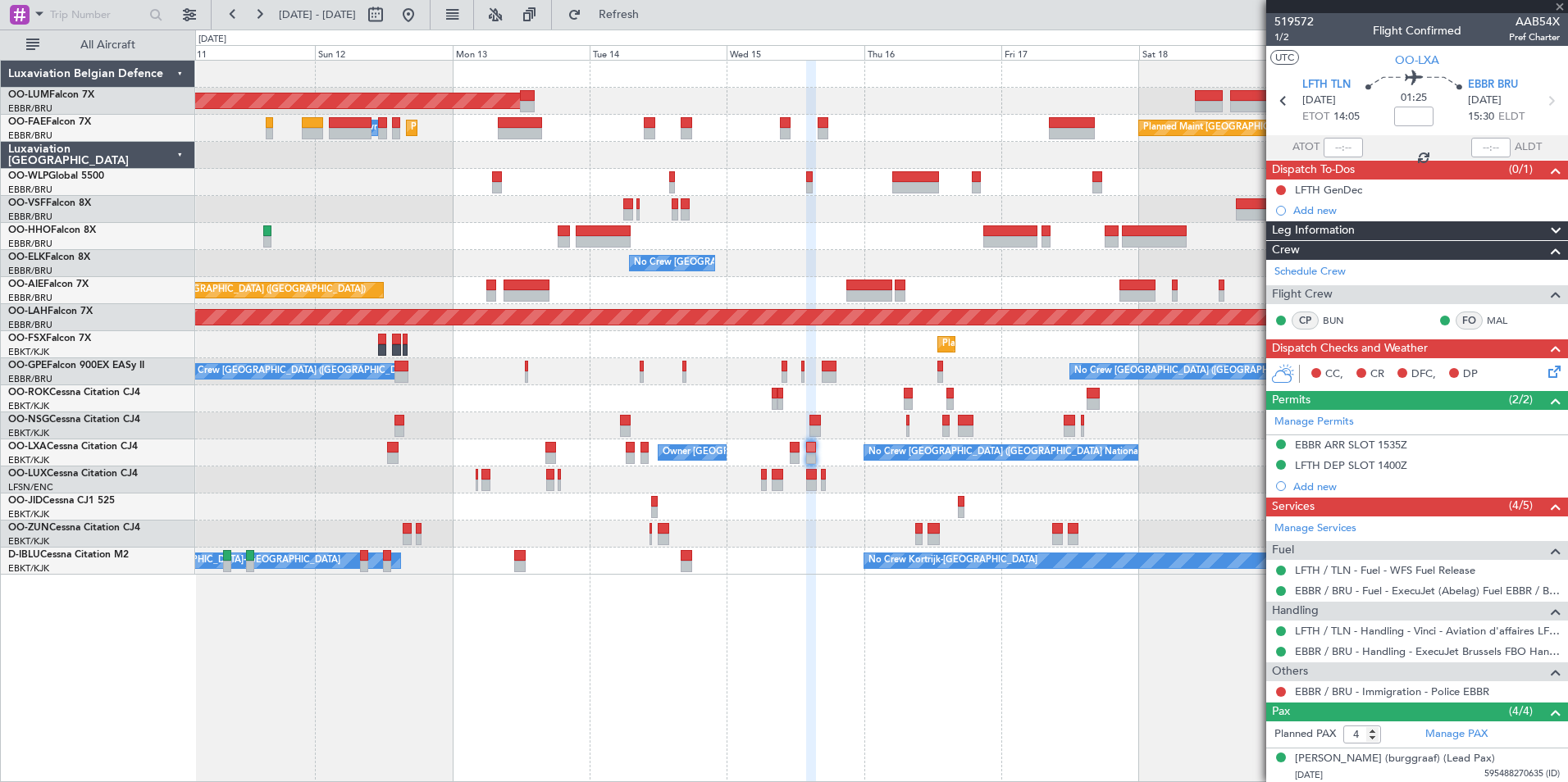
type input "0"
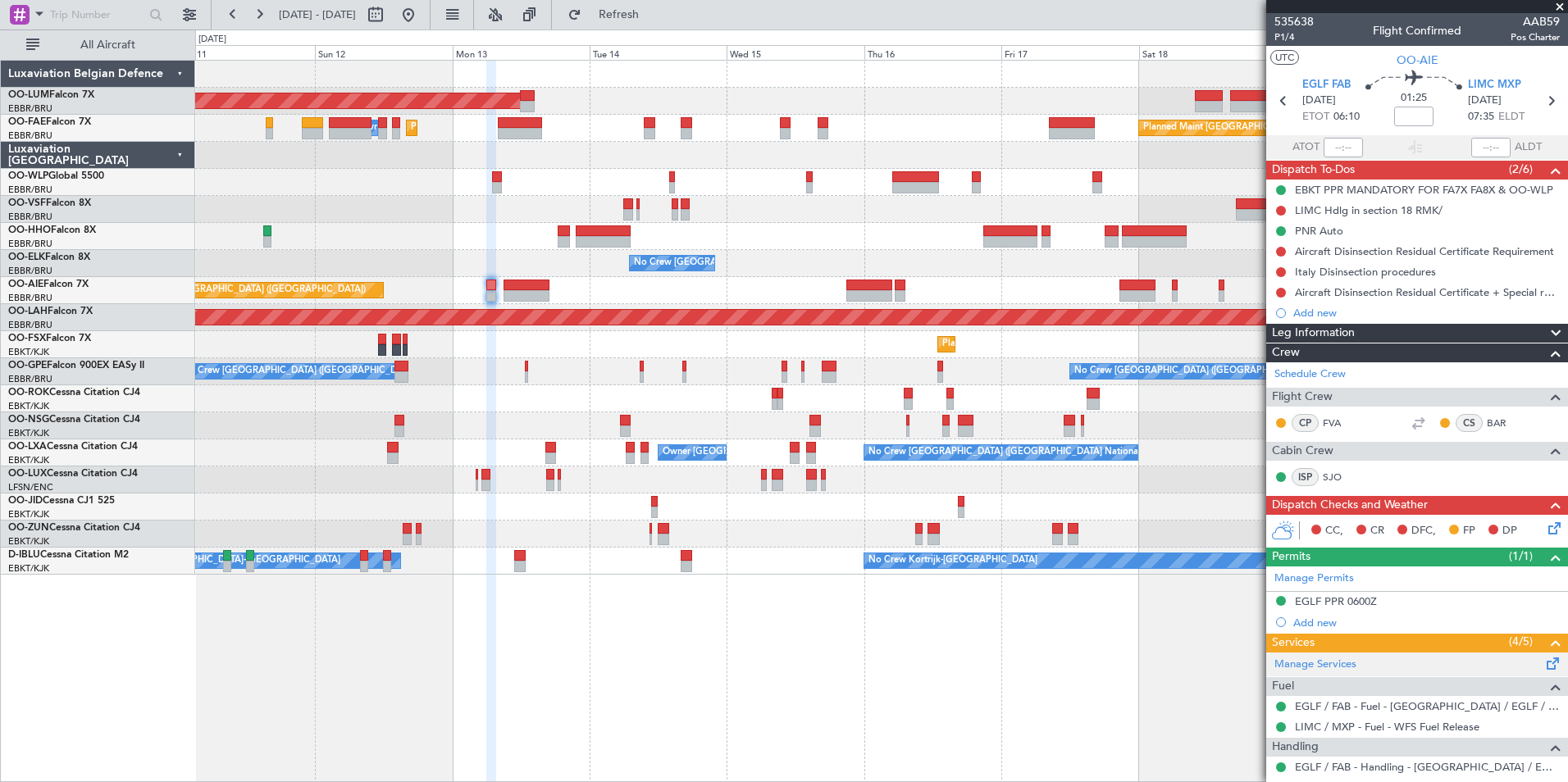
scroll to position [142, 0]
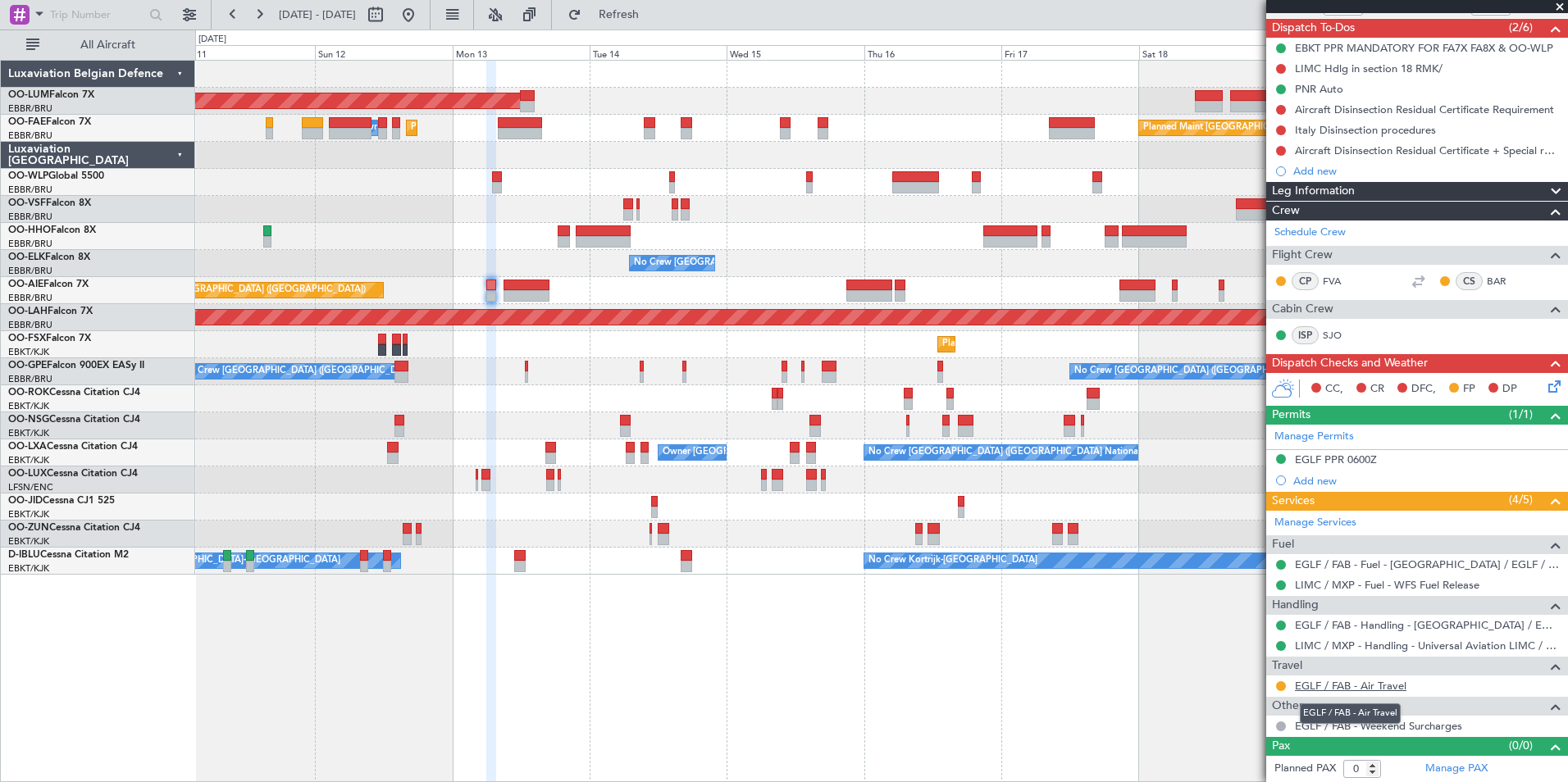
click at [1341, 680] on link "EGLF / FAB - Air Travel" at bounding box center [1350, 686] width 111 height 14
click at [654, 19] on span "Refresh" at bounding box center [619, 14] width 69 height 12
click at [1280, 683] on button at bounding box center [1280, 686] width 10 height 10
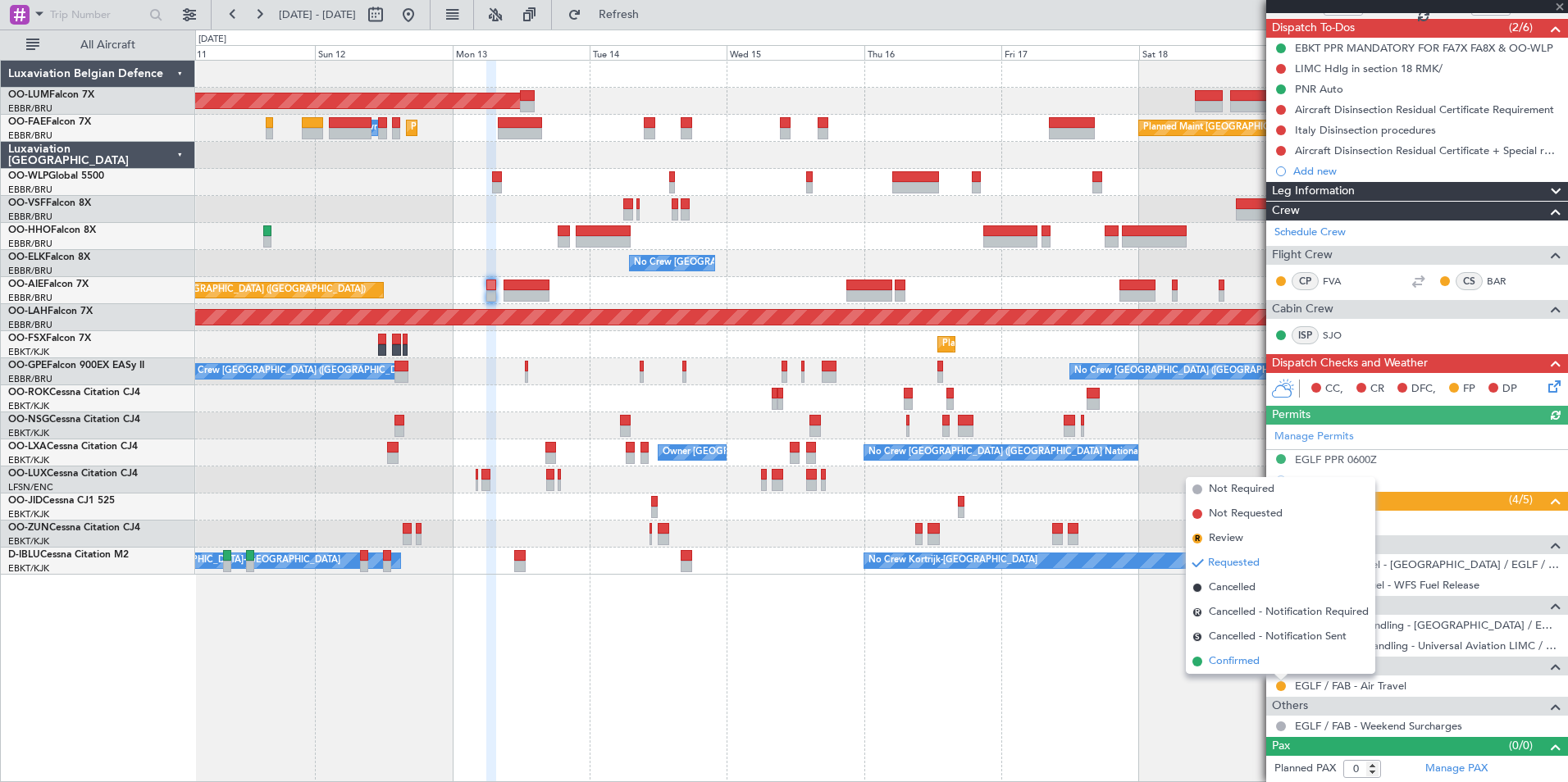
click at [1246, 664] on span "Confirmed" at bounding box center [1234, 662] width 51 height 16
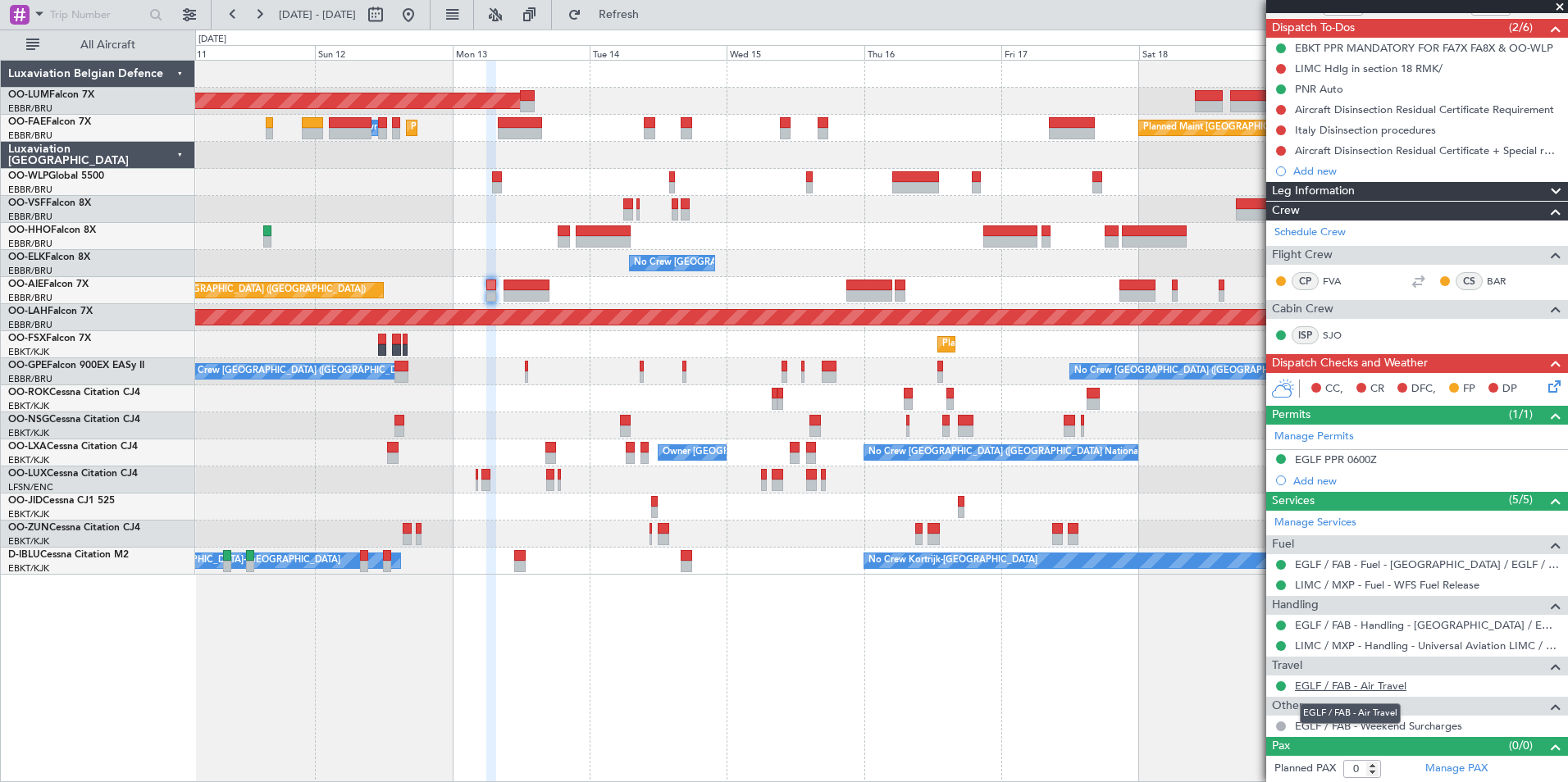
click at [1367, 691] on link "EGLF / FAB - Air Travel" at bounding box center [1350, 686] width 111 height 14
click at [652, 5] on button "Refresh" at bounding box center [609, 14] width 98 height 26
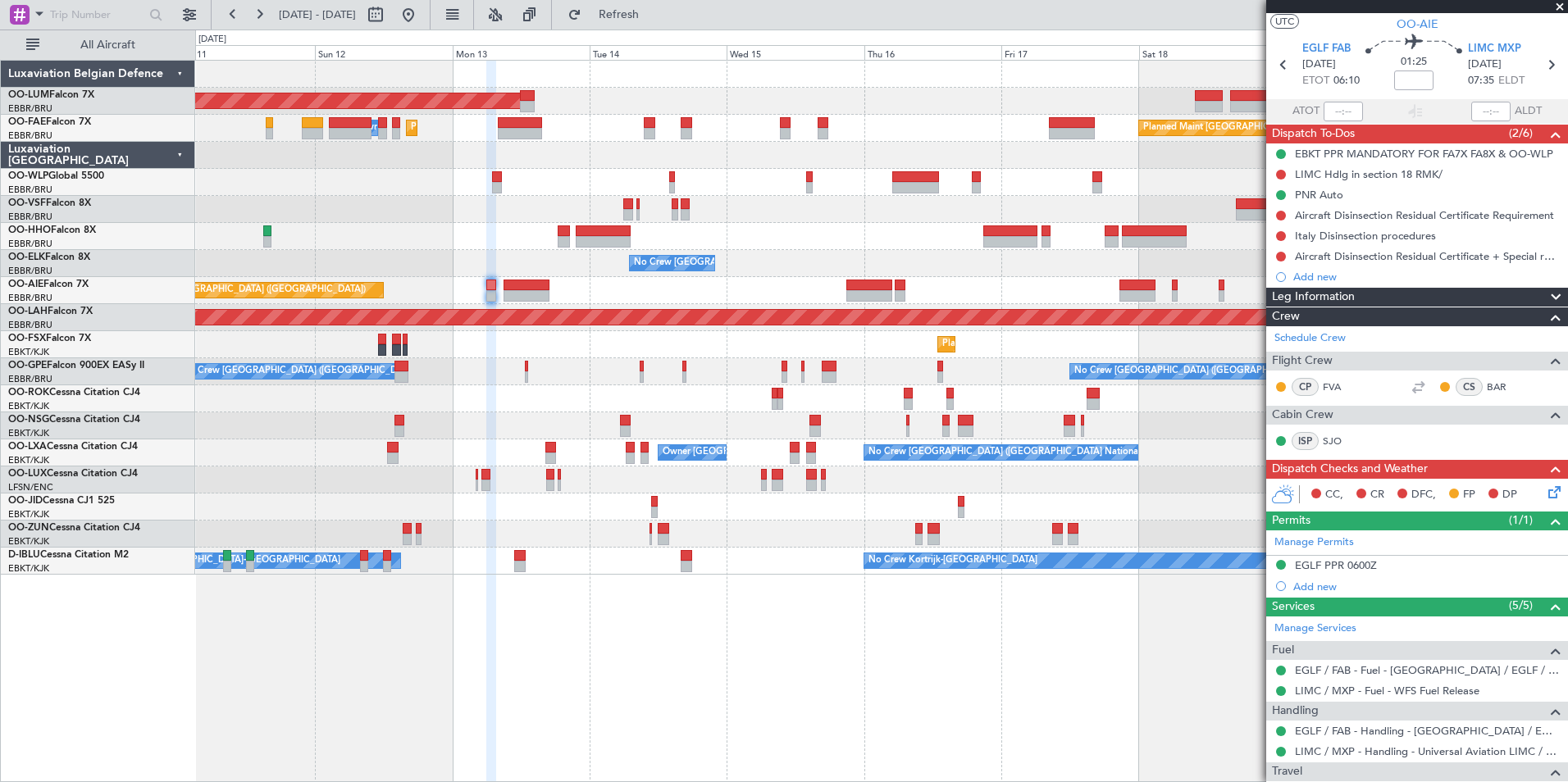
scroll to position [0, 0]
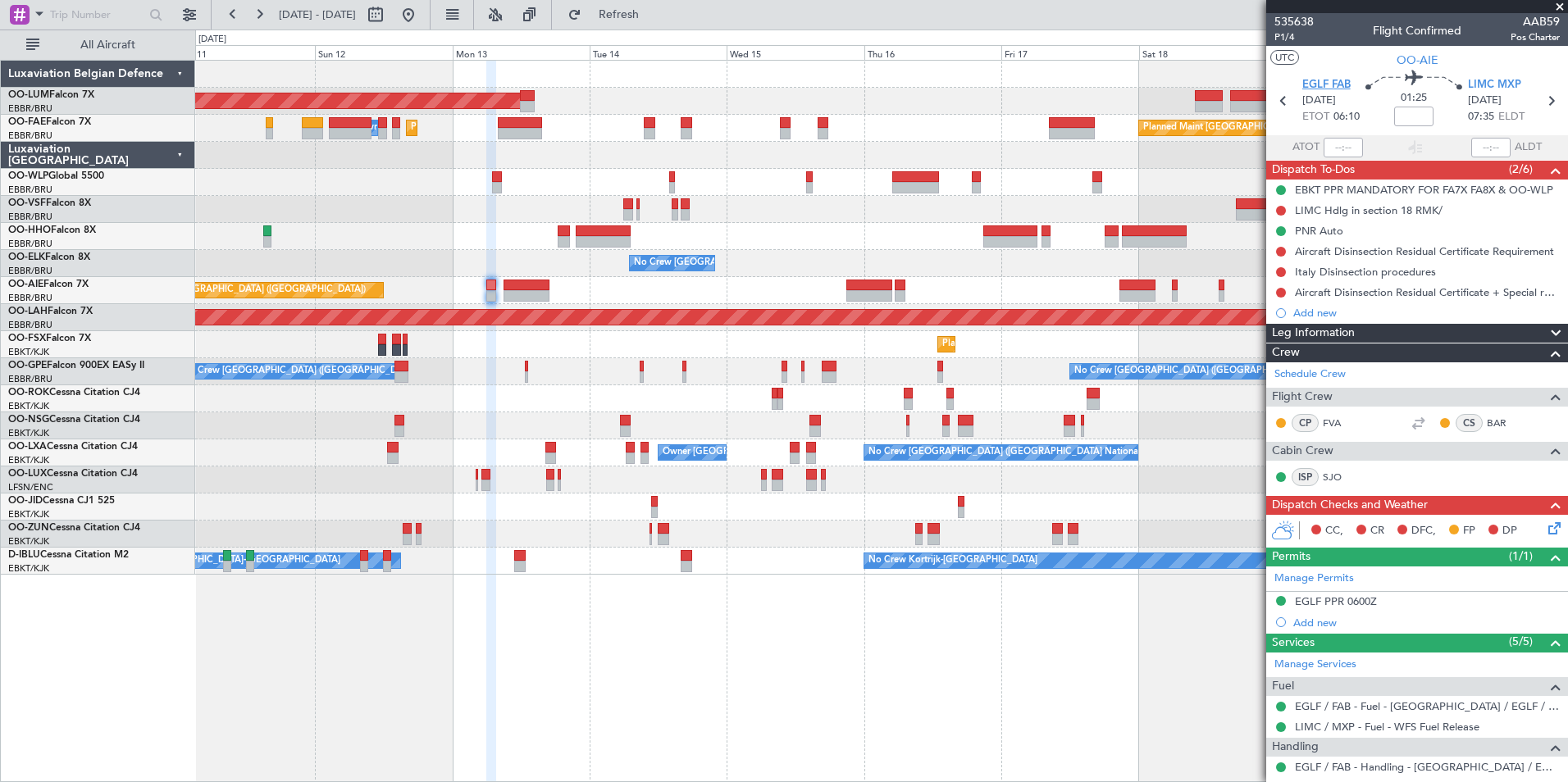
click at [1311, 84] on span "EGLF FAB" at bounding box center [1326, 85] width 49 height 16
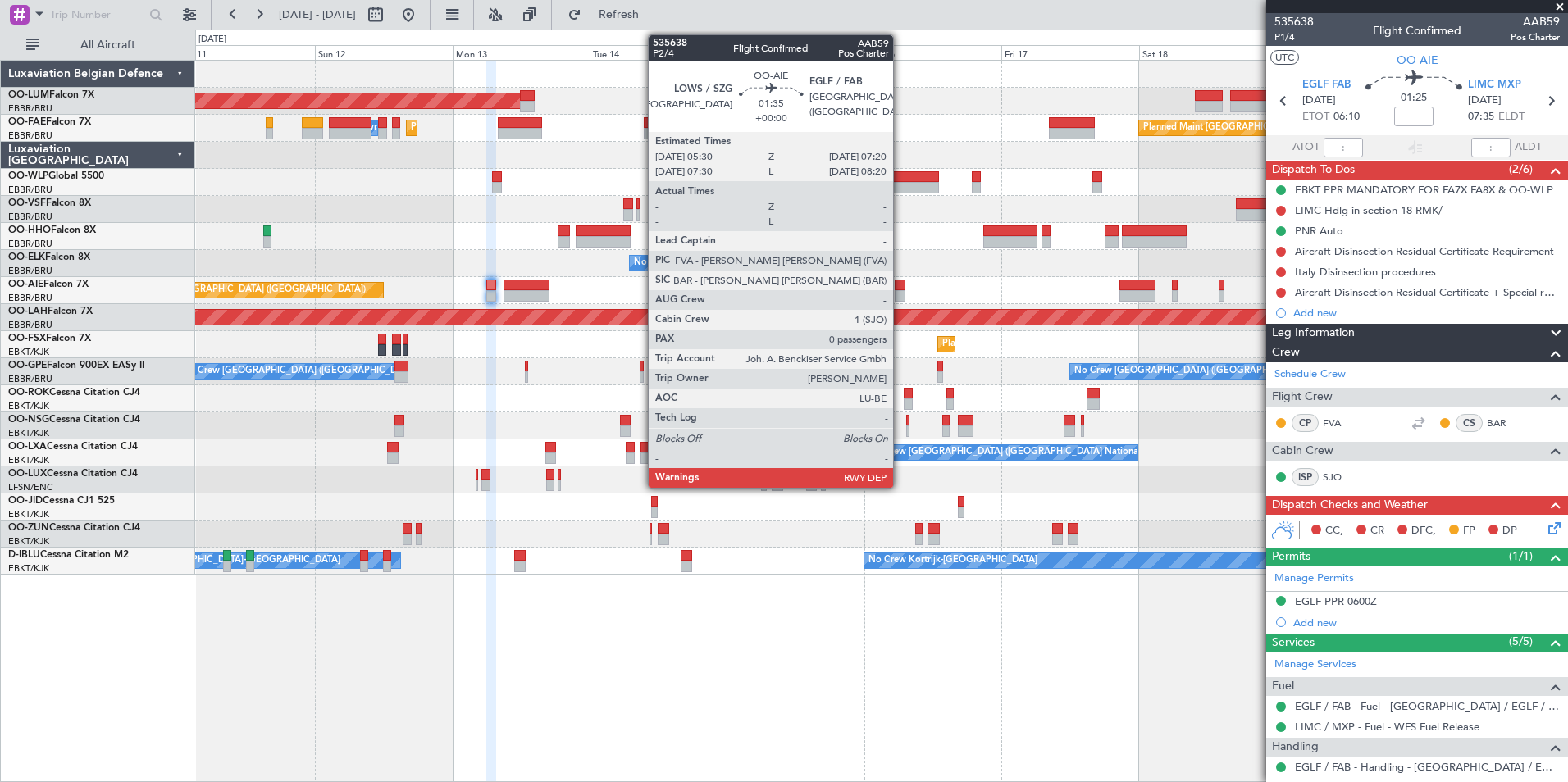
click at [900, 289] on div at bounding box center [900, 285] width 11 height 12
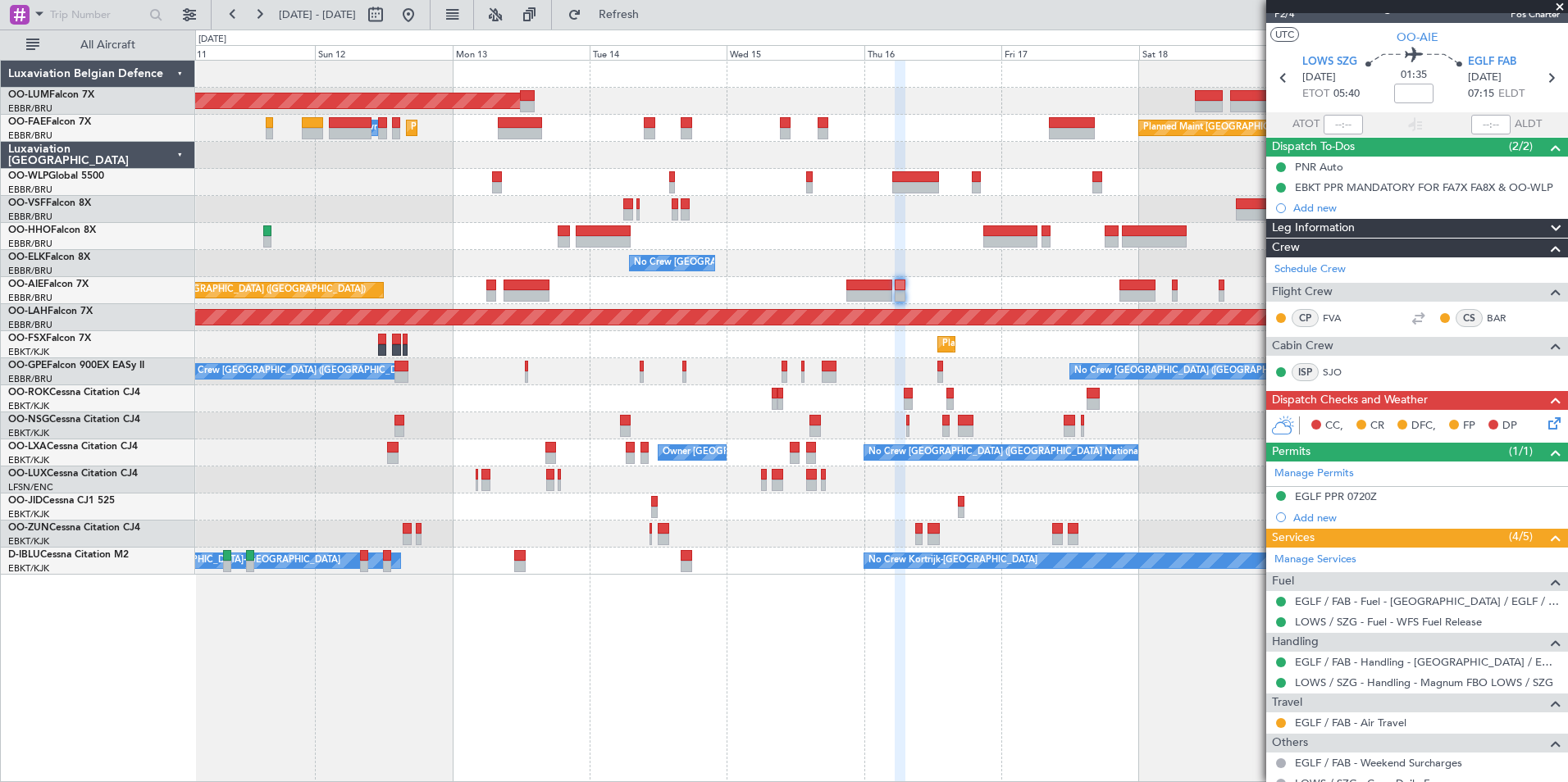
scroll to position [80, 0]
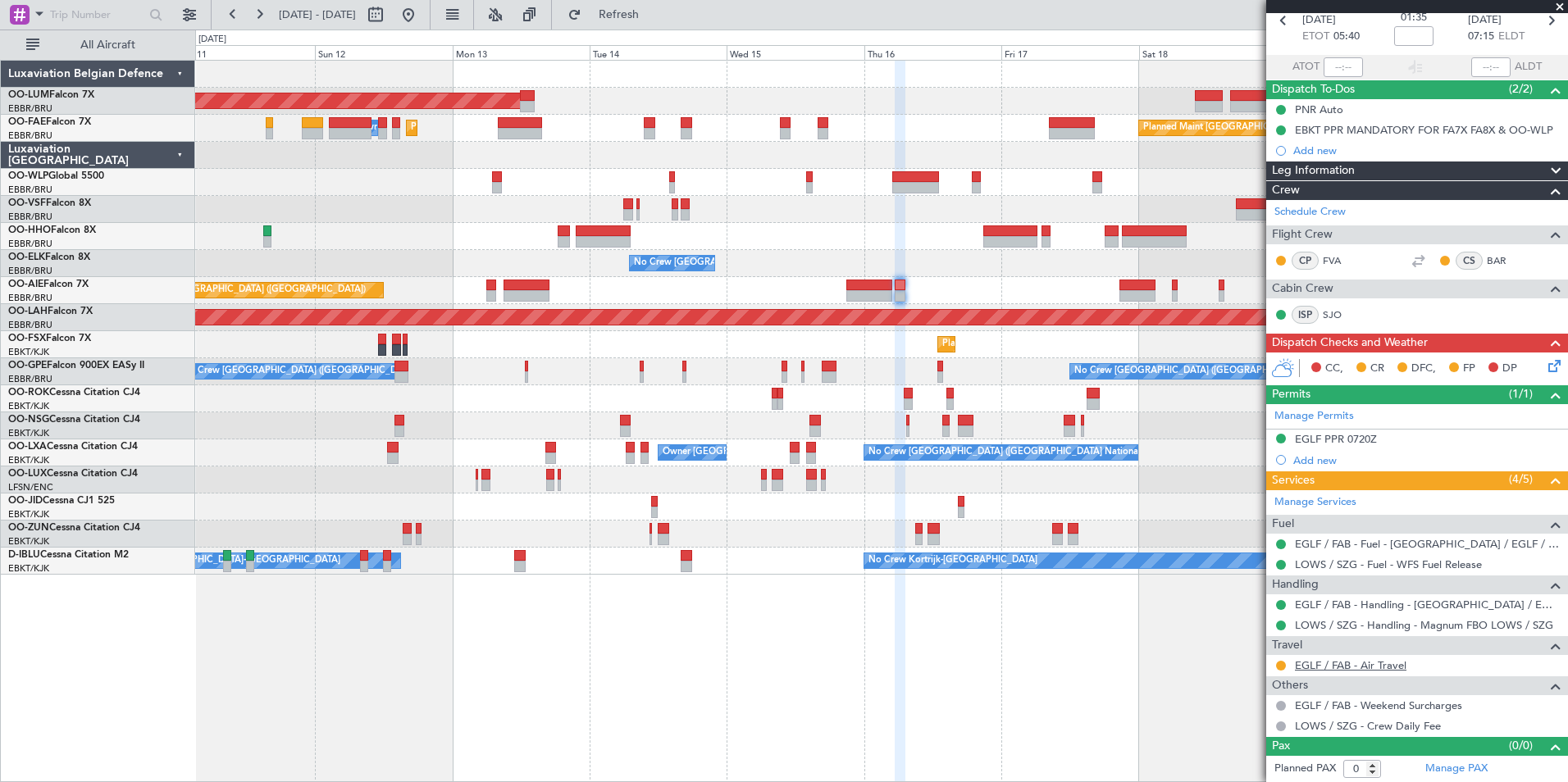
click at [1318, 666] on link "EGLF / FAB - Air Travel" at bounding box center [1350, 665] width 111 height 14
click at [653, 22] on button "Refresh" at bounding box center [609, 14] width 98 height 26
click at [1347, 664] on link "EGLF / FAB - Air Travel" at bounding box center [1350, 665] width 111 height 14
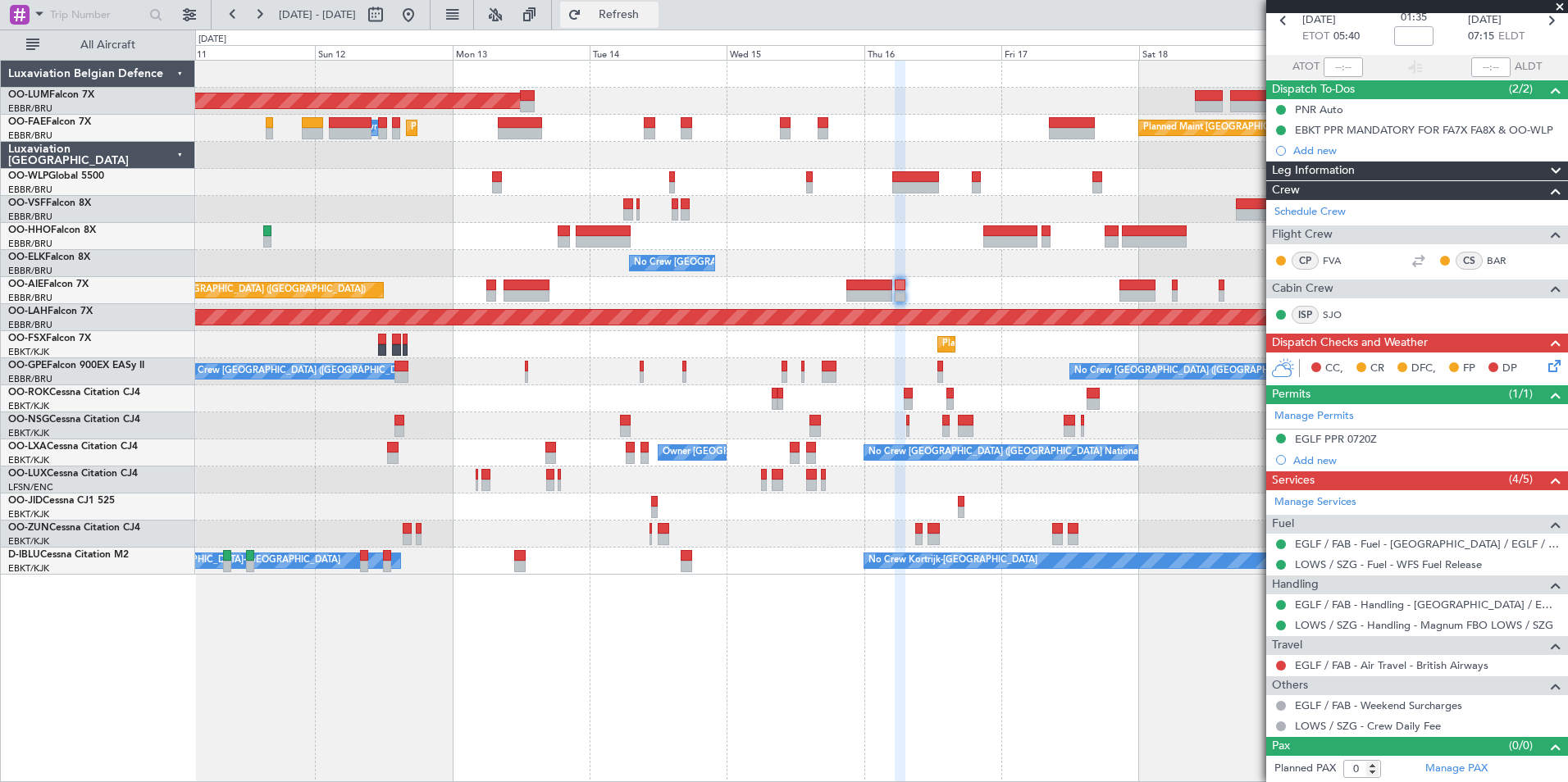
click at [658, 24] on button "Refresh" at bounding box center [609, 14] width 98 height 26
click at [931, 781] on html "11 Oct 2025 - 21 Oct 2025 Refresh Quick Links All Aircraft AOG Maint Sibiu Plan…" at bounding box center [784, 391] width 1568 height 782
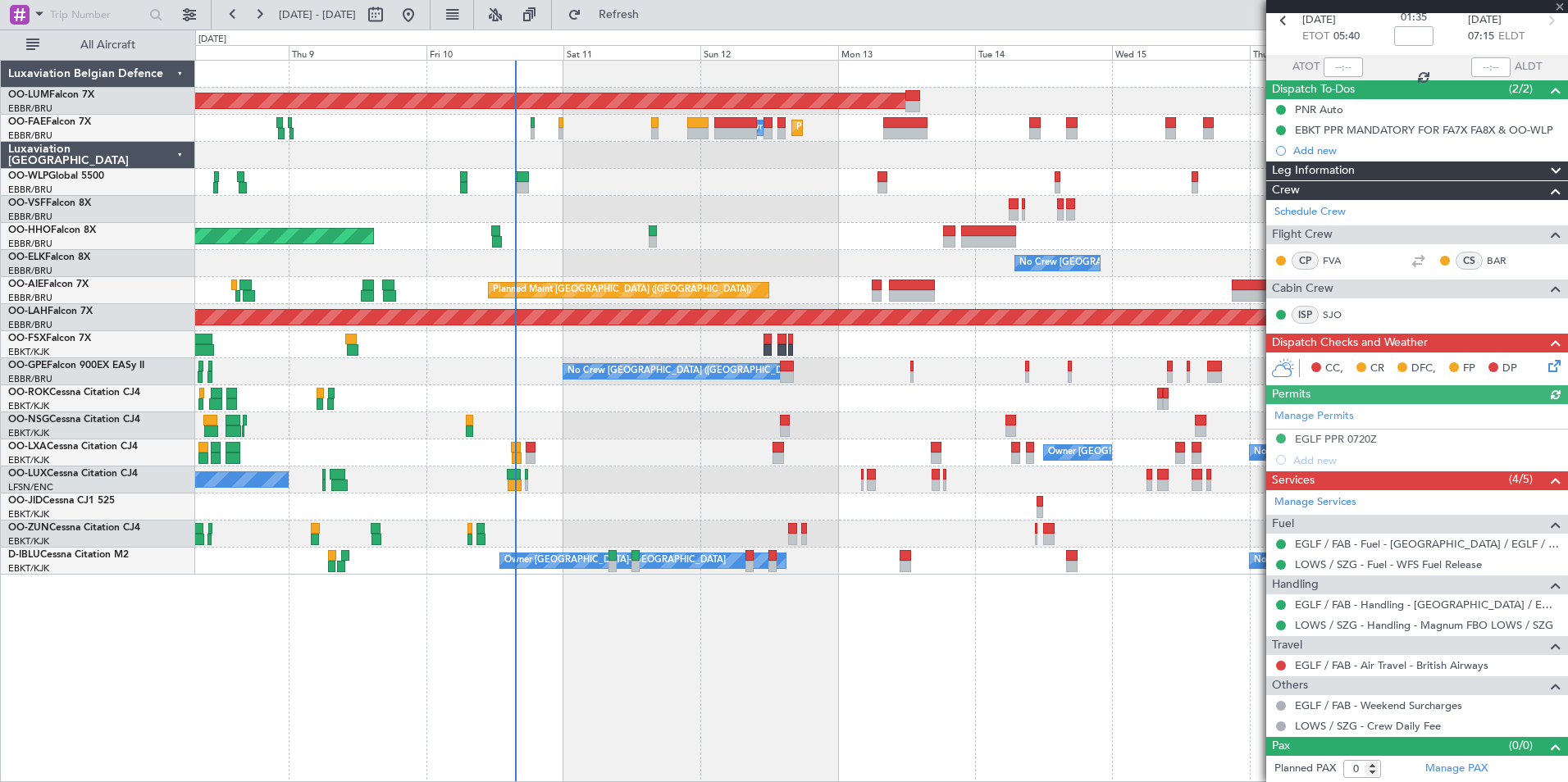
click at [863, 781] on html "11 Oct 2025 - 21 Oct 2025 Refresh Quick Links All Aircraft AOG Maint Sibiu Plan…" at bounding box center [784, 391] width 1568 height 782
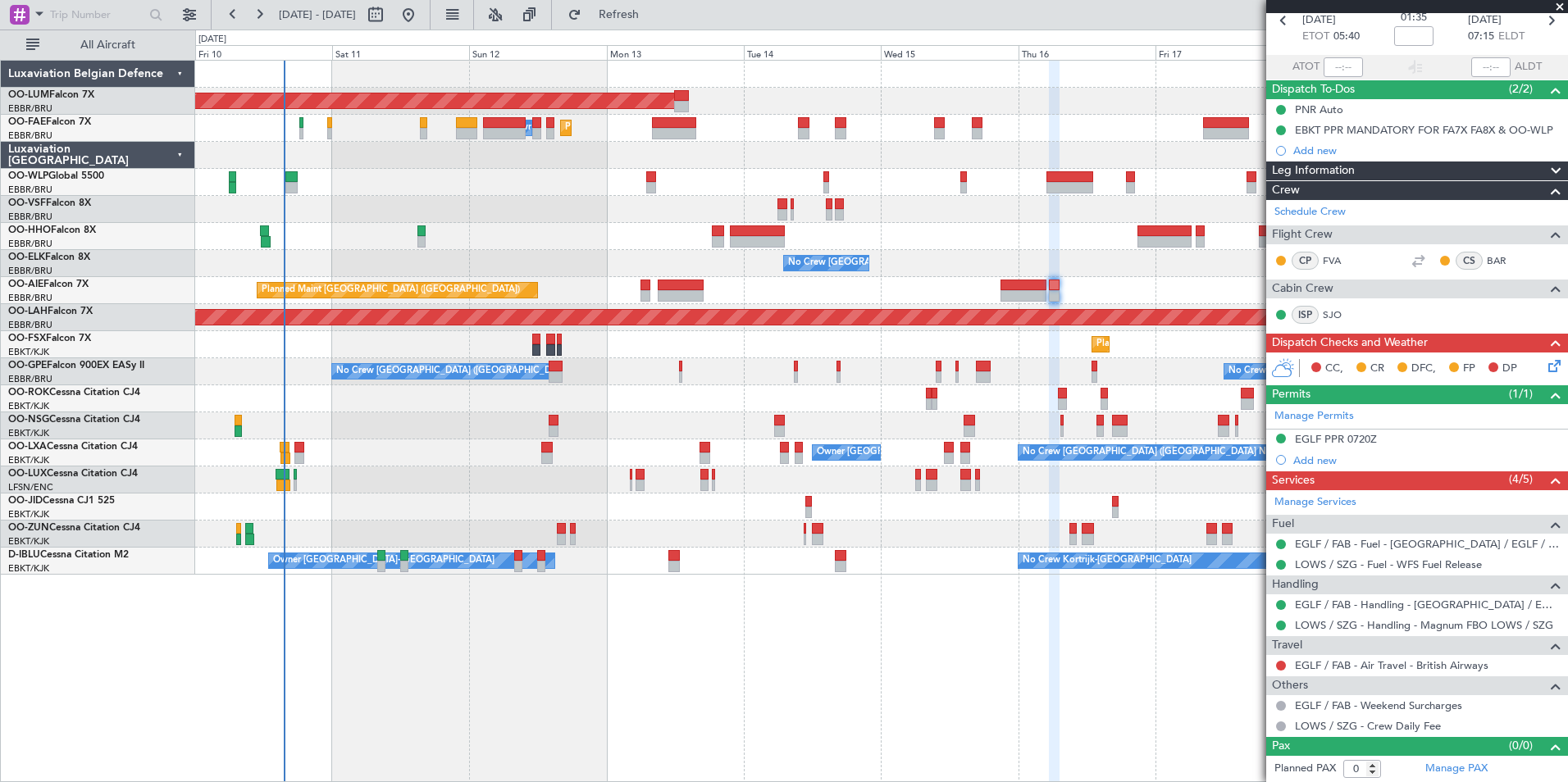
click at [472, 697] on div "AOG Maint Sibiu Planned Maint Melsbroek Air Base Owner Melsbroek Air Base Plann…" at bounding box center [881, 422] width 1373 height 723
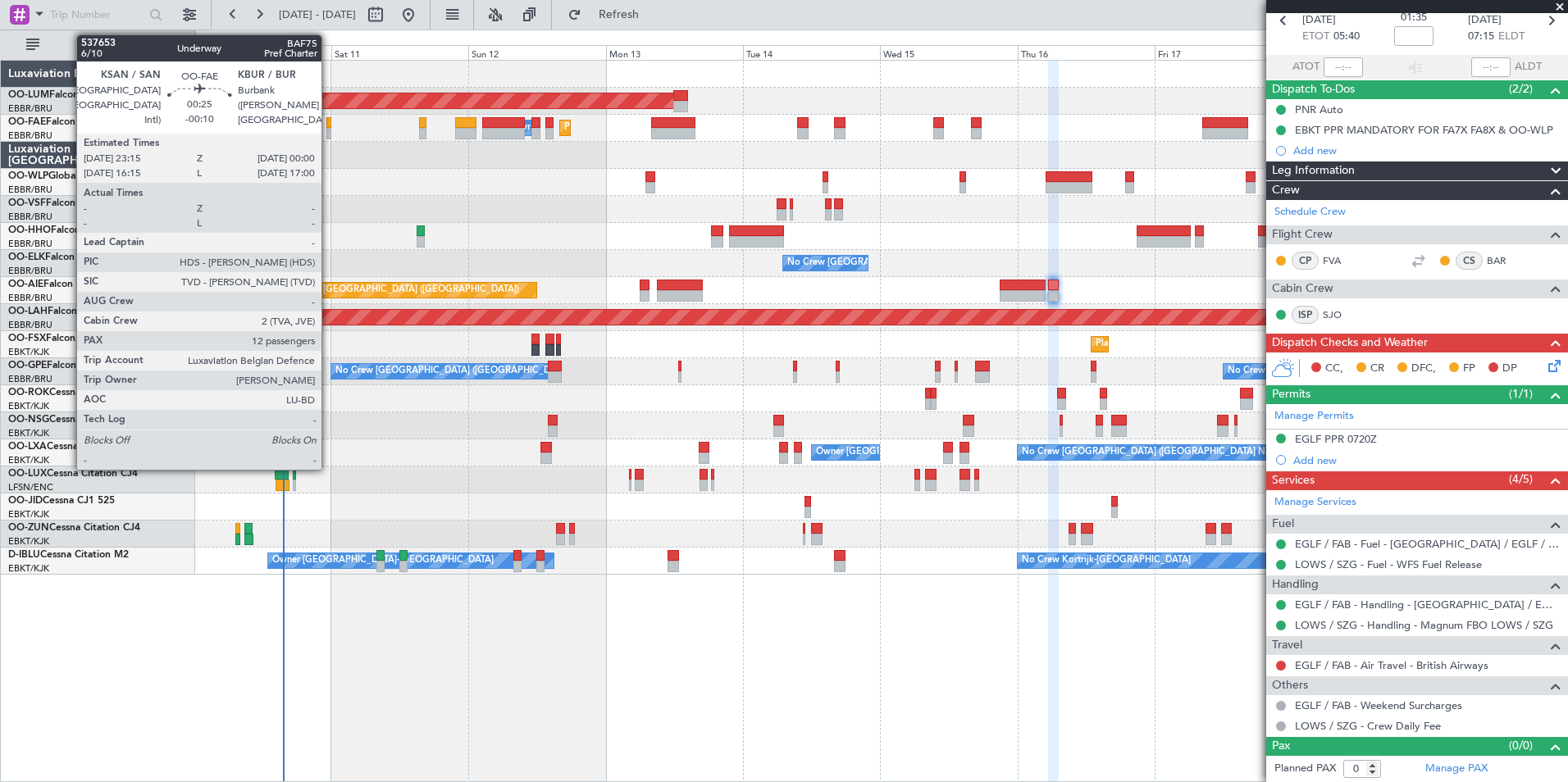
click at [329, 121] on div at bounding box center [328, 122] width 4 height 12
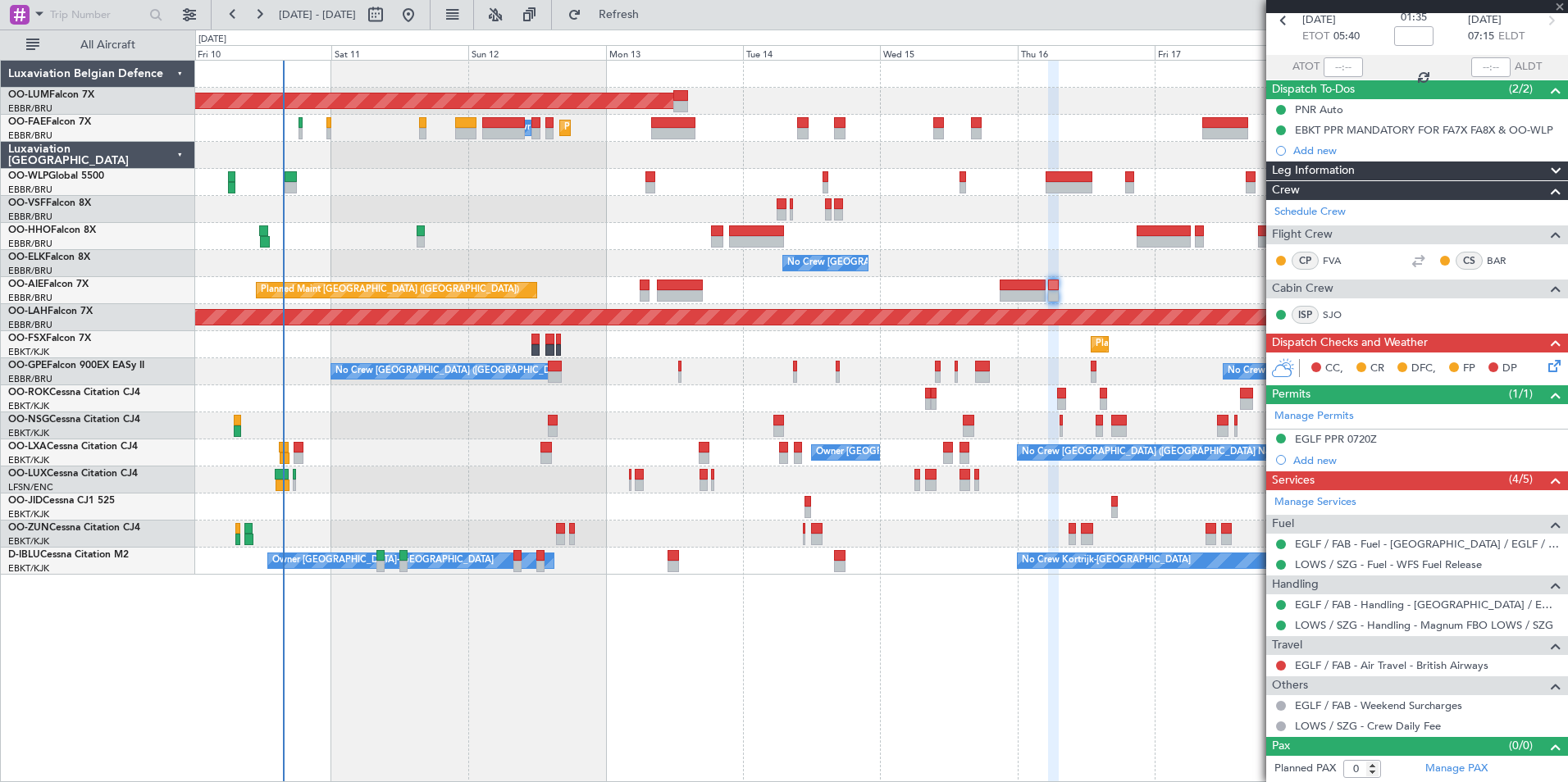
type input "-00:10"
type input "12"
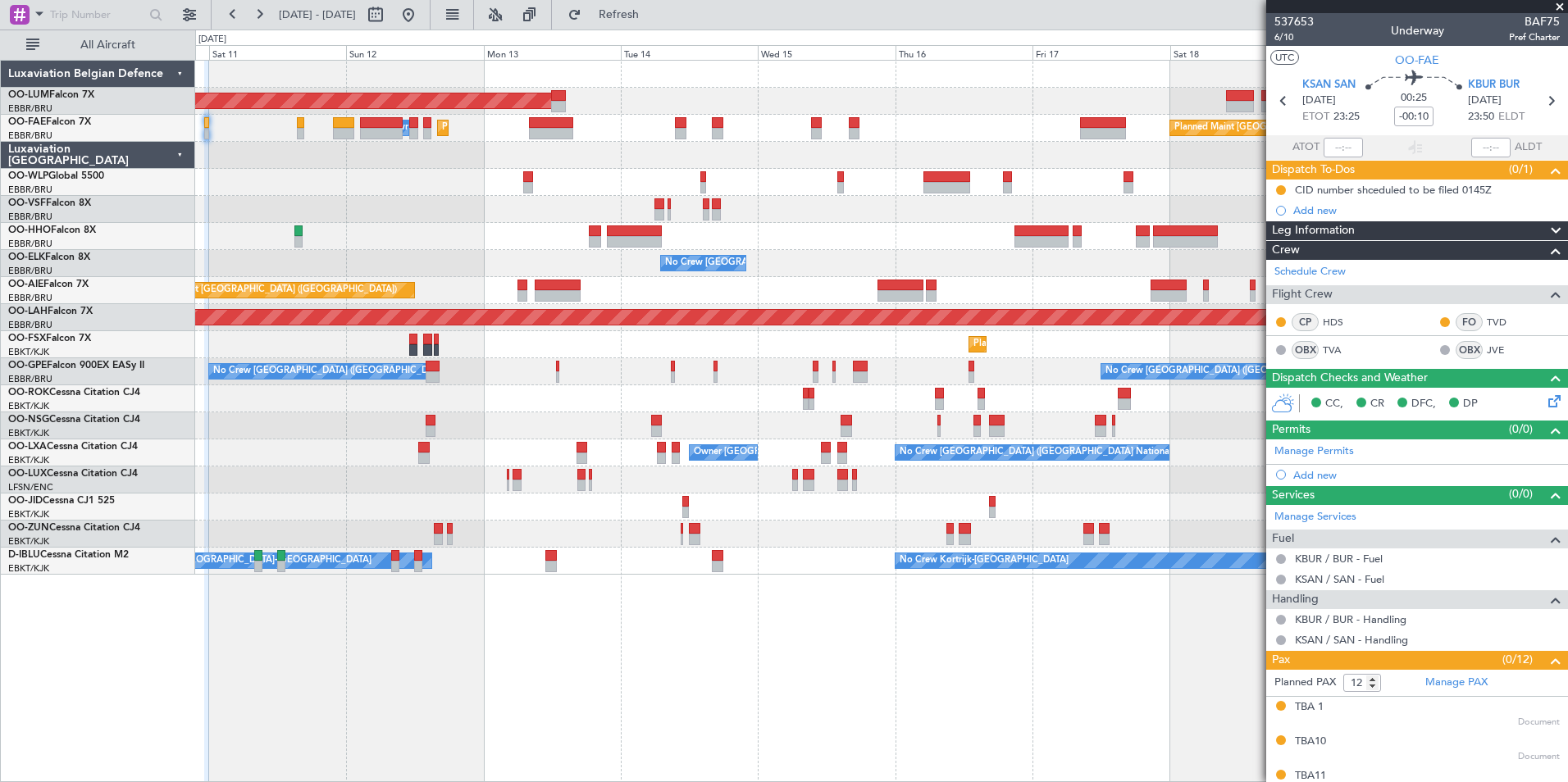
click at [284, 186] on div at bounding box center [881, 182] width 1372 height 27
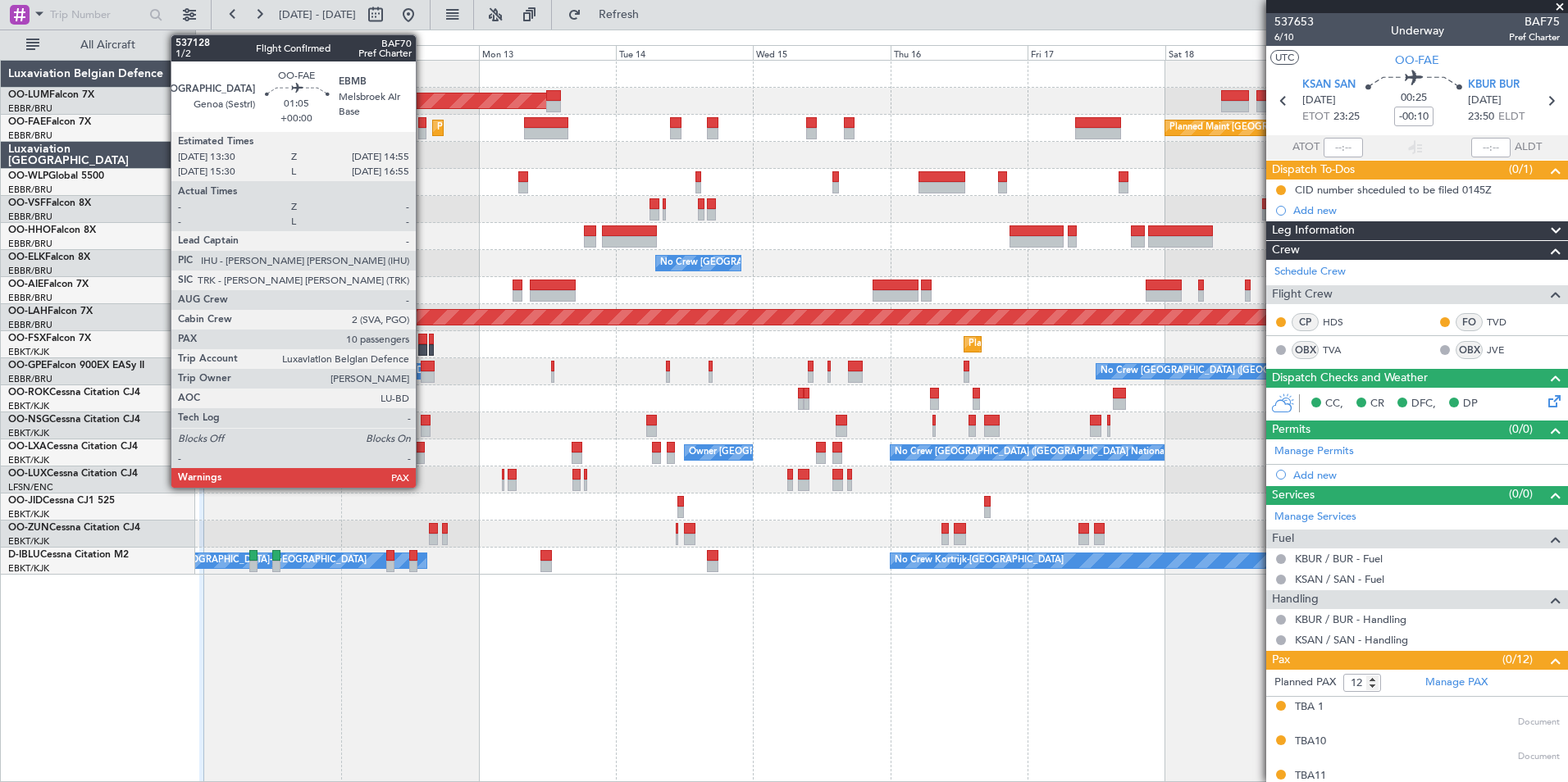
click at [423, 129] on div at bounding box center [422, 133] width 8 height 12
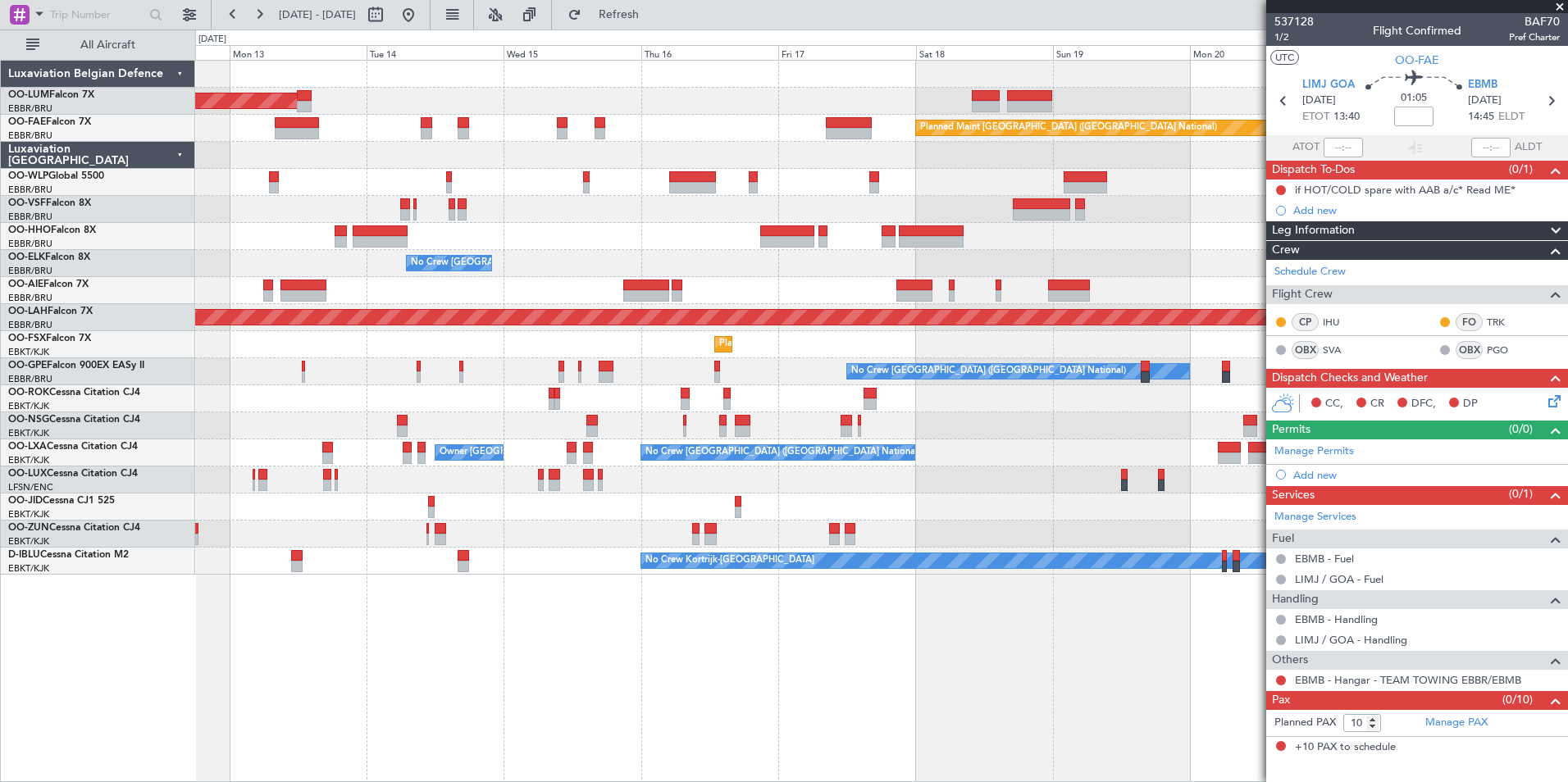
click at [594, 668] on div "AOG Maint Sibiu Planned Maint Brussels (Brussels National) Owner Melsbroek Air …" at bounding box center [881, 422] width 1373 height 723
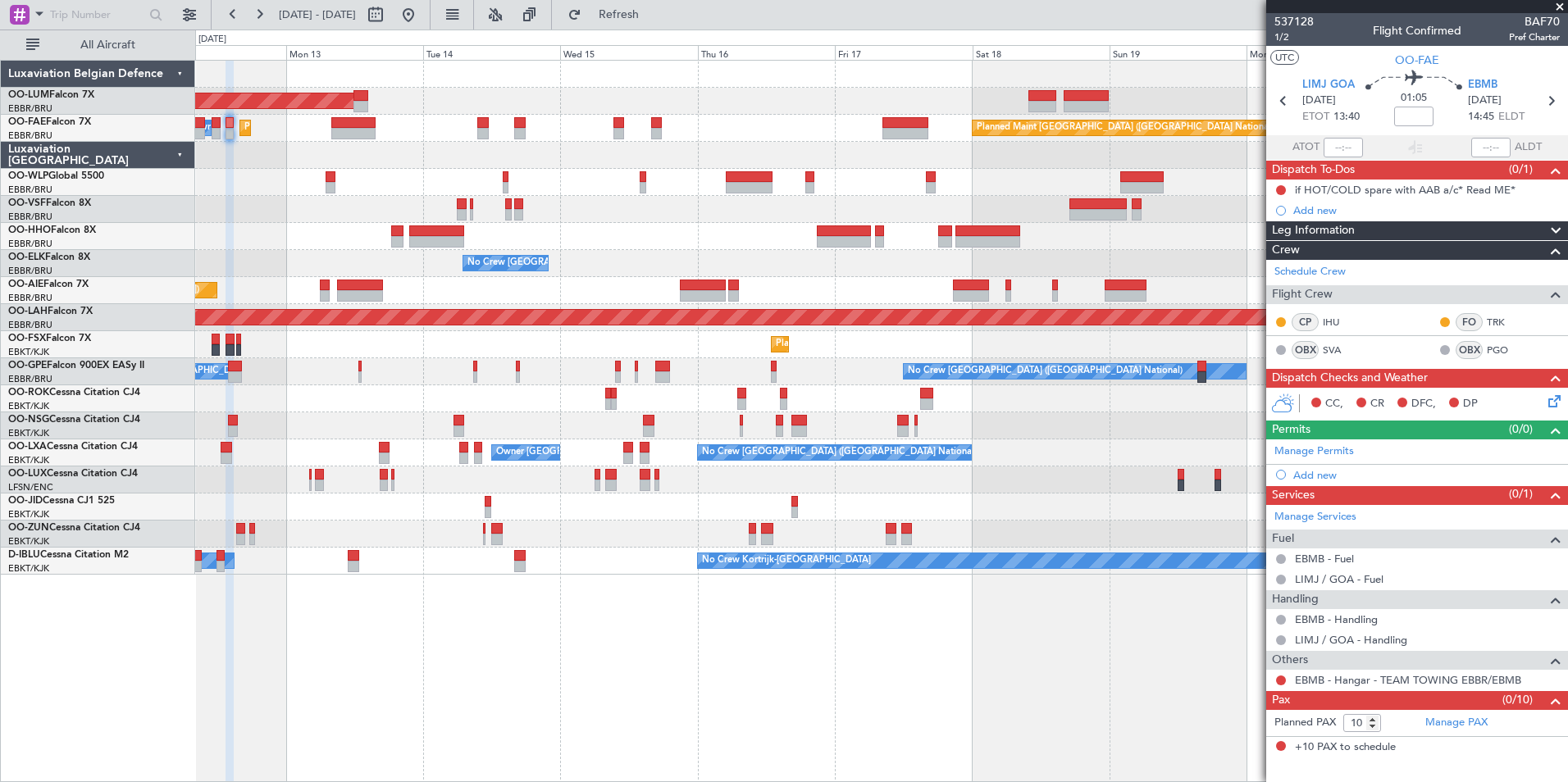
click at [780, 713] on div "AOG Maint Sibiu Planned Maint Brussels (Brussels National) Planned Maint Melsbr…" at bounding box center [881, 422] width 1373 height 723
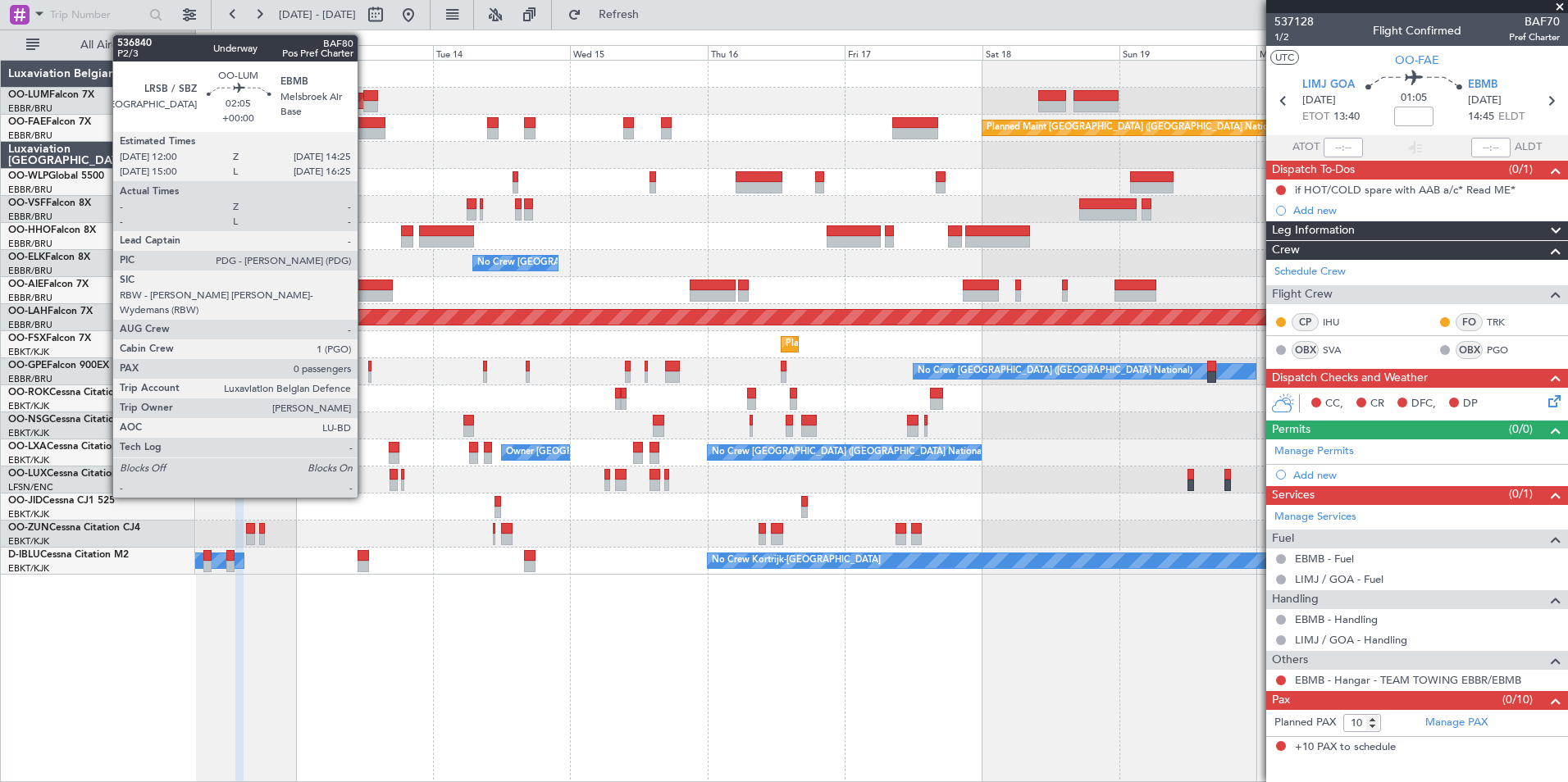
click at [366, 90] on div at bounding box center [370, 95] width 14 height 12
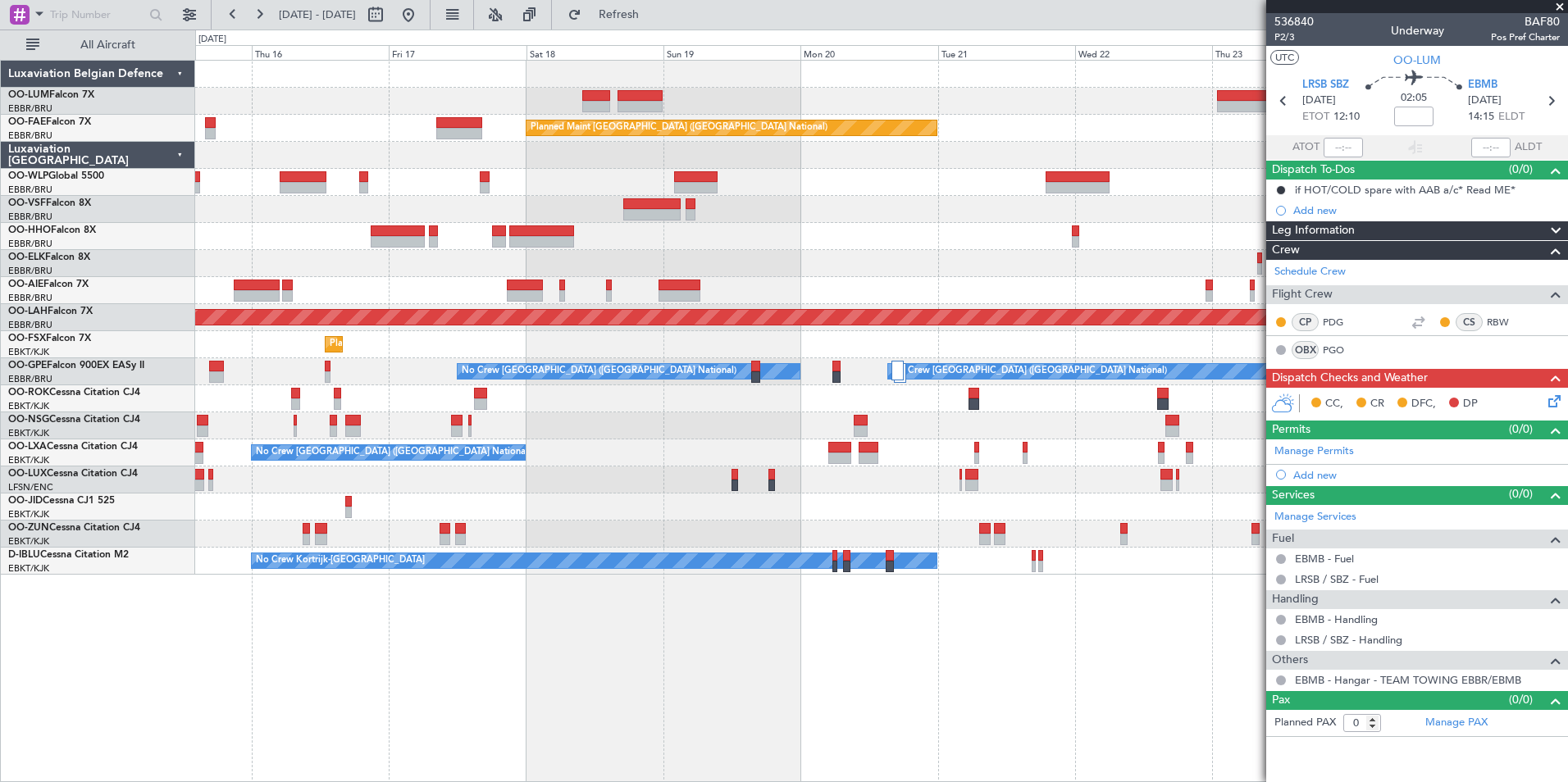
click at [278, 500] on div "Owner Melsbroek Air Base Planned Maint Kortrijk-Wevelgem AOG Maint Sibiu Planne…" at bounding box center [881, 317] width 1372 height 514
click at [658, 673] on div "Owner Melsbroek Air Base Planned Maint Kortrijk-Wevelgem AOG Maint Sibiu Planne…" at bounding box center [881, 422] width 1373 height 723
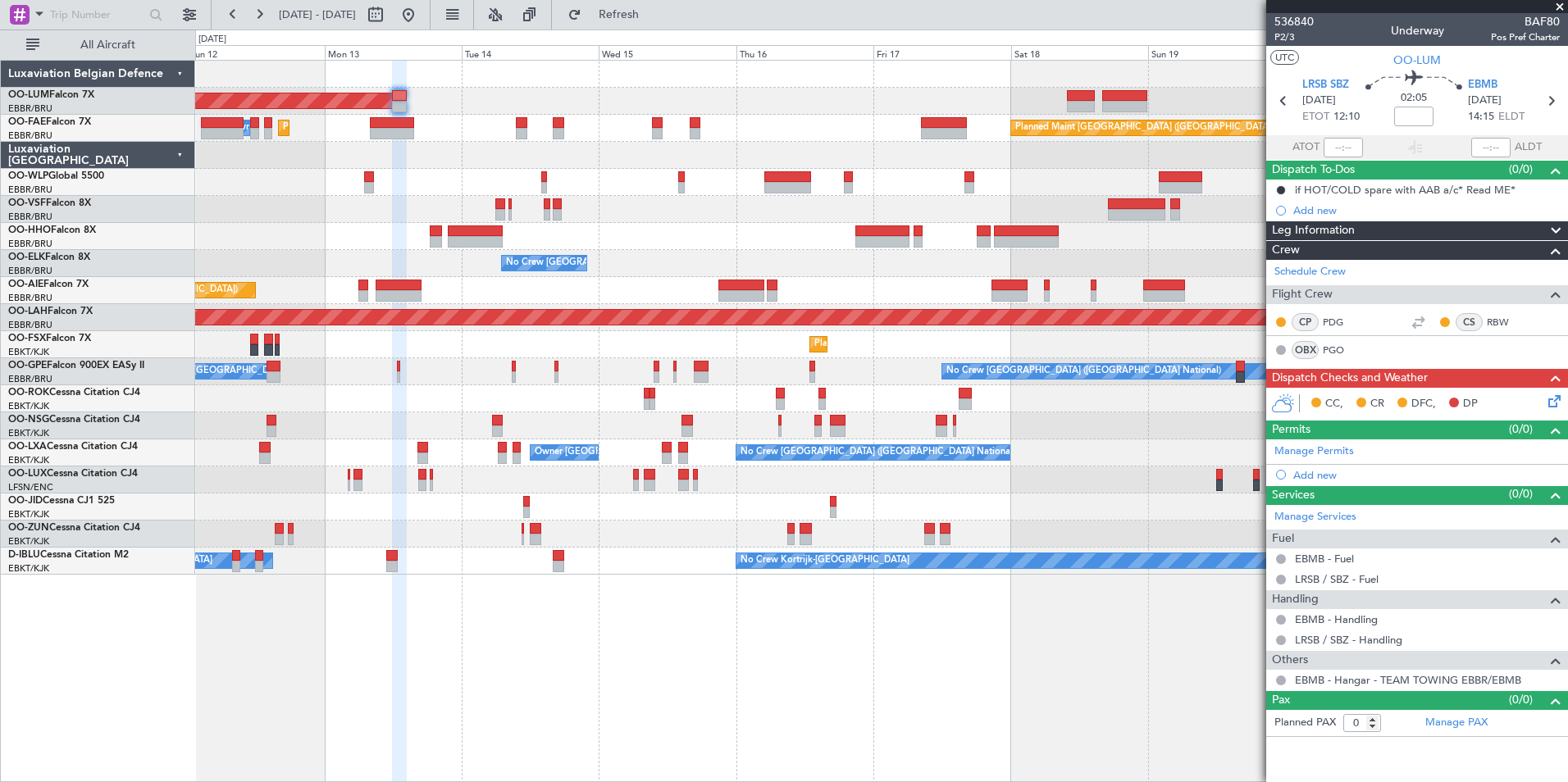
click at [696, 688] on div "AOG Maint Sibiu Planned Maint Brussels (Brussels National) Planned Maint Melsbr…" at bounding box center [881, 422] width 1373 height 723
click at [687, 689] on div "AOG Maint Sibiu Planned Maint Brussels (Brussels National) Planned Maint Melsbr…" at bounding box center [881, 422] width 1373 height 723
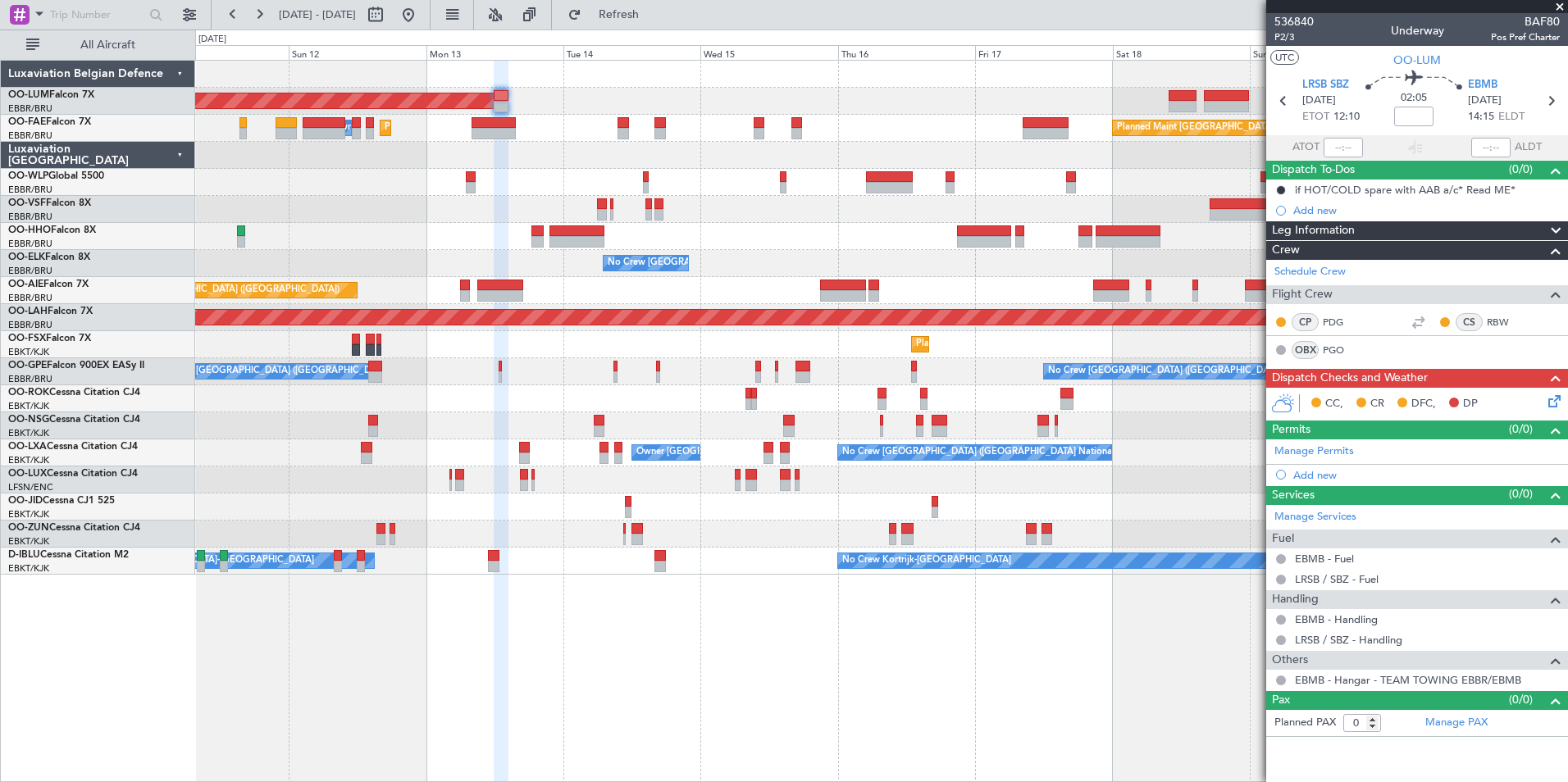
click at [727, 688] on div "AOG Maint Sibiu Planned Maint Brussels (Brussels National) Planned Maint Melsbr…" at bounding box center [881, 422] width 1373 height 723
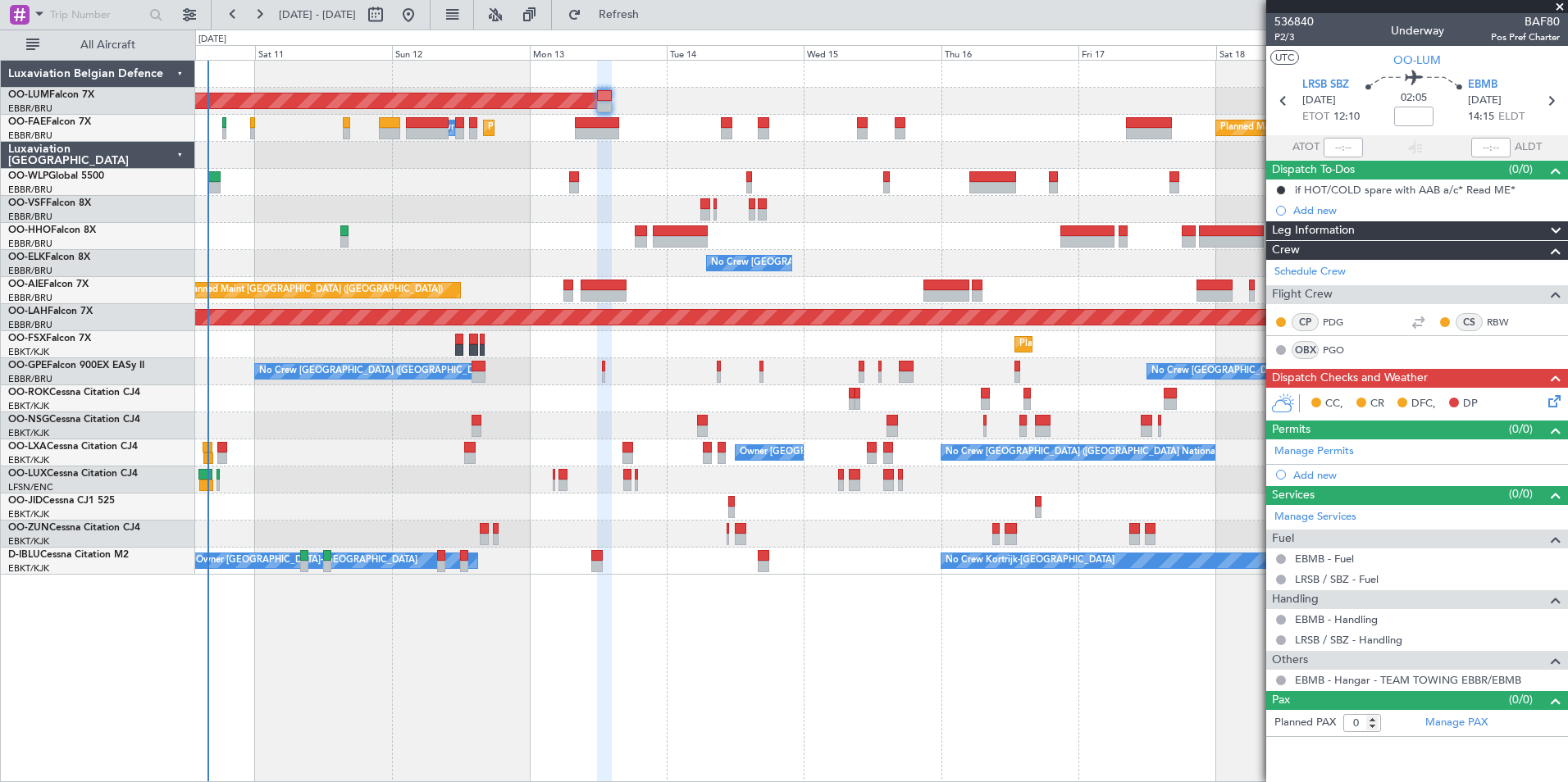
click at [754, 676] on div "AOG Maint Sibiu Planned Maint Brussels (Brussels National) Planned Maint Melsbr…" at bounding box center [881, 422] width 1373 height 723
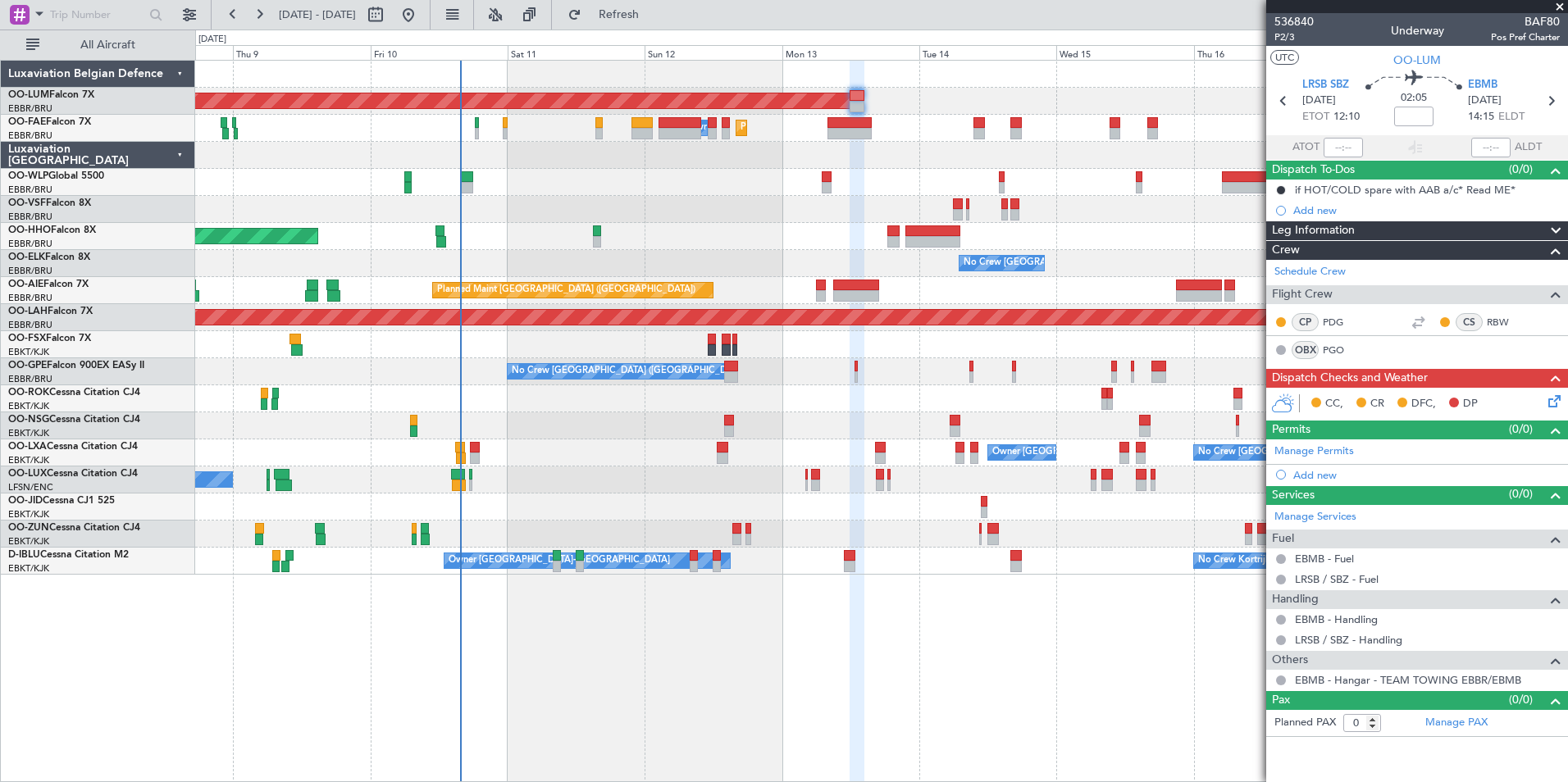
click at [745, 670] on div "AOG Maint Sibiu Planned Maint Brussels (Brussels National) Planned Maint Melsbr…" at bounding box center [881, 422] width 1373 height 723
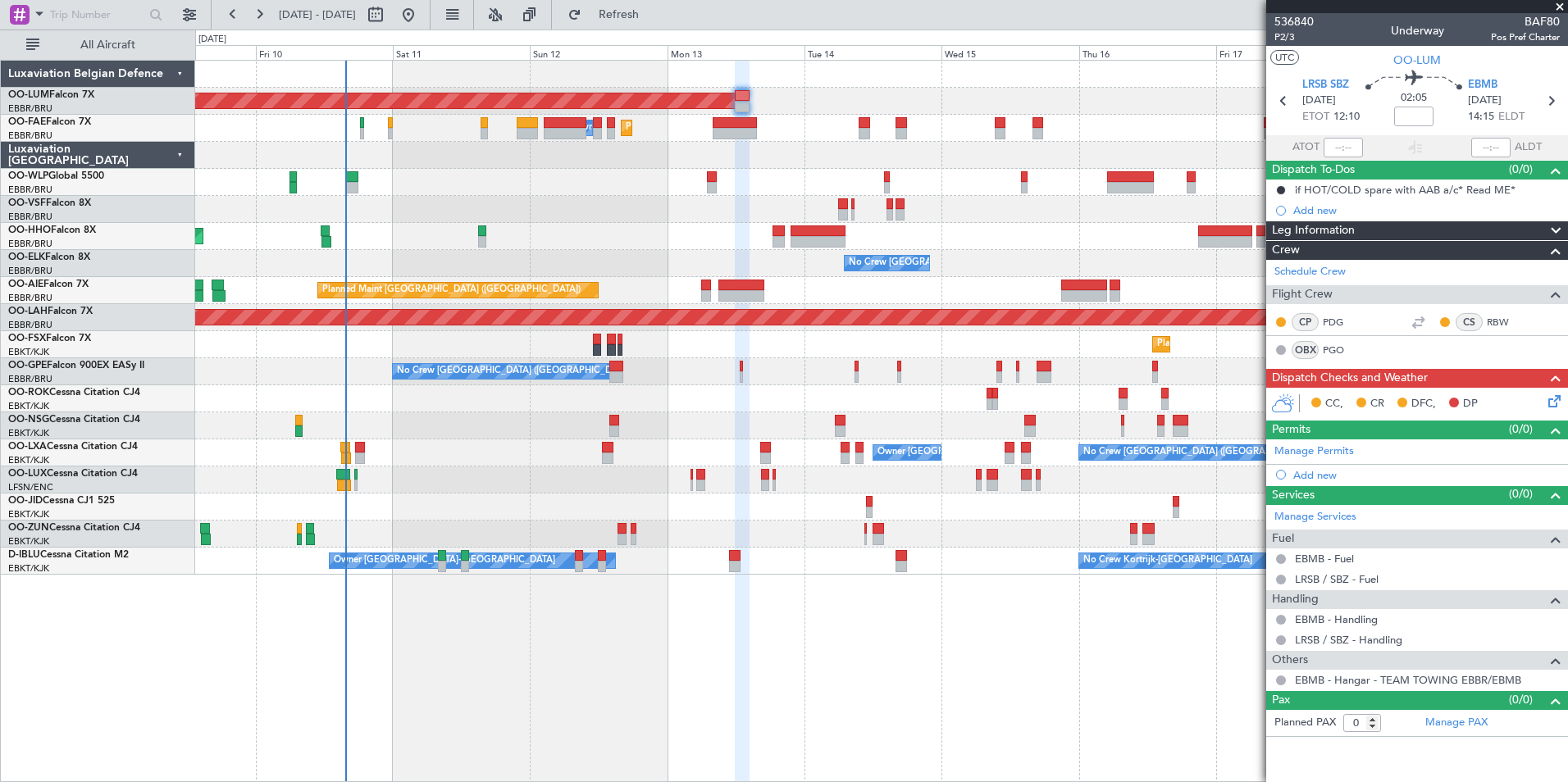
click at [629, 669] on div "AOG Maint [GEOGRAPHIC_DATA] Planned Maint [GEOGRAPHIC_DATA] ([GEOGRAPHIC_DATA])…" at bounding box center [881, 422] width 1373 height 723
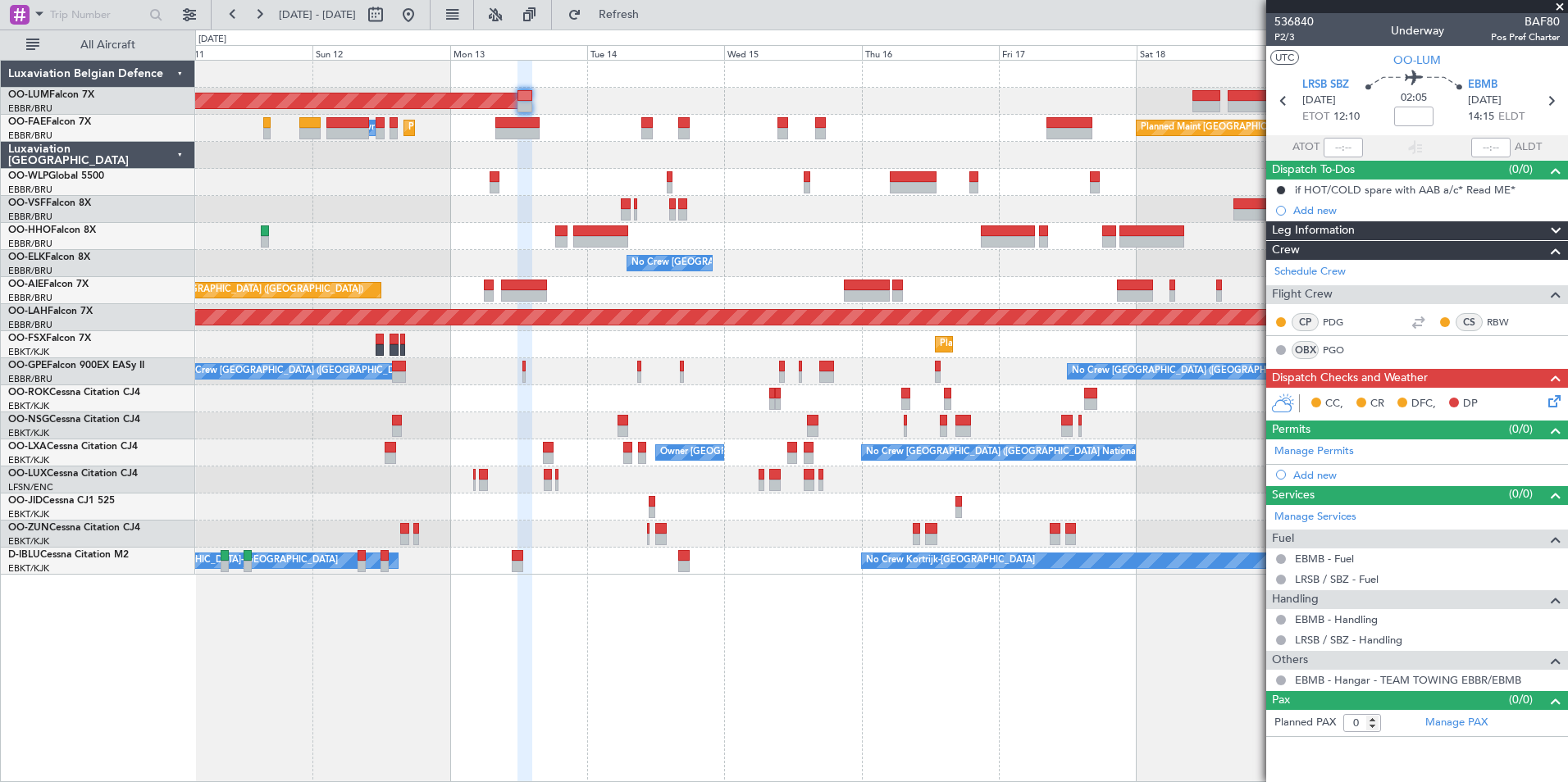
click at [538, 609] on div "AOG Maint [GEOGRAPHIC_DATA] Planned Maint [GEOGRAPHIC_DATA] ([GEOGRAPHIC_DATA])…" at bounding box center [881, 422] width 1373 height 723
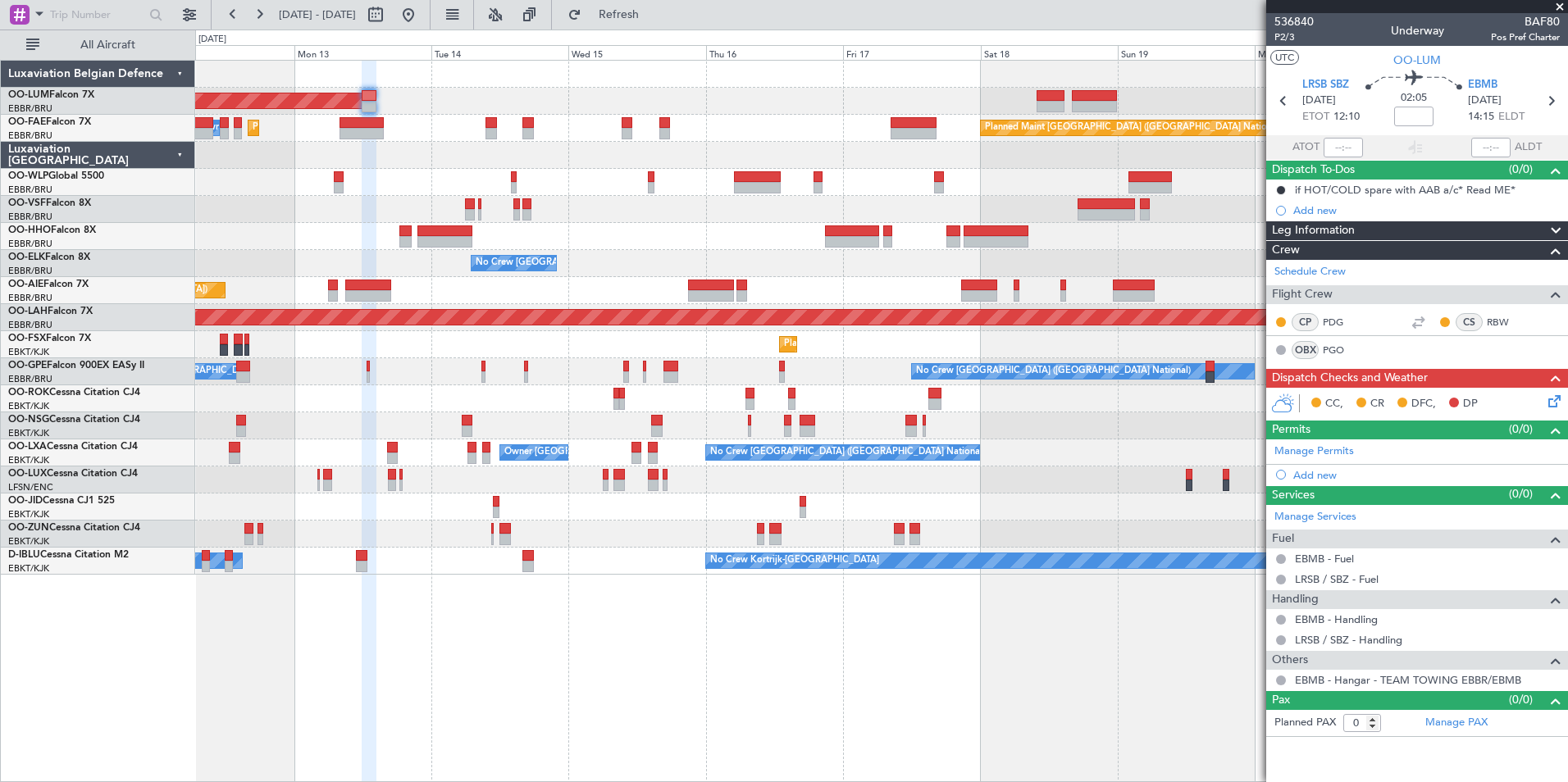
click at [657, 680] on div "AOG Maint Sibiu Planned Maint Brussels (Brussels National) Planned Maint Melsbr…" at bounding box center [881, 422] width 1373 height 723
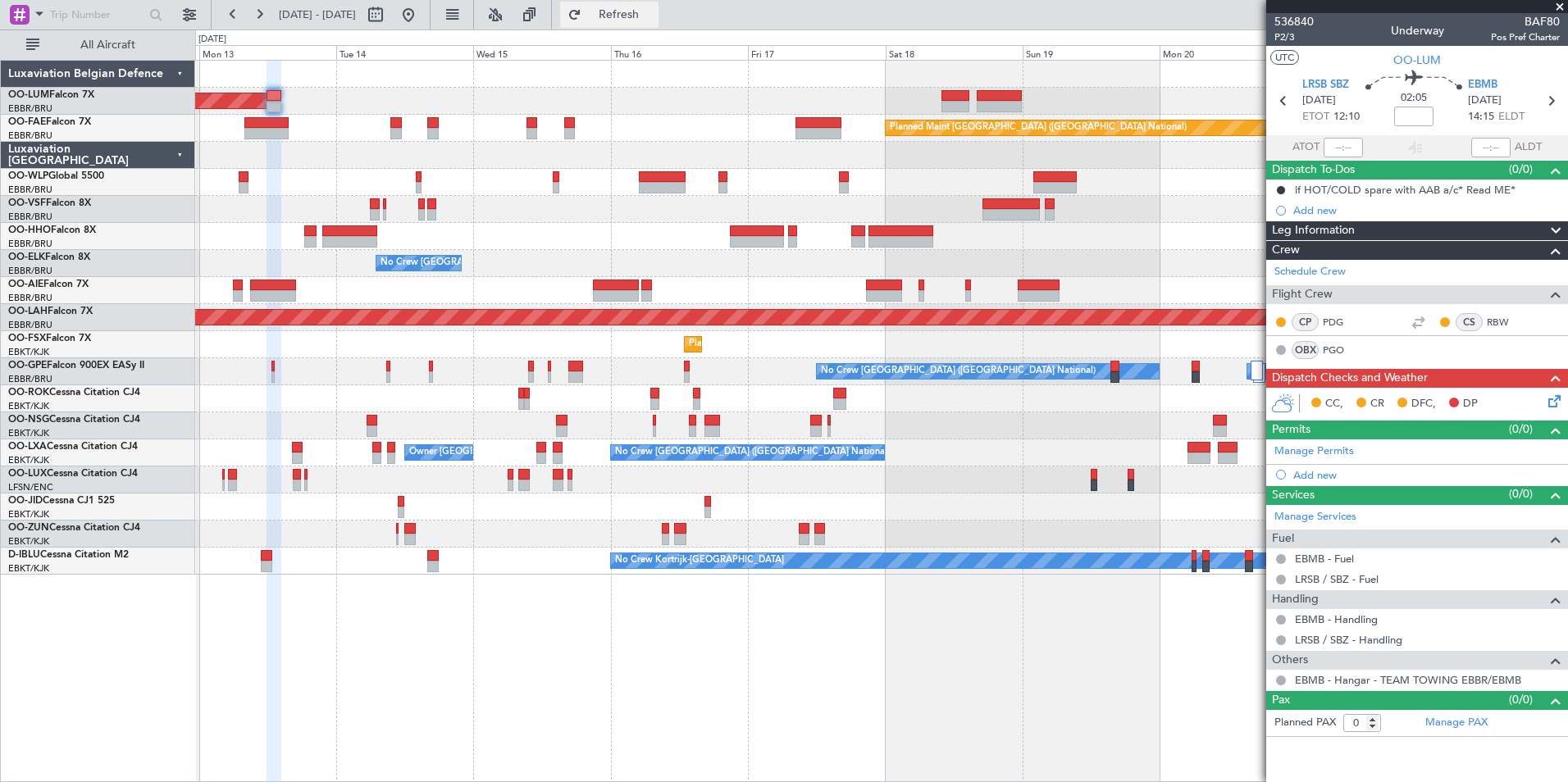
click at [653, 24] on button "Refresh" at bounding box center [609, 14] width 98 height 26
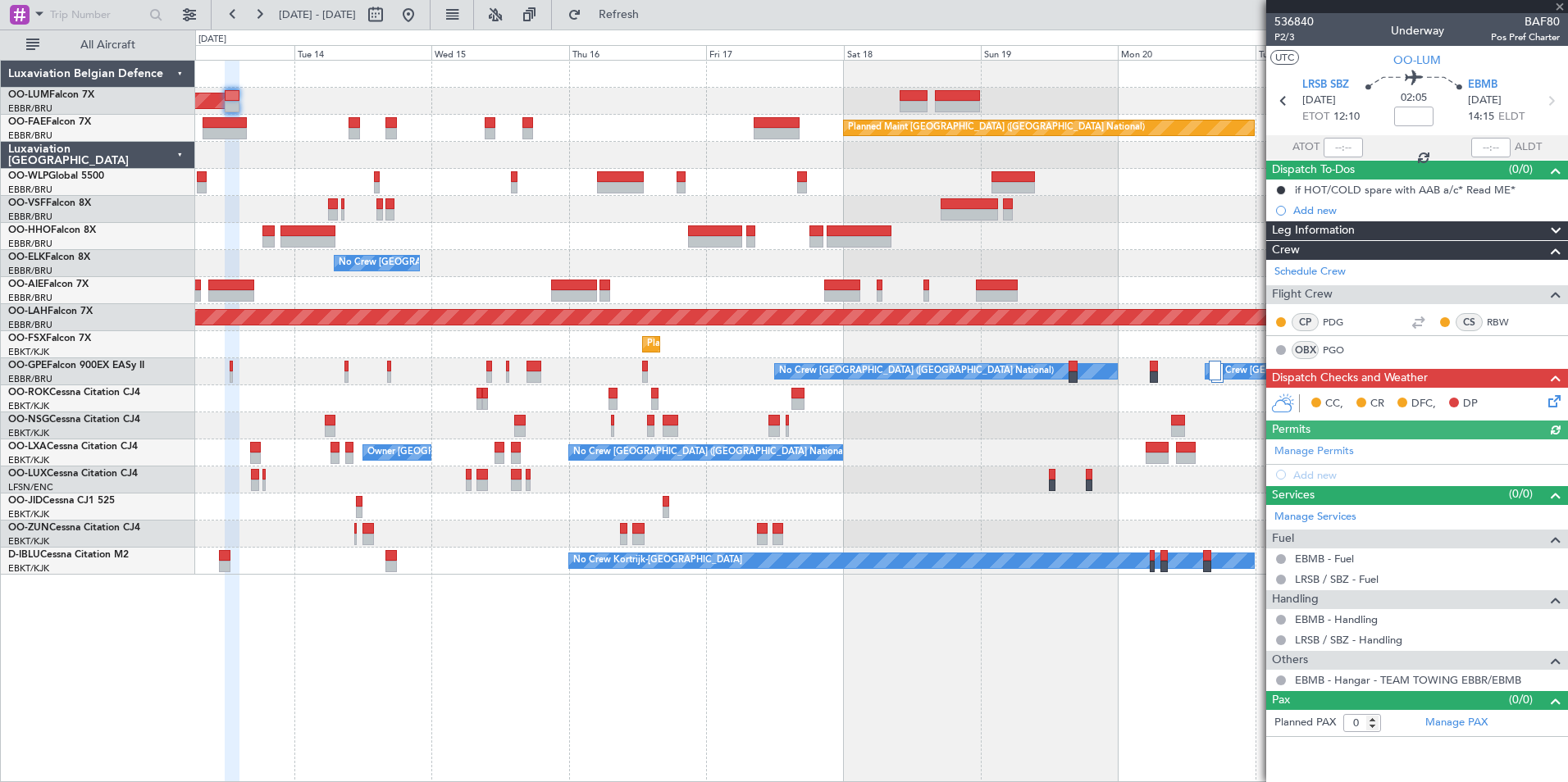
click at [659, 739] on div "AOG Maint Sibiu Planned Maint Brussels (Brussels National) Owner Melsbroek Air …" at bounding box center [881, 422] width 1373 height 723
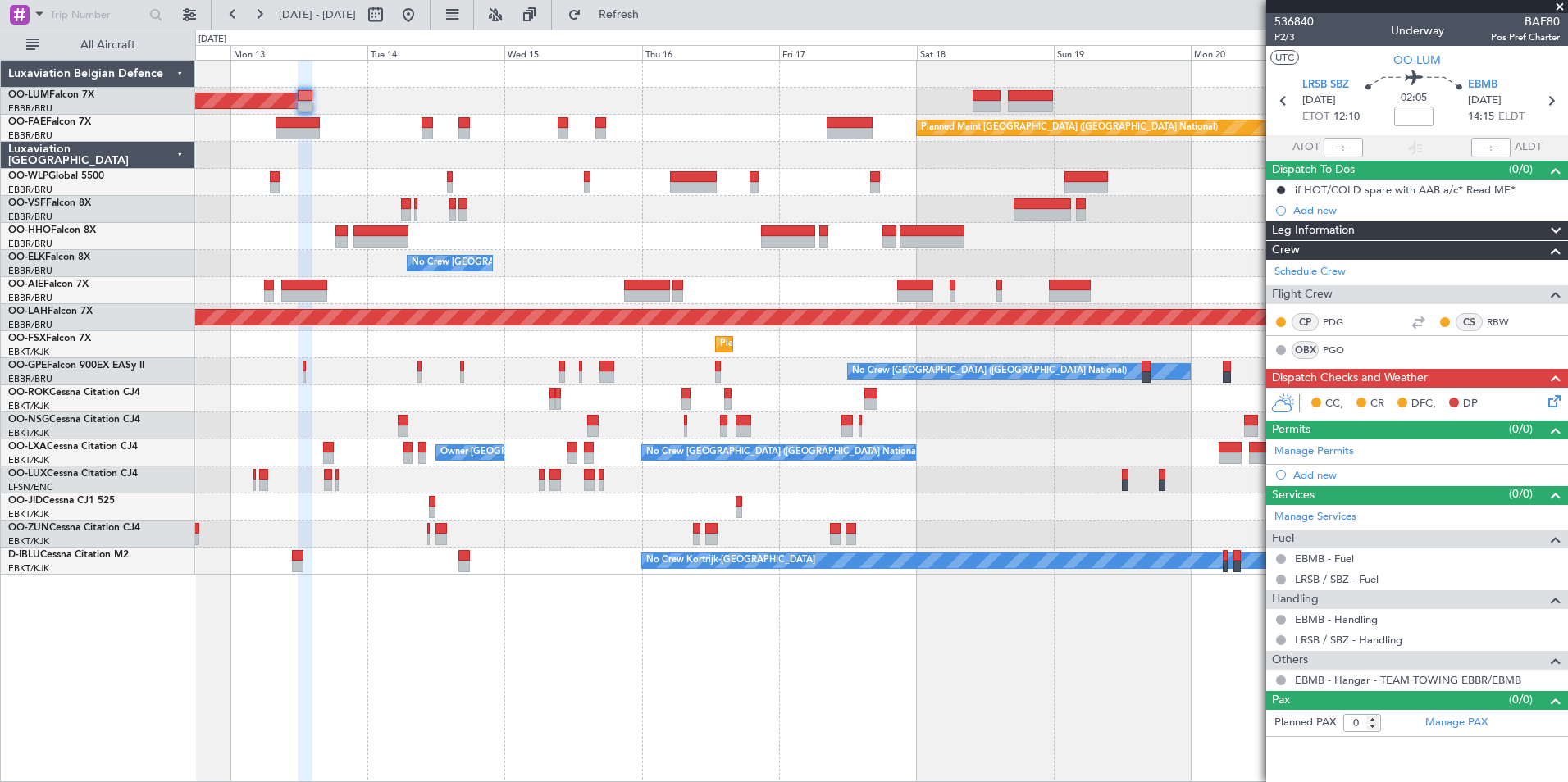
click at [673, 648] on div "AOG Maint Sibiu Planned Maint Brussels (Brussels National) Owner Melsbroek Air …" at bounding box center [881, 422] width 1373 height 723
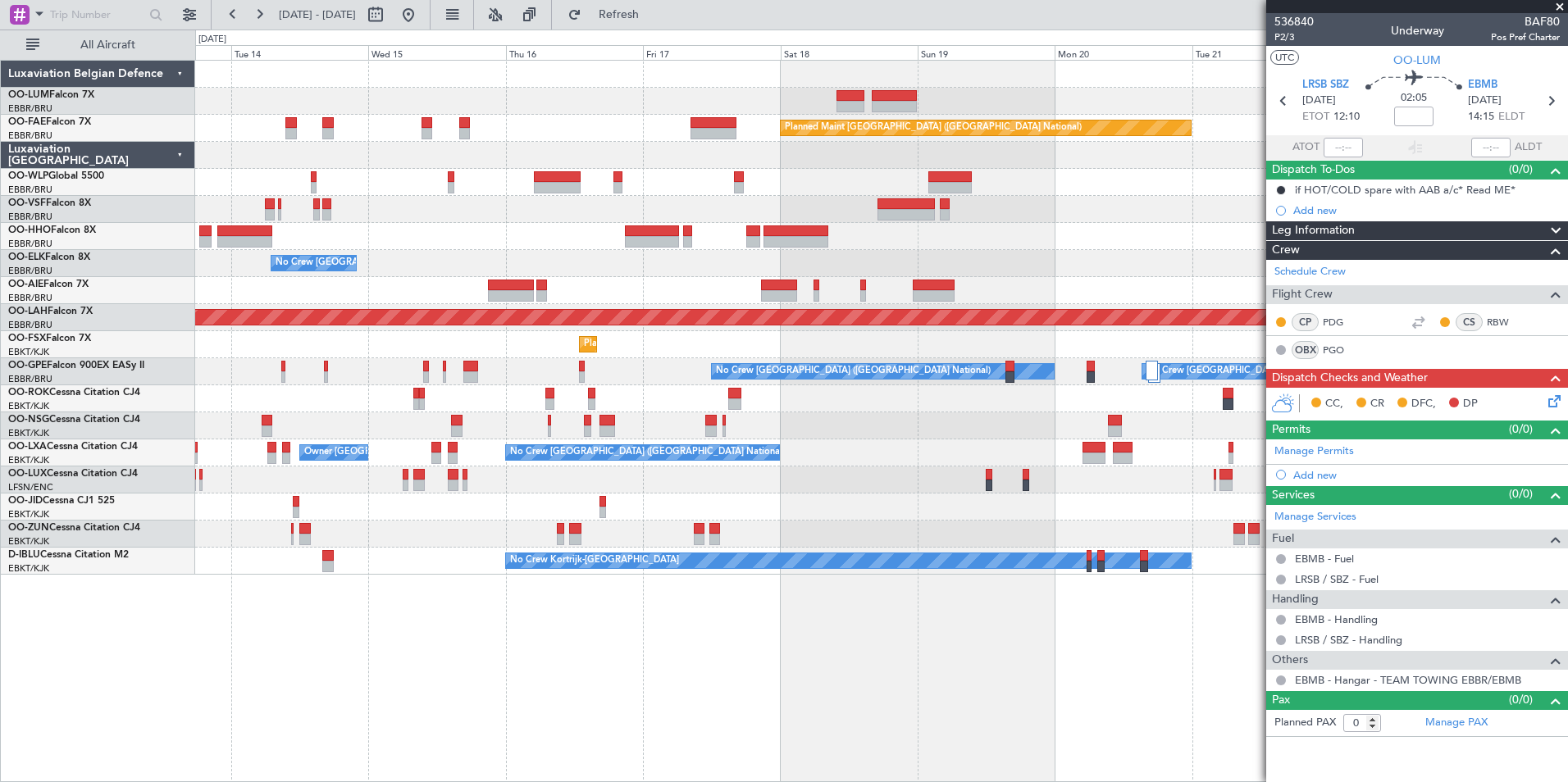
click at [561, 150] on div "AOG Maint Sibiu Planned Maint Brussels (Brussels National) Owner Melsbroek Air …" at bounding box center [881, 317] width 1372 height 514
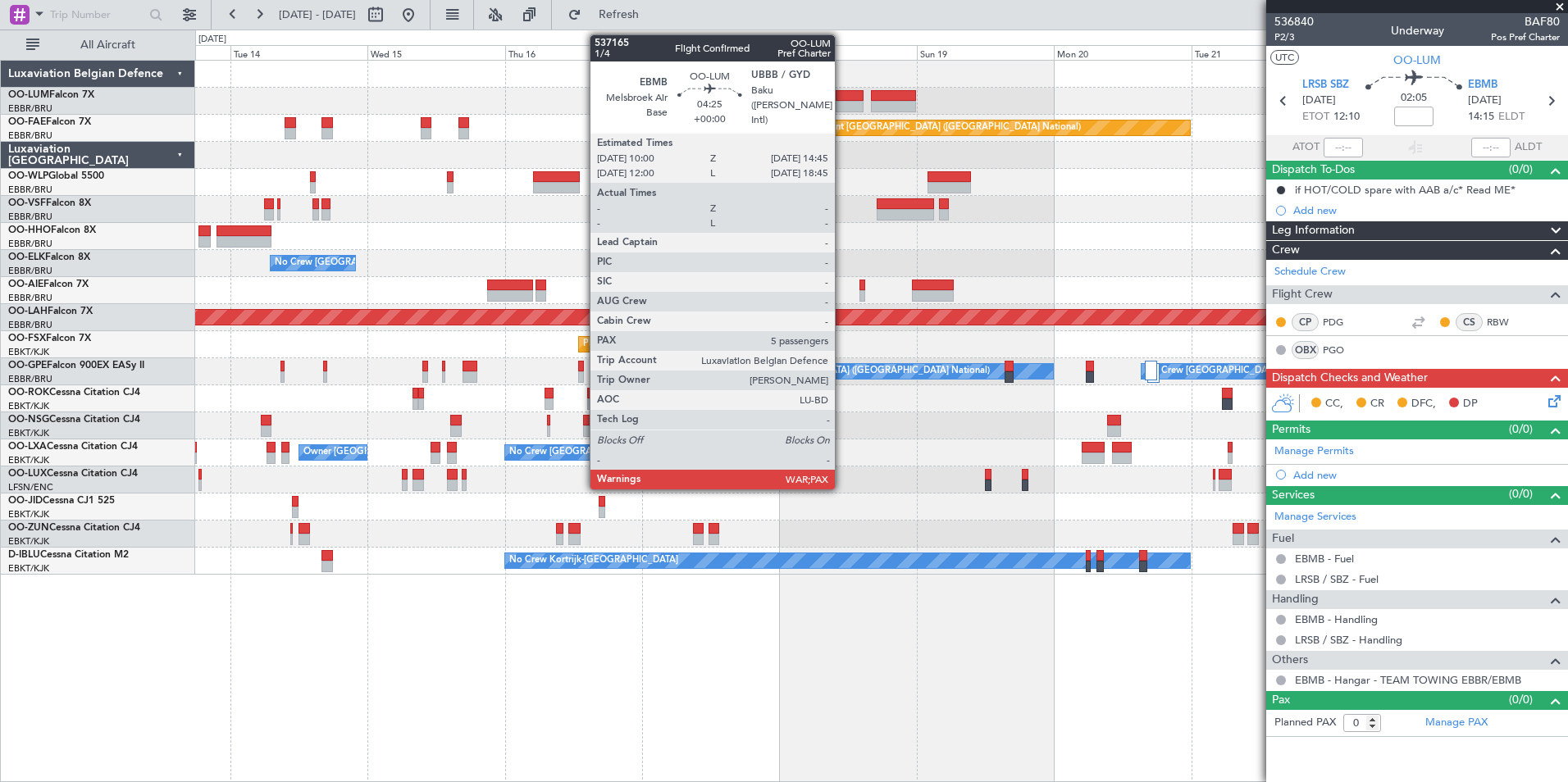
click at [842, 102] on div at bounding box center [849, 106] width 28 height 12
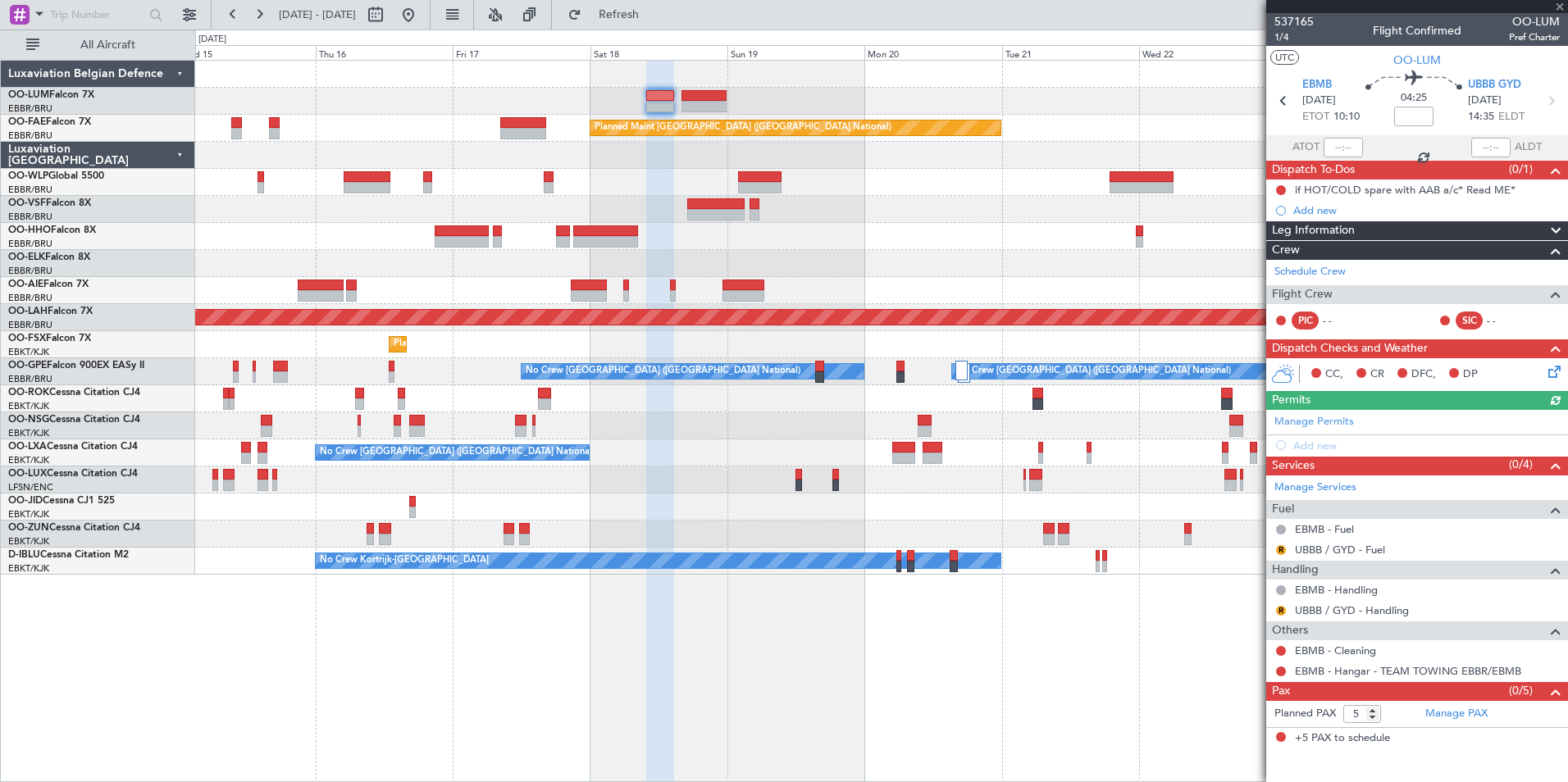
click at [779, 649] on div "Owner Melsbroek Air Base Planned Maint Kortrijk-Wevelgem AOG Maint Sibiu Planne…" at bounding box center [881, 422] width 1373 height 723
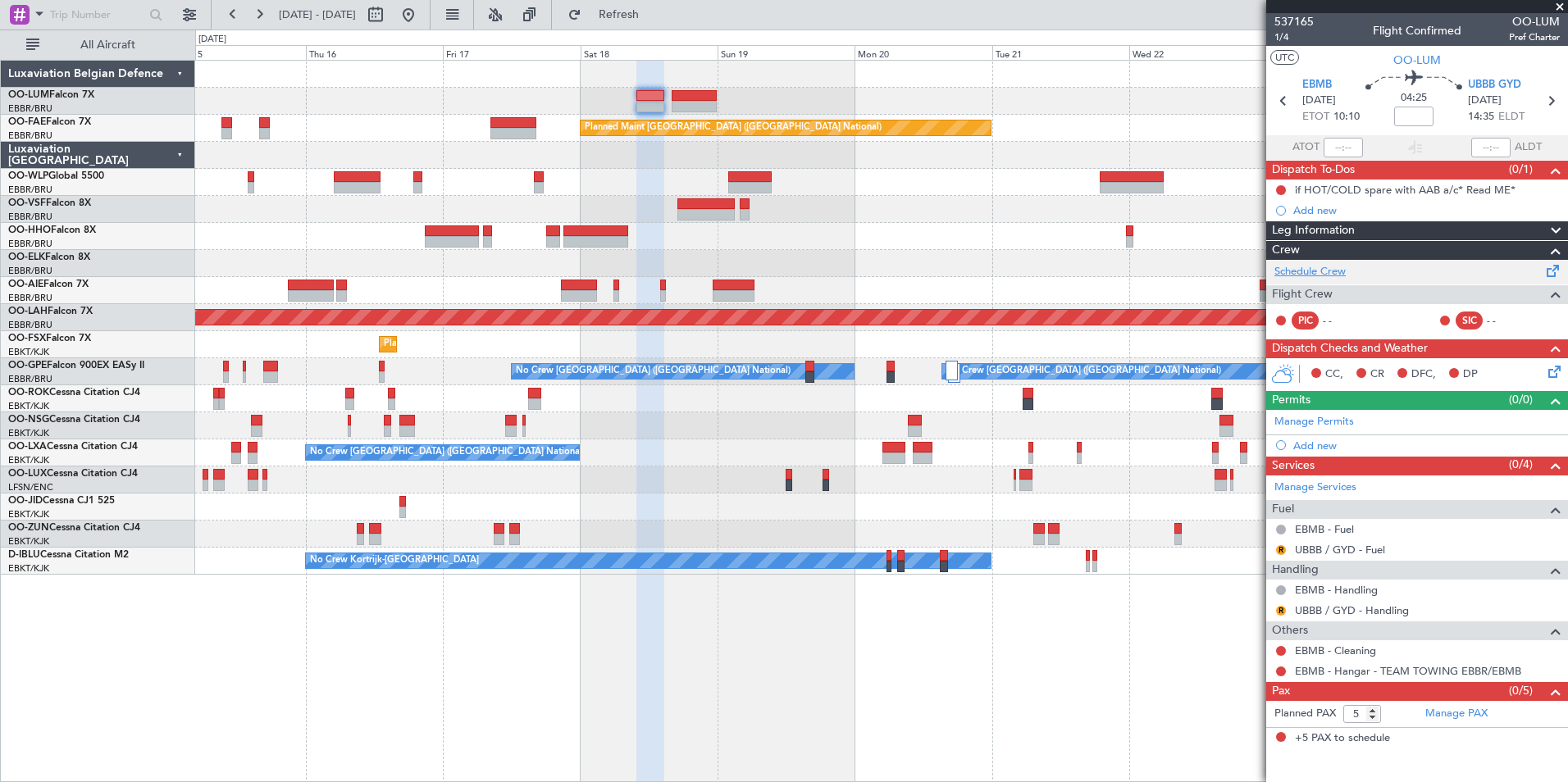
click at [1314, 271] on link "Schedule Crew" at bounding box center [1309, 272] width 71 height 16
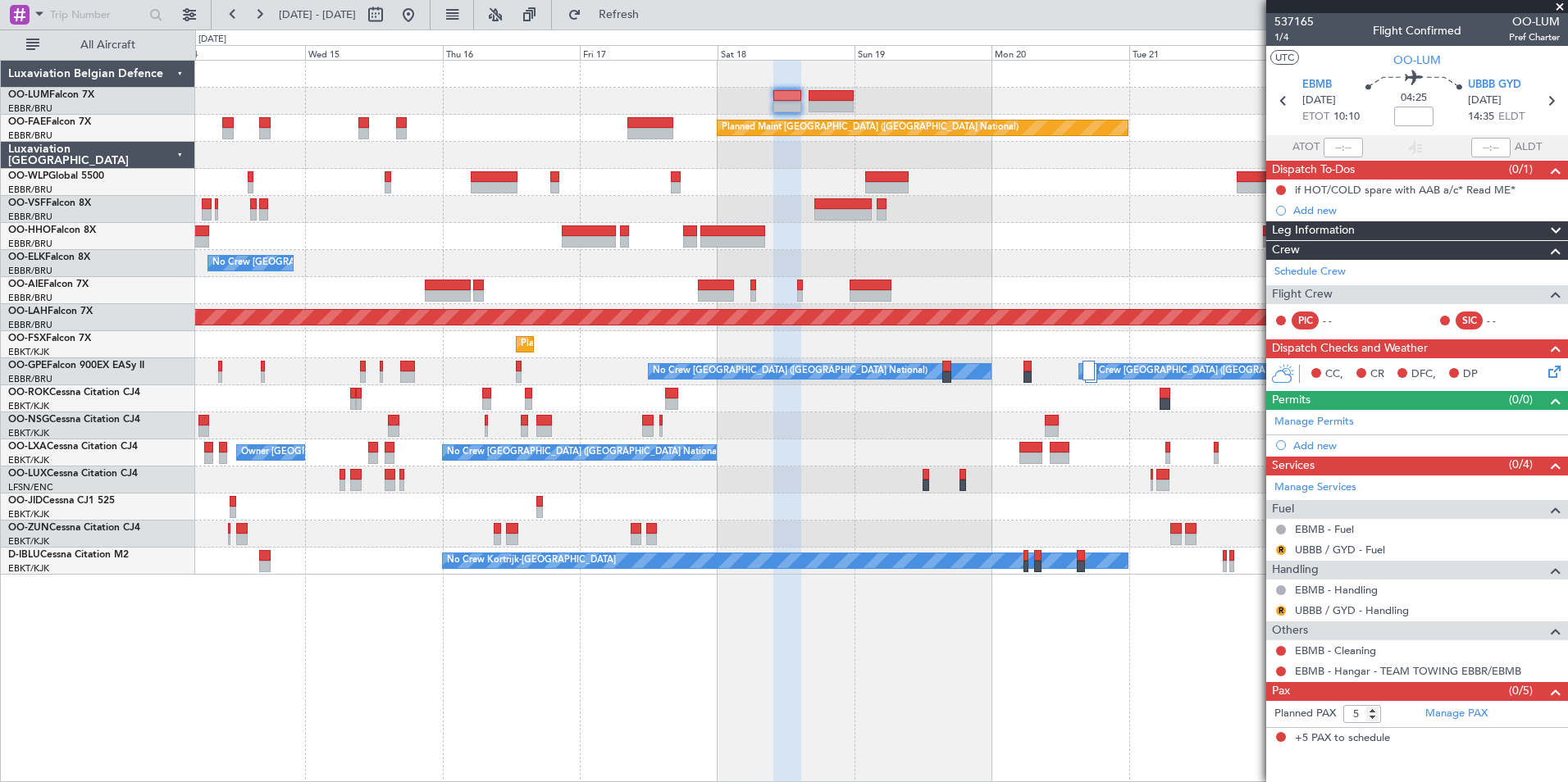
click at [801, 720] on div at bounding box center [787, 422] width 28 height 723
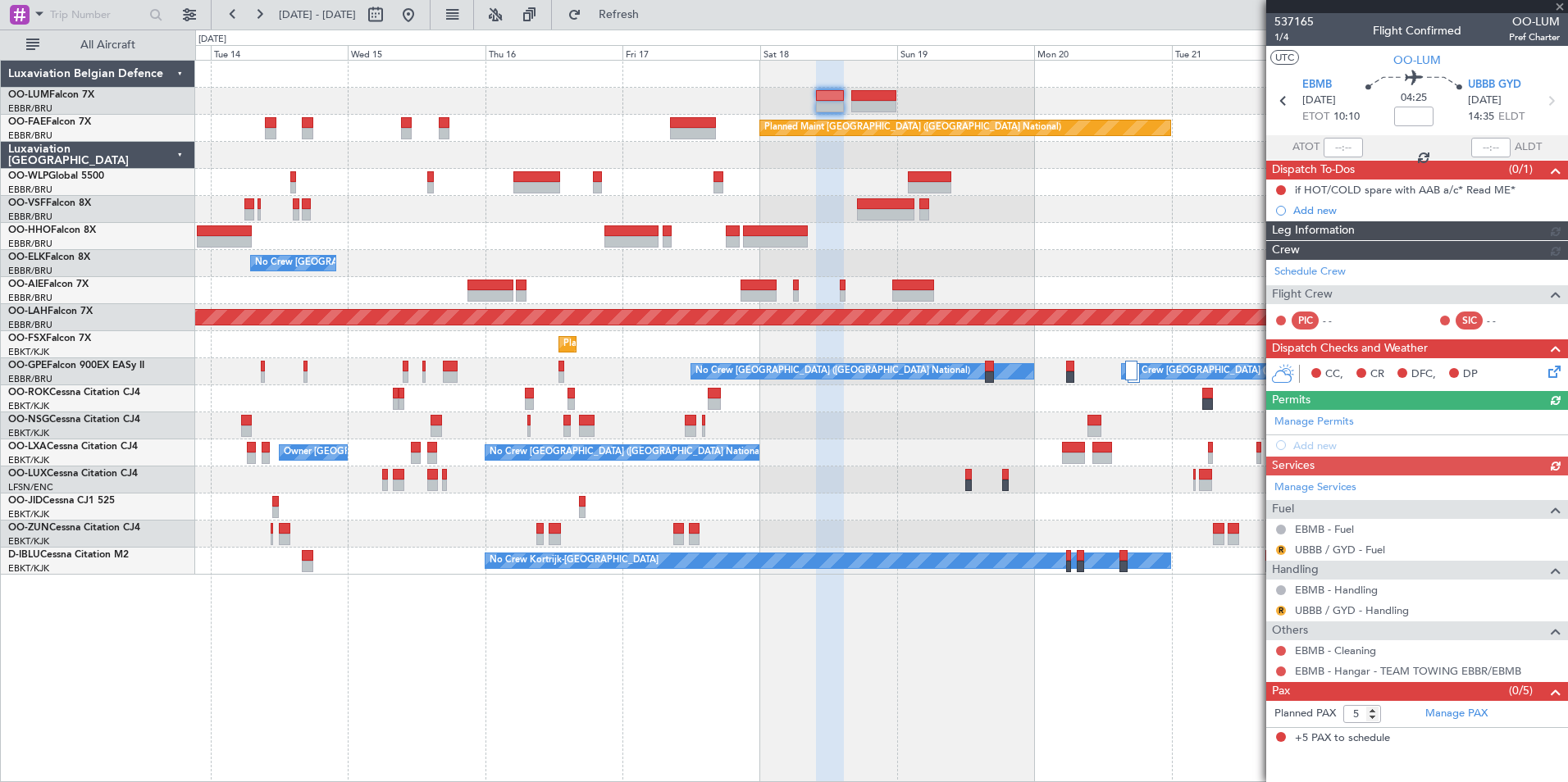
click at [749, 664] on div "Owner Melsbroek Air Base AOG Maint Sibiu Planned Maint Brussels (Brussels Natio…" at bounding box center [881, 422] width 1373 height 723
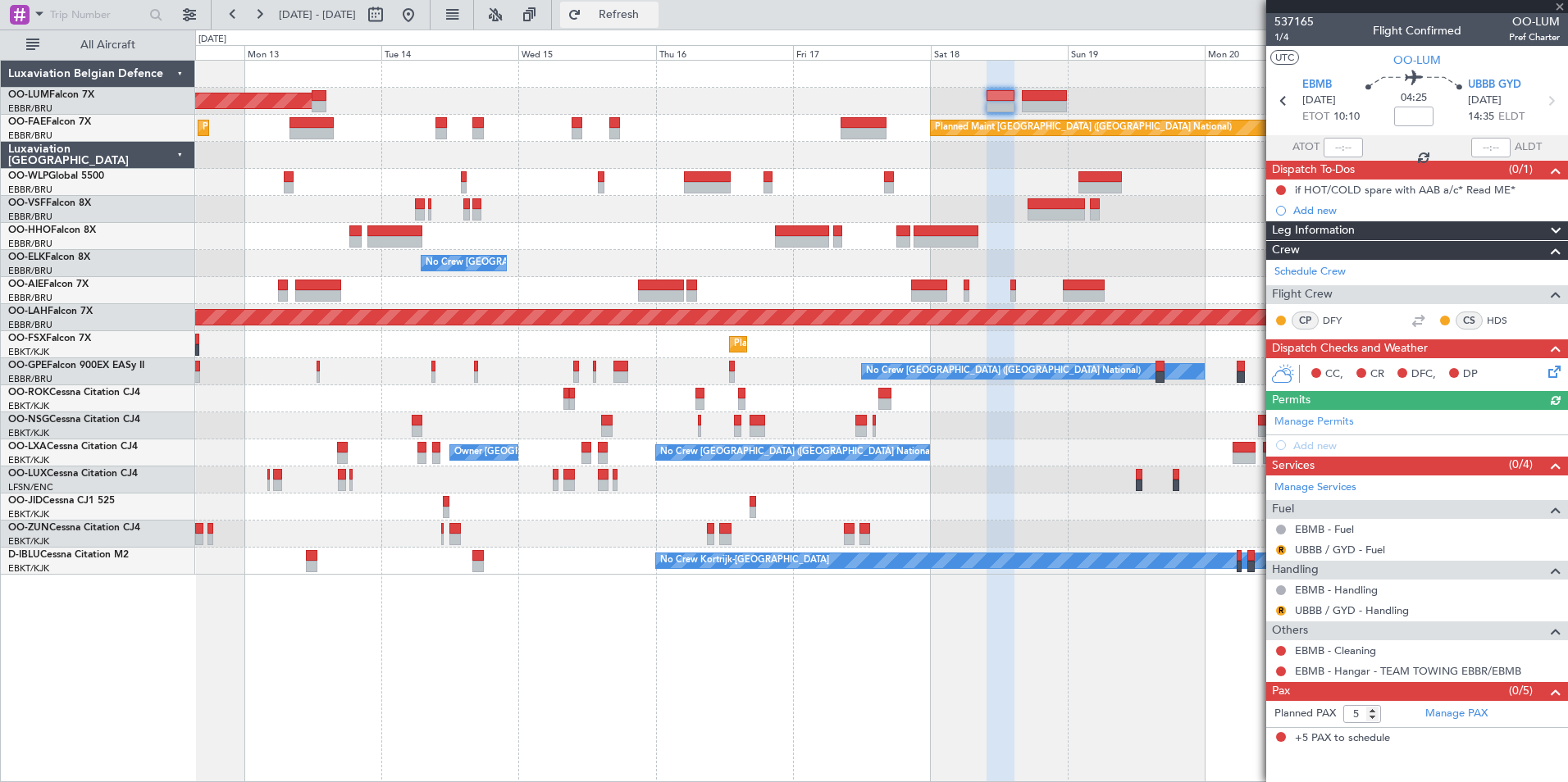
click at [658, 23] on button "Refresh" at bounding box center [609, 14] width 98 height 26
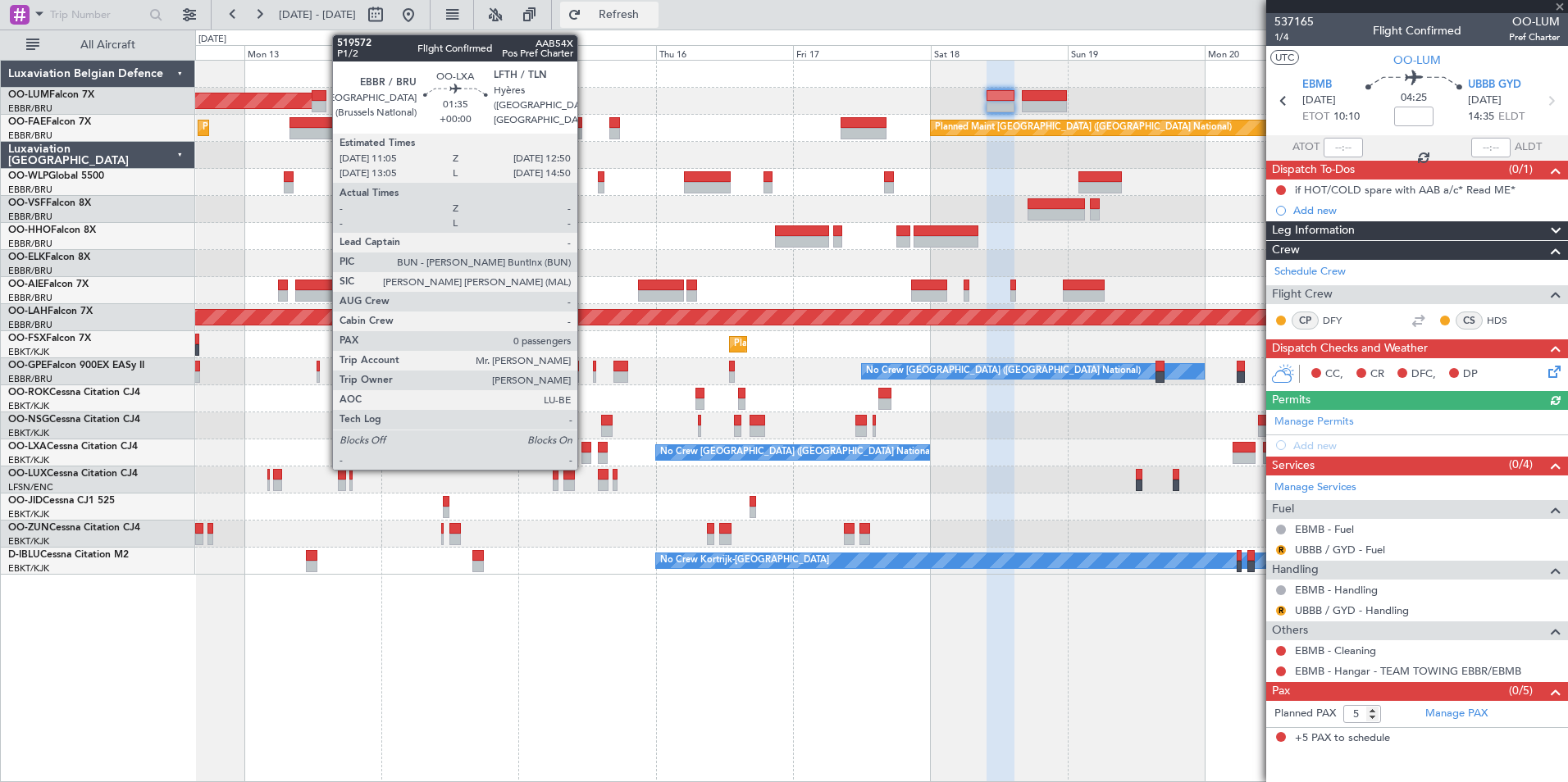
click at [658, 26] on button "Refresh" at bounding box center [609, 14] width 98 height 26
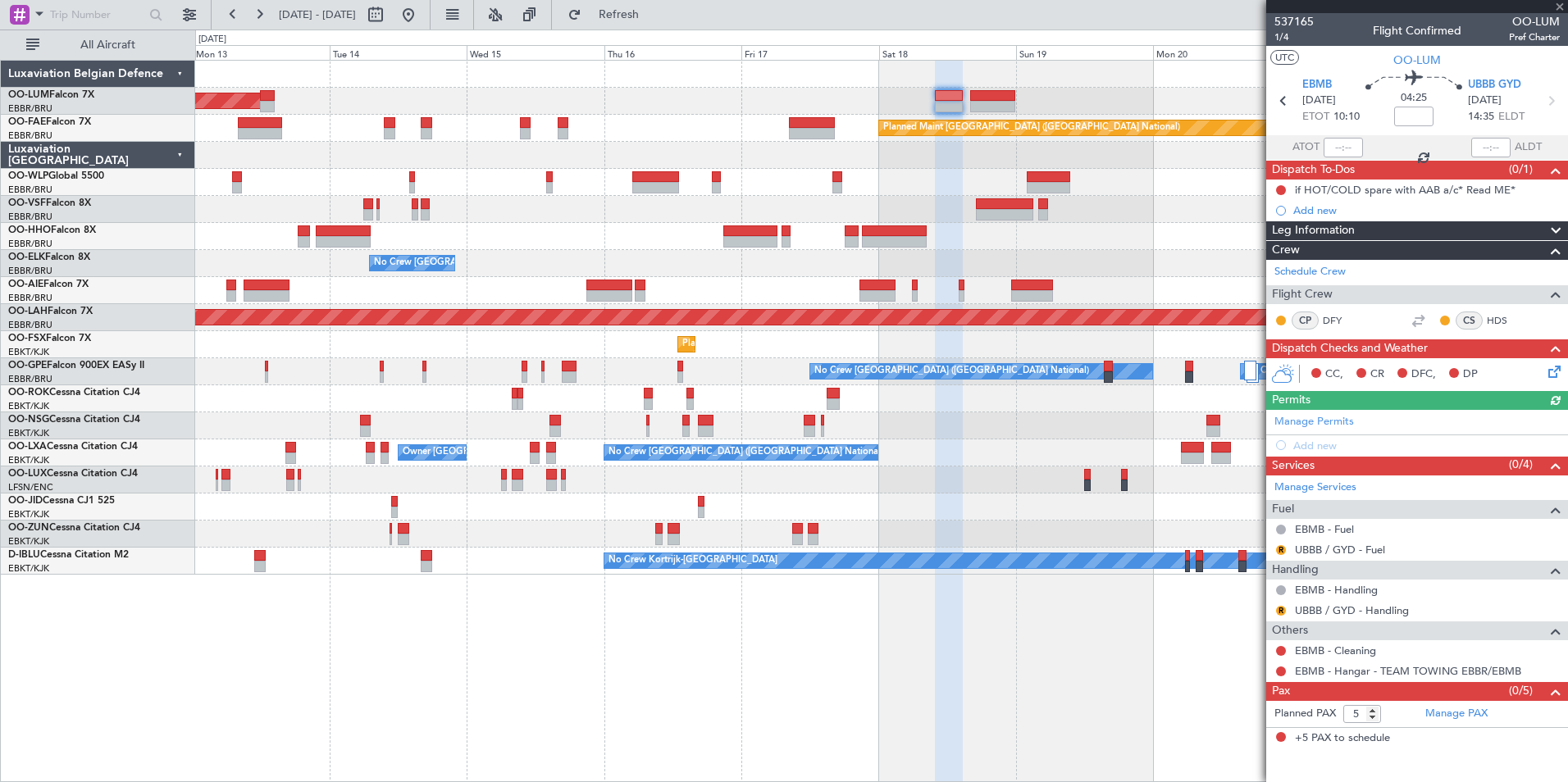
click at [638, 662] on div "AOG Maint Sibiu Planned Maint Brussels (Brussels National) Owner Melsbroek Air …" at bounding box center [881, 422] width 1373 height 723
click at [609, 631] on div "AOG Maint Sibiu Planned Maint Brussels (Brussels National) Owner Melsbroek Air …" at bounding box center [881, 422] width 1373 height 723
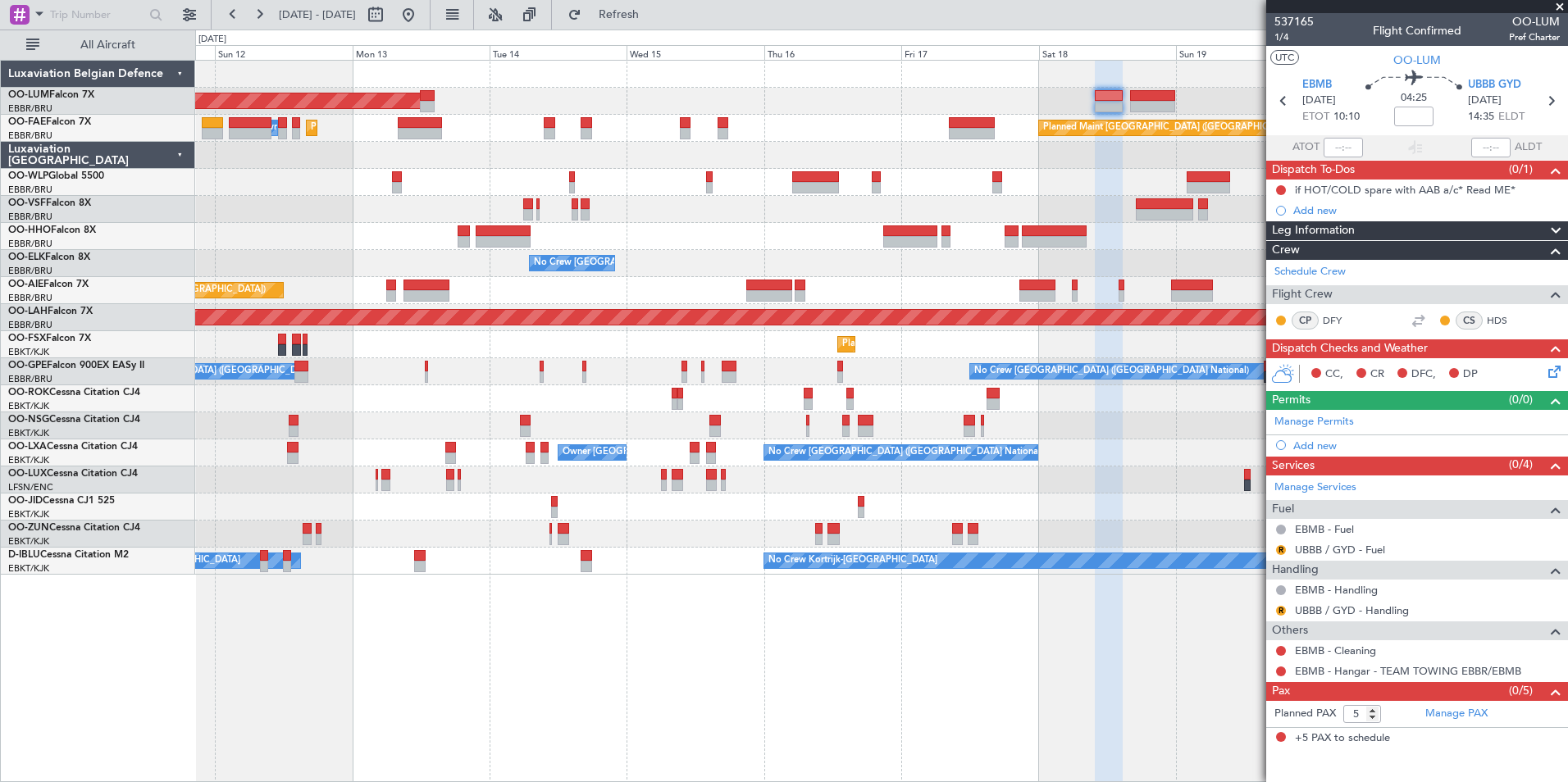
click at [732, 644] on div "AOG Maint Sibiu Planned Maint Brussels (Brussels National) Planned Maint Melsbr…" at bounding box center [881, 422] width 1373 height 723
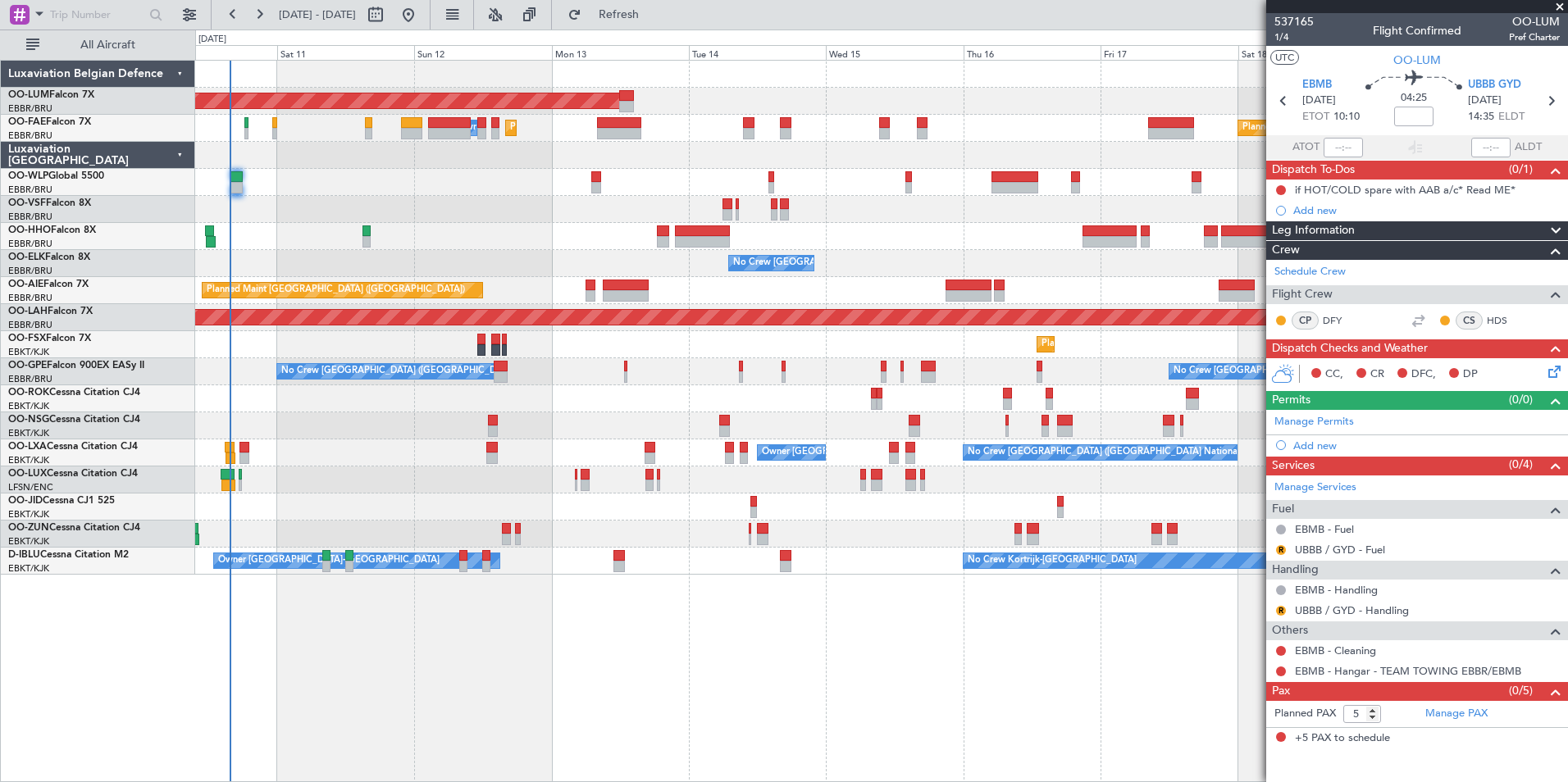
click at [735, 638] on div "AOG Maint Sibiu Planned Maint Brussels (Brussels National) Planned Maint Melsbr…" at bounding box center [881, 422] width 1373 height 723
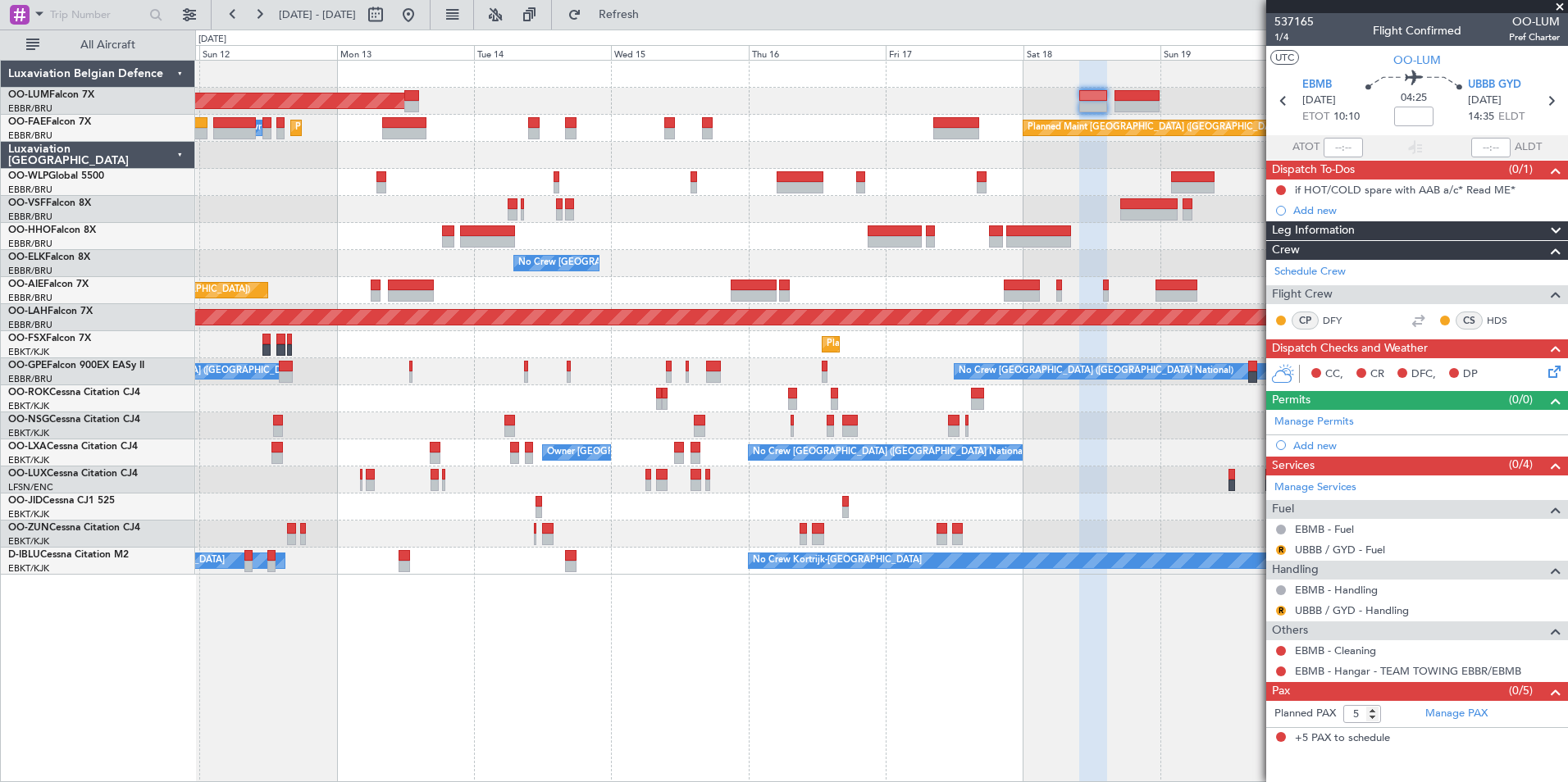
click at [405, 781] on html "09 Oct 2025 - 19 Oct 2025 Refresh Quick Links All Aircraft AOG Maint Sibiu Plan…" at bounding box center [784, 391] width 1568 height 782
click at [634, 23] on button "Refresh" at bounding box center [609, 14] width 98 height 26
click at [650, 21] on span "Refresh" at bounding box center [619, 14] width 69 height 12
click at [679, 31] on div "0 0 Sat 11 Sun 12 Mon 13 Tue 14 Wed 15 Thu 16 Fri 17 Oct 2025 Sat 18 Sun 19 Mon…" at bounding box center [881, 45] width 1371 height 30
click at [666, 29] on fb-refresh-button "Refresh" at bounding box center [610, 14] width 115 height 30
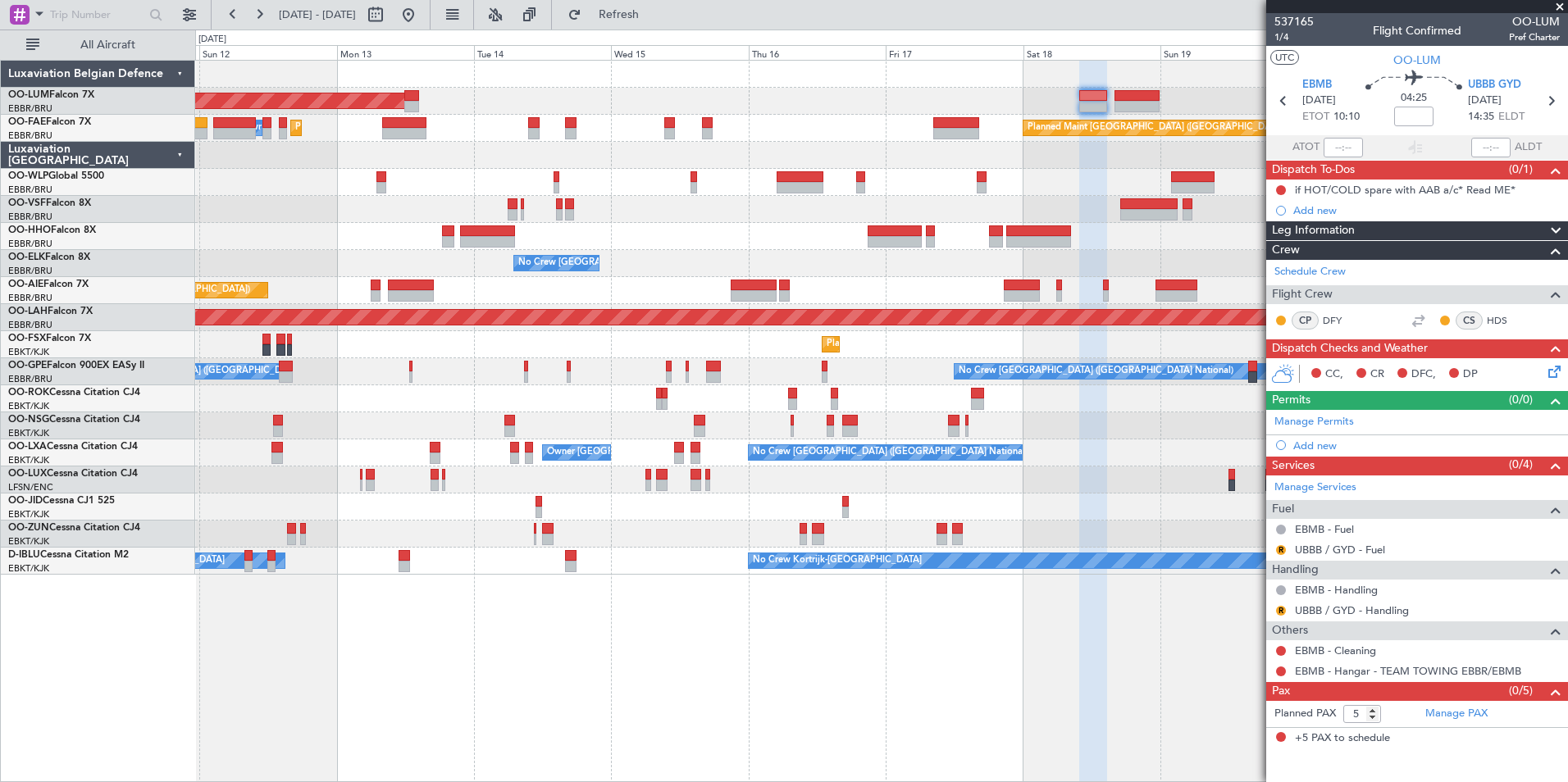
click at [842, 608] on div "AOG Maint Sibiu Planned Maint Melsbroek Air Base Owner Melsbroek Air Base Plann…" at bounding box center [881, 422] width 1373 height 723
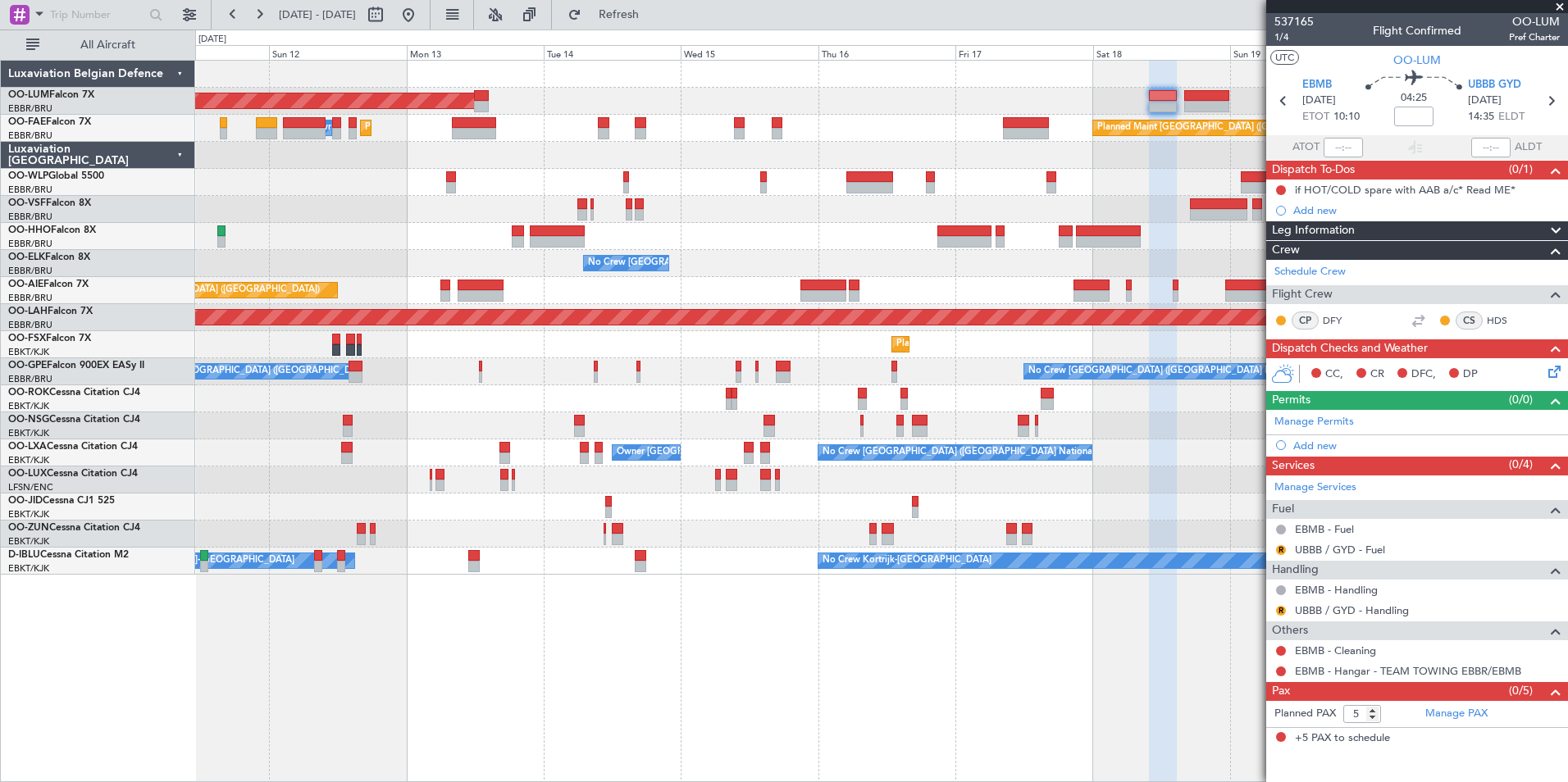
click at [798, 629] on div "AOG Maint Sibiu Planned Maint Melsbroek Air Base Owner Melsbroek Air Base Plann…" at bounding box center [881, 422] width 1373 height 723
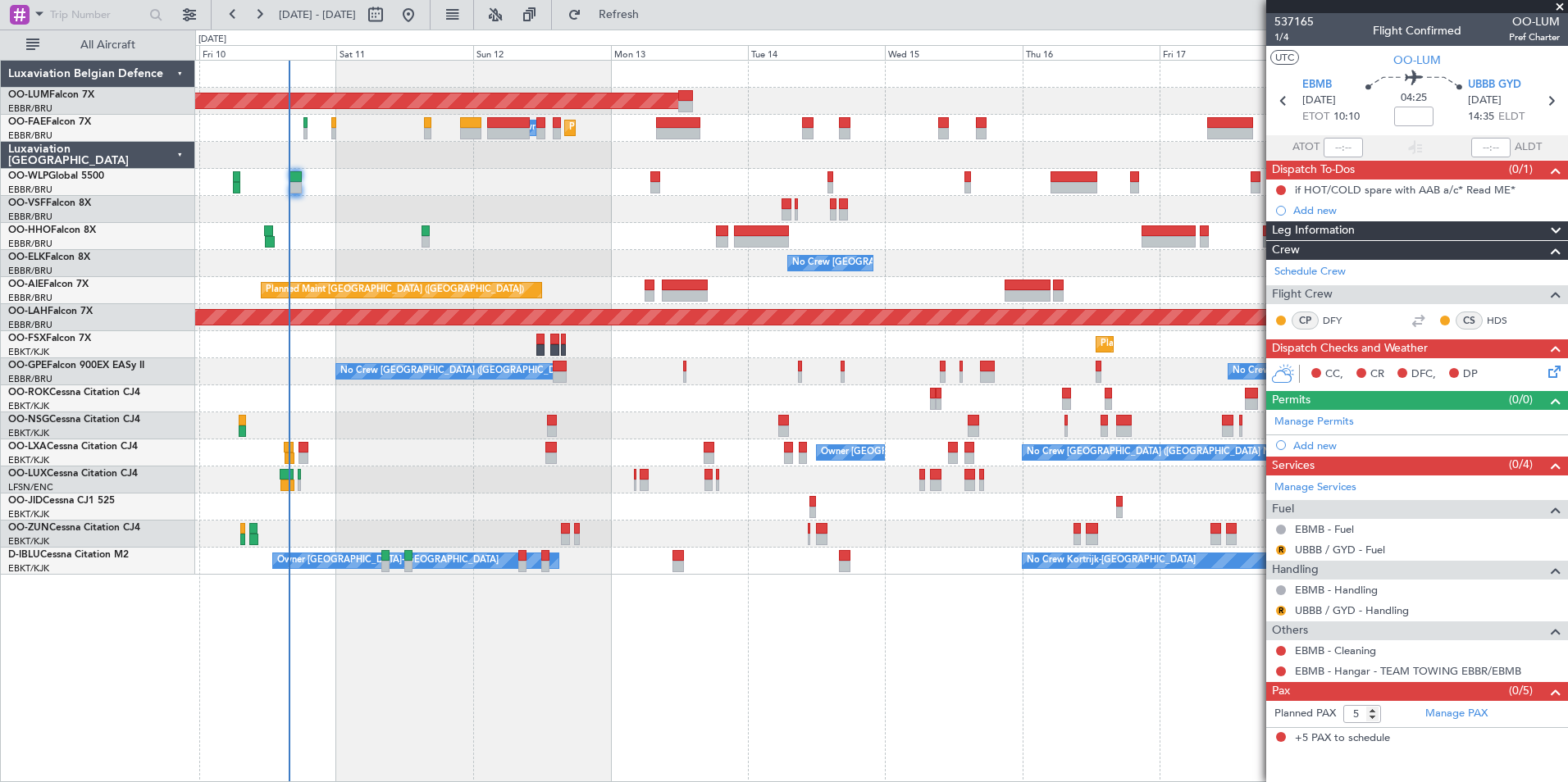
click at [941, 653] on div "AOG Maint Sibiu Planned Maint Melsbroek Air Base Owner Melsbroek Air Base Plann…" at bounding box center [881, 422] width 1373 height 723
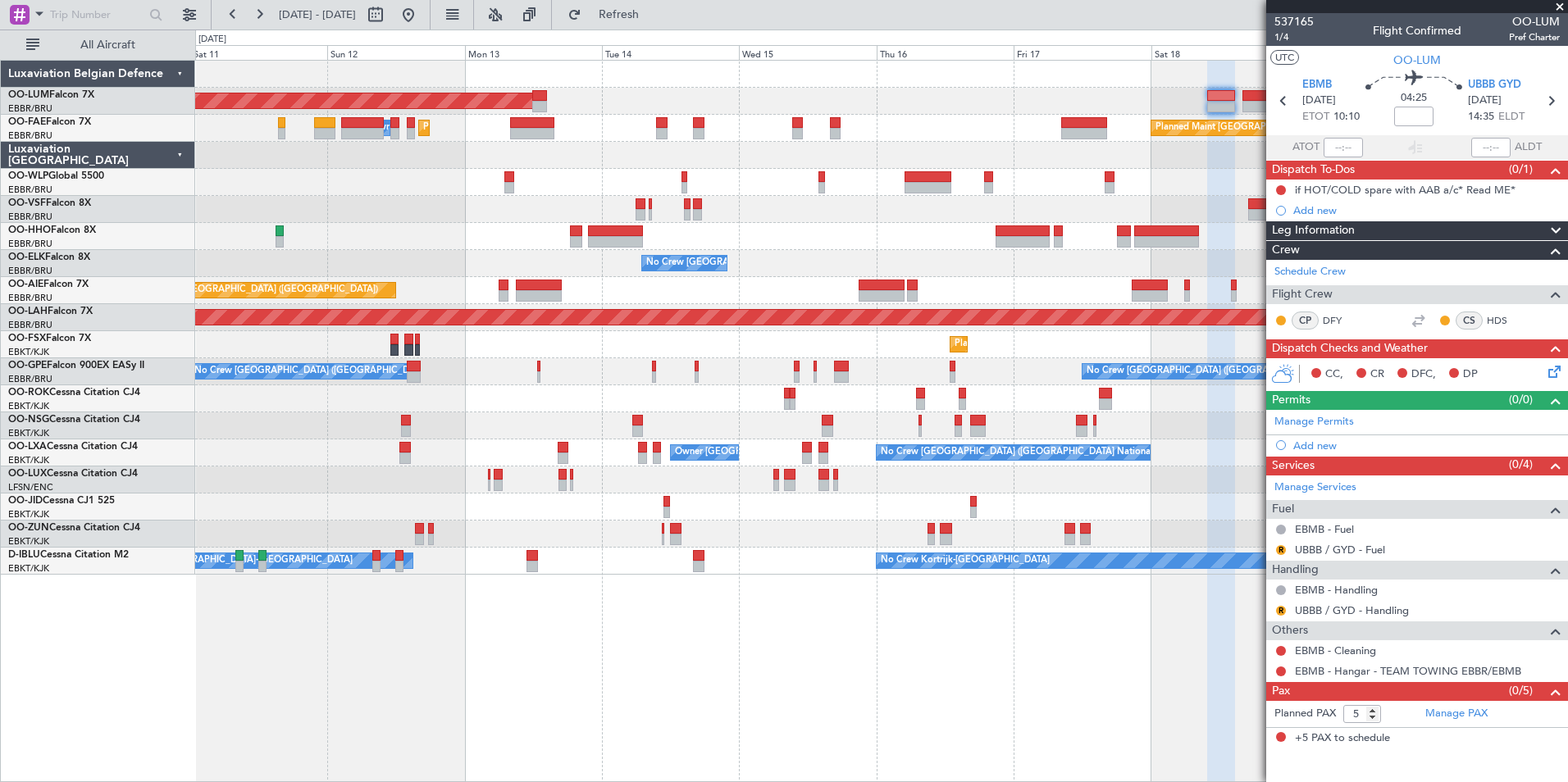
click at [792, 671] on div "AOG Maint Sibiu Planned Maint Melsbroek Air Base Owner Melsbroek Air Base Plann…" at bounding box center [881, 422] width 1373 height 723
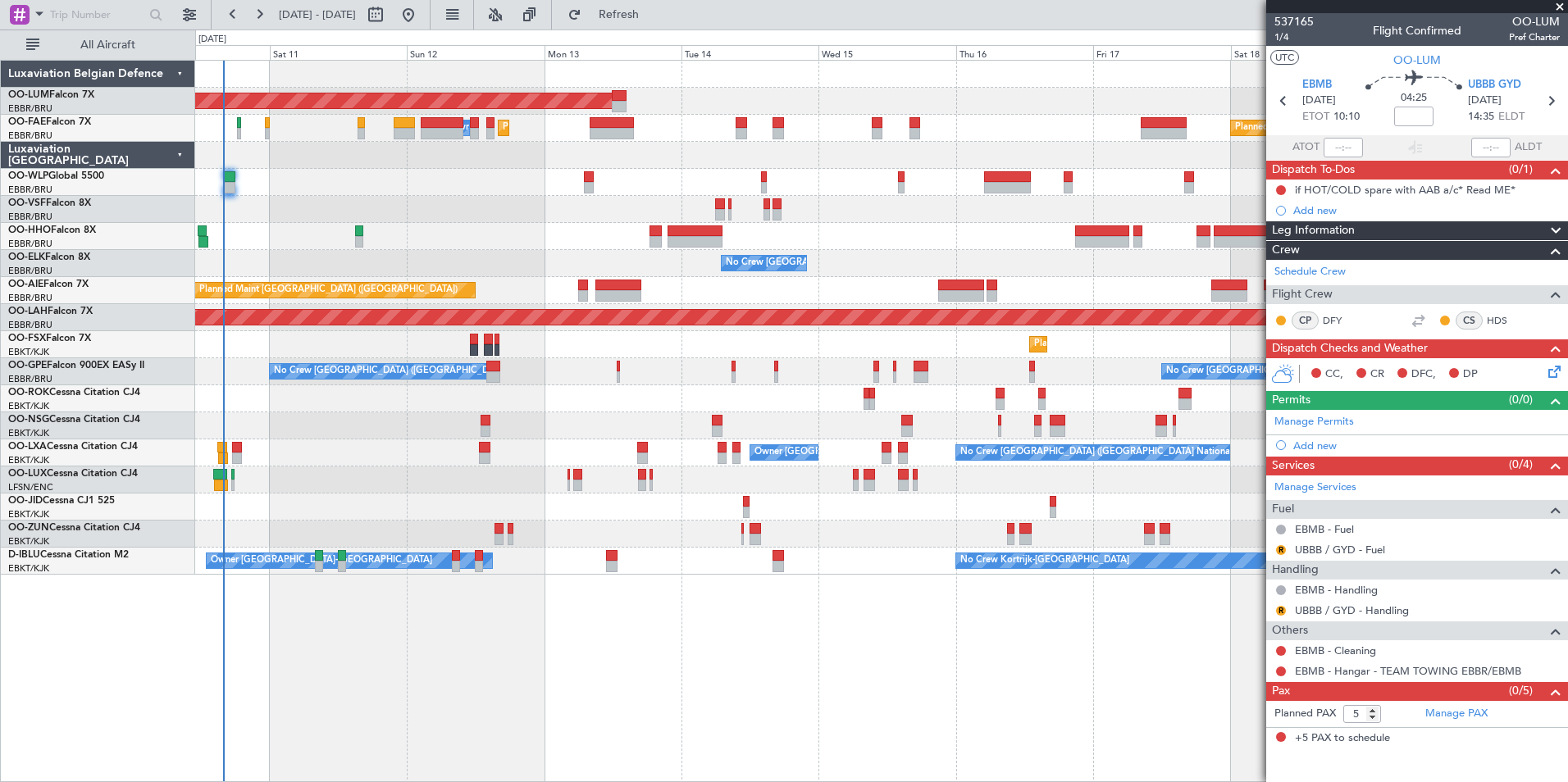
click at [791, 599] on div "AOG Maint Sibiu Planned Maint Melsbroek Air Base Owner Melsbroek Air Base Plann…" at bounding box center [881, 422] width 1373 height 723
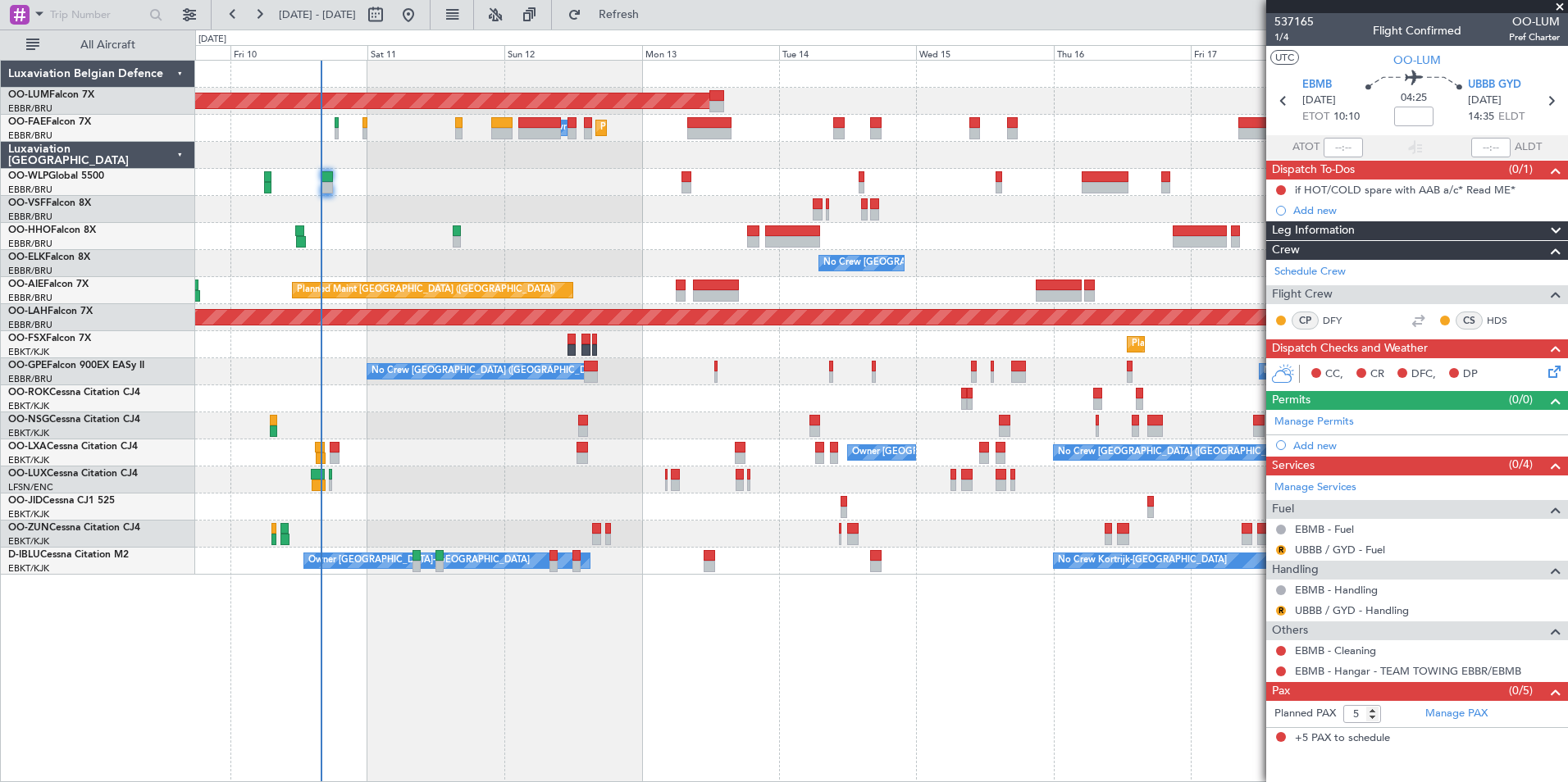
click at [625, 620] on div "AOG Maint Sibiu Planned Maint Melsbroek Air Base Owner Melsbroek Air Base Plann…" at bounding box center [881, 422] width 1373 height 723
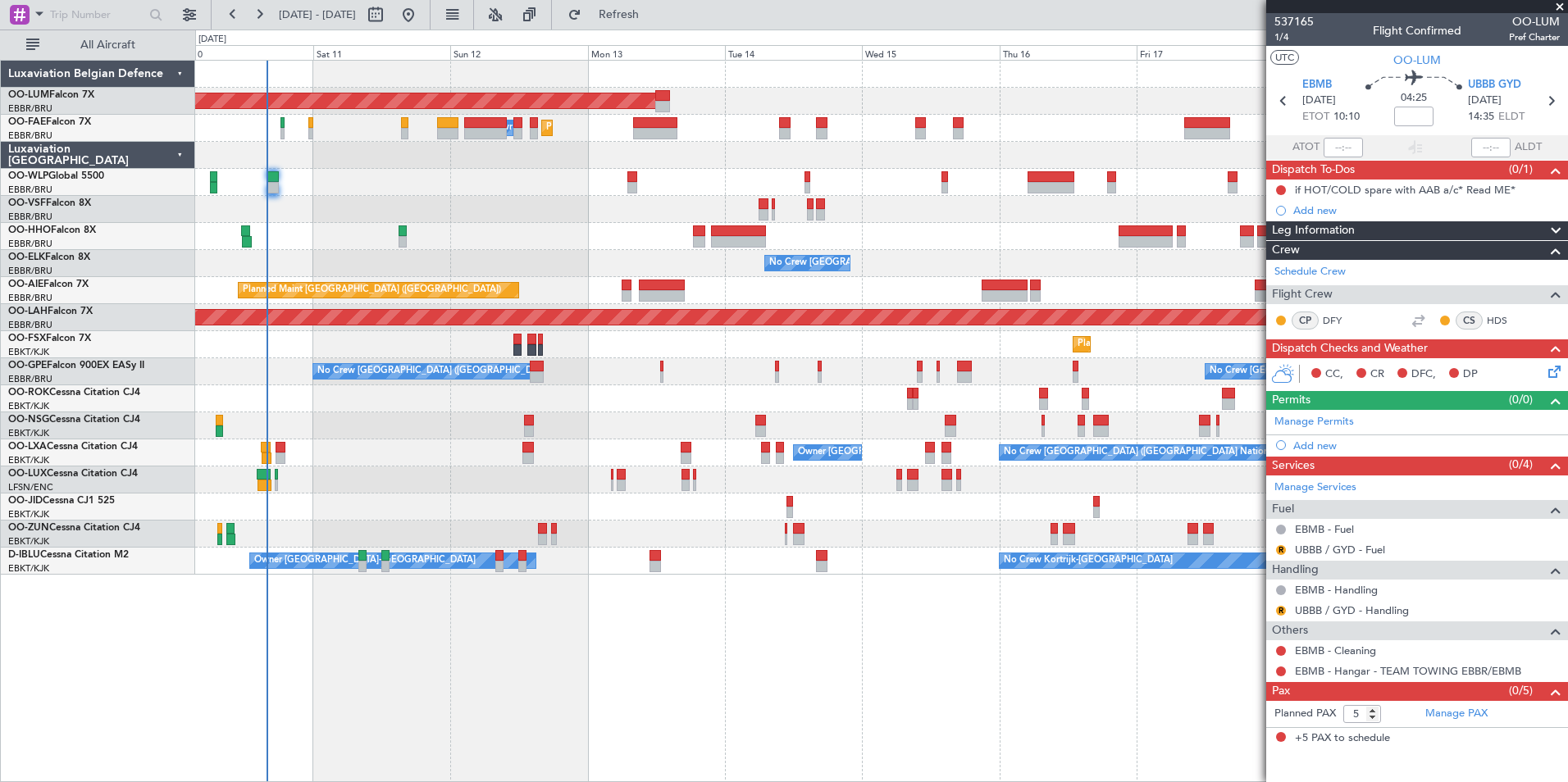
click at [670, 592] on div "AOG Maint Sibiu Planned Maint Melsbroek Air Base Owner Melsbroek Air Base Plann…" at bounding box center [881, 422] width 1373 height 723
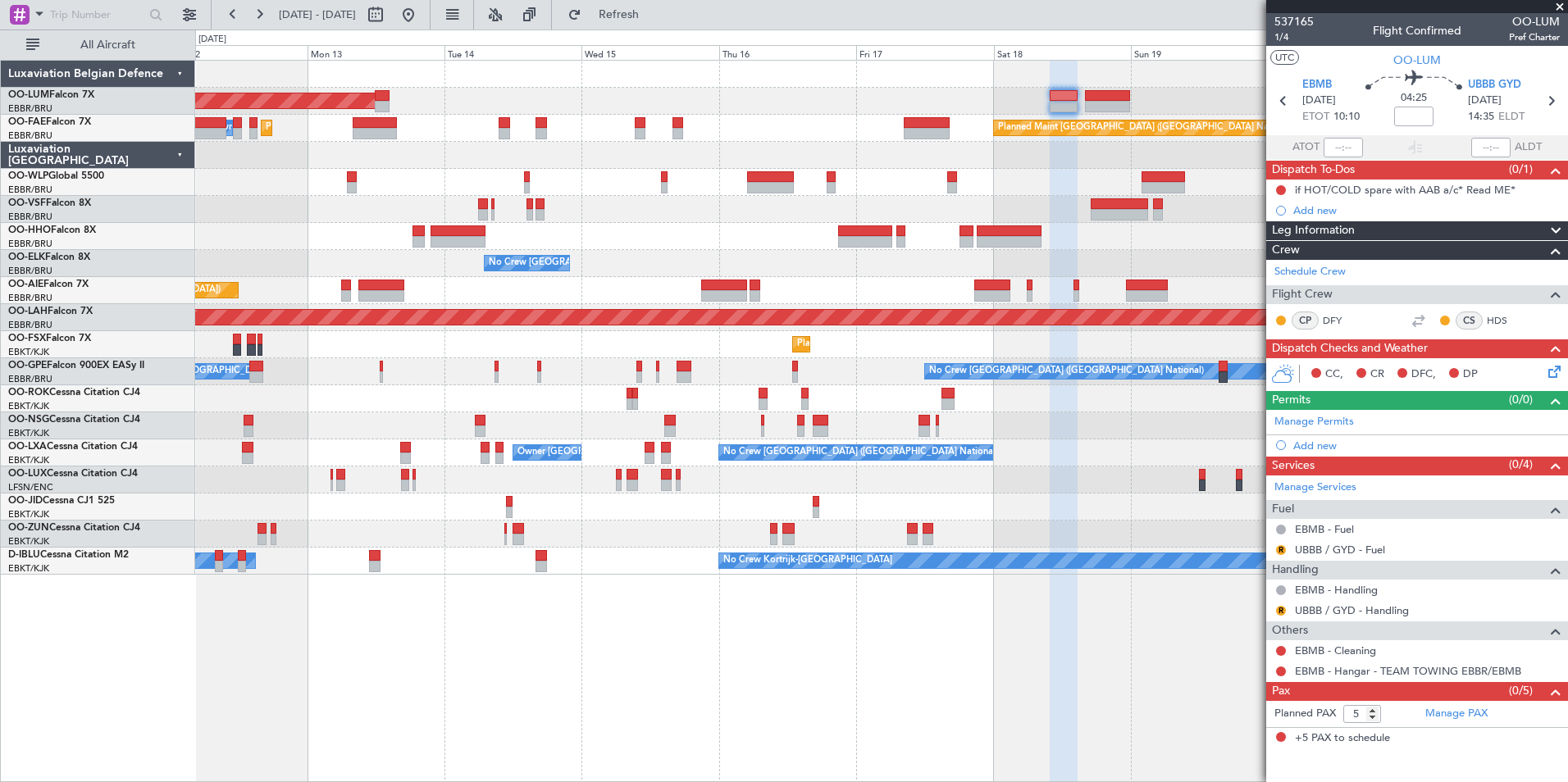
click at [649, 605] on div "AOG Maint Sibiu Planned Maint Melsbroek Air Base Owner Melsbroek Air Base Plann…" at bounding box center [881, 422] width 1373 height 723
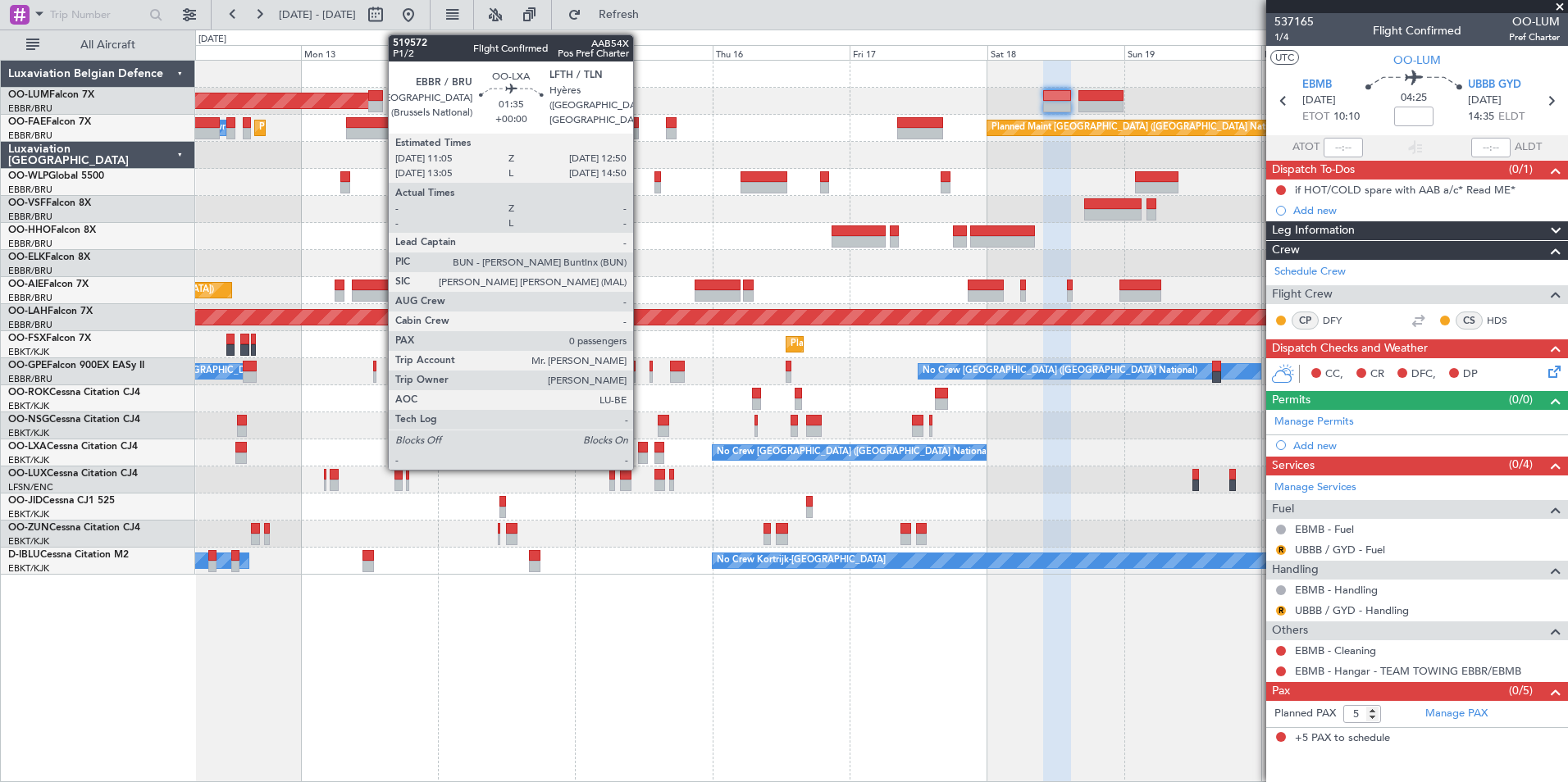
click at [640, 449] on div at bounding box center [644, 448] width 11 height 12
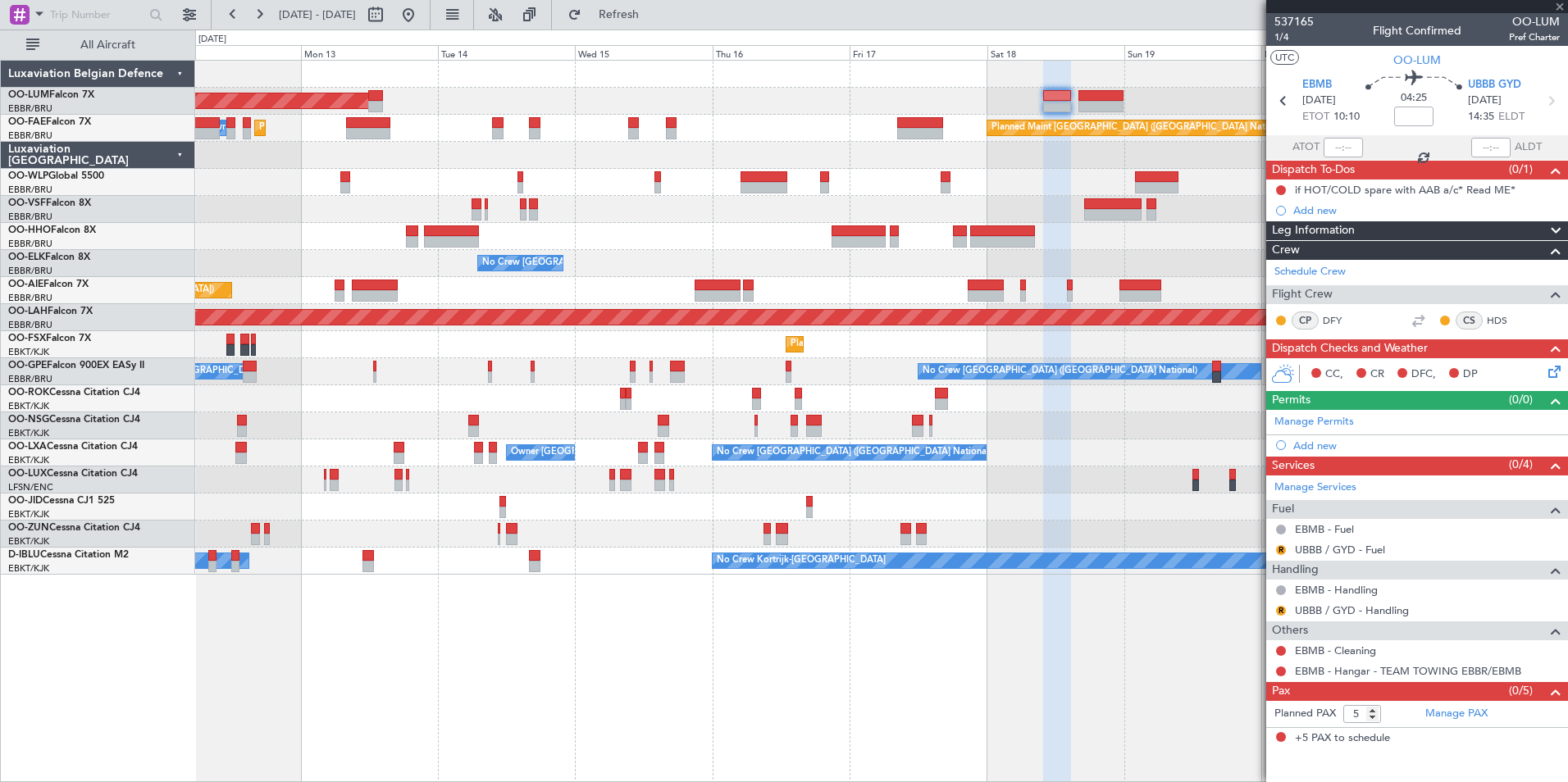
type input "0"
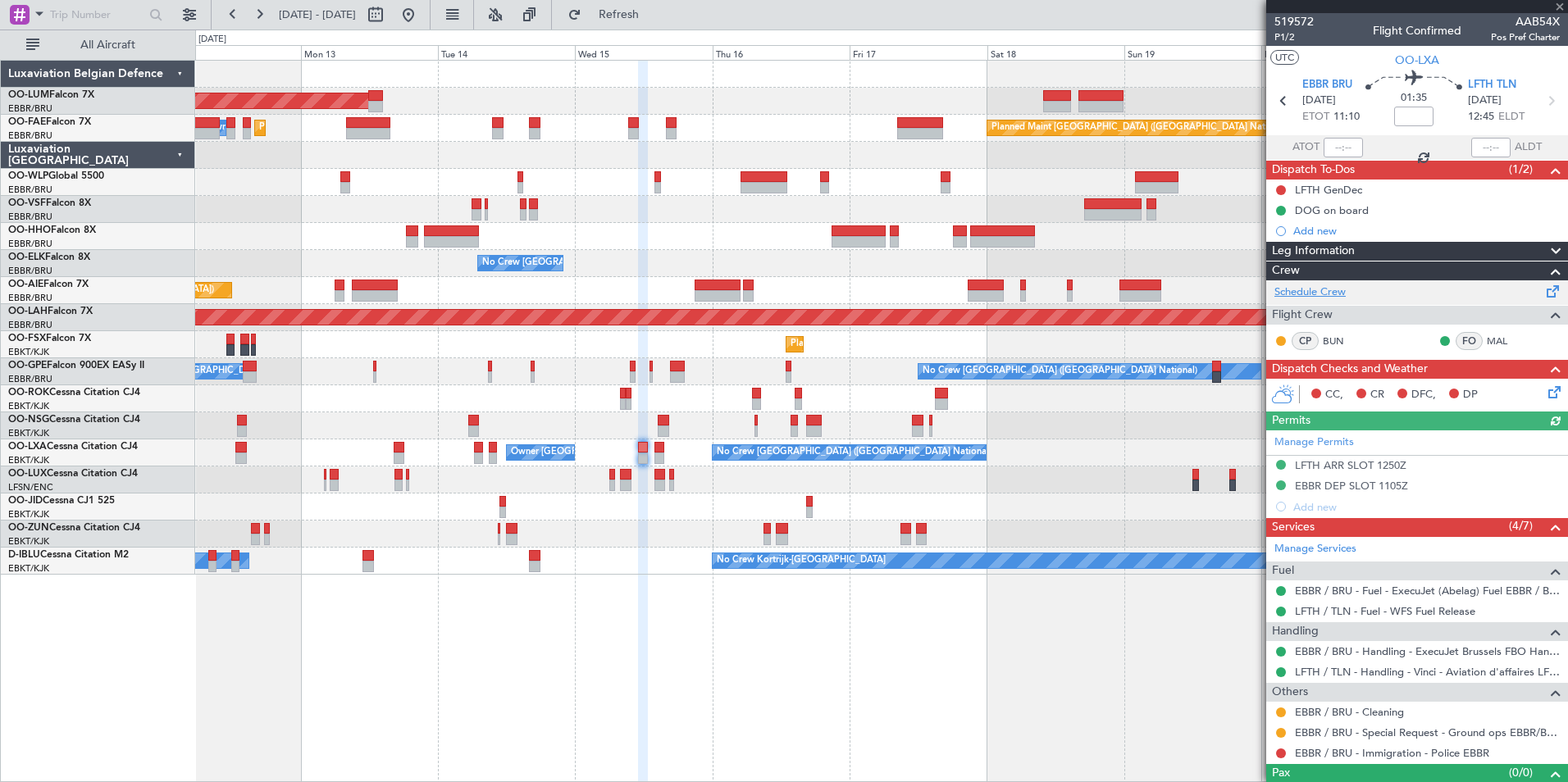
click at [1332, 289] on link "Schedule Crew" at bounding box center [1309, 292] width 71 height 16
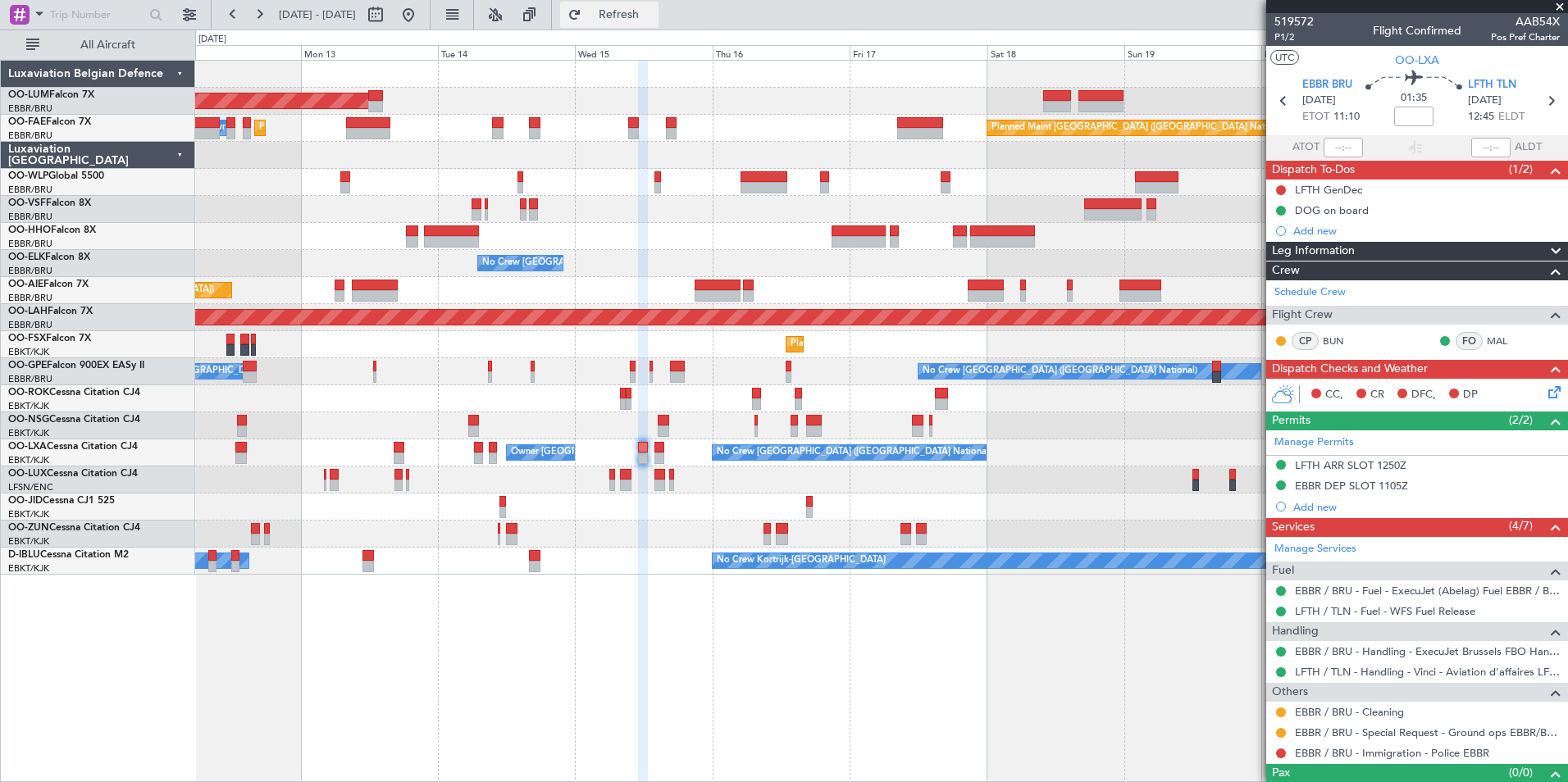
click at [644, 19] on span "Refresh" at bounding box center [619, 14] width 69 height 12
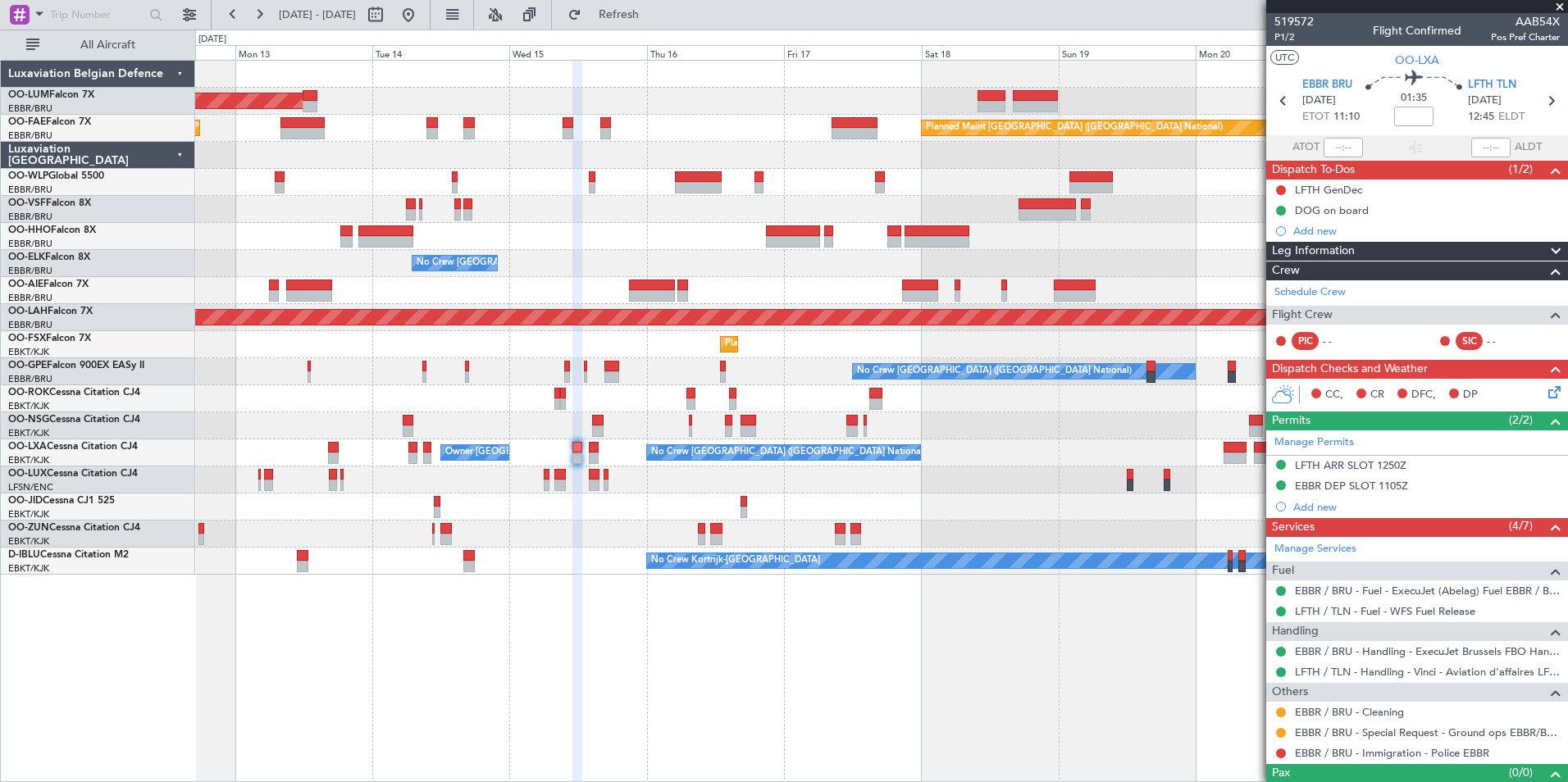
click at [654, 656] on div "AOG Maint [GEOGRAPHIC_DATA] Planned Maint [GEOGRAPHIC_DATA] ([GEOGRAPHIC_DATA])…" at bounding box center [881, 422] width 1373 height 723
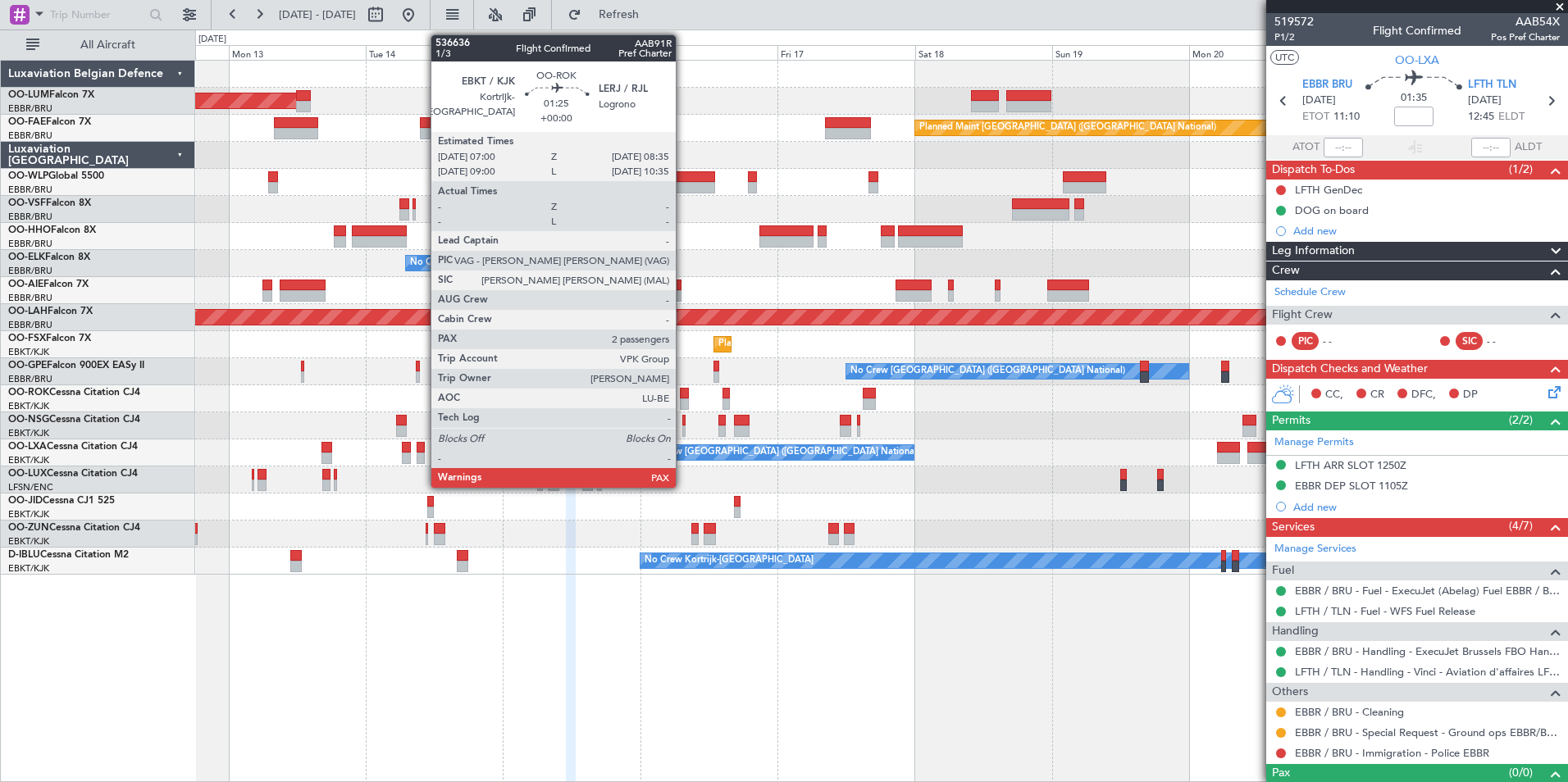
click at [683, 396] on div at bounding box center [684, 393] width 10 height 12
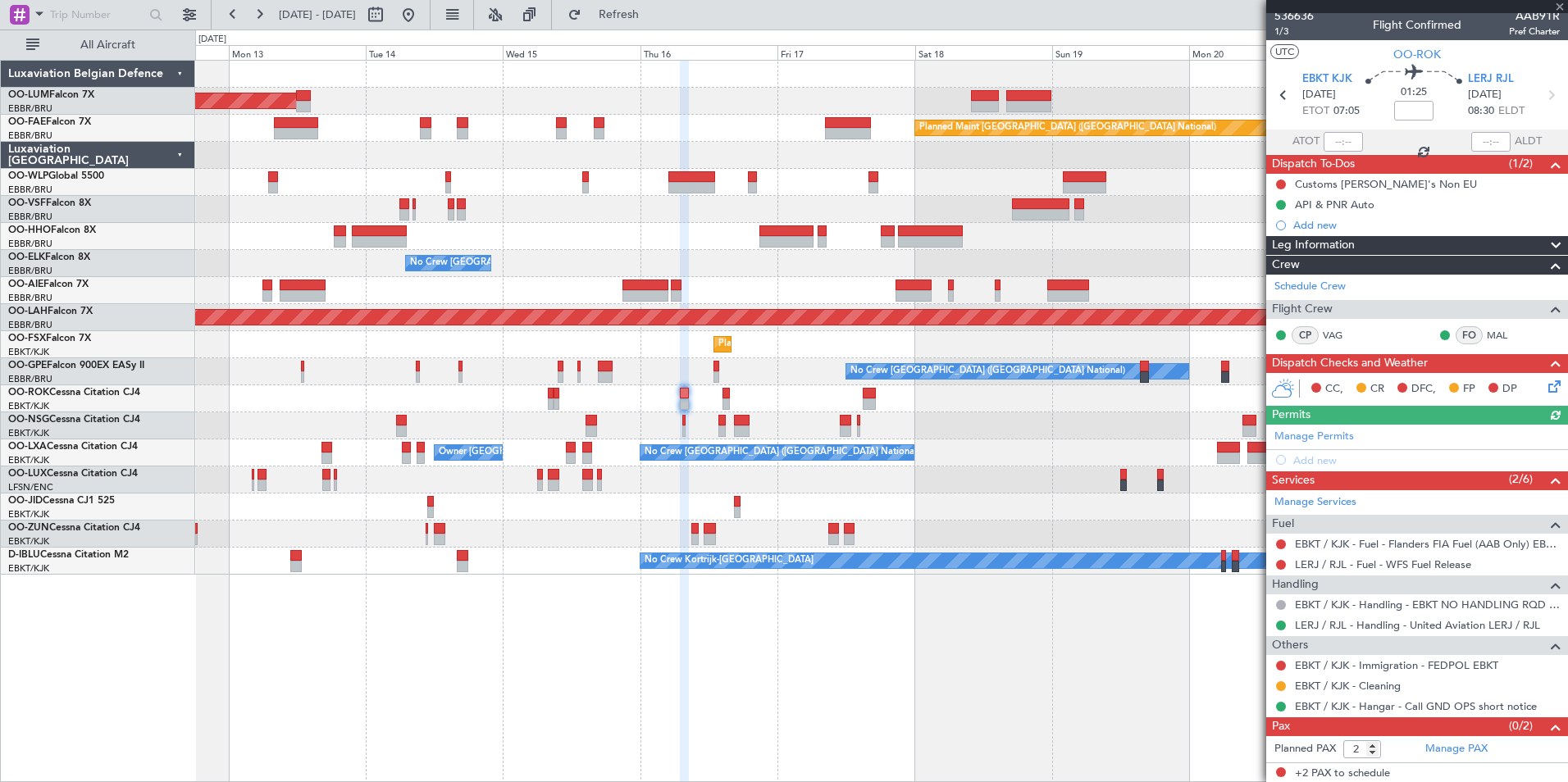
scroll to position [7, 0]
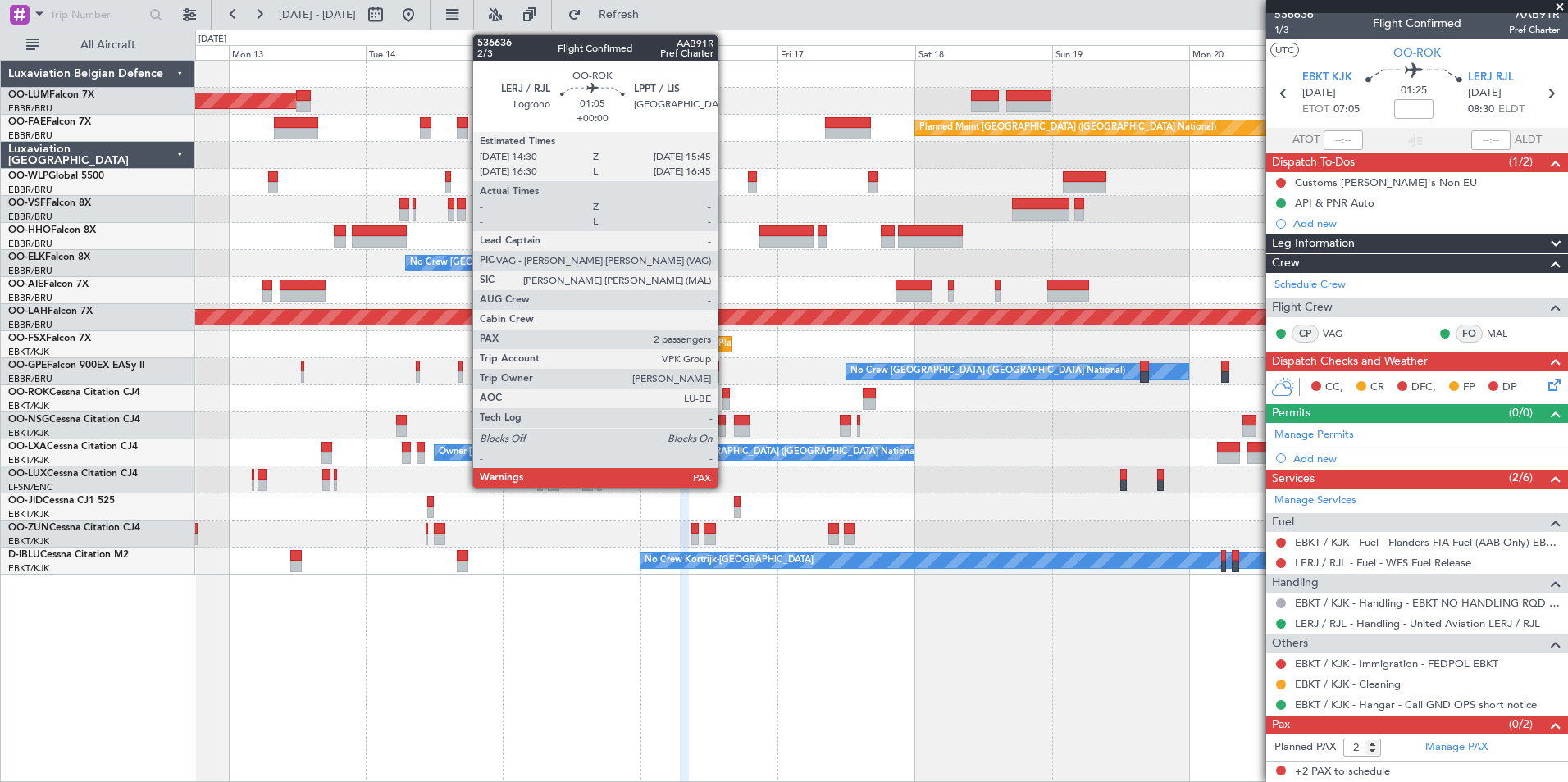
click at [725, 389] on div at bounding box center [726, 393] width 7 height 12
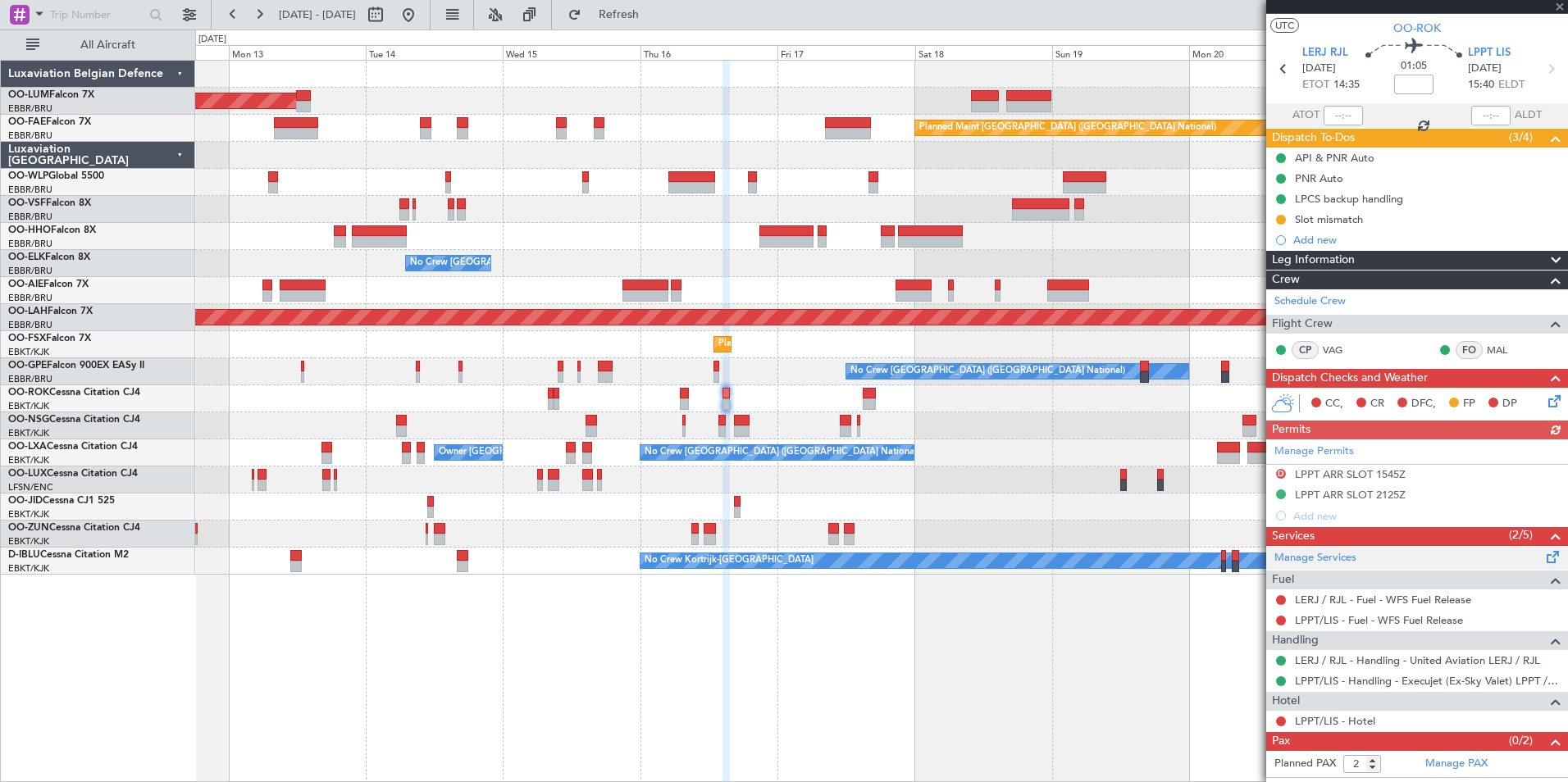
scroll to position [49, 0]
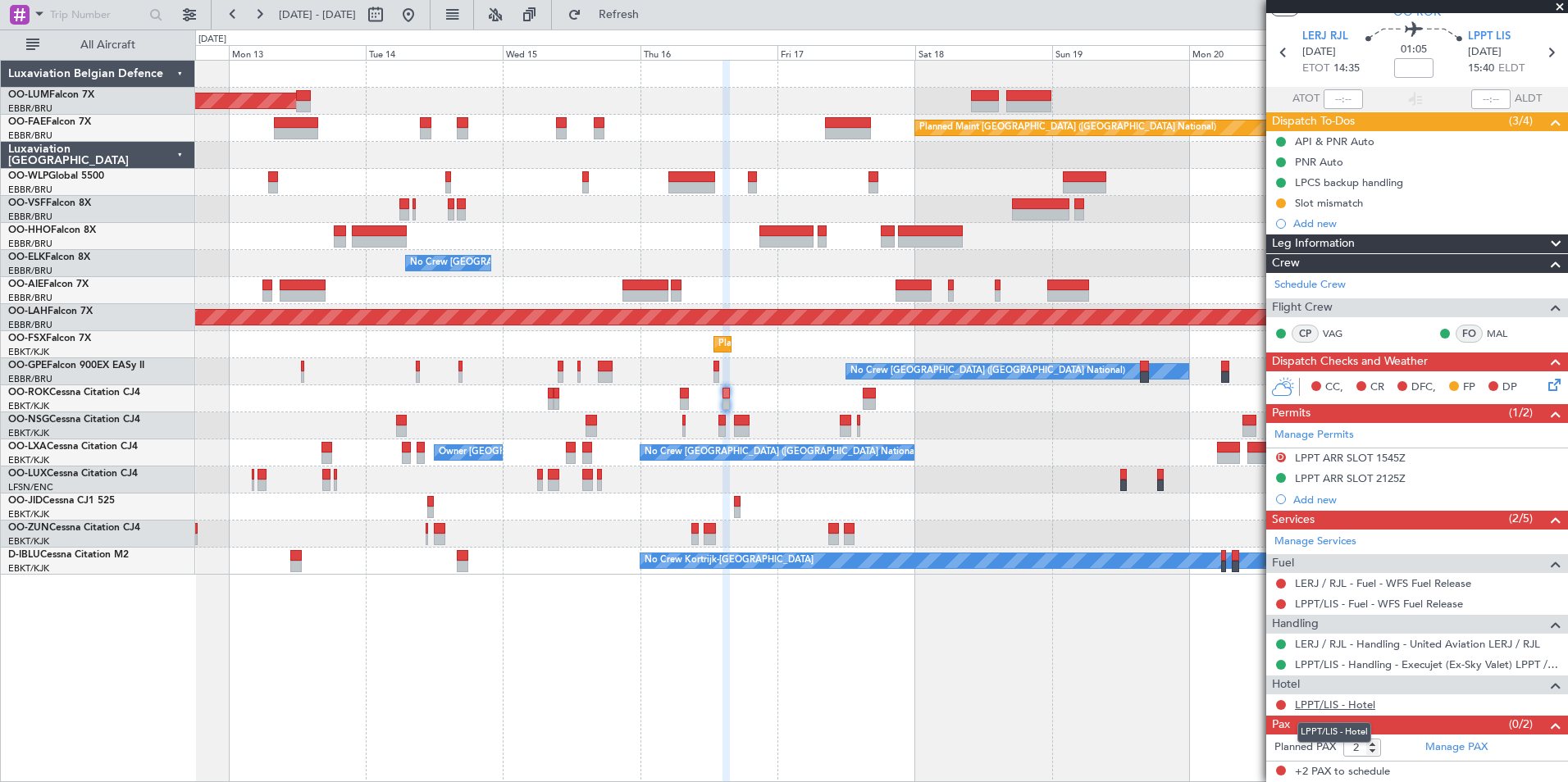
click at [1298, 704] on link "LPPT/LIS - Hotel" at bounding box center [1334, 705] width 80 height 14
click at [654, 17] on span "Refresh" at bounding box center [619, 14] width 69 height 12
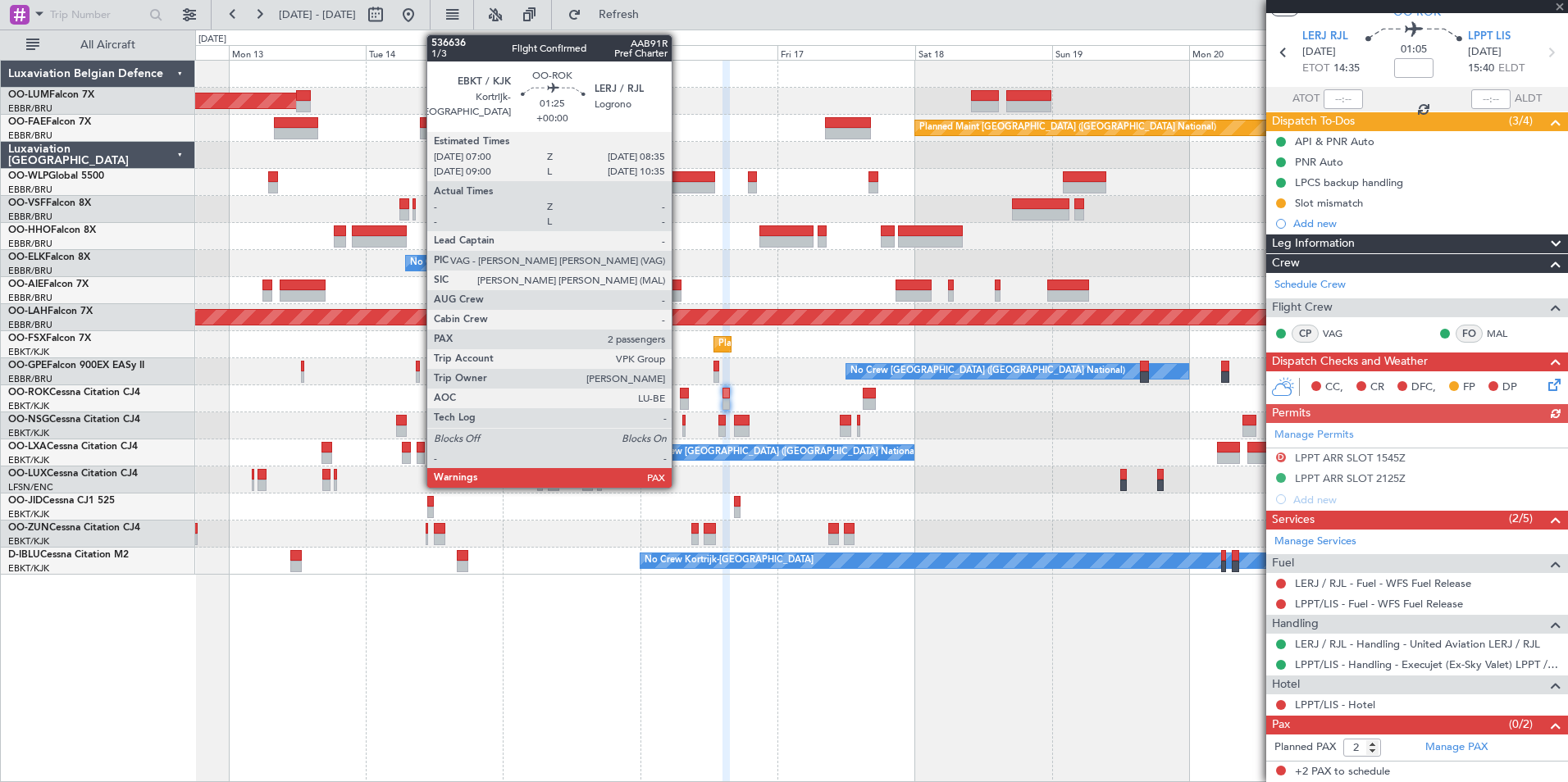
click at [680, 396] on div at bounding box center [684, 393] width 10 height 12
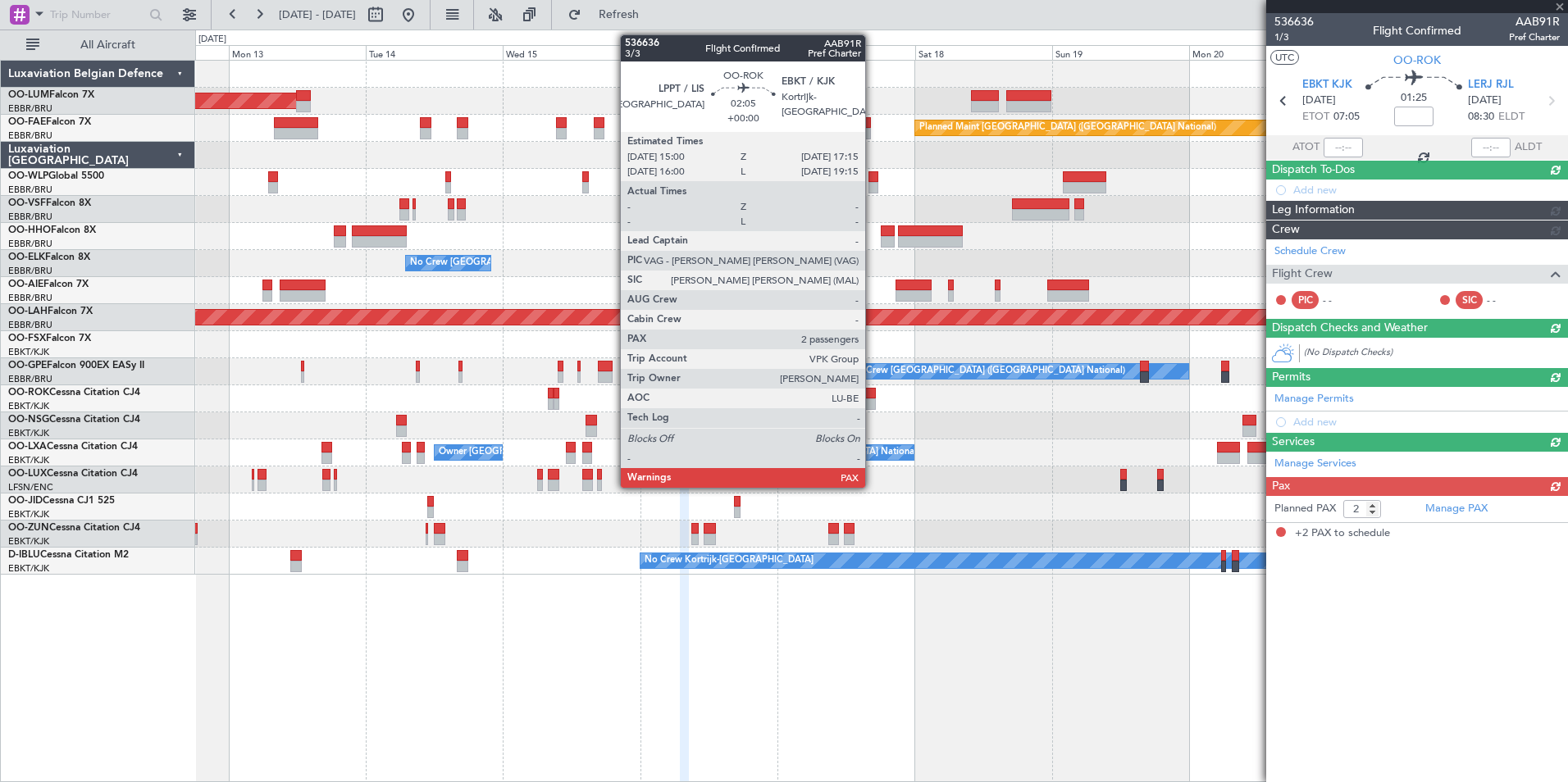
scroll to position [0, 0]
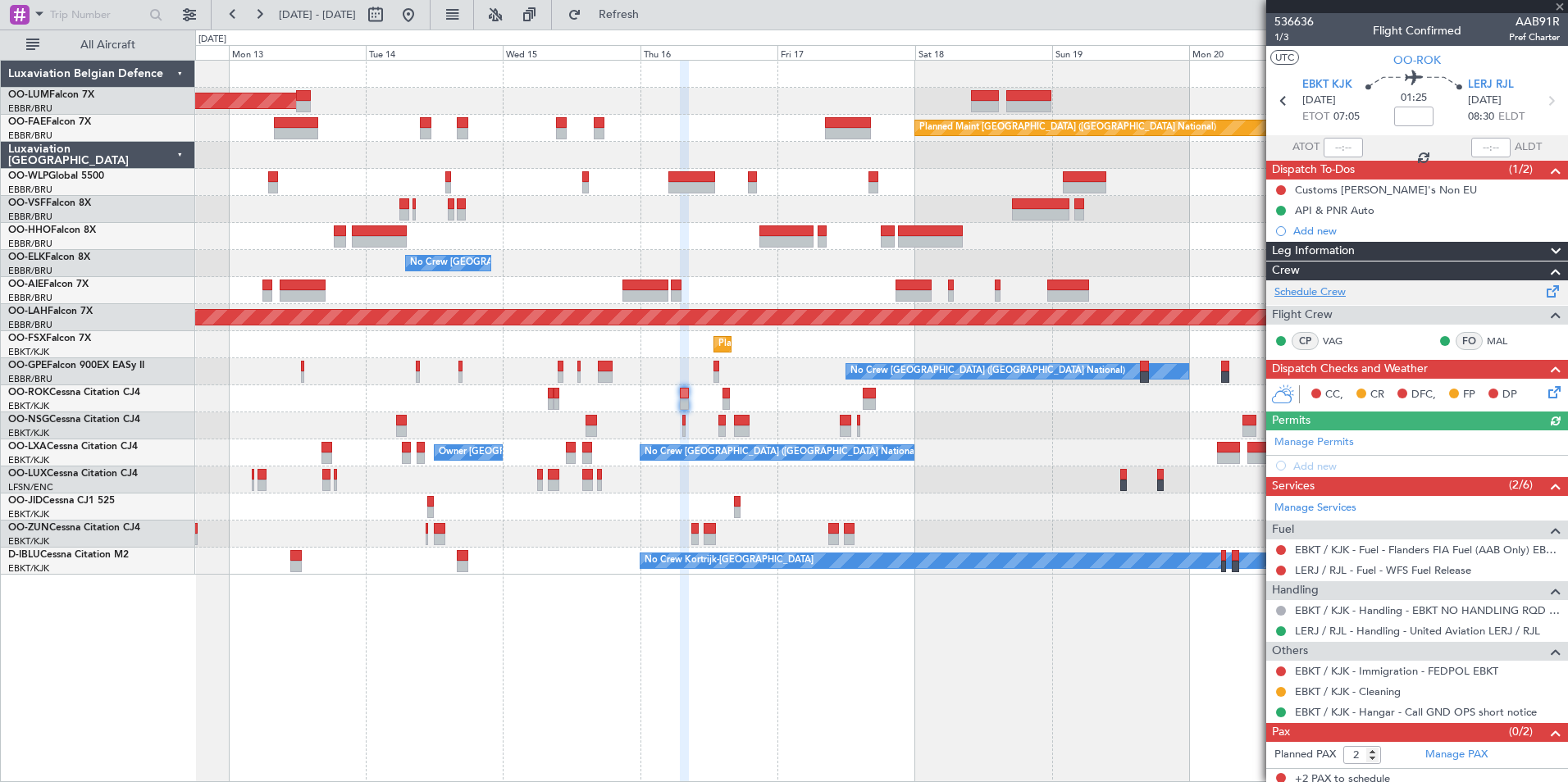
click at [1338, 292] on link "Schedule Crew" at bounding box center [1309, 292] width 71 height 16
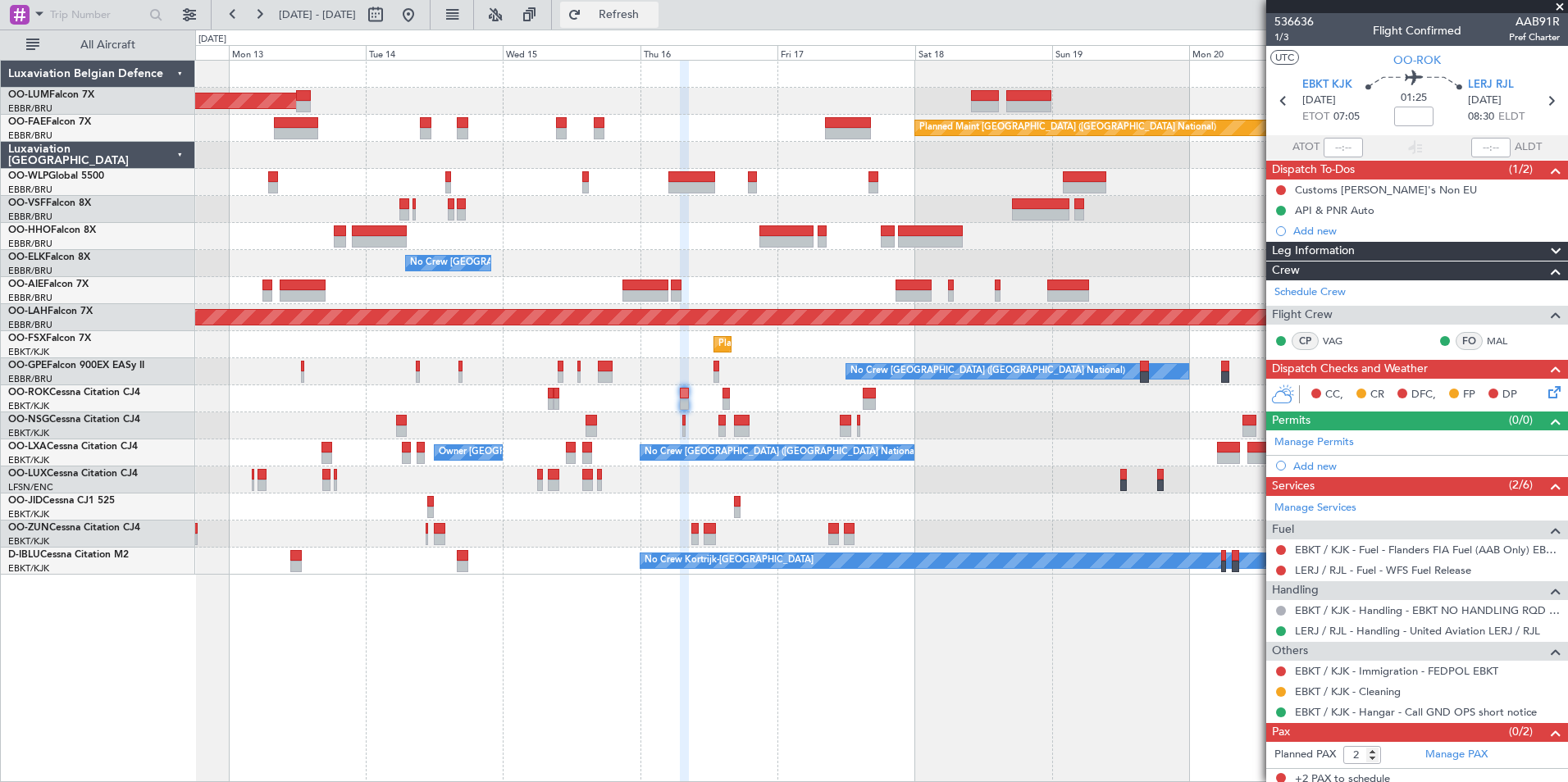
click at [654, 20] on span "Refresh" at bounding box center [619, 14] width 69 height 12
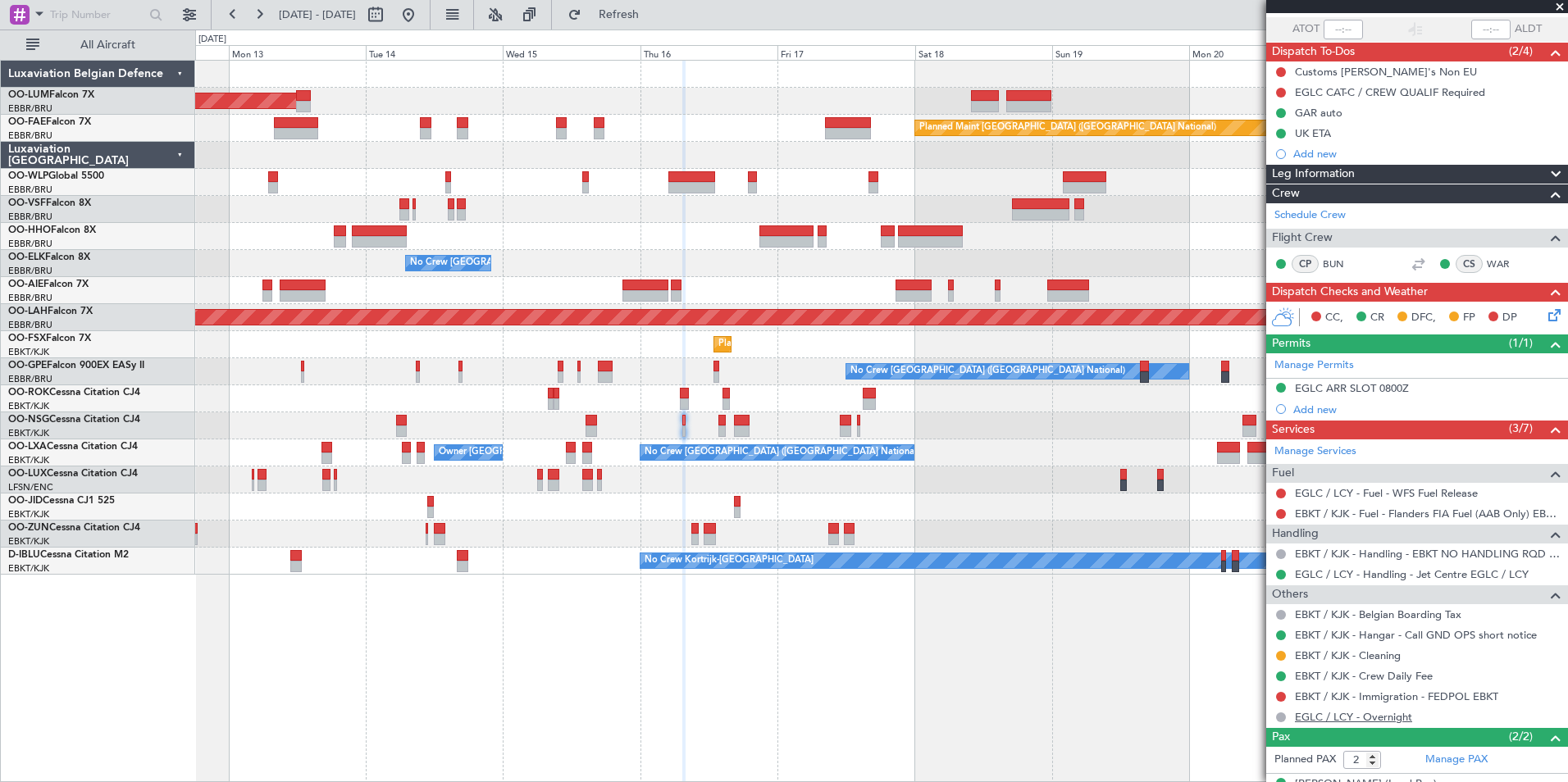
scroll to position [182, 0]
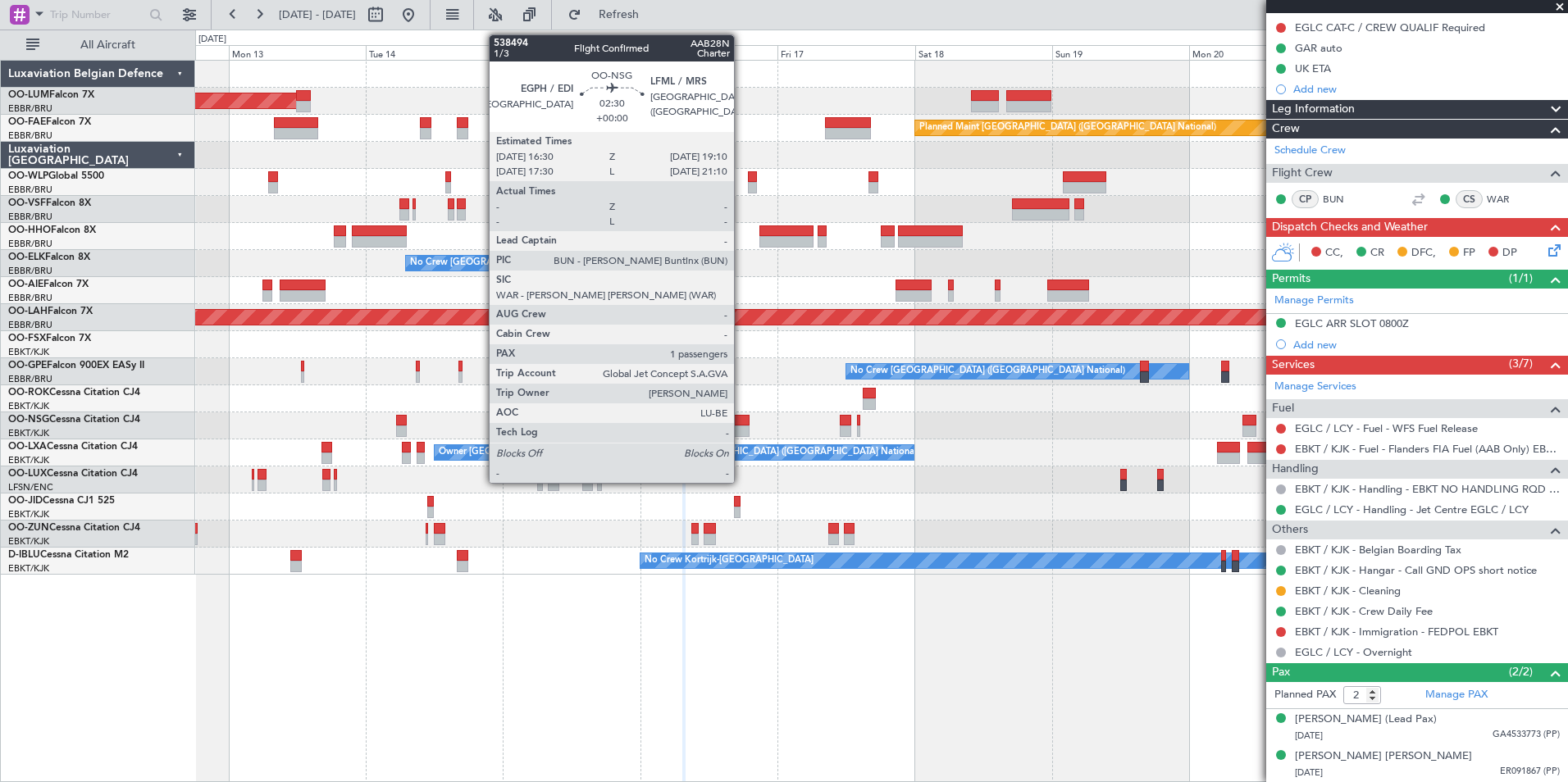
click at [741, 425] on div at bounding box center [741, 431] width 15 height 12
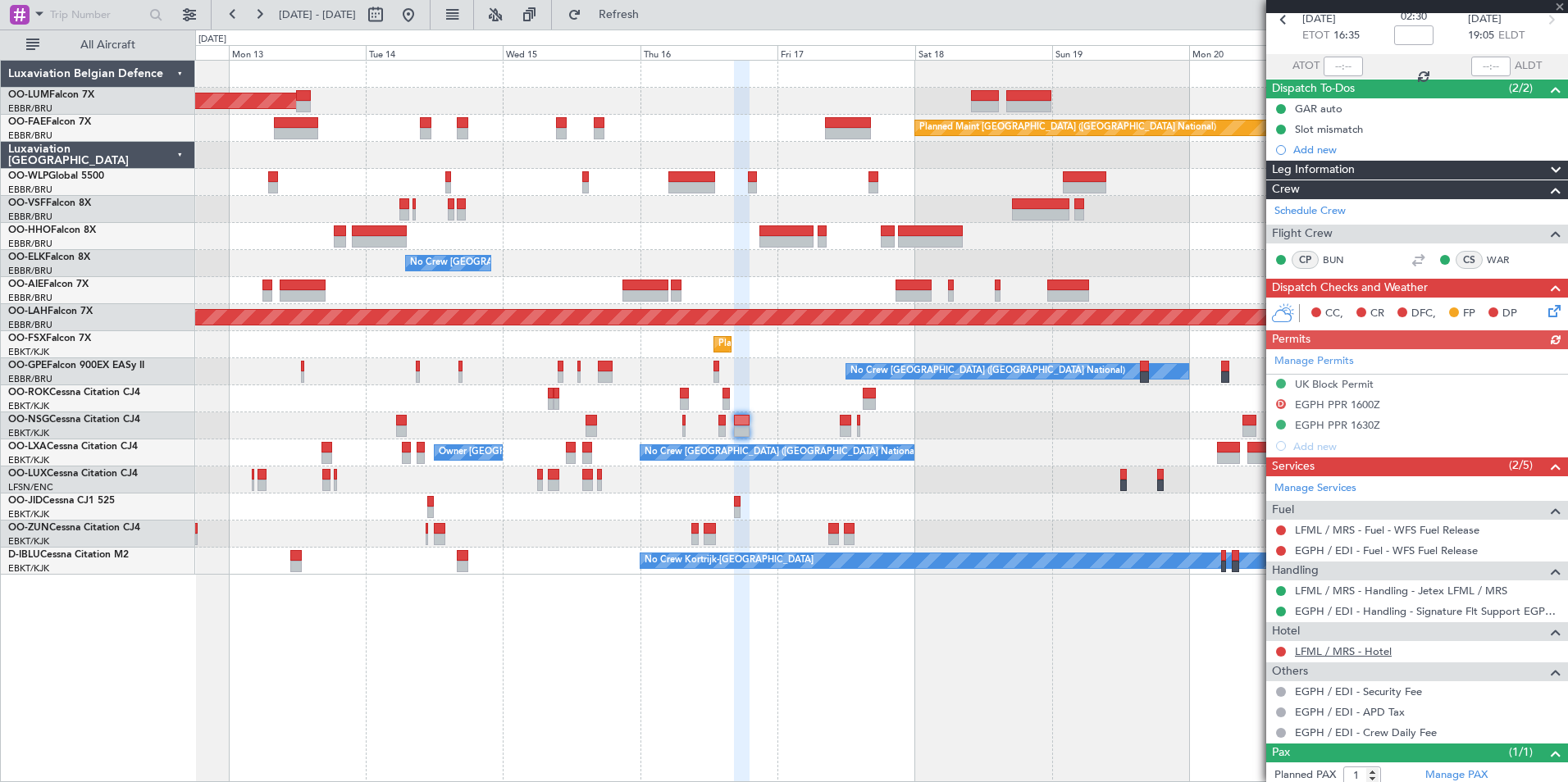
scroll to position [125, 0]
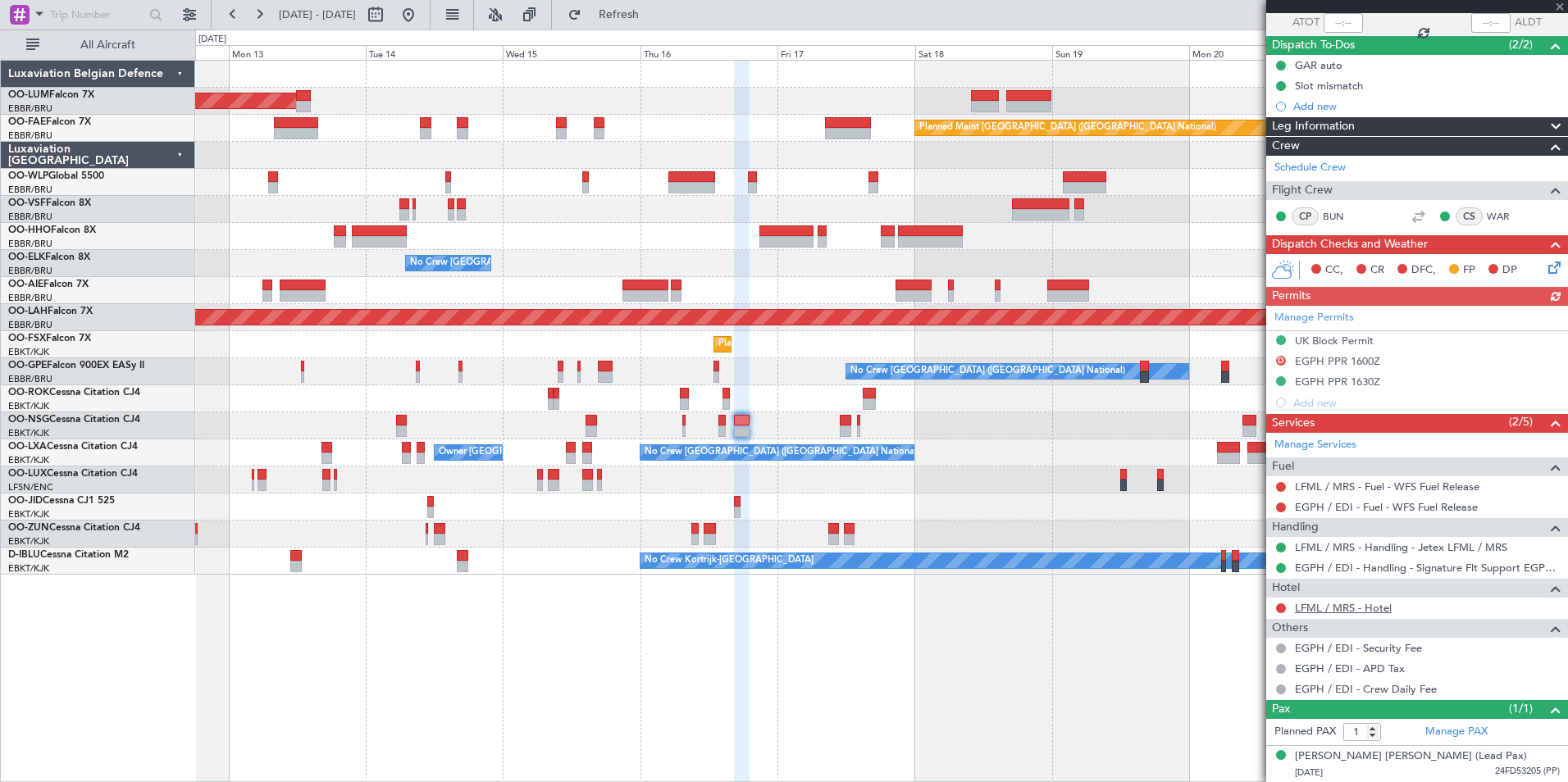
click at [1341, 608] on link "LFML / MRS - Hotel" at bounding box center [1343, 609] width 97 height 14
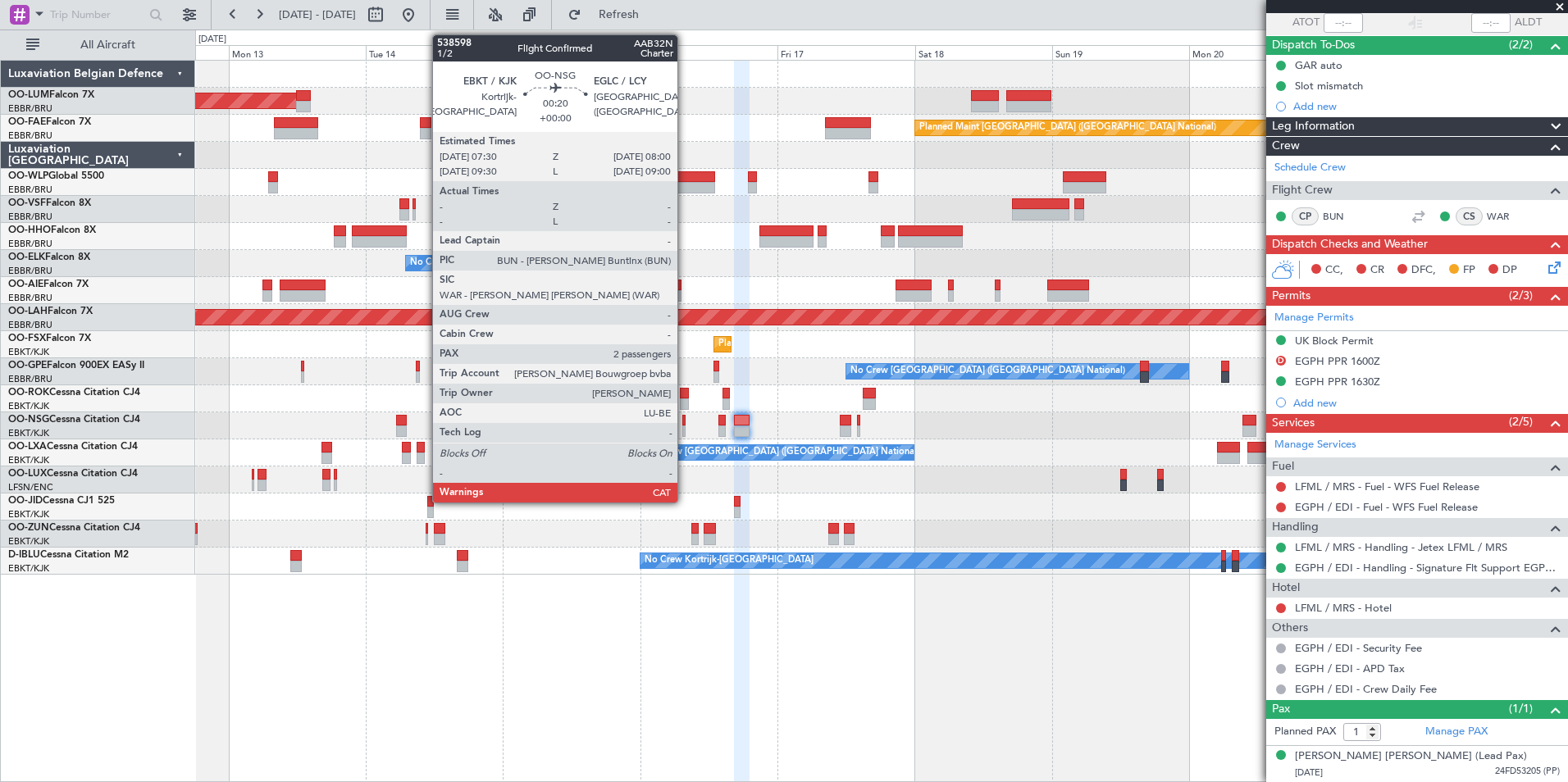
click at [685, 420] on div at bounding box center [684, 420] width 4 height 12
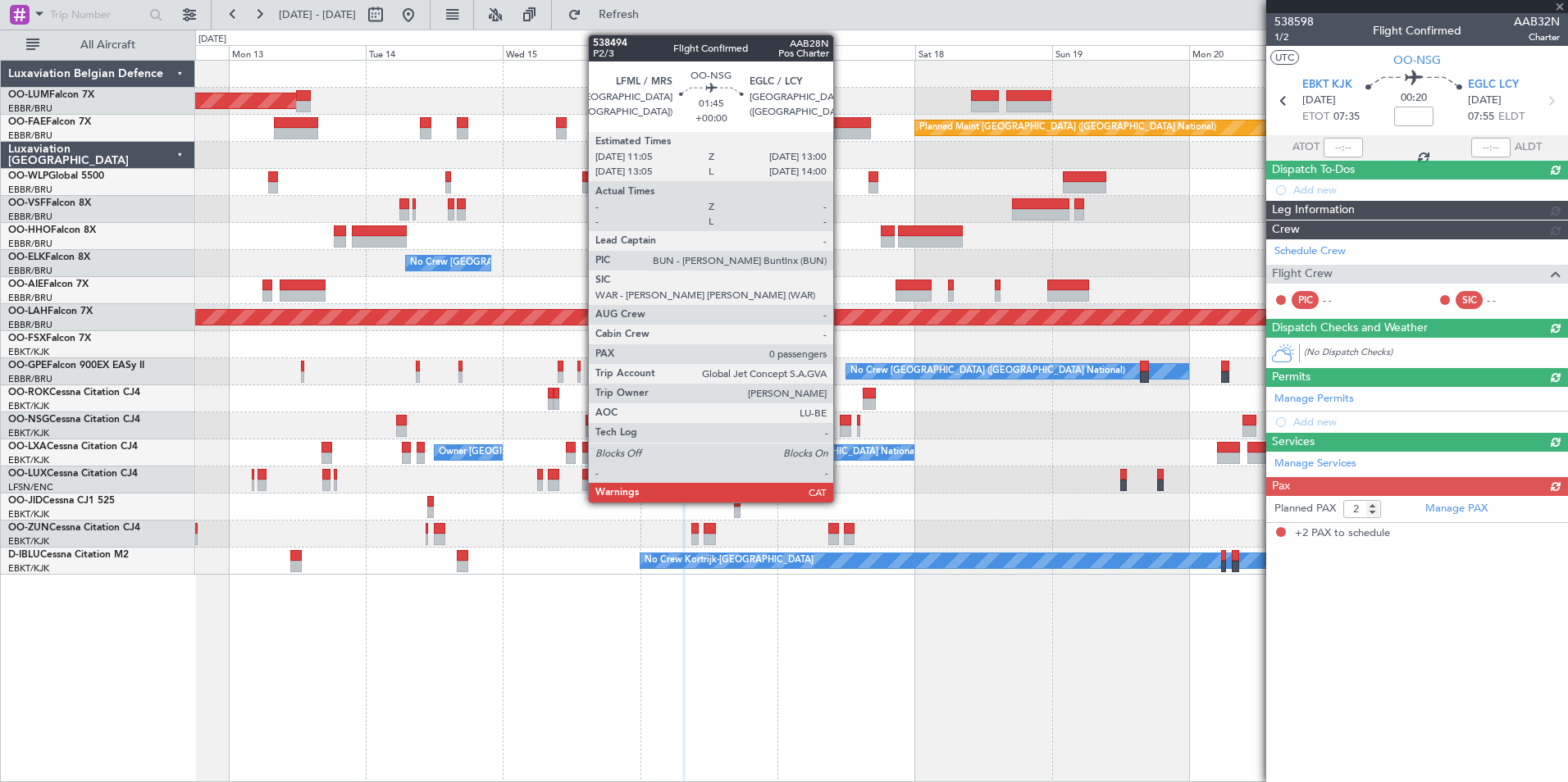
scroll to position [0, 0]
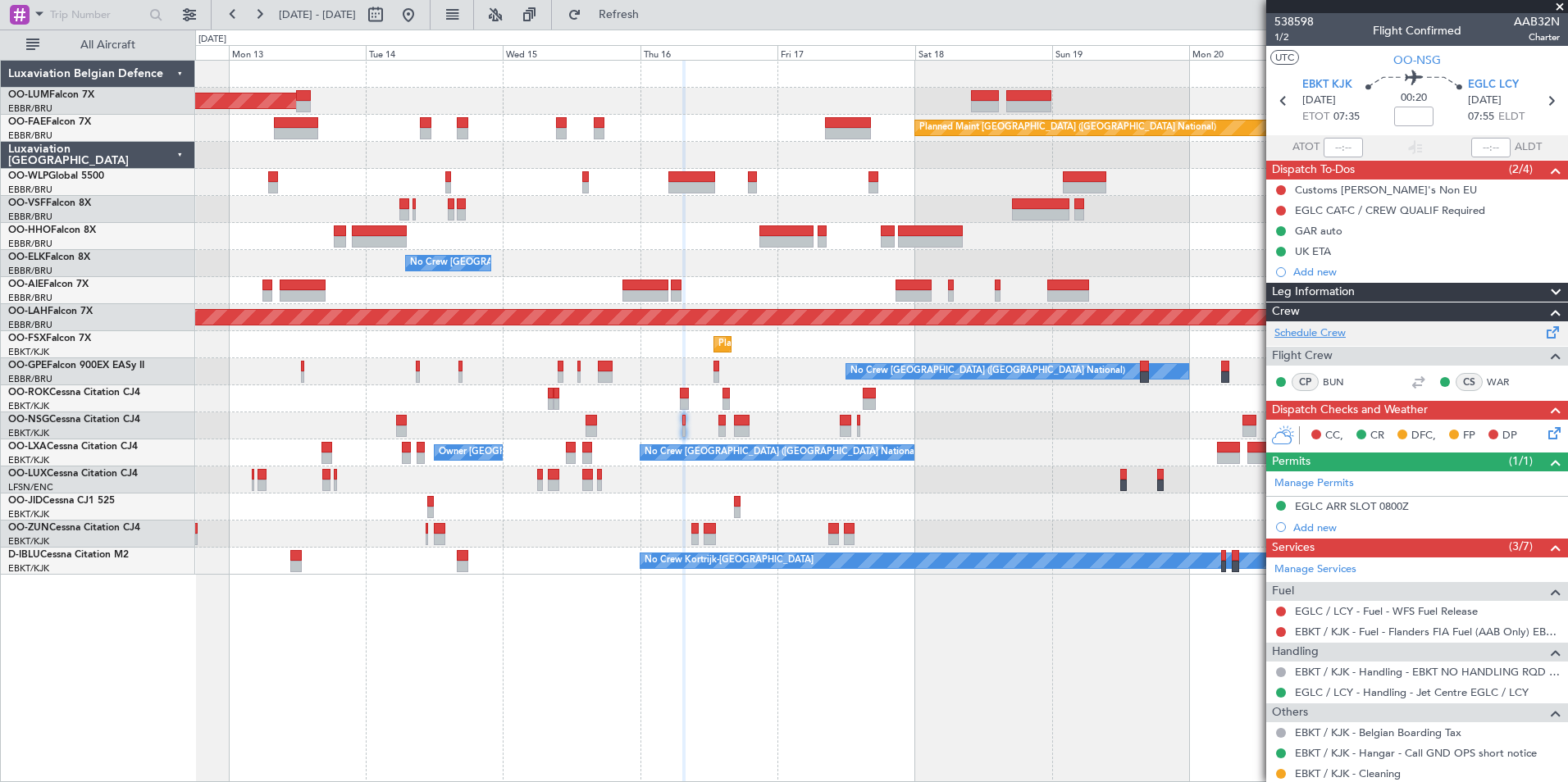
click at [1314, 331] on link "Schedule Crew" at bounding box center [1309, 333] width 71 height 16
click at [630, 2] on button "Refresh" at bounding box center [609, 14] width 98 height 26
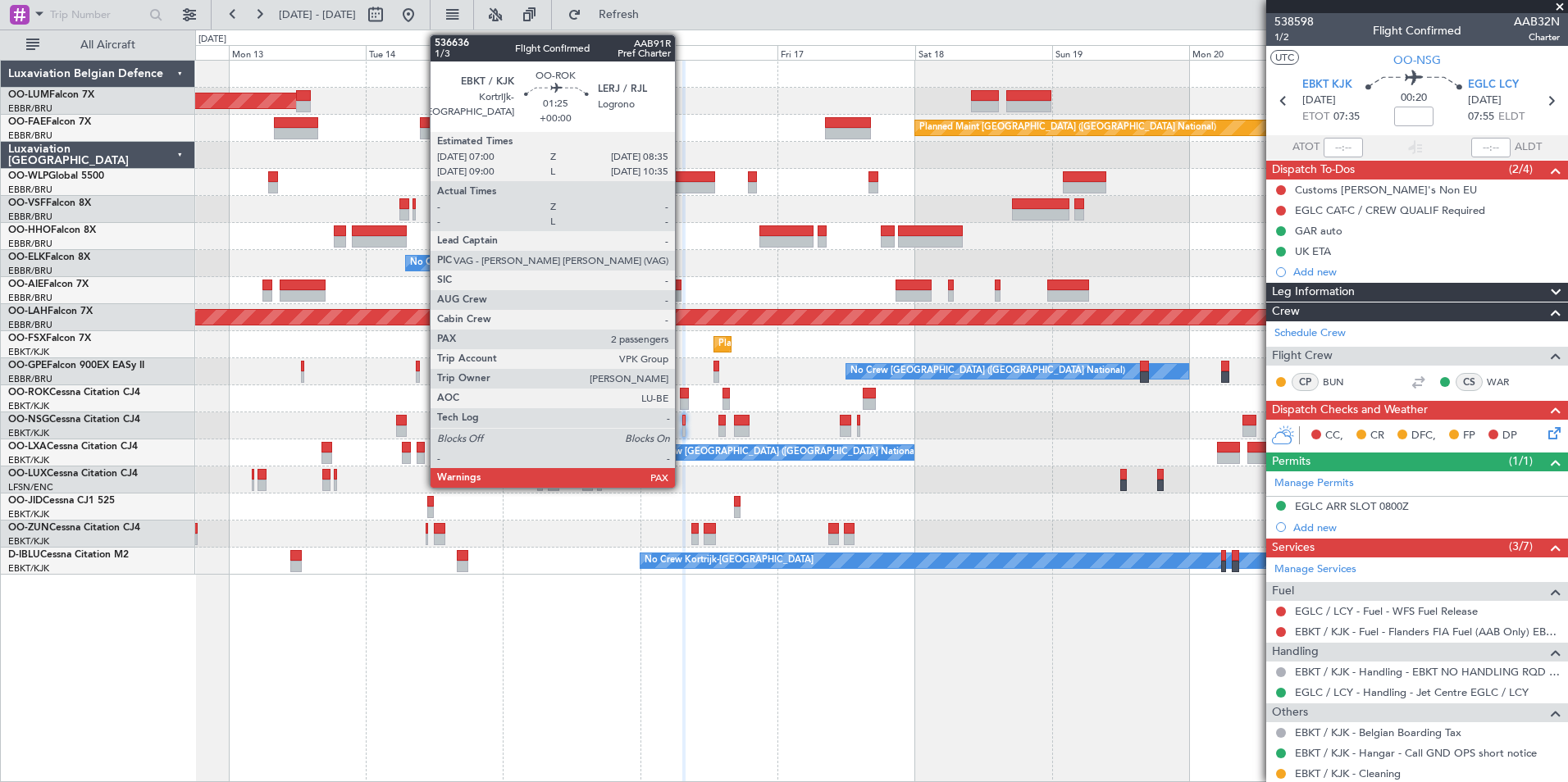
click at [682, 396] on div at bounding box center [684, 393] width 10 height 12
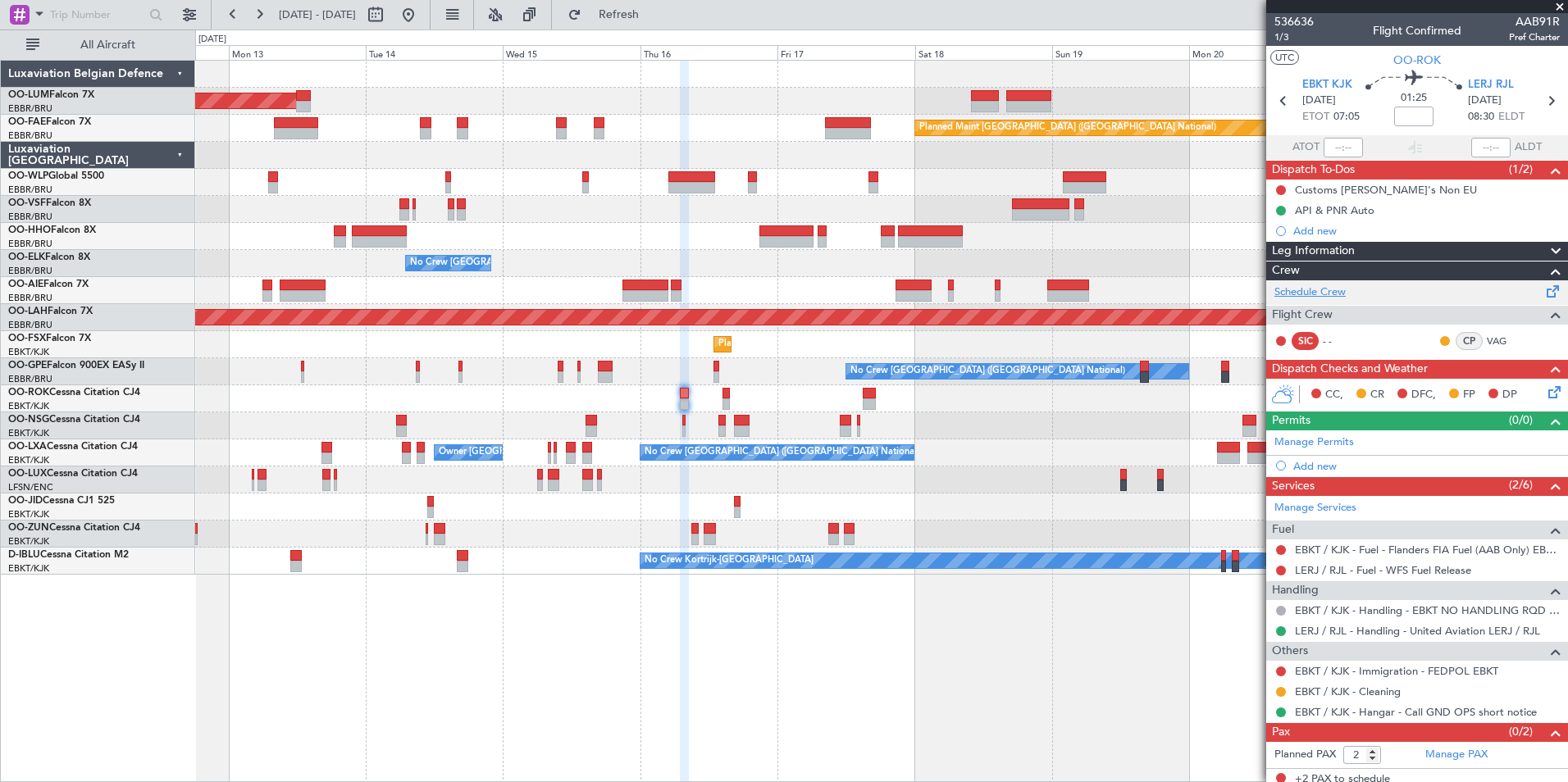
click at [1327, 293] on link "Schedule Crew" at bounding box center [1309, 292] width 71 height 16
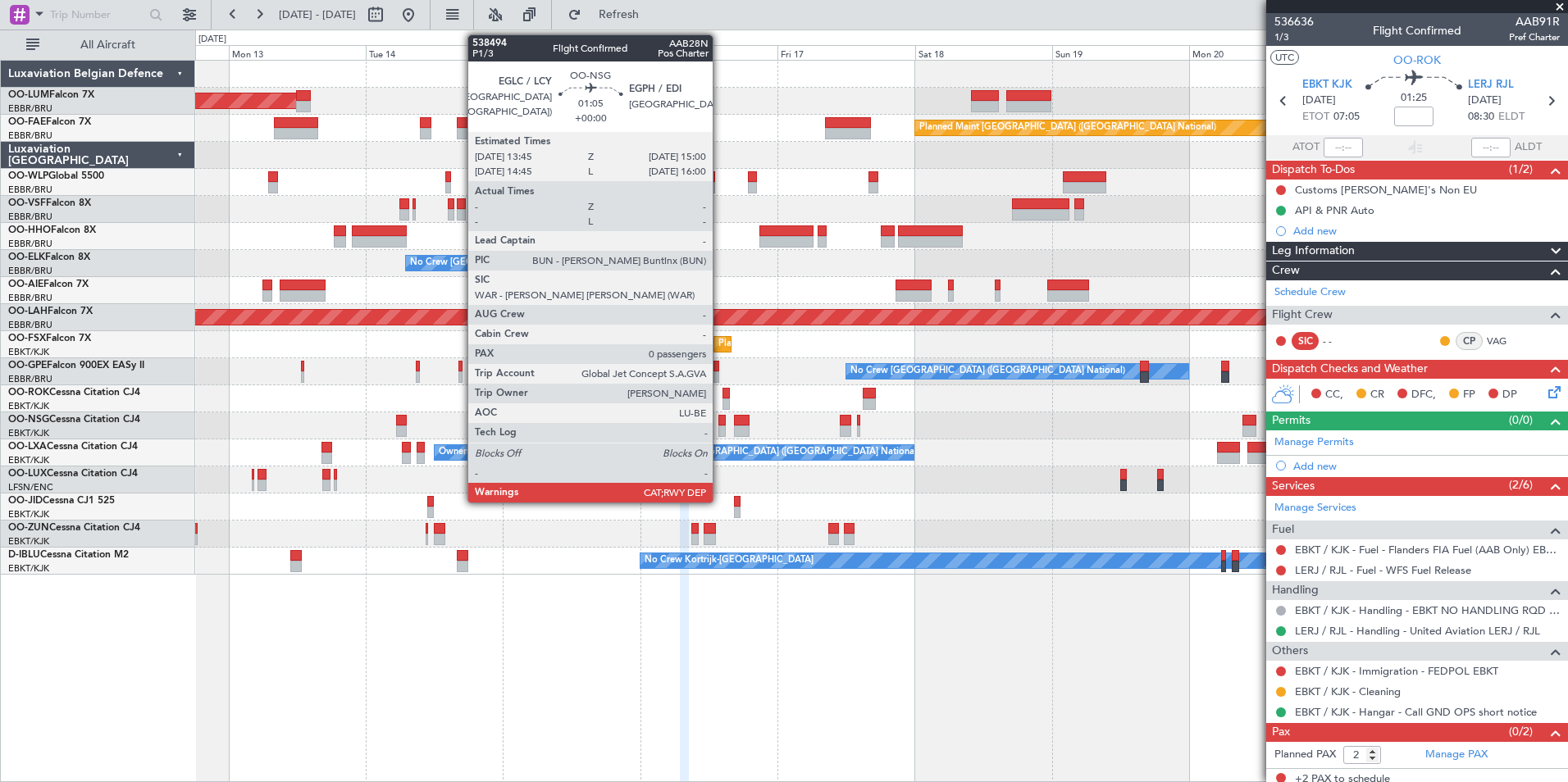
click at [720, 419] on div at bounding box center [722, 420] width 7 height 12
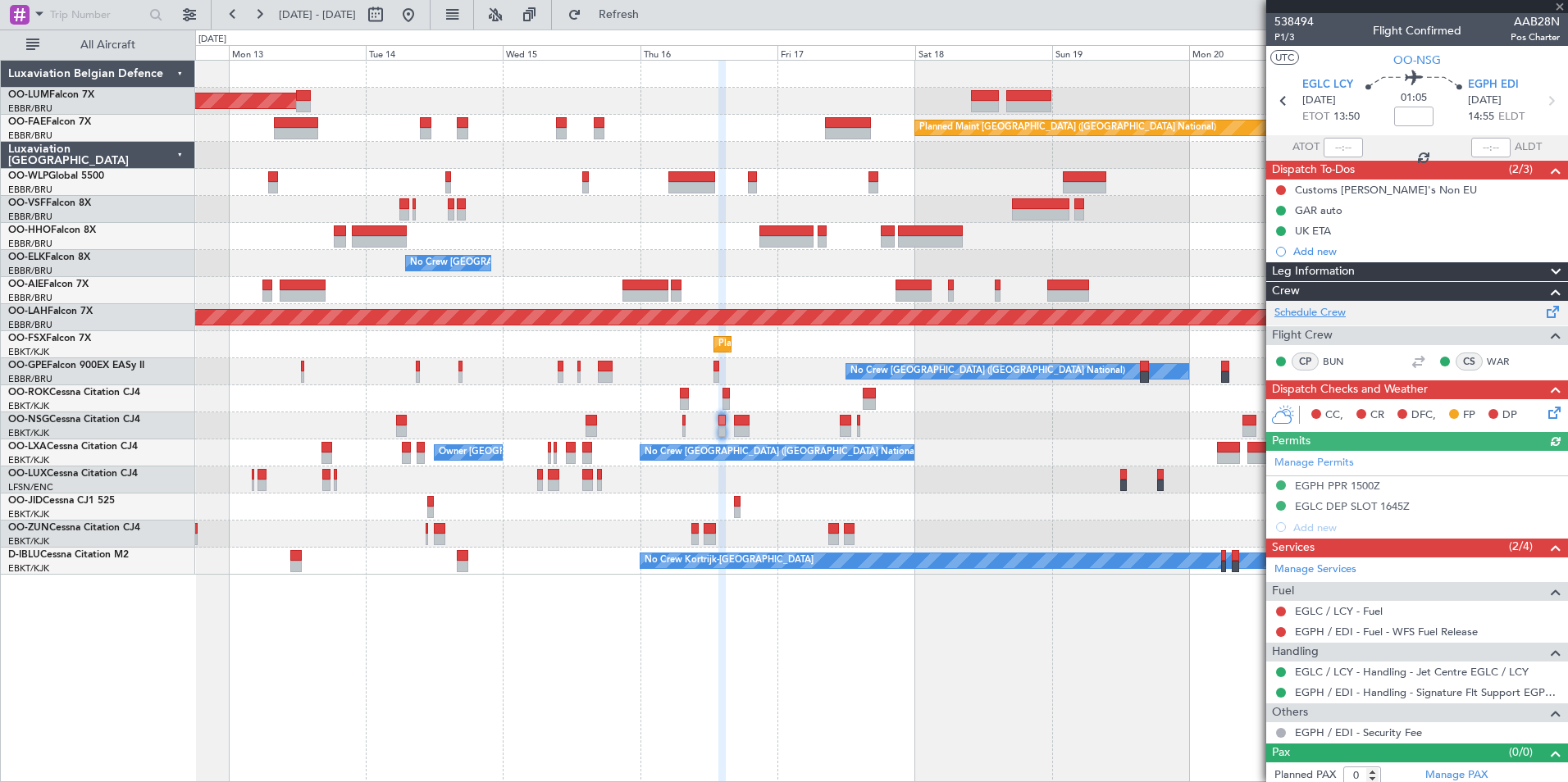
click at [1339, 315] on link "Schedule Crew" at bounding box center [1309, 313] width 71 height 16
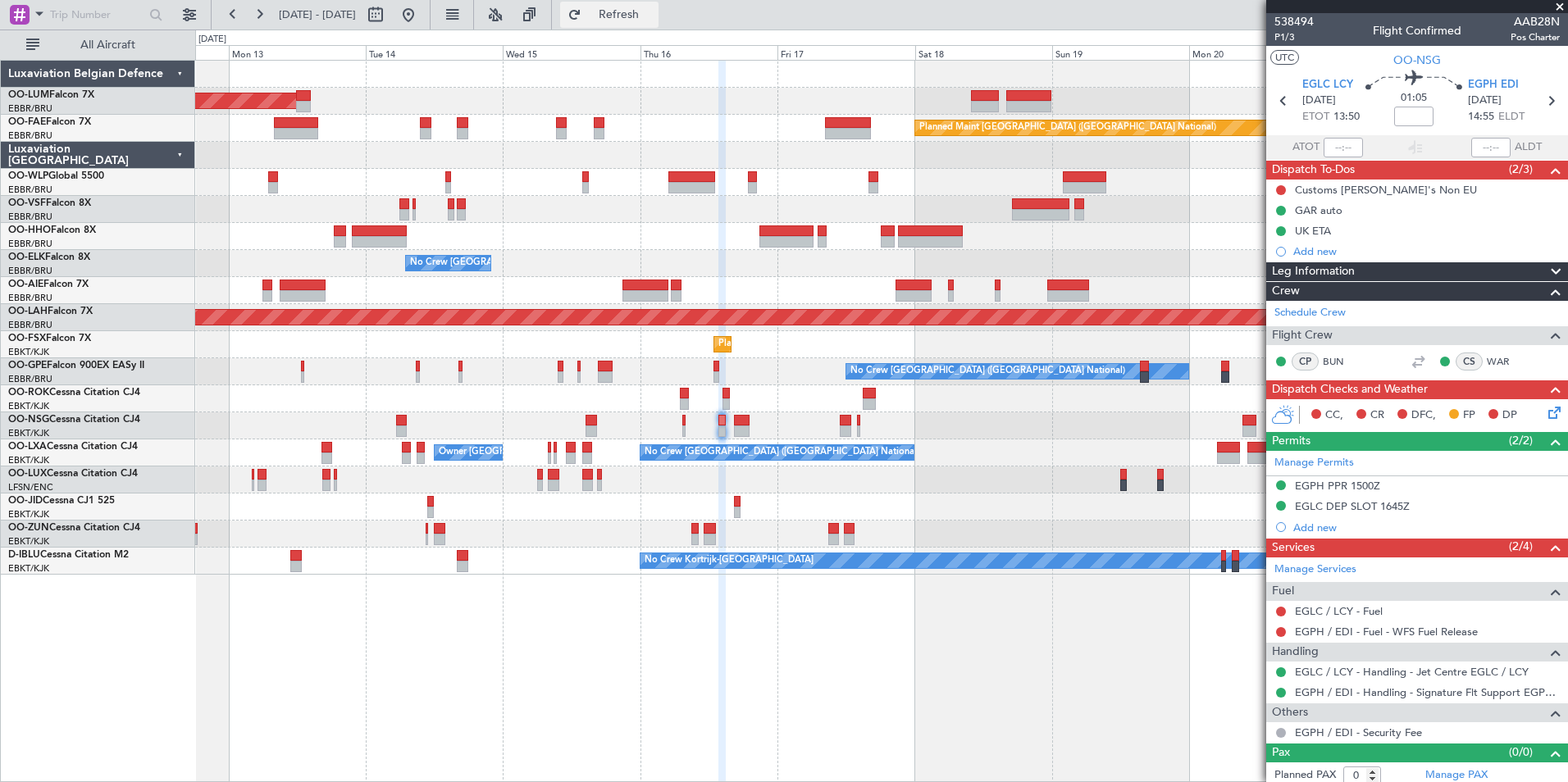
click at [654, 11] on span "Refresh" at bounding box center [619, 14] width 69 height 12
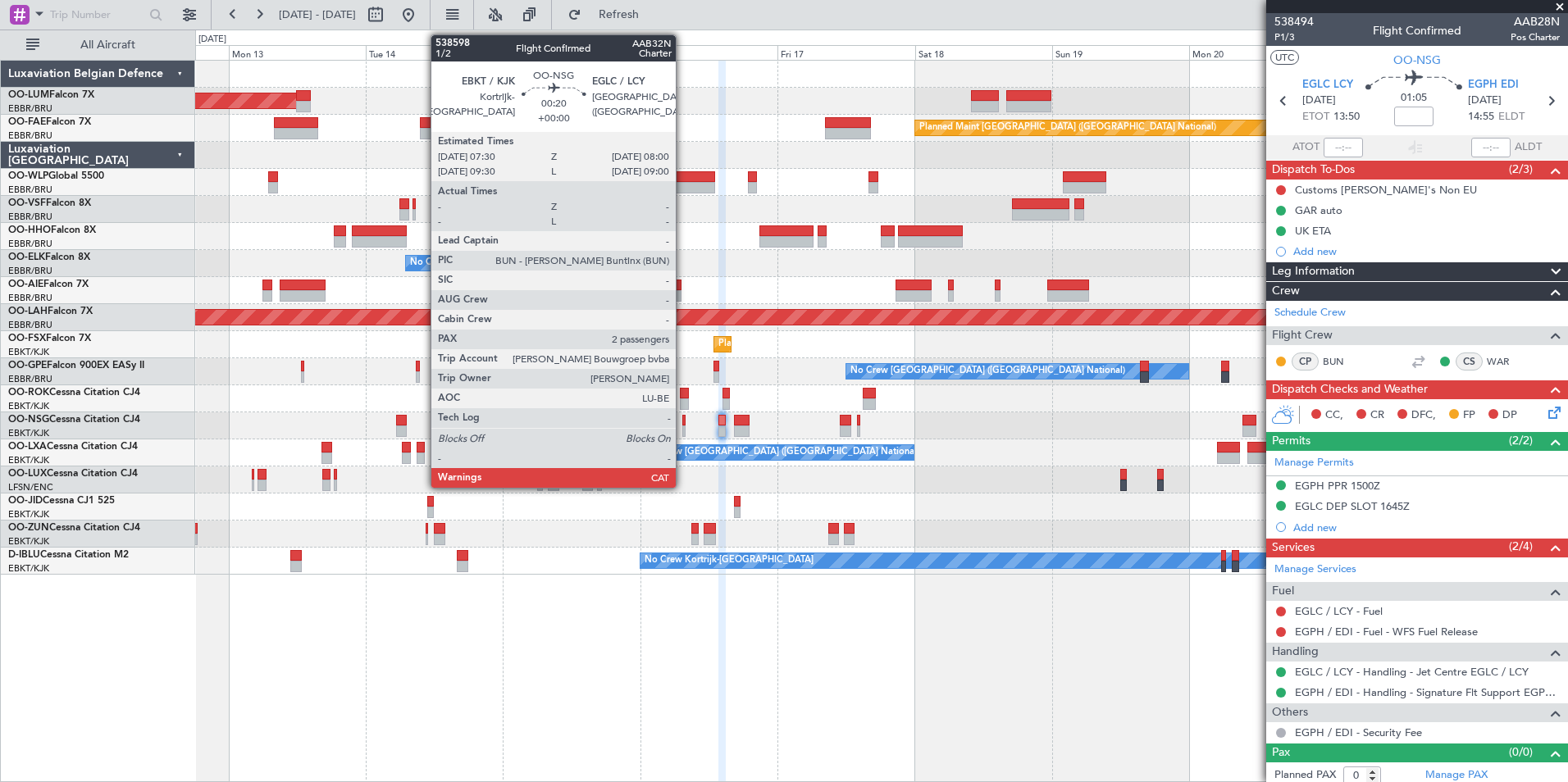
click at [683, 421] on div at bounding box center [684, 420] width 4 height 12
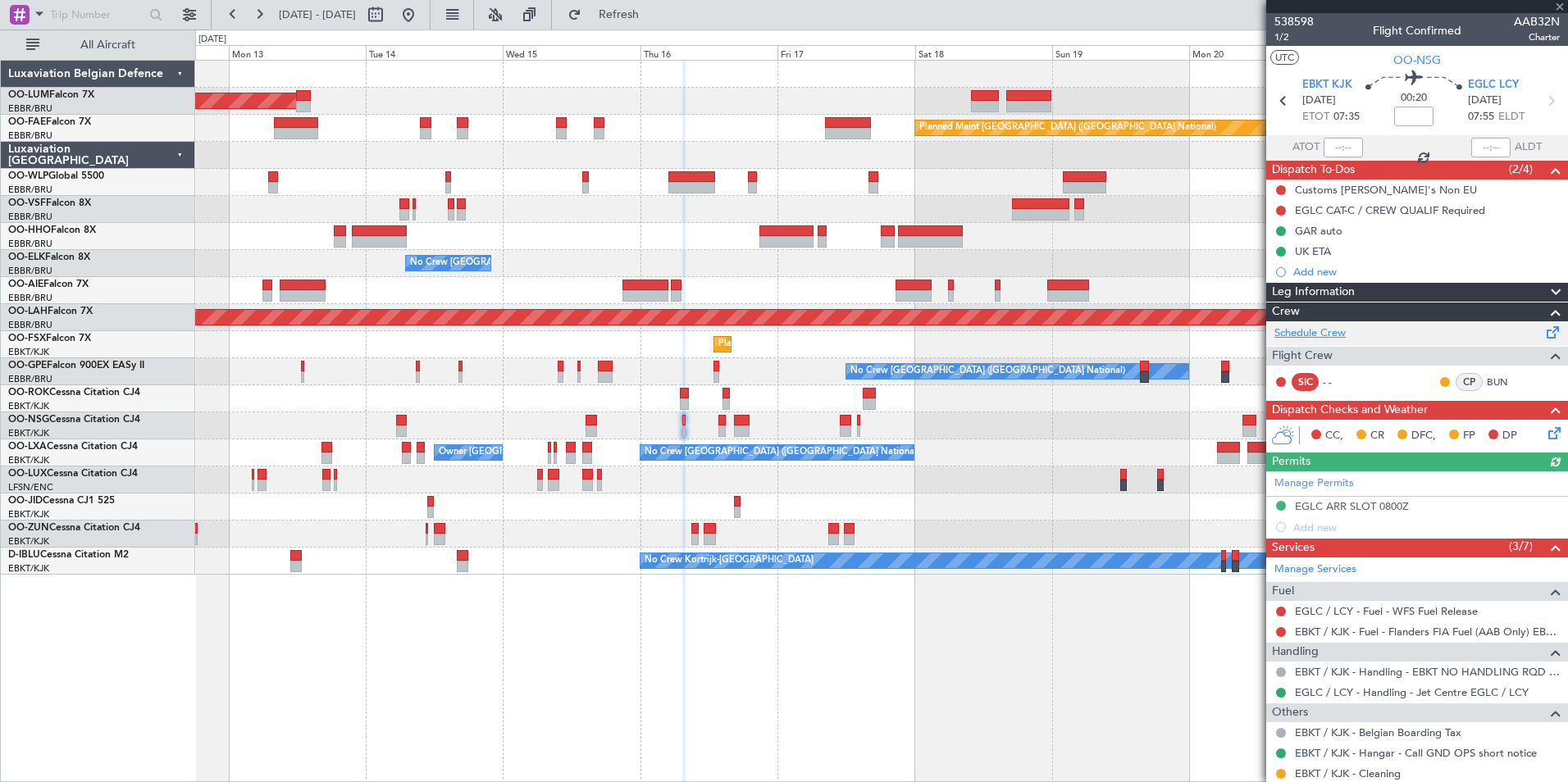
click at [1344, 340] on link "Schedule Crew" at bounding box center [1309, 333] width 71 height 16
click at [654, 21] on span "Refresh" at bounding box center [619, 14] width 69 height 12
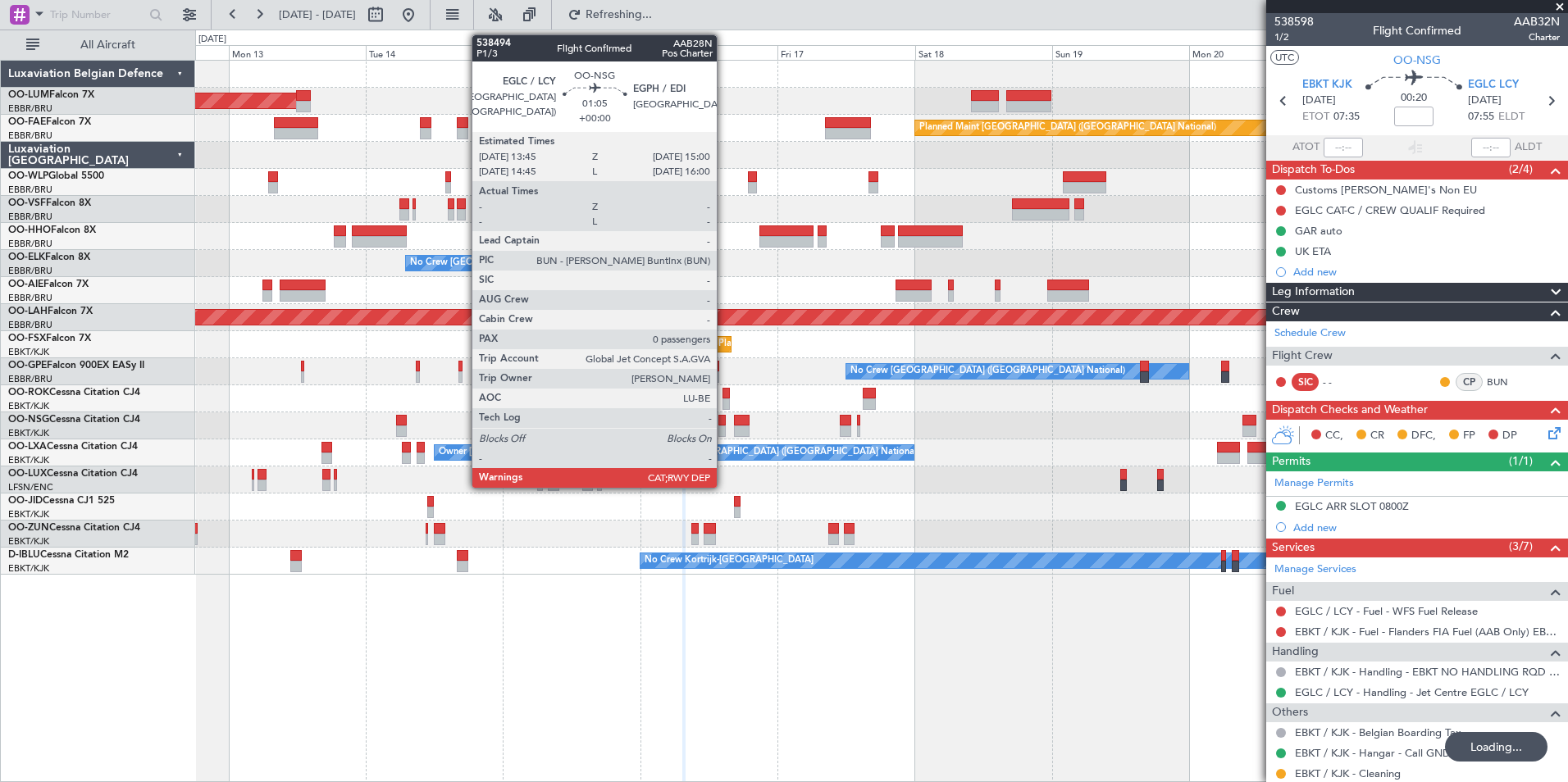
click at [724, 423] on div at bounding box center [722, 420] width 7 height 12
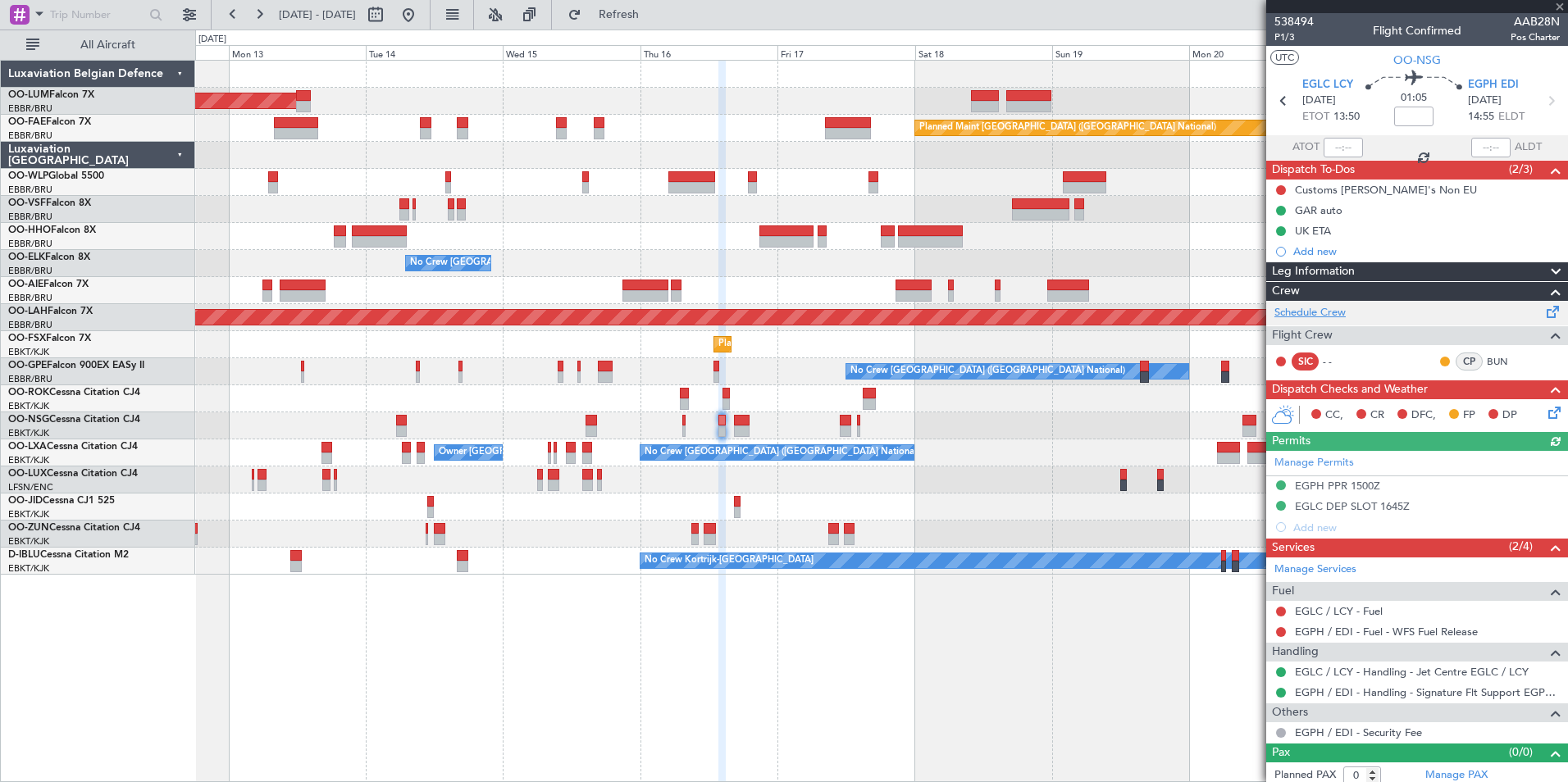
click at [1300, 310] on link "Schedule Crew" at bounding box center [1309, 313] width 71 height 16
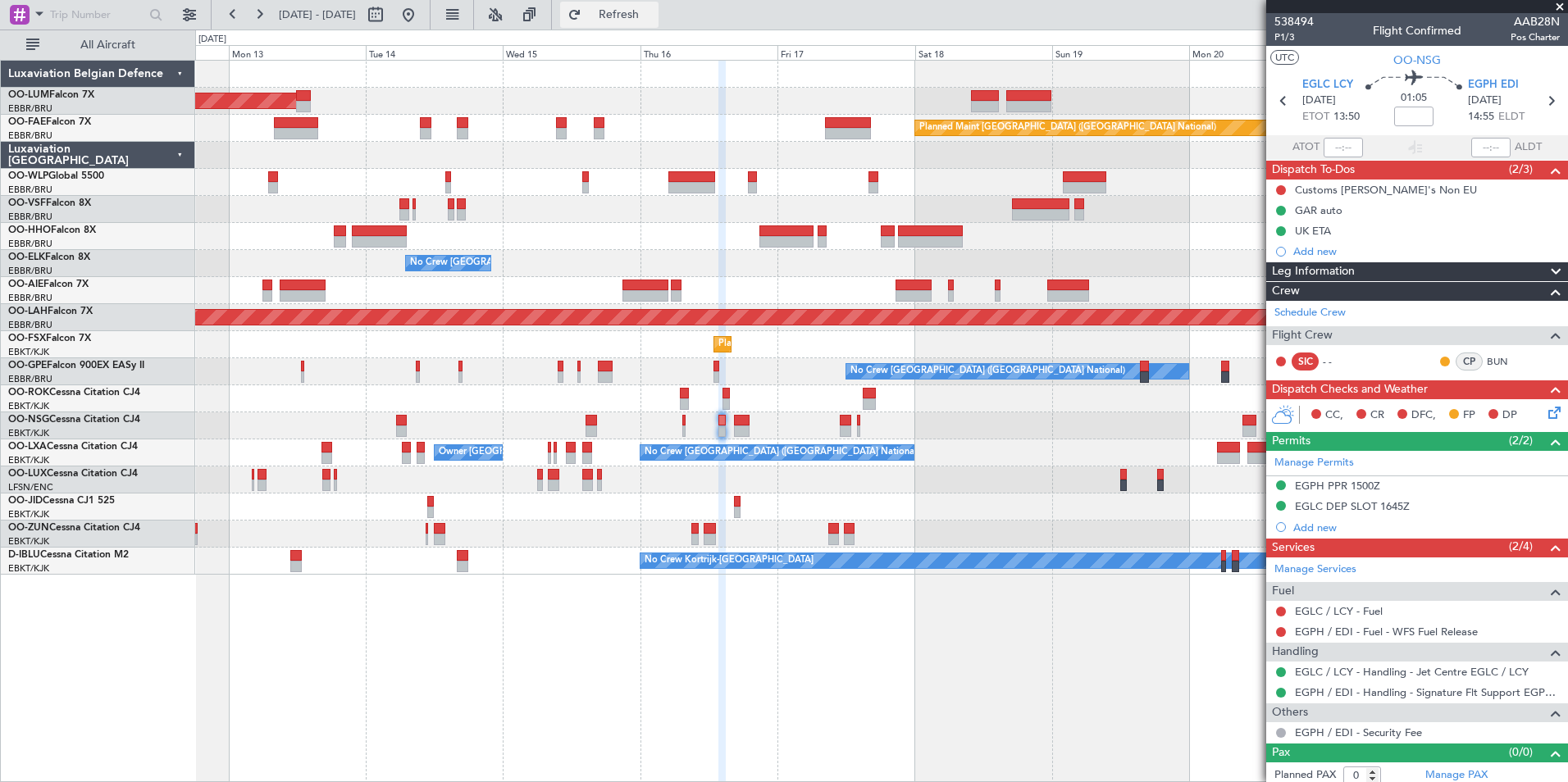
click at [628, 15] on button "Refresh" at bounding box center [609, 14] width 98 height 26
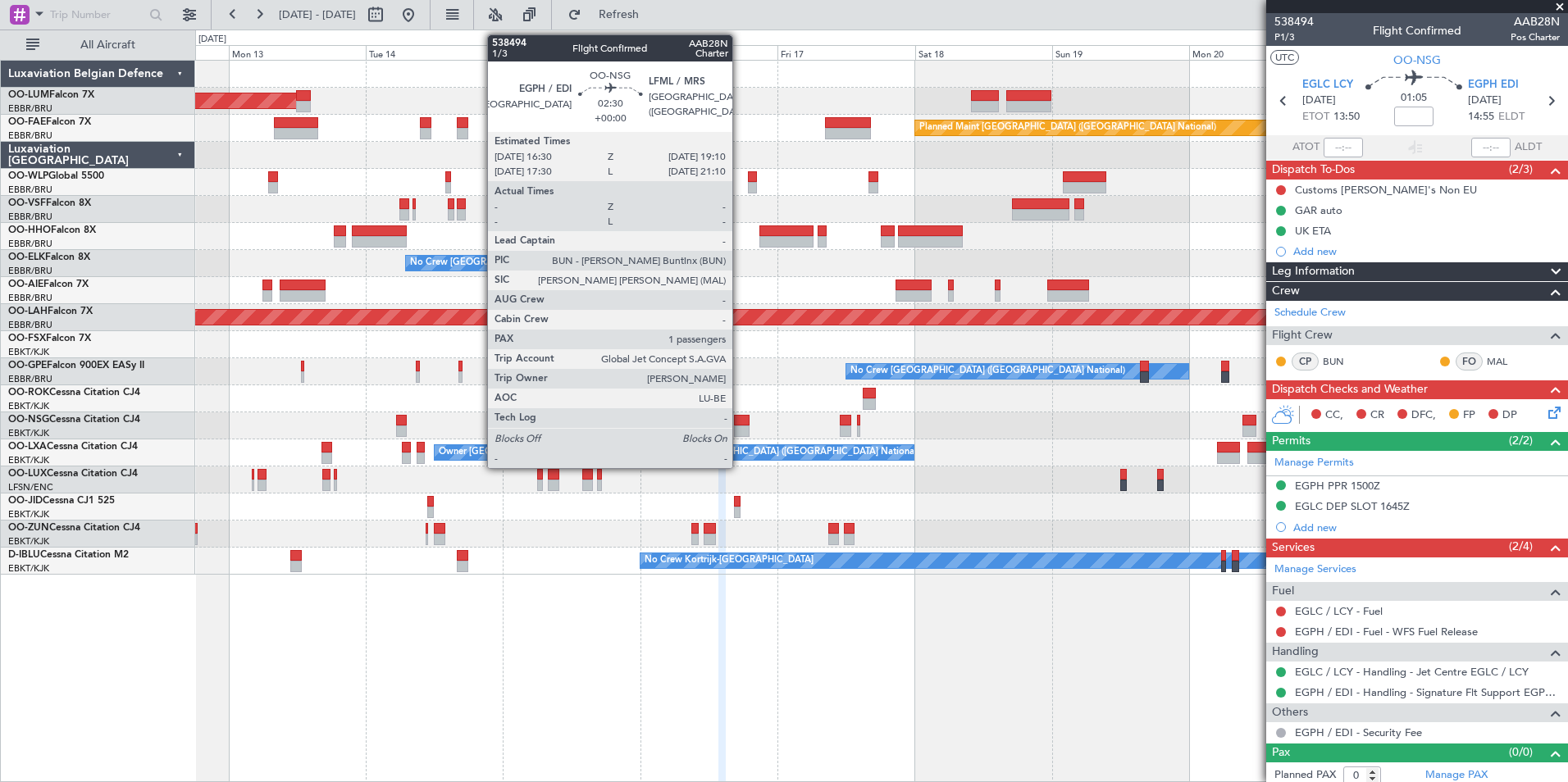
click at [740, 431] on div at bounding box center [741, 431] width 15 height 12
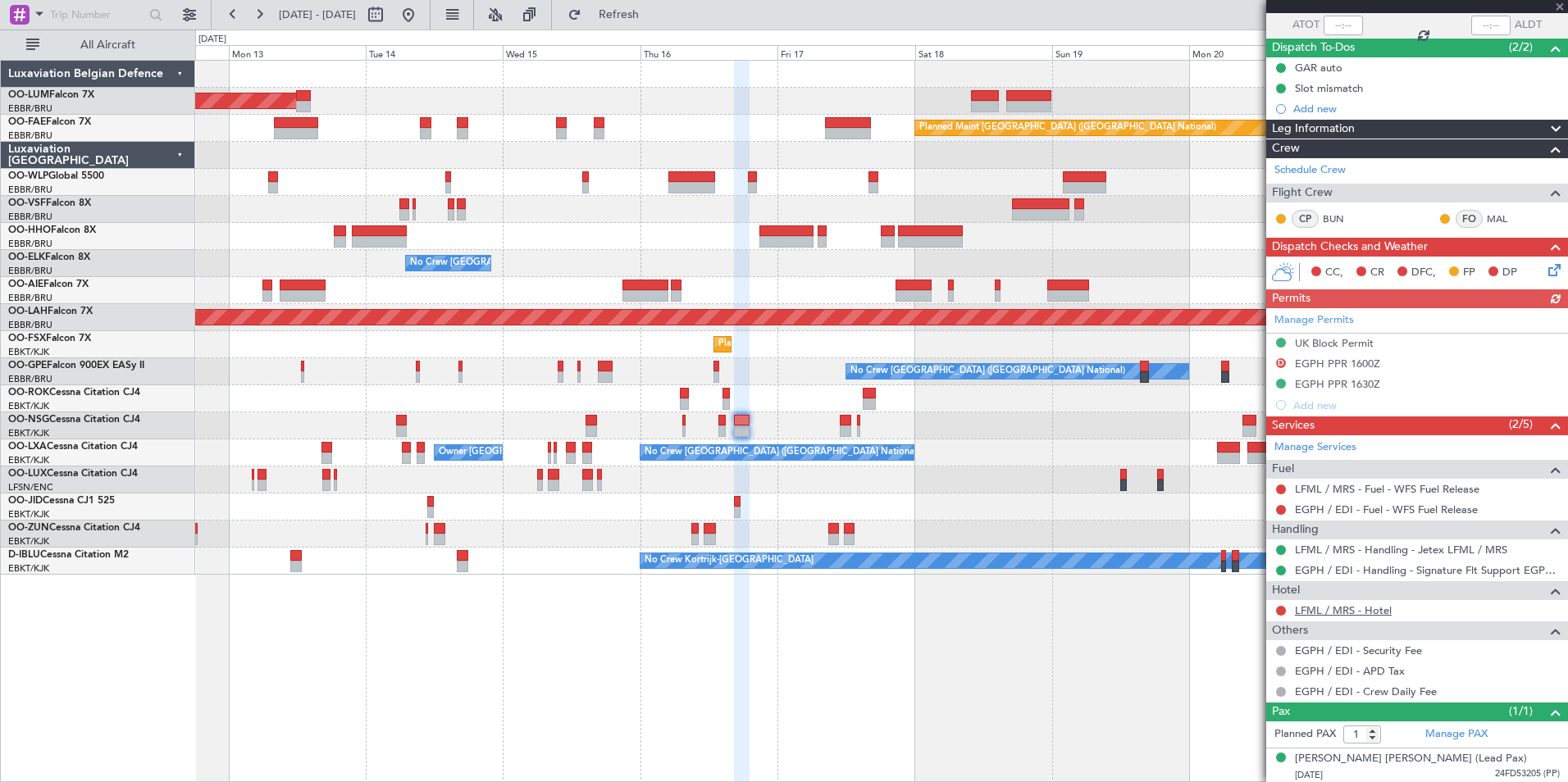
scroll to position [125, 0]
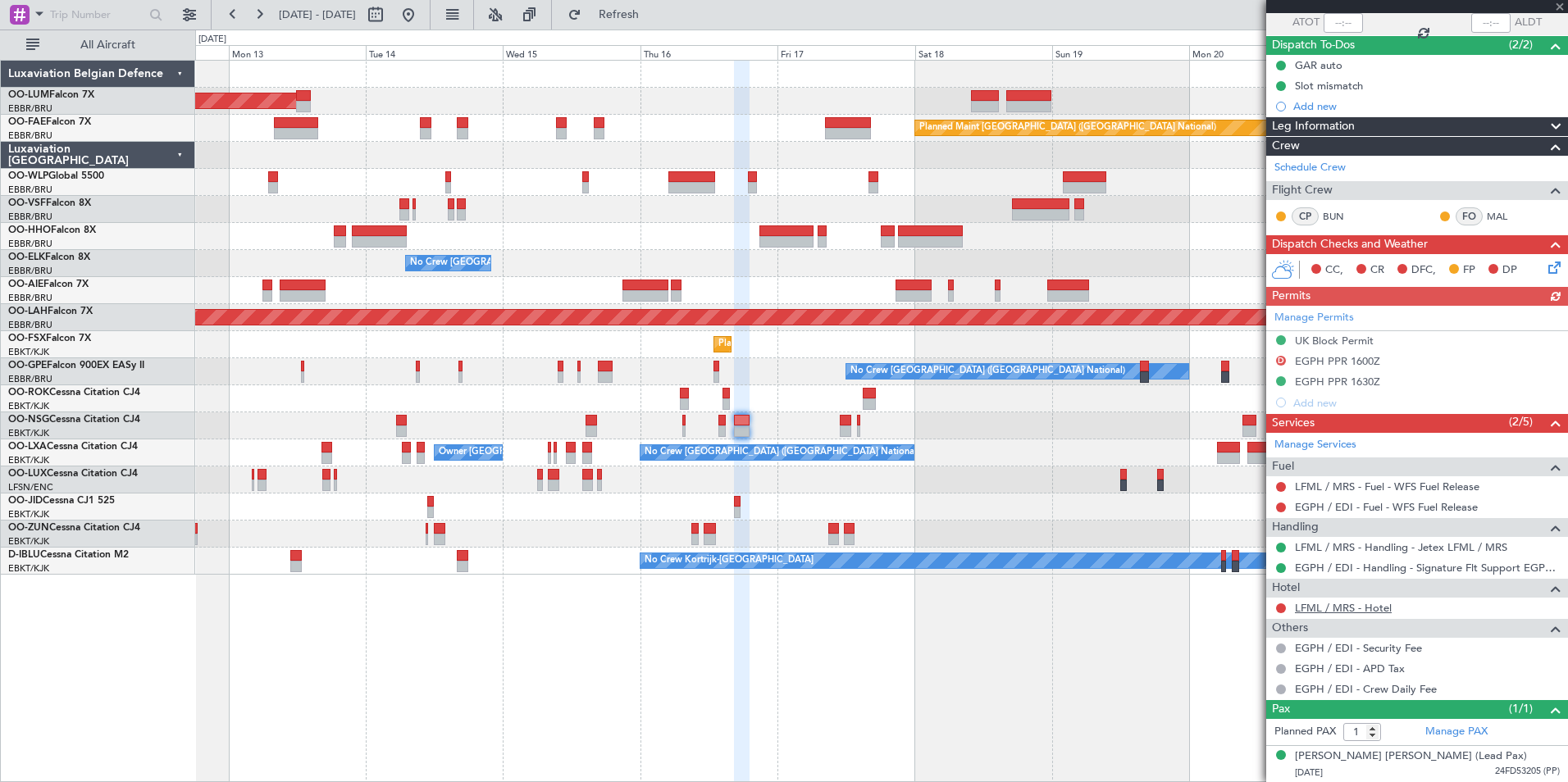
click at [1330, 602] on link "LFML / MRS - Hotel" at bounding box center [1343, 609] width 97 height 14
click at [650, 21] on span "Refresh" at bounding box center [619, 14] width 69 height 12
click at [851, 657] on div "AOG Maint [GEOGRAPHIC_DATA] Planned Maint [GEOGRAPHIC_DATA] ([GEOGRAPHIC_DATA])…" at bounding box center [881, 422] width 1373 height 723
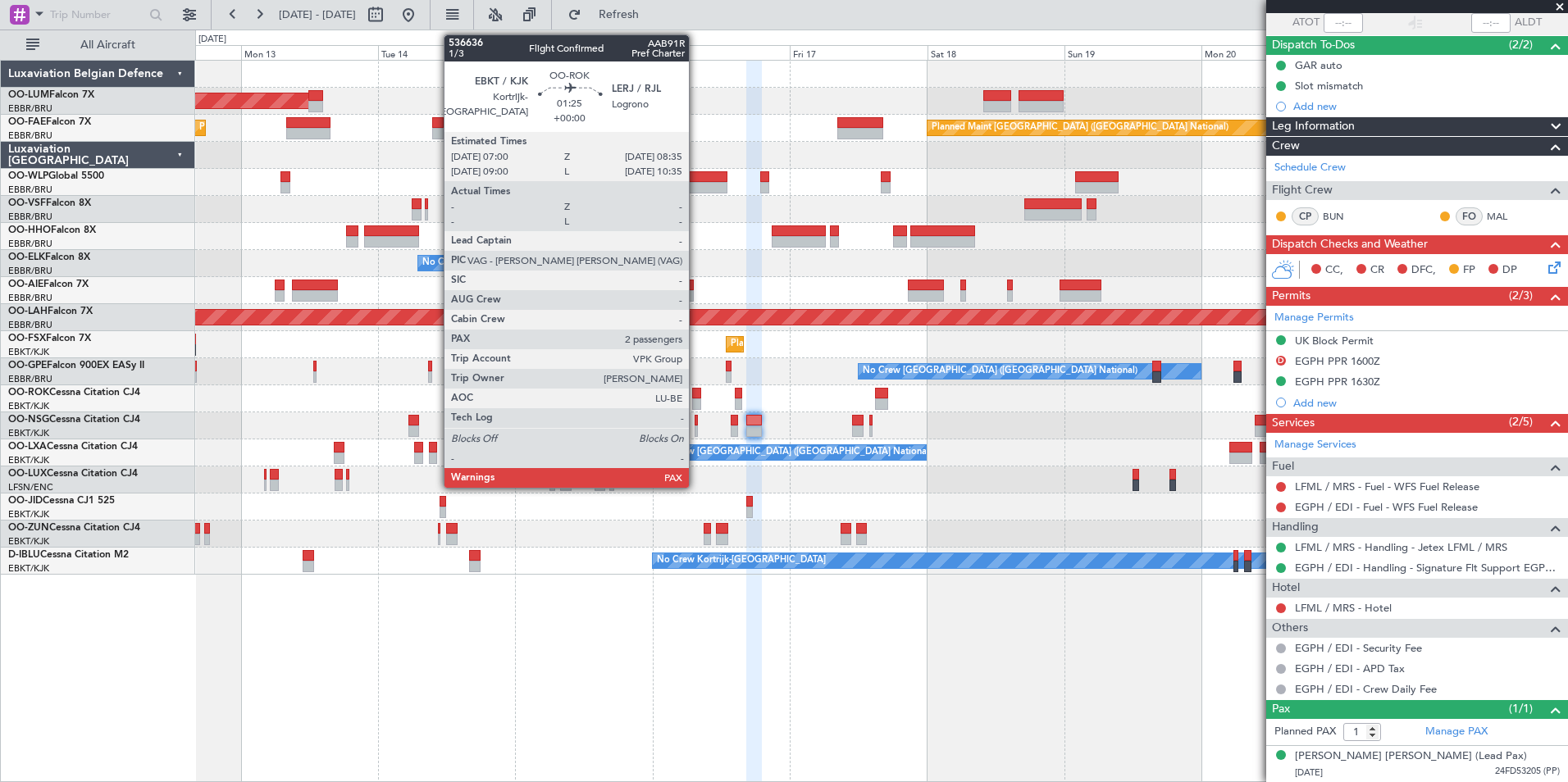
click at [696, 399] on div at bounding box center [697, 404] width 10 height 12
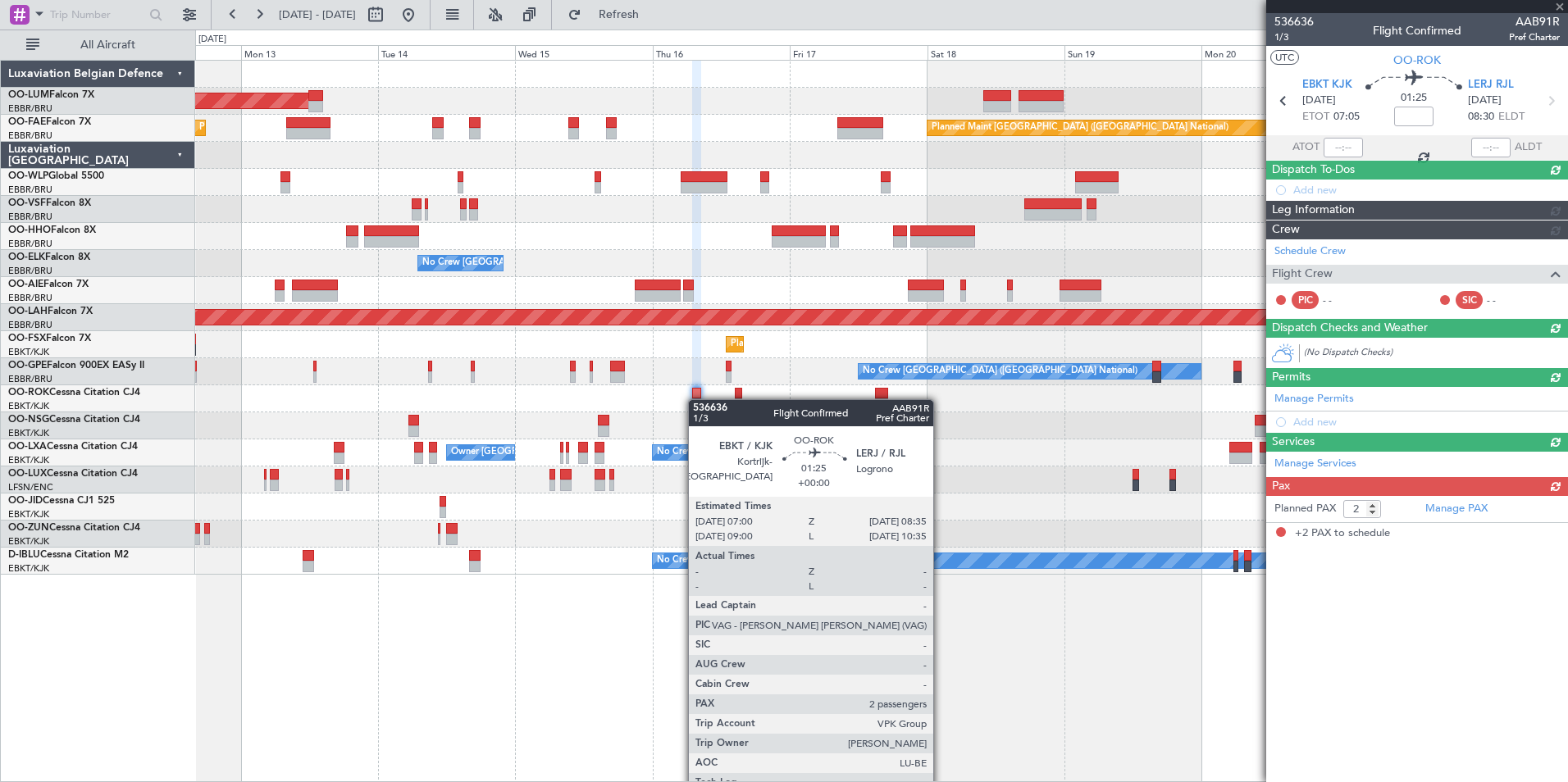
scroll to position [0, 0]
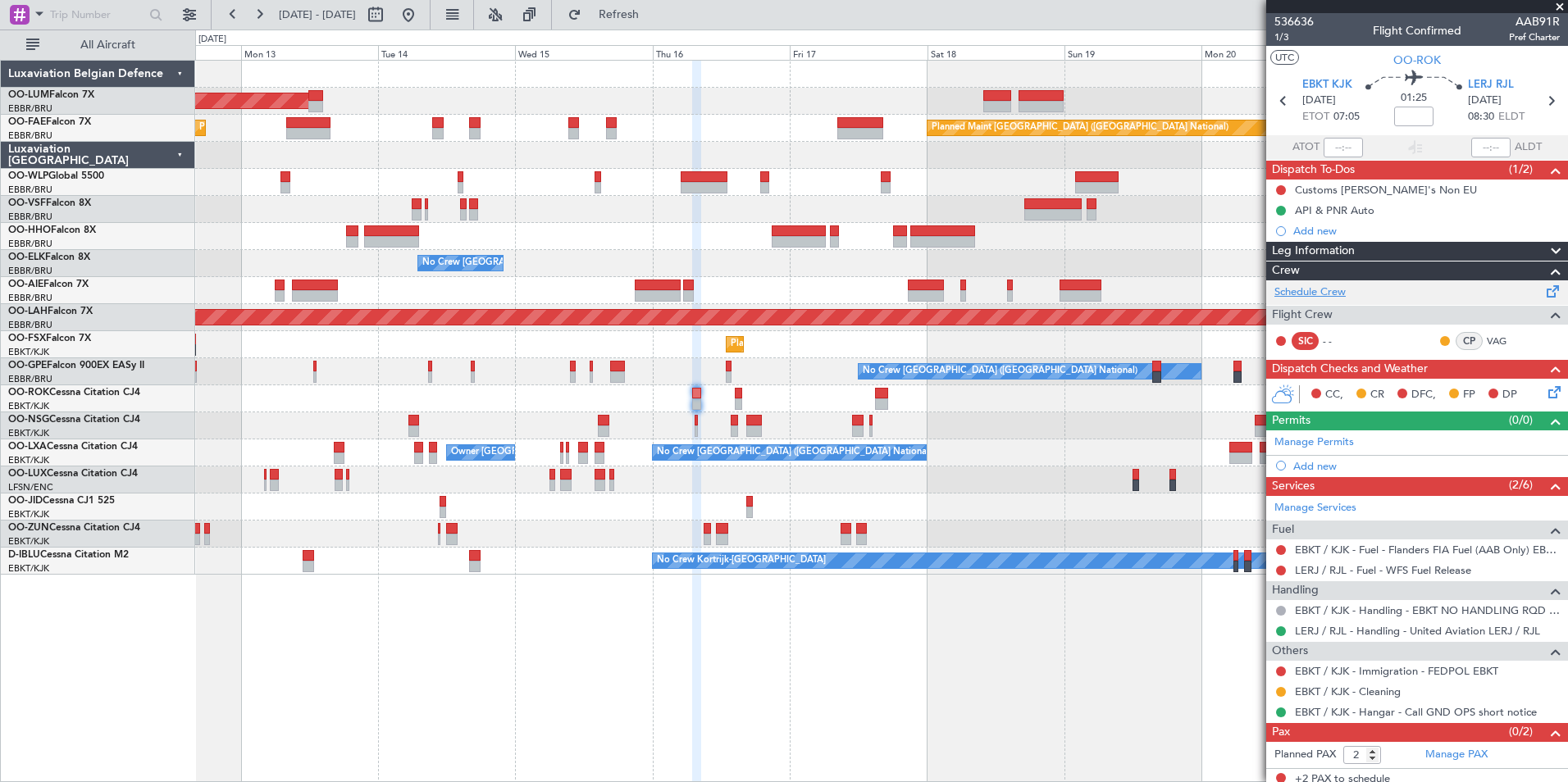
click at [1320, 293] on link "Schedule Crew" at bounding box center [1309, 292] width 71 height 16
click at [654, 21] on span "Refresh" at bounding box center [619, 14] width 69 height 12
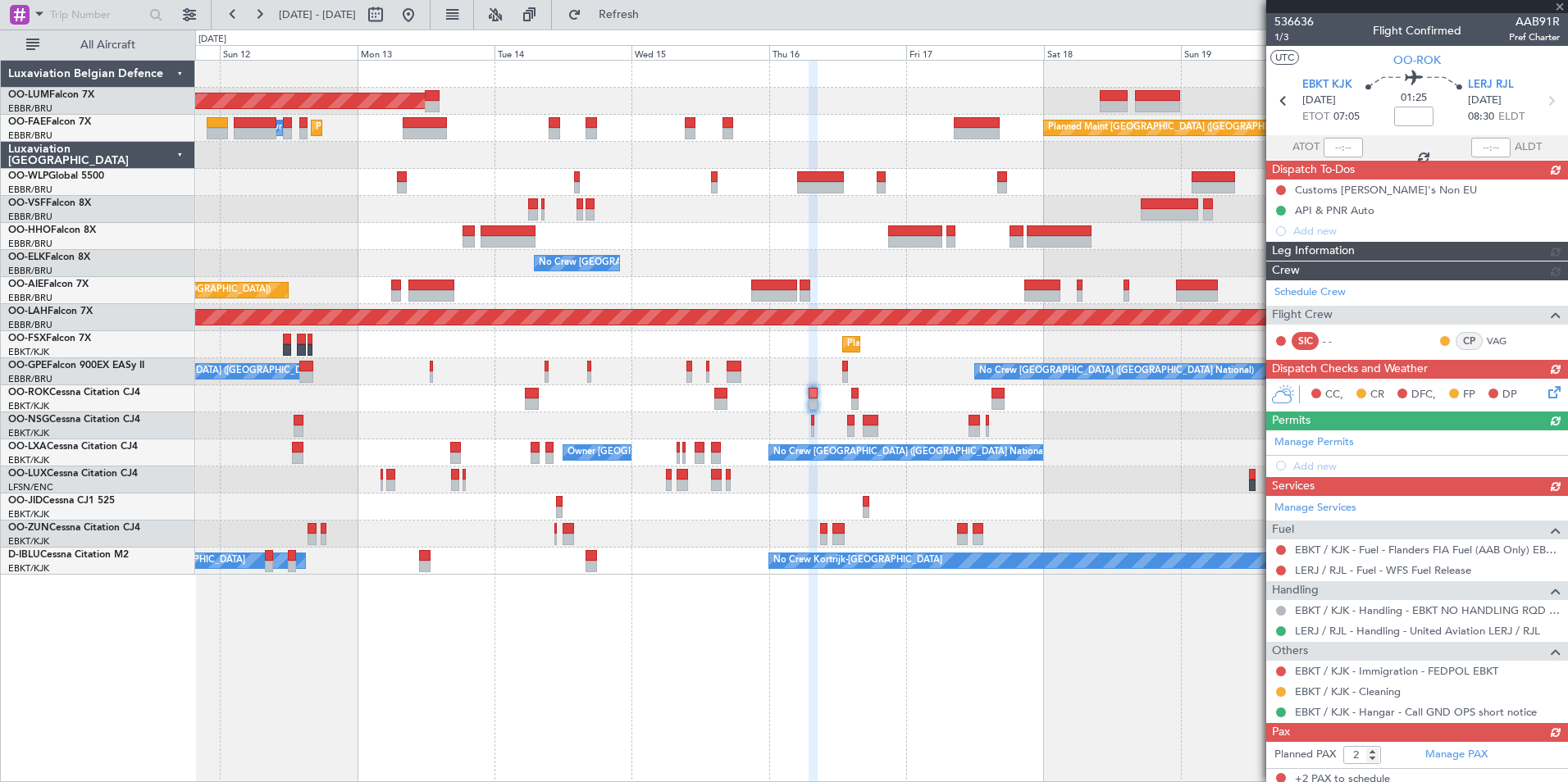
click at [690, 651] on div "AOG Maint Sibiu Planned Maint Brussels (Brussels National) Planned Maint Melsbr…" at bounding box center [881, 422] width 1373 height 723
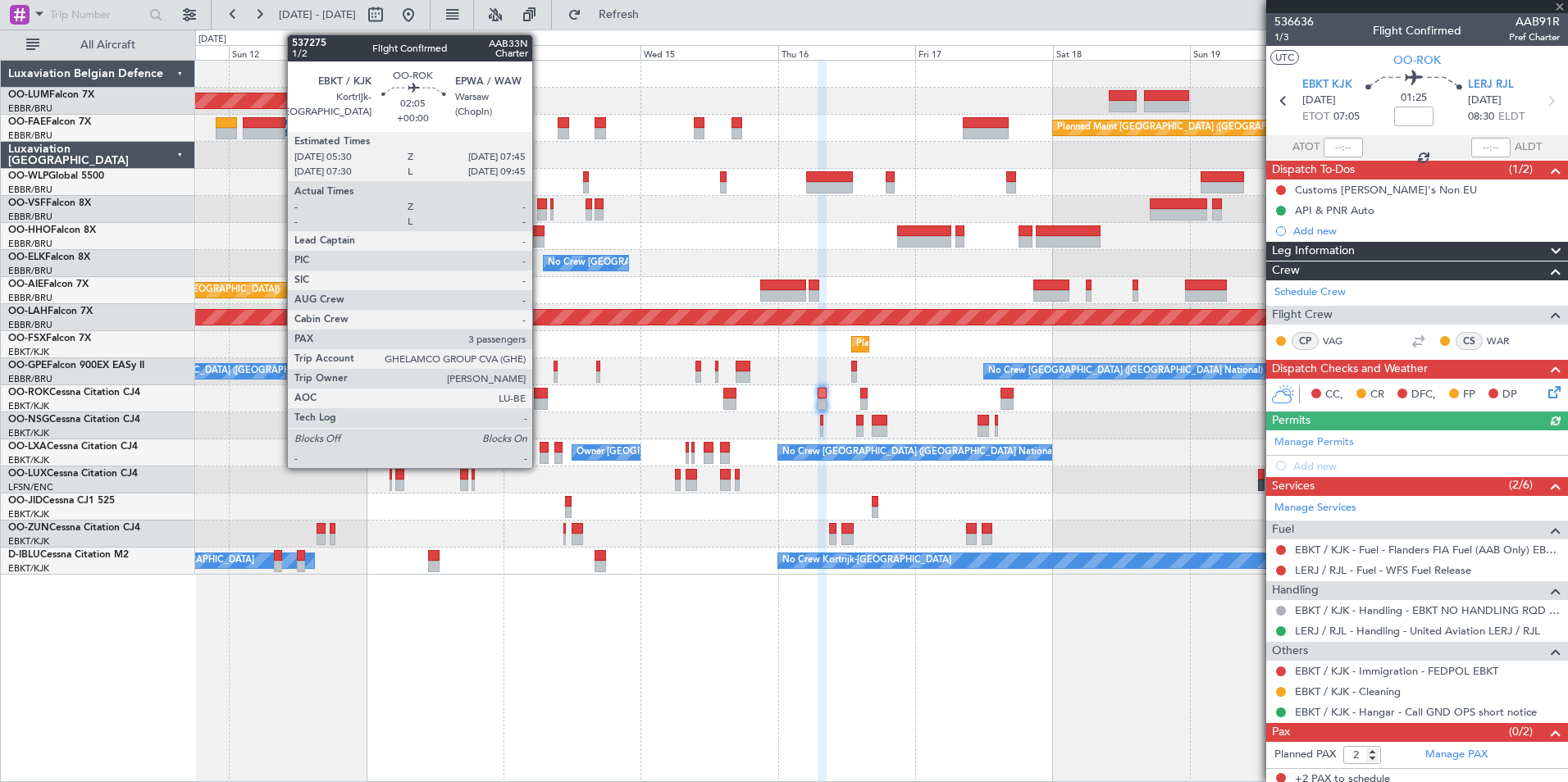
click at [539, 396] on div at bounding box center [540, 393] width 13 height 12
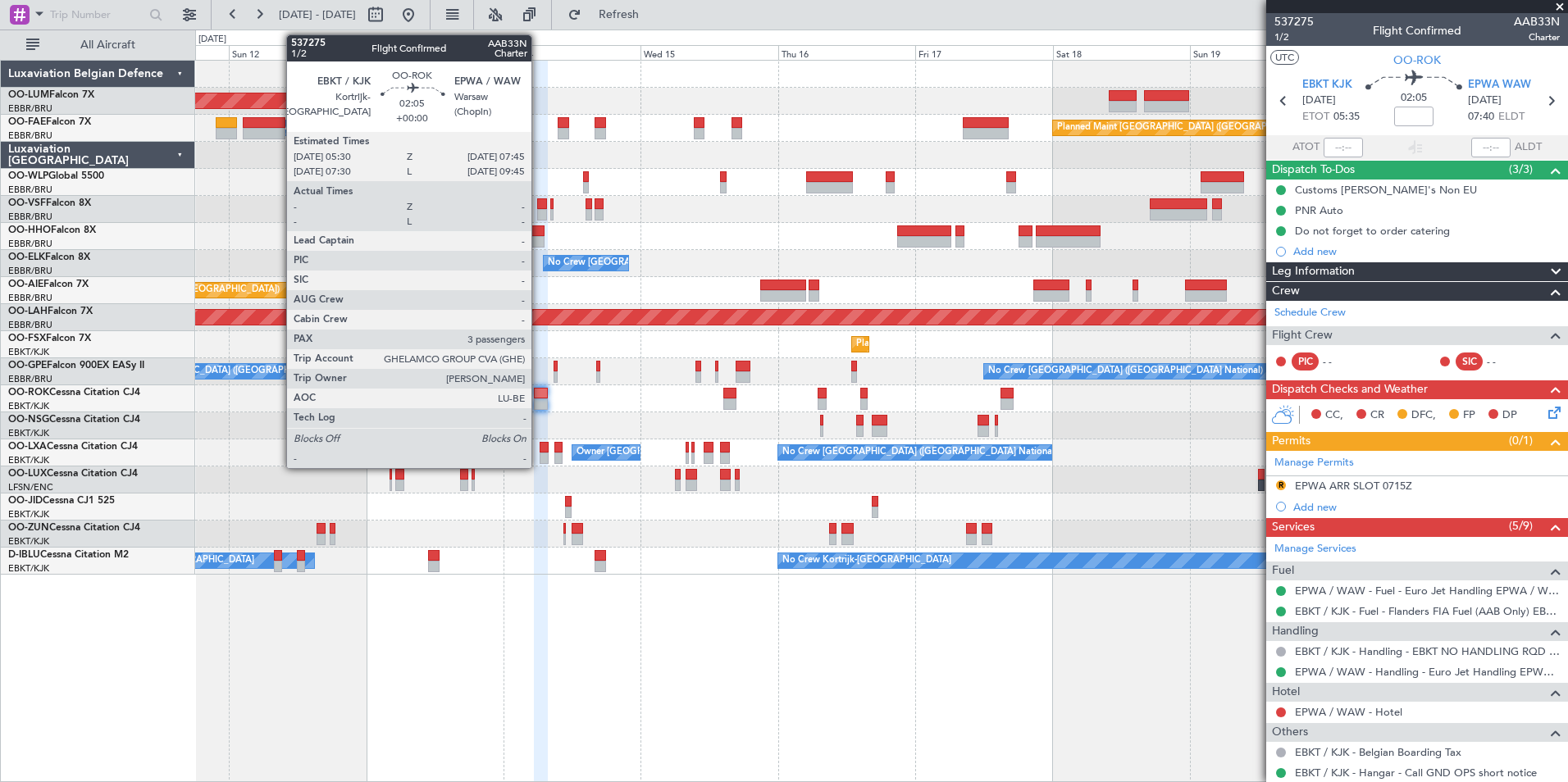
click at [539, 396] on div at bounding box center [540, 393] width 13 height 12
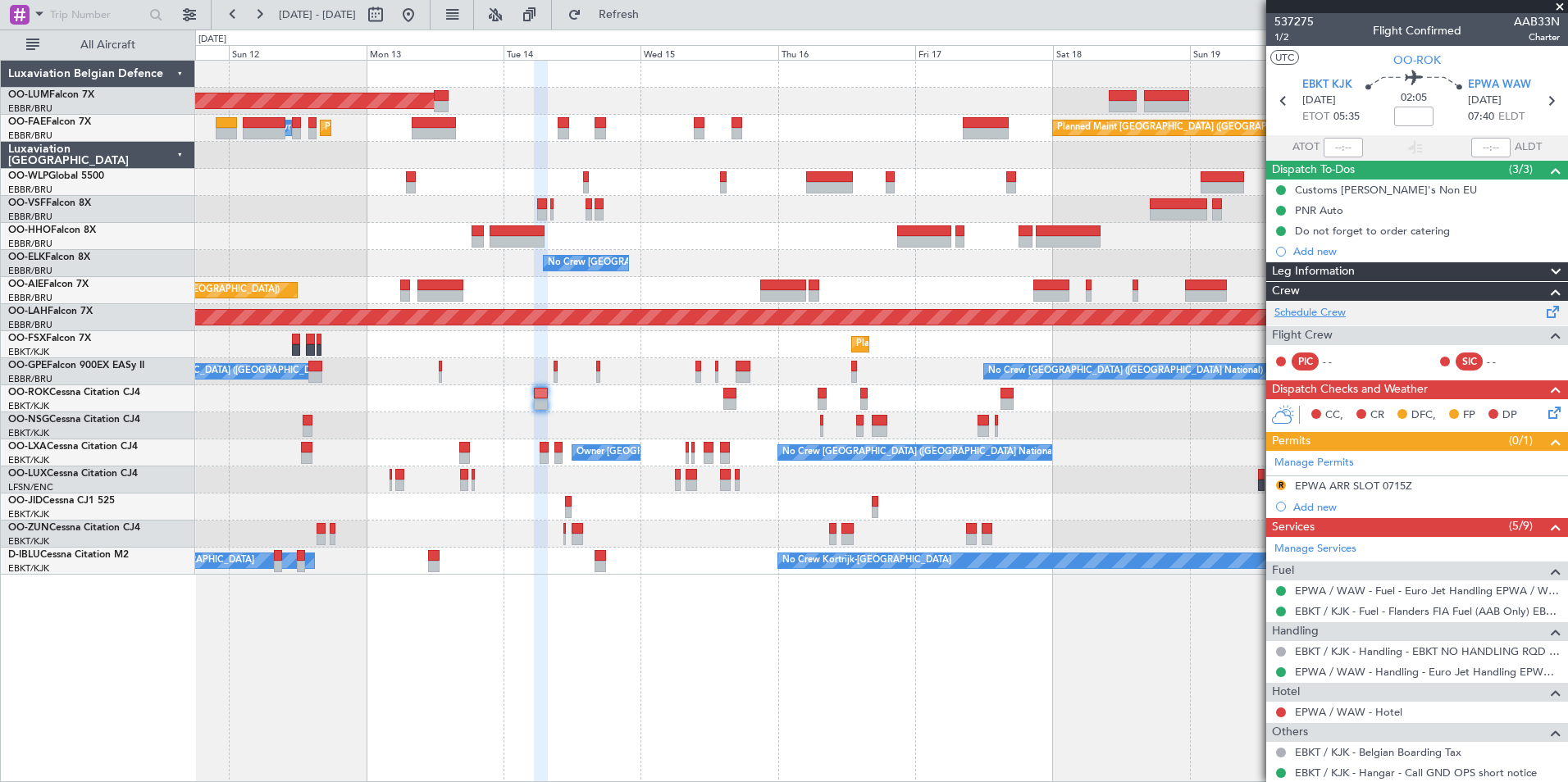
click at [1321, 310] on link "Schedule Crew" at bounding box center [1309, 313] width 71 height 16
click at [1287, 34] on span "1/2" at bounding box center [1294, 38] width 40 height 14
click at [658, 26] on button "Refresh" at bounding box center [609, 14] width 98 height 26
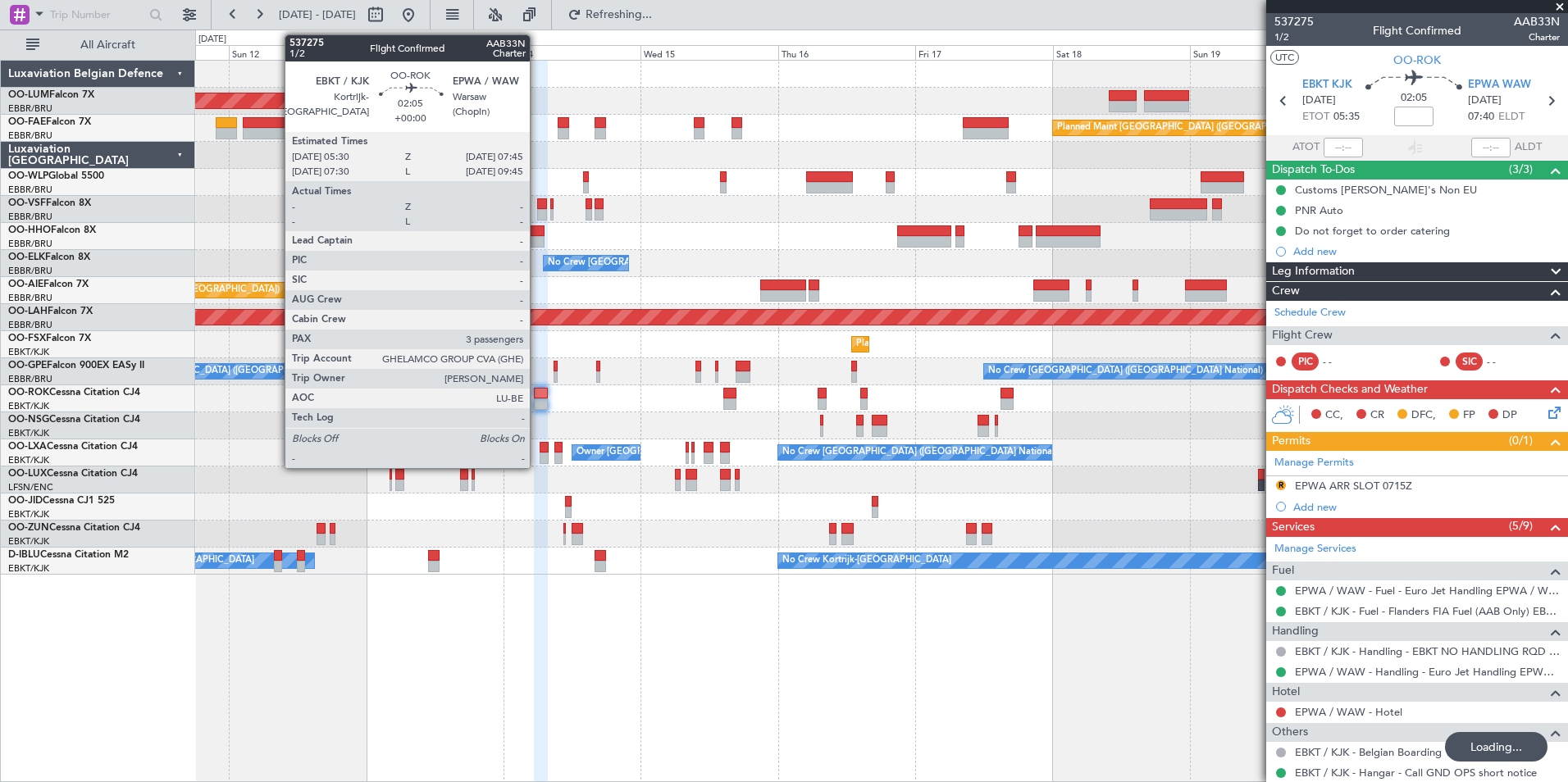
click at [537, 396] on div at bounding box center [540, 393] width 13 height 12
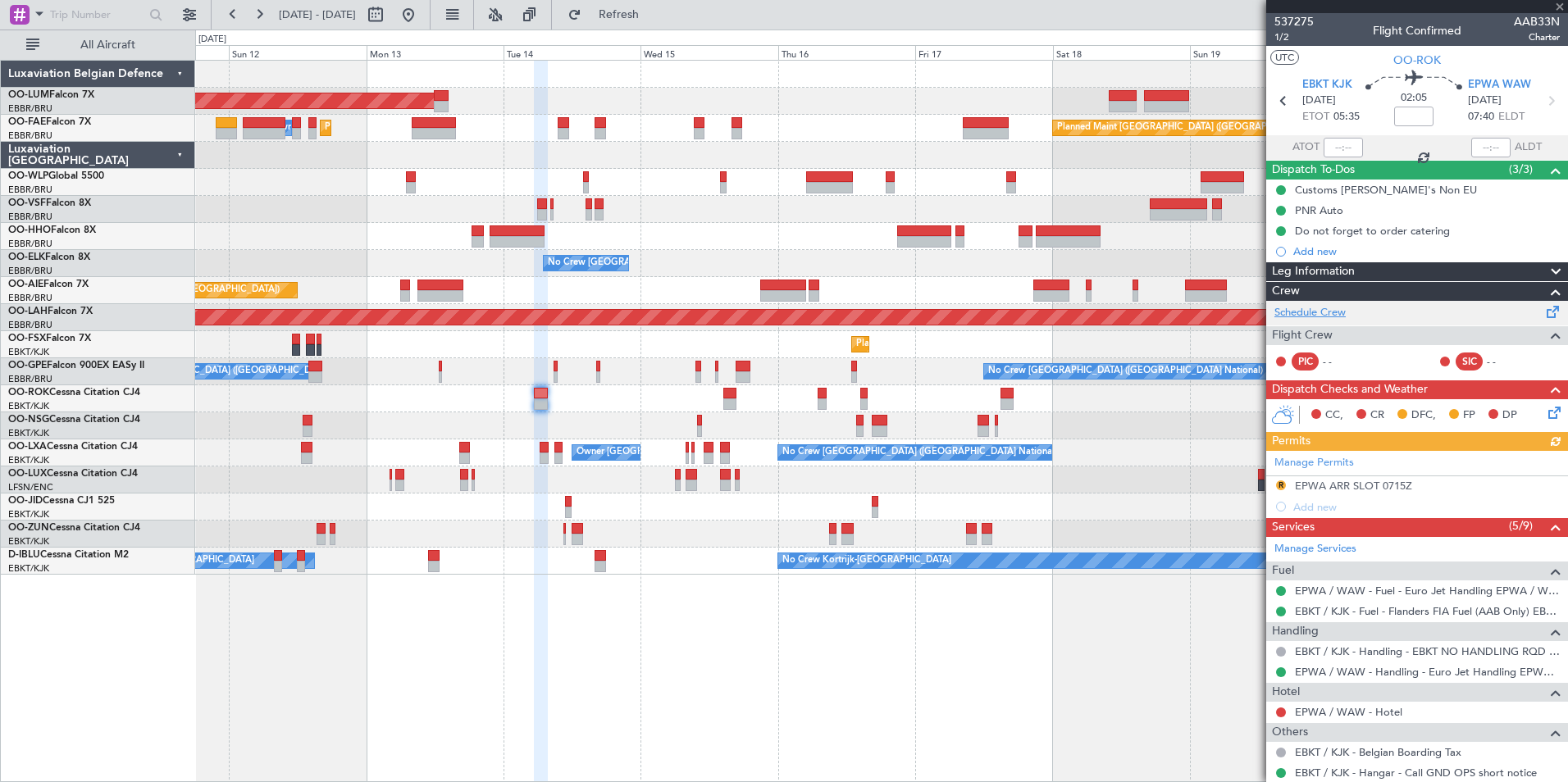
click at [1322, 312] on link "Schedule Crew" at bounding box center [1309, 313] width 71 height 16
click at [654, 14] on span "Refresh" at bounding box center [619, 14] width 69 height 12
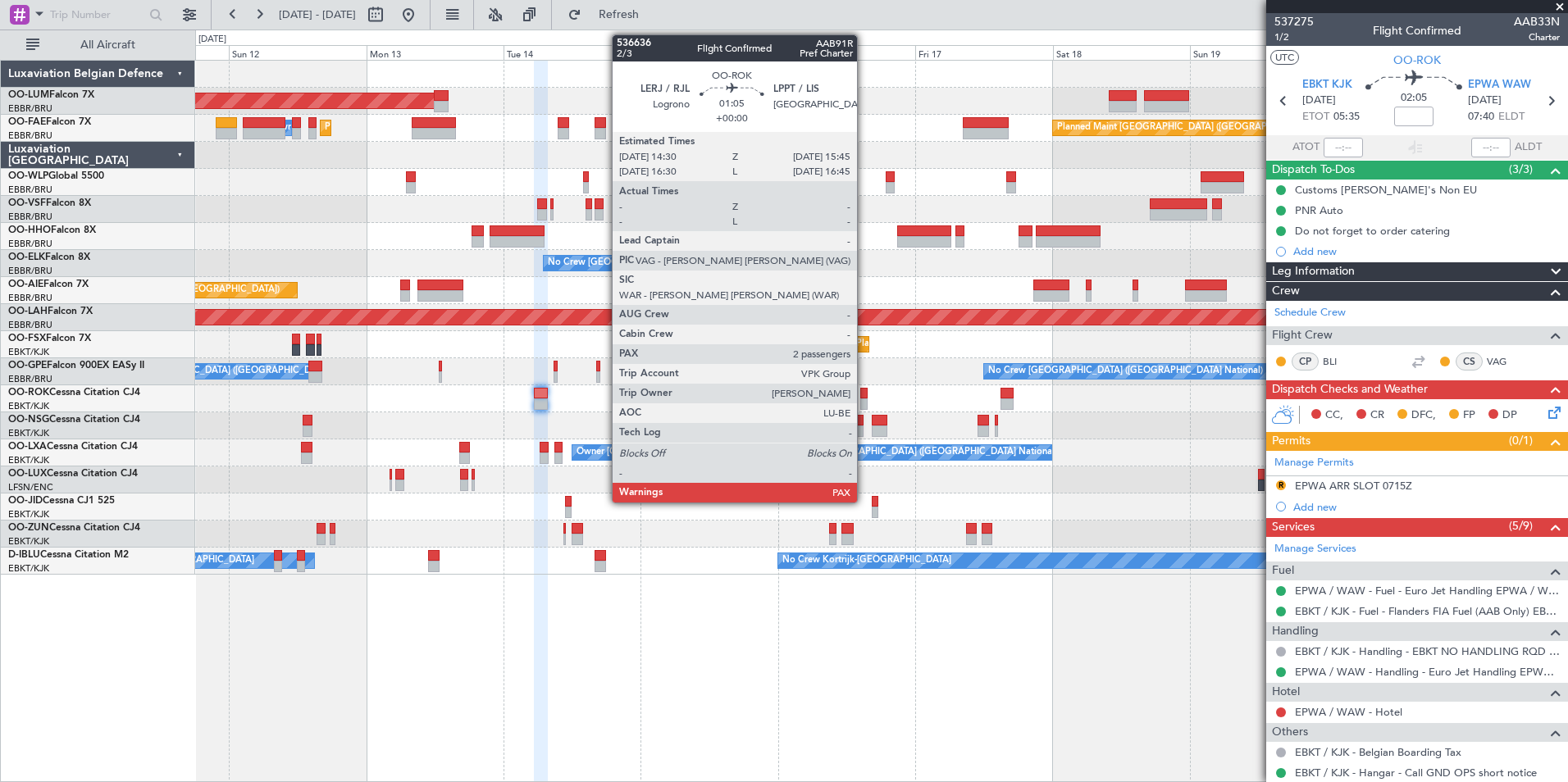
click at [864, 393] on div at bounding box center [864, 393] width 7 height 12
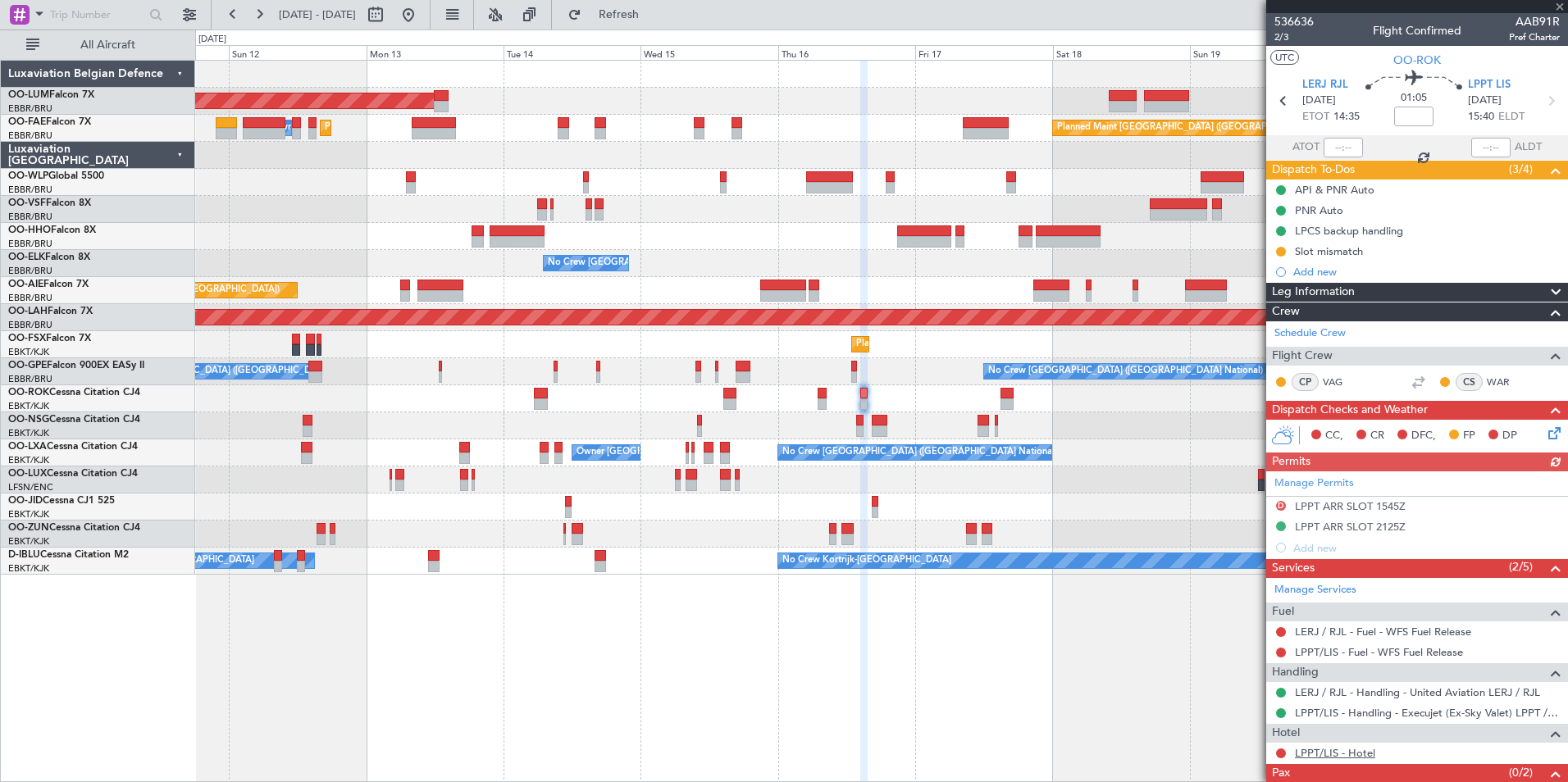
click at [1344, 752] on link "LPPT/LIS - Hotel" at bounding box center [1334, 753] width 80 height 14
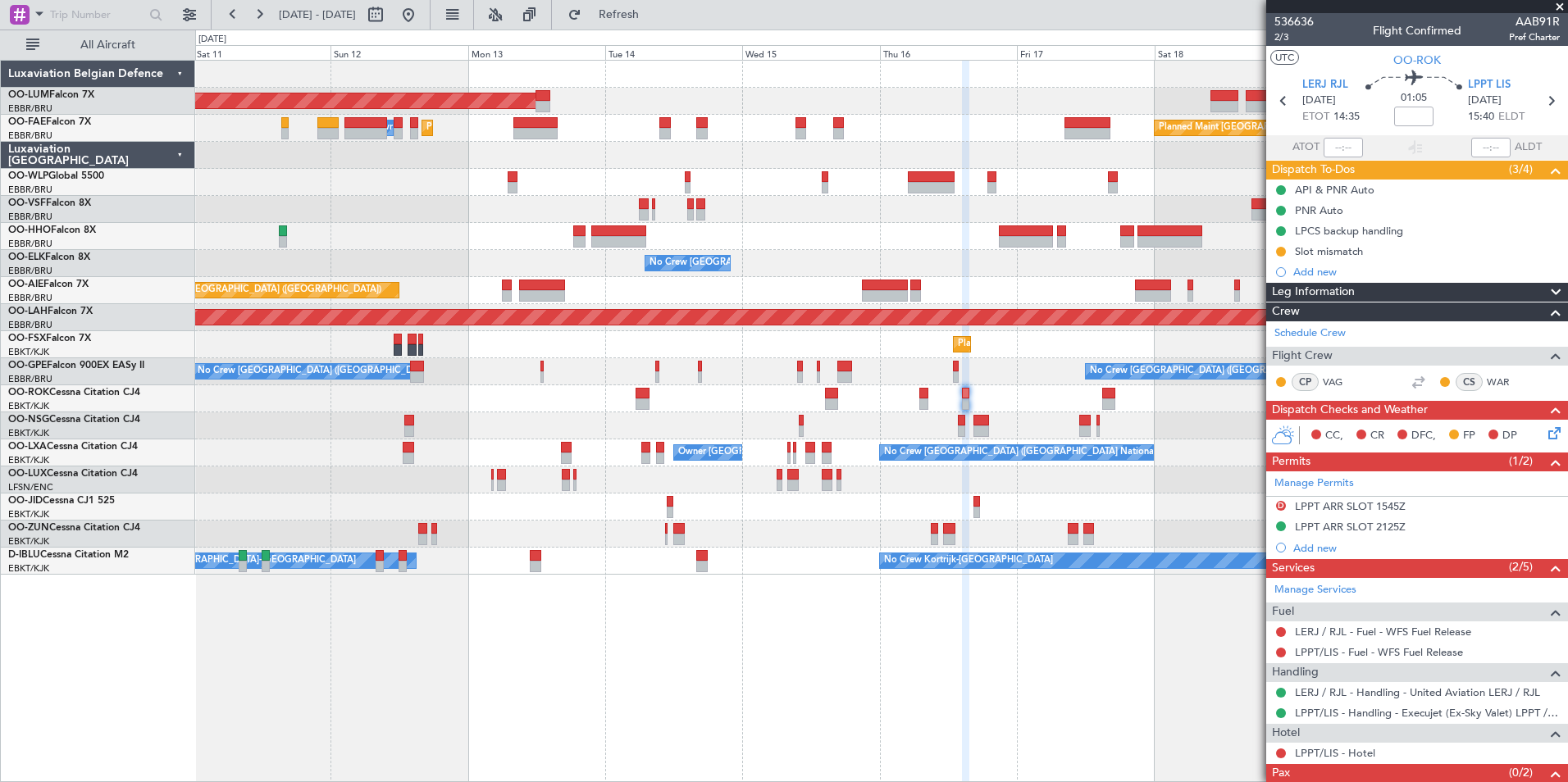
click at [549, 705] on div "AOG Maint Sibiu Planned Maint Melsbroek Air Base Owner Melsbroek Air Base Plann…" at bounding box center [881, 422] width 1373 height 723
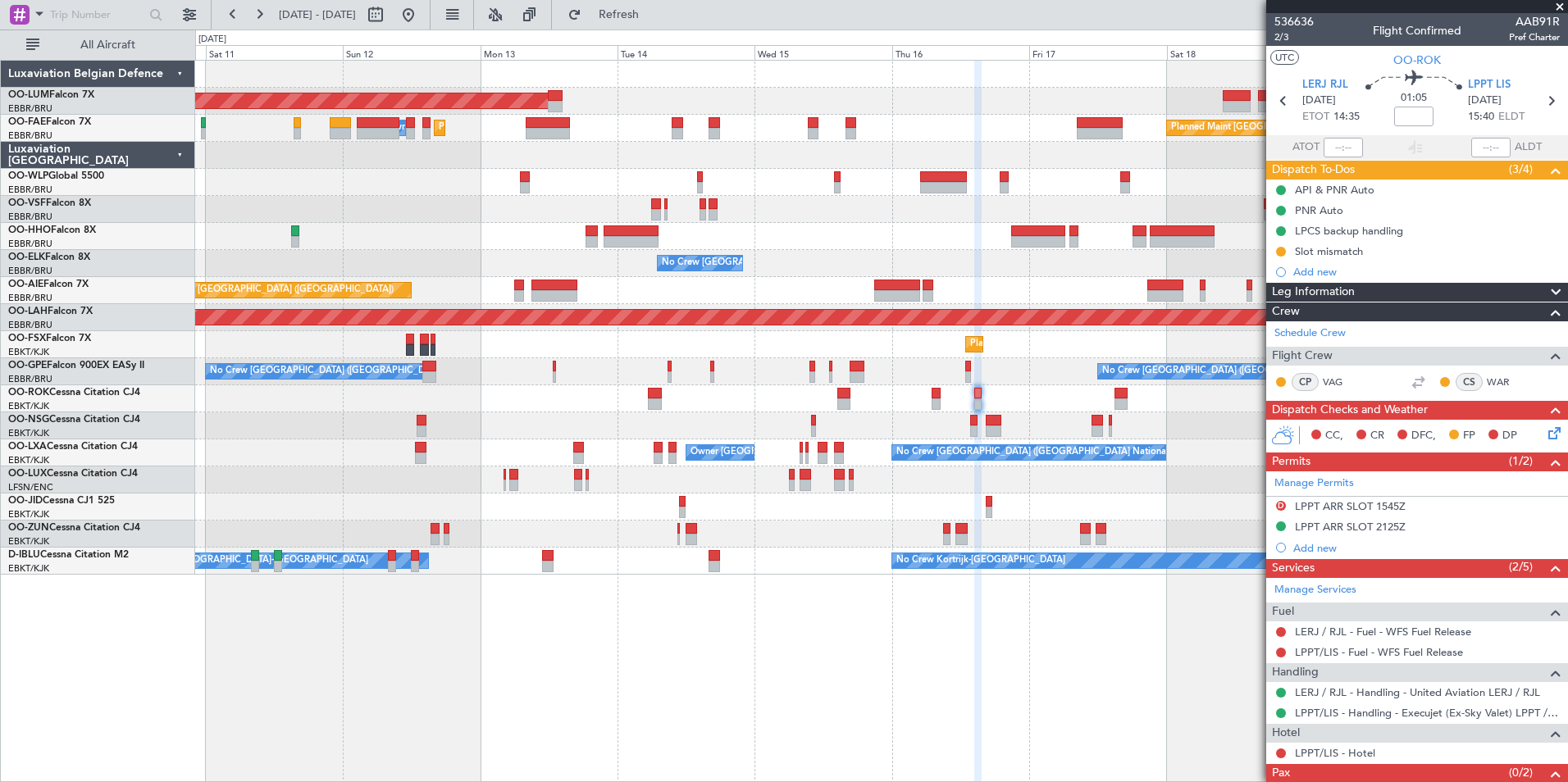
click at [732, 743] on div "AOG Maint Sibiu Planned Maint Melsbroek Air Base Owner Melsbroek Air Base Plann…" at bounding box center [881, 422] width 1373 height 723
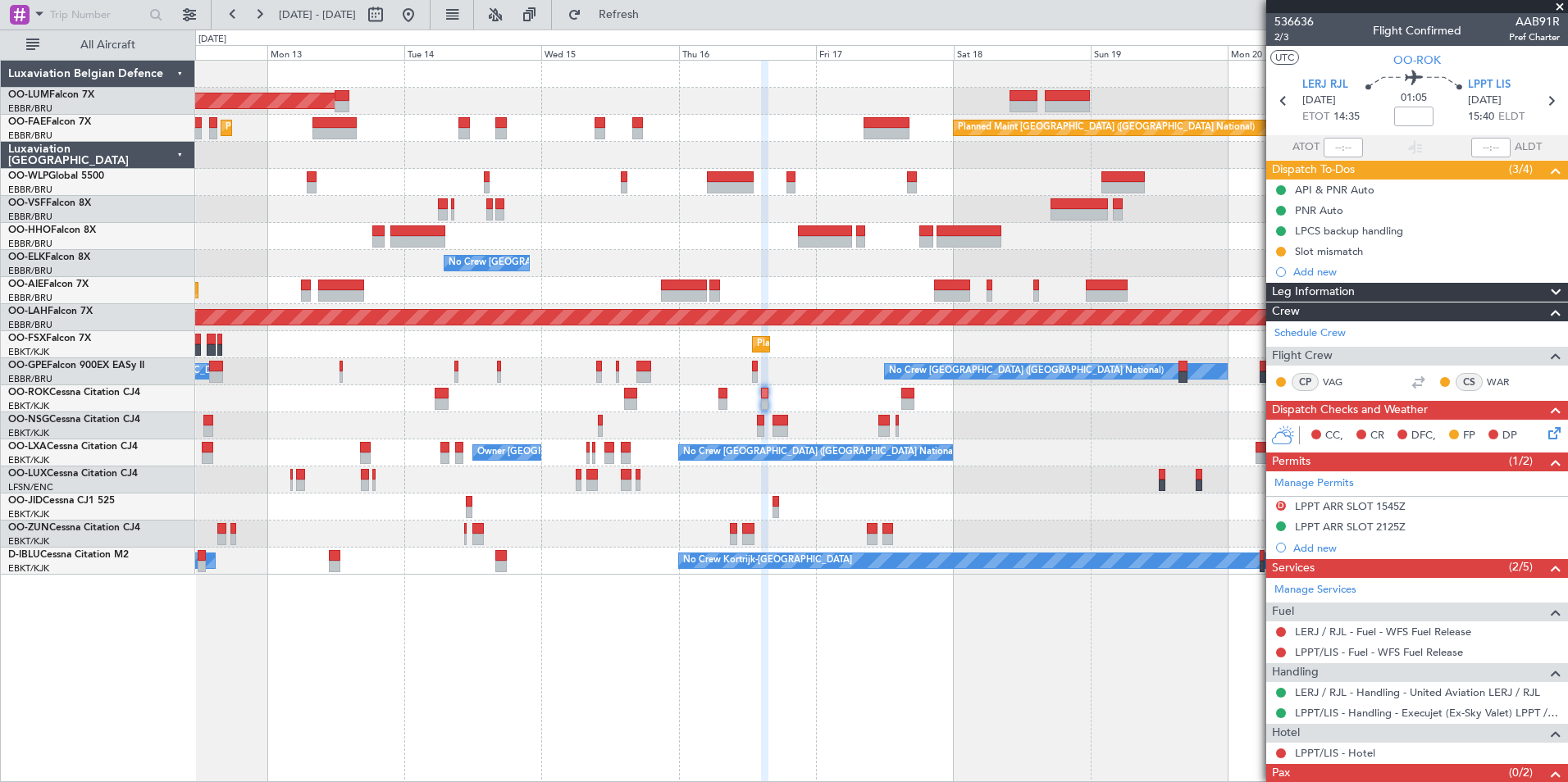
click at [499, 682] on div "AOG Maint Sibiu Planned Maint Melsbroek Air Base Planned Maint Brussels (Brusse…" at bounding box center [881, 422] width 1373 height 723
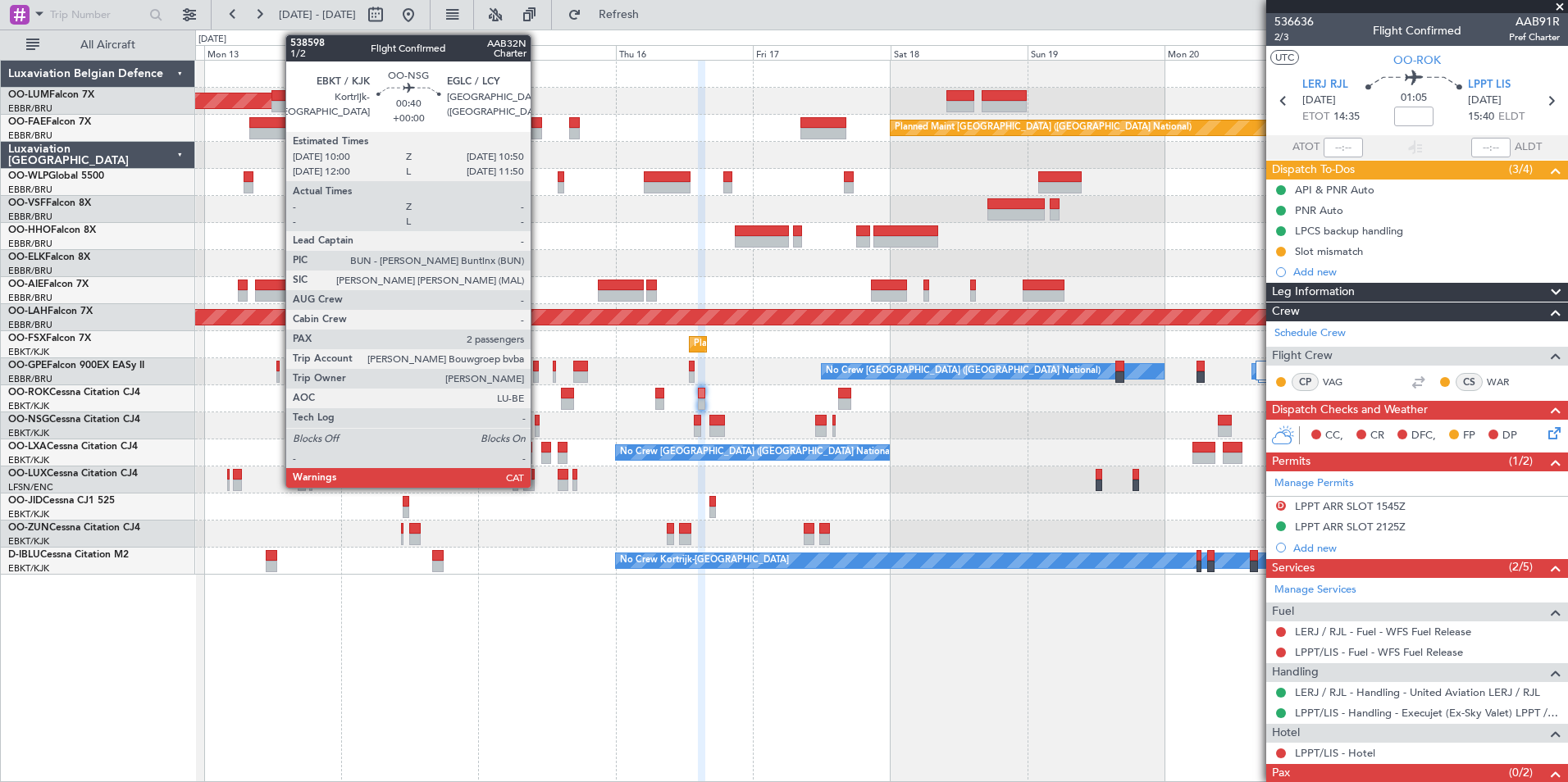
click at [538, 421] on div at bounding box center [537, 420] width 4 height 12
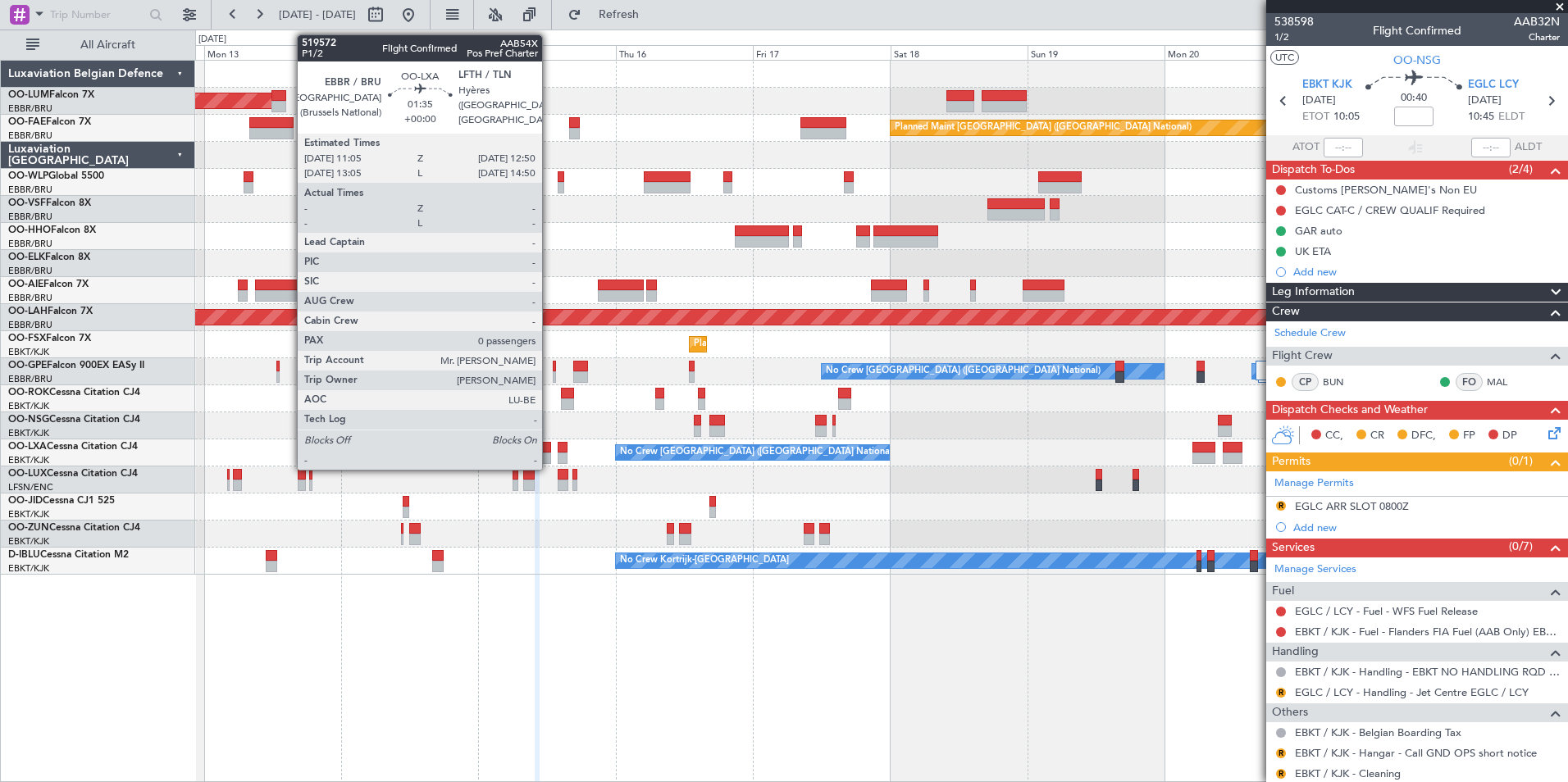
click at [549, 450] on div at bounding box center [547, 448] width 11 height 12
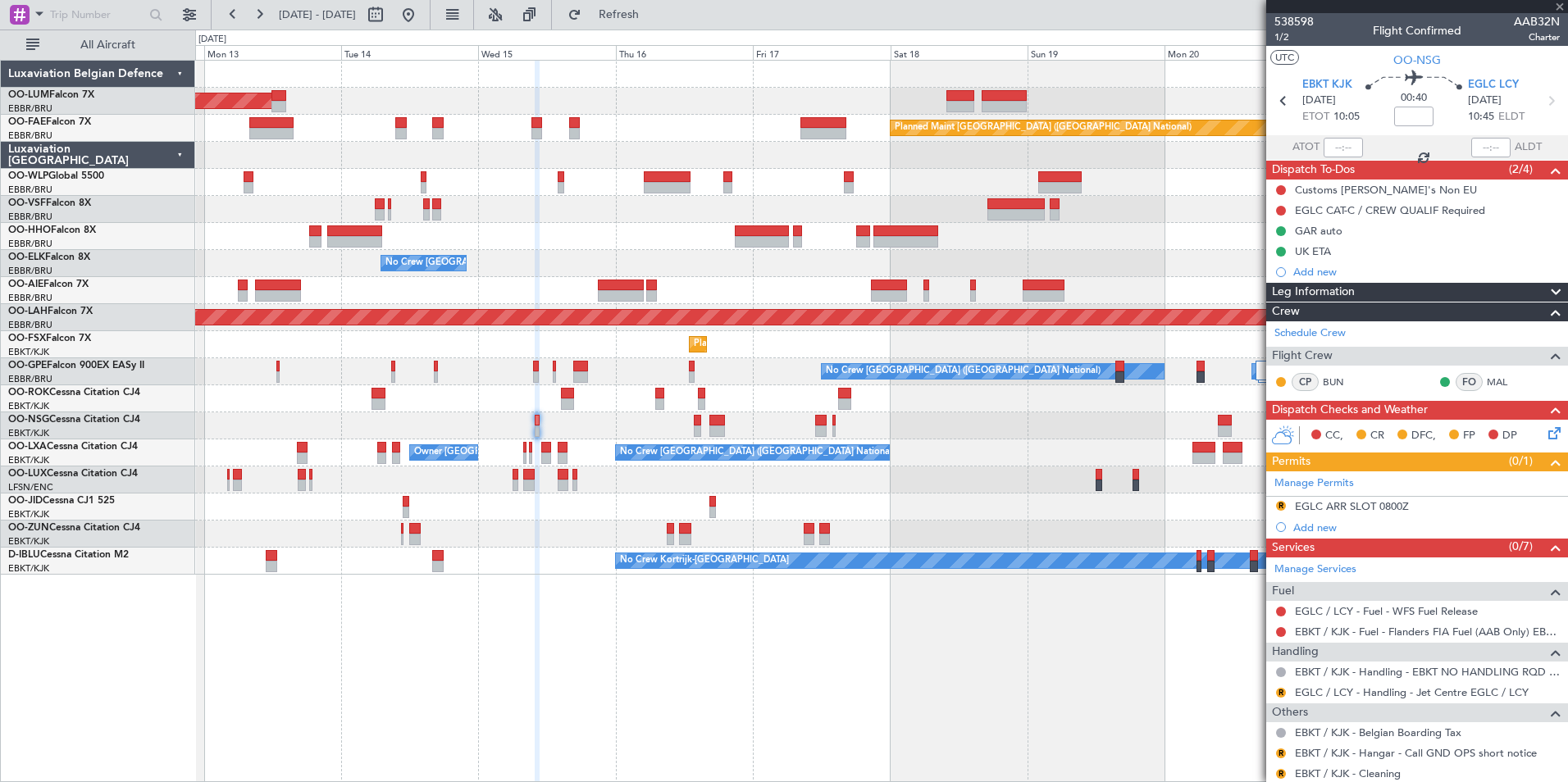
type input "0"
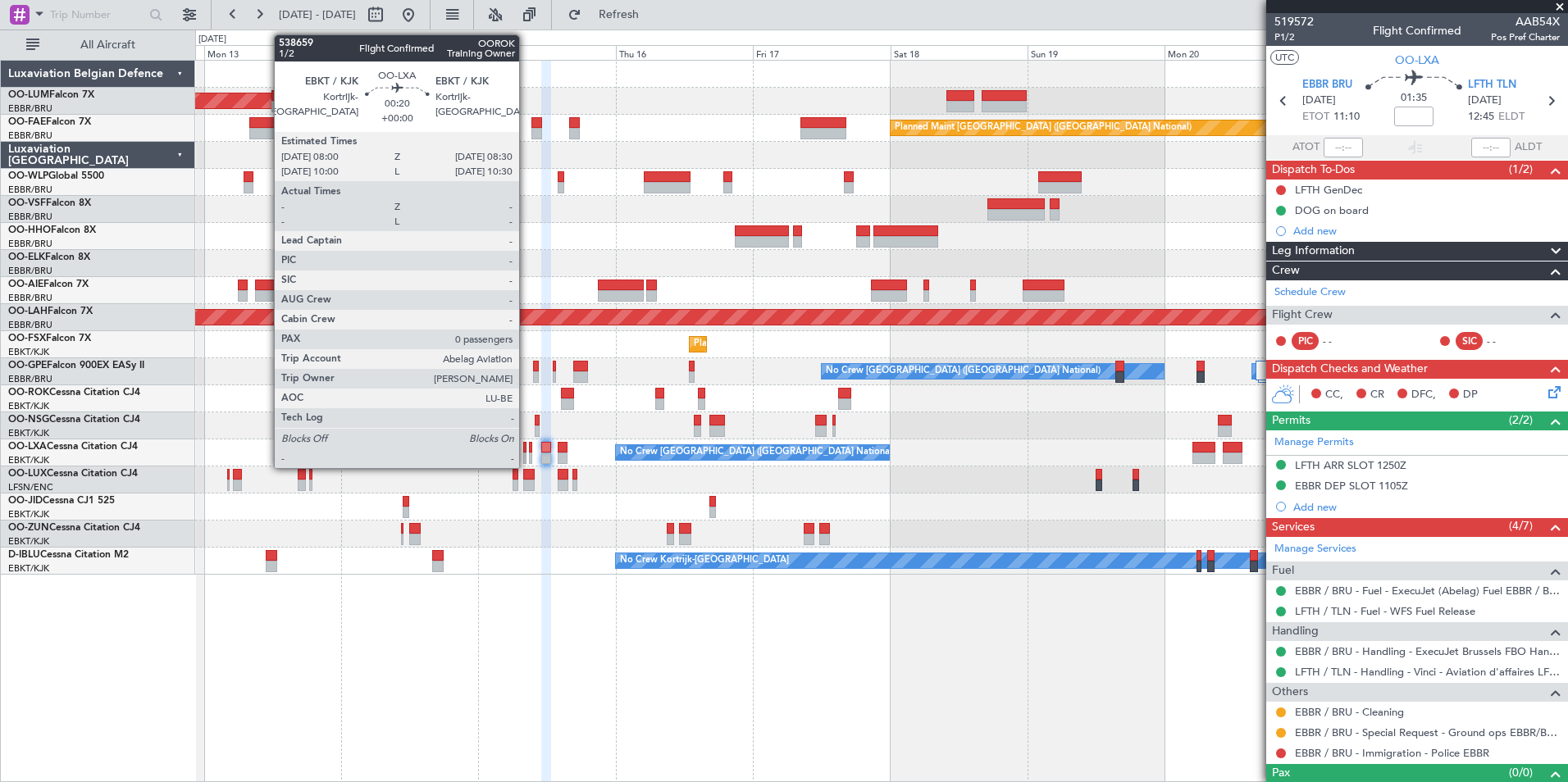
click at [527, 450] on div at bounding box center [525, 448] width 4 height 12
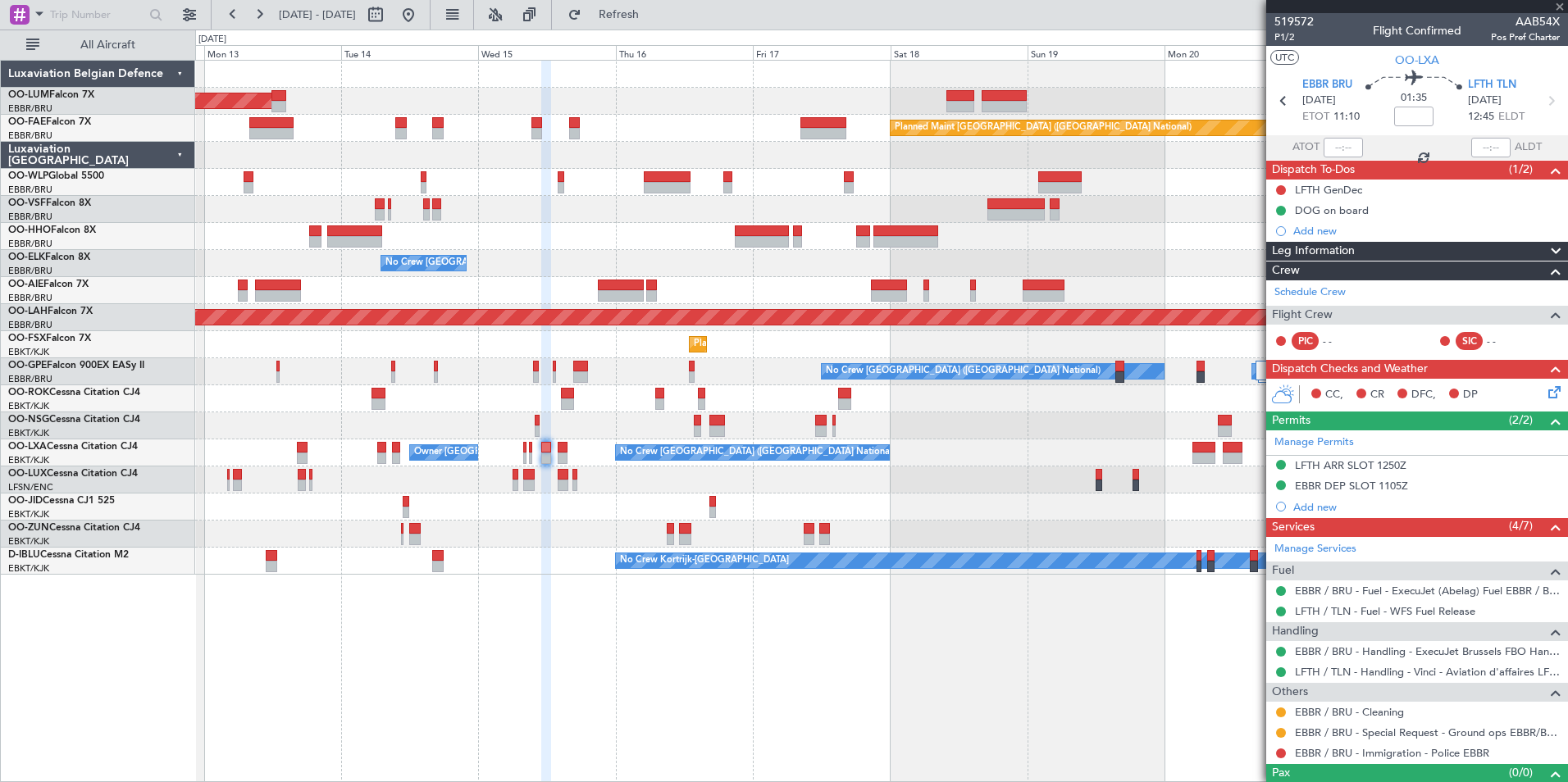
click at [541, 449] on div at bounding box center [547, 448] width 11 height 12
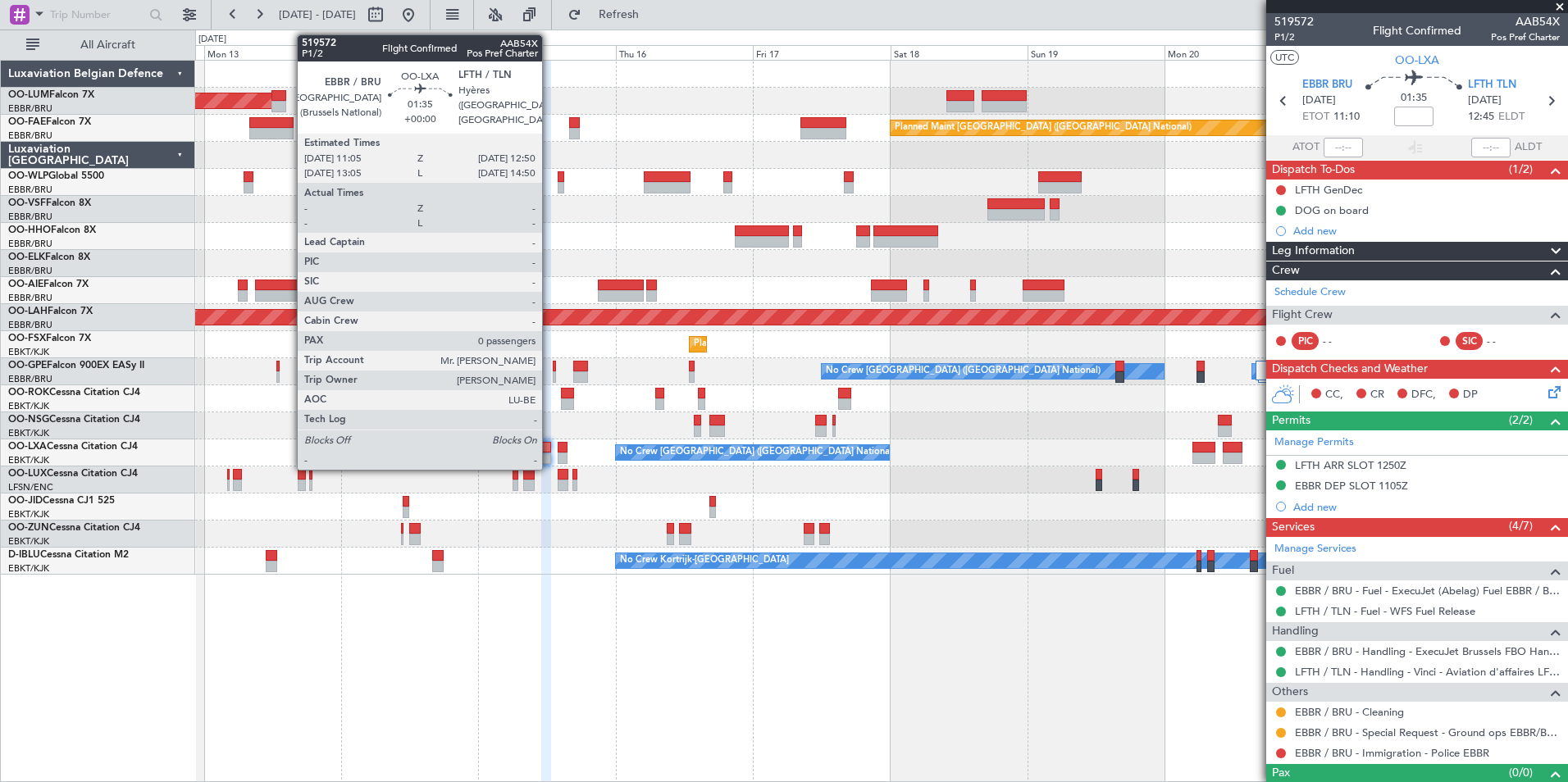
click at [549, 452] on div at bounding box center [547, 448] width 11 height 12
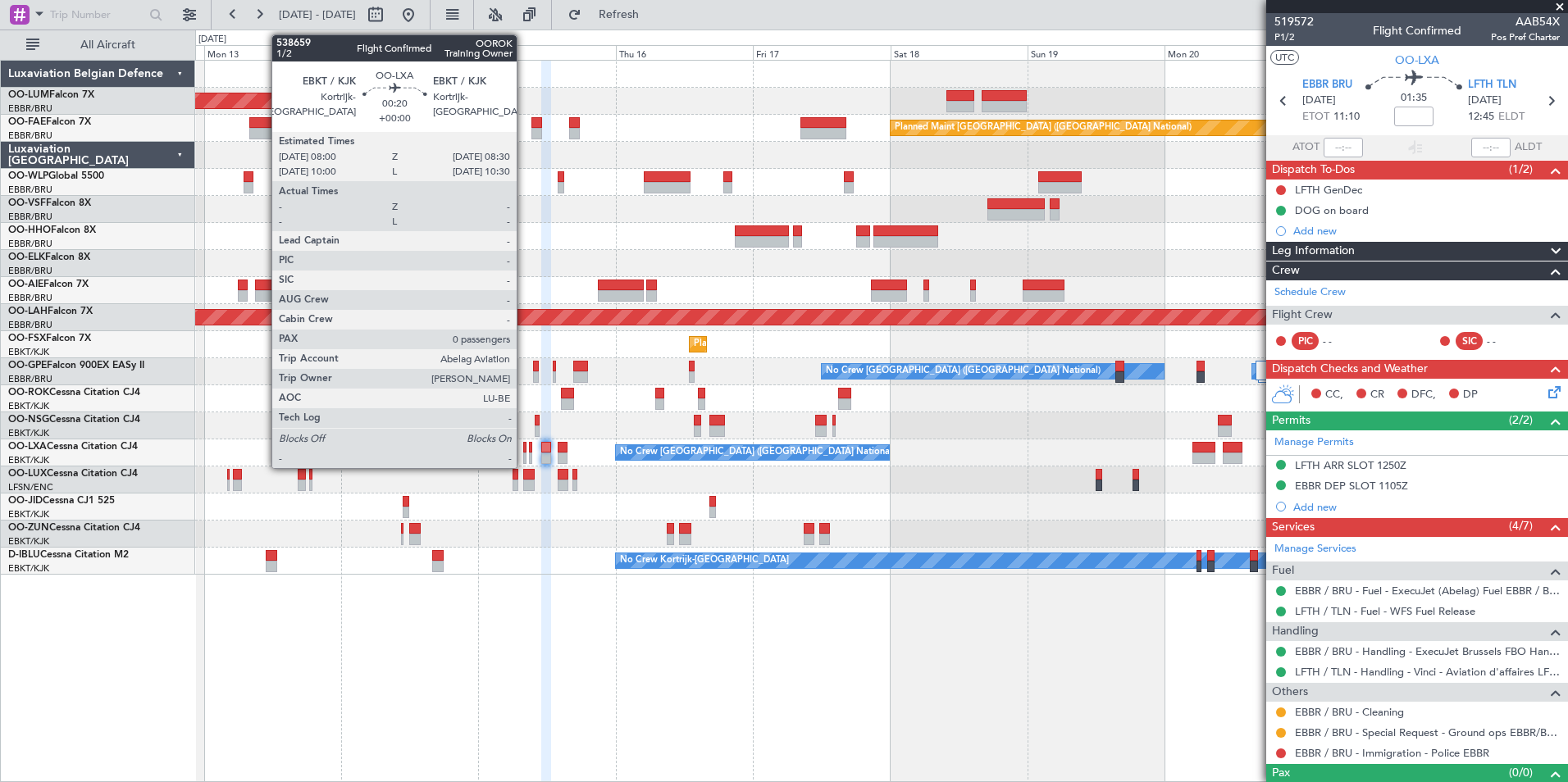
click at [524, 444] on div at bounding box center [525, 448] width 4 height 12
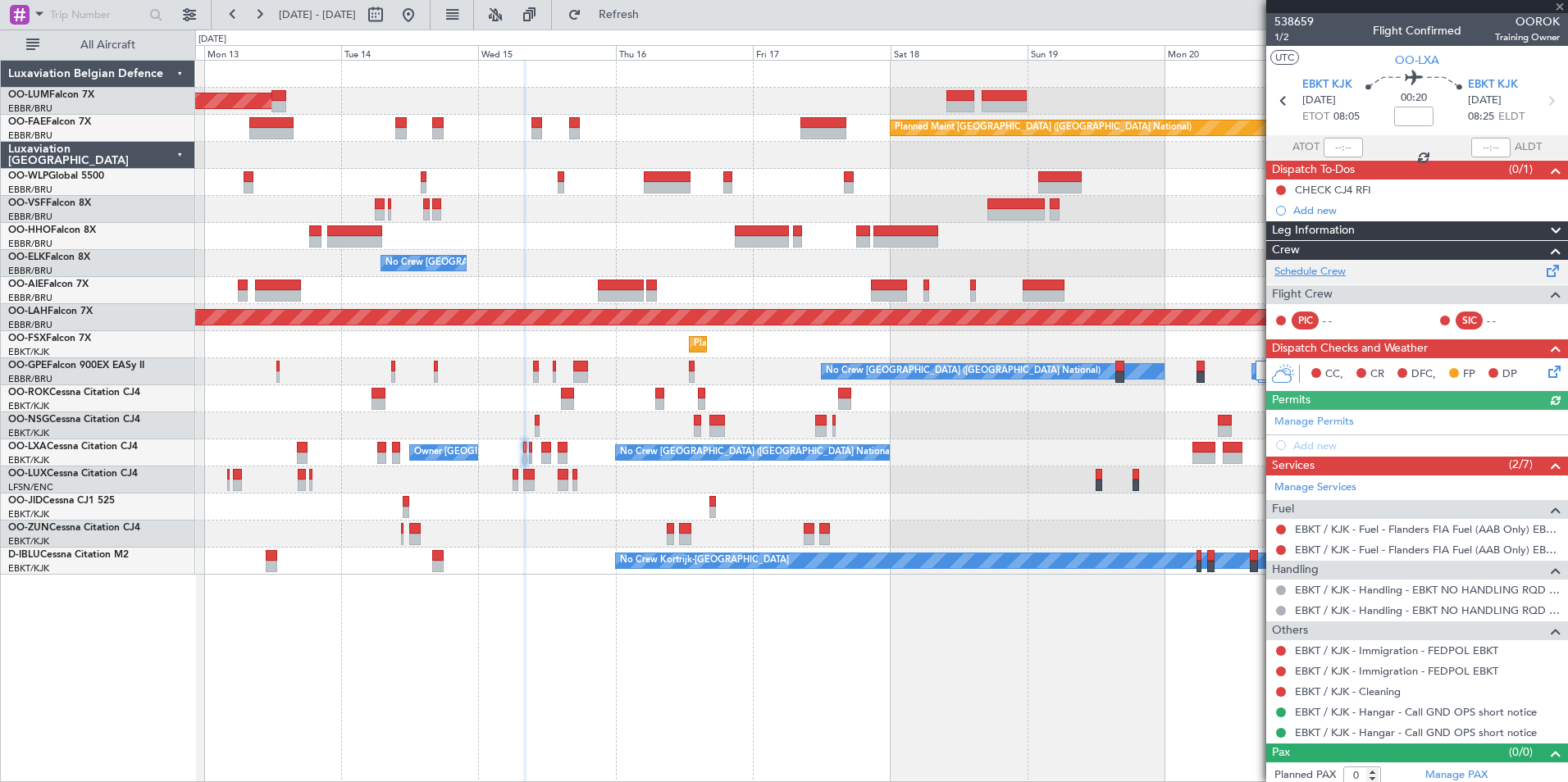
click at [1309, 274] on link "Schedule Crew" at bounding box center [1309, 272] width 71 height 16
click at [653, 10] on span "Refresh" at bounding box center [619, 14] width 69 height 12
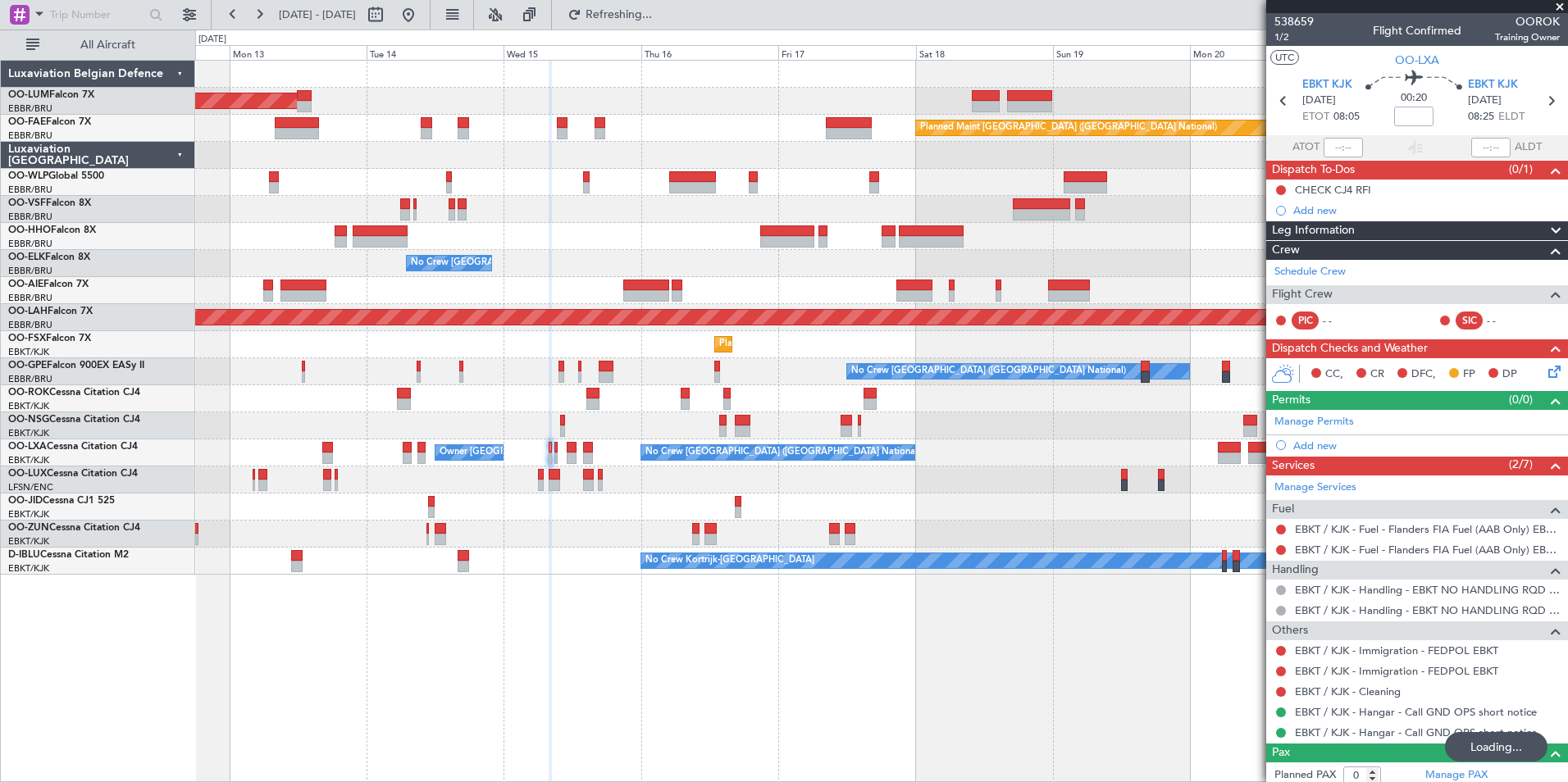
click at [779, 682] on div "AOG Maint [GEOGRAPHIC_DATA] Planned Maint [GEOGRAPHIC_DATA] ([GEOGRAPHIC_DATA])…" at bounding box center [881, 422] width 1373 height 723
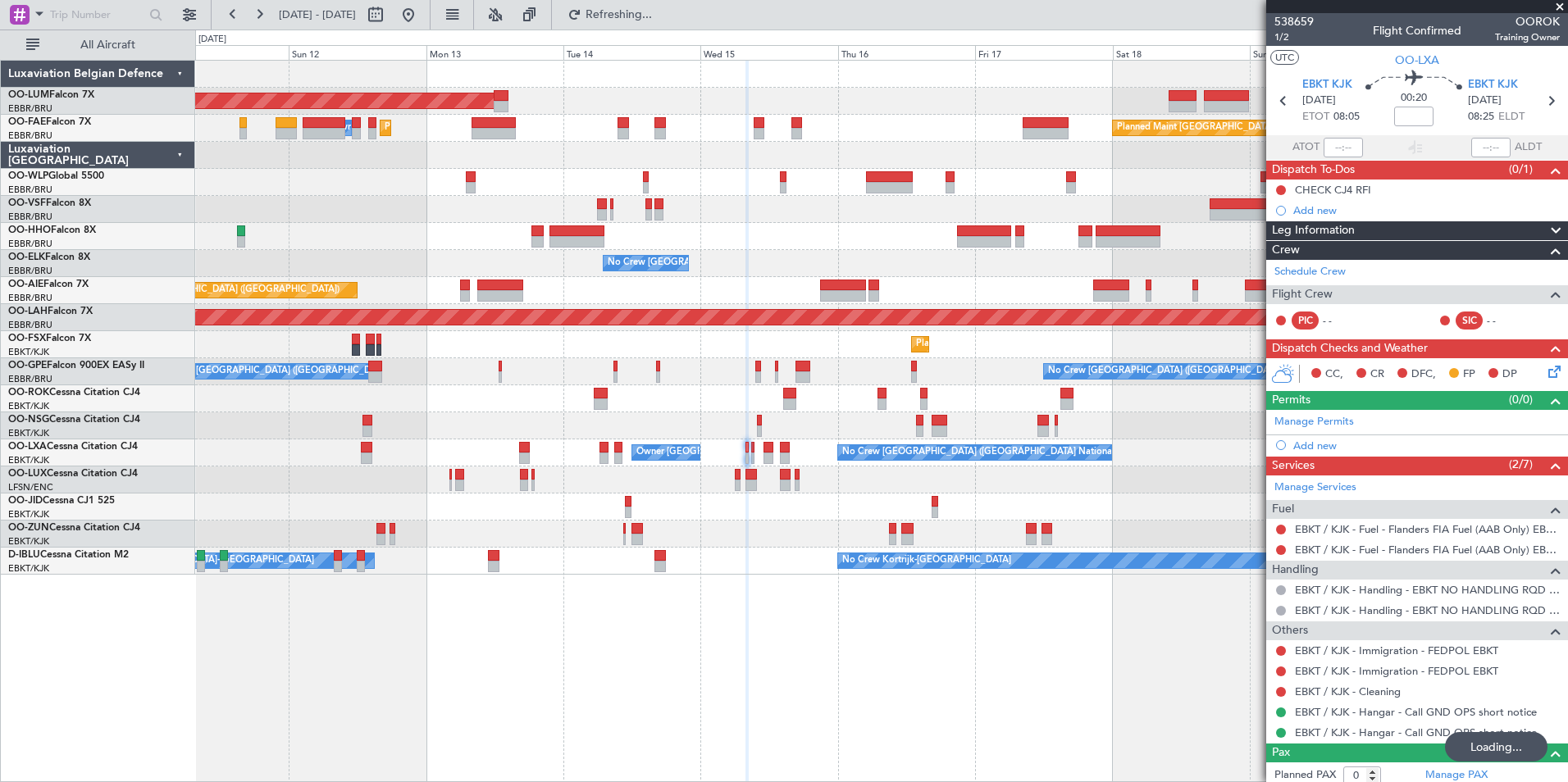
click at [768, 666] on div "AOG Maint [GEOGRAPHIC_DATA] Planned Maint [GEOGRAPHIC_DATA] ([GEOGRAPHIC_DATA])…" at bounding box center [881, 422] width 1373 height 723
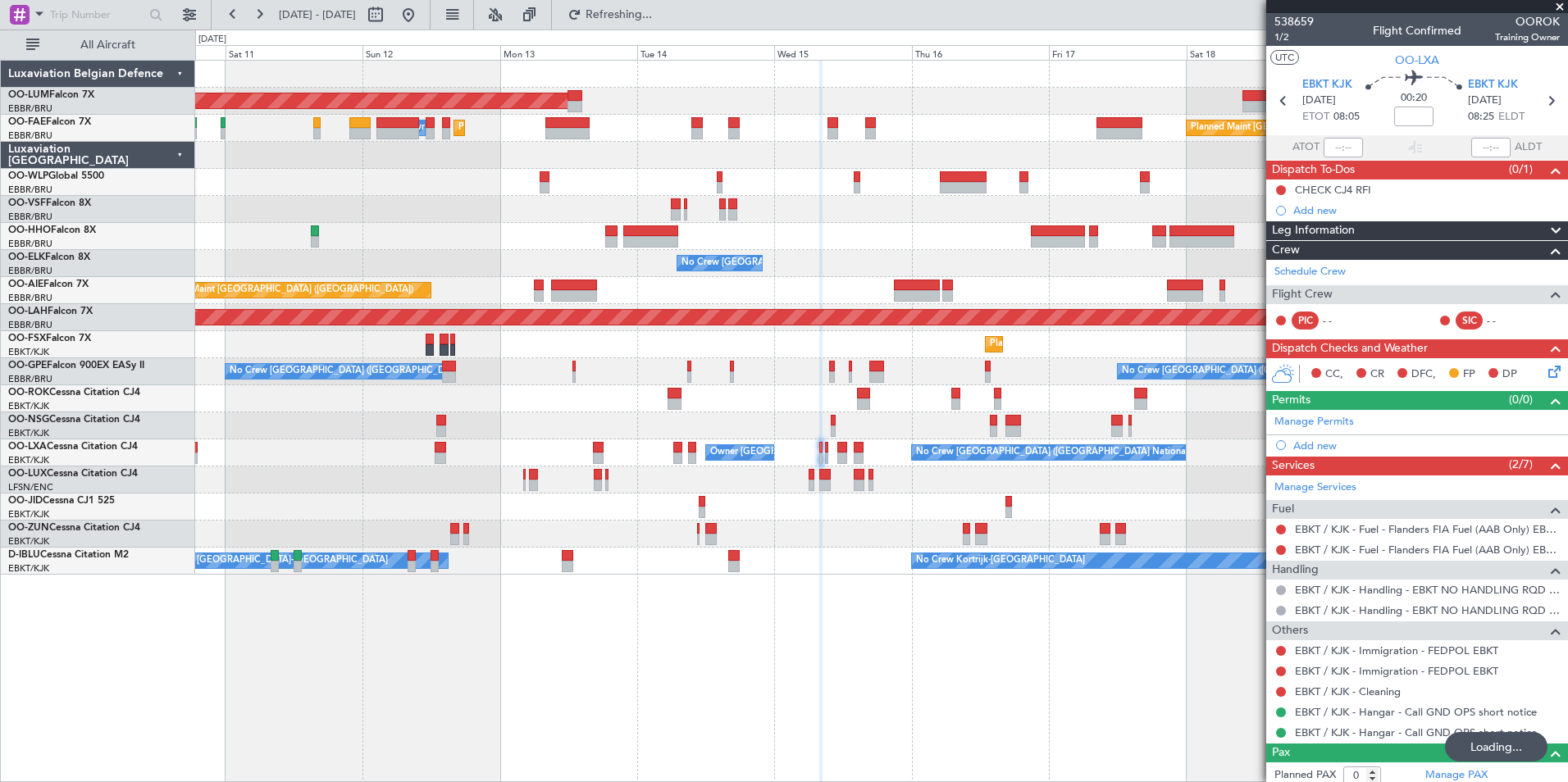
click at [842, 684] on div "AOG Maint Sibiu Planned Maint Brussels (Brussels National) Planned Maint Melsbr…" at bounding box center [881, 422] width 1373 height 723
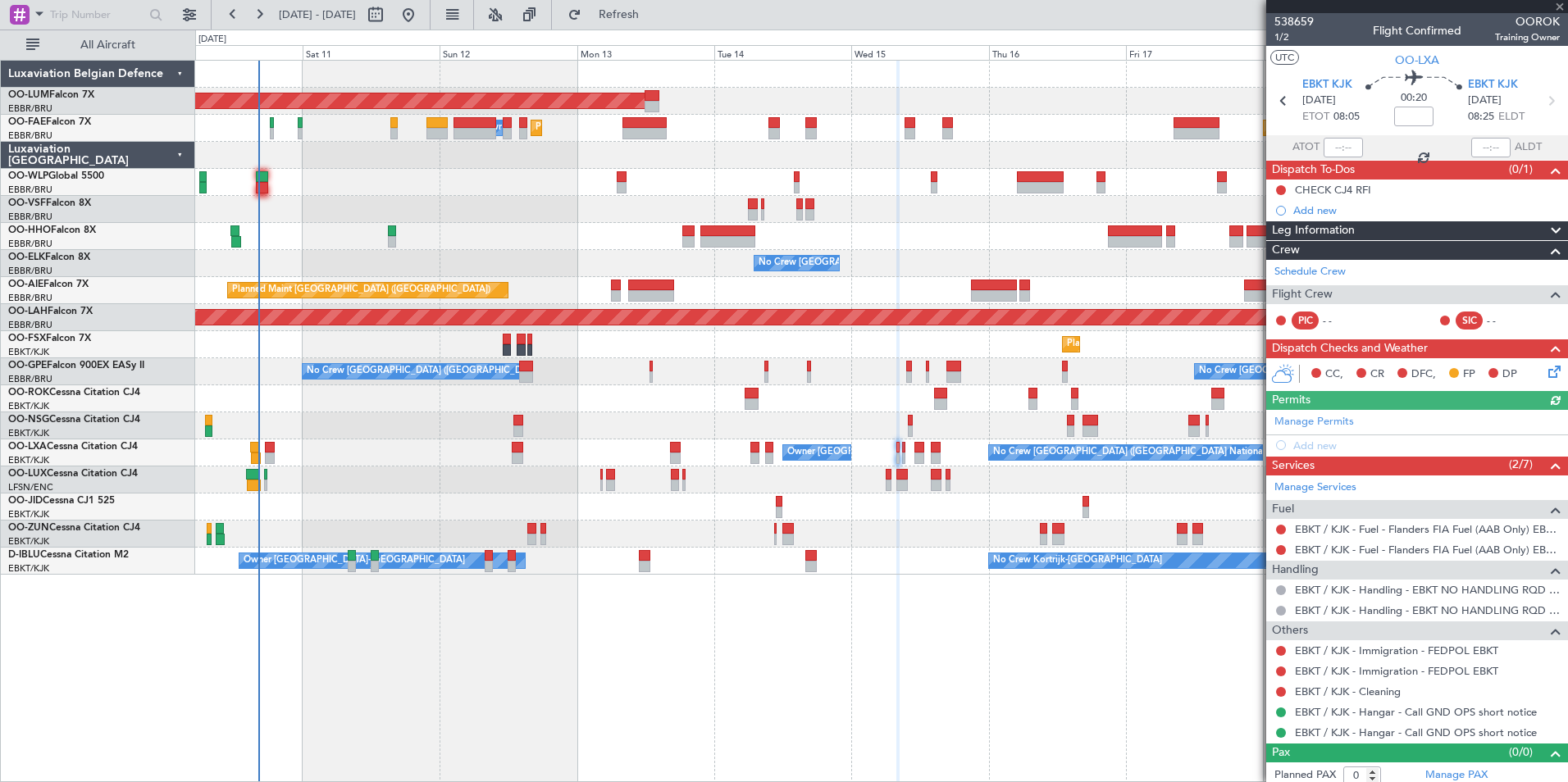
click at [745, 669] on div "AOG Maint Sibiu Planned Maint Melsbroek Air Base Owner Melsbroek Air Base Plann…" at bounding box center [881, 422] width 1373 height 723
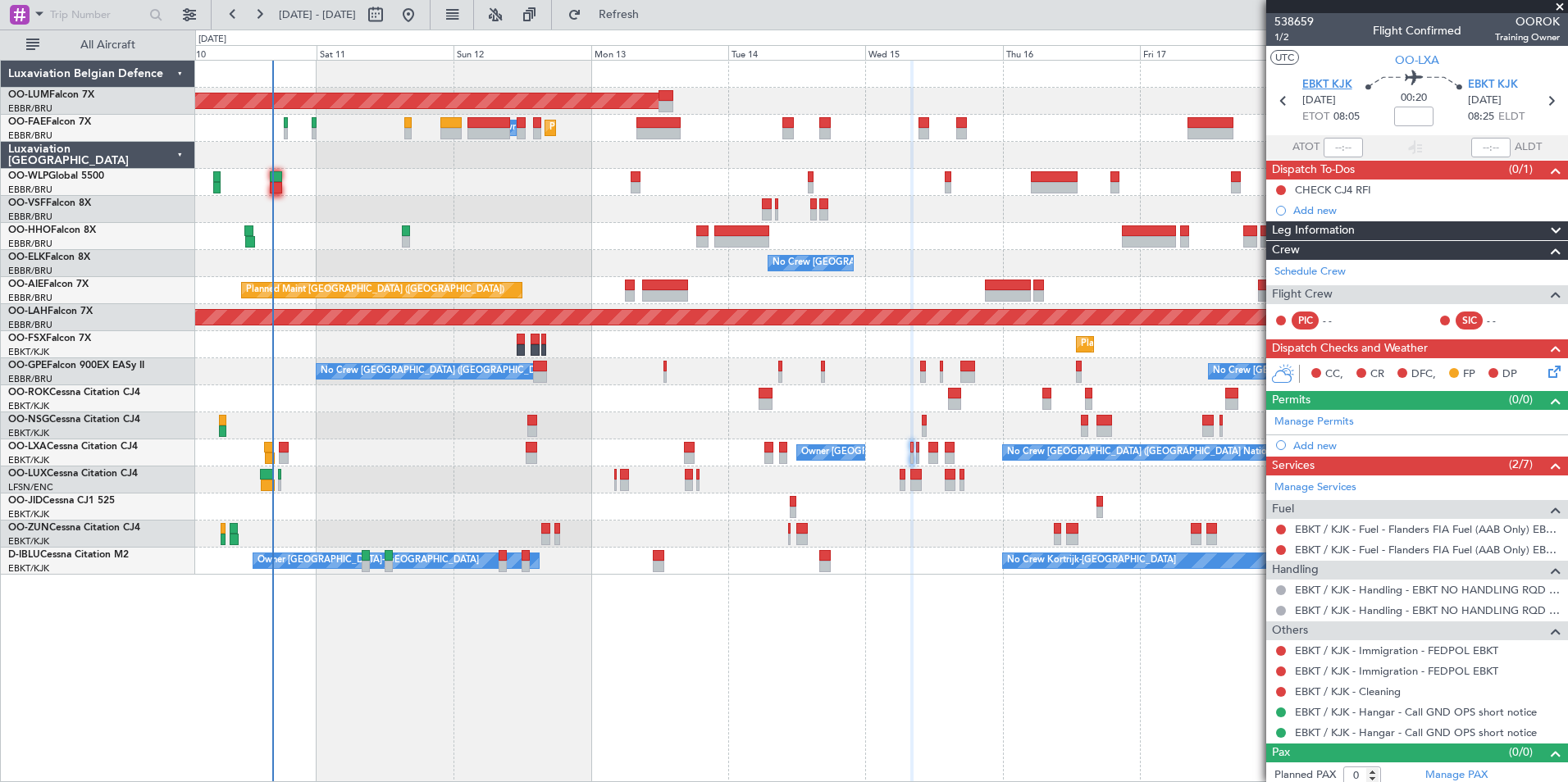
drag, startPoint x: 1322, startPoint y: 71, endPoint x: 1317, endPoint y: 79, distance: 9.4
click at [1319, 76] on section "EBKT KJK 15/10/2025 ETOT 08:05 00:20 EBKT KJK 15/10/2025 08:25 ELDT" at bounding box center [1417, 102] width 302 height 65
click at [1316, 80] on span "EBKT KJK" at bounding box center [1327, 85] width 50 height 16
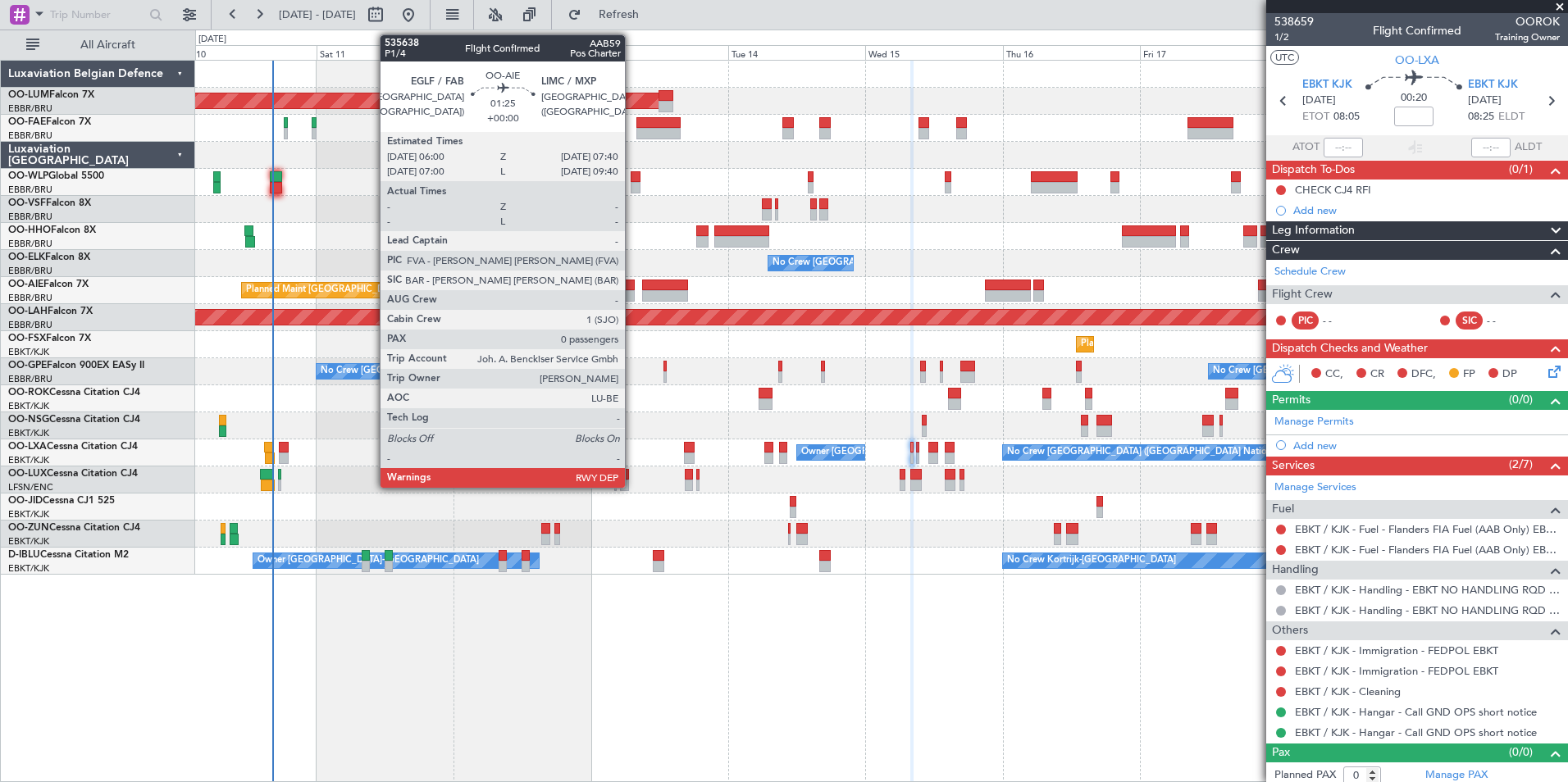
click at [632, 287] on div at bounding box center [629, 285] width 10 height 12
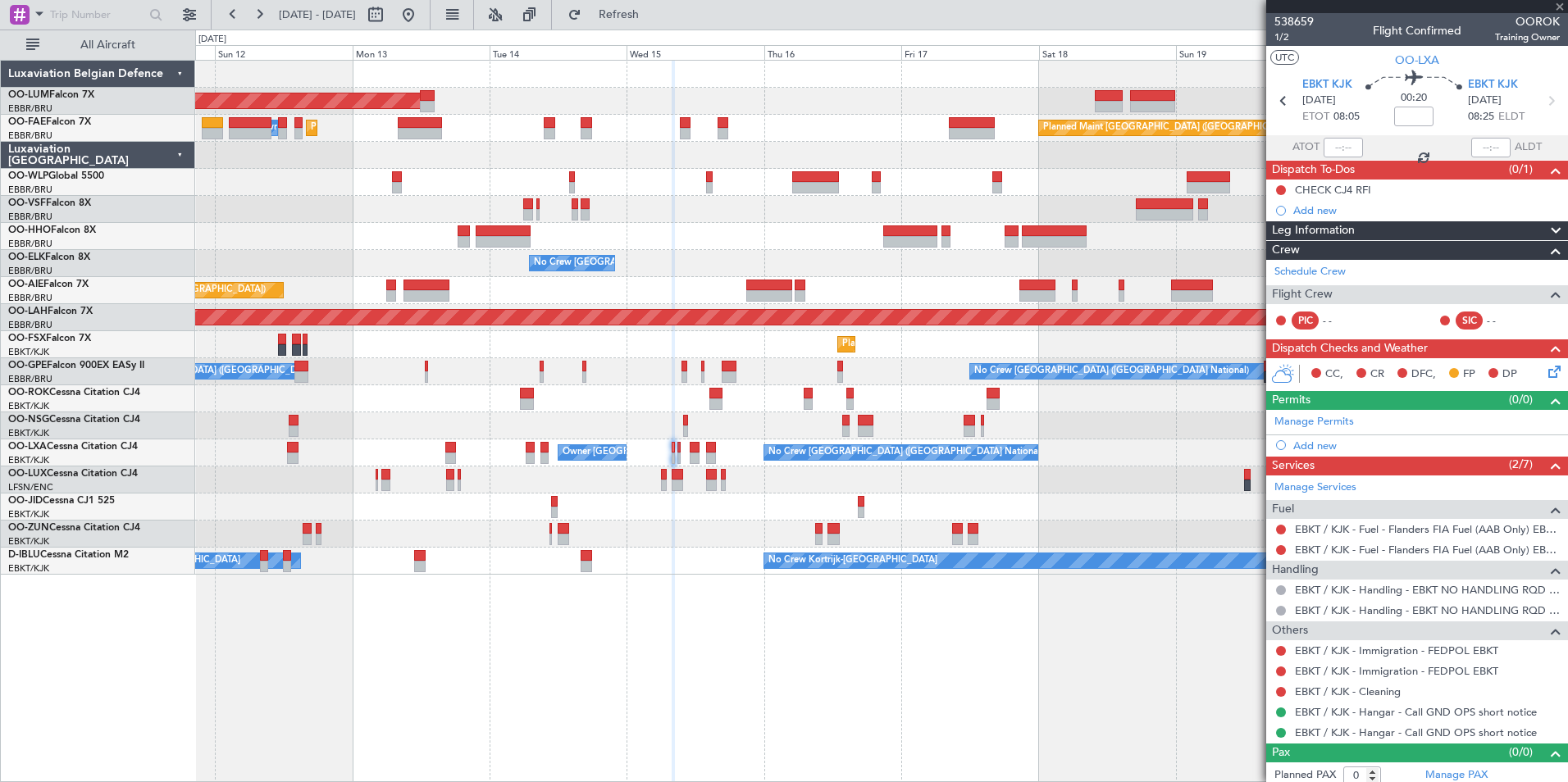
click at [592, 738] on div "AOG Maint Sibiu Planned Maint Brussels (Brussels National) Planned Maint Melsbr…" at bounding box center [881, 422] width 1373 height 723
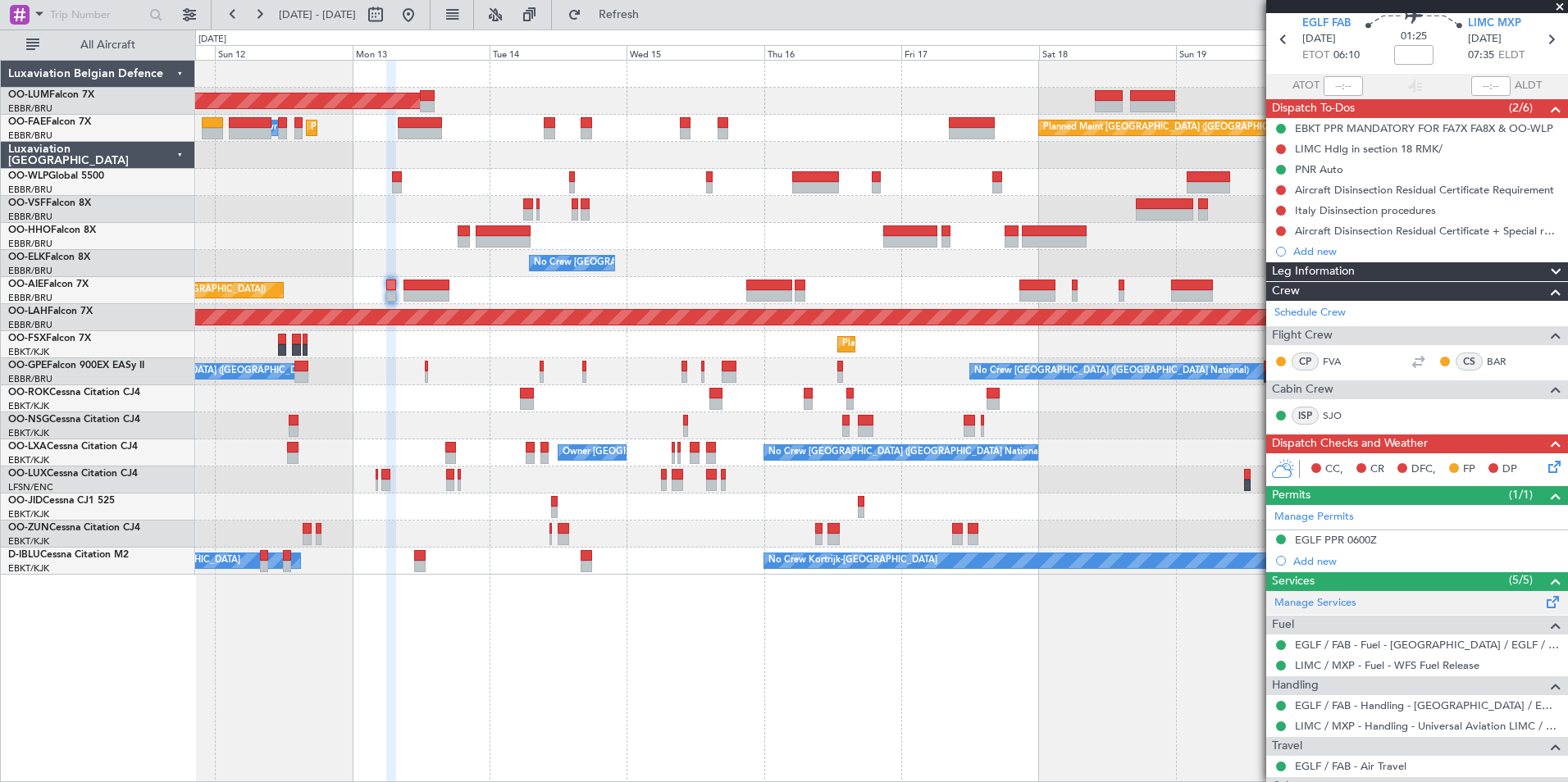
scroll to position [142, 0]
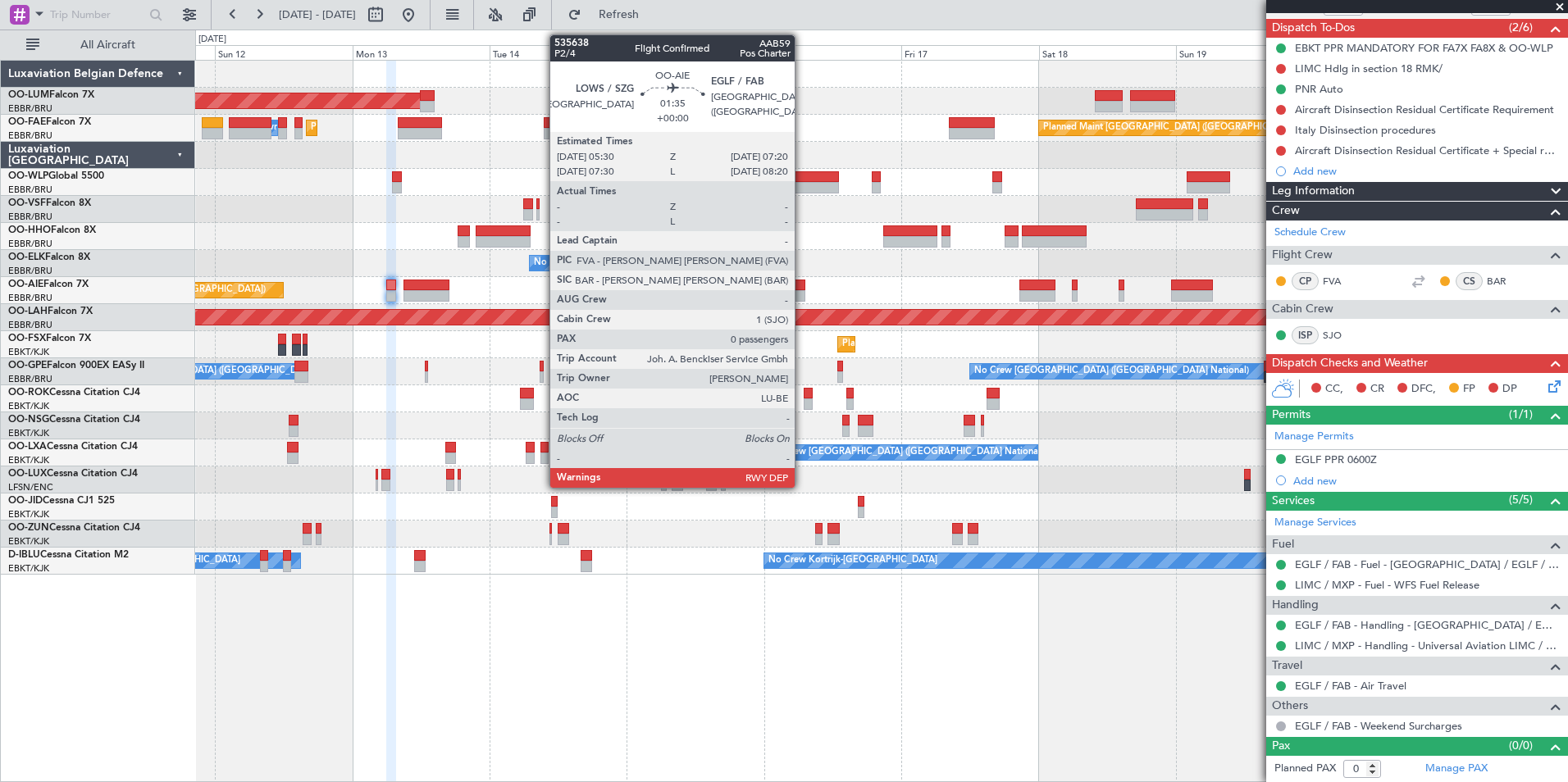
click at [802, 290] on div at bounding box center [800, 296] width 11 height 12
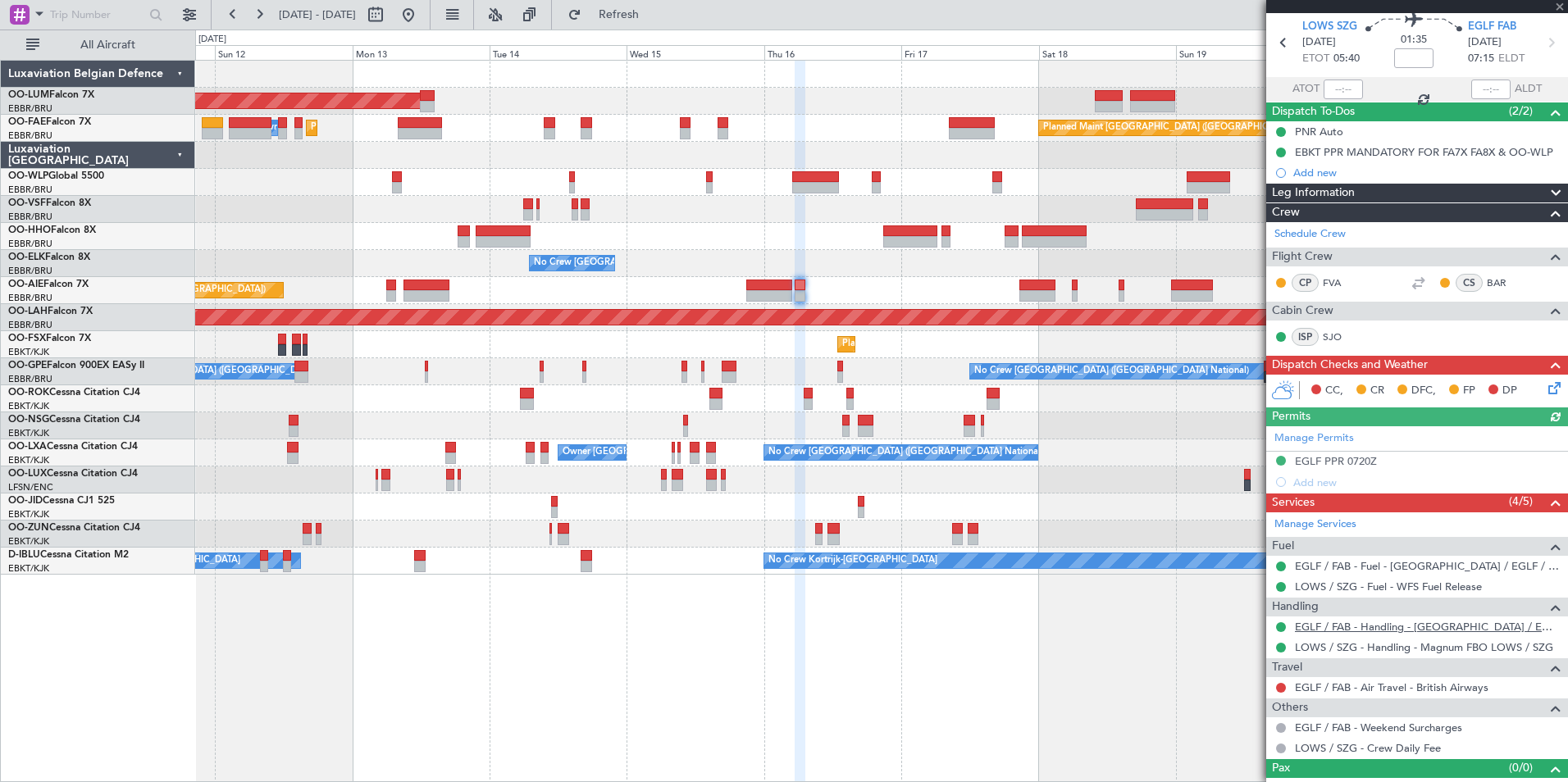
scroll to position [80, 0]
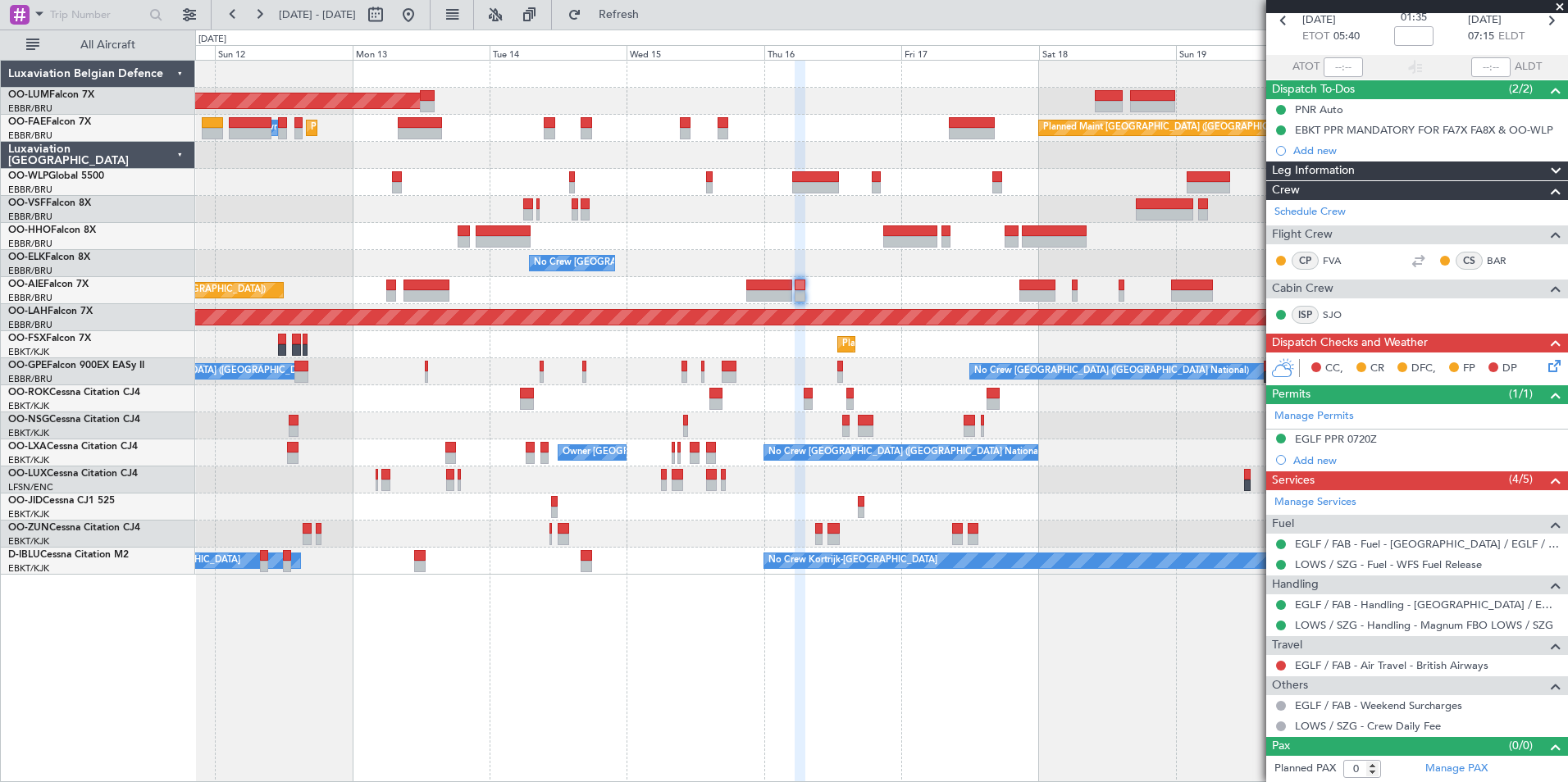
click at [1310, 657] on div "EGLF / FAB - Air Travel - British Airways" at bounding box center [1417, 665] width 302 height 21
click at [1332, 668] on link "EGLF / FAB - Air Travel - British Airways" at bounding box center [1391, 665] width 193 height 14
click at [1282, 663] on button at bounding box center [1280, 665] width 10 height 10
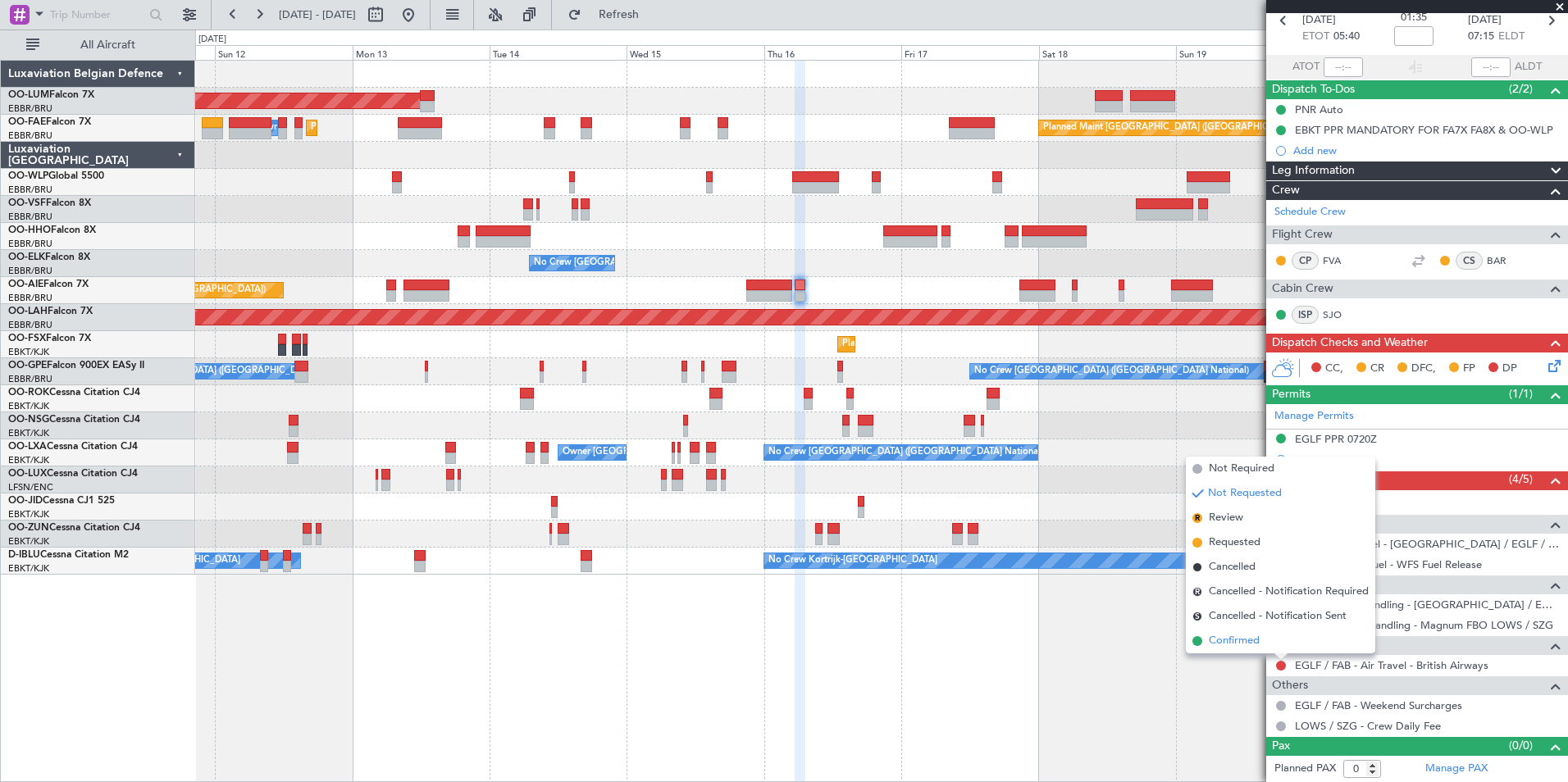
click at [1243, 643] on span "Confirmed" at bounding box center [1234, 641] width 51 height 16
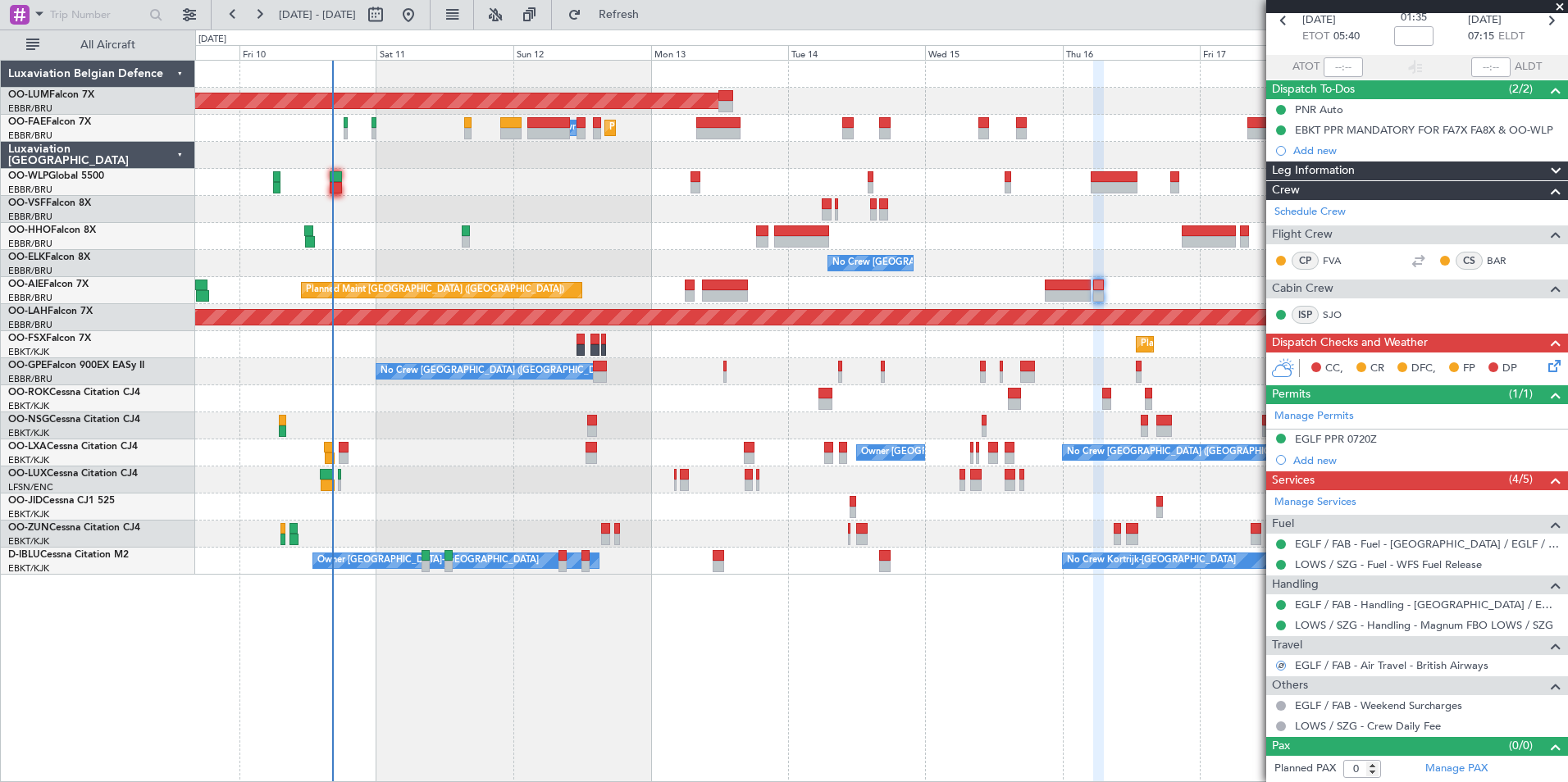
click at [1078, 720] on div "AOG Maint [GEOGRAPHIC_DATA] Planned Maint [GEOGRAPHIC_DATA] ([GEOGRAPHIC_DATA])…" at bounding box center [881, 422] width 1373 height 723
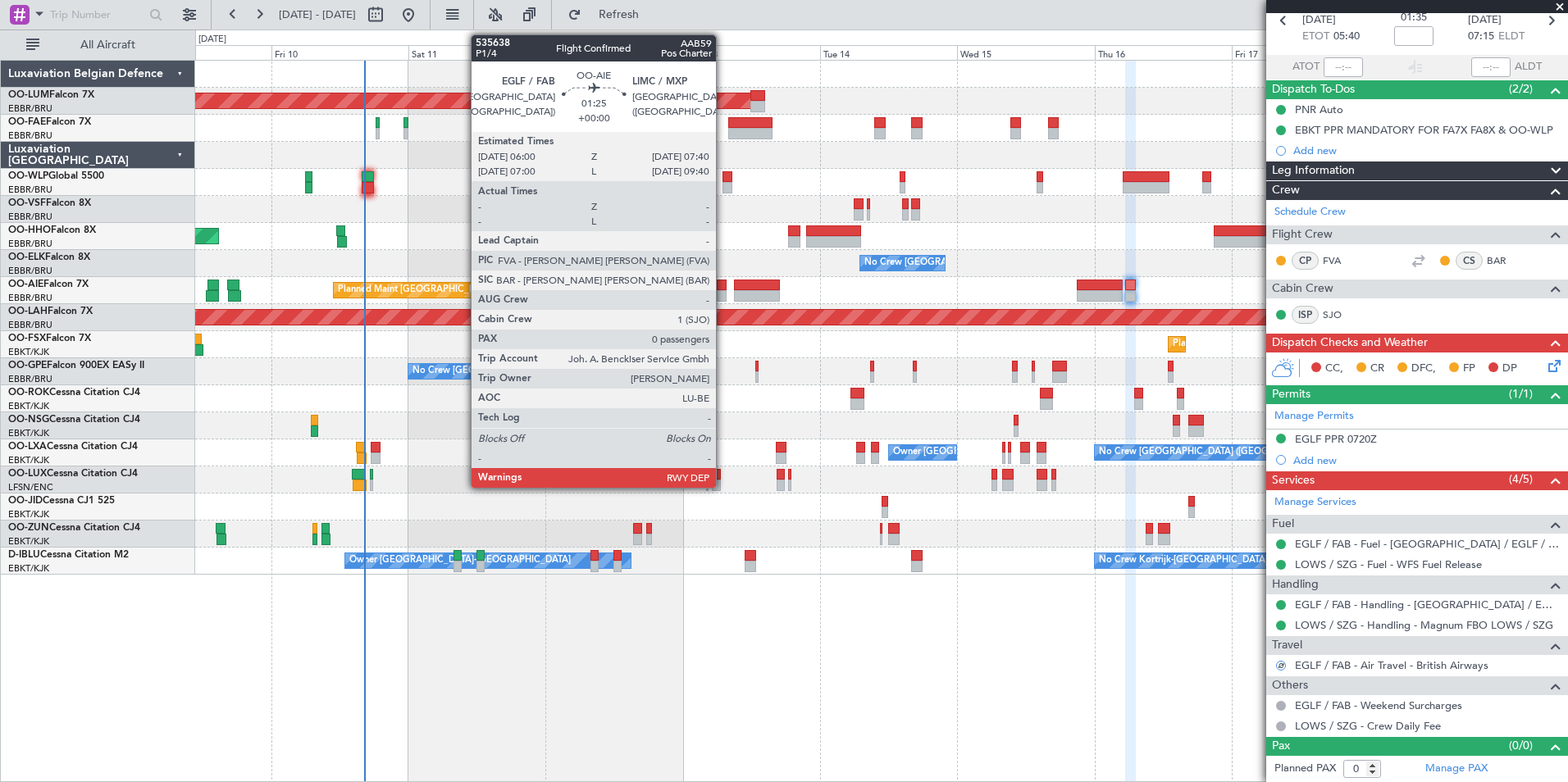
click at [723, 289] on div at bounding box center [721, 285] width 10 height 12
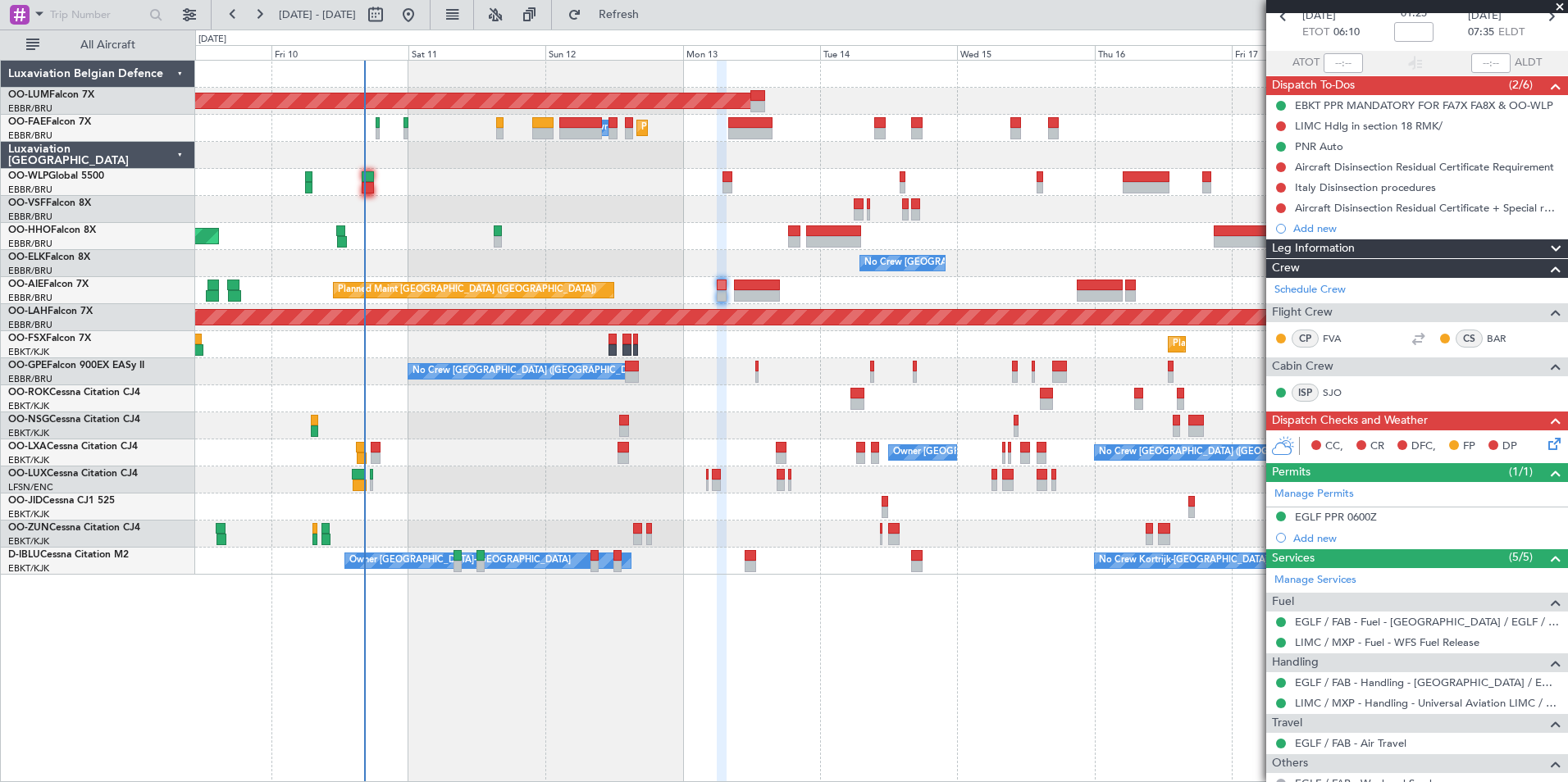
scroll to position [142, 0]
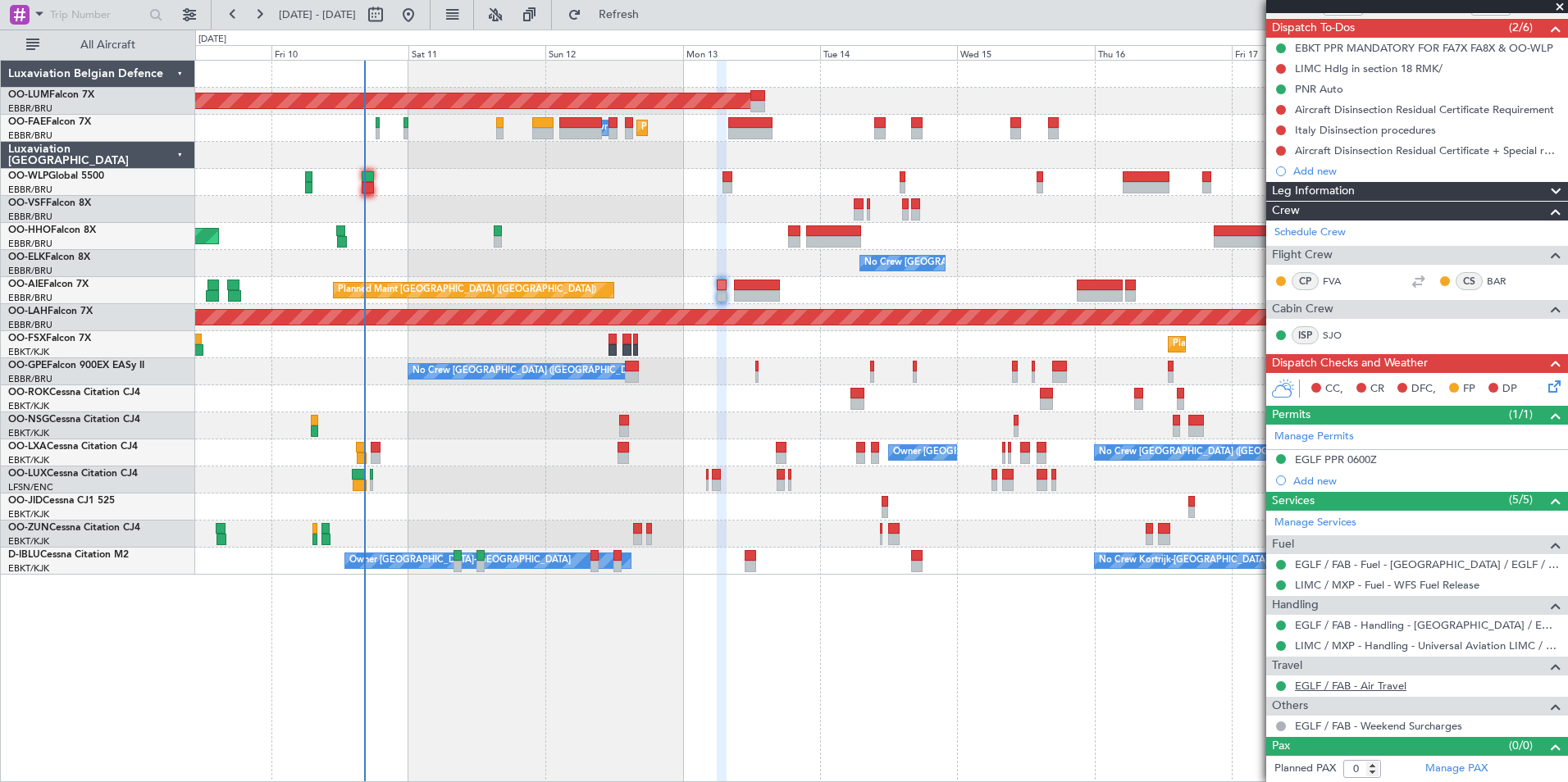
click at [1350, 685] on link "EGLF / FAB - Air Travel" at bounding box center [1350, 686] width 111 height 14
click at [654, 15] on span "Refresh" at bounding box center [619, 14] width 69 height 12
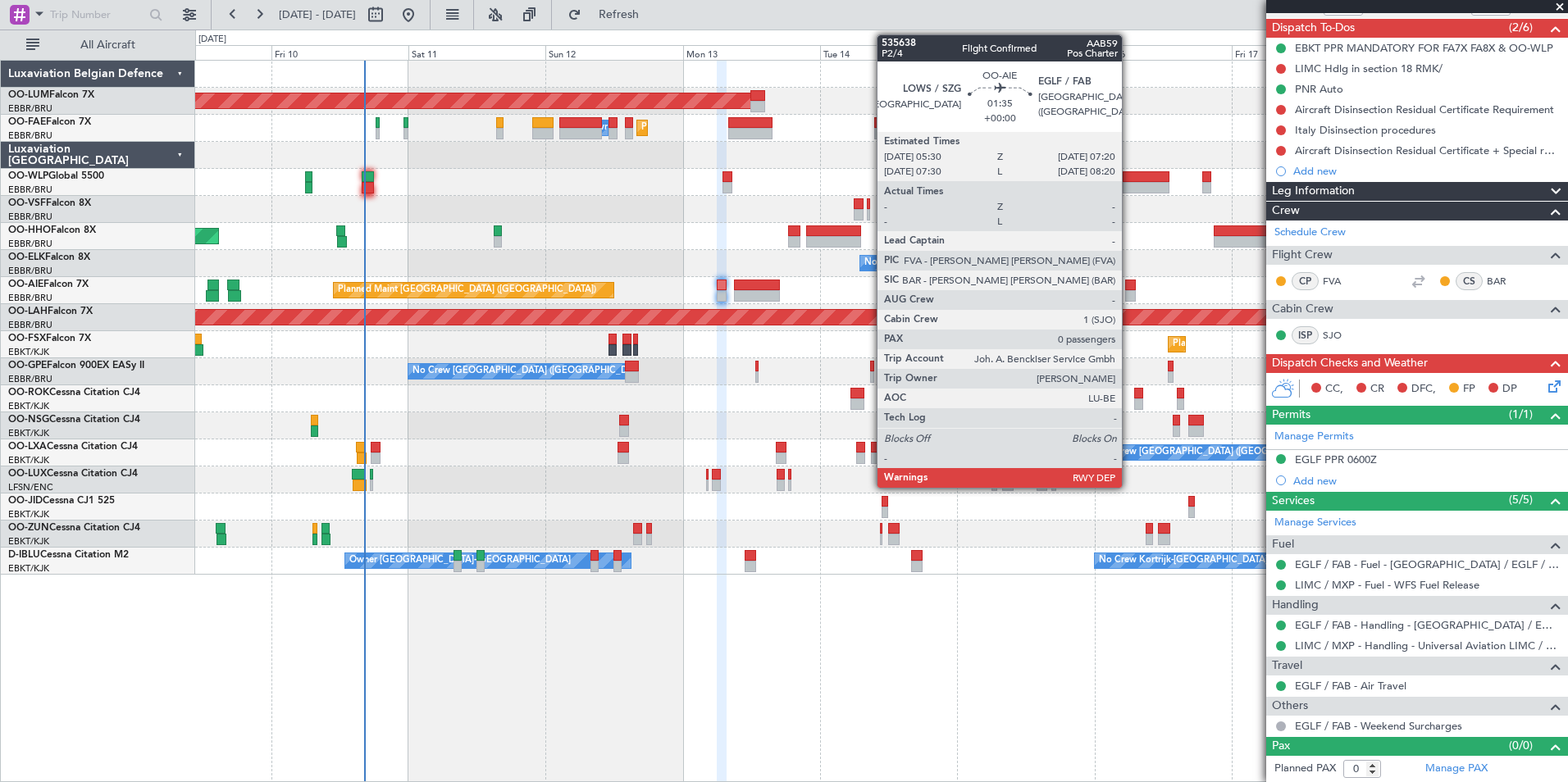
click at [1129, 283] on div at bounding box center [1130, 285] width 11 height 12
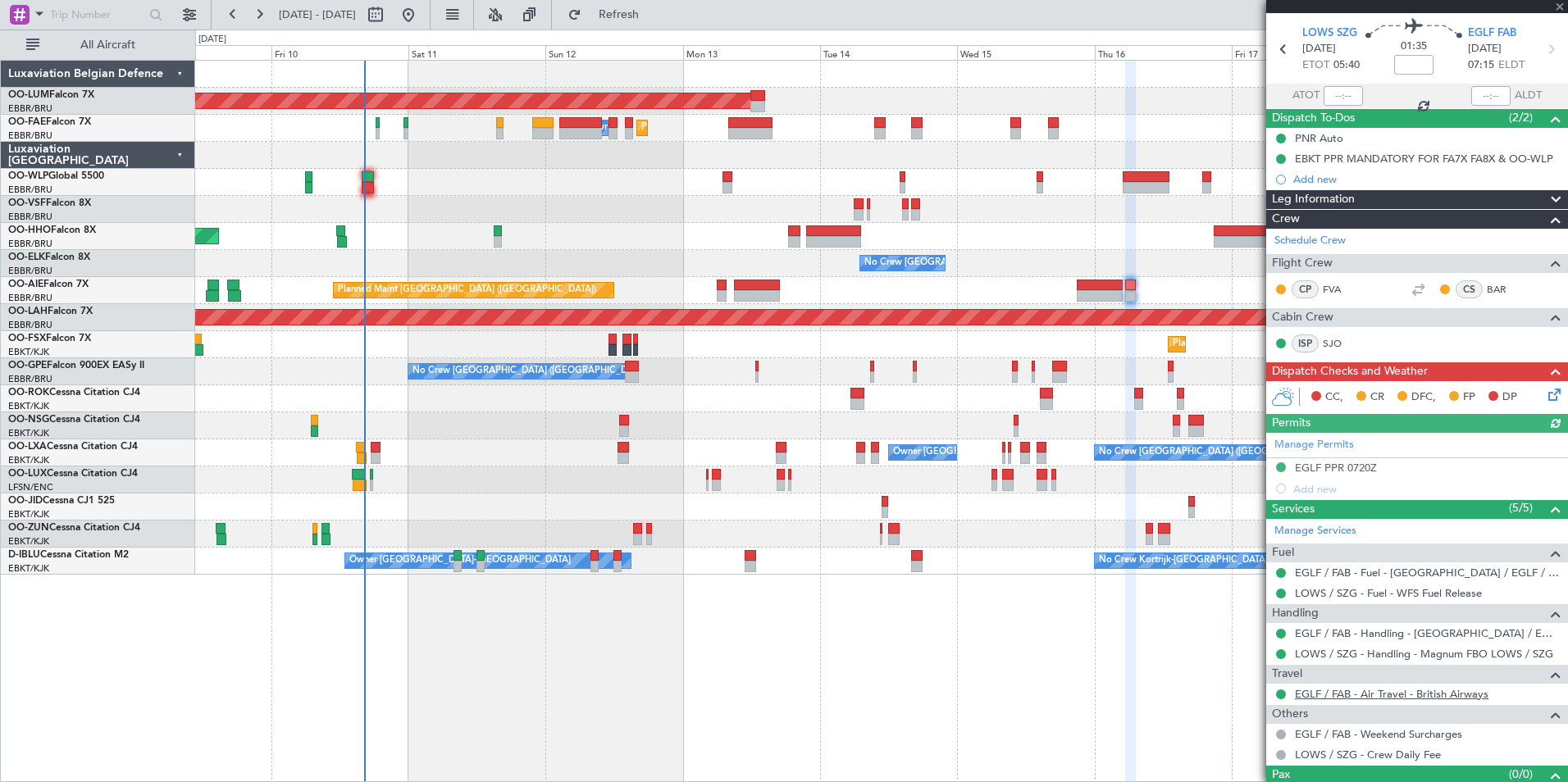
scroll to position [80, 0]
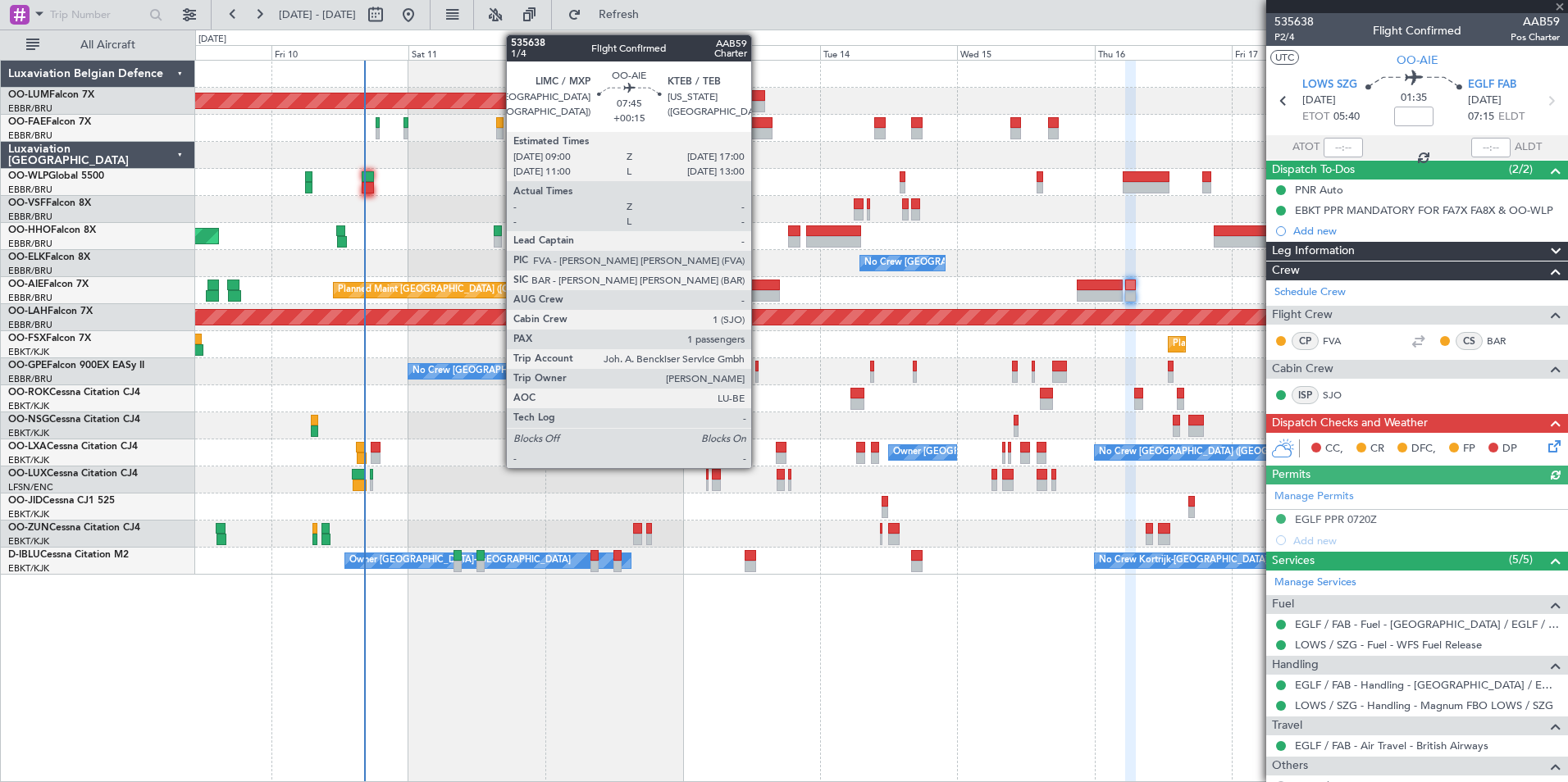
scroll to position [80, 0]
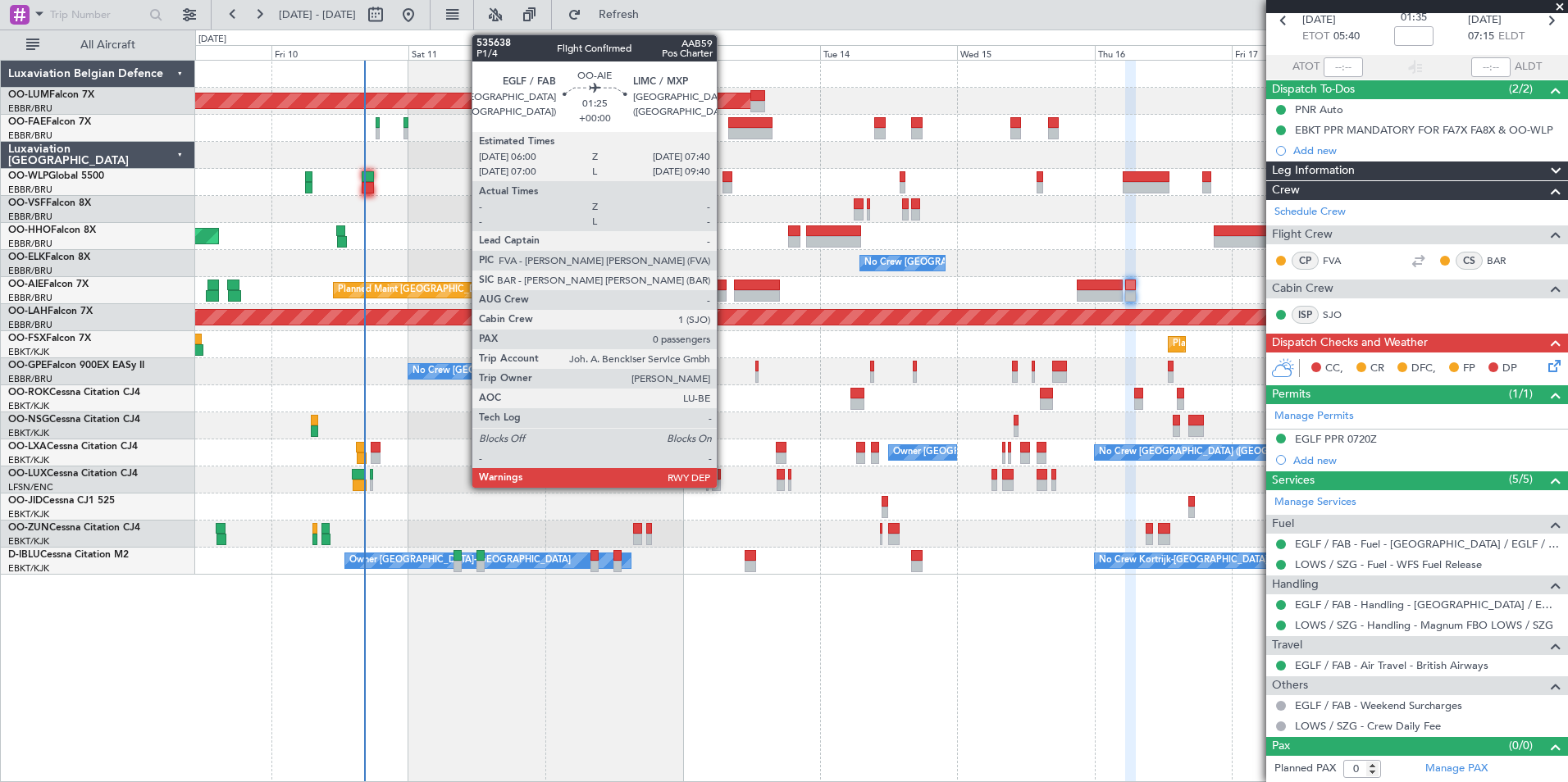
click at [724, 287] on div at bounding box center [721, 285] width 10 height 12
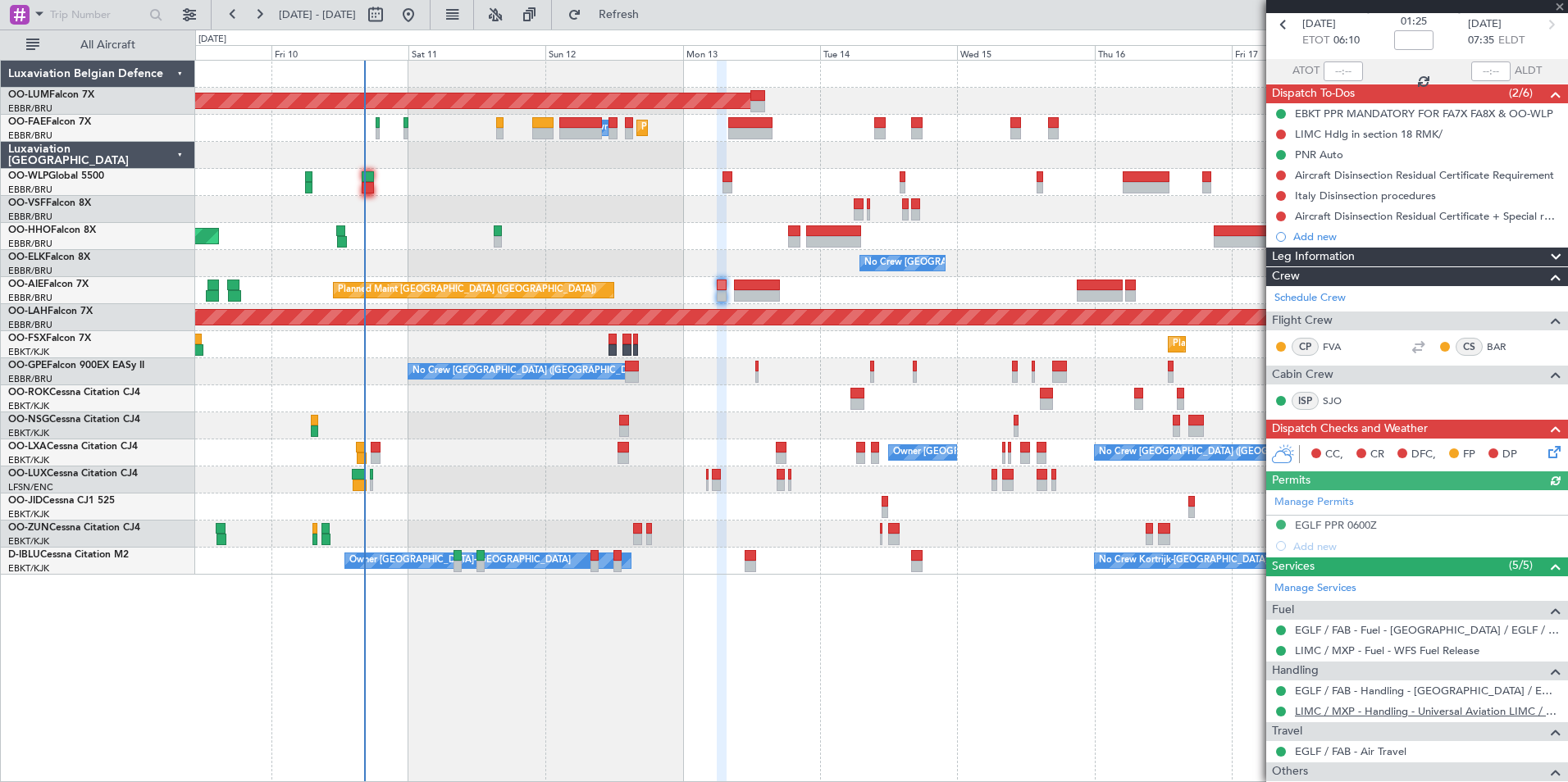
scroll to position [142, 0]
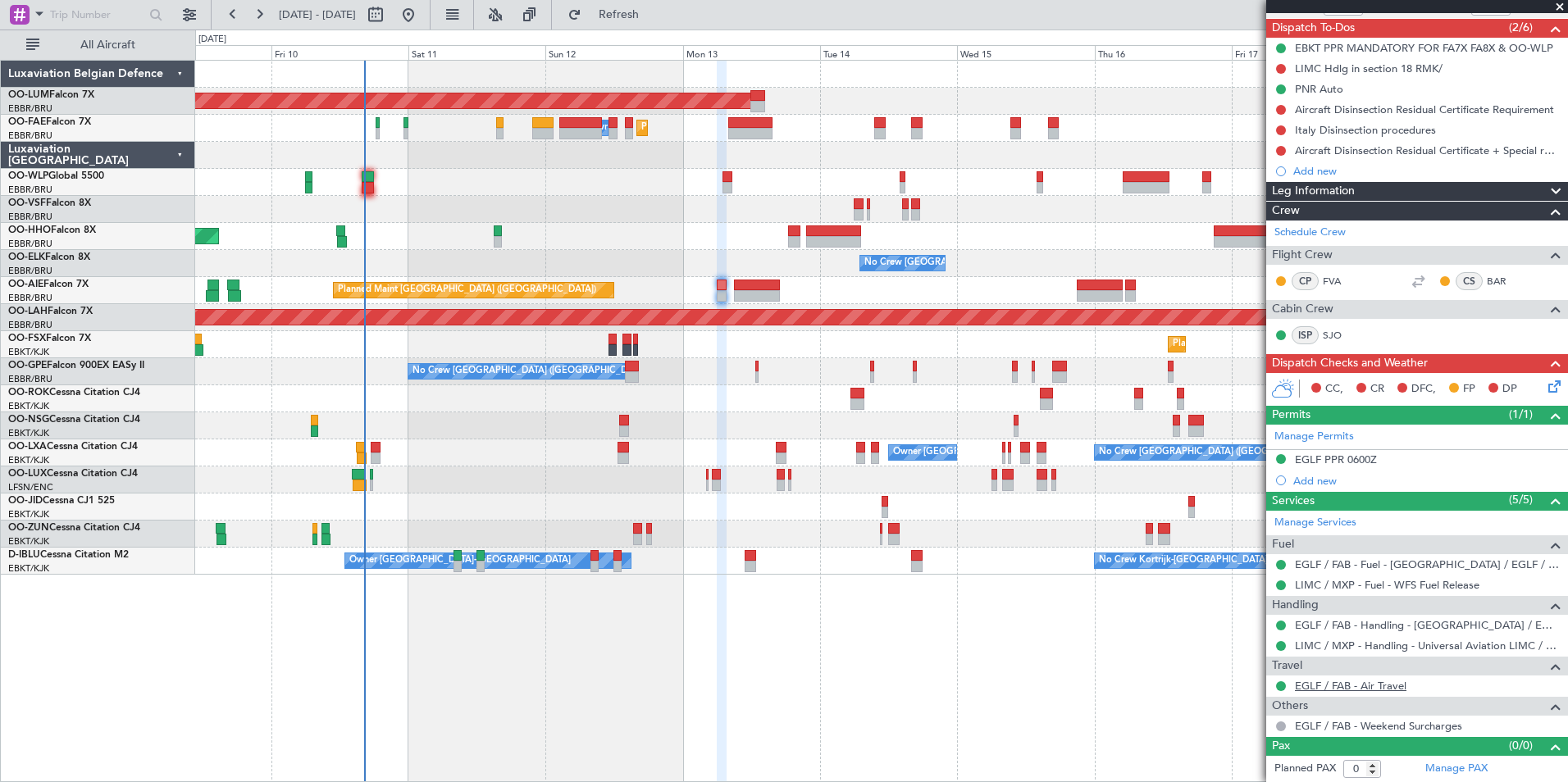
click at [1314, 680] on link "EGLF / FAB - Air Travel" at bounding box center [1350, 686] width 111 height 14
click at [654, 14] on span "Refresh" at bounding box center [619, 14] width 69 height 12
click at [646, 13] on span "Refresh" at bounding box center [619, 14] width 69 height 12
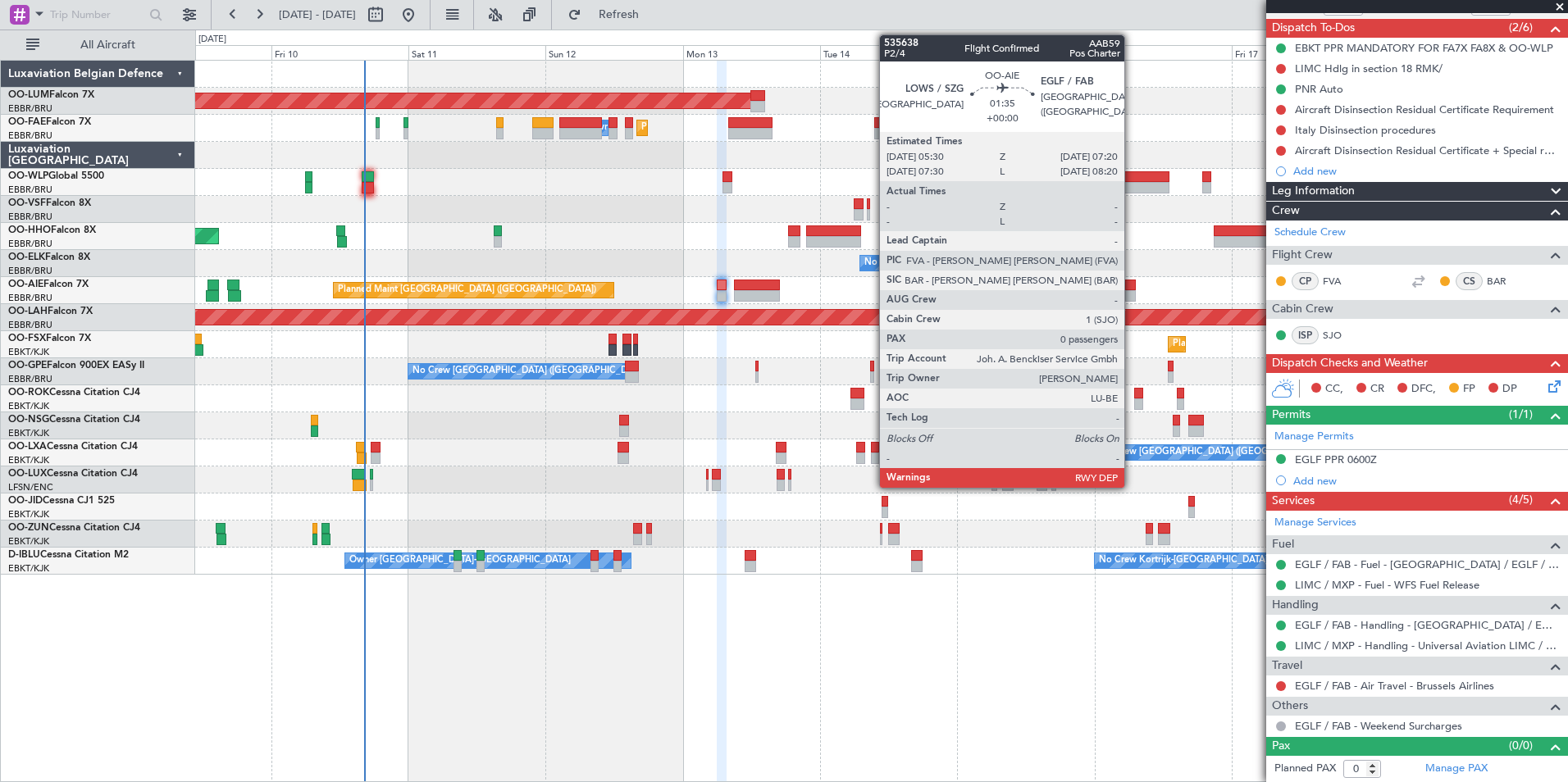
click at [1132, 293] on div at bounding box center [1130, 296] width 11 height 12
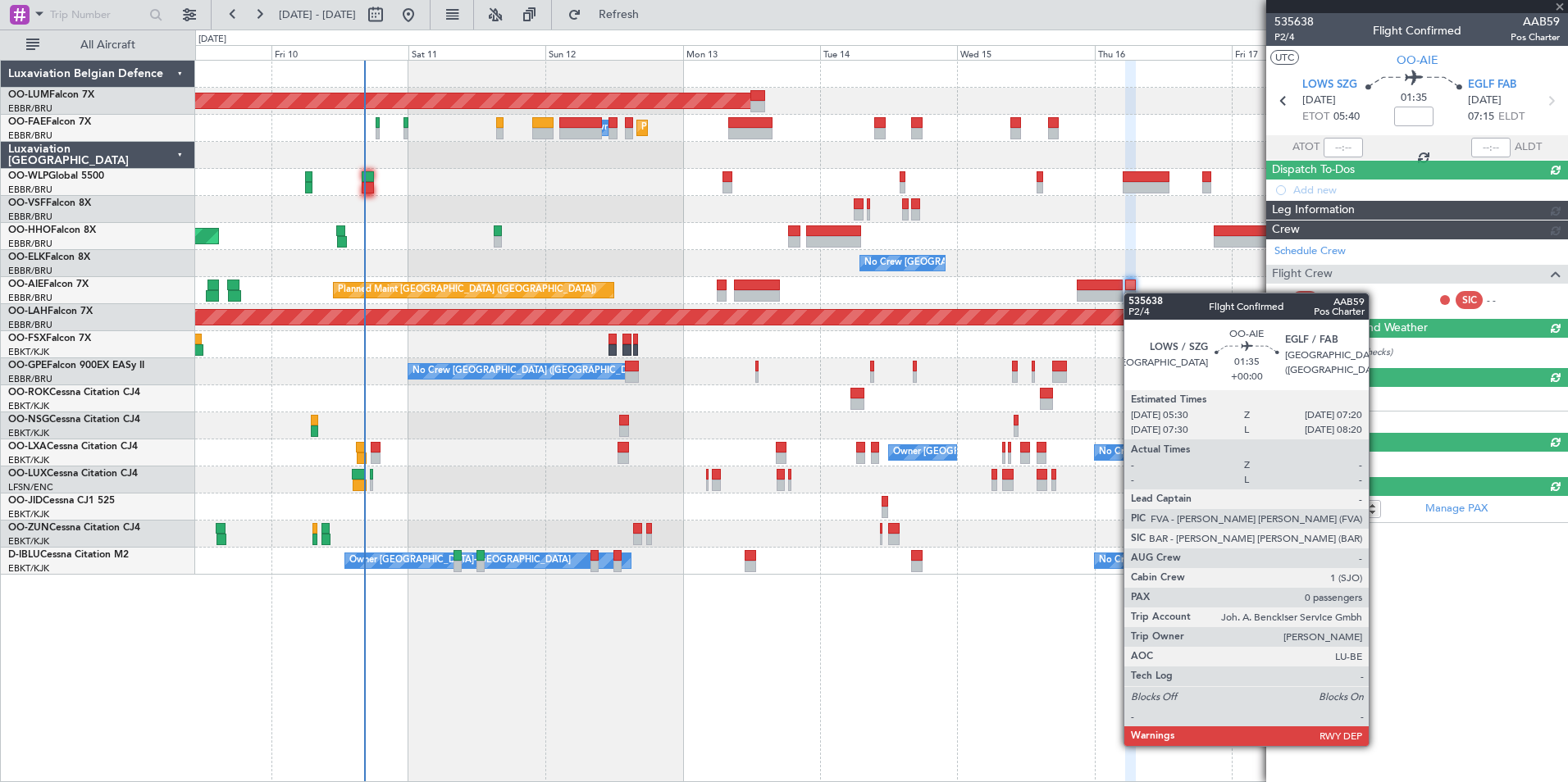
scroll to position [0, 0]
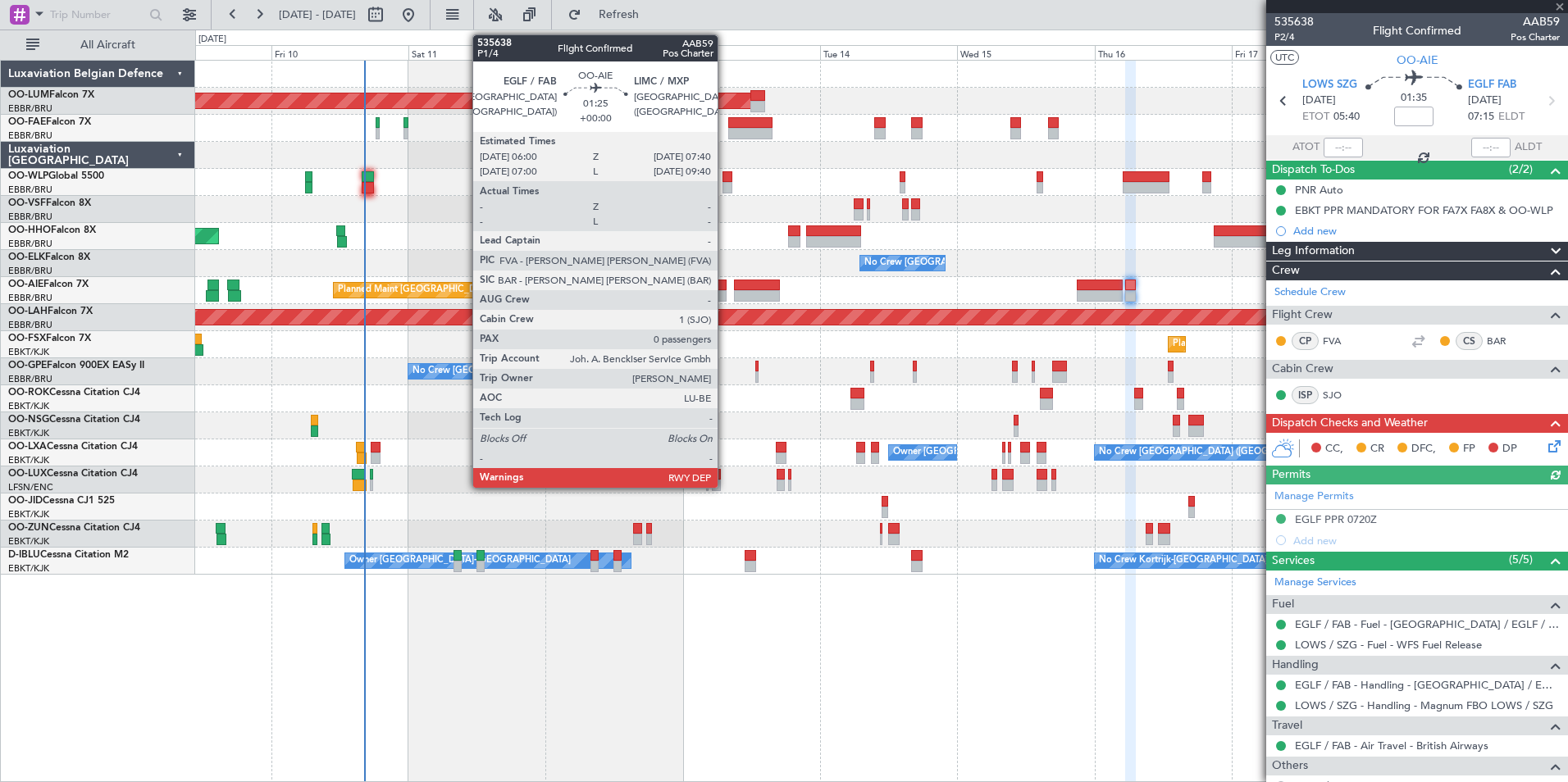
click at [725, 285] on div at bounding box center [721, 285] width 10 height 12
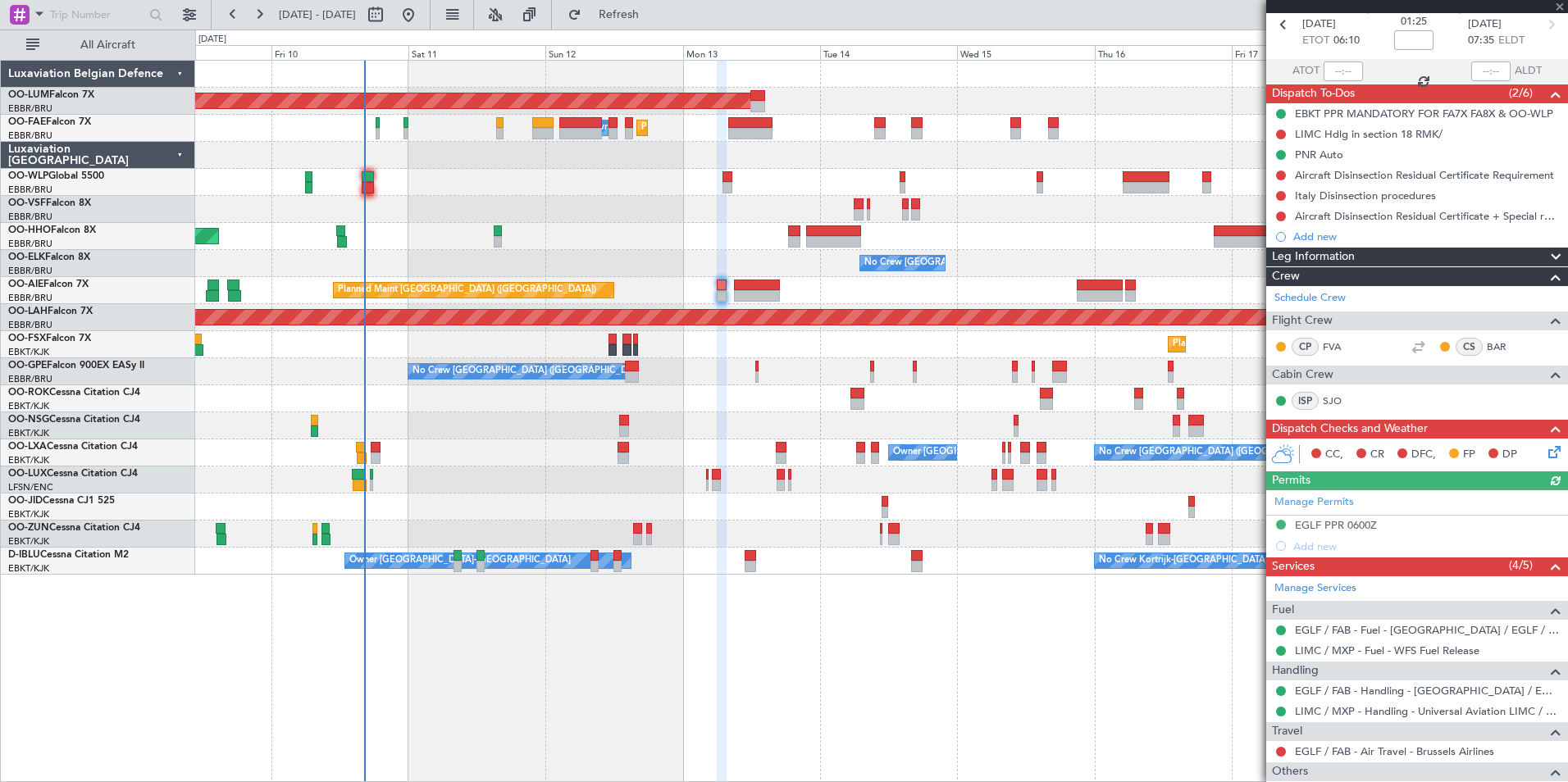
scroll to position [142, 0]
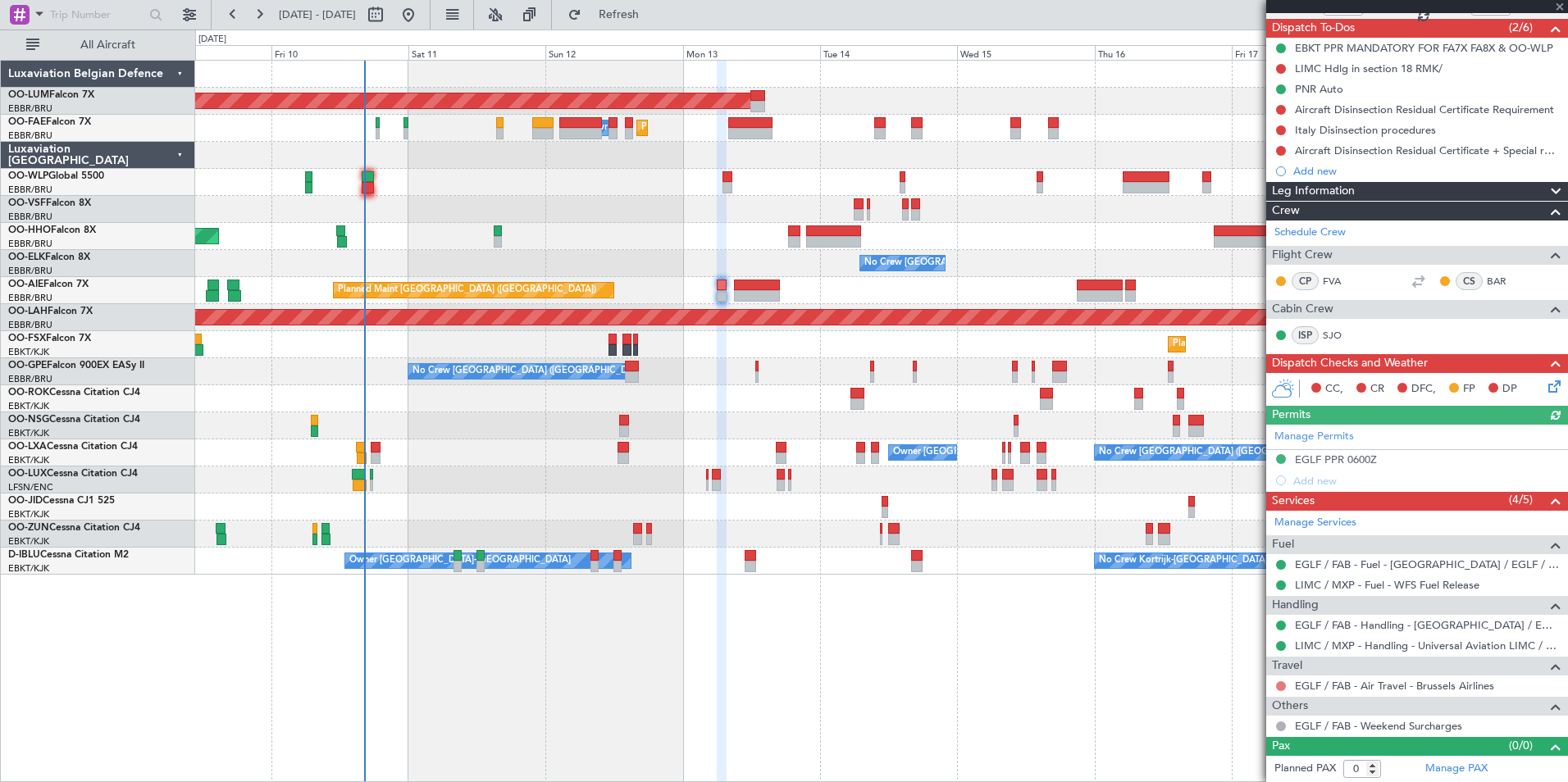
click at [1278, 685] on button at bounding box center [1280, 686] width 10 height 10
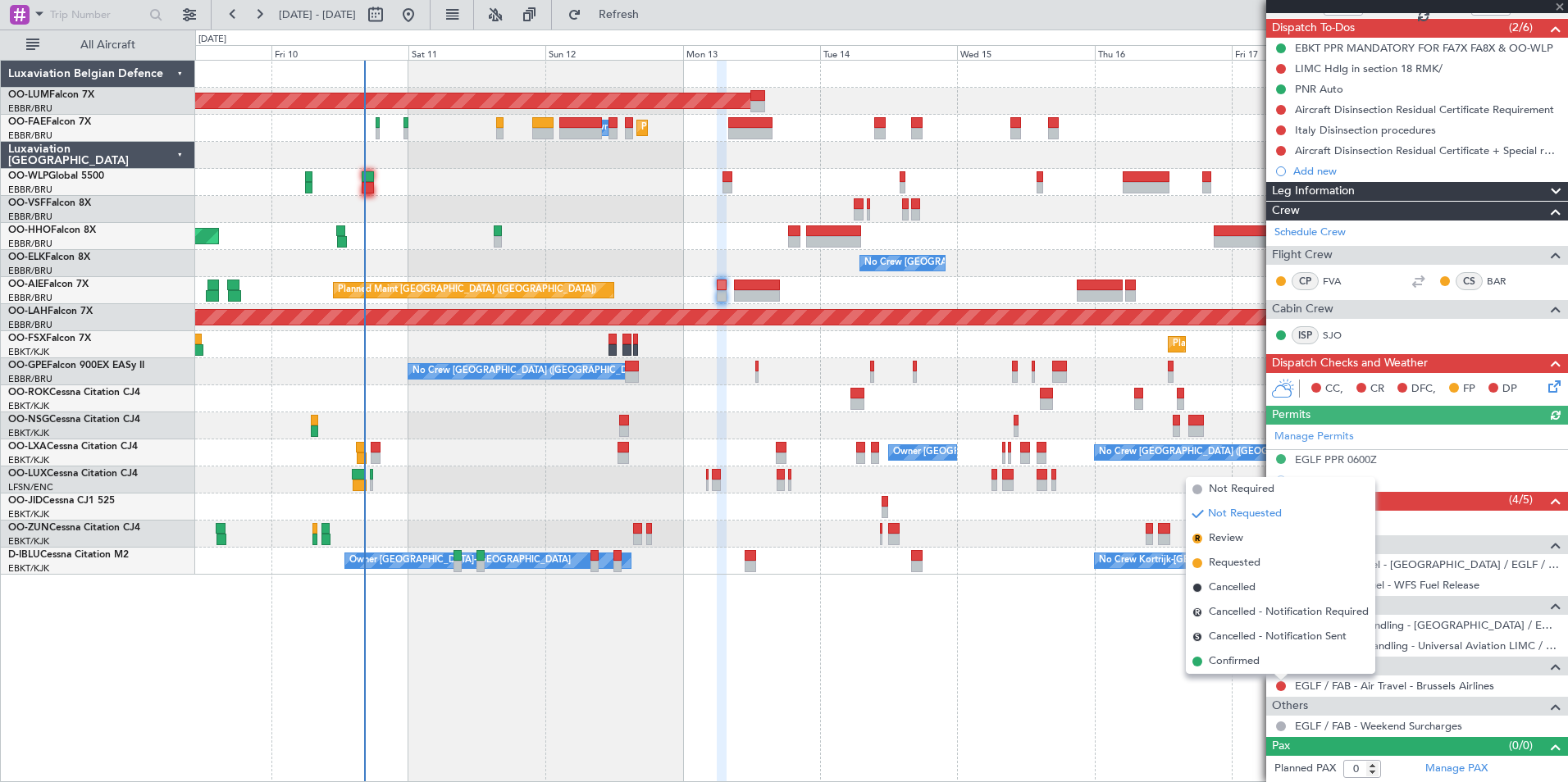
click at [1248, 667] on span "Confirmed" at bounding box center [1234, 662] width 51 height 16
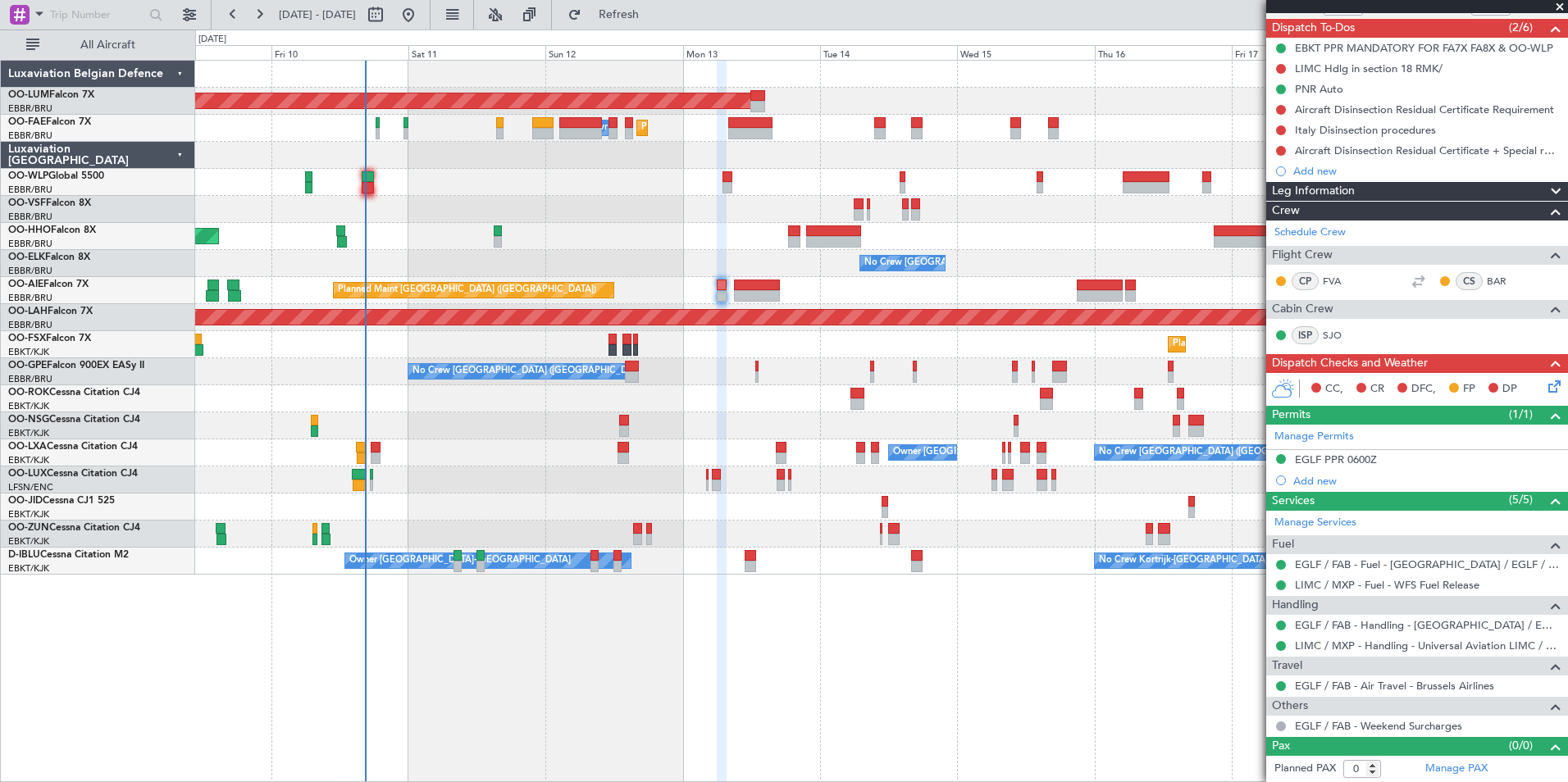
click at [527, 620] on div "AOG Maint [GEOGRAPHIC_DATA] Planned Maint [GEOGRAPHIC_DATA] ([GEOGRAPHIC_DATA])…" at bounding box center [881, 422] width 1373 height 723
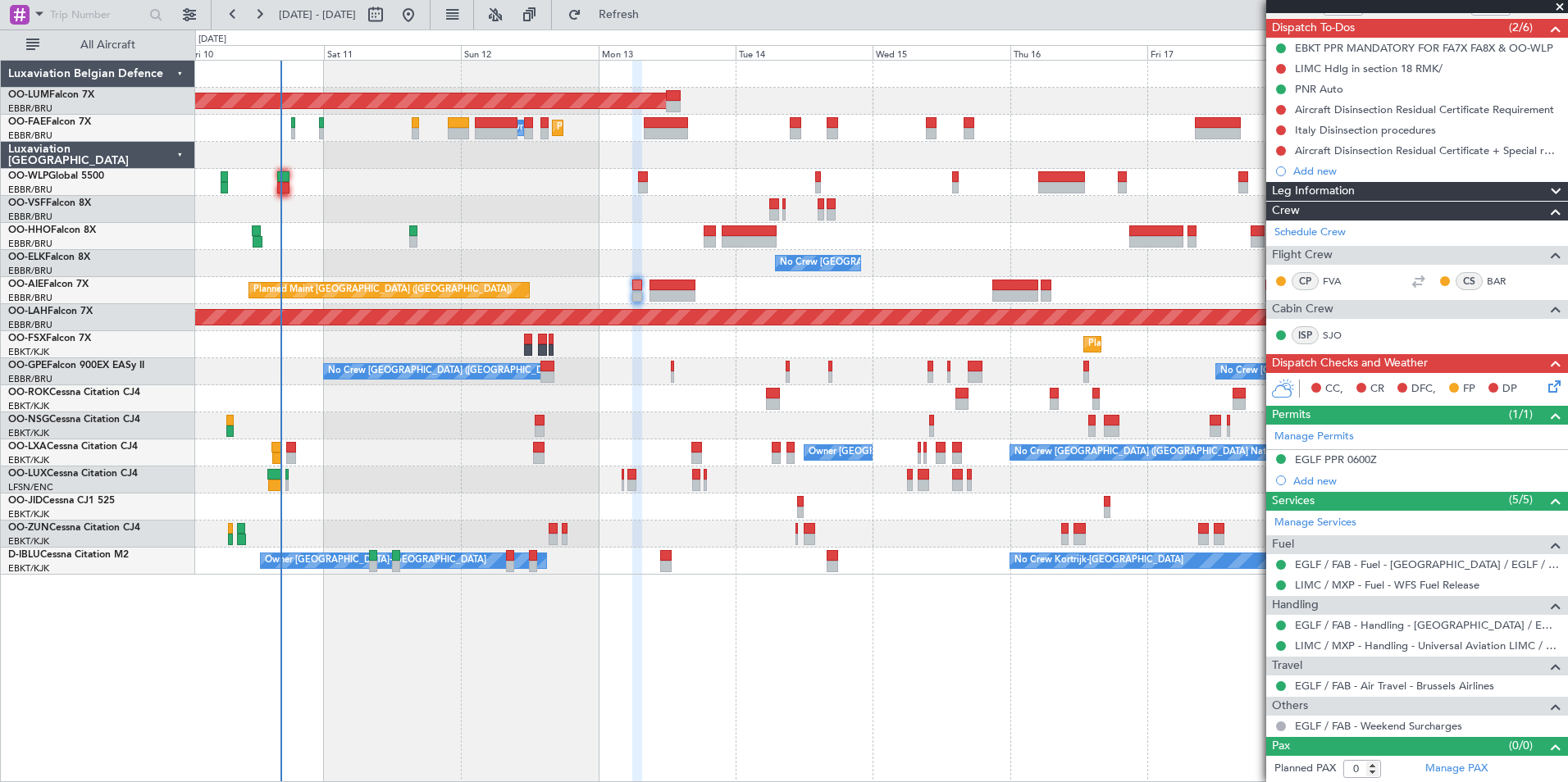
click at [577, 762] on div "AOG Maint [GEOGRAPHIC_DATA] Planned Maint [GEOGRAPHIC_DATA] ([GEOGRAPHIC_DATA])…" at bounding box center [881, 422] width 1373 height 723
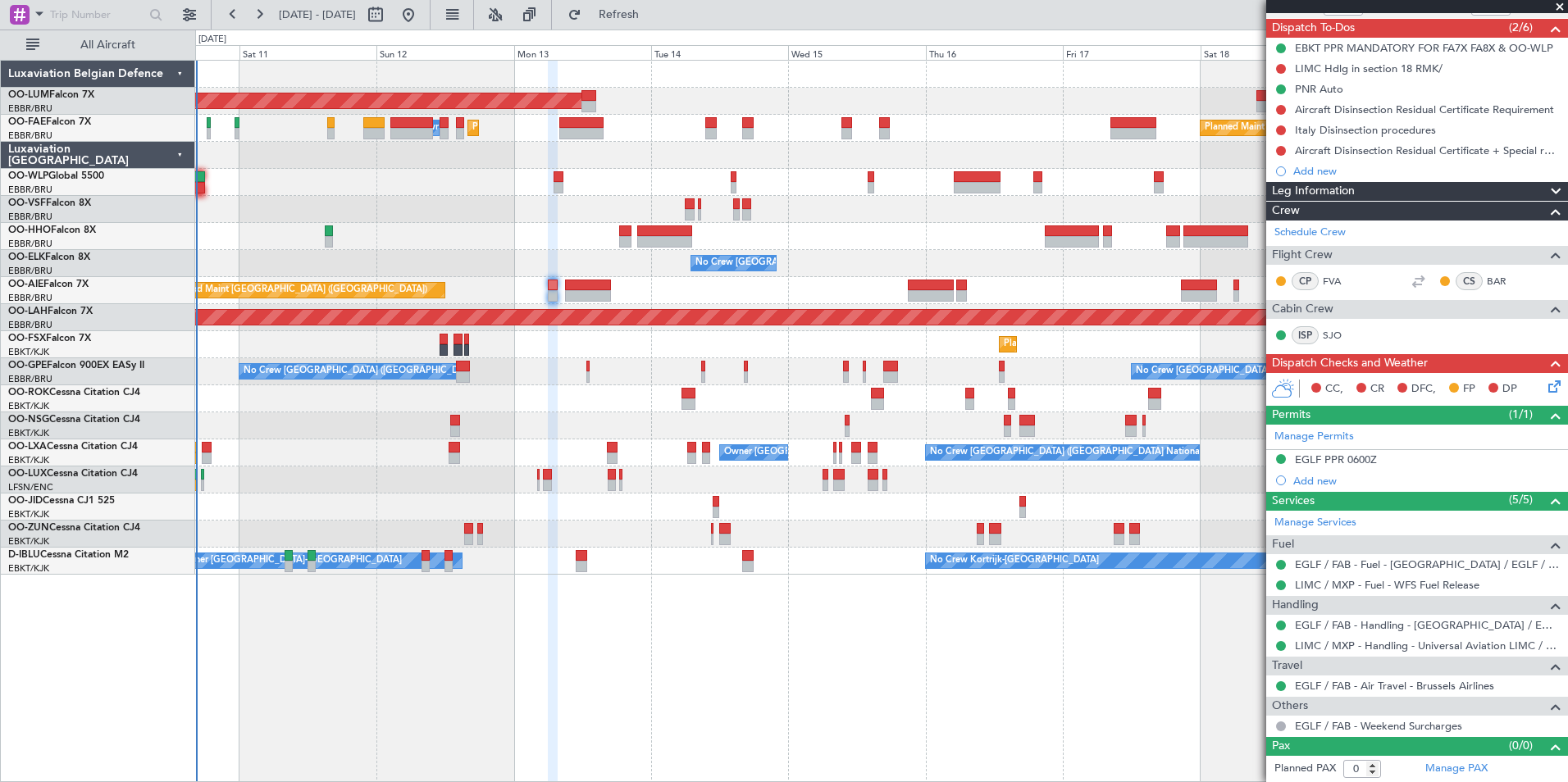
click at [527, 638] on div "AOG Maint [GEOGRAPHIC_DATA] Planned Maint [GEOGRAPHIC_DATA] ([GEOGRAPHIC_DATA])…" at bounding box center [881, 422] width 1373 height 723
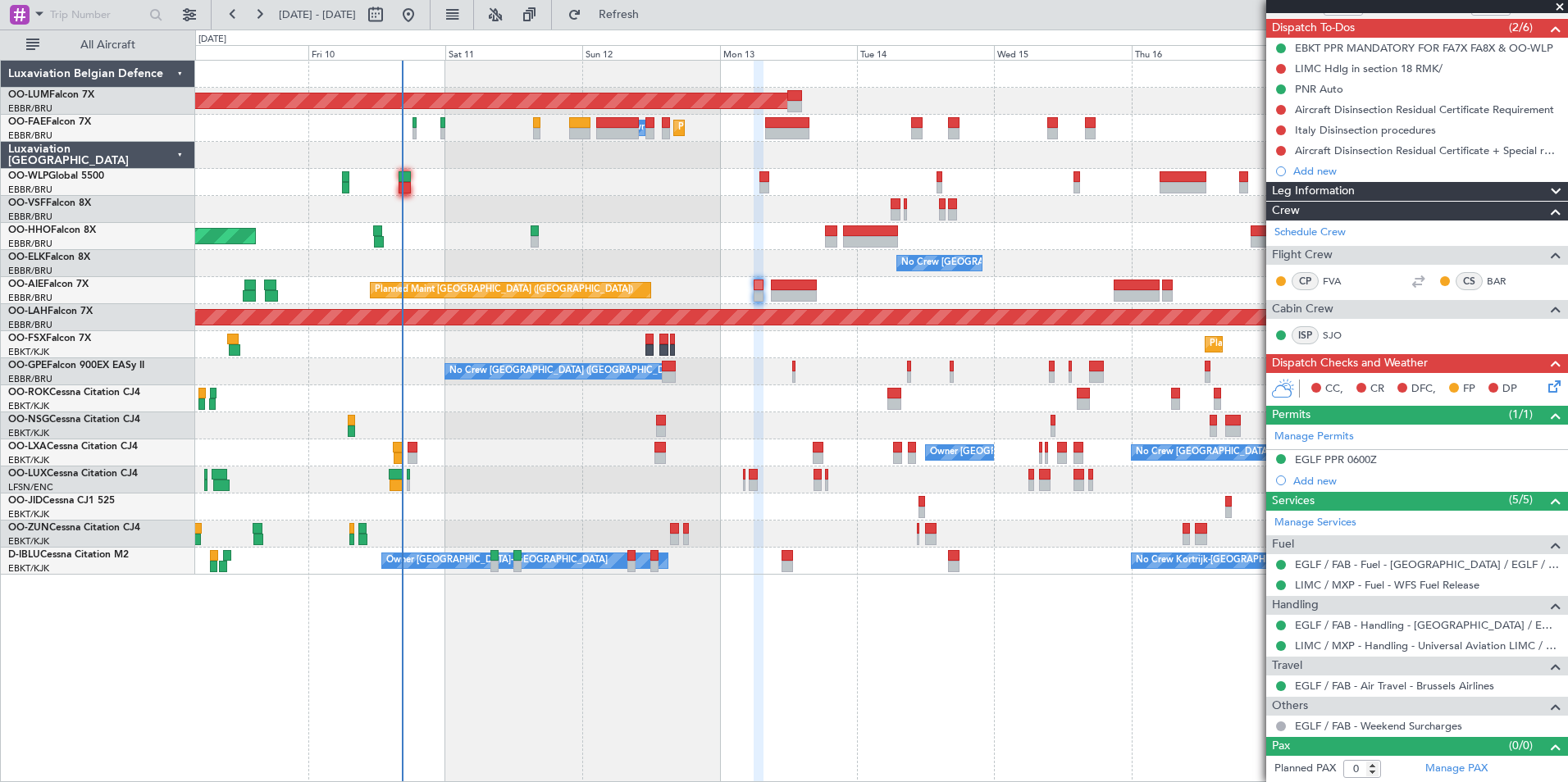
click at [652, 711] on div "AOG Maint [GEOGRAPHIC_DATA] Planned Maint [GEOGRAPHIC_DATA] ([GEOGRAPHIC_DATA])…" at bounding box center [881, 422] width 1373 height 723
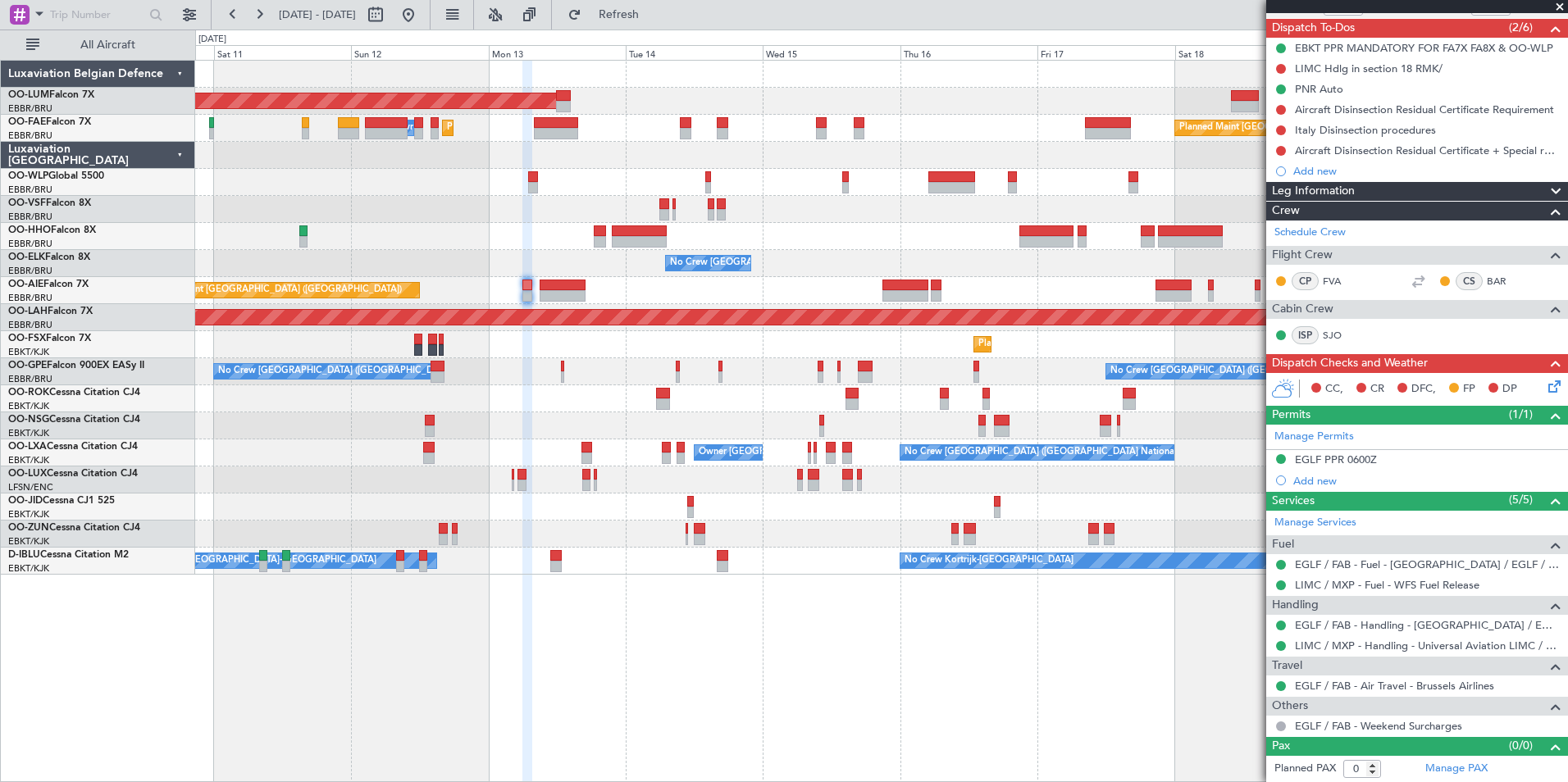
click at [612, 713] on div "AOG Maint [GEOGRAPHIC_DATA] Planned Maint [GEOGRAPHIC_DATA] ([GEOGRAPHIC_DATA])…" at bounding box center [881, 422] width 1373 height 723
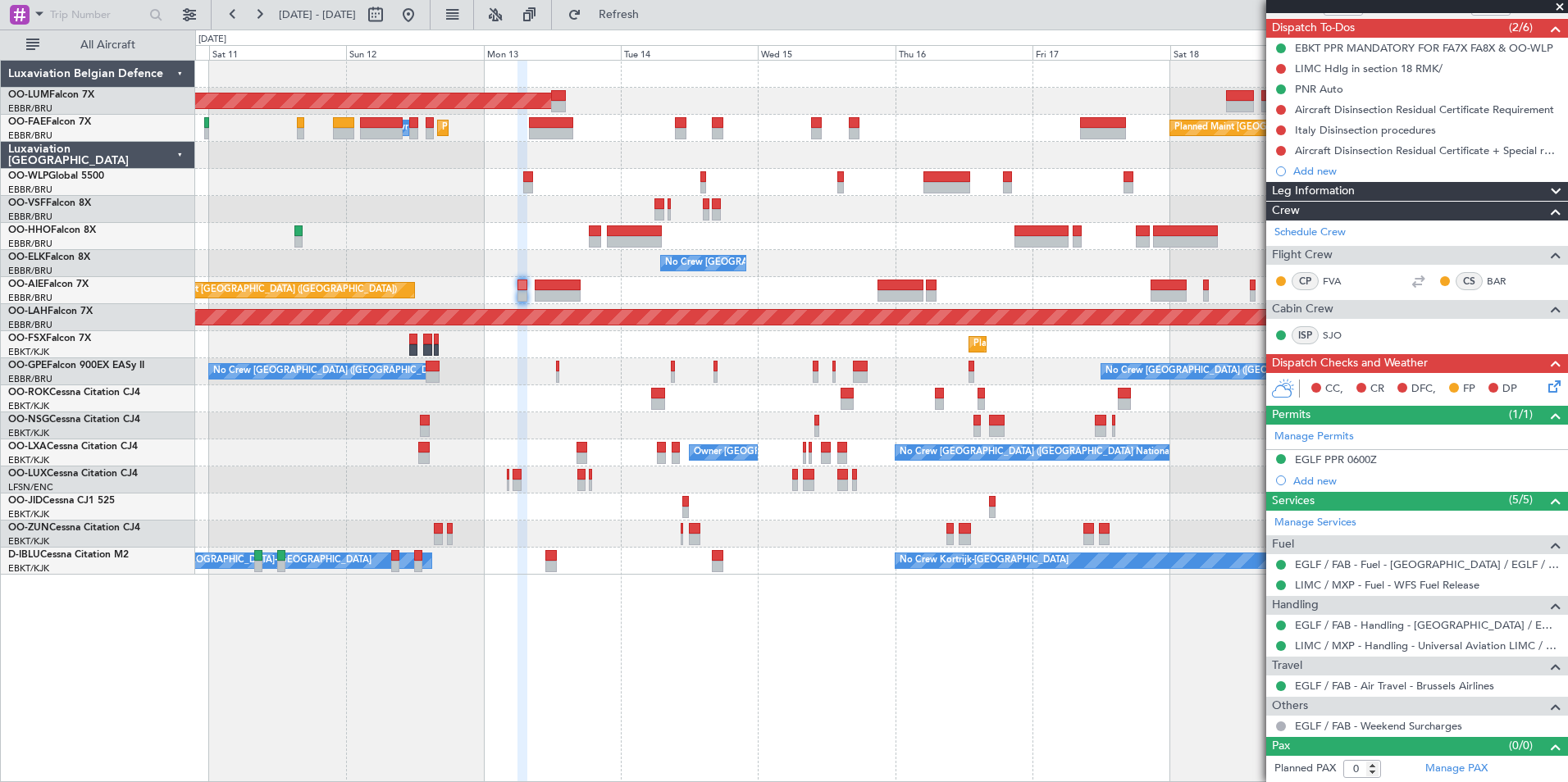
click at [477, 475] on div "AOG Maint [GEOGRAPHIC_DATA] Planned Maint [GEOGRAPHIC_DATA] ([GEOGRAPHIC_DATA])…" at bounding box center [881, 317] width 1372 height 514
